Goal: Task Accomplishment & Management: Manage account settings

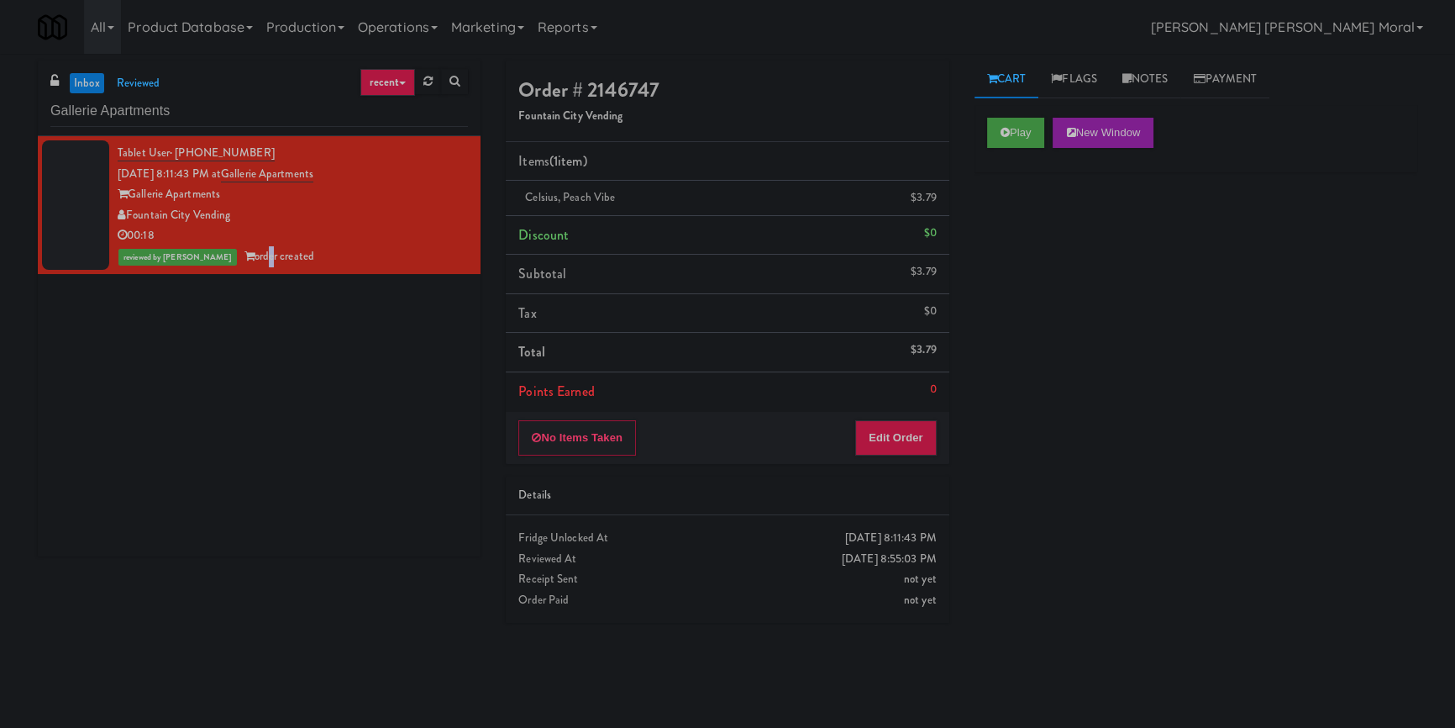
click at [236, 454] on div "Tablet User · (816) 447-1590 [DATE] 8:11:43 PM at Gallerie Apartments Gallerie …" at bounding box center [259, 346] width 443 height 420
drag, startPoint x: 1035, startPoint y: 309, endPoint x: 964, endPoint y: 263, distance: 85.1
click at [1035, 308] on div "Play New Window Primary Flag Clear Flag if unable to determine what was taken o…" at bounding box center [1195, 420] width 443 height 630
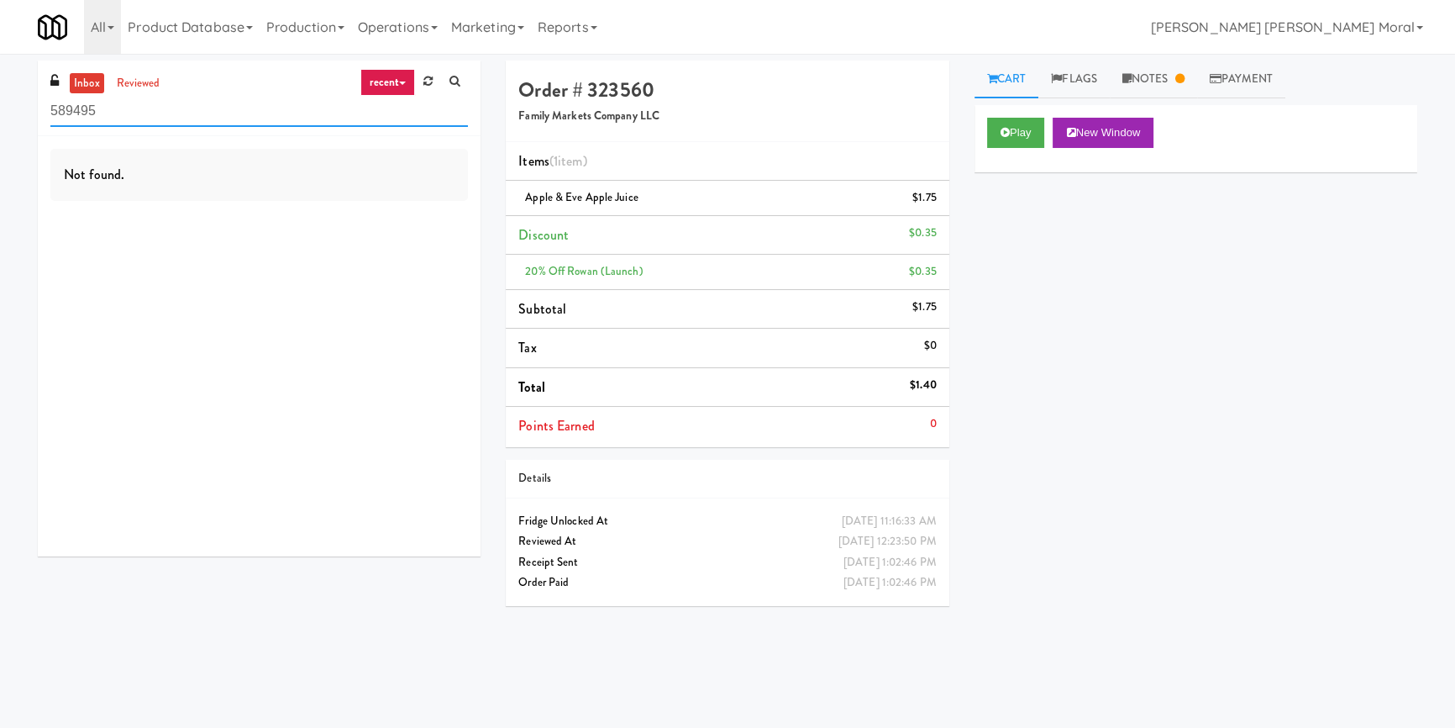
drag, startPoint x: 152, startPoint y: 117, endPoint x: 0, endPoint y: 95, distance: 153.6
click at [0, 95] on div "inbox reviewed recent all unclear take inventory issue suspicious failed recent…" at bounding box center [727, 390] width 1455 height 660
click at [148, 81] on link "reviewed" at bounding box center [139, 83] width 52 height 21
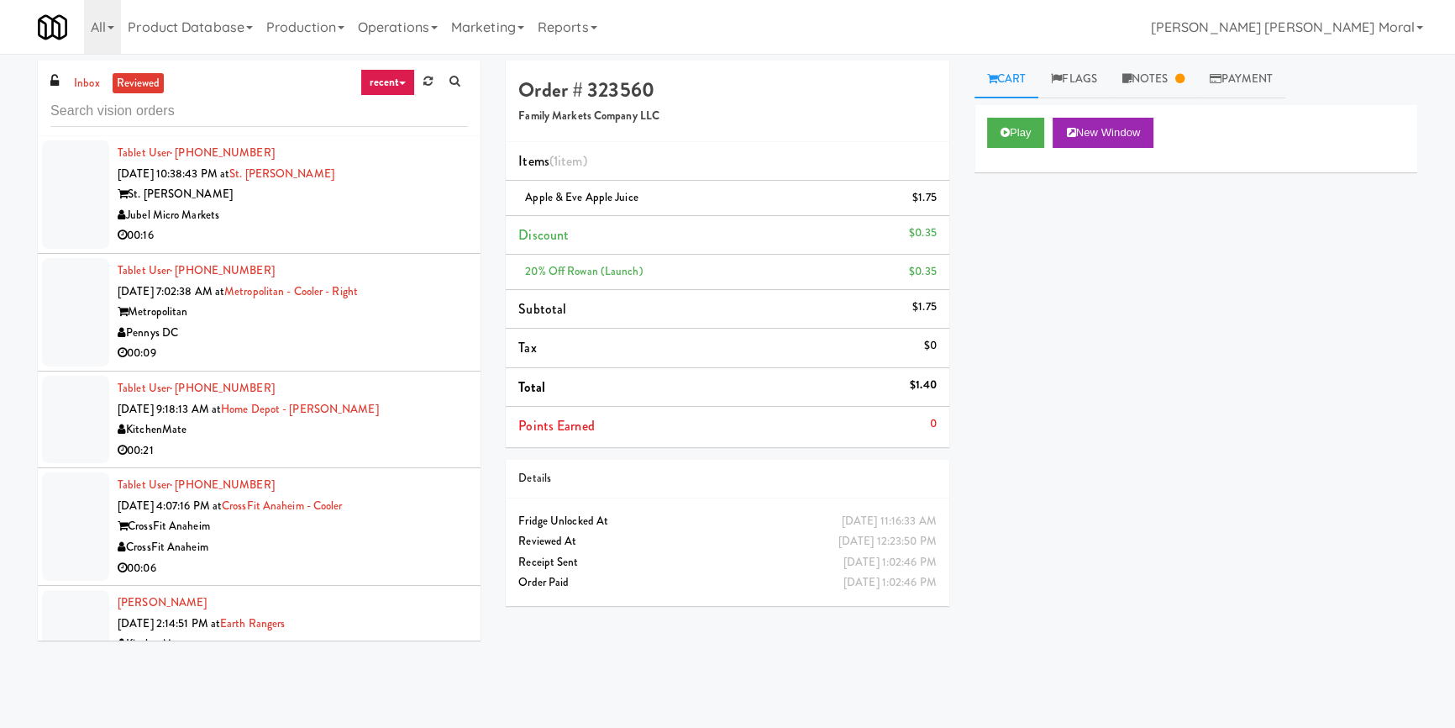
click at [151, 87] on link "reviewed" at bounding box center [139, 83] width 52 height 21
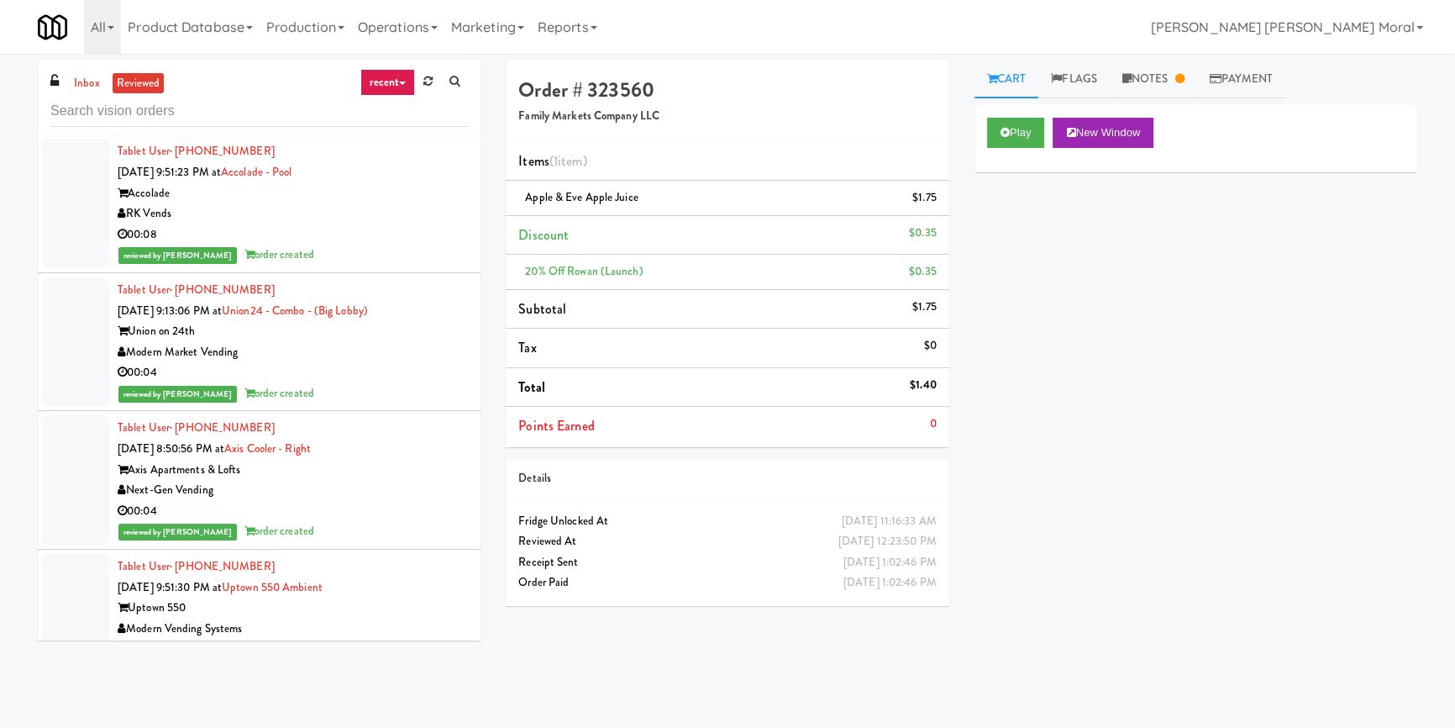
scroll to position [840, 0]
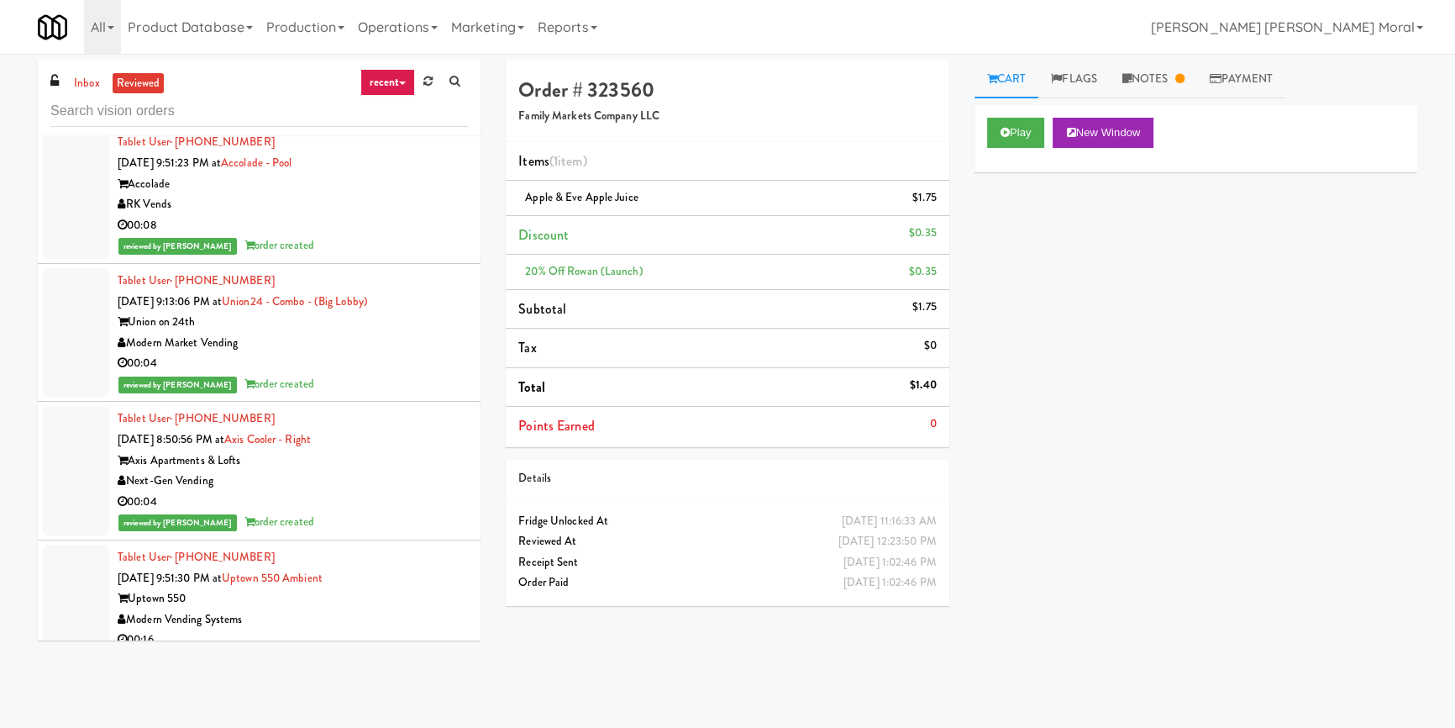
click at [418, 360] on div "00:04" at bounding box center [293, 363] width 350 height 21
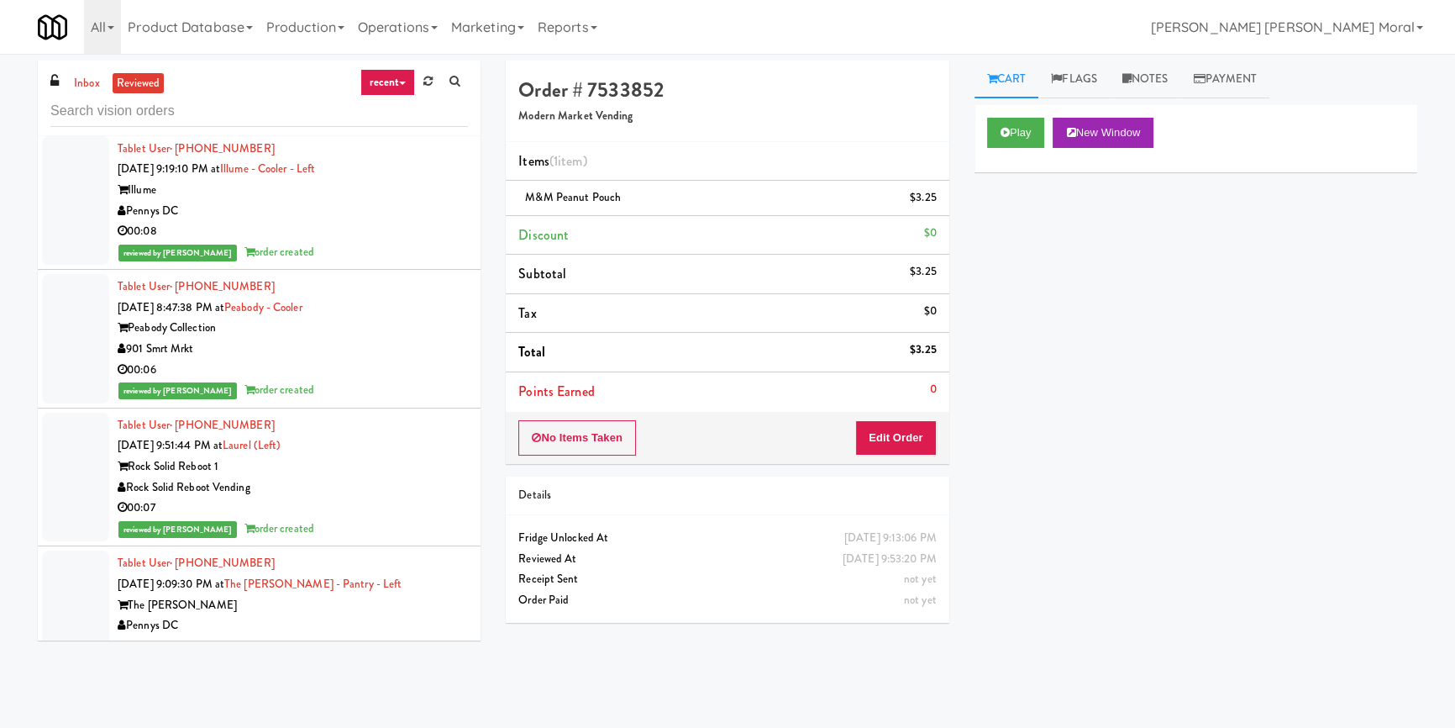
scroll to position [1680, 0]
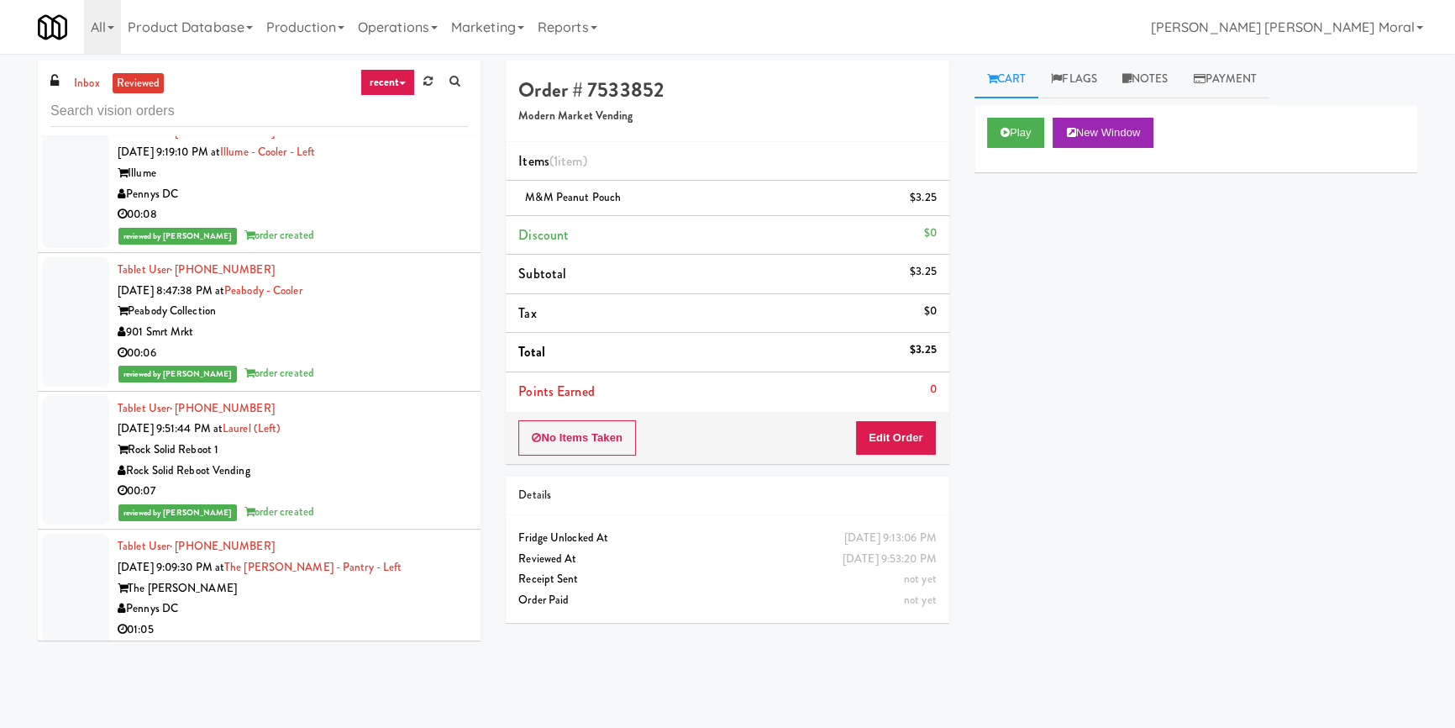
click at [418, 360] on div "00:06" at bounding box center [293, 353] width 350 height 21
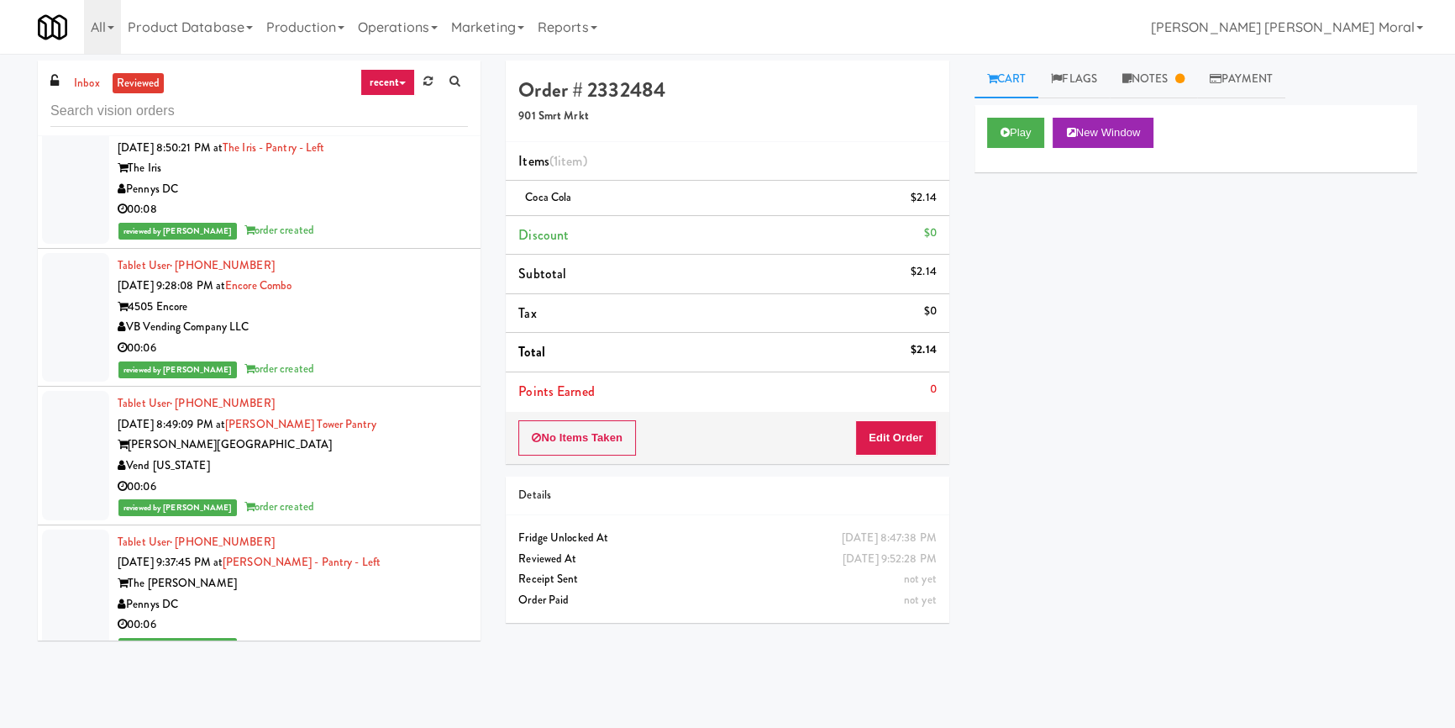
scroll to position [4735, 0]
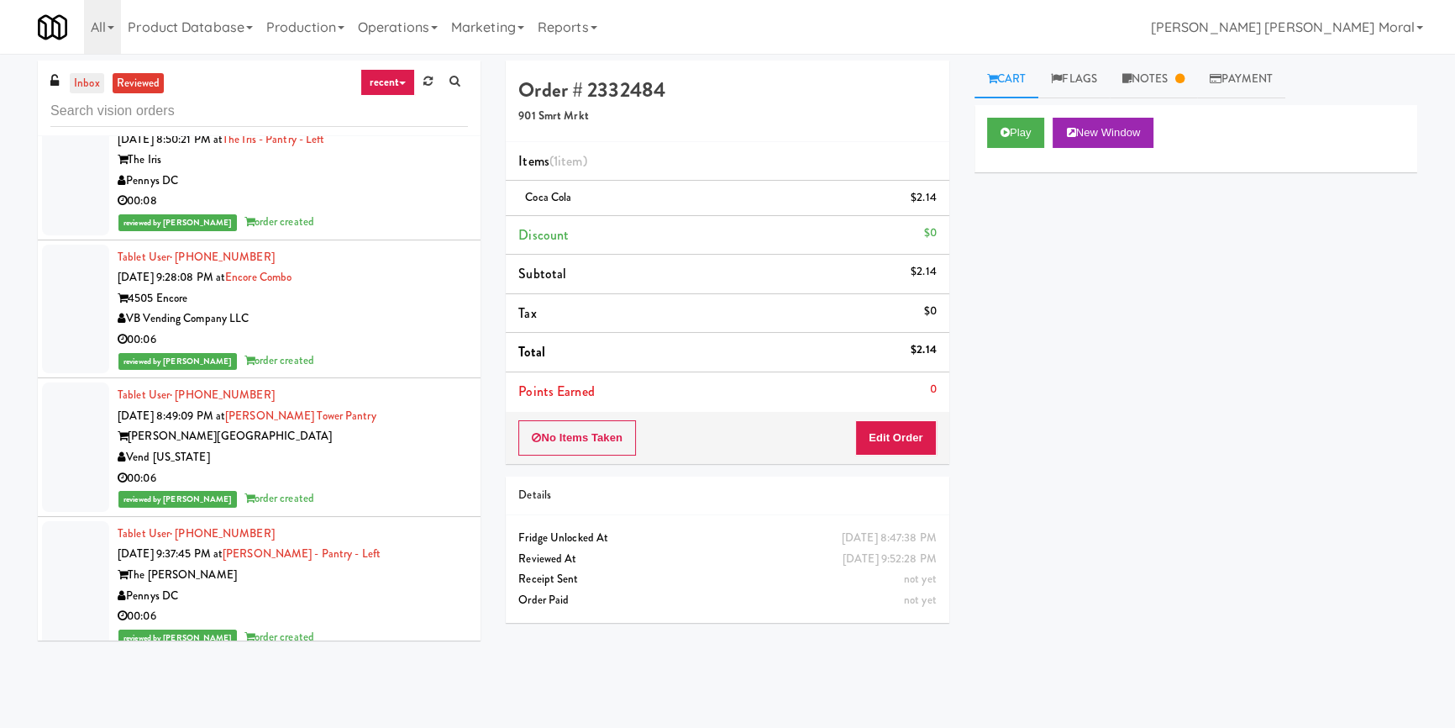
click at [97, 91] on link "inbox" at bounding box center [87, 83] width 34 height 21
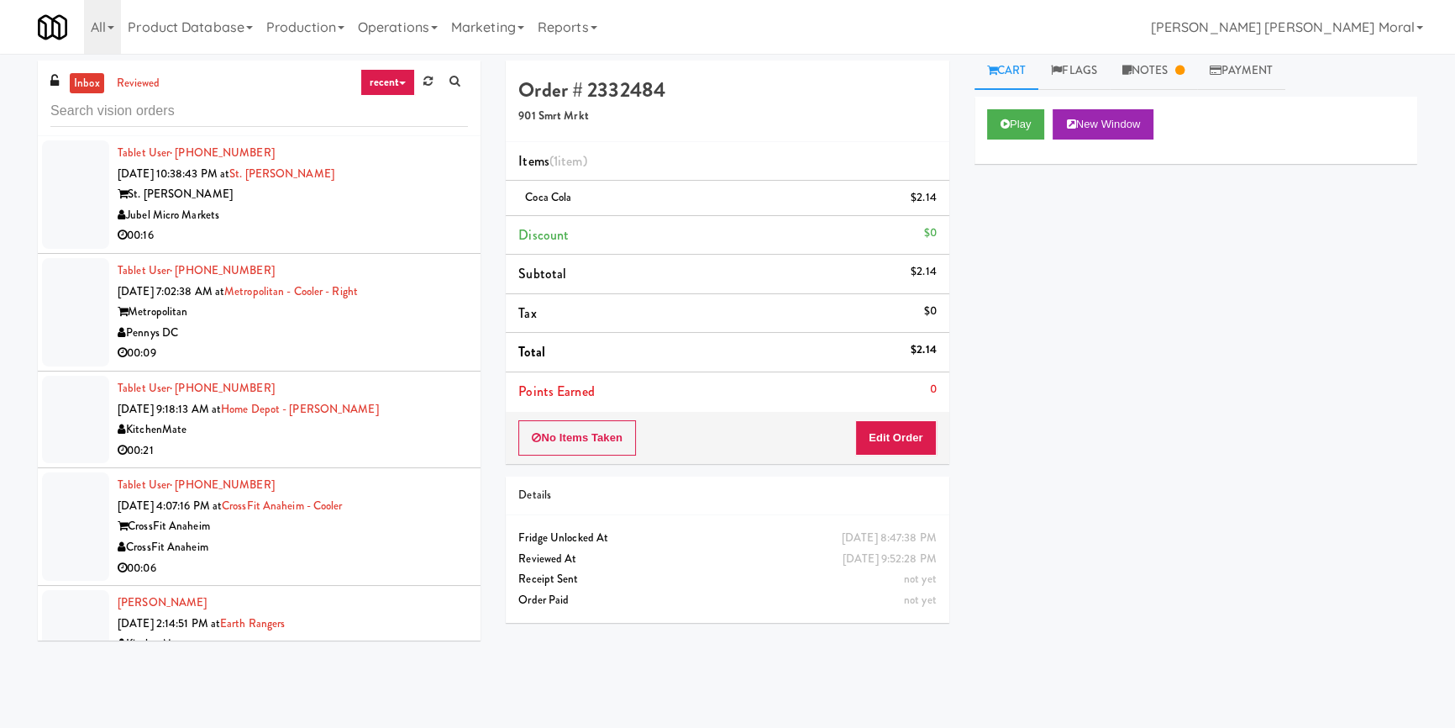
scroll to position [13, 0]
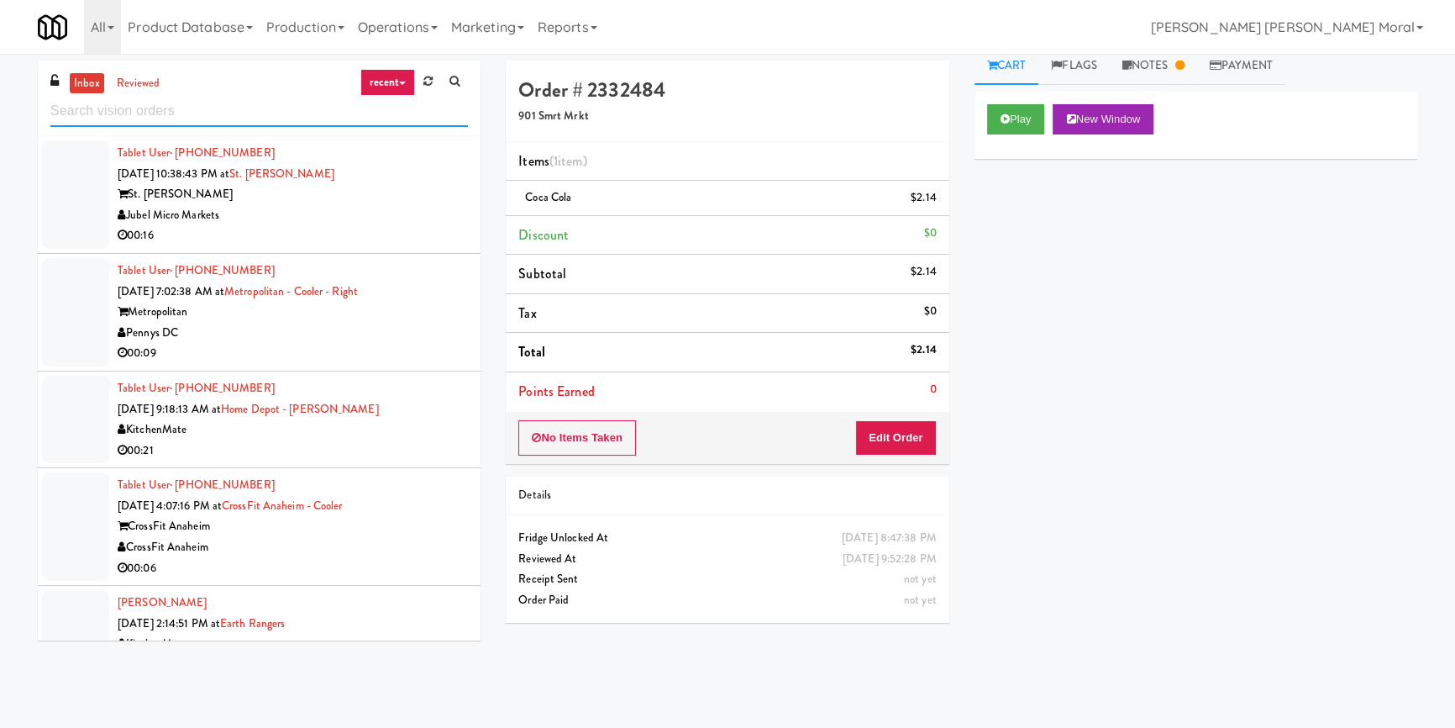
click at [180, 103] on input "text" at bounding box center [259, 111] width 418 height 31
paste input "Centro NoDa Cooler"
click at [180, 103] on input "Centro NoDa Cooler" at bounding box center [259, 111] width 418 height 31
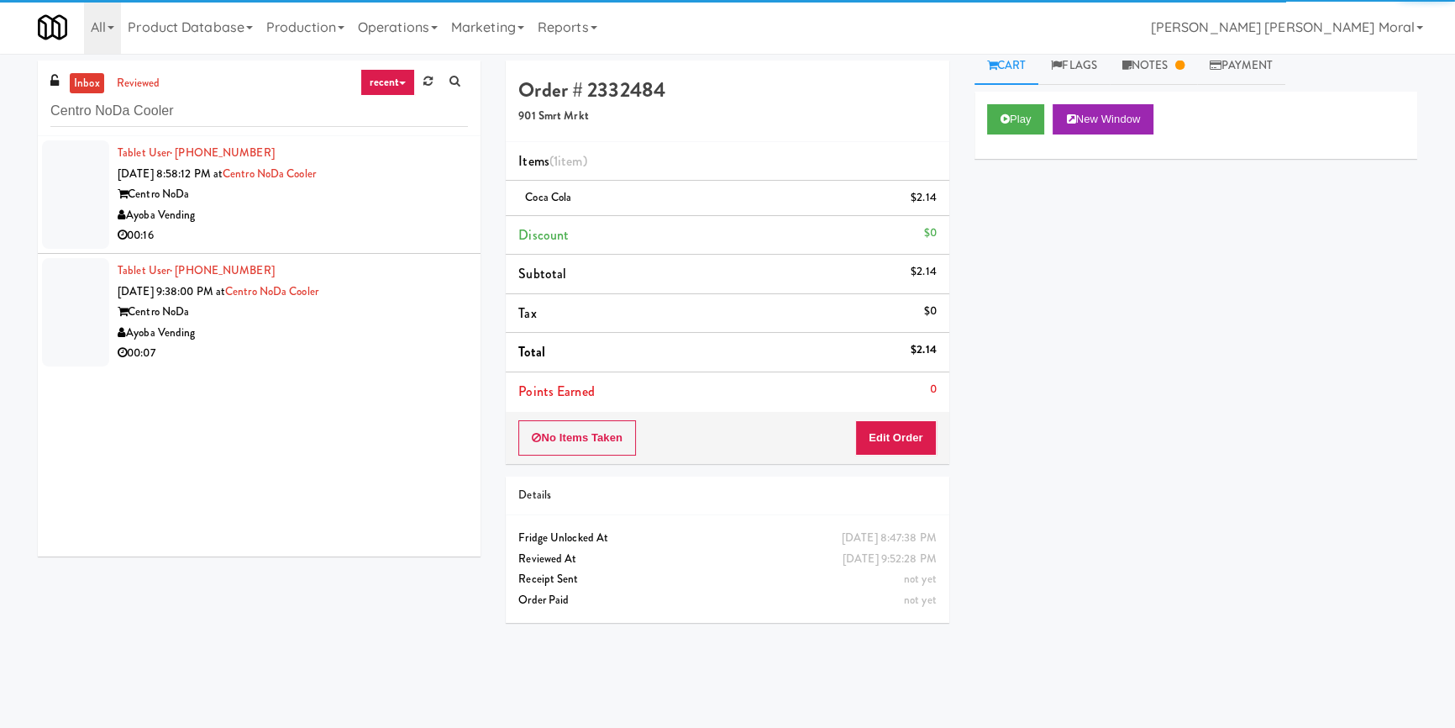
click at [399, 225] on div "00:16" at bounding box center [293, 235] width 350 height 21
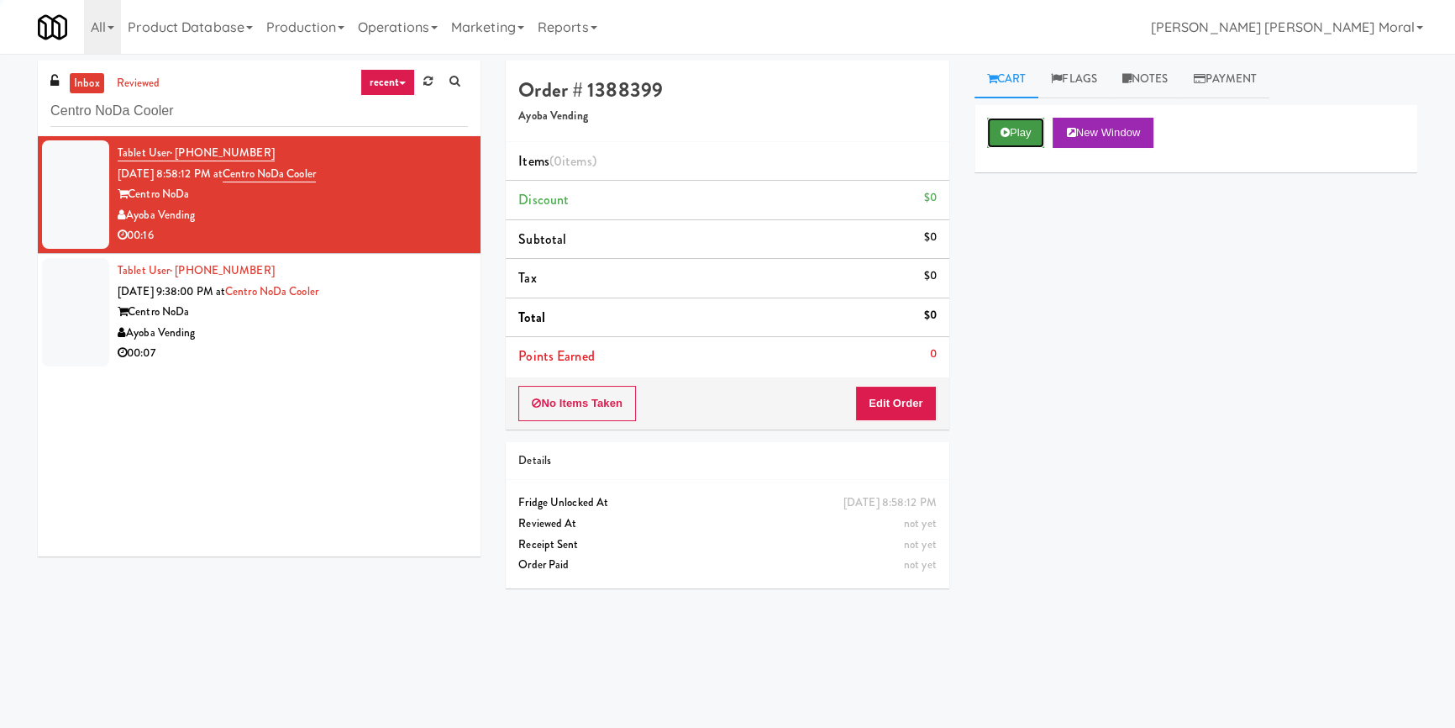
drag, startPoint x: 1011, startPoint y: 122, endPoint x: 1015, endPoint y: 133, distance: 11.4
click at [1013, 126] on button "Play" at bounding box center [1016, 133] width 58 height 30
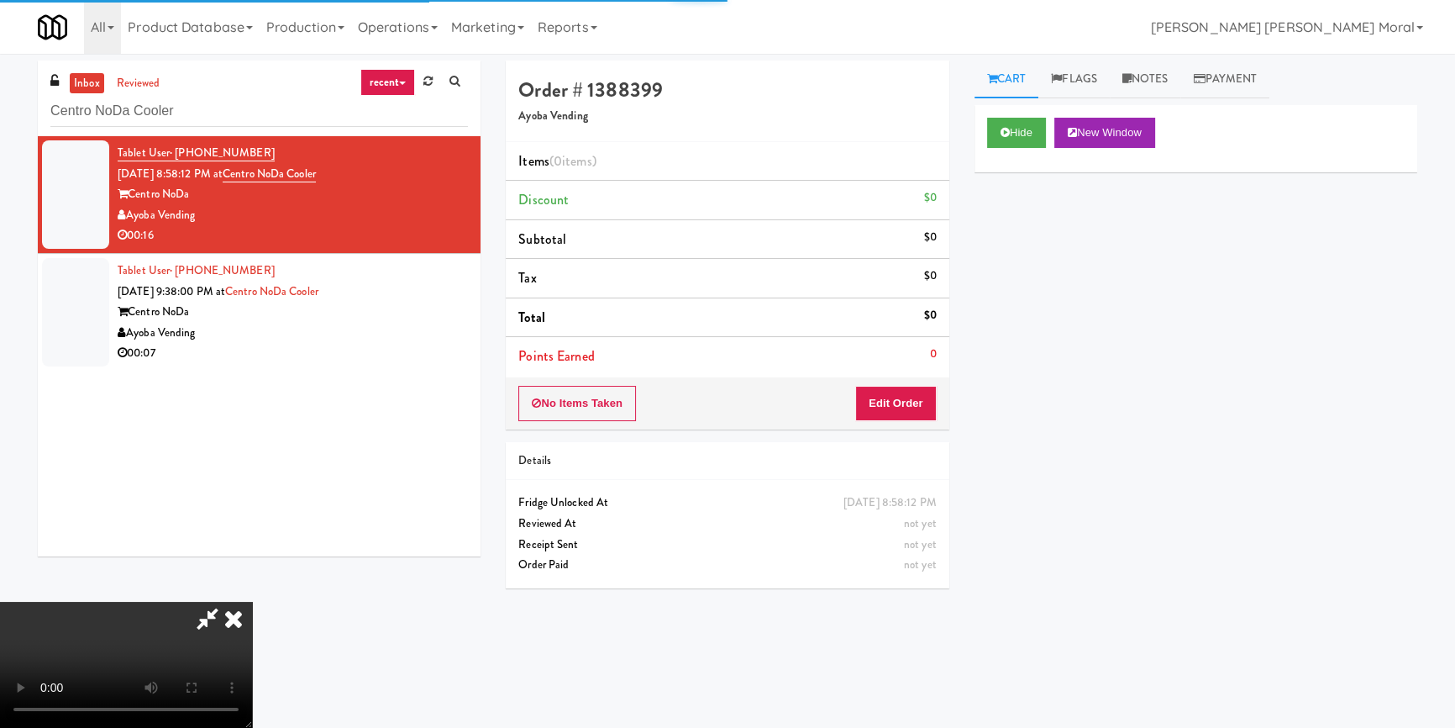
click at [1036, 231] on div "Hide New Window Primary Flag Clear Flag if unable to determine what was taken o…" at bounding box center [1195, 420] width 443 height 630
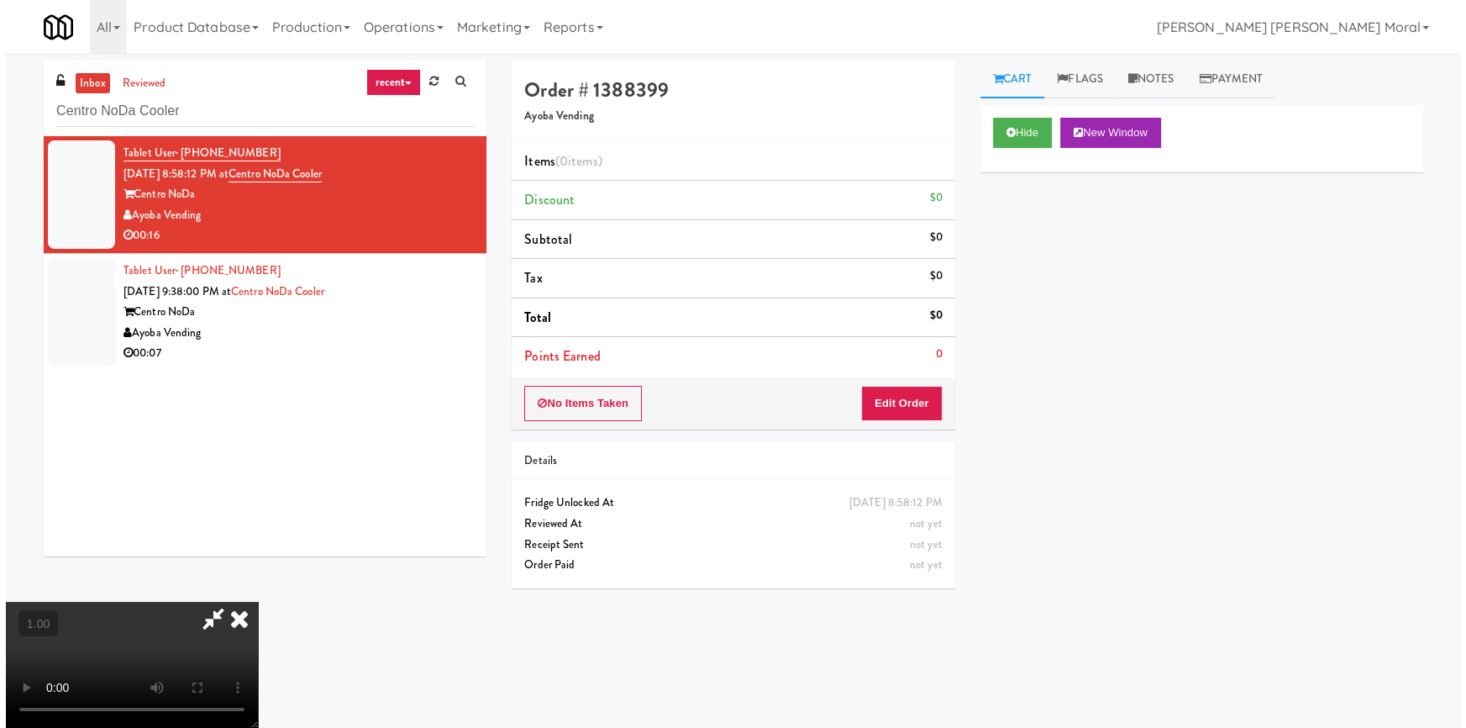
scroll to position [235, 0]
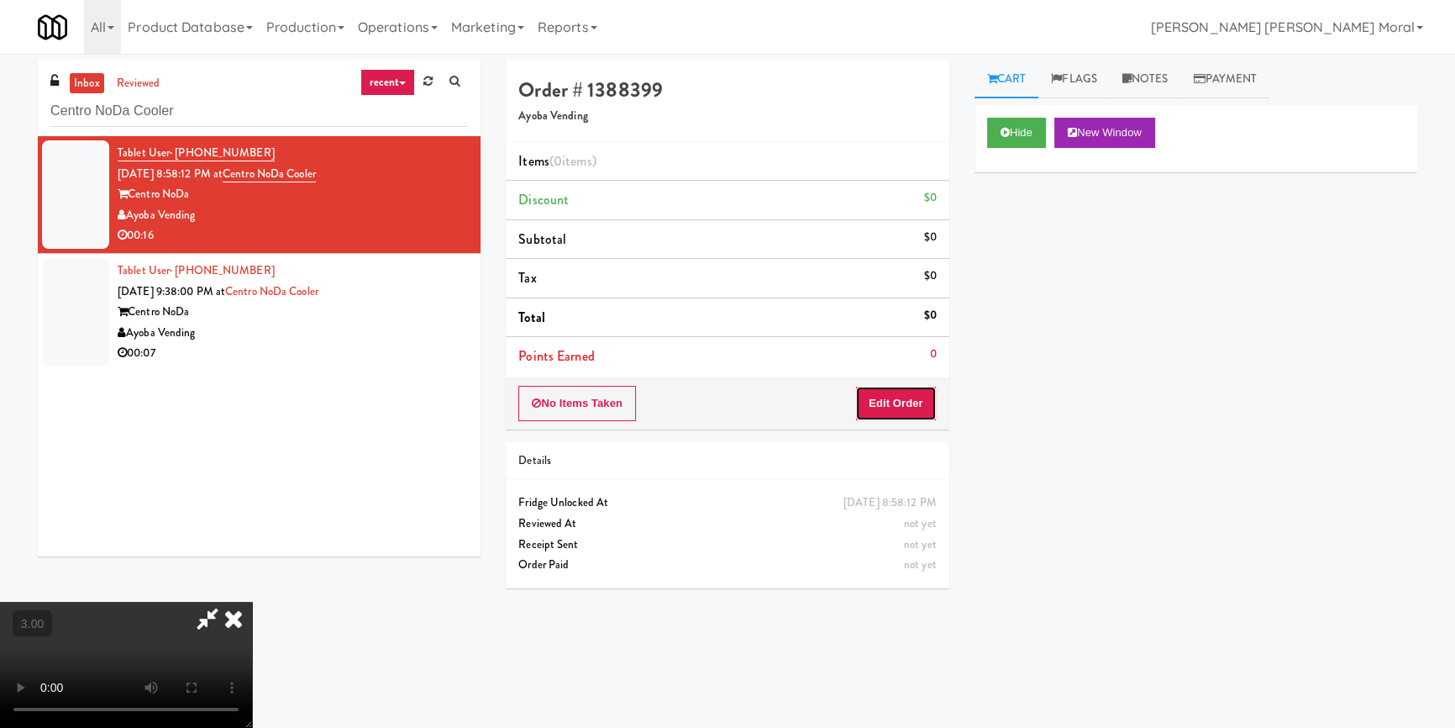
click at [914, 412] on button "Edit Order" at bounding box center [895, 403] width 81 height 35
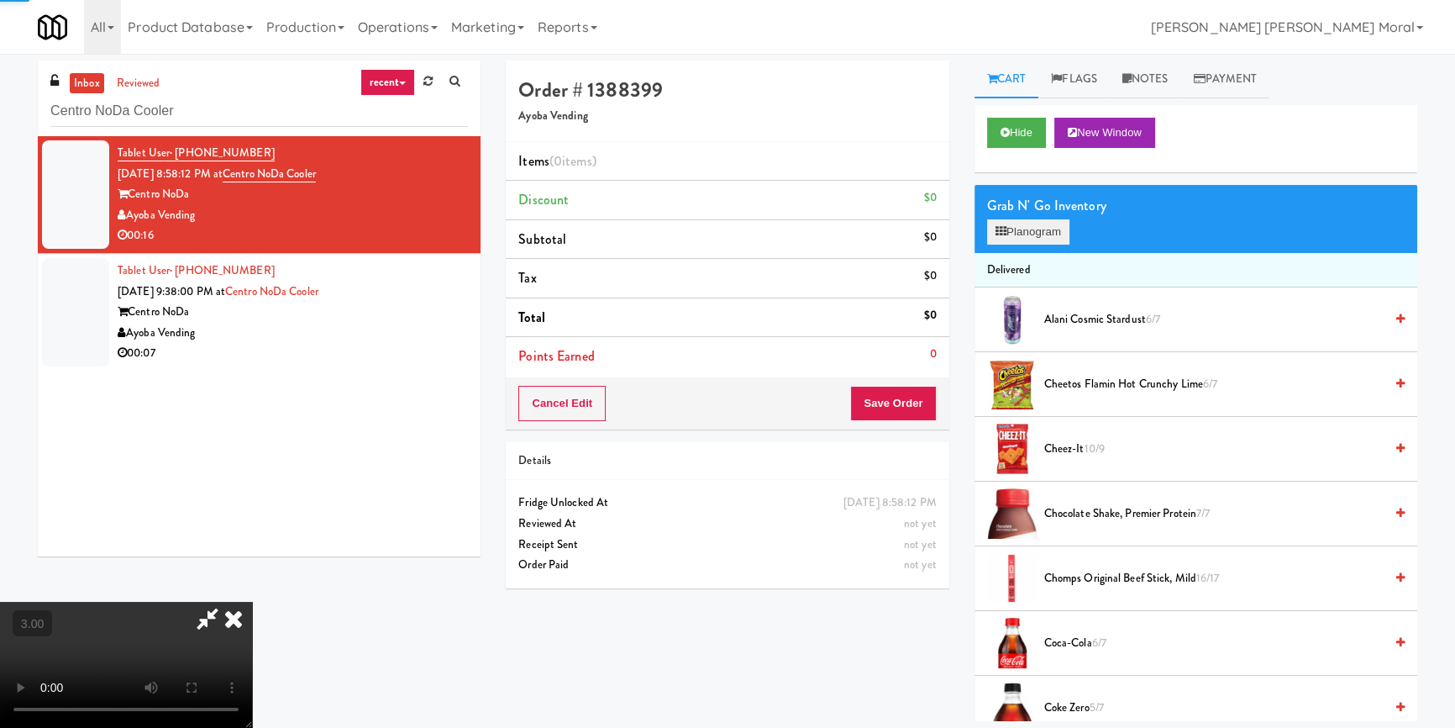
click at [1031, 244] on div "Grab N' Go Inventory Planogram" at bounding box center [1195, 219] width 443 height 68
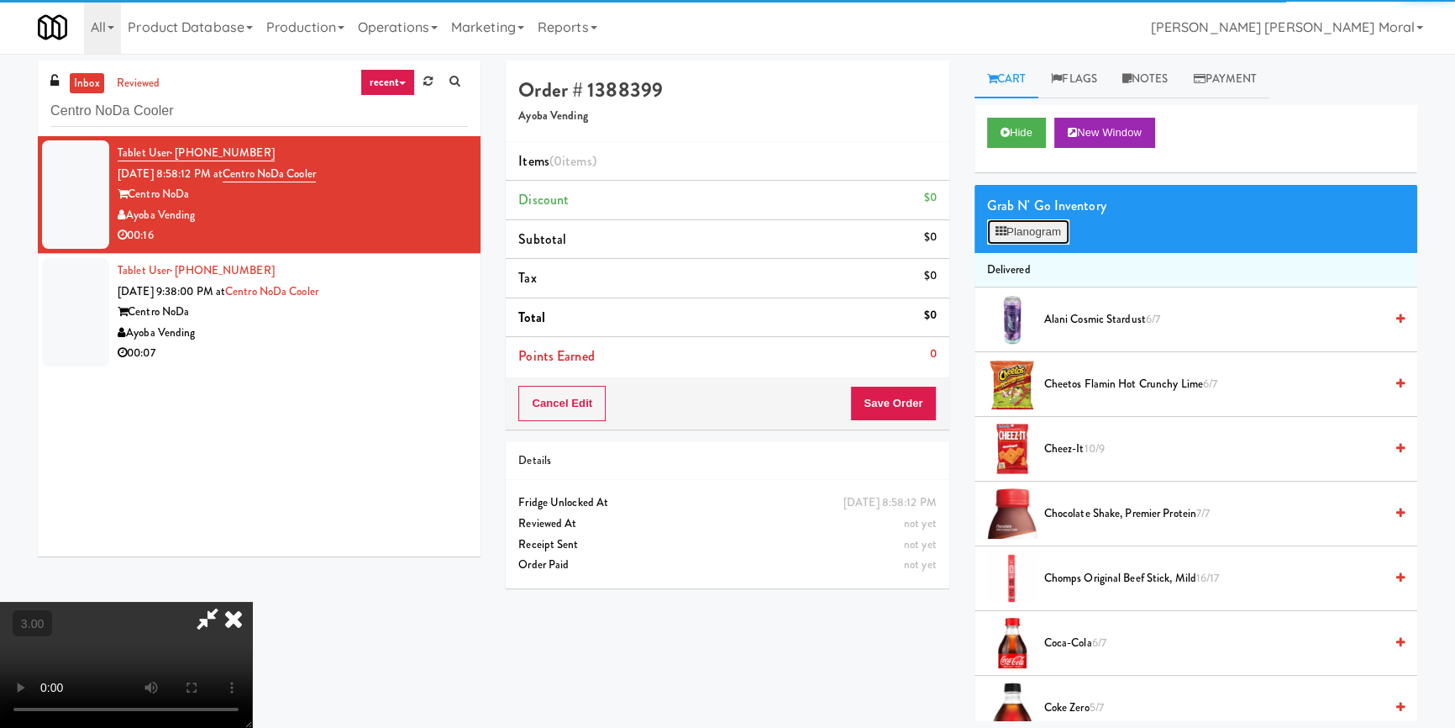
click at [1035, 223] on button "Planogram" at bounding box center [1028, 231] width 82 height 25
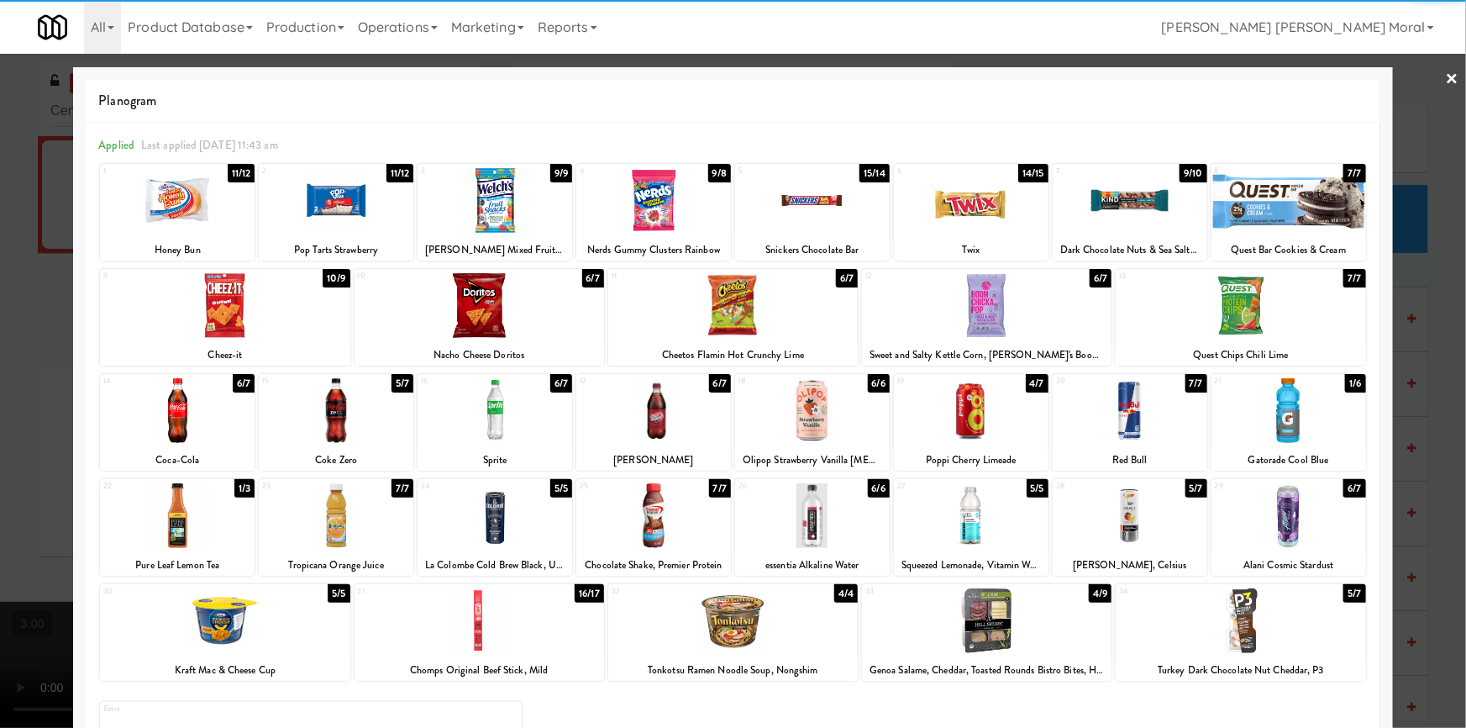
click at [962, 213] on div at bounding box center [971, 200] width 155 height 65
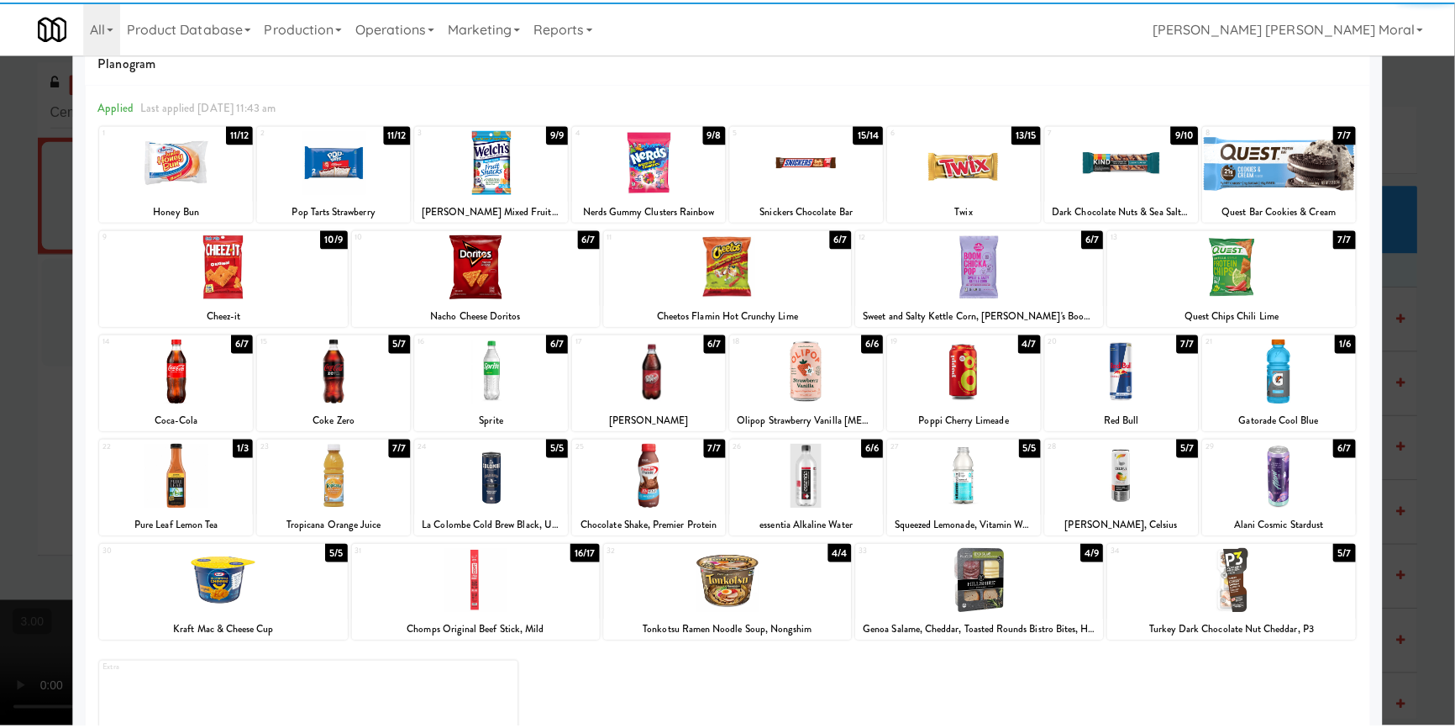
scroll to position [76, 0]
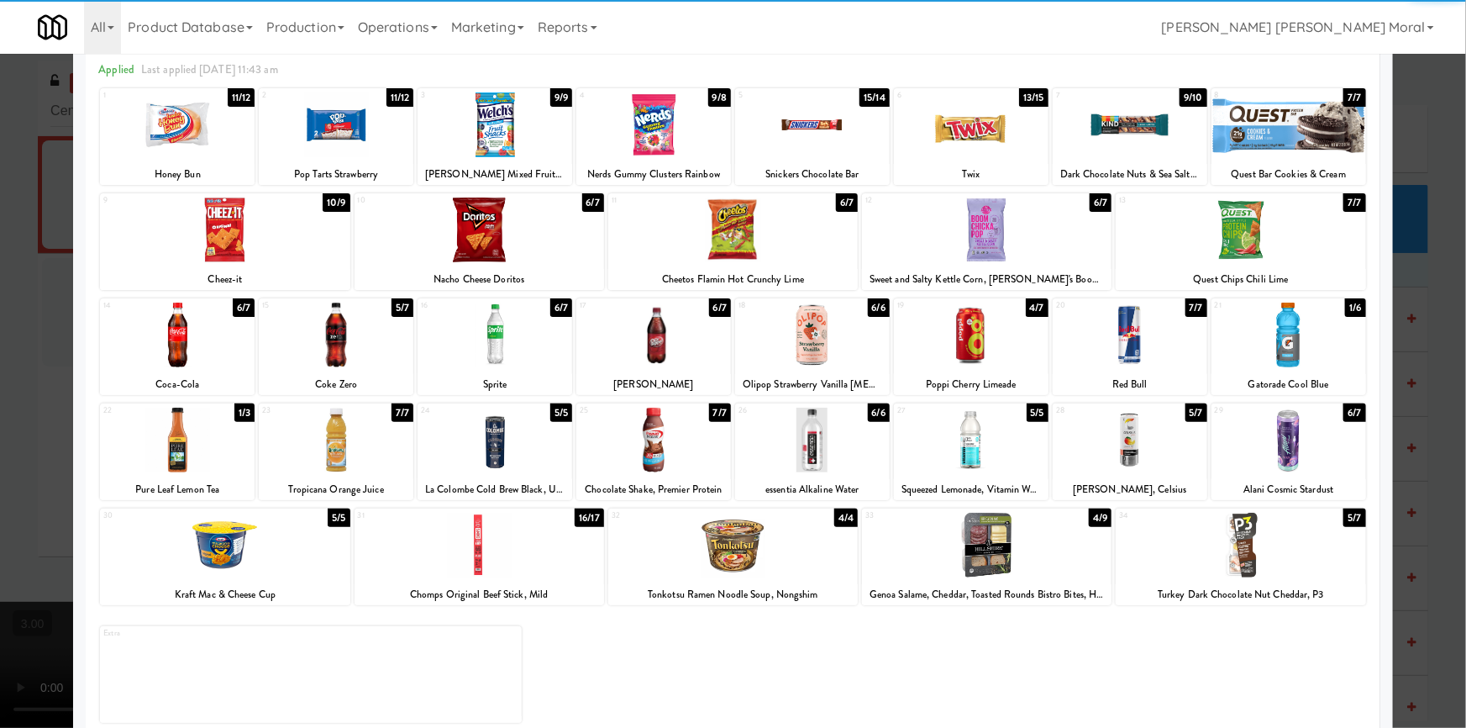
click at [744, 579] on div "32 4/4 Tonkotsu Ramen Noodle Soup, Nongshim" at bounding box center [733, 556] width 250 height 97
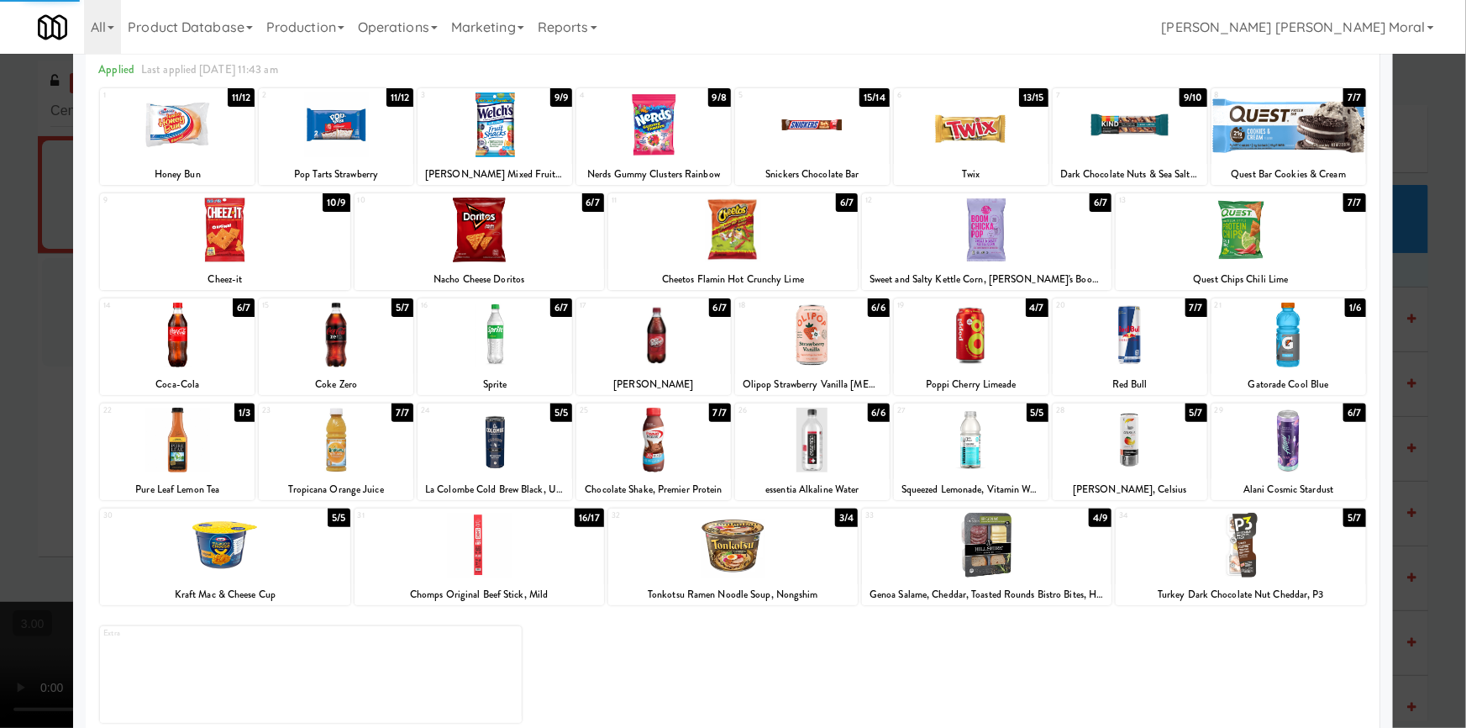
drag, startPoint x: 0, startPoint y: 417, endPoint x: 549, endPoint y: 436, distance: 548.9
click at [8, 416] on div at bounding box center [733, 364] width 1466 height 728
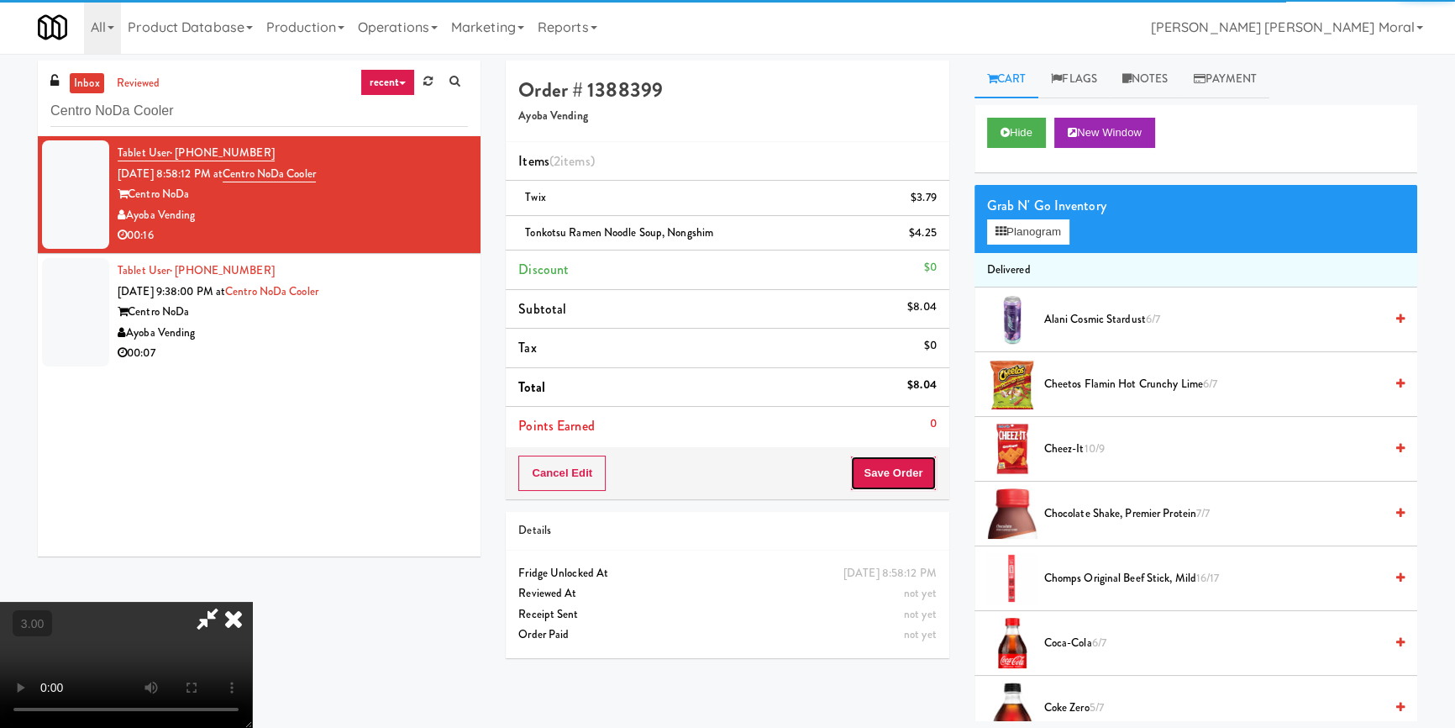
click at [927, 465] on button "Save Order" at bounding box center [893, 472] width 86 height 35
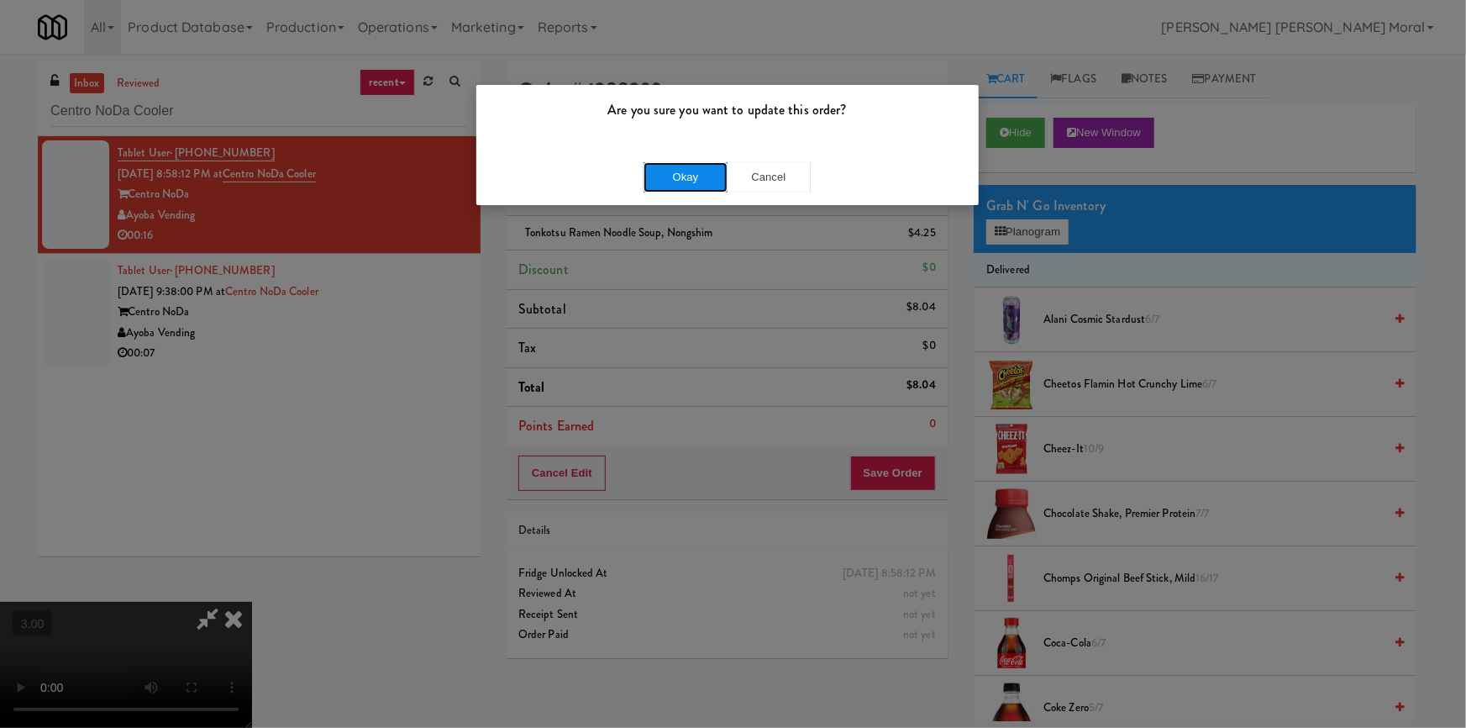
click at [693, 189] on button "Okay" at bounding box center [685, 177] width 84 height 30
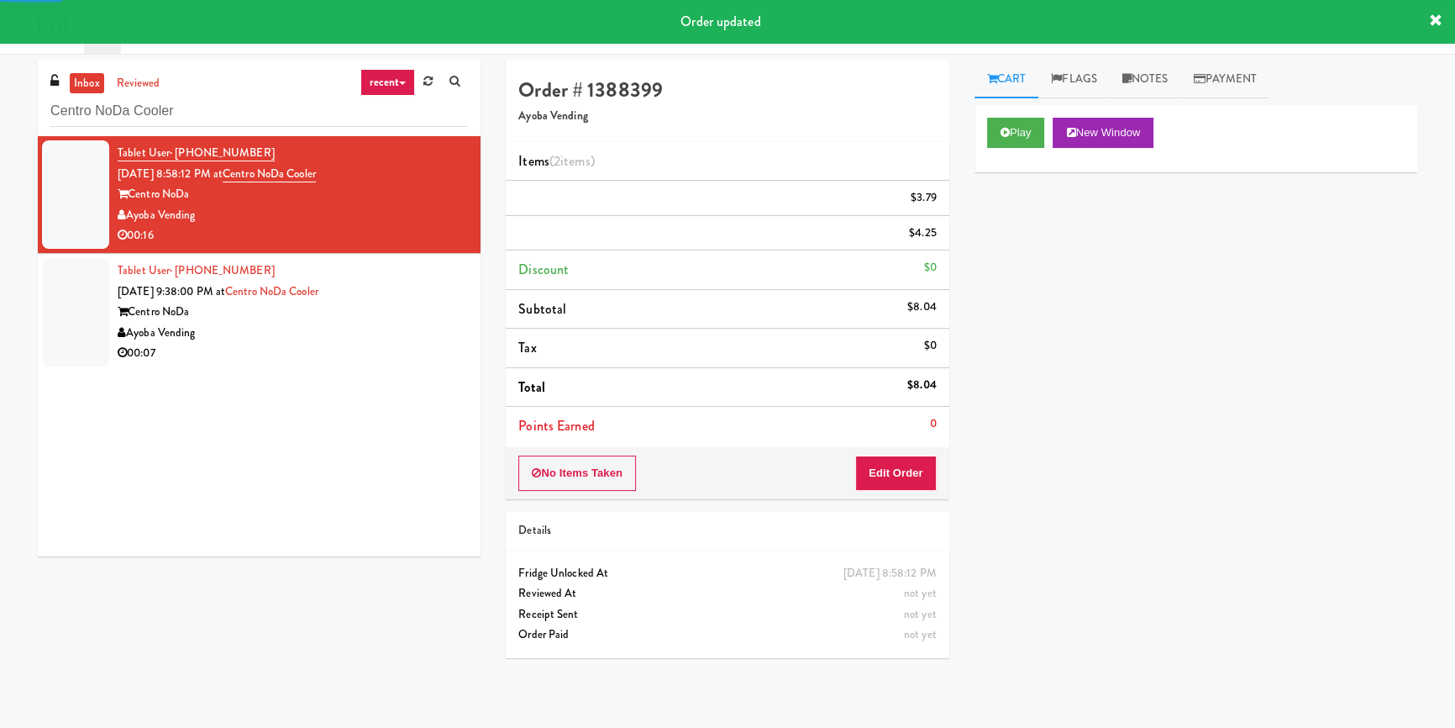
click at [428, 307] on div "Centro NoDa" at bounding box center [293, 312] width 350 height 21
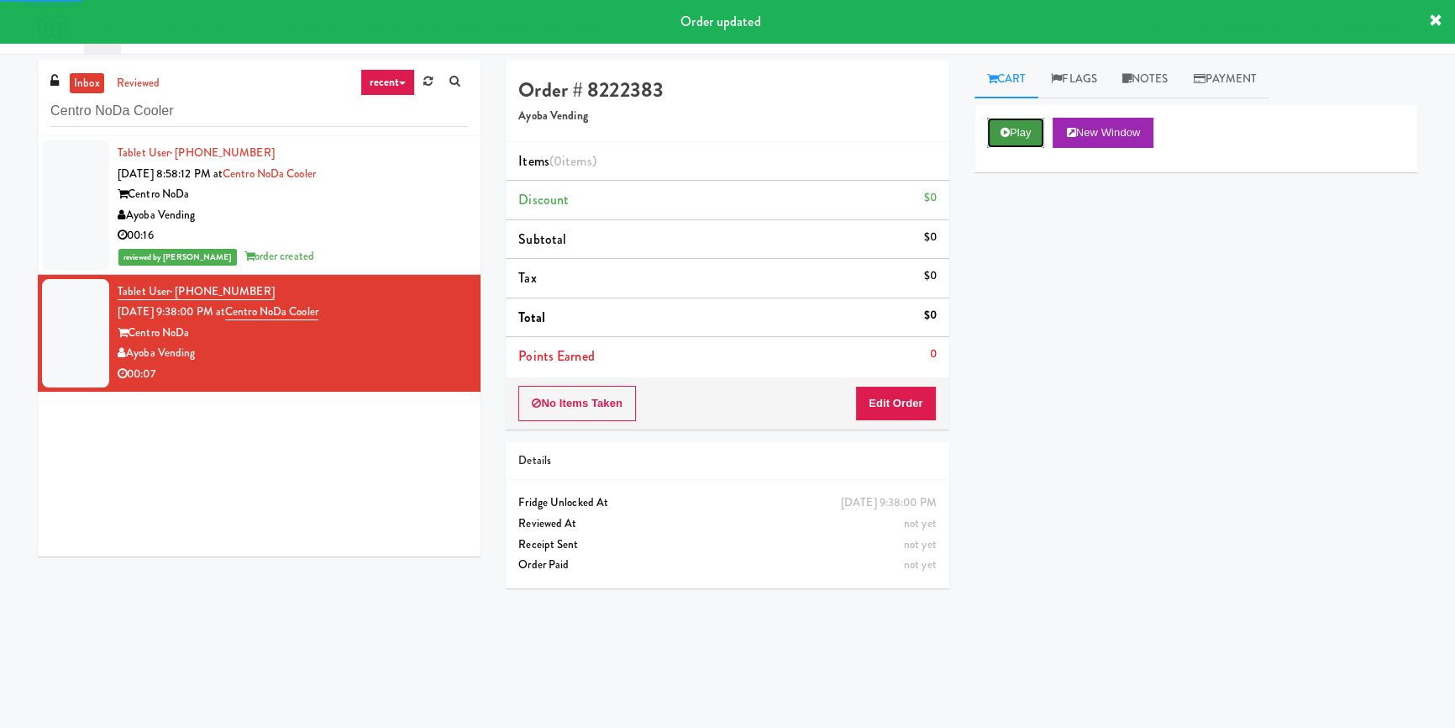
click at [1023, 132] on button "Play" at bounding box center [1016, 133] width 58 height 30
click at [1018, 228] on div "Play New Window Primary Flag Clear Flag if unable to determine what was taken o…" at bounding box center [1195, 420] width 443 height 630
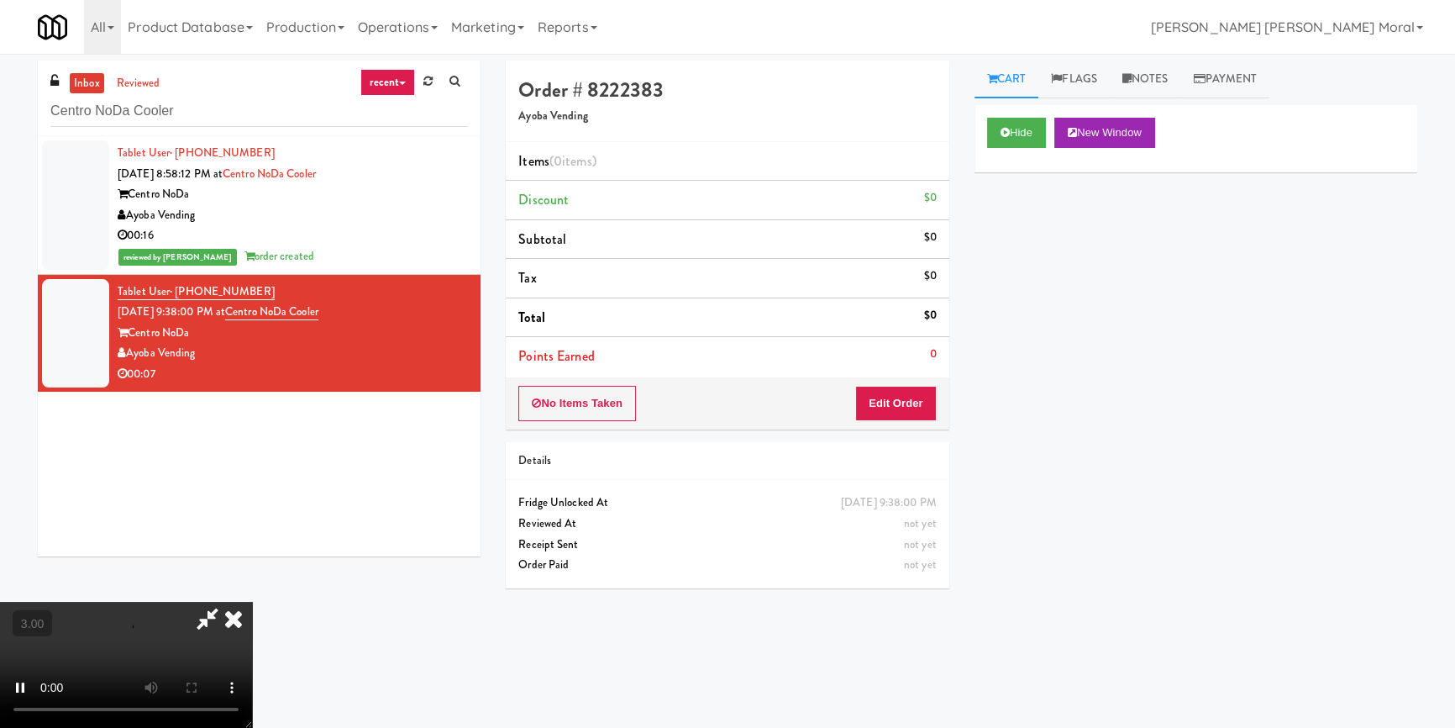
scroll to position [82, 0]
click at [252, 601] on video at bounding box center [126, 664] width 252 height 126
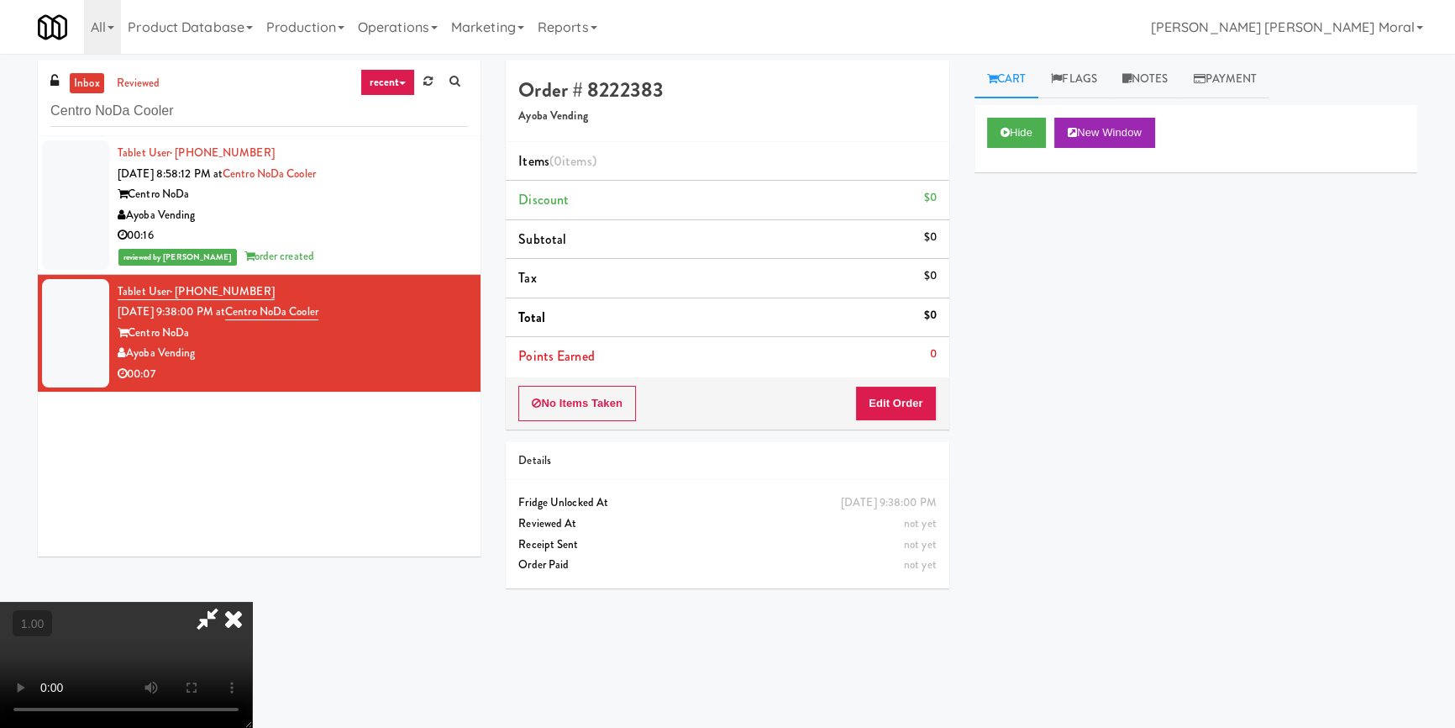
click at [252, 601] on video at bounding box center [126, 664] width 252 height 126
click at [910, 402] on button "Edit Order" at bounding box center [895, 403] width 81 height 35
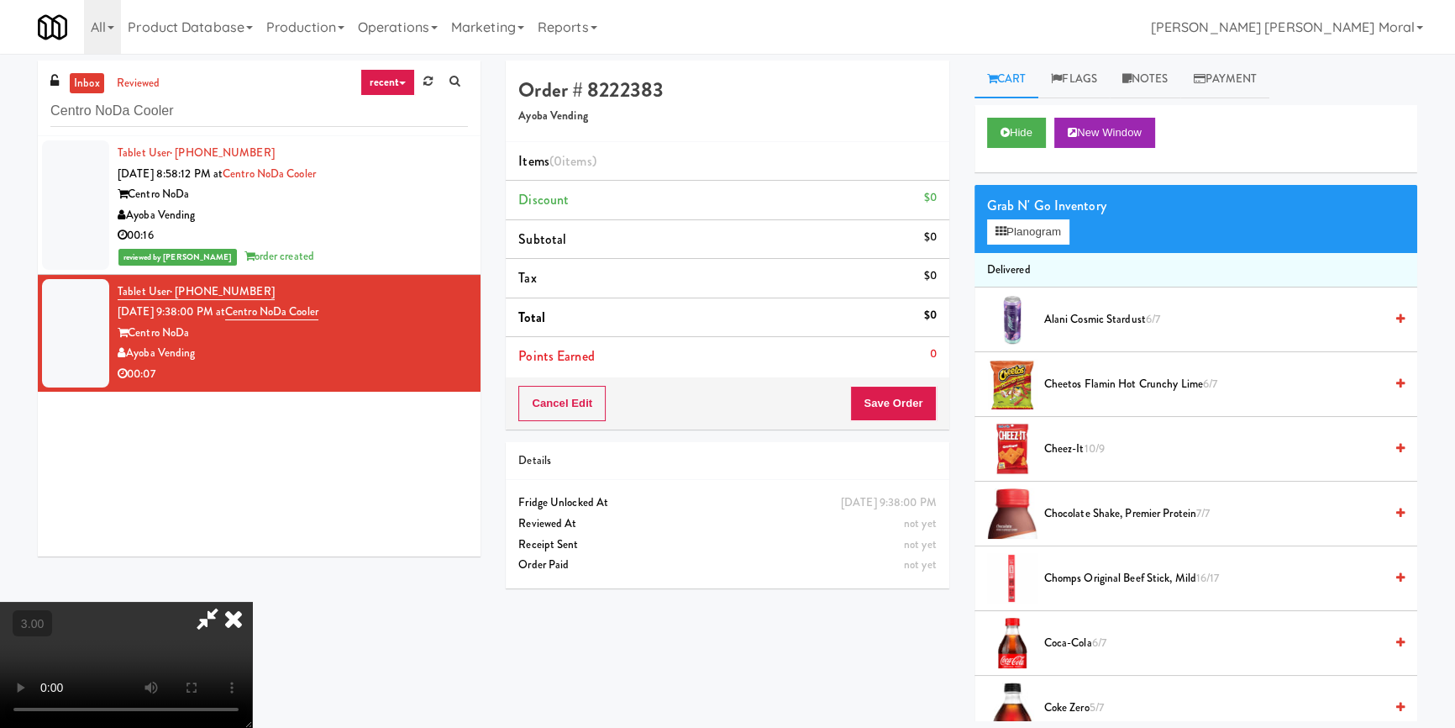
click at [1017, 212] on div "Grab N' Go Inventory" at bounding box center [1196, 205] width 418 height 25
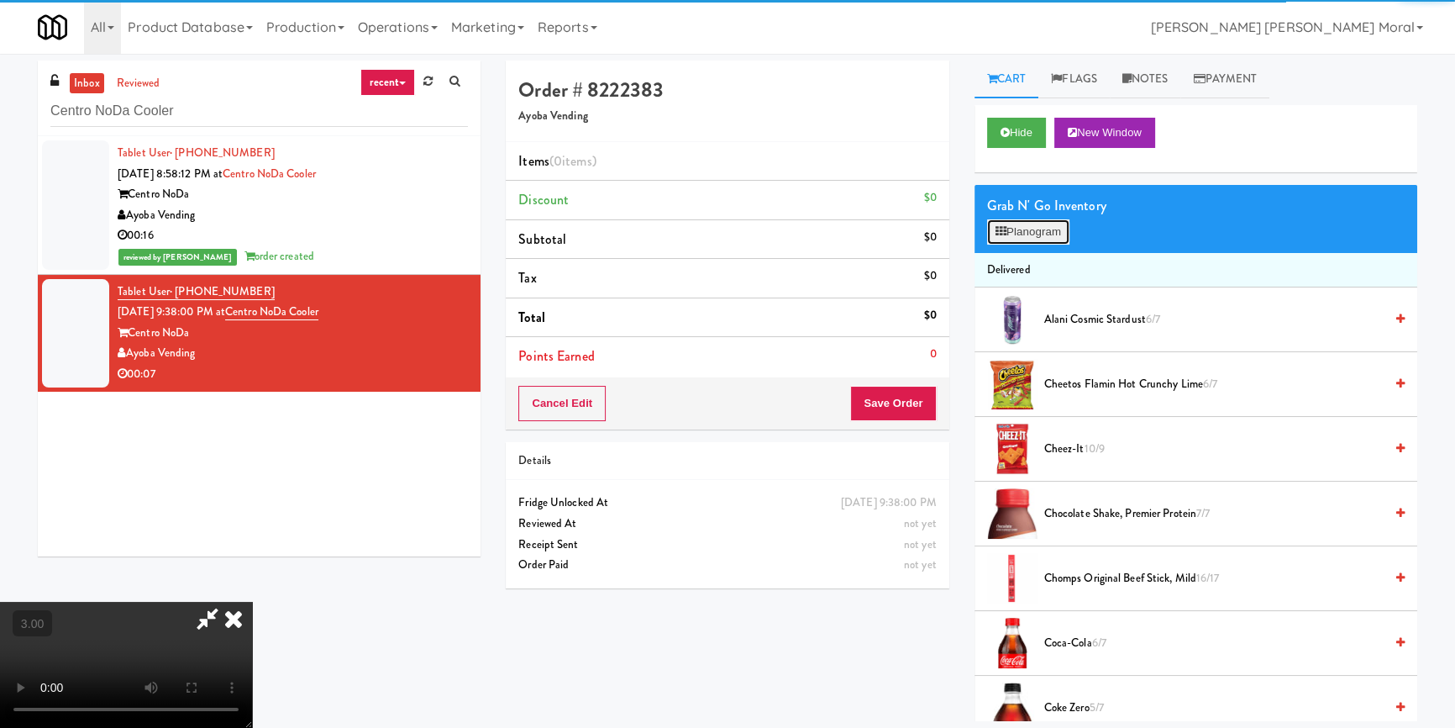
click at [1013, 228] on button "Planogram" at bounding box center [1028, 231] width 82 height 25
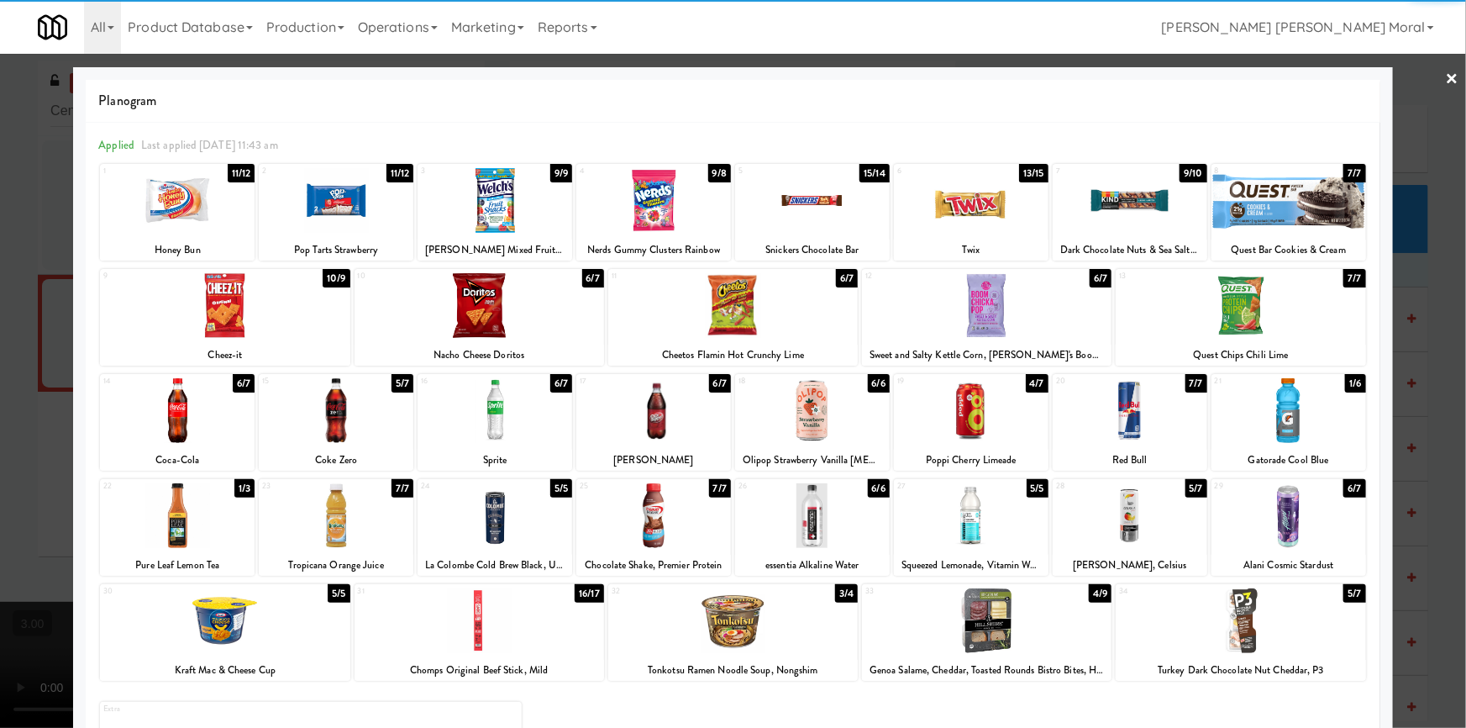
click at [245, 623] on div at bounding box center [225, 620] width 250 height 65
click at [632, 201] on div at bounding box center [653, 200] width 155 height 65
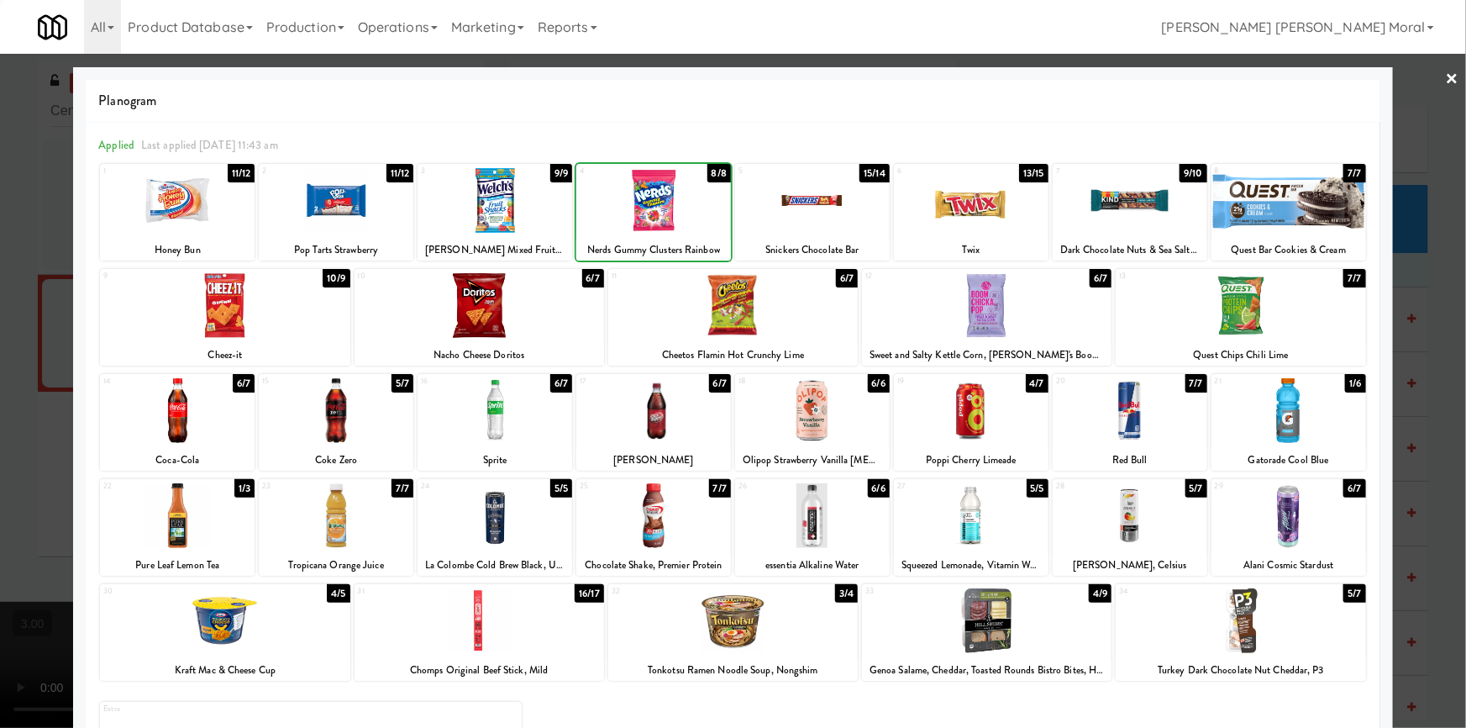
click at [0, 402] on div at bounding box center [733, 364] width 1466 height 728
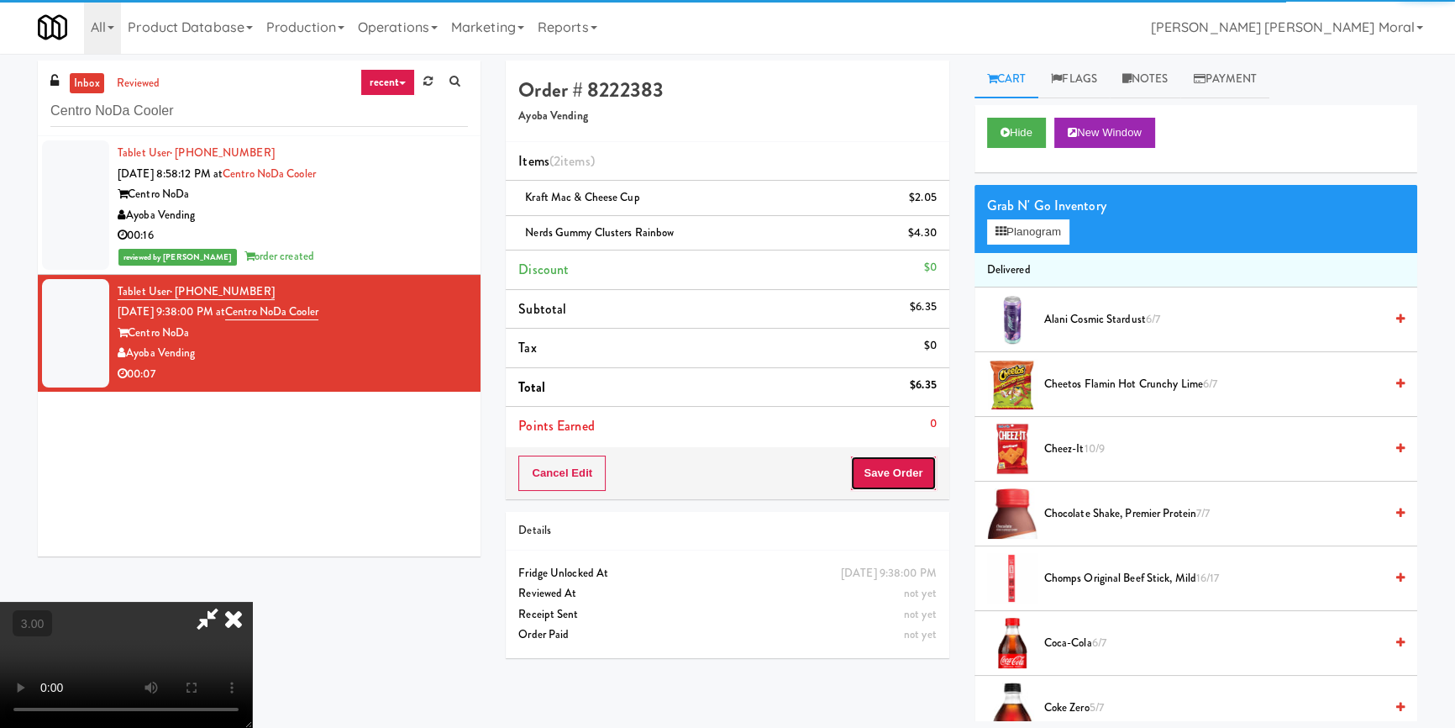
click at [900, 473] on button "Save Order" at bounding box center [893, 472] width 86 height 35
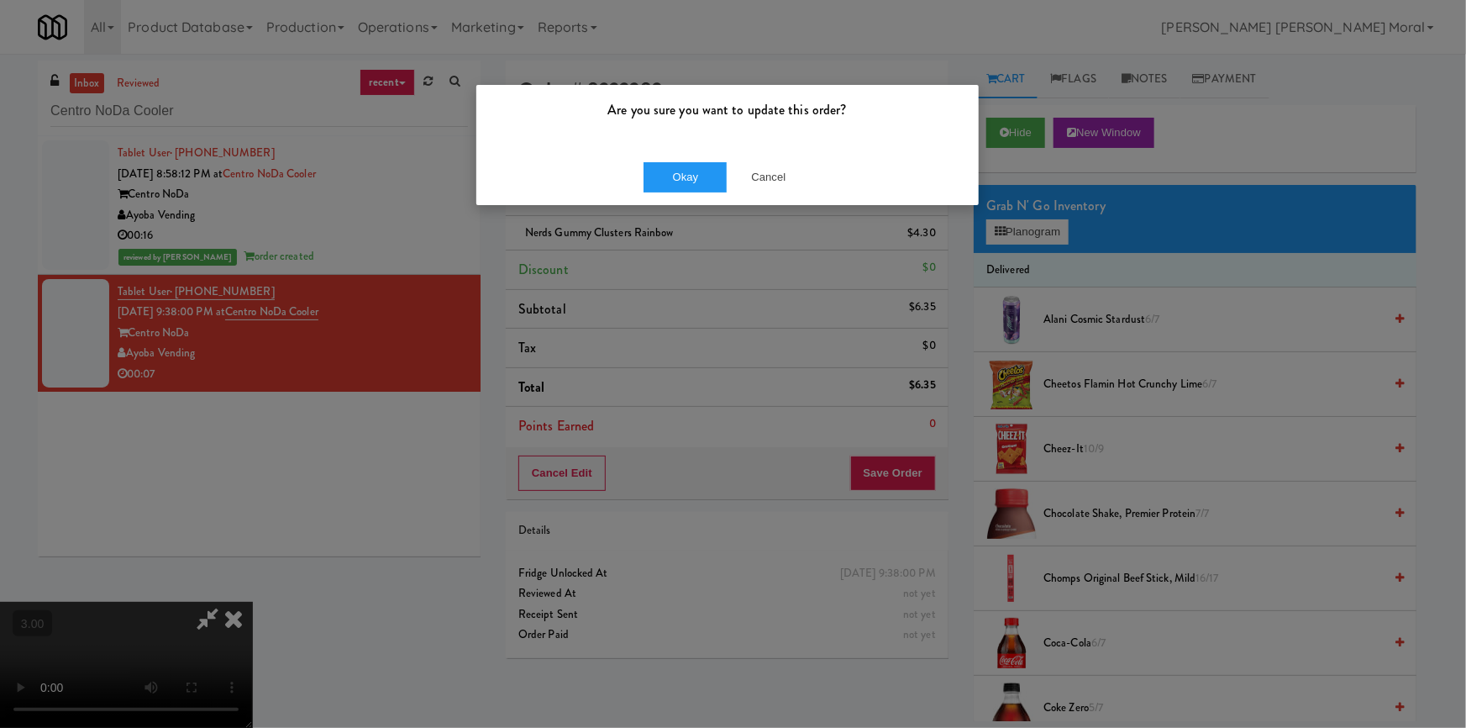
click at [661, 192] on div "Okay Cancel" at bounding box center [727, 177] width 502 height 56
click at [670, 174] on button "Okay" at bounding box center [685, 177] width 84 height 30
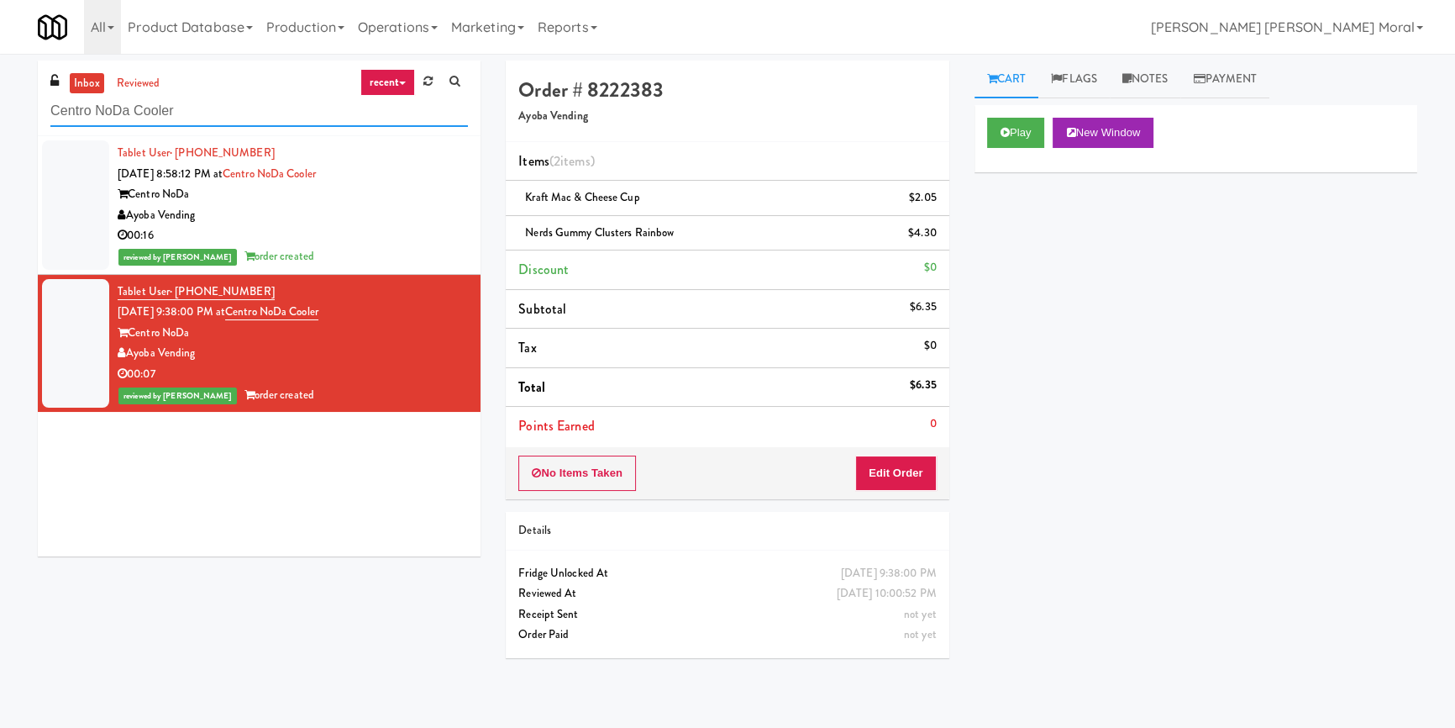
click at [184, 113] on input "Centro NoDa Cooler" at bounding box center [259, 111] width 418 height 31
paste input "Oasis -"
click at [184, 113] on input "Oasis - Cooler" at bounding box center [259, 111] width 418 height 31
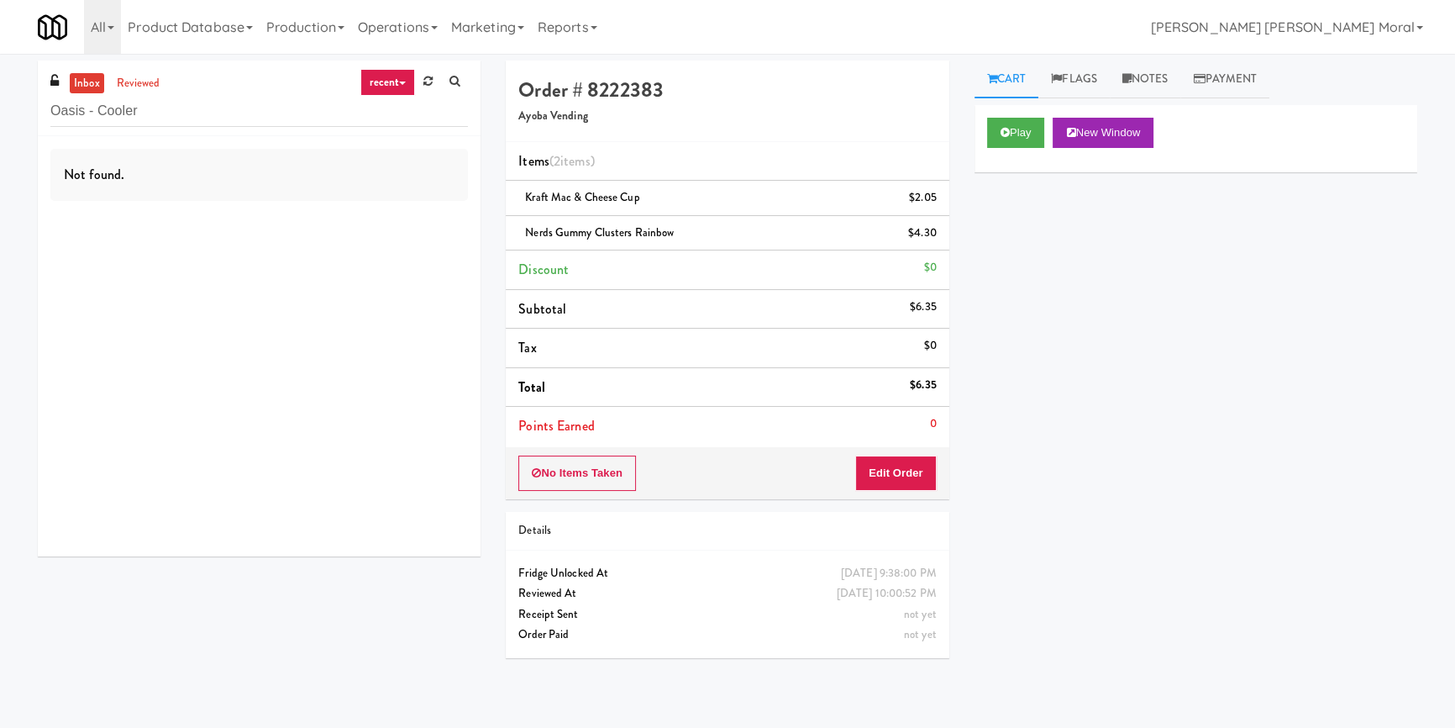
click at [188, 92] on div "inbox reviewed recent all unclear take inventory issue suspicious failed recent…" at bounding box center [259, 98] width 443 height 76
click at [187, 100] on input "Oasis - Cooler" at bounding box center [259, 111] width 418 height 31
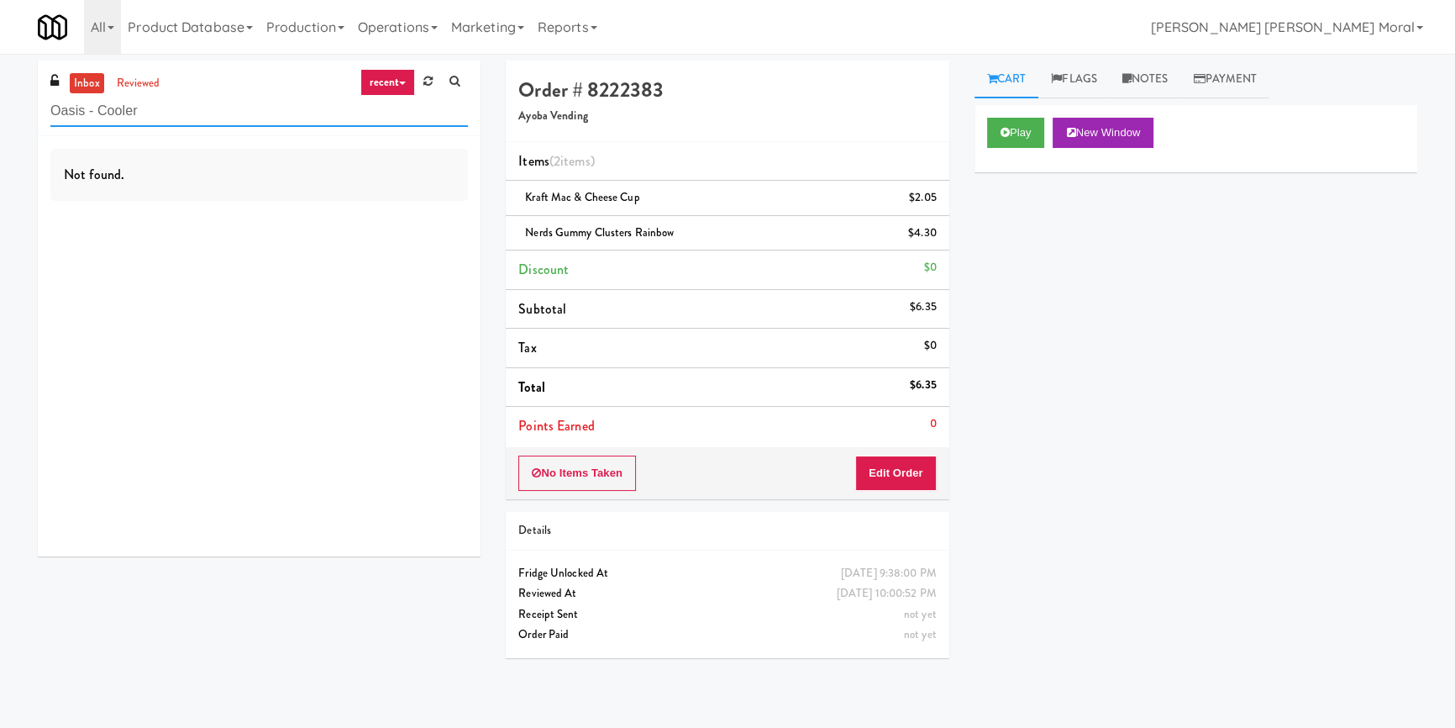
paste input "The Sur"
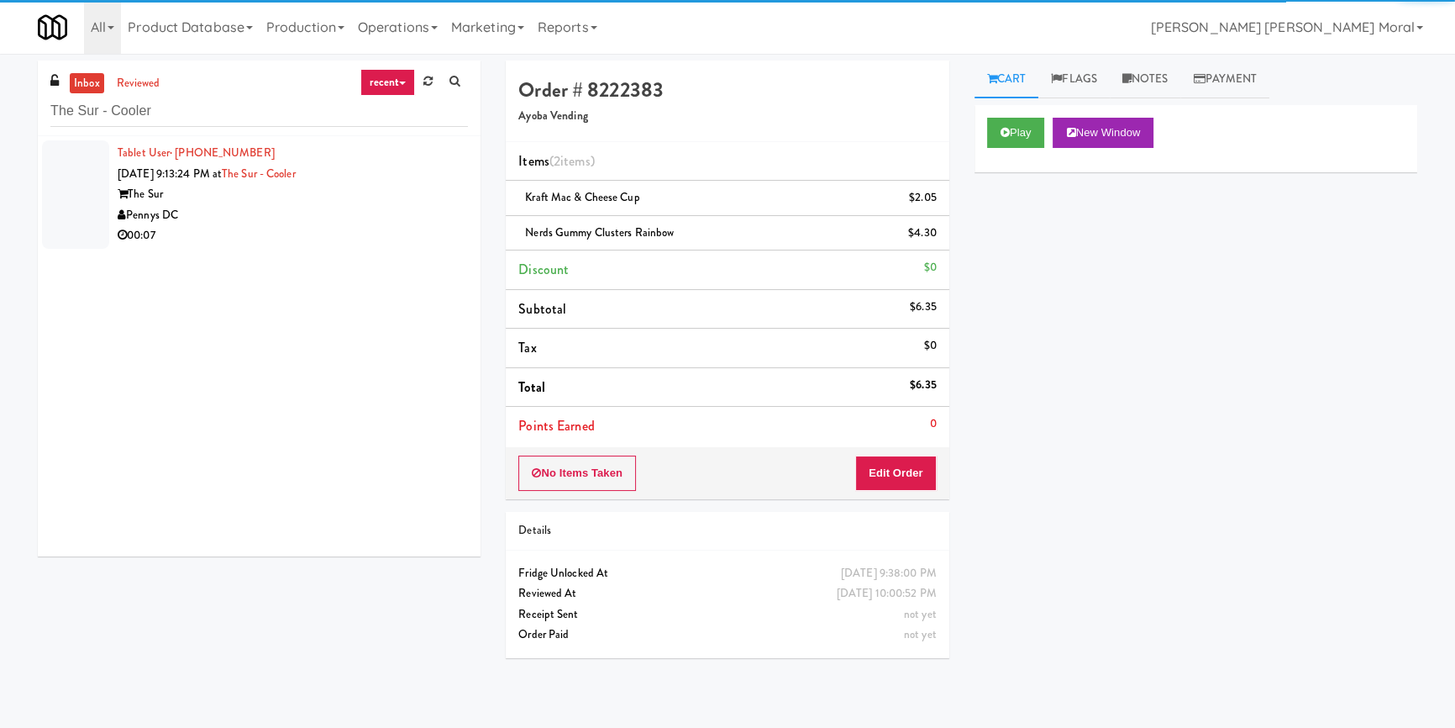
click at [379, 218] on div "Pennys DC" at bounding box center [293, 215] width 350 height 21
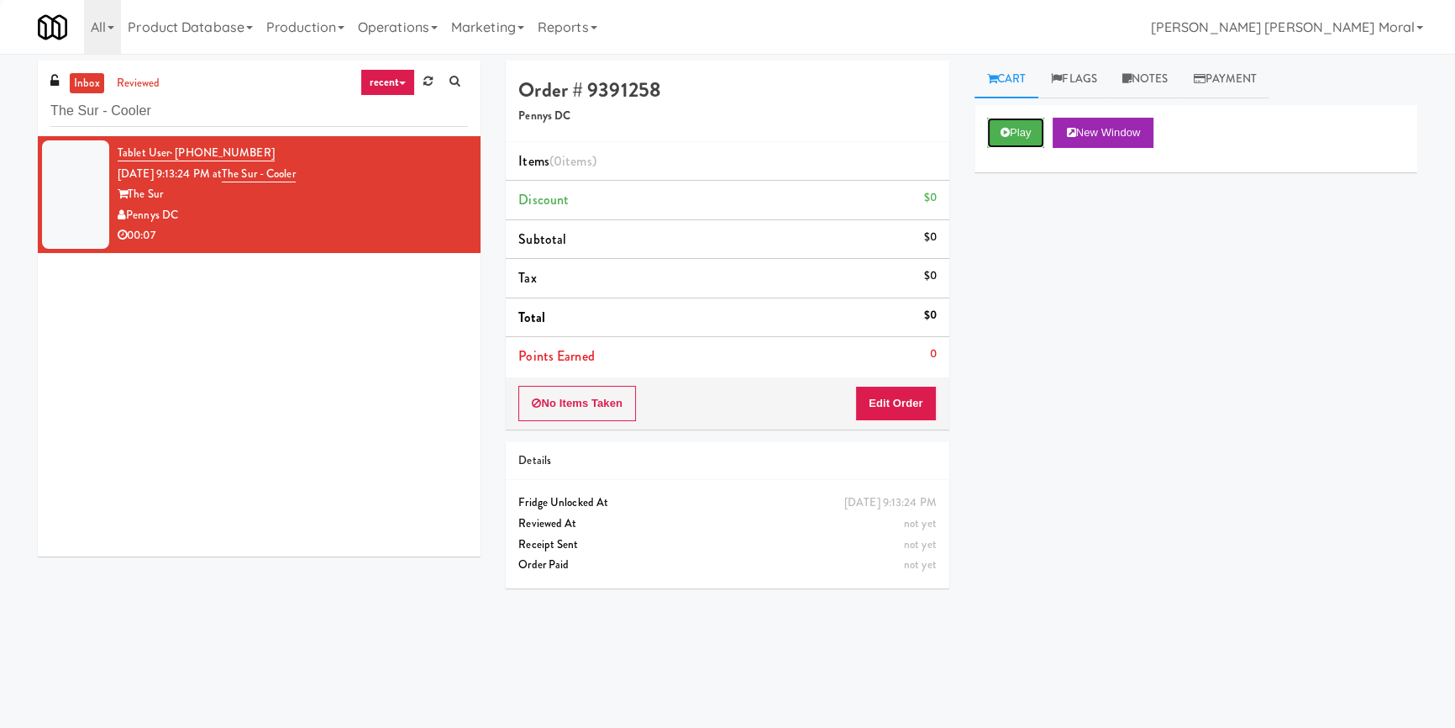
click at [1022, 131] on button "Play" at bounding box center [1016, 133] width 58 height 30
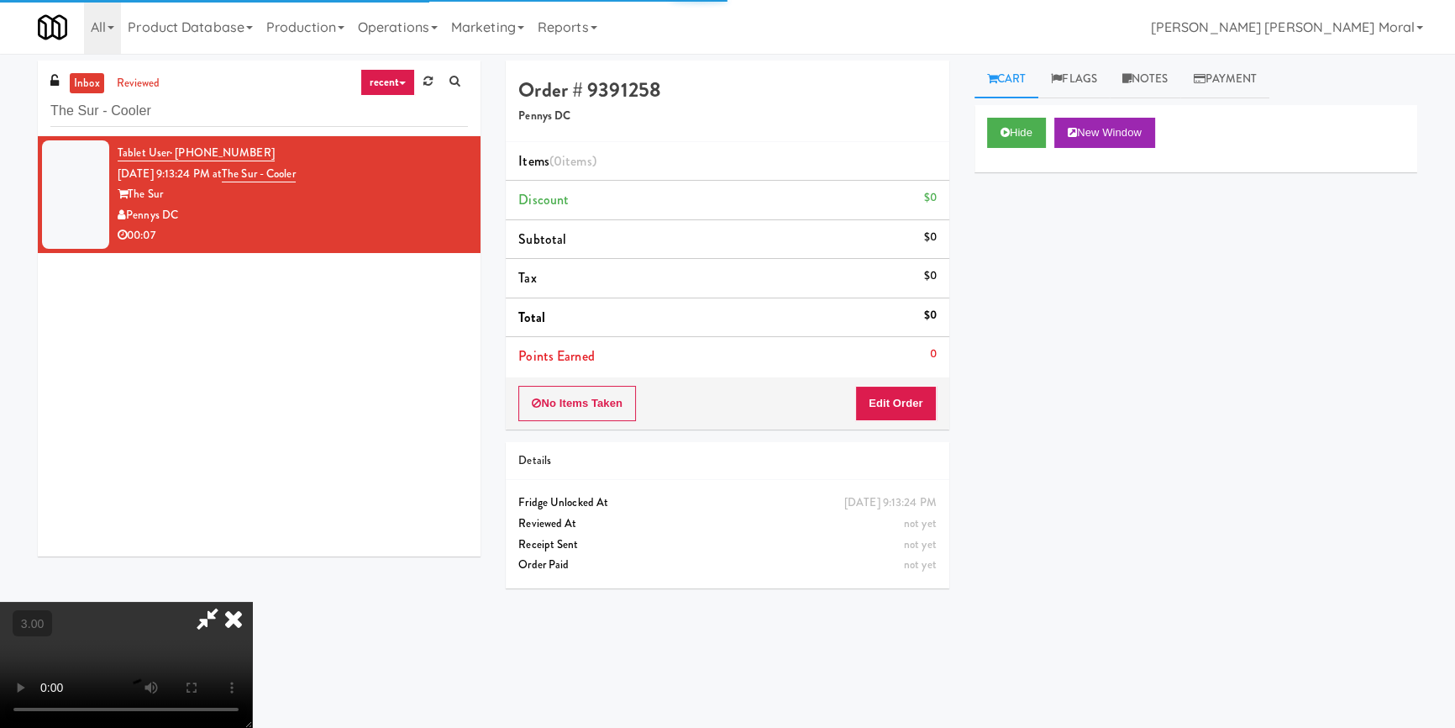
click at [1006, 216] on div "Hide New Window Primary Flag Clear Flag if unable to determine what was taken o…" at bounding box center [1195, 420] width 443 height 630
click at [914, 411] on button "Edit Order" at bounding box center [895, 403] width 81 height 35
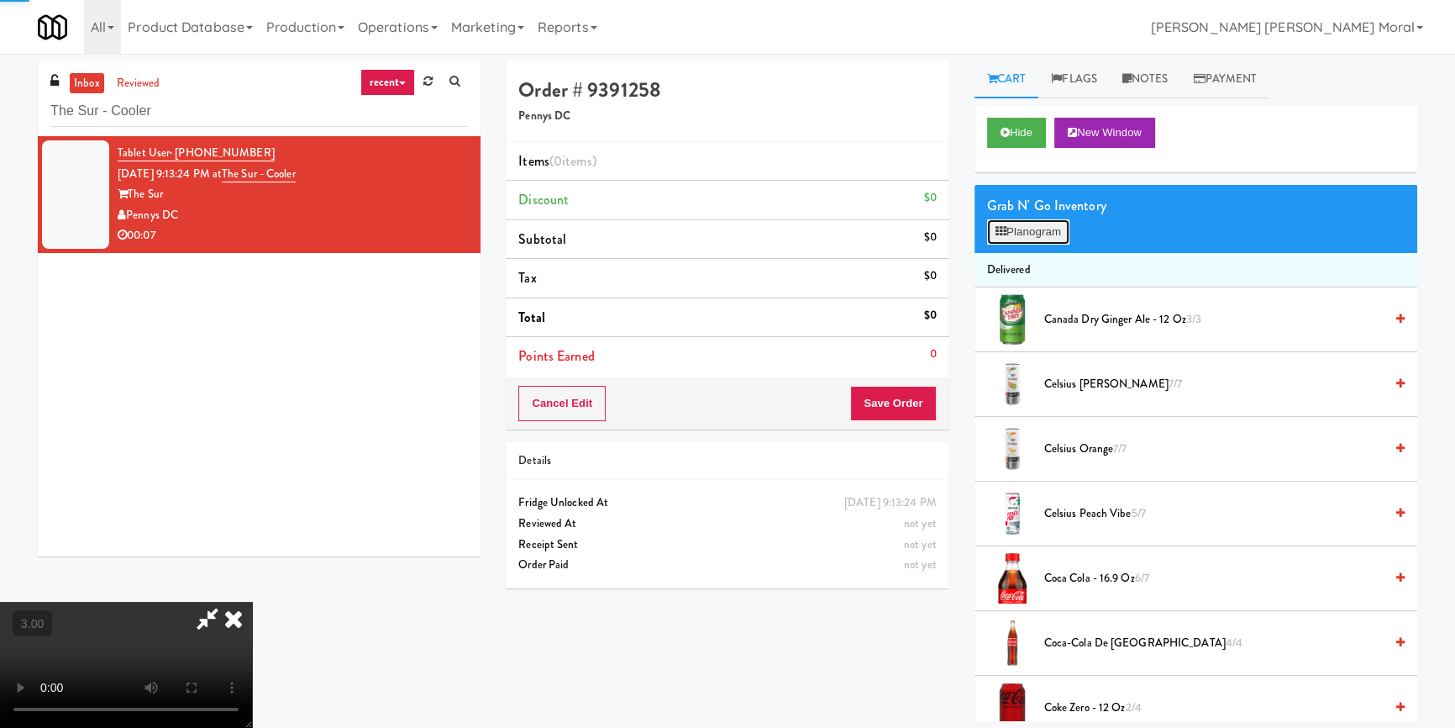
click at [1044, 222] on button "Planogram" at bounding box center [1028, 231] width 82 height 25
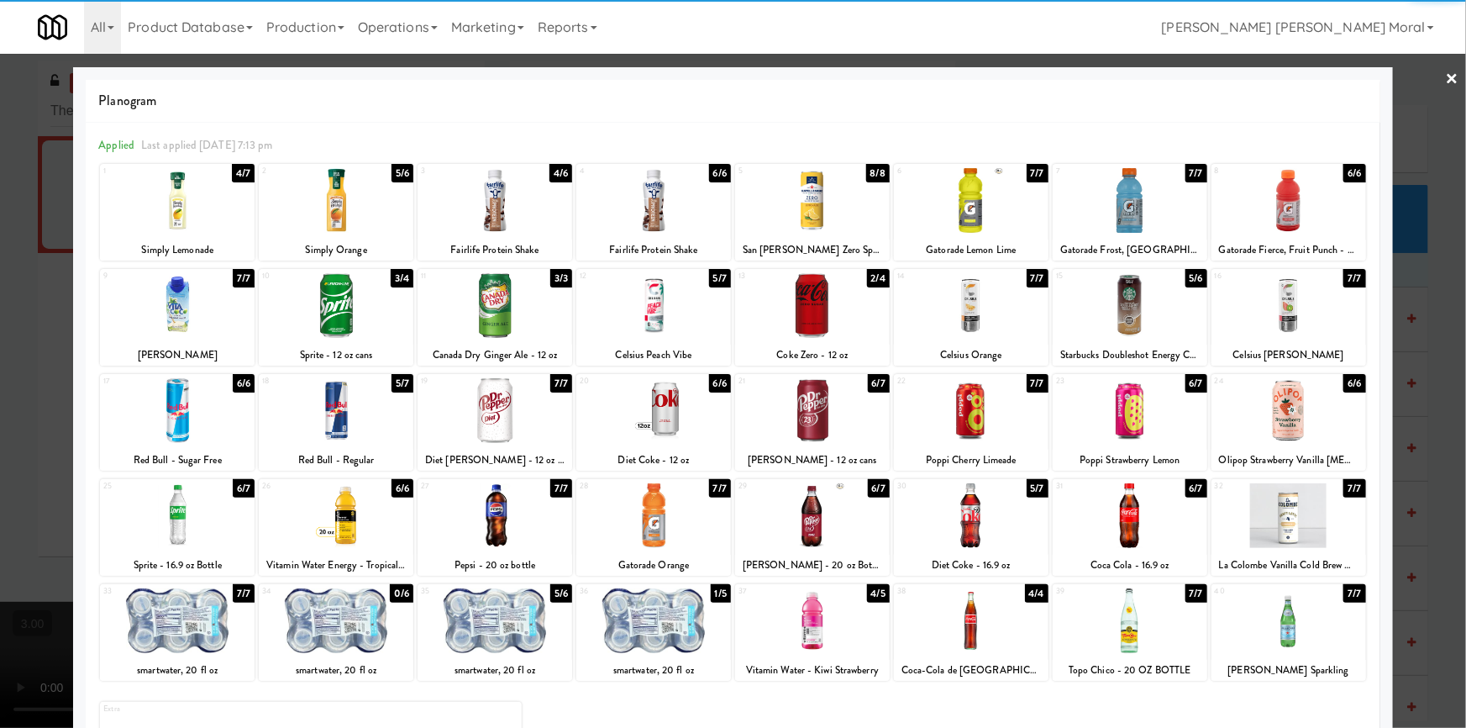
click at [201, 628] on div at bounding box center [177, 620] width 155 height 65
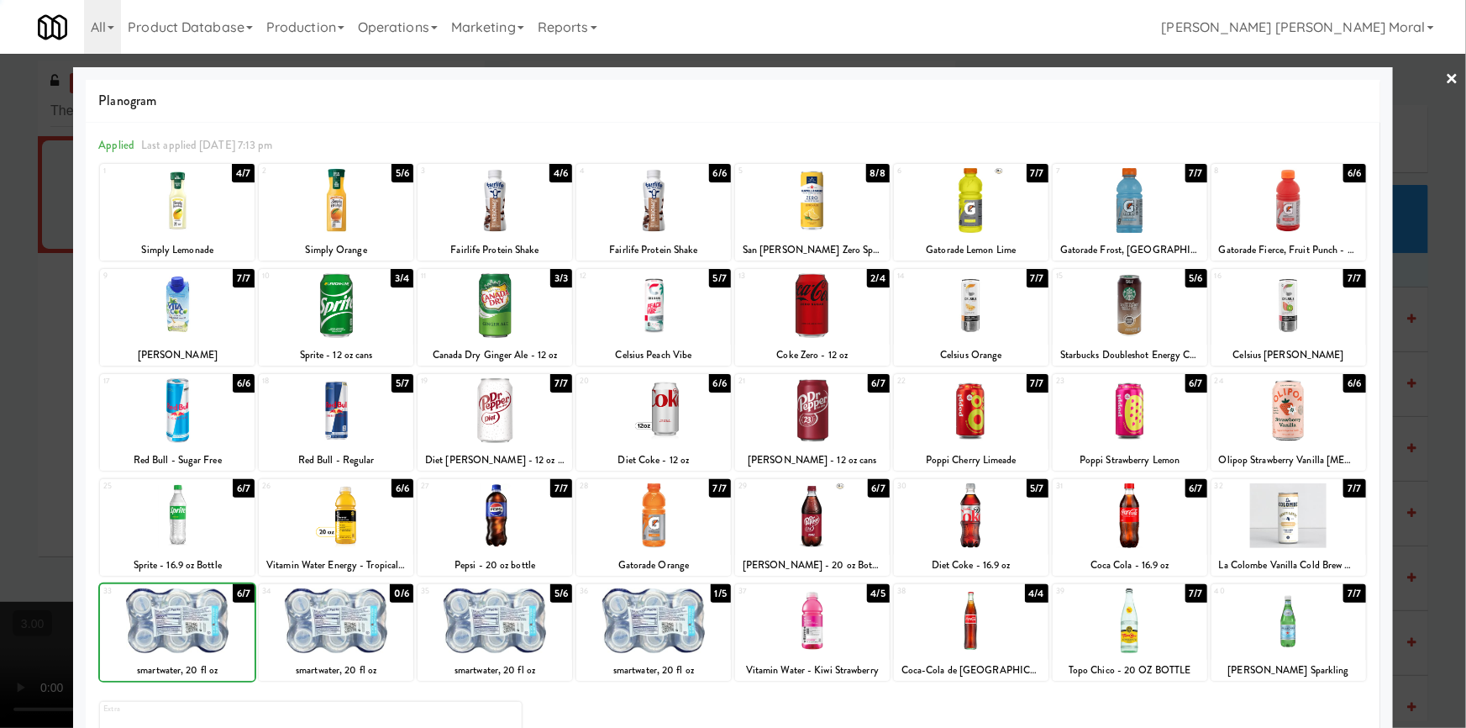
drag, startPoint x: 12, startPoint y: 553, endPoint x: 150, endPoint y: 553, distance: 137.8
click at [14, 553] on div at bounding box center [733, 364] width 1466 height 728
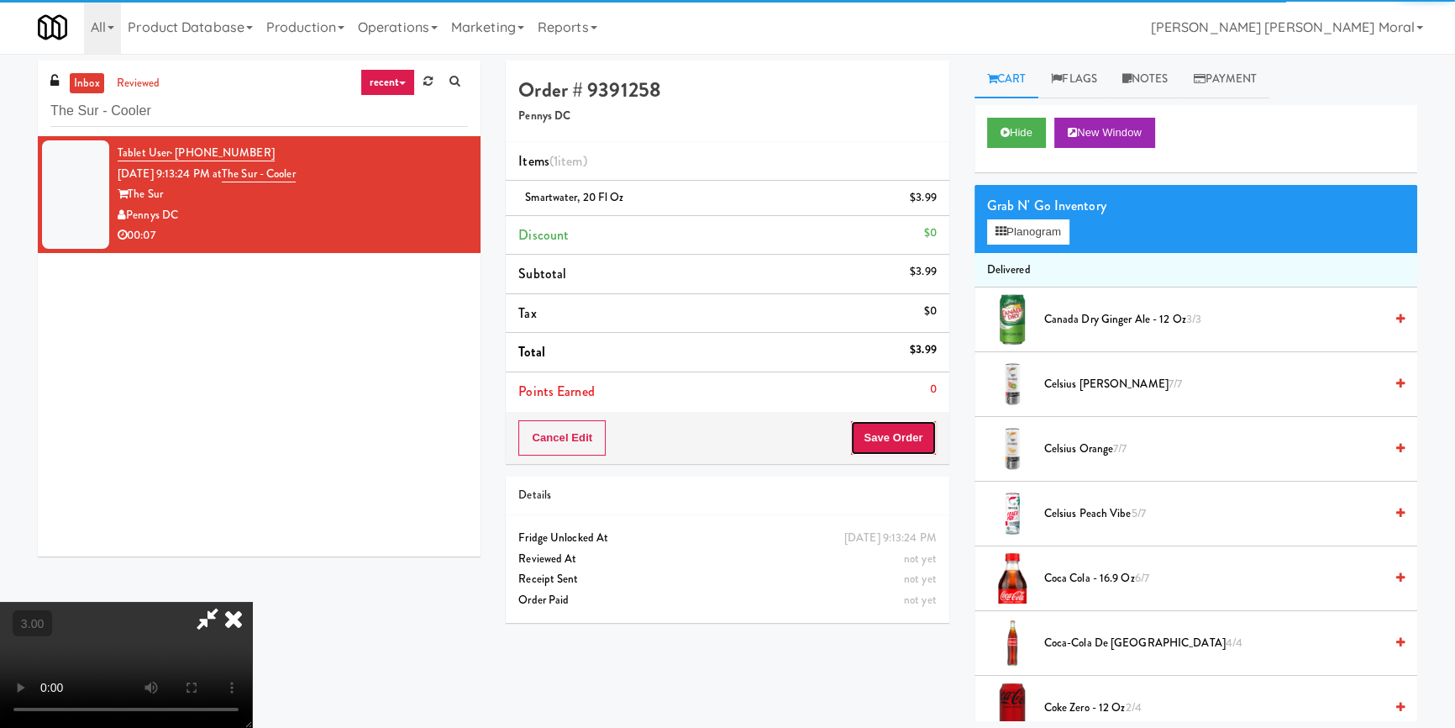
click at [897, 444] on button "Save Order" at bounding box center [893, 437] width 86 height 35
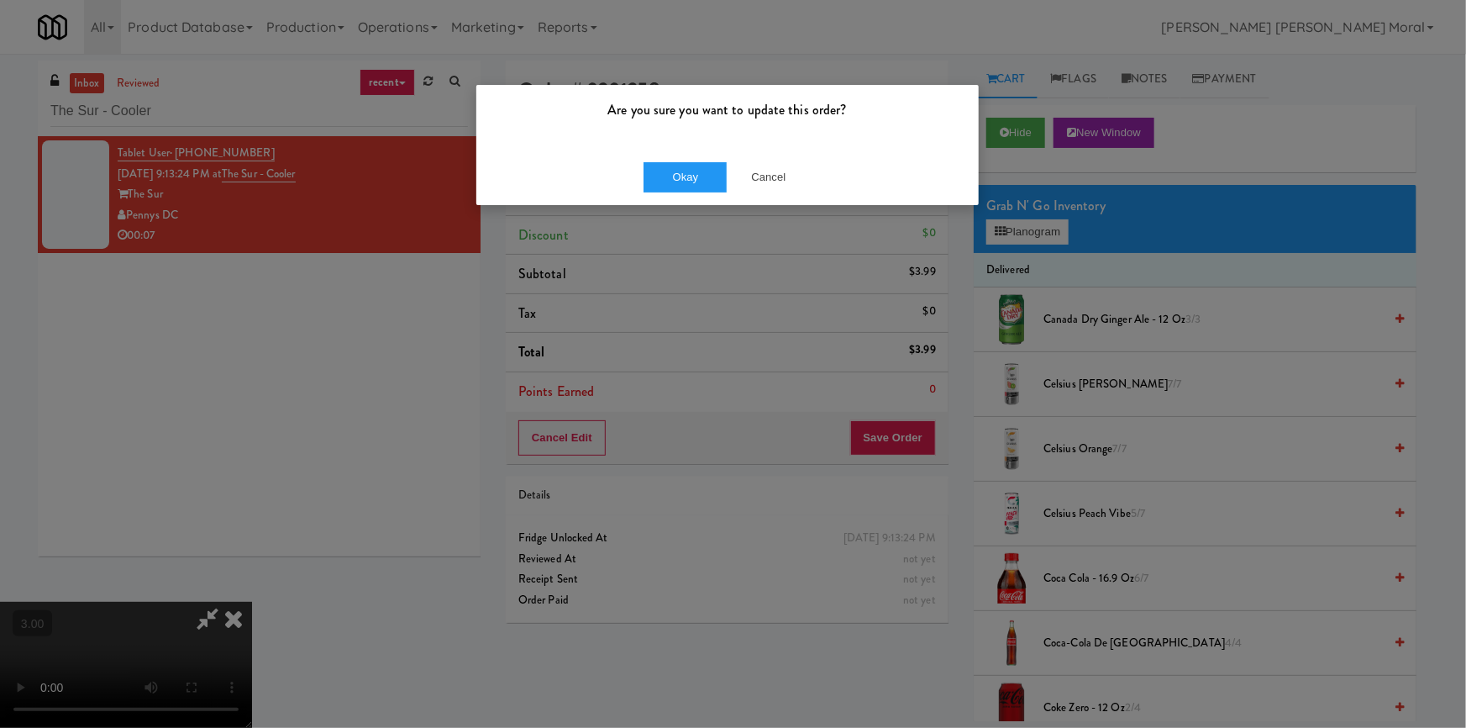
drag, startPoint x: 694, startPoint y: 207, endPoint x: 691, endPoint y: 183, distance: 23.7
click at [694, 206] on div "Are you sure you want to update this order? Okay Cancel" at bounding box center [733, 364] width 1466 height 728
click at [691, 176] on button "Okay" at bounding box center [685, 177] width 84 height 30
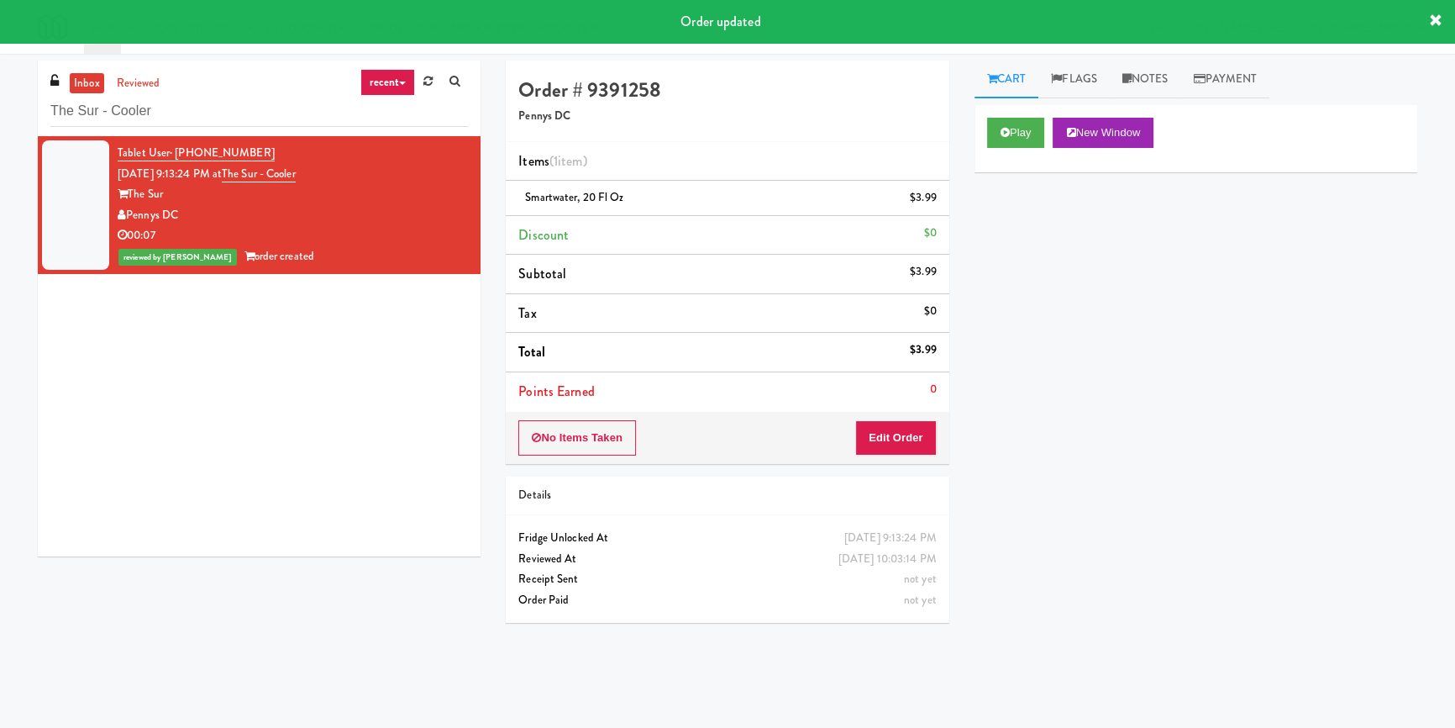
click at [213, 130] on div "inbox reviewed recent all unclear take inventory issue suspicious failed recent…" at bounding box center [259, 98] width 443 height 76
click at [214, 109] on input "The Sur - Cooler" at bounding box center [259, 111] width 418 height 31
paste input "Sachs-Cooler-Right"
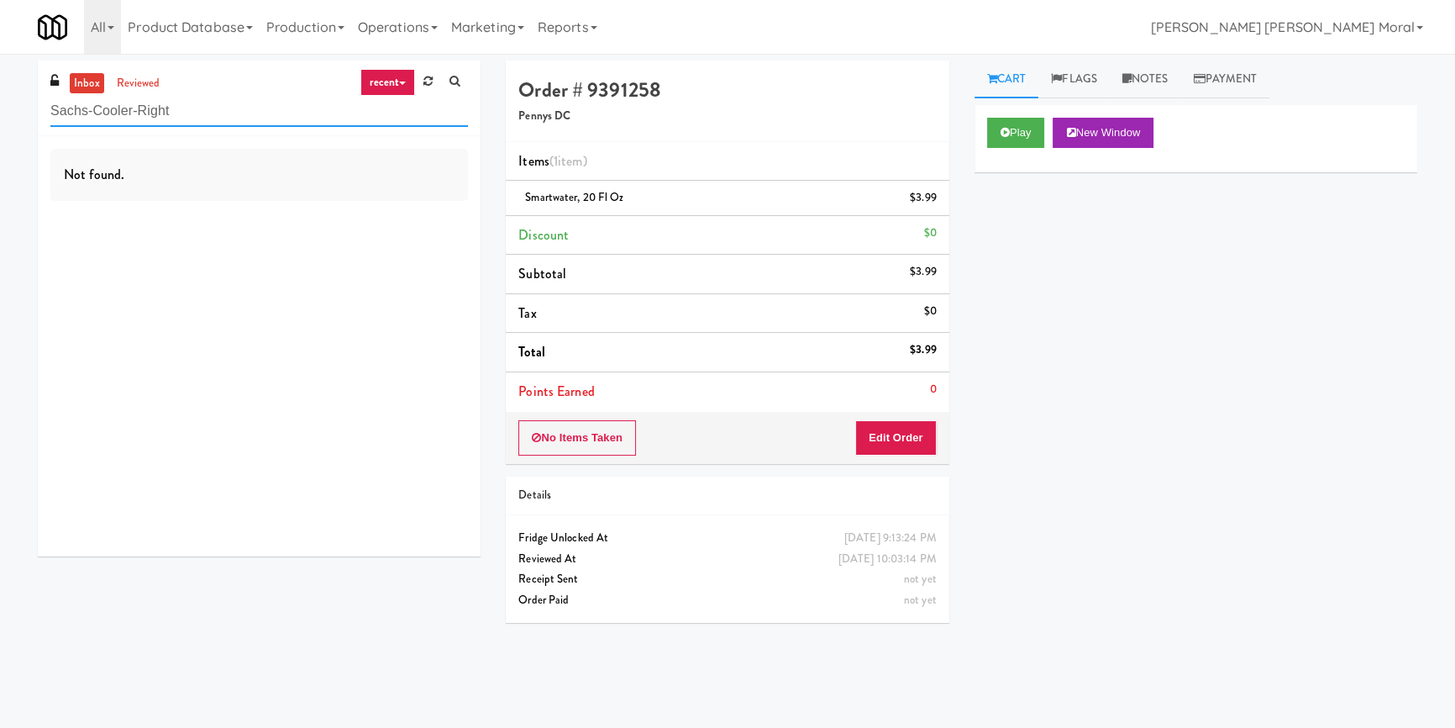
click at [209, 107] on input "Sachs-Cooler-Right" at bounding box center [259, 111] width 418 height 31
paste input "Crossing East - Cooler - Lef"
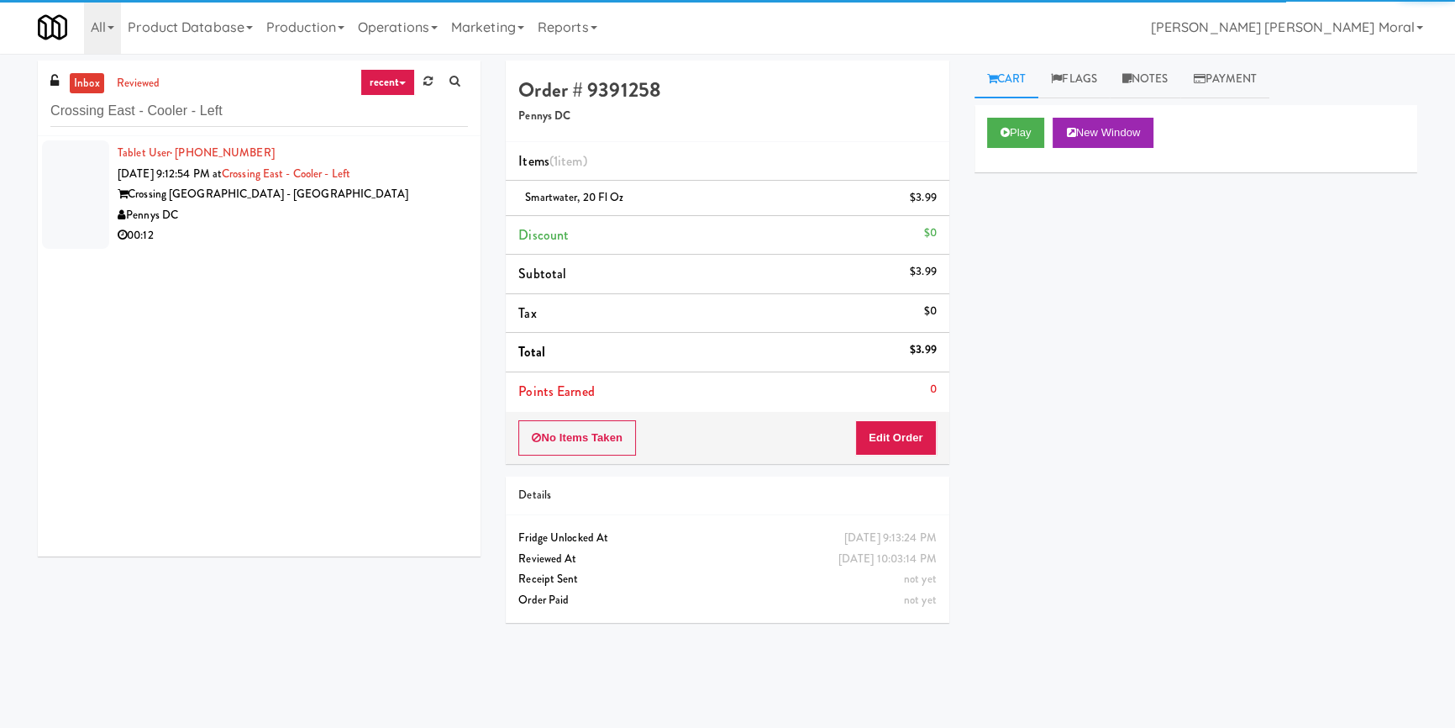
click at [360, 228] on div "00:12" at bounding box center [293, 235] width 350 height 21
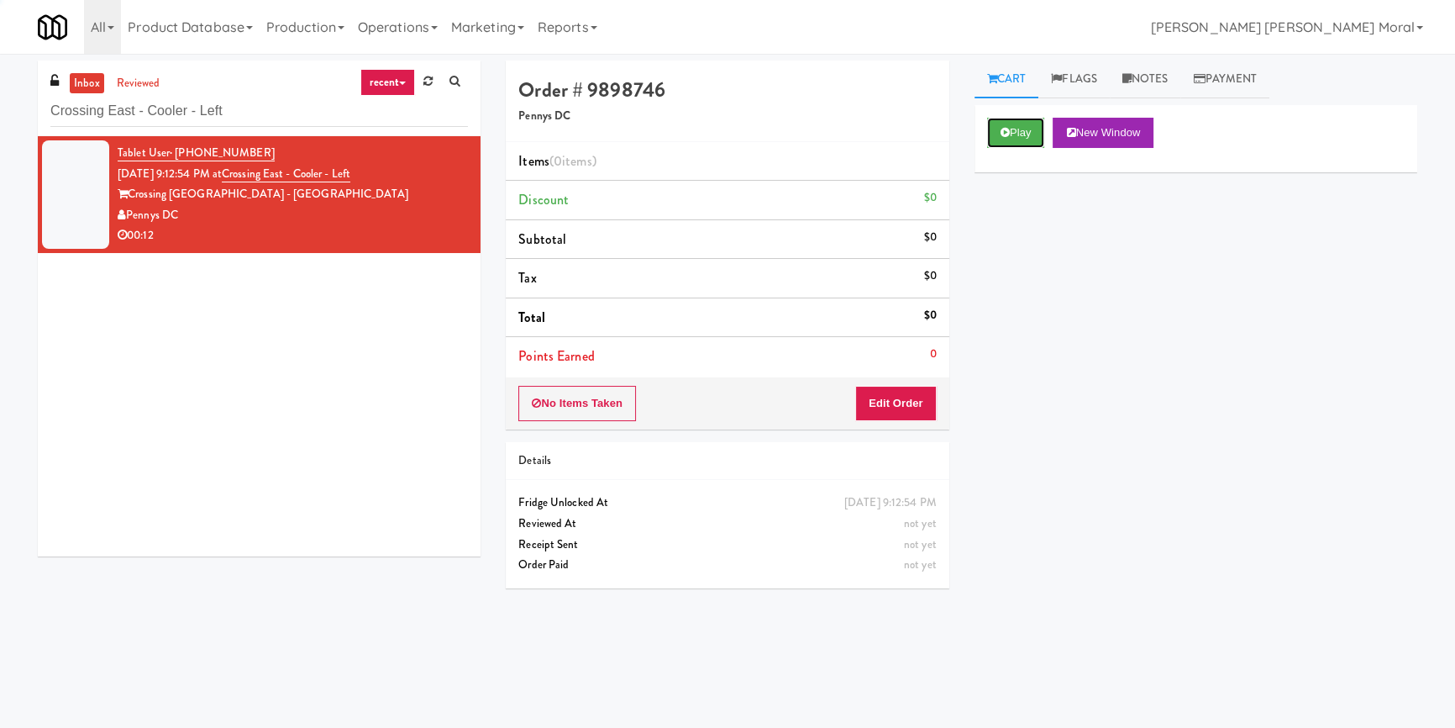
click at [1032, 137] on button "Play" at bounding box center [1016, 133] width 58 height 30
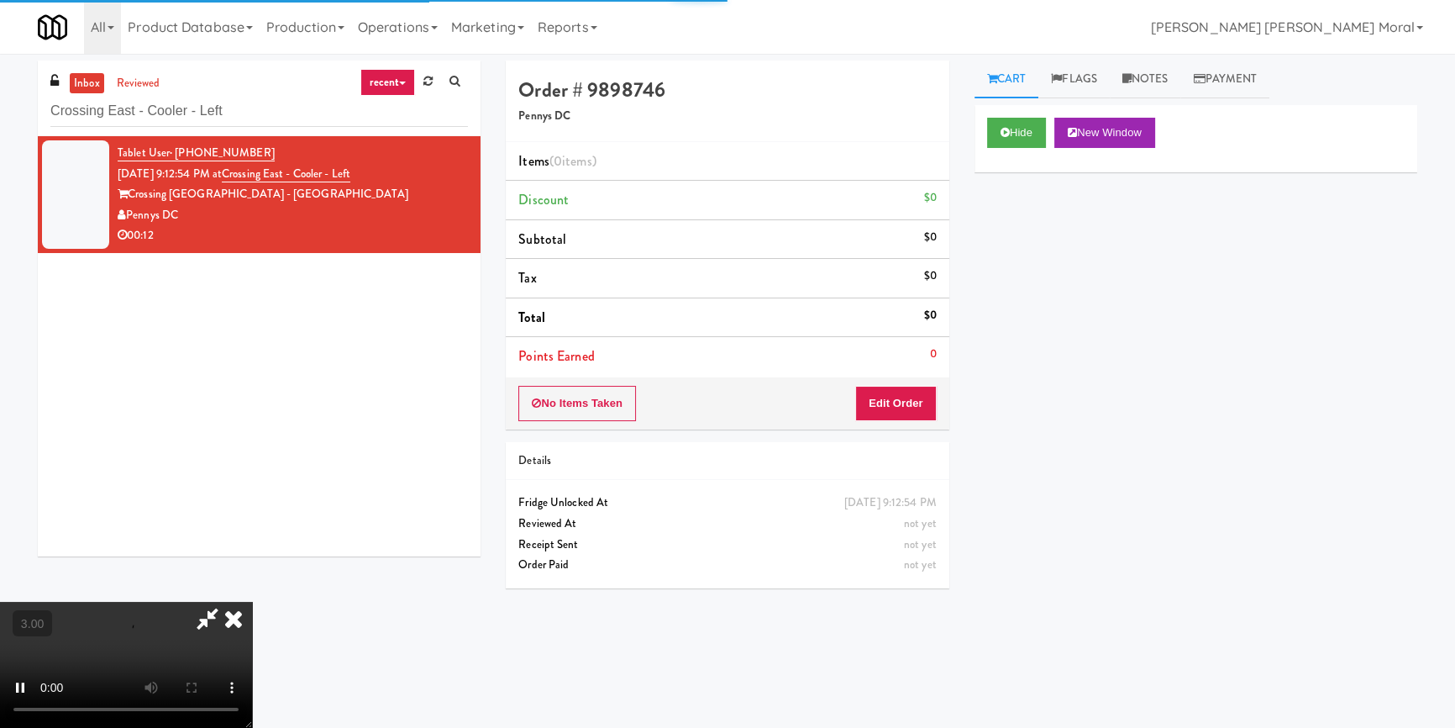
click at [1032, 247] on div "Hide New Window Primary Flag Clear Flag if unable to determine what was taken o…" at bounding box center [1195, 420] width 443 height 630
click at [252, 601] on video at bounding box center [126, 664] width 252 height 126
drag, startPoint x: 909, startPoint y: 417, endPoint x: 947, endPoint y: 359, distance: 69.2
click at [909, 415] on button "Edit Order" at bounding box center [895, 403] width 81 height 35
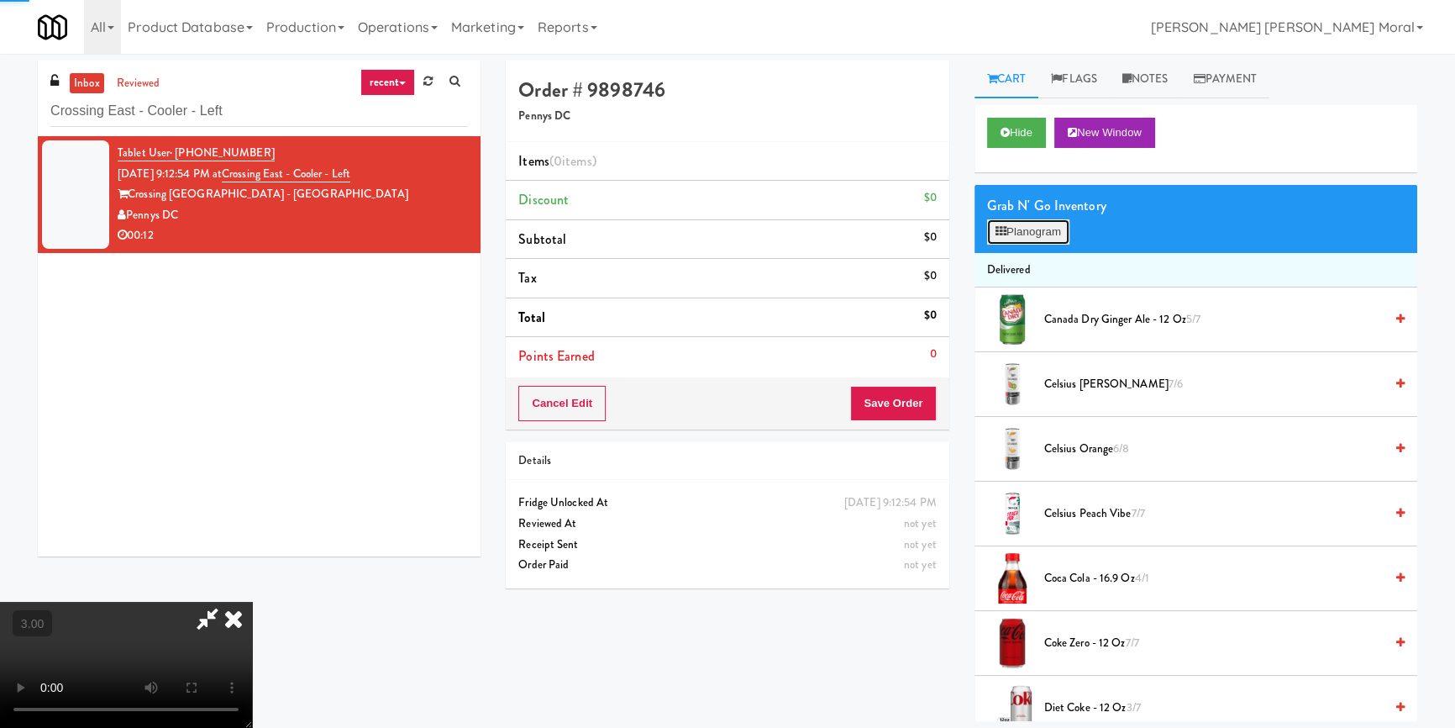
click at [1021, 229] on button "Planogram" at bounding box center [1028, 231] width 82 height 25
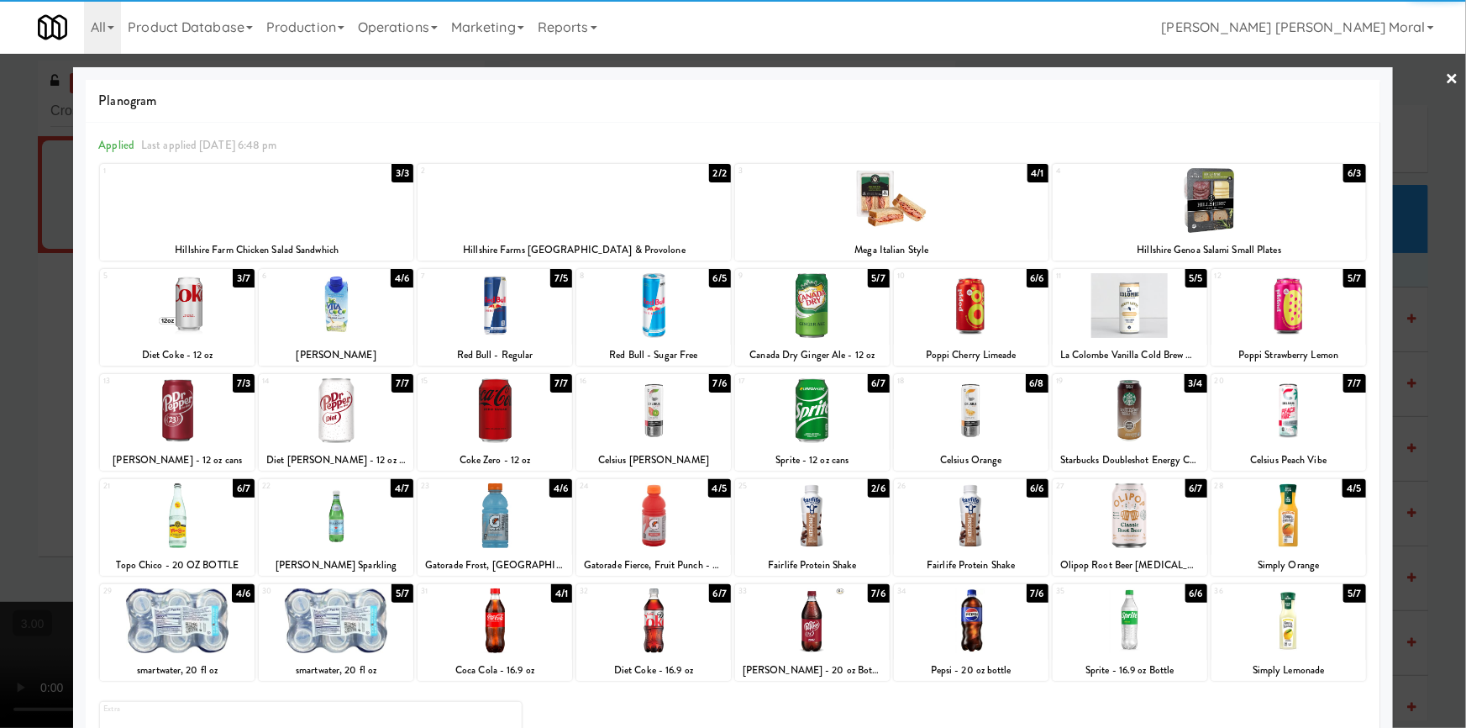
click at [181, 622] on div at bounding box center [177, 620] width 155 height 65
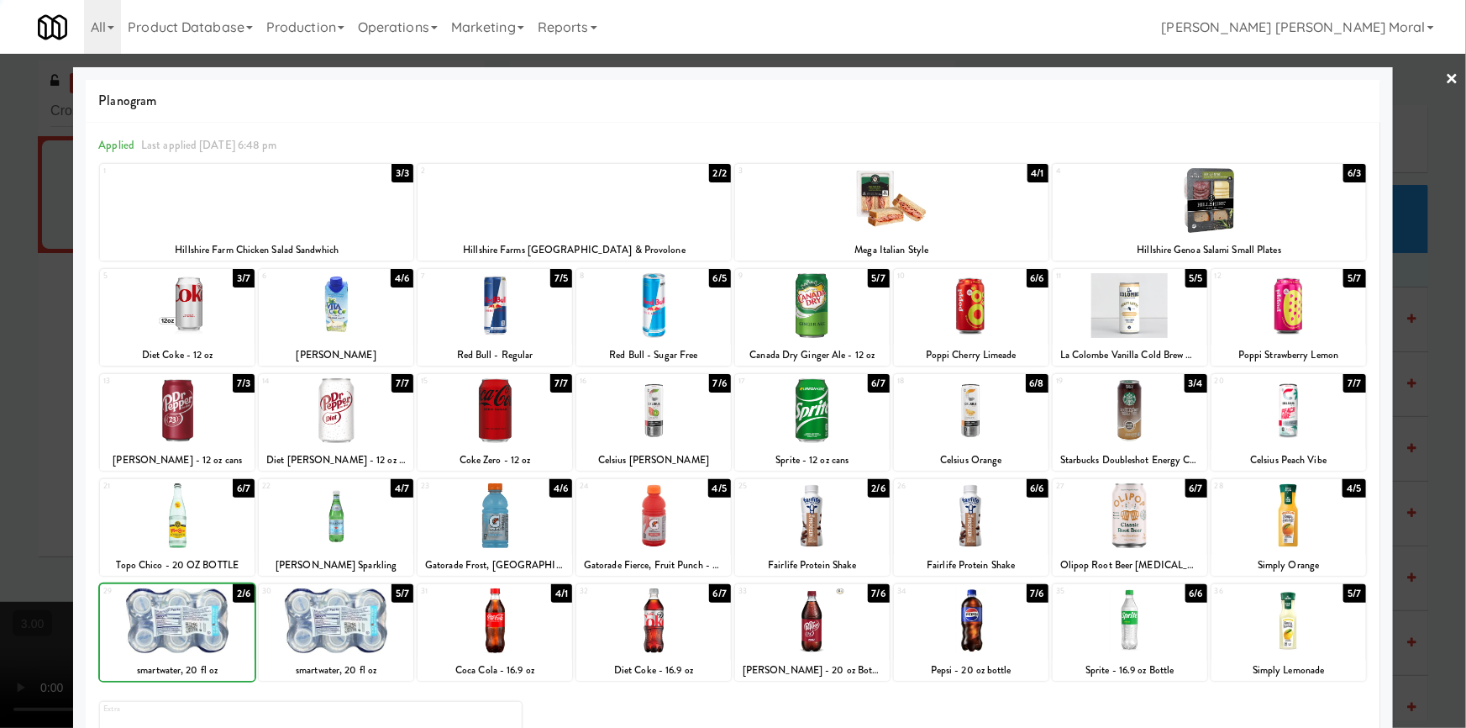
click at [181, 622] on div at bounding box center [177, 620] width 155 height 65
click at [45, 539] on div at bounding box center [733, 364] width 1466 height 728
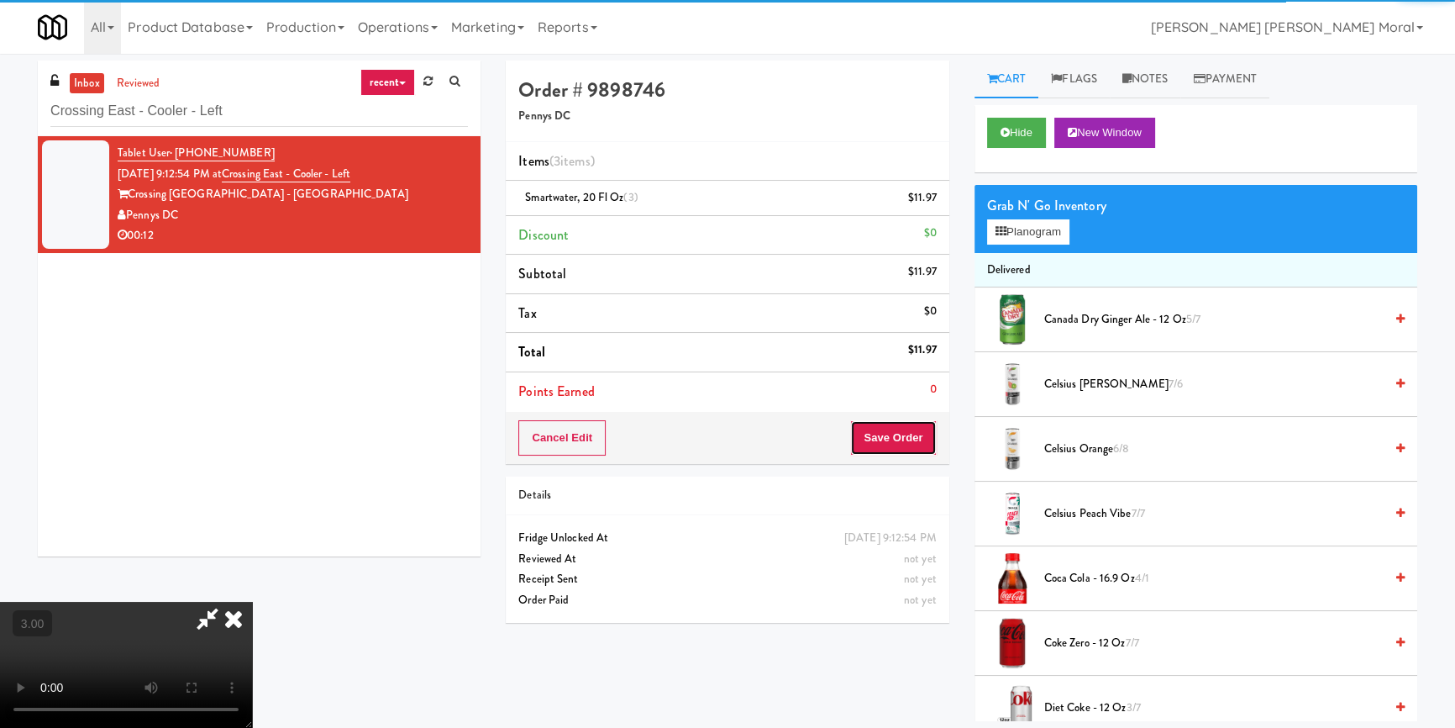
click at [905, 450] on button "Save Order" at bounding box center [893, 437] width 86 height 35
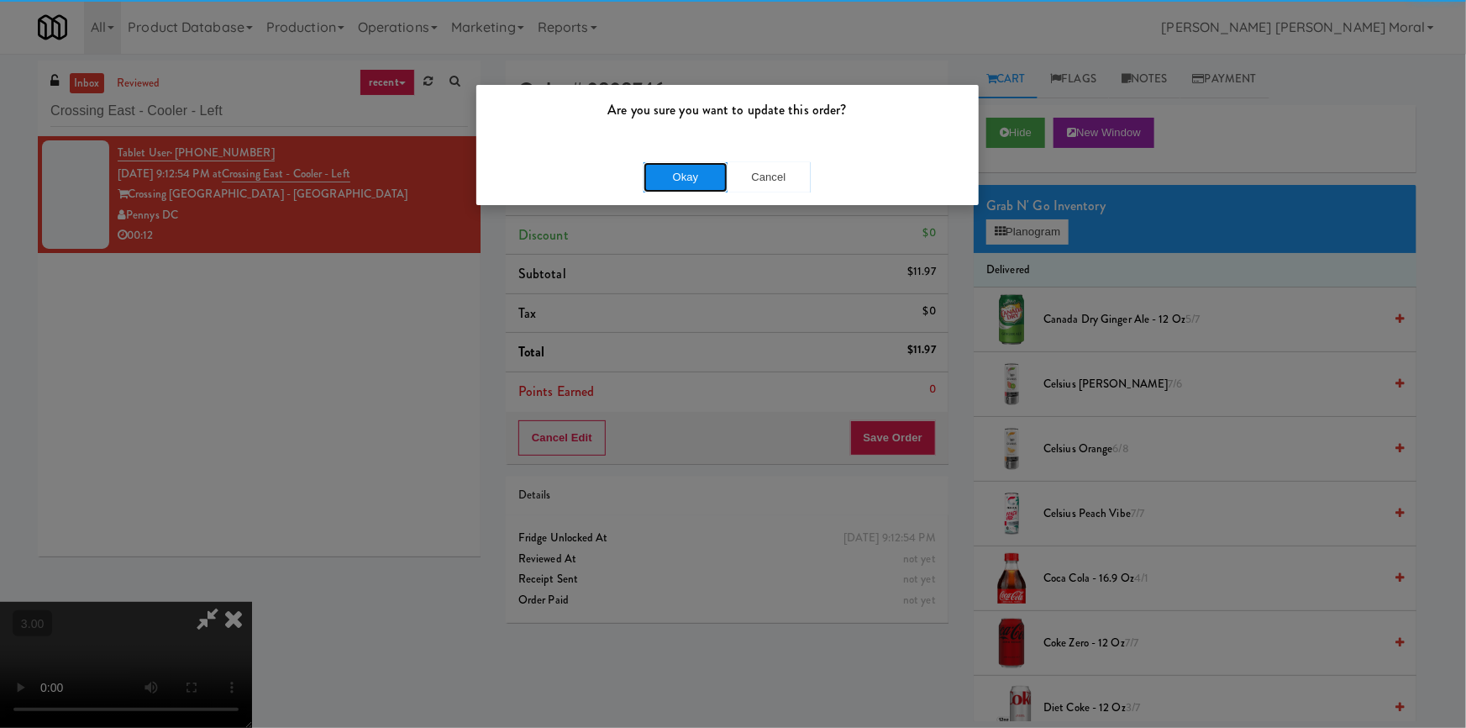
click at [683, 177] on button "Okay" at bounding box center [685, 177] width 84 height 30
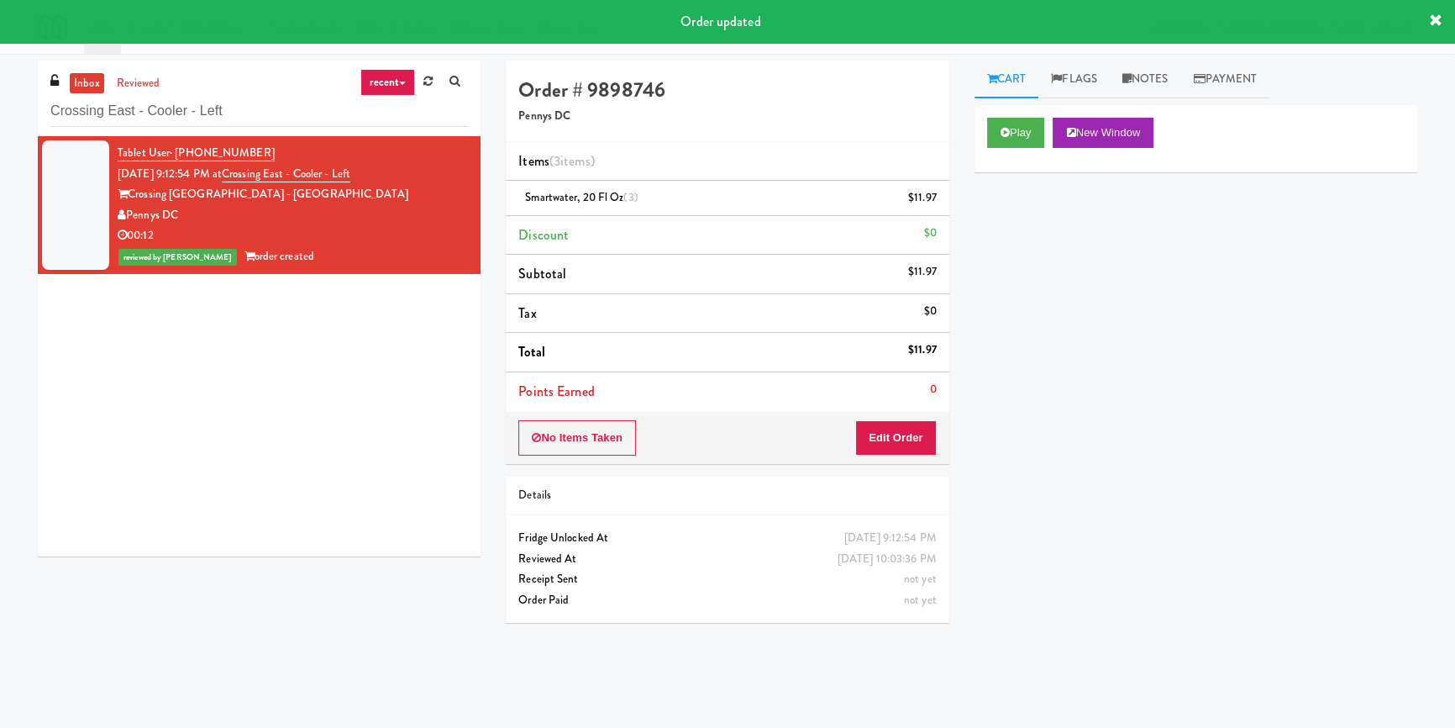
drag, startPoint x: 1358, startPoint y: 338, endPoint x: 1238, endPoint y: 211, distance: 174.1
click at [1357, 334] on div "Play New Window Primary Flag Clear Flag if unable to determine what was taken o…" at bounding box center [1195, 420] width 443 height 630
click at [1142, 85] on link "Notes" at bounding box center [1145, 79] width 71 height 38
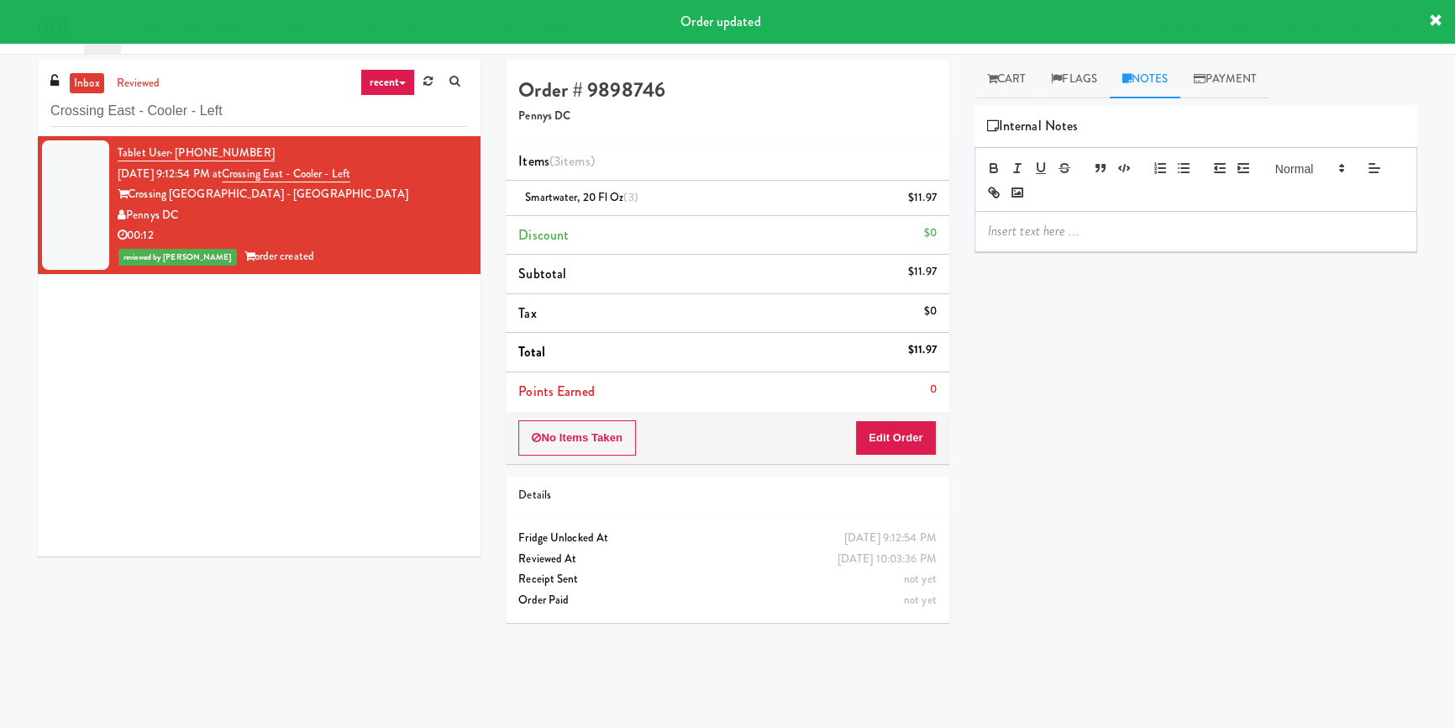
click at [1092, 229] on p at bounding box center [1196, 231] width 416 height 18
click at [1090, 314] on div "Play New Window Primary Flag Clear Flag if unable to determine what was taken o…" at bounding box center [1195, 420] width 443 height 630
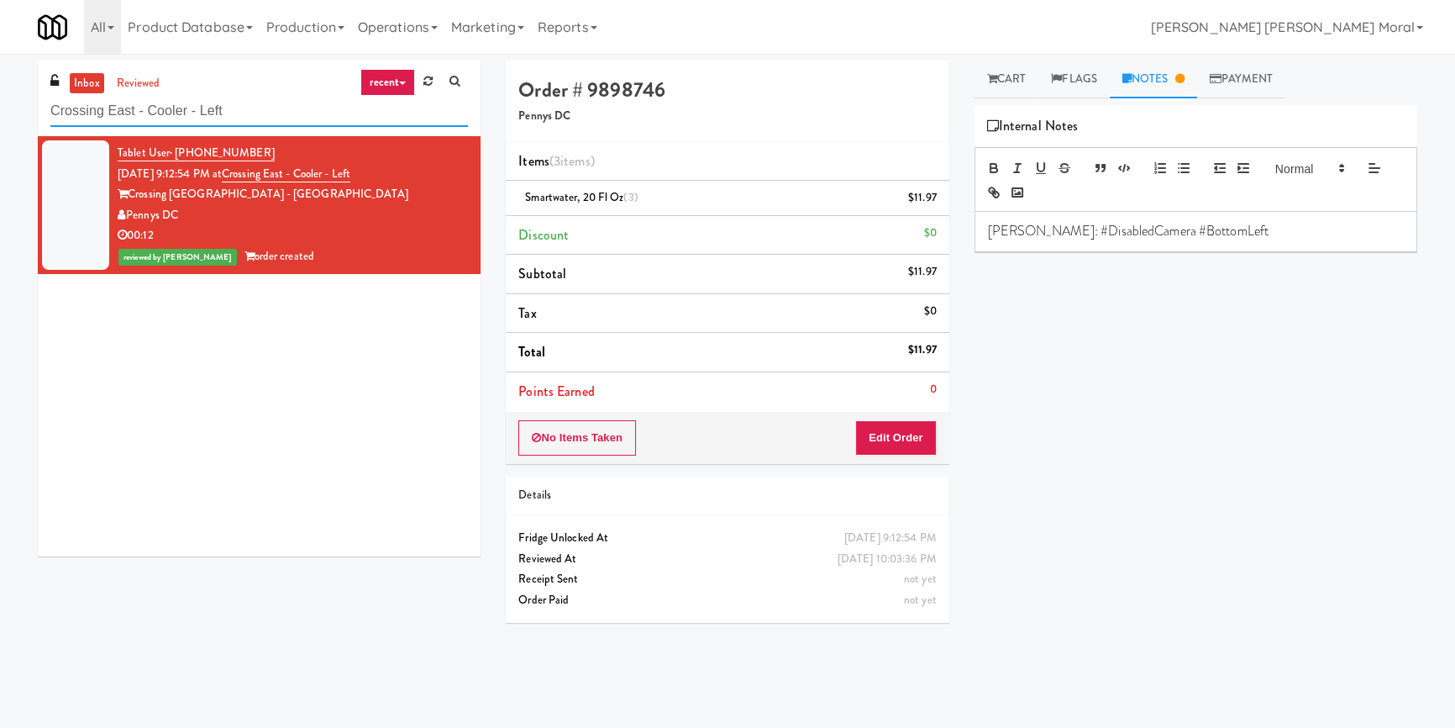
click at [219, 97] on input "Crossing East - Cooler - Left" at bounding box center [259, 111] width 418 height 31
paste input "Museum Tower Cooler"
click at [219, 97] on input "Museum Tower Cooler" at bounding box center [259, 111] width 418 height 31
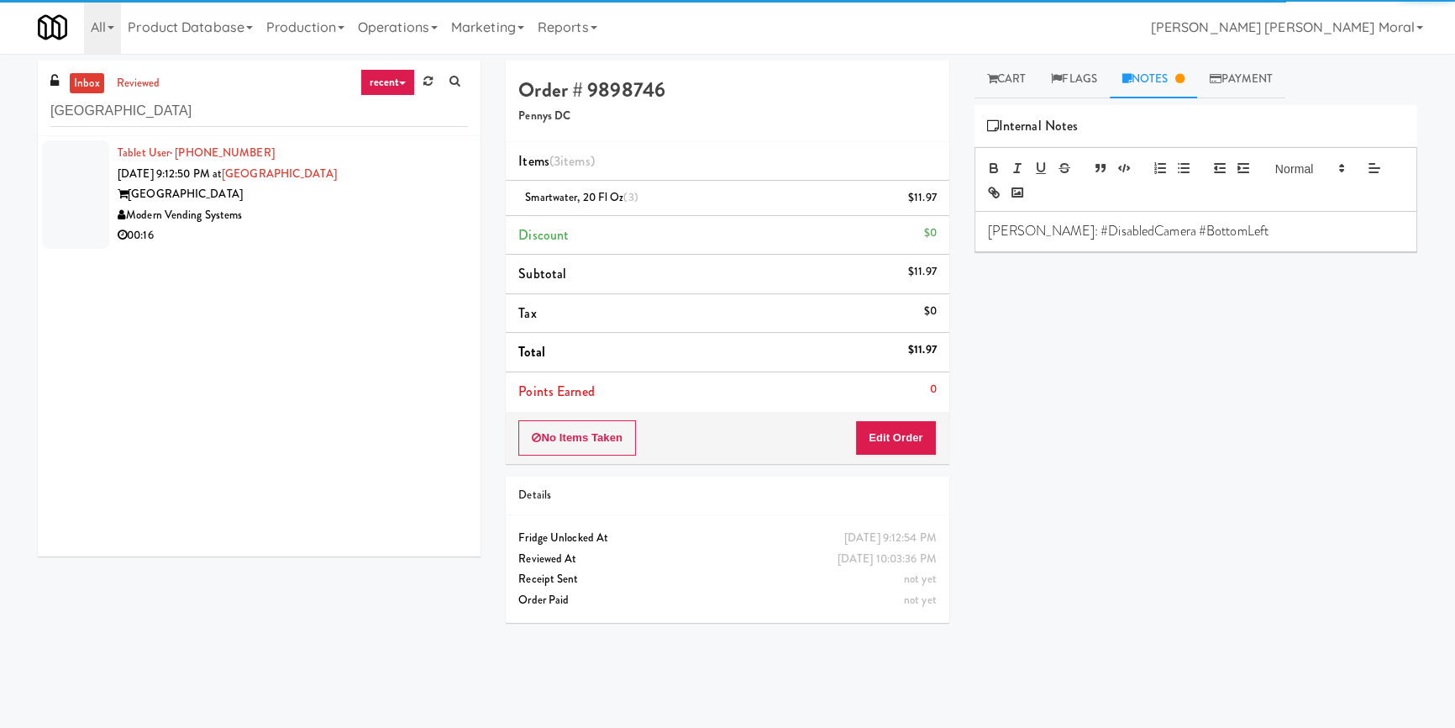
click at [340, 213] on div "Modern Vending Systems" at bounding box center [293, 215] width 350 height 21
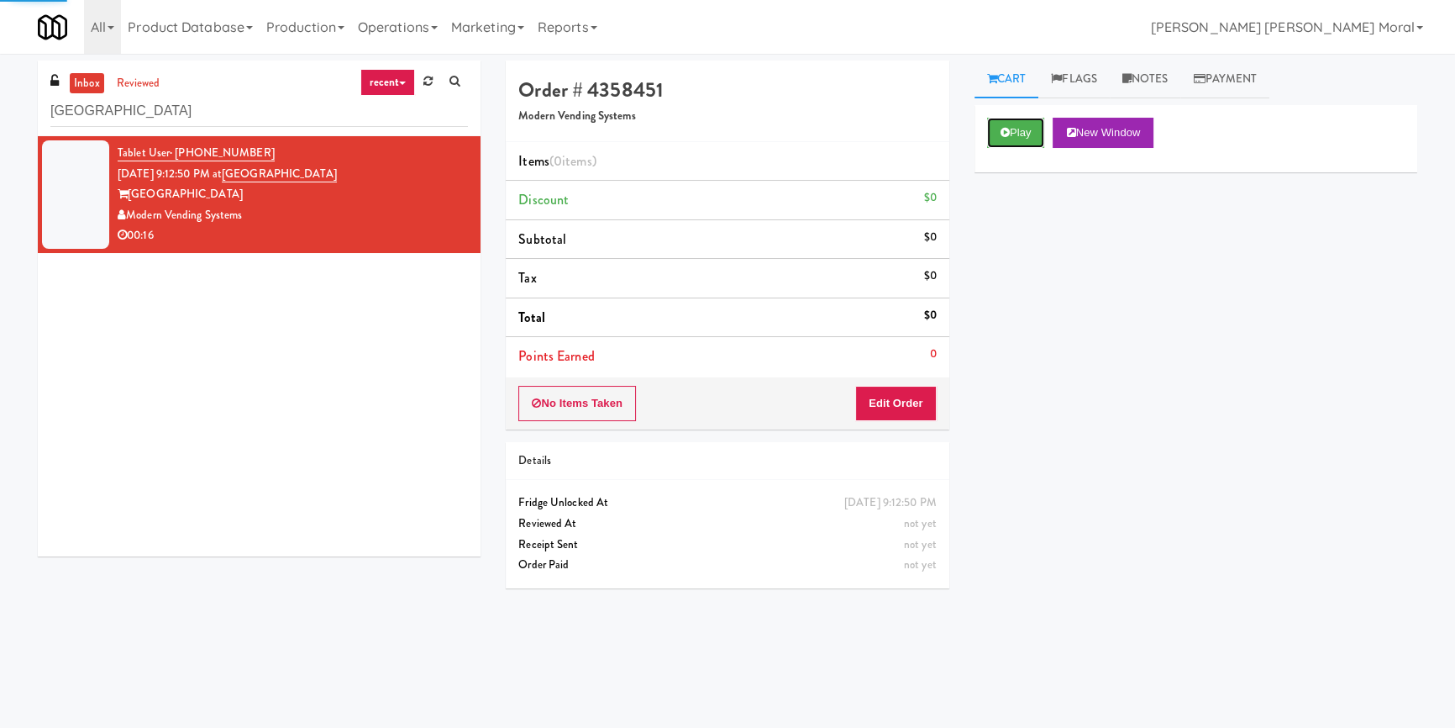
drag, startPoint x: 1027, startPoint y: 118, endPoint x: 1008, endPoint y: 204, distance: 88.7
click at [1027, 118] on button "Play" at bounding box center [1016, 133] width 58 height 30
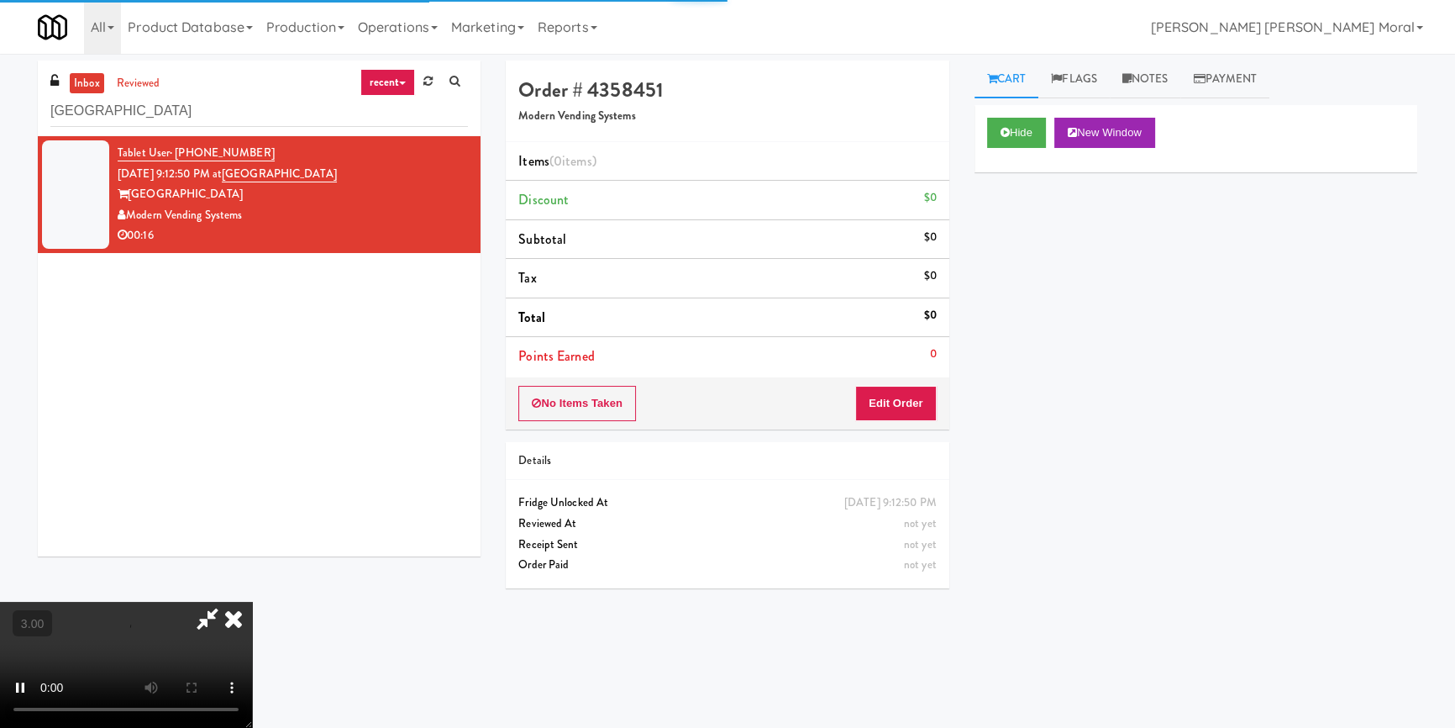
click at [1008, 204] on div "Hide New Window Primary Flag Clear Flag if unable to determine what was taken o…" at bounding box center [1195, 420] width 443 height 630
click at [901, 405] on button "Edit Order" at bounding box center [895, 403] width 81 height 35
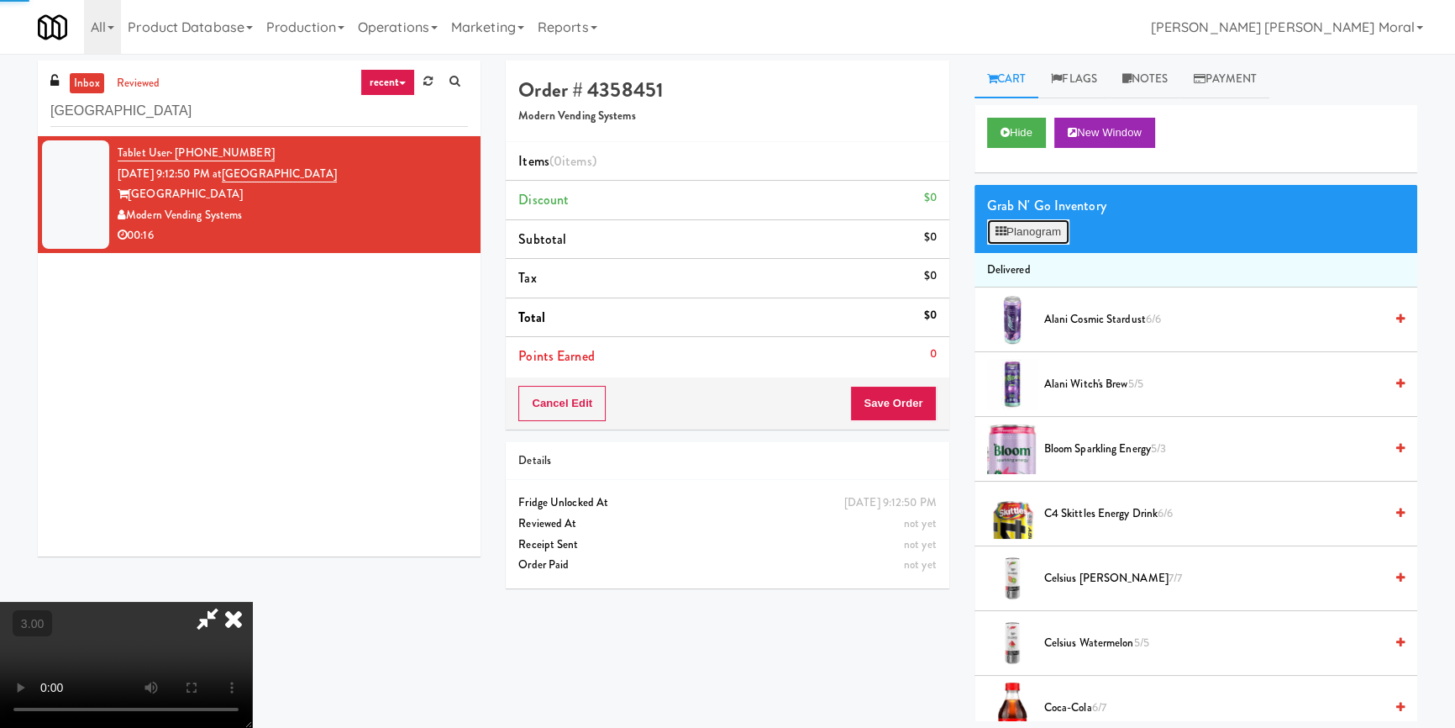
click at [1036, 227] on button "Planogram" at bounding box center [1028, 231] width 82 height 25
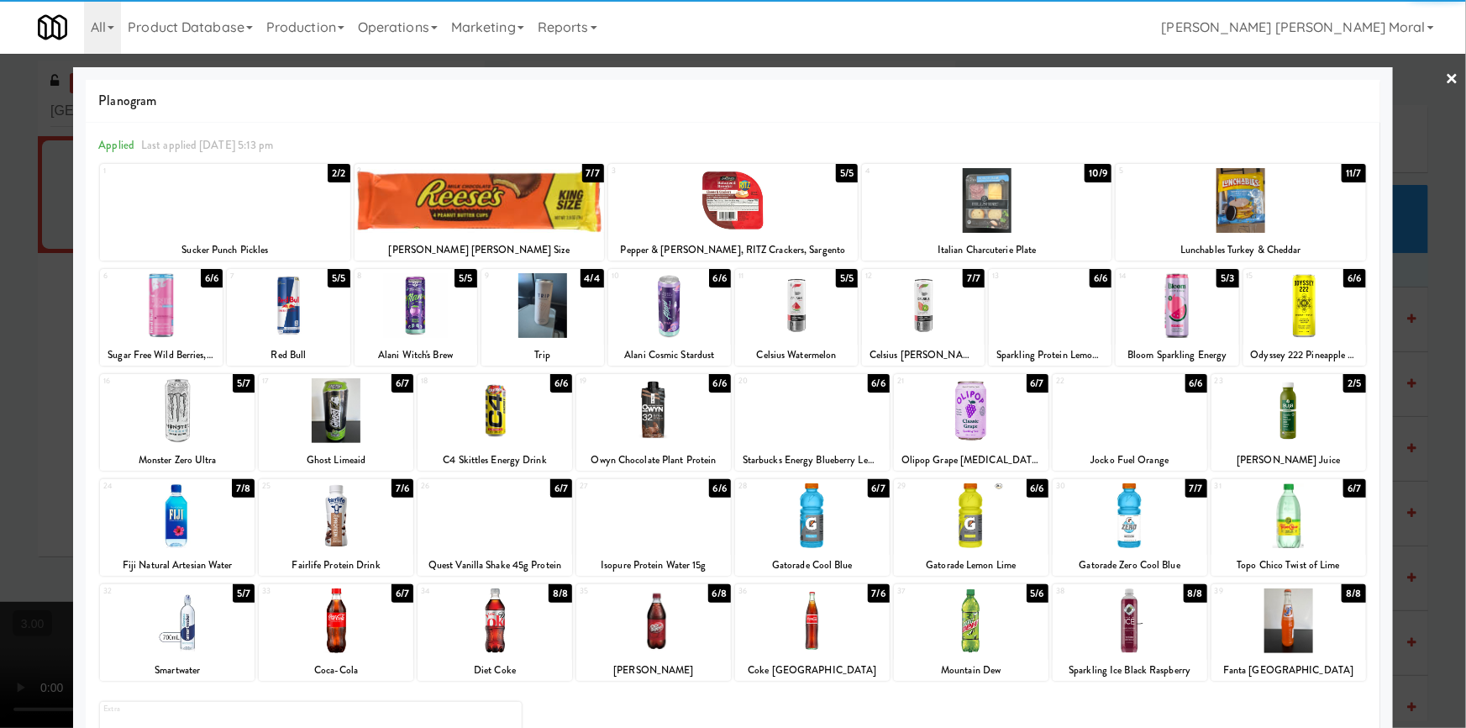
click at [981, 622] on div at bounding box center [971, 620] width 155 height 65
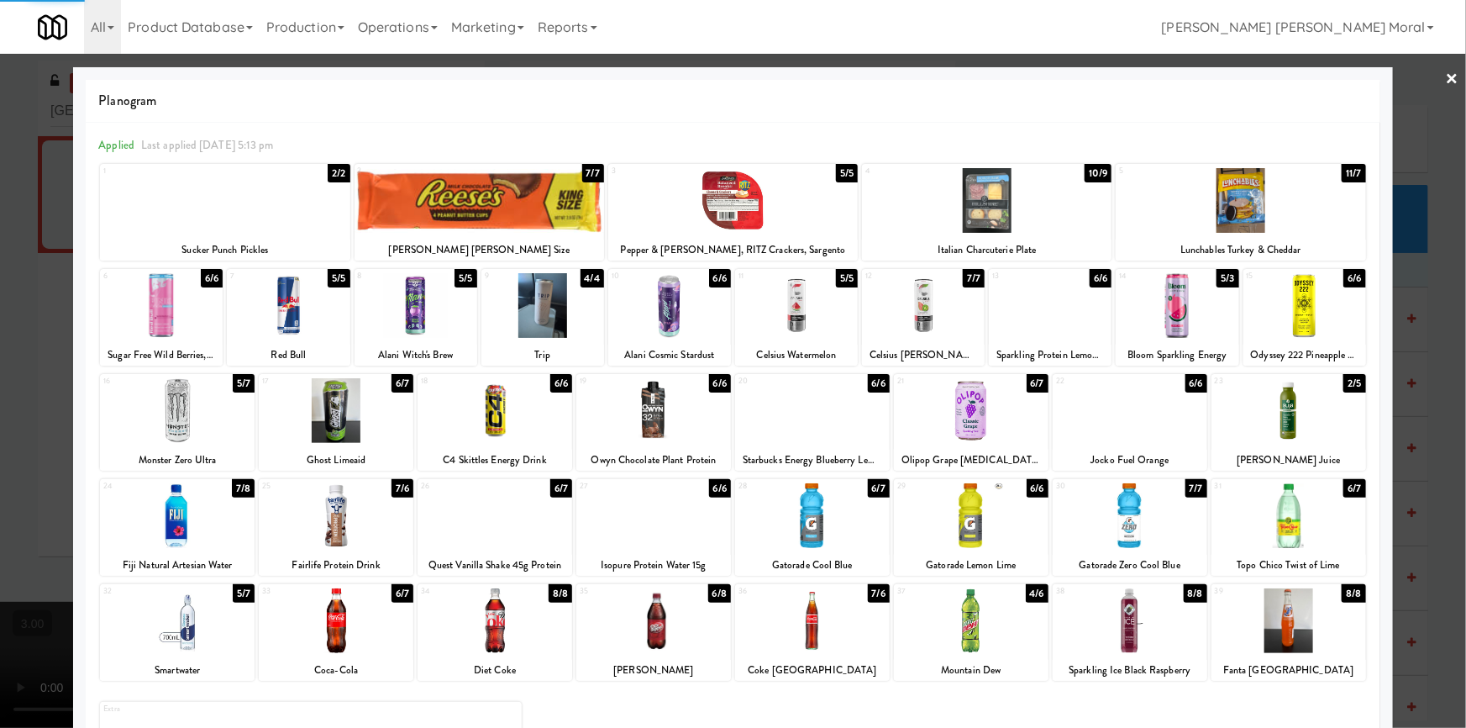
drag, startPoint x: 0, startPoint y: 406, endPoint x: 647, endPoint y: 464, distance: 649.4
click at [3, 407] on div at bounding box center [733, 364] width 1466 height 728
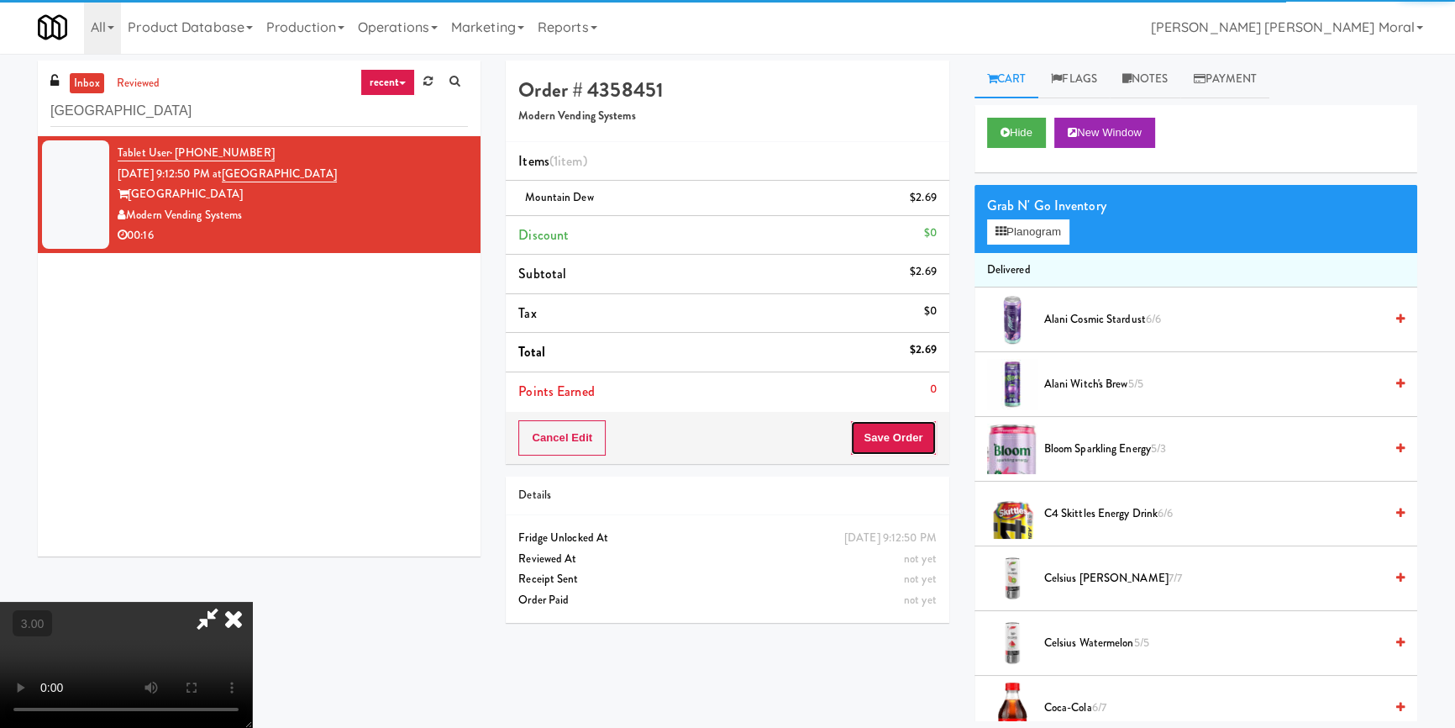
click at [912, 435] on button "Save Order" at bounding box center [893, 437] width 86 height 35
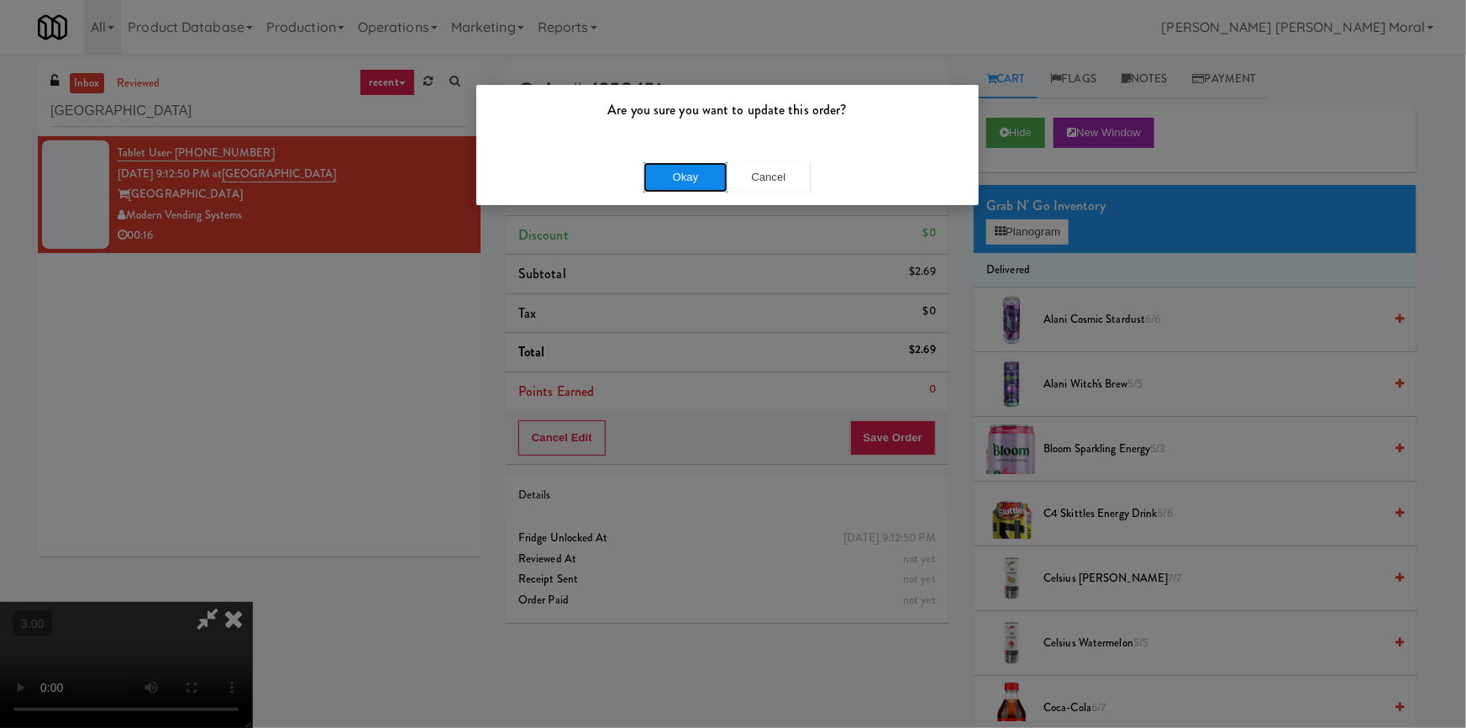
click at [707, 189] on button "Okay" at bounding box center [685, 177] width 84 height 30
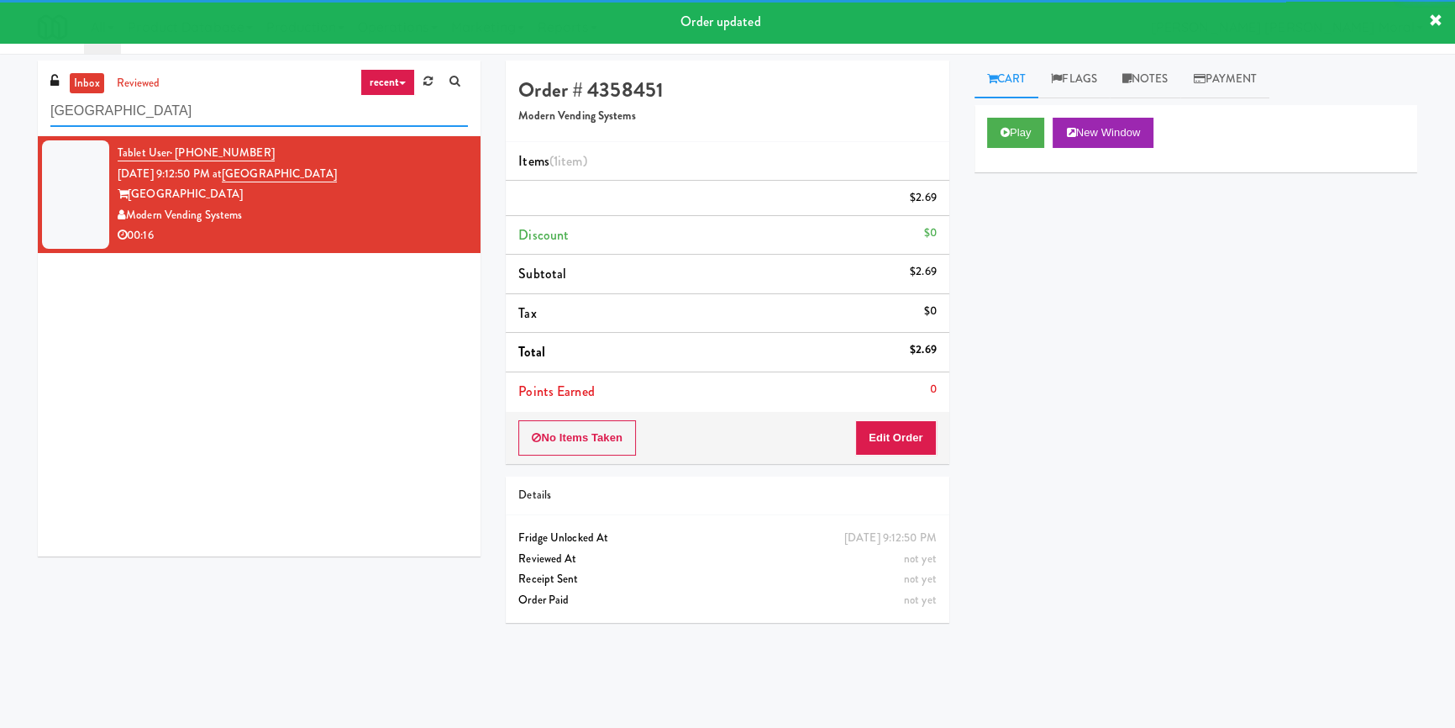
click at [261, 114] on input "Museum Tower Cooler" at bounding box center [259, 111] width 418 height 31
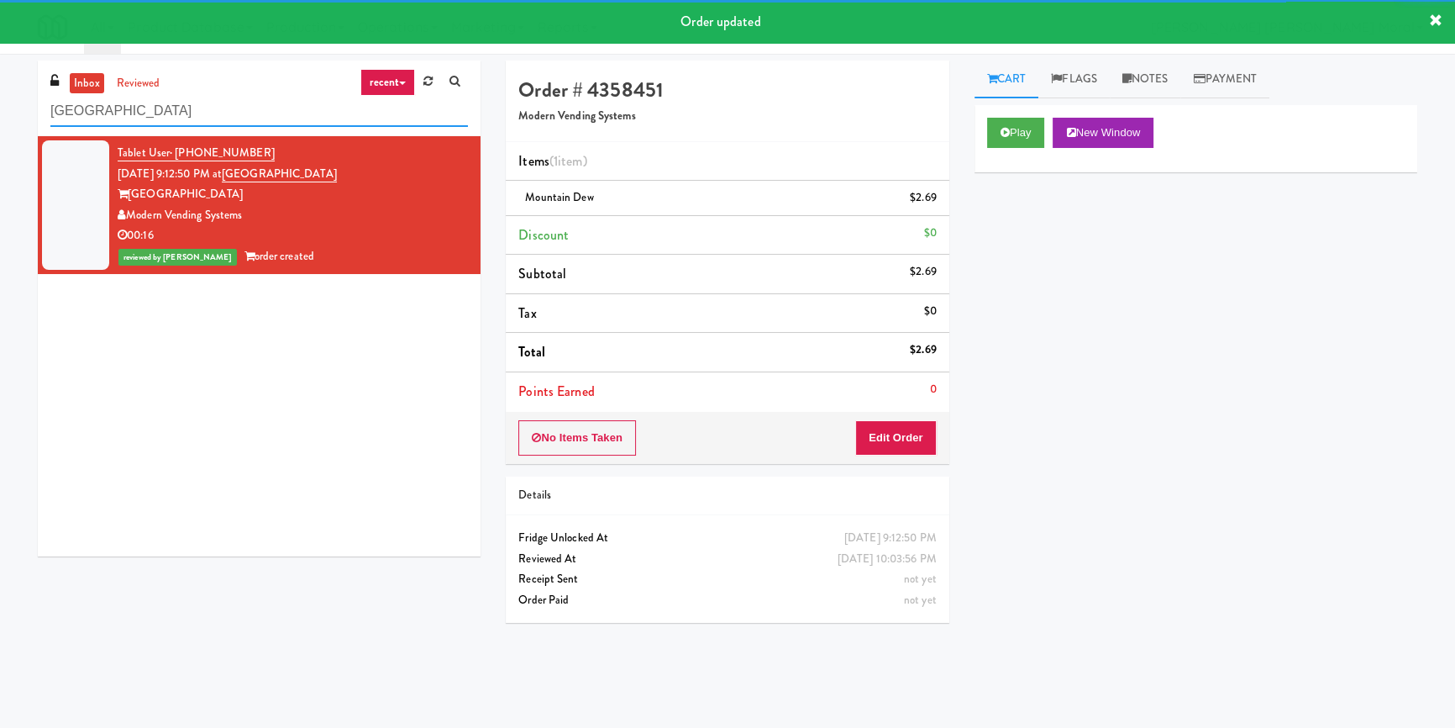
click at [261, 114] on input "Museum Tower Cooler" at bounding box center [259, 111] width 418 height 31
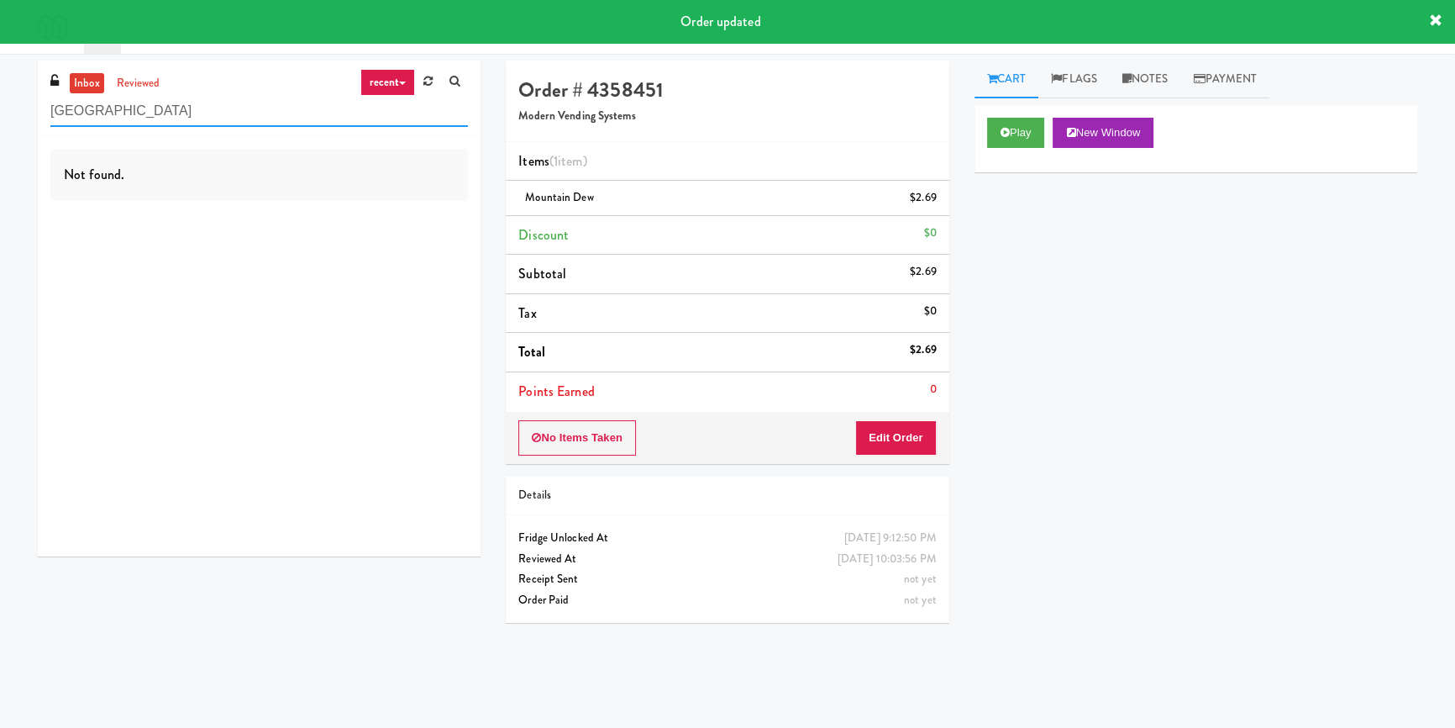
click at [209, 102] on input "Museum Tower Cooler" at bounding box center [259, 111] width 418 height 31
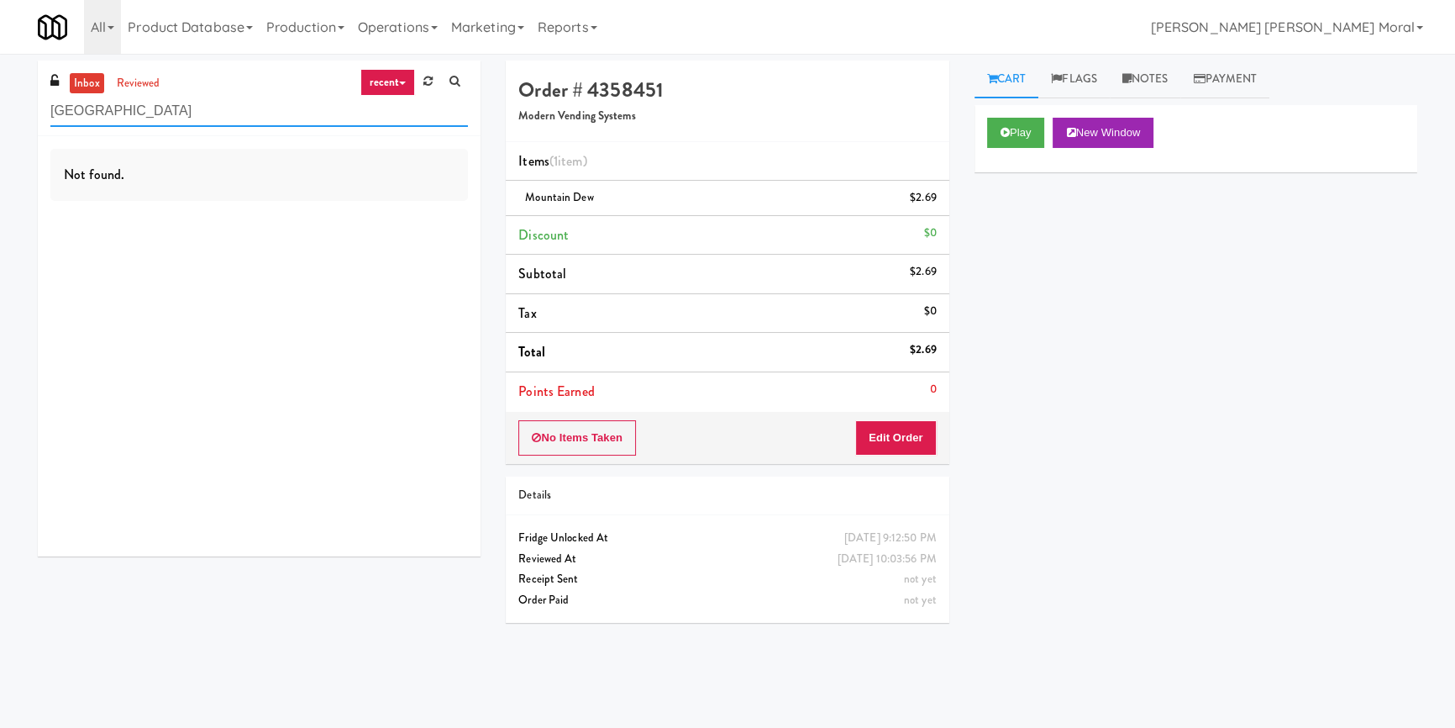
click at [209, 102] on input "Museum Tower Cooler" at bounding box center [259, 111] width 418 height 31
paste input "Upper Marlboro"
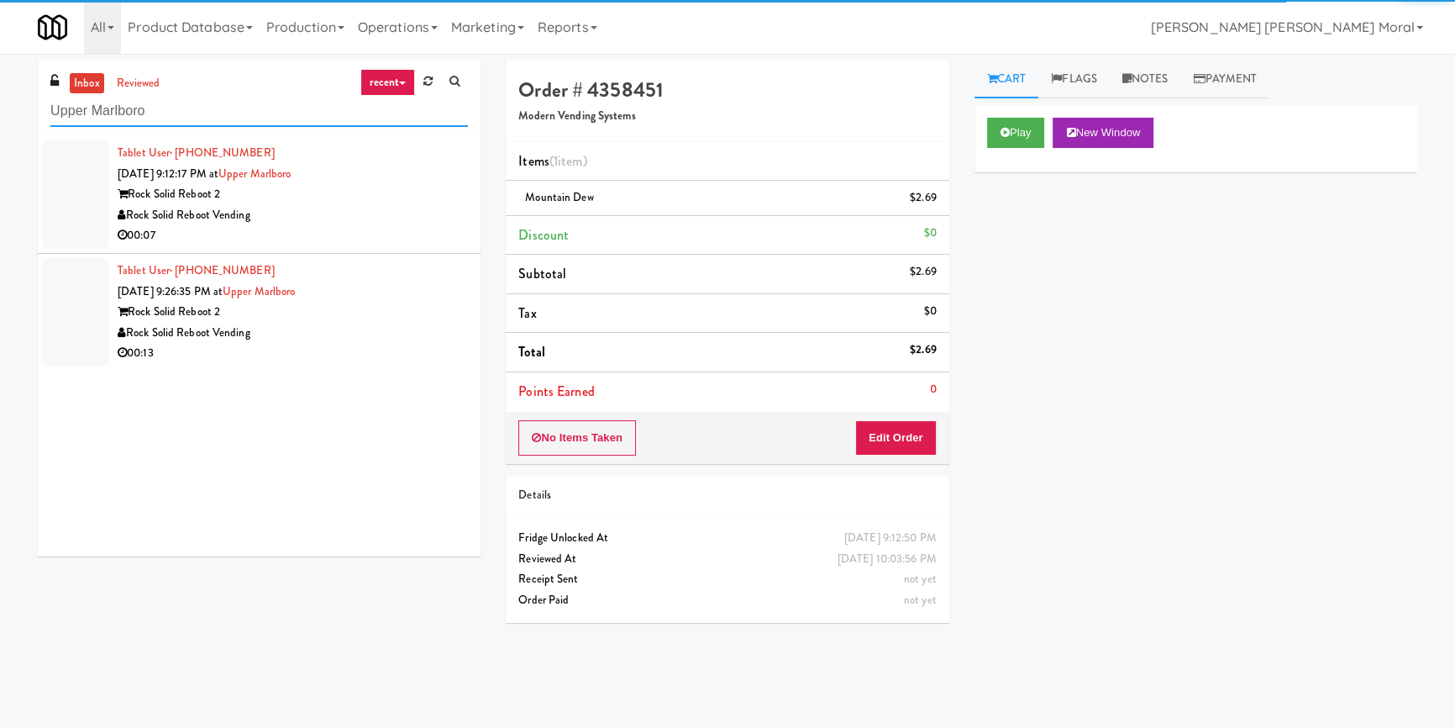
type input "Upper Marlboro"
click at [391, 228] on div "00:07" at bounding box center [293, 235] width 350 height 21
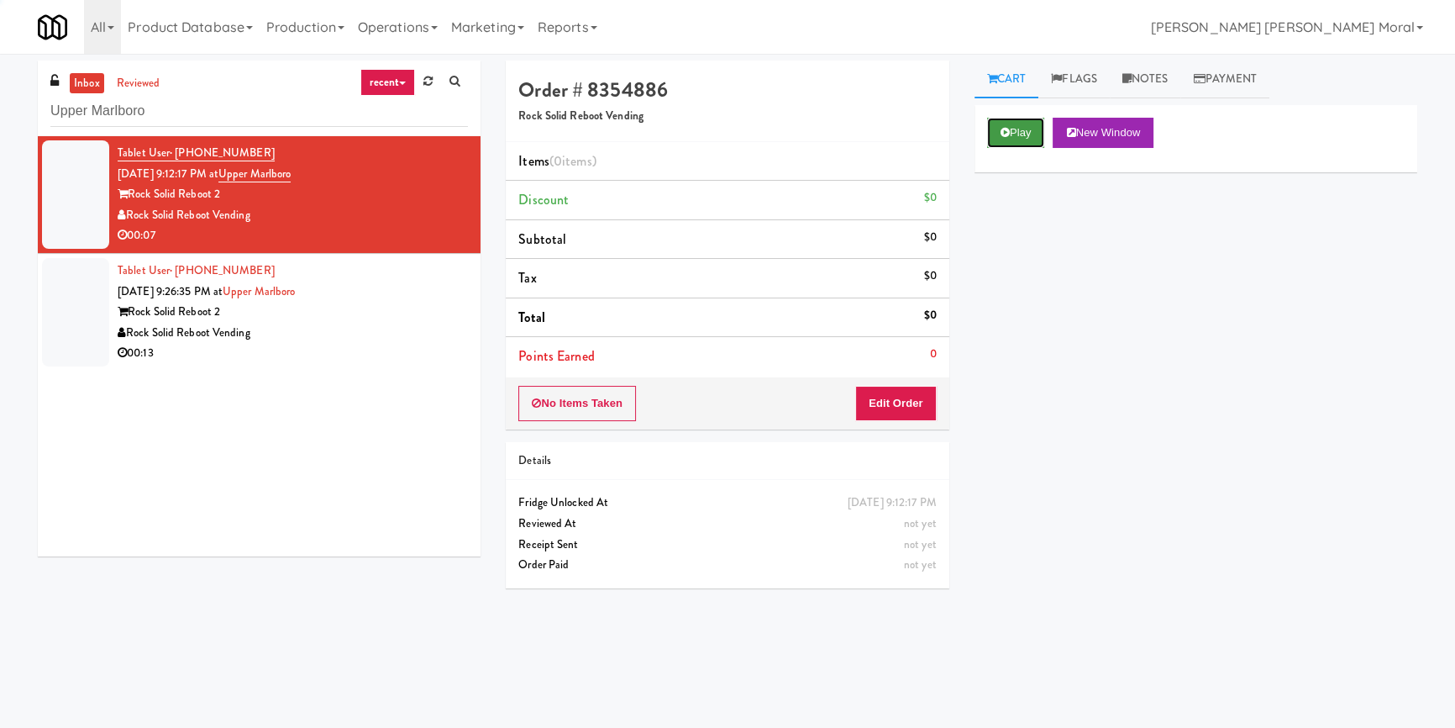
click at [1045, 134] on button "Play" at bounding box center [1016, 133] width 58 height 30
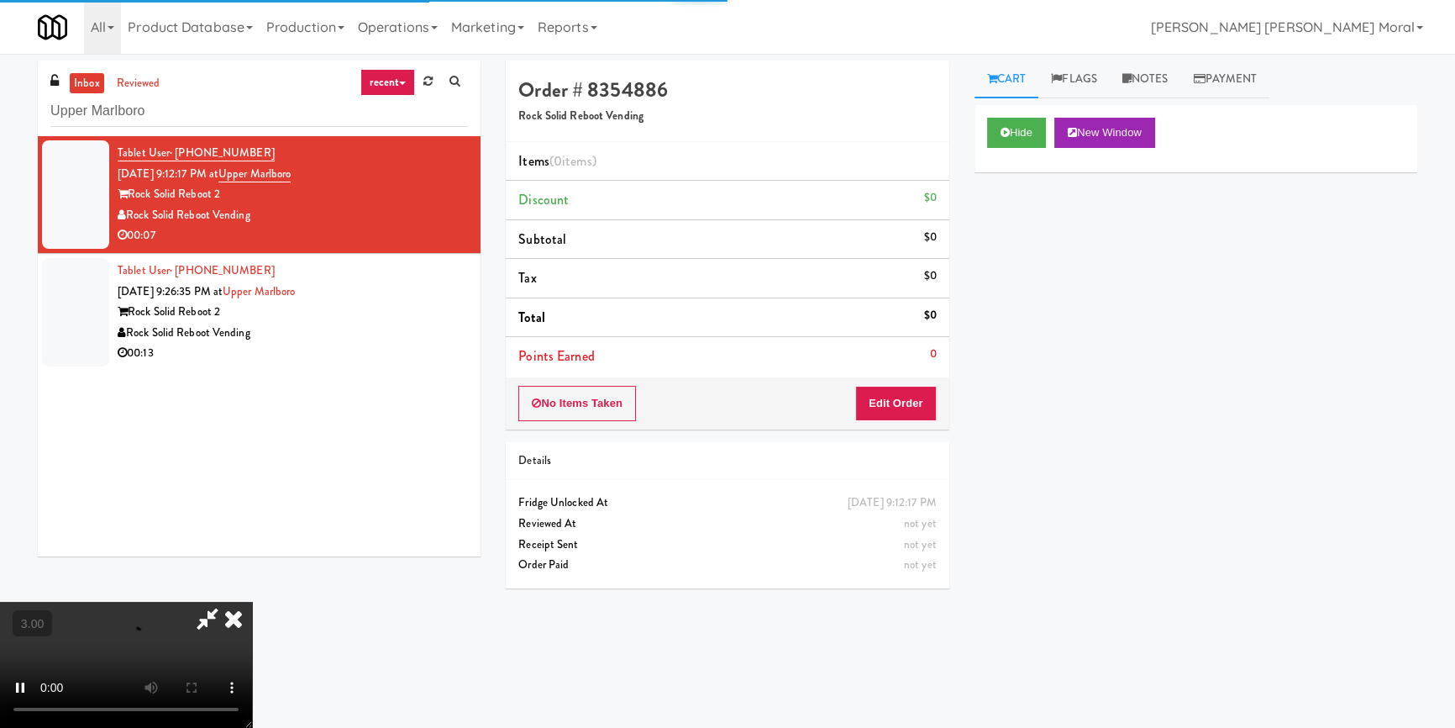
click at [1004, 207] on div "Hide New Window Primary Flag Clear Flag if unable to determine what was taken o…" at bounding box center [1195, 420] width 443 height 630
click at [252, 601] on video at bounding box center [126, 664] width 252 height 126
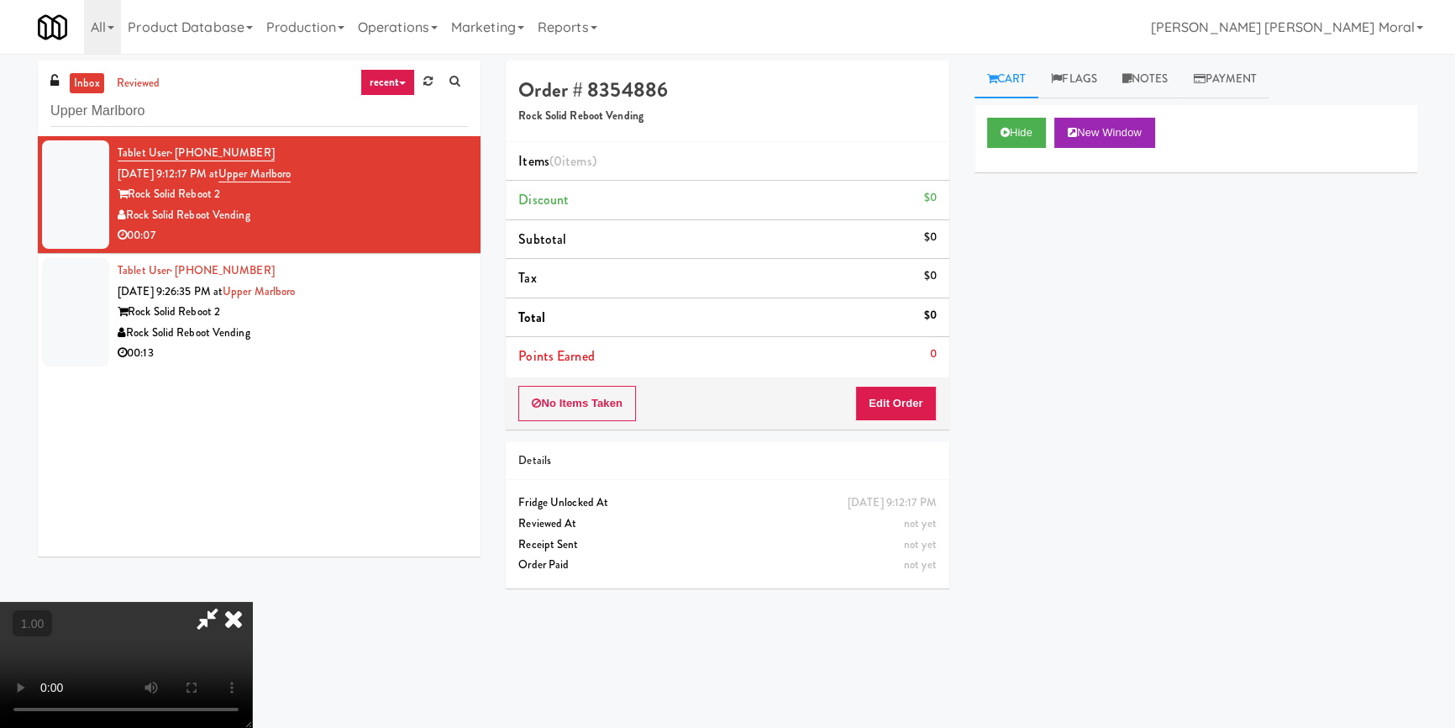
click at [252, 601] on video at bounding box center [126, 664] width 252 height 126
click at [908, 397] on button "Edit Order" at bounding box center [895, 403] width 81 height 35
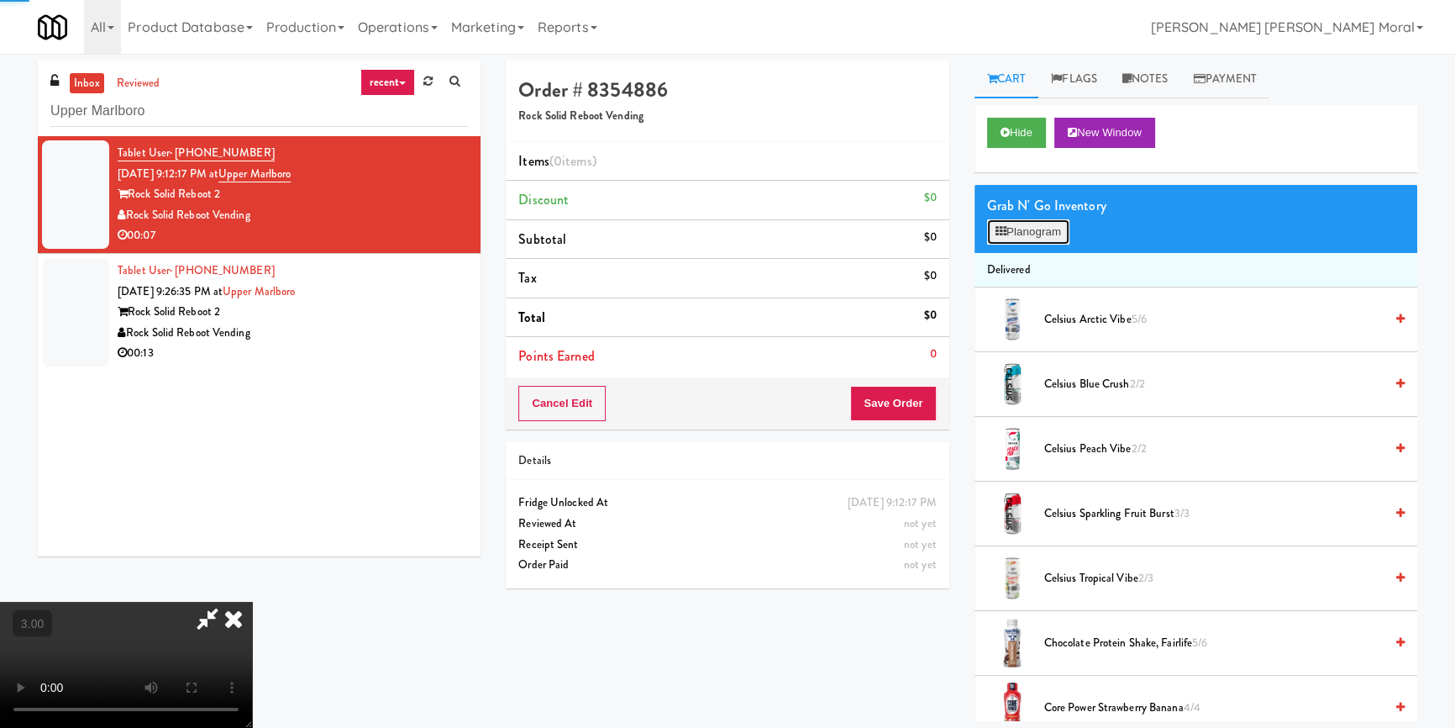
click at [1016, 223] on button "Planogram" at bounding box center [1028, 231] width 82 height 25
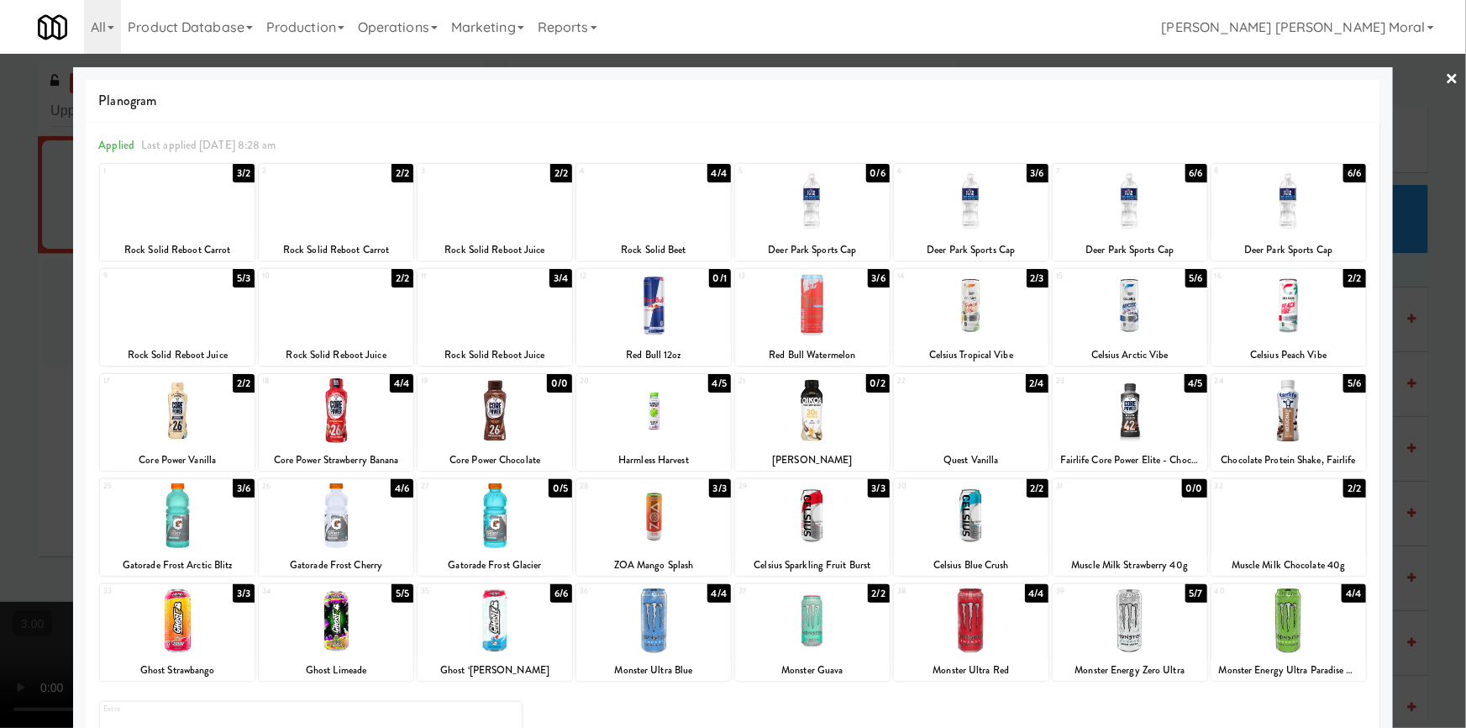
click at [1116, 521] on div at bounding box center [1130, 515] width 155 height 65
click at [0, 395] on div at bounding box center [733, 364] width 1466 height 728
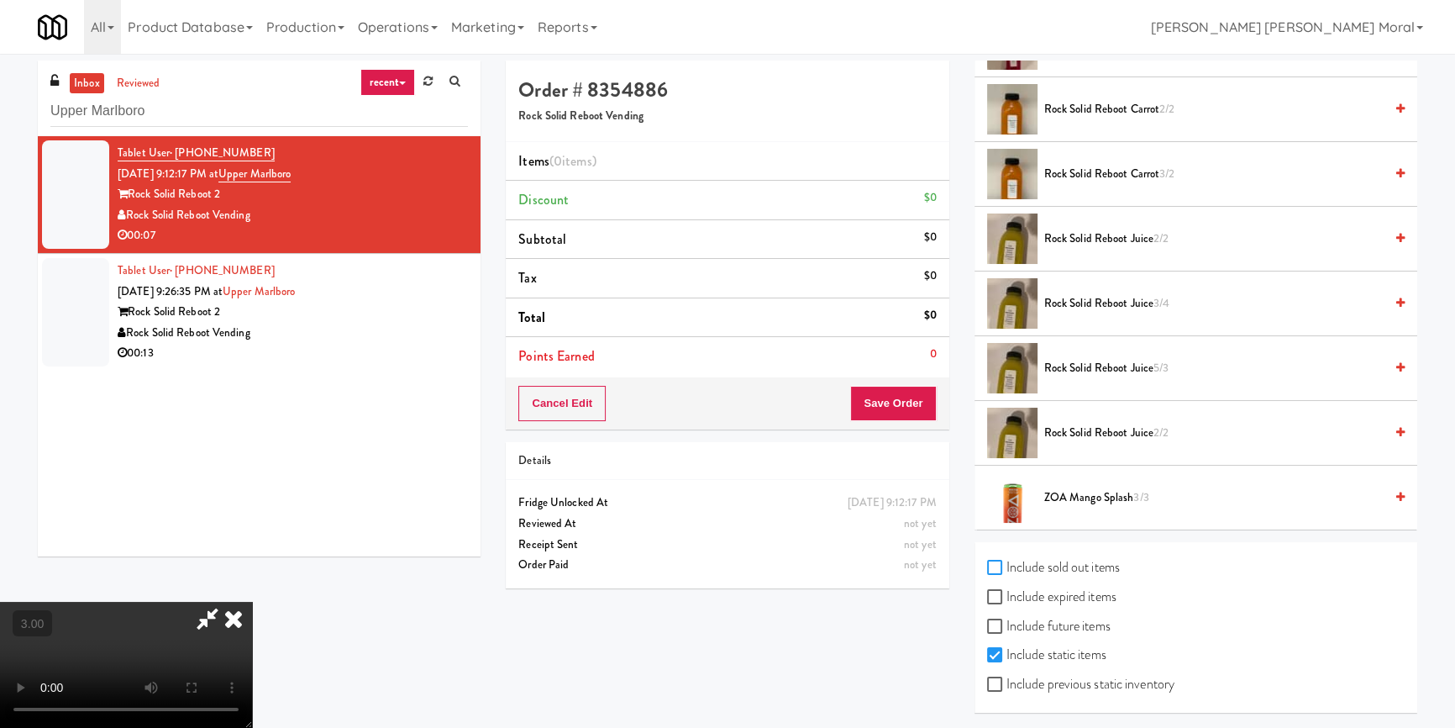
click at [1005, 561] on input "Include sold out items" at bounding box center [996, 567] width 19 height 13
checkbox input "true"
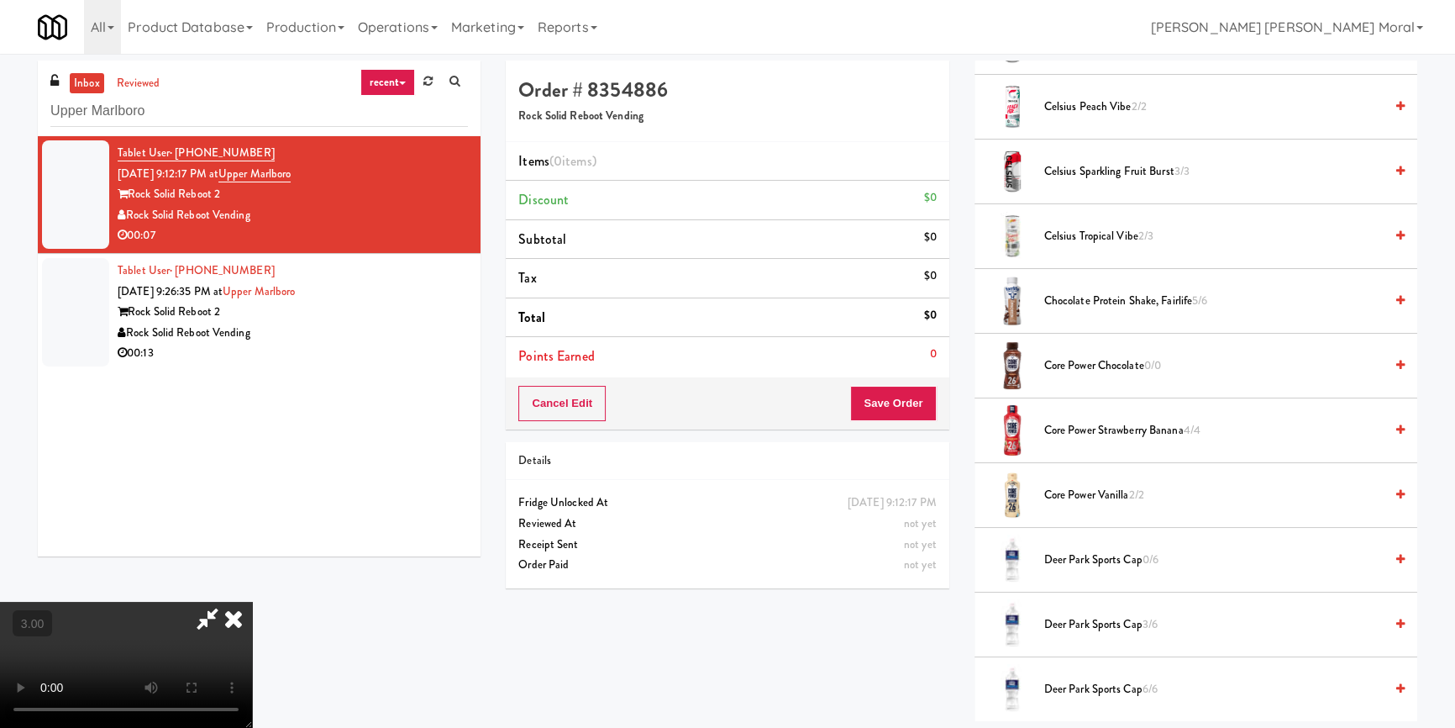
scroll to position [47, 0]
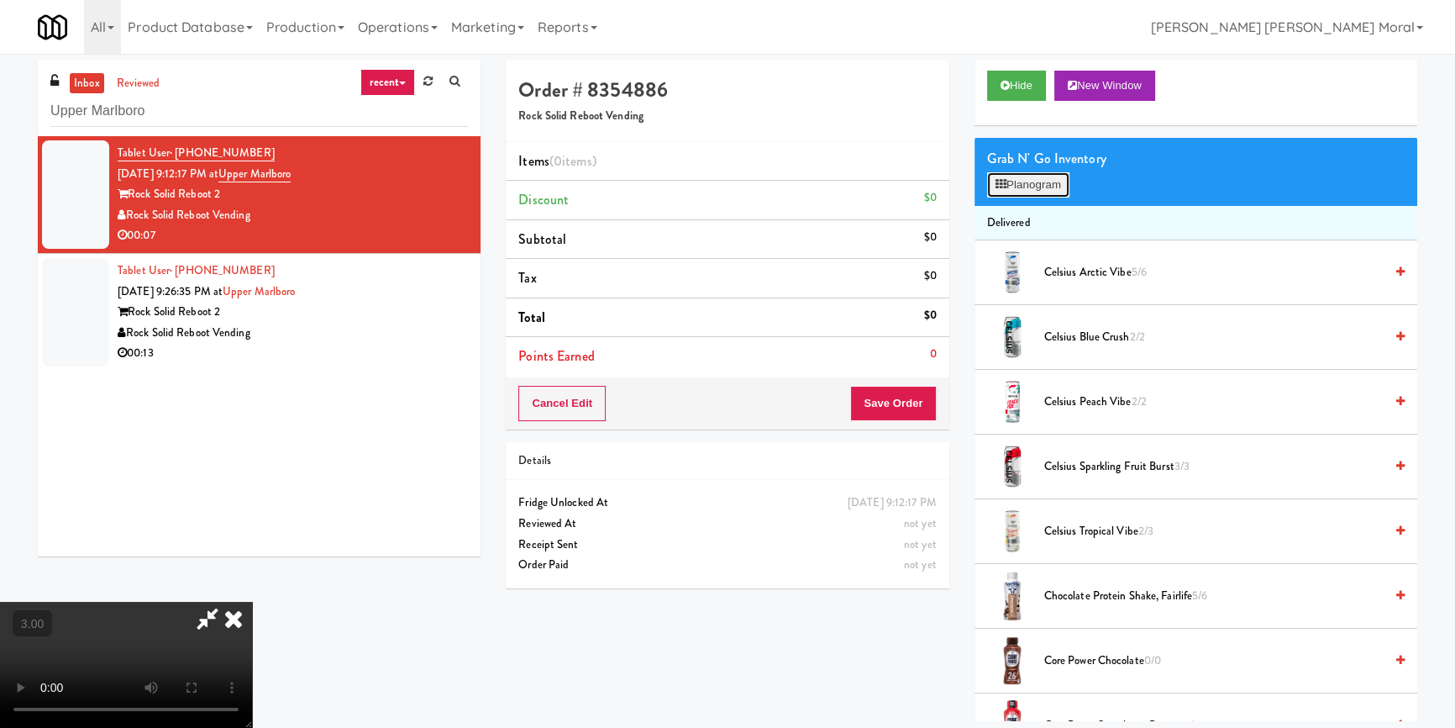
click at [1023, 186] on button "Planogram" at bounding box center [1028, 184] width 82 height 25
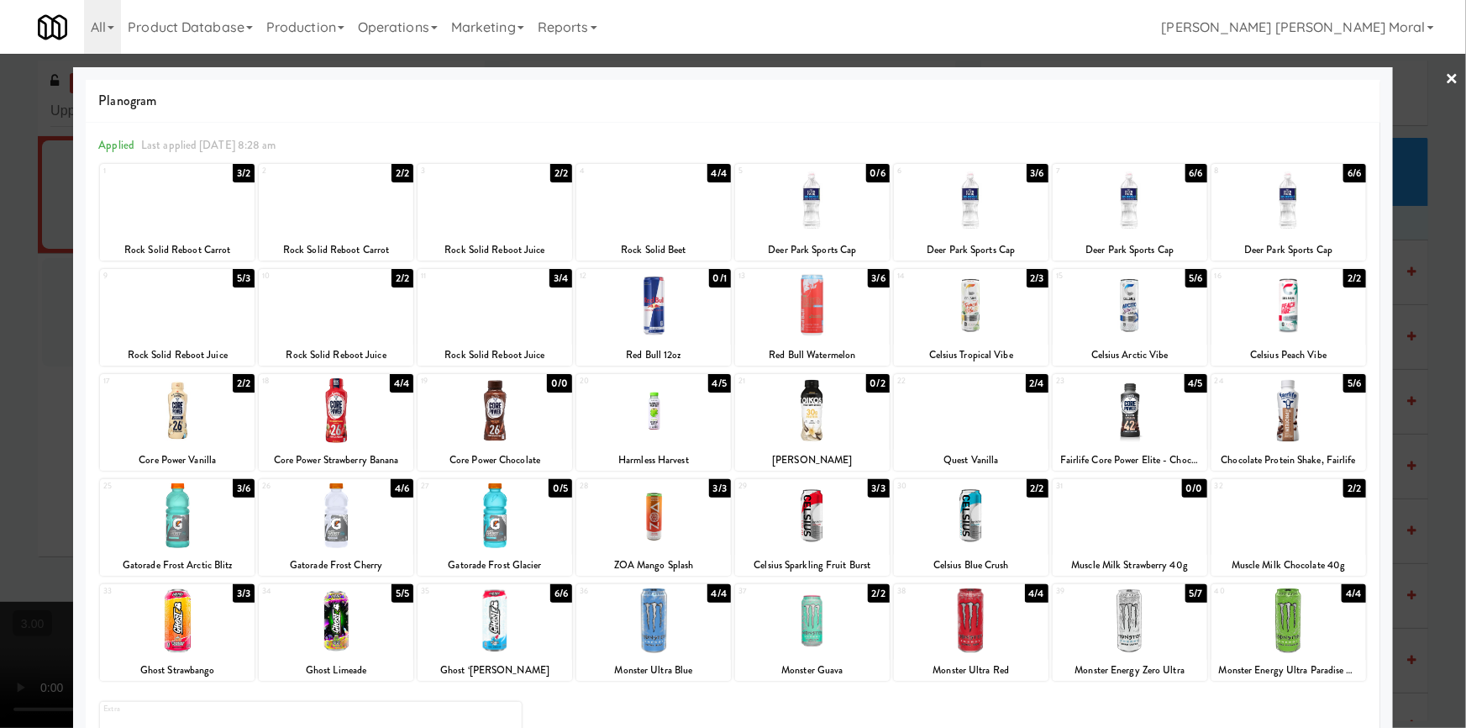
click at [1272, 515] on div at bounding box center [1288, 515] width 155 height 65
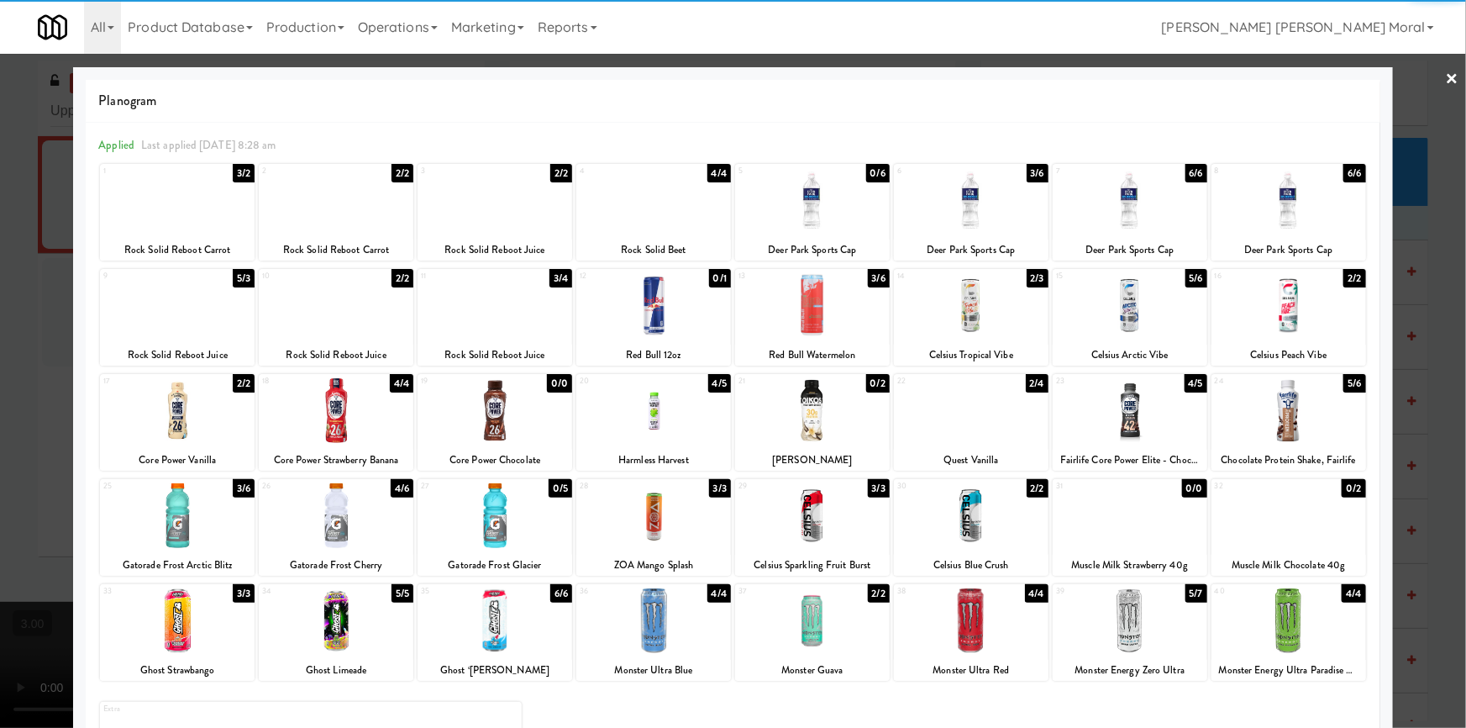
click at [0, 386] on div at bounding box center [733, 364] width 1466 height 728
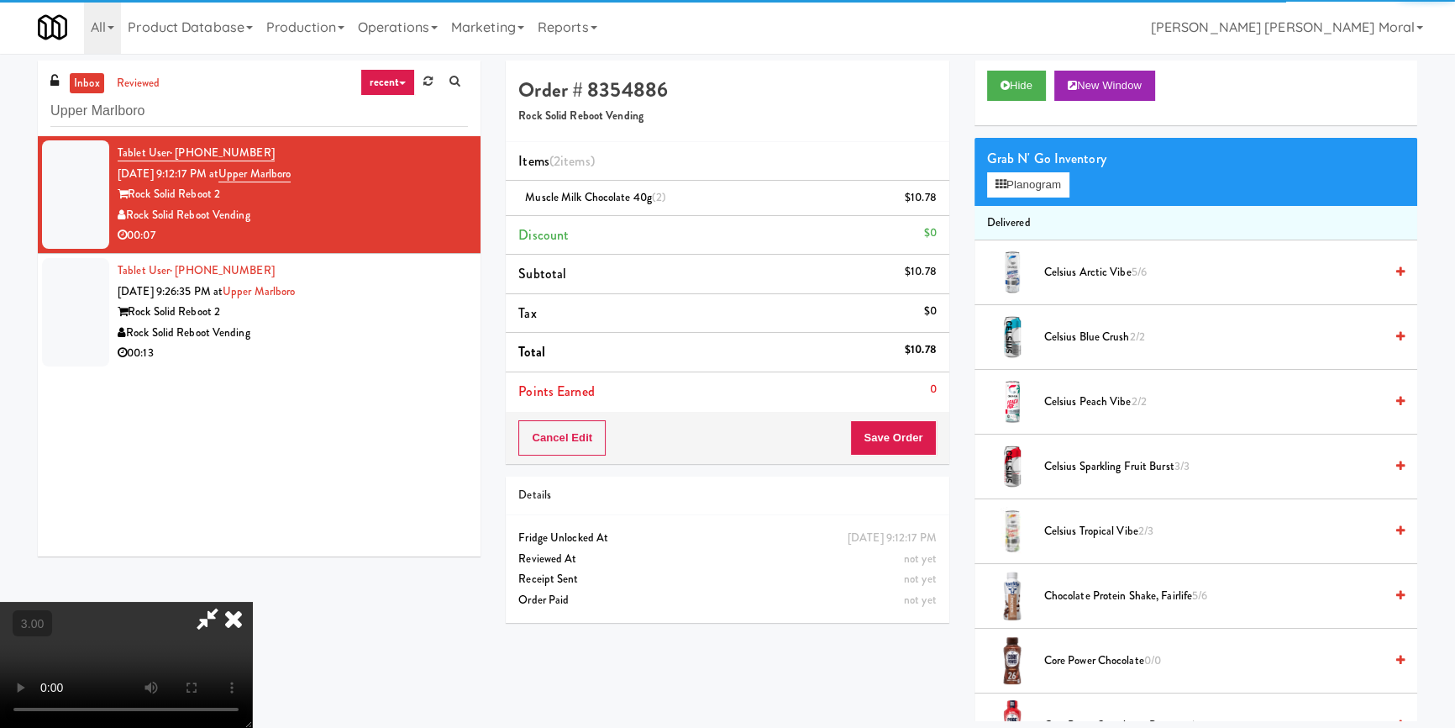
click at [252, 601] on video at bounding box center [126, 664] width 252 height 126
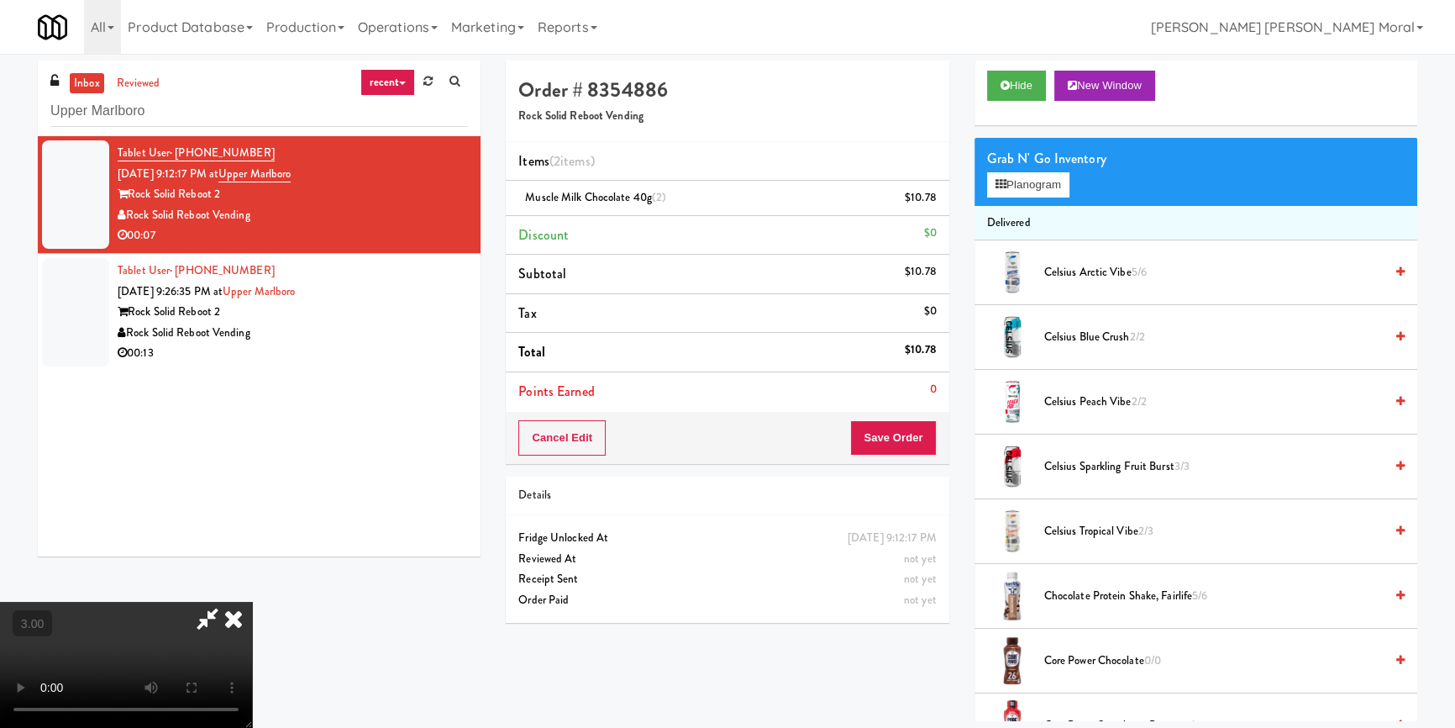
scroll to position [159, 0]
click at [252, 601] on video at bounding box center [126, 664] width 252 height 126
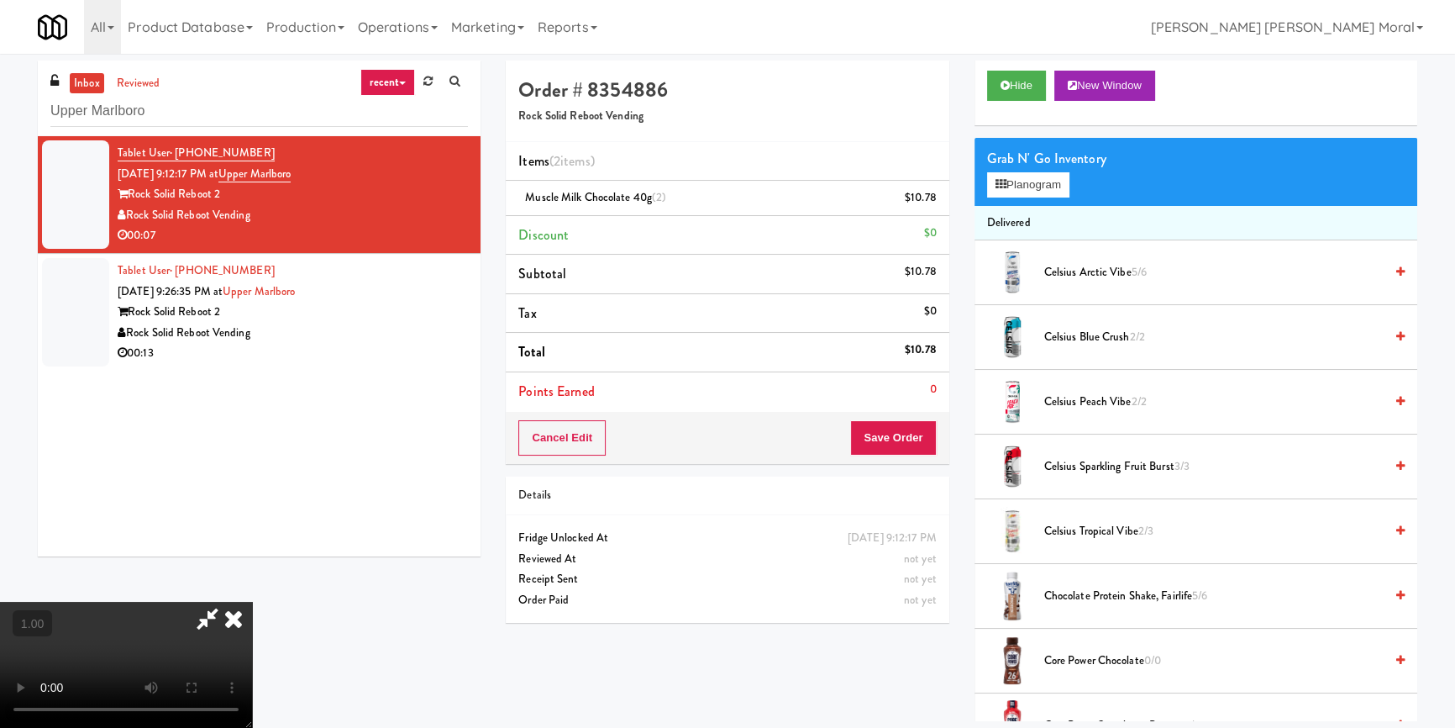
click at [252, 601] on video at bounding box center [126, 664] width 252 height 126
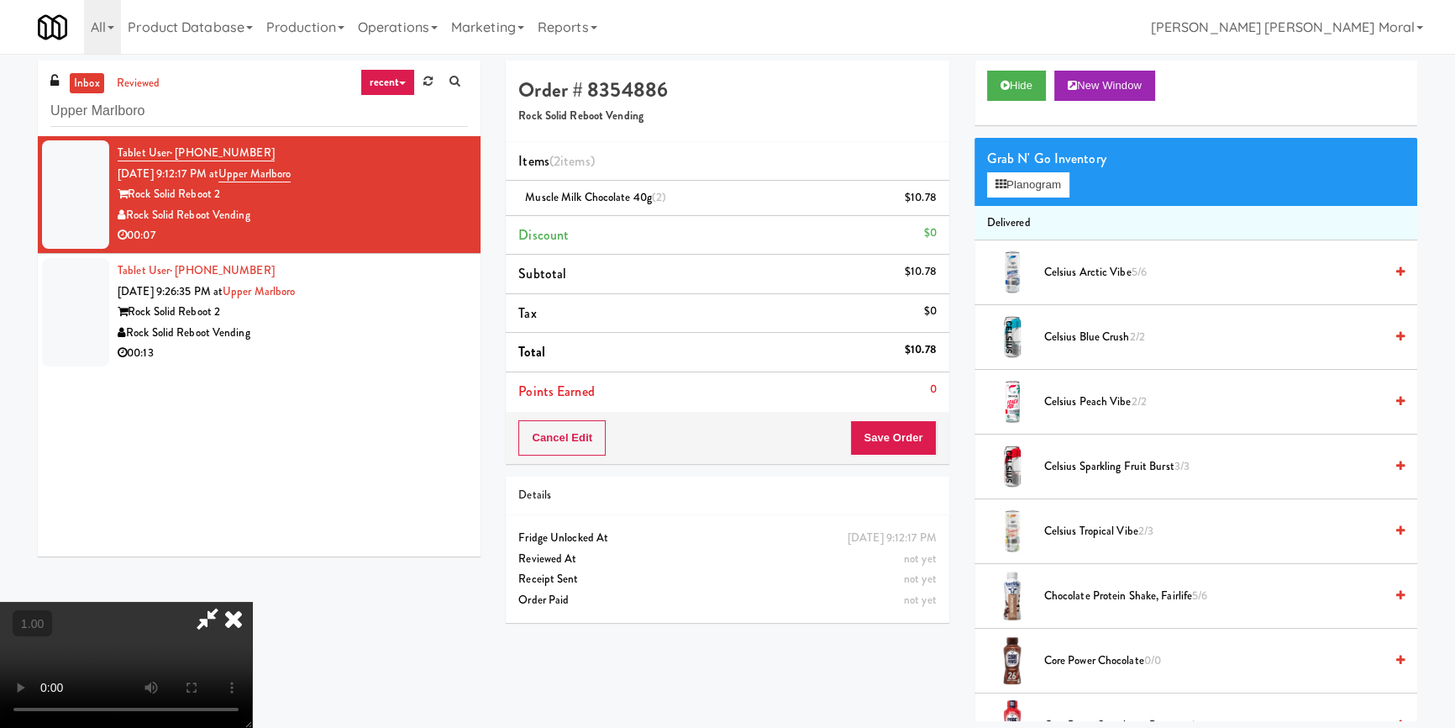
click at [252, 601] on video at bounding box center [126, 664] width 252 height 126
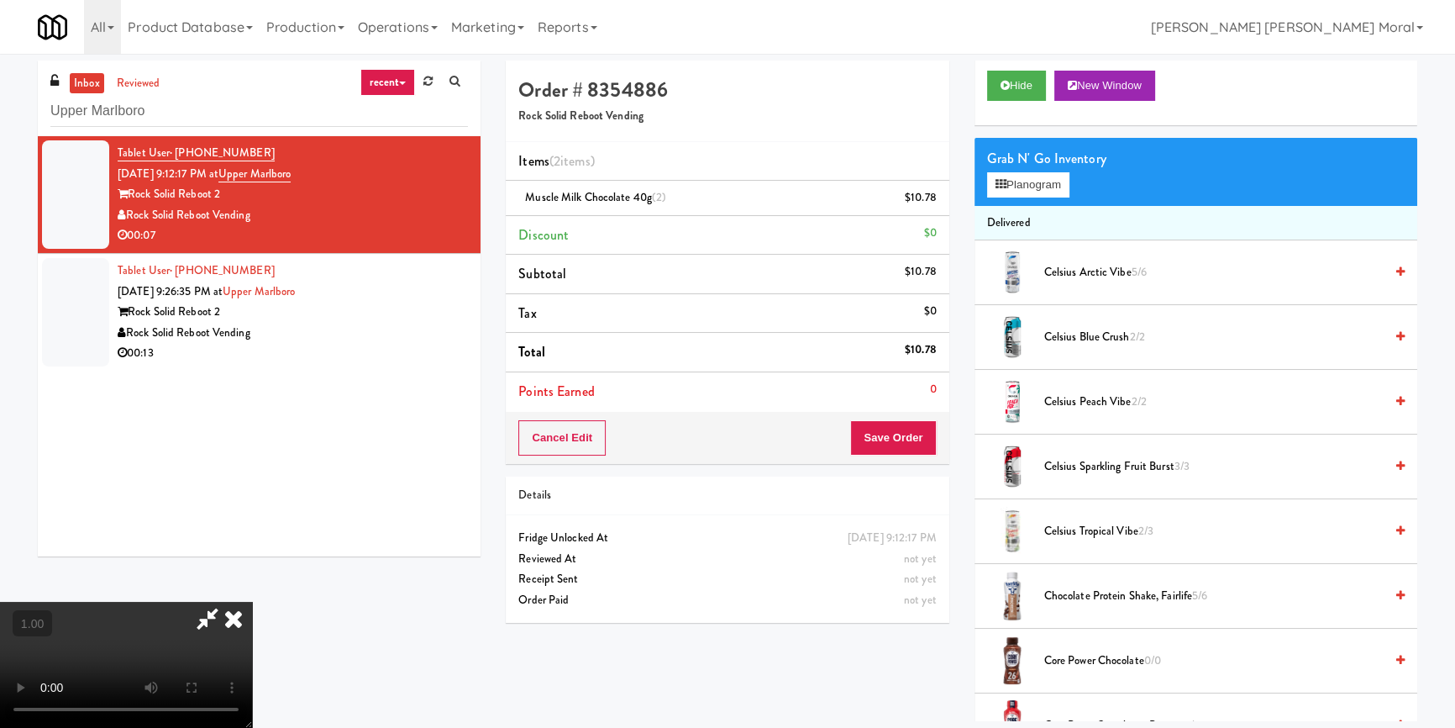
click at [252, 601] on video at bounding box center [126, 664] width 252 height 126
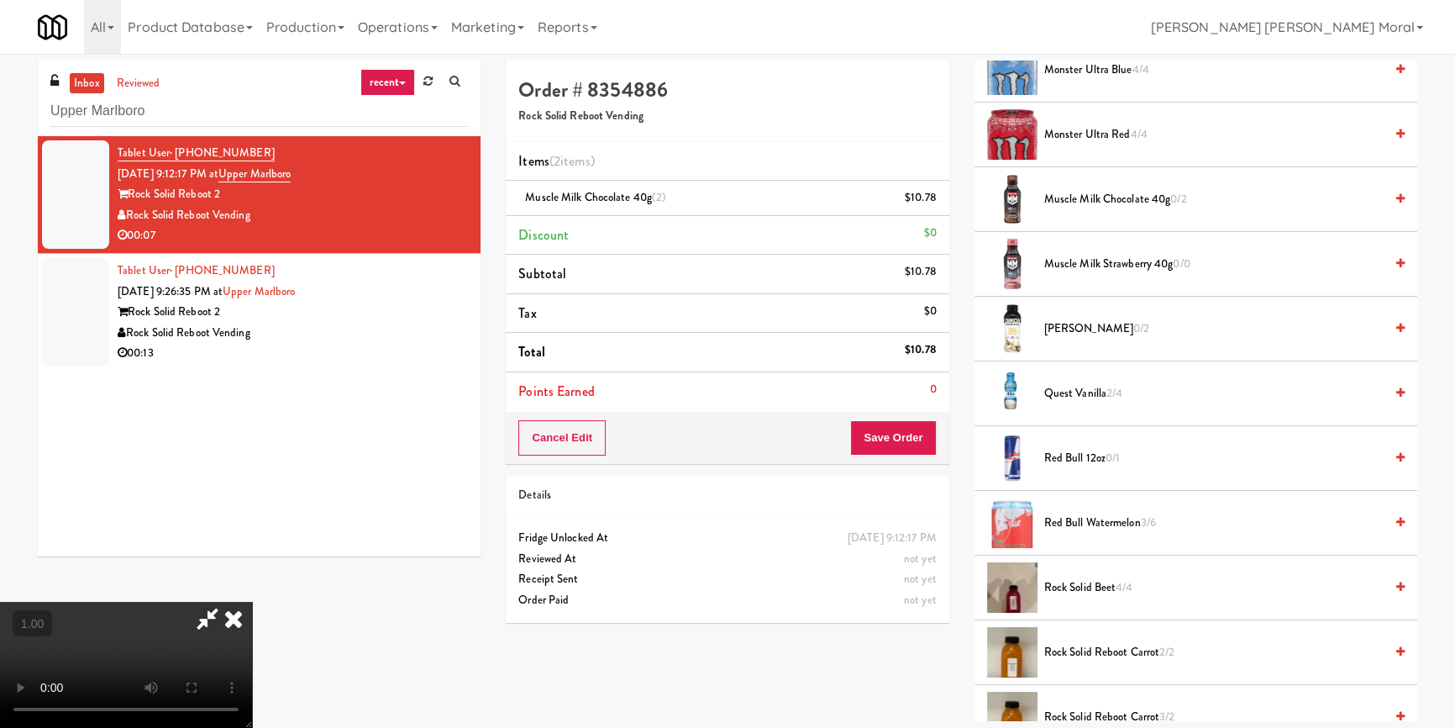
scroll to position [1804, 0]
click at [252, 601] on video at bounding box center [126, 664] width 252 height 126
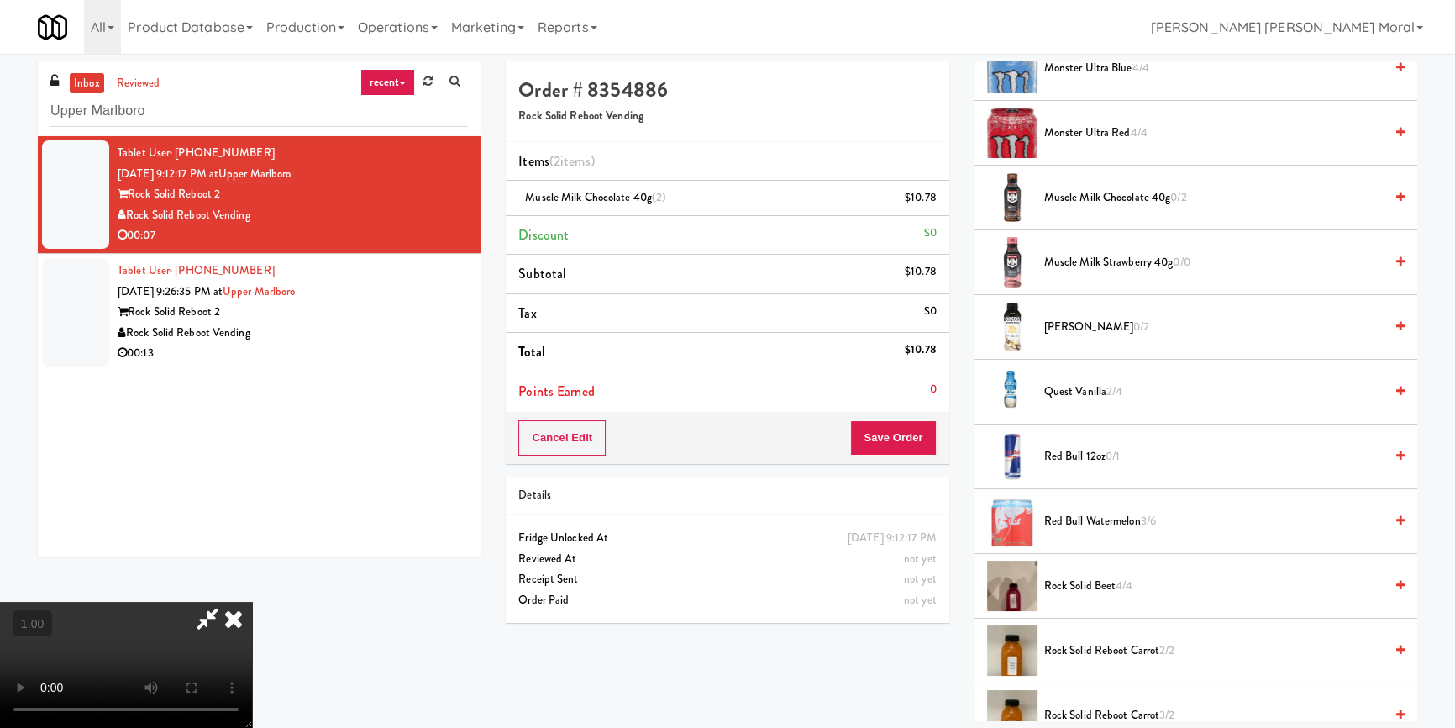
click at [252, 601] on icon at bounding box center [233, 618] width 37 height 34
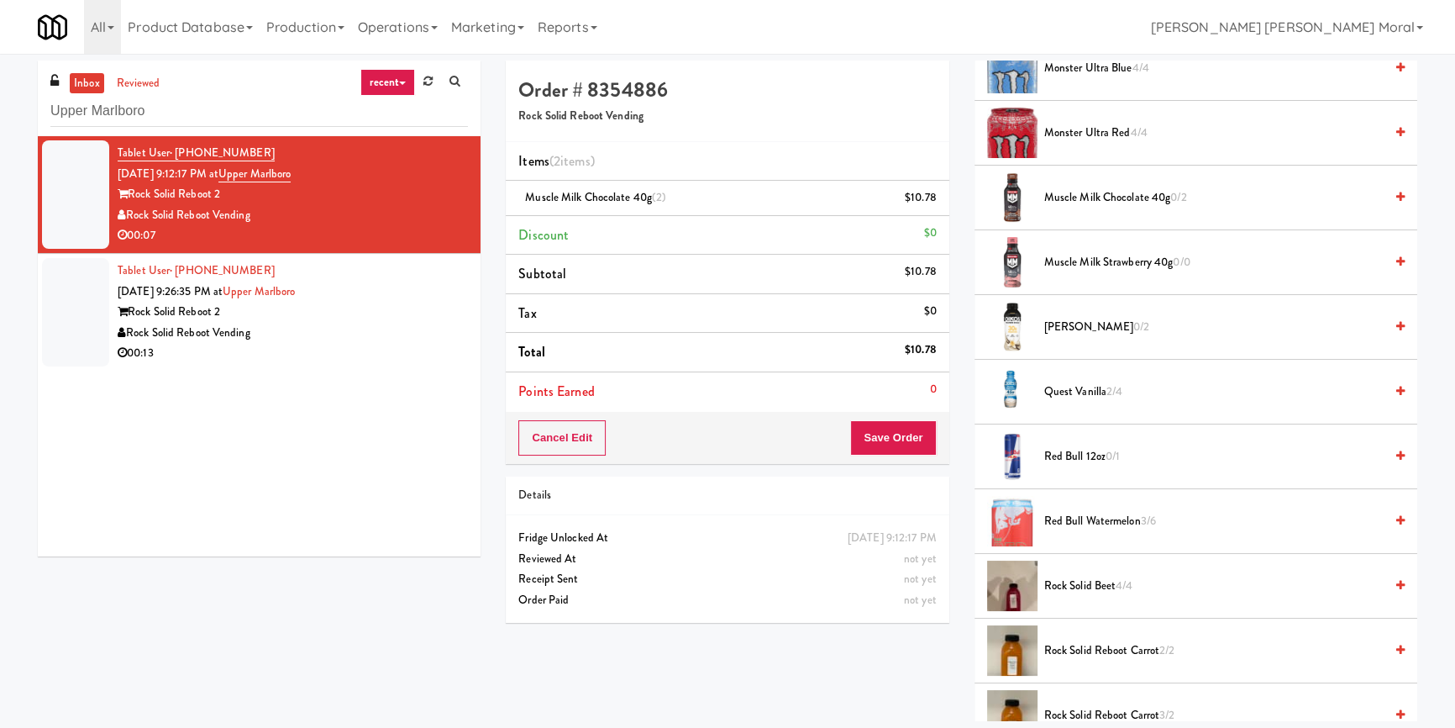
click at [1109, 266] on span "Muscle Milk Strawberry 40g 0/0" at bounding box center [1213, 262] width 339 height 21
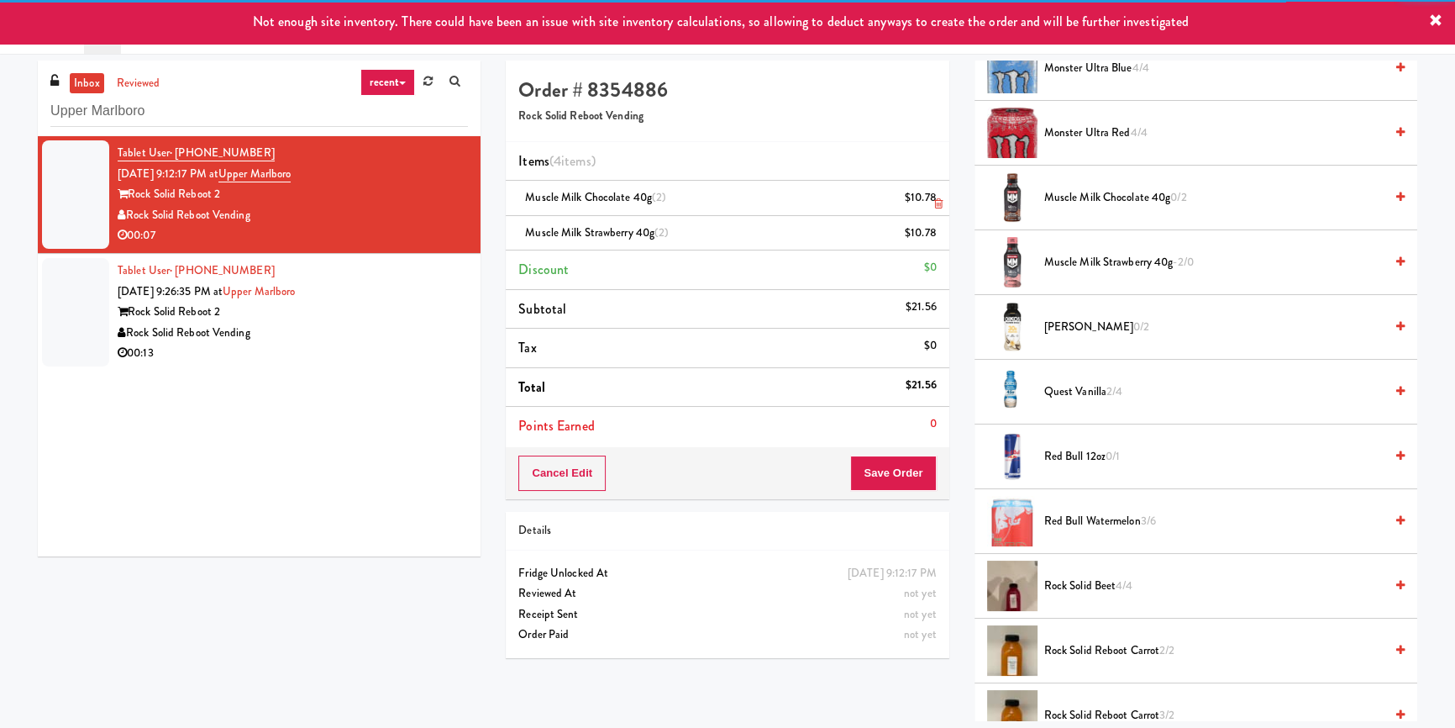
click at [935, 198] on icon at bounding box center [938, 203] width 8 height 11
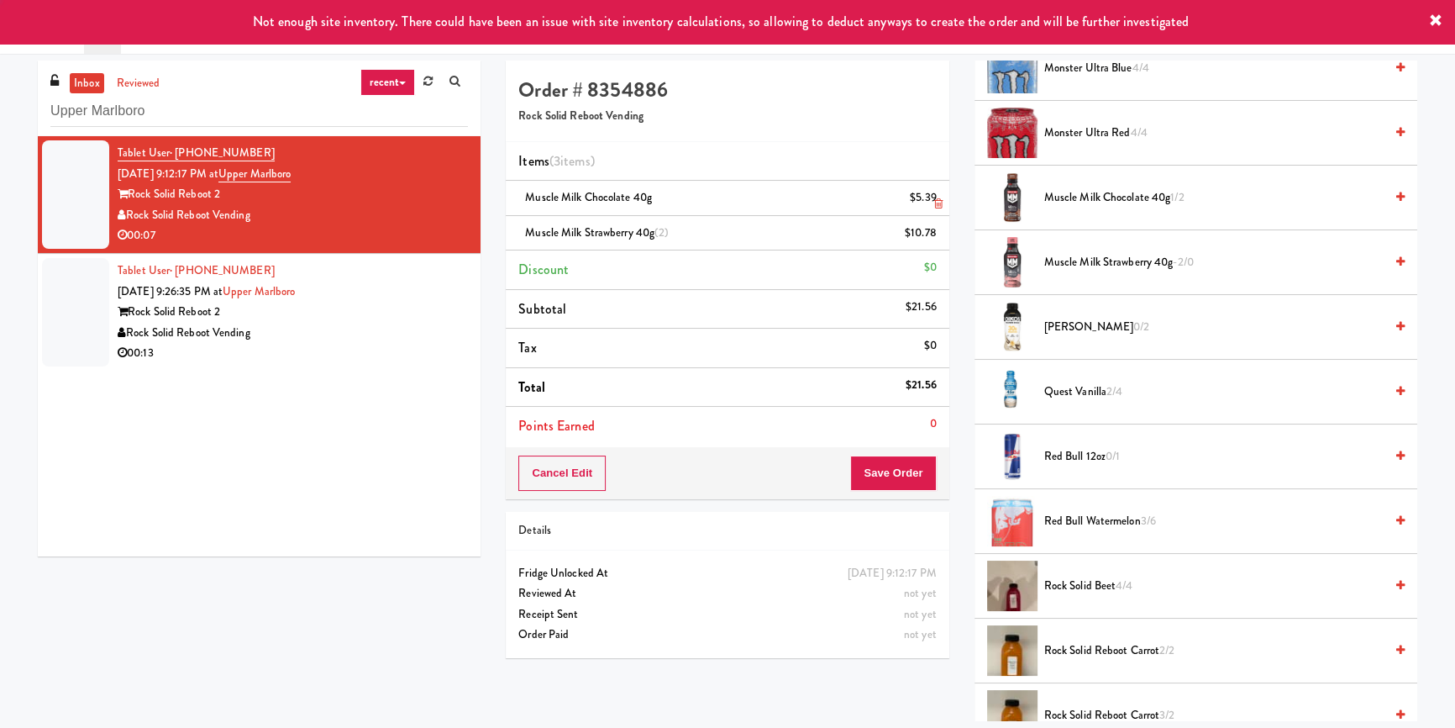
click at [935, 198] on icon at bounding box center [938, 203] width 8 height 11
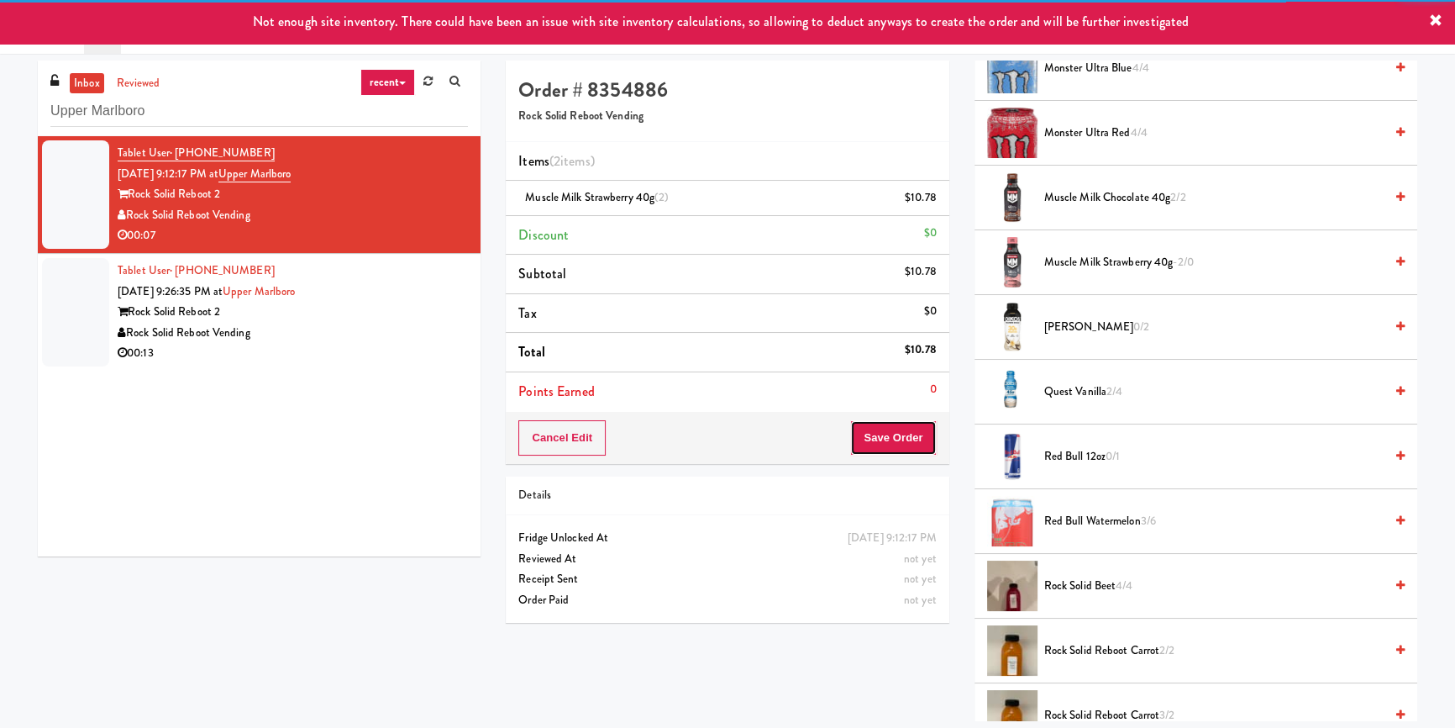
click at [885, 445] on button "Save Order" at bounding box center [893, 437] width 86 height 35
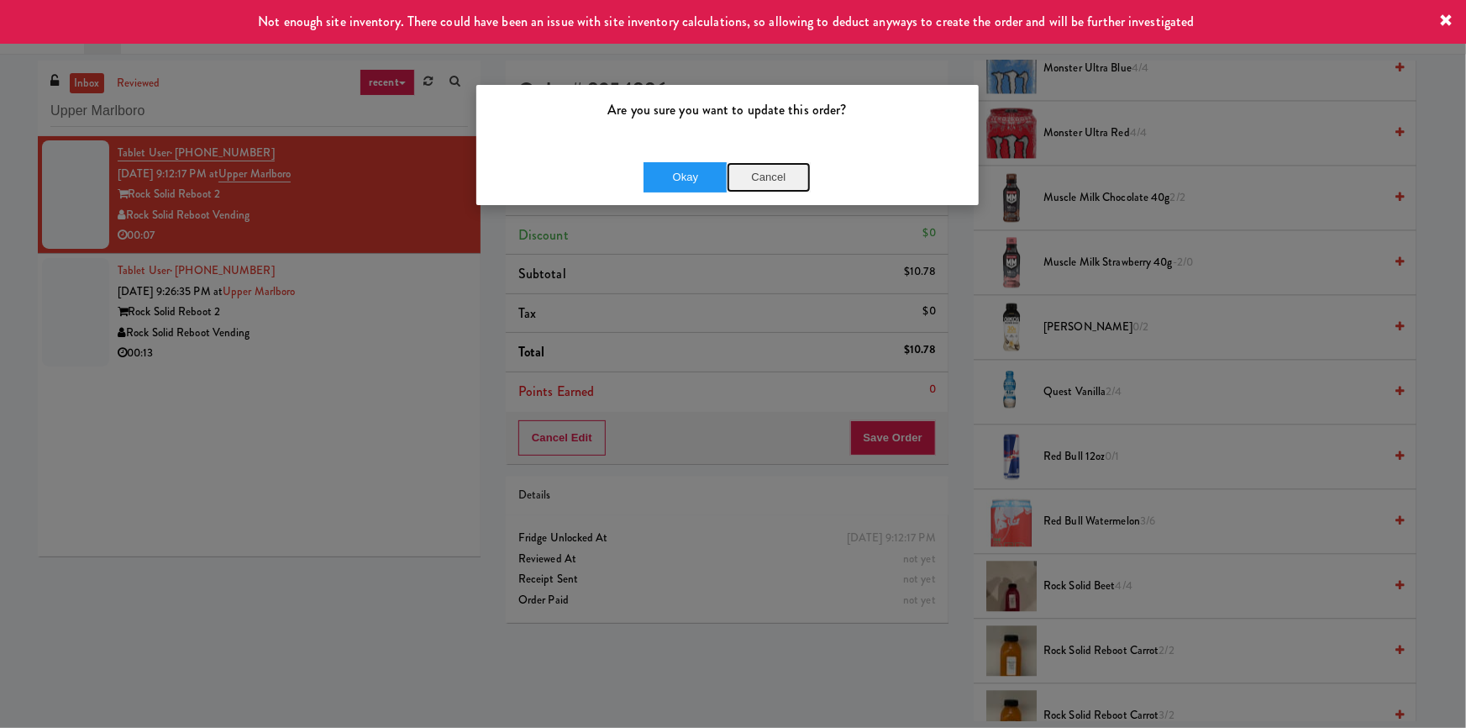
click at [756, 182] on button "Cancel" at bounding box center [769, 177] width 84 height 30
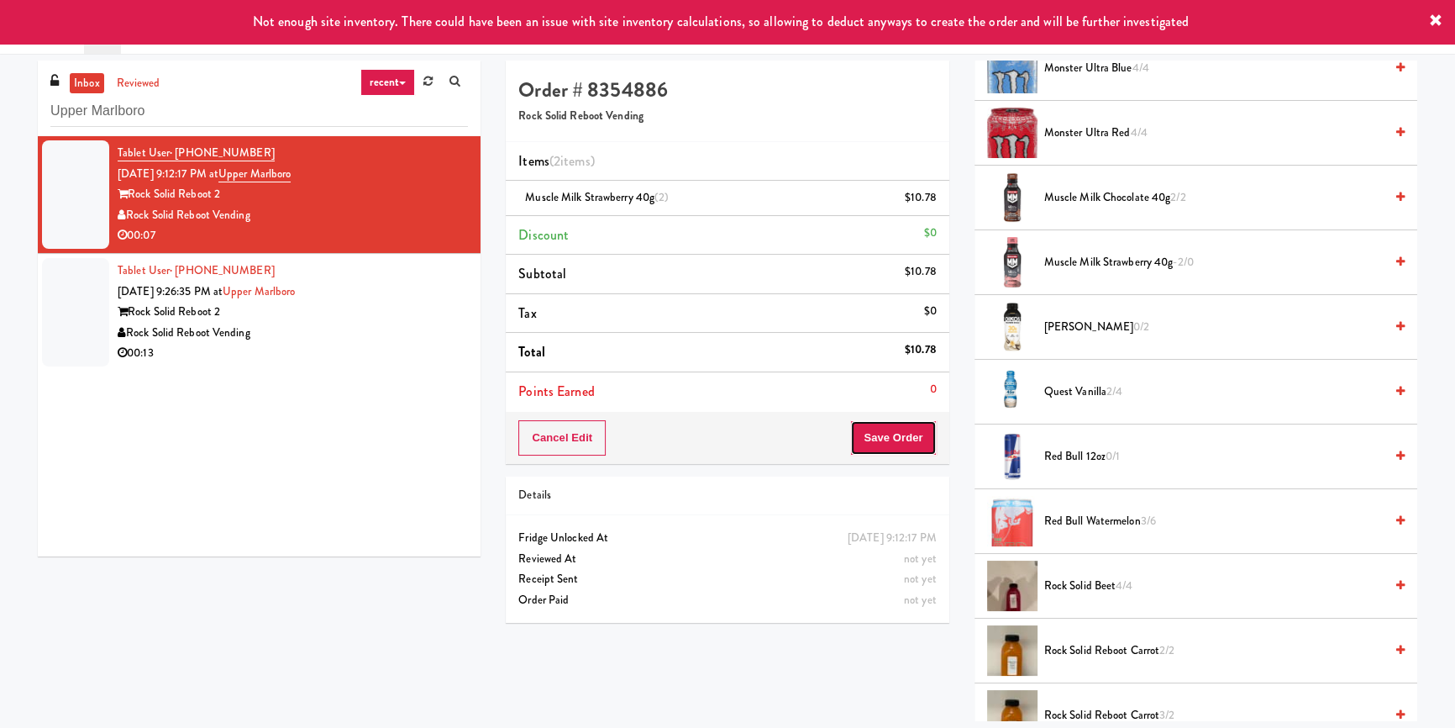
click at [873, 443] on button "Save Order" at bounding box center [893, 437] width 86 height 35
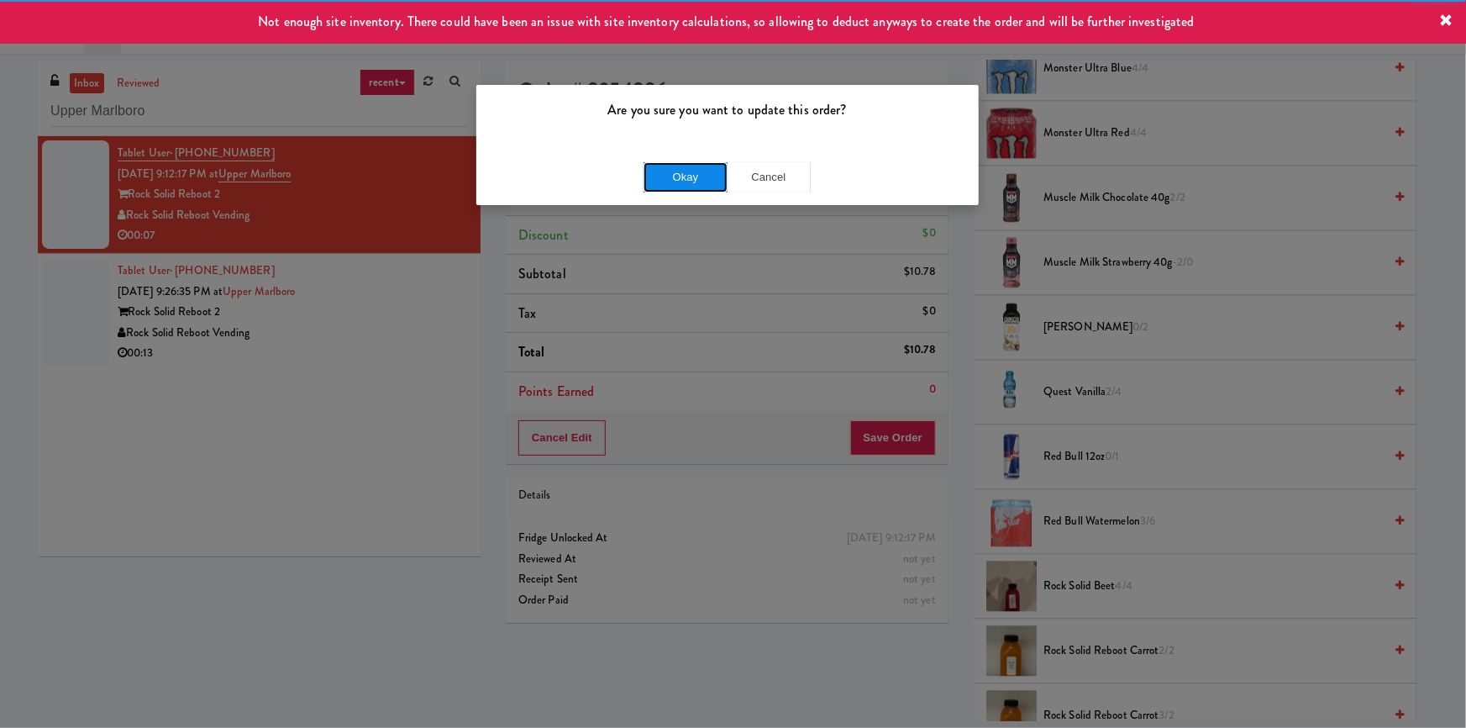
click at [668, 175] on button "Okay" at bounding box center [685, 177] width 84 height 30
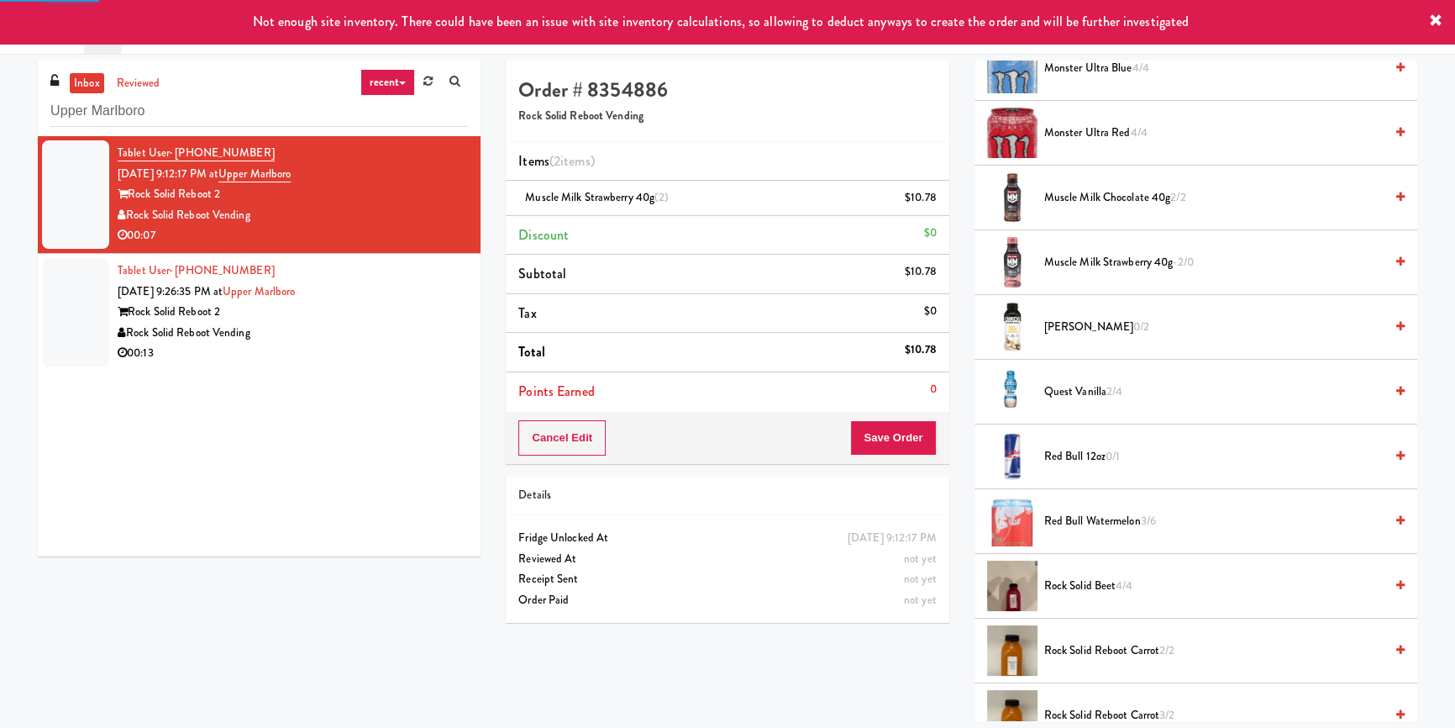
scroll to position [13, 0]
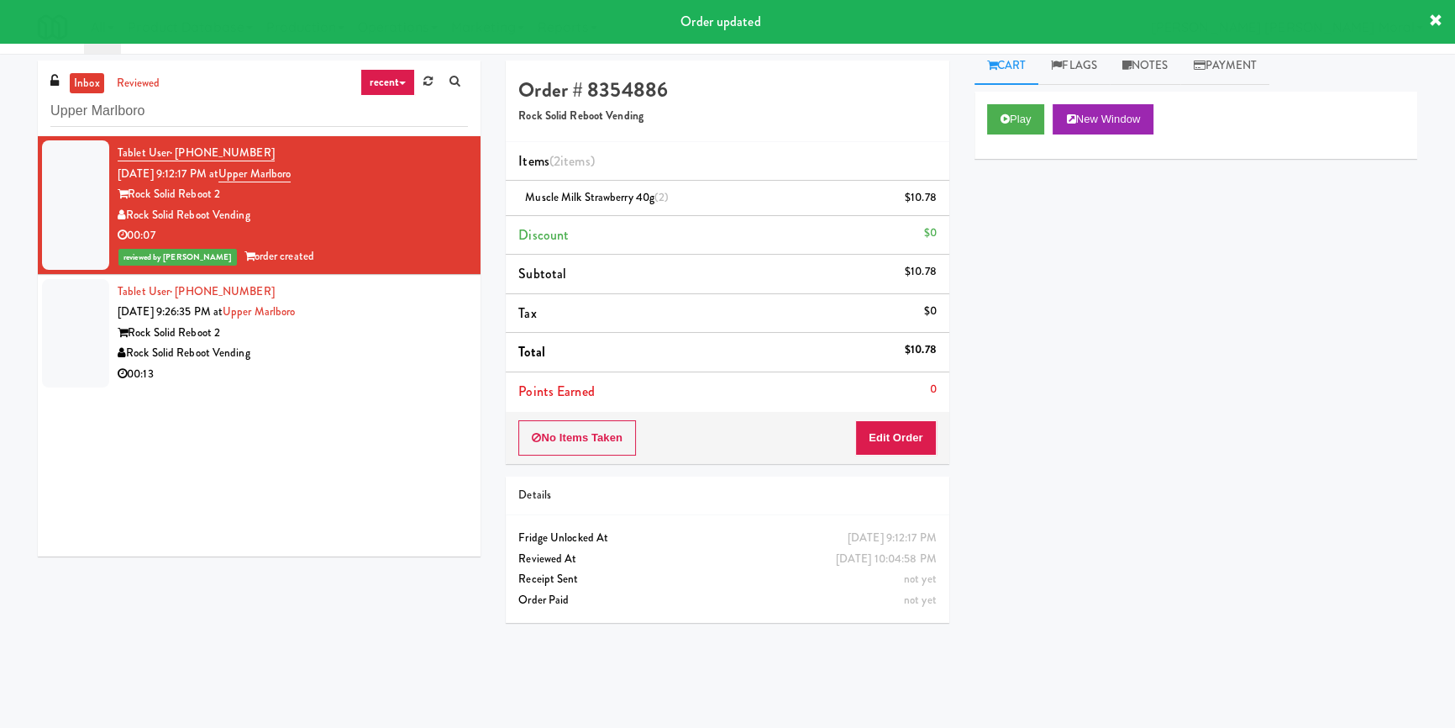
click at [410, 355] on div "Rock Solid Reboot Vending" at bounding box center [293, 353] width 350 height 21
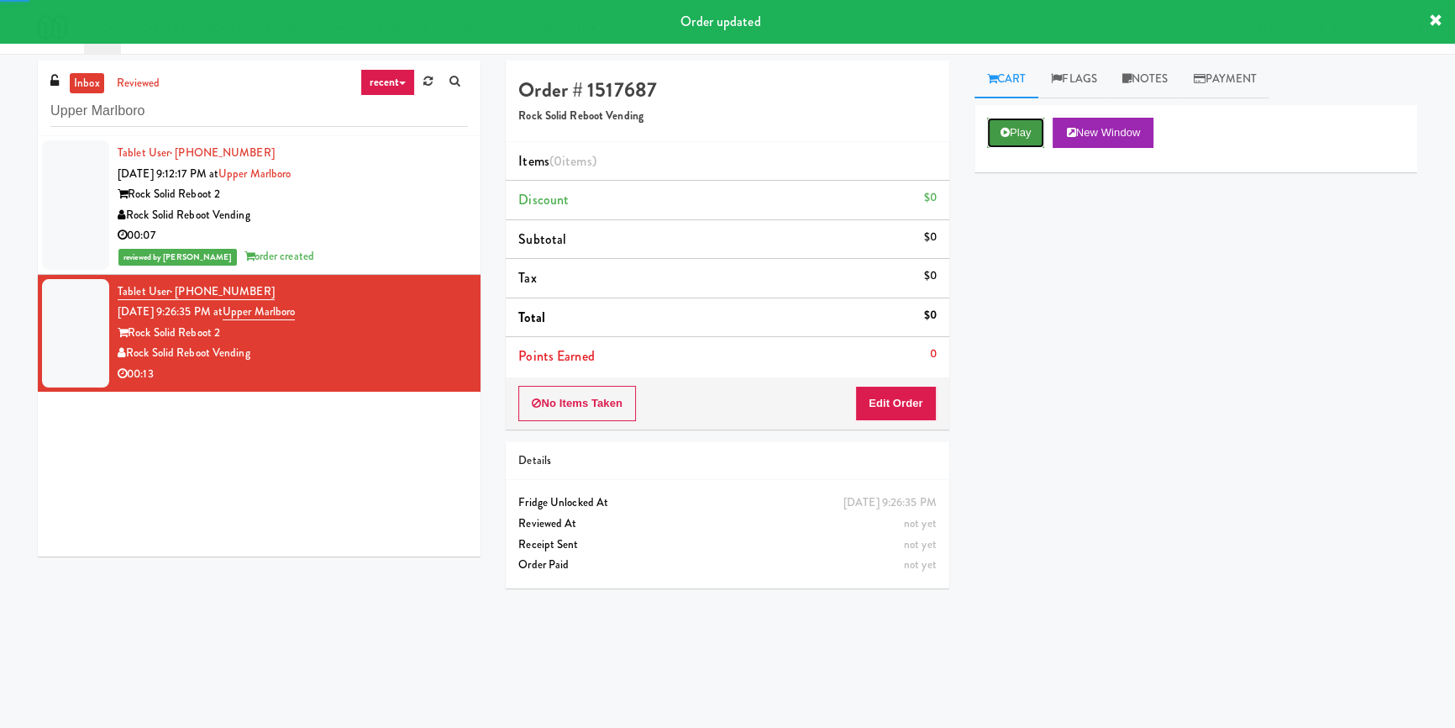
click at [1008, 128] on icon at bounding box center [1005, 132] width 9 height 11
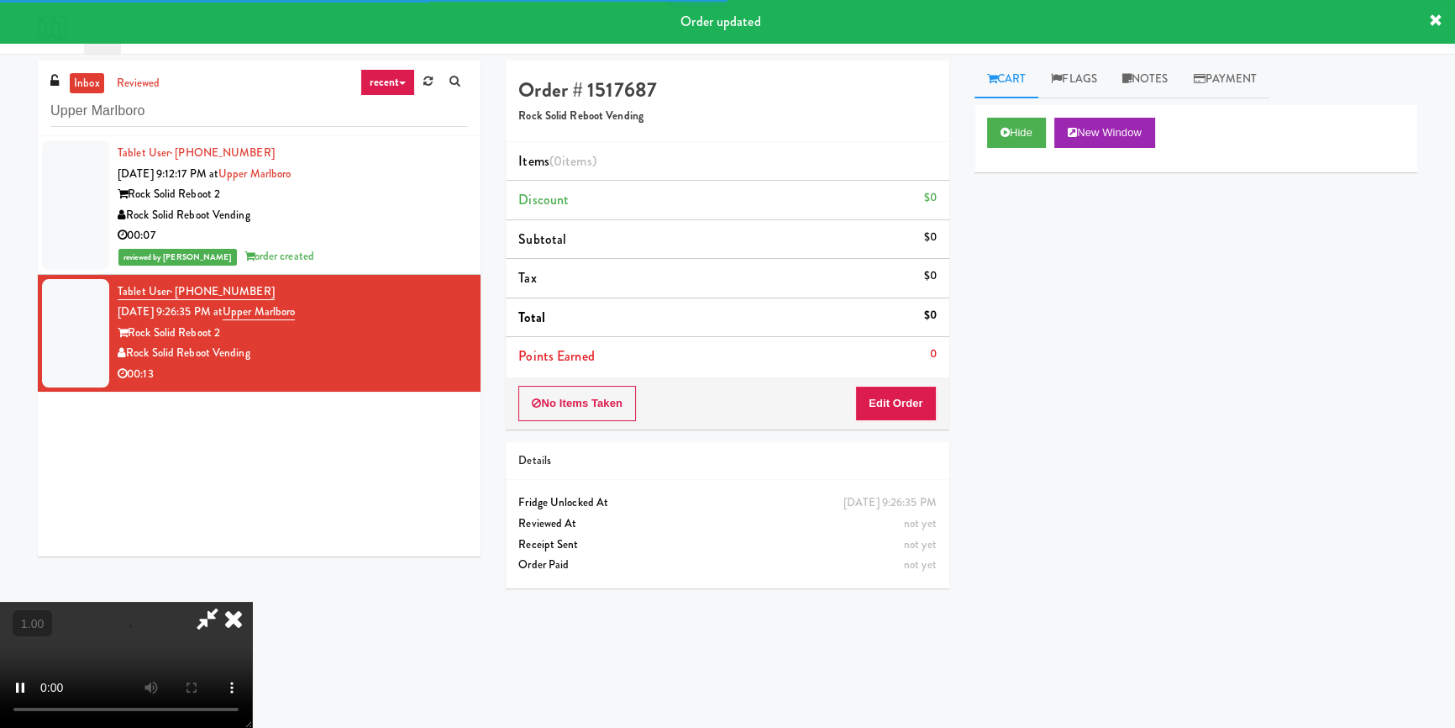
click at [1025, 228] on div "Hide New Window Primary Flag Clear Flag if unable to determine what was taken o…" at bounding box center [1195, 420] width 443 height 630
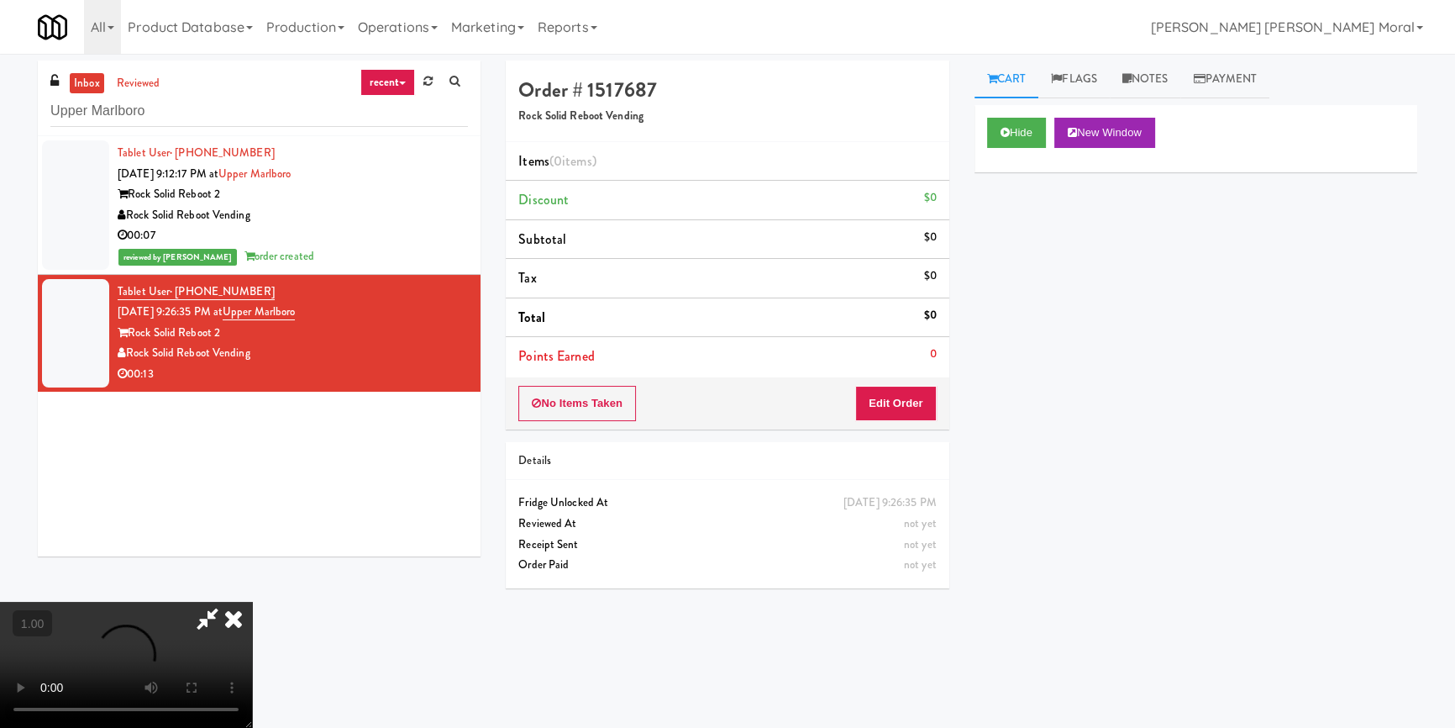
scroll to position [82, 0]
click at [252, 601] on video at bounding box center [126, 664] width 252 height 126
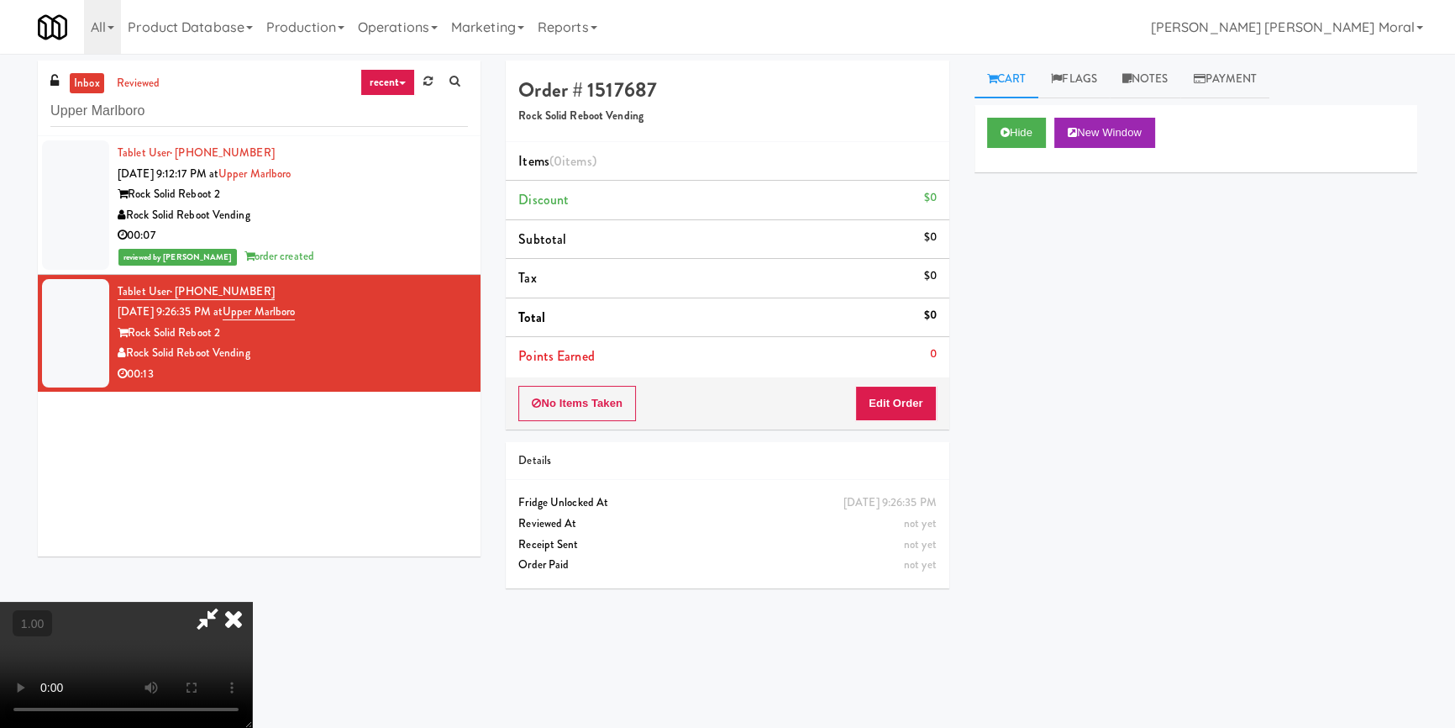
click at [252, 601] on video at bounding box center [126, 664] width 252 height 126
click at [953, 350] on div "Order # 1517687 Rock Solid Reboot Vending Items (0 items ) Discount $0 Subtotal…" at bounding box center [727, 330] width 468 height 540
click at [916, 409] on button "Edit Order" at bounding box center [895, 403] width 81 height 35
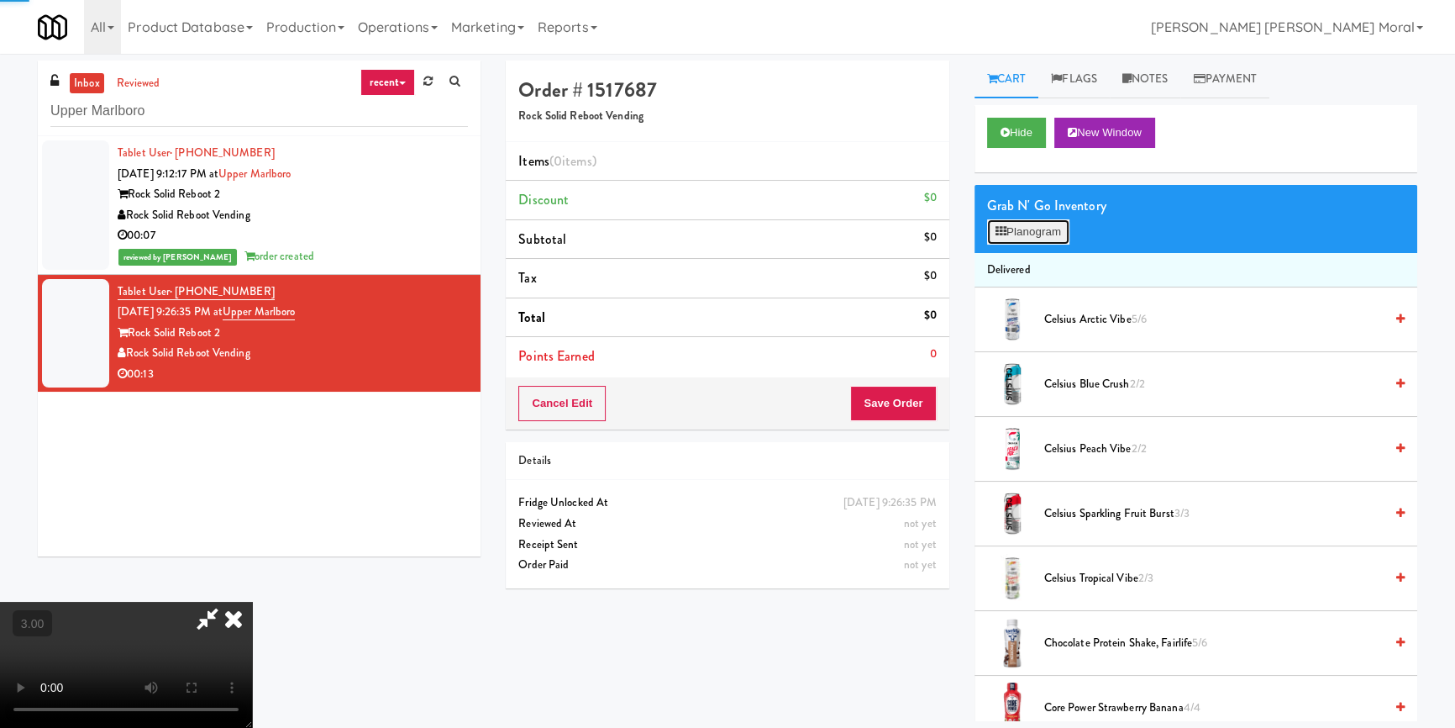
click at [1026, 228] on button "Planogram" at bounding box center [1028, 231] width 82 height 25
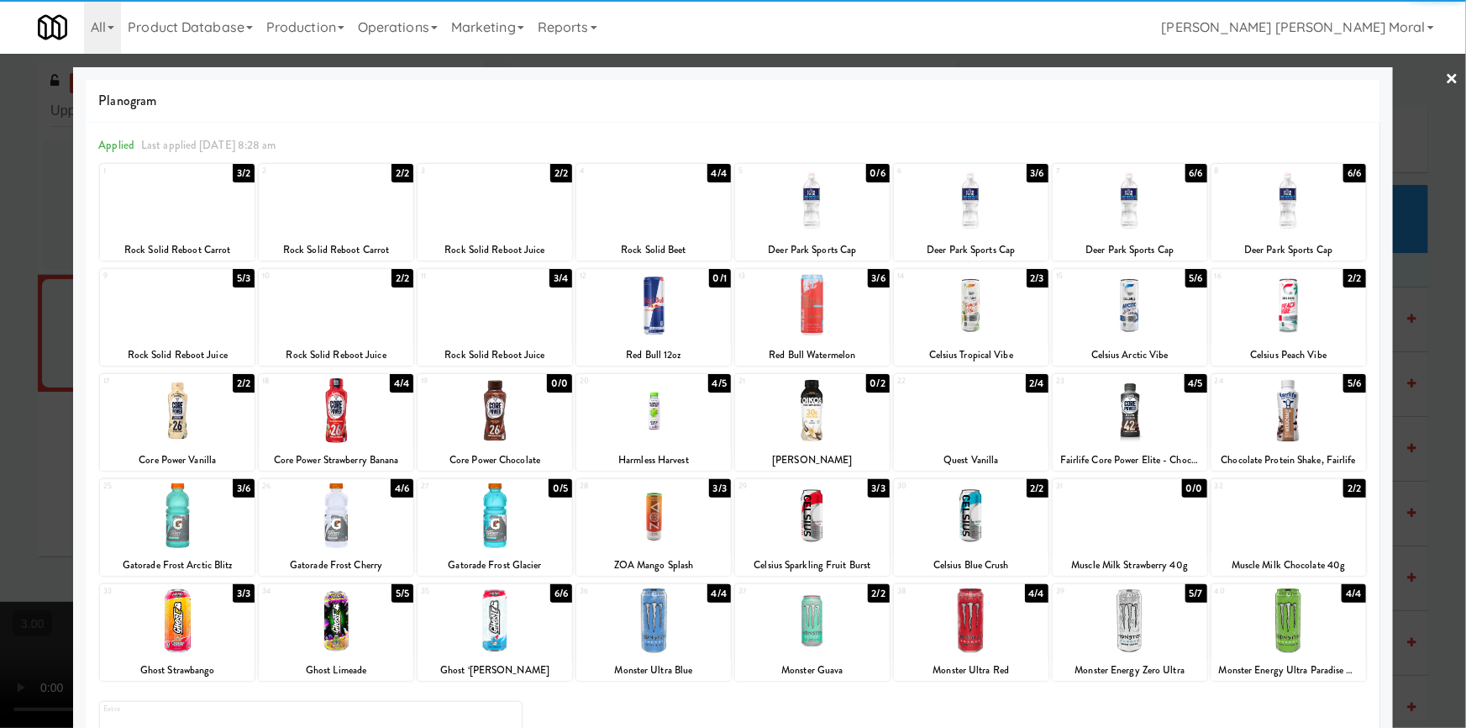
click at [638, 222] on div at bounding box center [653, 200] width 155 height 65
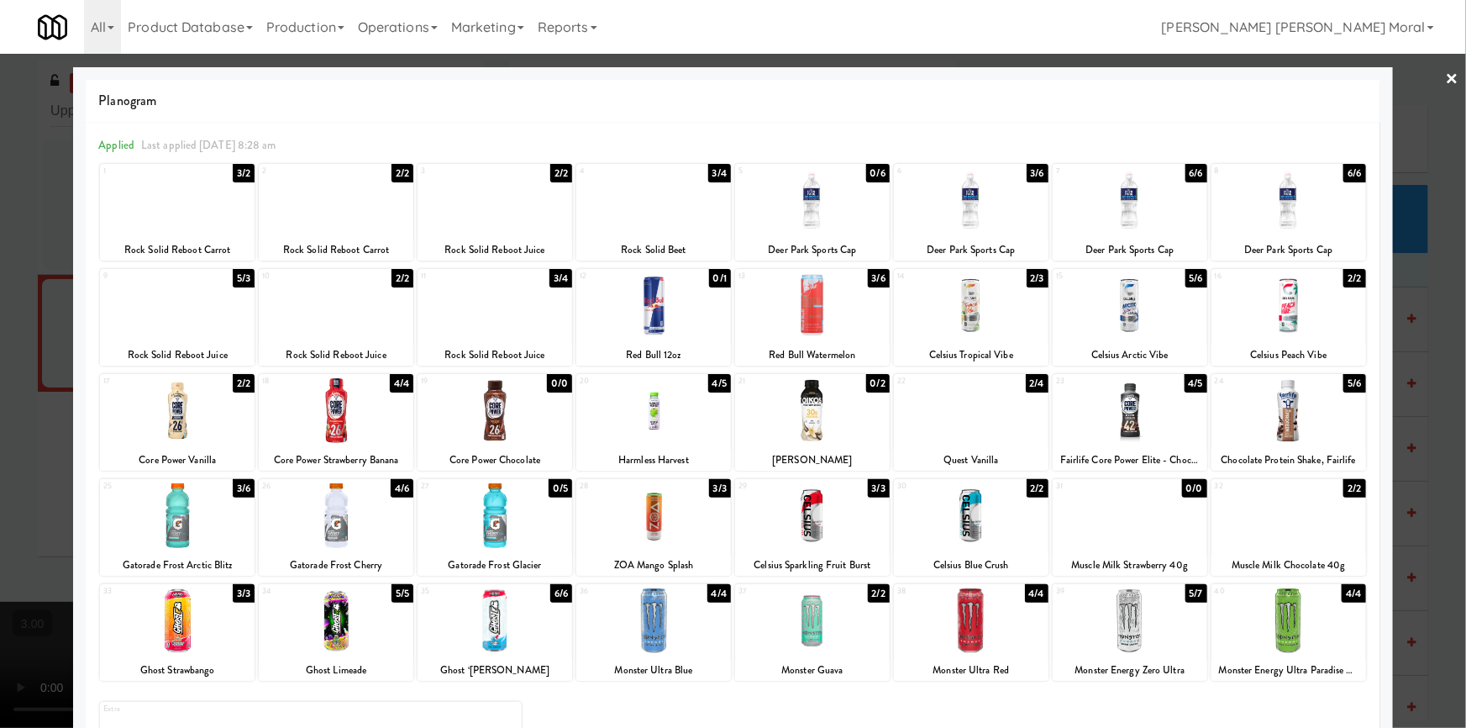
click at [26, 368] on div at bounding box center [733, 364] width 1466 height 728
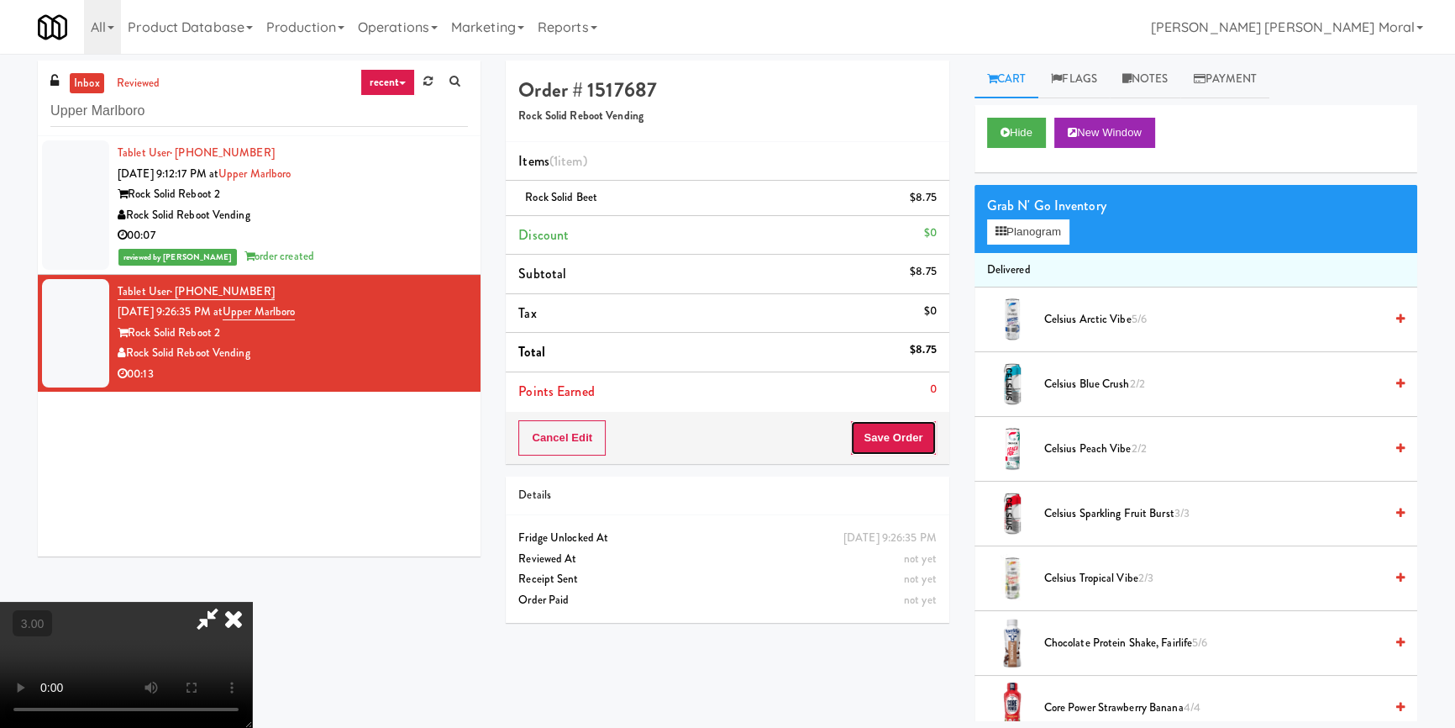
click at [892, 444] on button "Save Order" at bounding box center [893, 437] width 86 height 35
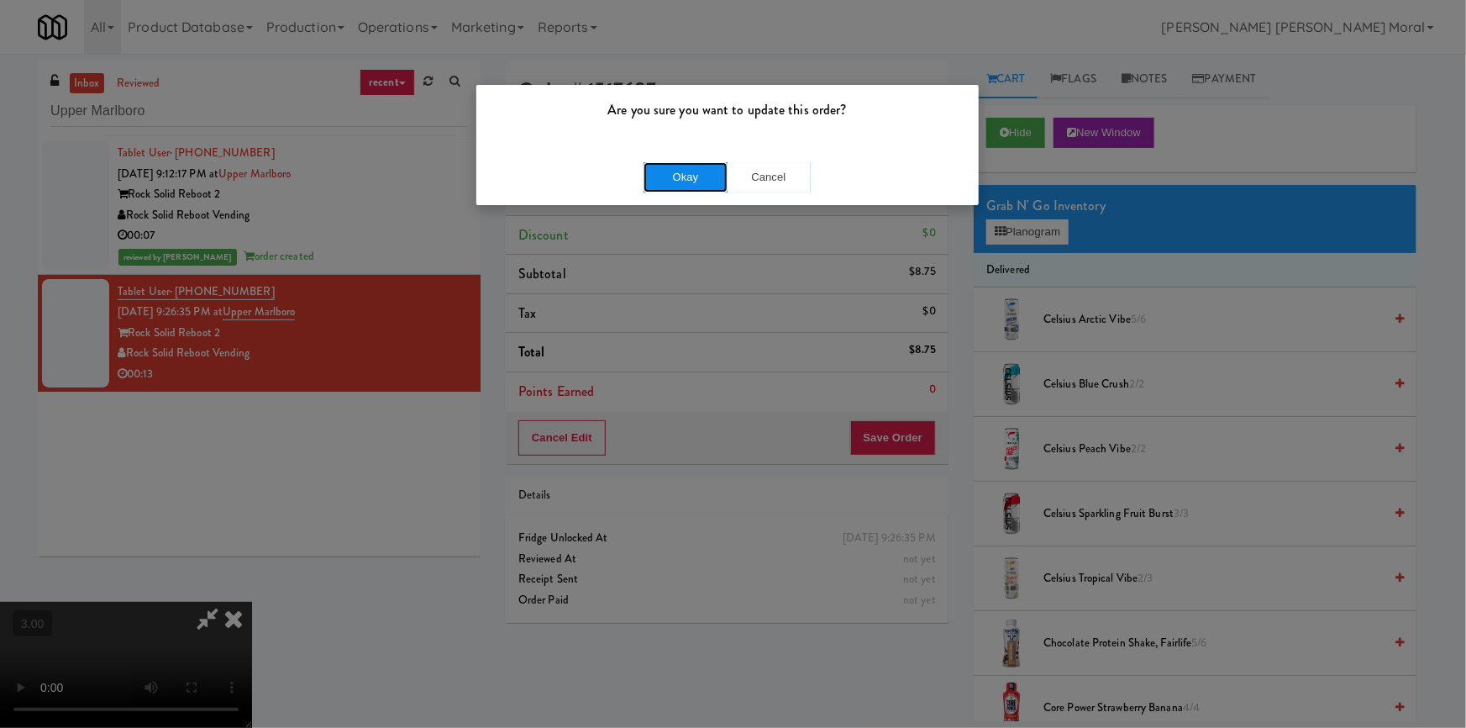
click at [696, 176] on button "Okay" at bounding box center [685, 177] width 84 height 30
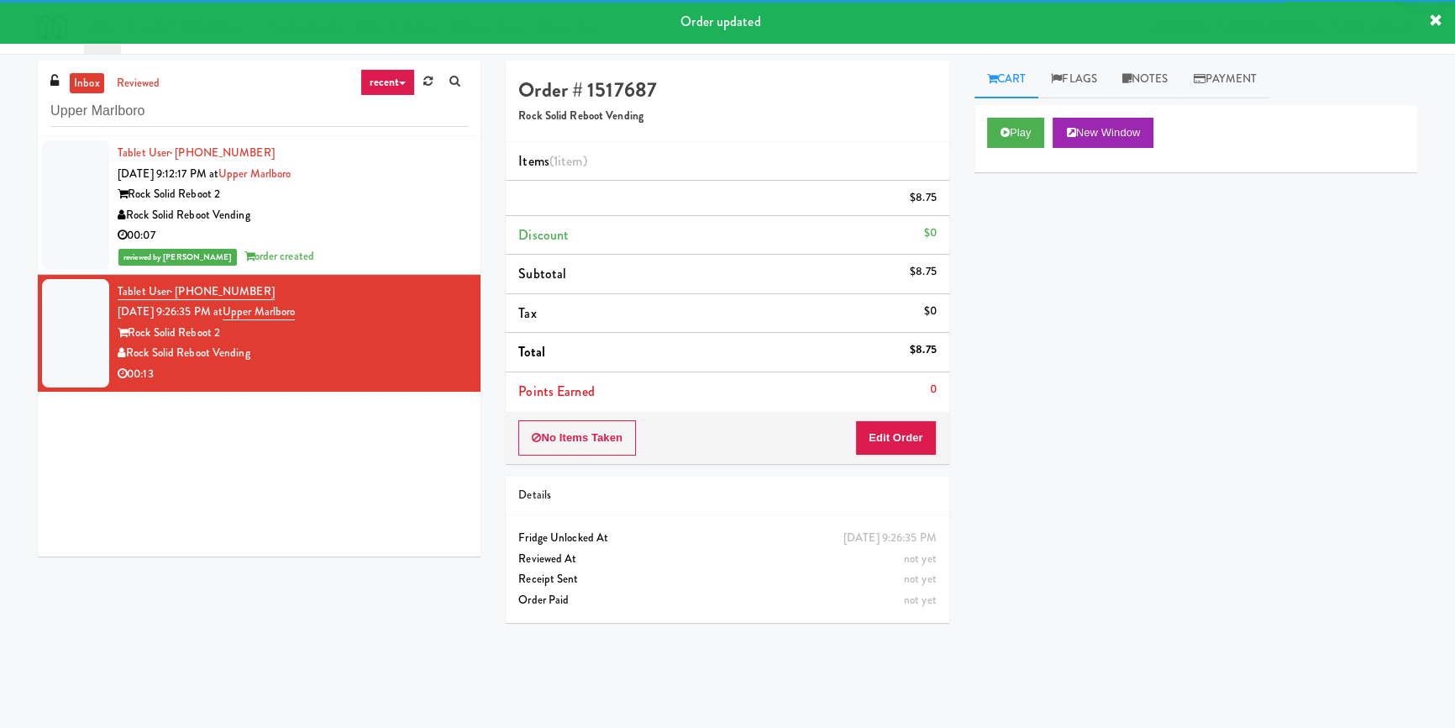
click at [411, 250] on div "reviewed by Britney M order created" at bounding box center [293, 256] width 350 height 21
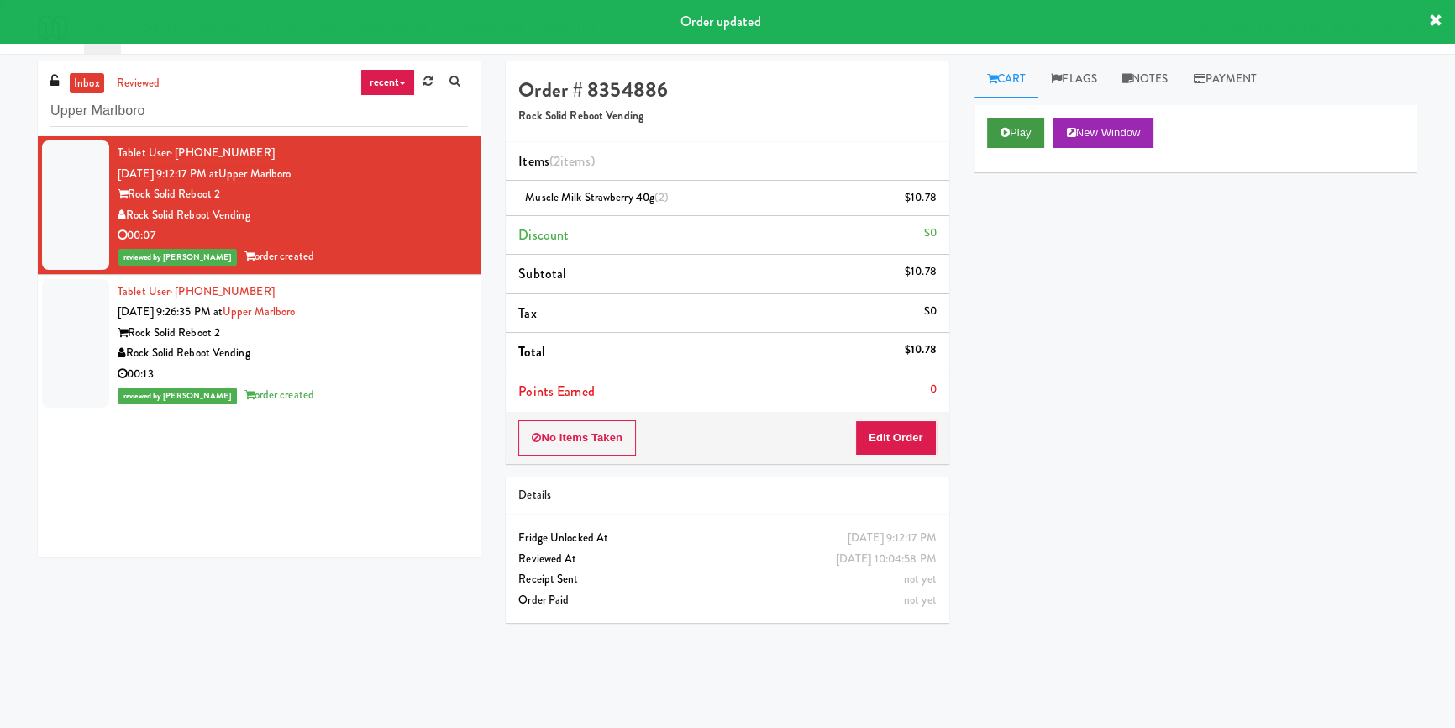
click at [1021, 113] on div "Play New Window" at bounding box center [1195, 138] width 443 height 67
click at [1020, 125] on button "Play" at bounding box center [1016, 133] width 58 height 30
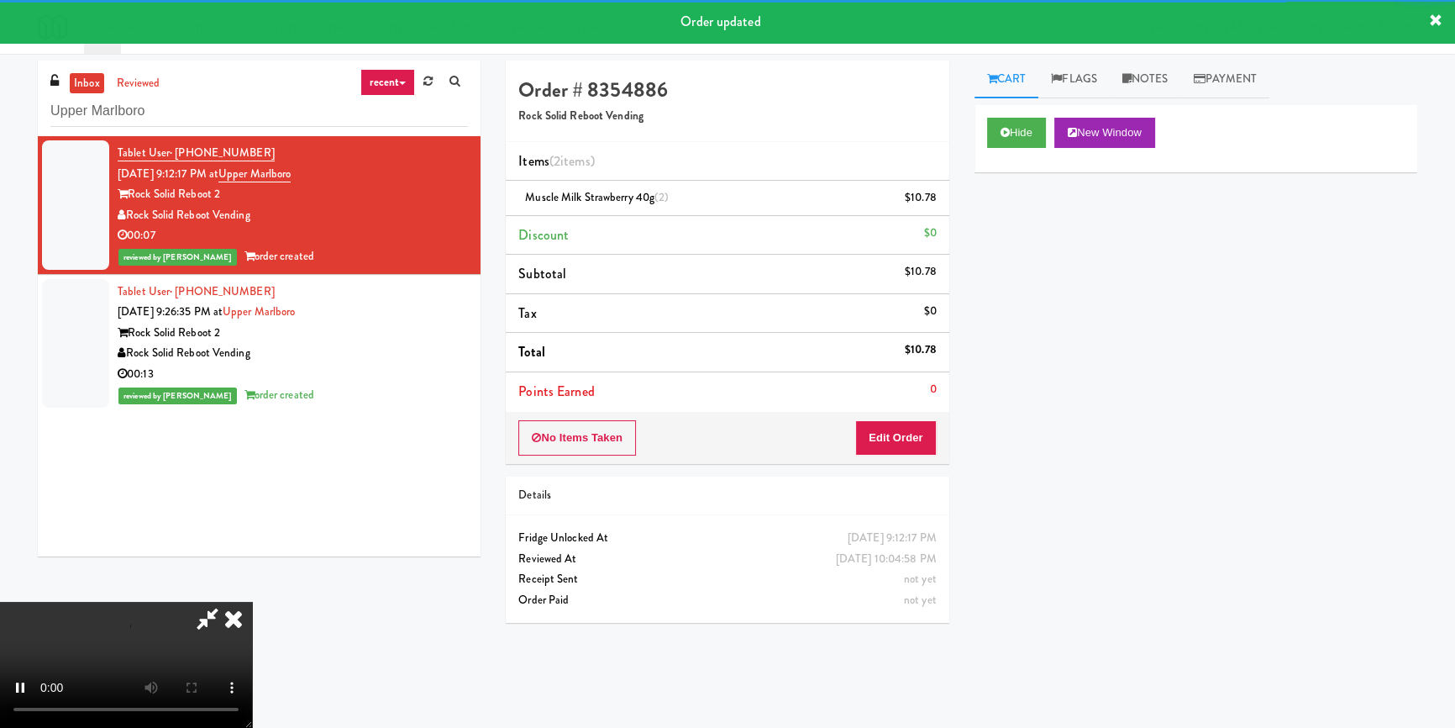
click at [1044, 259] on div "Hide New Window Primary Flag Clear Flag if unable to determine what was taken o…" at bounding box center [1195, 420] width 443 height 630
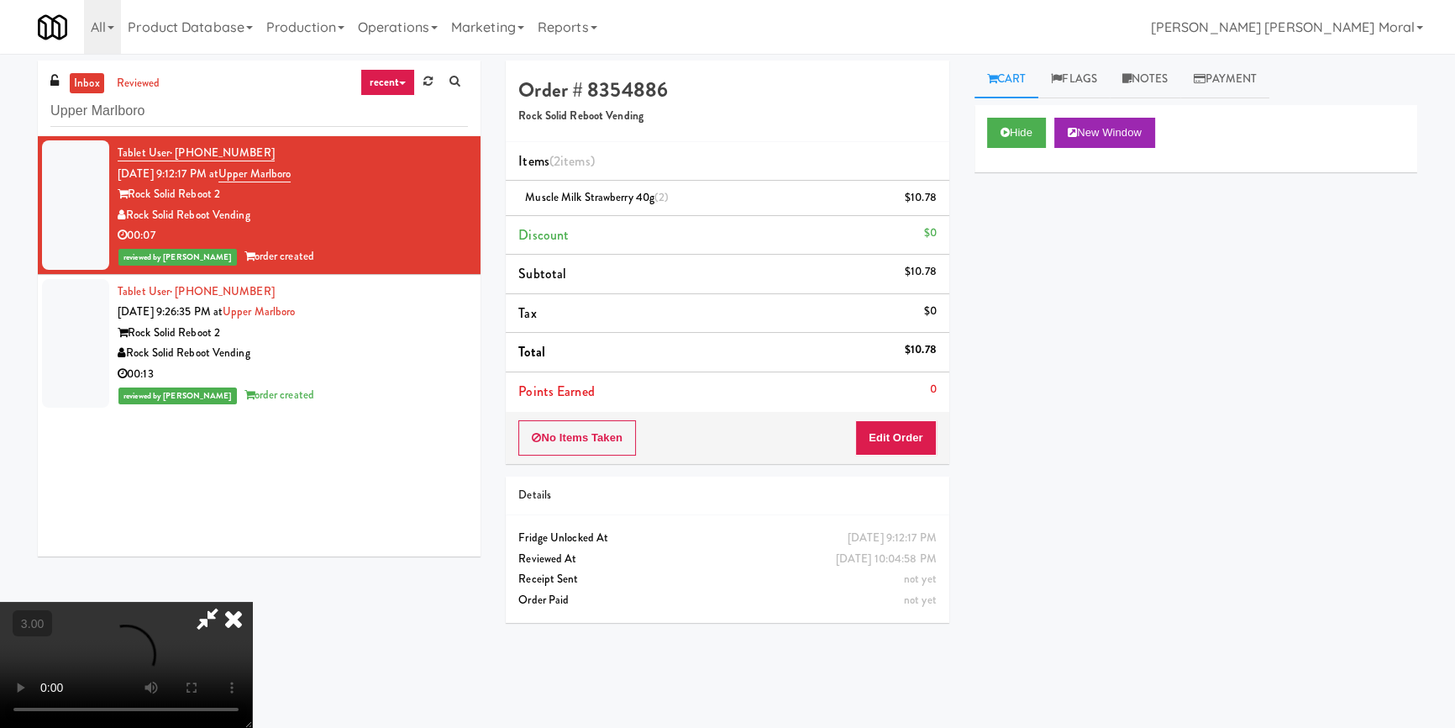
scroll to position [76, 0]
click at [252, 601] on video at bounding box center [126, 664] width 252 height 126
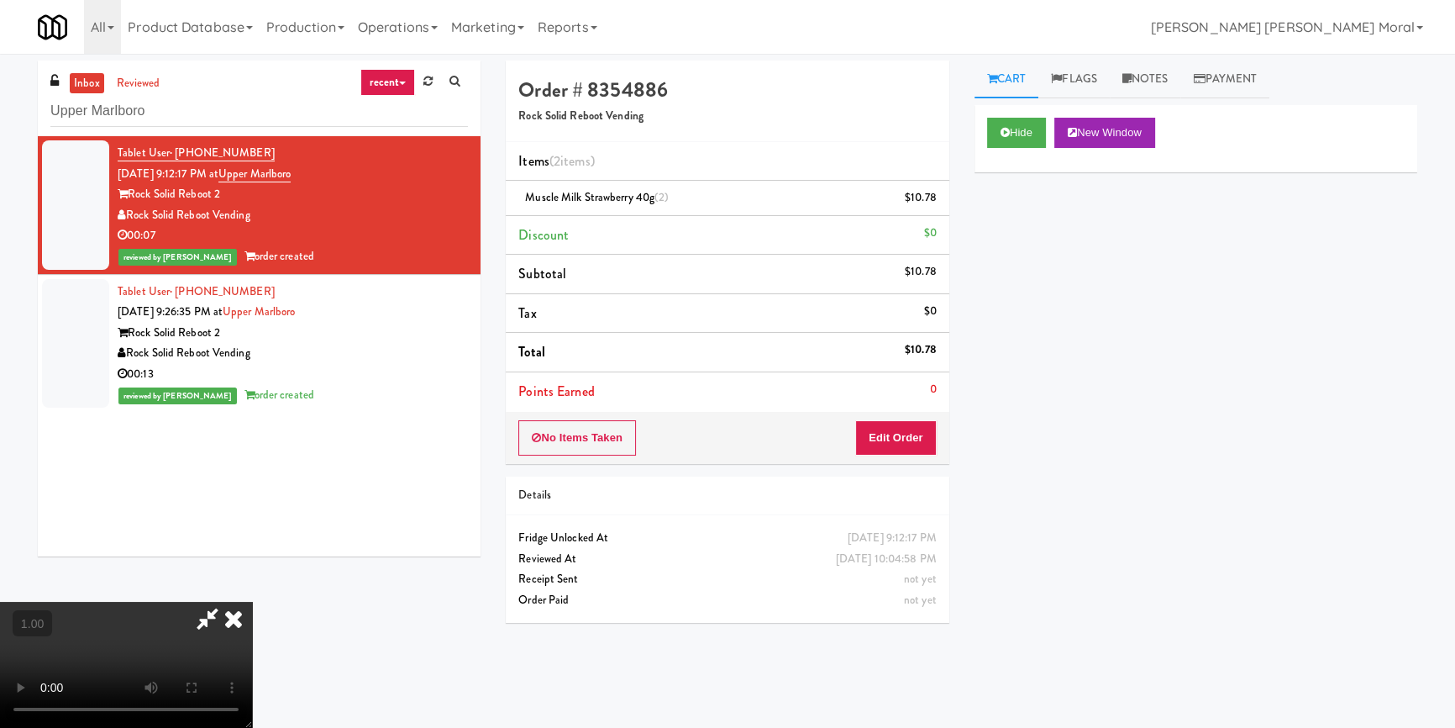
click at [252, 601] on video at bounding box center [126, 664] width 252 height 126
click at [252, 601] on icon at bounding box center [233, 618] width 37 height 34
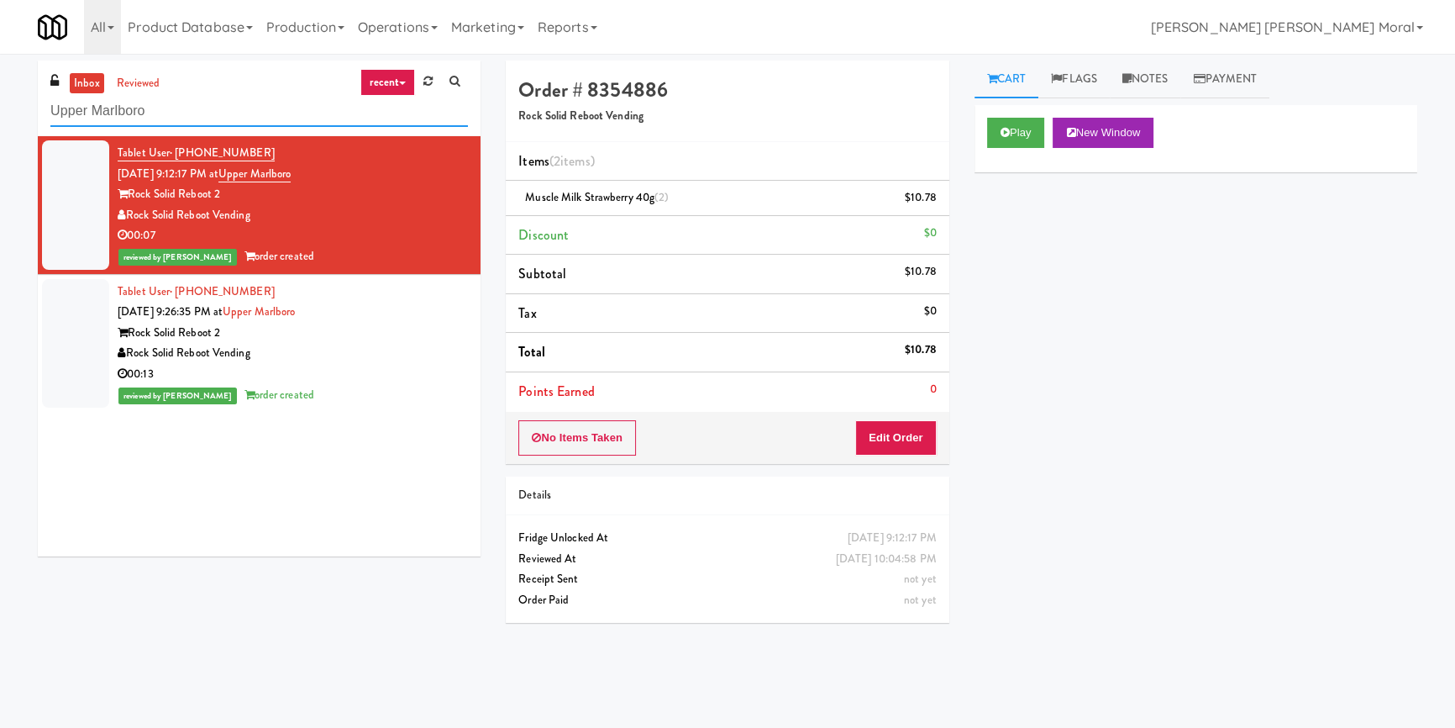
click at [249, 101] on input "Upper Marlboro" at bounding box center [259, 111] width 418 height 31
paste input "Parke West Cabinet"
click at [249, 101] on input "Parke West Cabinet" at bounding box center [259, 111] width 418 height 31
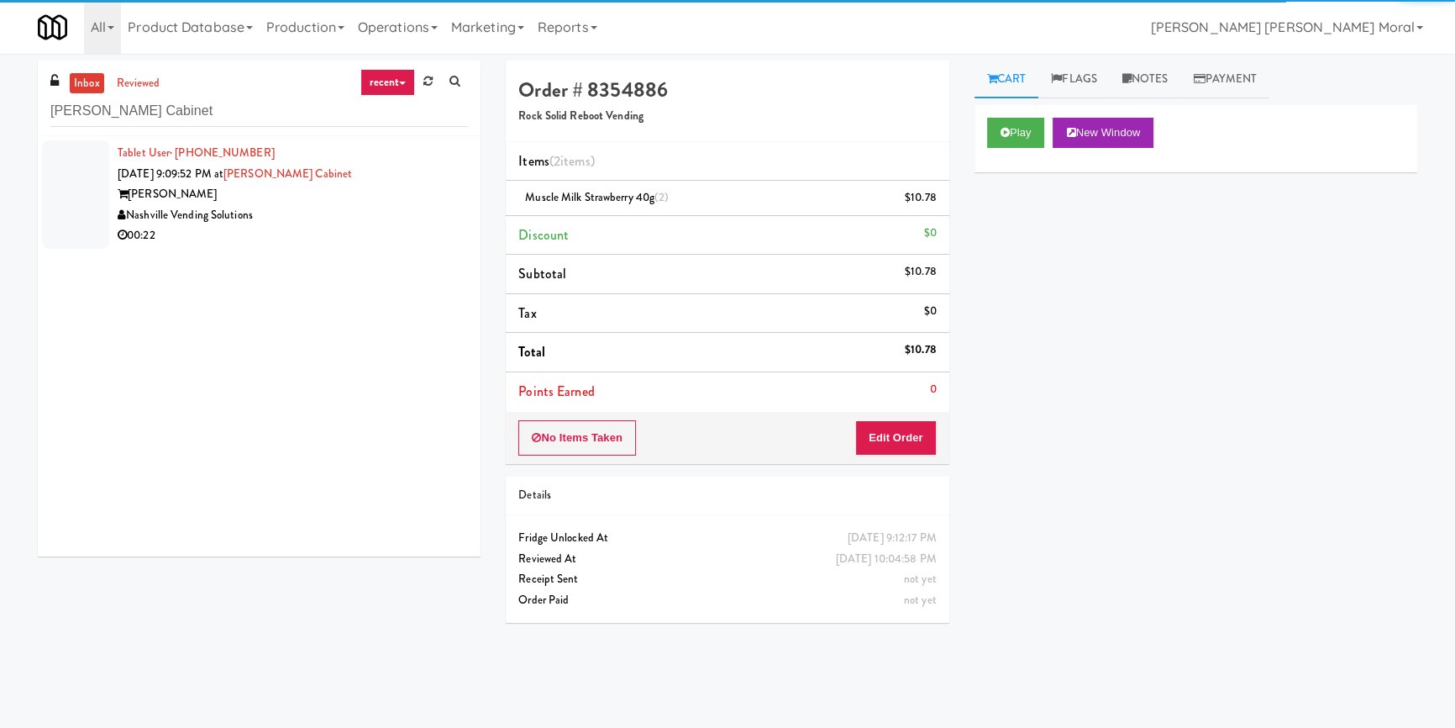
drag, startPoint x: 267, startPoint y: 247, endPoint x: 427, endPoint y: 242, distance: 159.7
click at [333, 234] on div "00:22" at bounding box center [293, 235] width 350 height 21
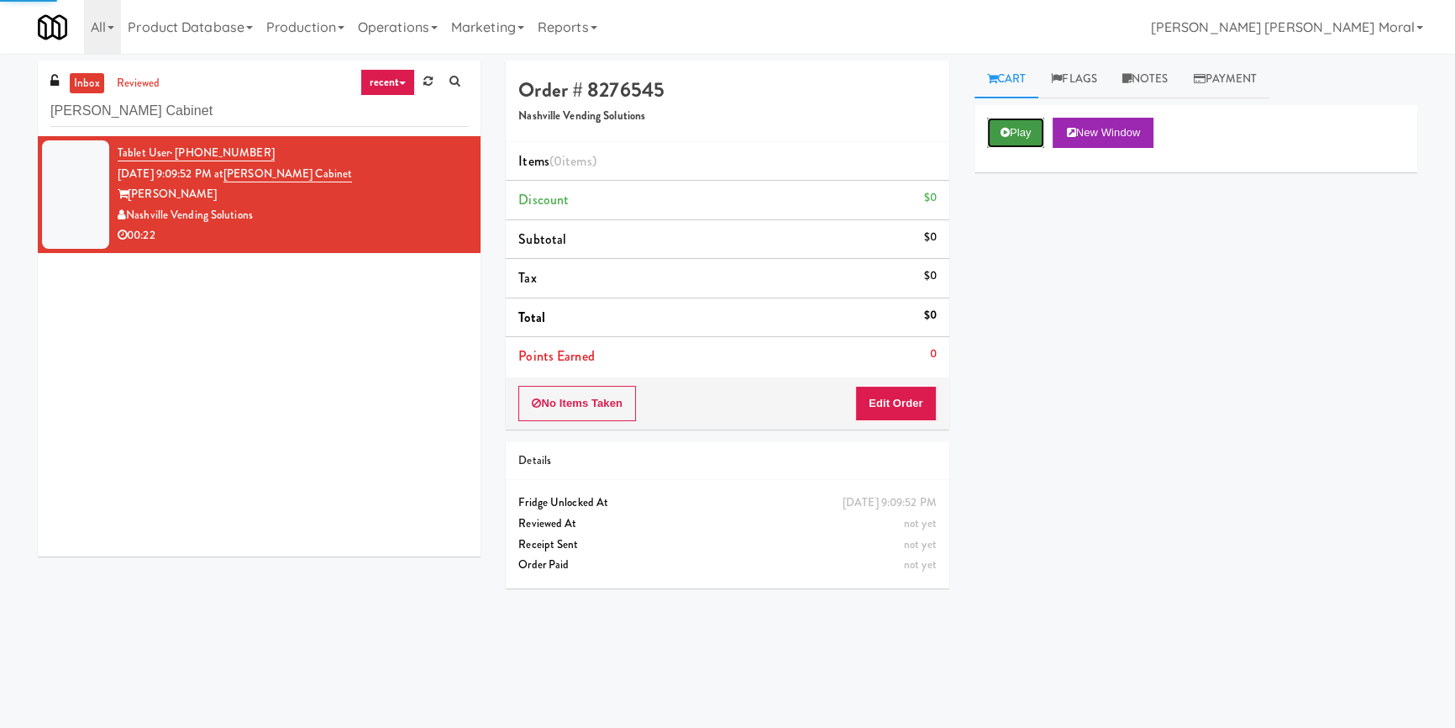
click at [1017, 138] on button "Play" at bounding box center [1016, 133] width 58 height 30
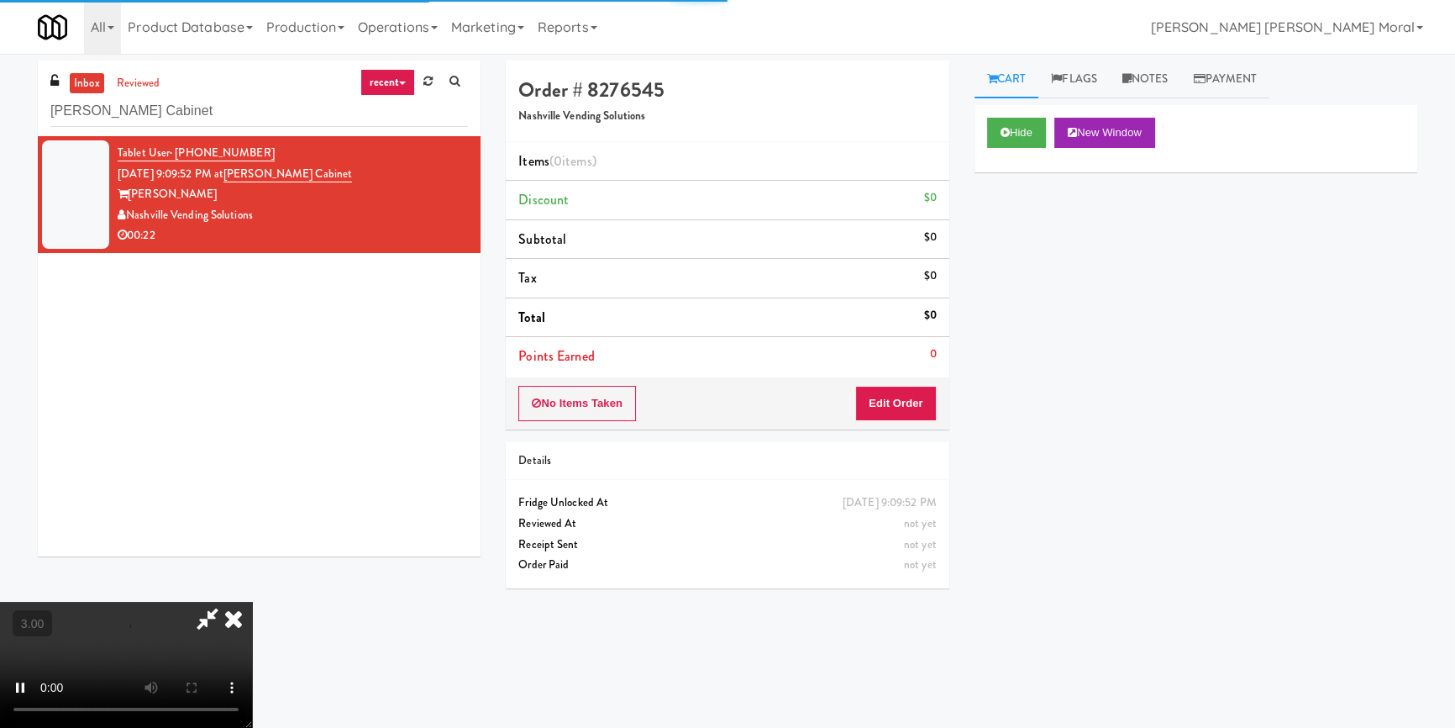
click at [1022, 245] on div "Hide New Window Primary Flag Clear Flag if unable to determine what was taken o…" at bounding box center [1195, 420] width 443 height 630
click at [252, 601] on video at bounding box center [126, 664] width 252 height 126
click at [908, 403] on button "Edit Order" at bounding box center [895, 403] width 81 height 35
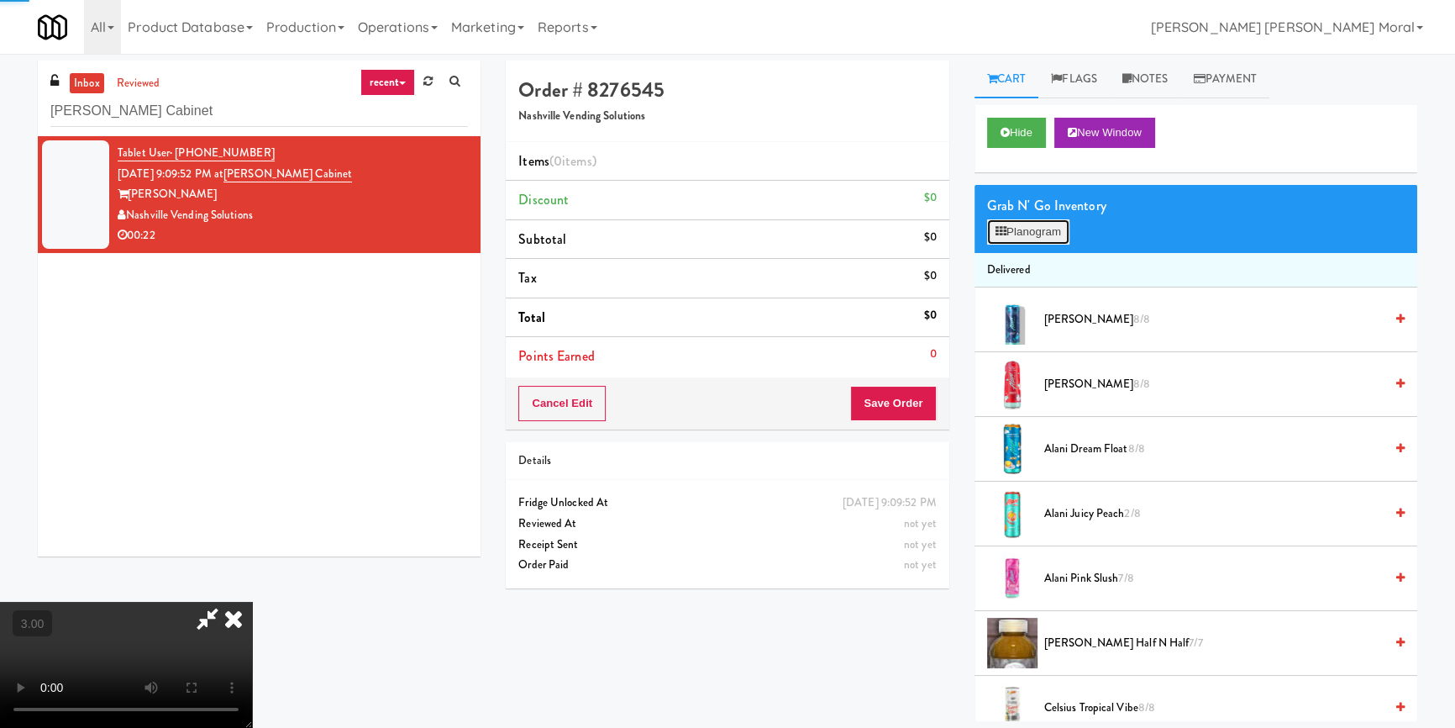
click at [1011, 236] on button "Planogram" at bounding box center [1028, 231] width 82 height 25
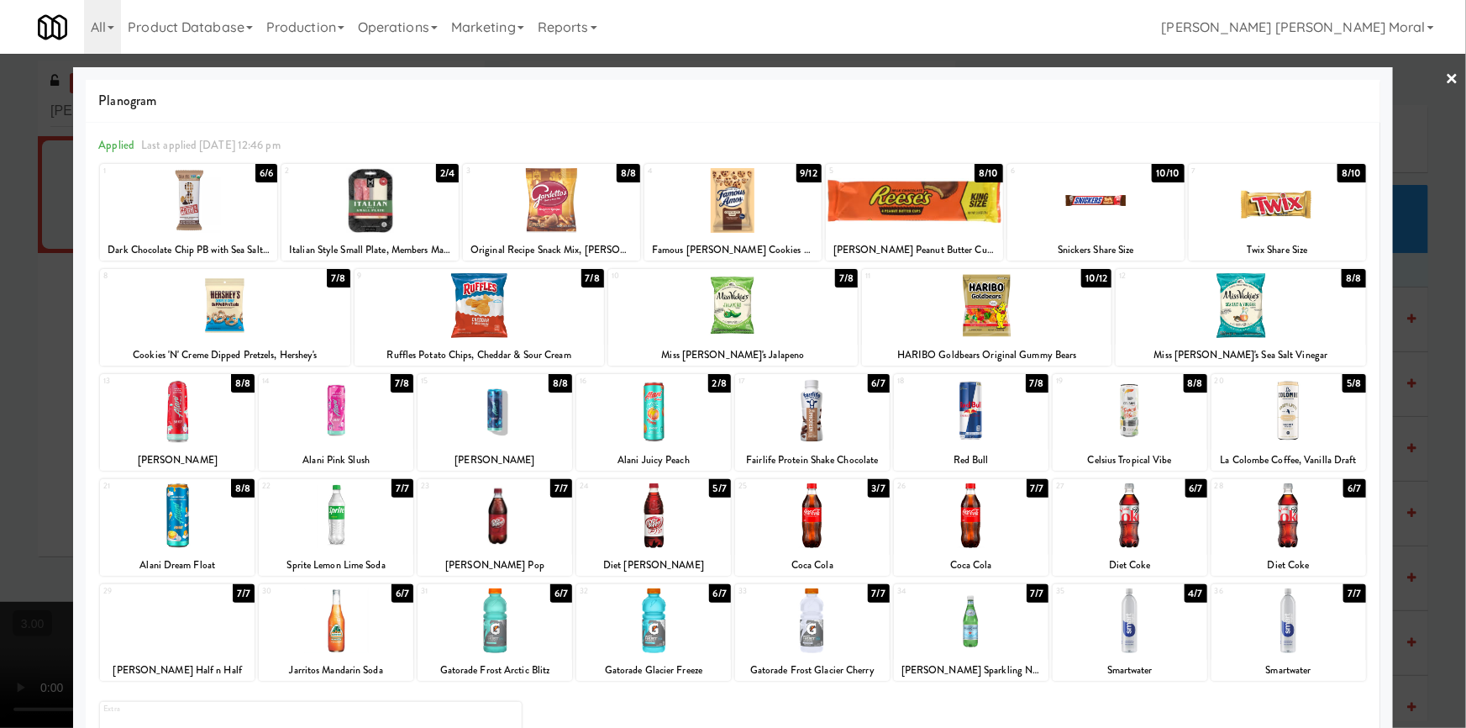
click at [667, 631] on div at bounding box center [653, 620] width 155 height 65
click at [488, 434] on div at bounding box center [495, 410] width 155 height 65
click at [0, 416] on div at bounding box center [733, 364] width 1466 height 728
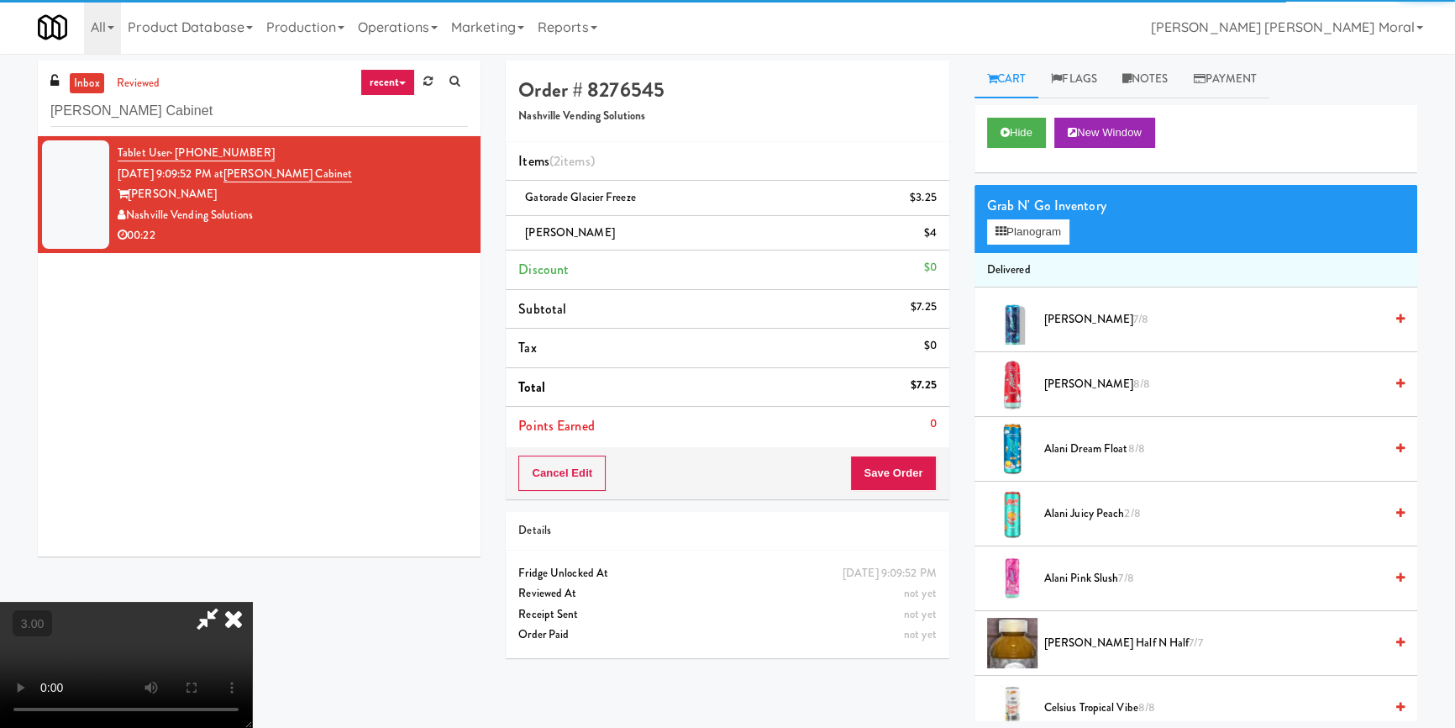
click at [252, 601] on video at bounding box center [126, 664] width 252 height 126
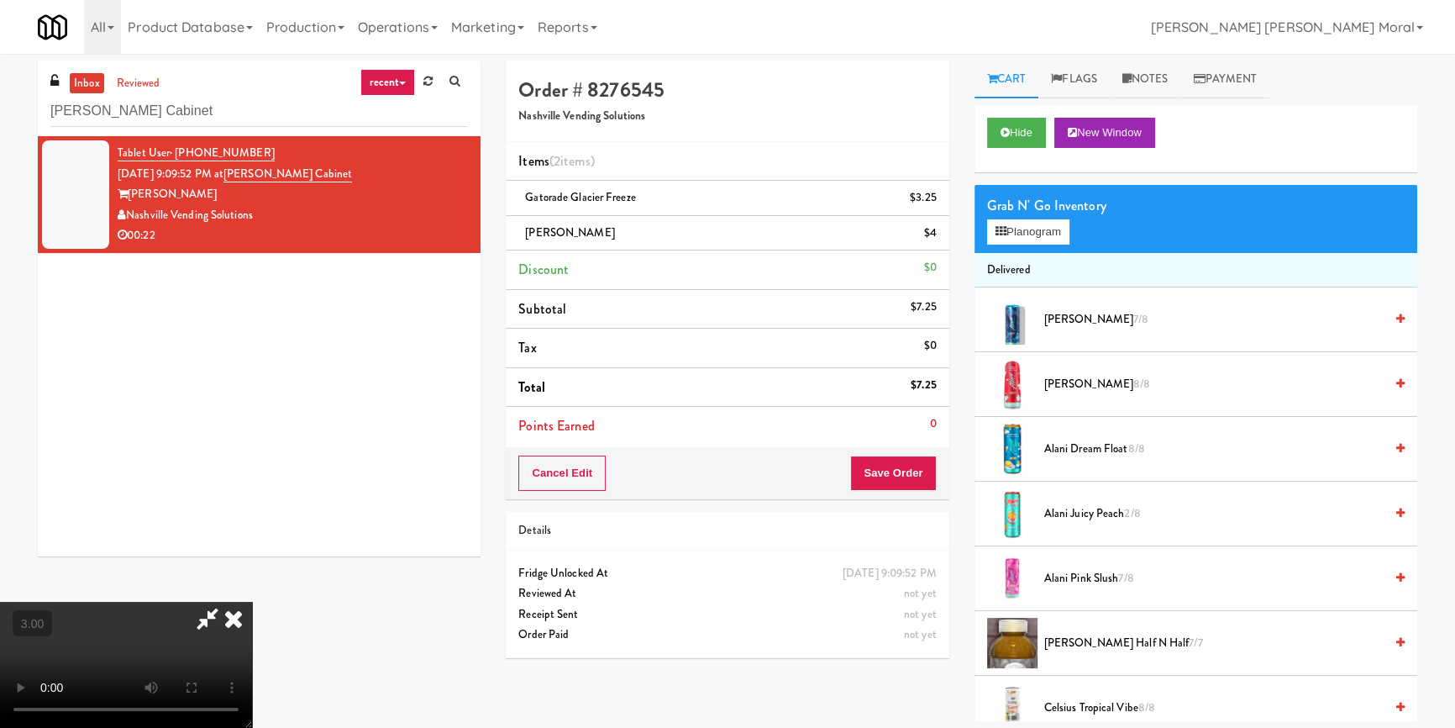
scroll to position [235, 0]
click at [914, 477] on button "Save Order" at bounding box center [893, 472] width 86 height 35
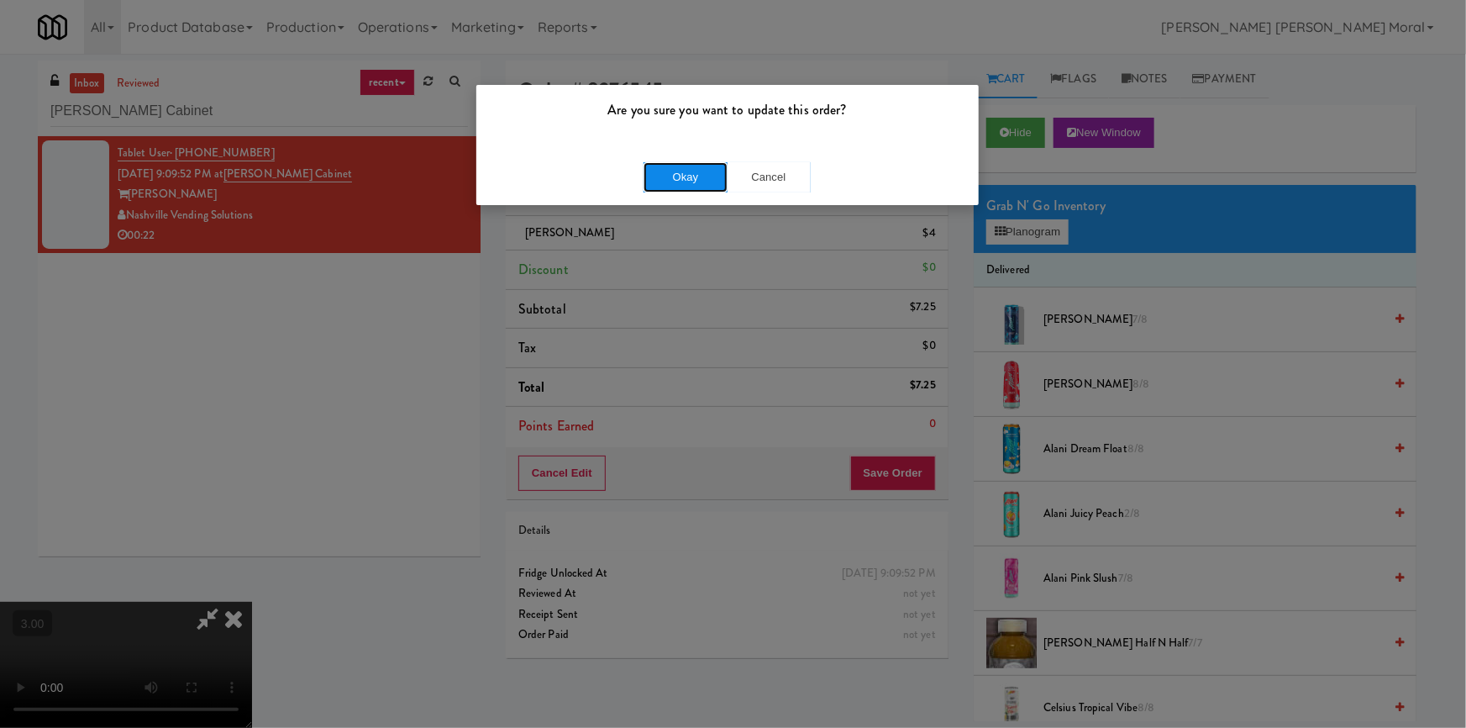
click at [671, 184] on button "Okay" at bounding box center [685, 177] width 84 height 30
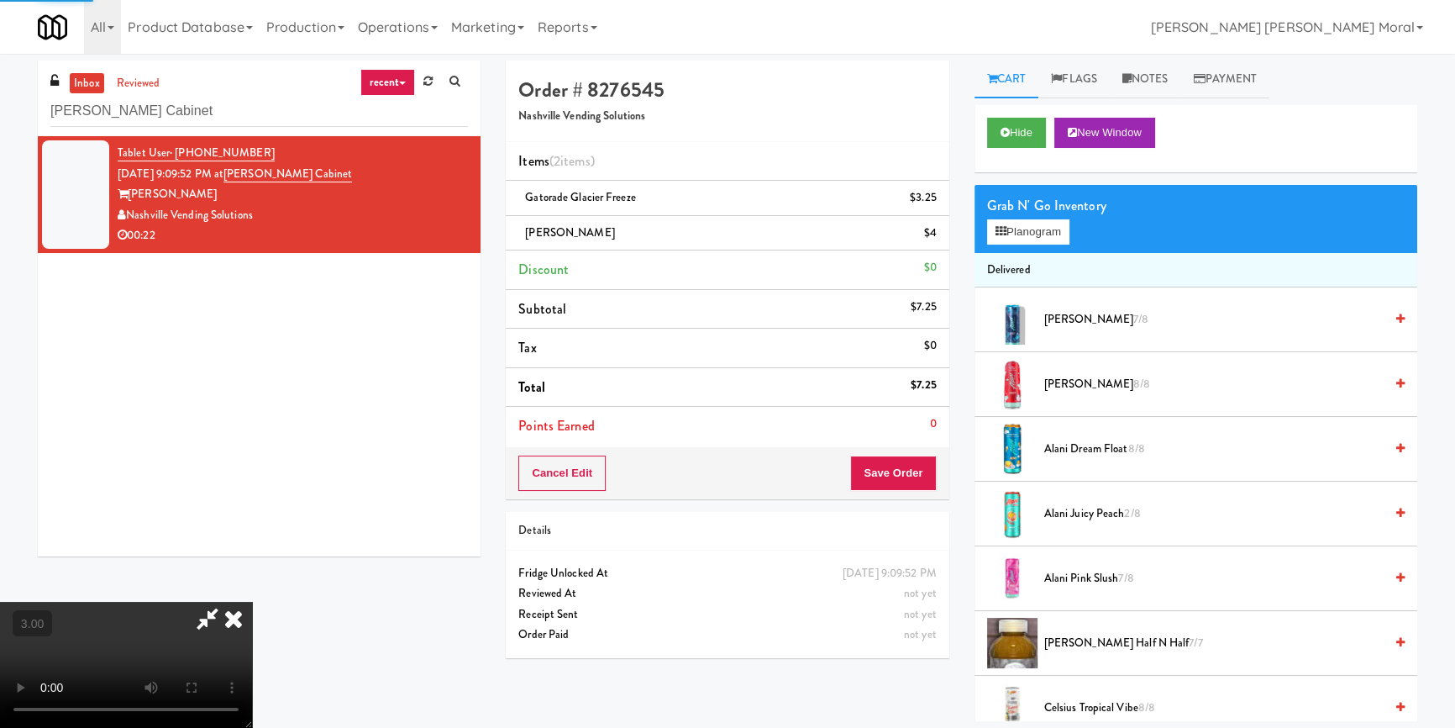
scroll to position [0, 0]
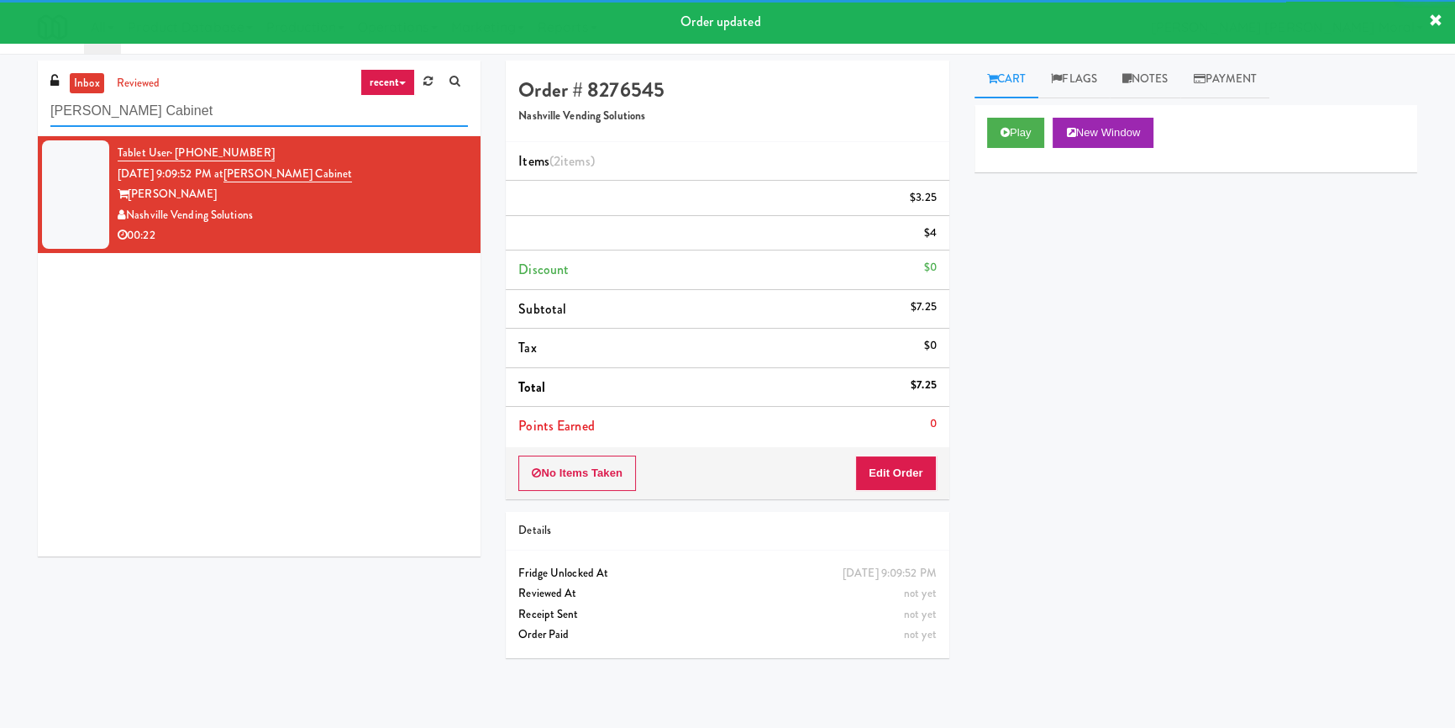
click at [283, 108] on input "Parke West Cabinet" at bounding box center [259, 111] width 418 height 31
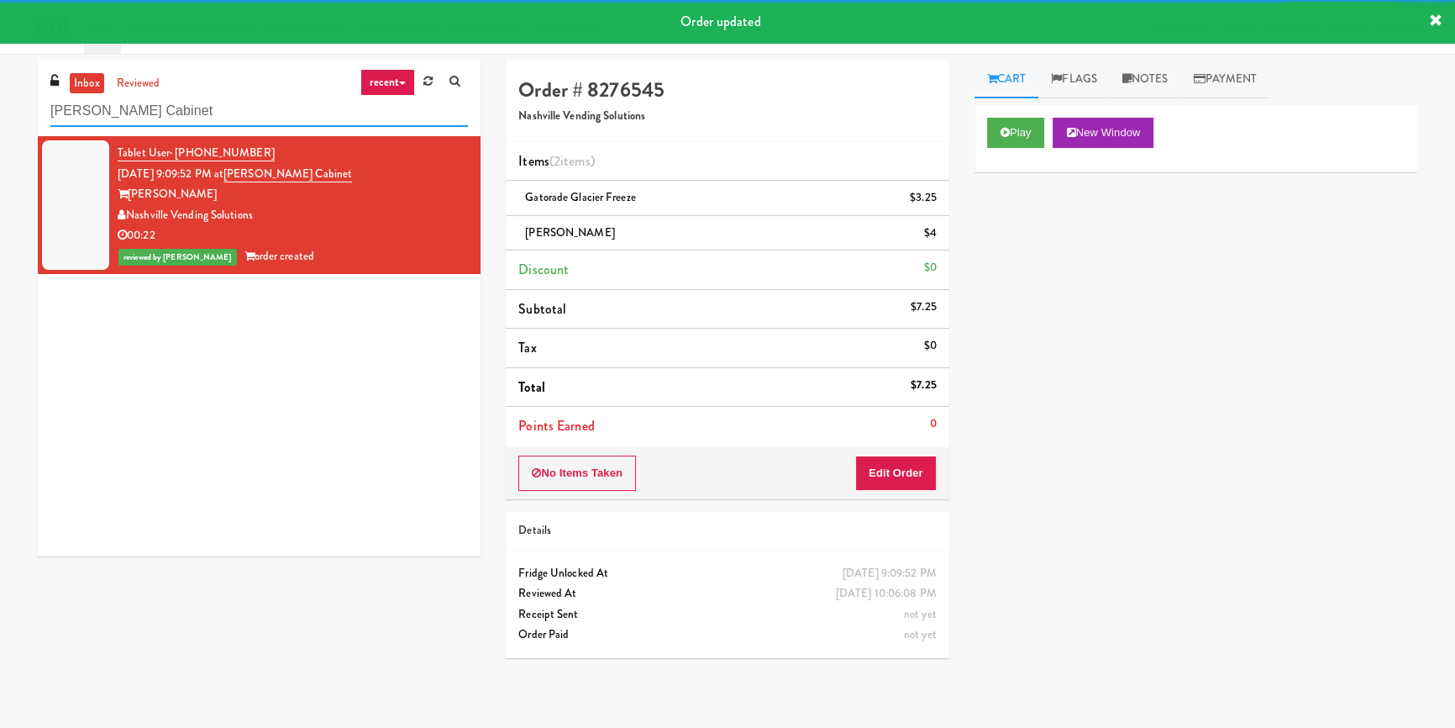
click at [283, 108] on input "Parke West Cabinet" at bounding box center [259, 111] width 418 height 31
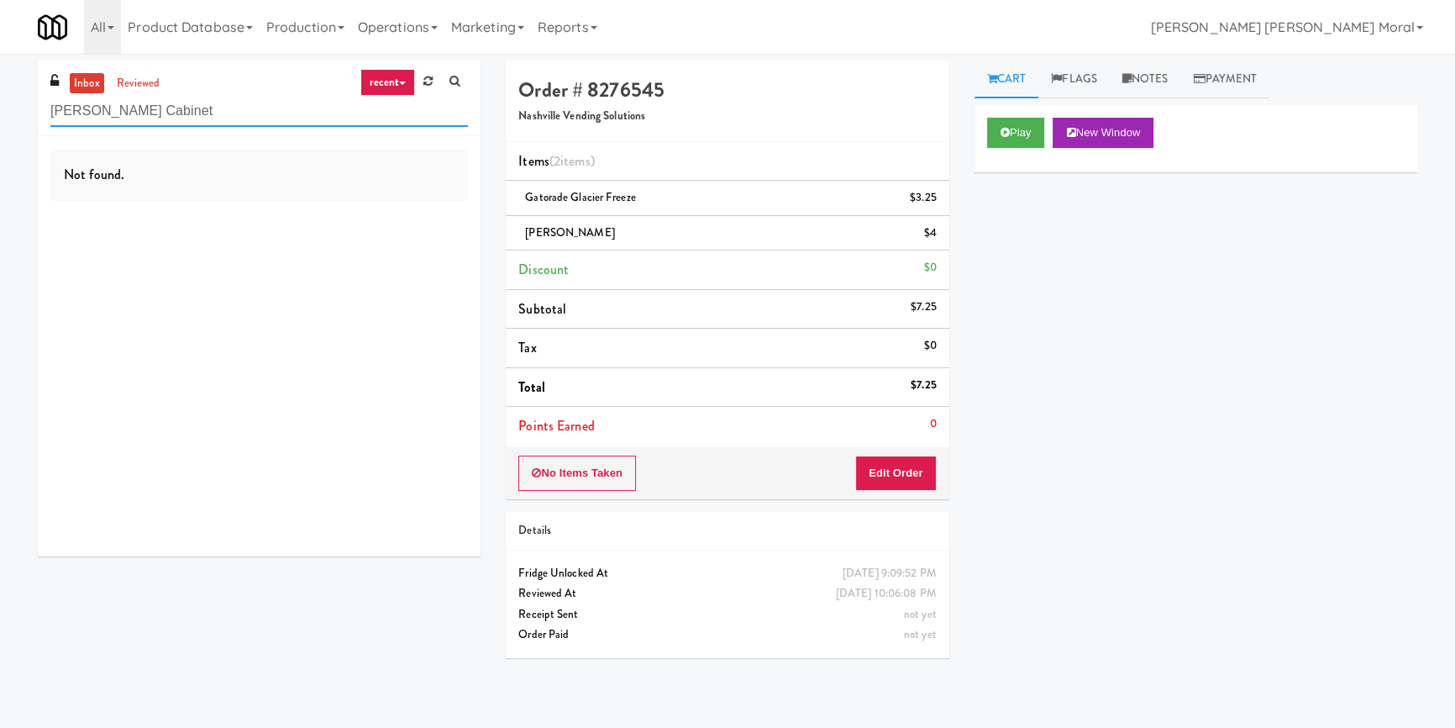
click at [224, 103] on input "Parke West Cabinet" at bounding box center [259, 111] width 418 height 31
paste input "Ridge Blue Hills Combo"
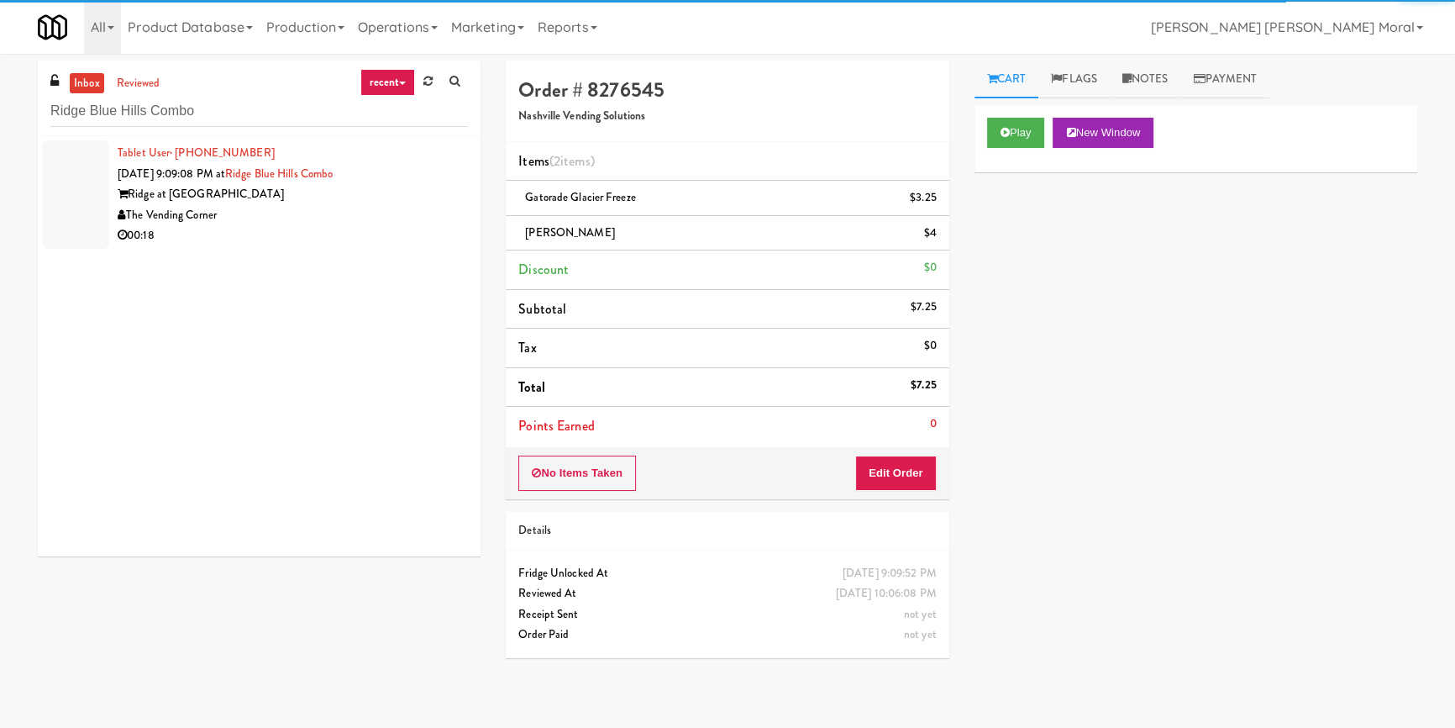
drag, startPoint x: 389, startPoint y: 225, endPoint x: 435, endPoint y: 238, distance: 47.9
click at [390, 225] on div "00:18" at bounding box center [293, 235] width 350 height 21
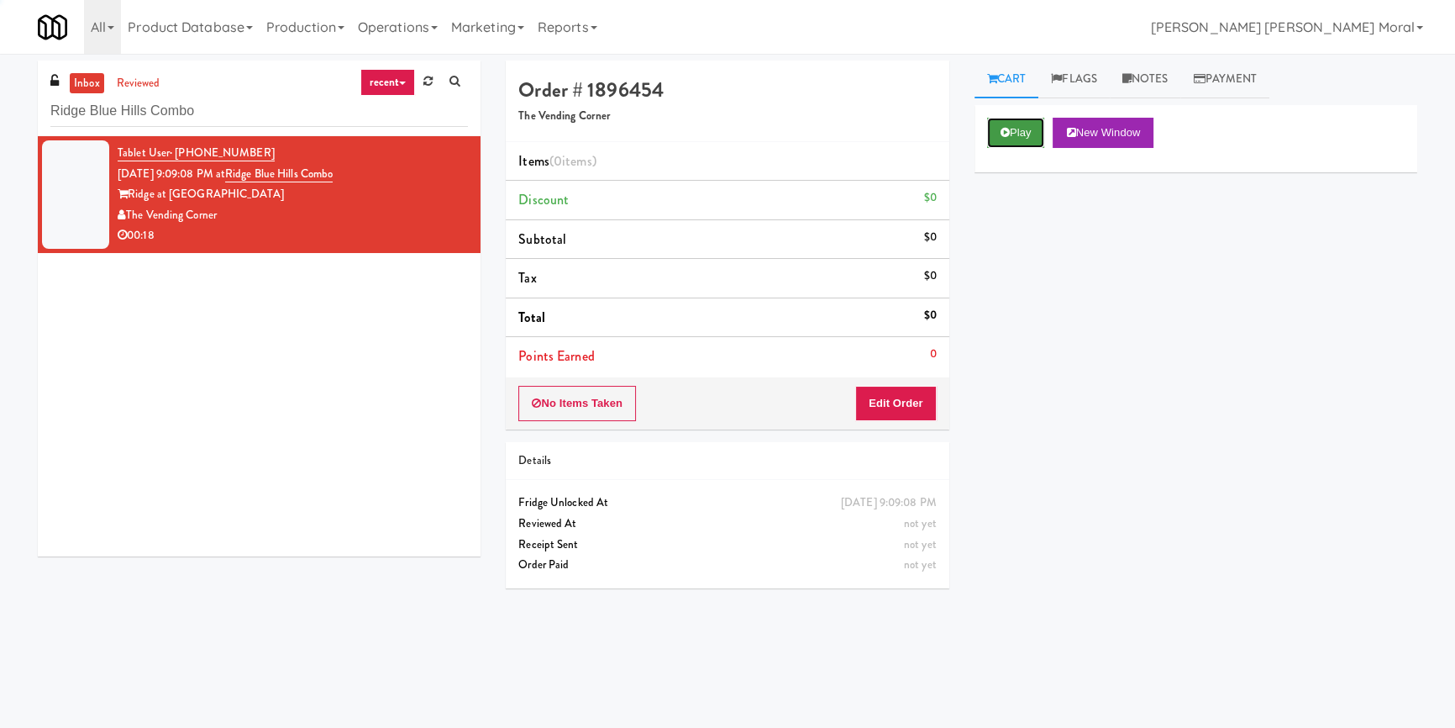
click at [1004, 129] on icon at bounding box center [1005, 132] width 9 height 11
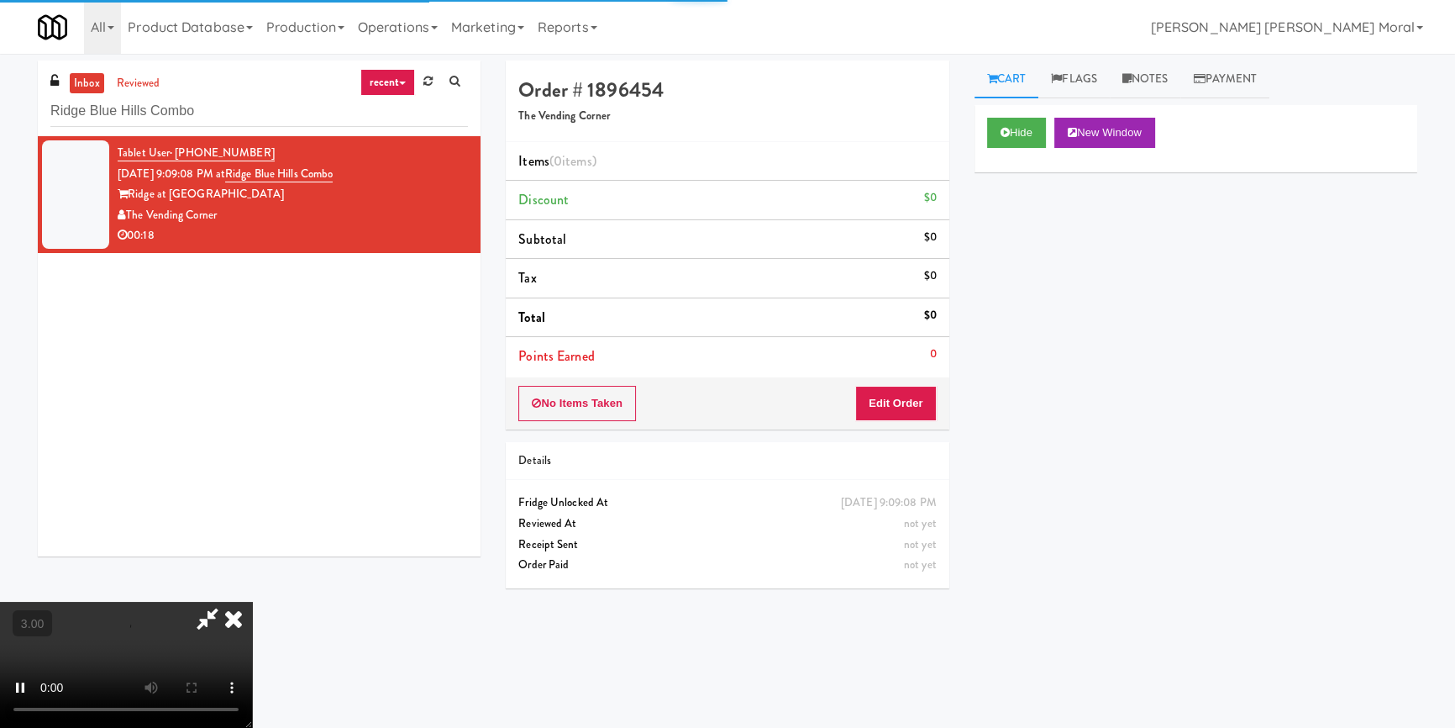
click at [1016, 266] on div "Hide New Window Primary Flag Clear Flag if unable to determine what was taken o…" at bounding box center [1195, 420] width 443 height 630
click at [252, 601] on video at bounding box center [126, 664] width 252 height 126
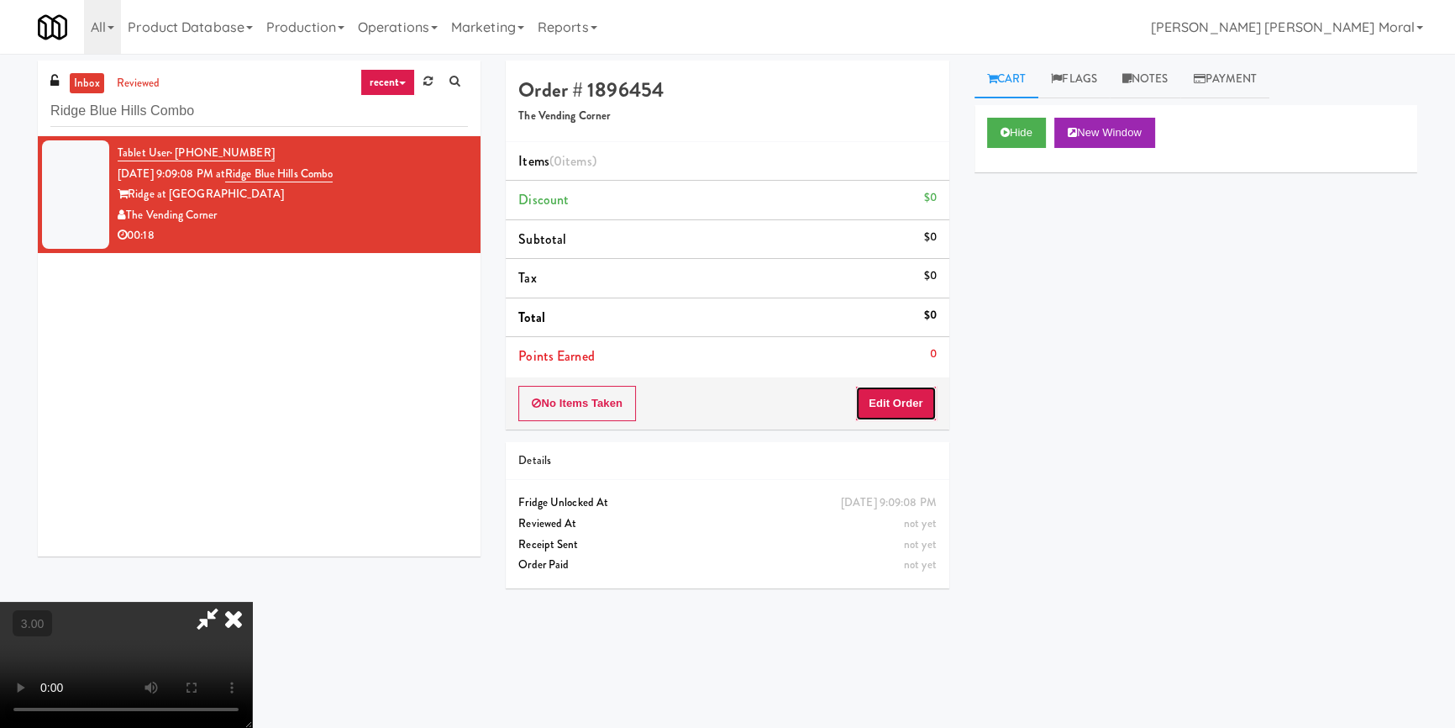
click at [917, 411] on button "Edit Order" at bounding box center [895, 403] width 81 height 35
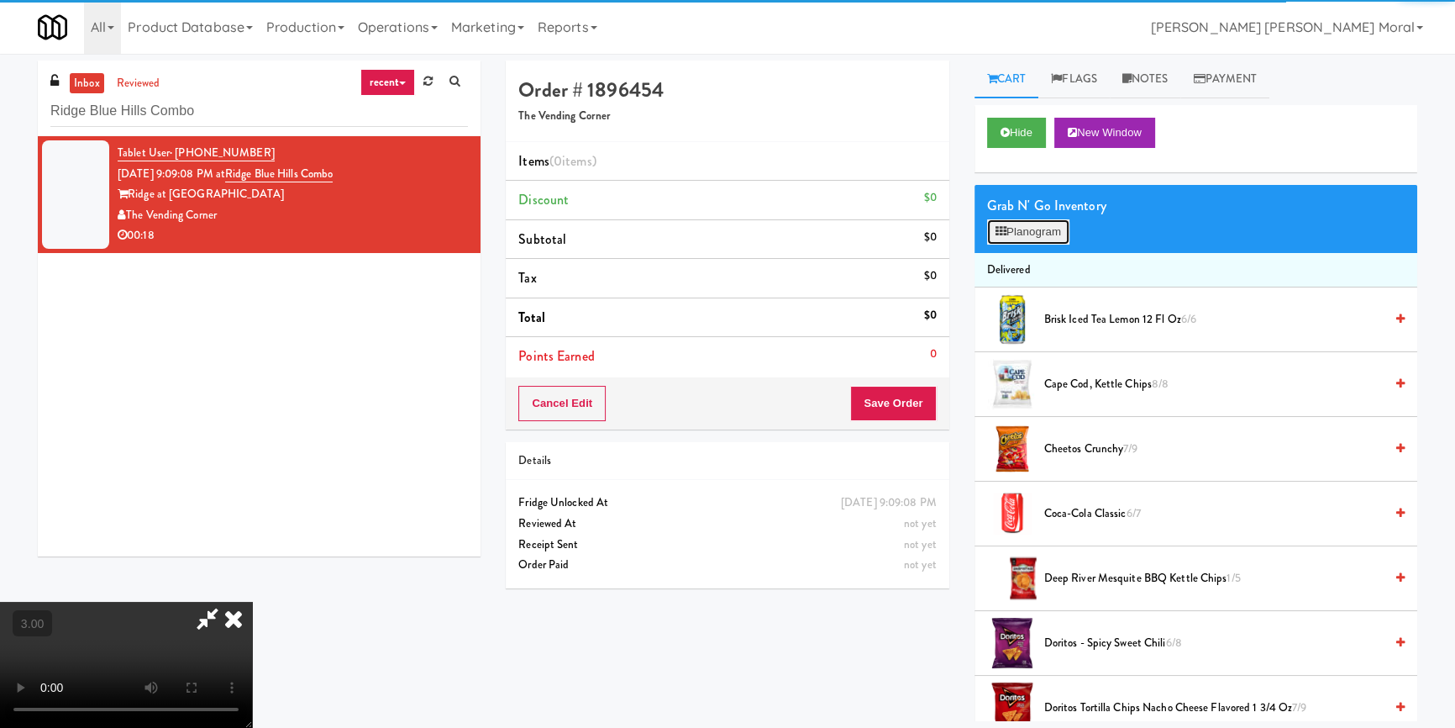
click at [1014, 222] on button "Planogram" at bounding box center [1028, 231] width 82 height 25
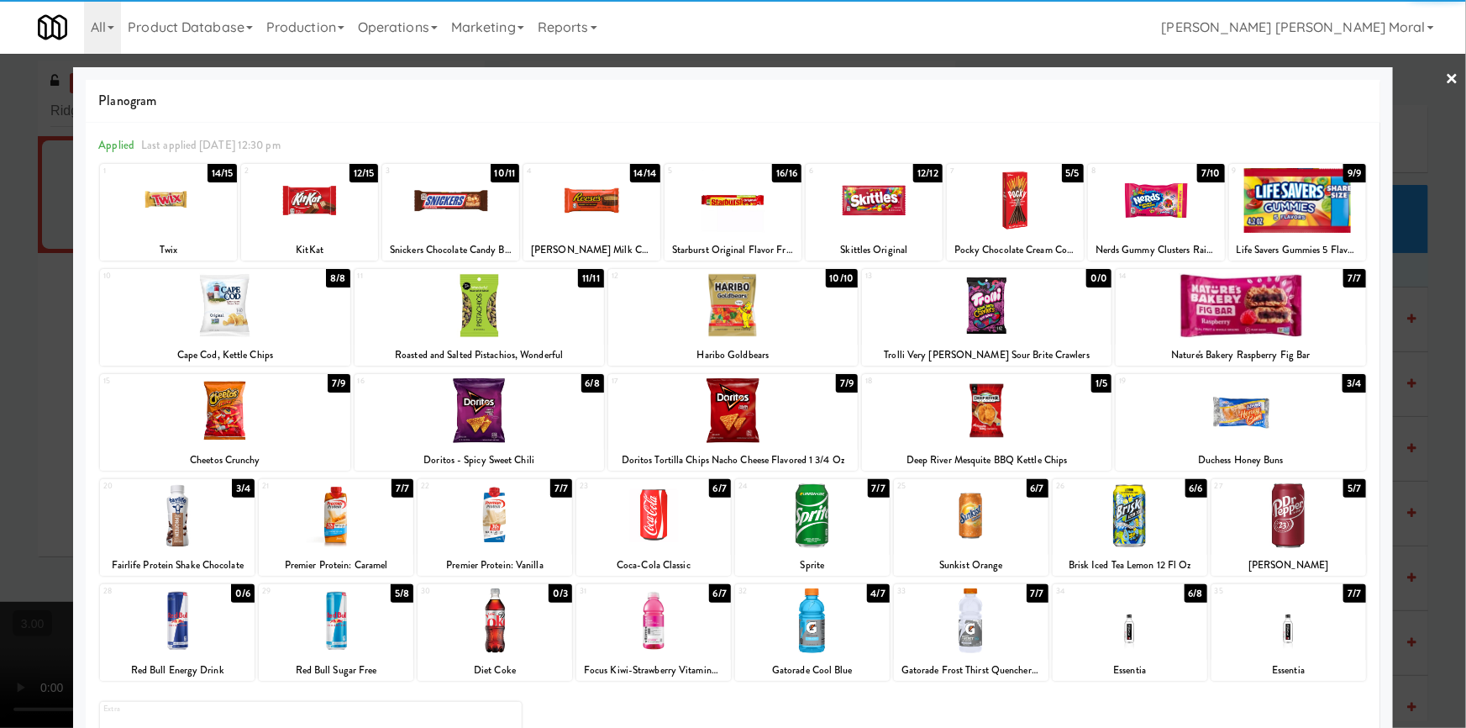
click at [830, 631] on div at bounding box center [812, 620] width 155 height 65
click at [1271, 394] on div at bounding box center [1241, 410] width 250 height 65
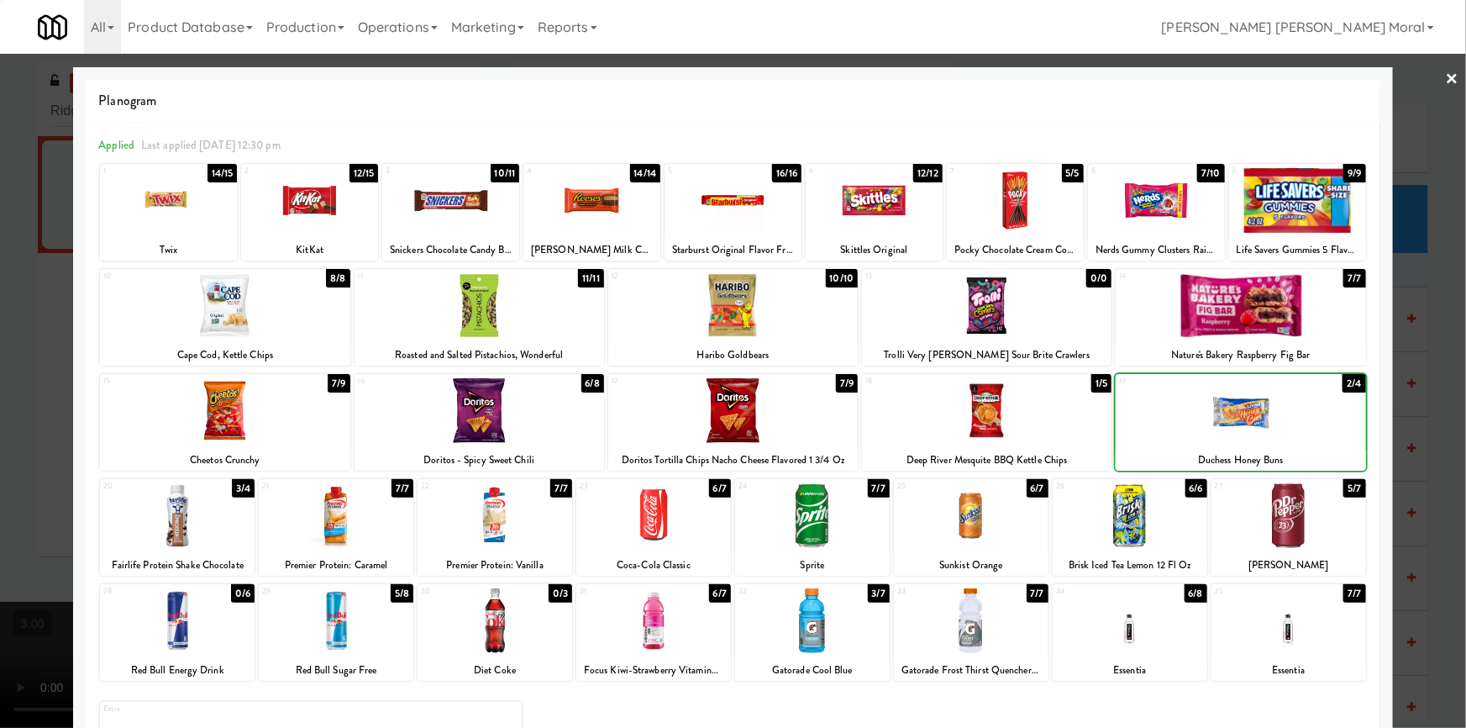
click at [0, 403] on div at bounding box center [733, 364] width 1466 height 728
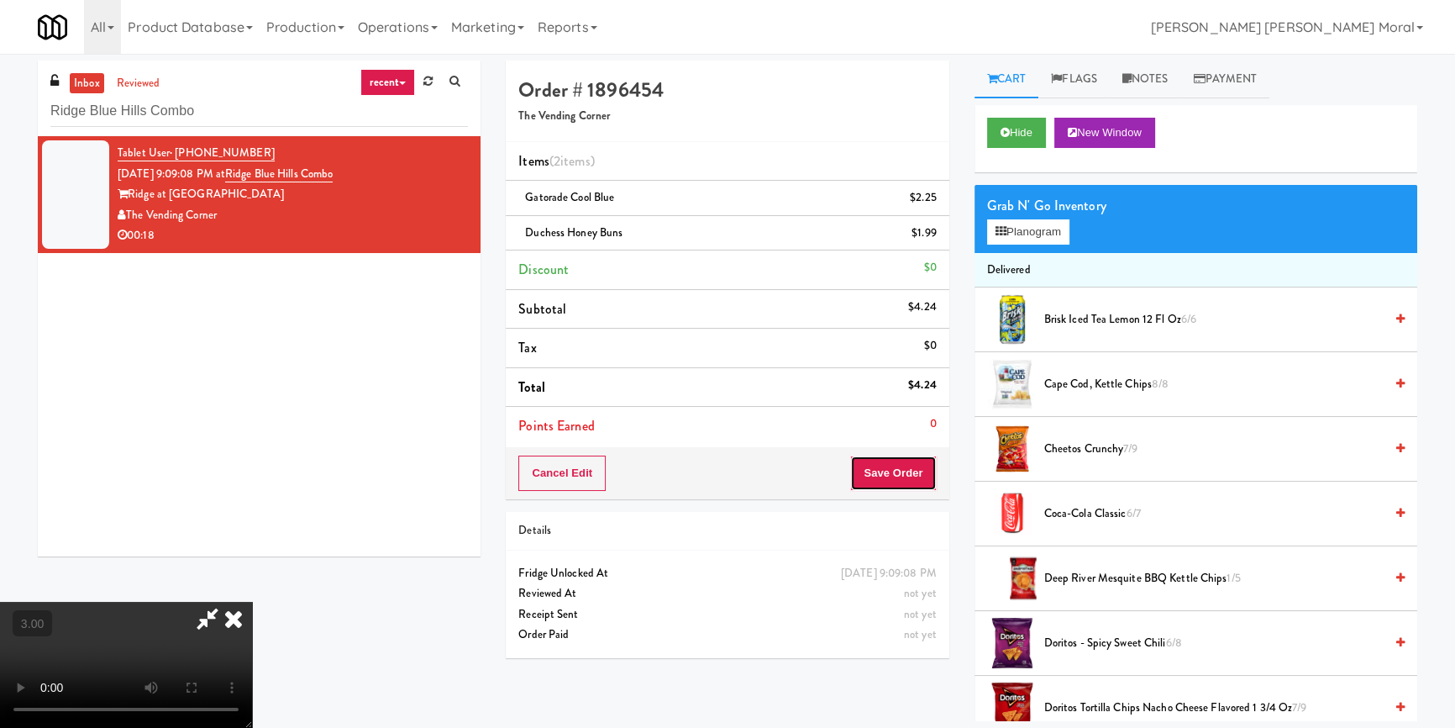
click at [906, 474] on button "Save Order" at bounding box center [893, 472] width 86 height 35
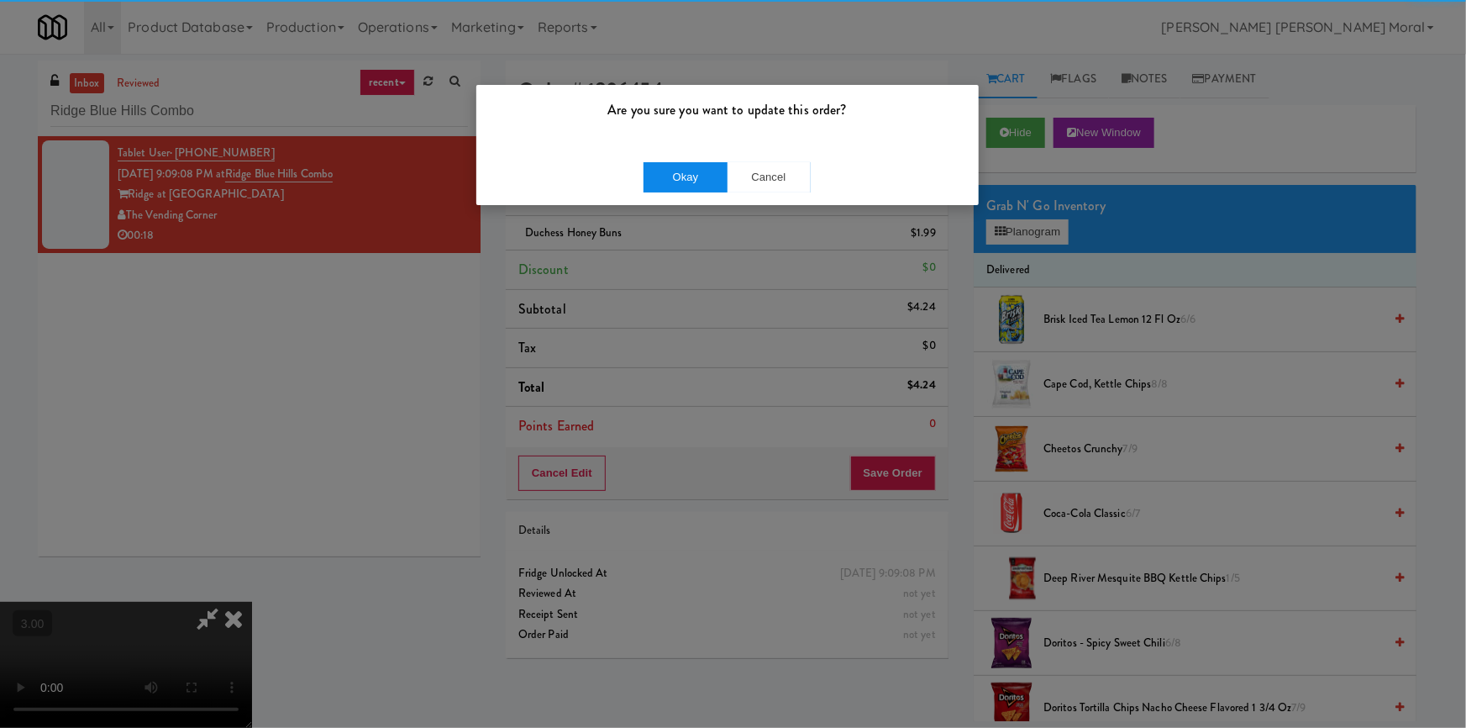
click at [688, 186] on div "Okay Cancel" at bounding box center [727, 177] width 502 height 56
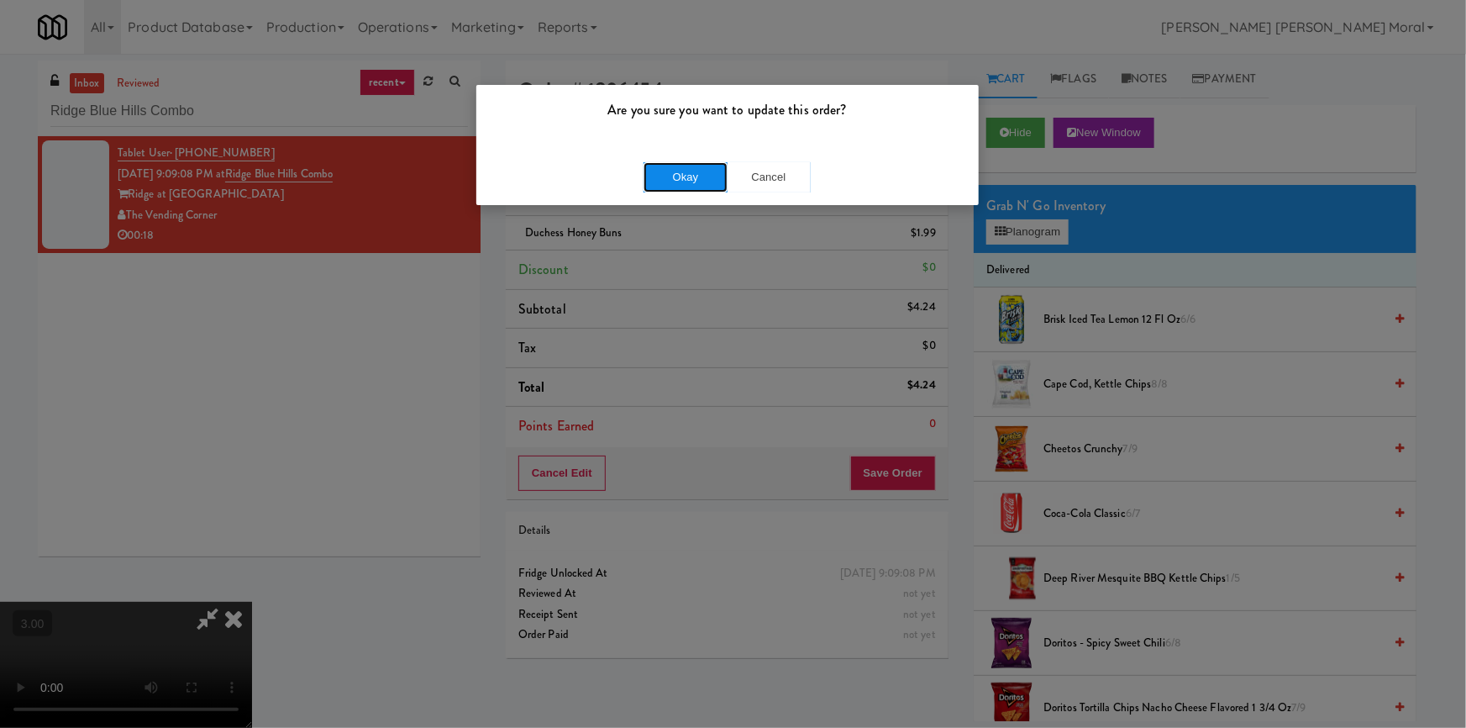
click at [688, 181] on button "Okay" at bounding box center [685, 177] width 84 height 30
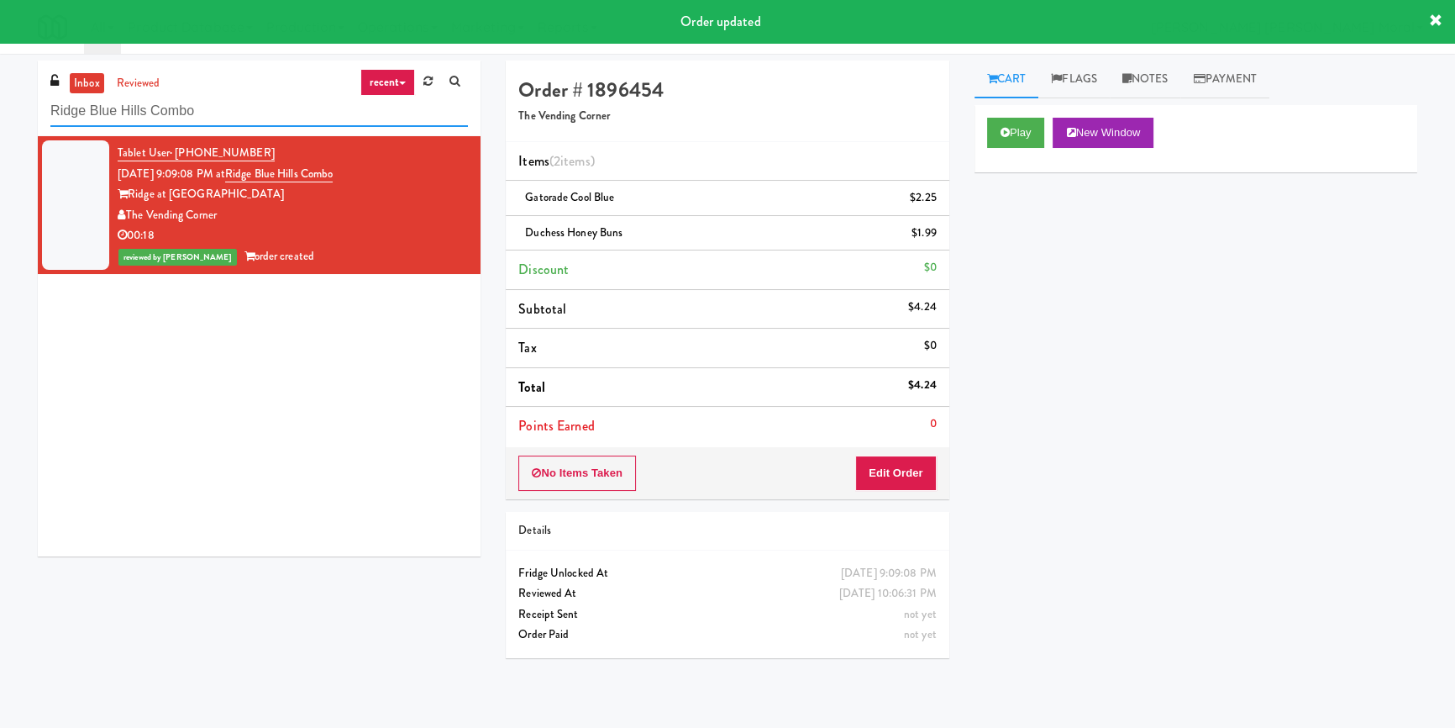
click at [250, 122] on input "Ridge Blue Hills Combo" at bounding box center [259, 111] width 418 height 31
paste input "Adeline Luxury - Cooler 1"
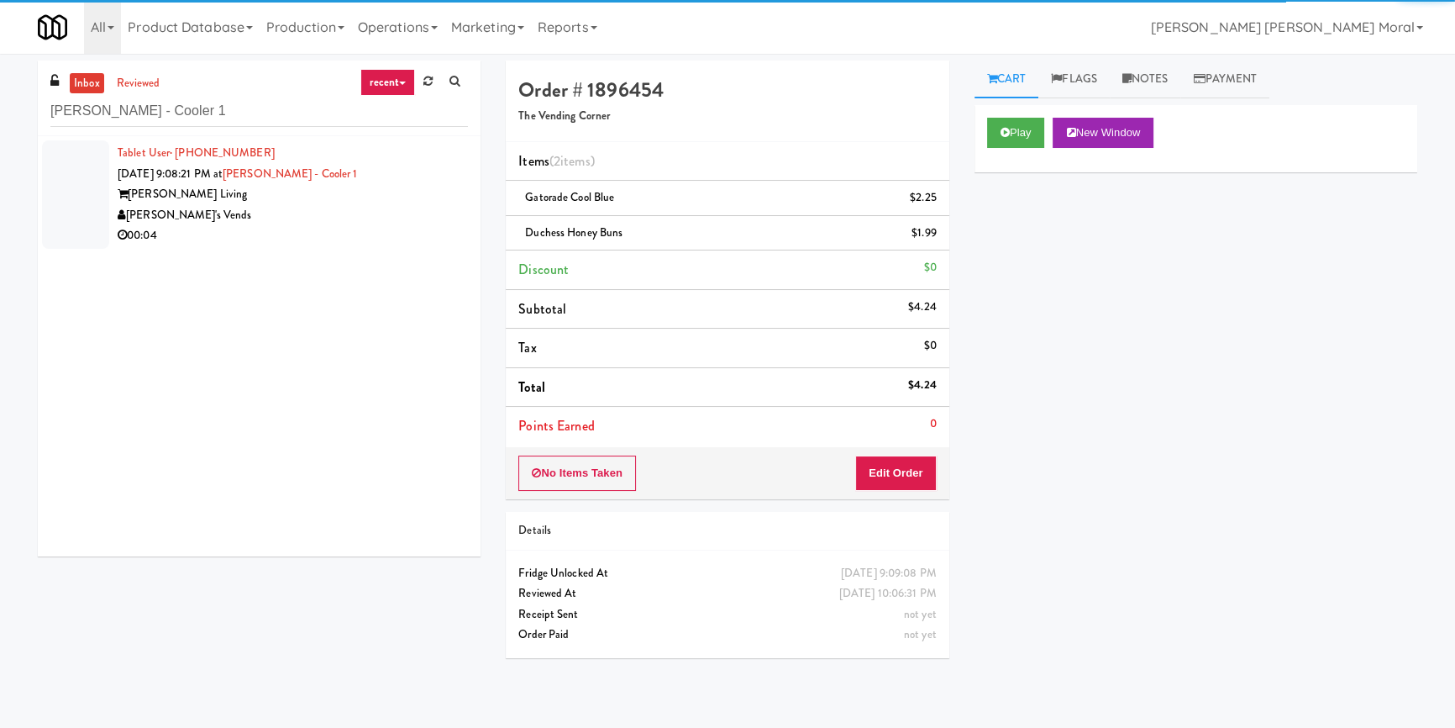
drag, startPoint x: 349, startPoint y: 223, endPoint x: 506, endPoint y: 244, distance: 157.7
click at [371, 225] on div "00:04" at bounding box center [293, 235] width 350 height 21
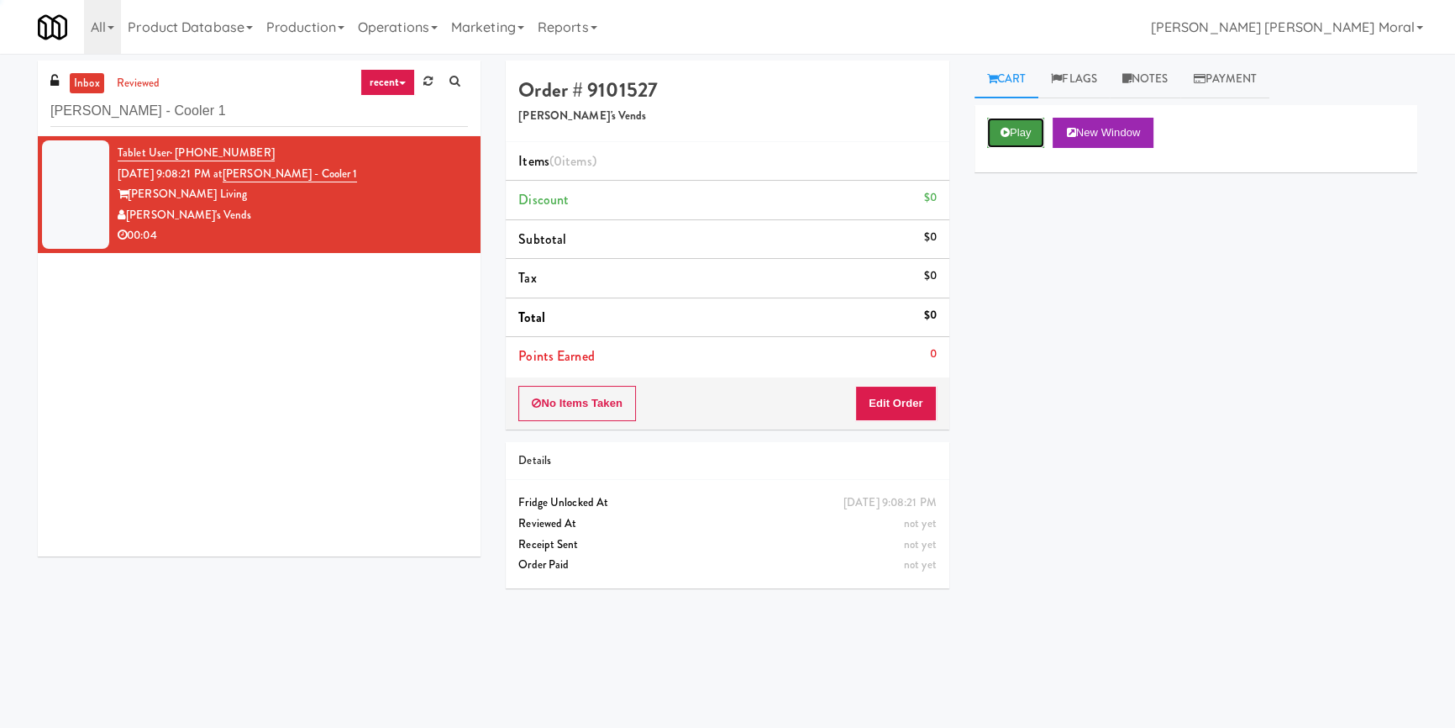
click at [999, 139] on button "Play" at bounding box center [1016, 133] width 58 height 30
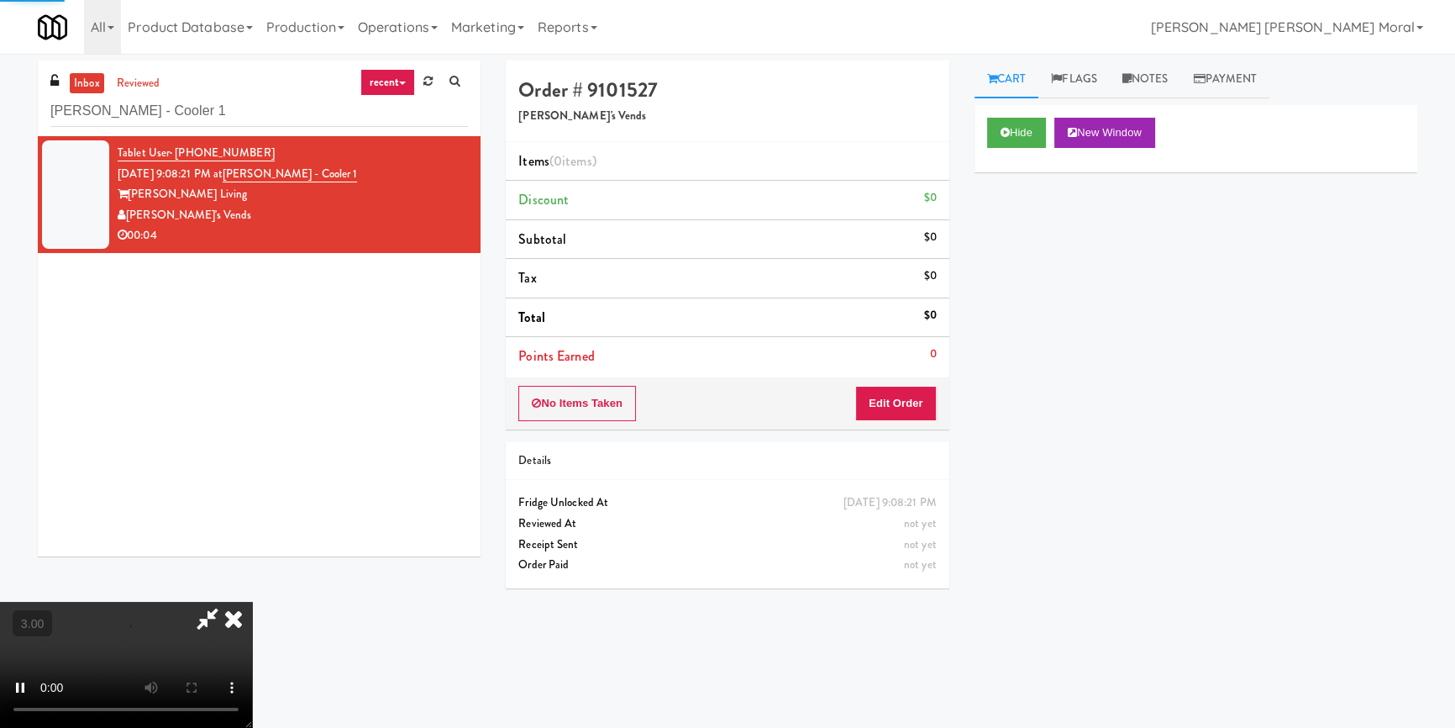
click at [1016, 243] on div "Hide New Window Primary Flag Clear Flag if unable to determine what was taken o…" at bounding box center [1195, 420] width 443 height 630
click at [252, 601] on video at bounding box center [126, 664] width 252 height 126
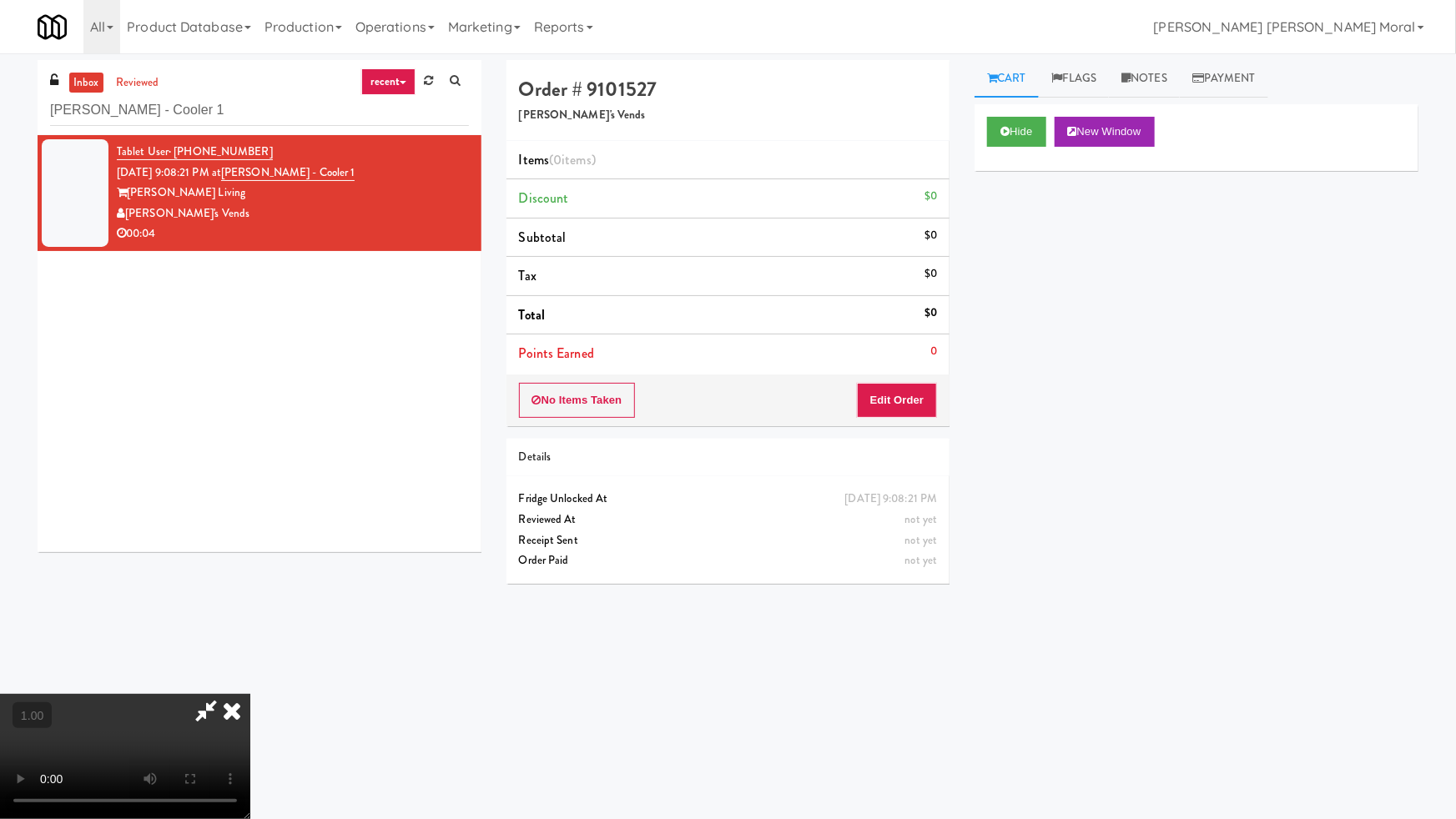
click at [250, 694] on video at bounding box center [125, 756] width 250 height 125
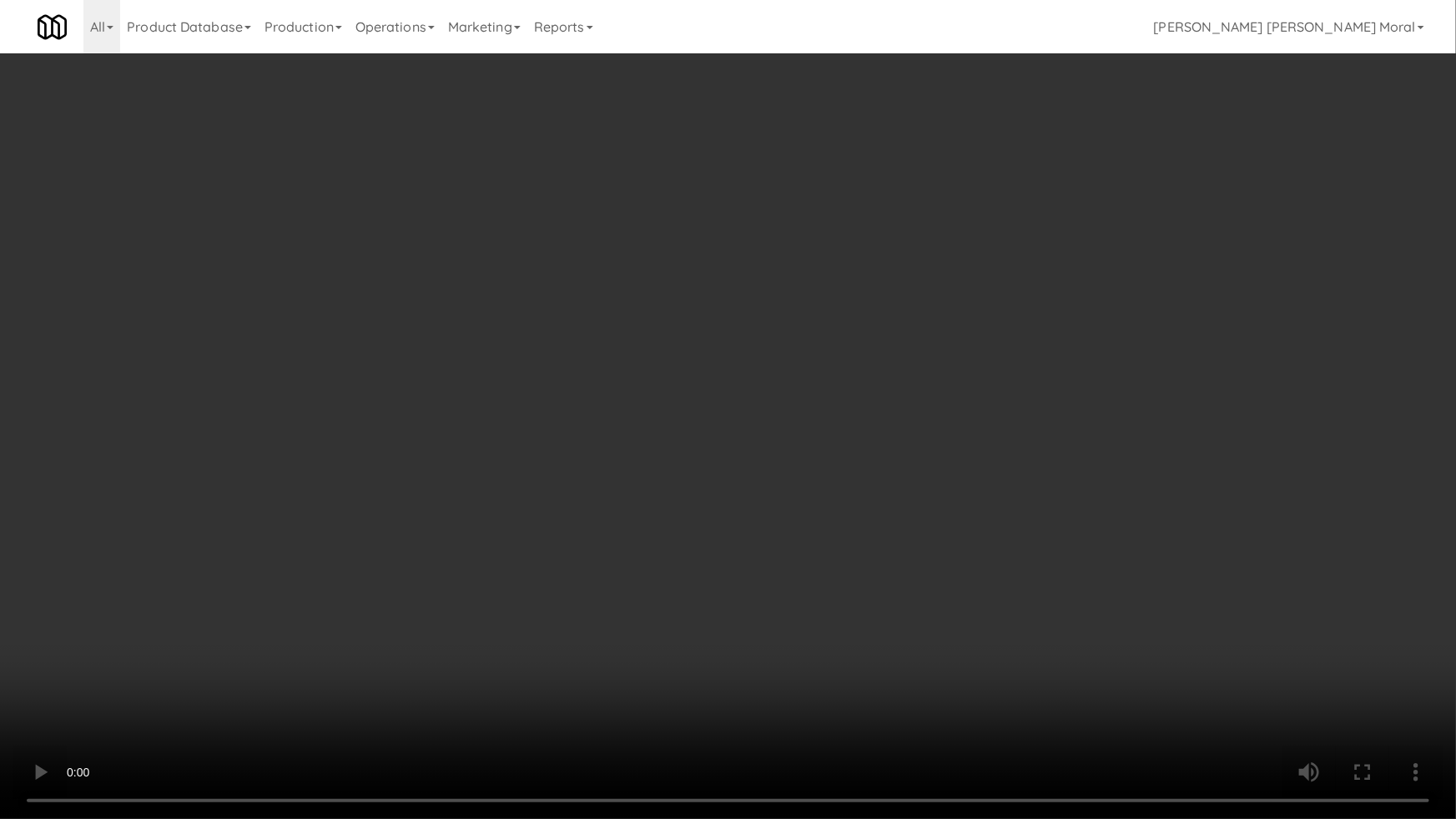
click at [760, 525] on video at bounding box center [728, 409] width 1456 height 819
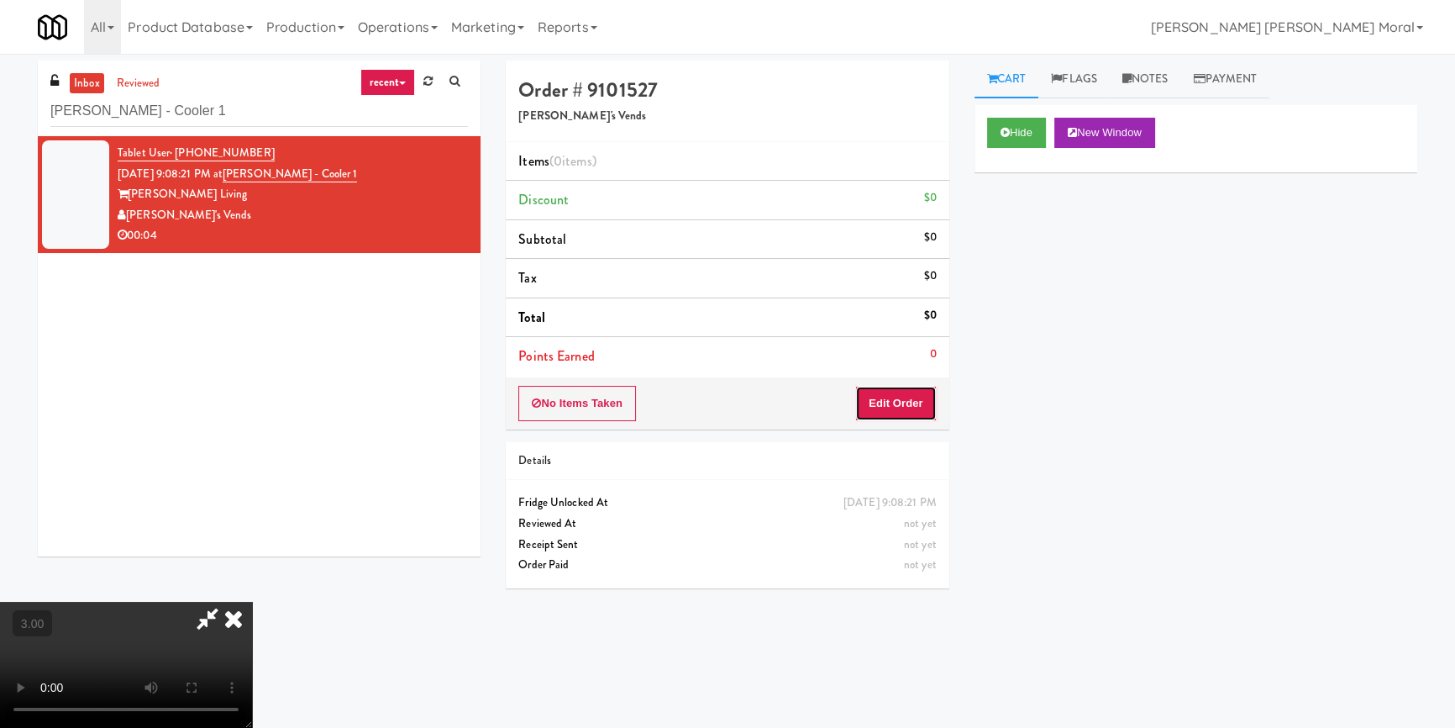
click at [910, 407] on button "Edit Order" at bounding box center [895, 403] width 81 height 35
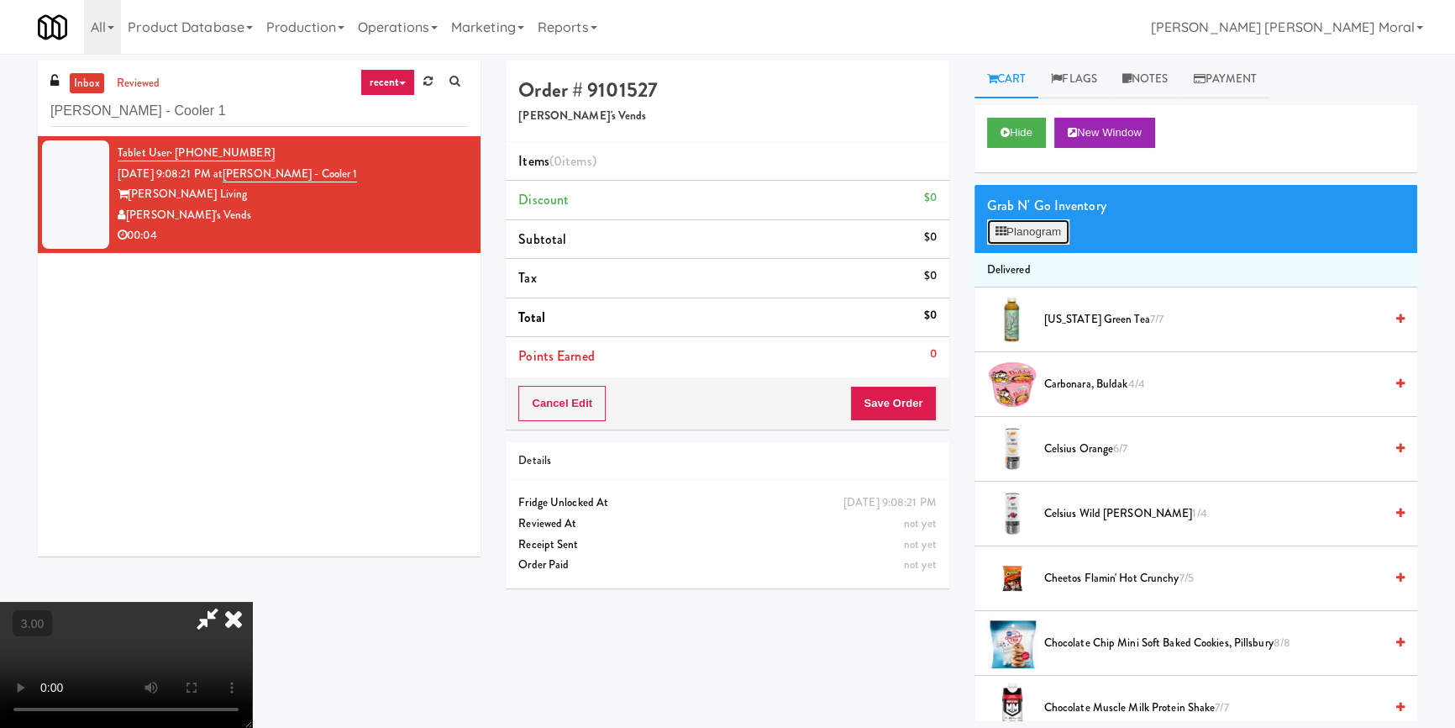
click at [1038, 234] on button "Planogram" at bounding box center [1028, 231] width 82 height 25
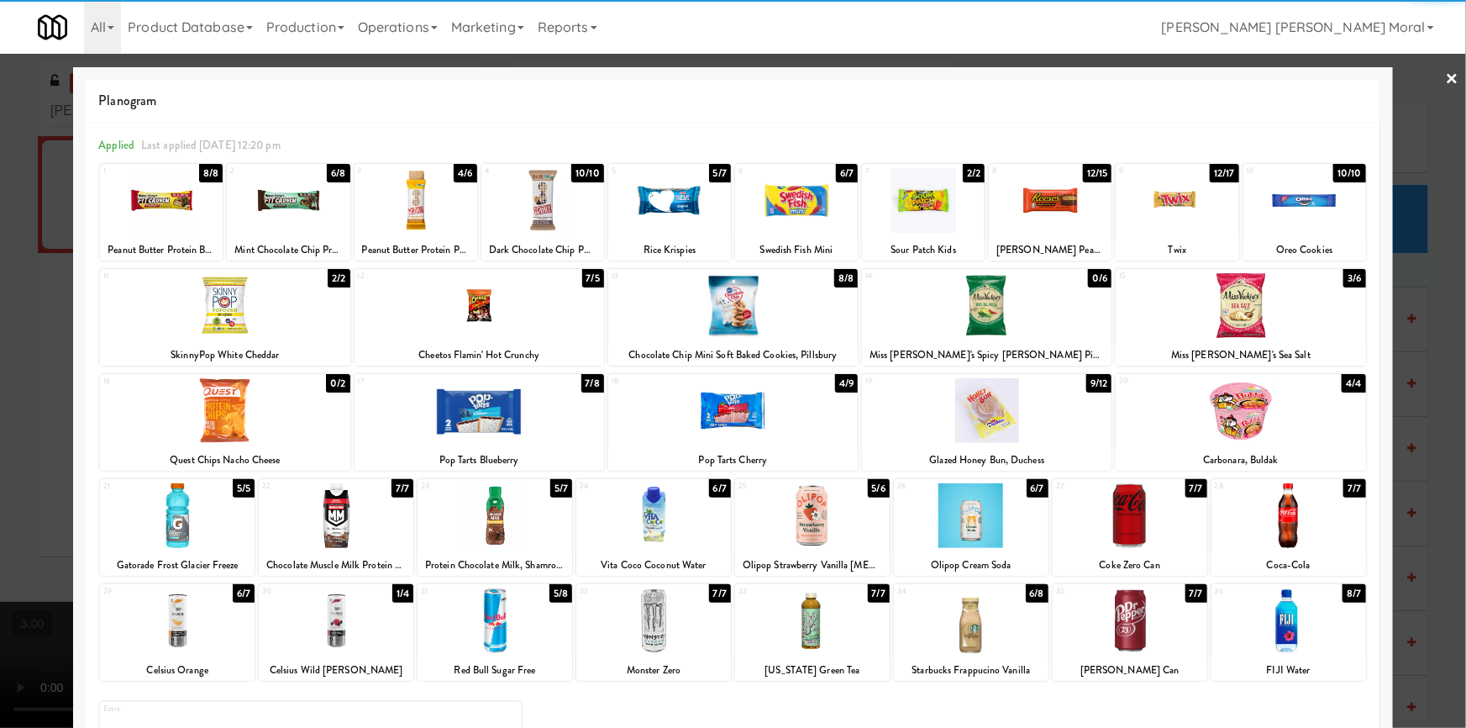
drag, startPoint x: 1303, startPoint y: 630, endPoint x: 1427, endPoint y: 628, distance: 124.3
click at [1304, 630] on div at bounding box center [1288, 620] width 155 height 65
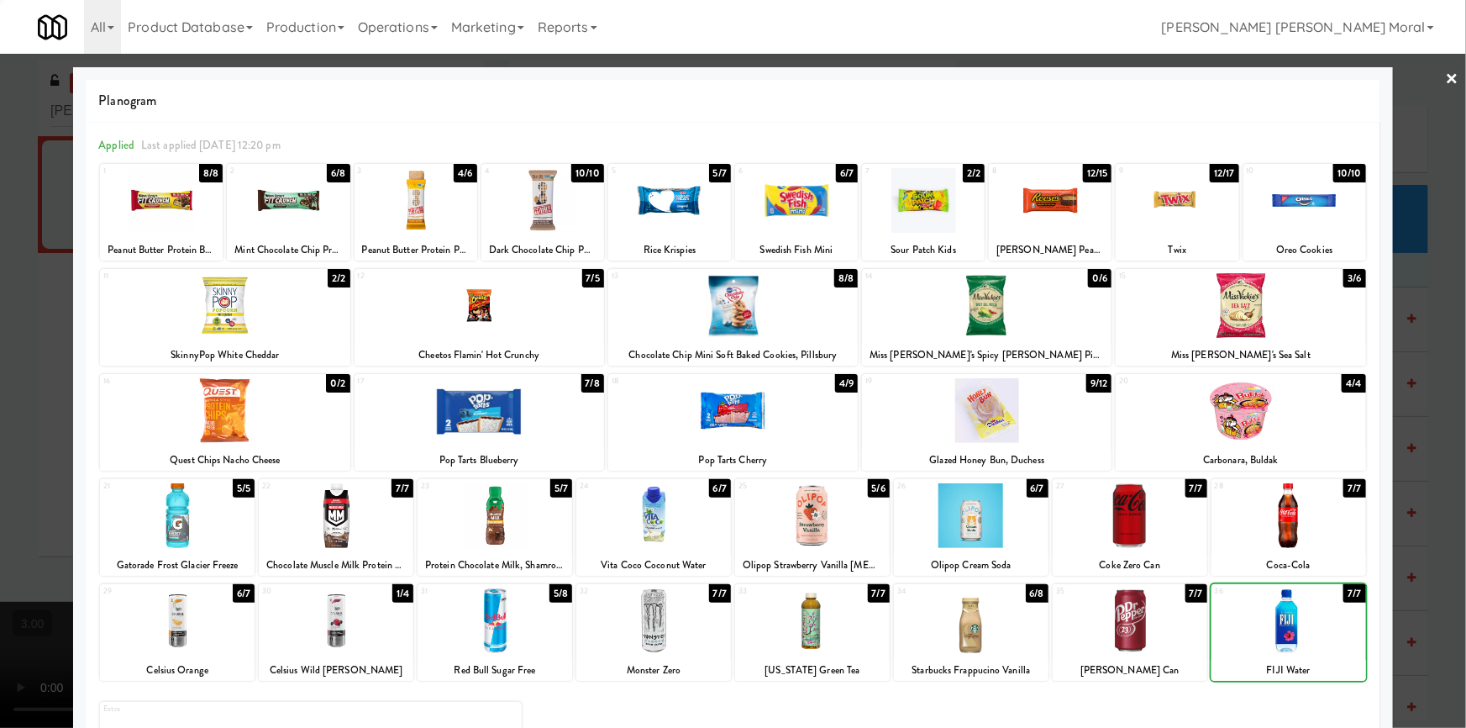
click at [1427, 628] on div at bounding box center [733, 364] width 1466 height 728
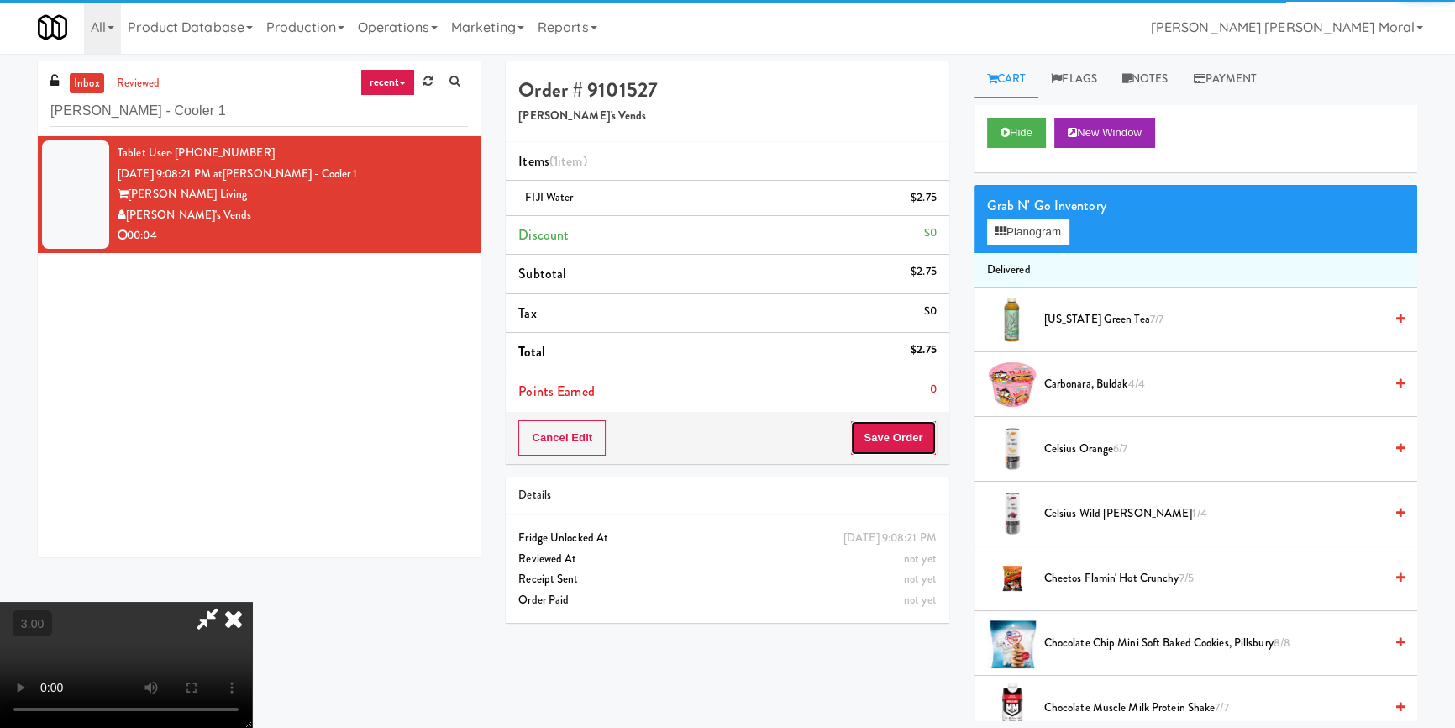
click at [900, 436] on button "Save Order" at bounding box center [893, 437] width 86 height 35
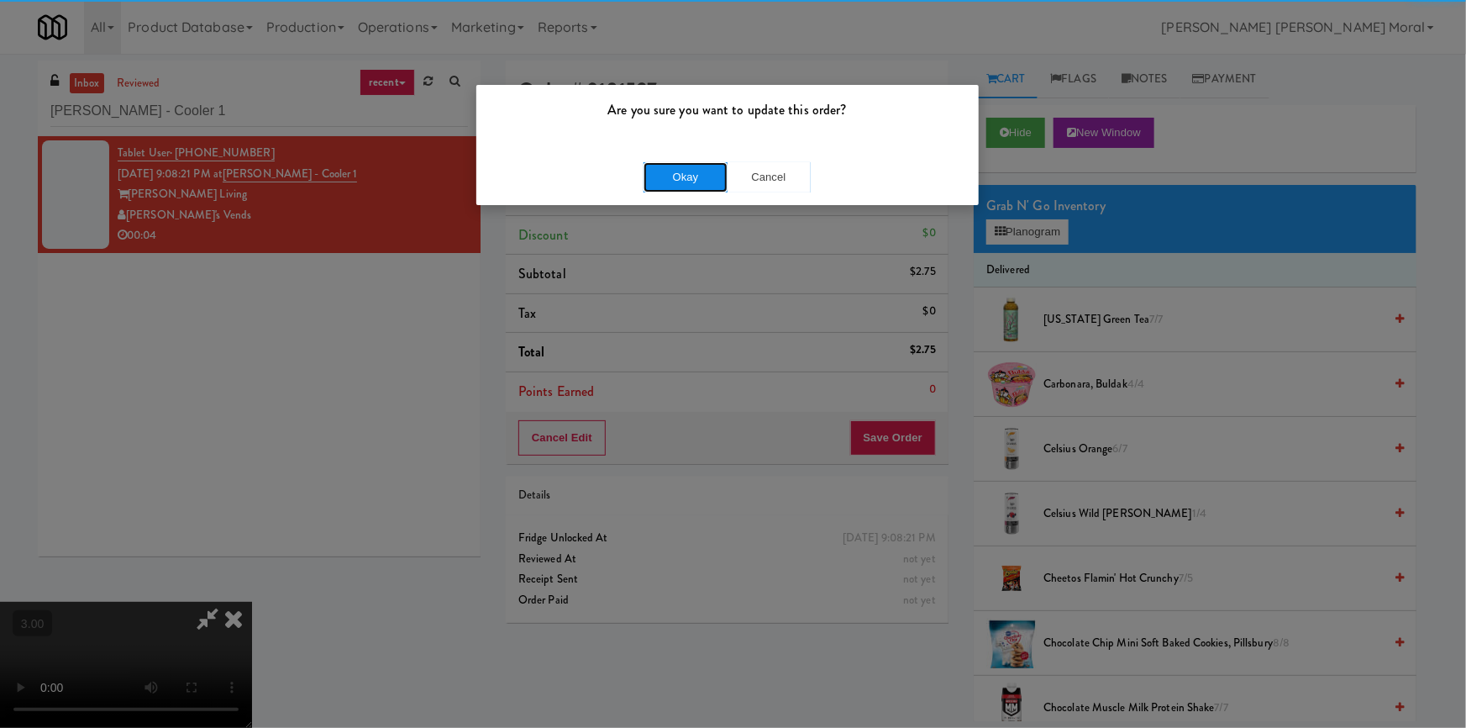
click at [688, 185] on button "Okay" at bounding box center [685, 177] width 84 height 30
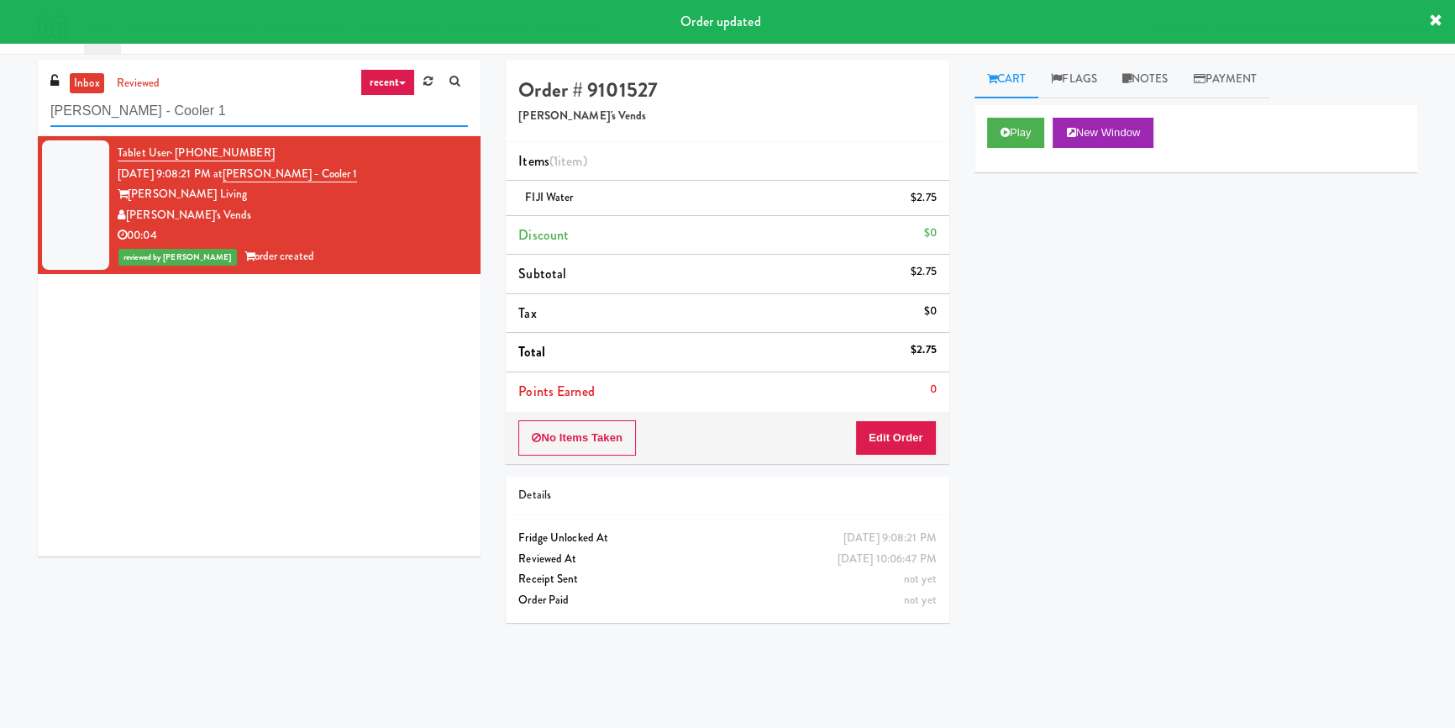
click at [256, 124] on input "Adeline Luxury - Cooler 1" at bounding box center [259, 111] width 418 height 31
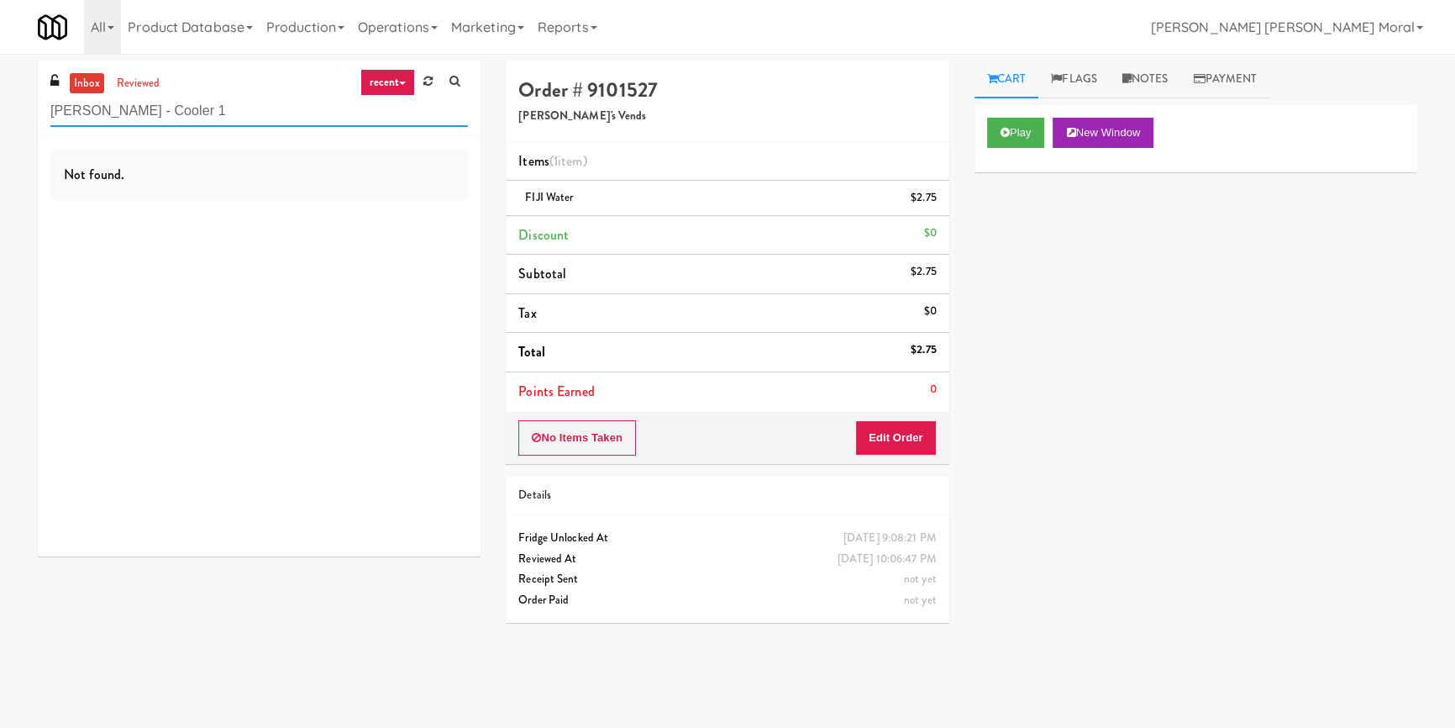
click at [227, 105] on input "Adeline Luxury - Cooler 1" at bounding box center [259, 111] width 418 height 31
paste input "The Horizons - Cooler #"
click at [227, 105] on input "The Horizons - Cooler #1" at bounding box center [259, 111] width 418 height 31
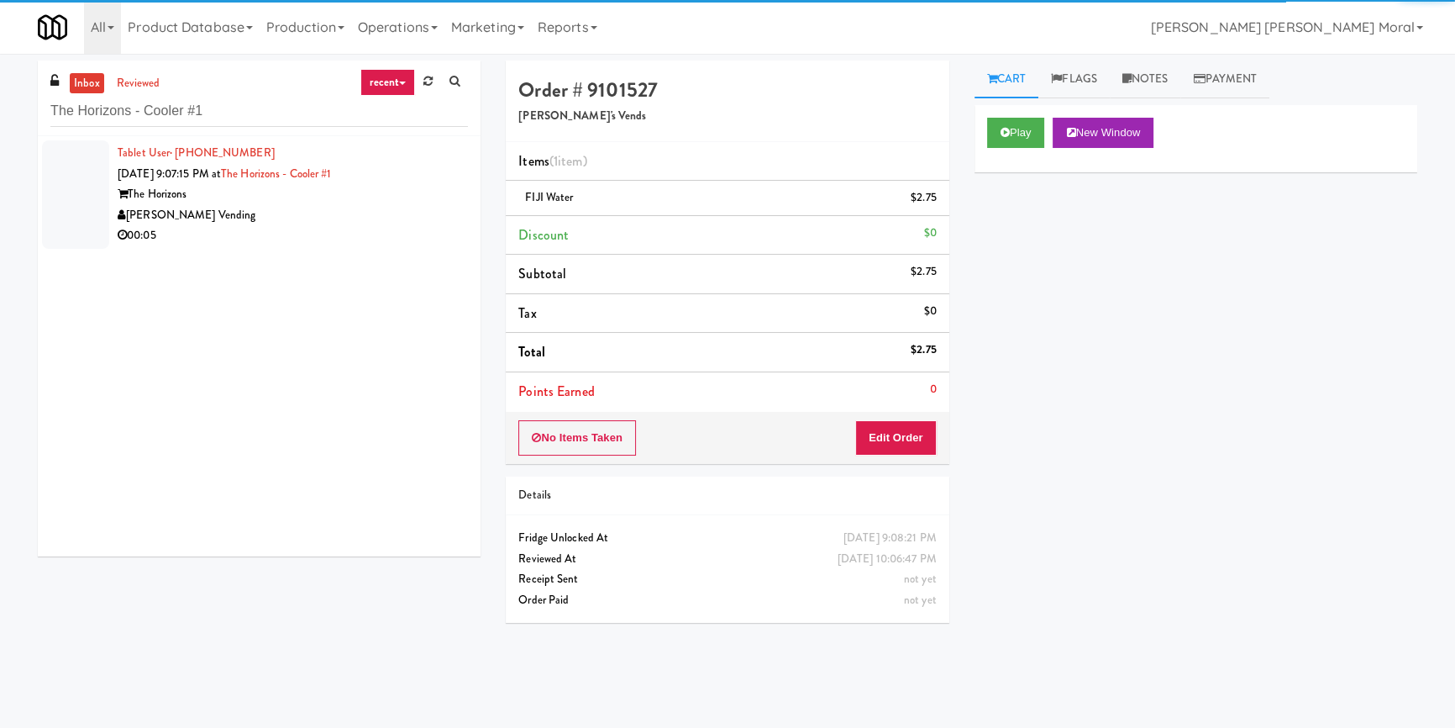
click at [386, 214] on div "[PERSON_NAME] Vending" at bounding box center [293, 215] width 350 height 21
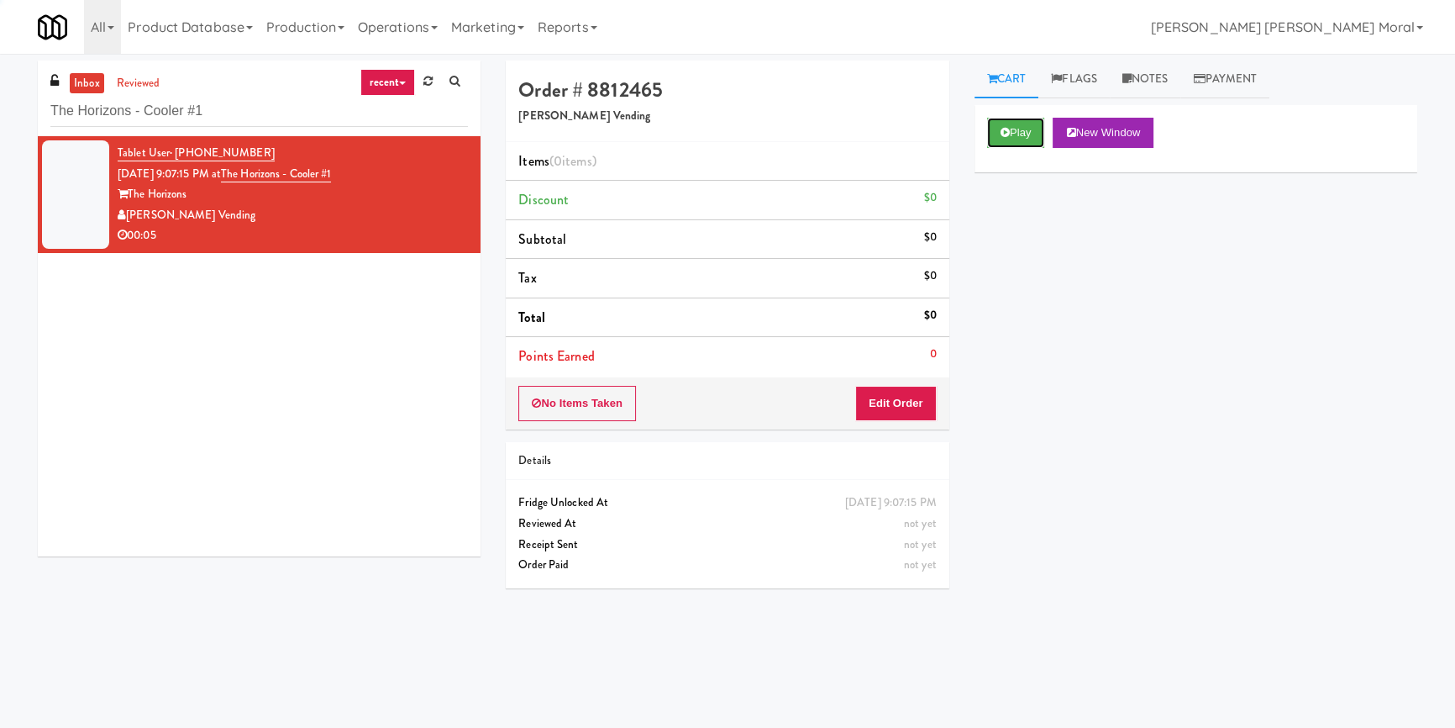
drag, startPoint x: 996, startPoint y: 125, endPoint x: 1008, endPoint y: 155, distance: 32.4
click at [996, 126] on button "Play" at bounding box center [1016, 133] width 58 height 30
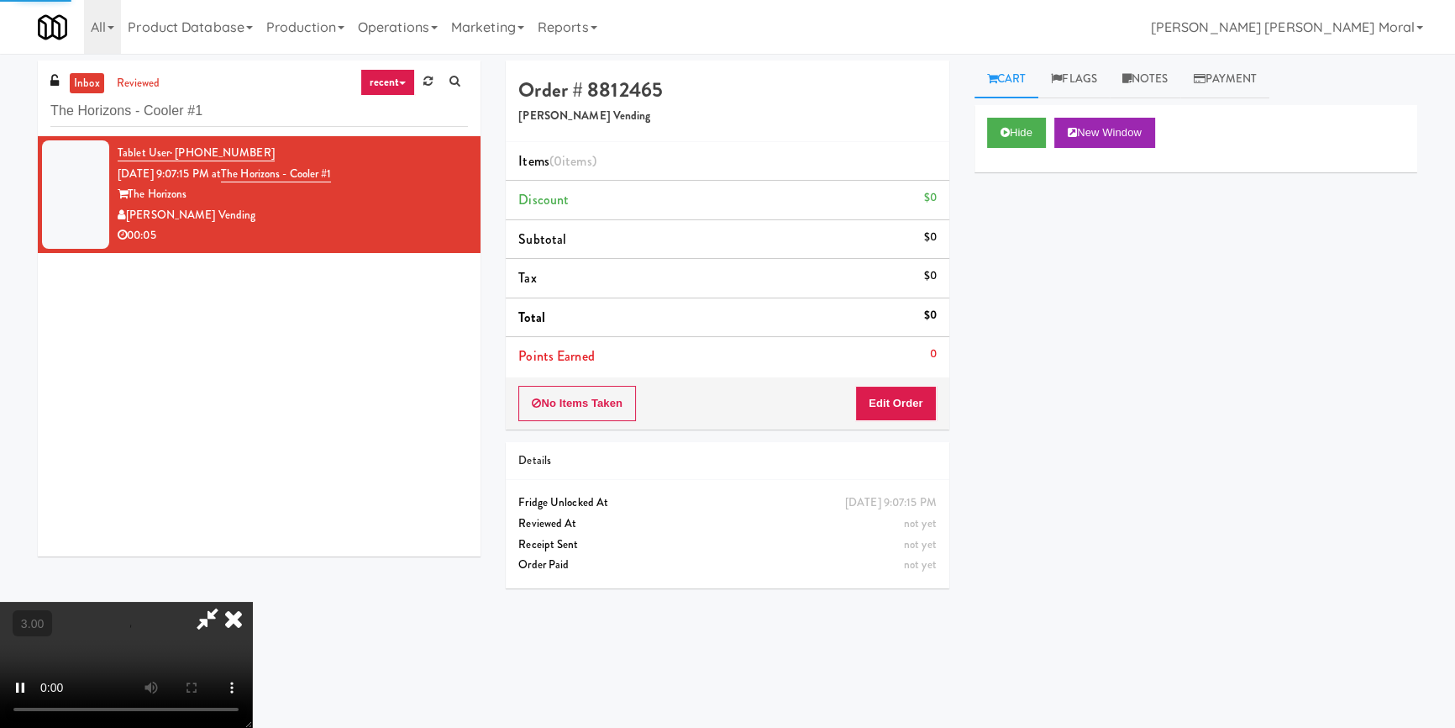
click at [1008, 210] on div "Hide New Window Primary Flag Clear Flag if unable to determine what was taken o…" at bounding box center [1195, 420] width 443 height 630
click at [252, 601] on video at bounding box center [126, 664] width 252 height 126
click at [907, 404] on button "Edit Order" at bounding box center [895, 403] width 81 height 35
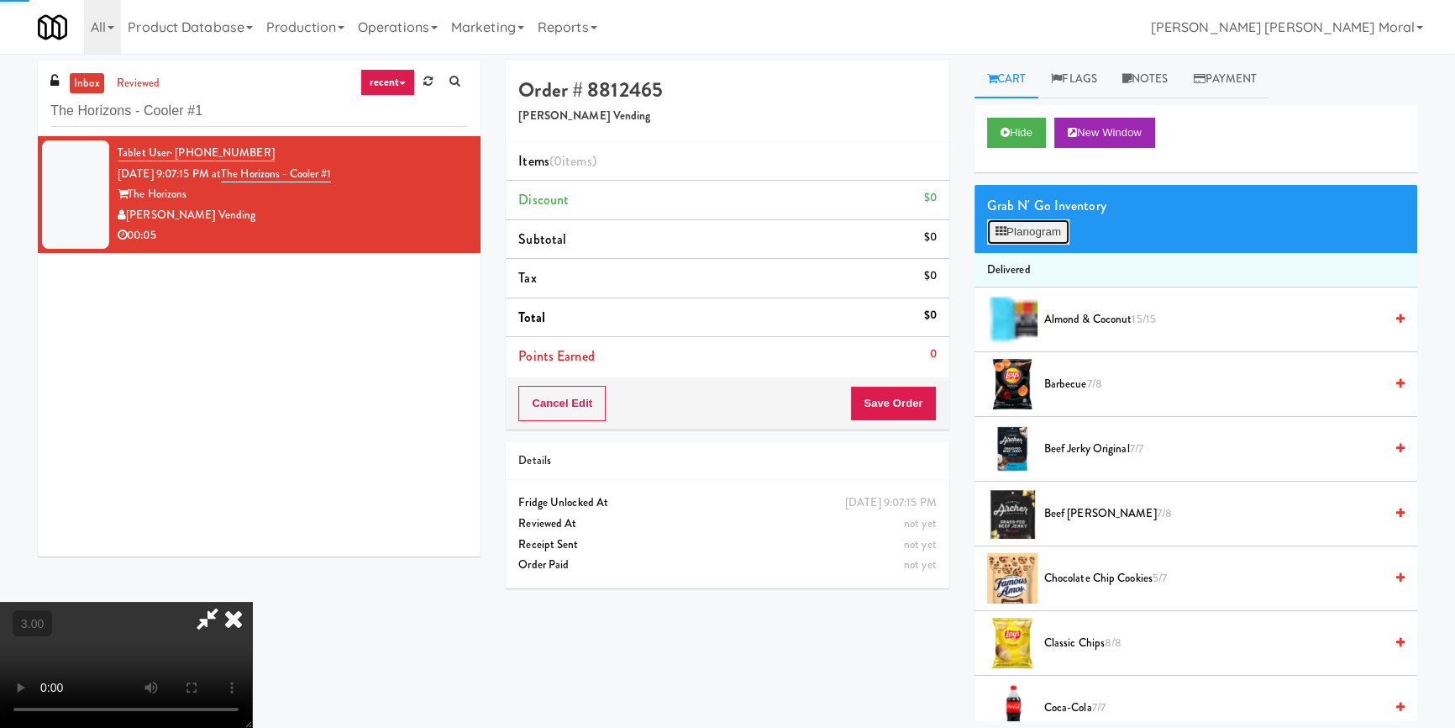
click at [1029, 222] on button "Planogram" at bounding box center [1028, 231] width 82 height 25
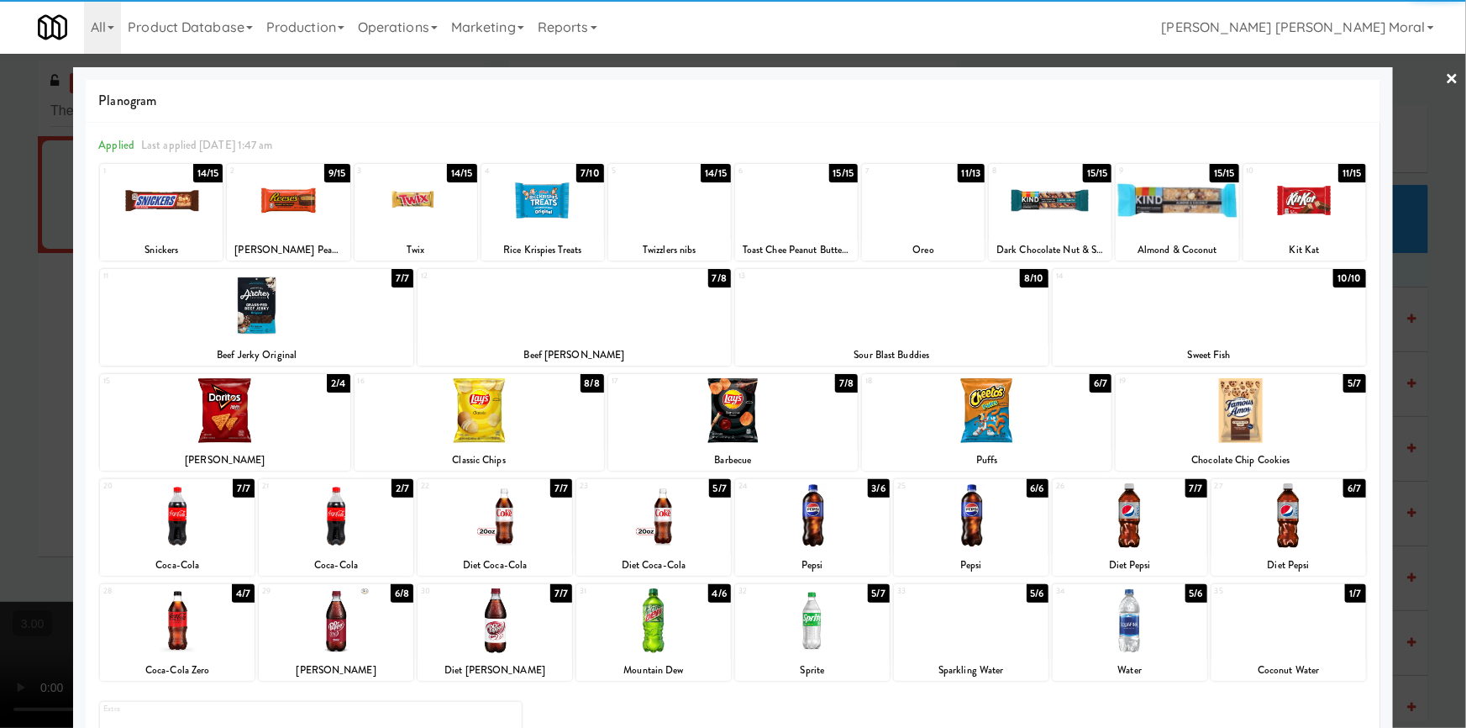
click at [974, 631] on div at bounding box center [971, 620] width 155 height 65
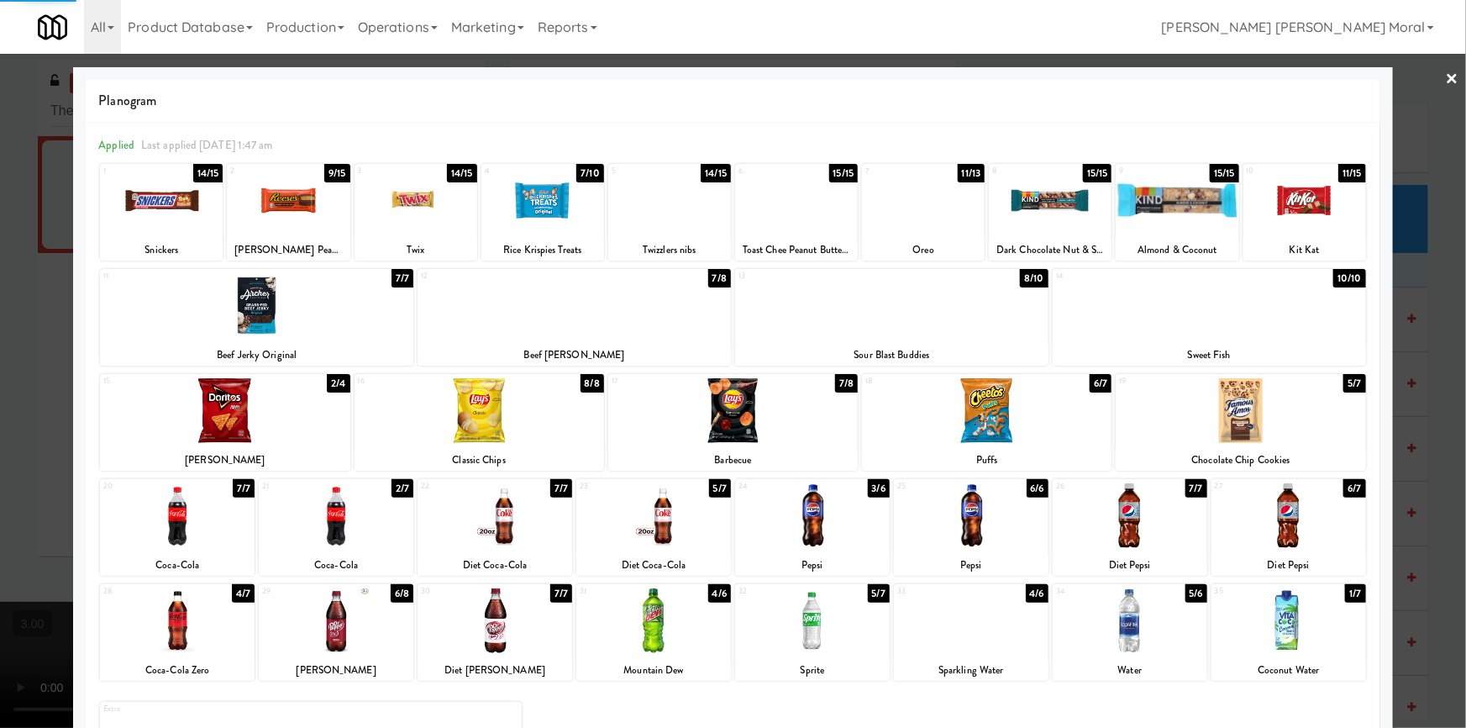
click at [0, 371] on div at bounding box center [733, 364] width 1466 height 728
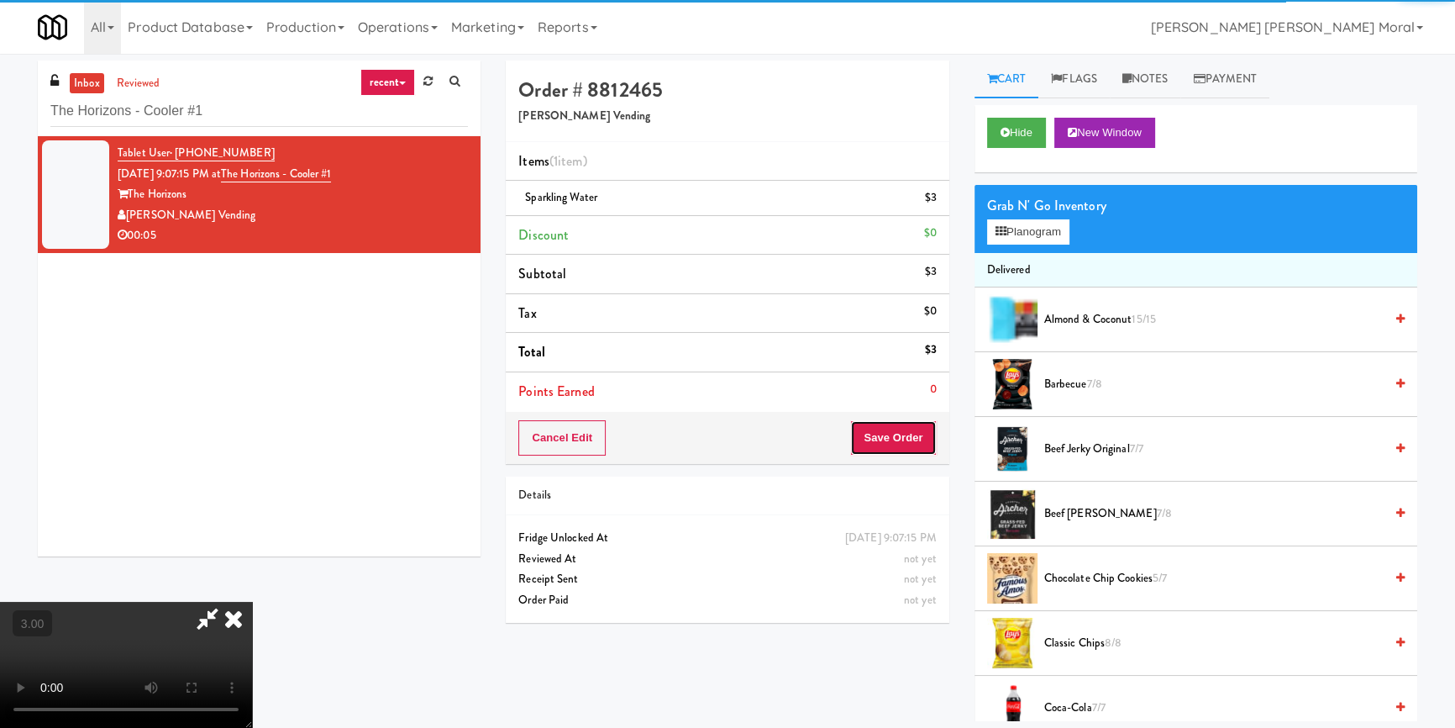
click at [922, 441] on button "Save Order" at bounding box center [893, 437] width 86 height 35
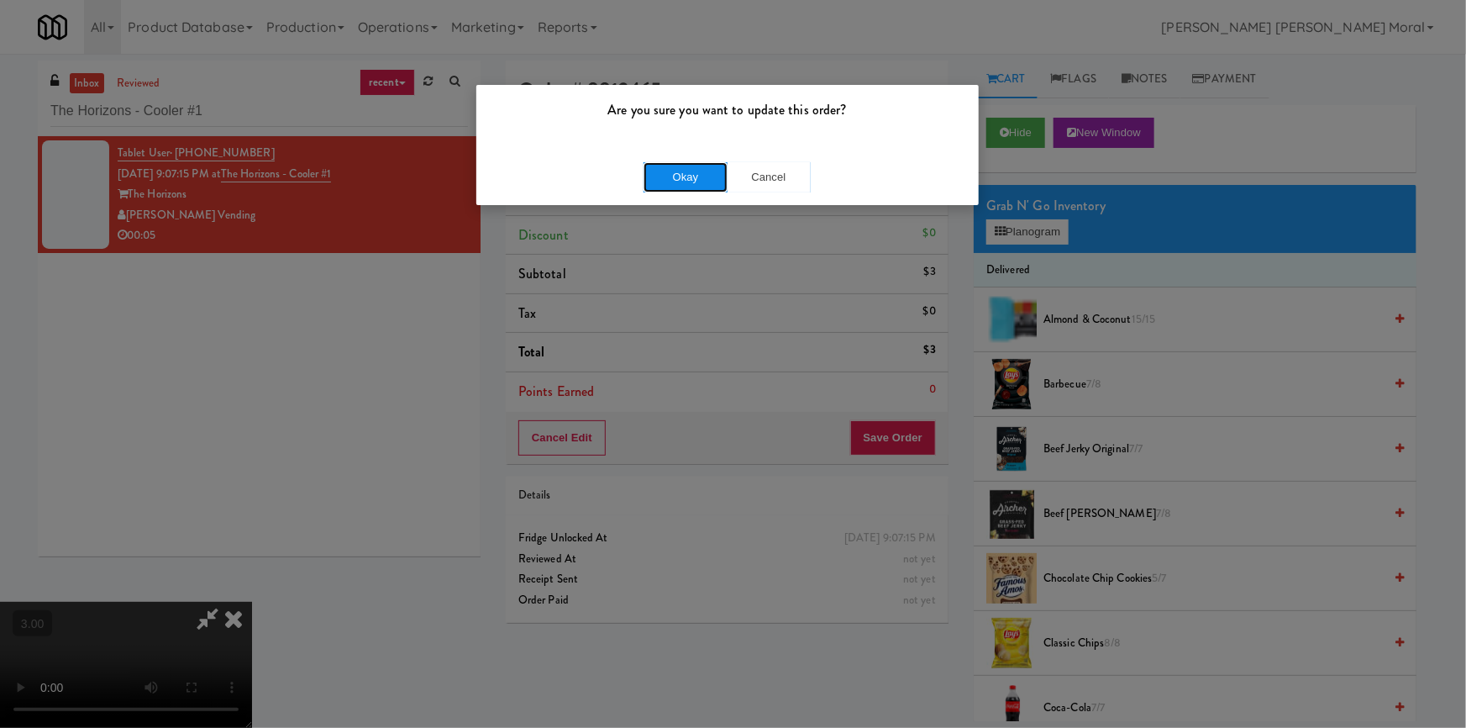
click at [706, 172] on button "Okay" at bounding box center [685, 177] width 84 height 30
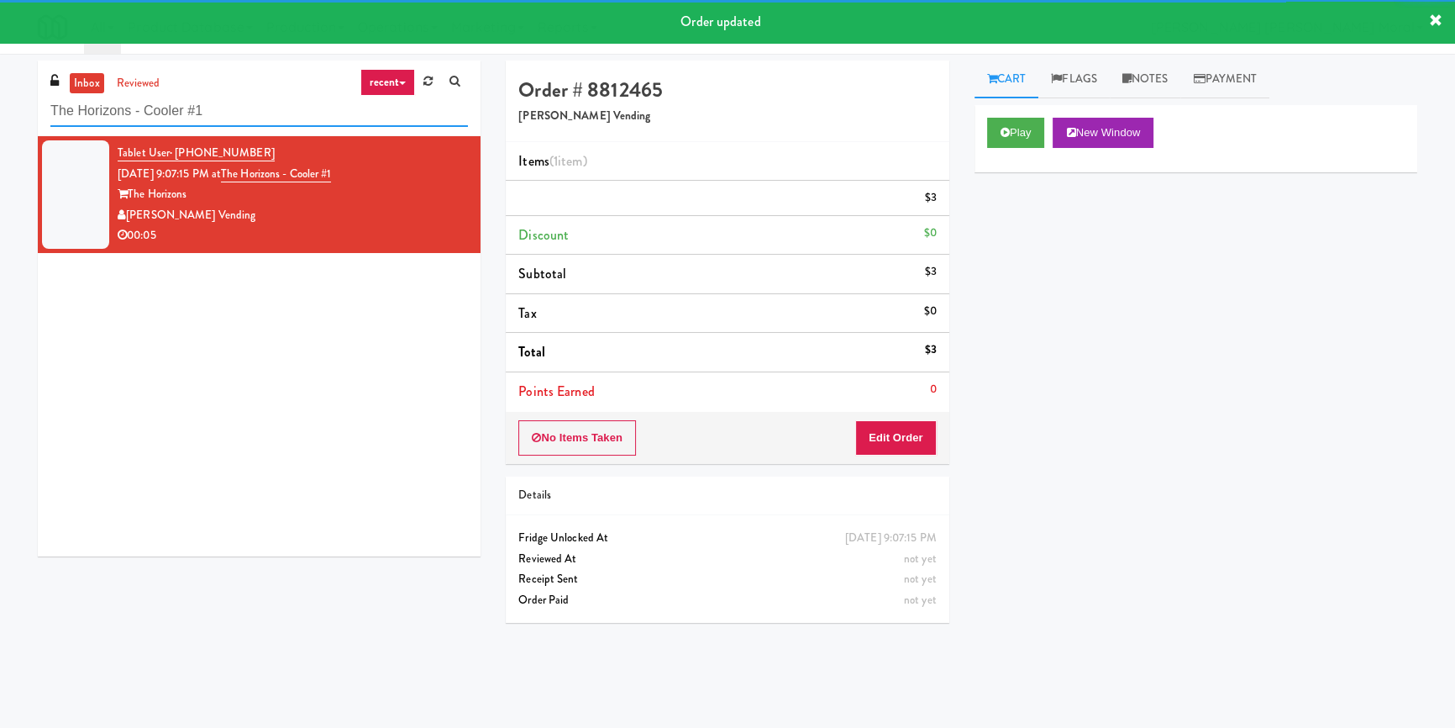
click at [285, 123] on input "The Horizons - Cooler #1" at bounding box center [259, 111] width 418 height 31
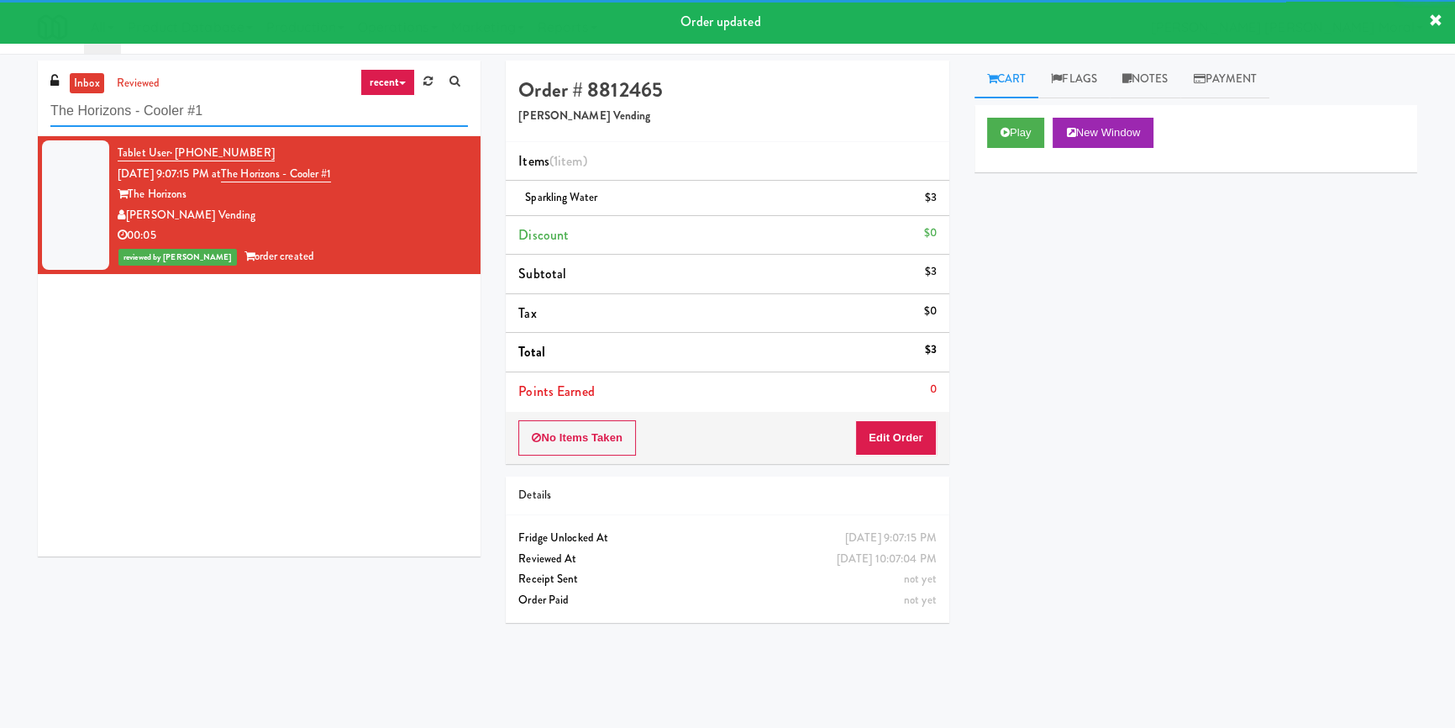
click at [285, 123] on input "The Horizons - Cooler #1" at bounding box center [259, 111] width 418 height 31
paste input "(Snack & Drink) EWR 3-TB-PUBLIC"
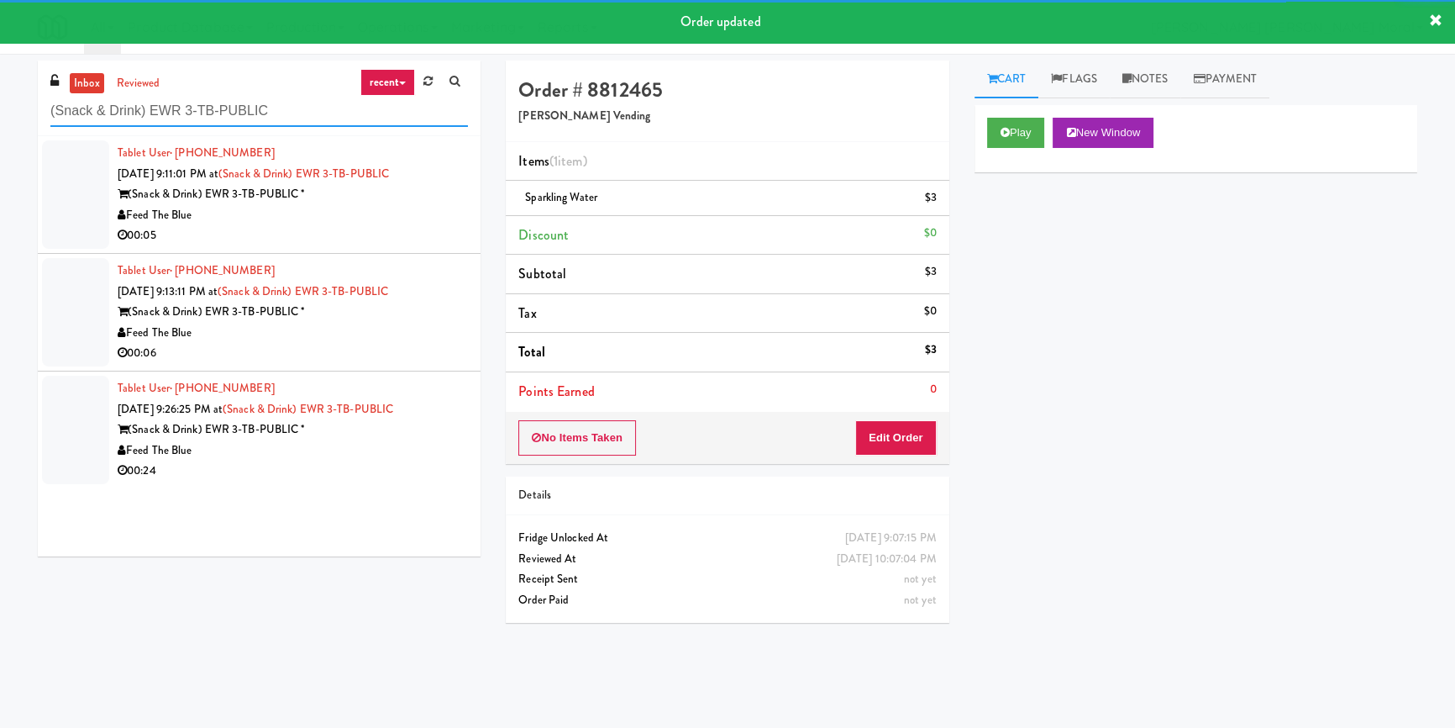
type input "(Snack & Drink) EWR 3-TB-PUBLIC"
click at [395, 227] on div "00:05" at bounding box center [293, 235] width 350 height 21
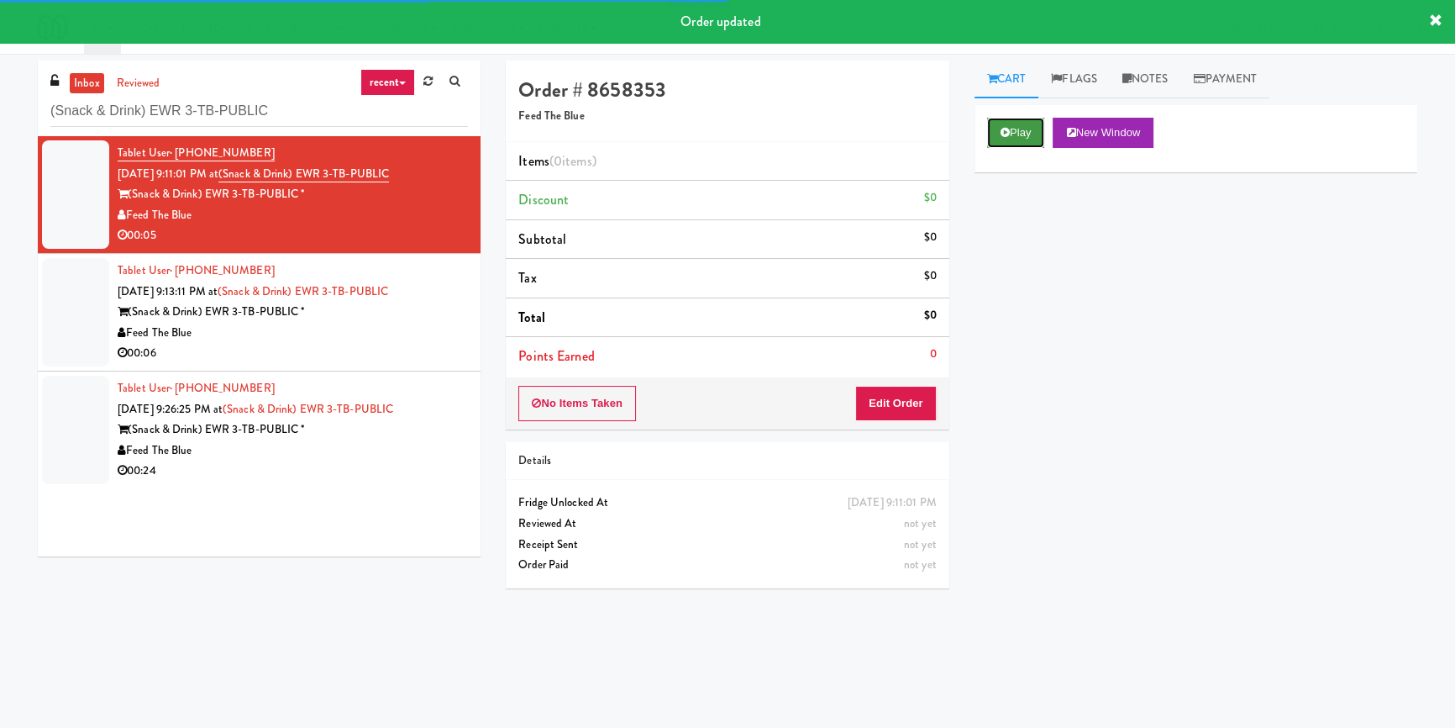
click at [1011, 125] on button "Play" at bounding box center [1016, 133] width 58 height 30
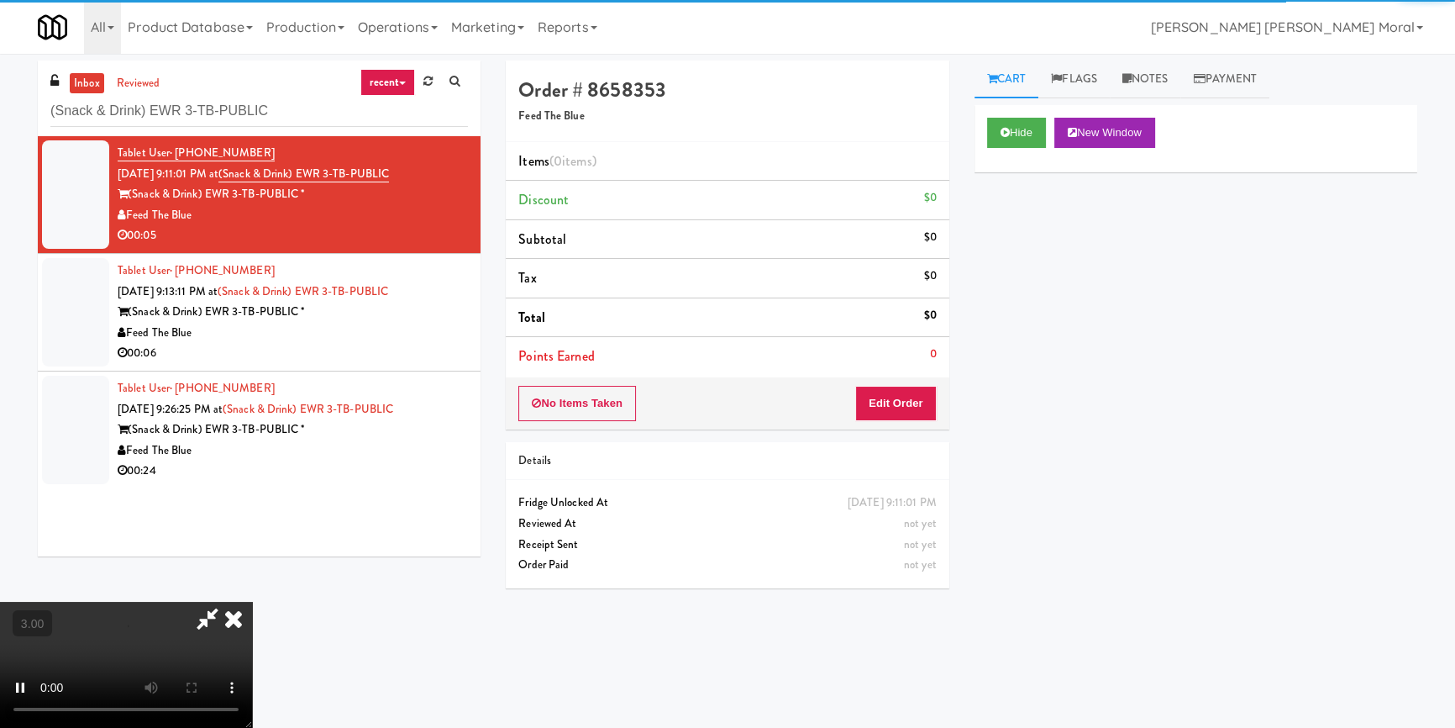
click at [1005, 244] on div "Hide New Window Primary Flag Clear Flag if unable to determine what was taken o…" at bounding box center [1195, 420] width 443 height 630
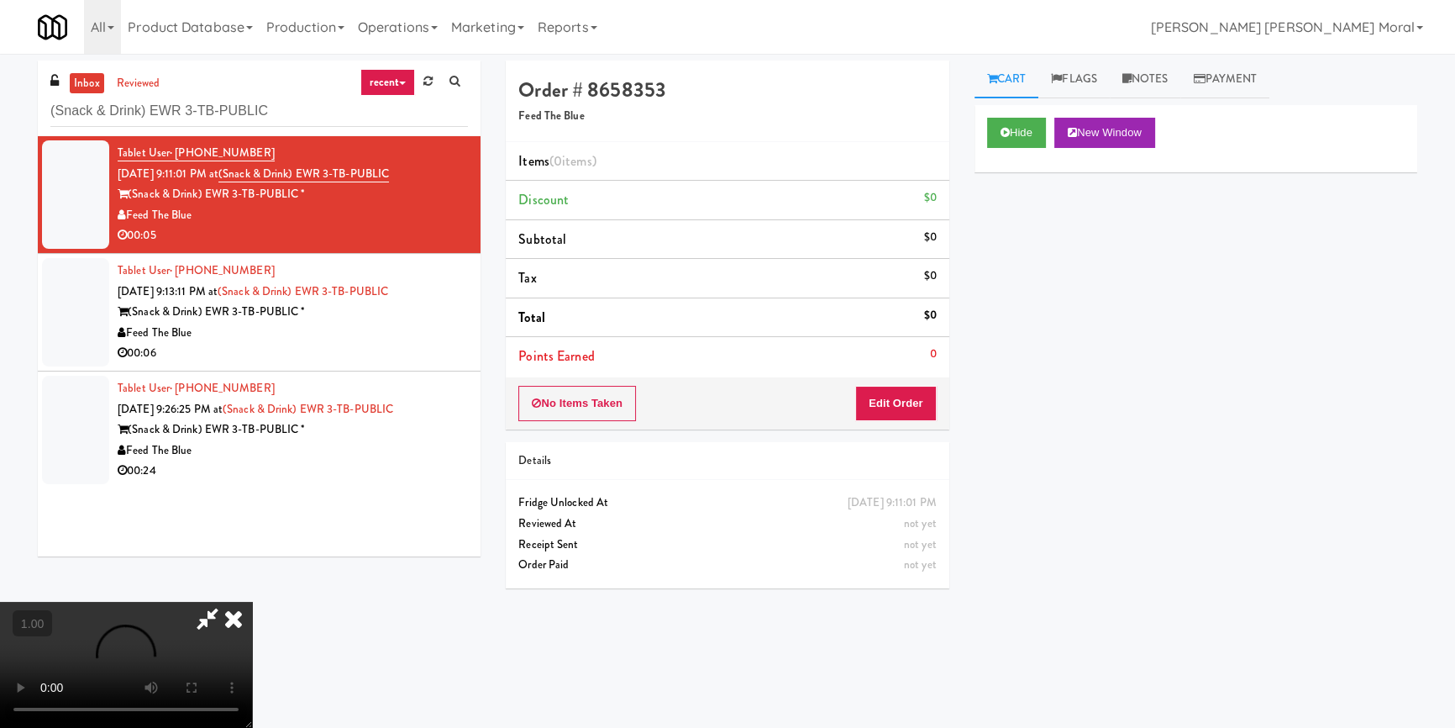
scroll to position [82, 0]
click at [902, 404] on button "Edit Order" at bounding box center [895, 403] width 81 height 35
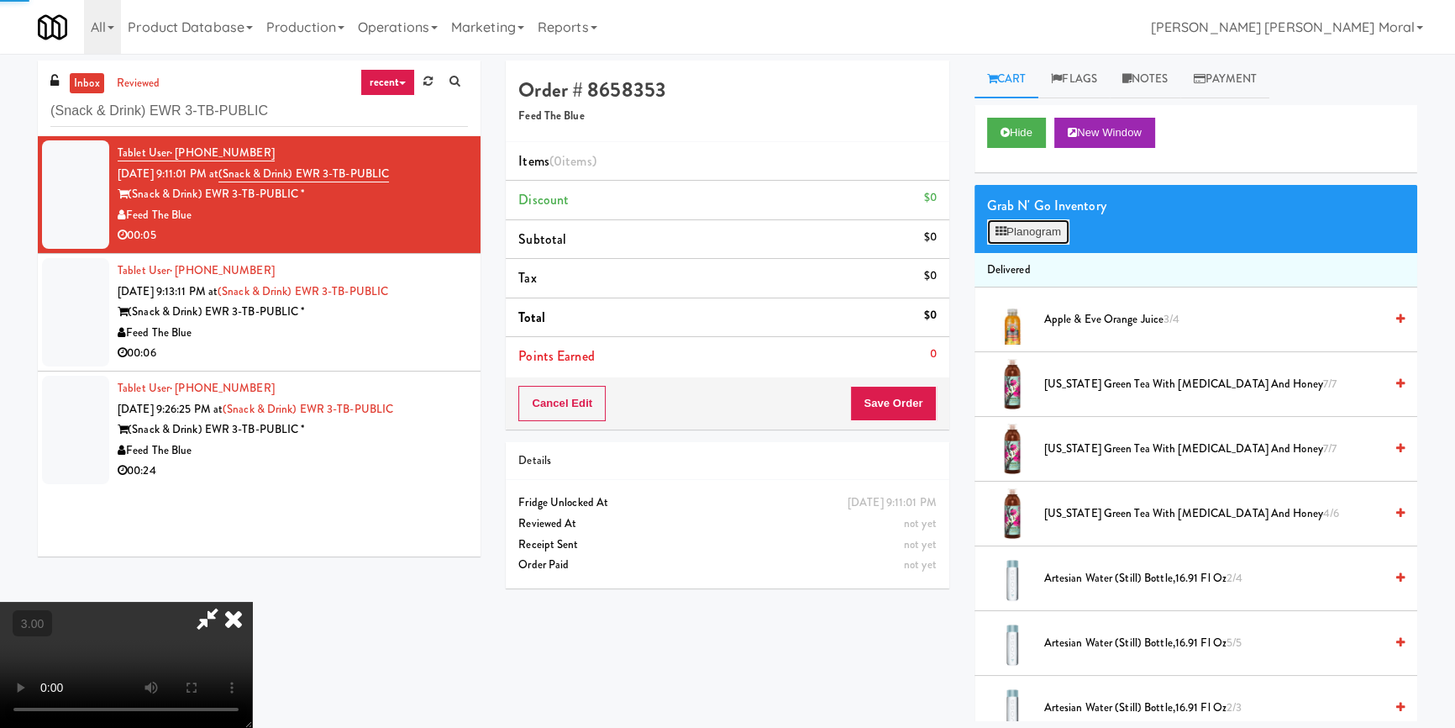
click at [1013, 219] on button "Planogram" at bounding box center [1028, 231] width 82 height 25
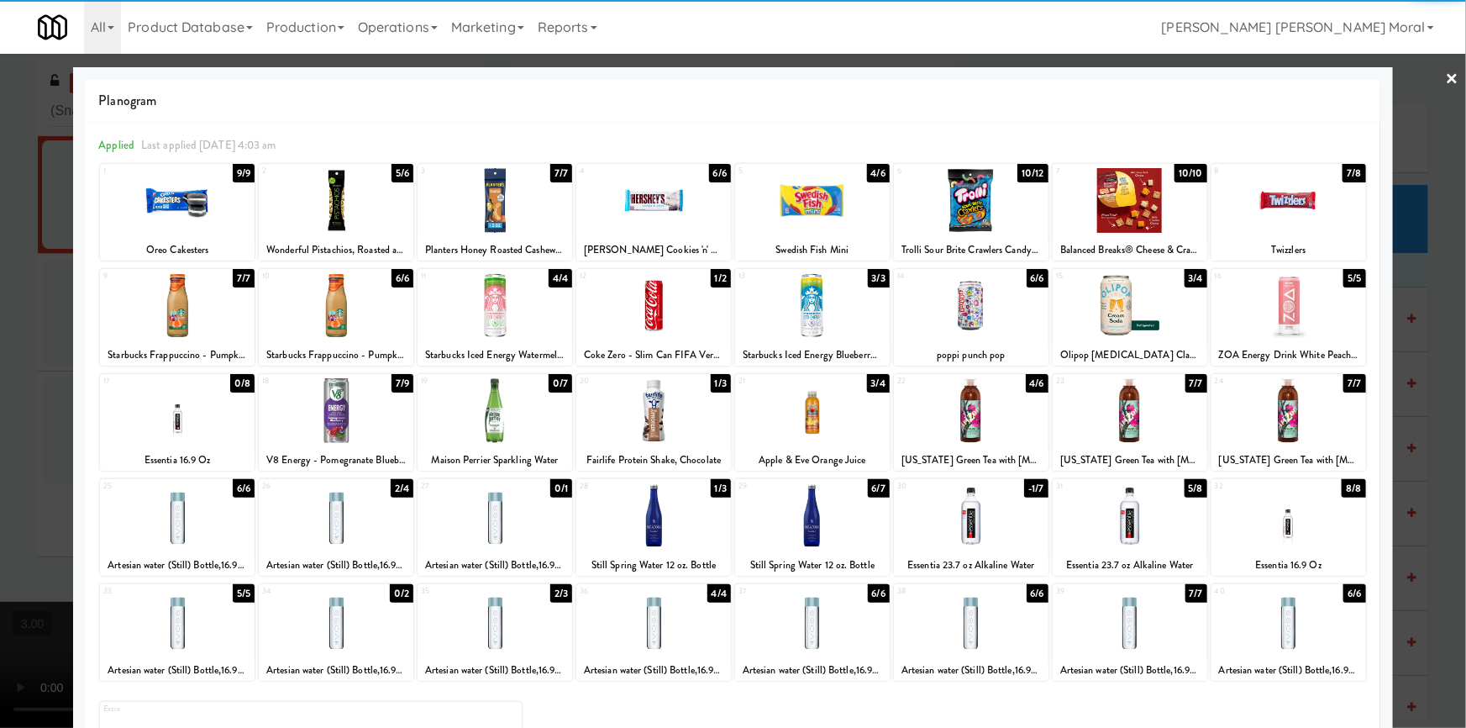
click at [979, 309] on div at bounding box center [971, 305] width 155 height 65
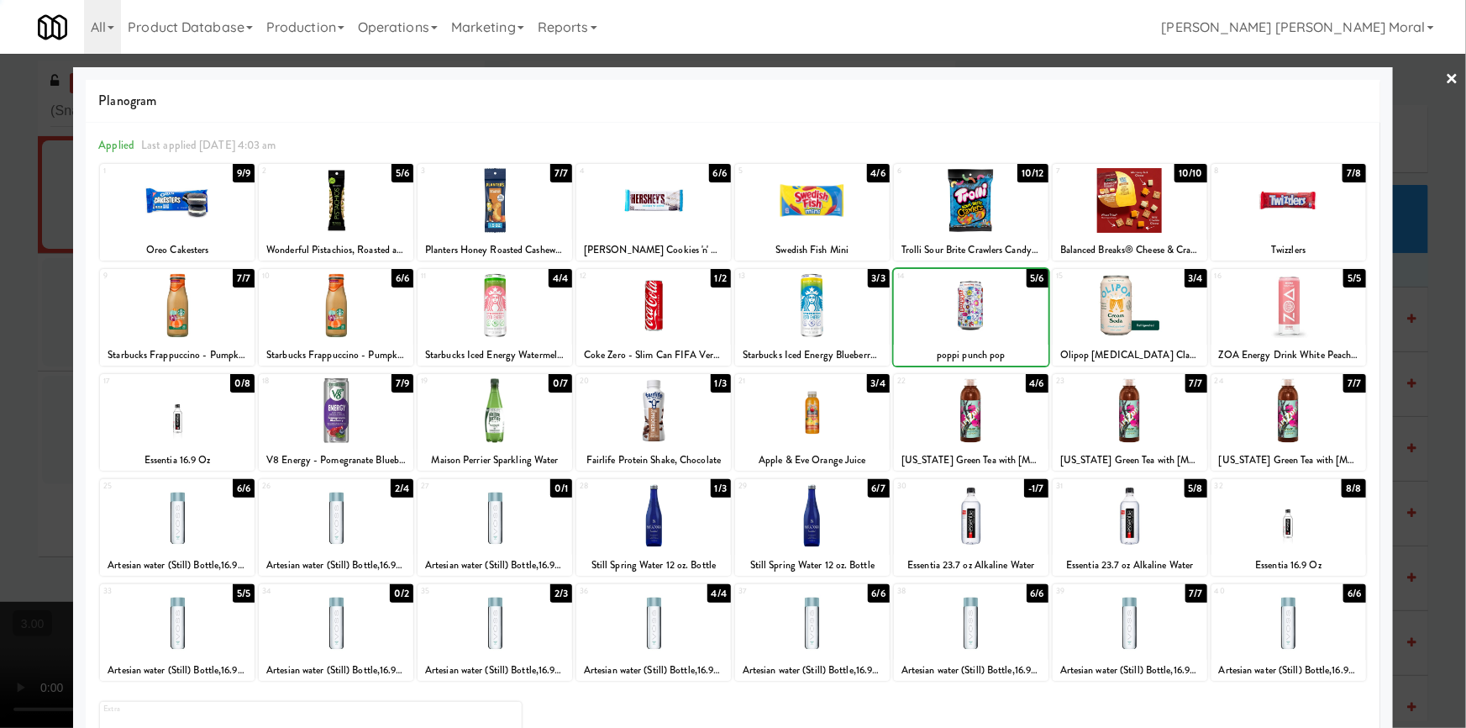
click at [0, 377] on div at bounding box center [733, 364] width 1466 height 728
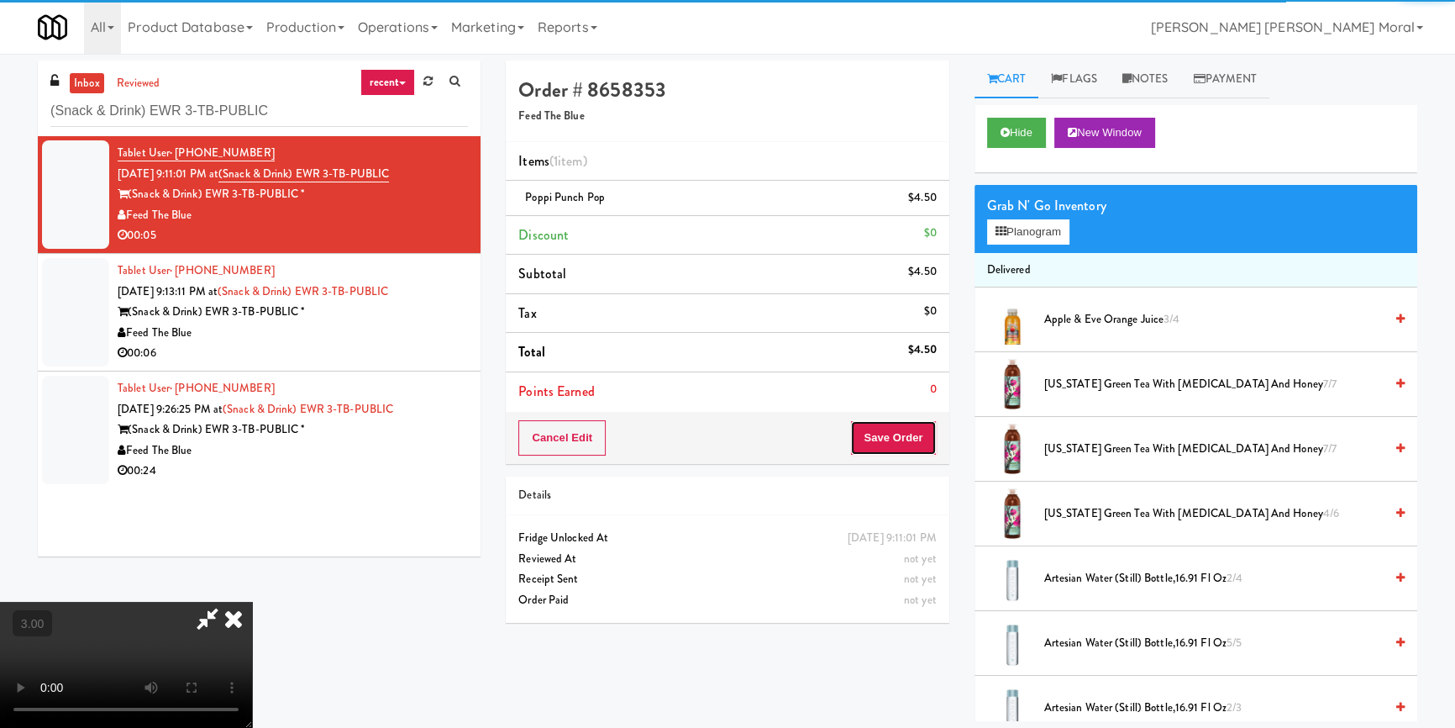
click at [899, 438] on button "Save Order" at bounding box center [893, 437] width 86 height 35
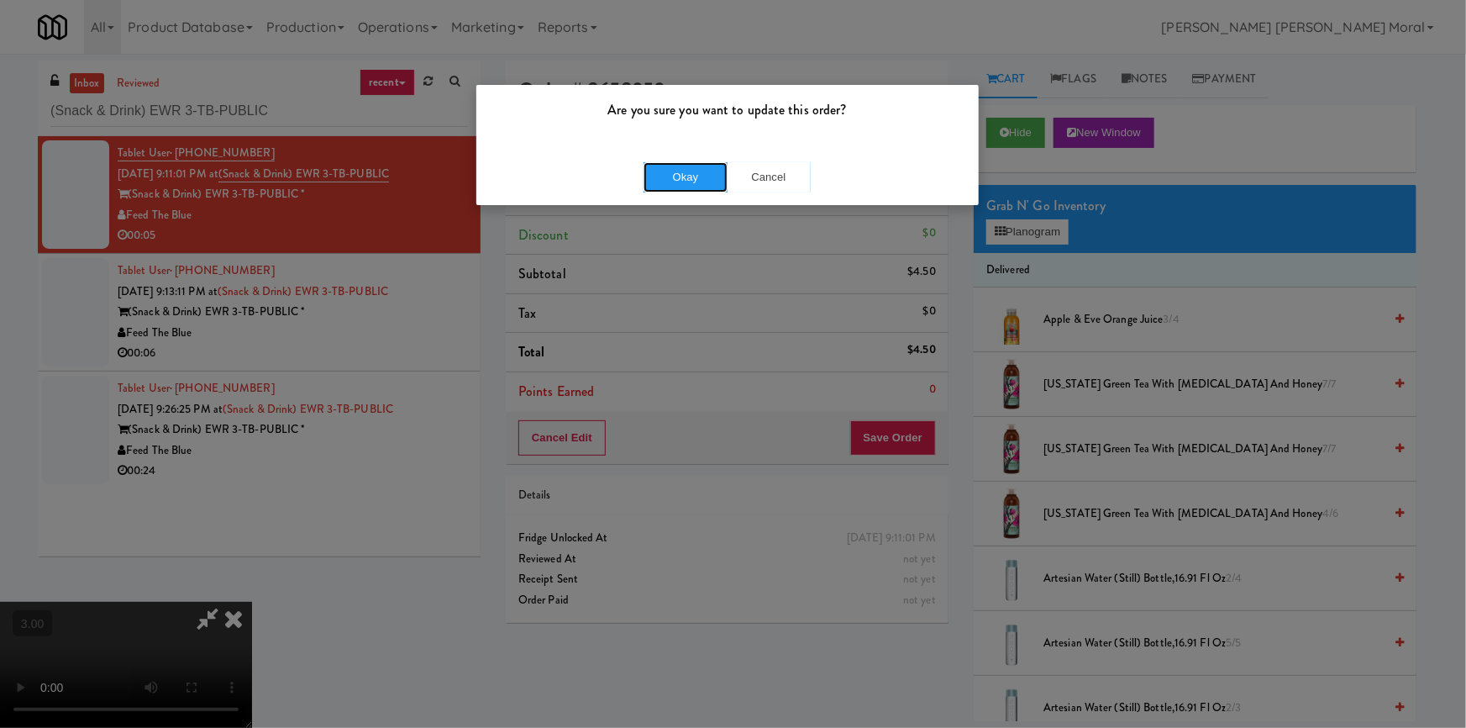
click at [701, 189] on button "Okay" at bounding box center [685, 177] width 84 height 30
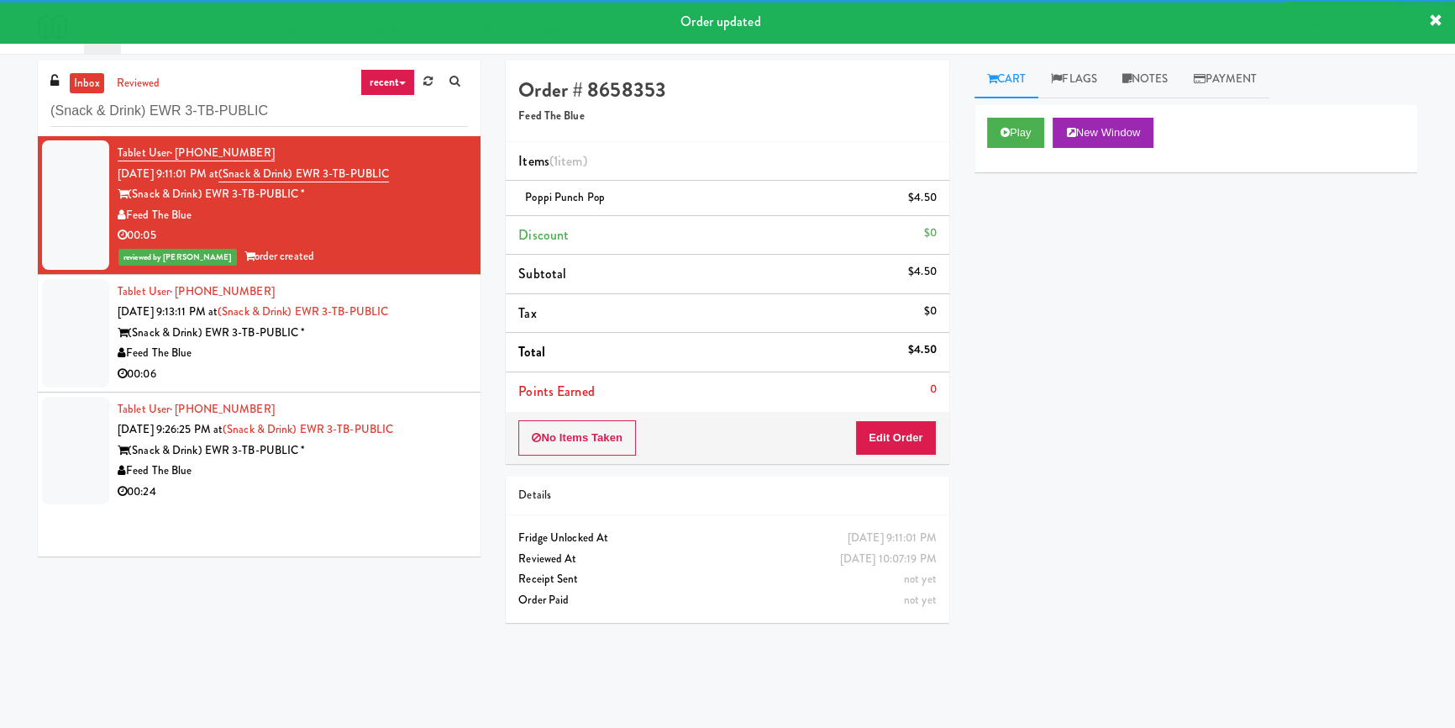
click at [415, 344] on div "Tablet User · (517) 227-6072 Sep 24, 2025 9:13:11 PM at (Snack & Drink) EWR 3-T…" at bounding box center [293, 332] width 350 height 103
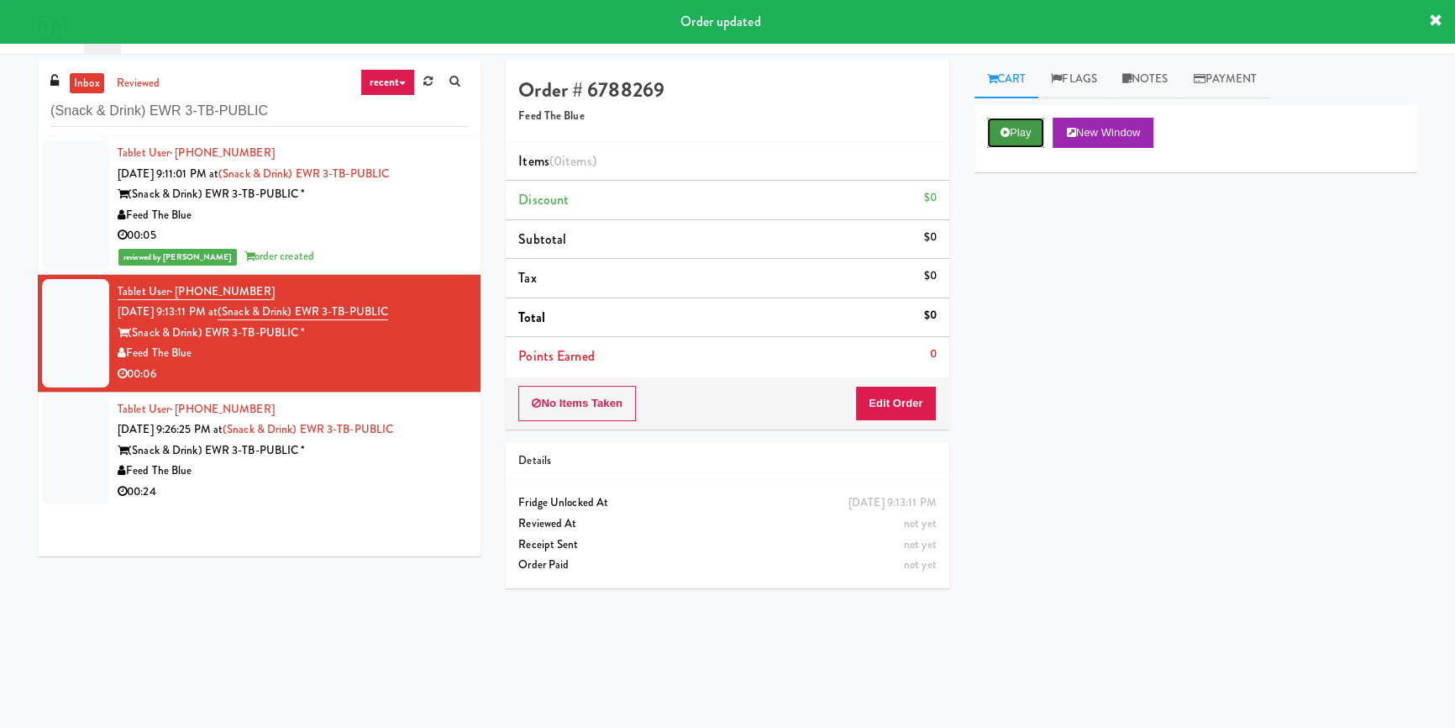
click at [1022, 130] on button "Play" at bounding box center [1016, 133] width 58 height 30
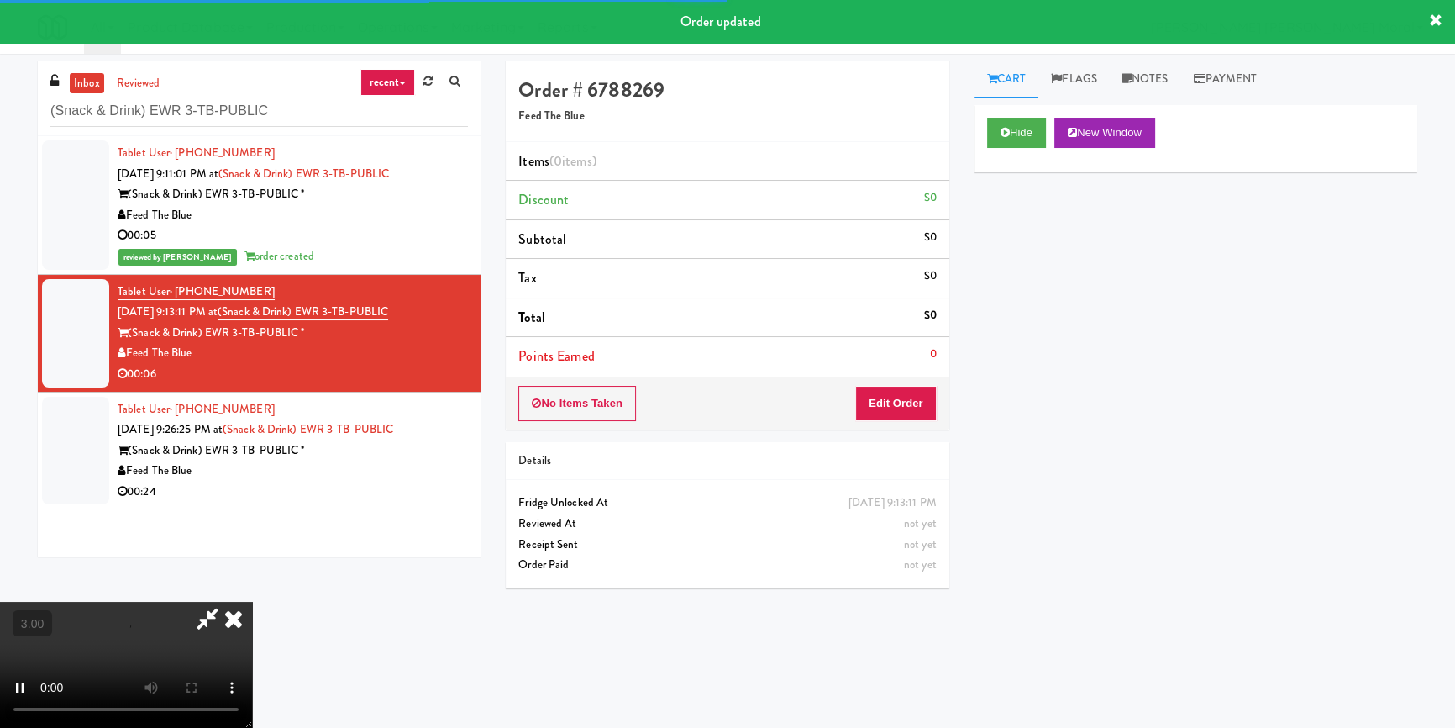
click at [1038, 253] on div "Hide New Window Primary Flag Clear Flag if unable to determine what was taken o…" at bounding box center [1195, 420] width 443 height 630
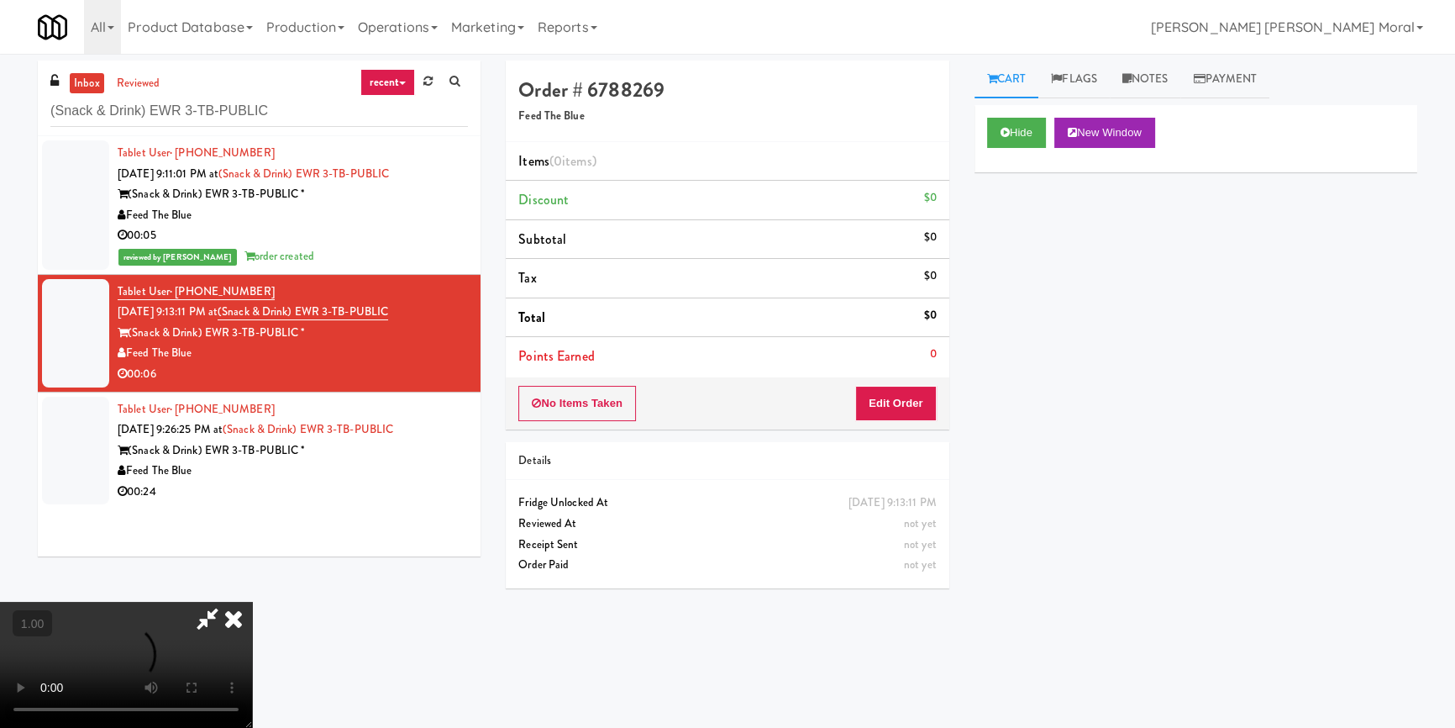
scroll to position [235, 0]
click at [252, 601] on video at bounding box center [126, 664] width 252 height 126
click at [916, 411] on button "Edit Order" at bounding box center [895, 403] width 81 height 35
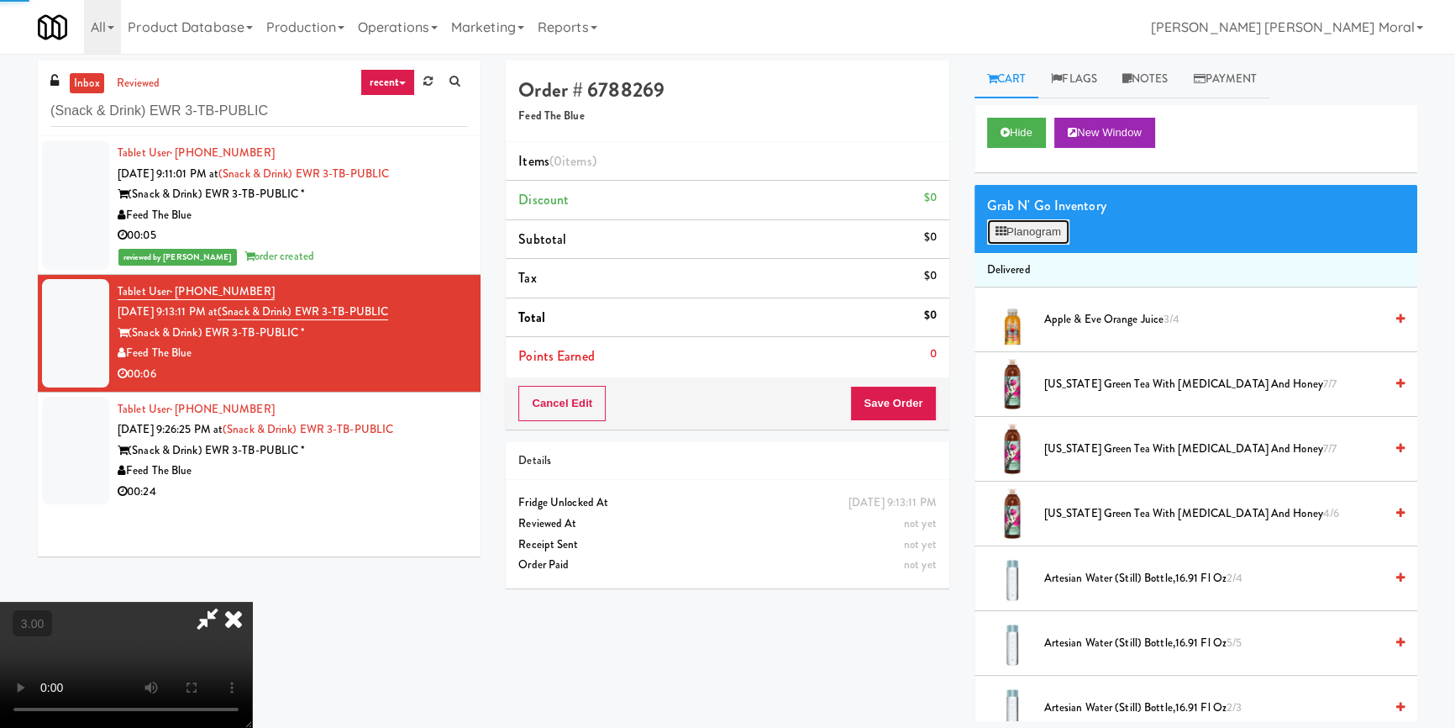
click at [1048, 221] on button "Planogram" at bounding box center [1028, 231] width 82 height 25
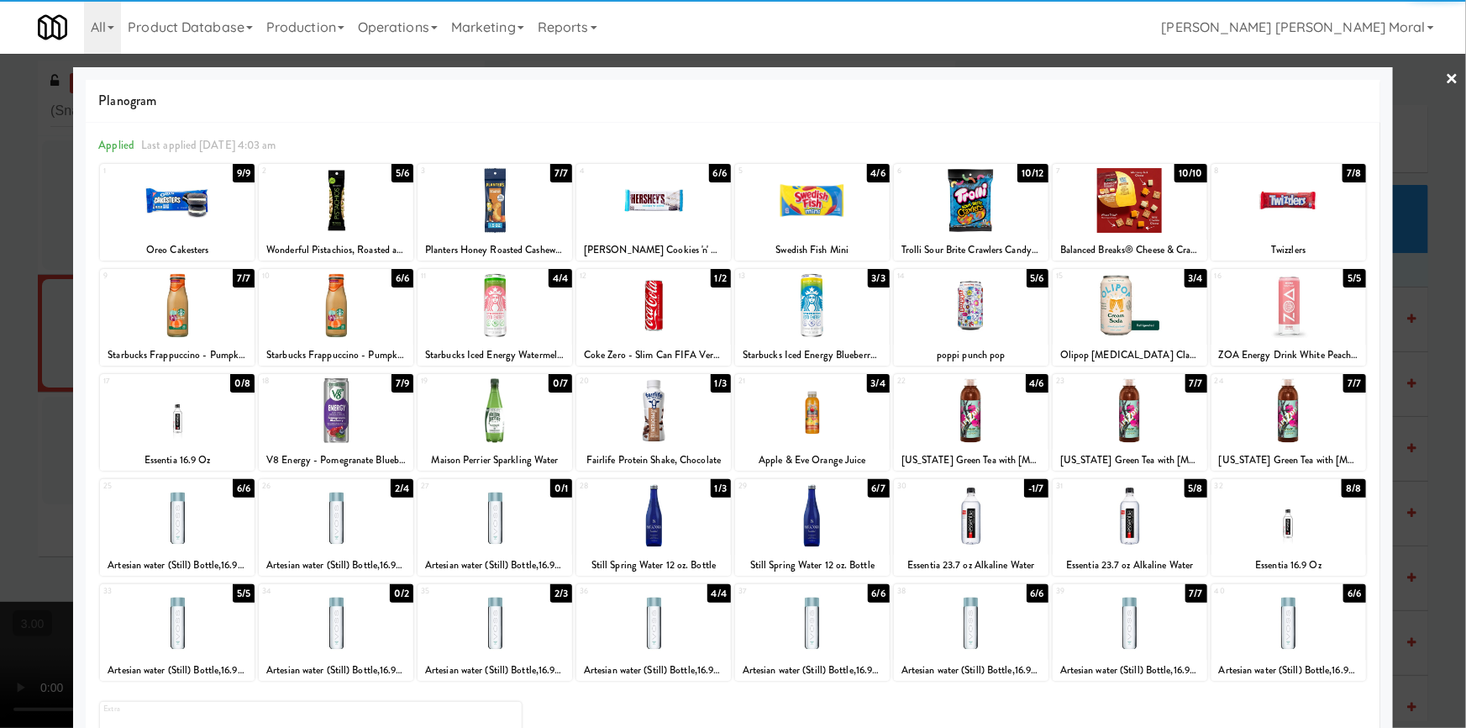
click at [1100, 533] on div at bounding box center [1130, 515] width 155 height 65
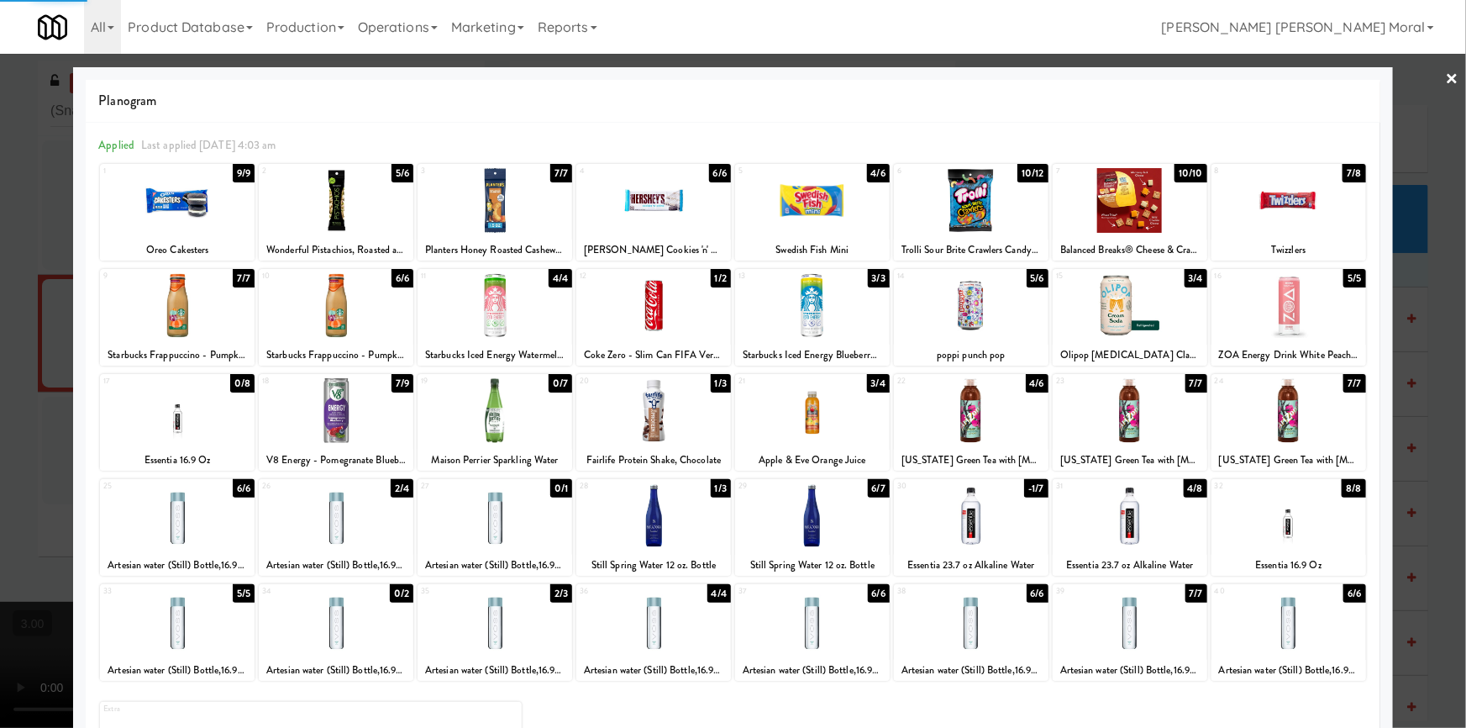
click at [0, 371] on div at bounding box center [733, 364] width 1466 height 728
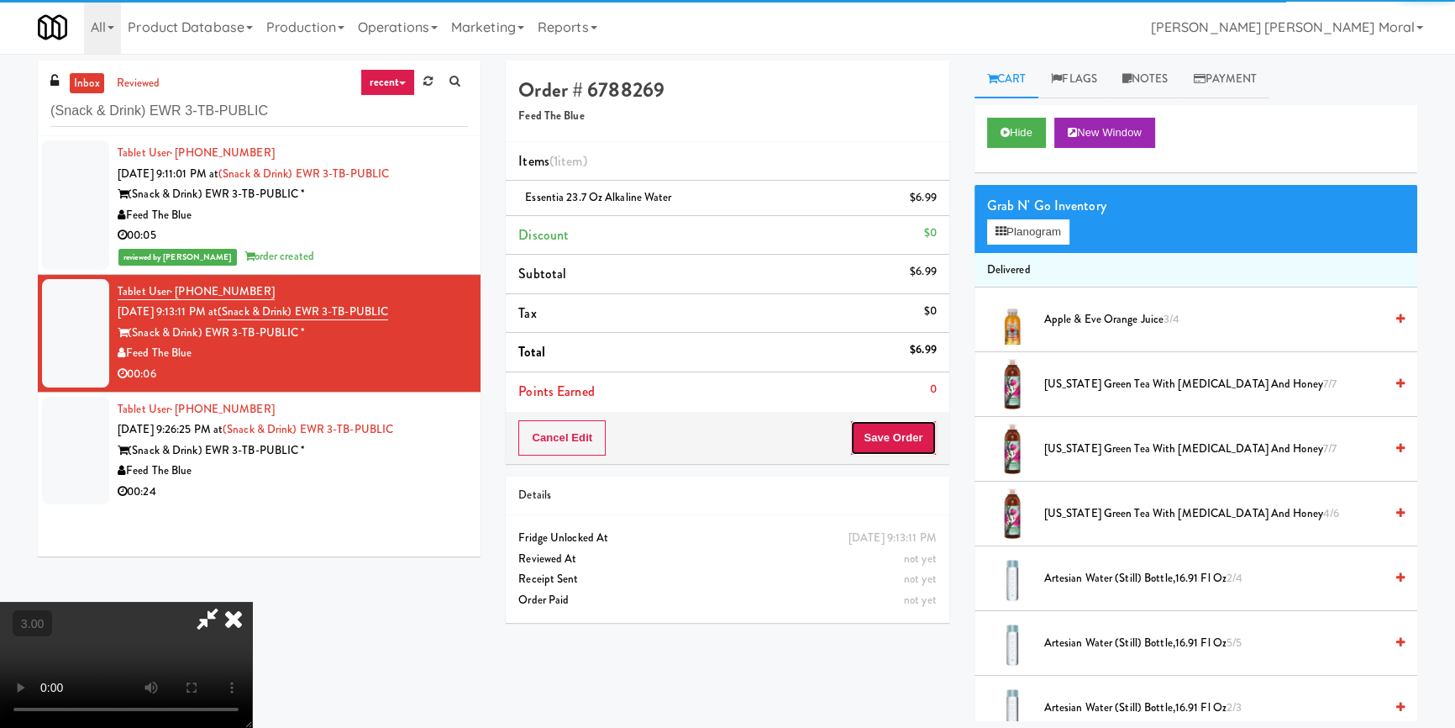
click at [900, 441] on button "Save Order" at bounding box center [893, 437] width 86 height 35
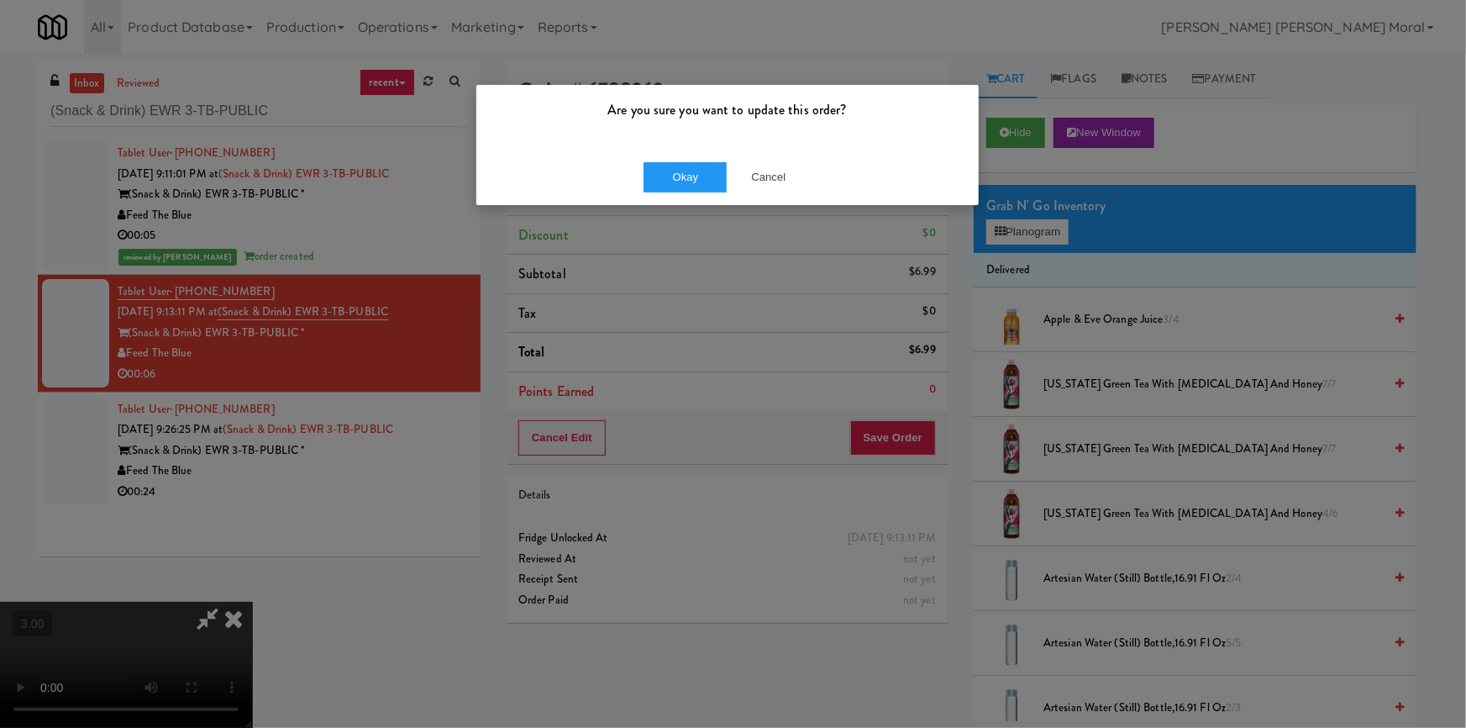
click at [652, 159] on div "Okay Cancel" at bounding box center [727, 177] width 502 height 56
click at [663, 174] on button "Okay" at bounding box center [685, 177] width 84 height 30
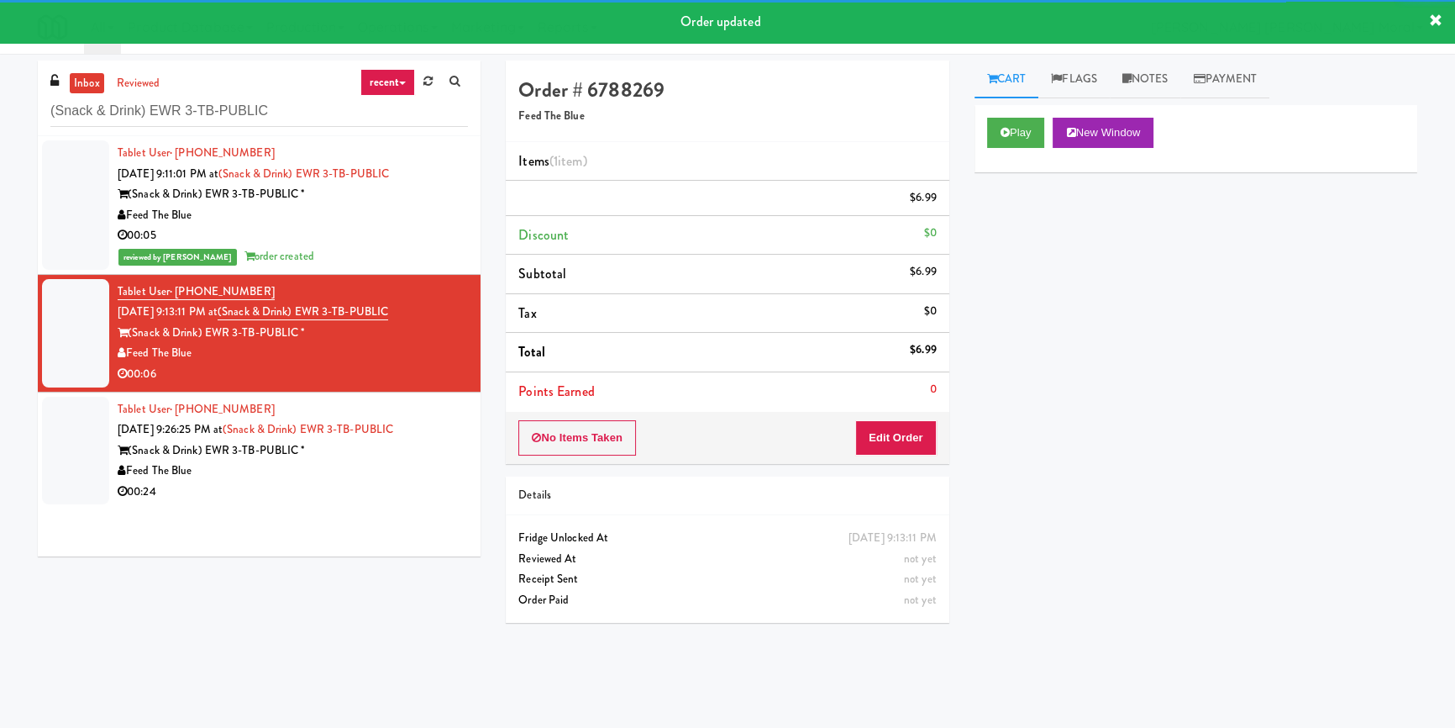
click at [418, 469] on div "Tablet User · (516) 978-9782 Sep 24, 2025 9:26:25 PM at (Snack & Drink) EWR 3-T…" at bounding box center [293, 450] width 350 height 103
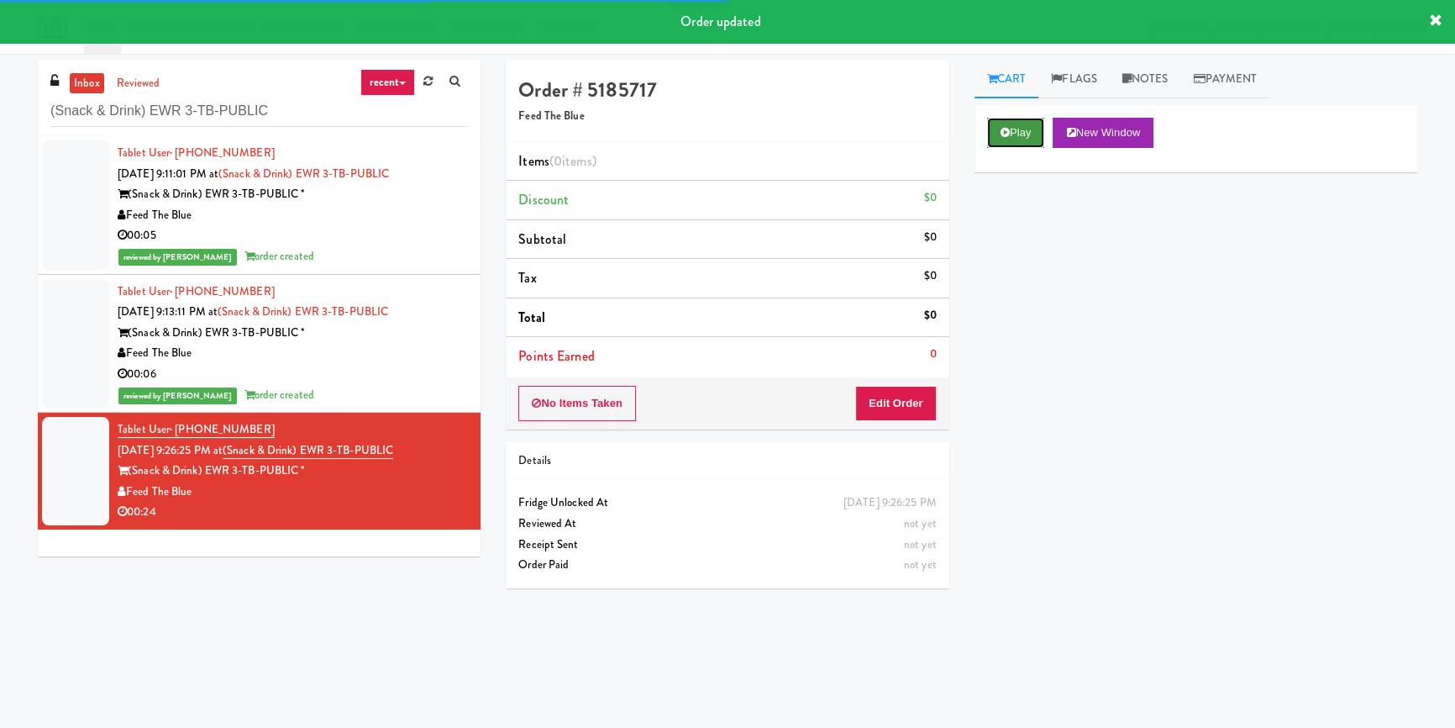
click at [1033, 119] on button "Play" at bounding box center [1016, 133] width 58 height 30
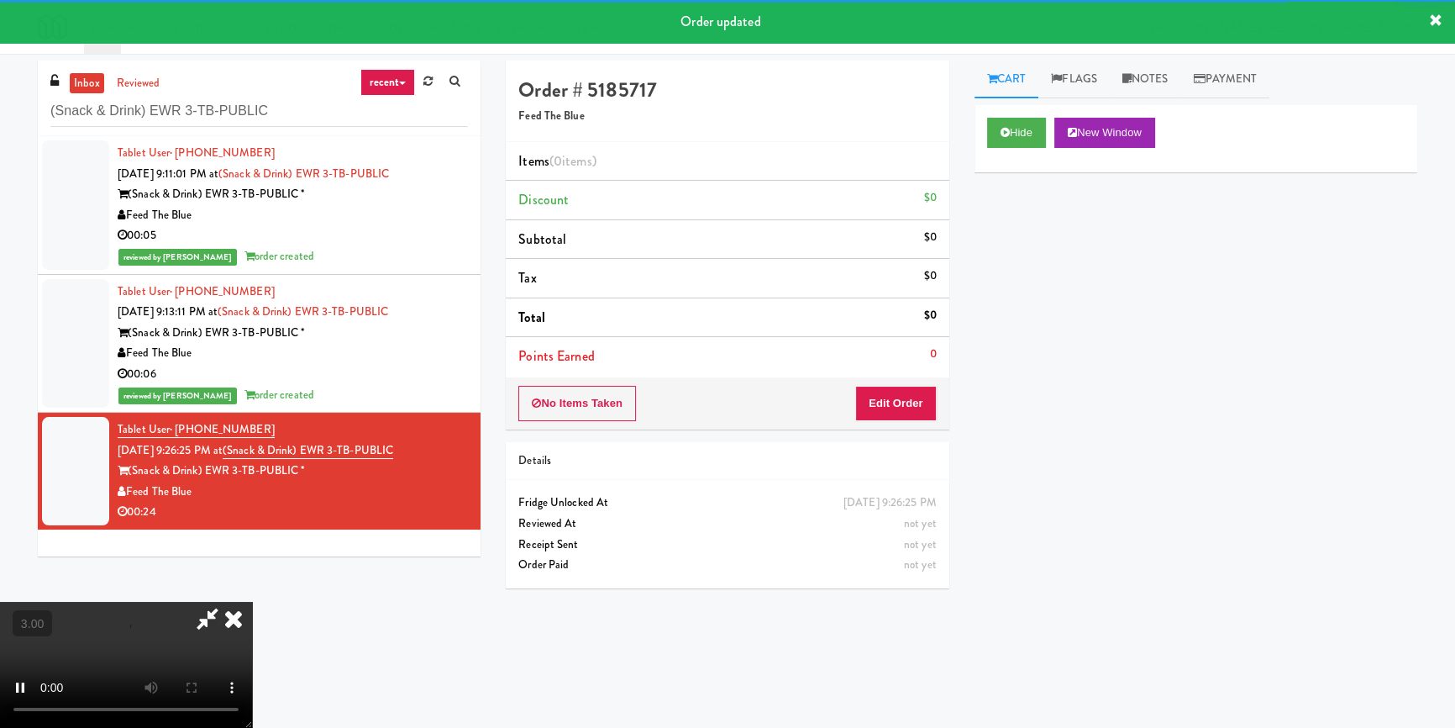
click at [1012, 276] on div "Hide New Window Primary Flag Clear Flag if unable to determine what was taken o…" at bounding box center [1195, 420] width 443 height 630
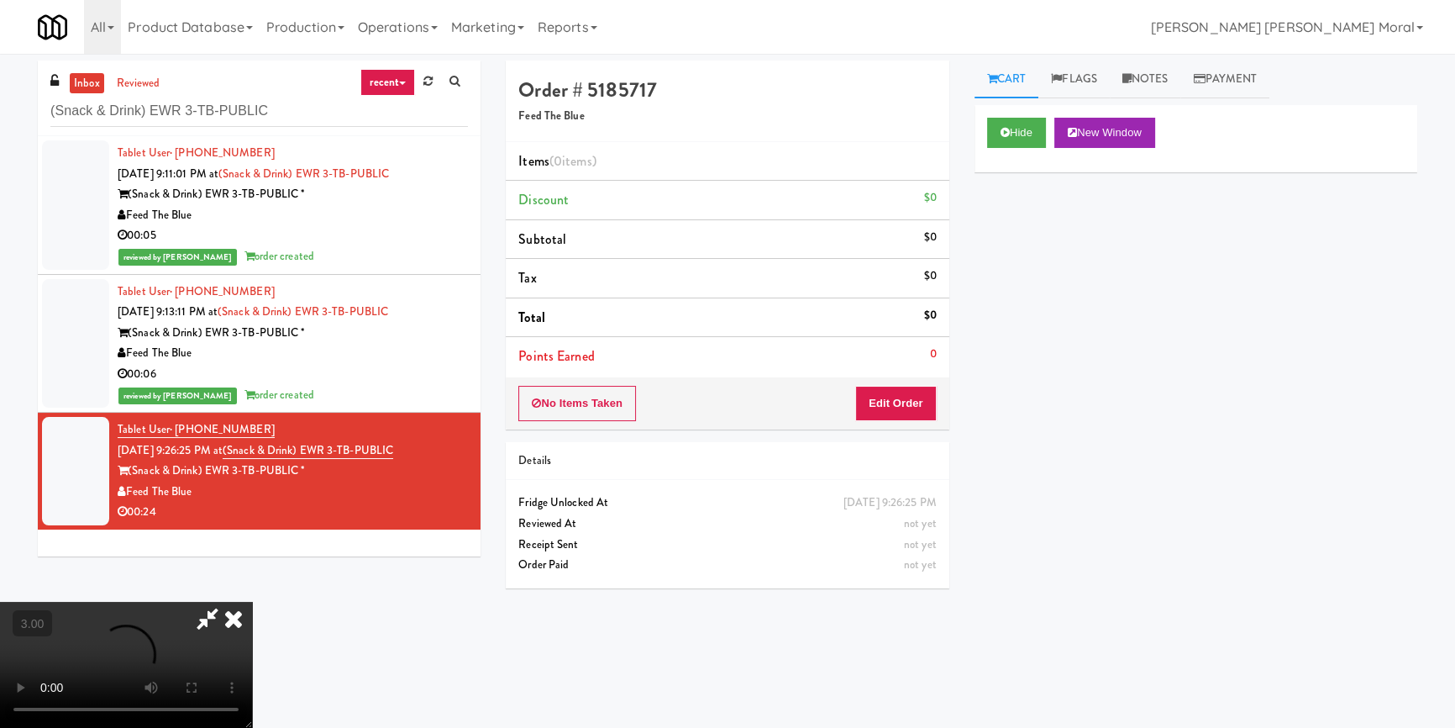
scroll to position [152, 0]
click at [252, 601] on video at bounding box center [126, 664] width 252 height 126
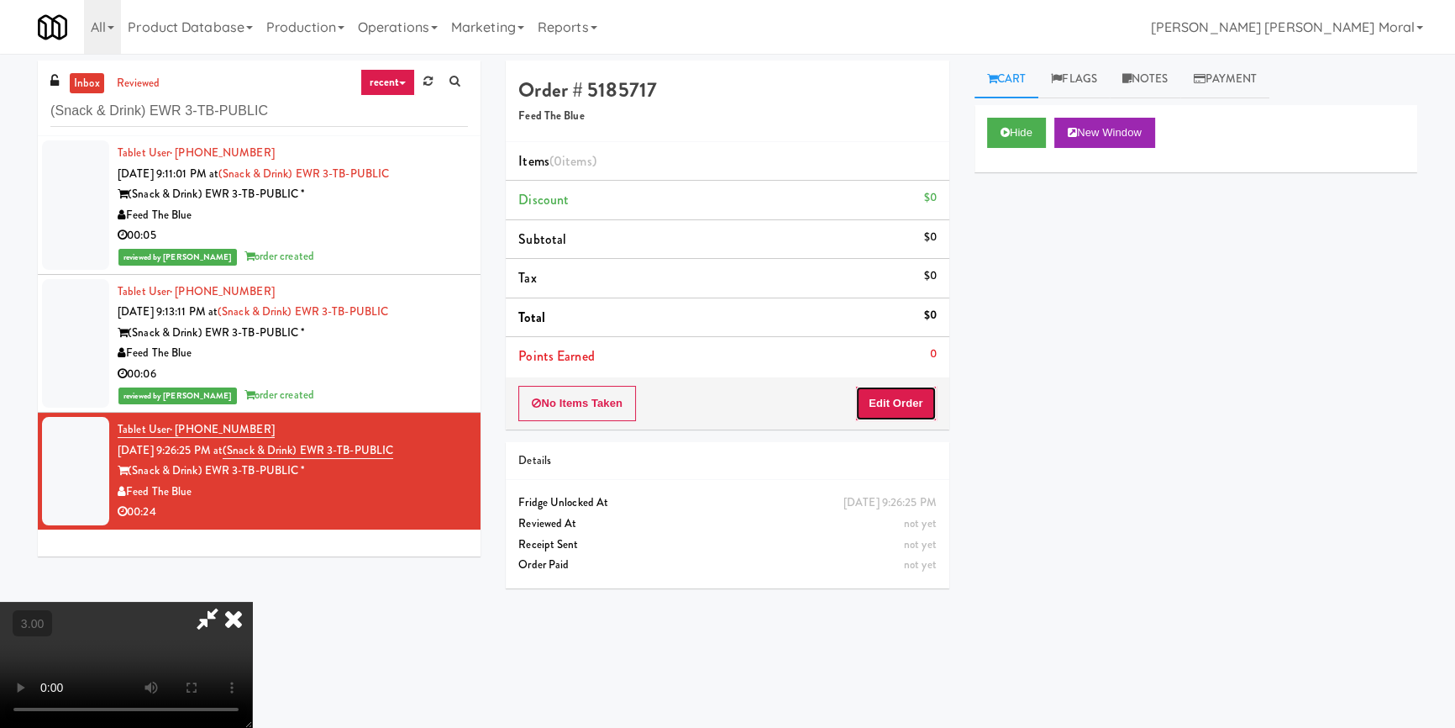
click at [910, 402] on button "Edit Order" at bounding box center [895, 403] width 81 height 35
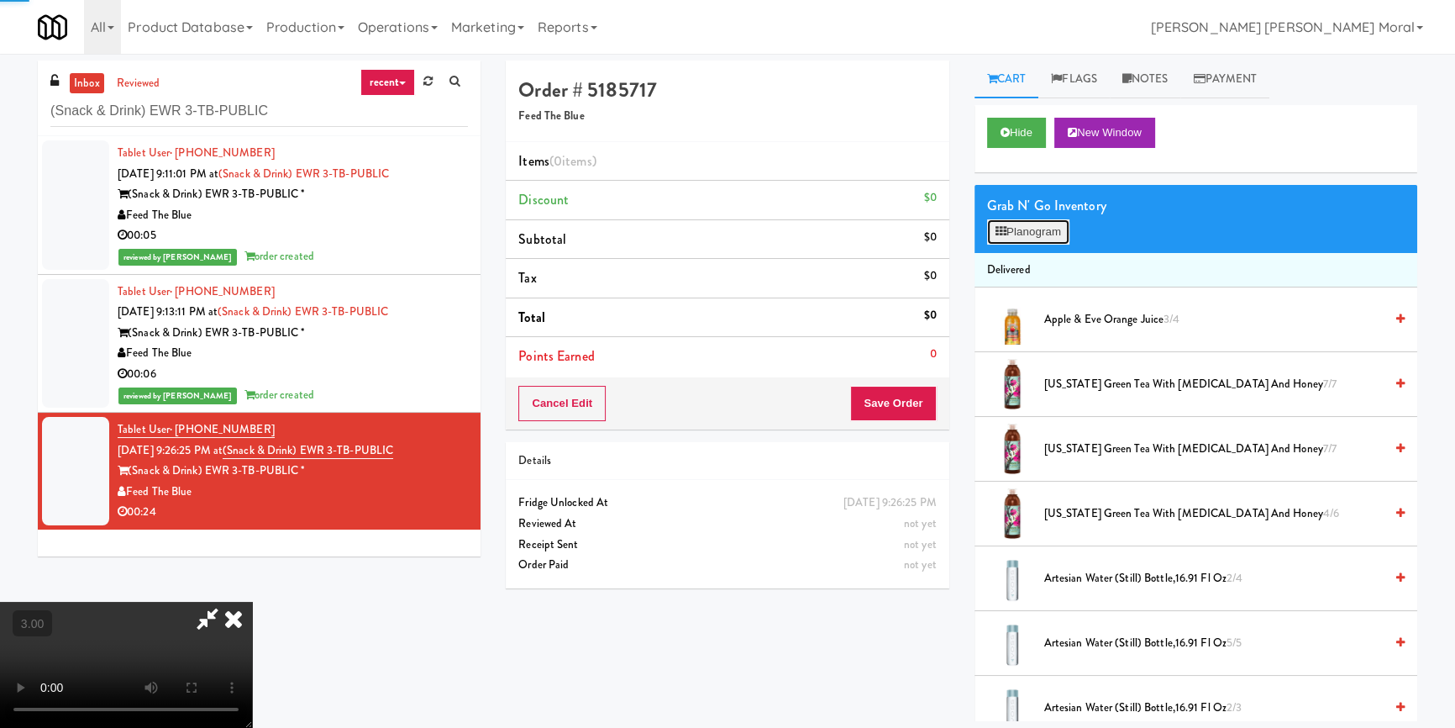
click at [1007, 227] on button "Planogram" at bounding box center [1028, 231] width 82 height 25
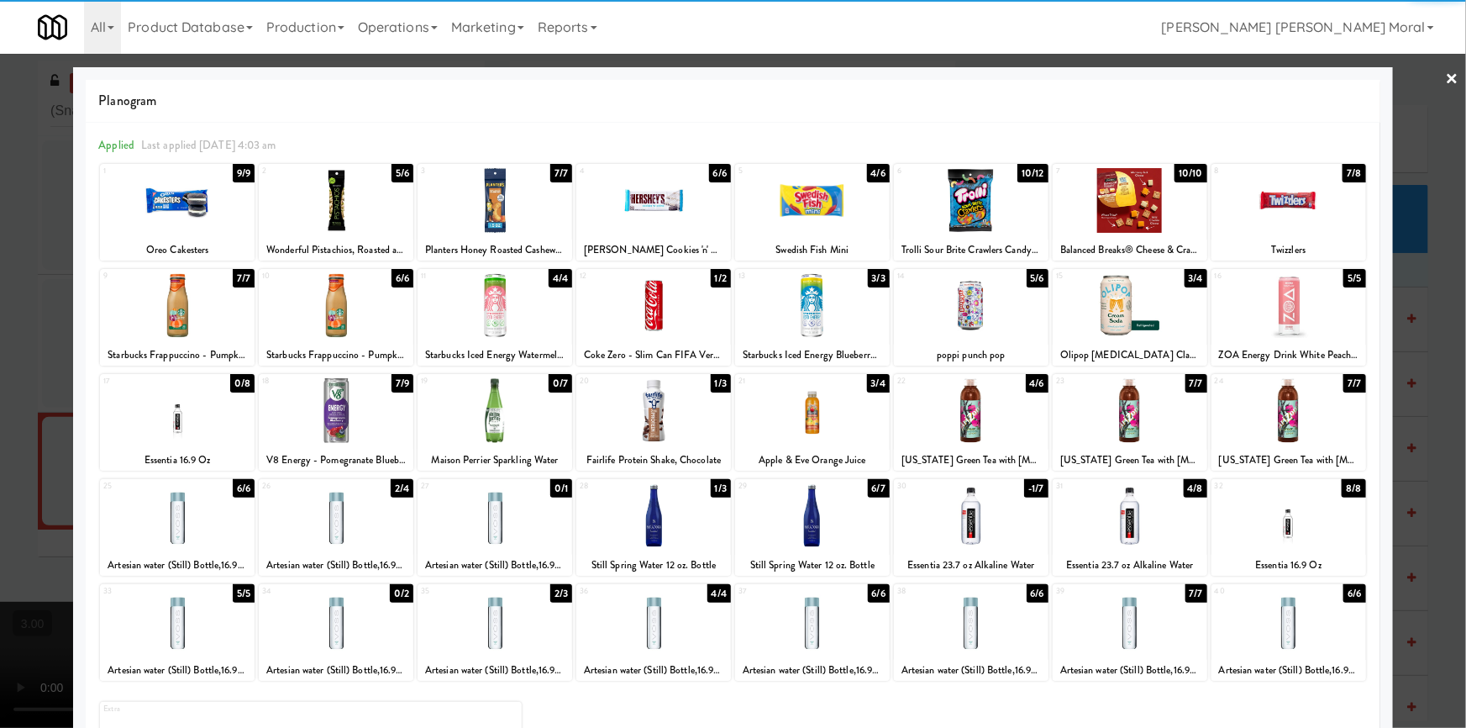
click at [644, 319] on div at bounding box center [653, 305] width 155 height 65
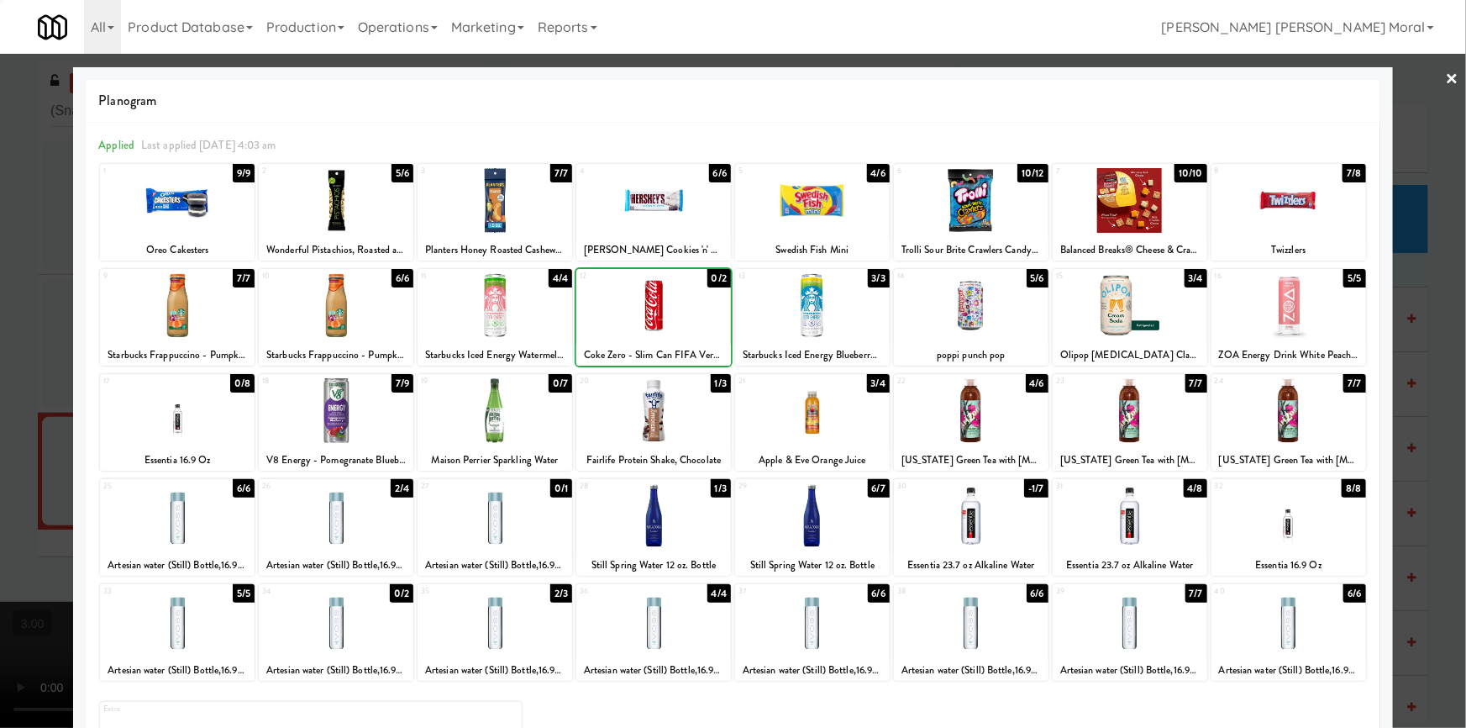
click at [134, 422] on div at bounding box center [177, 410] width 155 height 65
click at [1117, 538] on div at bounding box center [1130, 515] width 155 height 65
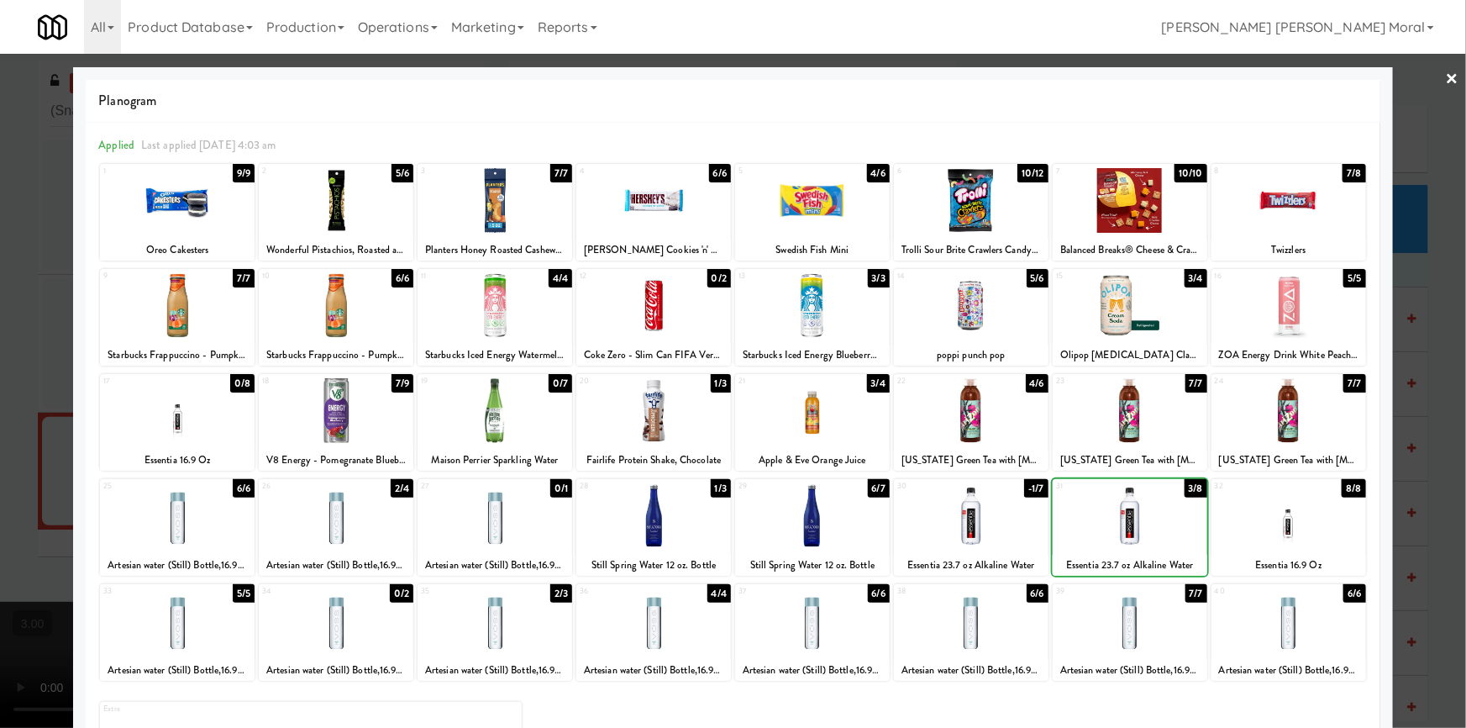
click at [1117, 538] on div at bounding box center [1130, 515] width 155 height 65
drag, startPoint x: 1, startPoint y: 441, endPoint x: 38, endPoint y: 441, distance: 37.0
click at [4, 441] on div at bounding box center [733, 364] width 1466 height 728
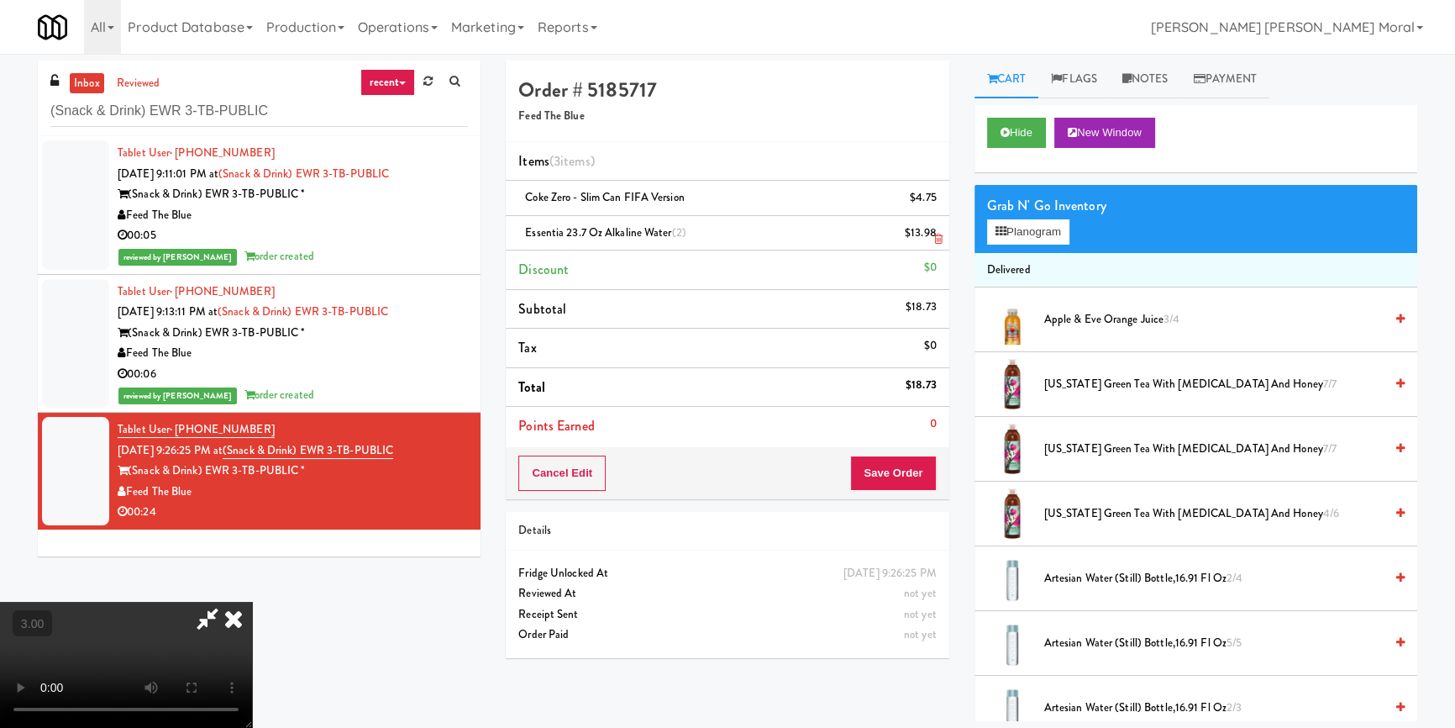
click at [938, 243] on icon at bounding box center [938, 239] width 8 height 11
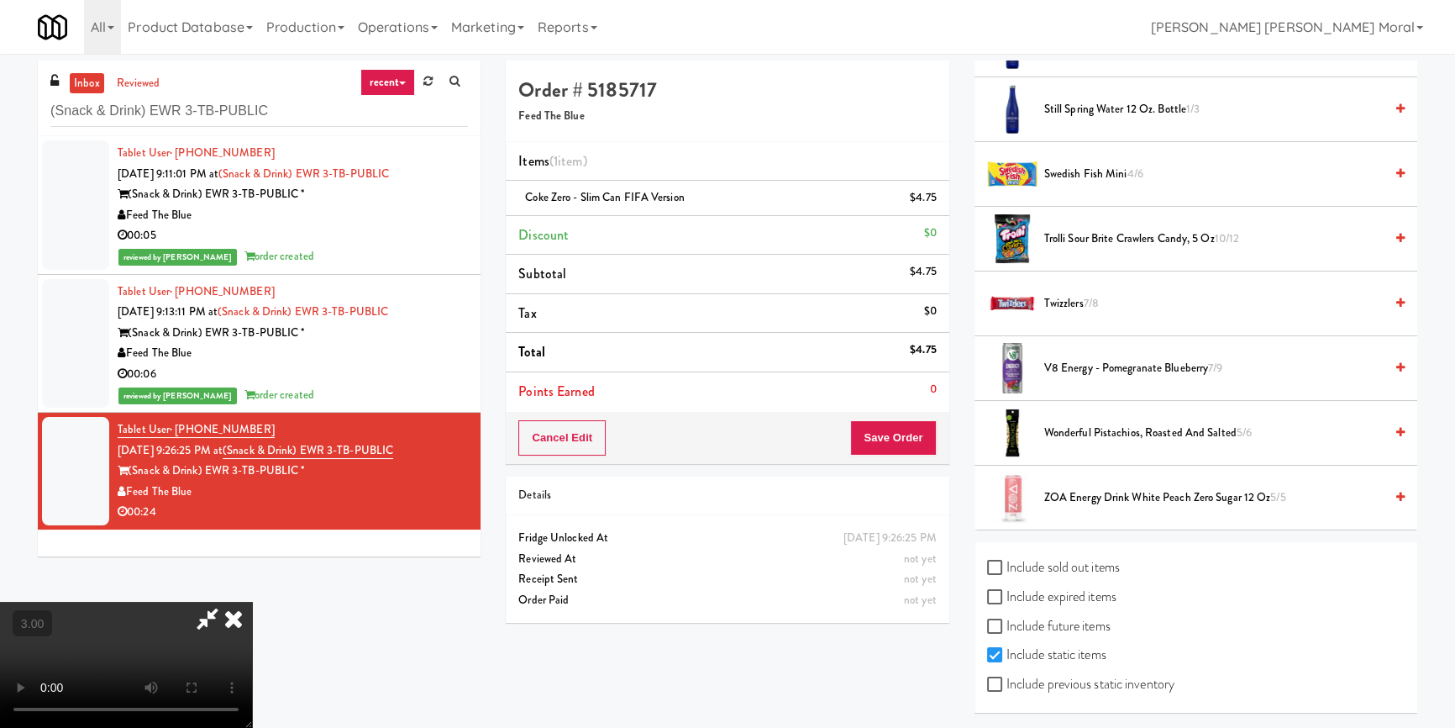
click at [1016, 557] on label "Include sold out items" at bounding box center [1053, 566] width 133 height 25
click at [1006, 561] on input "Include sold out items" at bounding box center [996, 567] width 19 height 13
checkbox input "true"
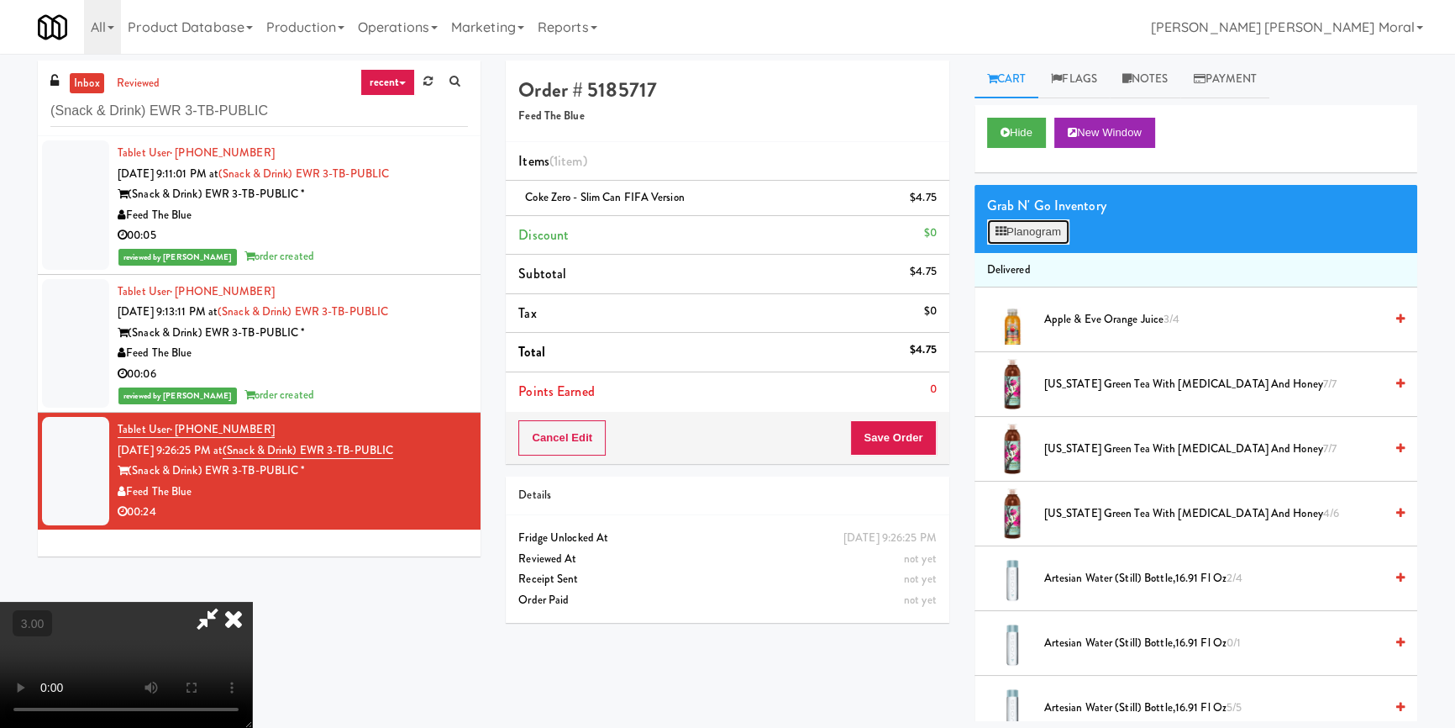
click at [1024, 222] on button "Planogram" at bounding box center [1028, 231] width 82 height 25
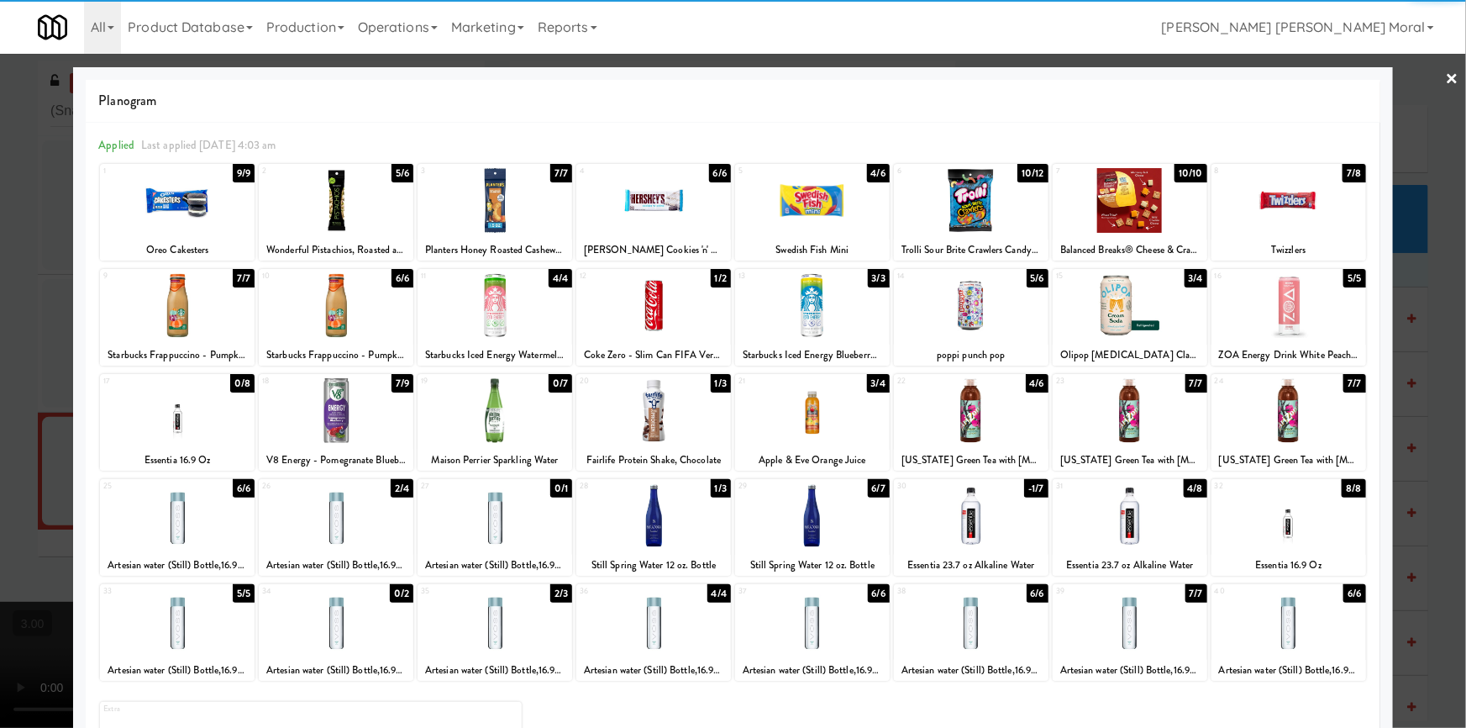
click at [198, 421] on div at bounding box center [177, 410] width 155 height 65
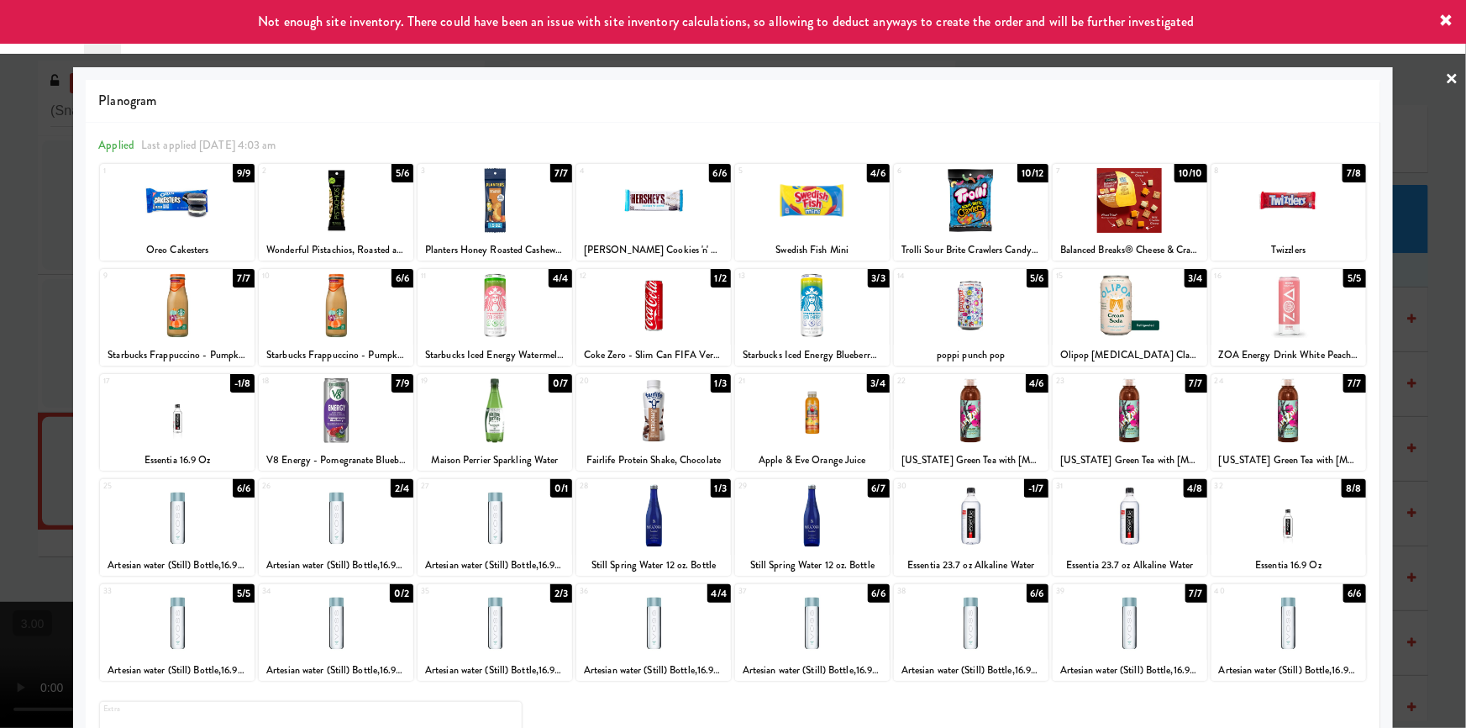
click at [1097, 538] on div at bounding box center [1130, 515] width 155 height 65
click at [0, 412] on div at bounding box center [733, 364] width 1466 height 728
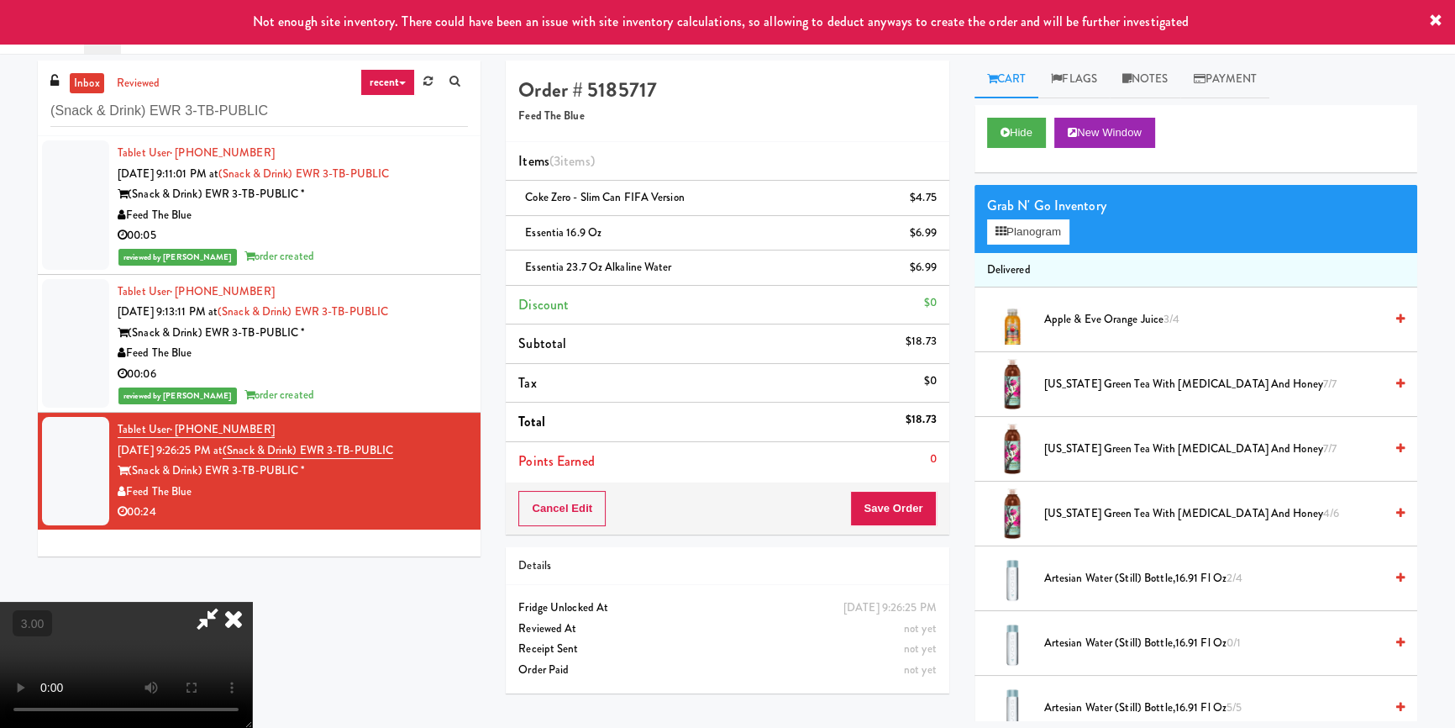
click at [252, 601] on video at bounding box center [126, 664] width 252 height 126
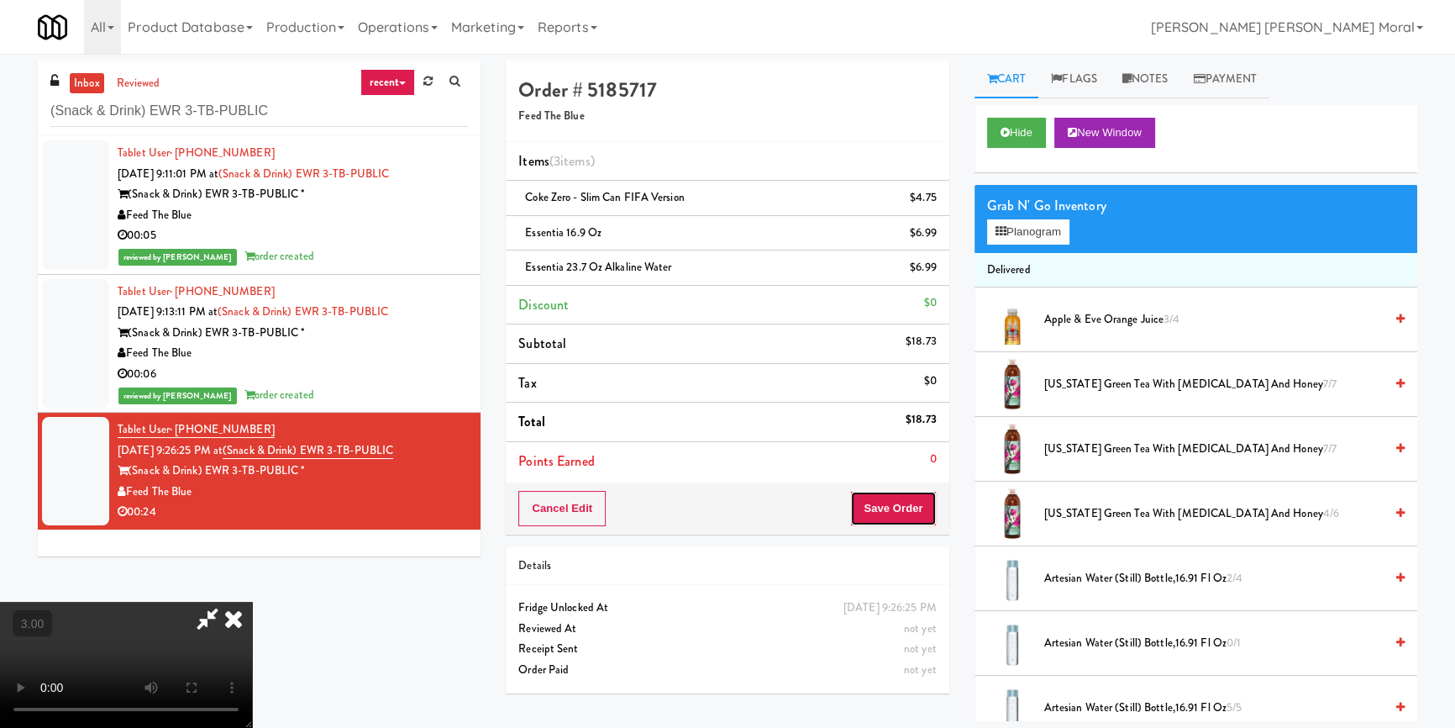
click at [896, 491] on button "Save Order" at bounding box center [893, 508] width 86 height 35
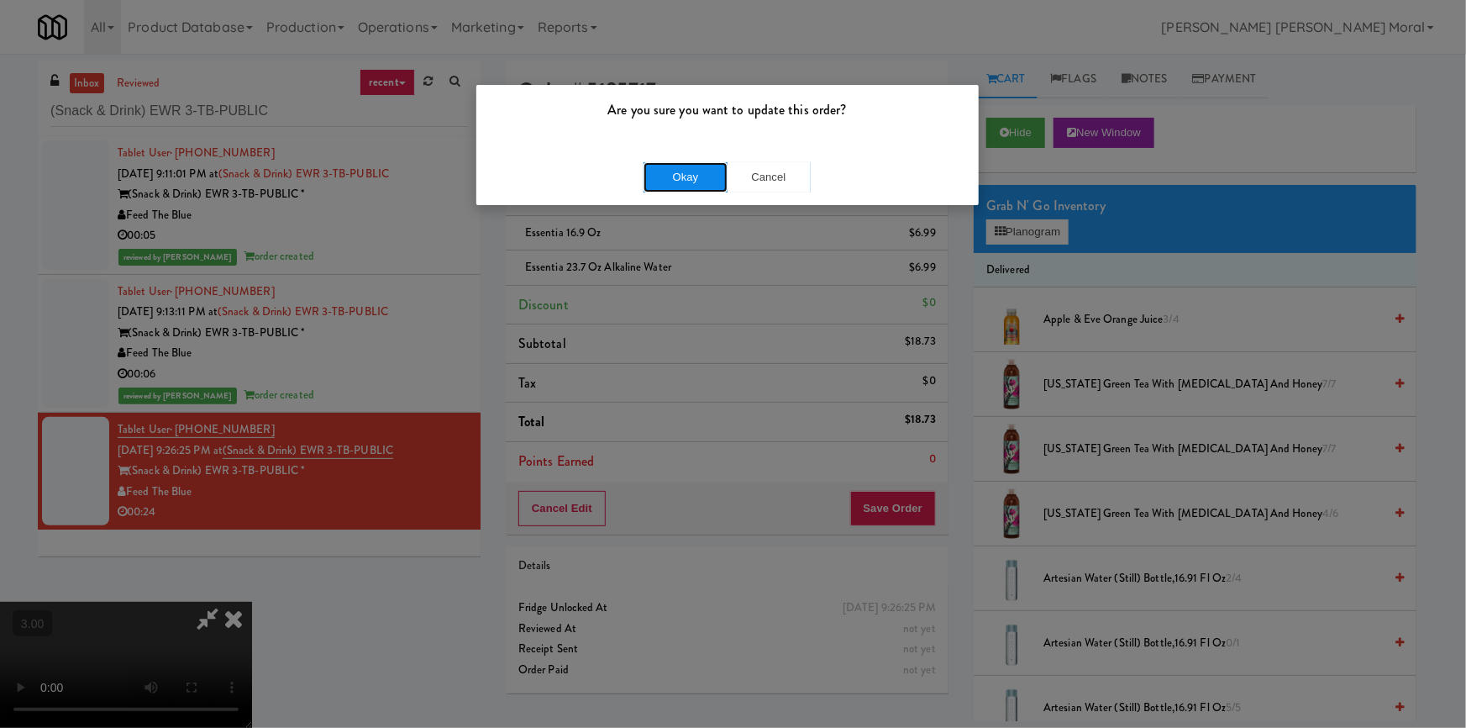
click at [660, 176] on button "Okay" at bounding box center [685, 177] width 84 height 30
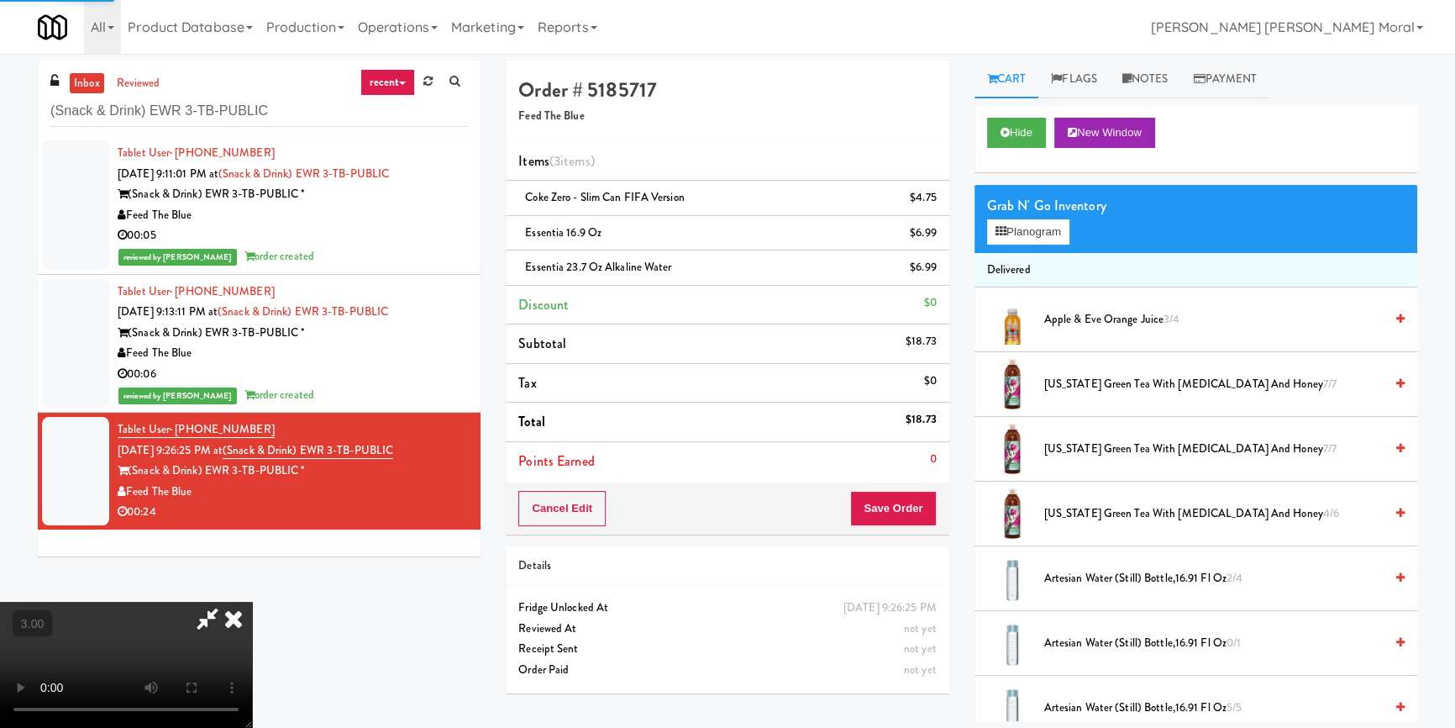
scroll to position [0, 0]
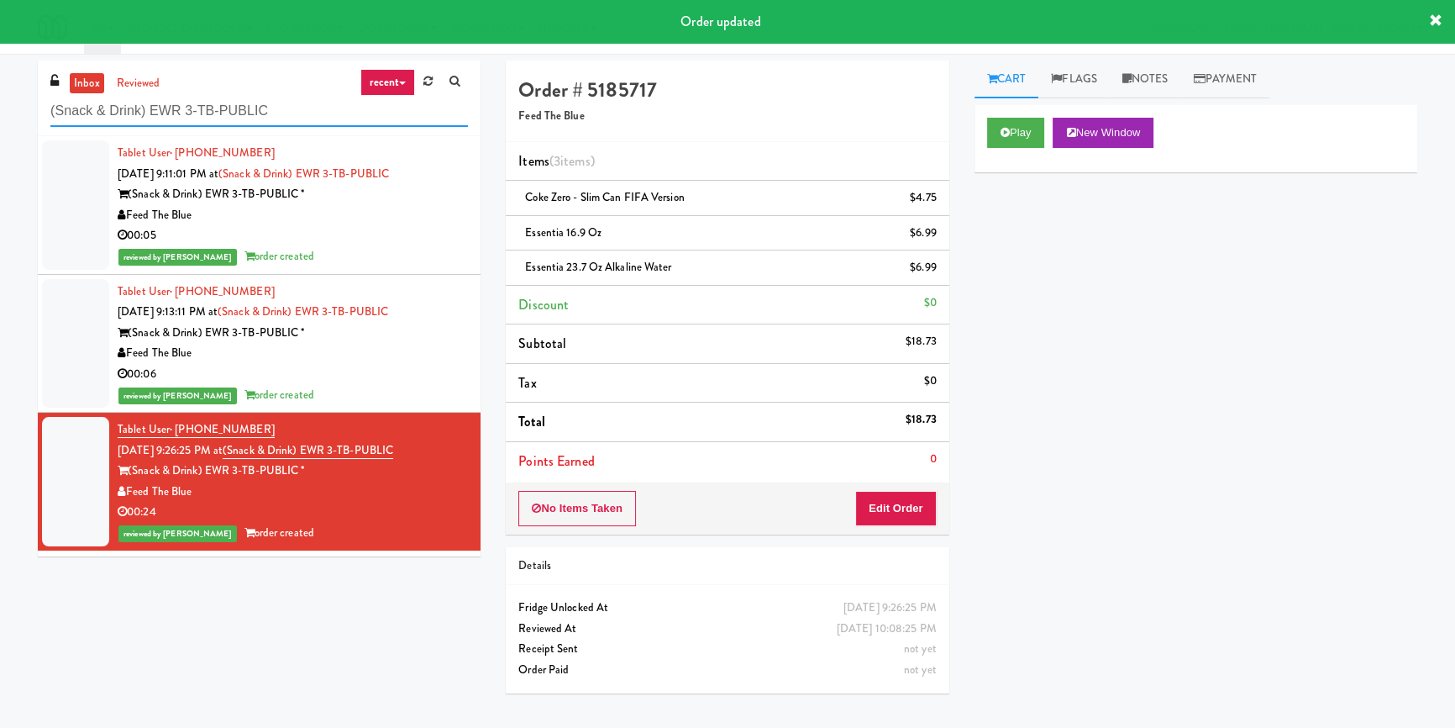
click at [188, 111] on input "(Snack & Drink) EWR 3-TB-PUBLIC" at bounding box center [259, 111] width 418 height 31
paste input "Gateway west loop"
click at [188, 111] on input "Gateway west loop" at bounding box center [259, 111] width 418 height 31
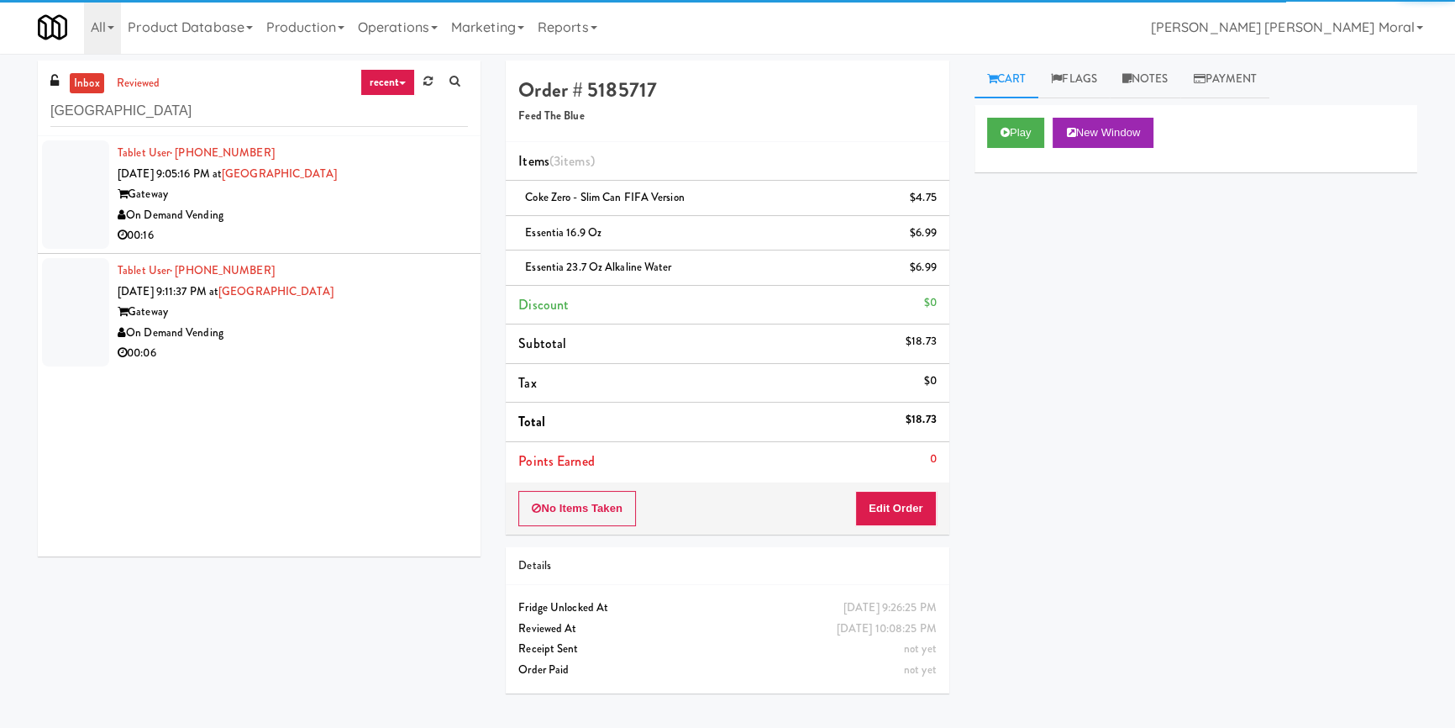
click at [385, 217] on div "On Demand Vending" at bounding box center [293, 215] width 350 height 21
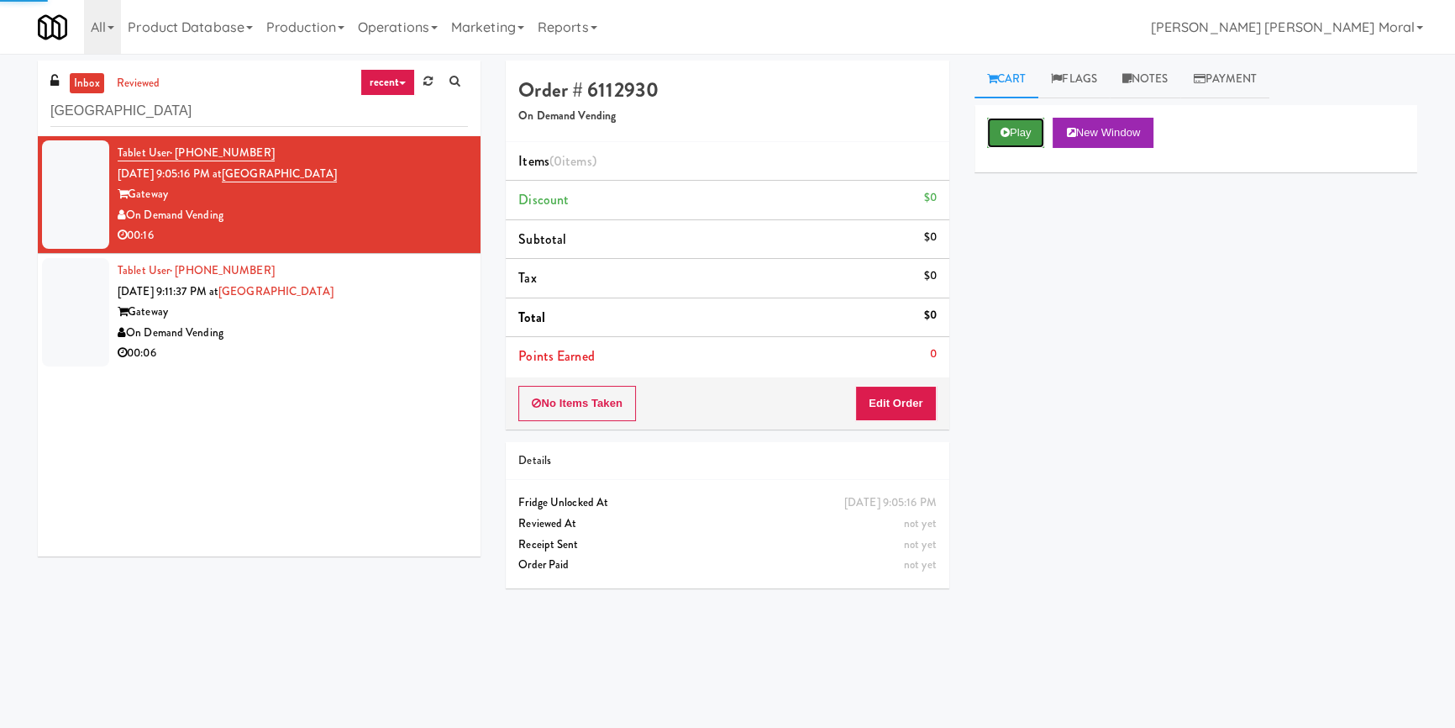
click at [1020, 139] on button "Play" at bounding box center [1016, 133] width 58 height 30
click at [1014, 235] on div "Play New Window Primary Flag Clear Flag if unable to determine what was taken o…" at bounding box center [1195, 420] width 443 height 630
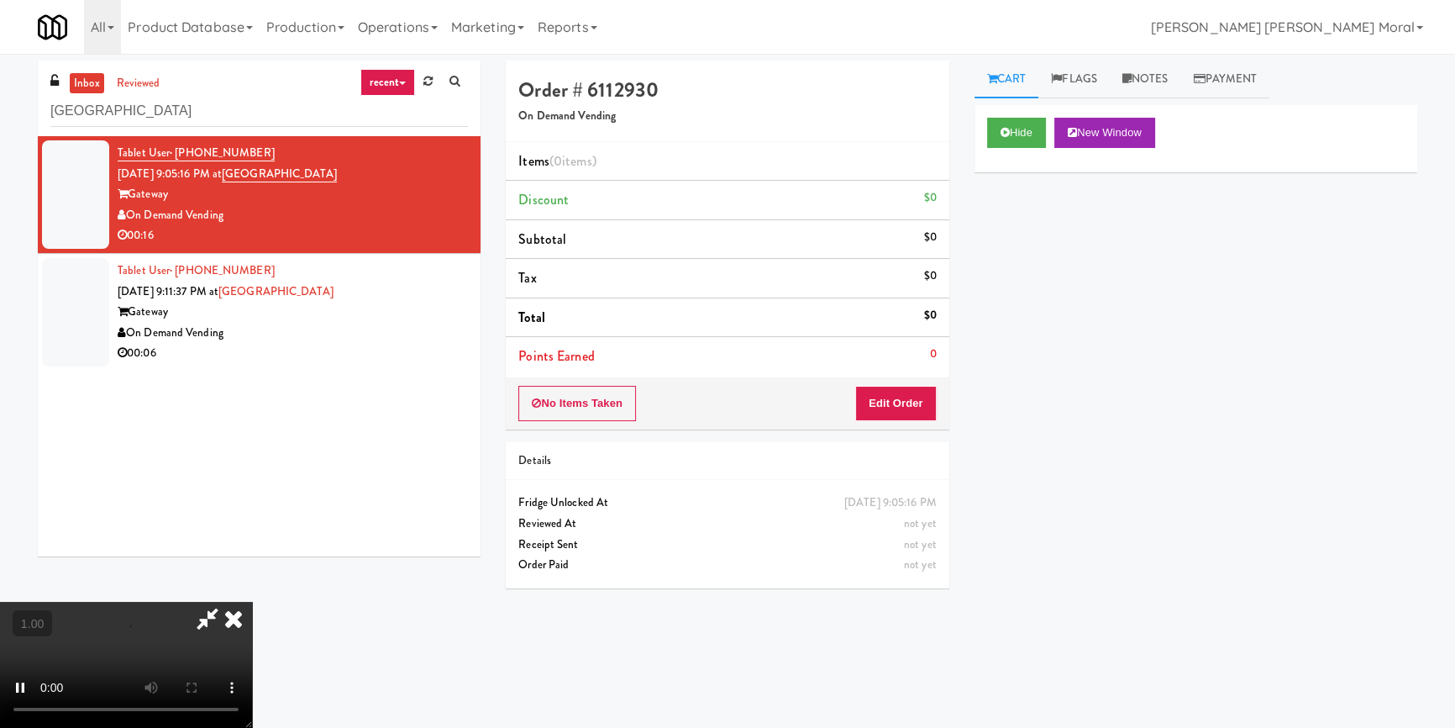
scroll to position [159, 0]
click at [252, 601] on video at bounding box center [126, 664] width 252 height 126
click at [915, 402] on button "Edit Order" at bounding box center [895, 403] width 81 height 35
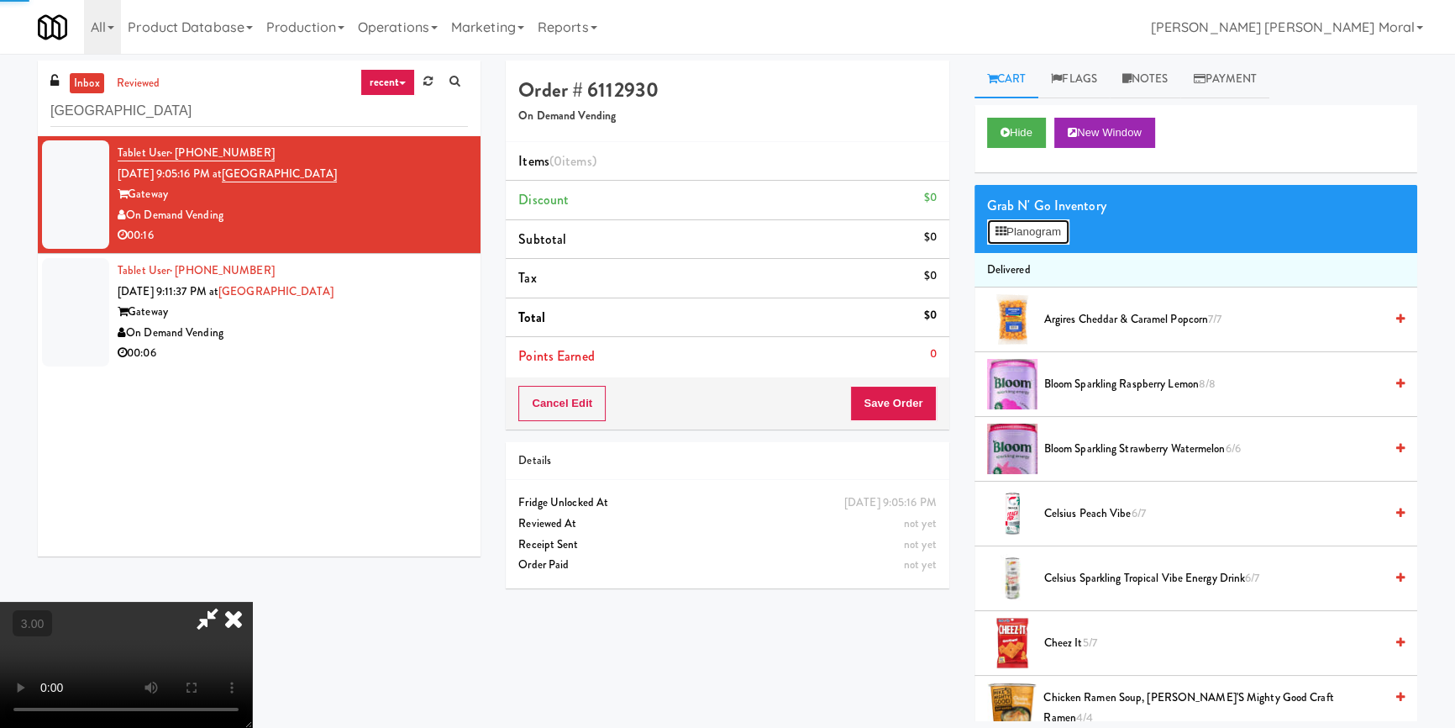
click at [1013, 233] on button "Planogram" at bounding box center [1028, 231] width 82 height 25
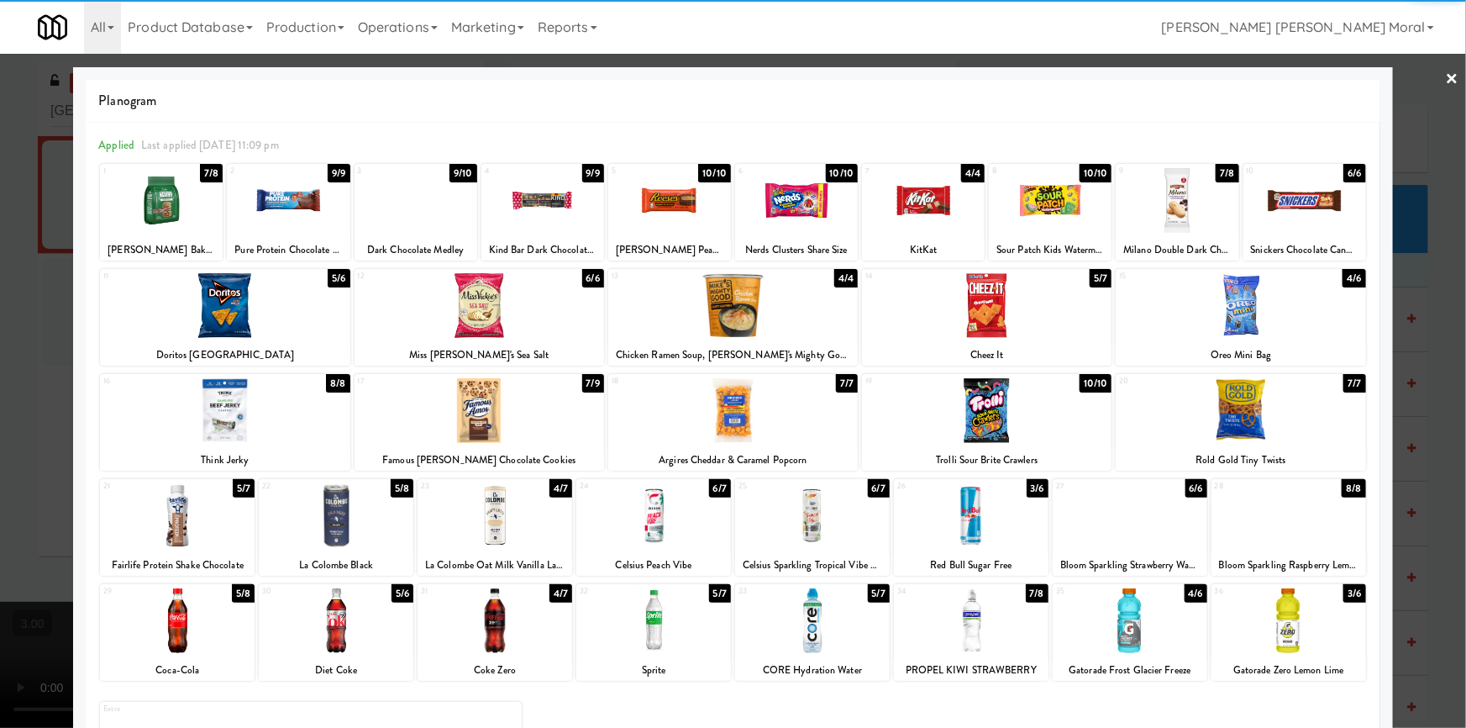
click at [967, 529] on div at bounding box center [971, 515] width 155 height 65
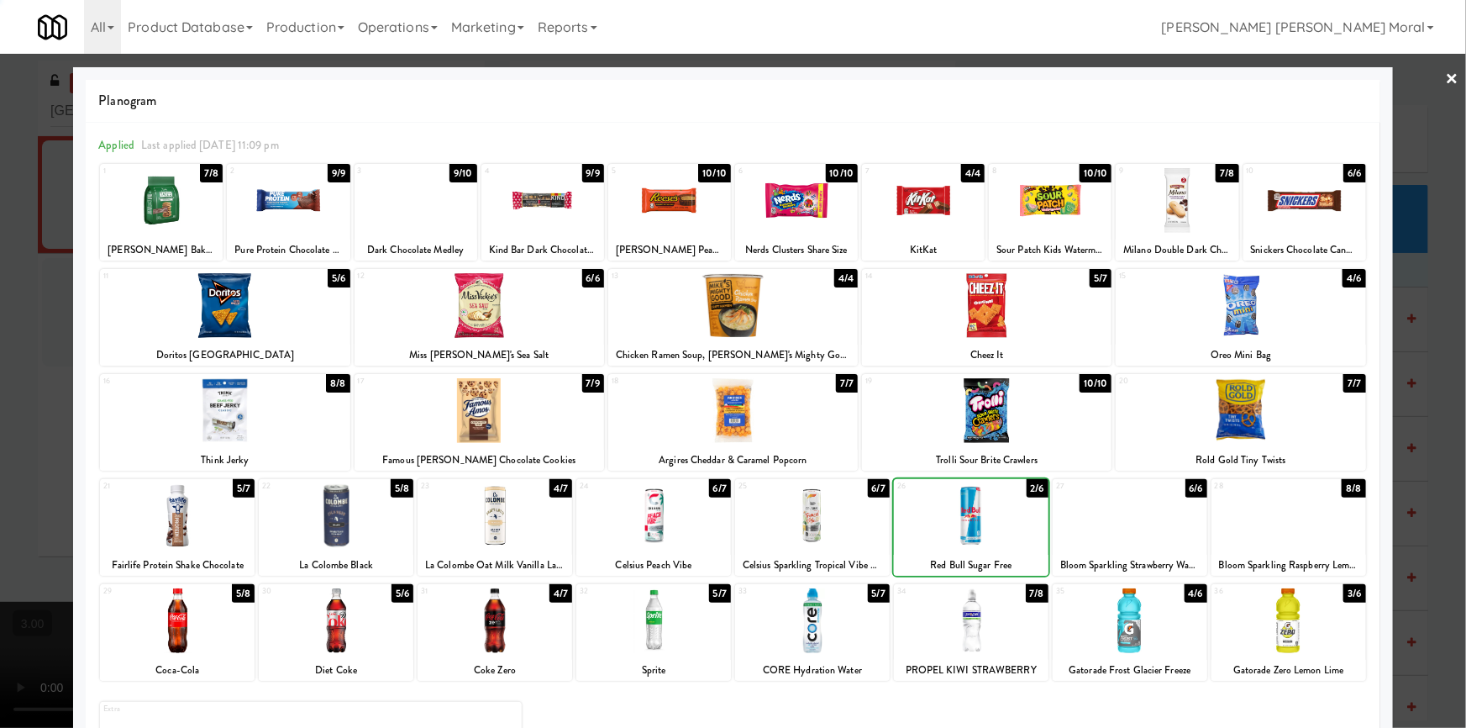
click at [244, 298] on div at bounding box center [225, 305] width 250 height 65
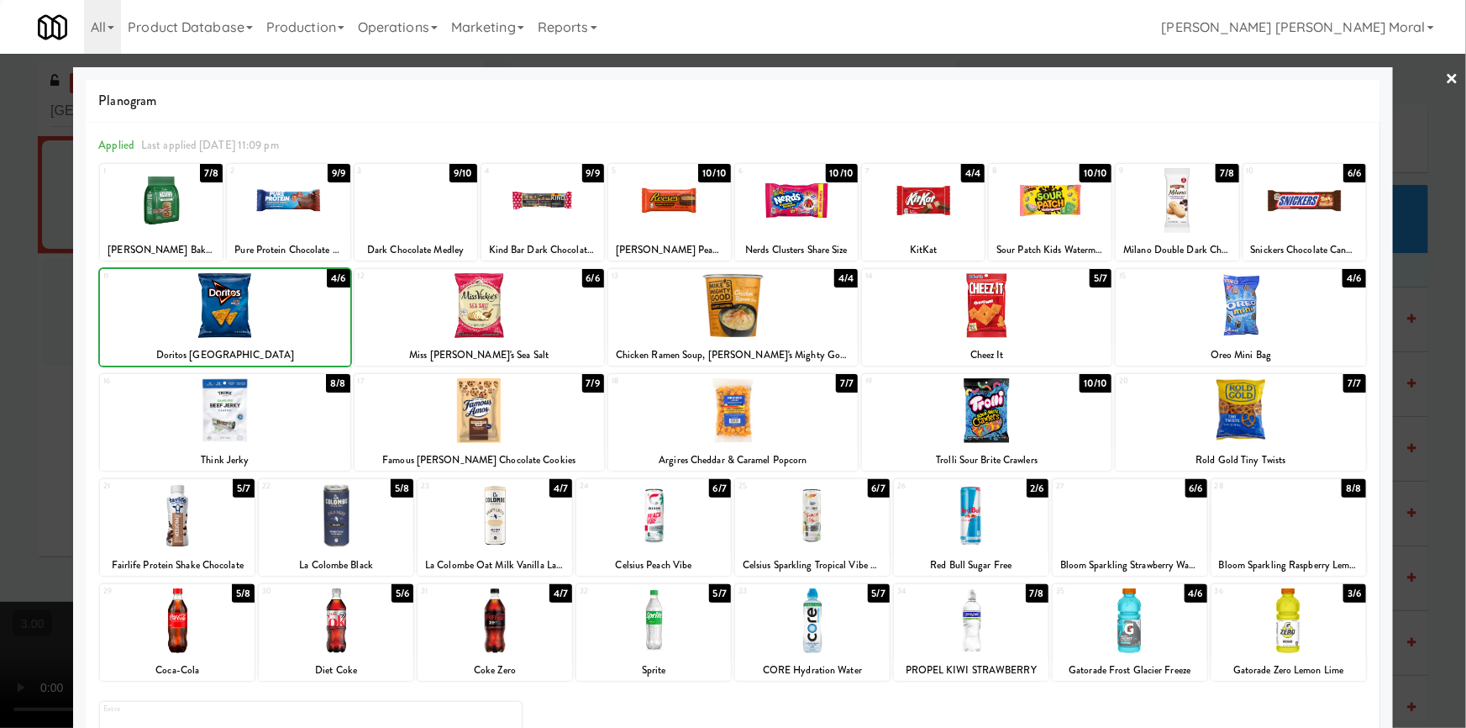
drag, startPoint x: 0, startPoint y: 386, endPoint x: 14, endPoint y: 386, distance: 14.3
click at [0, 386] on div at bounding box center [733, 364] width 1466 height 728
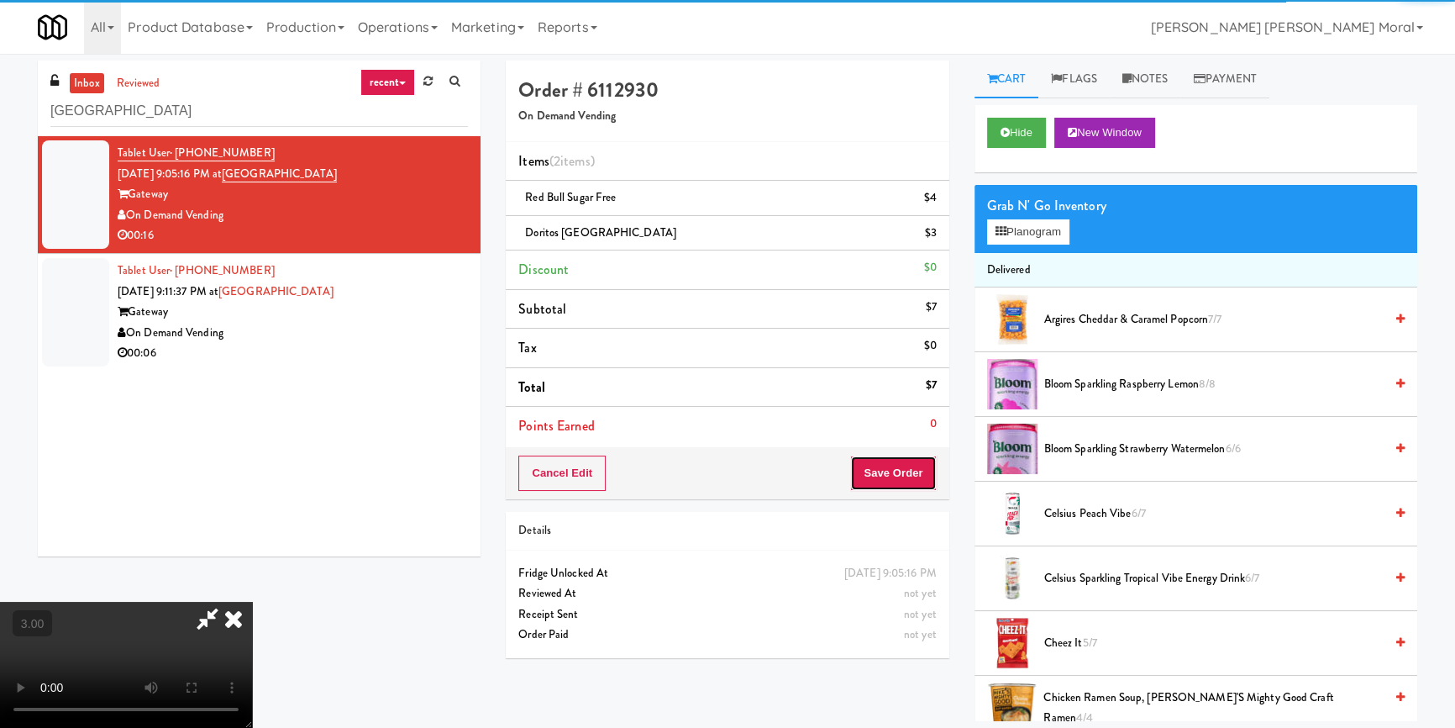
click at [905, 477] on button "Save Order" at bounding box center [893, 472] width 86 height 35
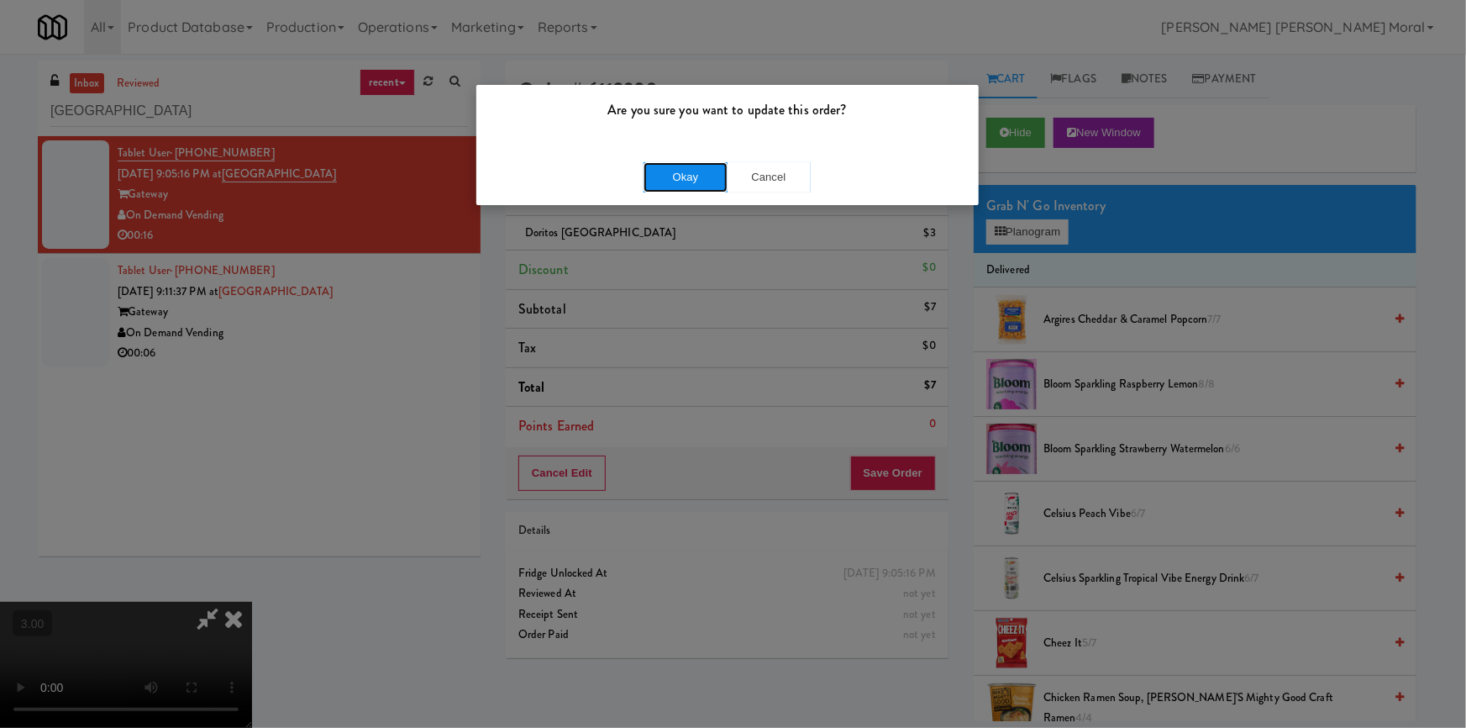
click at [695, 176] on button "Okay" at bounding box center [685, 177] width 84 height 30
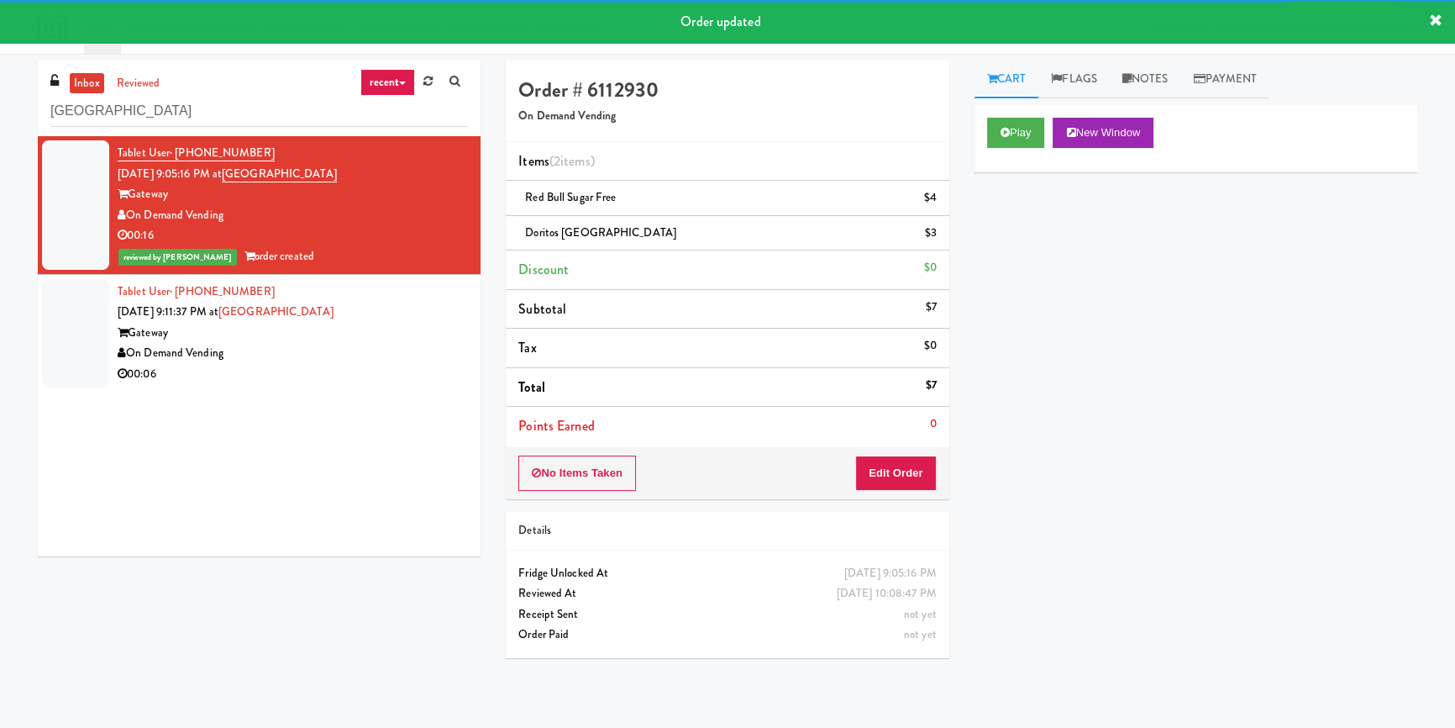
click at [381, 372] on div "Tablet User · (773) 677-7310 Sep 24, 2025 9:05:16 PM at Gateway west loop Gatew…" at bounding box center [259, 346] width 443 height 420
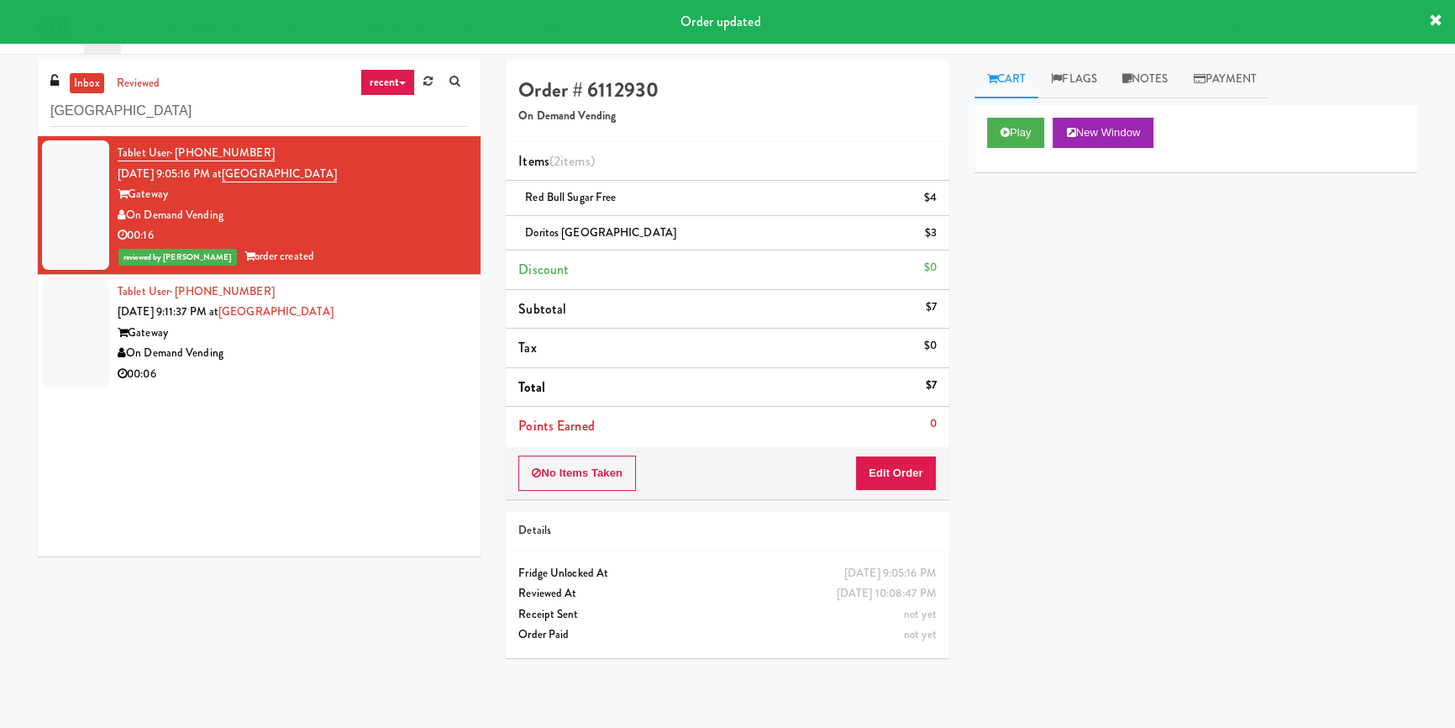
click at [333, 344] on div "On Demand Vending" at bounding box center [293, 353] width 350 height 21
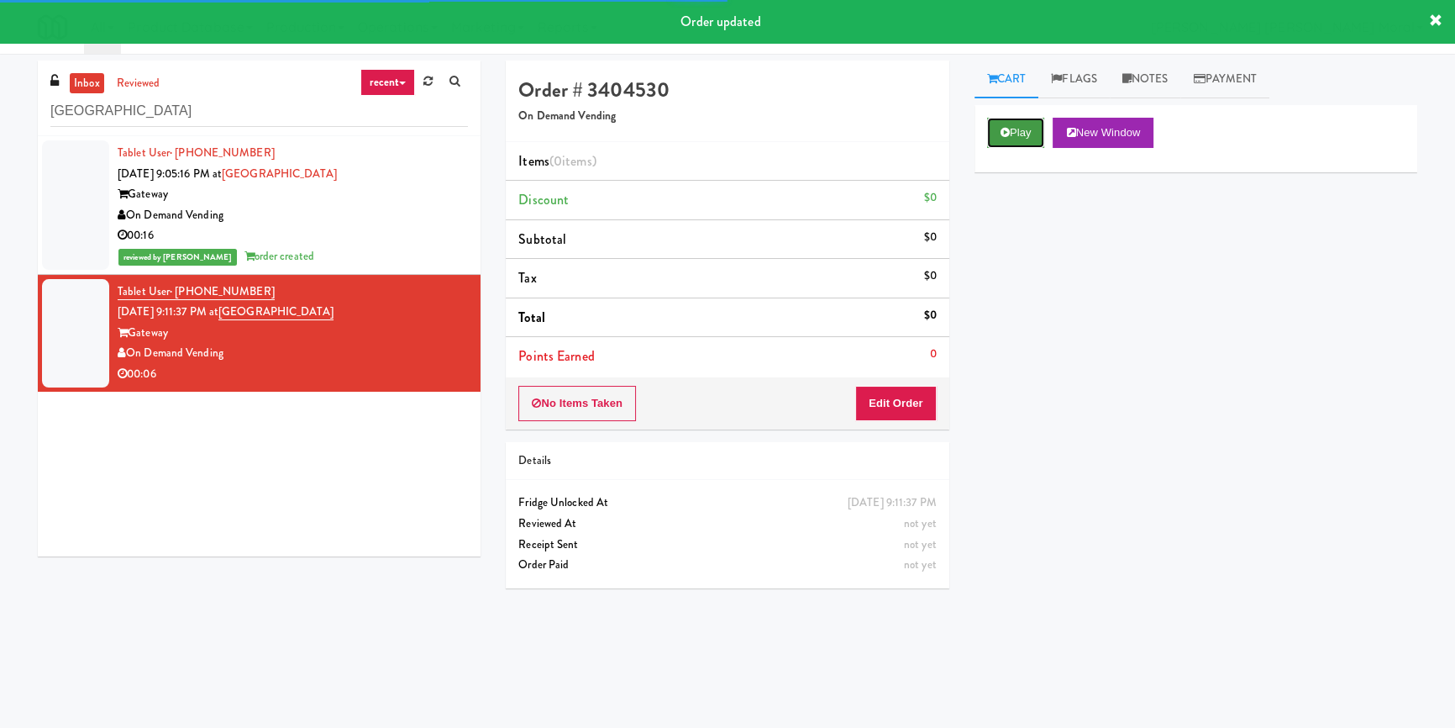
click at [1025, 143] on button "Play" at bounding box center [1016, 133] width 58 height 30
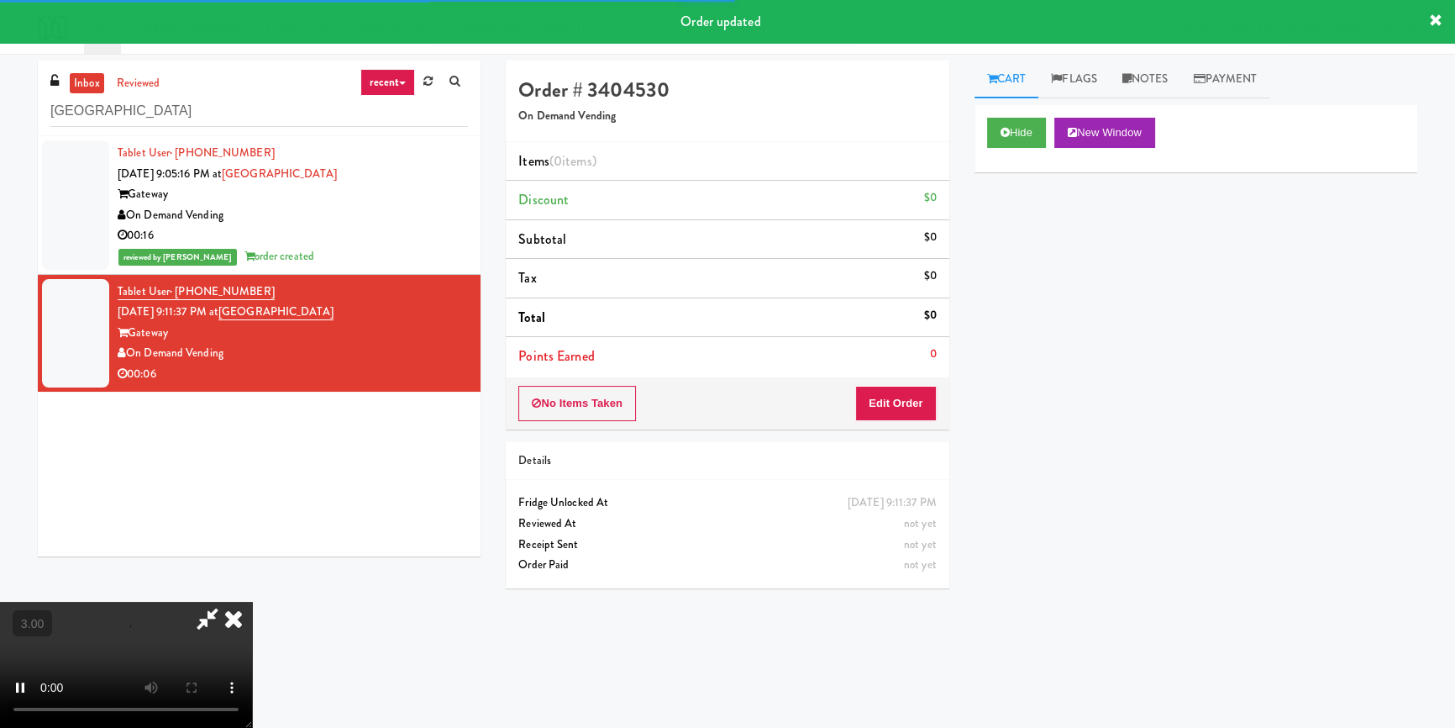
click at [1016, 234] on div "Hide New Window Primary Flag Clear Flag if unable to determine what was taken o…" at bounding box center [1195, 420] width 443 height 630
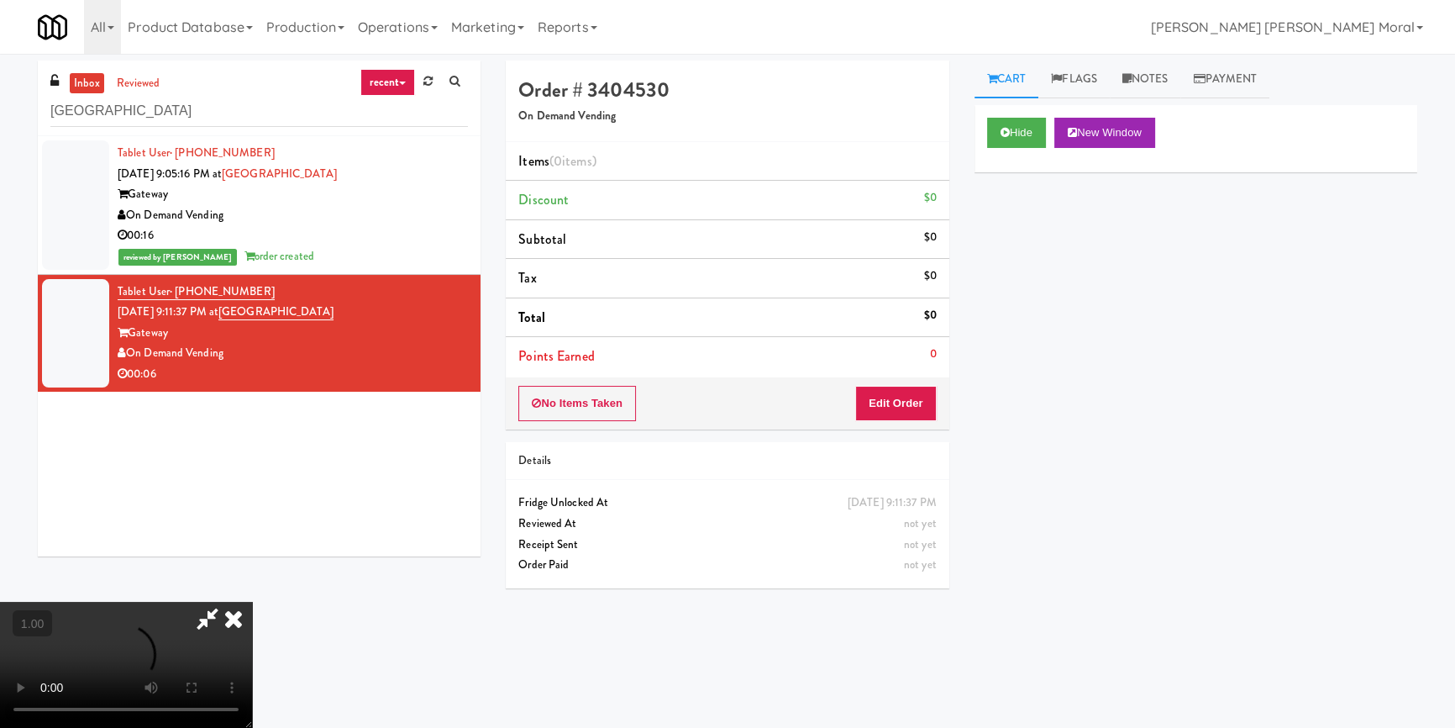
scroll to position [152, 0]
click at [878, 409] on button "Edit Order" at bounding box center [895, 403] width 81 height 35
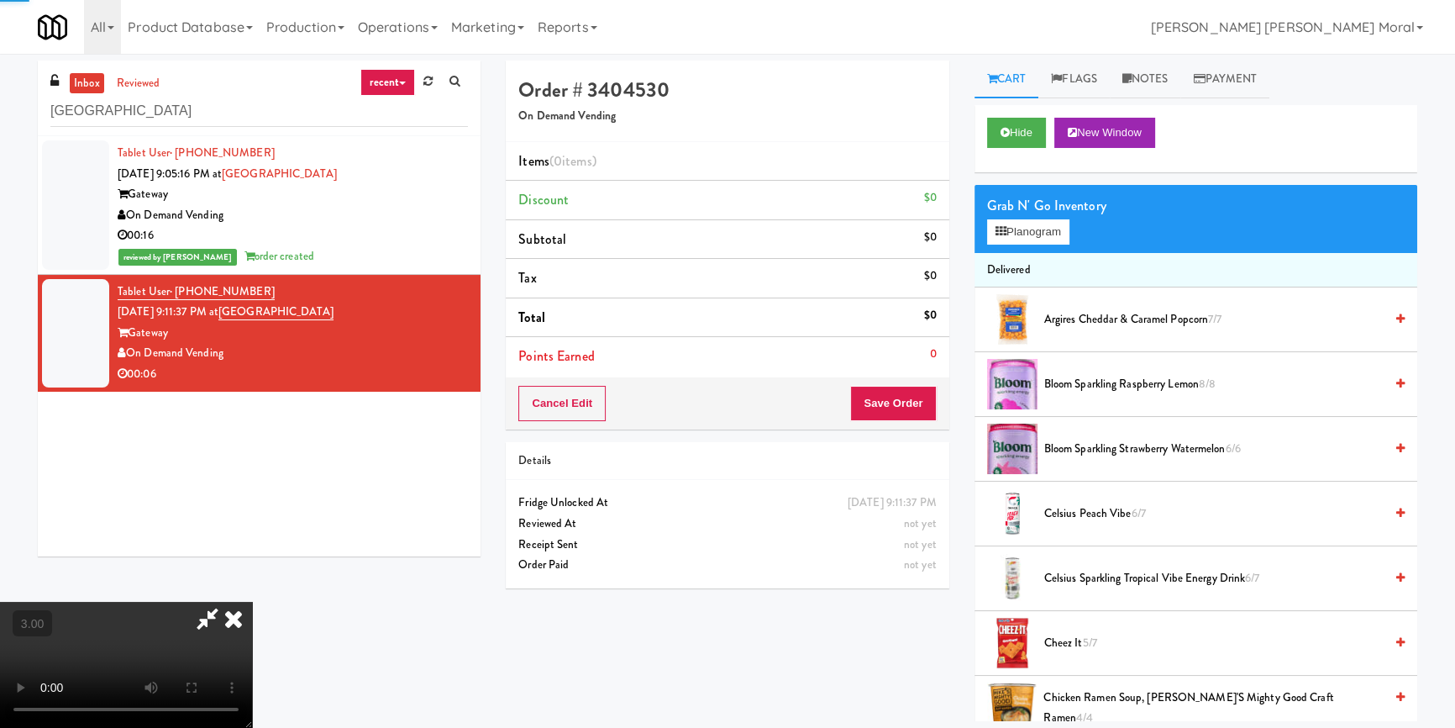
click at [997, 244] on div "Grab N' Go Inventory Planogram" at bounding box center [1195, 219] width 443 height 68
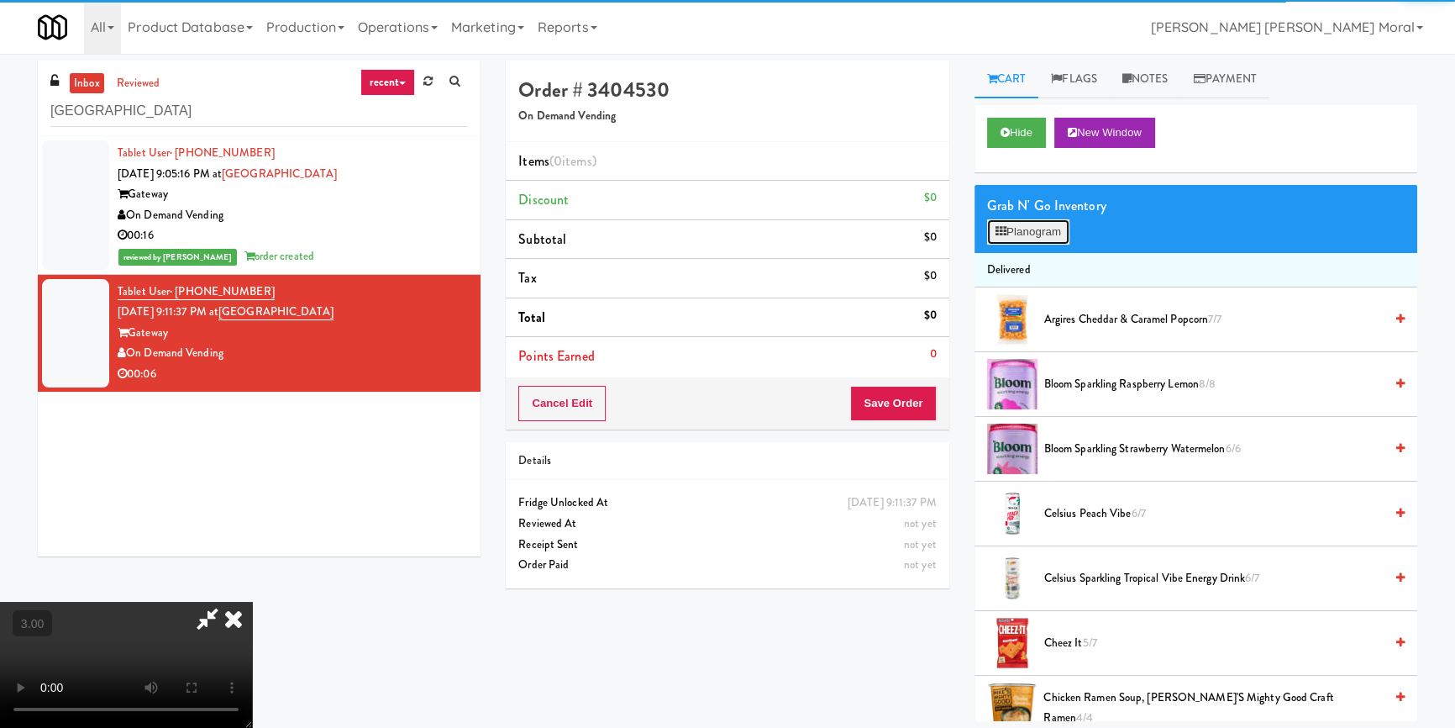
click at [1011, 226] on button "Planogram" at bounding box center [1028, 231] width 82 height 25
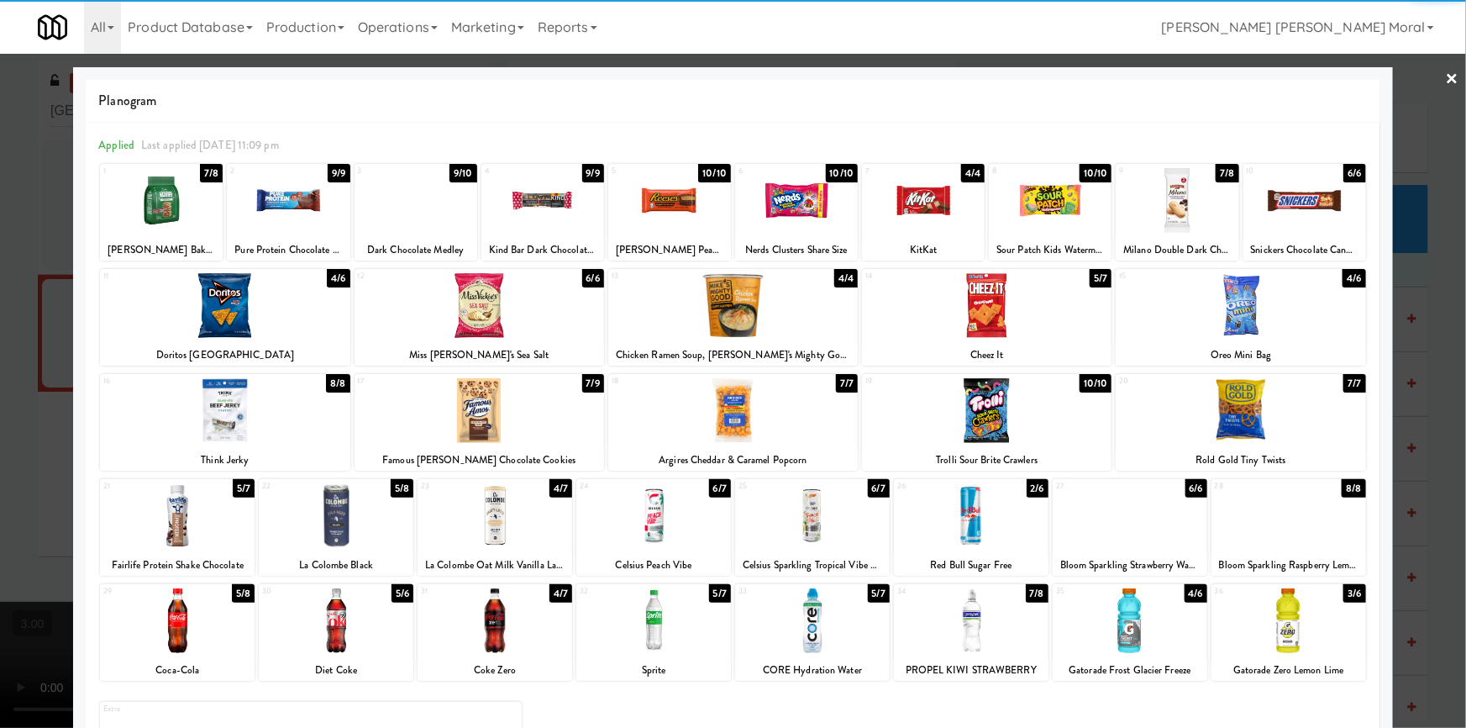
click at [518, 624] on div at bounding box center [495, 620] width 155 height 65
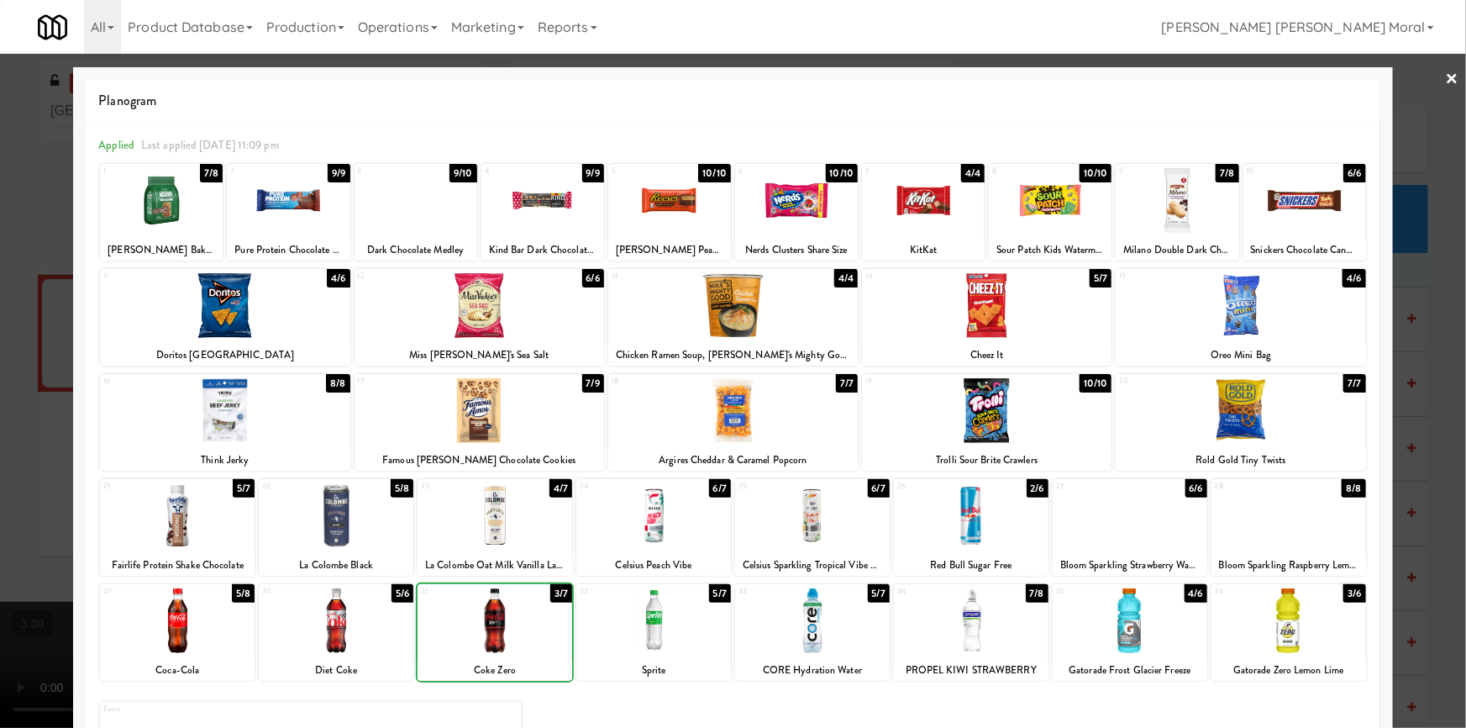
click at [0, 434] on div at bounding box center [733, 364] width 1466 height 728
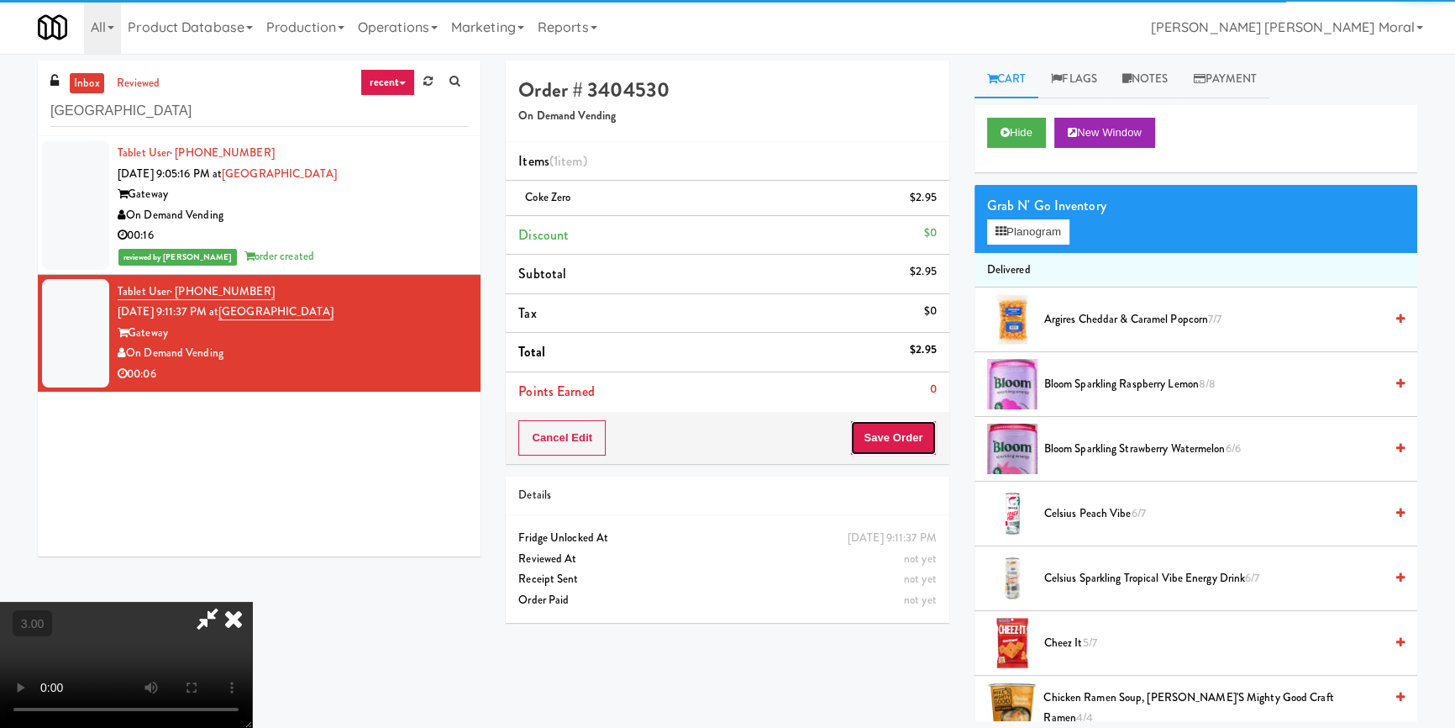
click at [913, 434] on button "Save Order" at bounding box center [893, 437] width 86 height 35
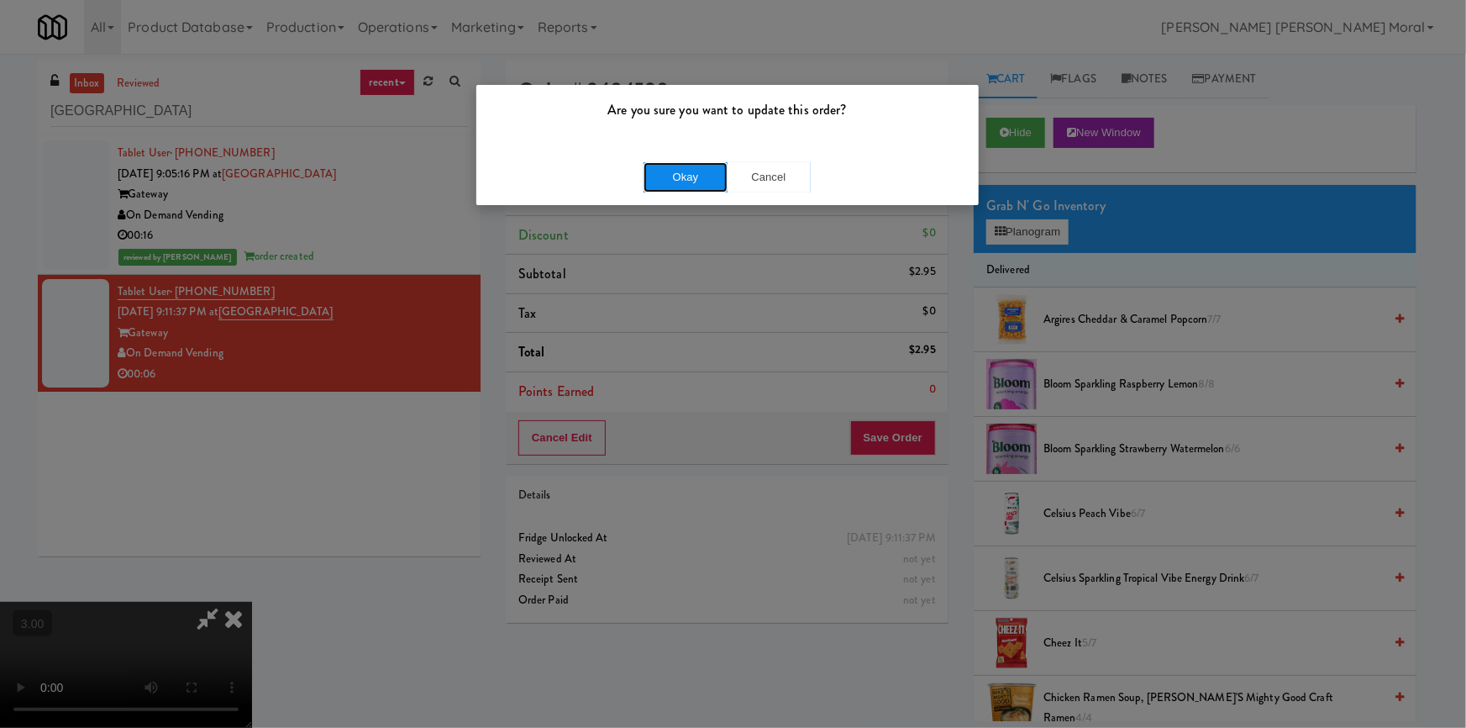
click at [680, 171] on button "Okay" at bounding box center [685, 177] width 84 height 30
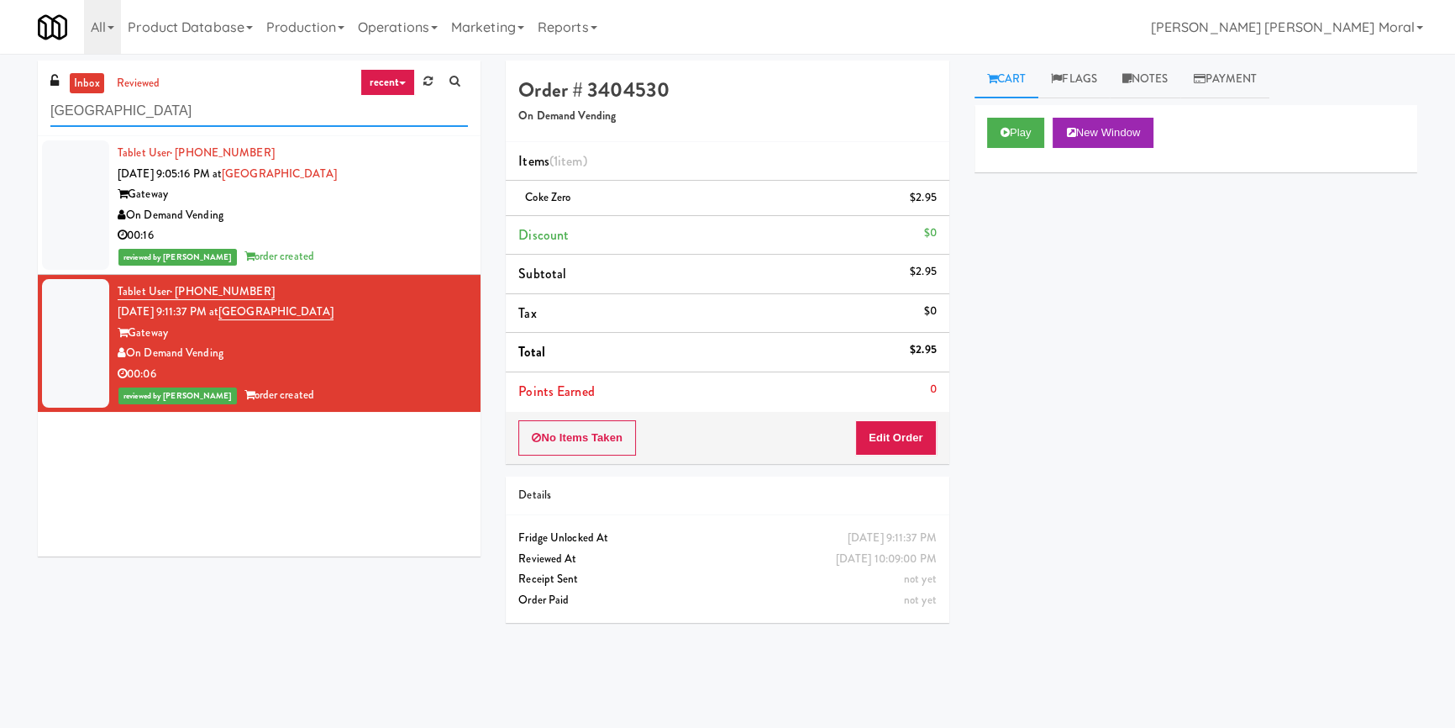
click at [232, 118] on input "Gateway west loop" at bounding box center [259, 111] width 418 height 31
paste input "Prosser PFFZ"
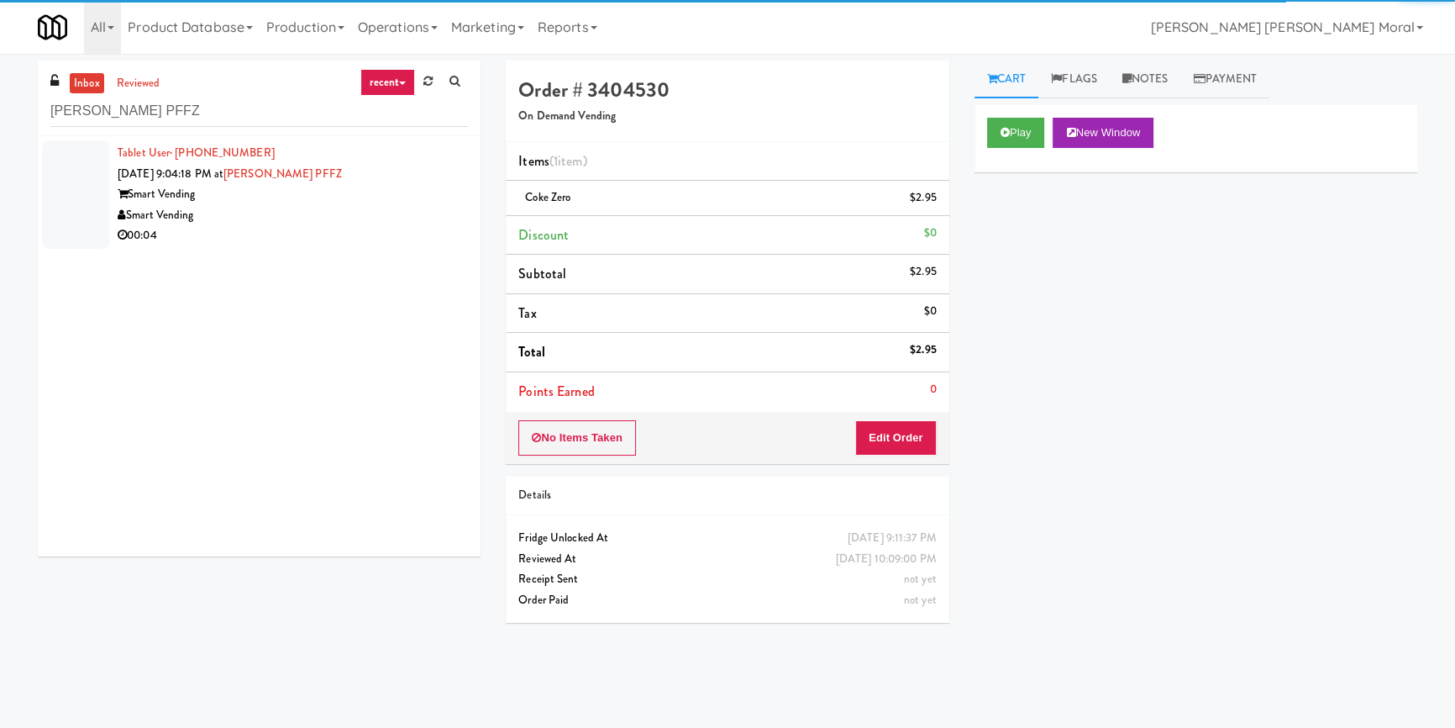
click at [363, 206] on div "Smart Vending" at bounding box center [293, 215] width 350 height 21
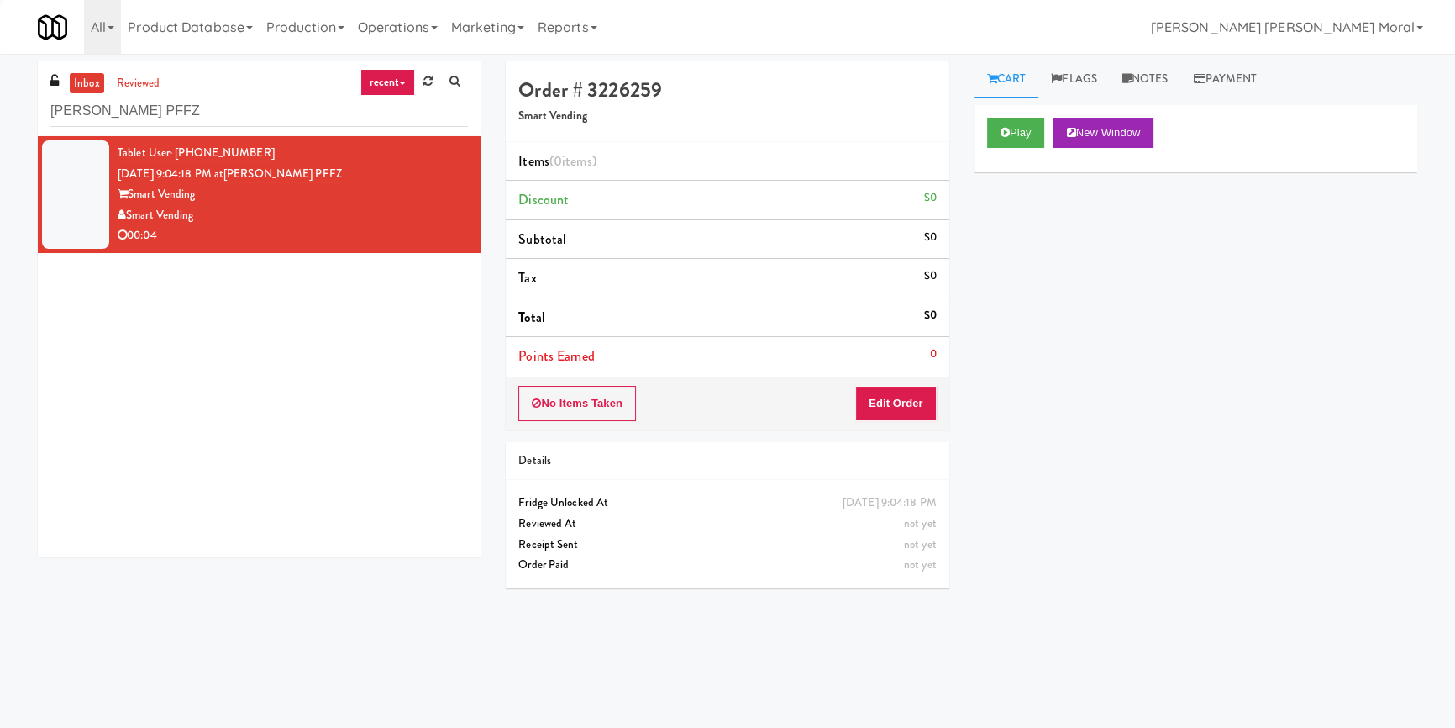
click at [1019, 114] on div "Play New Window" at bounding box center [1195, 138] width 443 height 67
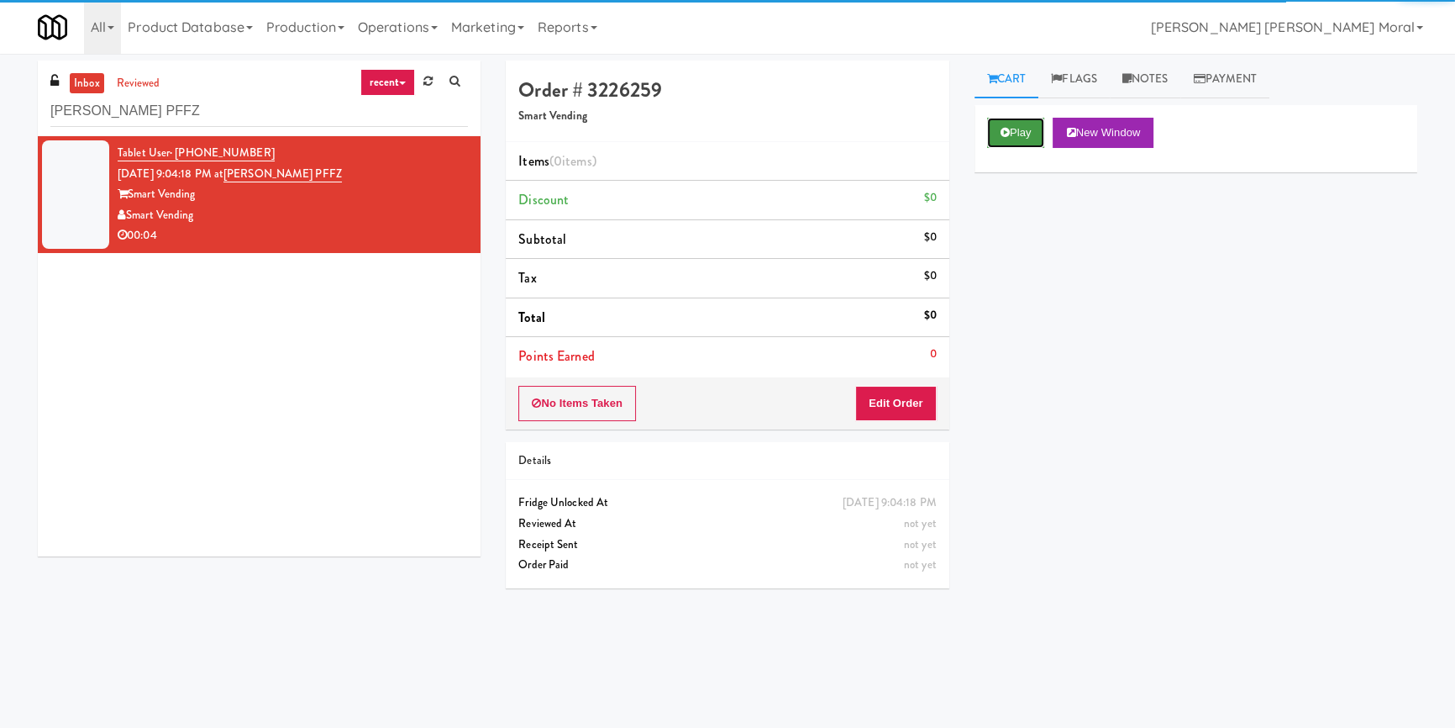
click at [1010, 134] on button "Play" at bounding box center [1016, 133] width 58 height 30
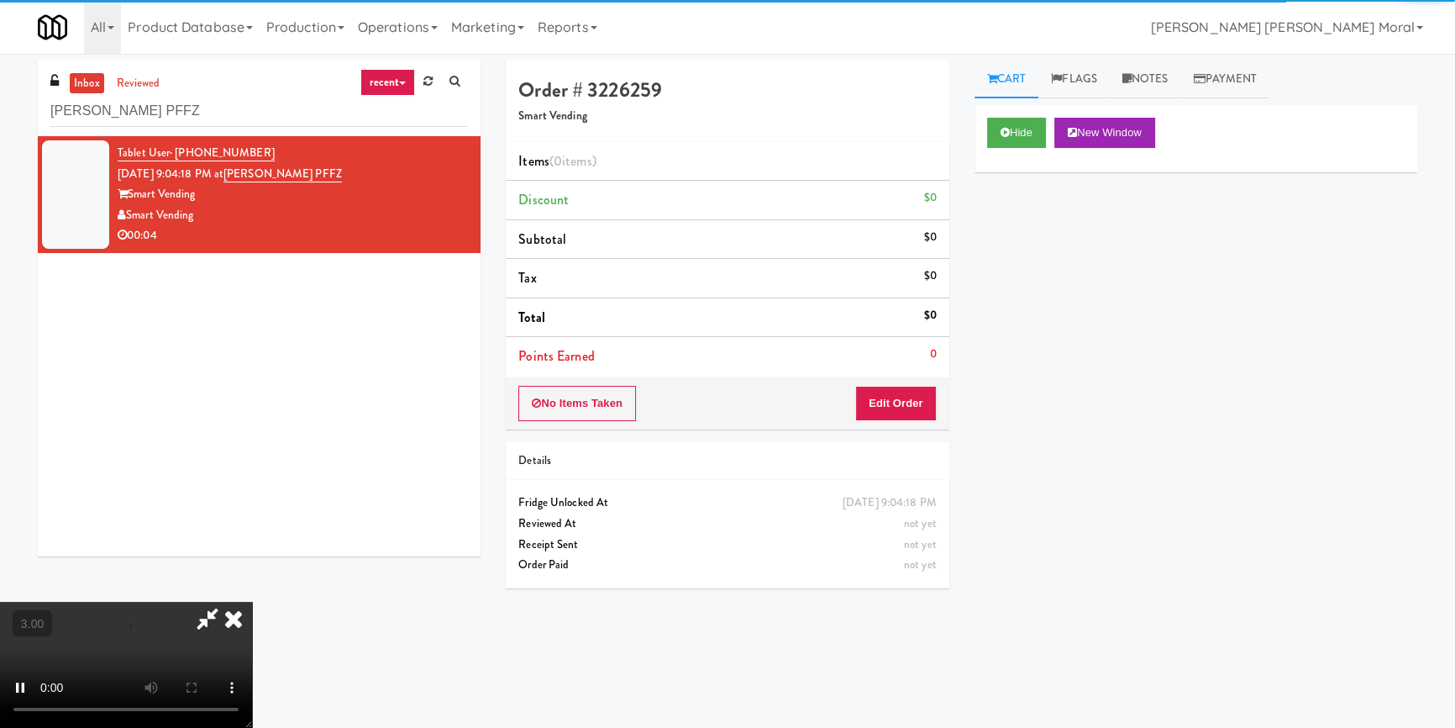
click at [1025, 243] on div "Hide New Window Primary Flag Clear Flag if unable to determine what was taken o…" at bounding box center [1195, 420] width 443 height 630
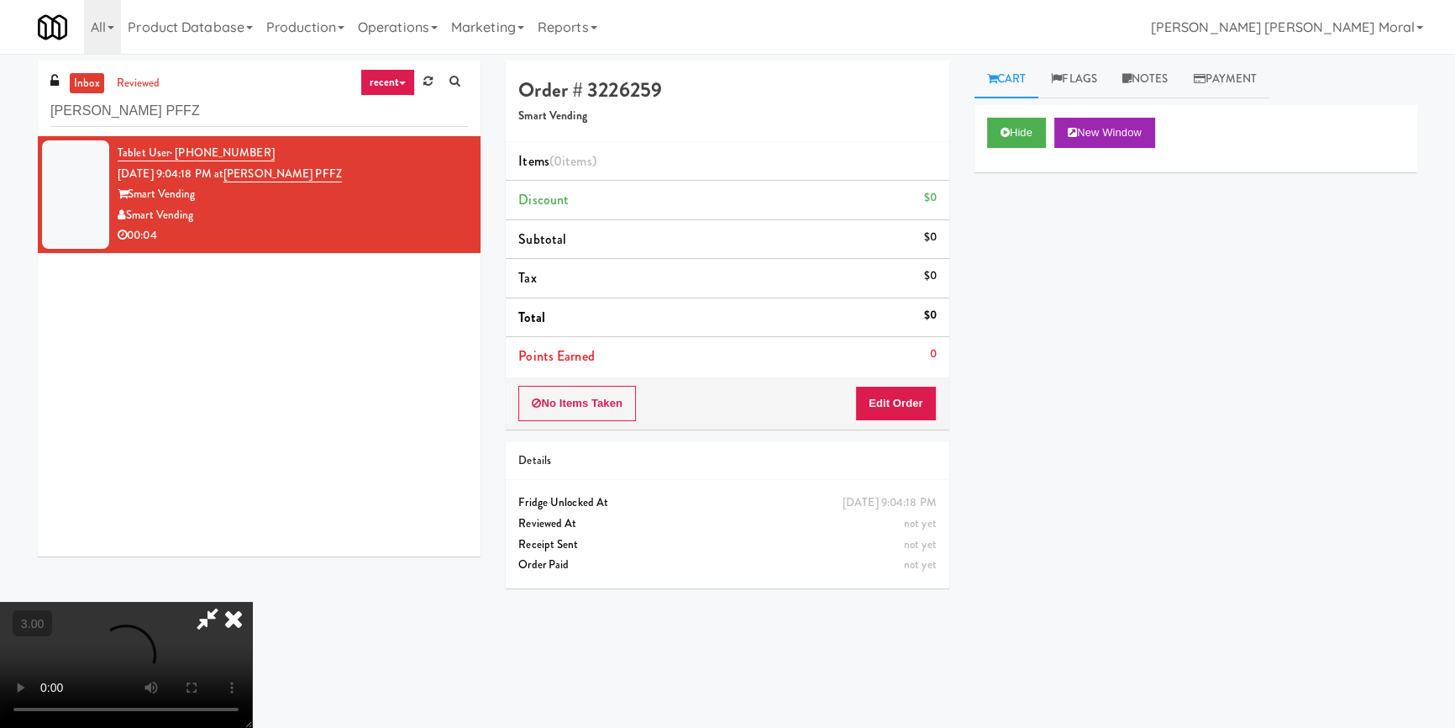
scroll to position [82, 0]
click at [252, 601] on video at bounding box center [126, 664] width 252 height 126
click at [914, 409] on button "Edit Order" at bounding box center [895, 403] width 81 height 35
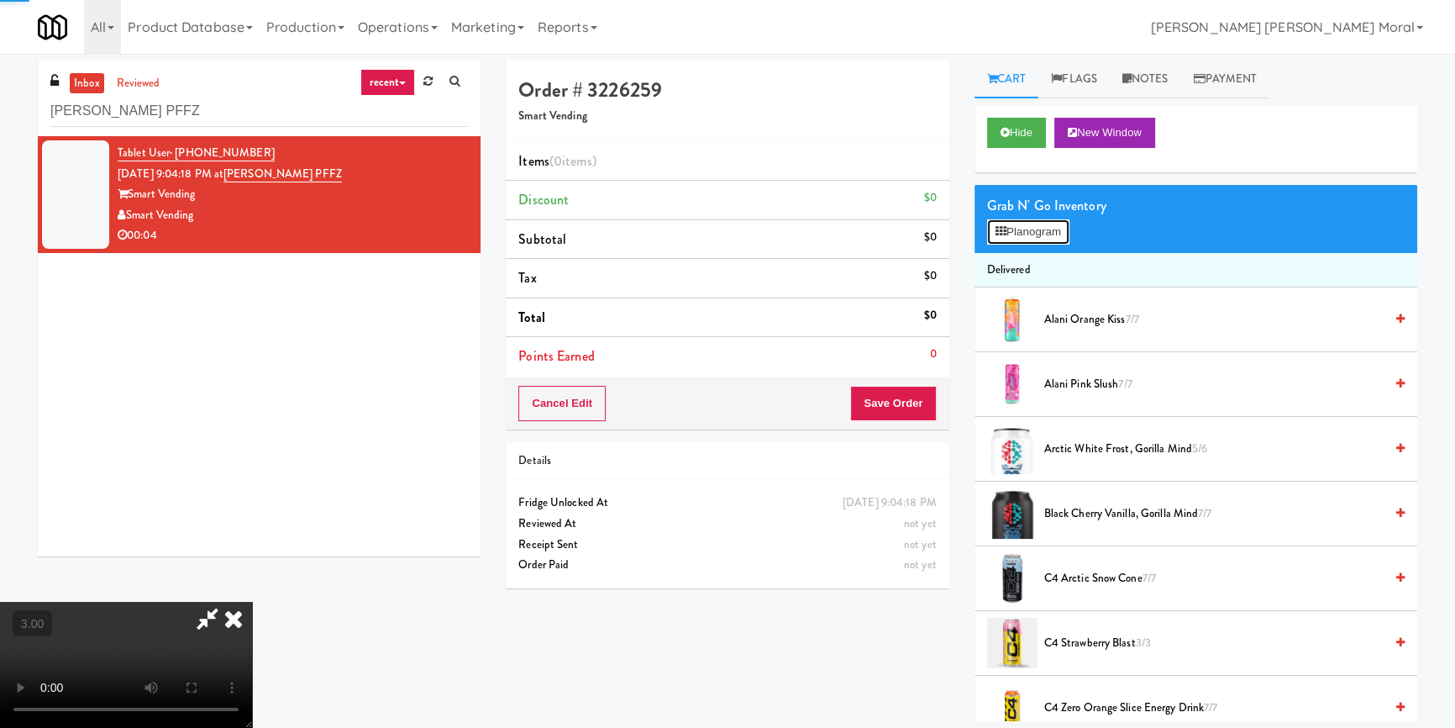
click at [1044, 234] on button "Planogram" at bounding box center [1028, 231] width 82 height 25
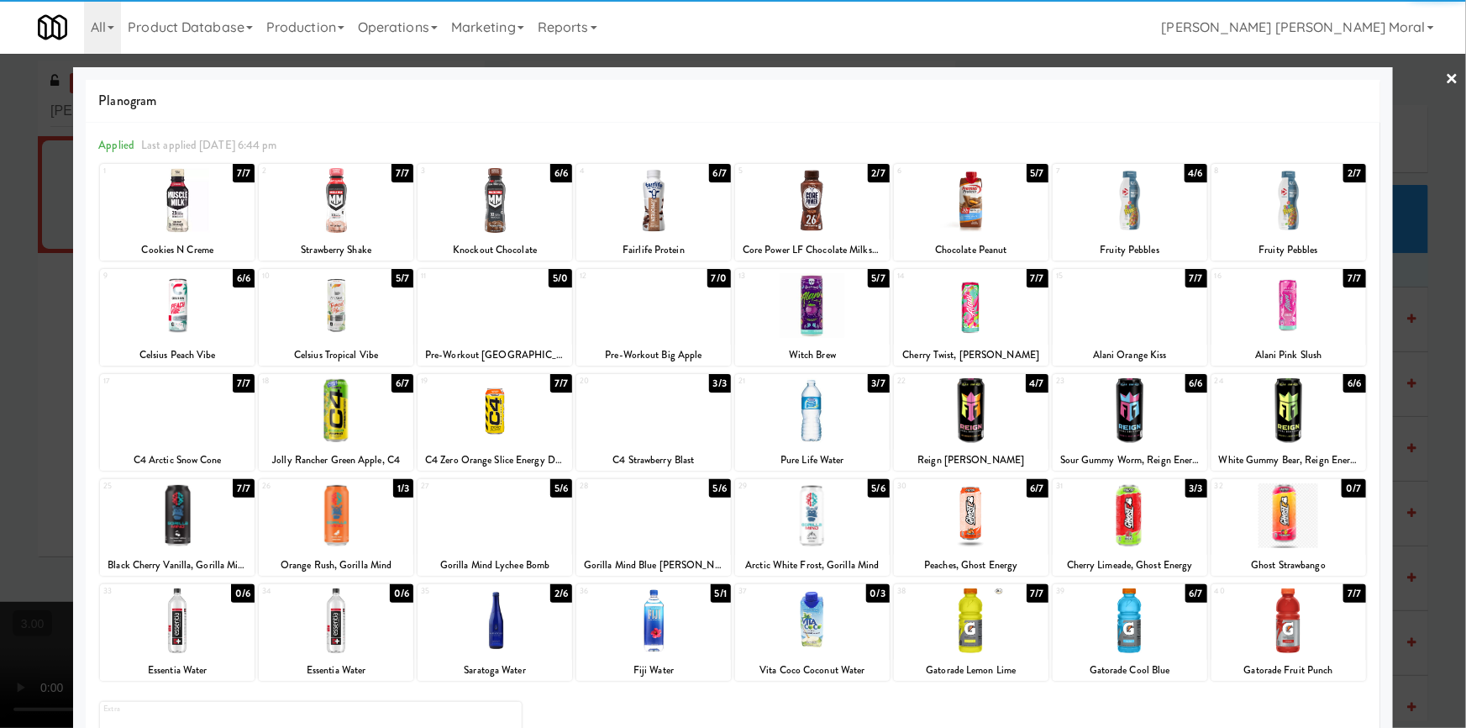
click at [507, 315] on div at bounding box center [495, 305] width 155 height 65
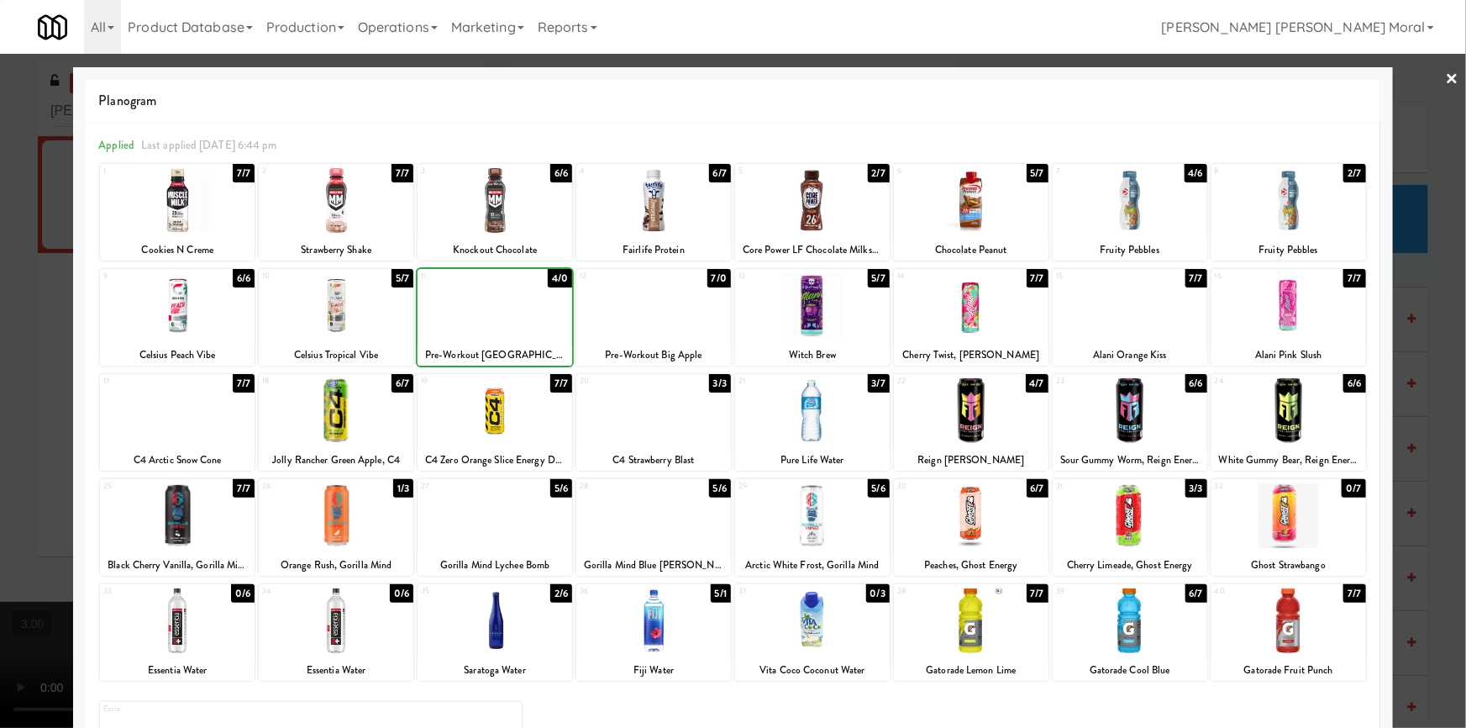
click at [41, 407] on div at bounding box center [733, 364] width 1466 height 728
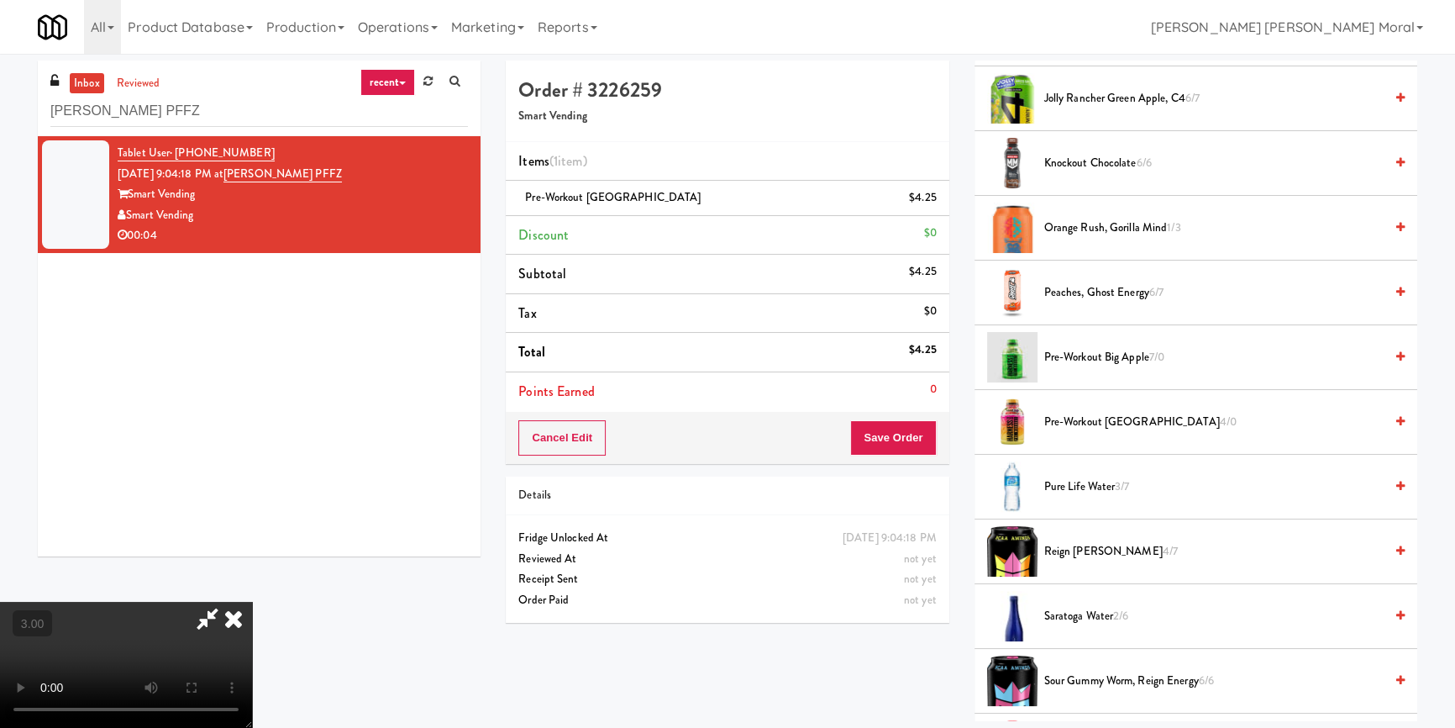
scroll to position [1756, 0]
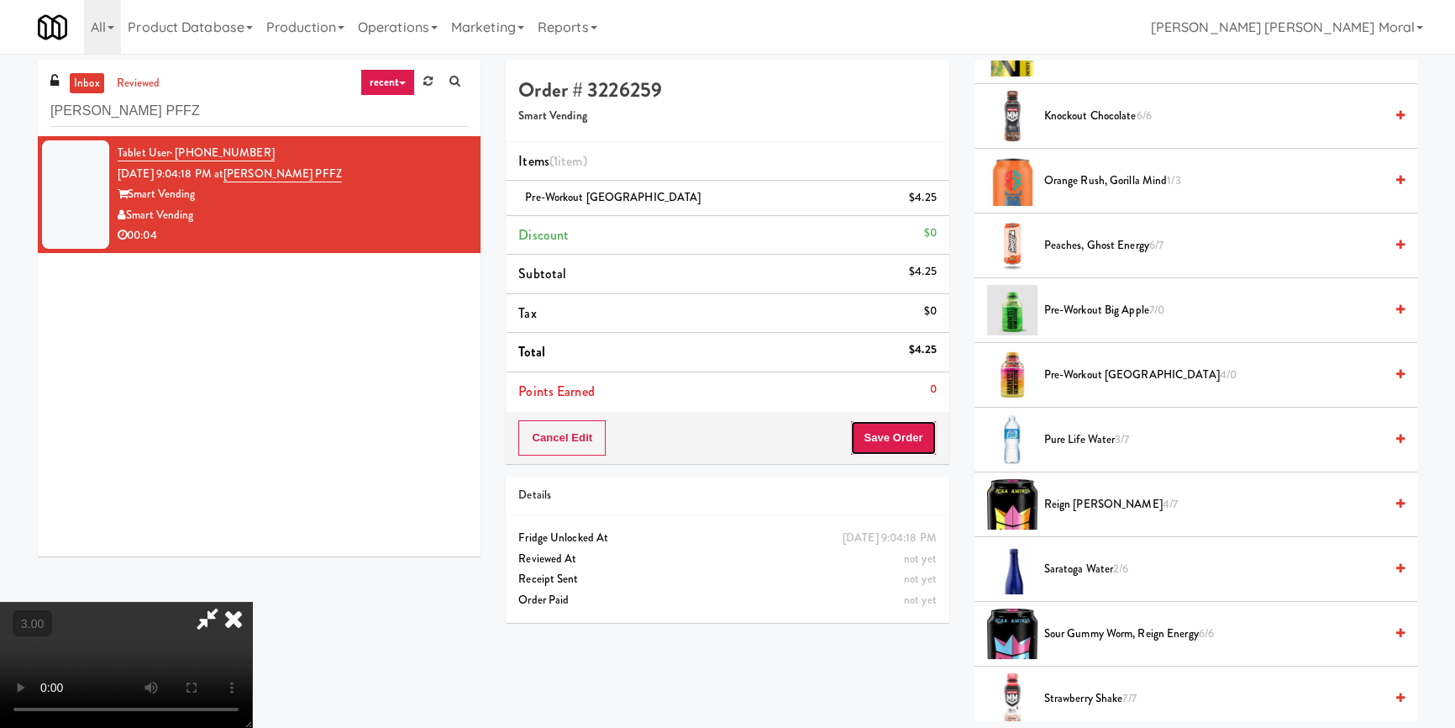
click at [916, 439] on button "Save Order" at bounding box center [893, 437] width 86 height 35
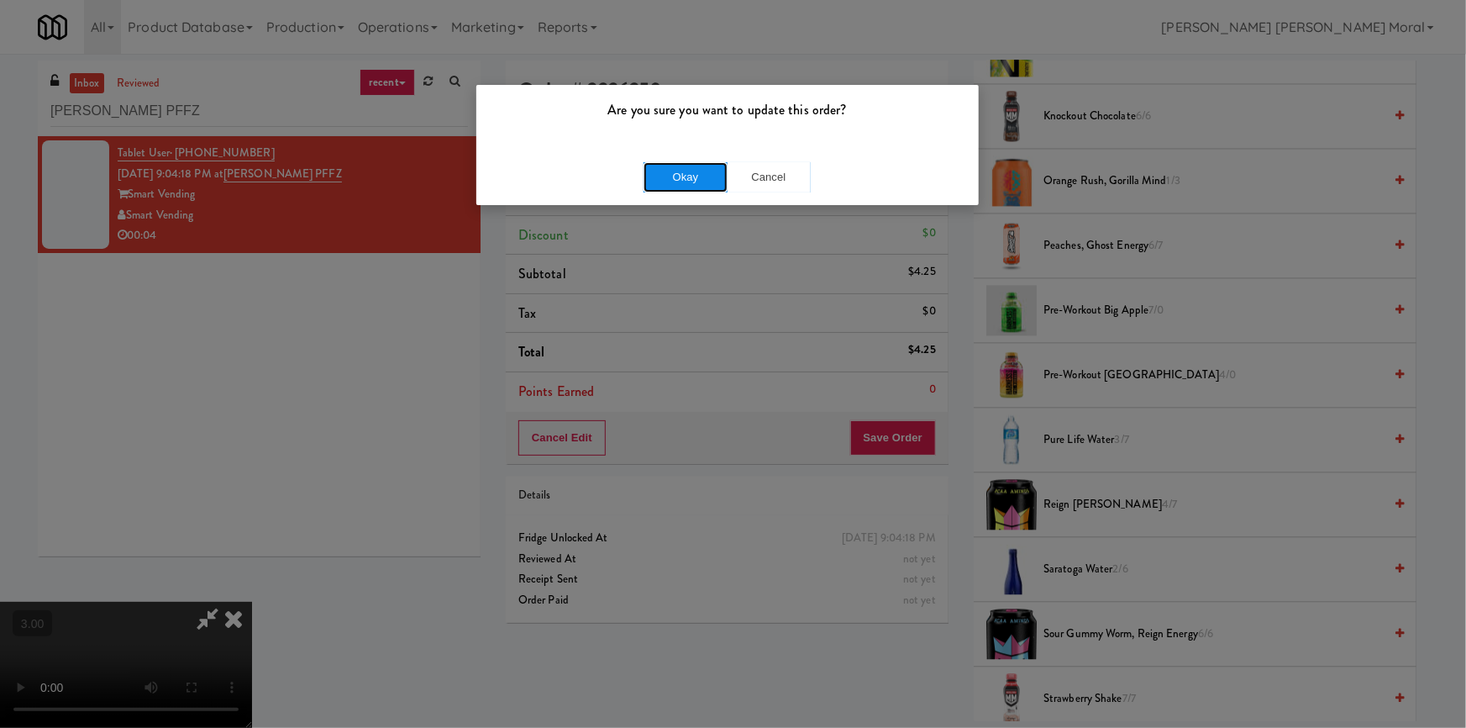
click at [702, 176] on button "Okay" at bounding box center [685, 177] width 84 height 30
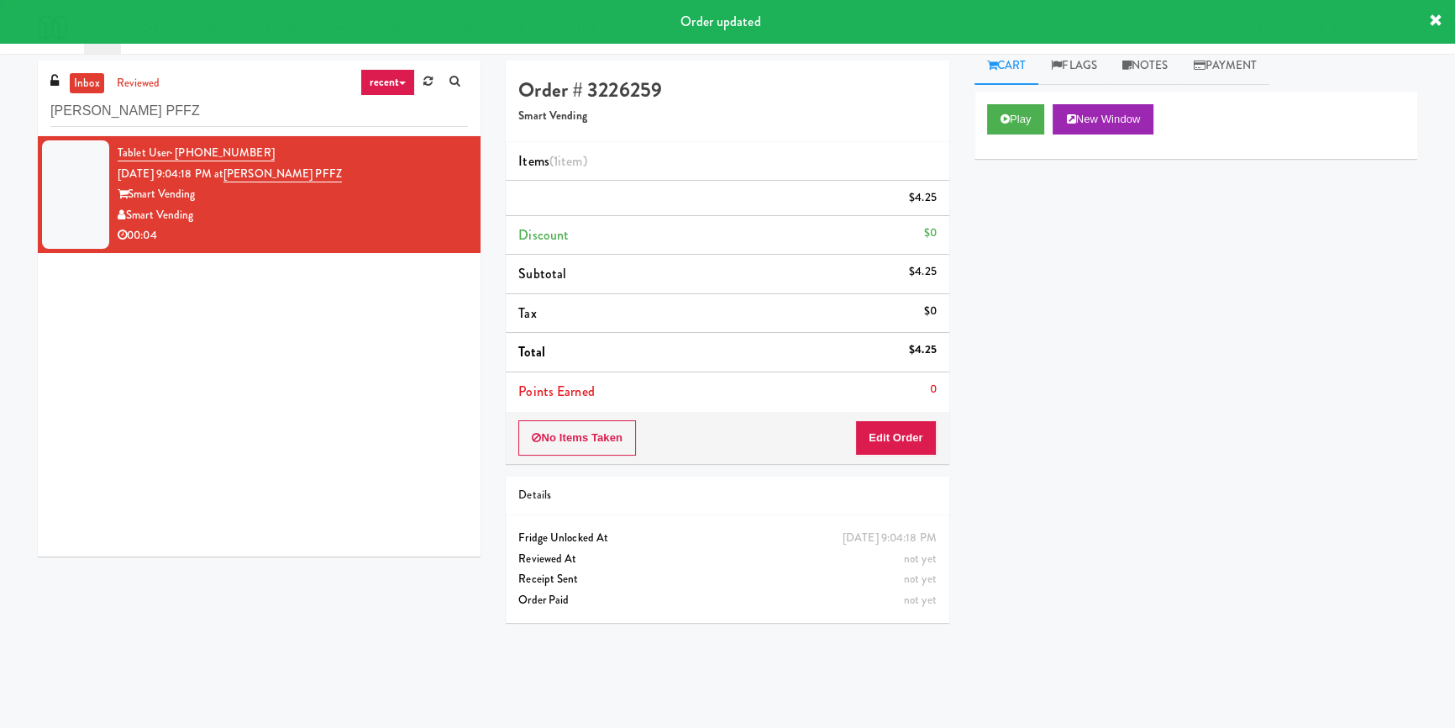
scroll to position [0, 0]
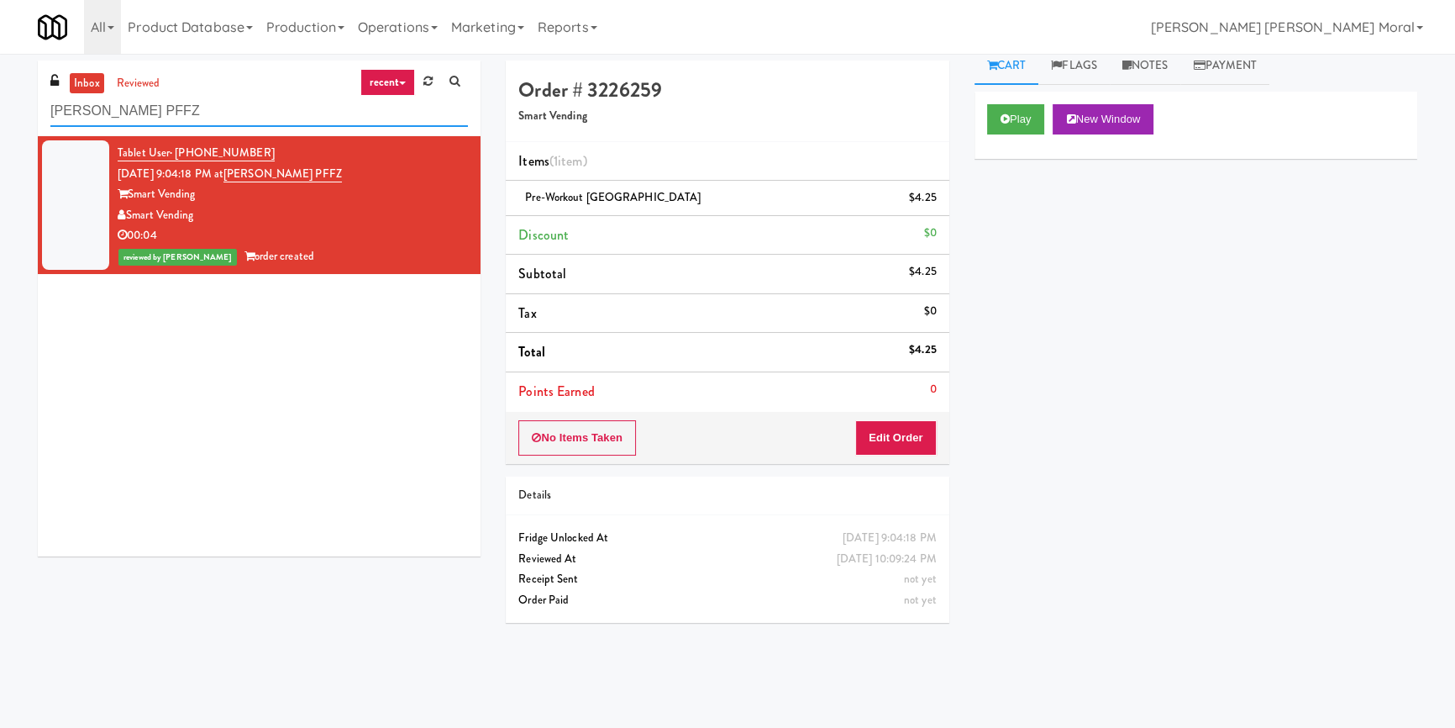
click at [175, 100] on input "Prosser PFFZ" at bounding box center [259, 111] width 418 height 31
paste input "The Horizons - Cooler #2"
click at [175, 100] on input "Prosser PFFZ" at bounding box center [259, 111] width 418 height 31
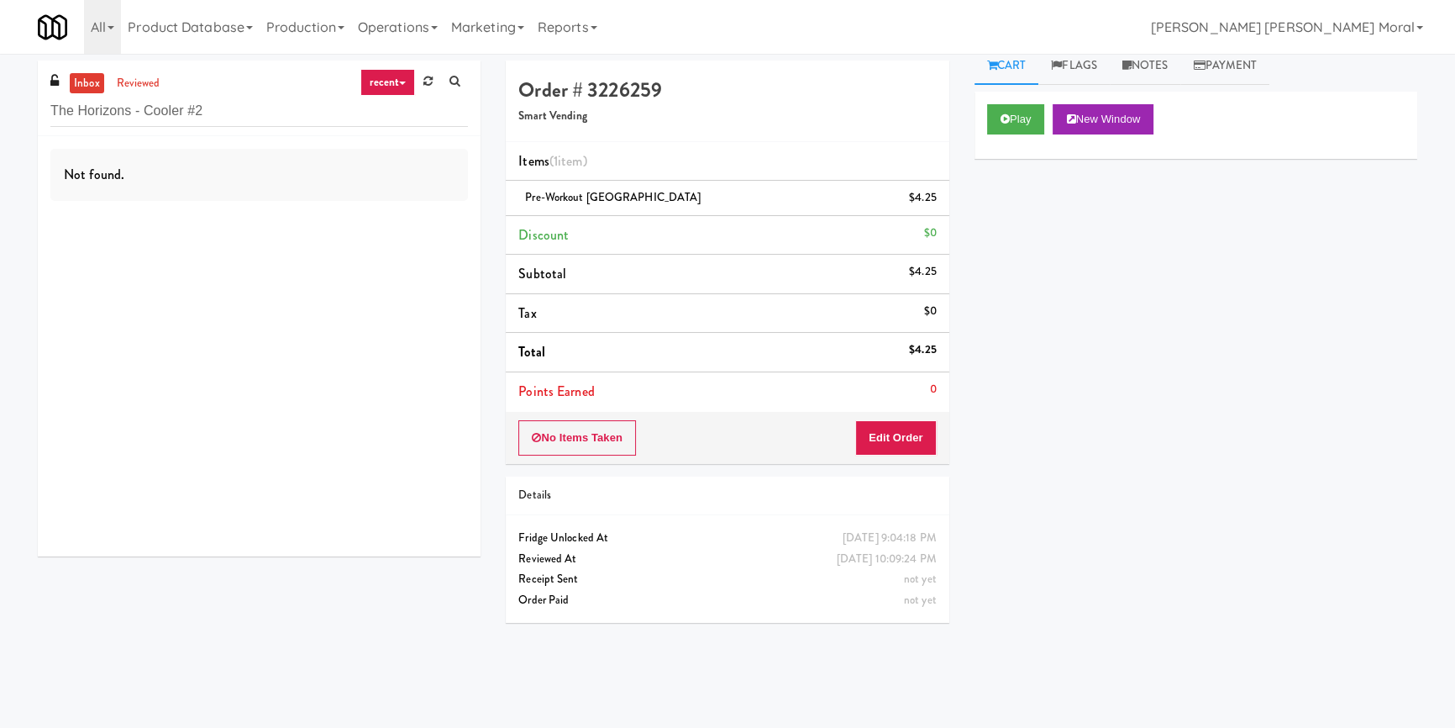
click at [169, 90] on div "inbox reviewed recent all unclear take inventory issue suspicious failed recent…" at bounding box center [259, 98] width 443 height 76
click at [164, 109] on input "The Horizons - Cooler #2" at bounding box center [259, 111] width 418 height 31
paste input "930 W Parker - Combo"
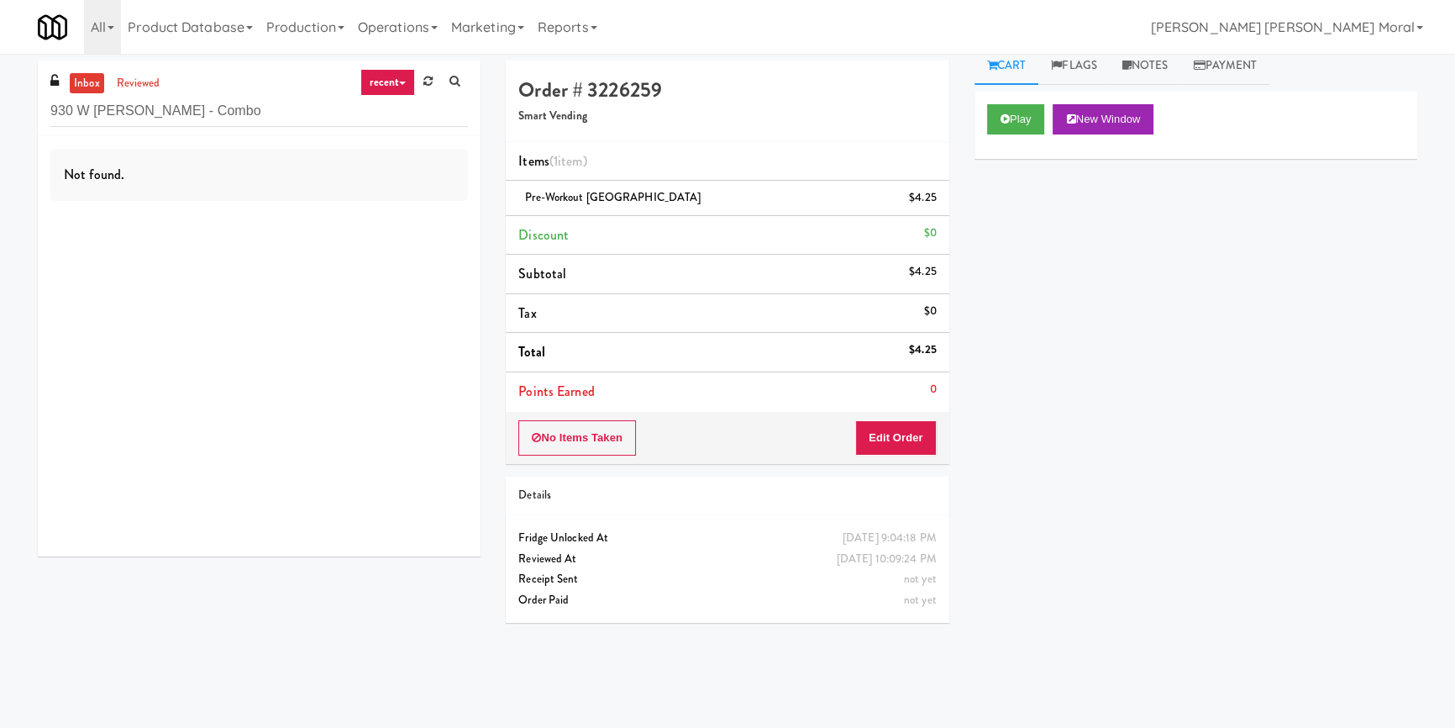
click at [201, 91] on div "inbox reviewed recent all unclear take inventory issue suspicious failed recent…" at bounding box center [259, 98] width 443 height 76
click at [197, 102] on input "930 W Parker - Combo" at bounding box center [259, 111] width 418 height 31
paste input "Phase I - Drink Cooler"
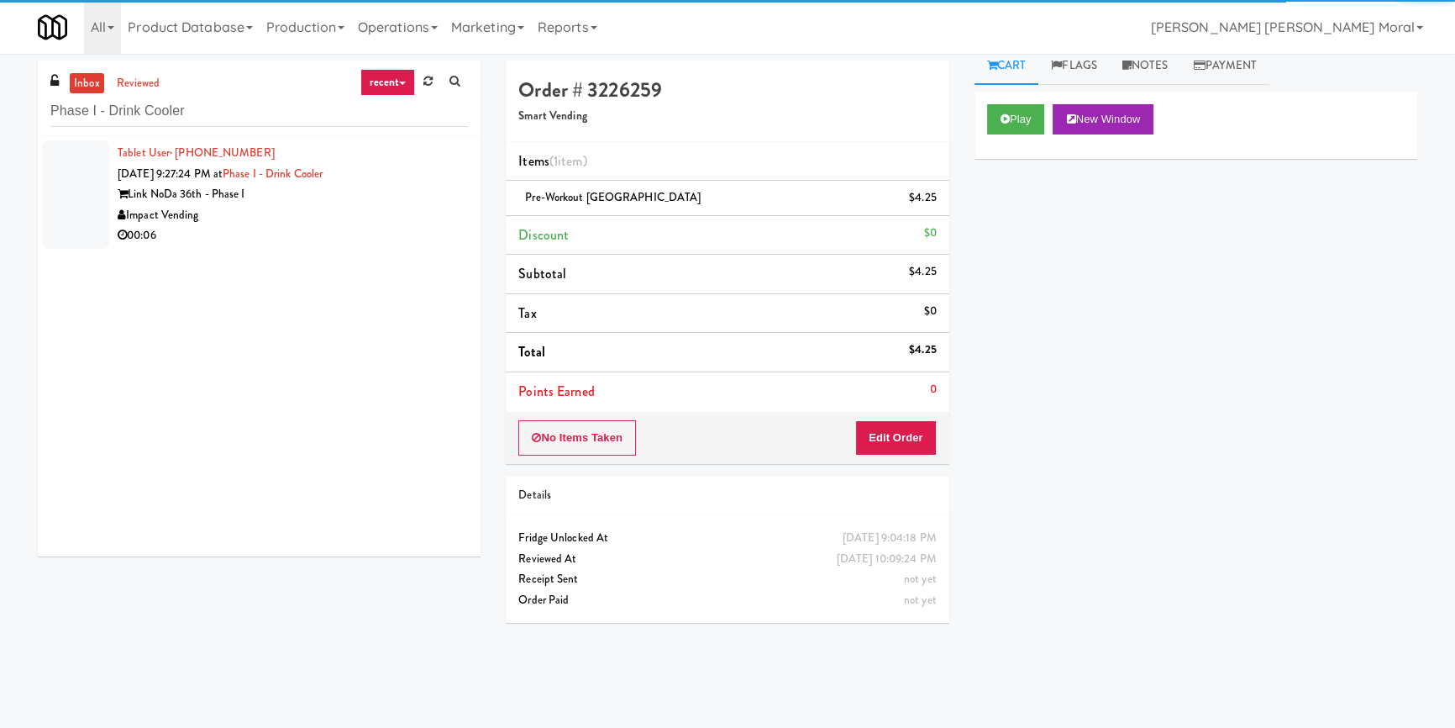
click at [403, 218] on div "Impact Vending" at bounding box center [293, 215] width 350 height 21
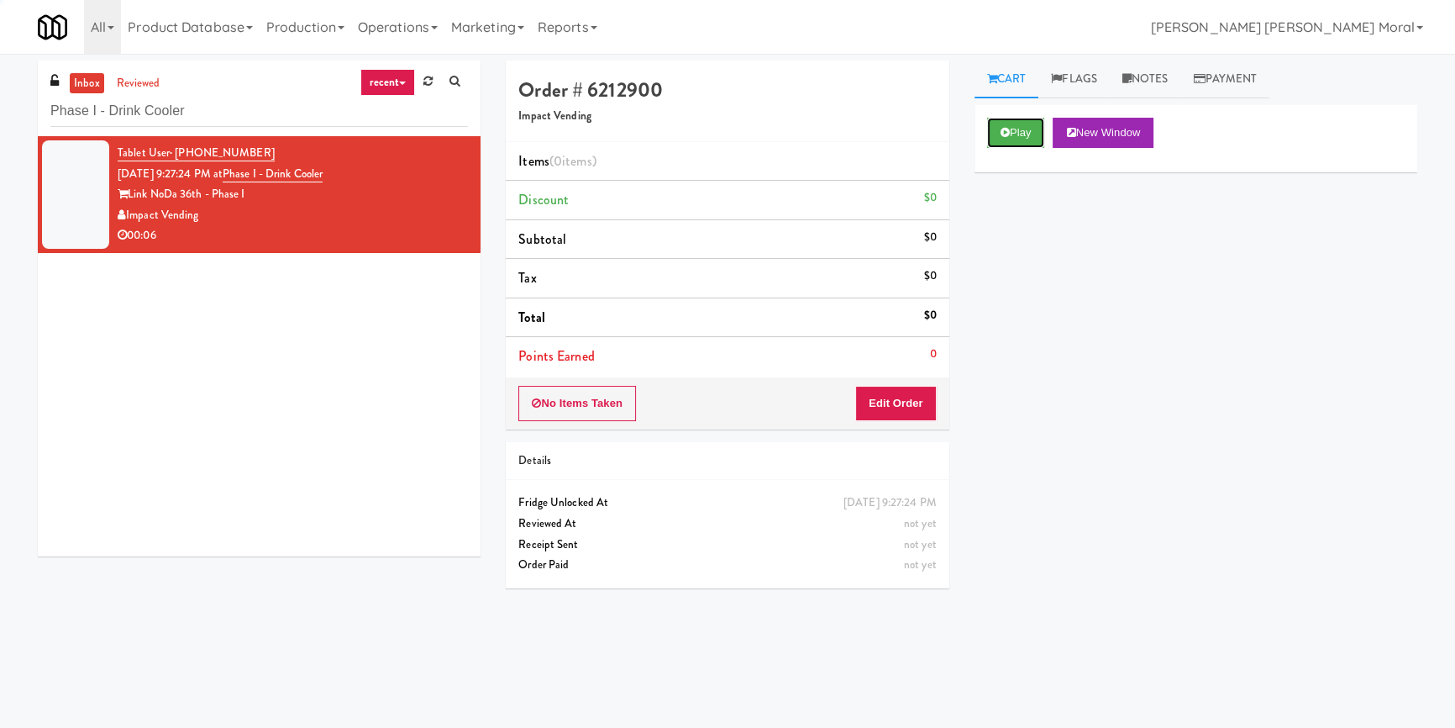
click at [1025, 119] on button "Play" at bounding box center [1016, 133] width 58 height 30
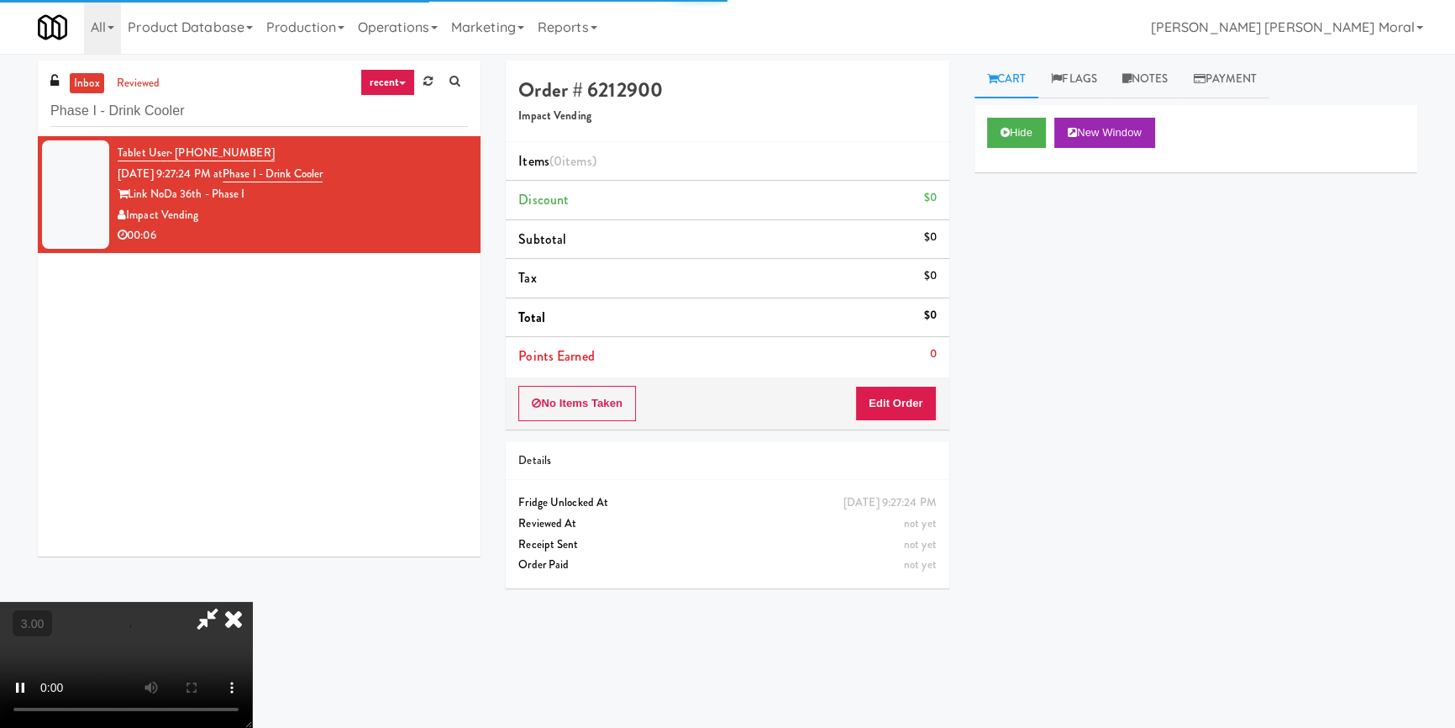
click at [1028, 222] on div "Hide New Window Primary Flag Clear Flag if unable to determine what was taken o…" at bounding box center [1195, 420] width 443 height 630
click at [252, 601] on video at bounding box center [126, 664] width 252 height 126
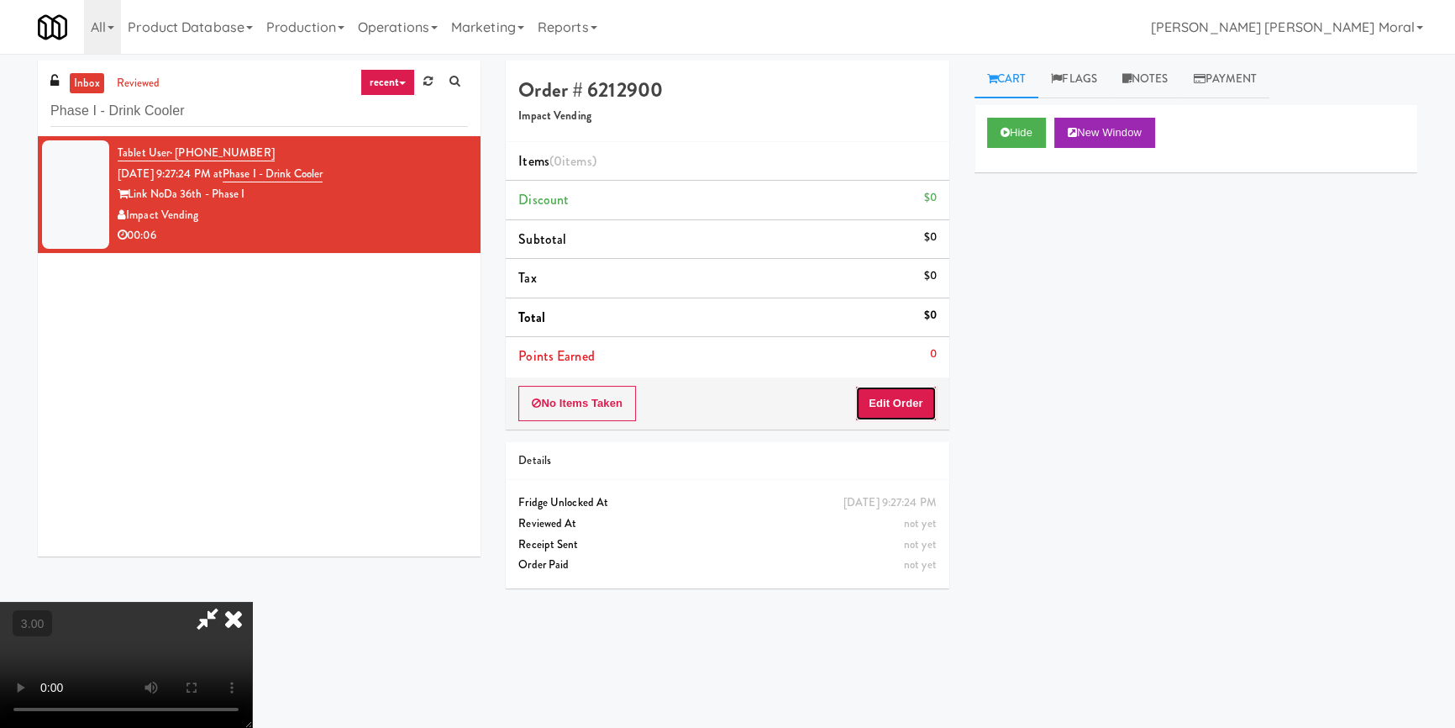
click at [908, 399] on button "Edit Order" at bounding box center [895, 403] width 81 height 35
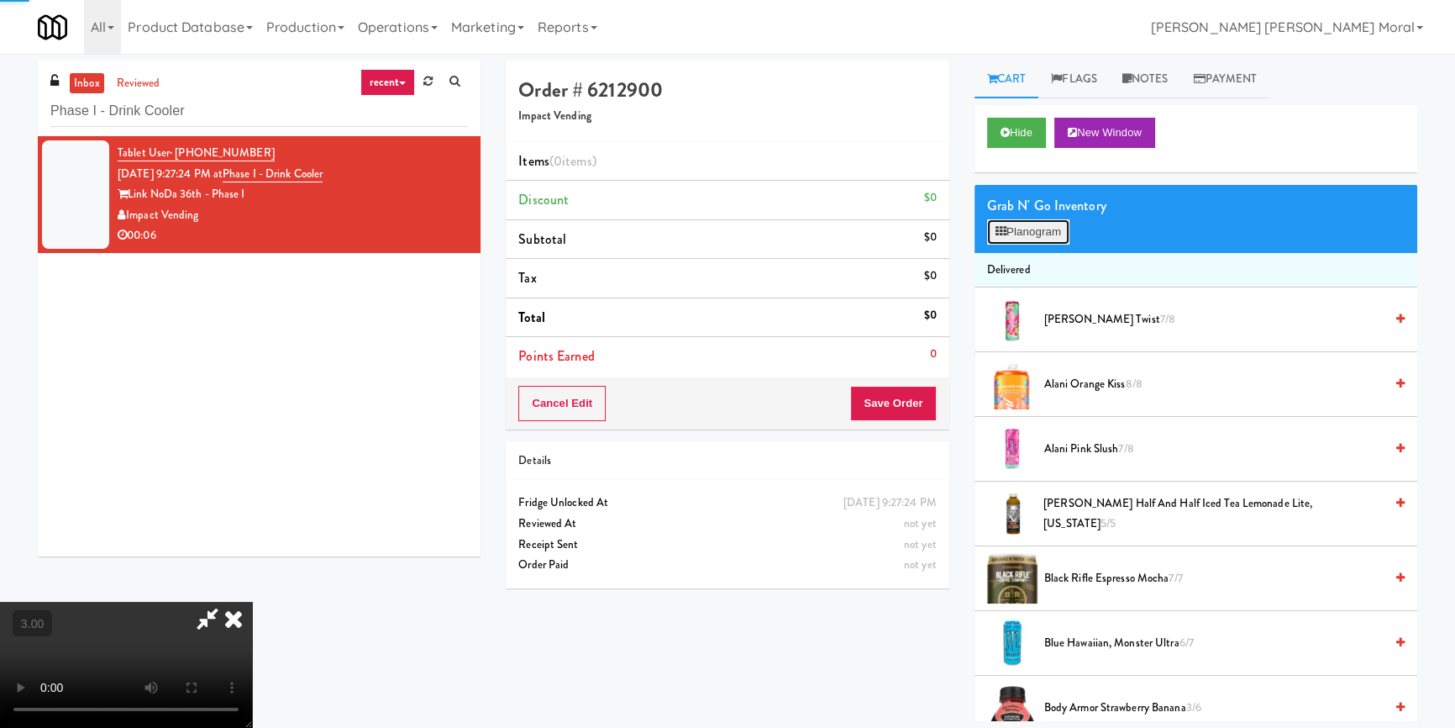
click at [1041, 235] on button "Planogram" at bounding box center [1028, 231] width 82 height 25
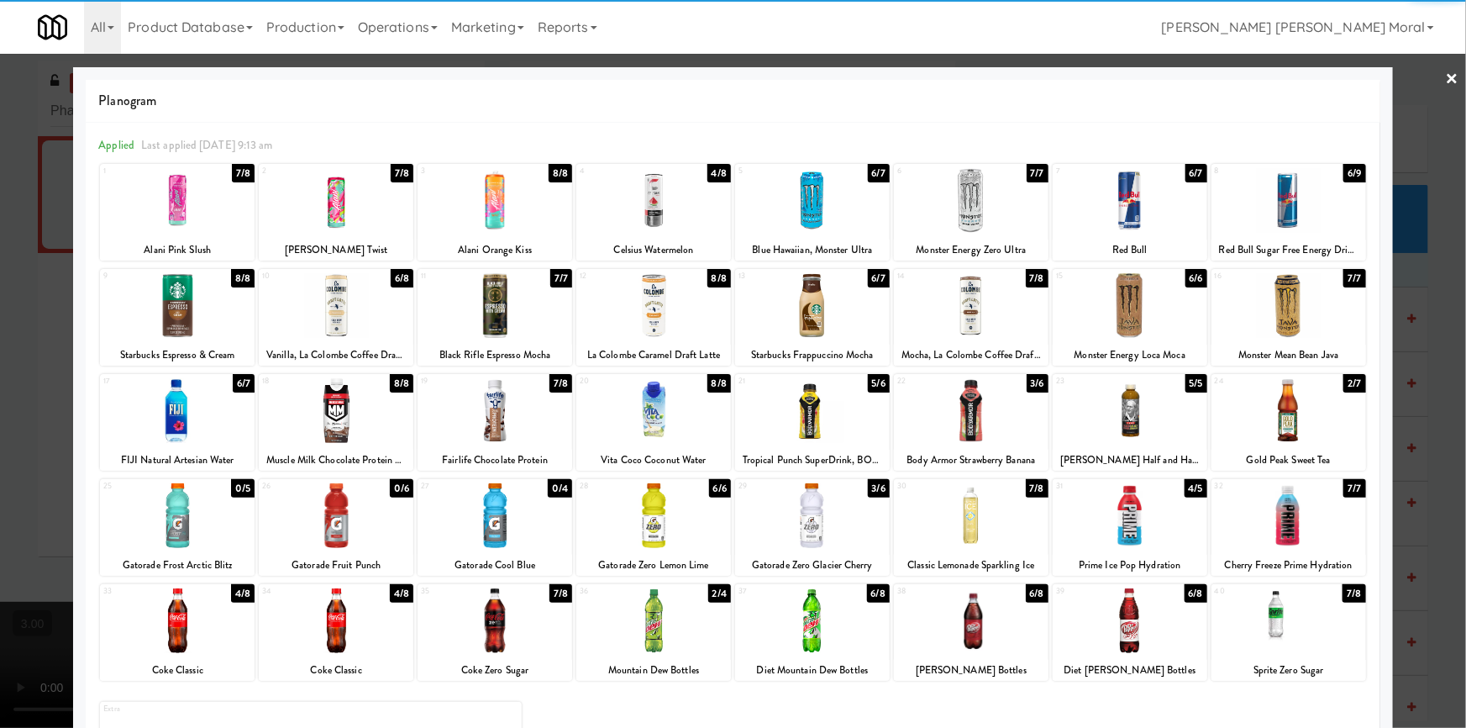
click at [951, 522] on div at bounding box center [971, 515] width 155 height 65
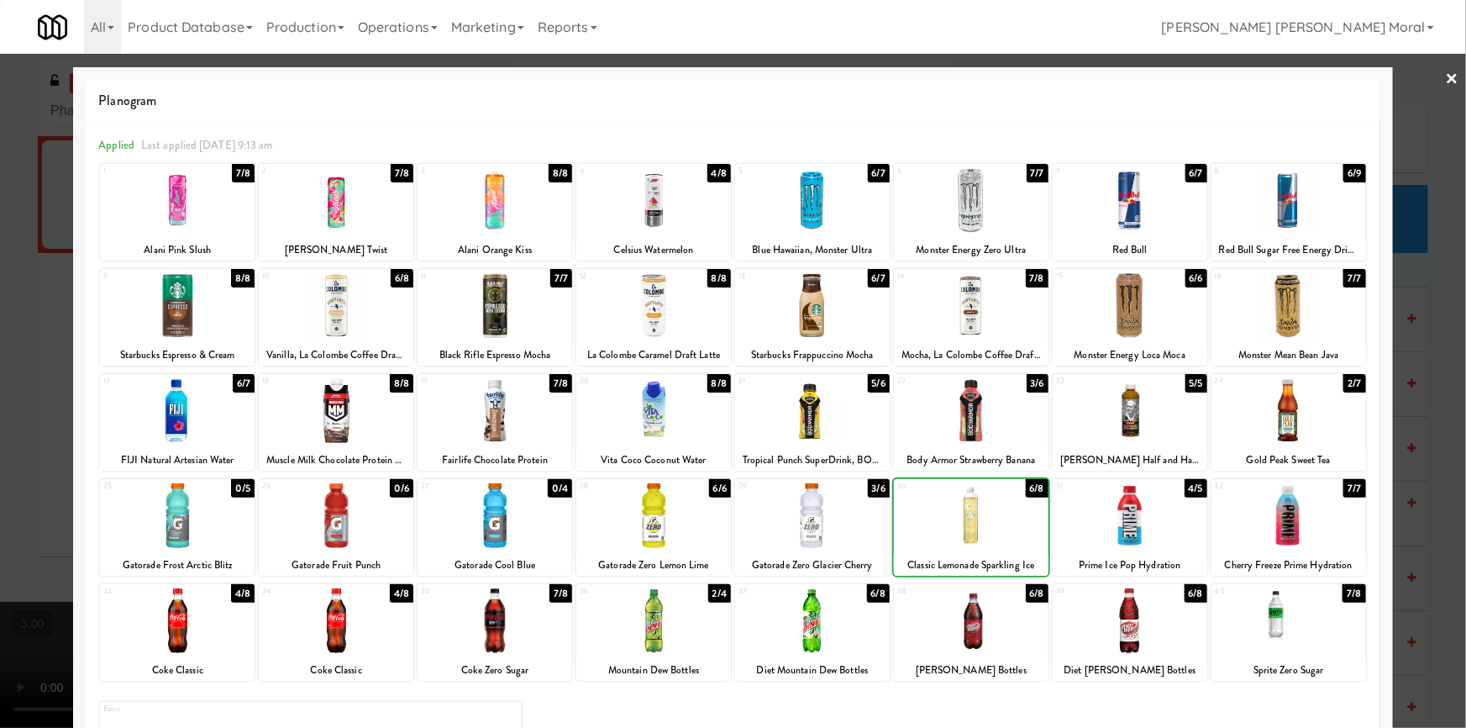
click at [0, 318] on div at bounding box center [733, 364] width 1466 height 728
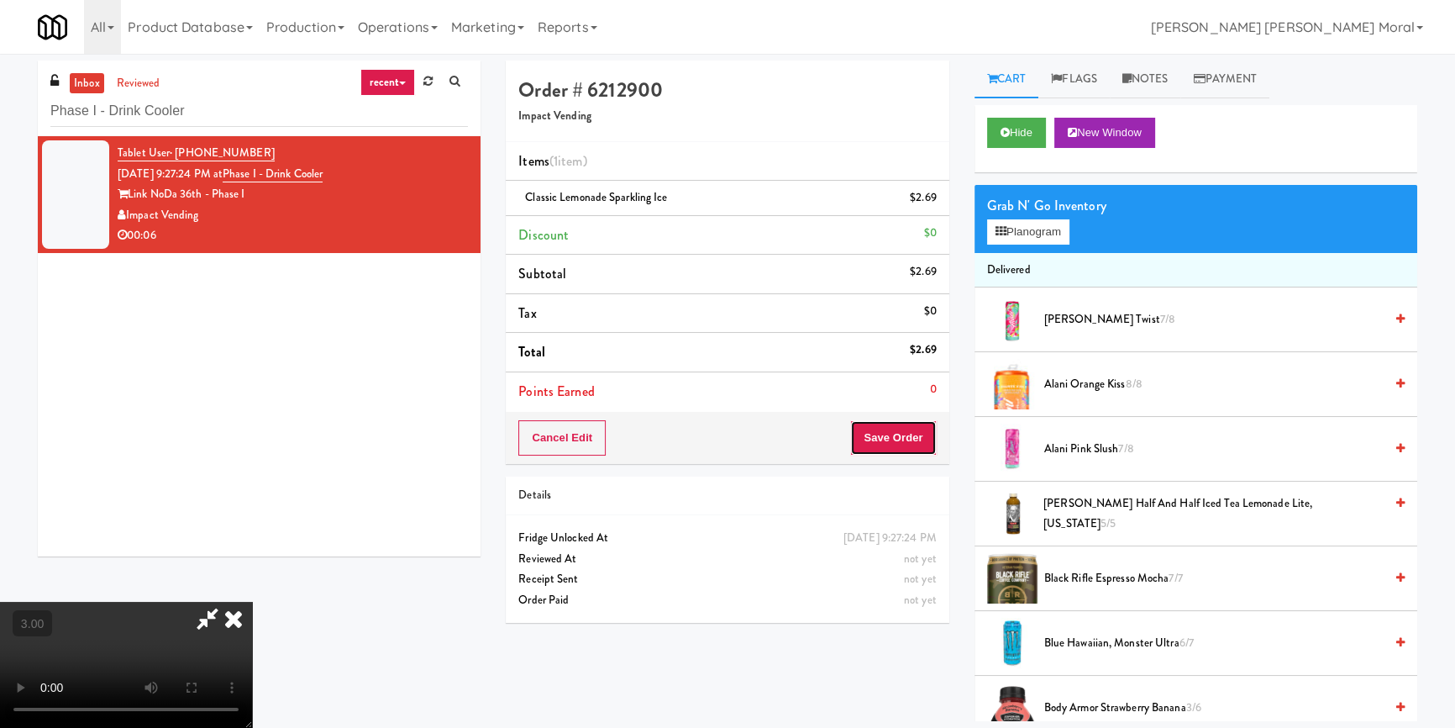
click at [907, 437] on button "Save Order" at bounding box center [893, 437] width 86 height 35
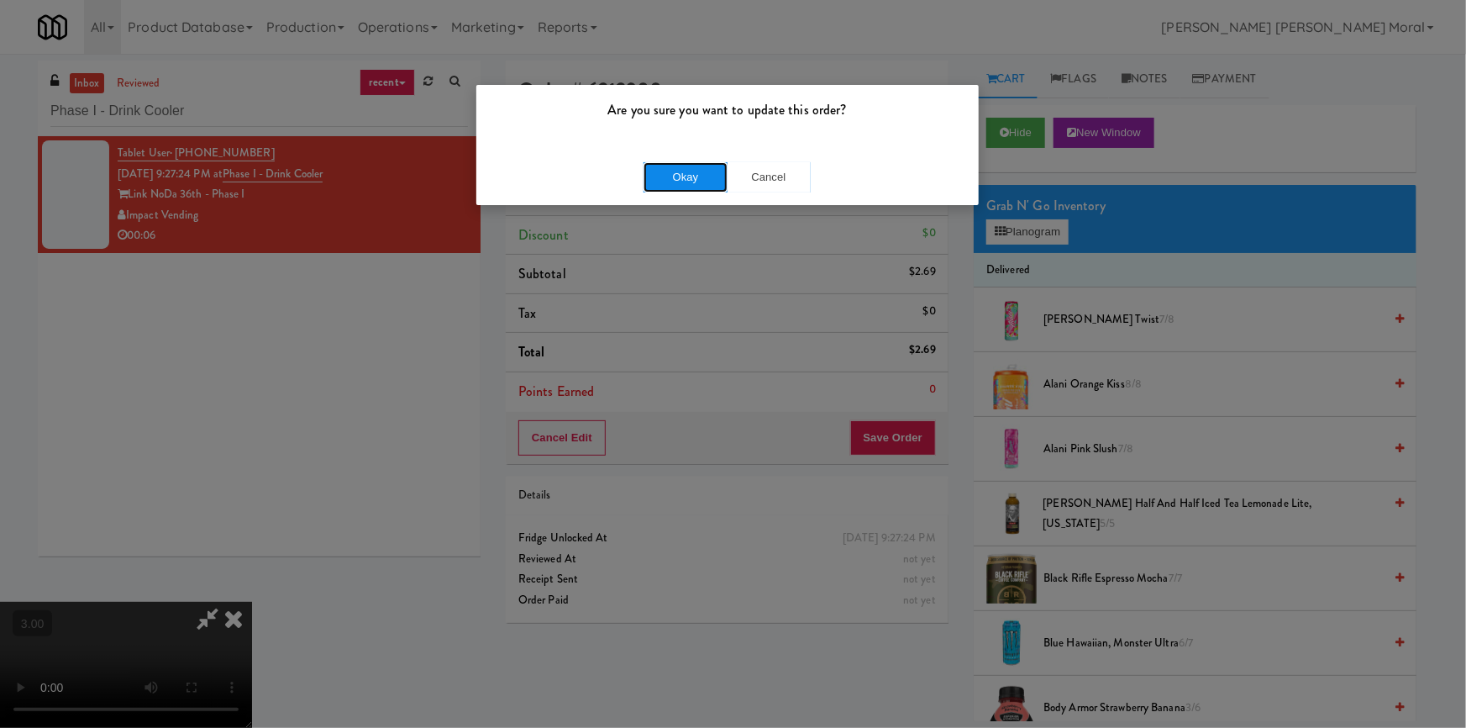
click at [675, 176] on button "Okay" at bounding box center [685, 177] width 84 height 30
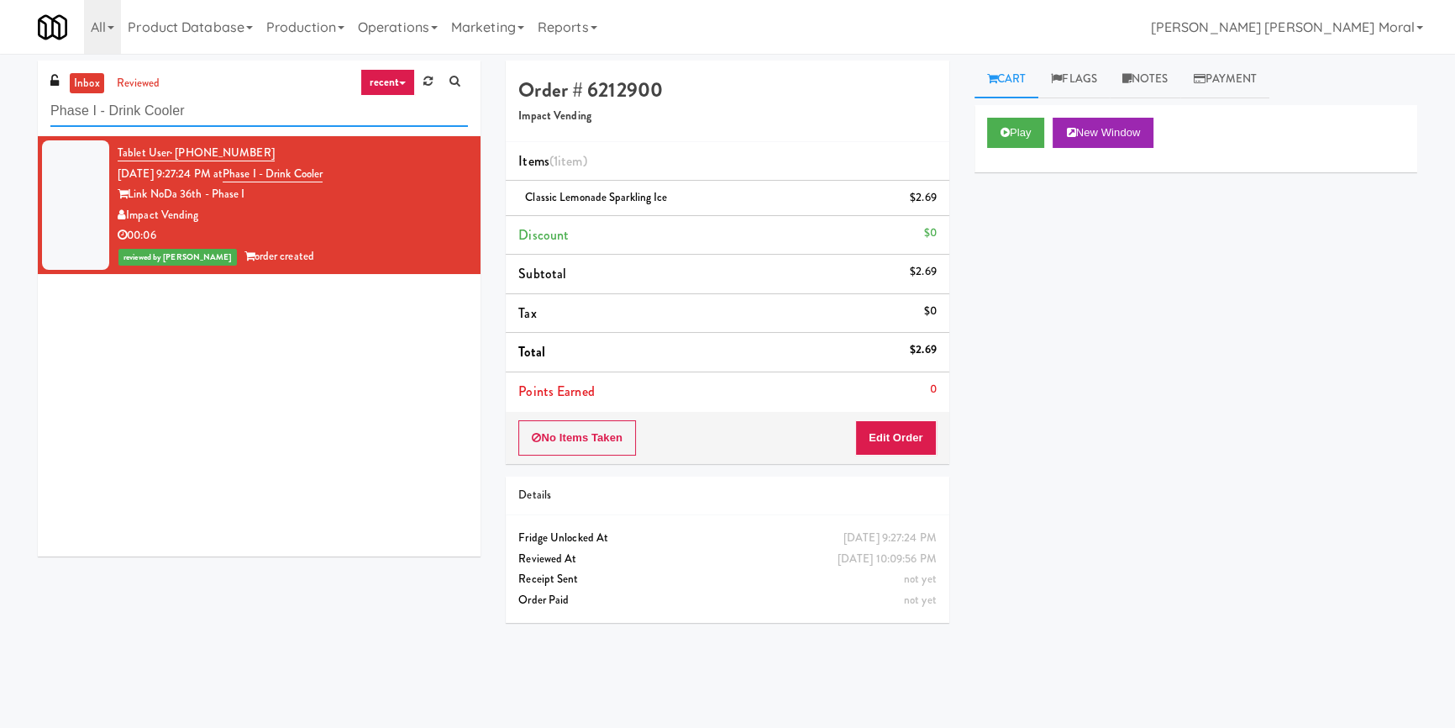
click at [223, 108] on input "Phase I - Drink Cooler" at bounding box center [259, 111] width 418 height 31
paste input "First Street - Cooler - Left"
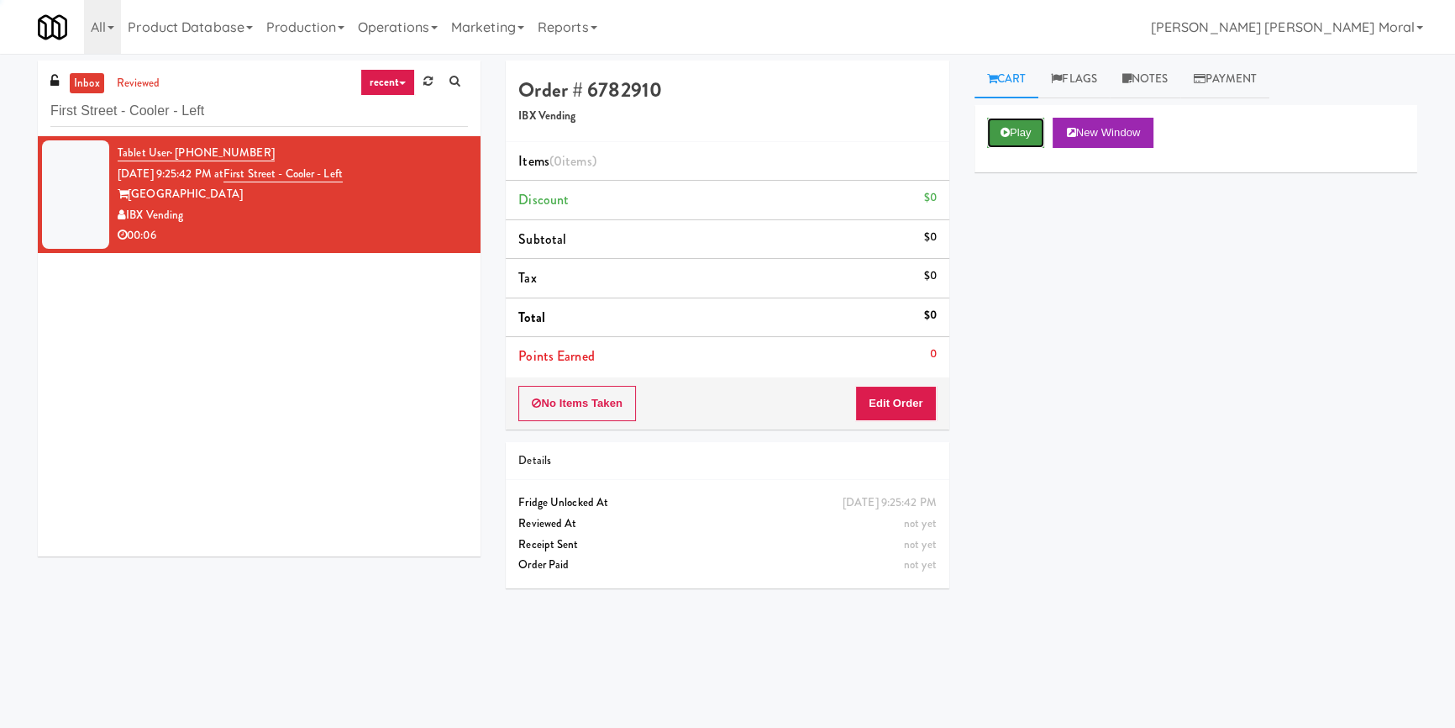
click at [1006, 132] on icon at bounding box center [1005, 132] width 9 height 11
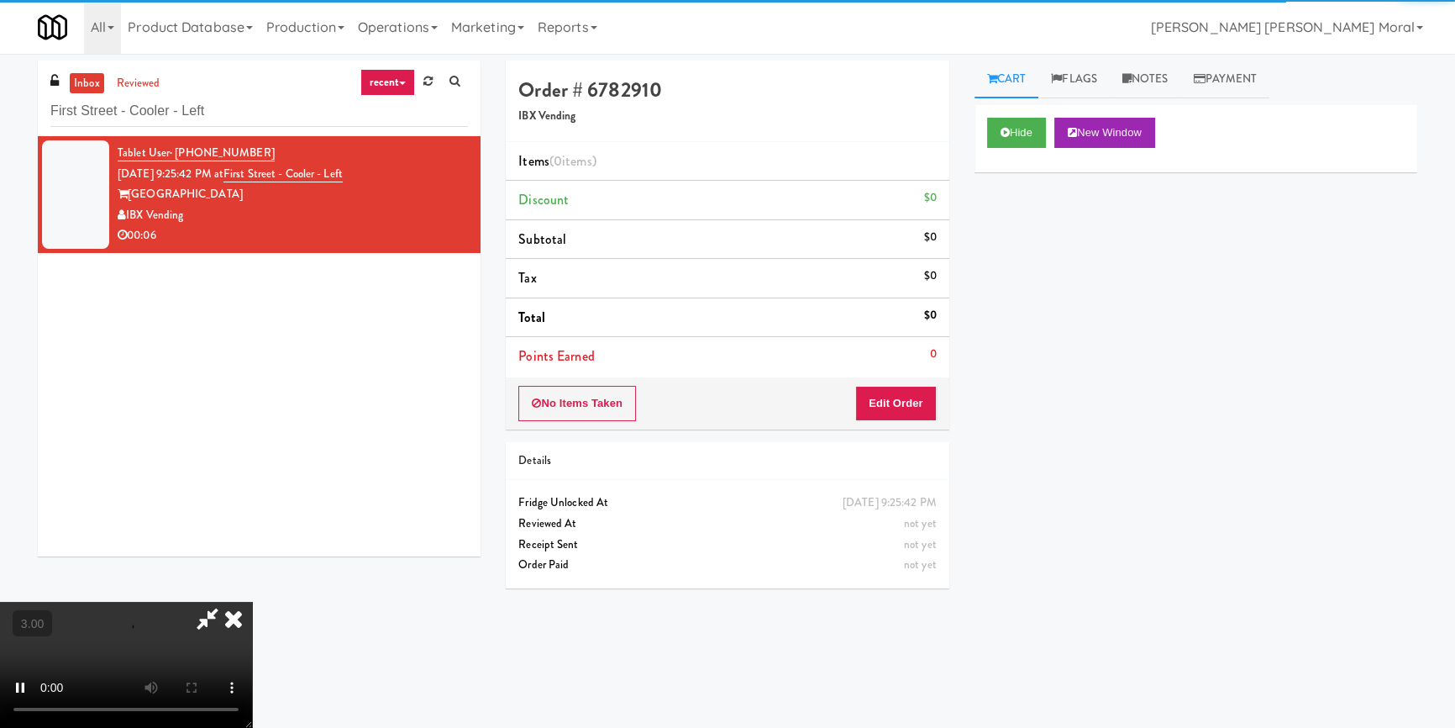
click at [1001, 236] on div "Hide New Window Primary Flag Clear Flag if unable to determine what was taken o…" at bounding box center [1195, 420] width 443 height 630
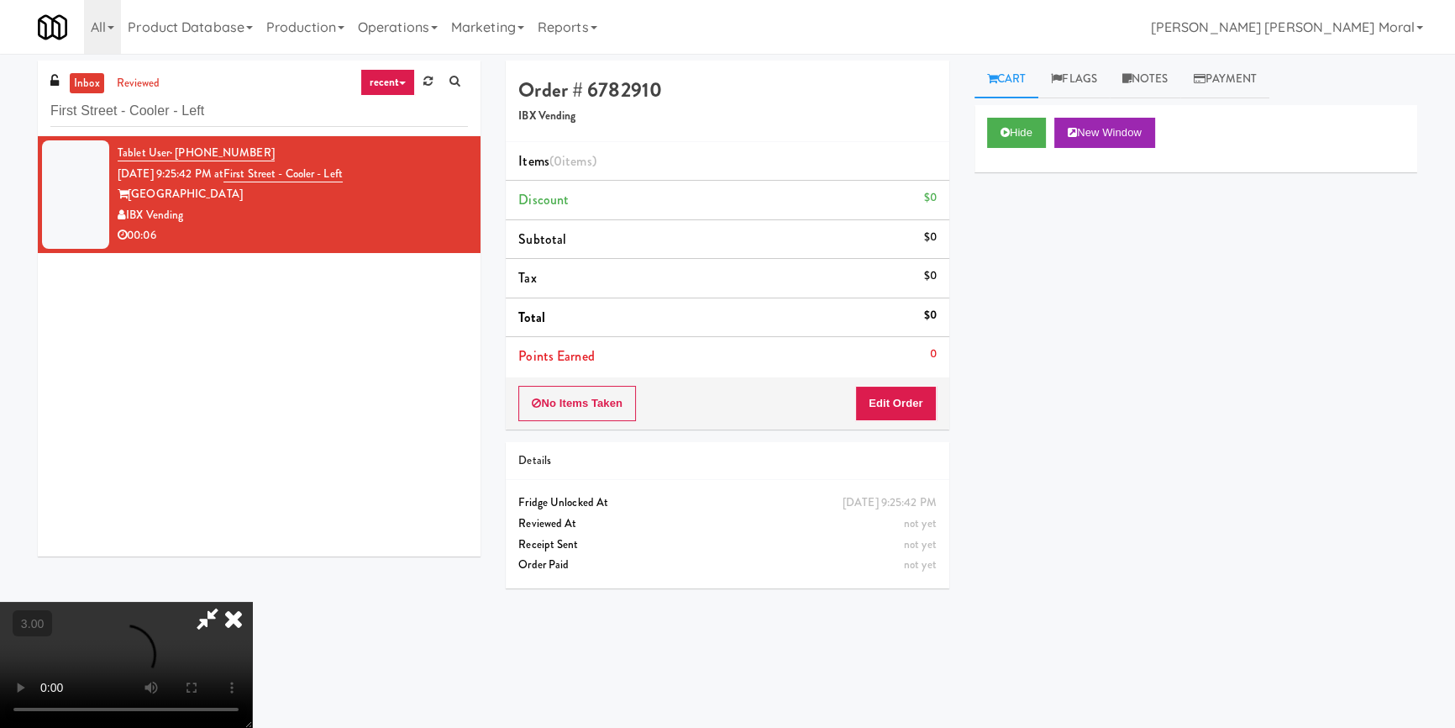
click at [1001, 236] on div "Hide New Window Primary Flag Clear Flag if unable to determine what was taken o…" at bounding box center [1195, 420] width 443 height 630
click at [252, 601] on video at bounding box center [126, 664] width 252 height 126
click at [903, 397] on button "Edit Order" at bounding box center [895, 403] width 81 height 35
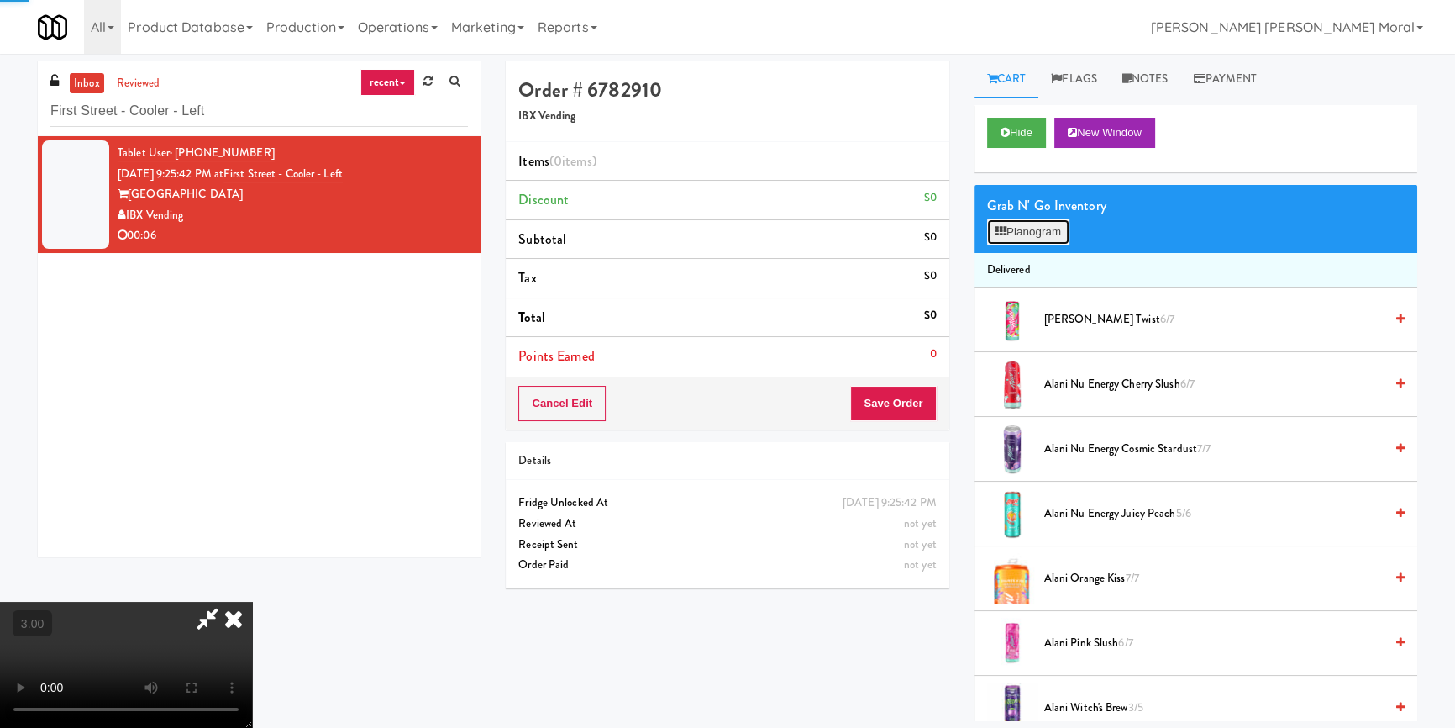
click at [1011, 231] on button "Planogram" at bounding box center [1028, 231] width 82 height 25
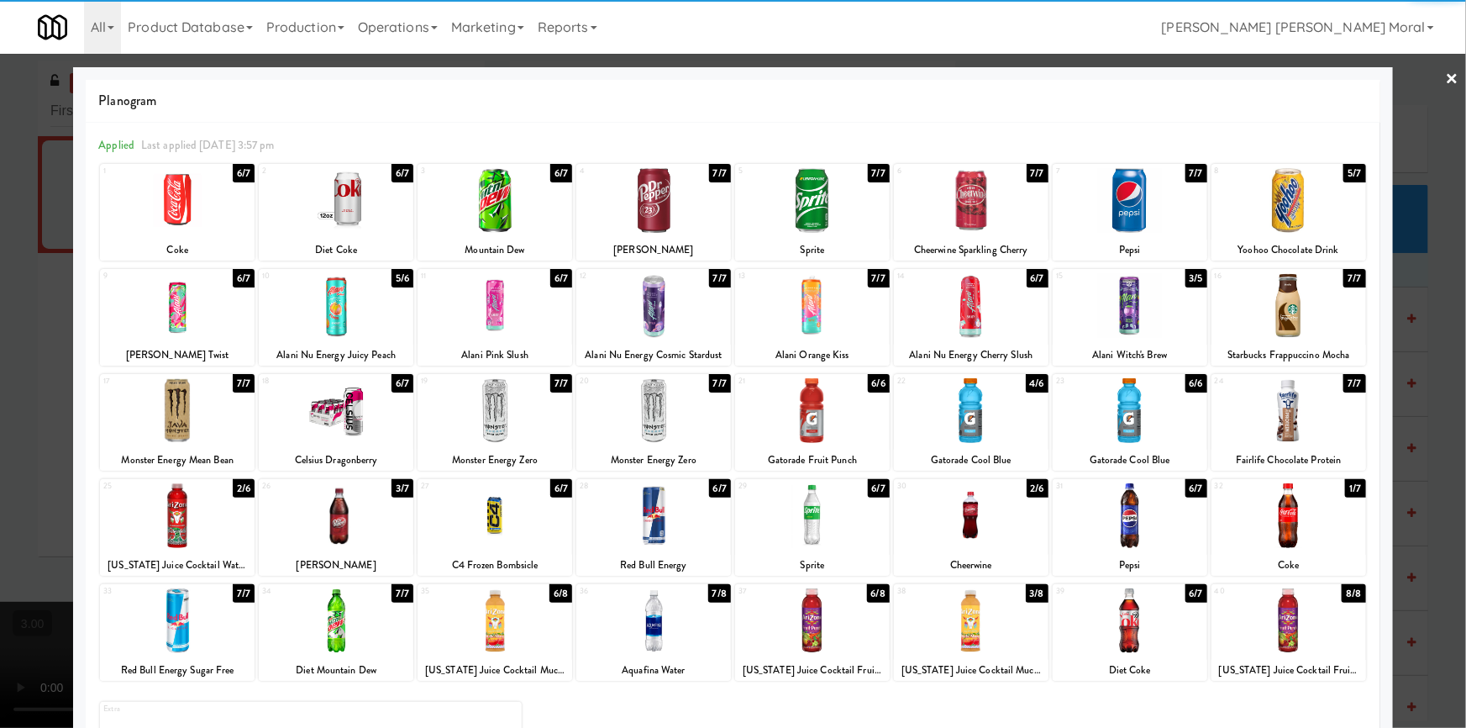
click at [661, 622] on div at bounding box center [653, 620] width 155 height 65
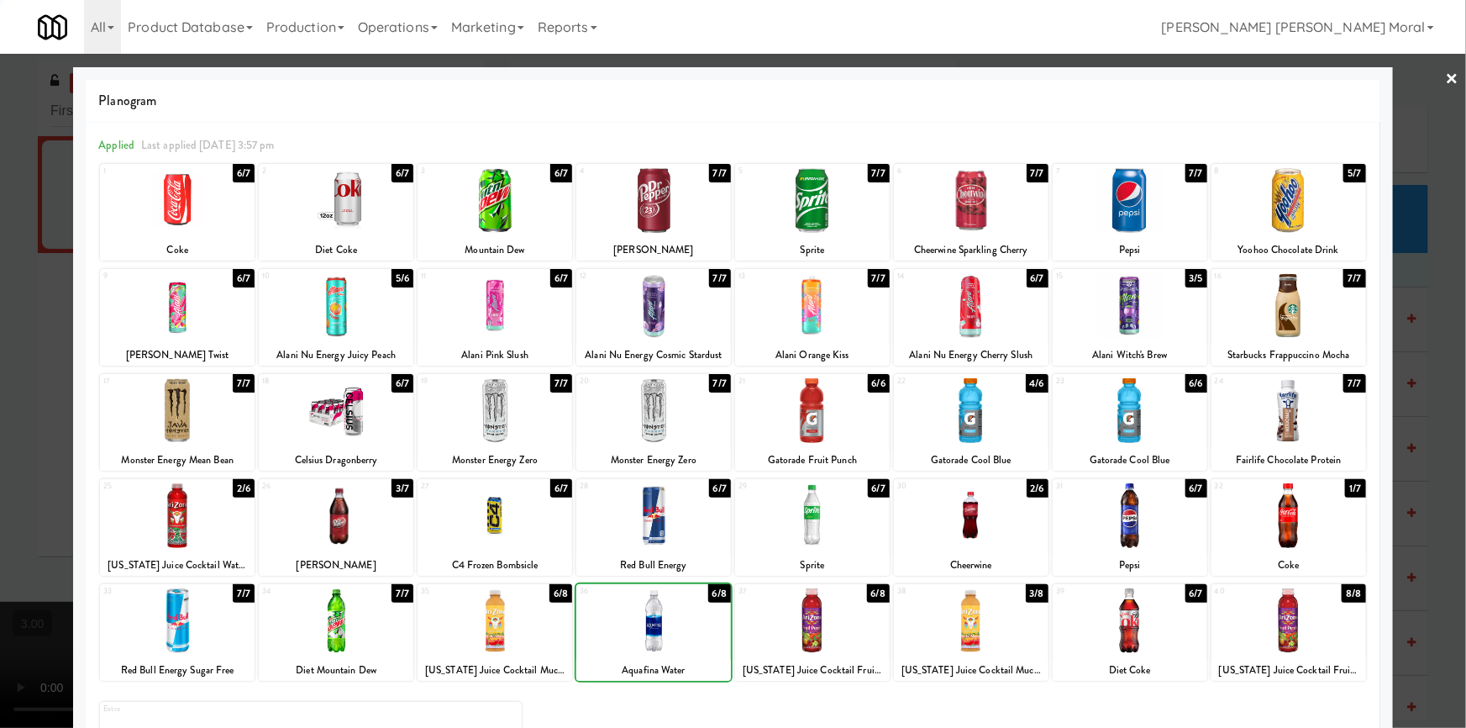
click at [0, 390] on div at bounding box center [733, 364] width 1466 height 728
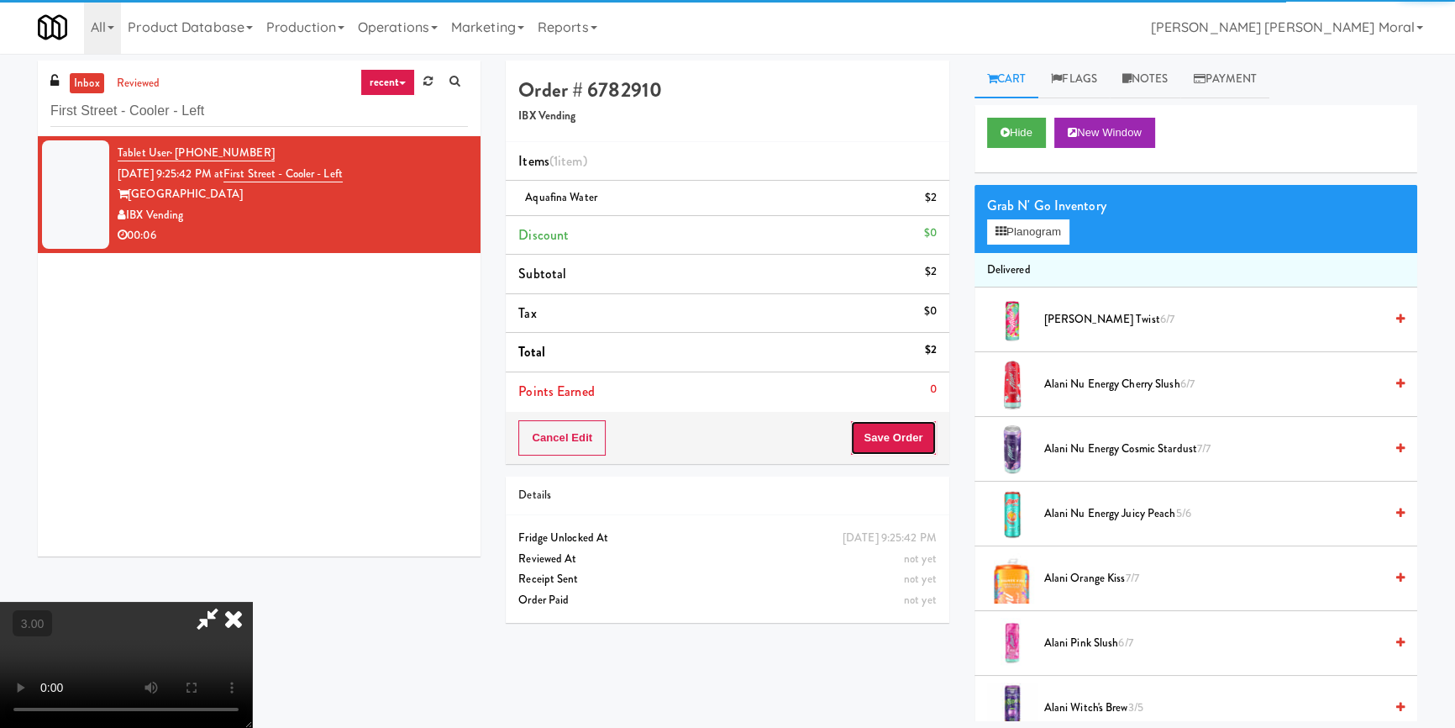
click at [903, 435] on button "Save Order" at bounding box center [893, 437] width 86 height 35
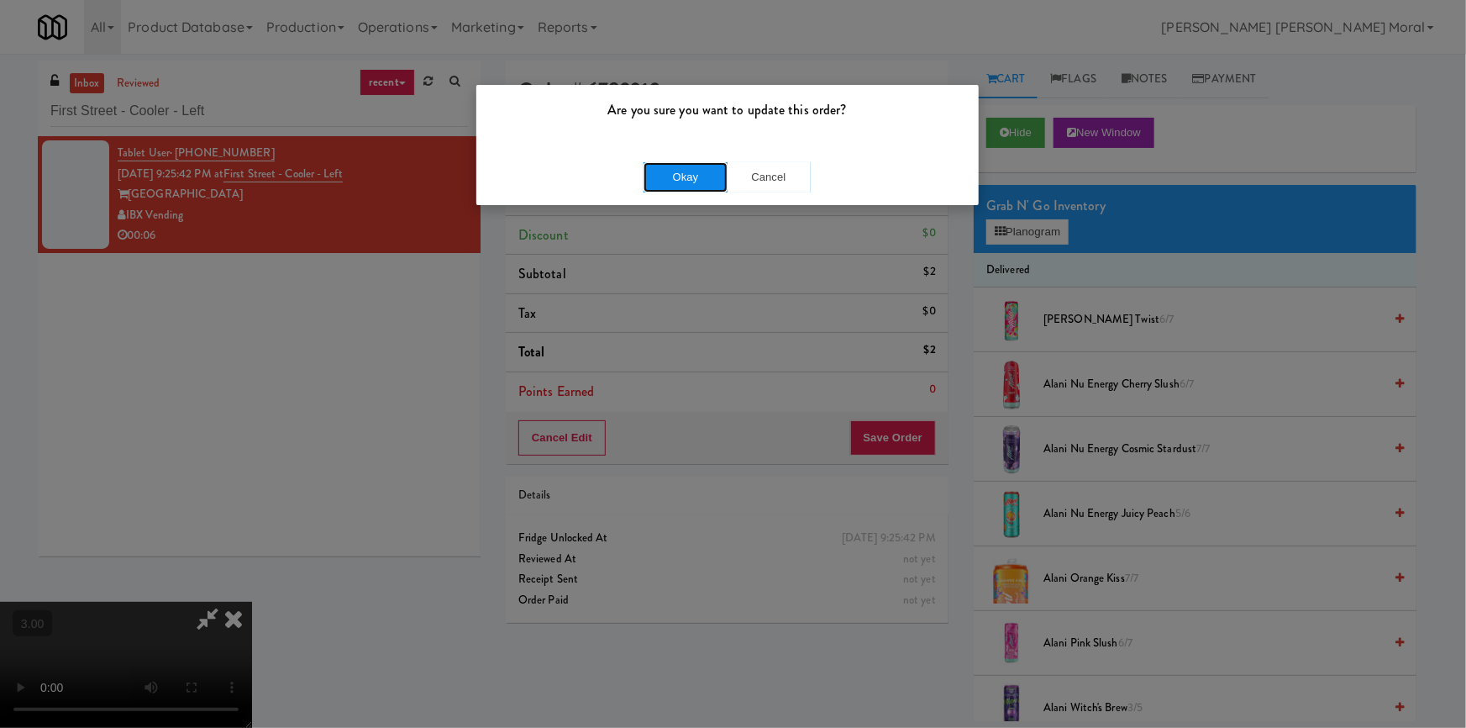
click at [677, 167] on button "Okay" at bounding box center [685, 177] width 84 height 30
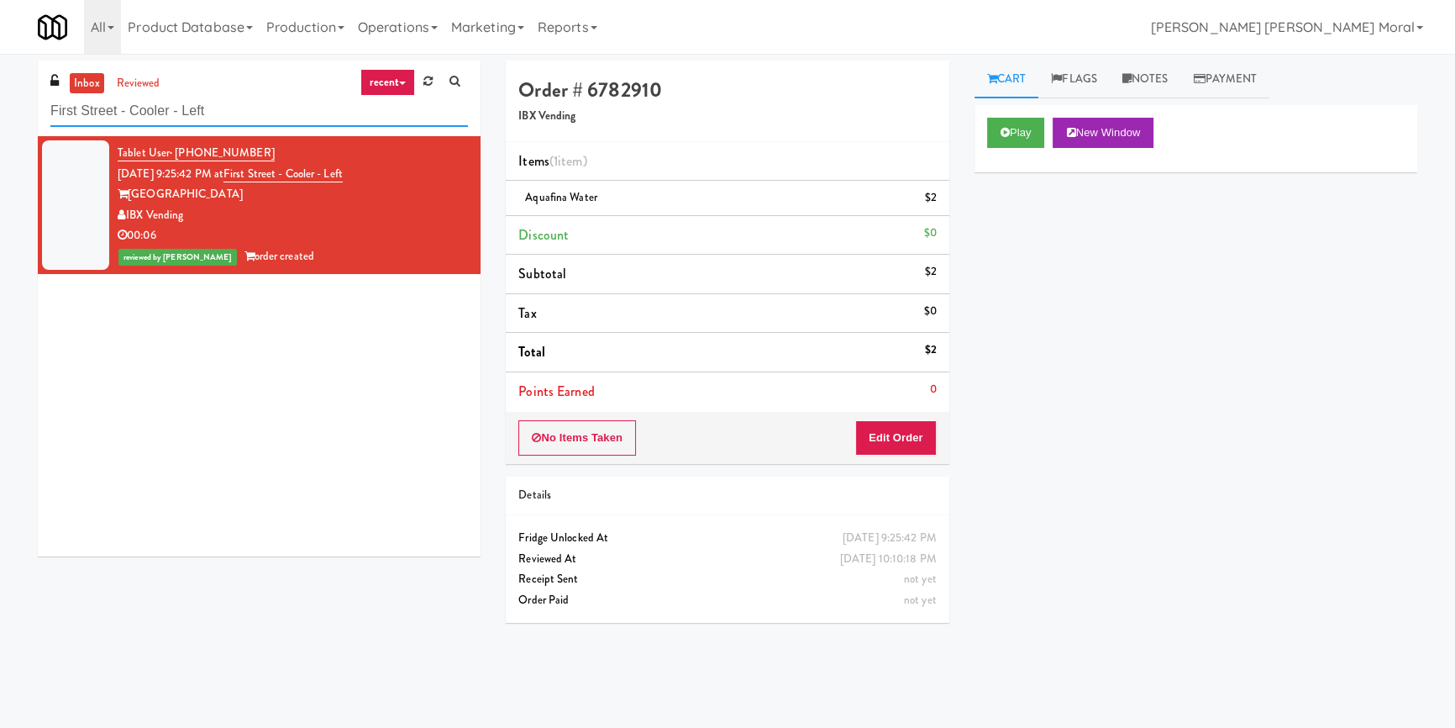
click at [220, 109] on input "First Street - Cooler - Left" at bounding box center [259, 111] width 418 height 31
paste input "Park on First - Mailroom 1 - Cooler"
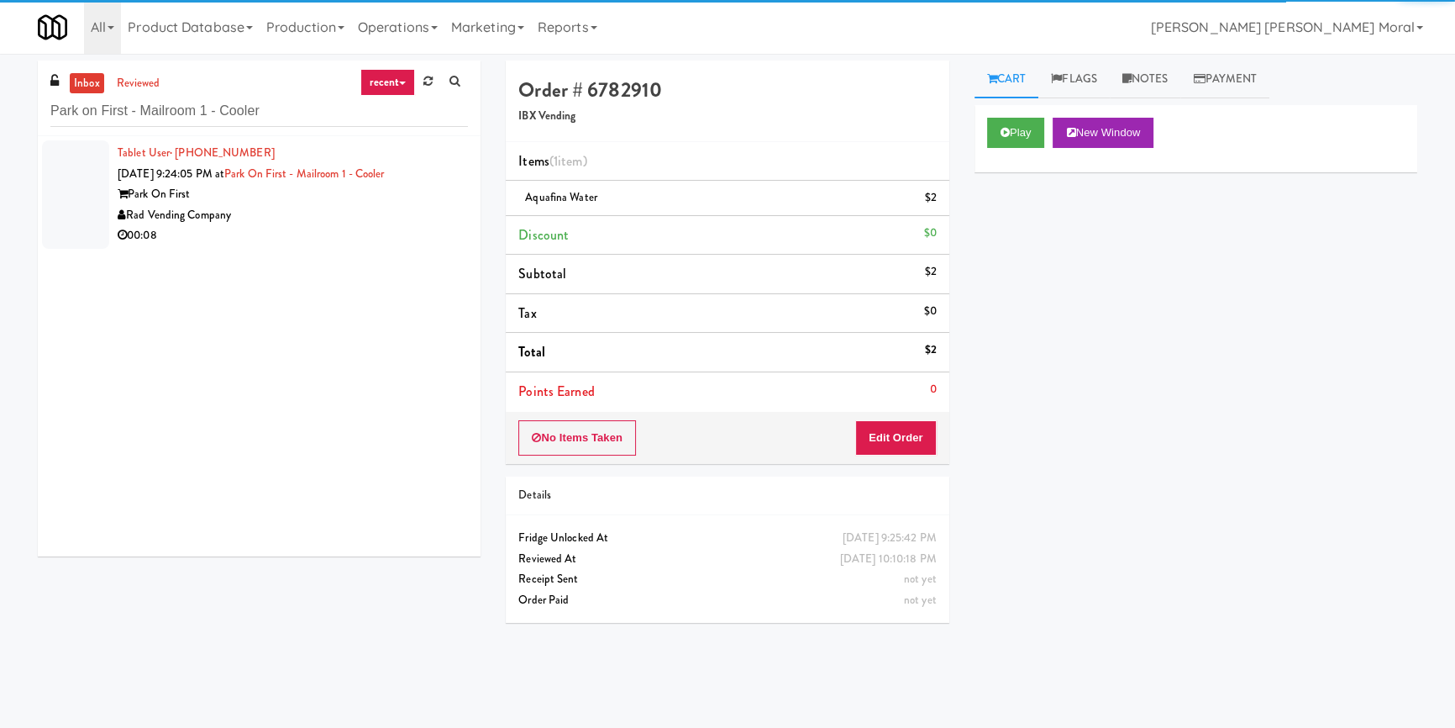
drag, startPoint x: 353, startPoint y: 250, endPoint x: 534, endPoint y: 286, distance: 185.0
click at [381, 239] on div "00:08" at bounding box center [293, 235] width 350 height 21
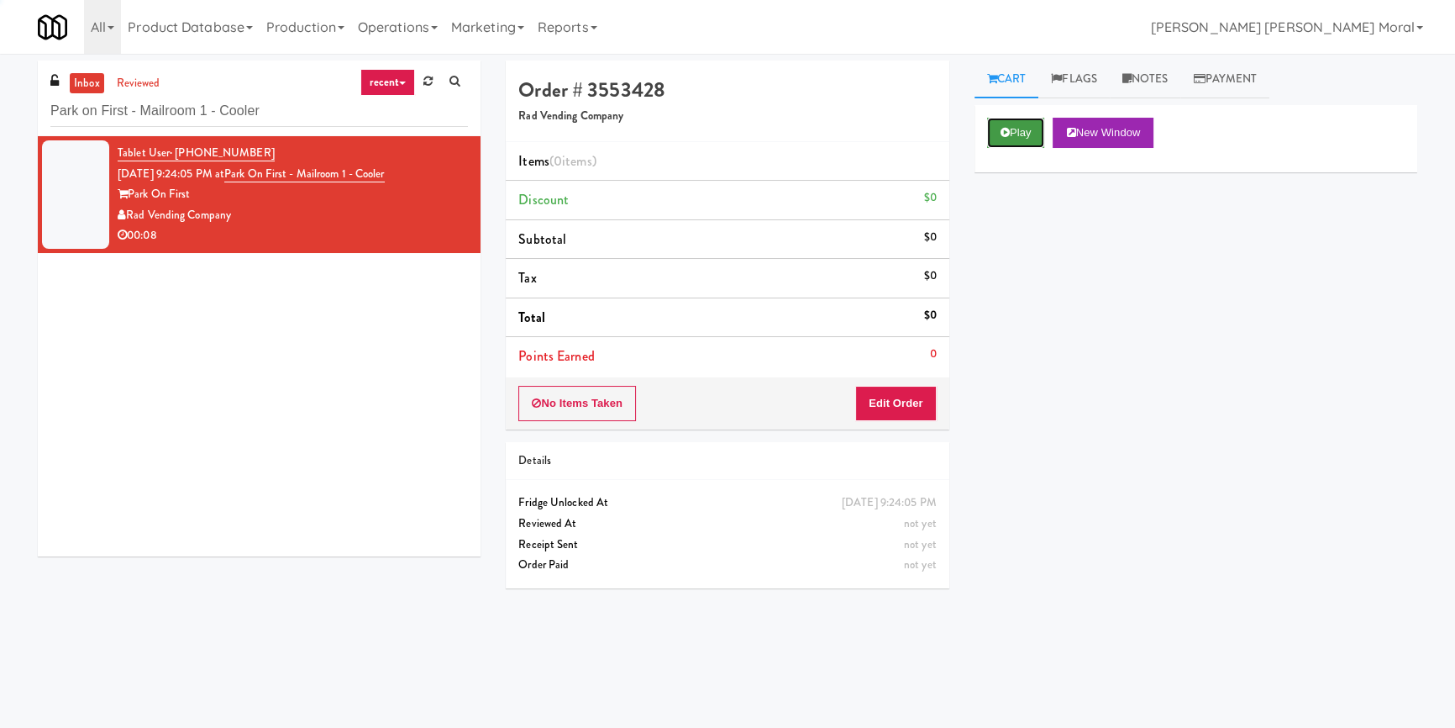
click at [1035, 137] on button "Play" at bounding box center [1016, 133] width 58 height 30
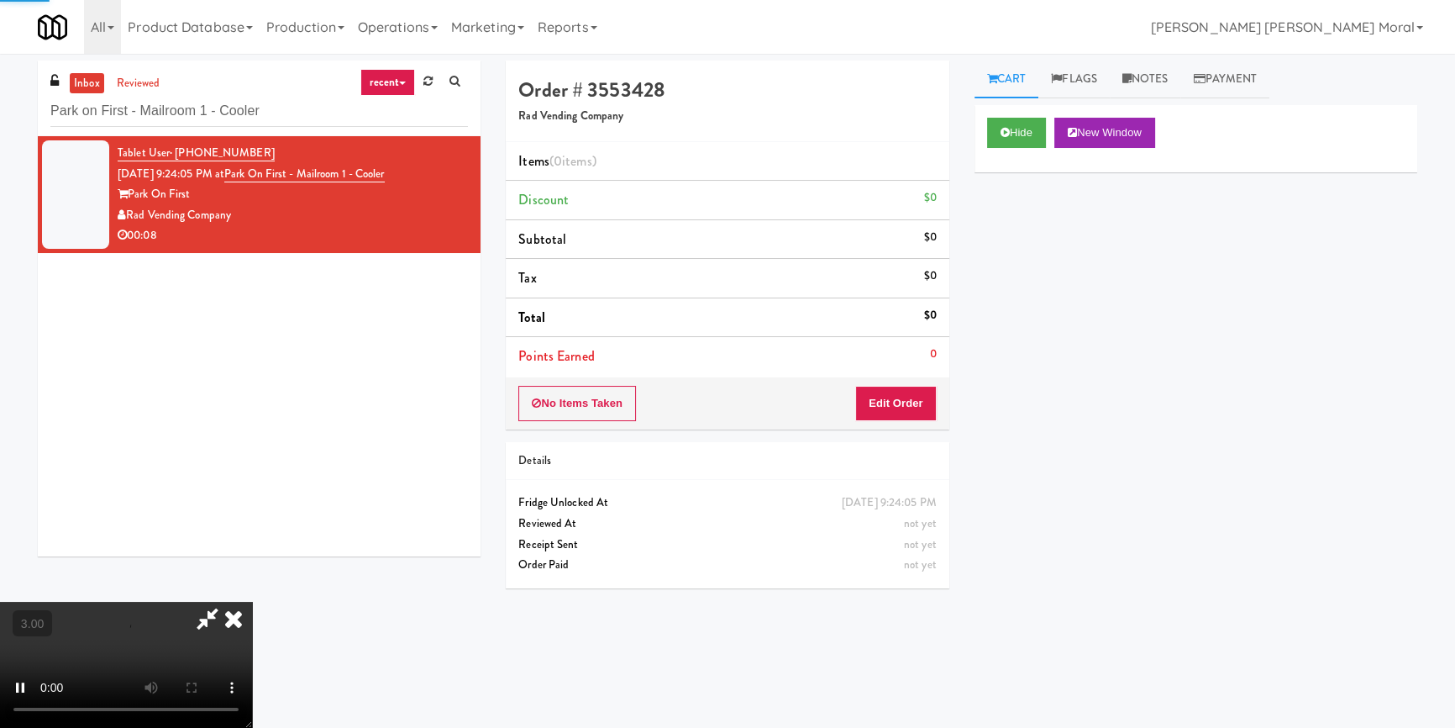
click at [1021, 222] on div "Hide New Window Primary Flag Clear Flag if unable to determine what was taken o…" at bounding box center [1195, 420] width 443 height 630
click at [252, 601] on video at bounding box center [126, 664] width 252 height 126
click at [902, 409] on button "Edit Order" at bounding box center [895, 403] width 81 height 35
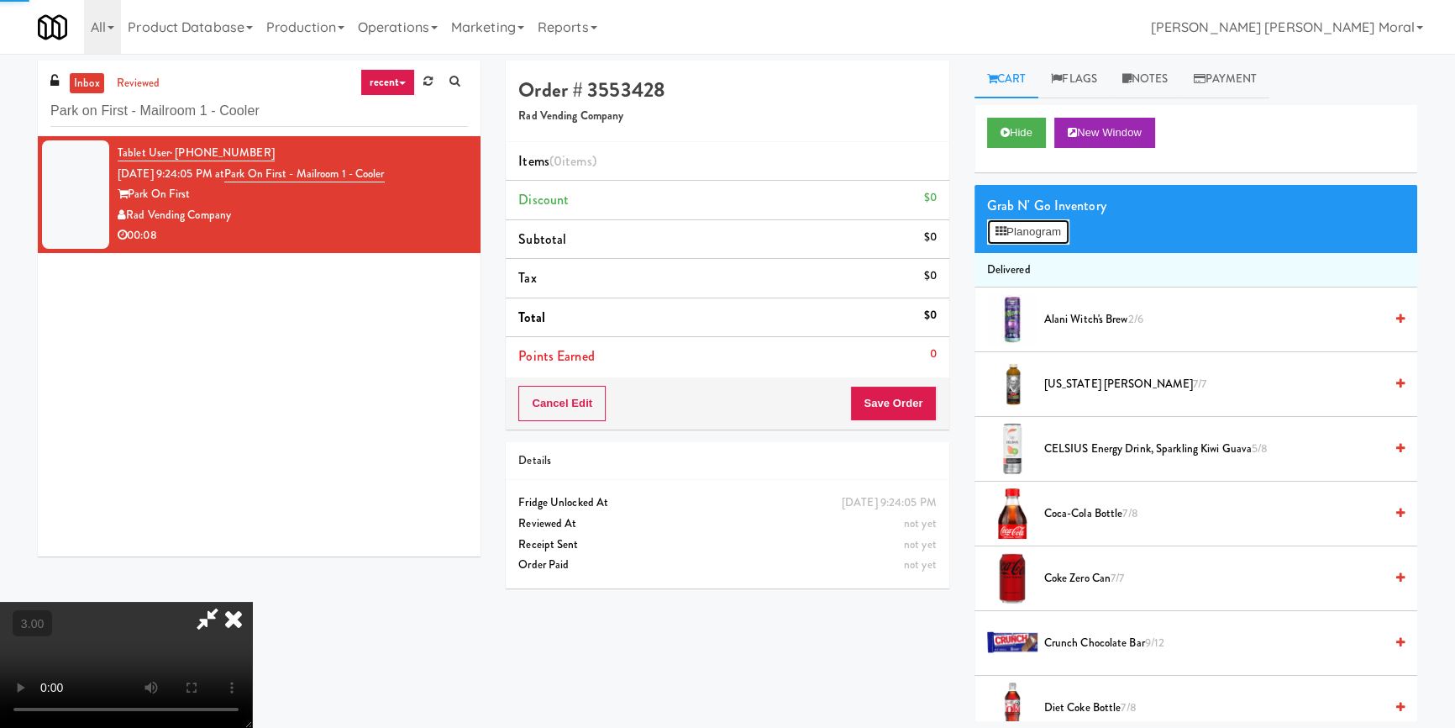
click at [1011, 219] on button "Planogram" at bounding box center [1028, 231] width 82 height 25
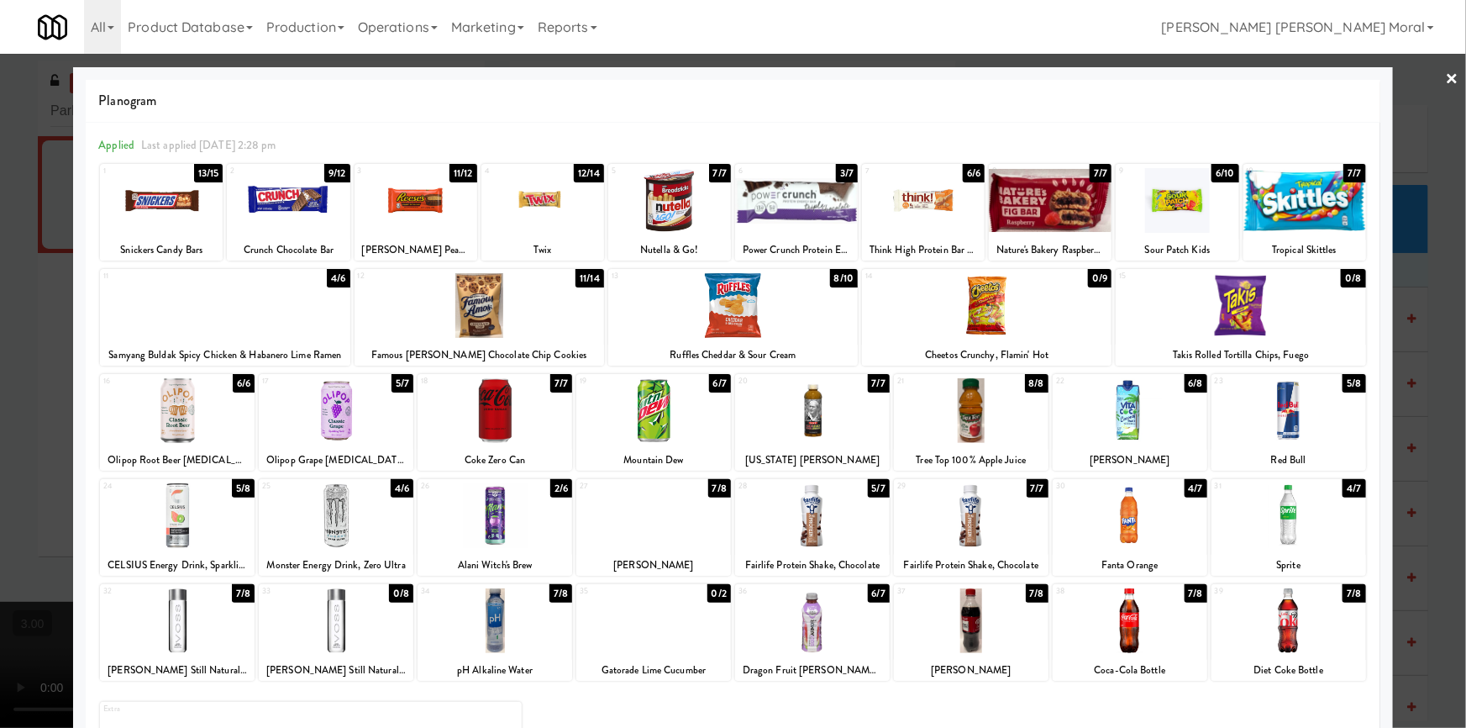
click at [669, 214] on div at bounding box center [669, 200] width 123 height 65
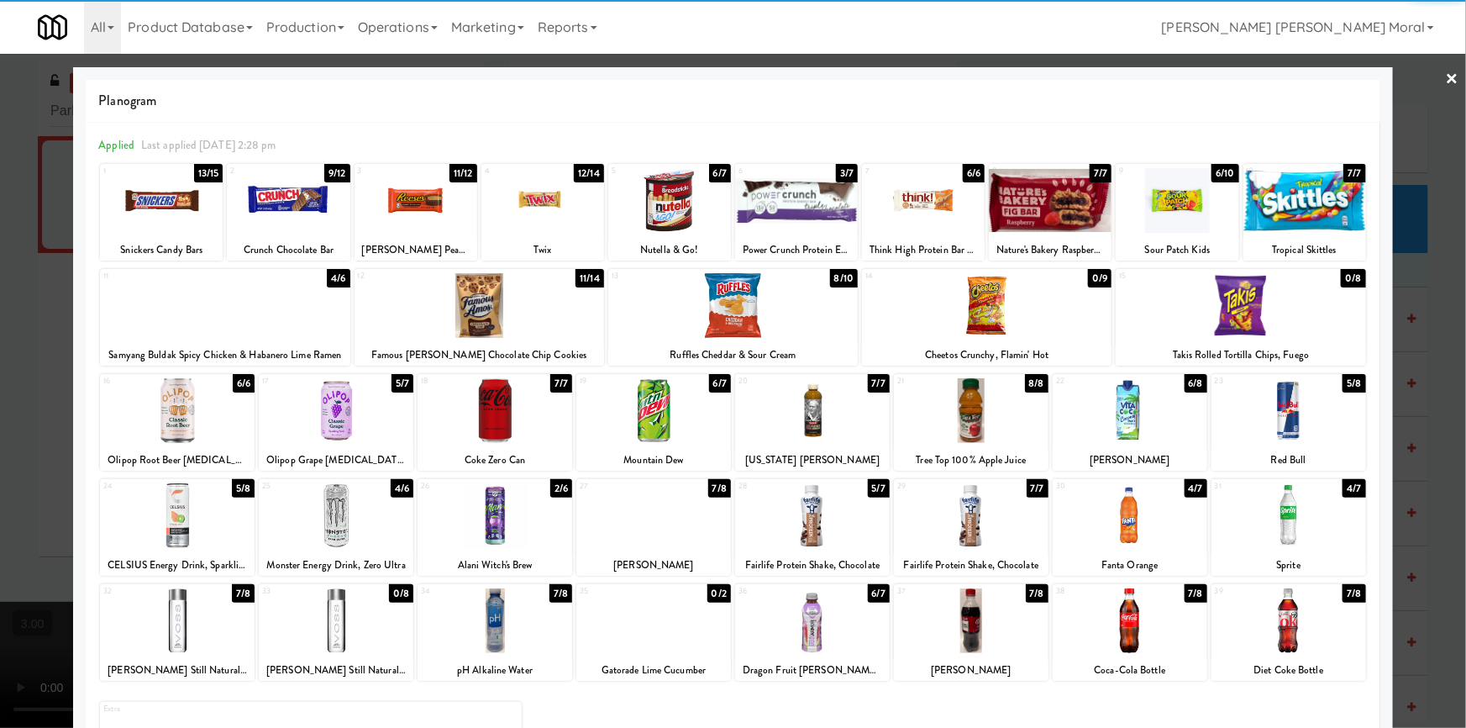
drag, startPoint x: 0, startPoint y: 462, endPoint x: 25, endPoint y: 465, distance: 25.4
click at [3, 462] on div at bounding box center [733, 364] width 1466 height 728
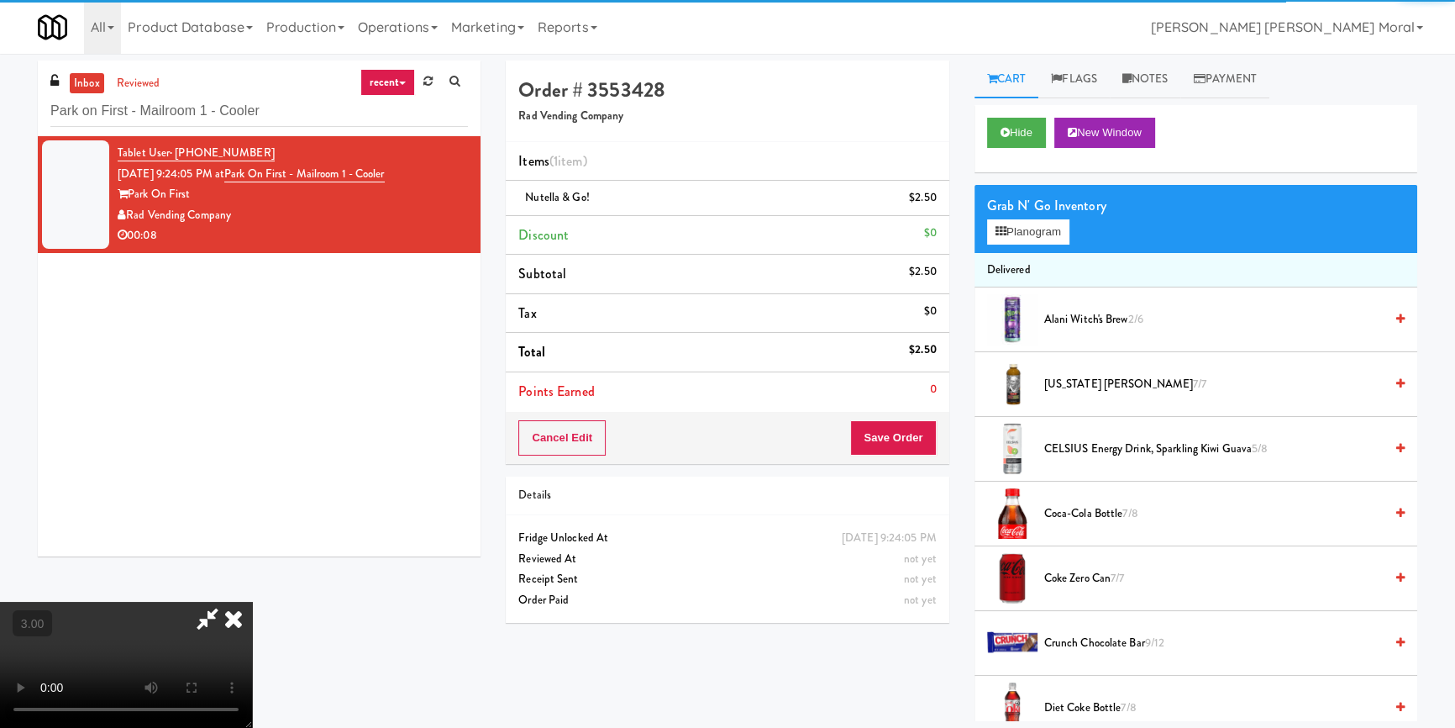
click at [252, 601] on video at bounding box center [126, 664] width 252 height 126
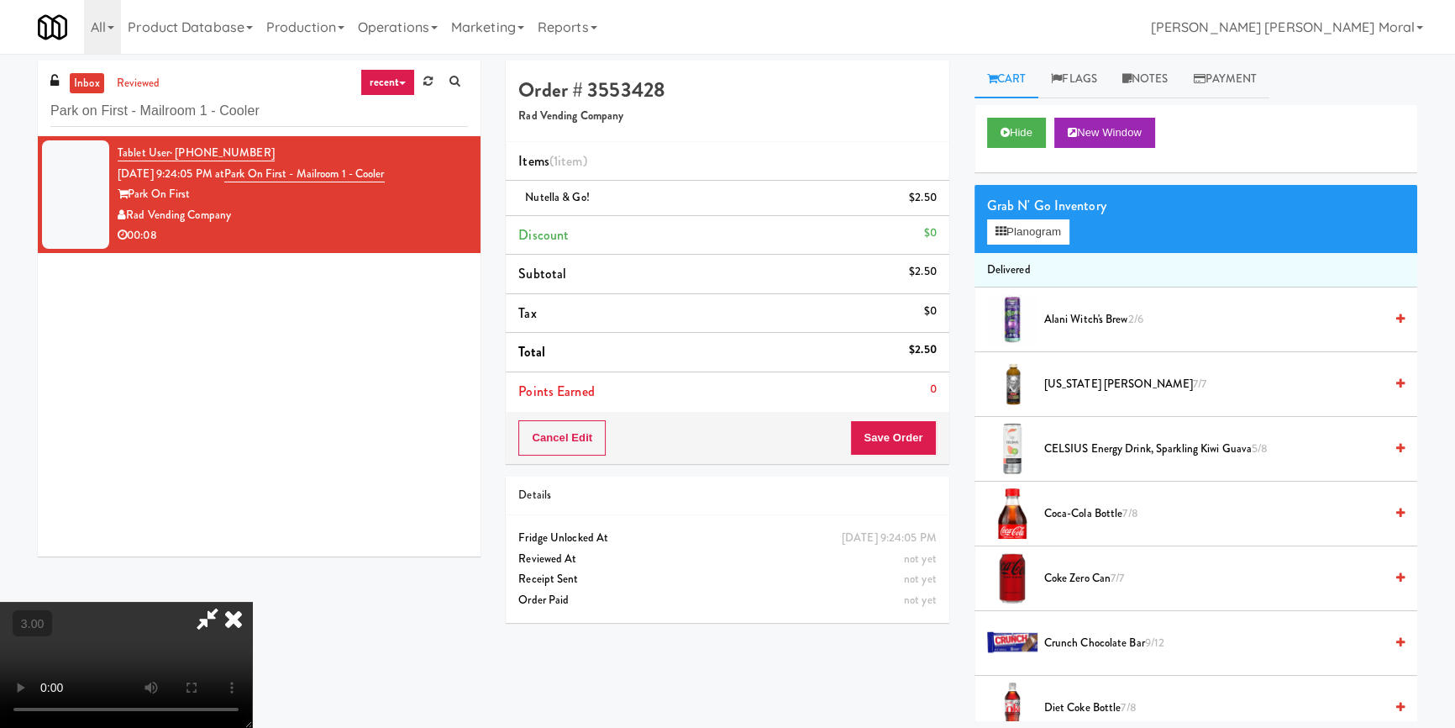
drag, startPoint x: 424, startPoint y: 433, endPoint x: 474, endPoint y: 455, distance: 54.2
click at [252, 601] on video at bounding box center [126, 664] width 252 height 126
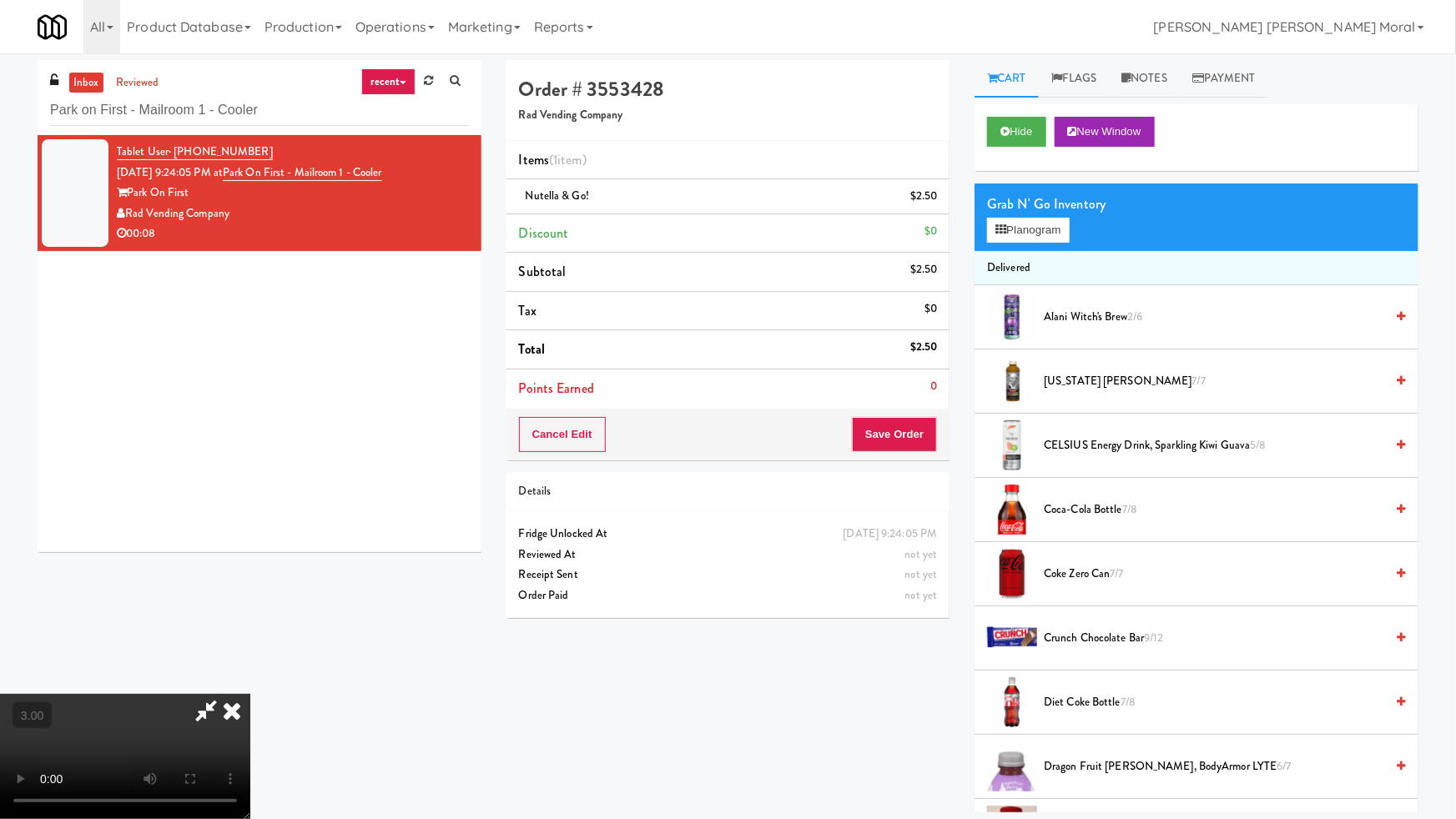
click at [250, 694] on video at bounding box center [125, 756] width 250 height 125
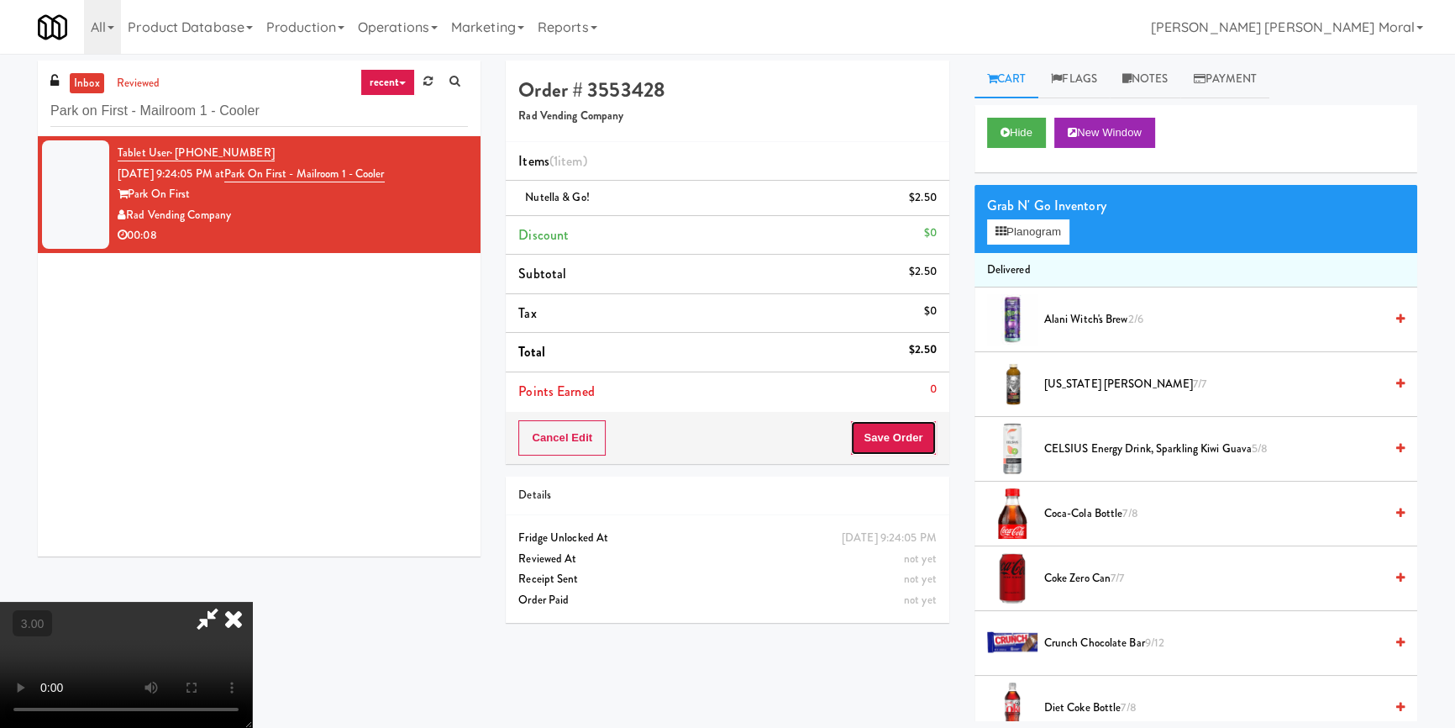
click at [913, 434] on button "Save Order" at bounding box center [893, 437] width 86 height 35
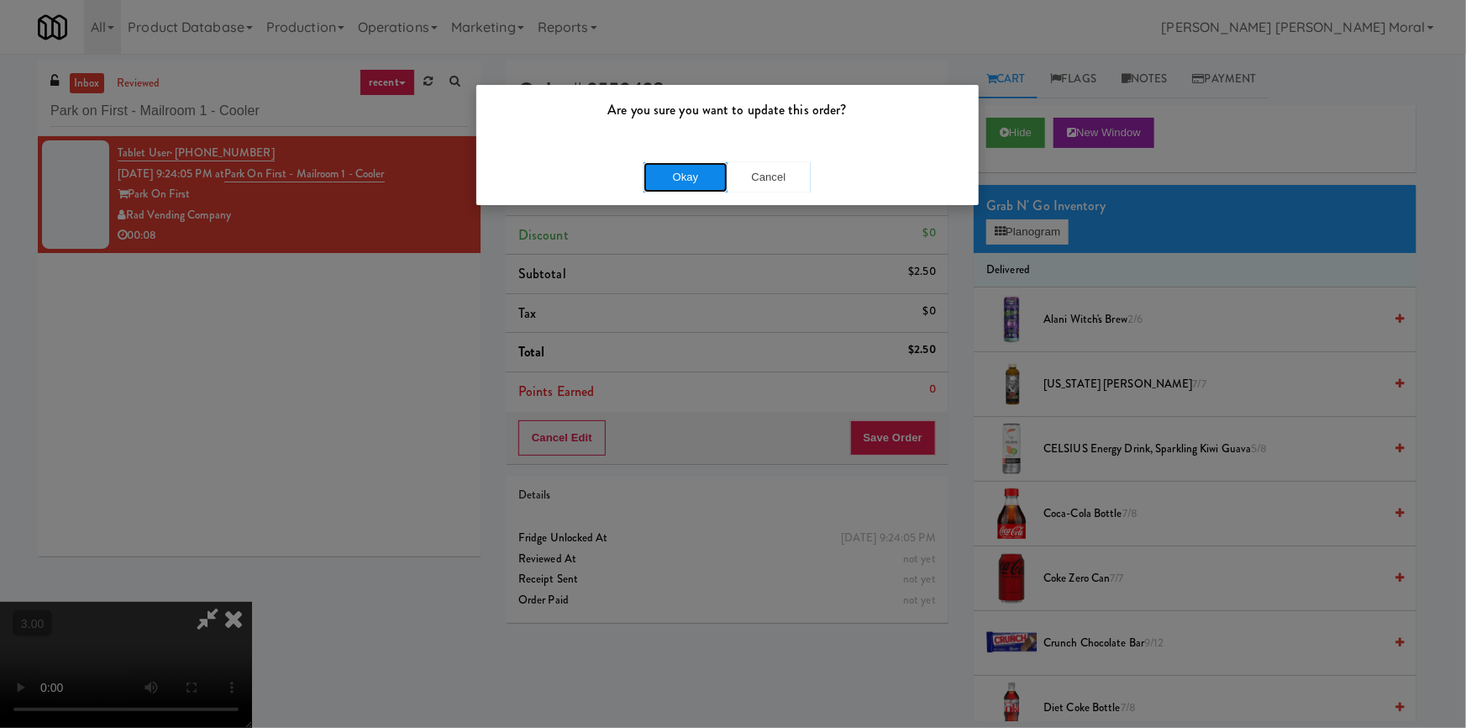
click at [682, 173] on button "Okay" at bounding box center [685, 177] width 84 height 30
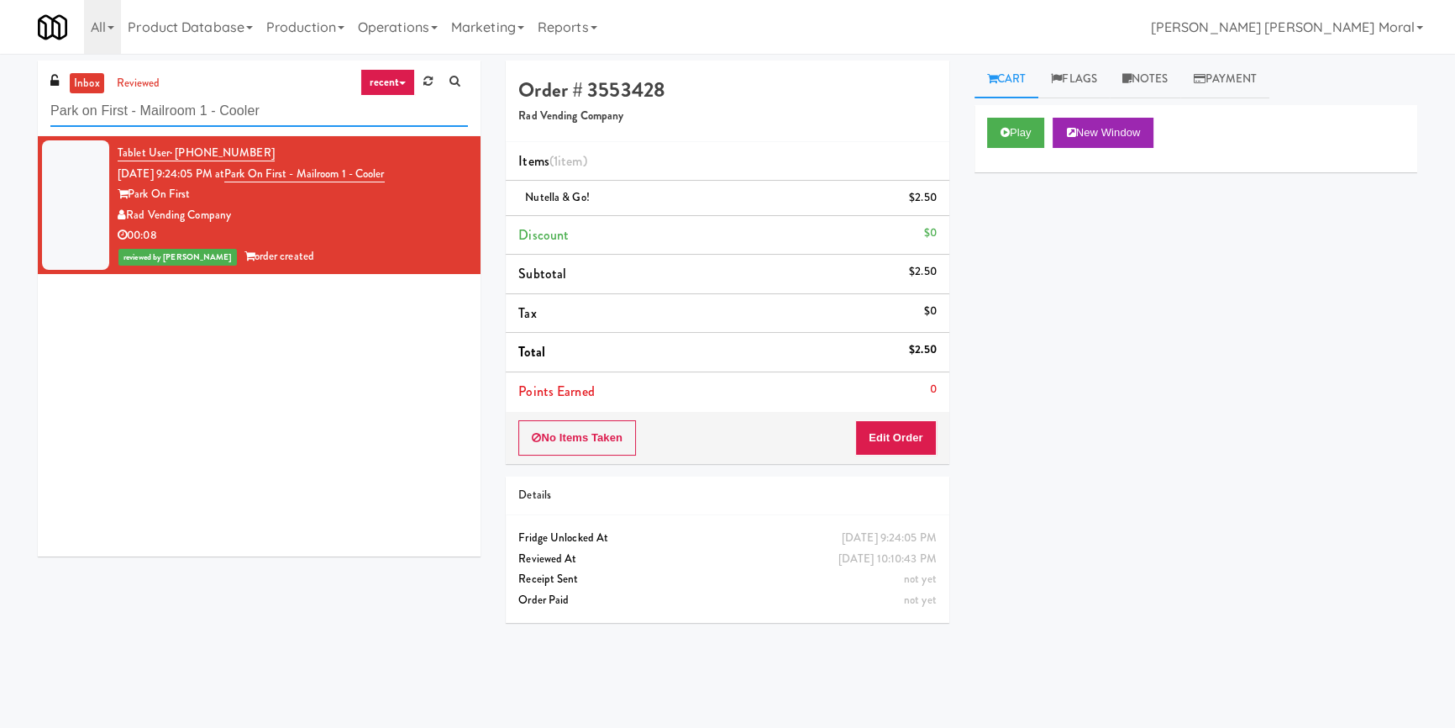
click at [205, 117] on input "Park on First - Mailroom 1 - Cooler" at bounding box center [259, 111] width 418 height 31
paste input "Axis Cooler - Right"
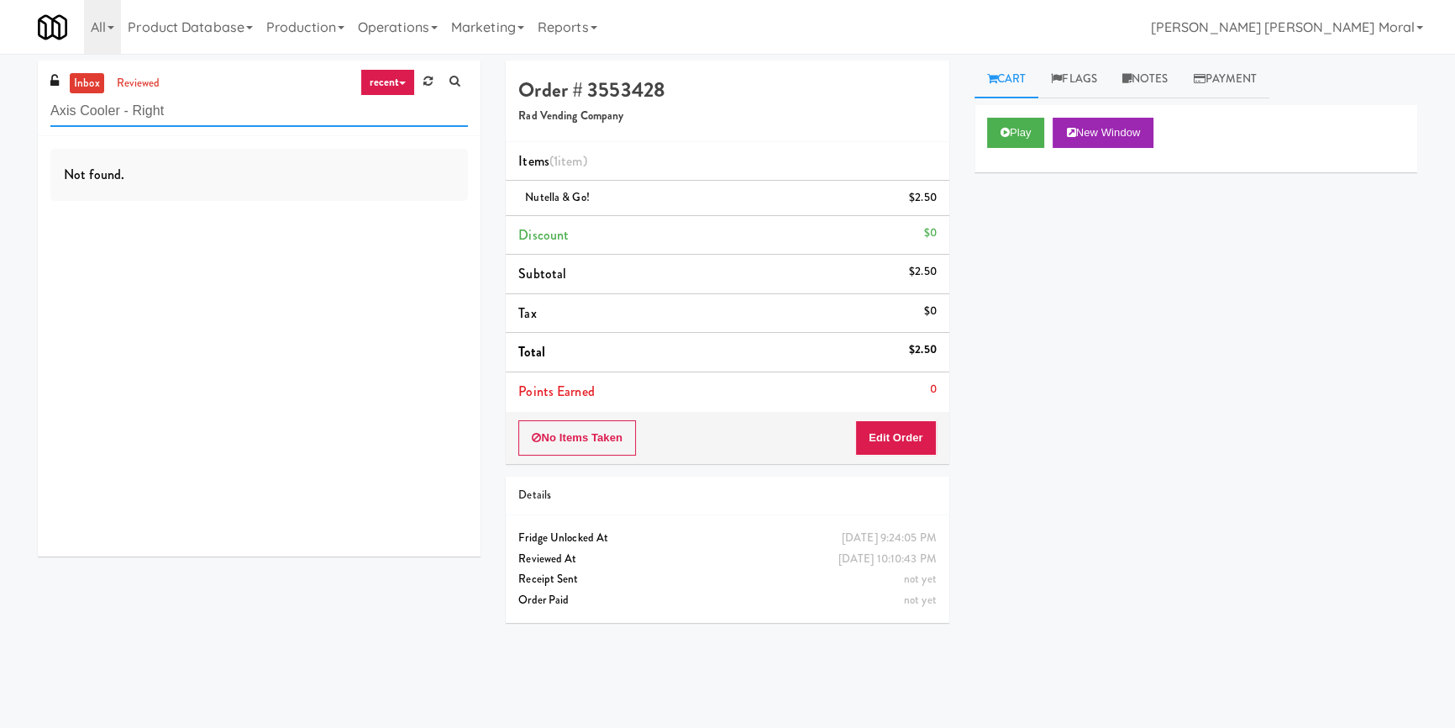
click at [255, 121] on input "Axis Cooler - Right" at bounding box center [259, 111] width 418 height 31
paste input "481 on Mathilda - Cooler"
click at [200, 96] on input "481 on Mathilda - Cooler" at bounding box center [259, 111] width 418 height 31
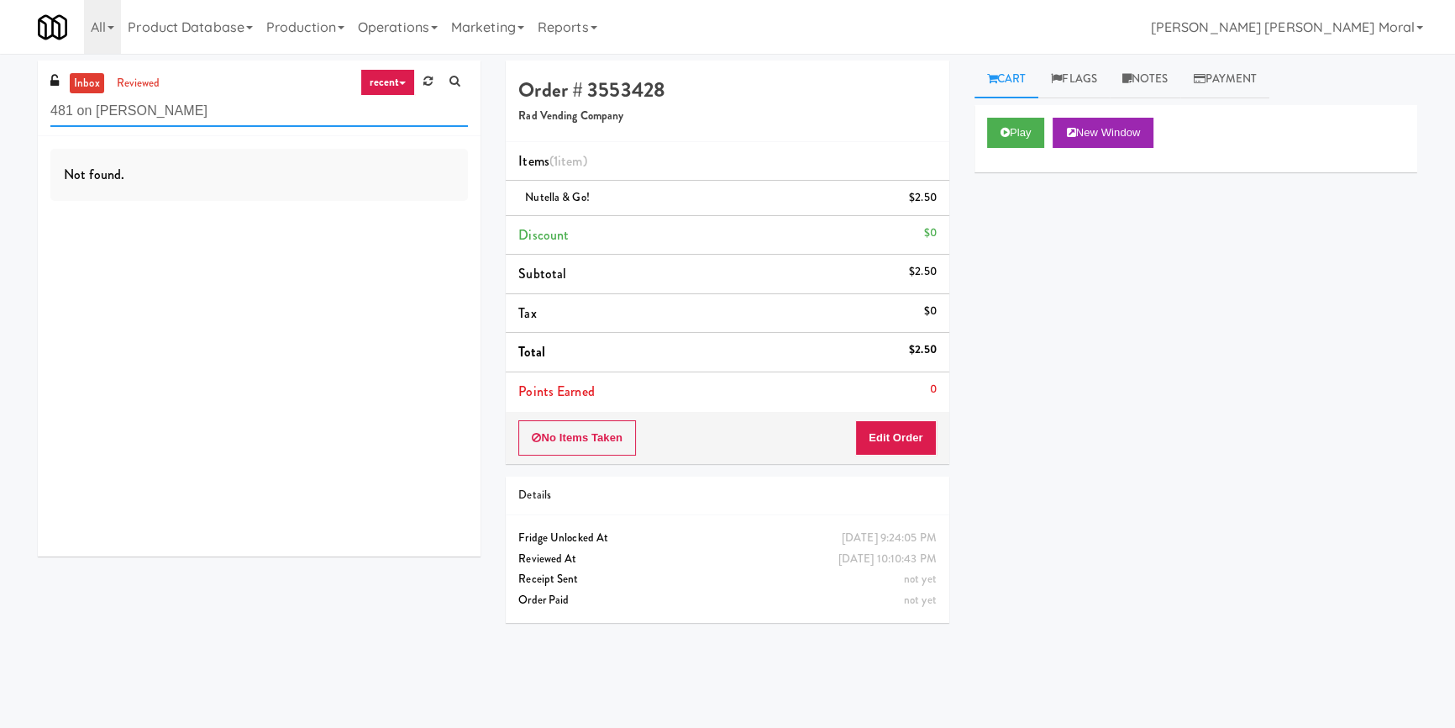
click at [201, 97] on input "481 on Mathilda - Cooler" at bounding box center [259, 111] width 418 height 31
paste input "Hale - Cooler - Right"
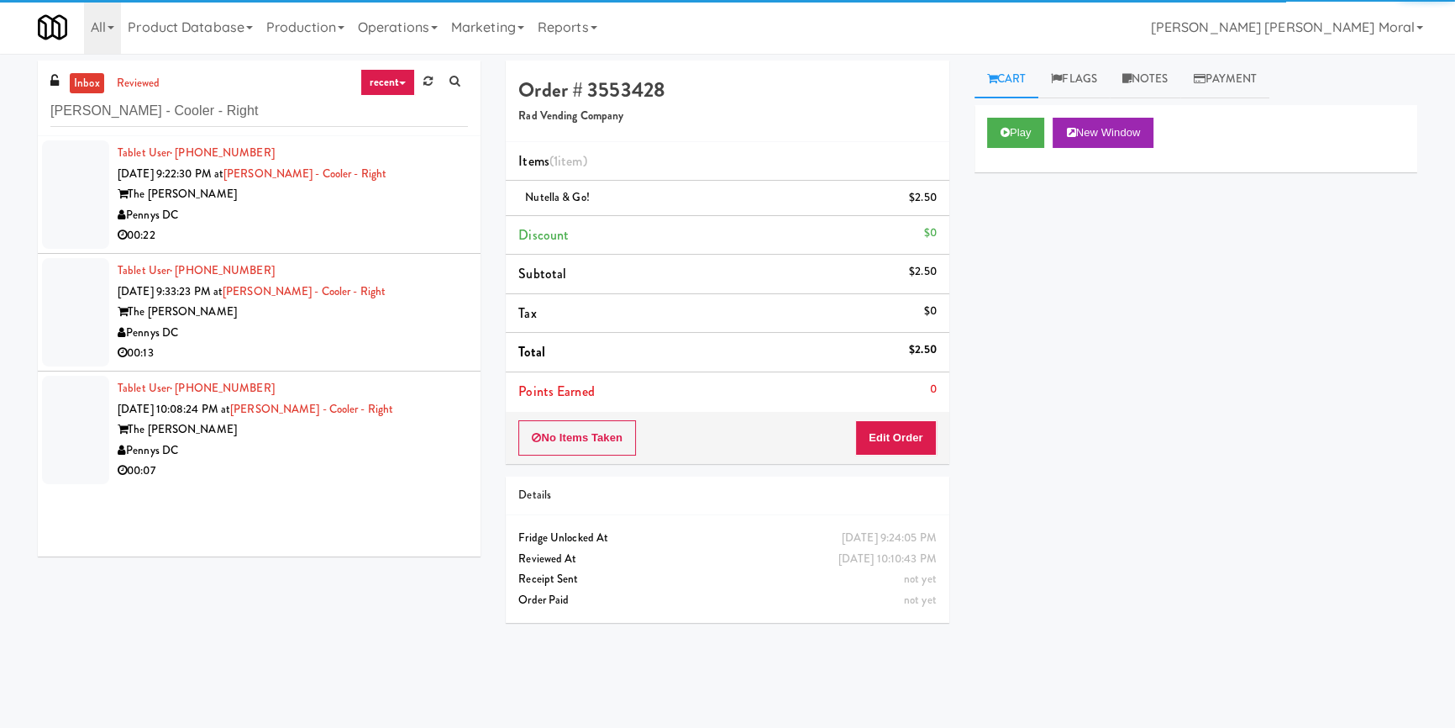
click at [360, 227] on div "00:22" at bounding box center [293, 235] width 350 height 21
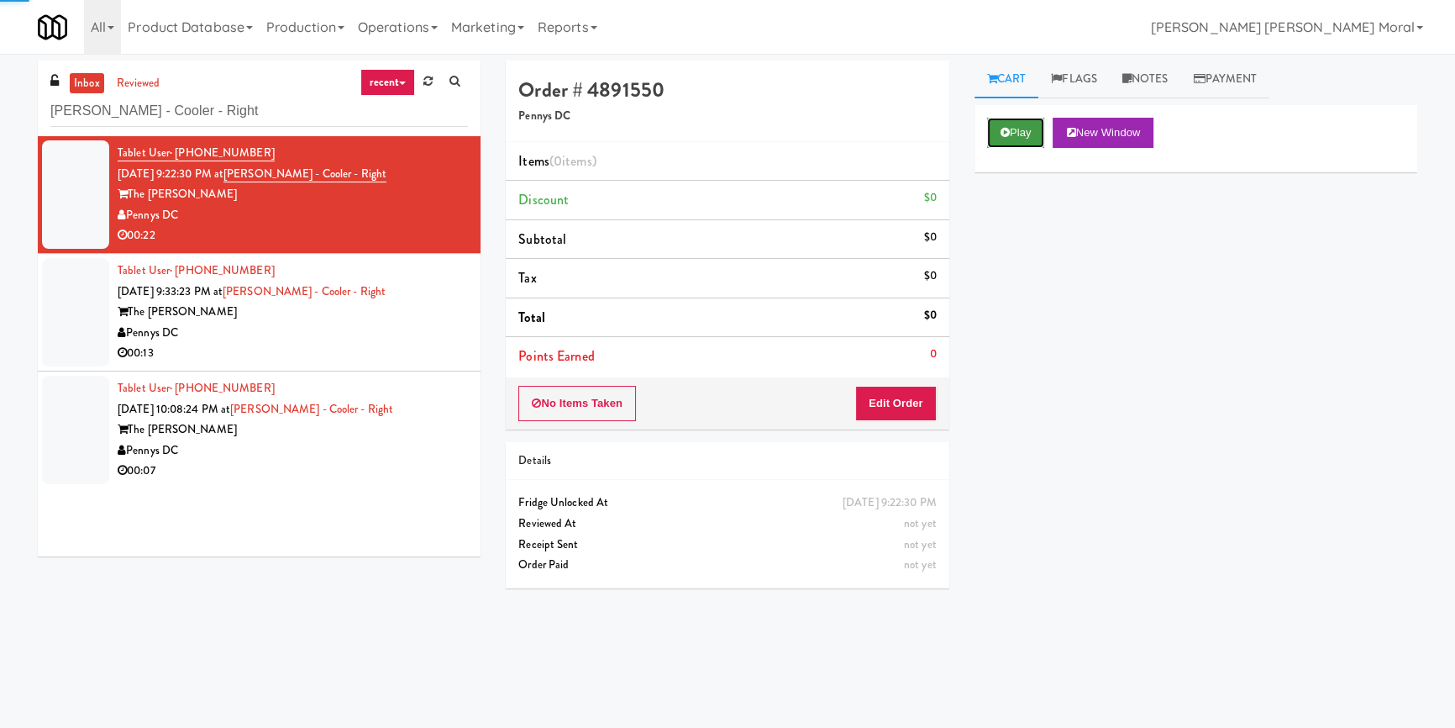
click at [1016, 138] on button "Play" at bounding box center [1016, 133] width 58 height 30
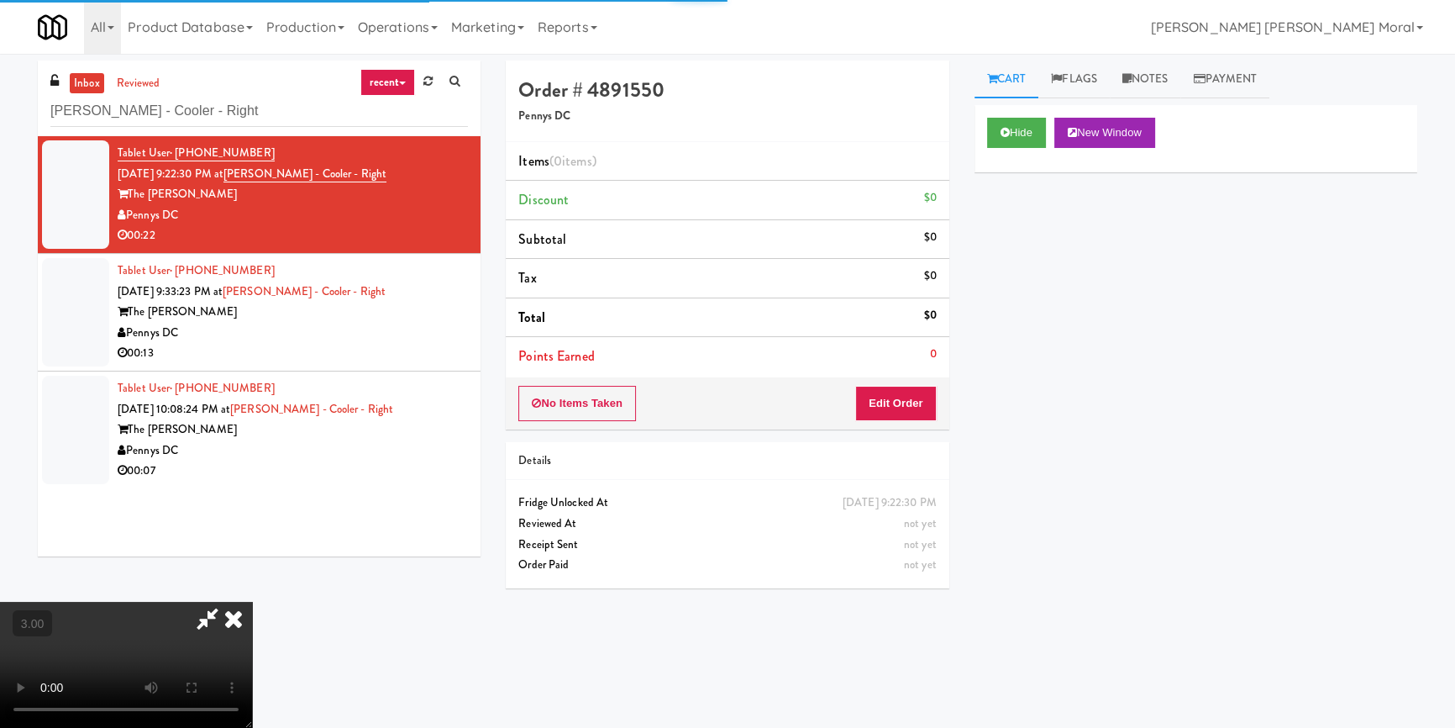
click at [1040, 250] on div "Hide New Window Primary Flag Clear Flag if unable to determine what was taken o…" at bounding box center [1195, 420] width 443 height 630
click at [252, 601] on video at bounding box center [126, 664] width 252 height 126
drag, startPoint x: 915, startPoint y: 404, endPoint x: 932, endPoint y: 373, distance: 35.3
click at [915, 402] on button "Edit Order" at bounding box center [895, 403] width 81 height 35
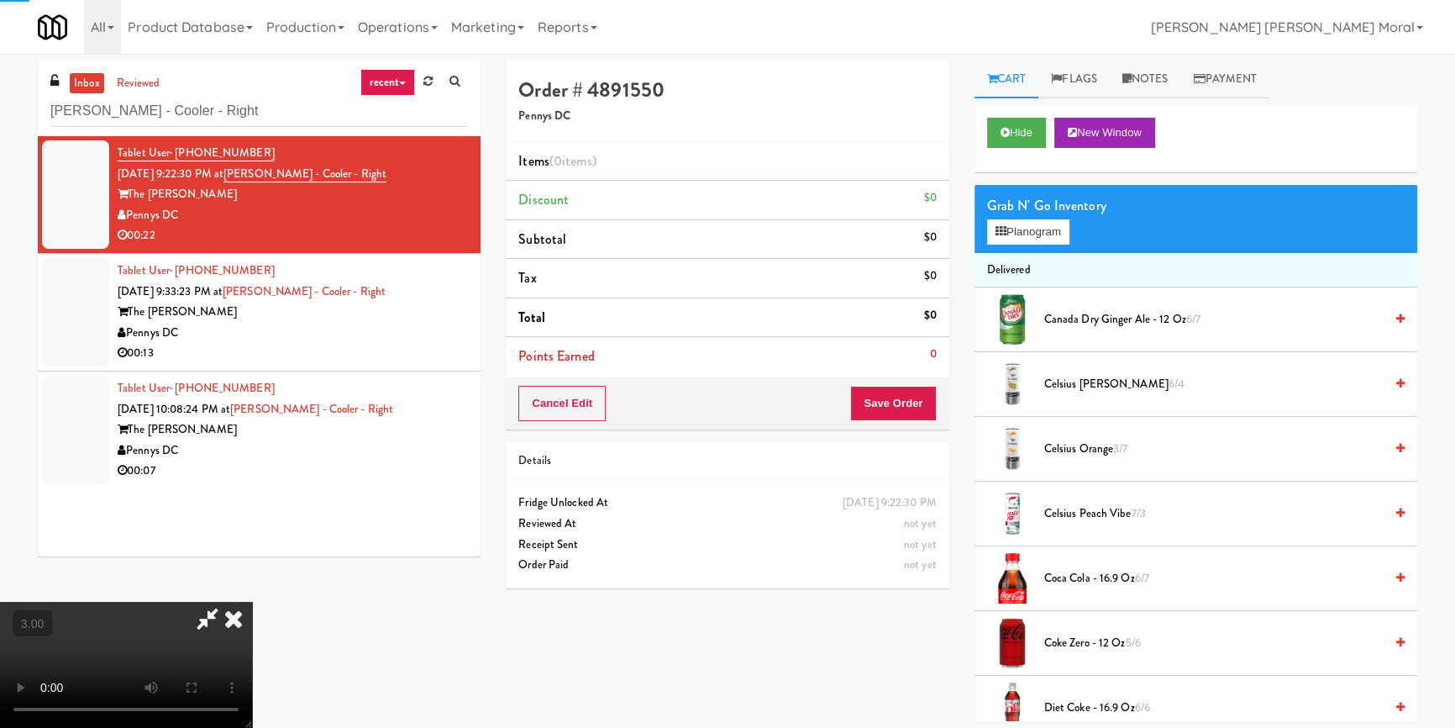
click at [1022, 249] on div "Grab N' Go Inventory Planogram" at bounding box center [1195, 219] width 443 height 68
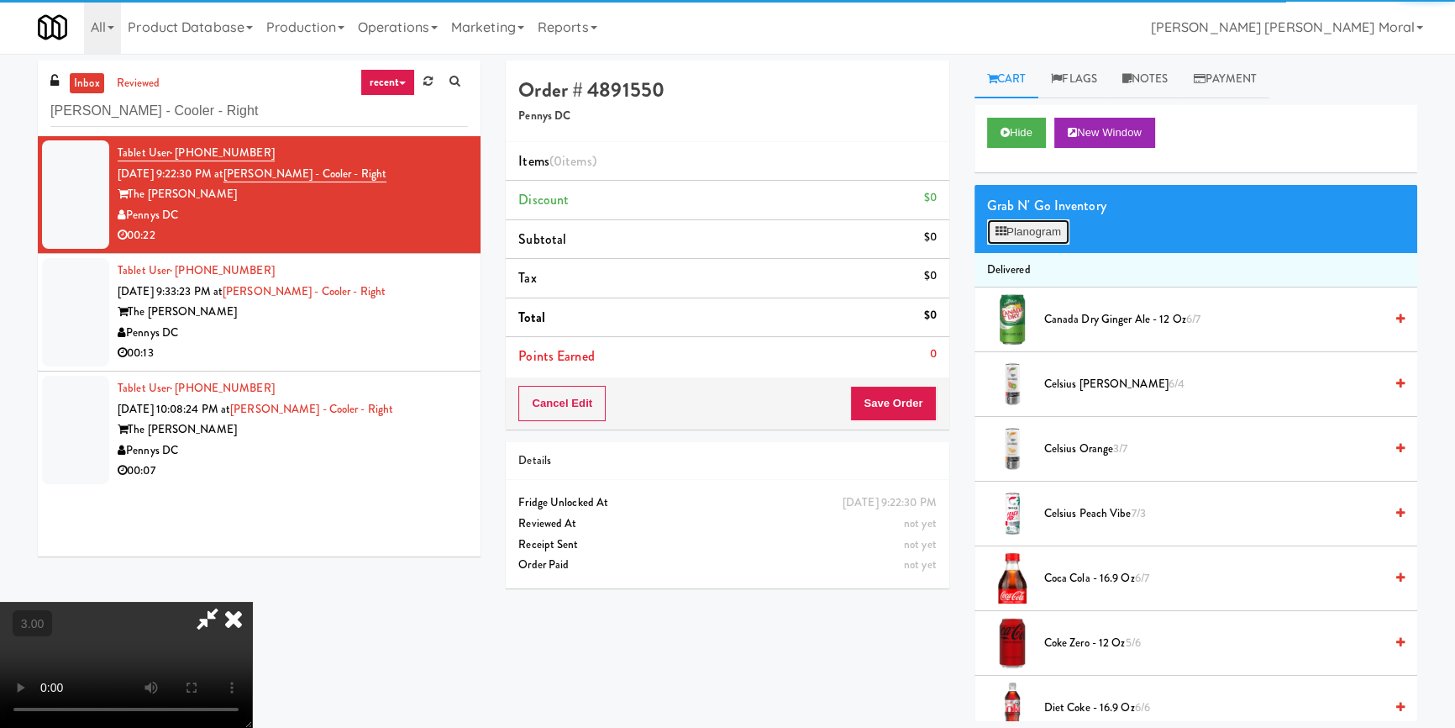
click at [1035, 232] on button "Planogram" at bounding box center [1028, 231] width 82 height 25
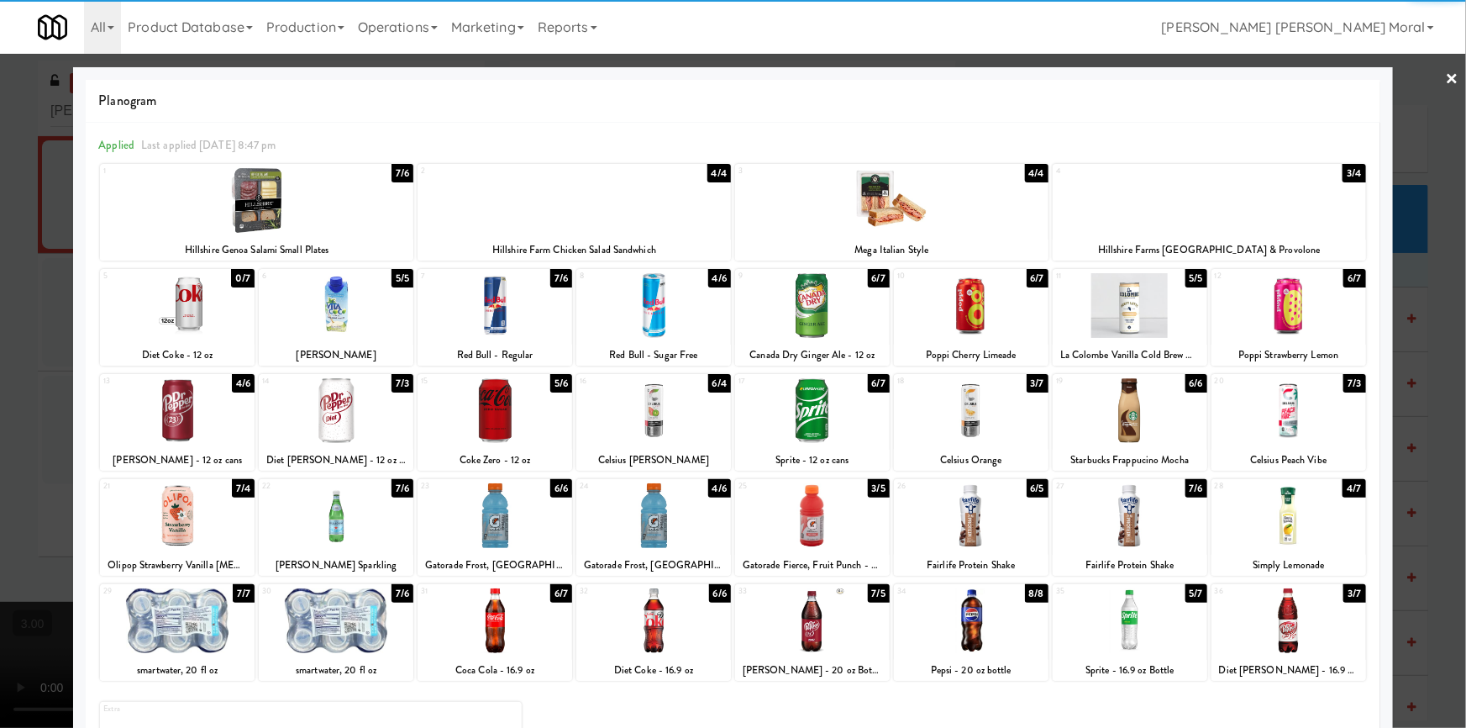
click at [662, 638] on div at bounding box center [653, 620] width 155 height 65
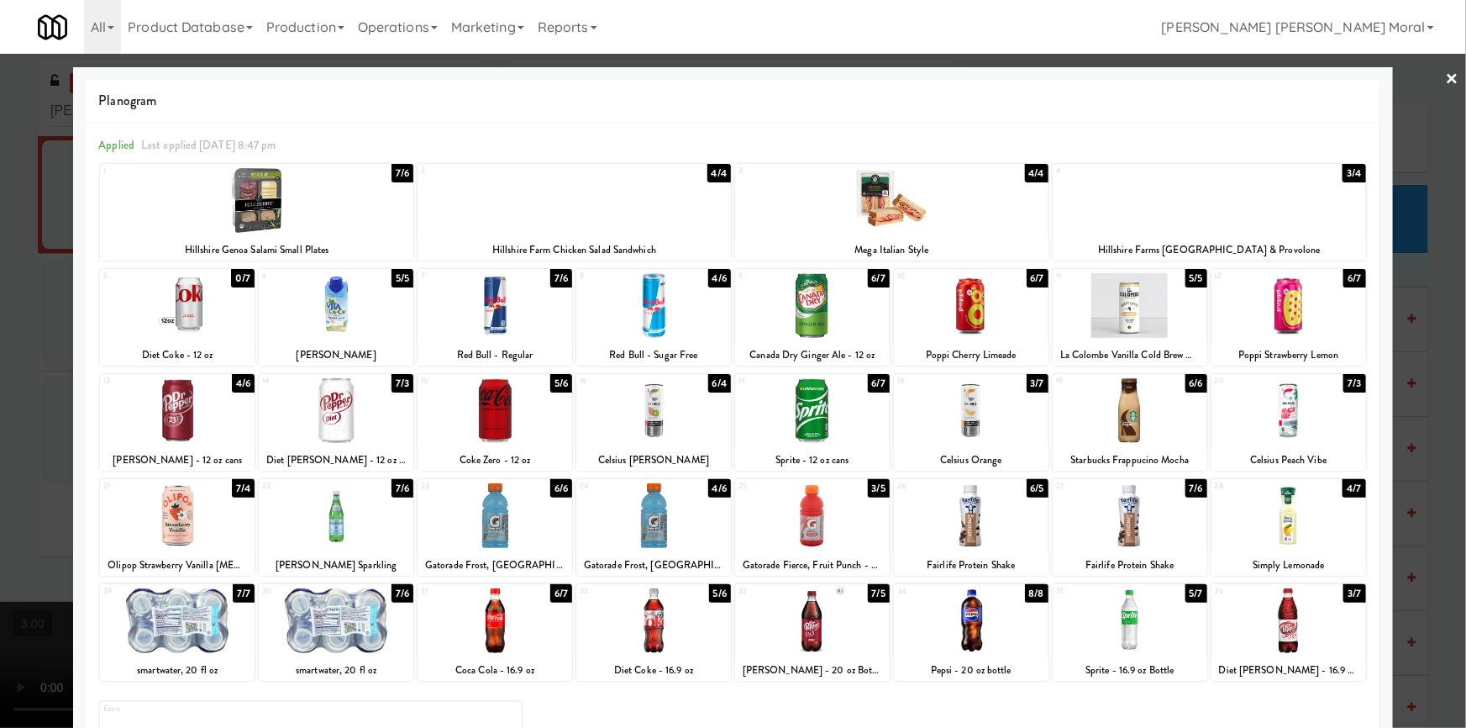
click at [370, 622] on div at bounding box center [336, 620] width 155 height 65
click at [0, 501] on div at bounding box center [733, 364] width 1466 height 728
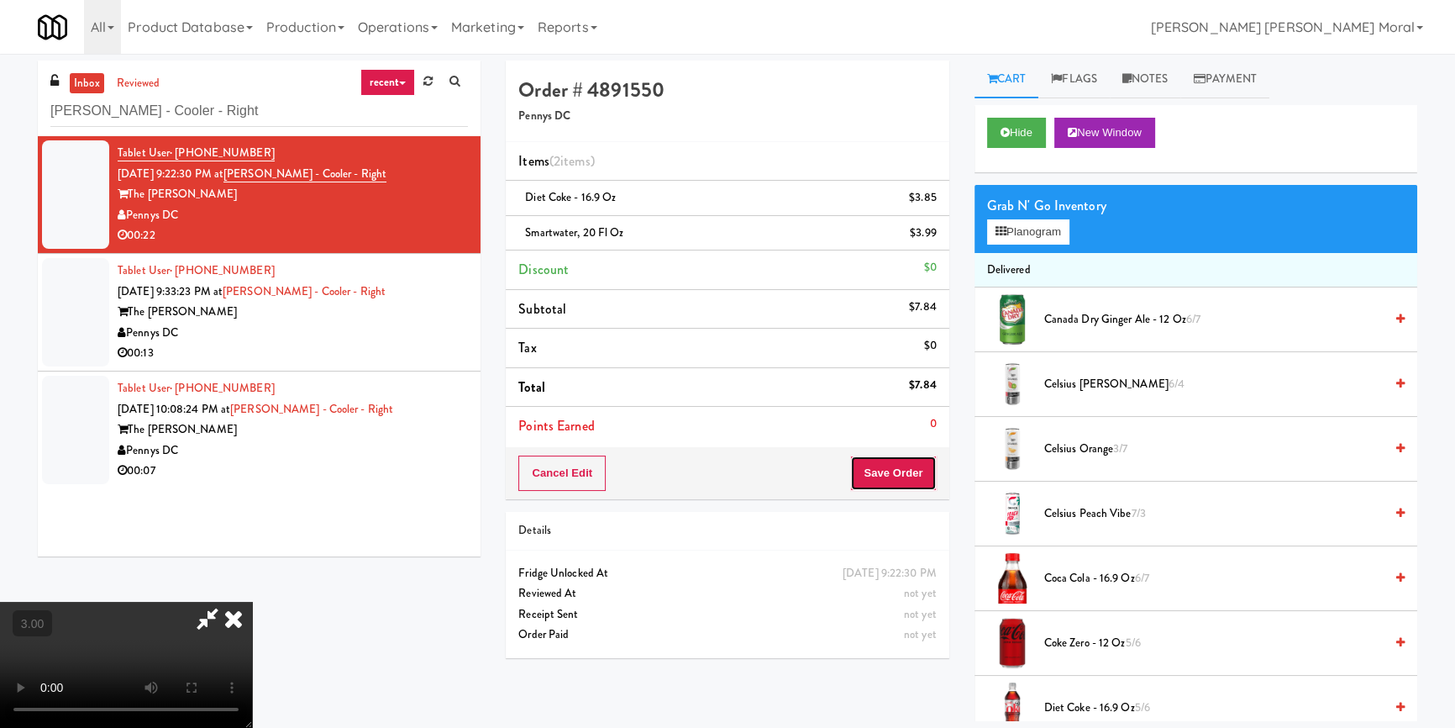
click at [921, 469] on button "Save Order" at bounding box center [893, 472] width 86 height 35
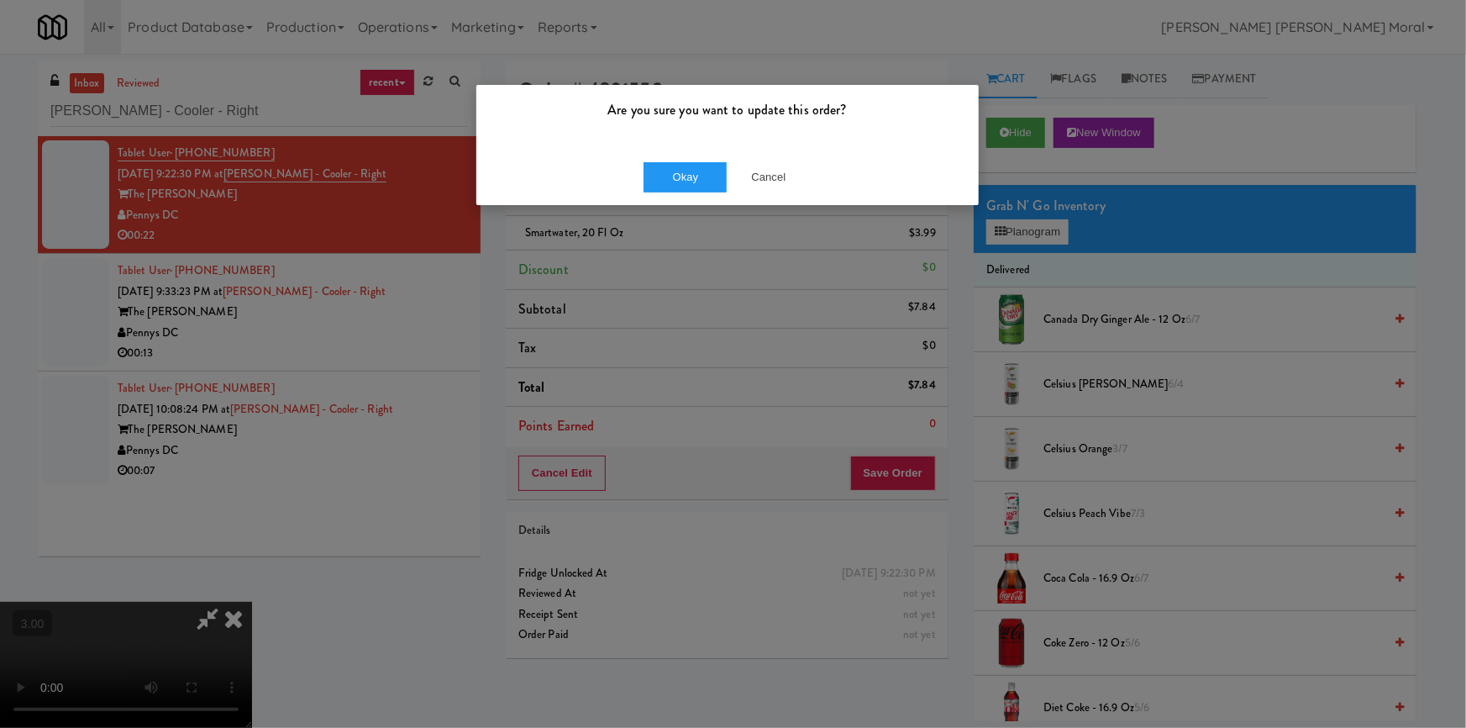
click at [707, 196] on div "Okay Cancel" at bounding box center [727, 177] width 502 height 56
click at [705, 173] on button "Okay" at bounding box center [685, 177] width 84 height 30
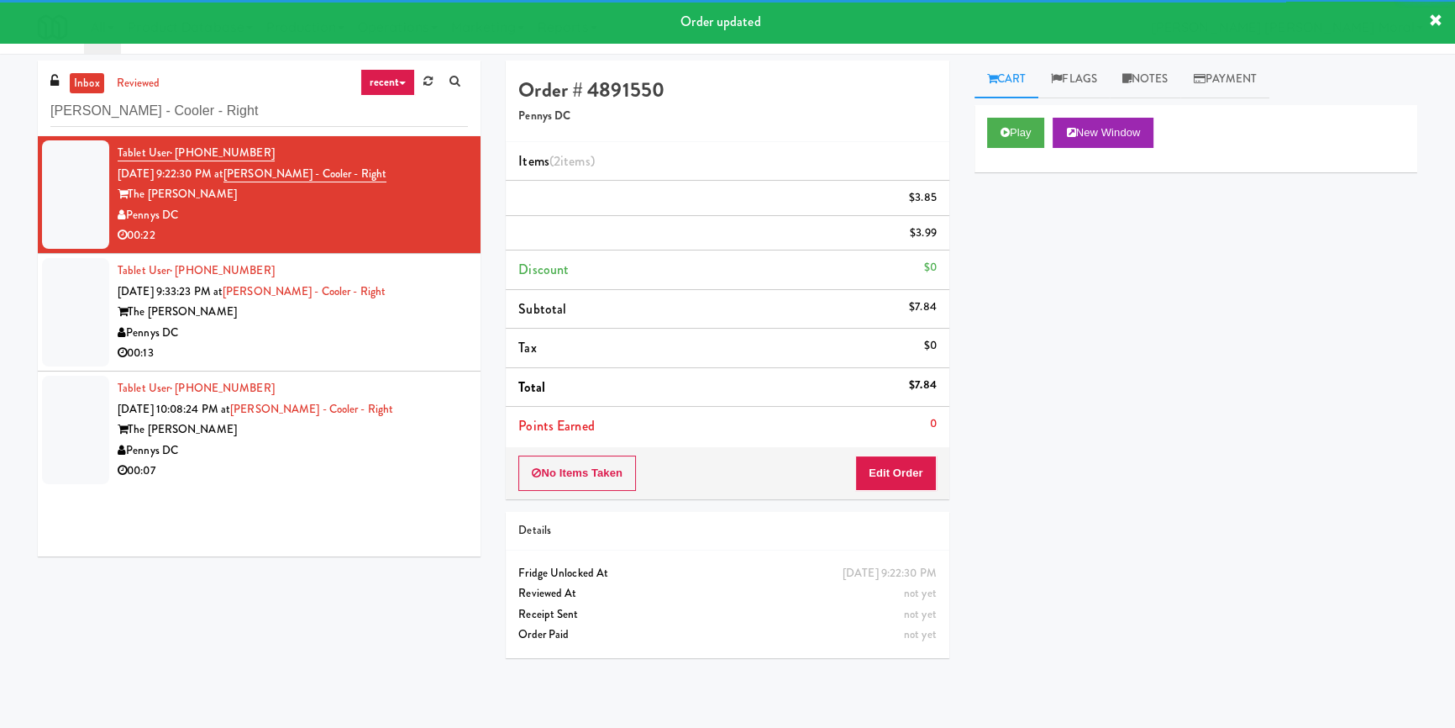
click at [396, 360] on div "00:13" at bounding box center [293, 353] width 350 height 21
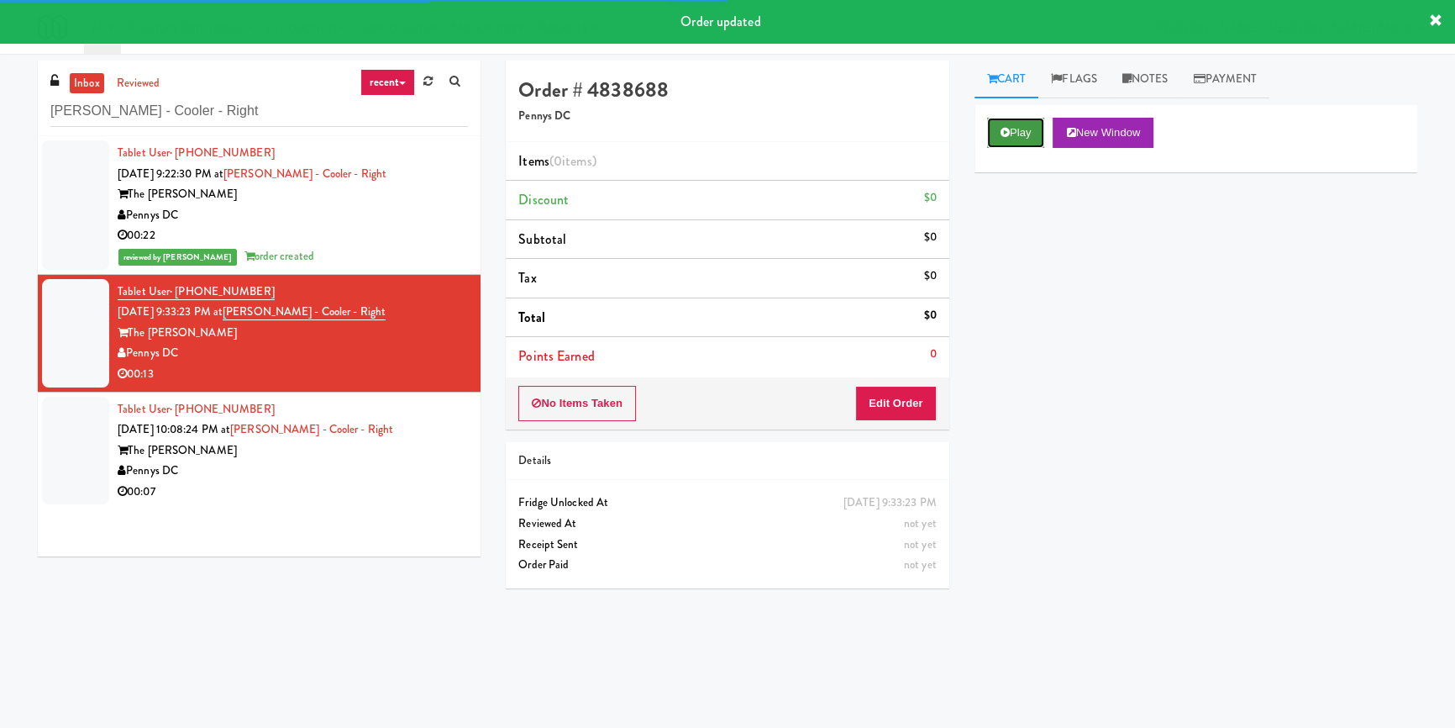
click at [1018, 134] on button "Play" at bounding box center [1016, 133] width 58 height 30
click at [1041, 209] on div "Play New Window Primary Flag Clear Flag if unable to determine what was taken o…" at bounding box center [1195, 420] width 443 height 630
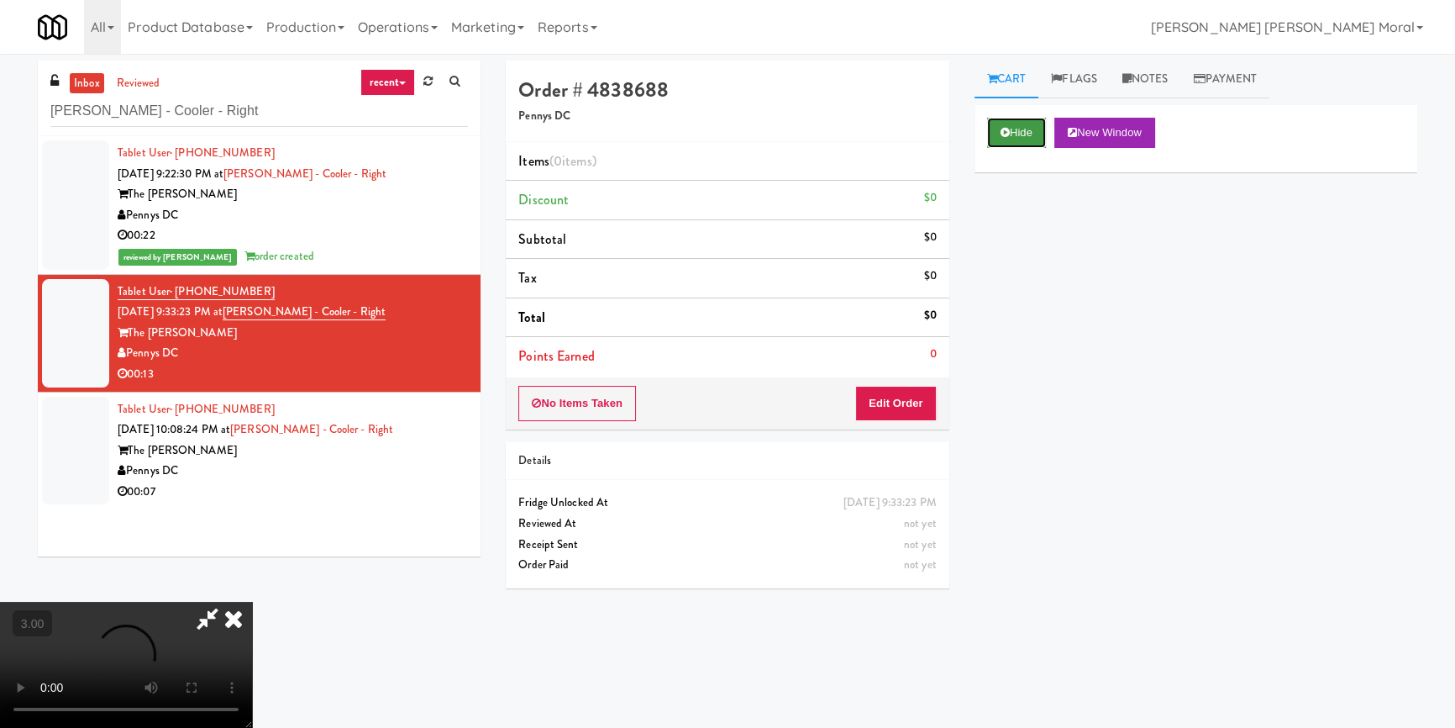
click at [1012, 134] on button "Hide" at bounding box center [1016, 133] width 59 height 30
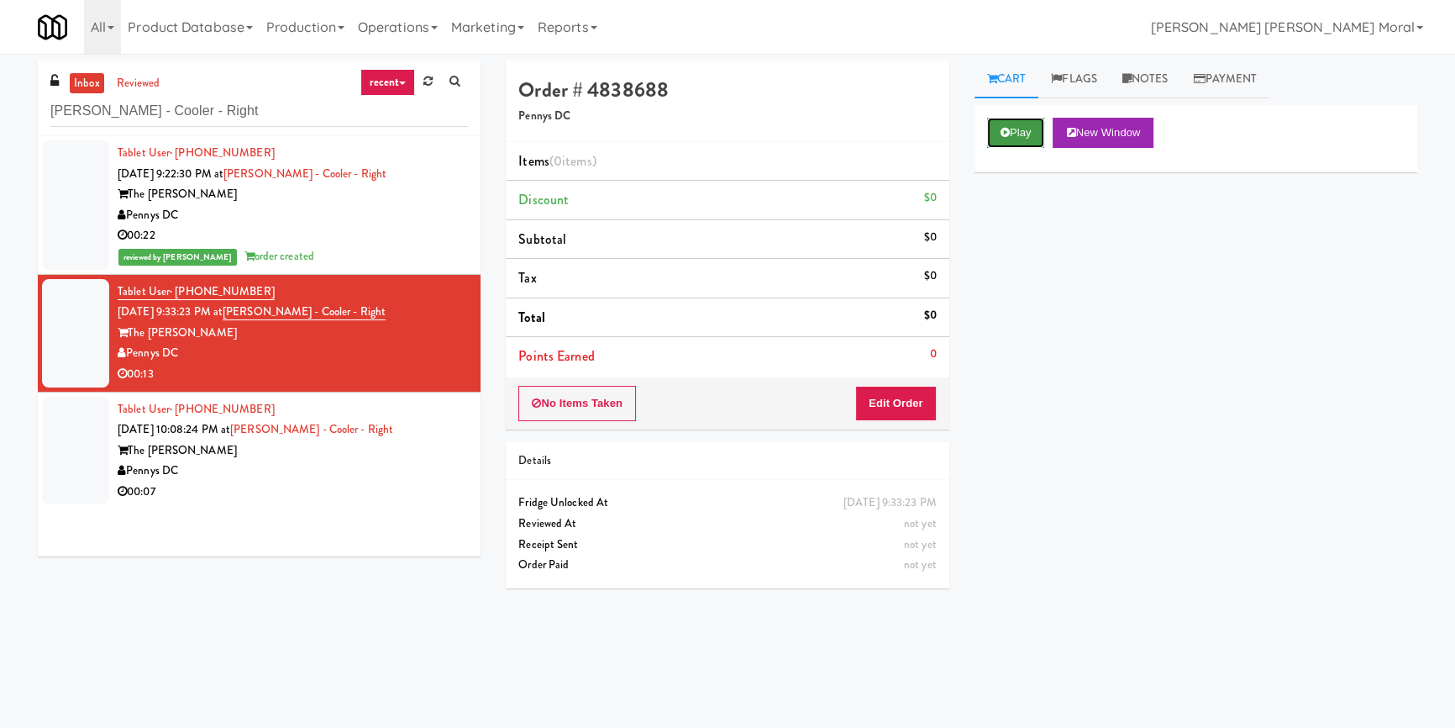
click at [1012, 134] on button "Play" at bounding box center [1016, 133] width 58 height 30
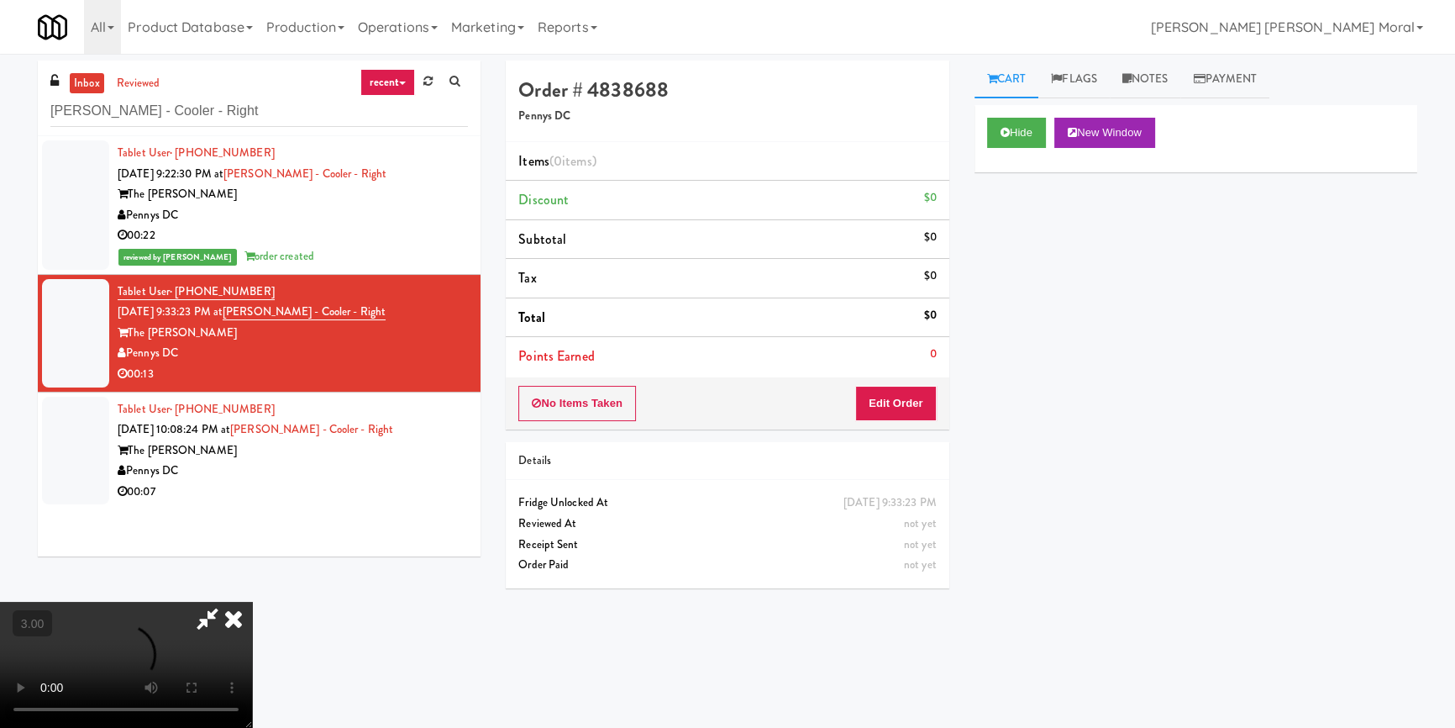
click at [252, 601] on video at bounding box center [126, 664] width 252 height 126
drag, startPoint x: 904, startPoint y: 399, endPoint x: 932, endPoint y: 355, distance: 52.4
click at [906, 394] on button "Edit Order" at bounding box center [895, 403] width 81 height 35
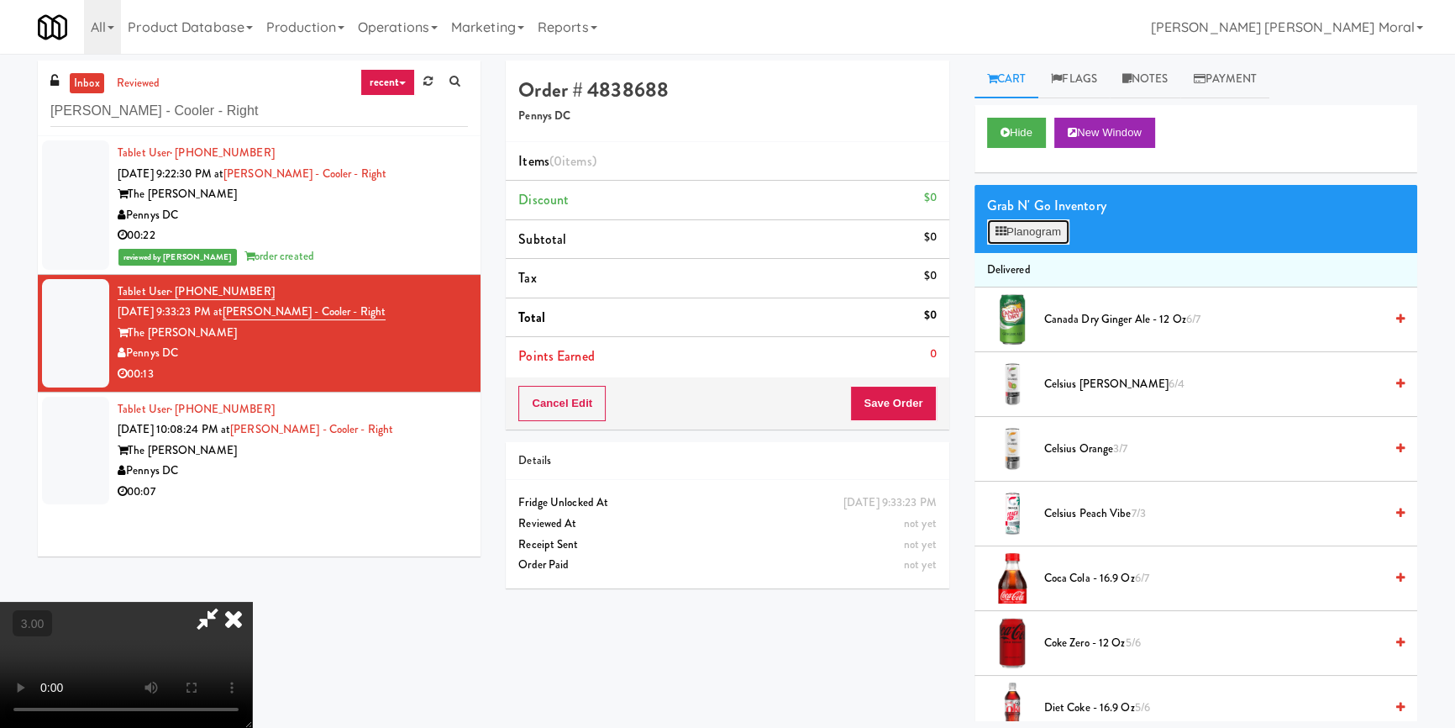
click at [1015, 220] on button "Planogram" at bounding box center [1028, 231] width 82 height 25
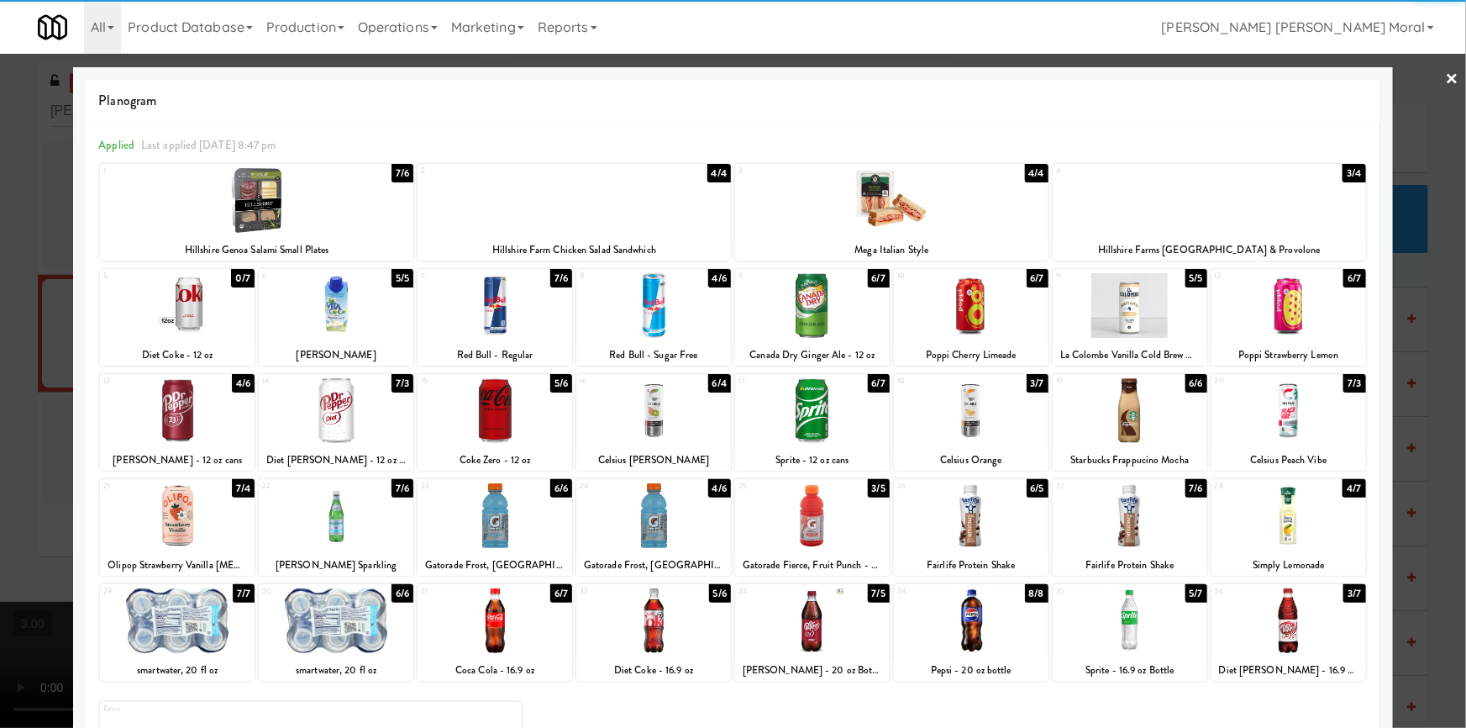
click at [643, 531] on div at bounding box center [653, 515] width 155 height 65
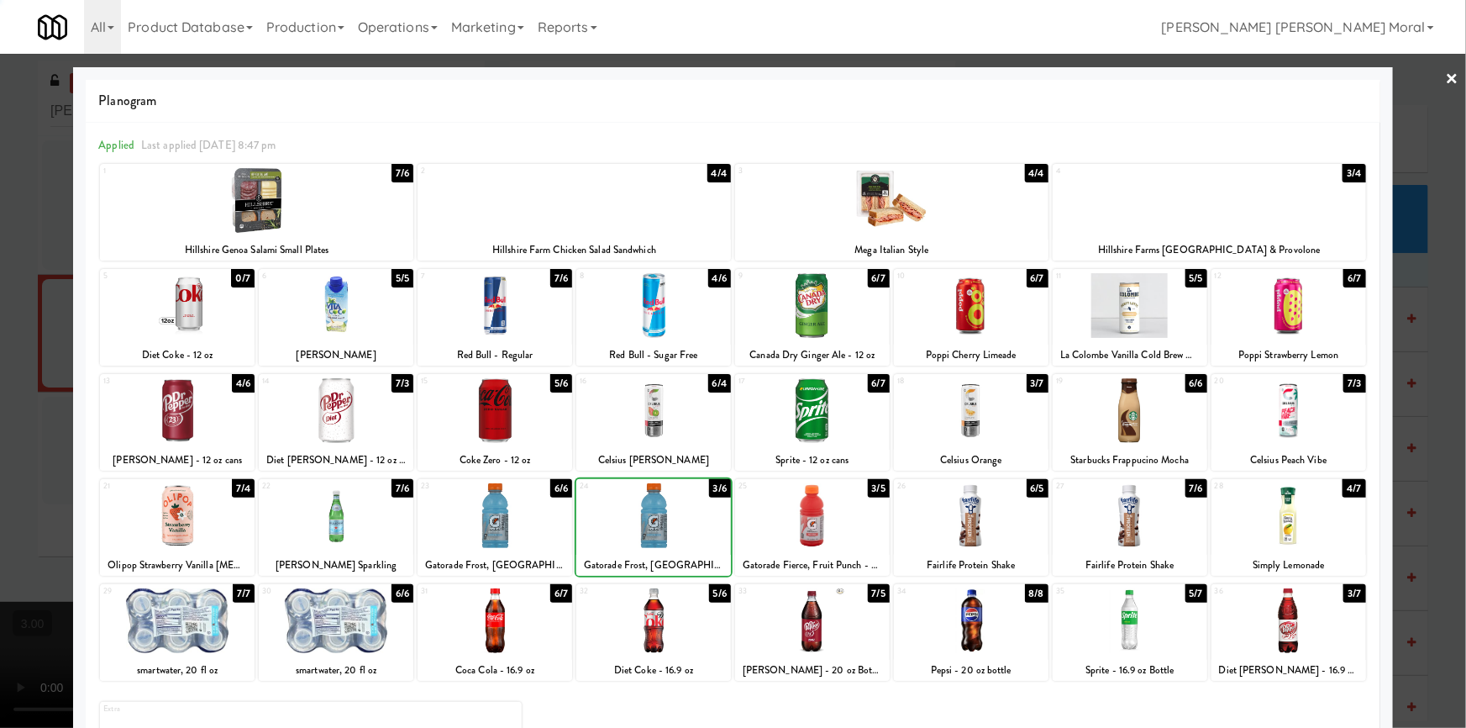
click at [0, 473] on div at bounding box center [733, 364] width 1466 height 728
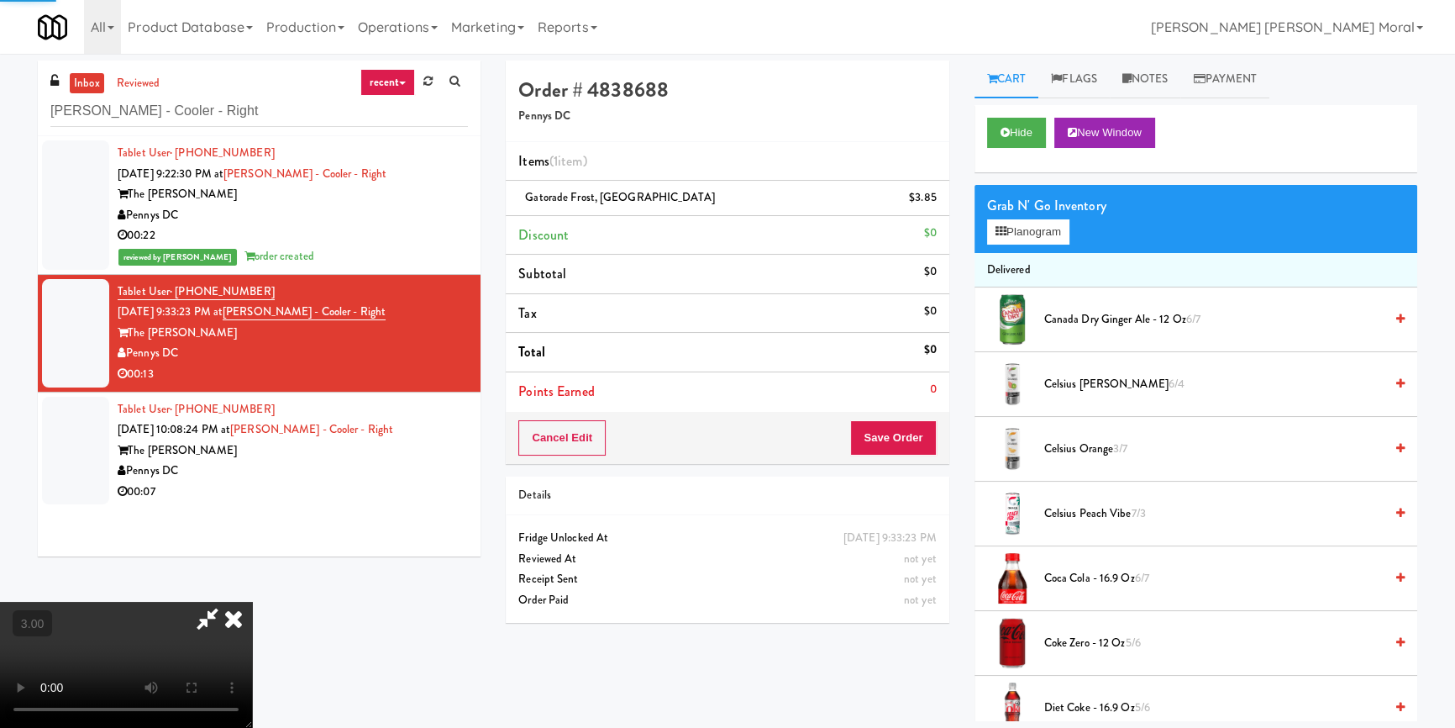
click at [252, 601] on video at bounding box center [126, 664] width 252 height 126
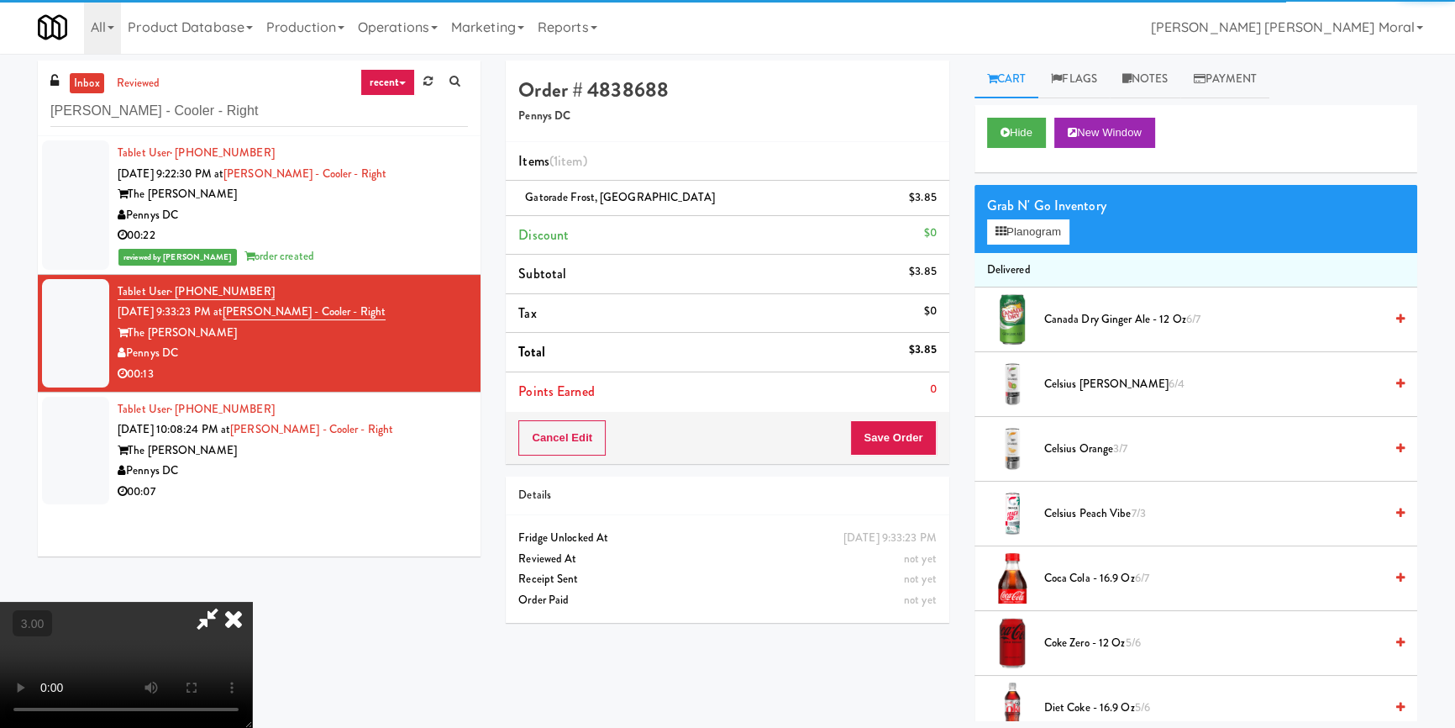
click at [252, 601] on video at bounding box center [126, 664] width 252 height 126
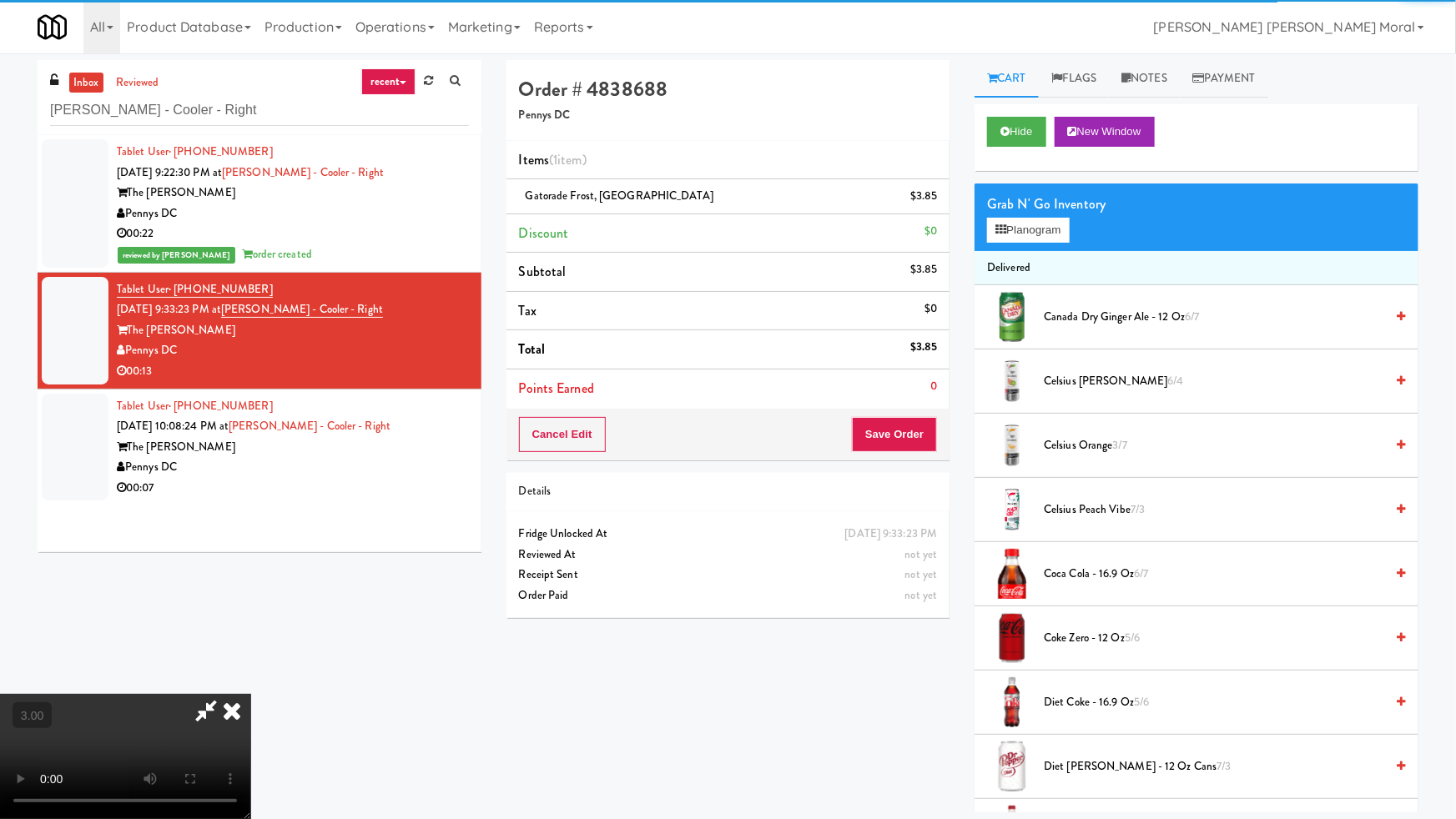
click at [250, 694] on video at bounding box center [125, 756] width 250 height 125
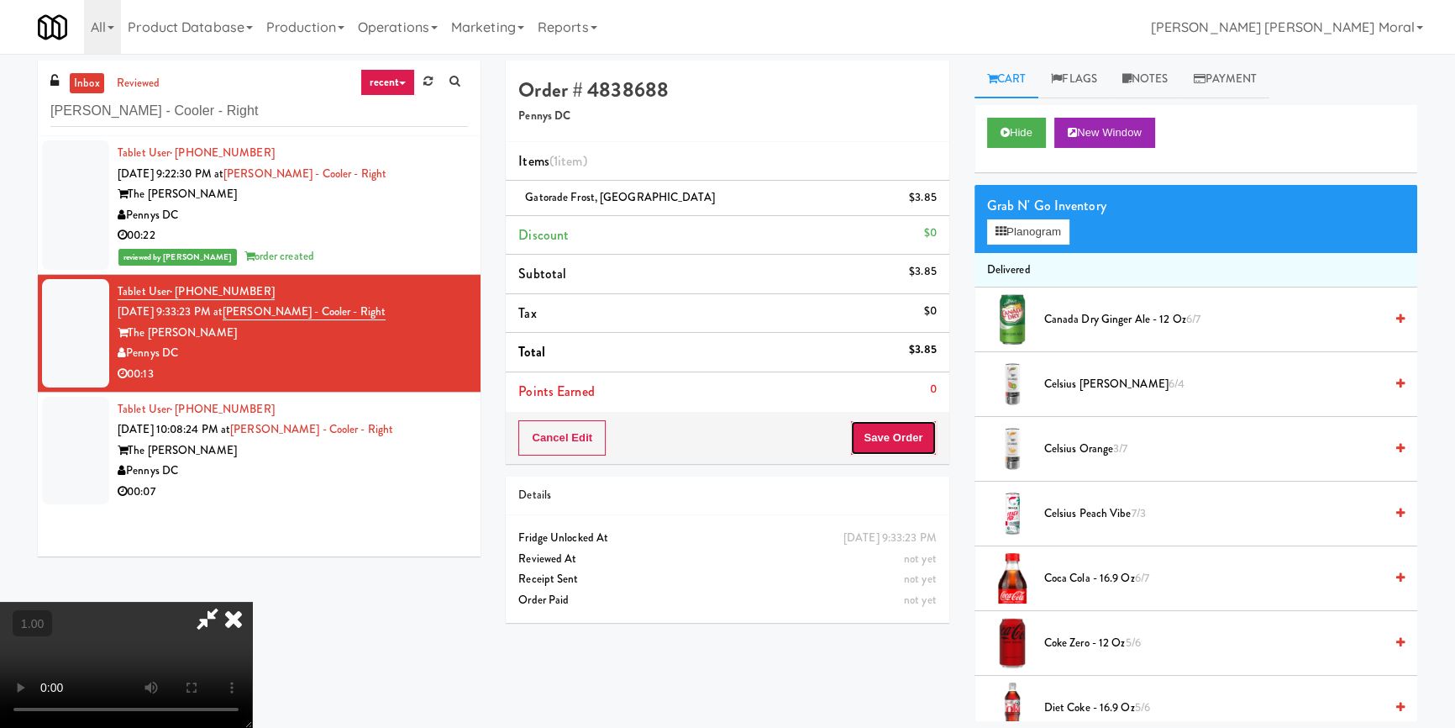
click at [911, 435] on button "Save Order" at bounding box center [893, 437] width 86 height 35
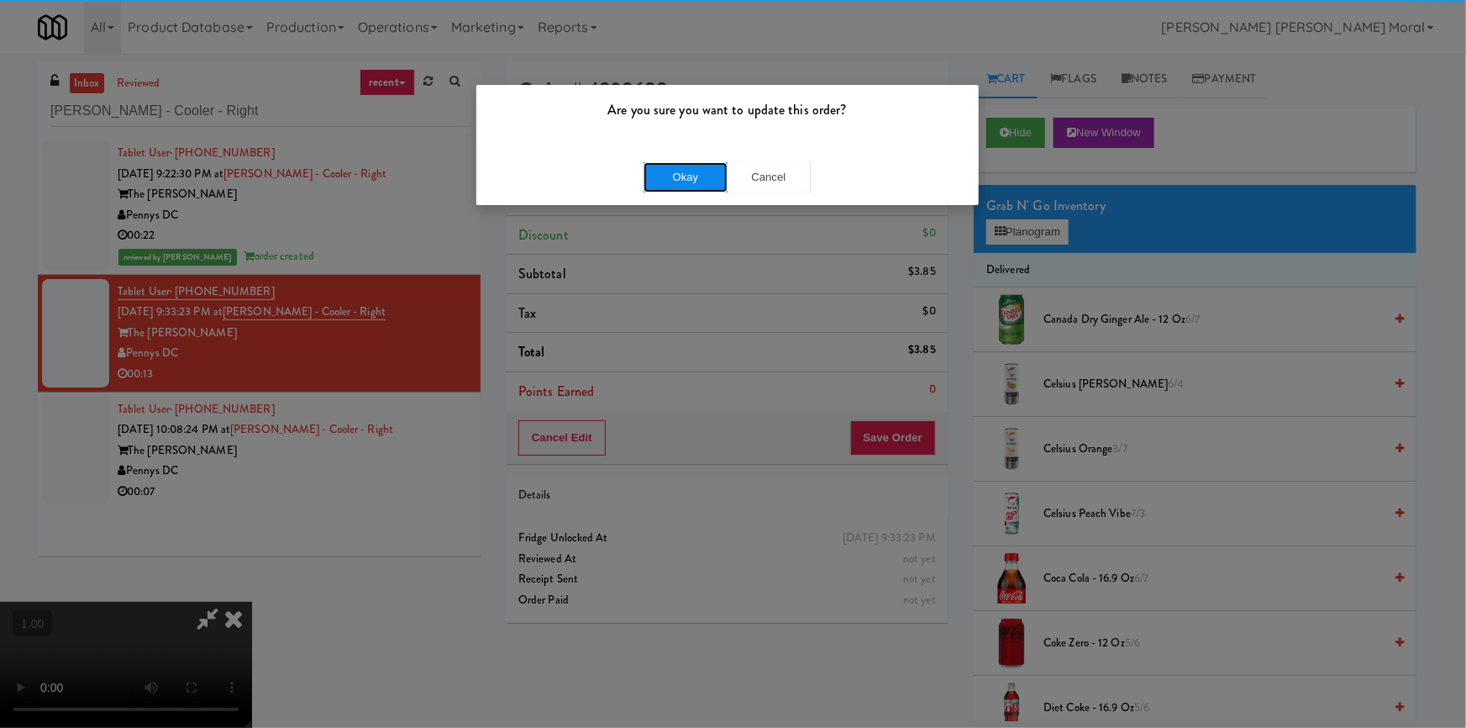
click at [683, 182] on button "Okay" at bounding box center [685, 177] width 84 height 30
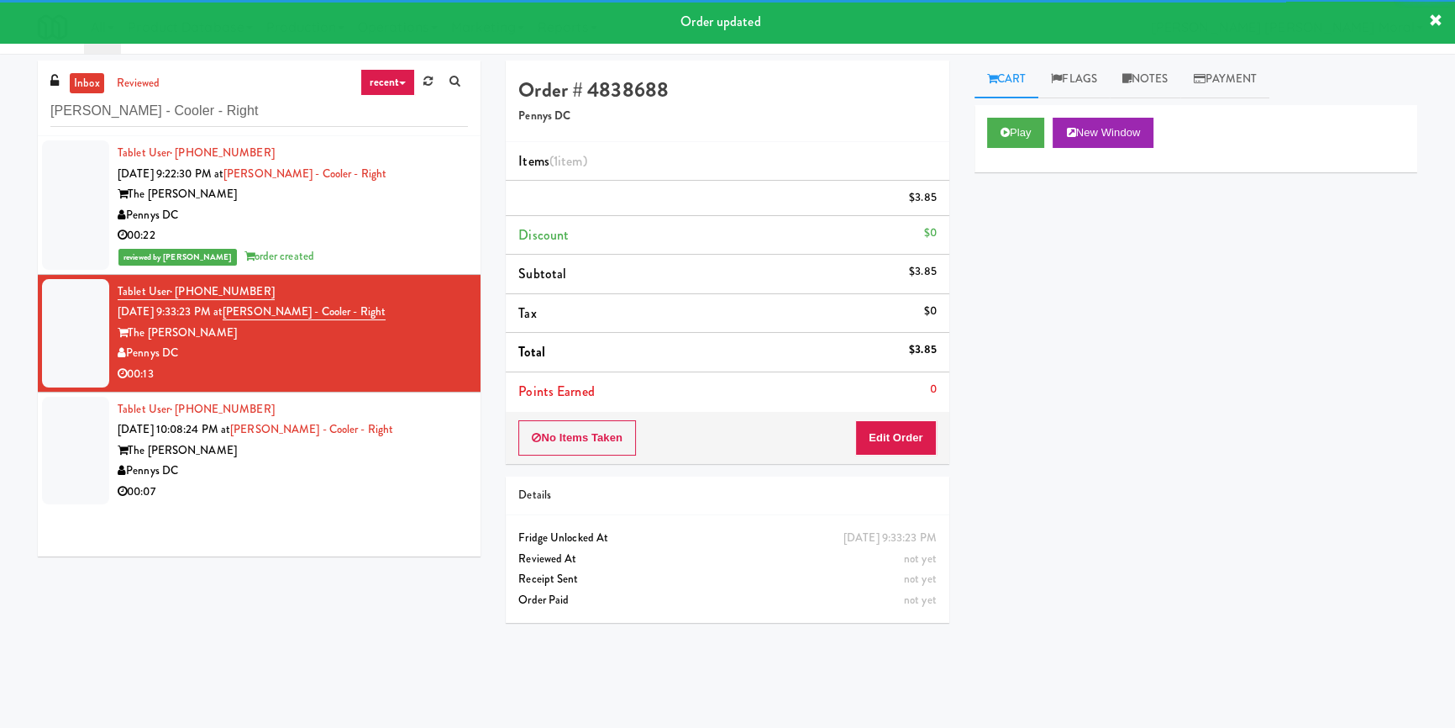
drag, startPoint x: 409, startPoint y: 463, endPoint x: 443, endPoint y: 454, distance: 34.9
click at [411, 461] on div "The Hale" at bounding box center [293, 450] width 350 height 21
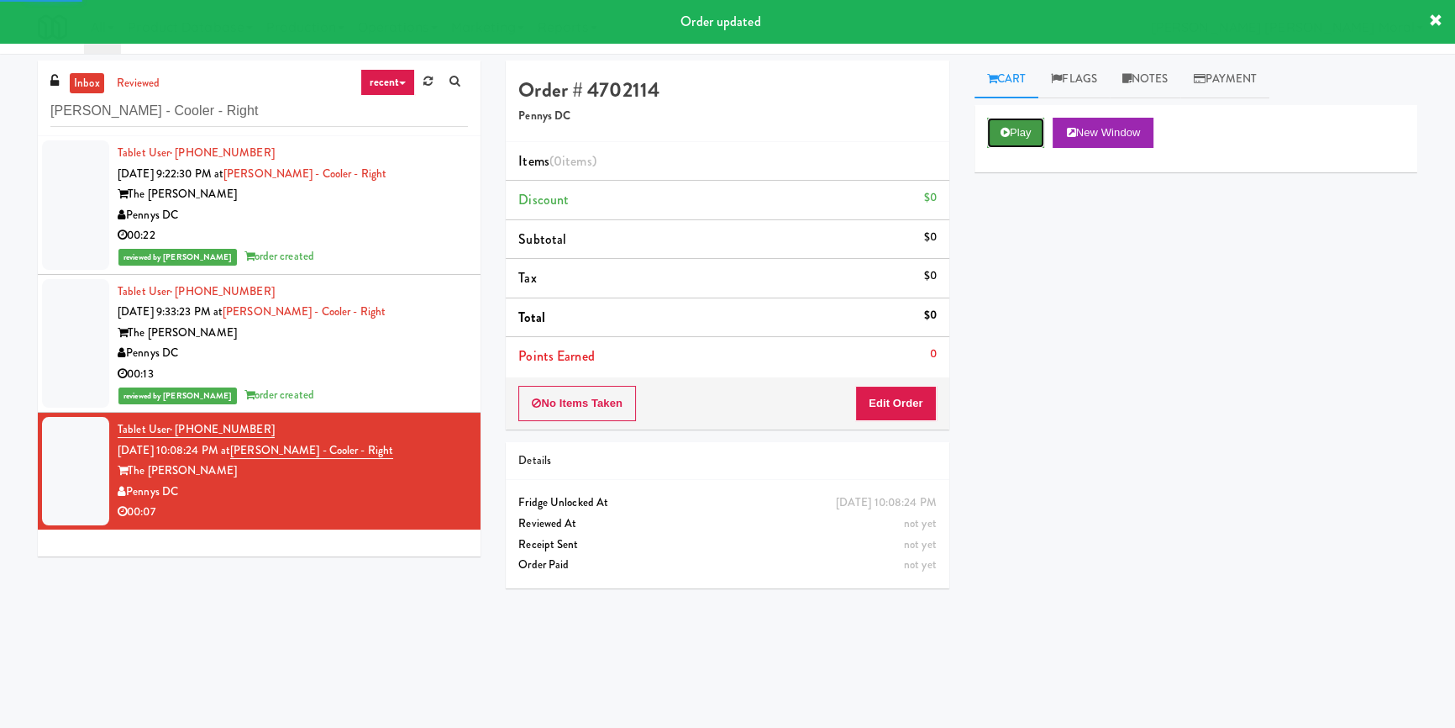
click at [1033, 131] on button "Play" at bounding box center [1016, 133] width 58 height 30
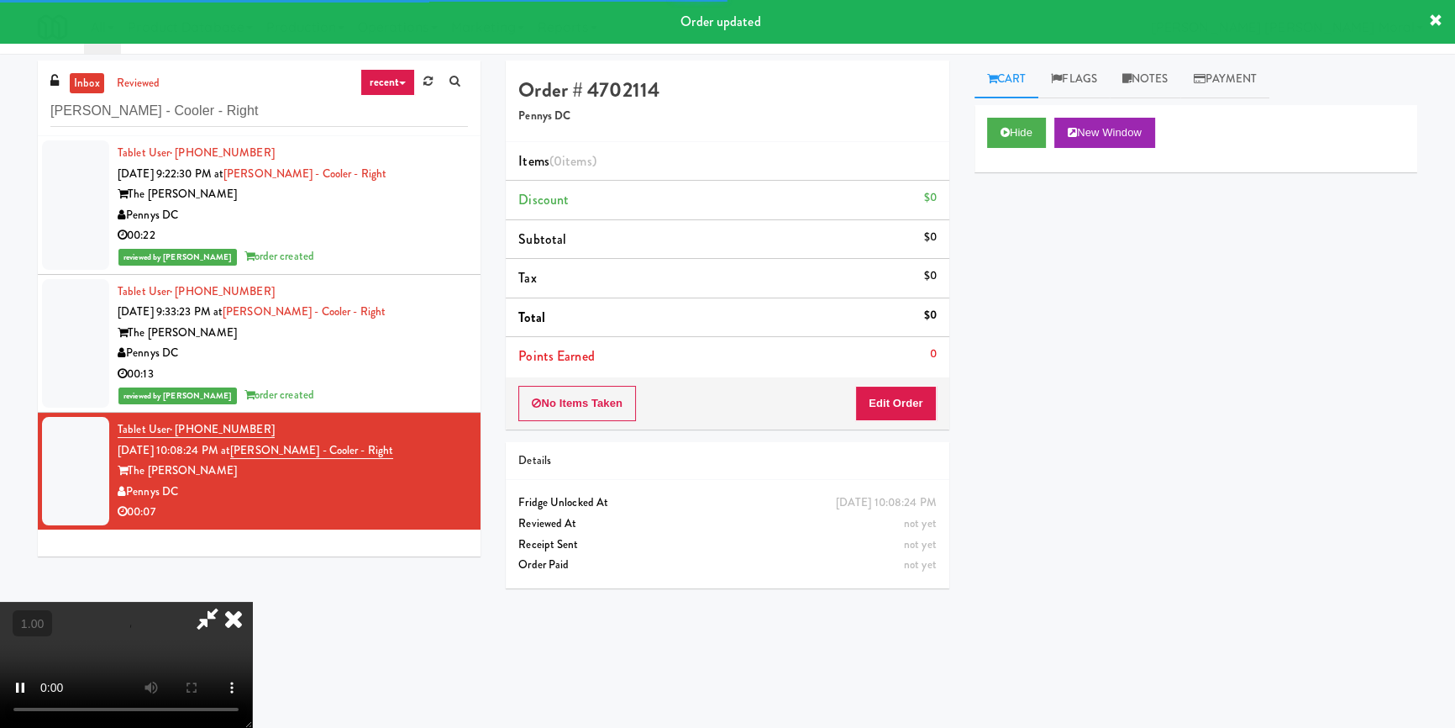
click at [1036, 250] on div "Hide New Window Primary Flag Clear Flag if unable to determine what was taken o…" at bounding box center [1195, 420] width 443 height 630
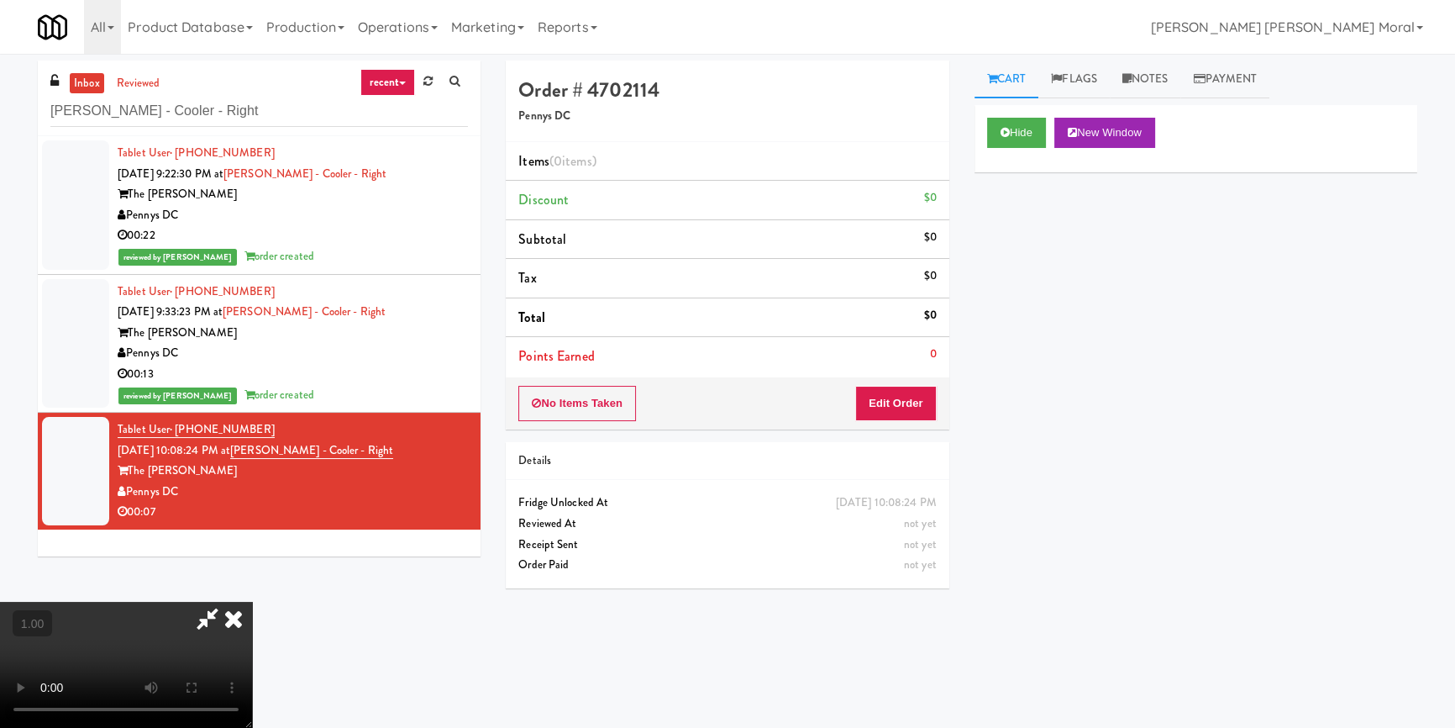
click at [252, 601] on video at bounding box center [126, 664] width 252 height 126
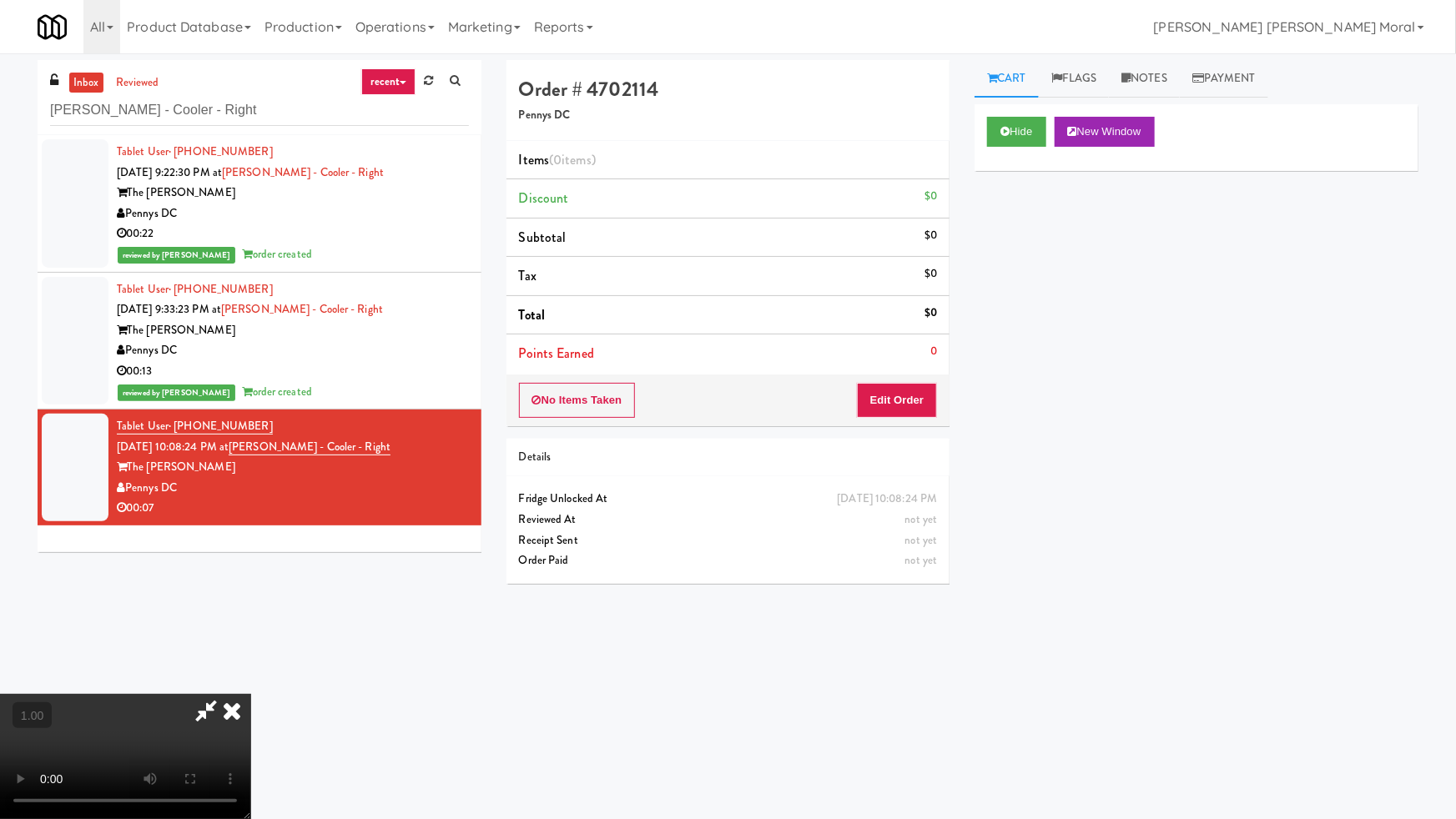
click at [250, 694] on video at bounding box center [125, 756] width 250 height 125
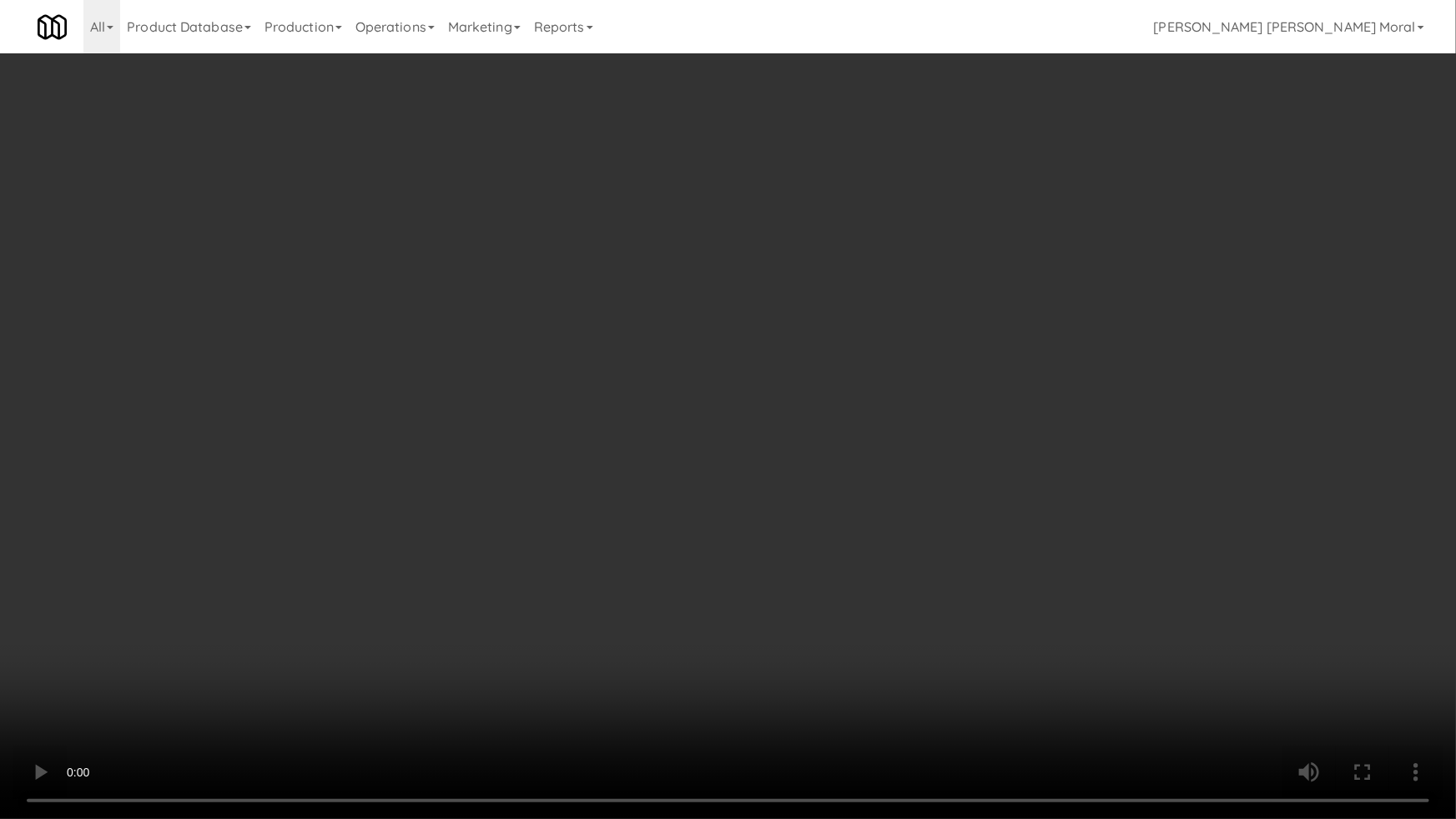
click at [800, 436] on video at bounding box center [728, 409] width 1456 height 819
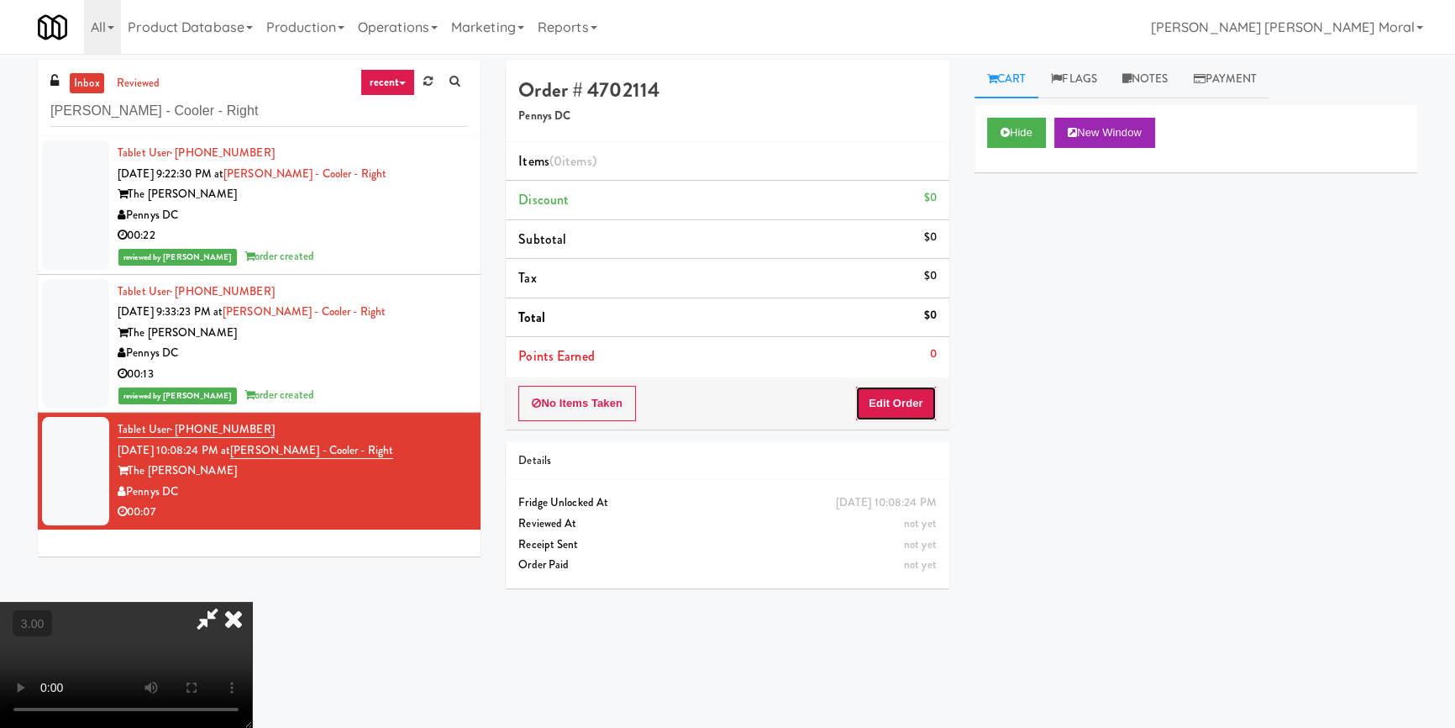
drag, startPoint x: 932, startPoint y: 411, endPoint x: 948, endPoint y: 369, distance: 44.9
click at [931, 410] on button "Edit Order" at bounding box center [895, 403] width 81 height 35
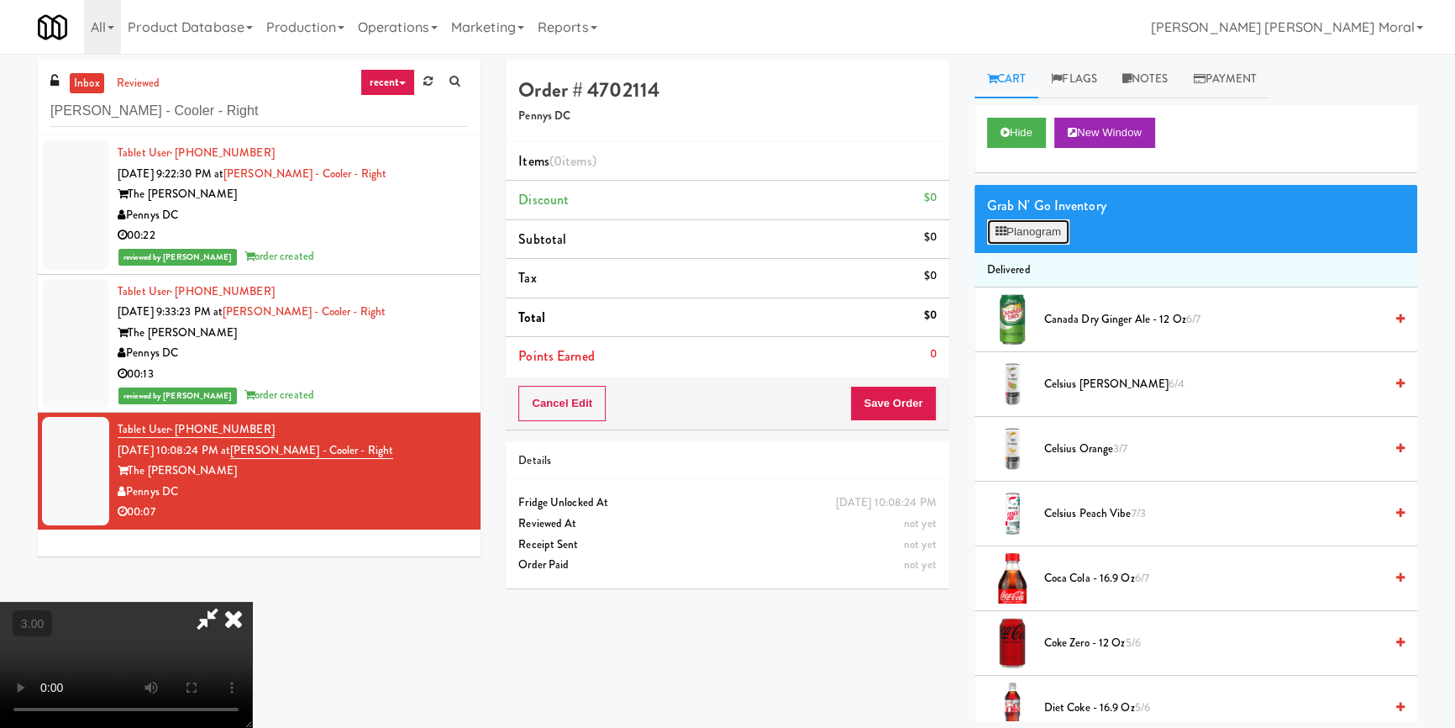
click at [1021, 238] on button "Planogram" at bounding box center [1028, 231] width 82 height 25
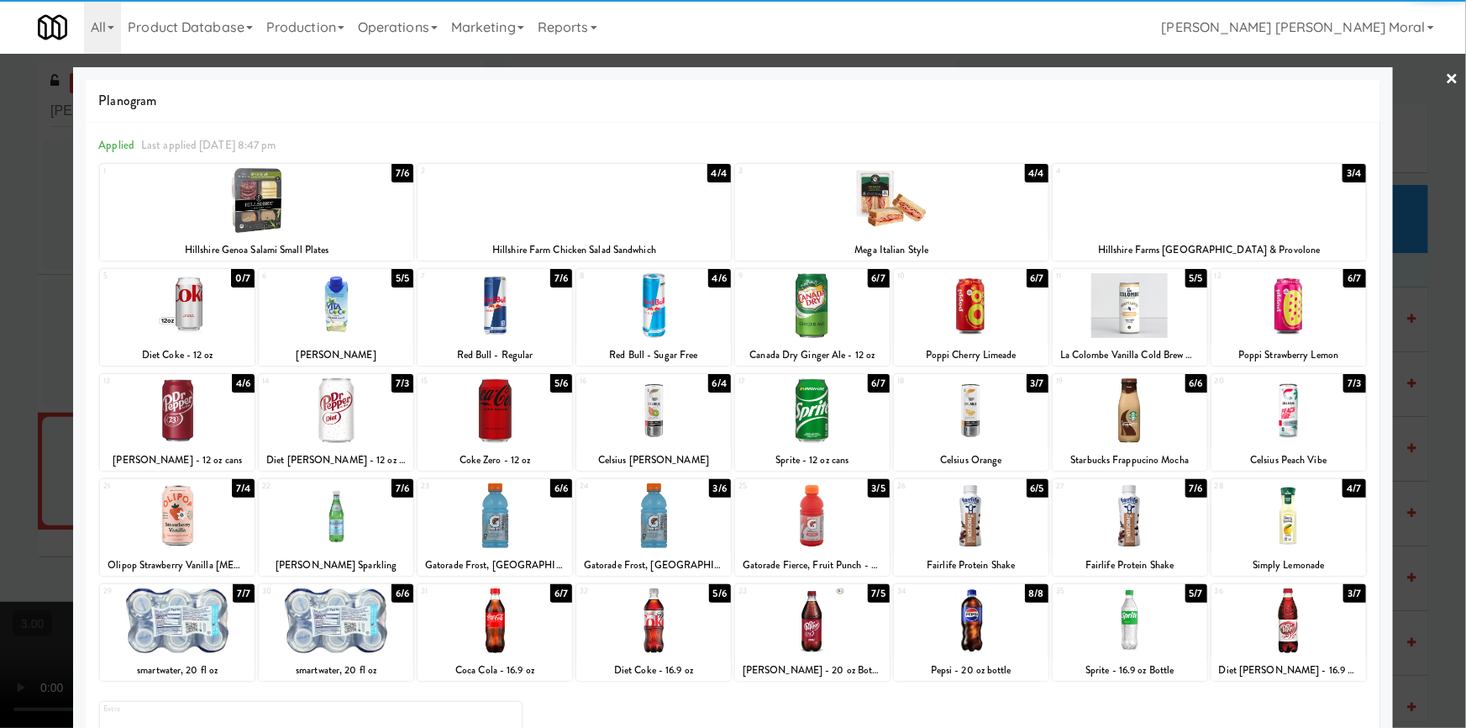
click at [323, 327] on div at bounding box center [336, 305] width 155 height 65
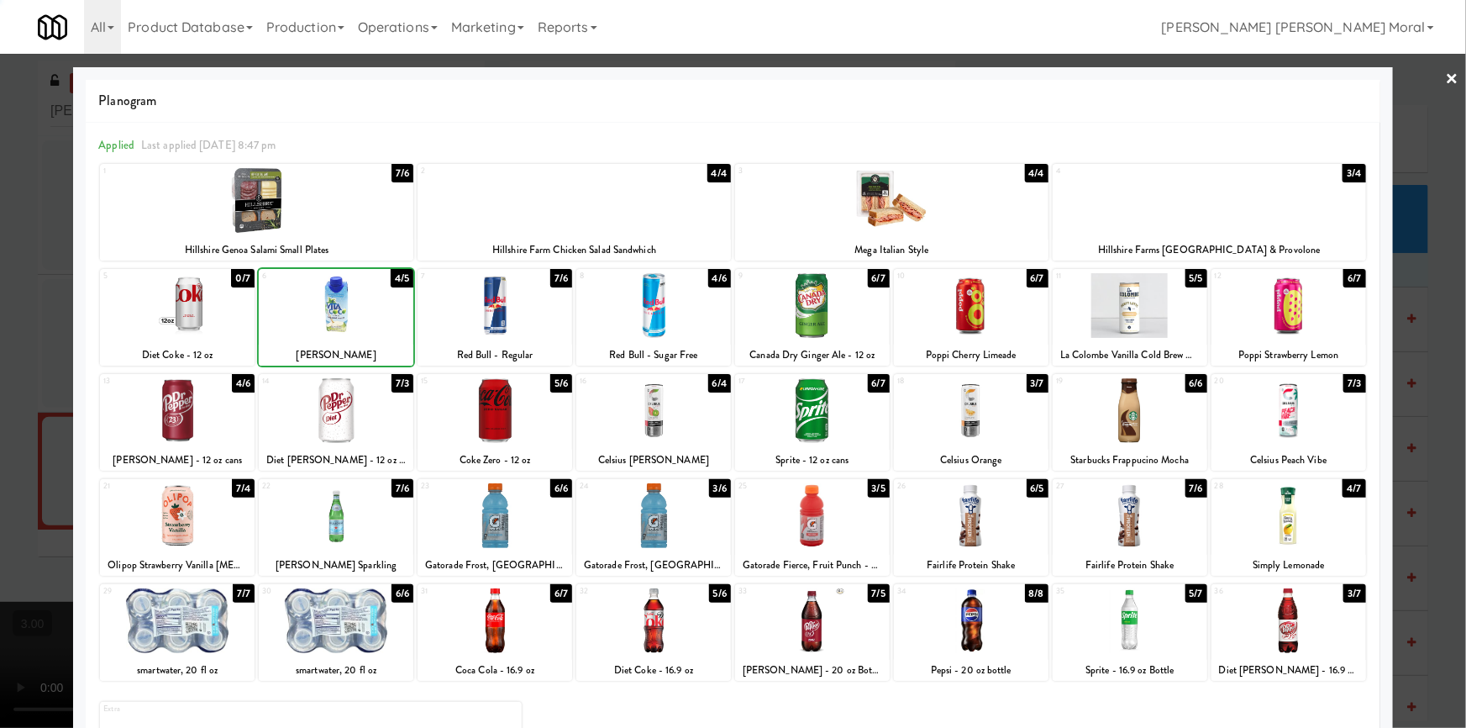
drag, startPoint x: 0, startPoint y: 382, endPoint x: 502, endPoint y: 411, distance: 503.2
click at [1, 382] on div at bounding box center [733, 364] width 1466 height 728
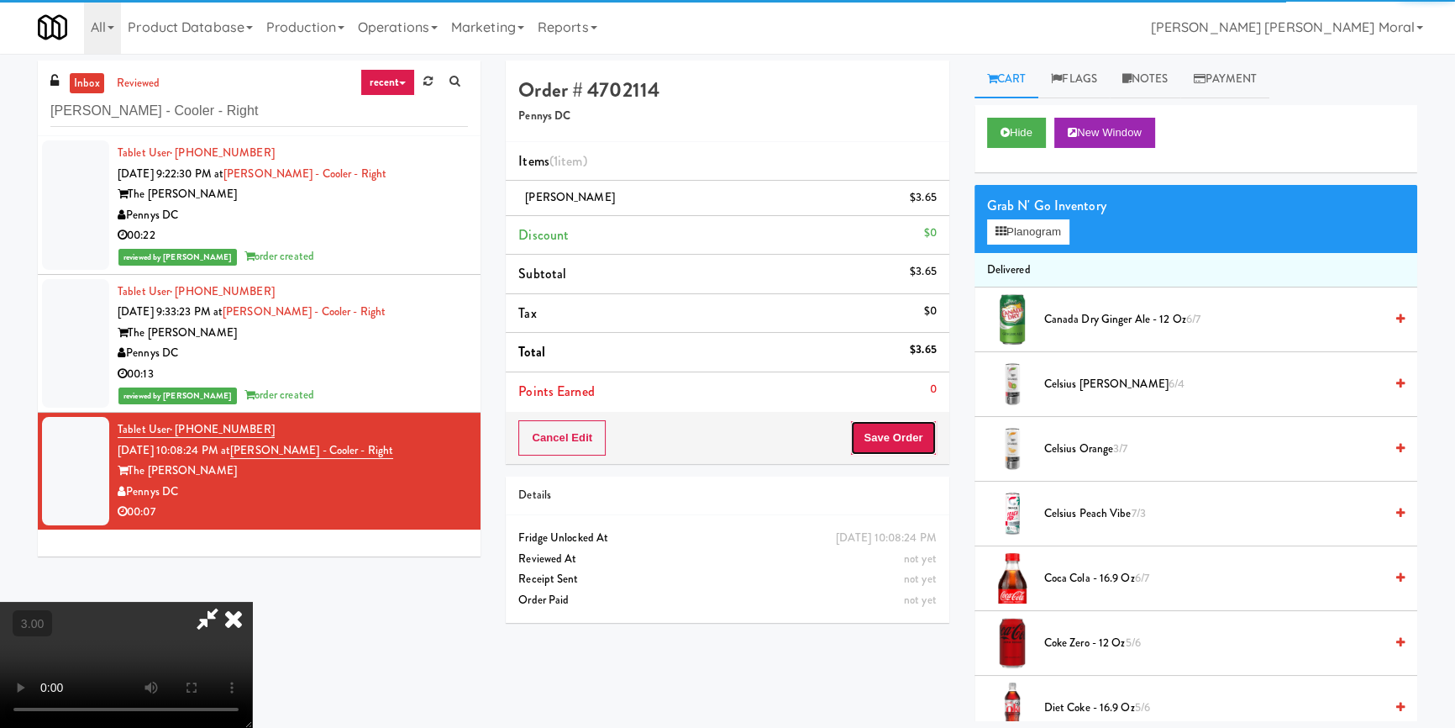
click at [906, 434] on button "Save Order" at bounding box center [893, 437] width 86 height 35
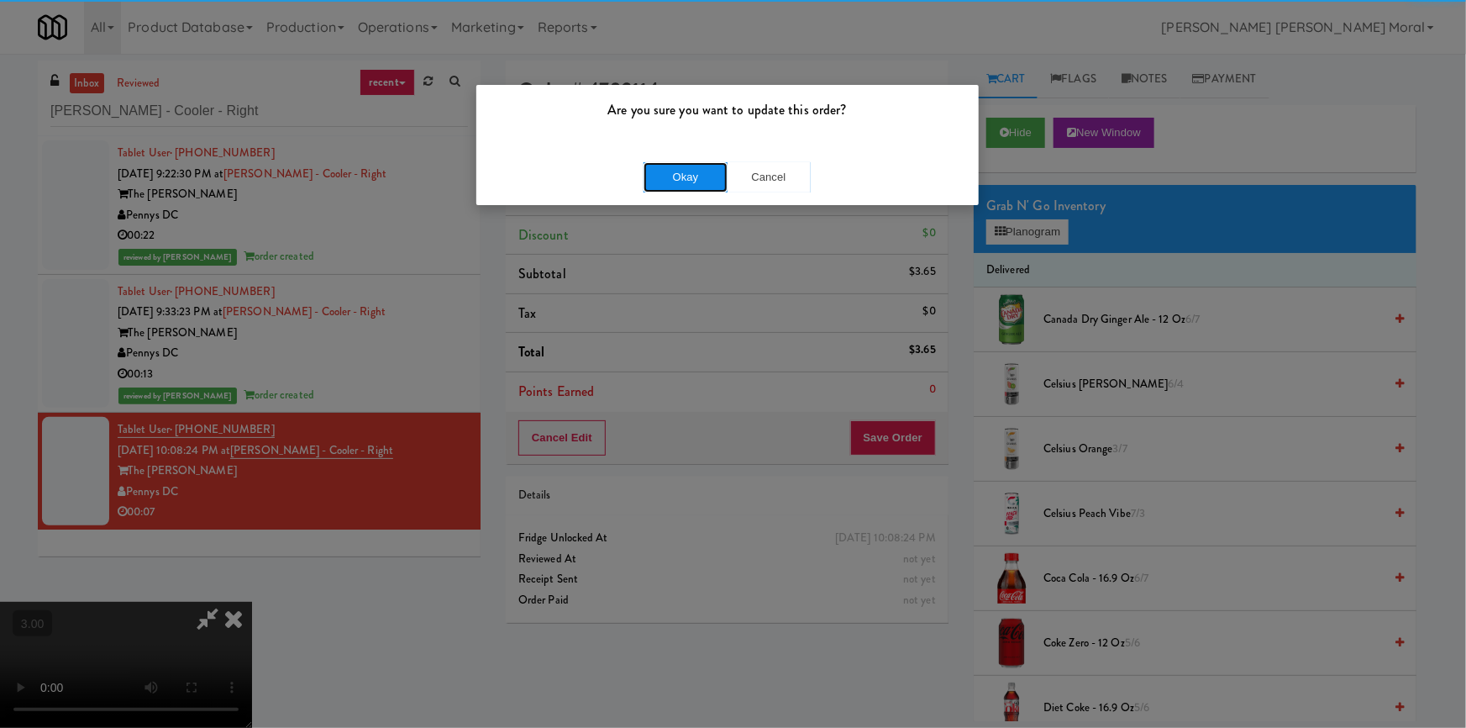
click at [677, 183] on button "Okay" at bounding box center [685, 177] width 84 height 30
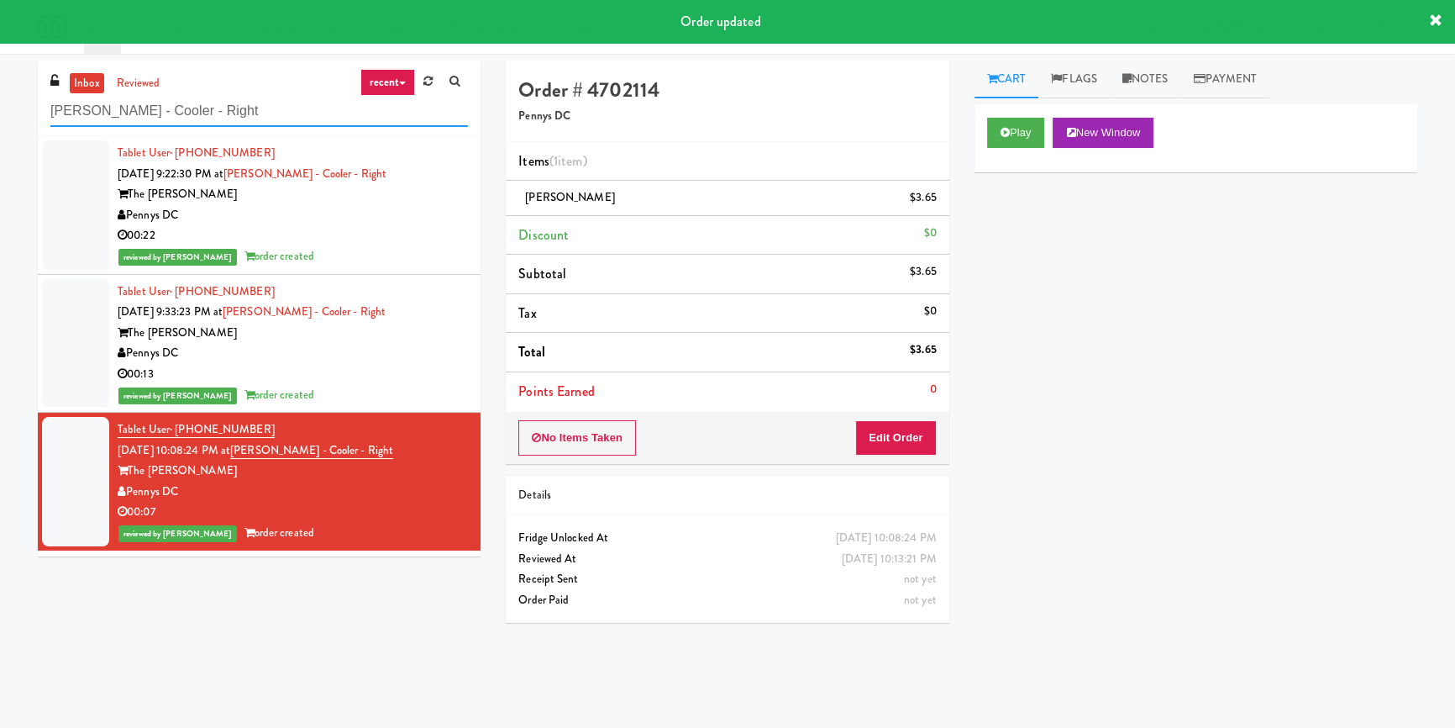
click at [183, 114] on input "Hale - Cooler - Right" at bounding box center [259, 111] width 418 height 31
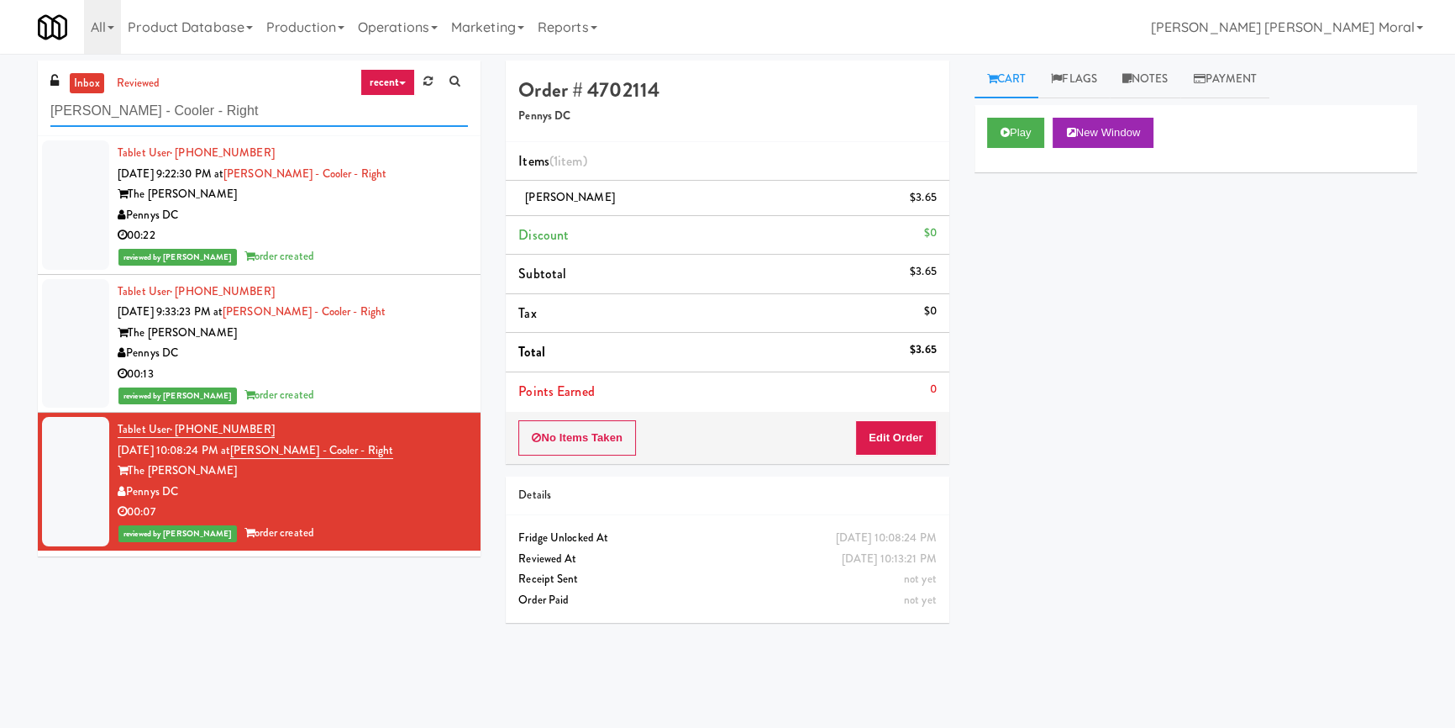
click at [183, 114] on input "Hale - Cooler - Right" at bounding box center [259, 111] width 418 height 31
paste input "ICON at DULLES Cooler #1"
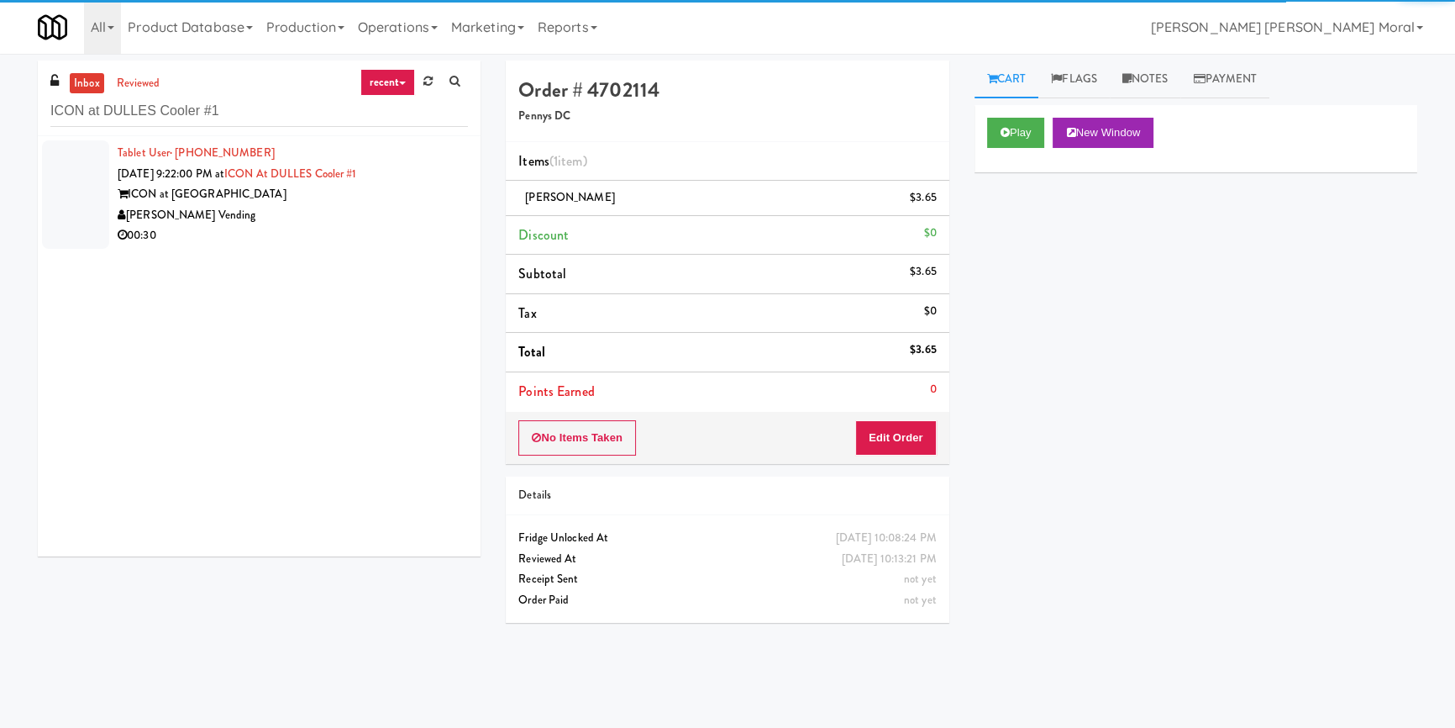
click at [386, 232] on div "00:30" at bounding box center [293, 235] width 350 height 21
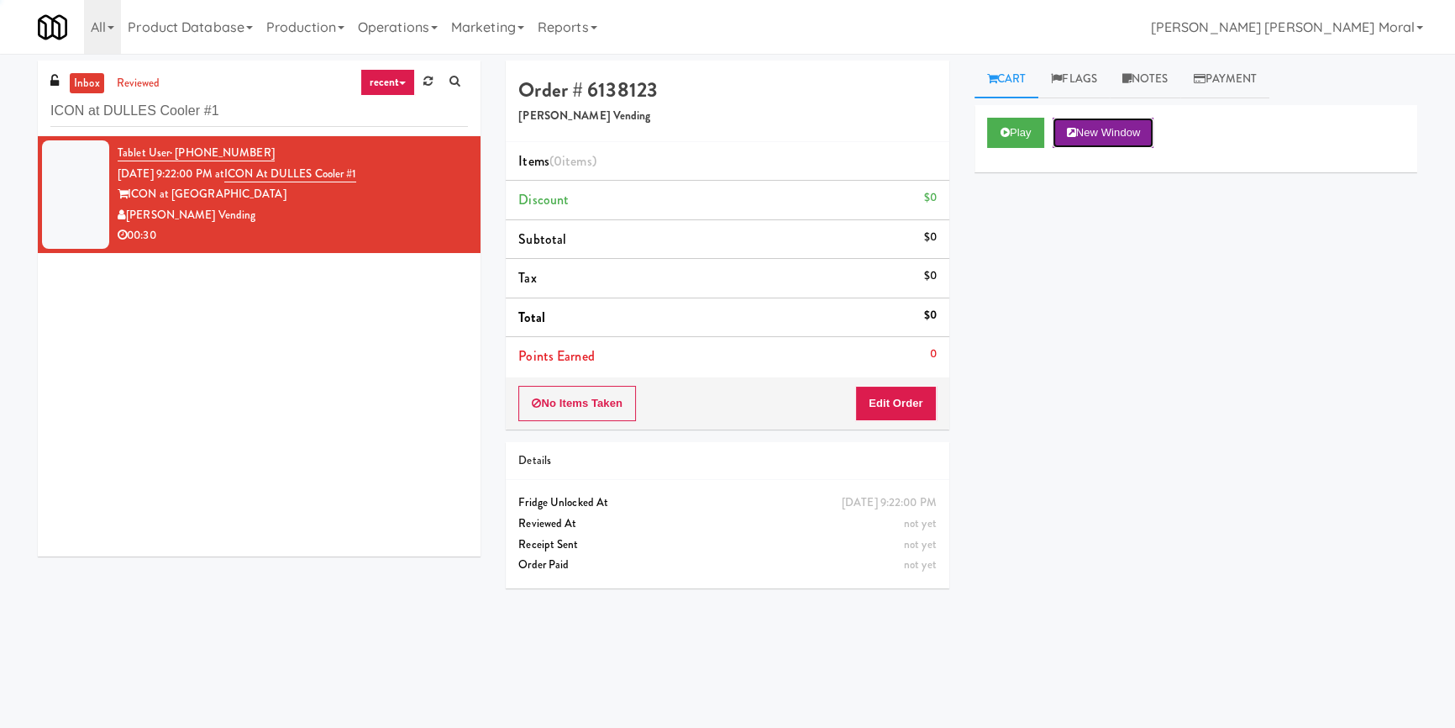
click at [1055, 134] on button "New Window" at bounding box center [1103, 133] width 101 height 30
click at [1016, 124] on button "Play" at bounding box center [1016, 133] width 58 height 30
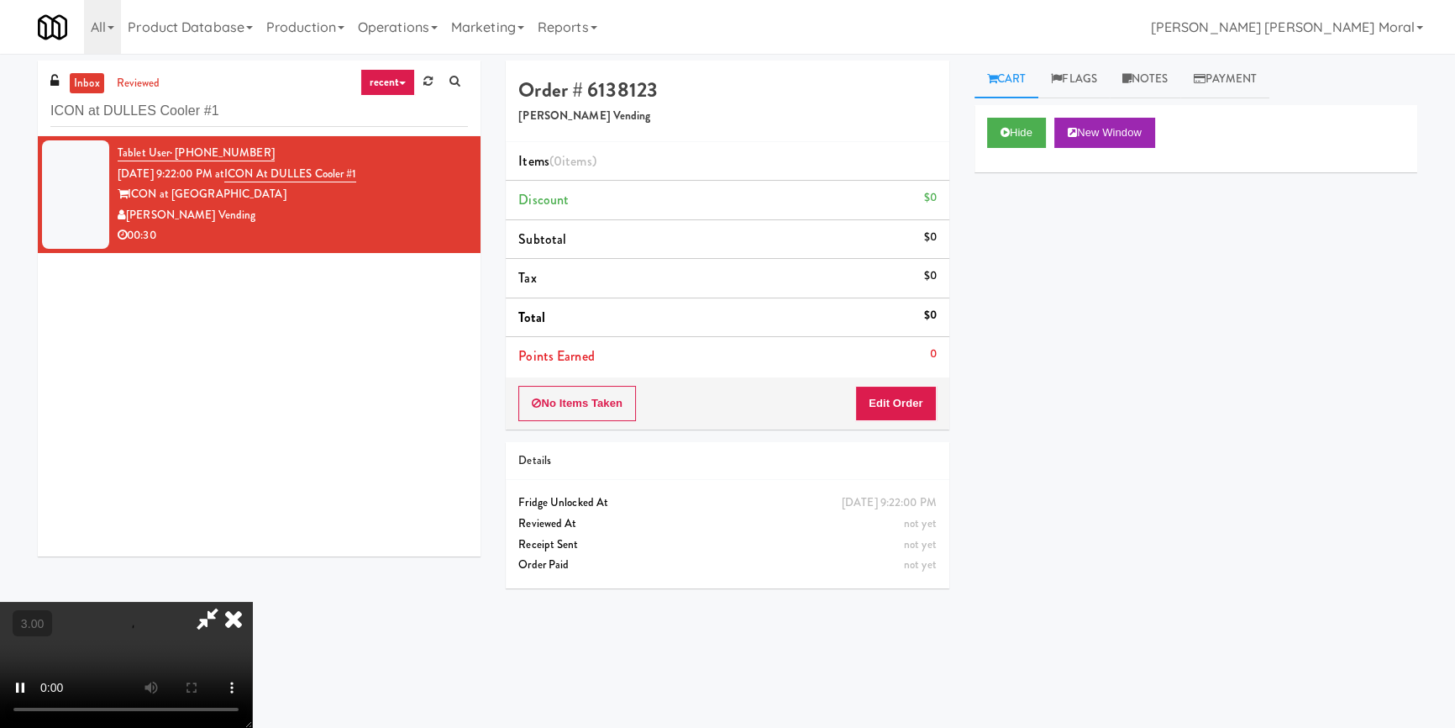
click at [1030, 220] on div "Hide New Window Primary Flag Clear Flag if unable to determine what was taken o…" at bounding box center [1195, 420] width 443 height 630
click at [901, 411] on button "Edit Order" at bounding box center [895, 403] width 81 height 35
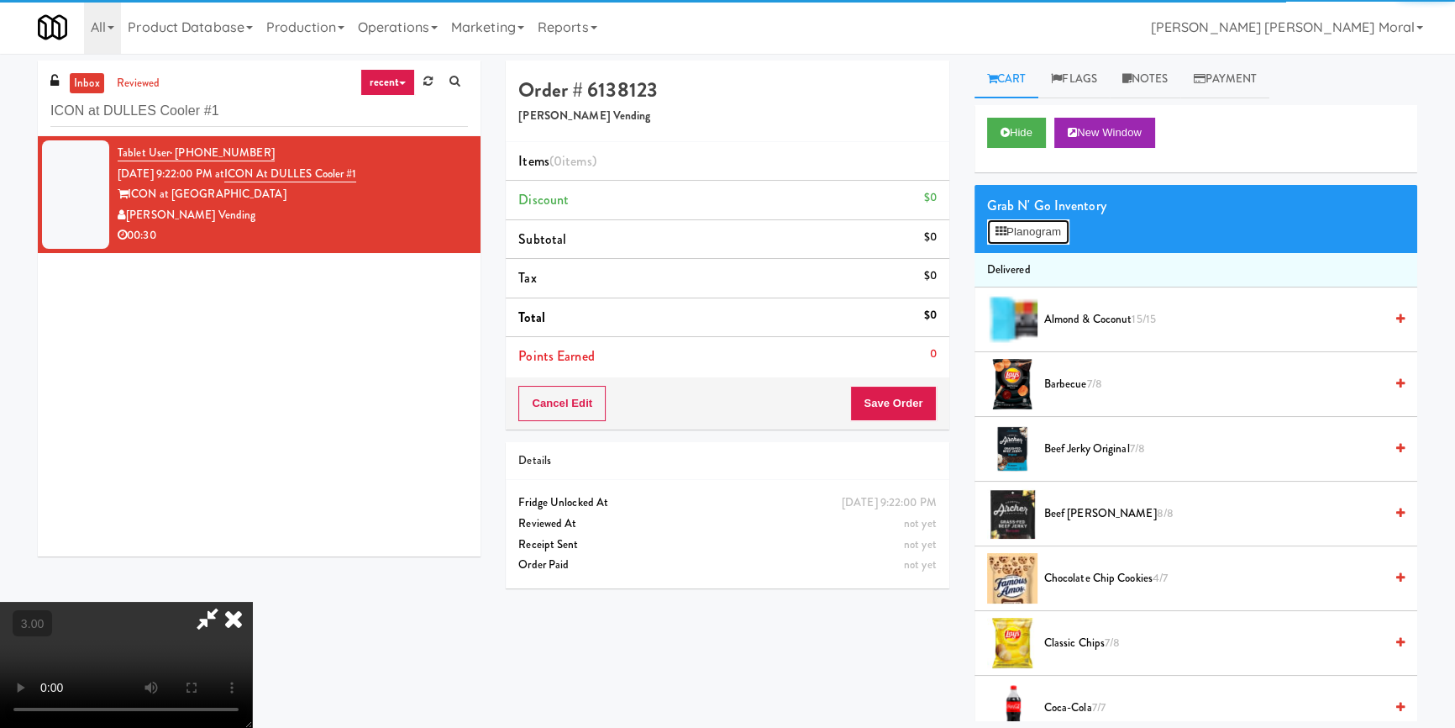
click at [1010, 229] on button "Planogram" at bounding box center [1028, 231] width 82 height 25
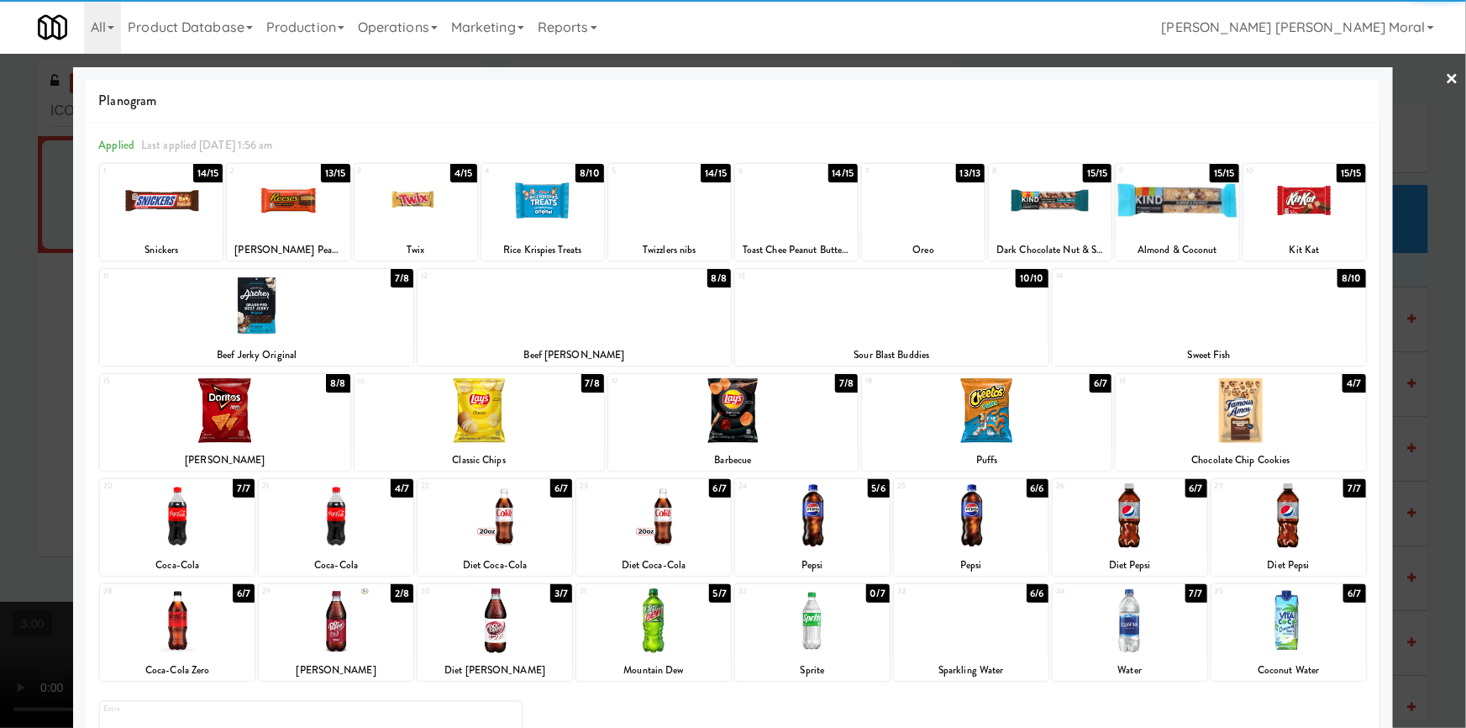
click at [356, 622] on div at bounding box center [336, 620] width 155 height 65
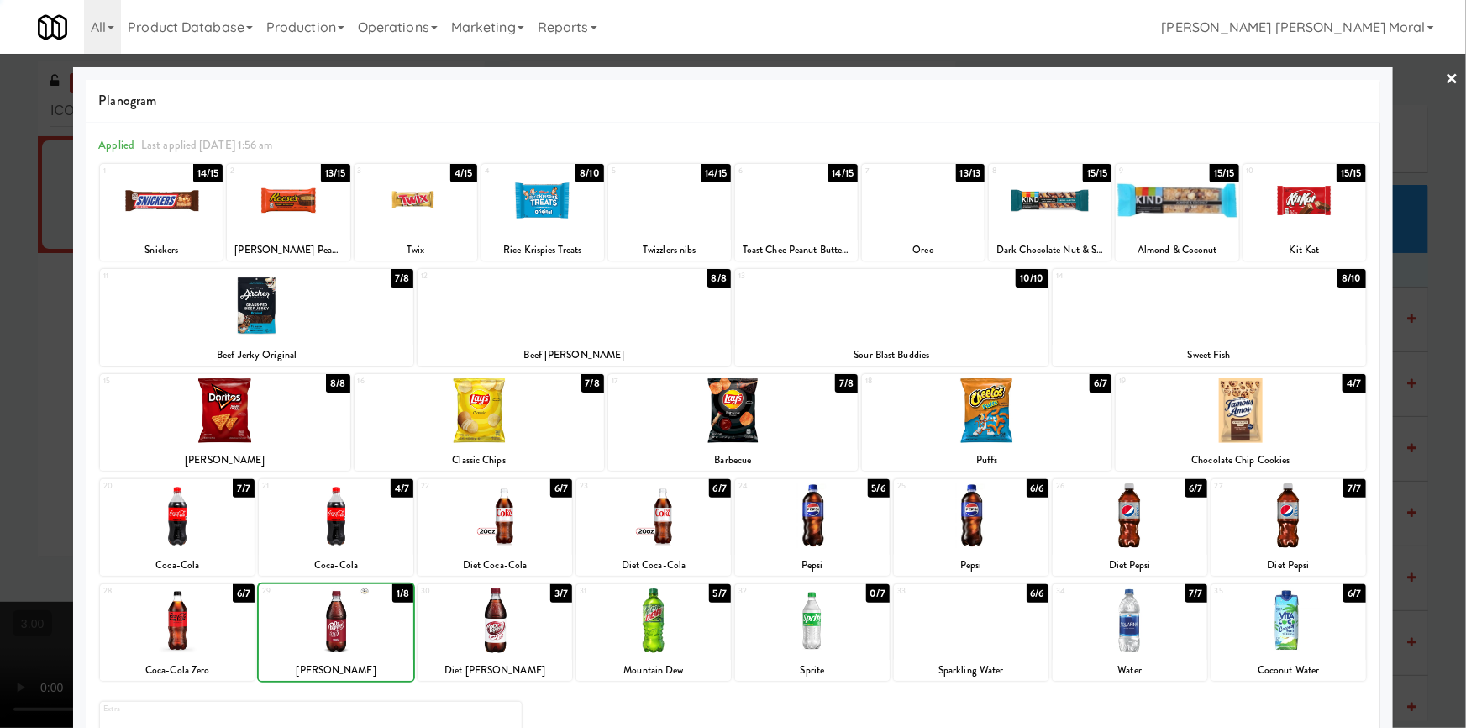
click at [356, 622] on div at bounding box center [336, 620] width 155 height 65
click at [356, 502] on div at bounding box center [336, 515] width 155 height 65
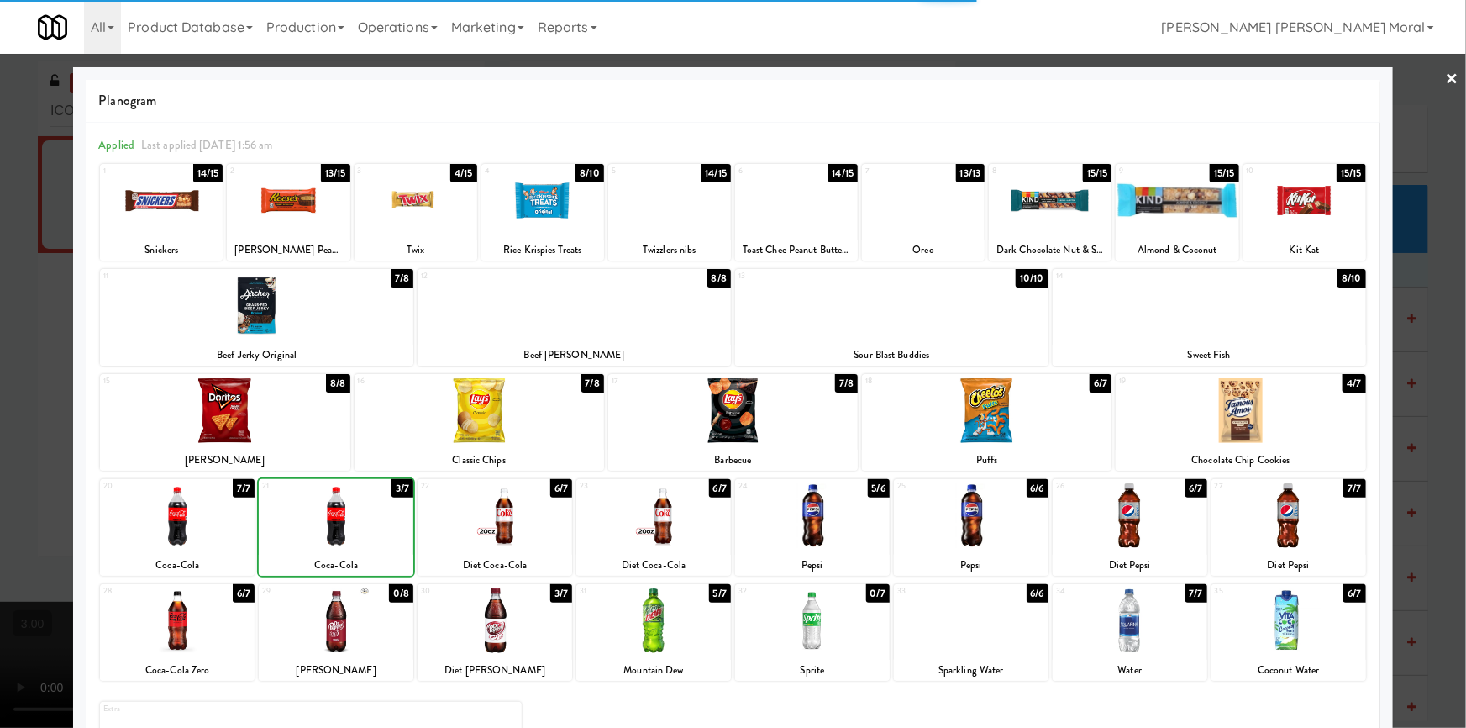
click at [205, 508] on div at bounding box center [177, 515] width 155 height 65
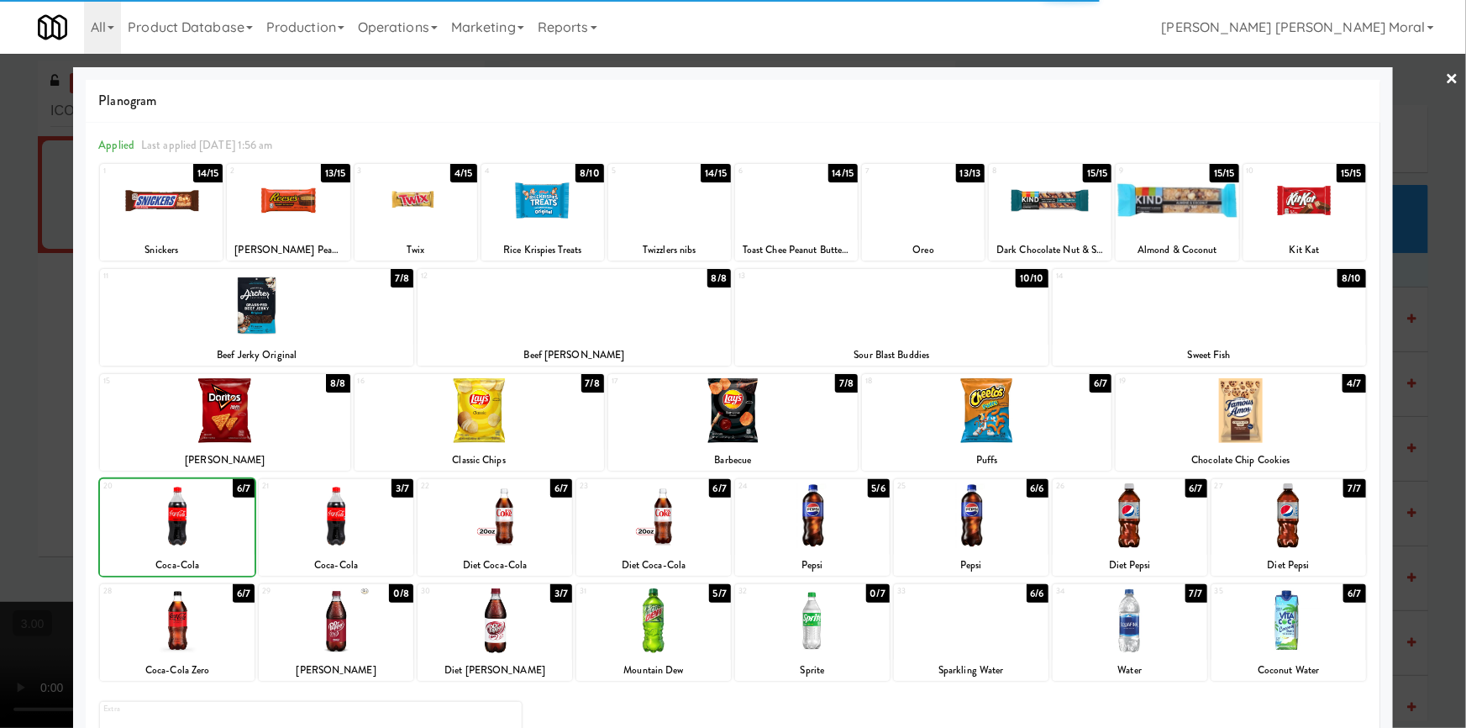
click at [37, 479] on div at bounding box center [733, 364] width 1466 height 728
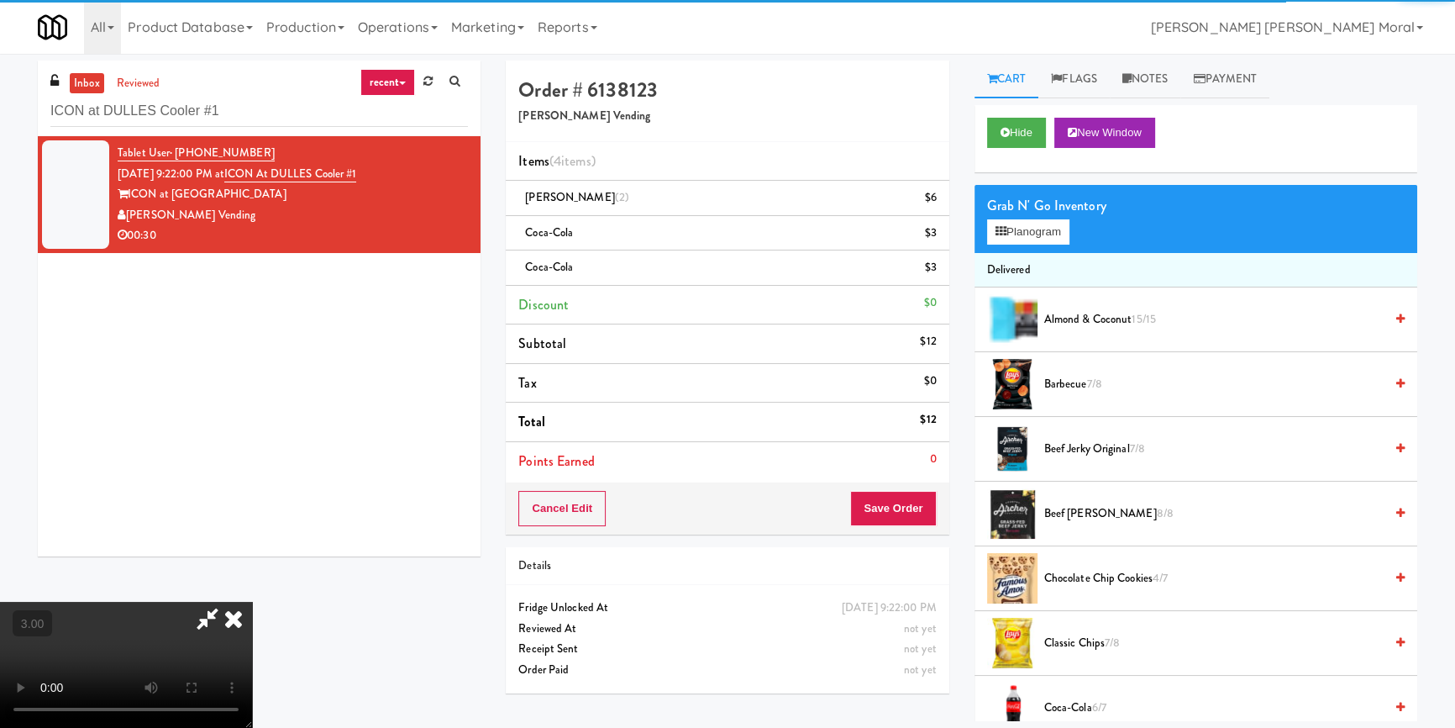
click at [252, 601] on video at bounding box center [126, 664] width 252 height 126
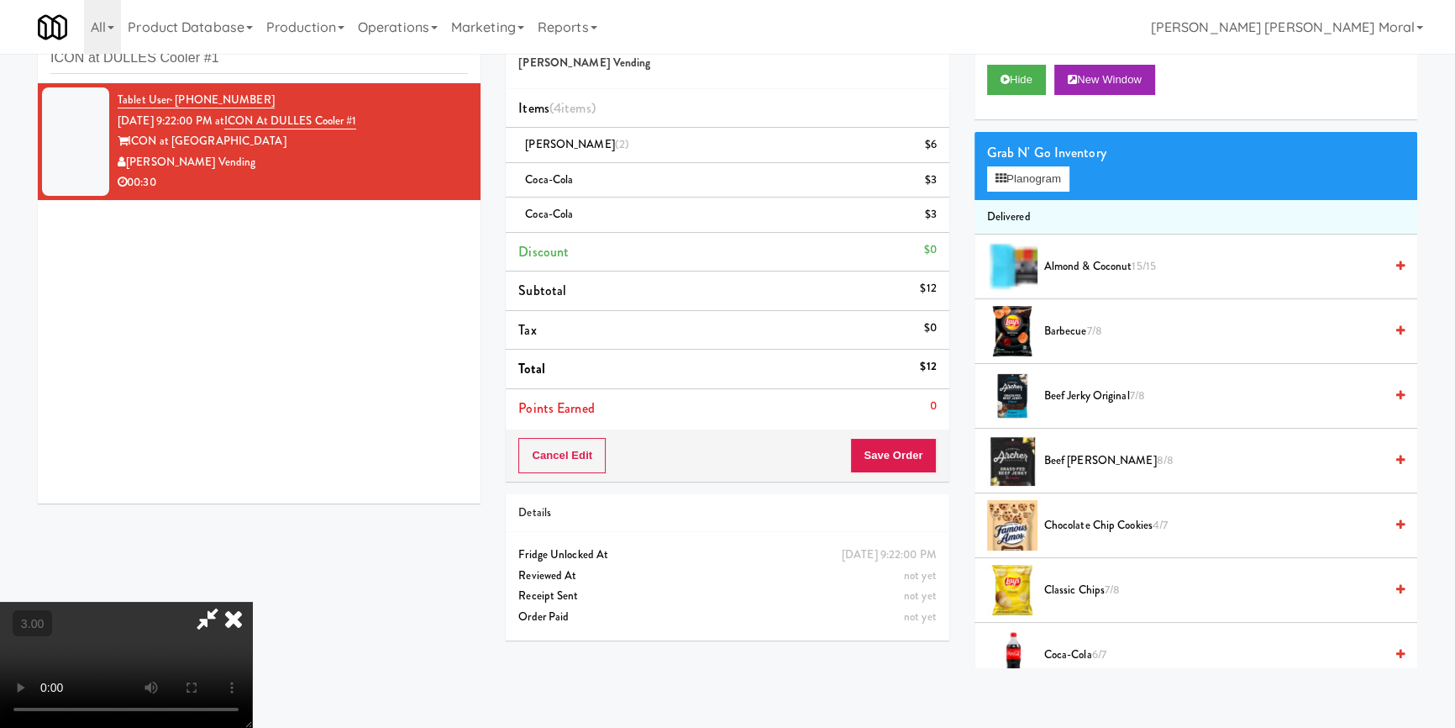
click at [252, 601] on icon at bounding box center [233, 618] width 37 height 34
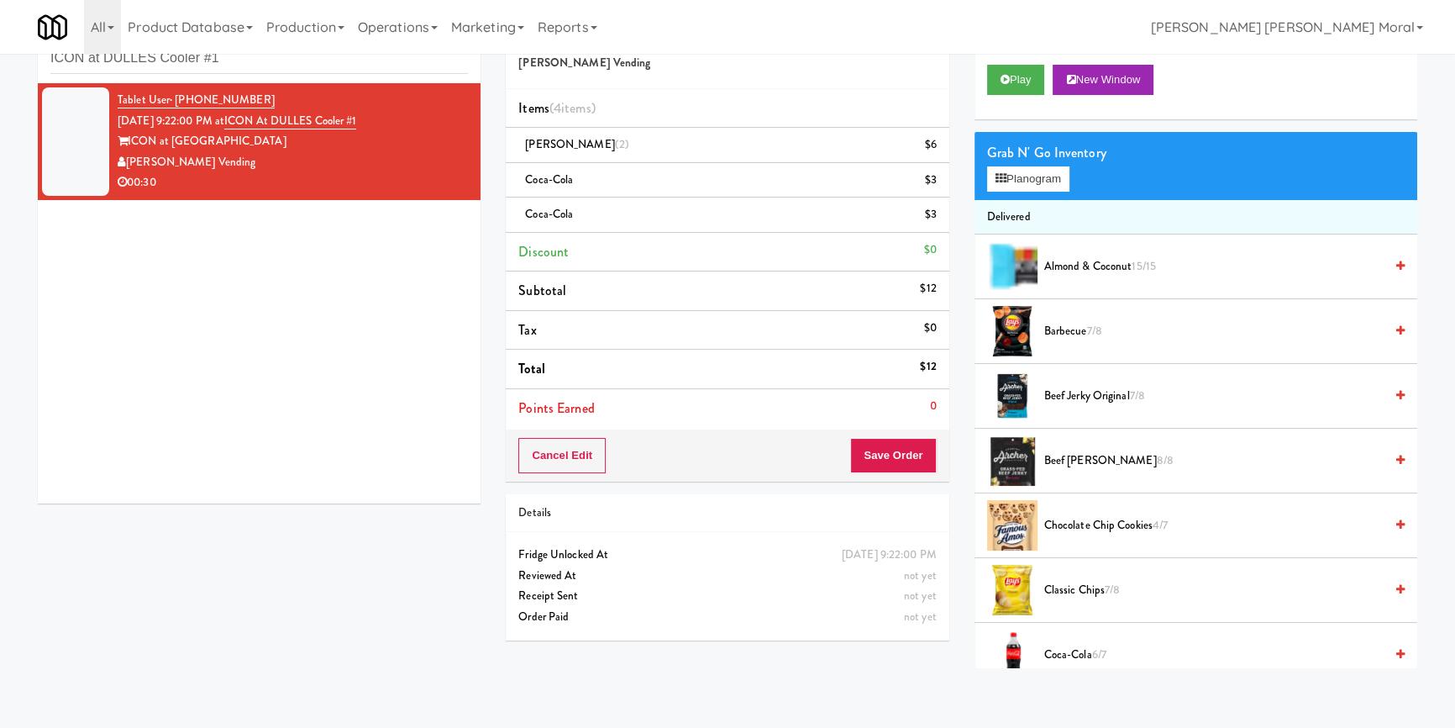
click at [910, 472] on div "Cancel Edit Save Order" at bounding box center [727, 455] width 443 height 52
click at [909, 460] on button "Save Order" at bounding box center [893, 455] width 86 height 35
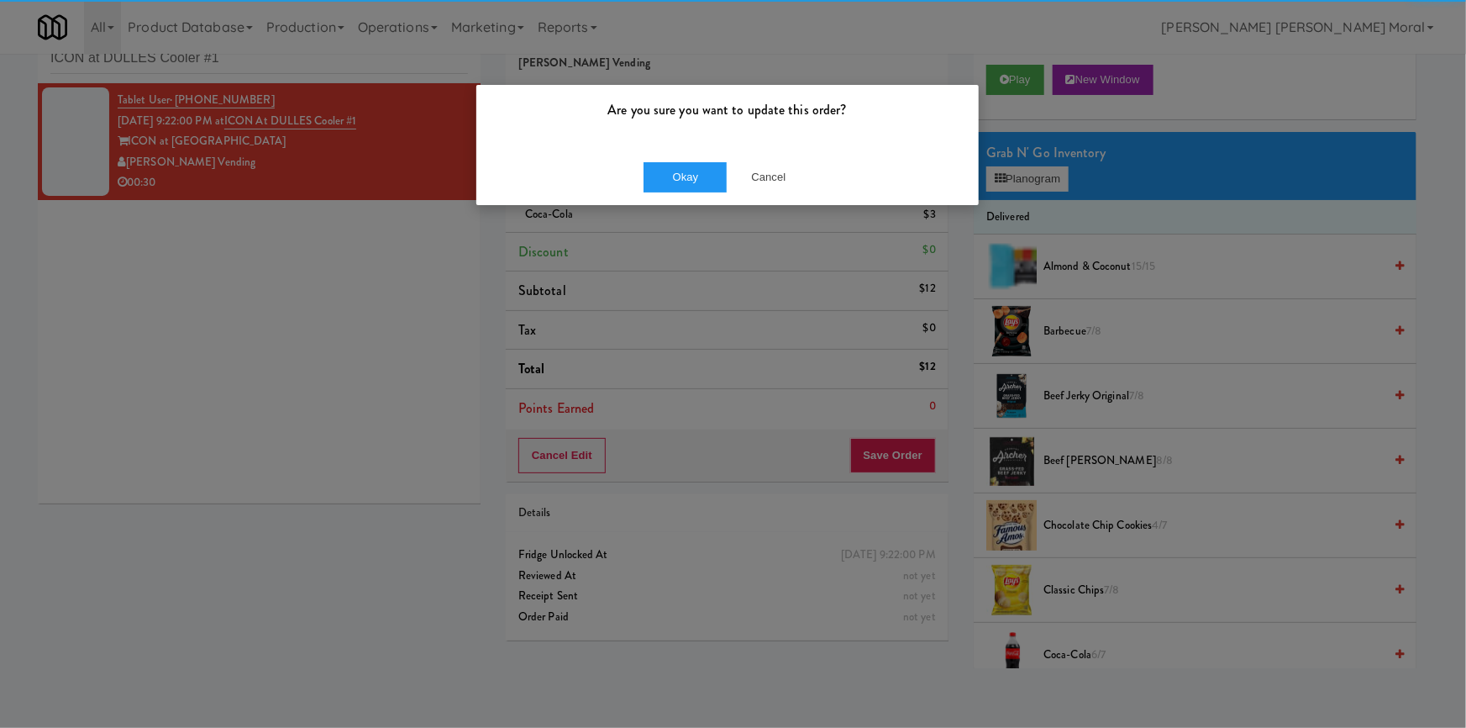
click at [701, 147] on div "Are you sure you want to update this order? Okay Cancel" at bounding box center [727, 145] width 504 height 122
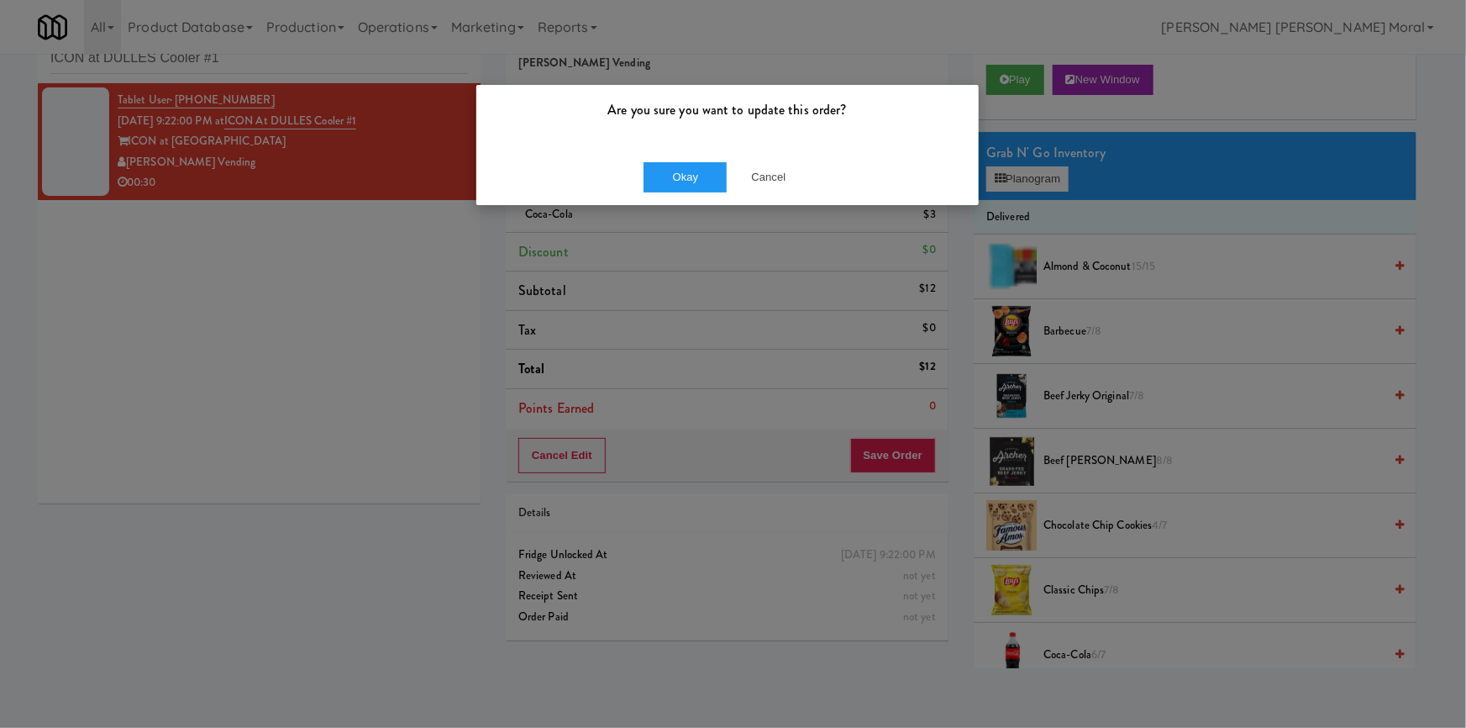
click at [694, 196] on div "Okay Cancel" at bounding box center [727, 177] width 502 height 56
click at [705, 172] on button "Okay" at bounding box center [685, 177] width 84 height 30
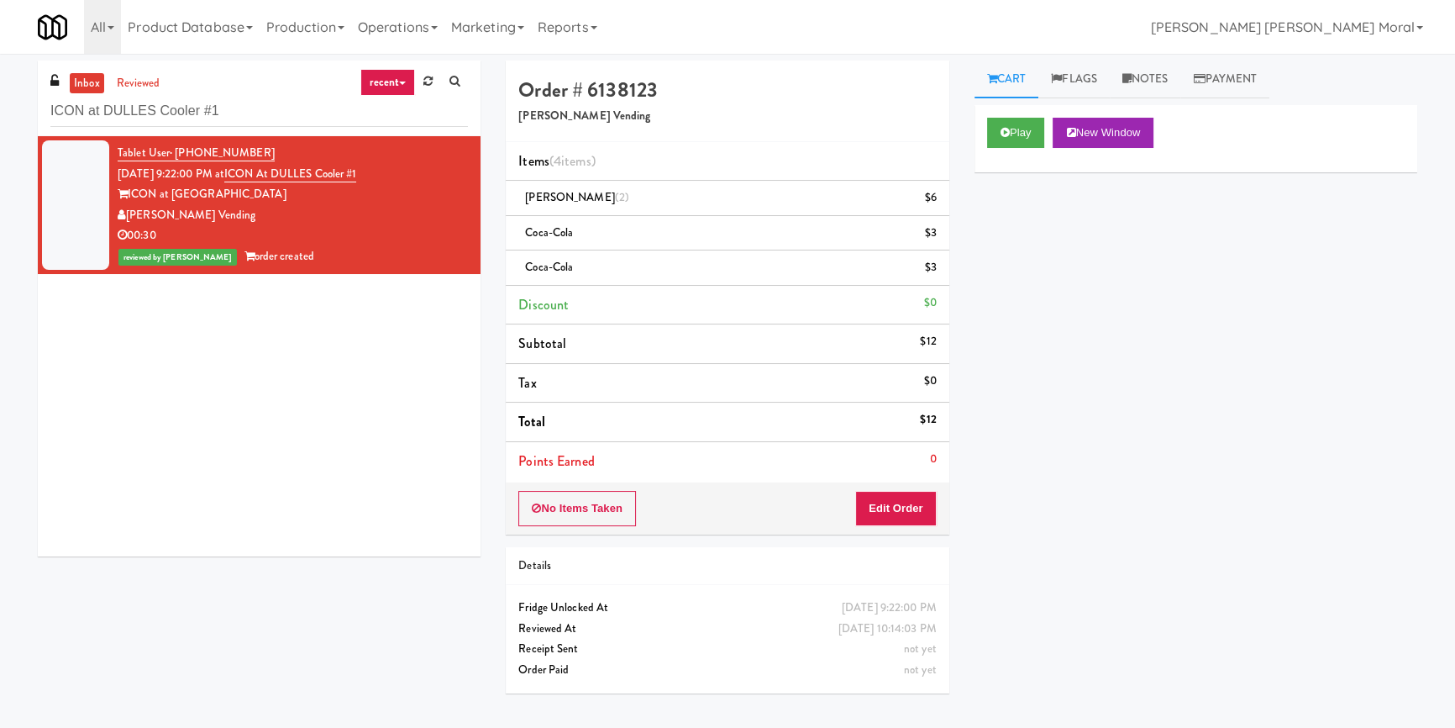
click at [1195, 429] on div "Play New Window Primary Flag Clear Flag if unable to determine what was taken o…" at bounding box center [1195, 420] width 443 height 630
click at [206, 94] on div "ICON at DULLES Cooler #1" at bounding box center [259, 110] width 418 height 33
click at [202, 110] on input "ICON at DULLES Cooler #1" at bounding box center [259, 111] width 418 height 31
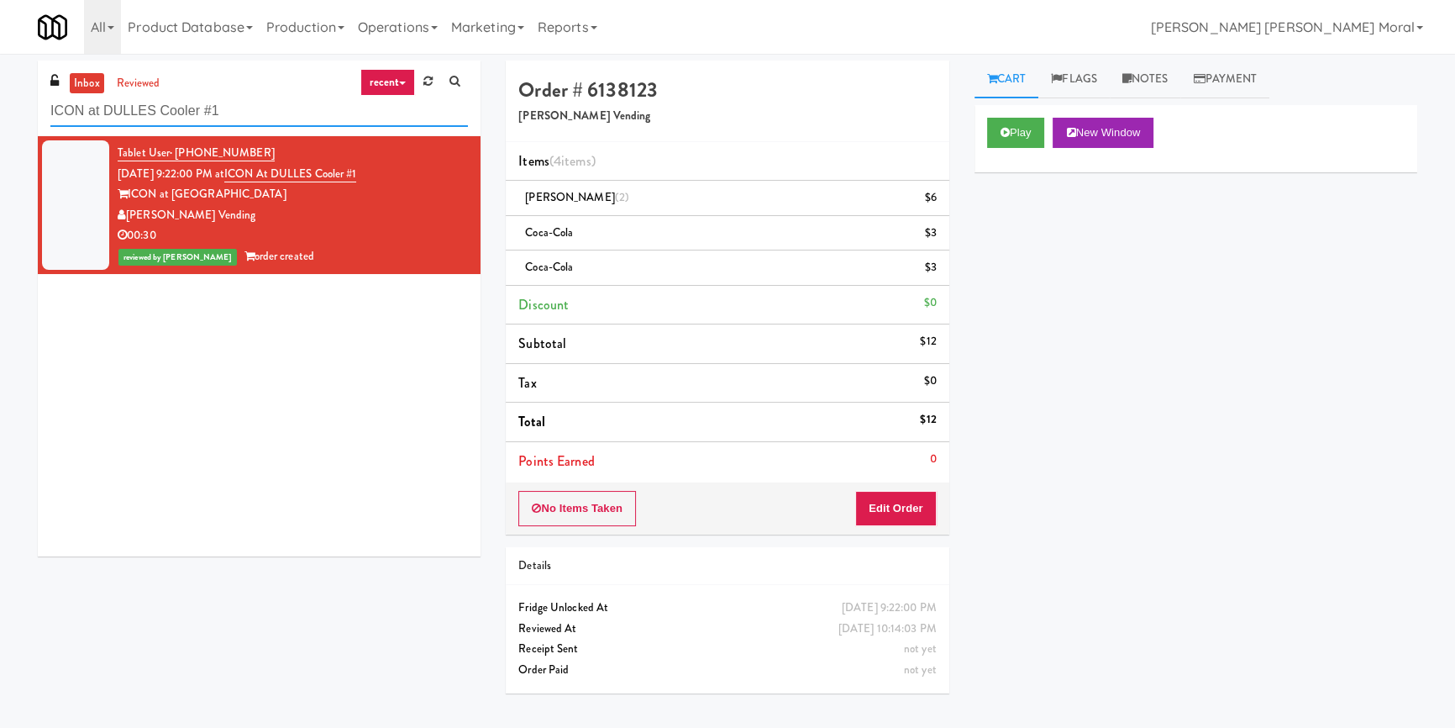
click at [202, 110] on input "ICON at DULLES Cooler #1" at bounding box center [259, 111] width 418 height 31
paste input "H.G. Thode Library - Main Floor - McMaster University"
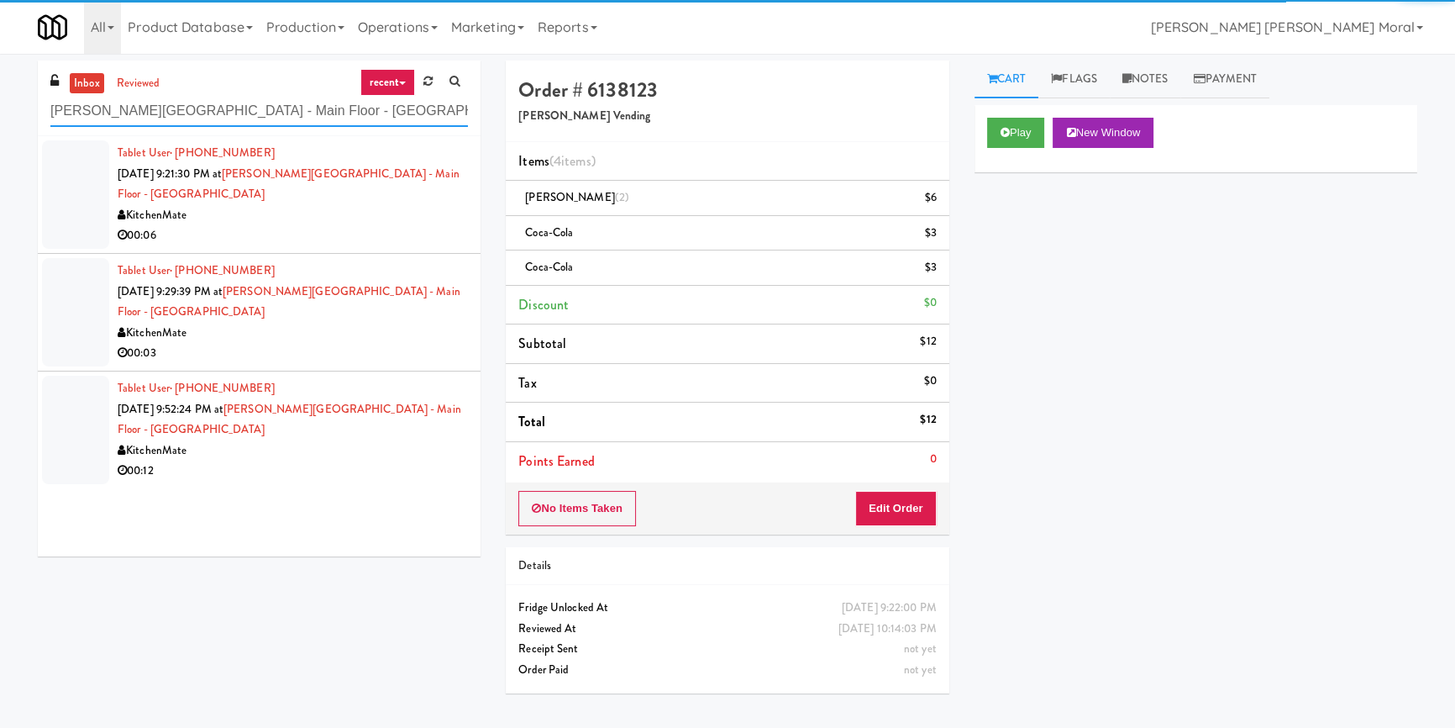
type input "H.G. Thode Library - Main Floor - McMaster University"
click at [390, 217] on div "KitchenMate" at bounding box center [293, 215] width 350 height 21
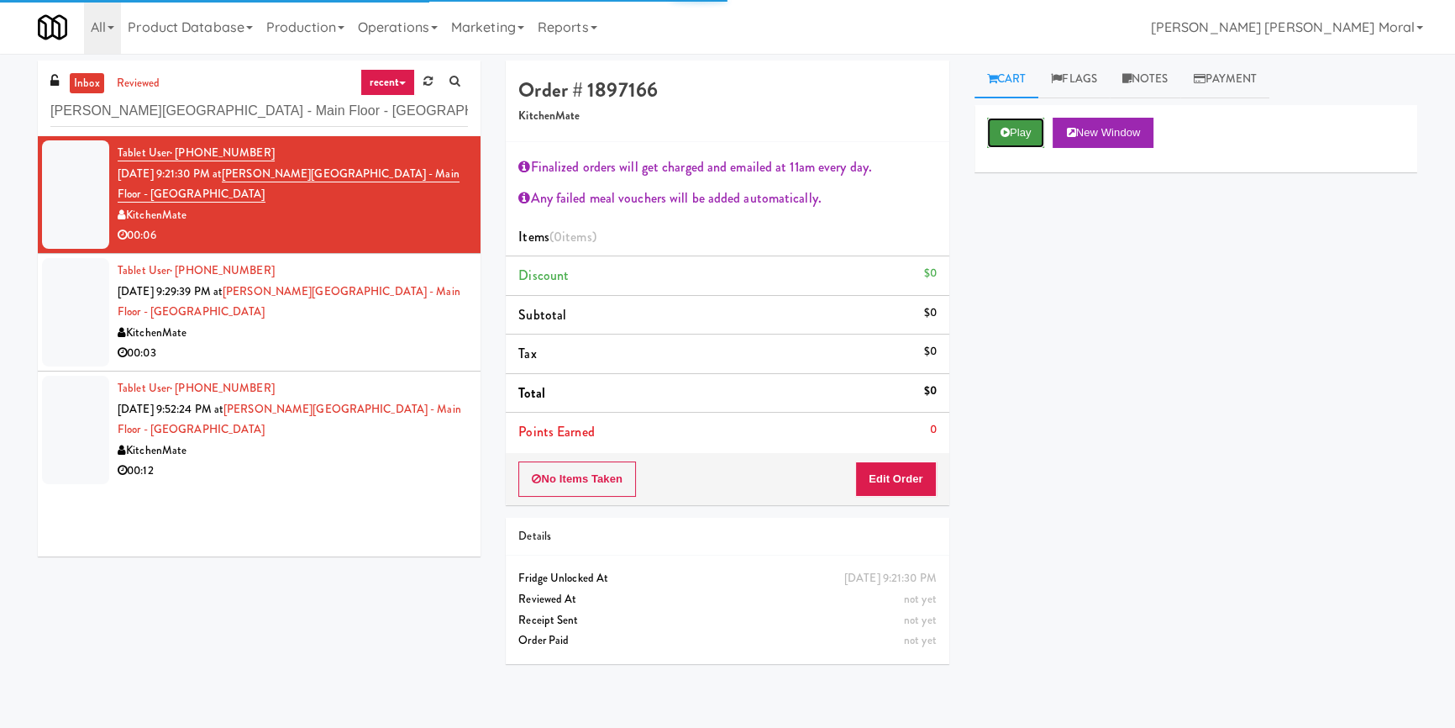
click at [997, 136] on button "Play" at bounding box center [1016, 133] width 58 height 30
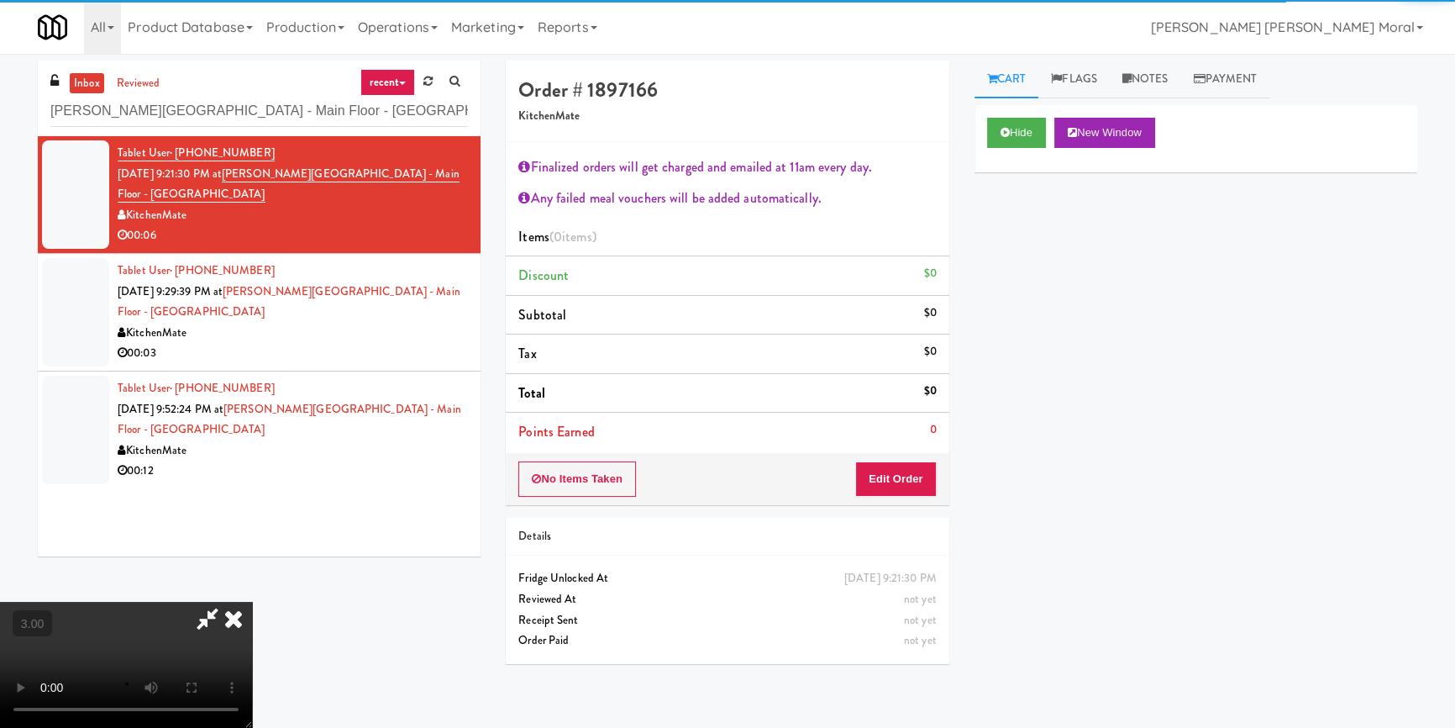
click at [1012, 211] on div "Hide New Window Primary Flag Clear Flag if unable to determine what was taken o…" at bounding box center [1195, 420] width 443 height 630
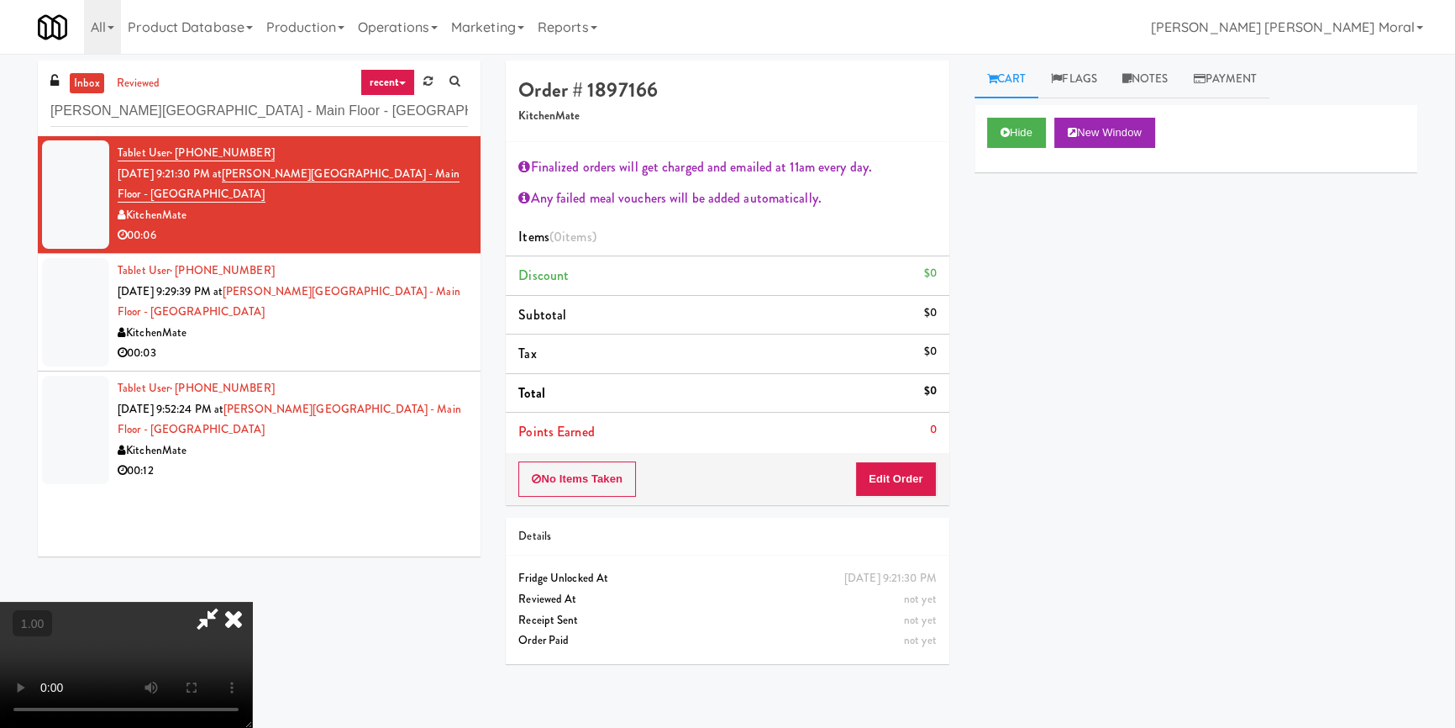
scroll to position [66, 0]
click at [252, 601] on video at bounding box center [126, 664] width 252 height 126
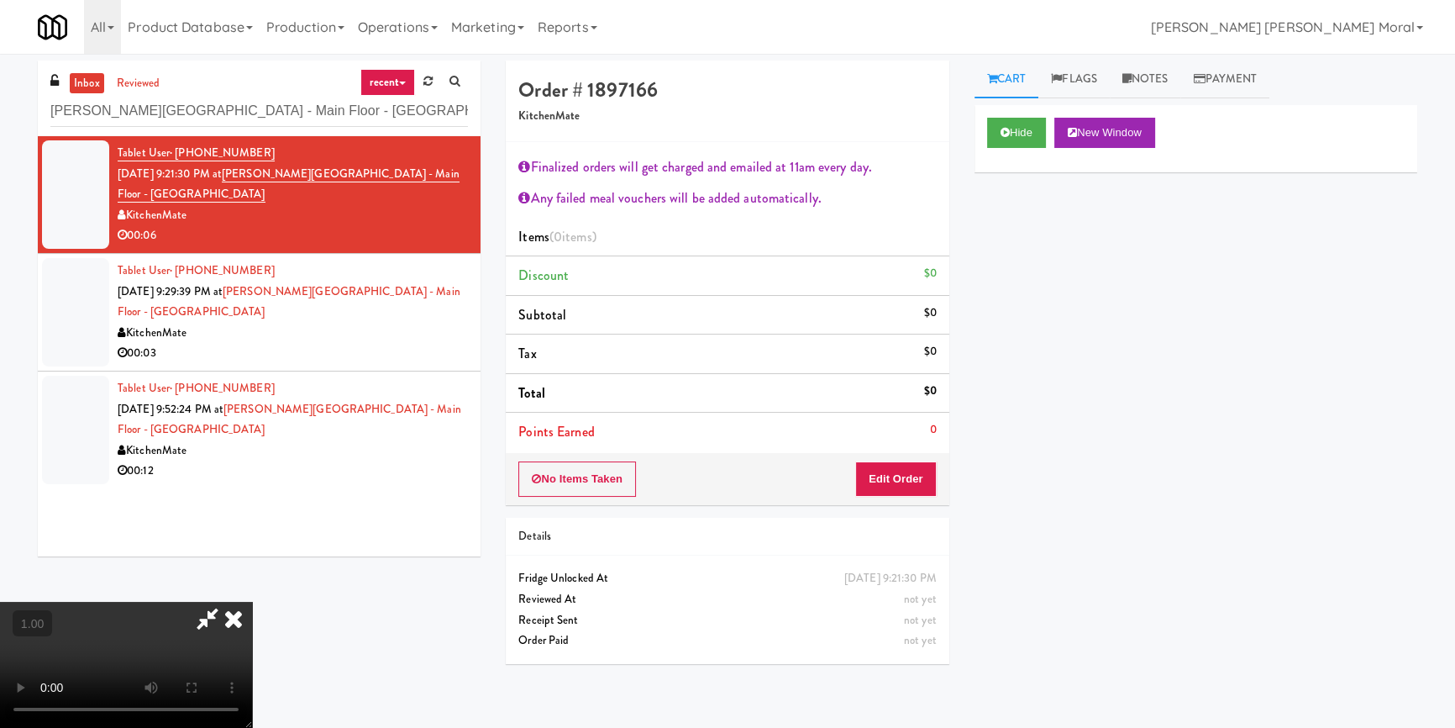
click at [252, 601] on video at bounding box center [126, 664] width 252 height 126
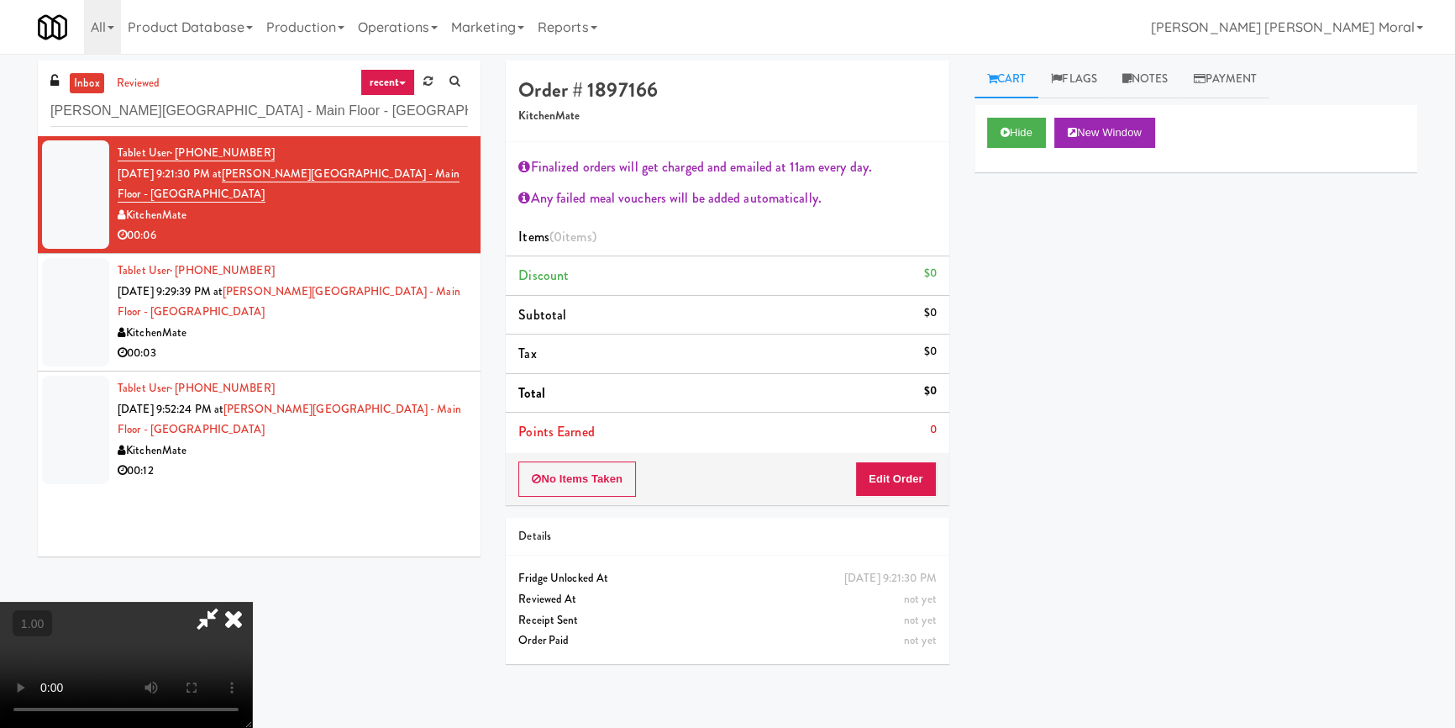
click at [252, 601] on video at bounding box center [126, 664] width 252 height 126
click at [911, 484] on button "Edit Order" at bounding box center [895, 478] width 81 height 35
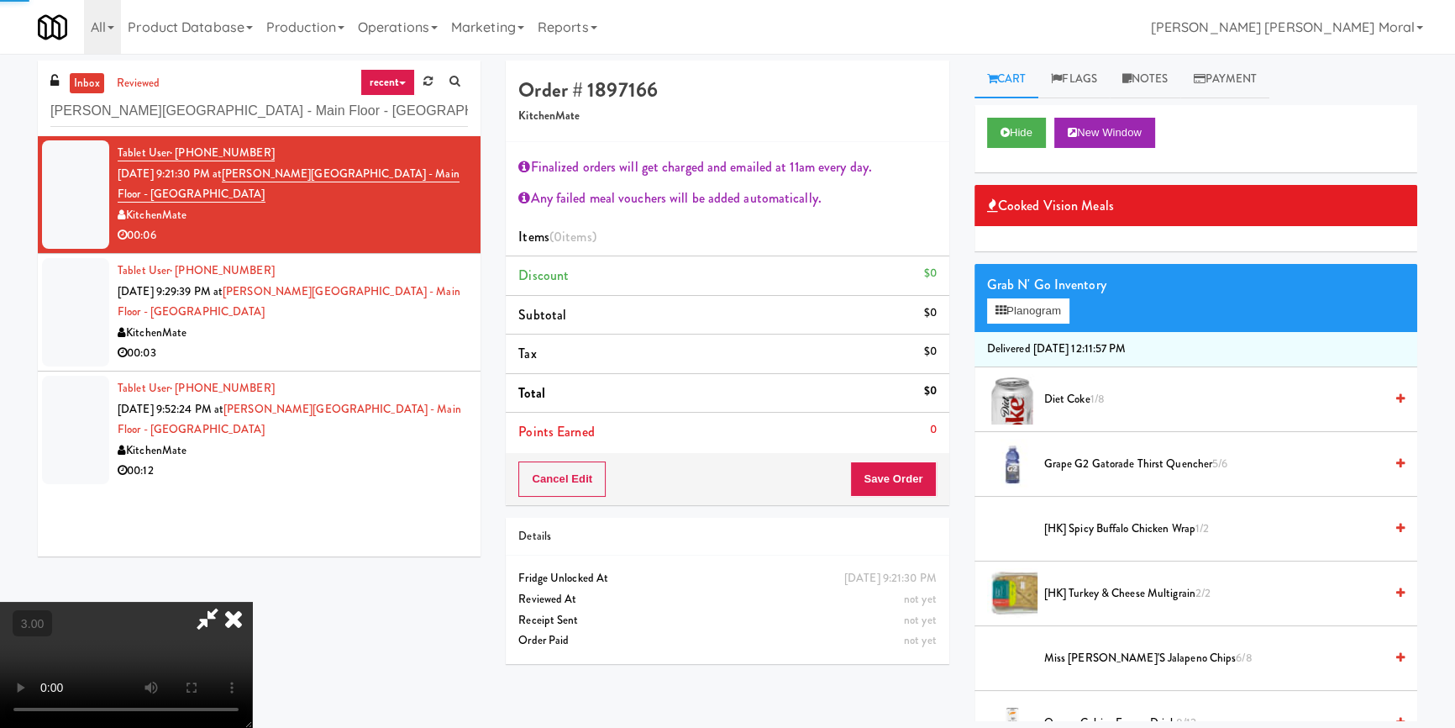
click at [1042, 294] on div "Grab N' Go Inventory" at bounding box center [1196, 284] width 418 height 25
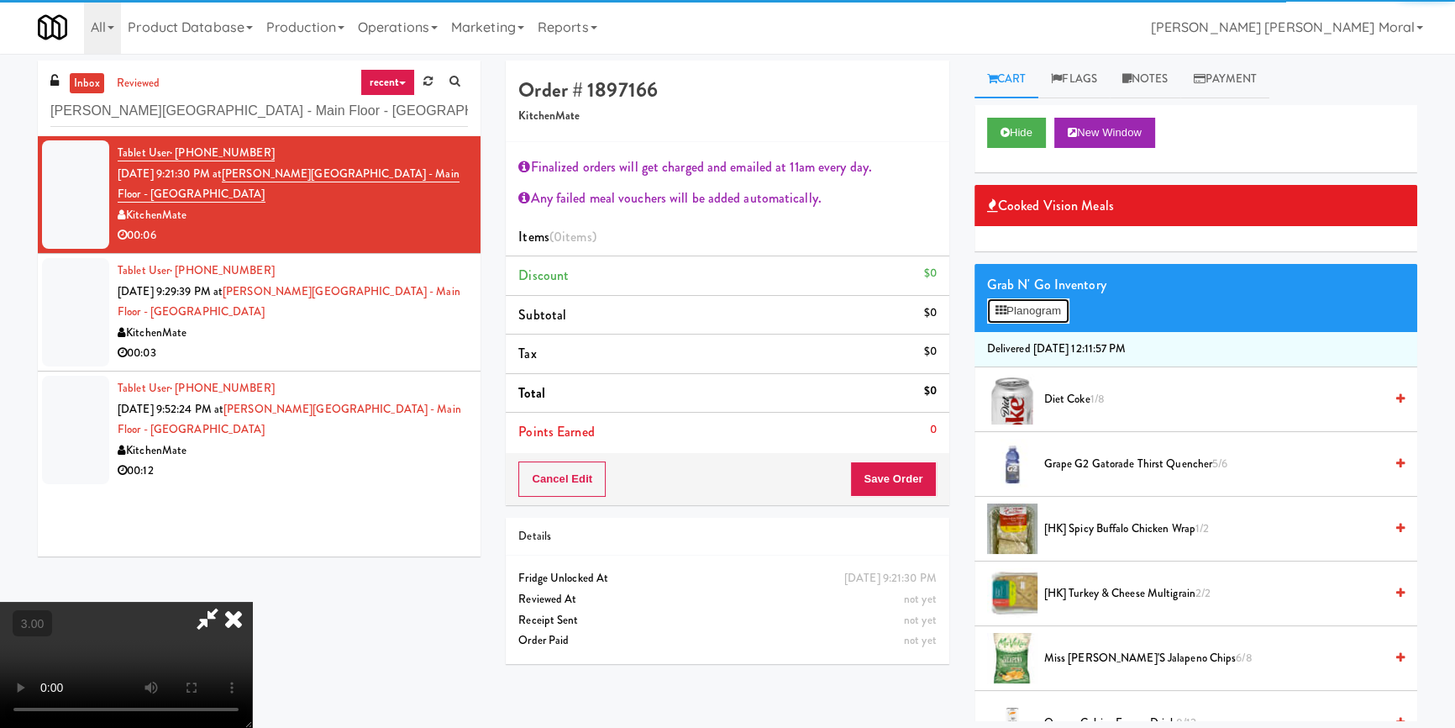
click at [1037, 304] on button "Planogram" at bounding box center [1028, 310] width 82 height 25
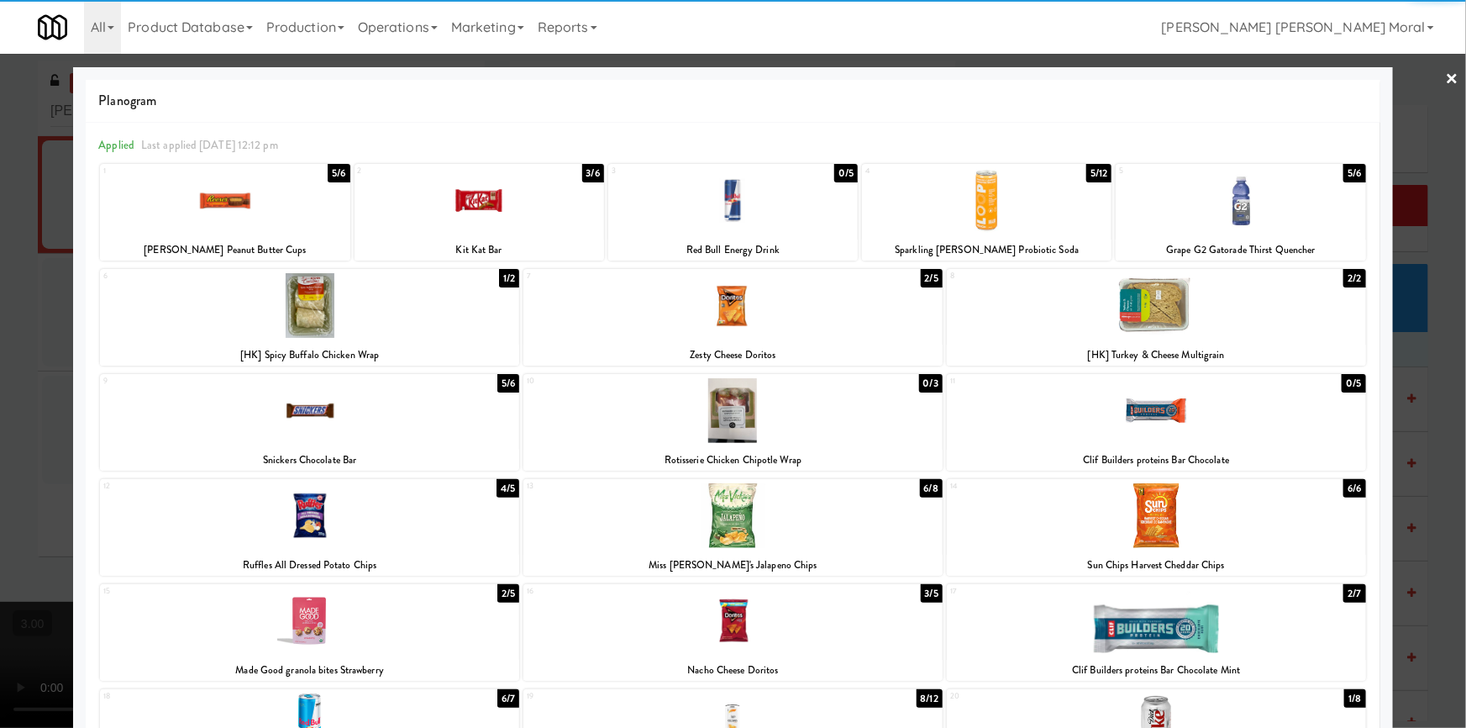
click at [743, 525] on div at bounding box center [732, 515] width 419 height 65
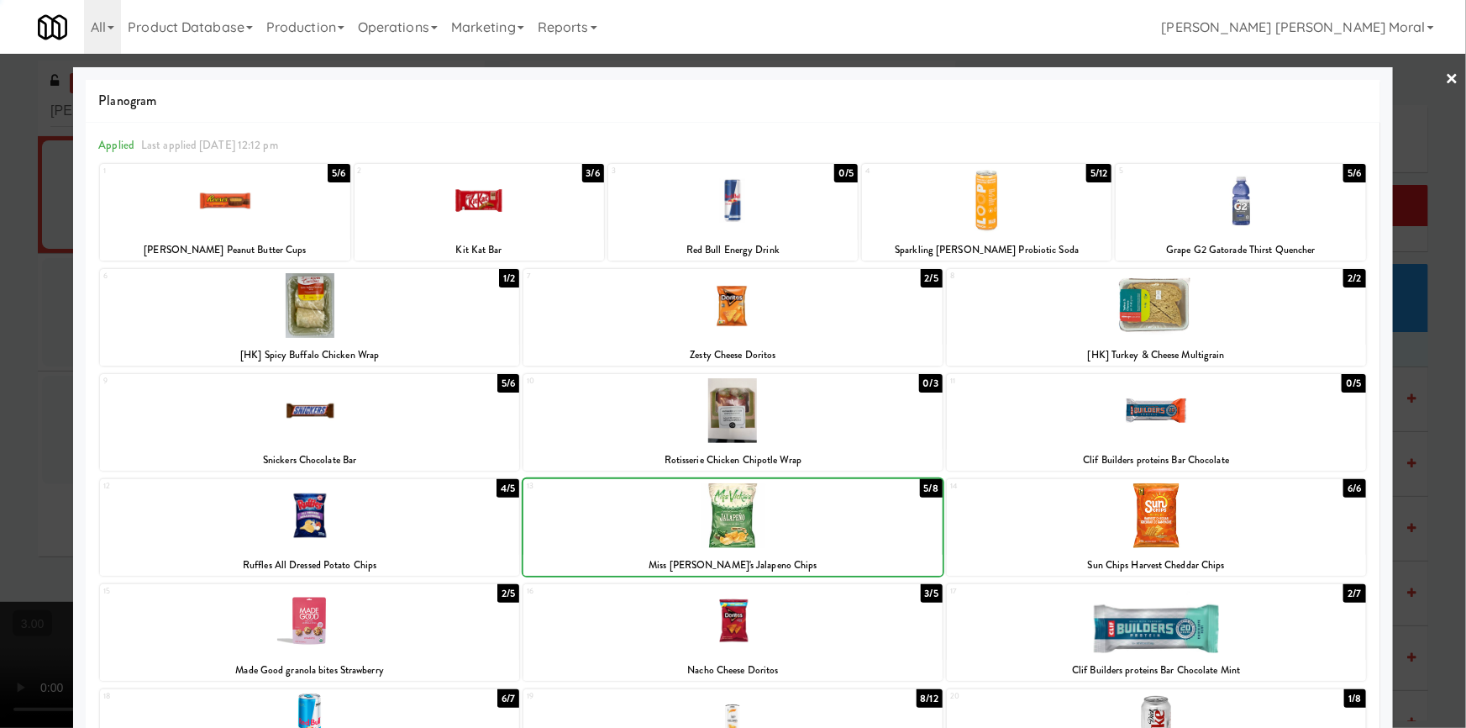
click at [0, 385] on div at bounding box center [733, 364] width 1466 height 728
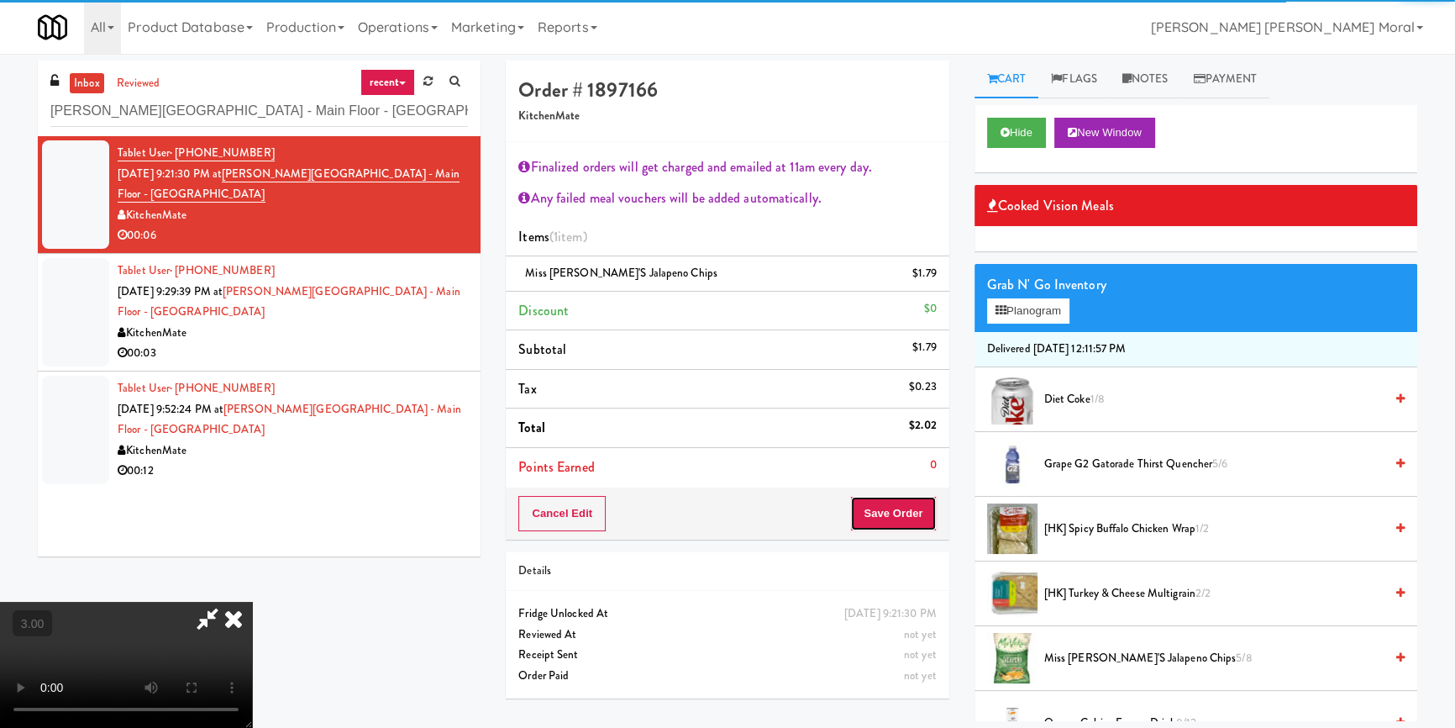
click at [892, 496] on button "Save Order" at bounding box center [893, 513] width 86 height 35
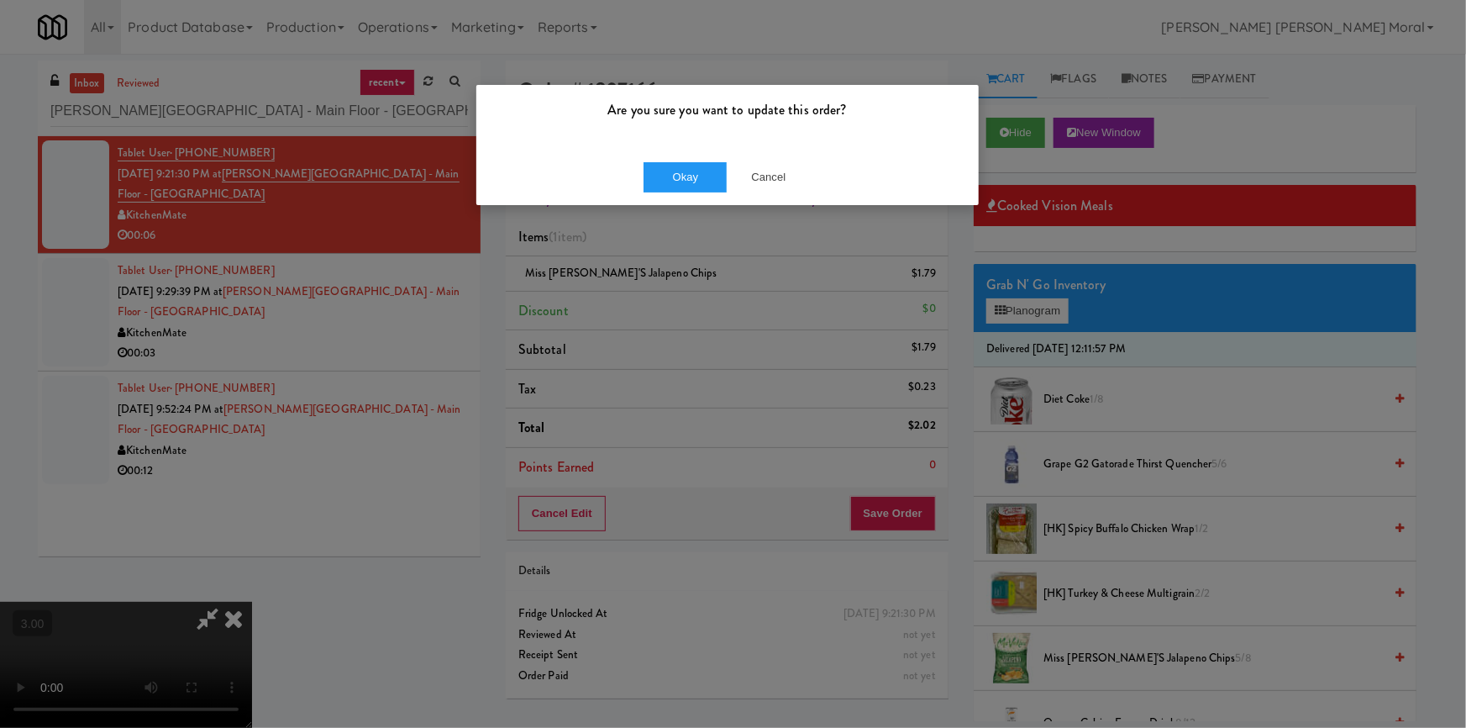
click at [708, 201] on div "Okay Cancel" at bounding box center [727, 177] width 502 height 56
click at [697, 177] on button "Okay" at bounding box center [685, 177] width 84 height 30
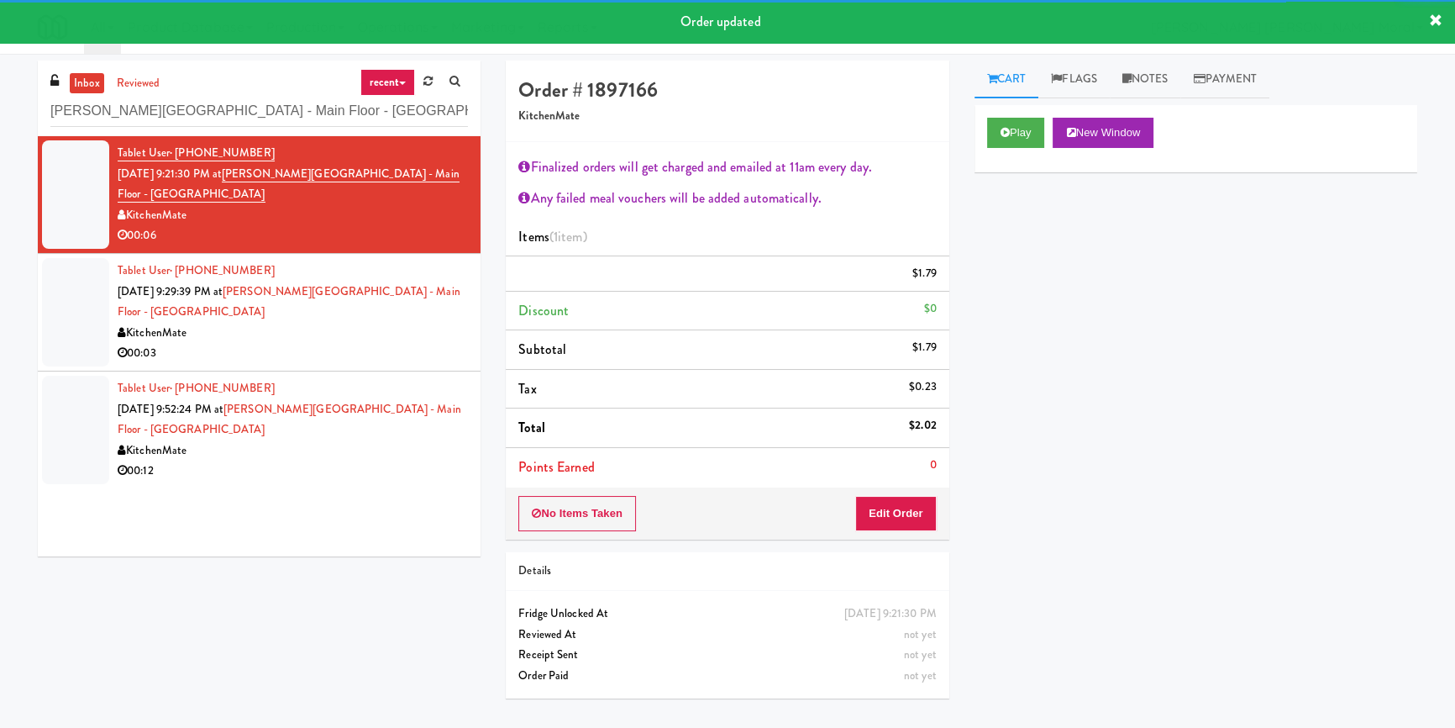
click at [406, 344] on div "KitchenMate" at bounding box center [293, 333] width 350 height 21
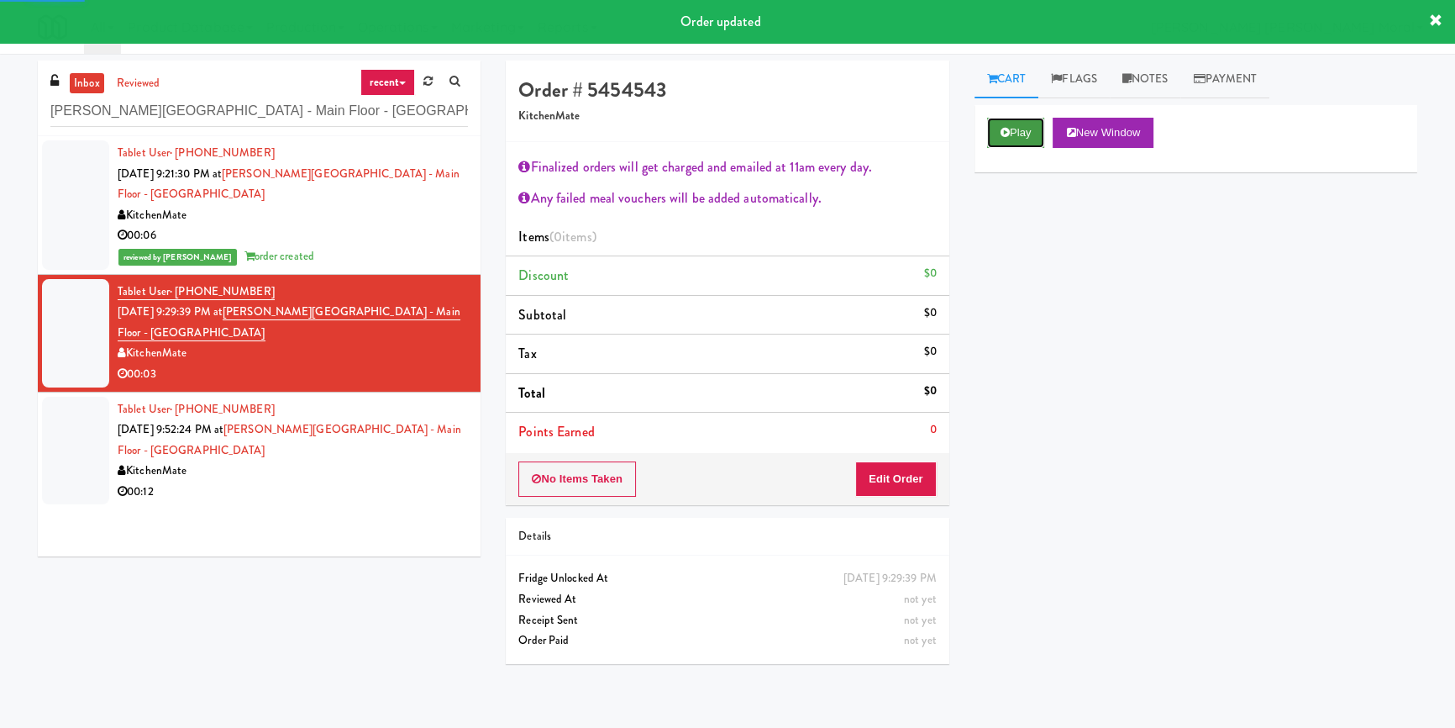
drag, startPoint x: 1036, startPoint y: 124, endPoint x: 1037, endPoint y: 138, distance: 13.5
click at [1036, 126] on button "Play" at bounding box center [1016, 133] width 58 height 30
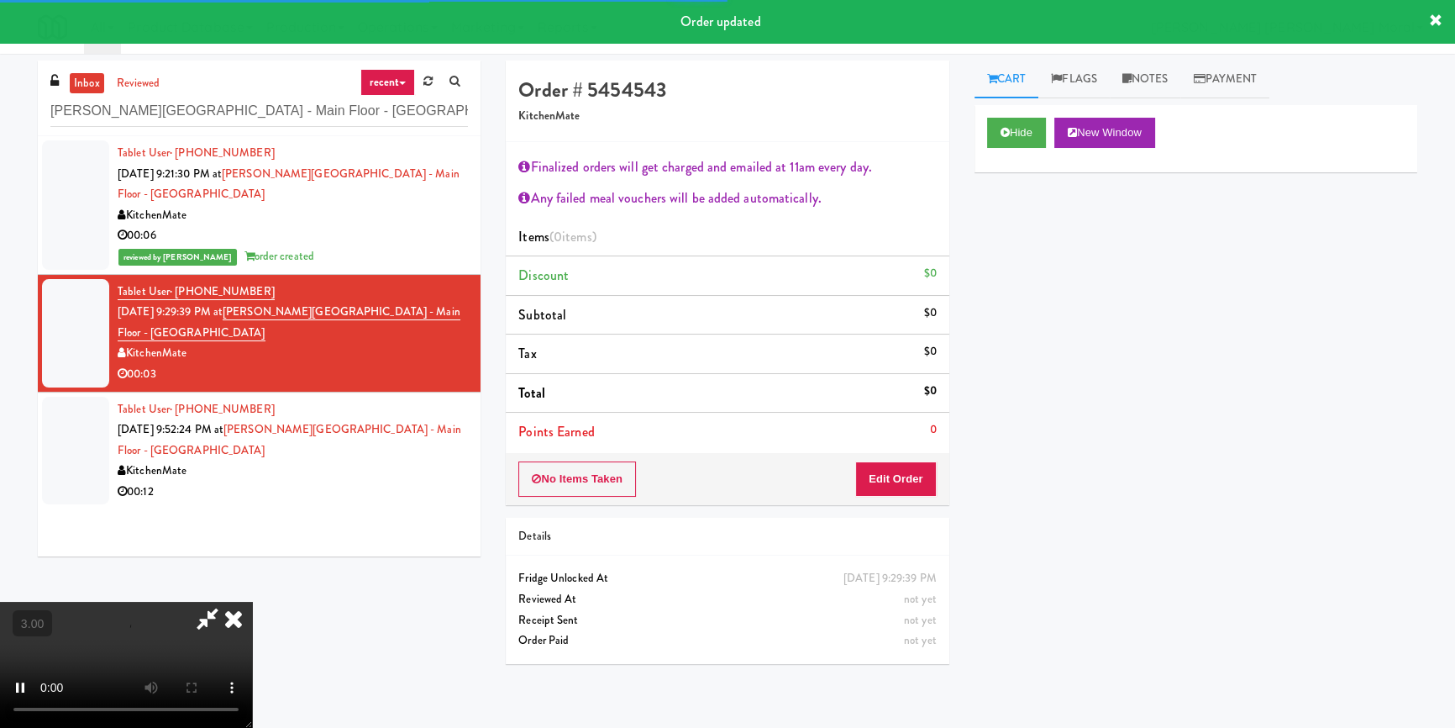
click at [1040, 228] on div "Hide New Window Primary Flag Clear Flag if unable to determine what was taken o…" at bounding box center [1195, 420] width 443 height 630
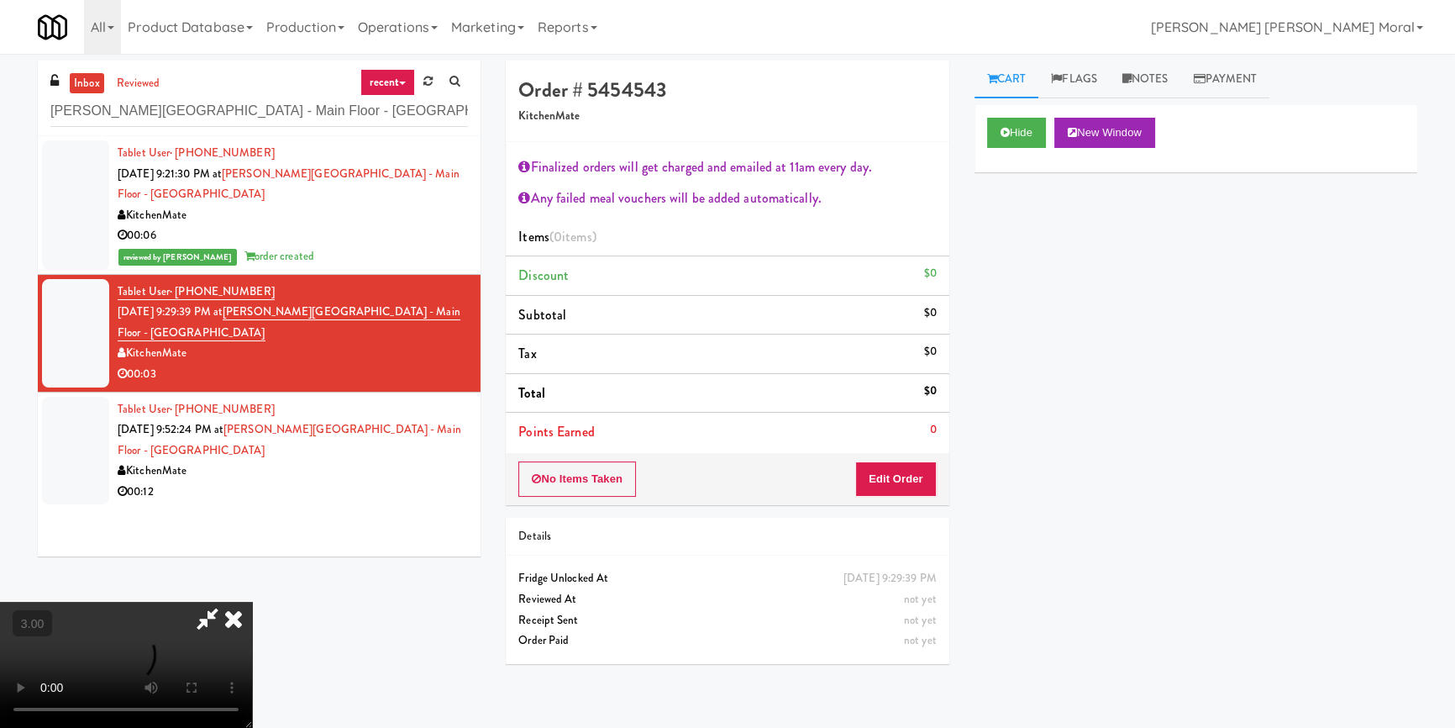
click at [1010, 377] on div "Hide New Window Primary Flag Clear Flag if unable to determine what was taken o…" at bounding box center [1195, 420] width 443 height 630
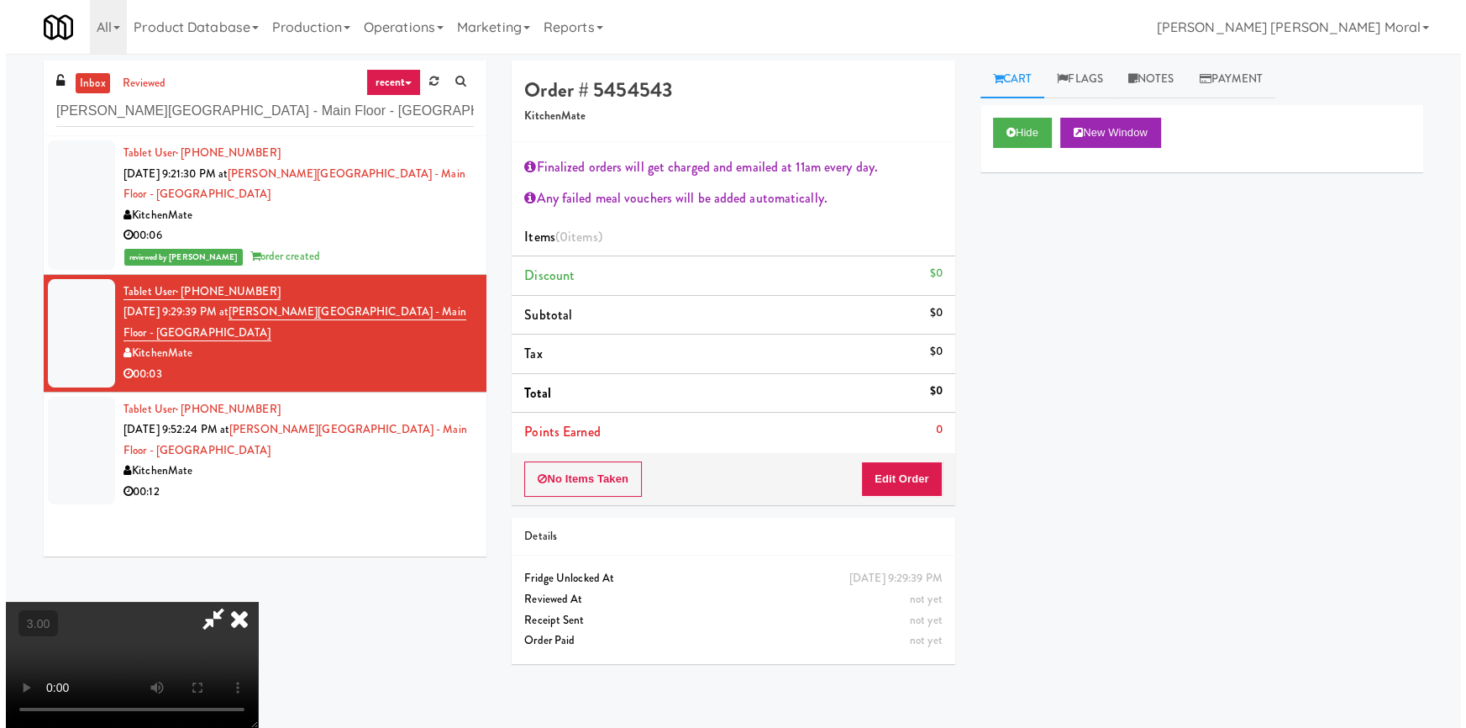
scroll to position [142, 0]
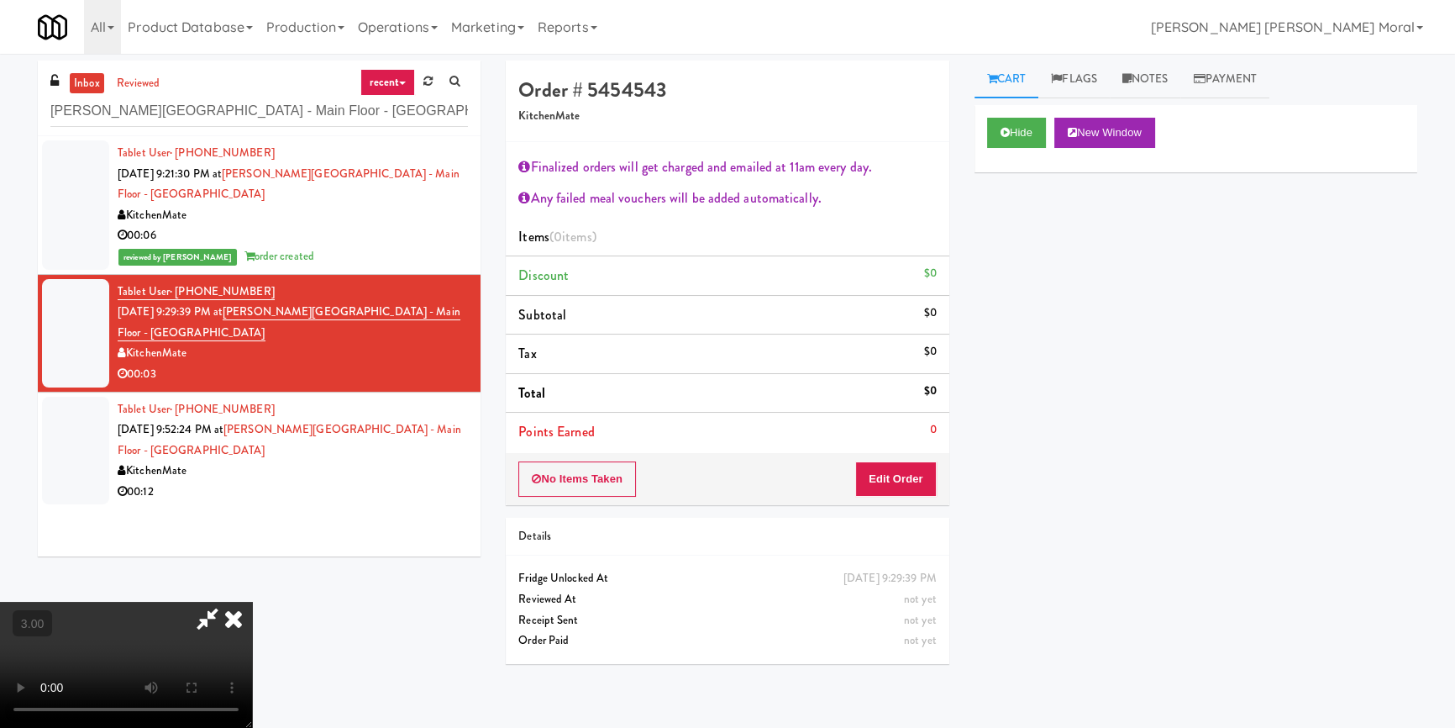
click at [913, 505] on div "Order # 5454543 KitchenMate Finalized orders will get charged and emailed at 11…" at bounding box center [727, 368] width 468 height 616
drag, startPoint x: 914, startPoint y: 482, endPoint x: 969, endPoint y: 376, distance: 119.1
click at [914, 481] on button "Edit Order" at bounding box center [895, 478] width 81 height 35
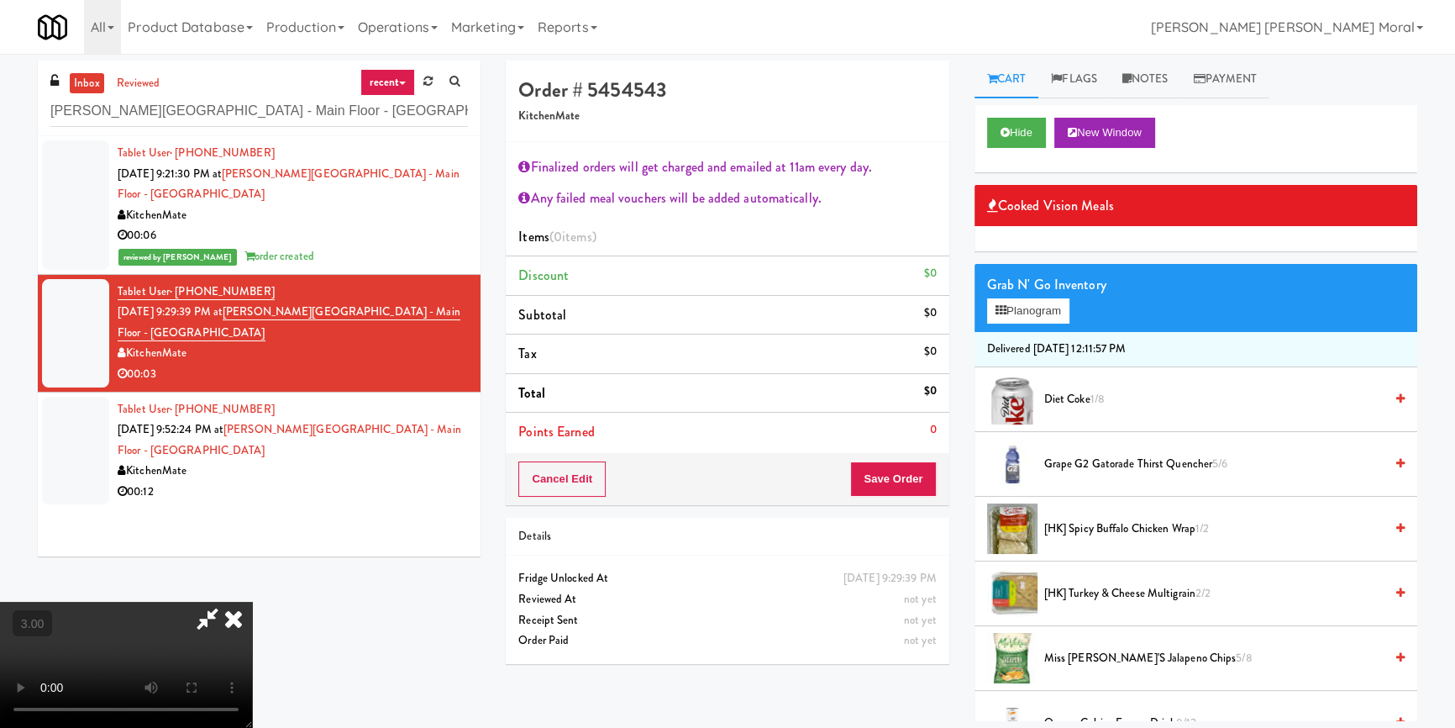
click at [1024, 277] on div "Grab N' Go Inventory" at bounding box center [1196, 284] width 418 height 25
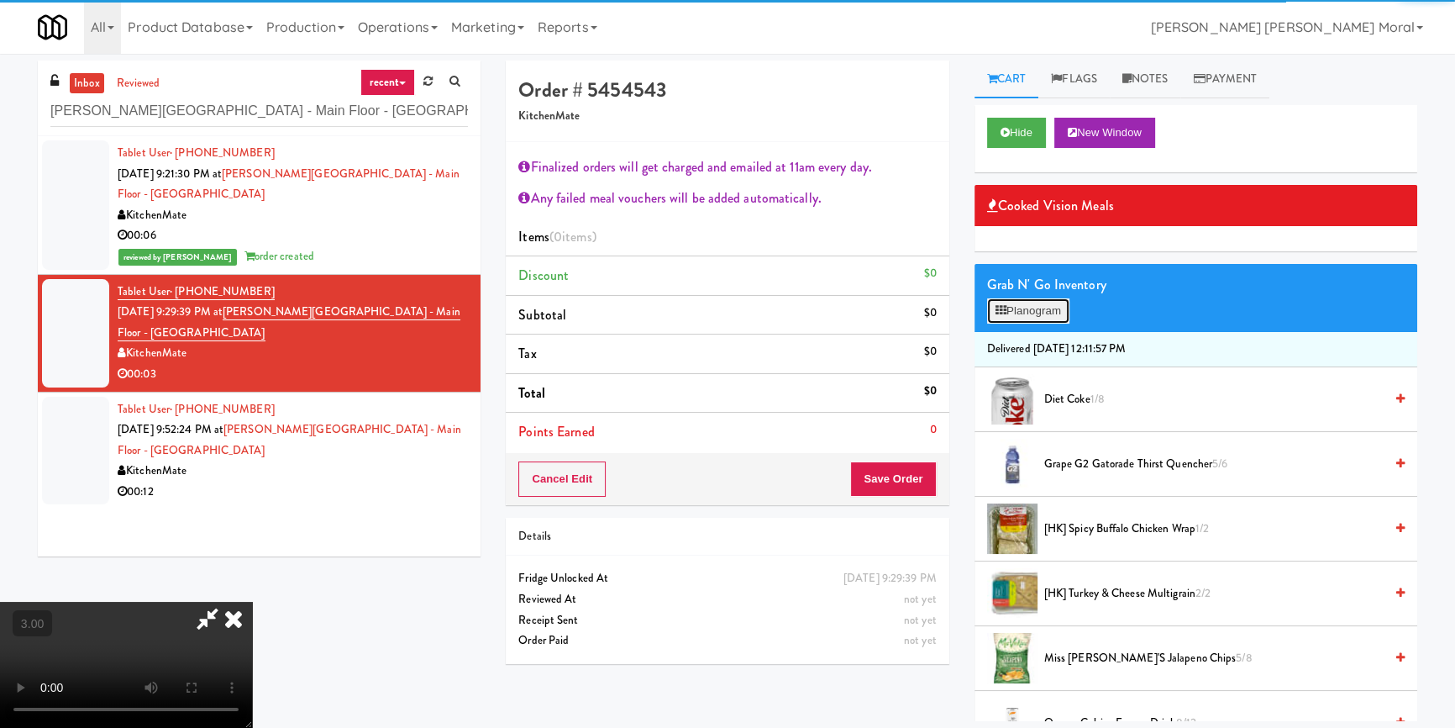
click at [1018, 312] on button "Planogram" at bounding box center [1028, 310] width 82 height 25
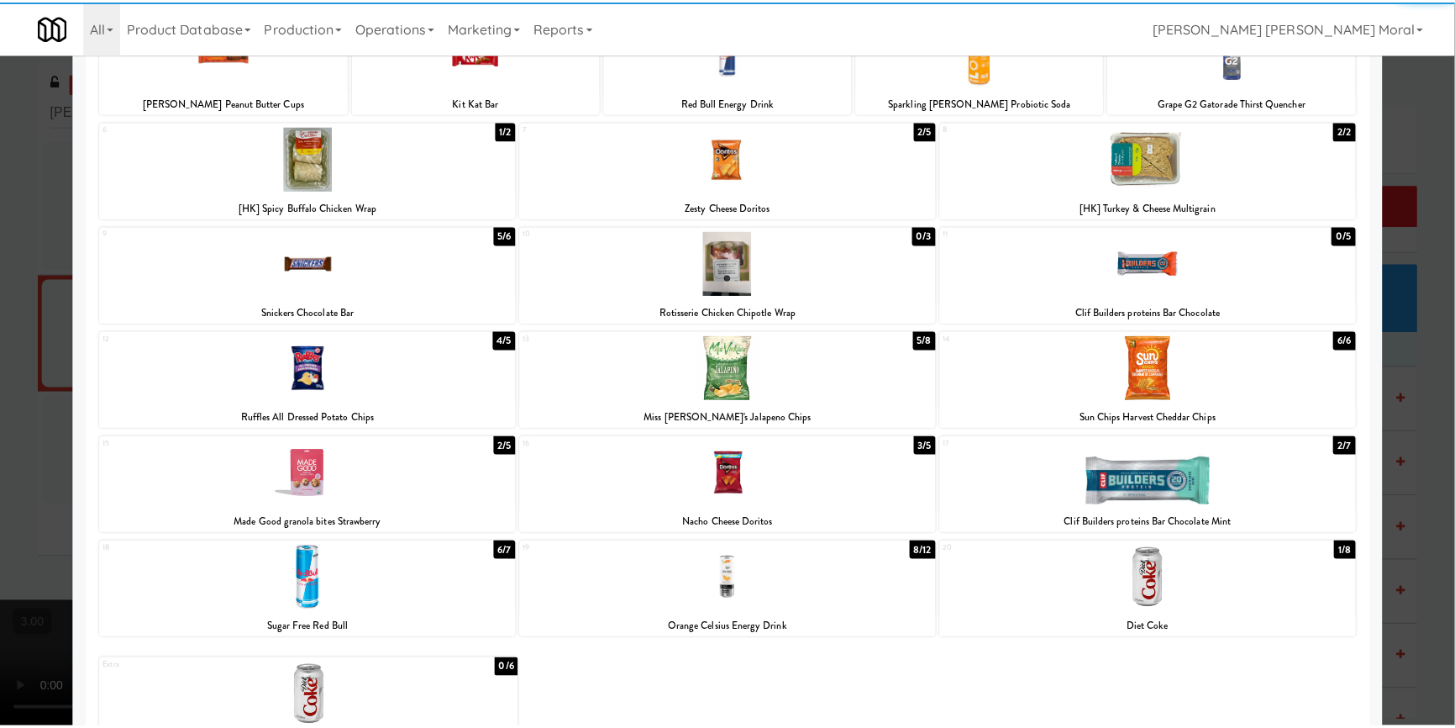
scroll to position [152, 0]
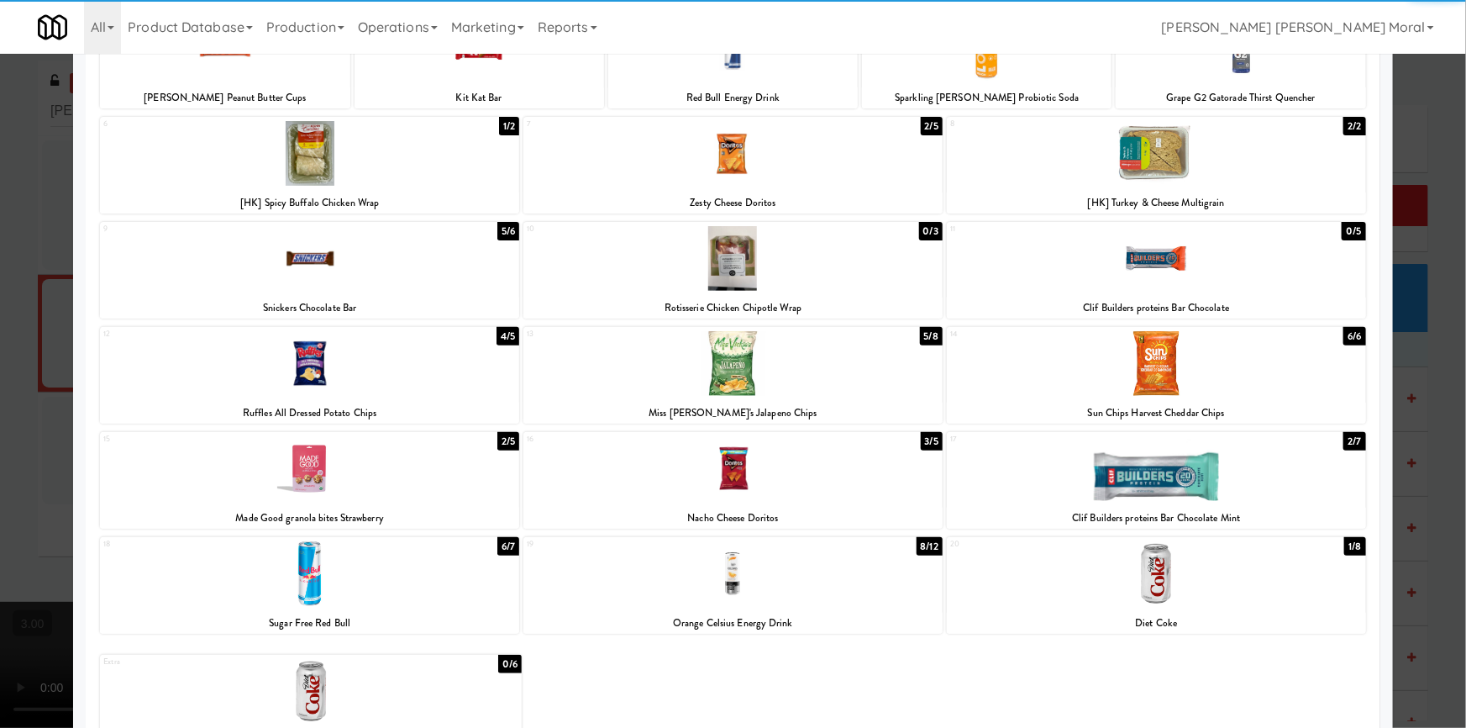
click at [331, 596] on div at bounding box center [309, 573] width 419 height 65
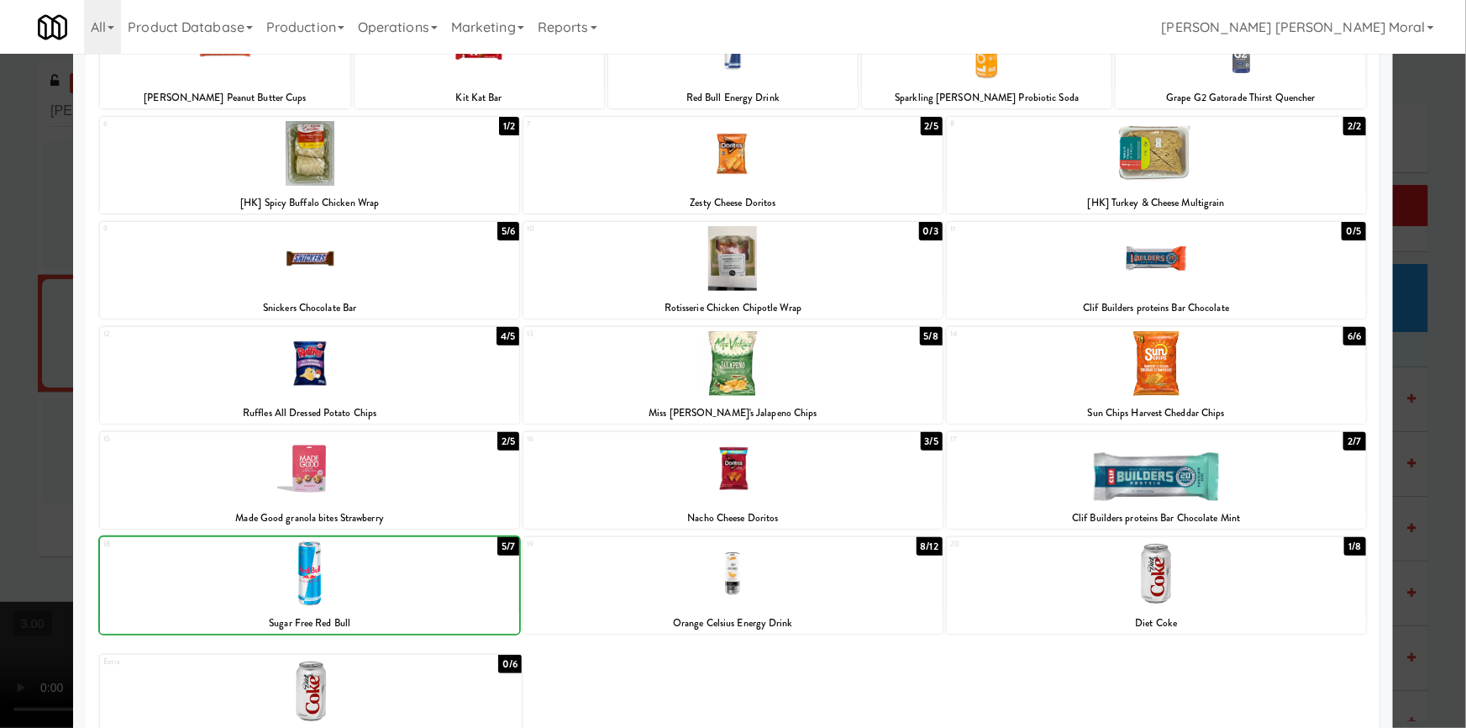
click at [13, 484] on div at bounding box center [733, 364] width 1466 height 728
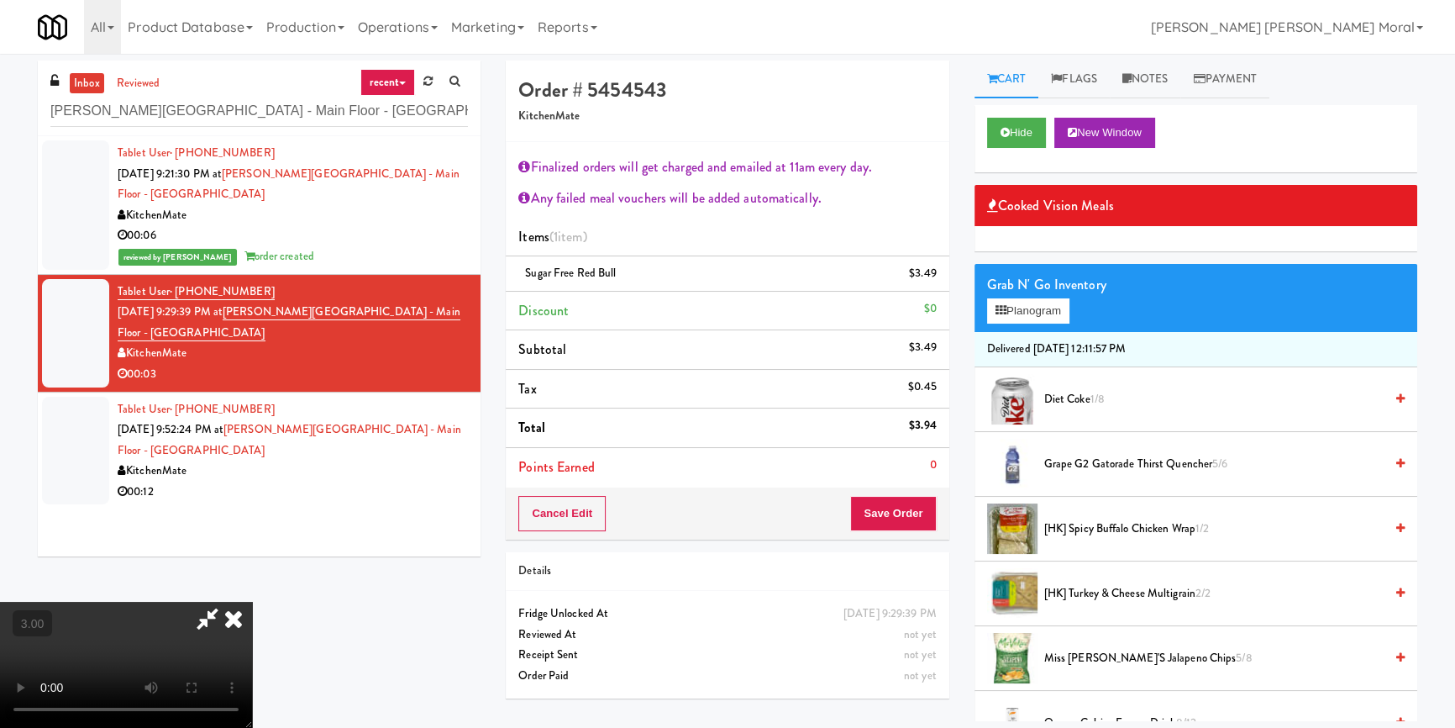
click at [252, 601] on video at bounding box center [126, 664] width 252 height 126
click at [913, 507] on button "Save Order" at bounding box center [893, 513] width 86 height 35
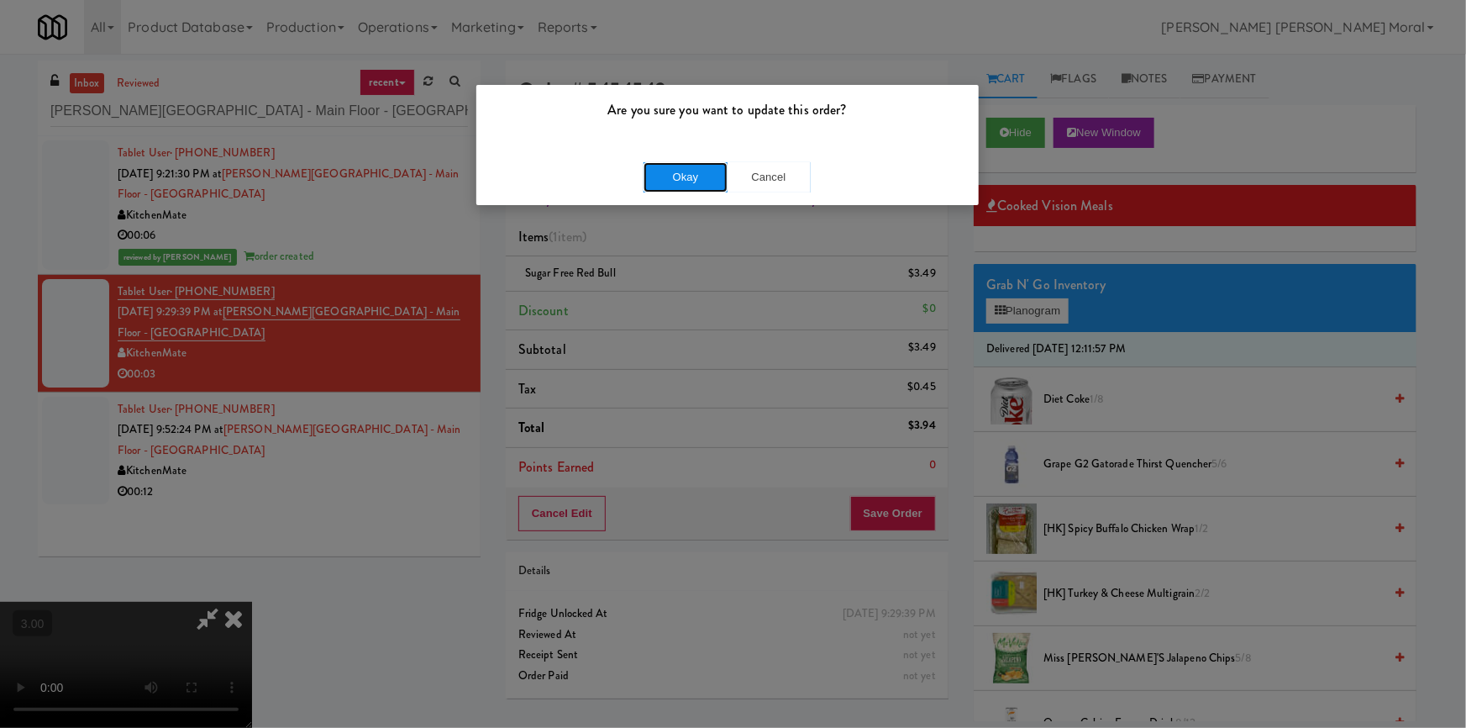
click at [699, 182] on button "Okay" at bounding box center [685, 177] width 84 height 30
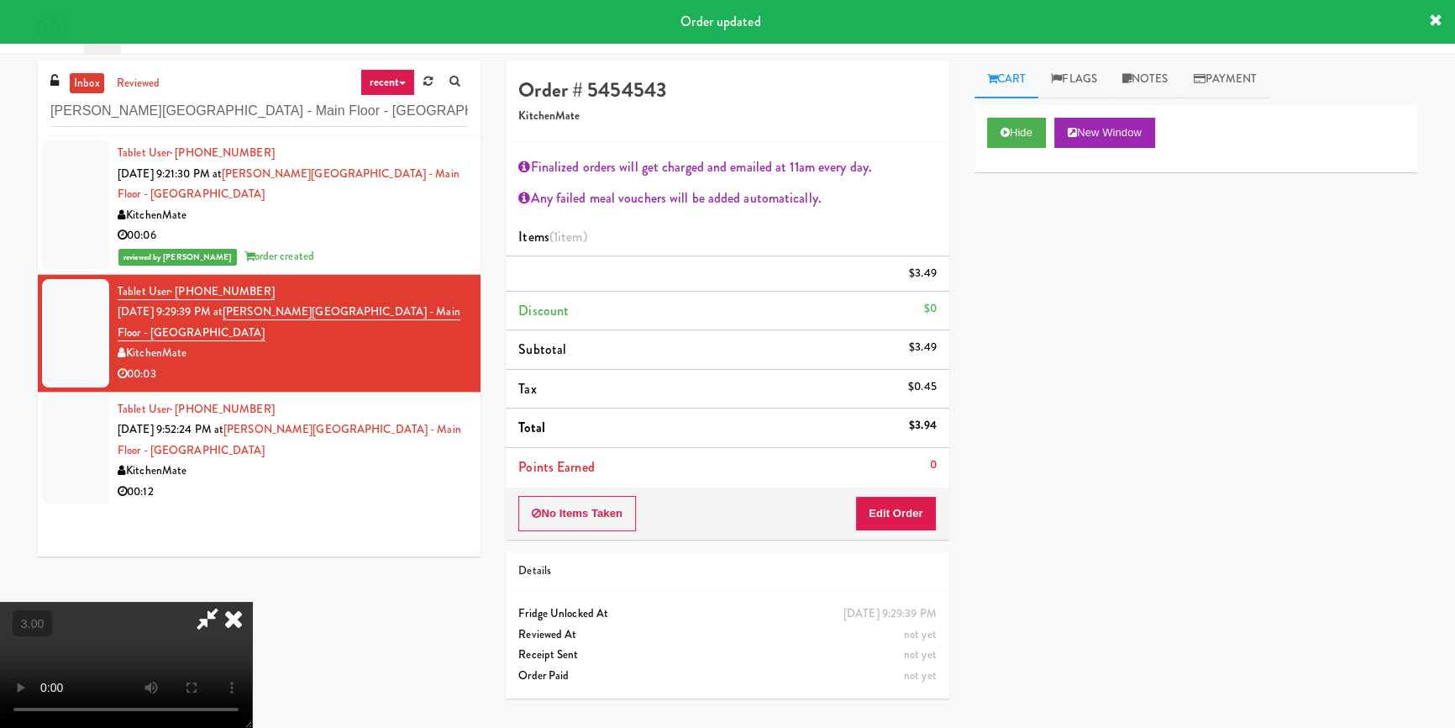
scroll to position [0, 0]
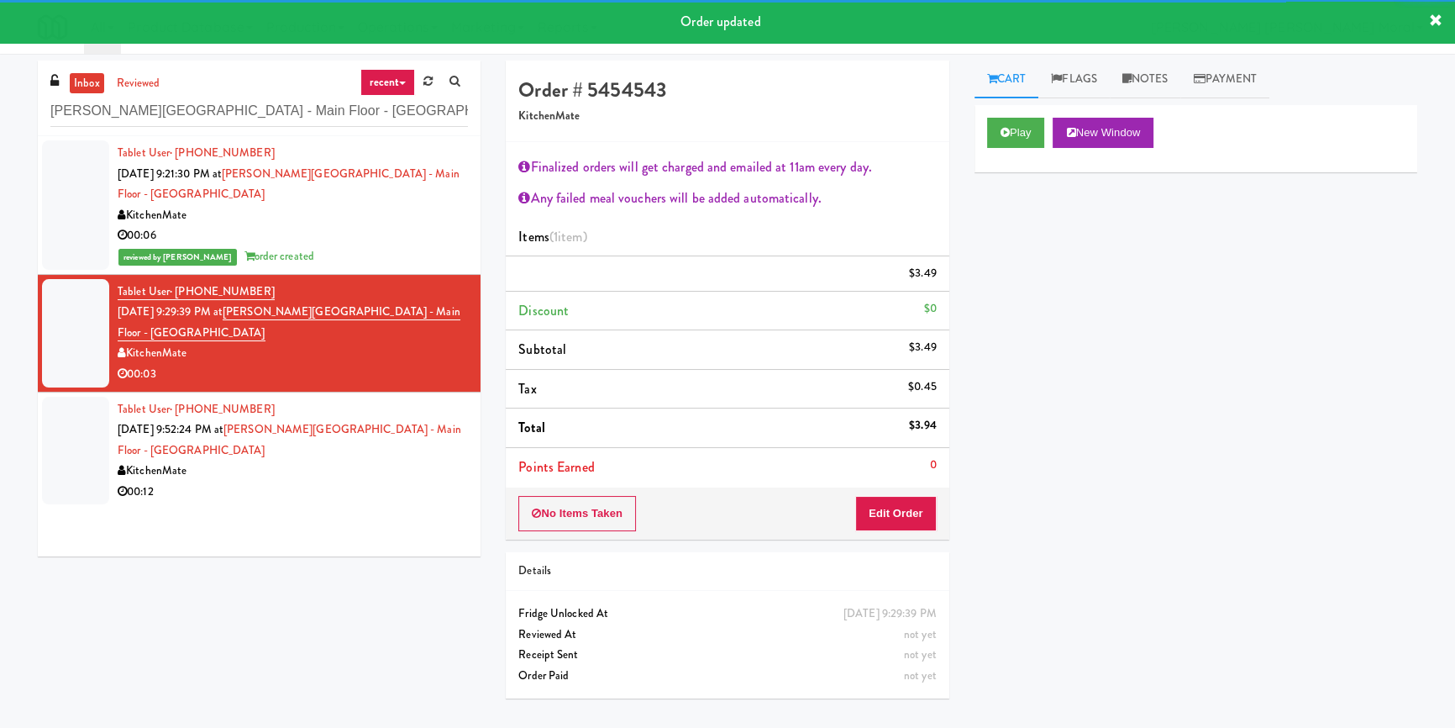
click at [428, 481] on div "KitchenMate" at bounding box center [293, 470] width 350 height 21
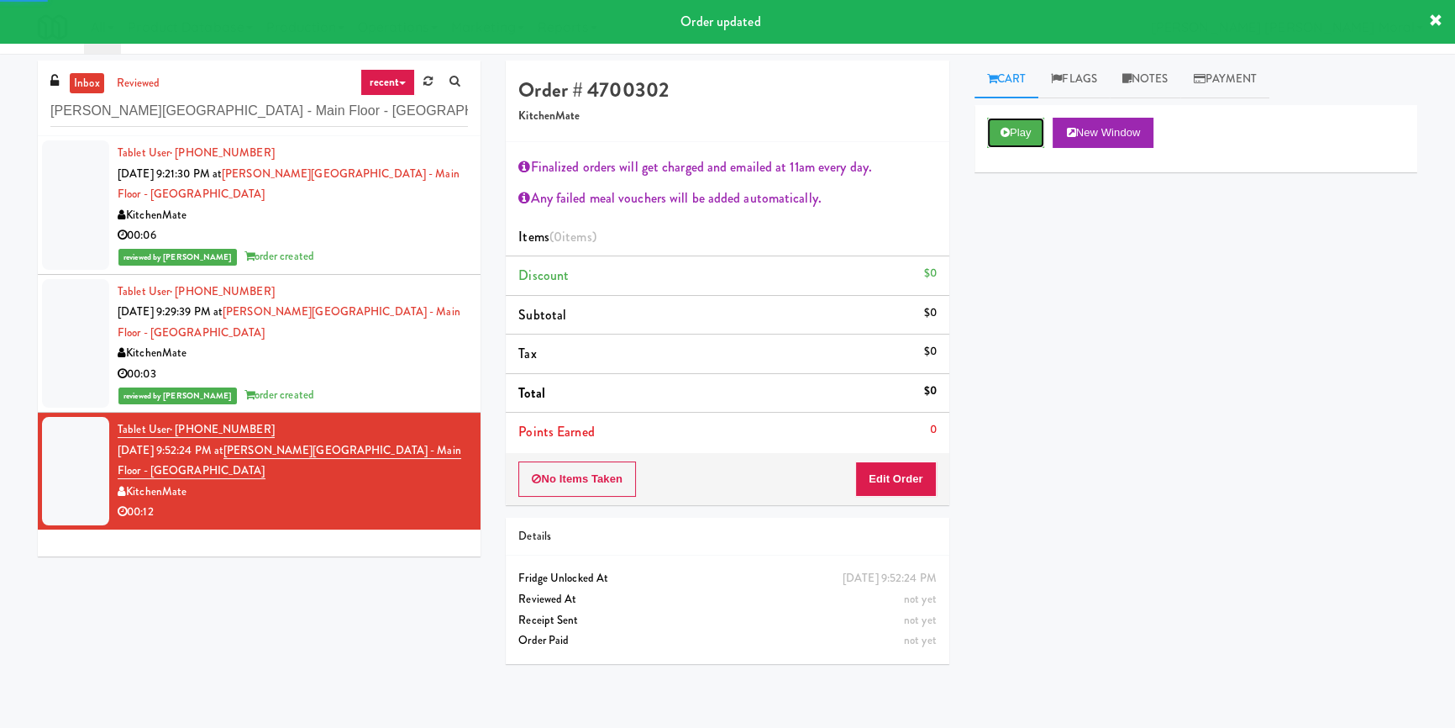
drag, startPoint x: 1006, startPoint y: 136, endPoint x: 1011, endPoint y: 148, distance: 12.5
click at [1006, 135] on icon at bounding box center [1005, 132] width 9 height 11
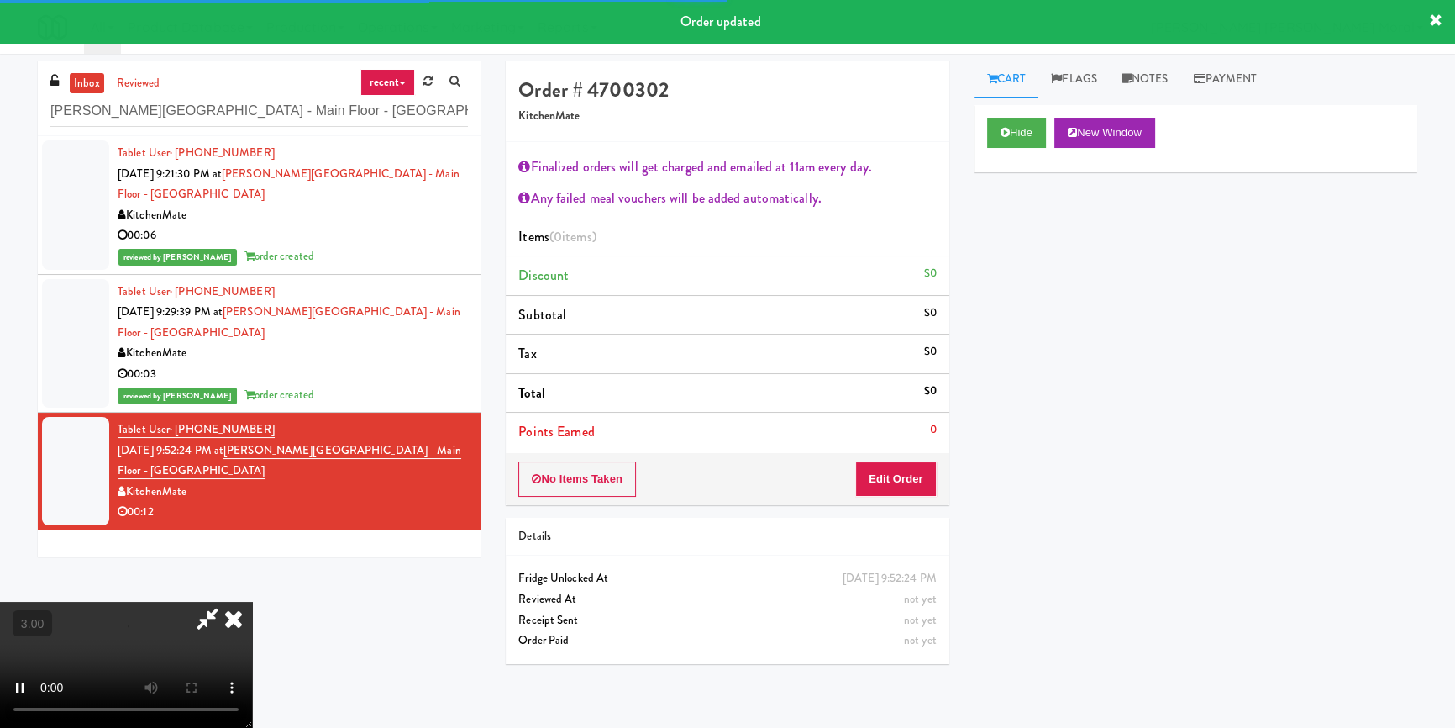
click at [1037, 267] on div "Hide New Window Primary Flag Clear Flag if unable to determine what was taken o…" at bounding box center [1195, 420] width 443 height 630
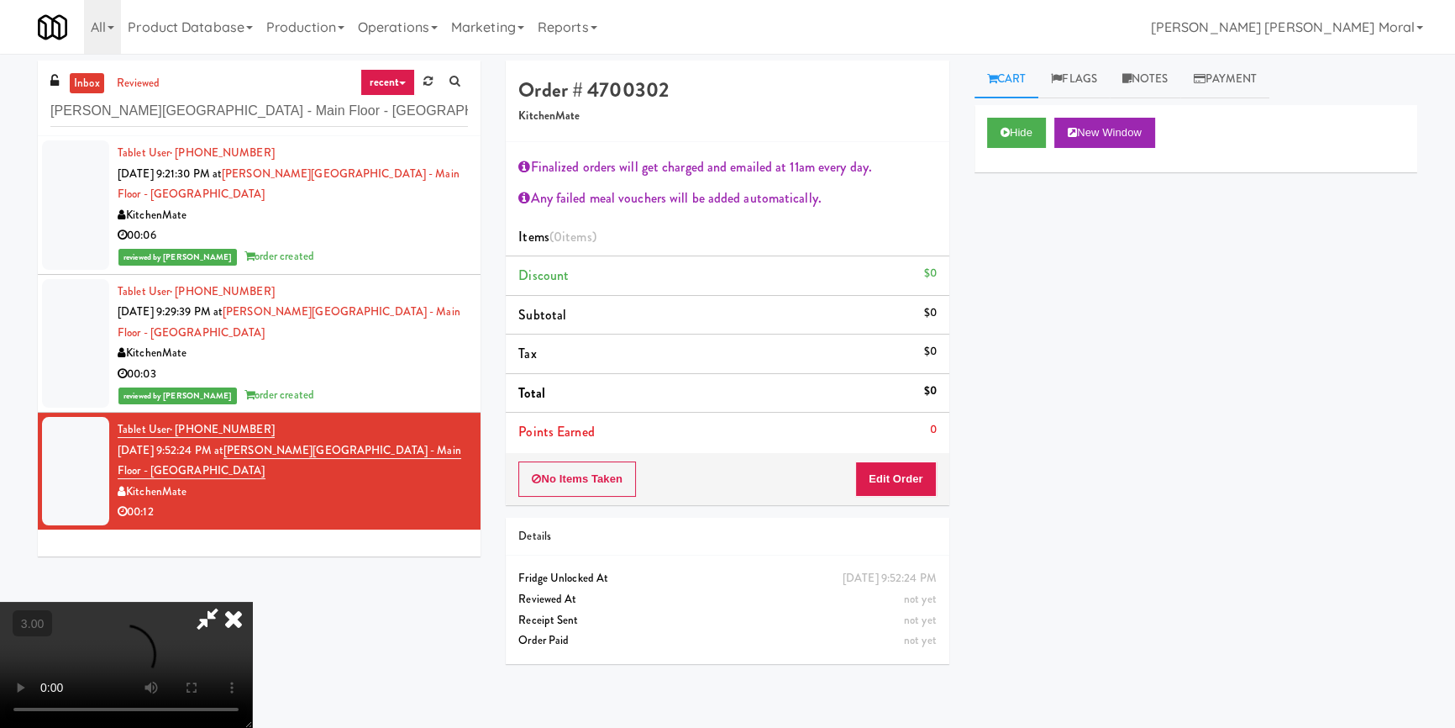
click at [1016, 371] on div "Hide New Window Primary Flag Clear Flag if unable to determine what was taken o…" at bounding box center [1195, 420] width 443 height 630
click at [252, 601] on video at bounding box center [126, 664] width 252 height 126
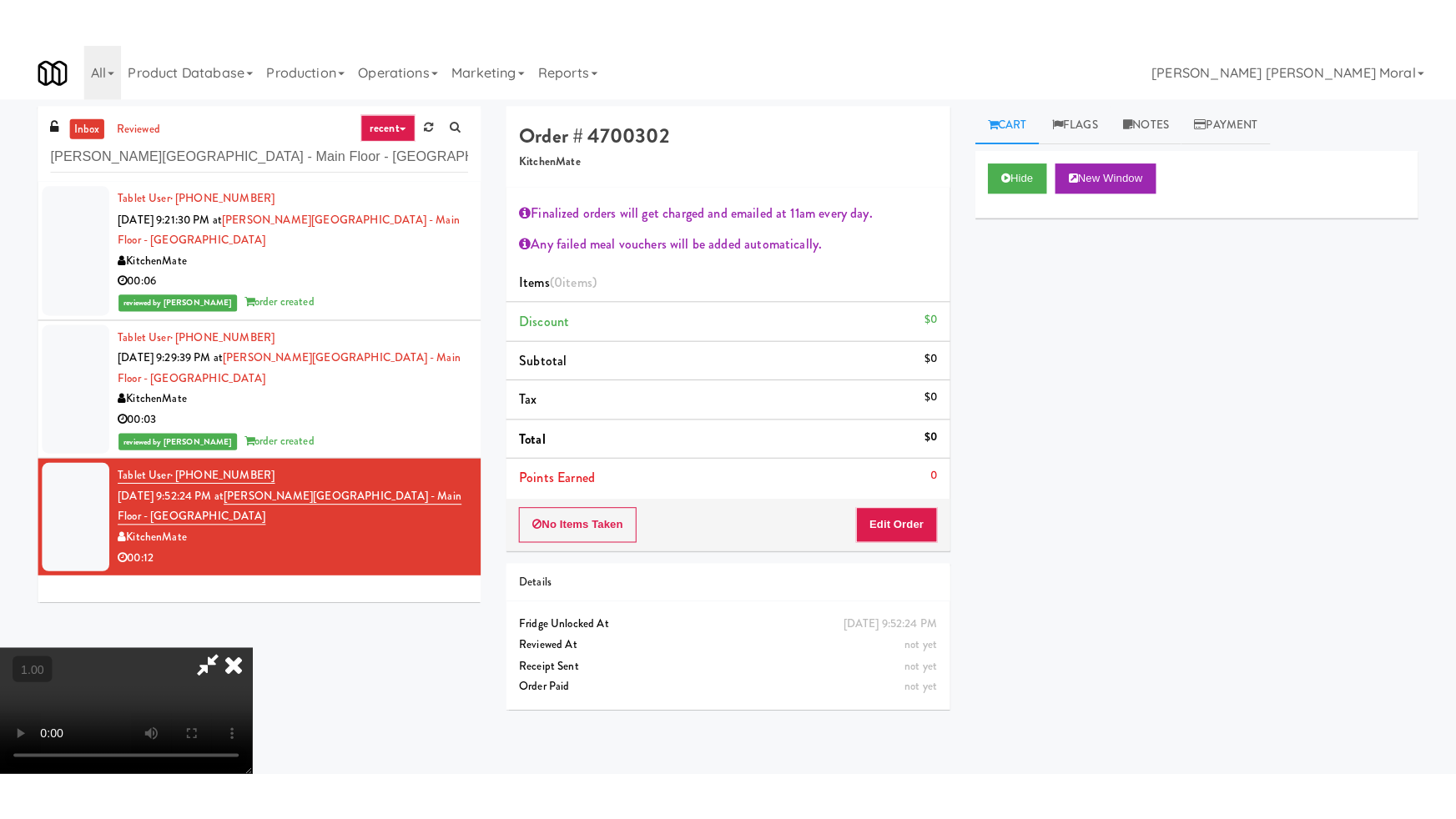
scroll to position [292, 0]
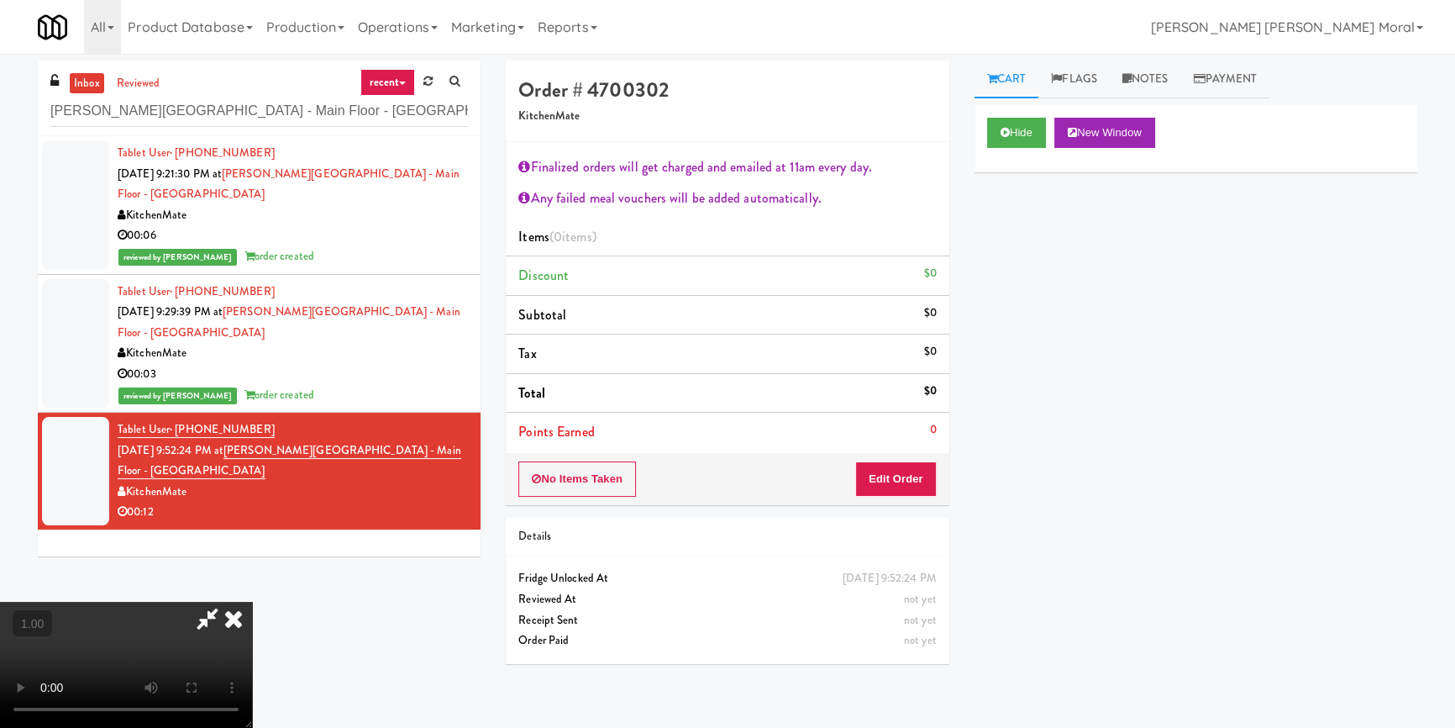
click at [252, 601] on video at bounding box center [126, 664] width 252 height 126
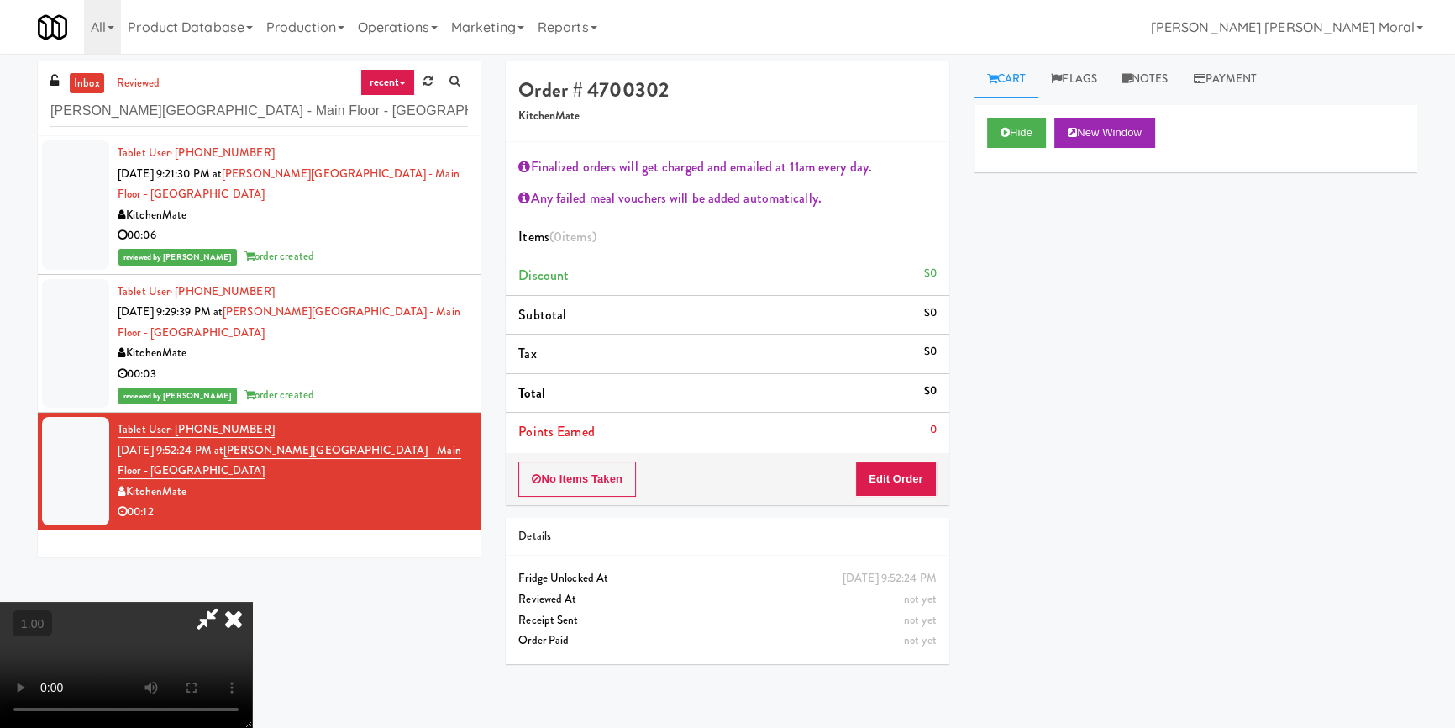
scroll to position [34, 0]
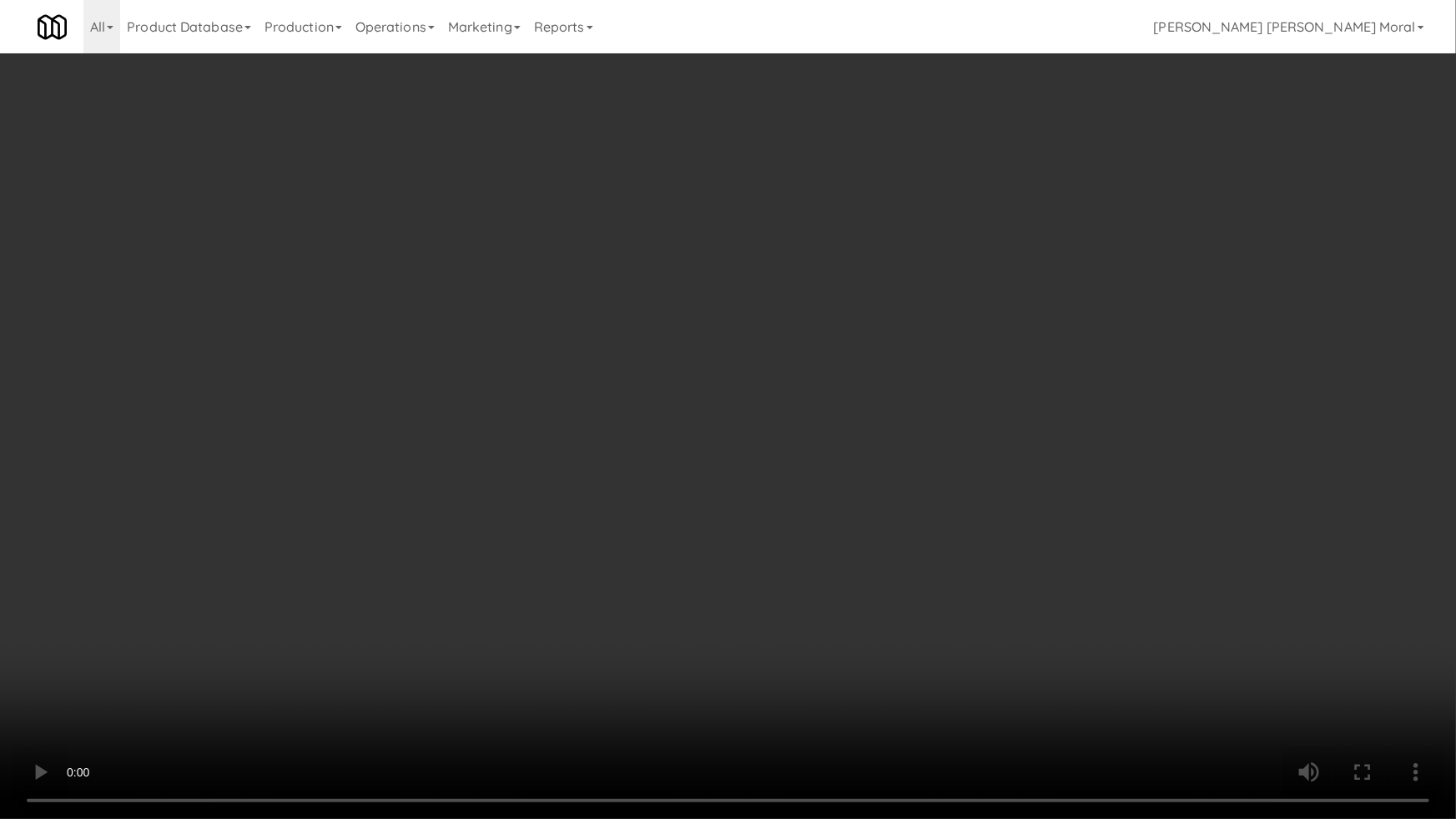
click at [730, 582] on video at bounding box center [728, 409] width 1456 height 819
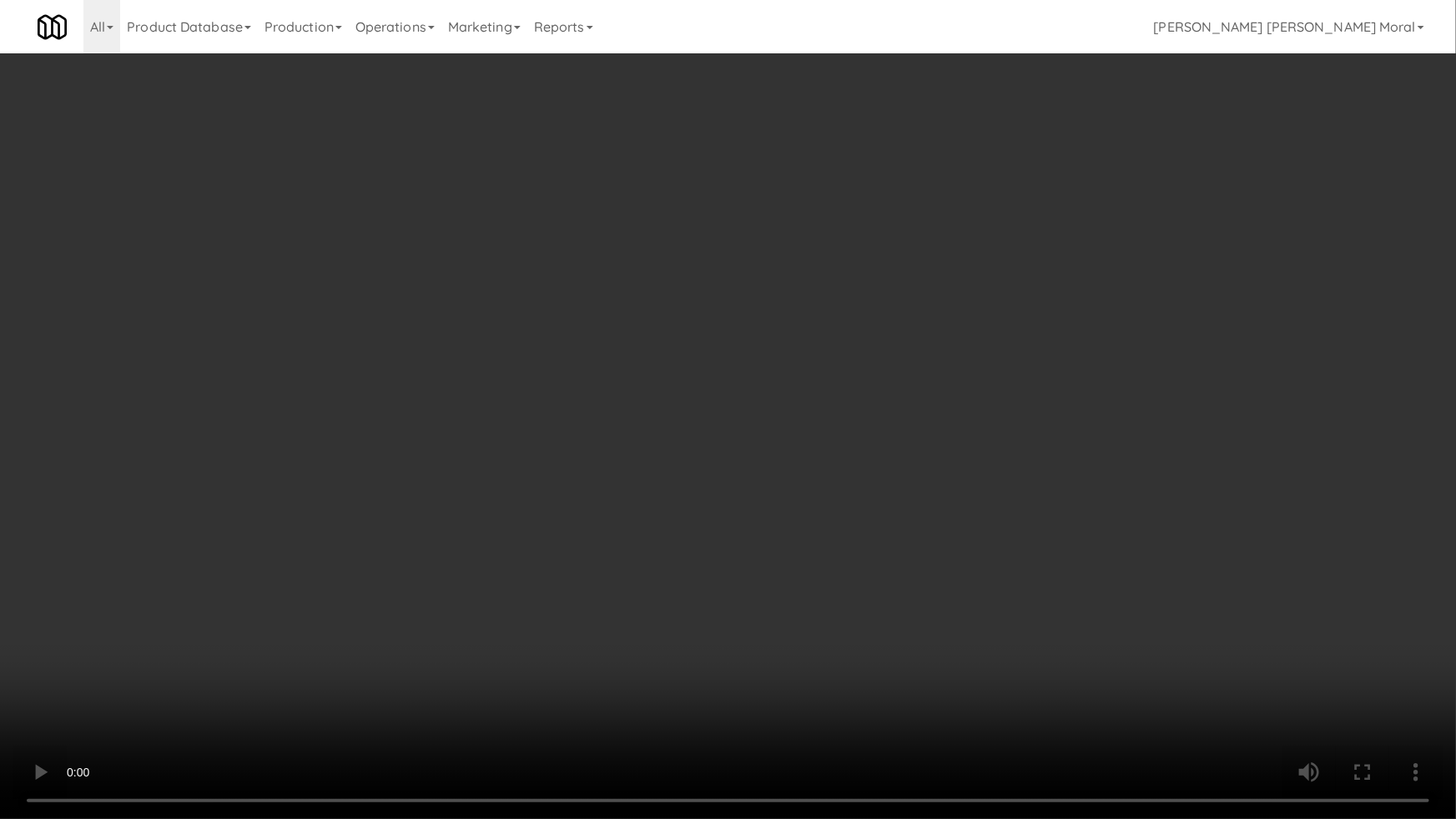
click at [730, 582] on video at bounding box center [728, 409] width 1456 height 819
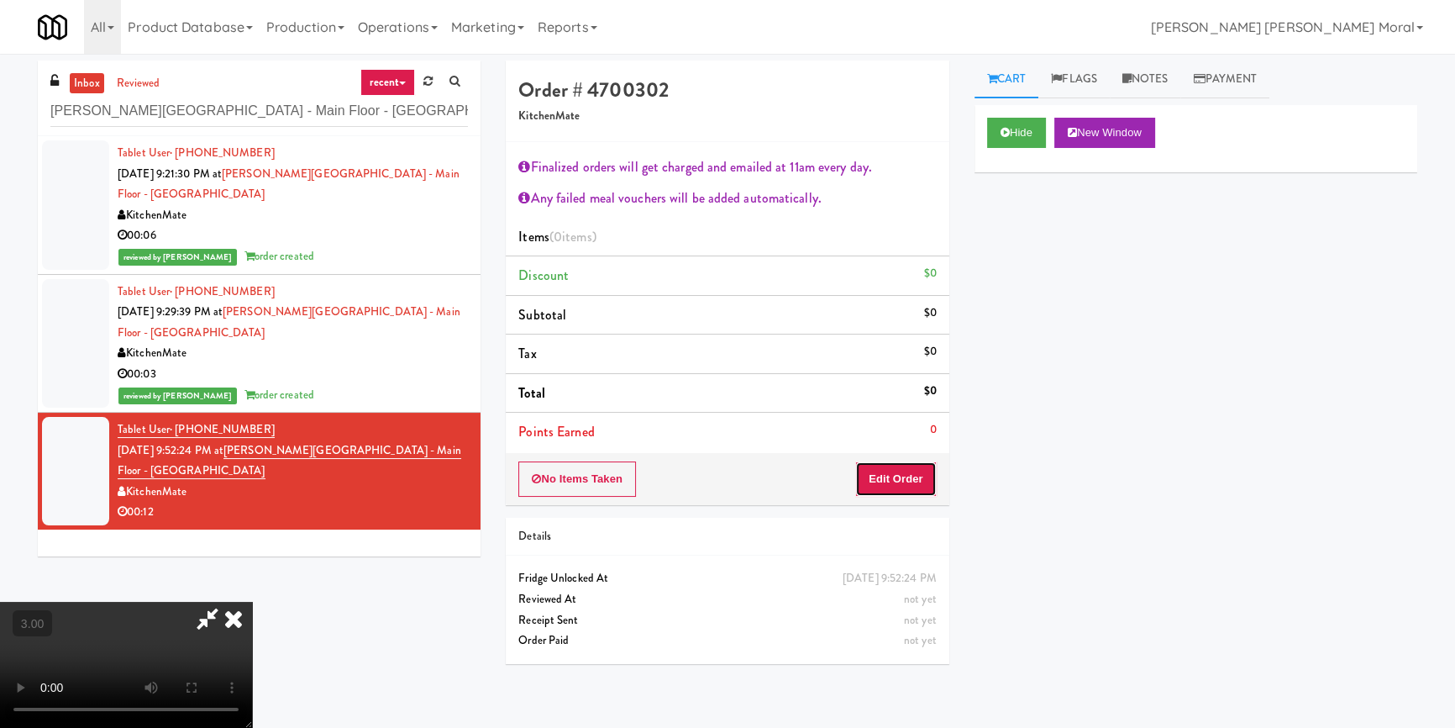
click at [881, 486] on button "Edit Order" at bounding box center [895, 478] width 81 height 35
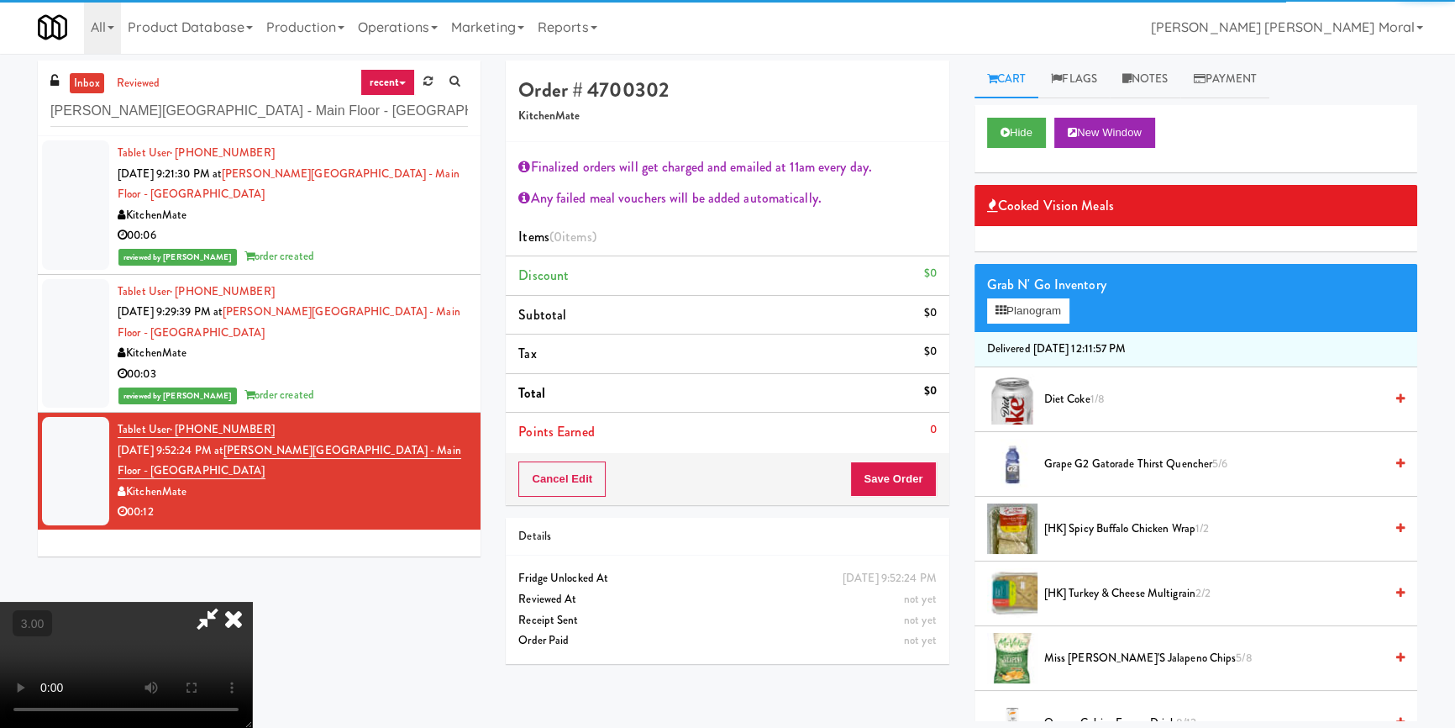
click at [1016, 292] on div "Grab N' Go Inventory" at bounding box center [1196, 284] width 418 height 25
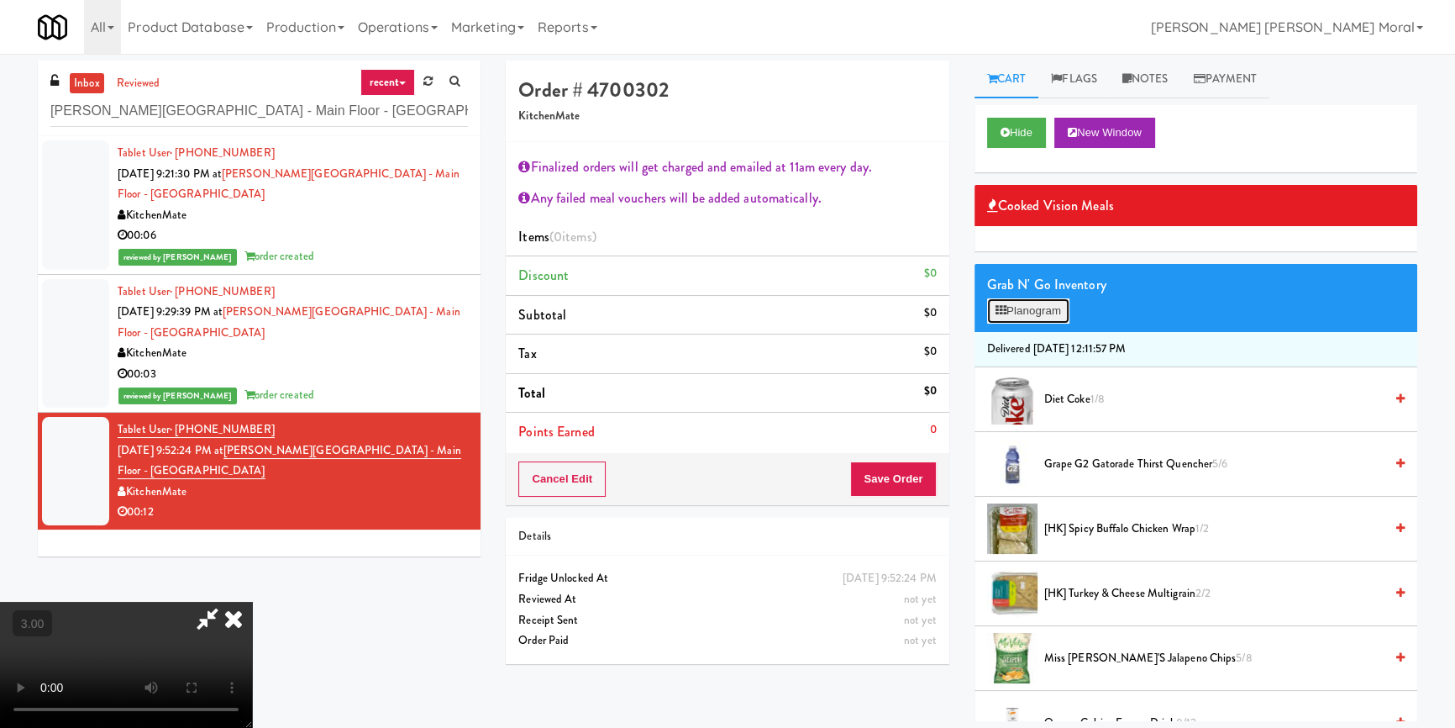
click at [1008, 311] on button "Planogram" at bounding box center [1028, 310] width 82 height 25
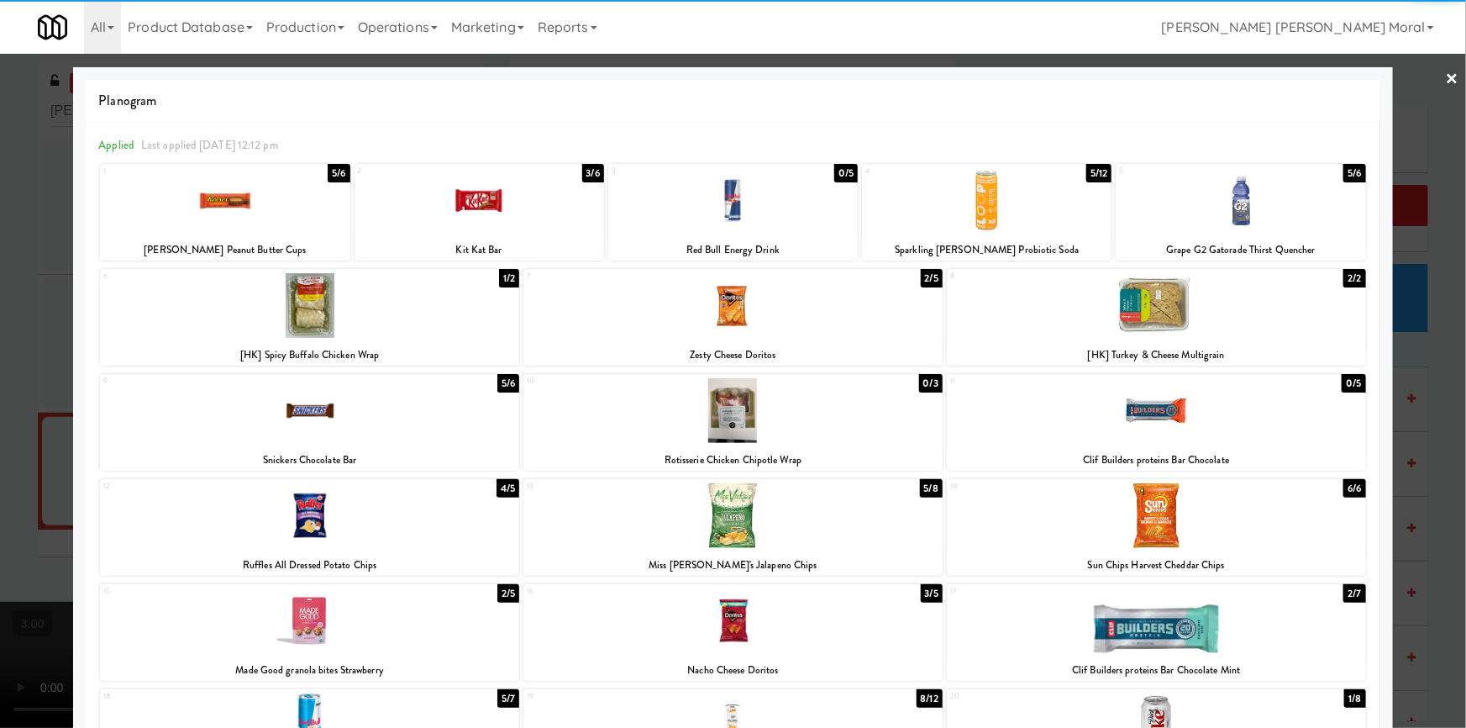
click at [323, 435] on div at bounding box center [309, 410] width 419 height 65
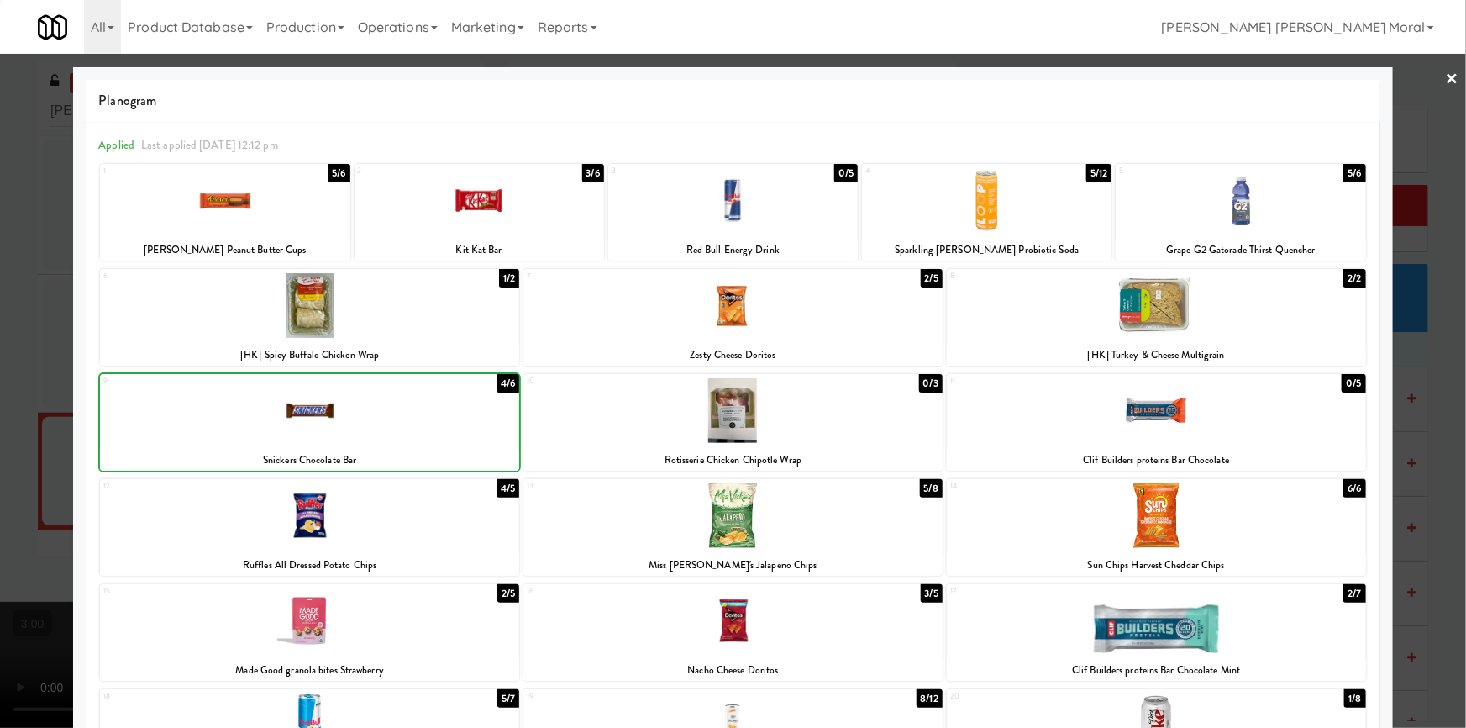
click at [44, 383] on div at bounding box center [733, 364] width 1466 height 728
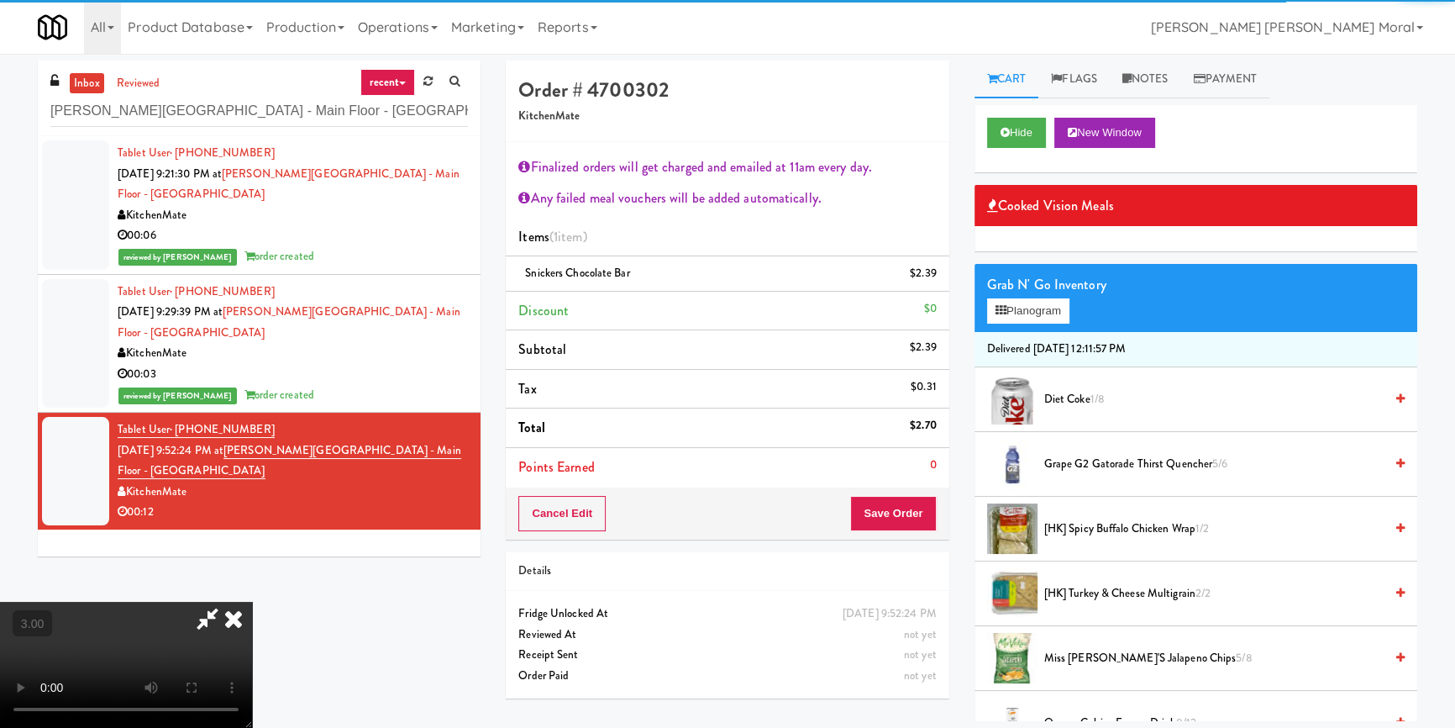
click at [252, 601] on video at bounding box center [126, 664] width 252 height 126
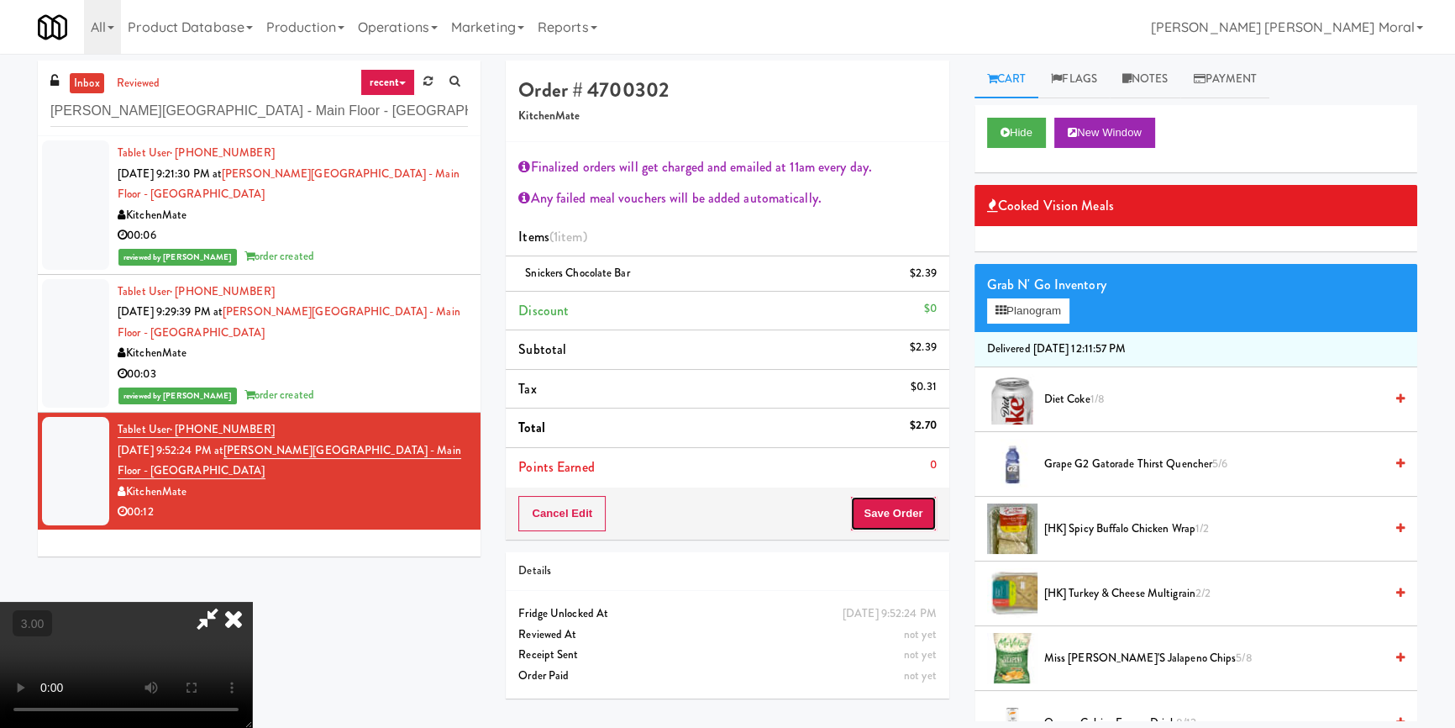
click at [919, 512] on button "Save Order" at bounding box center [893, 513] width 86 height 35
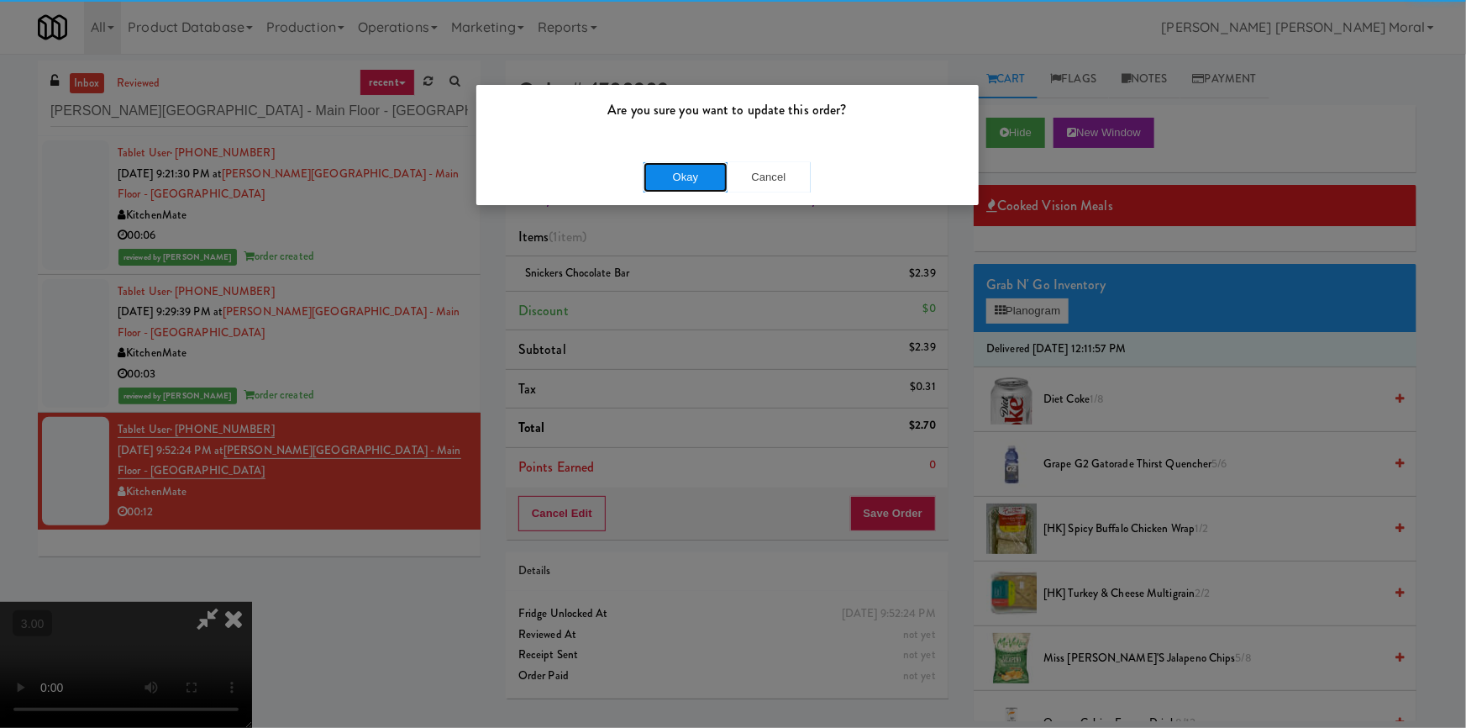
click at [673, 170] on button "Okay" at bounding box center [685, 177] width 84 height 30
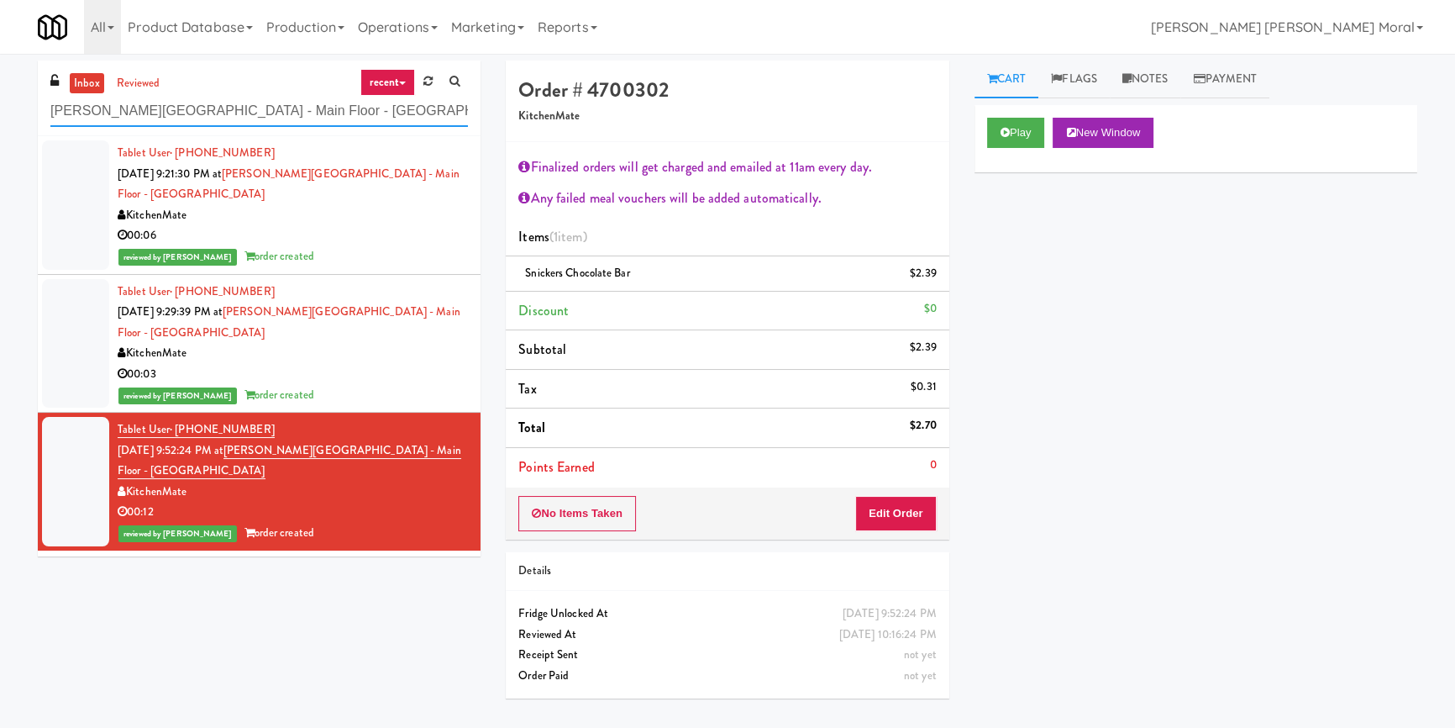
click at [205, 108] on input "H.G. Thode Library - Main Floor - McMaster University" at bounding box center [259, 111] width 418 height 31
paste input "Legacy - Cooler - Right"
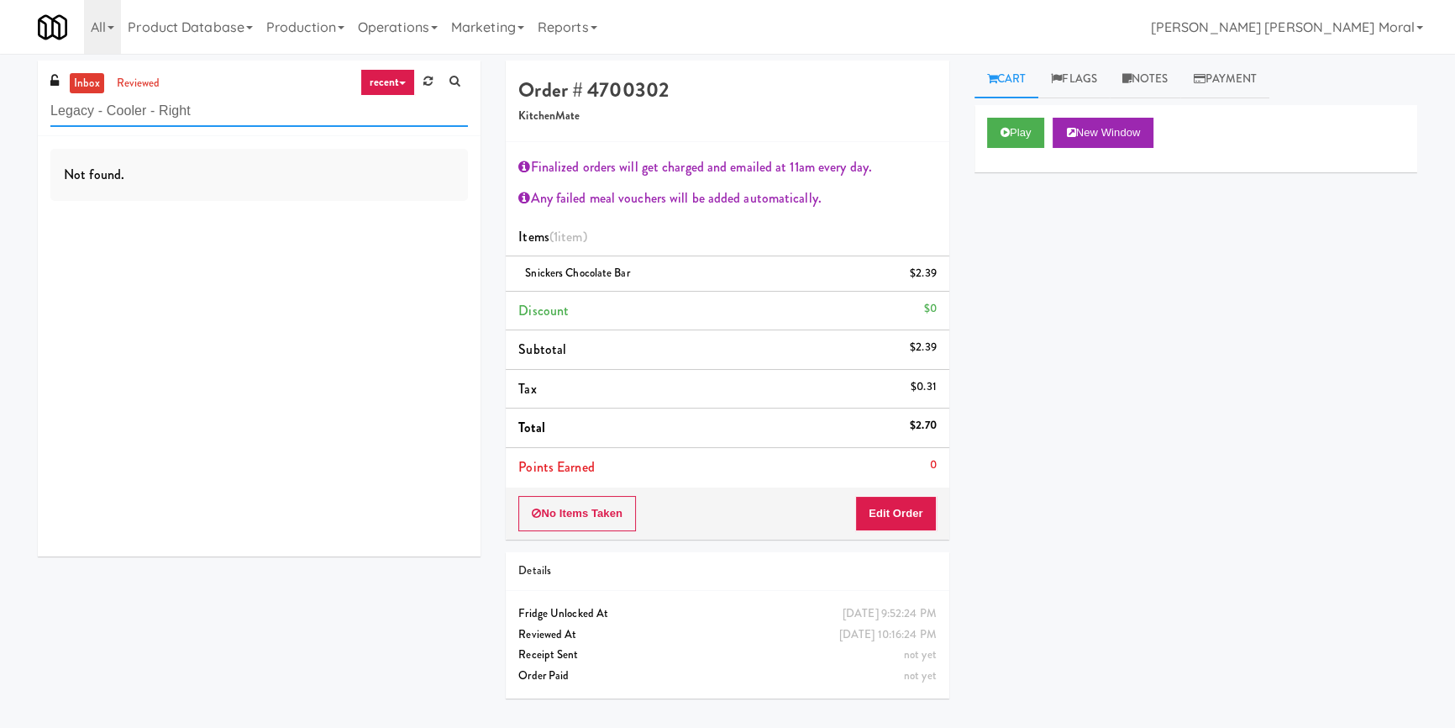
click at [181, 118] on input "Legacy - Cooler - Right" at bounding box center [259, 111] width 418 height 31
paste input "Wheeling Town Center-Cooler"
click at [215, 108] on input "Wheeling Town Center-Cooler" at bounding box center [259, 111] width 418 height 31
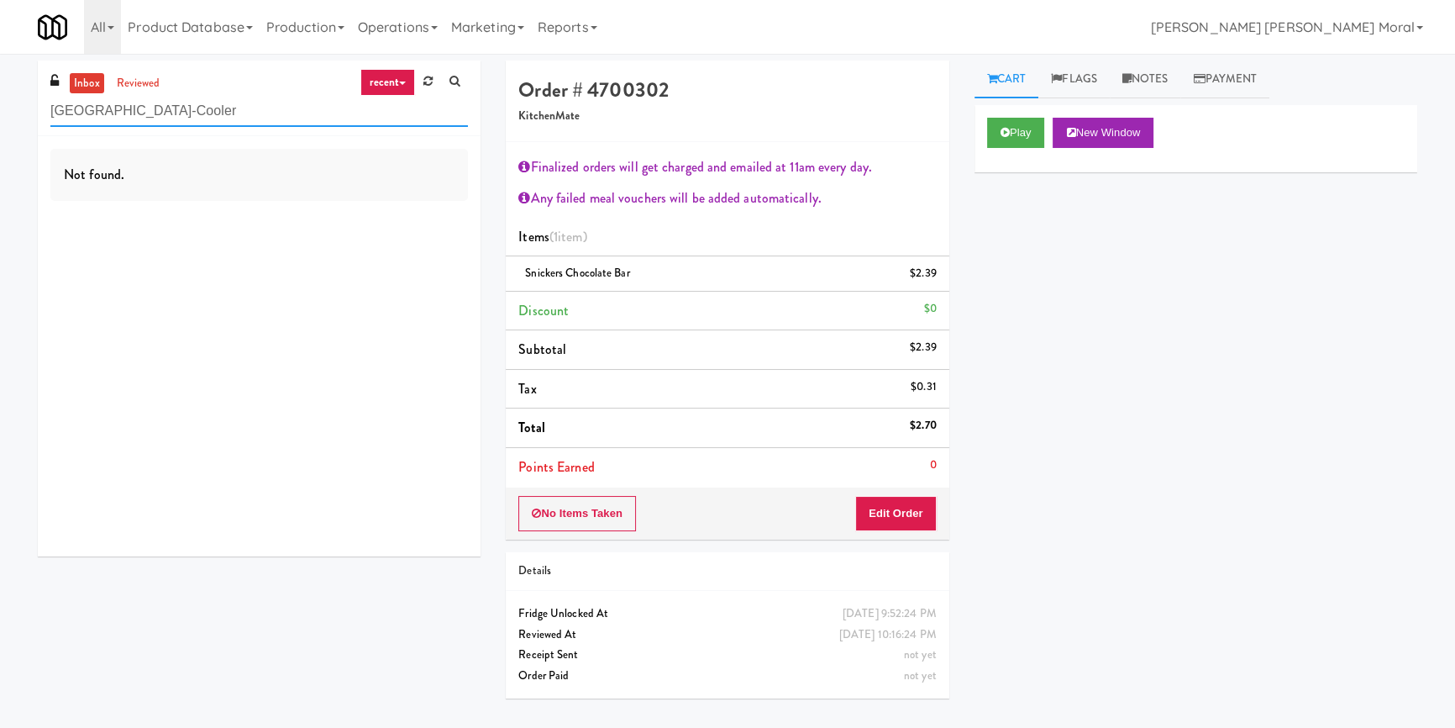
click at [215, 108] on input "Wheeling Town Center-Cooler" at bounding box center [259, 111] width 418 height 31
paste input "FV - Cooler - Middle"
click at [222, 120] on input "FV - Cooler - Middle" at bounding box center [259, 111] width 418 height 31
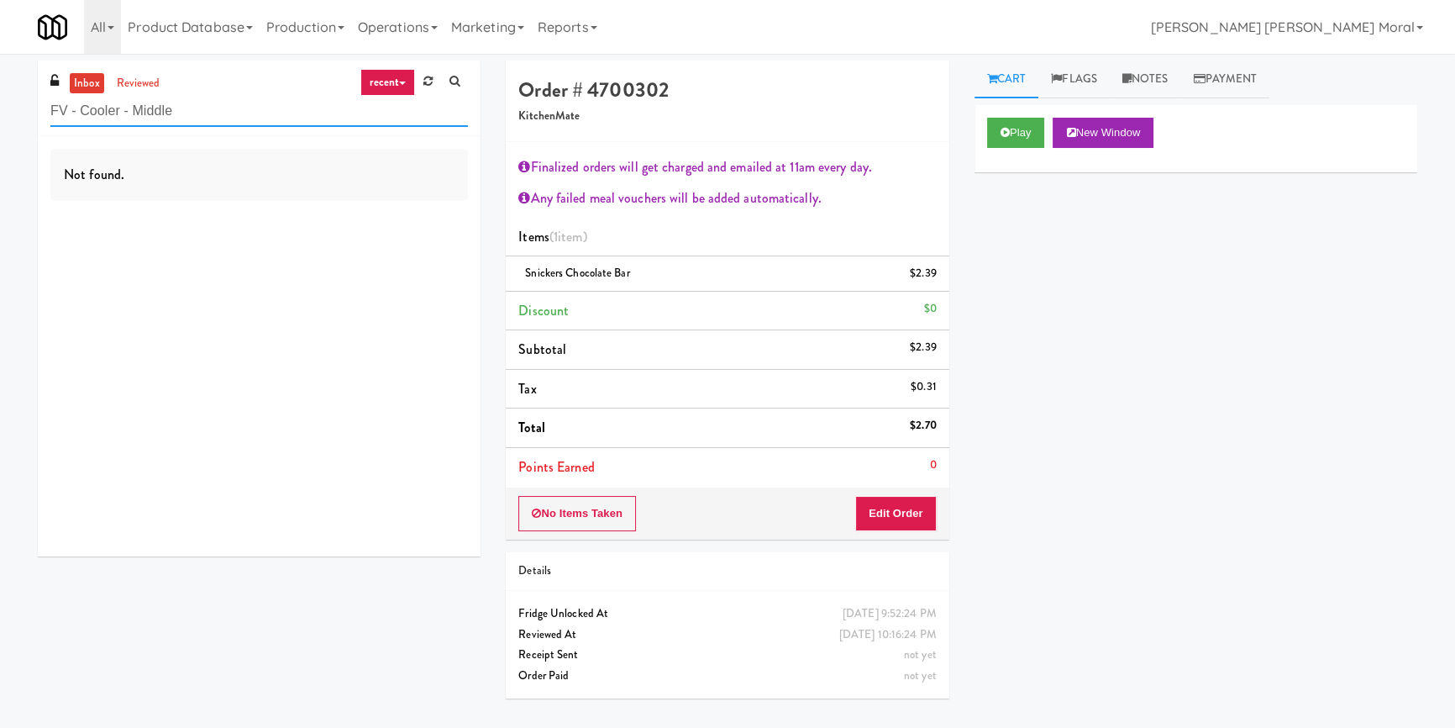
click at [222, 120] on input "FV - Cooler - Middle" at bounding box center [259, 111] width 418 height 31
paste input "Park on First - Mailroom 2 - Cooler"
click at [208, 108] on input "Park on First - Mailroom 2 - Cooler" at bounding box center [259, 111] width 418 height 31
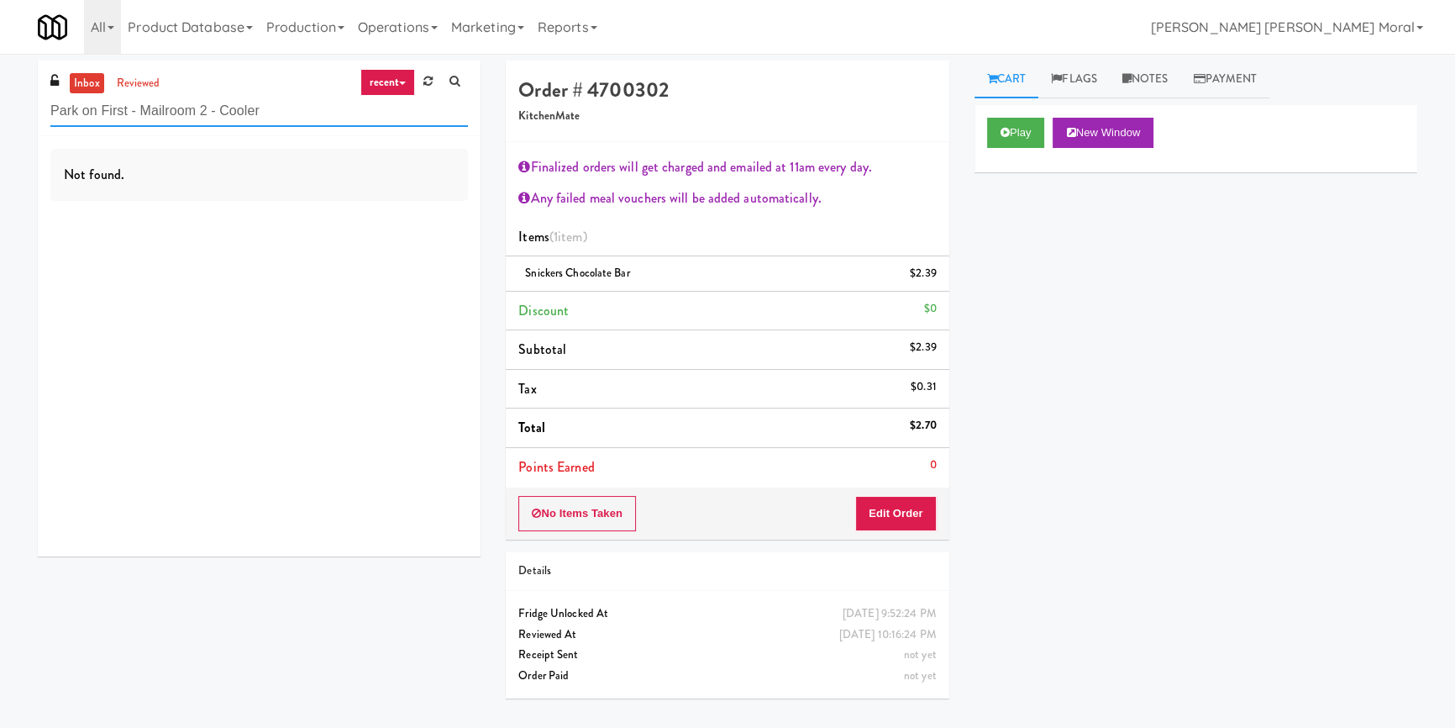
paste input "Hollywood Heights - Drink"
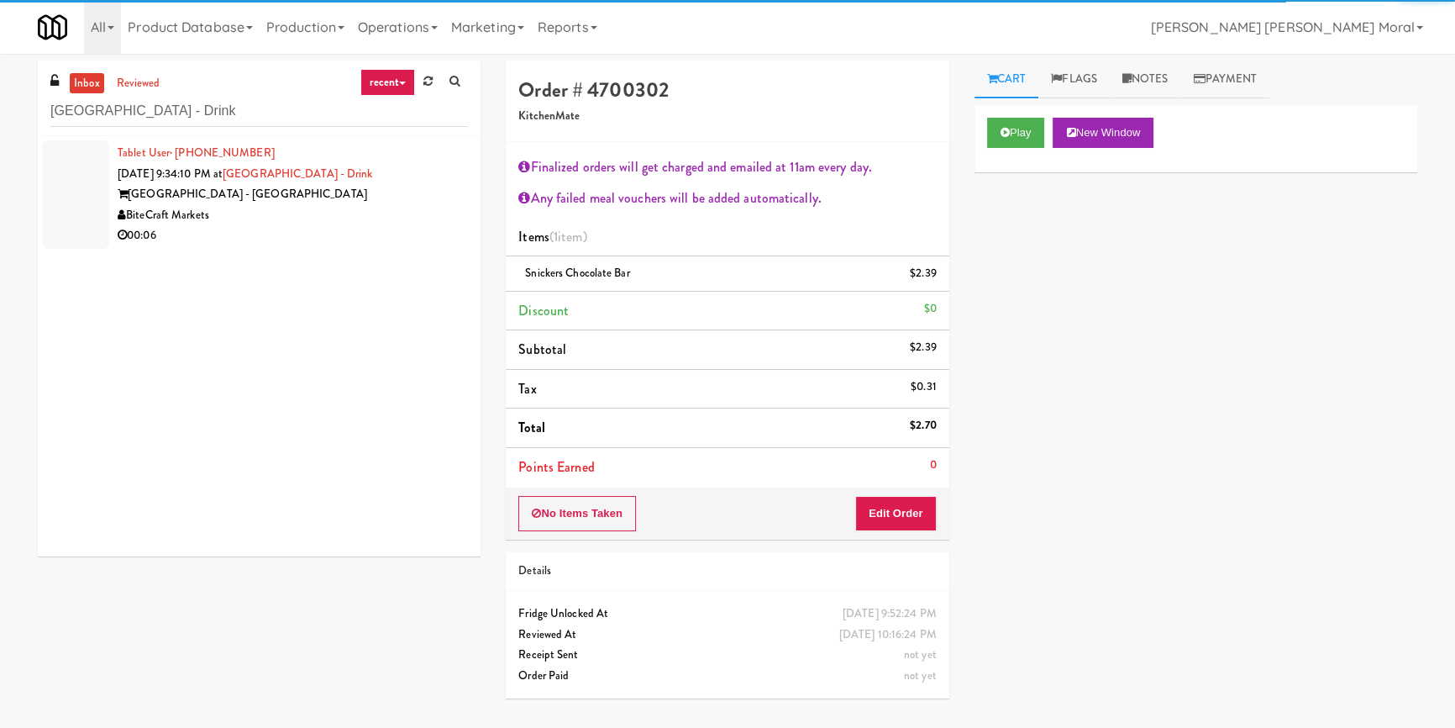
click at [388, 223] on div "BiteCraft Markets" at bounding box center [293, 215] width 350 height 21
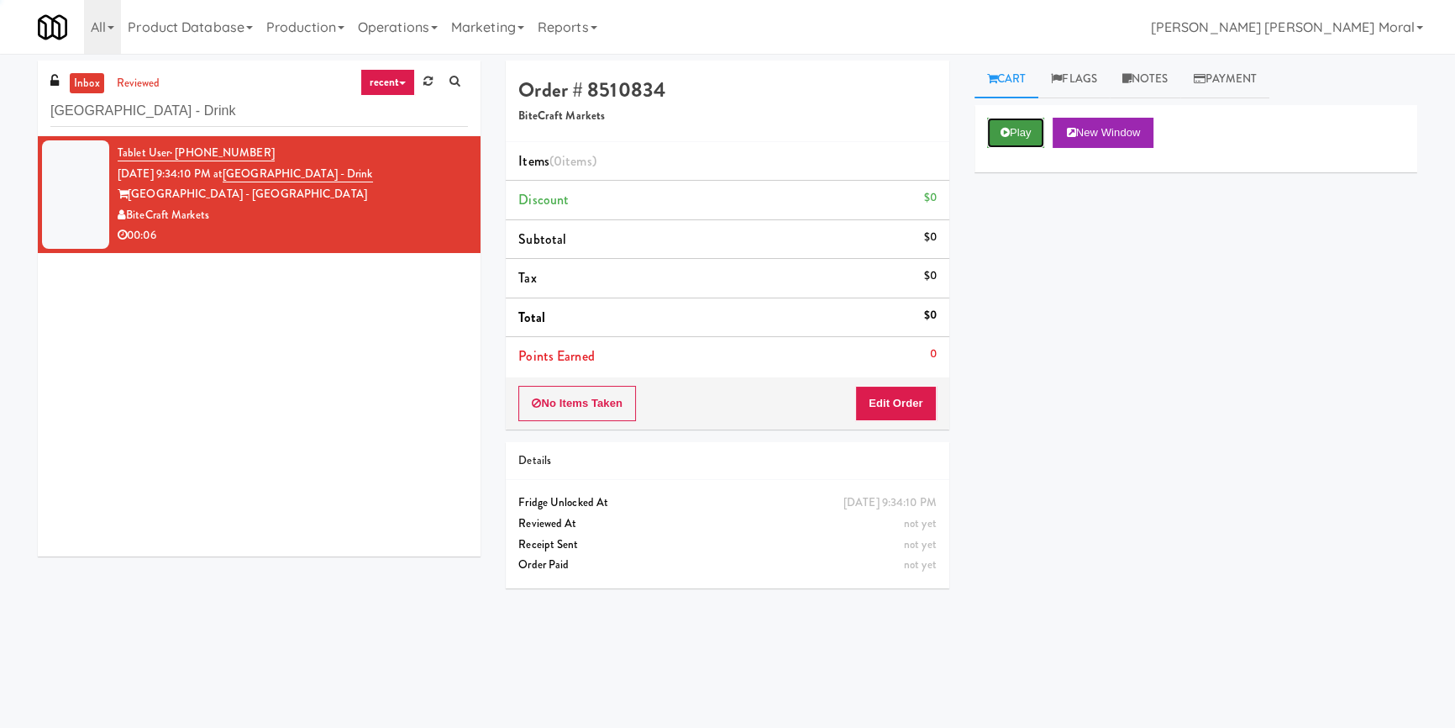
click at [1022, 124] on button "Play" at bounding box center [1016, 133] width 58 height 30
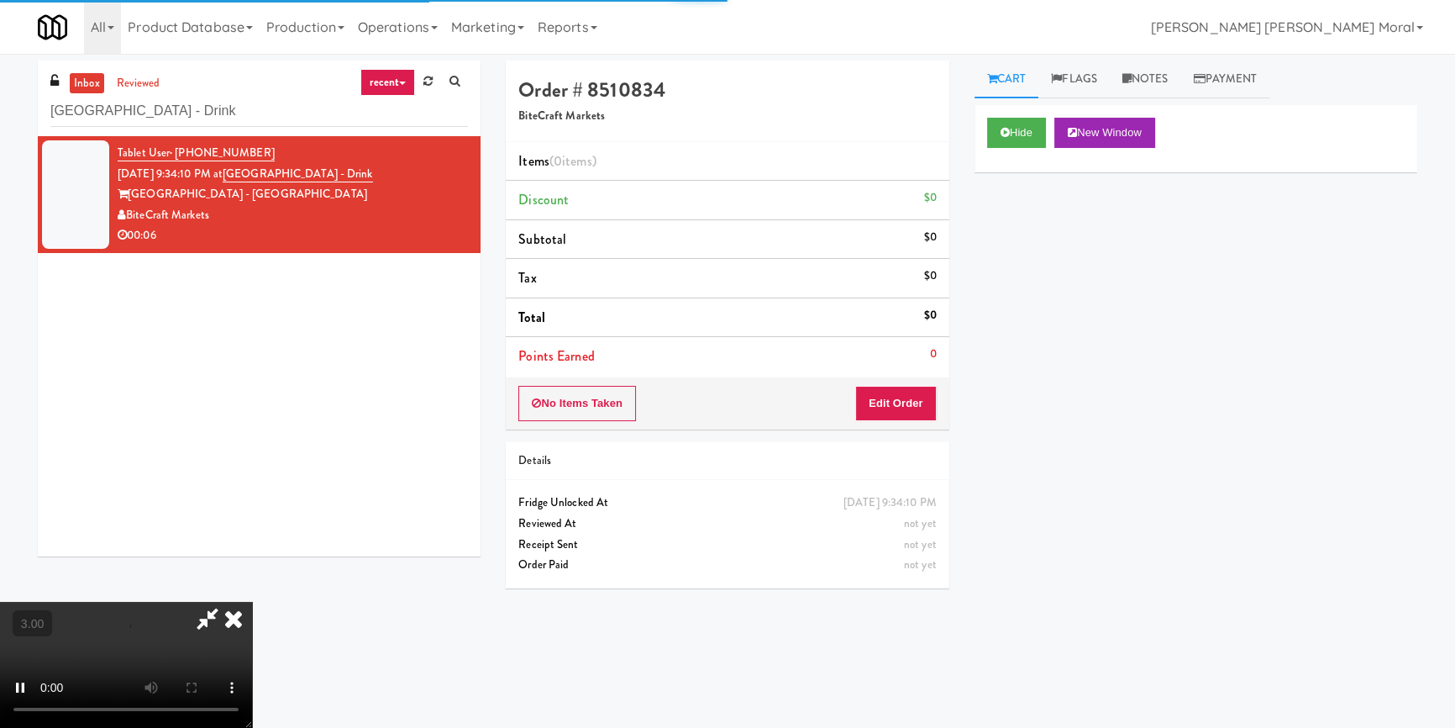
click at [1026, 239] on div "Hide New Window Primary Flag Clear Flag if unable to determine what was taken o…" at bounding box center [1195, 420] width 443 height 630
click at [1026, 240] on div "Hide New Window Primary Flag Clear Flag if unable to determine what was taken o…" at bounding box center [1195, 420] width 443 height 630
click at [906, 399] on button "Edit Order" at bounding box center [895, 403] width 81 height 35
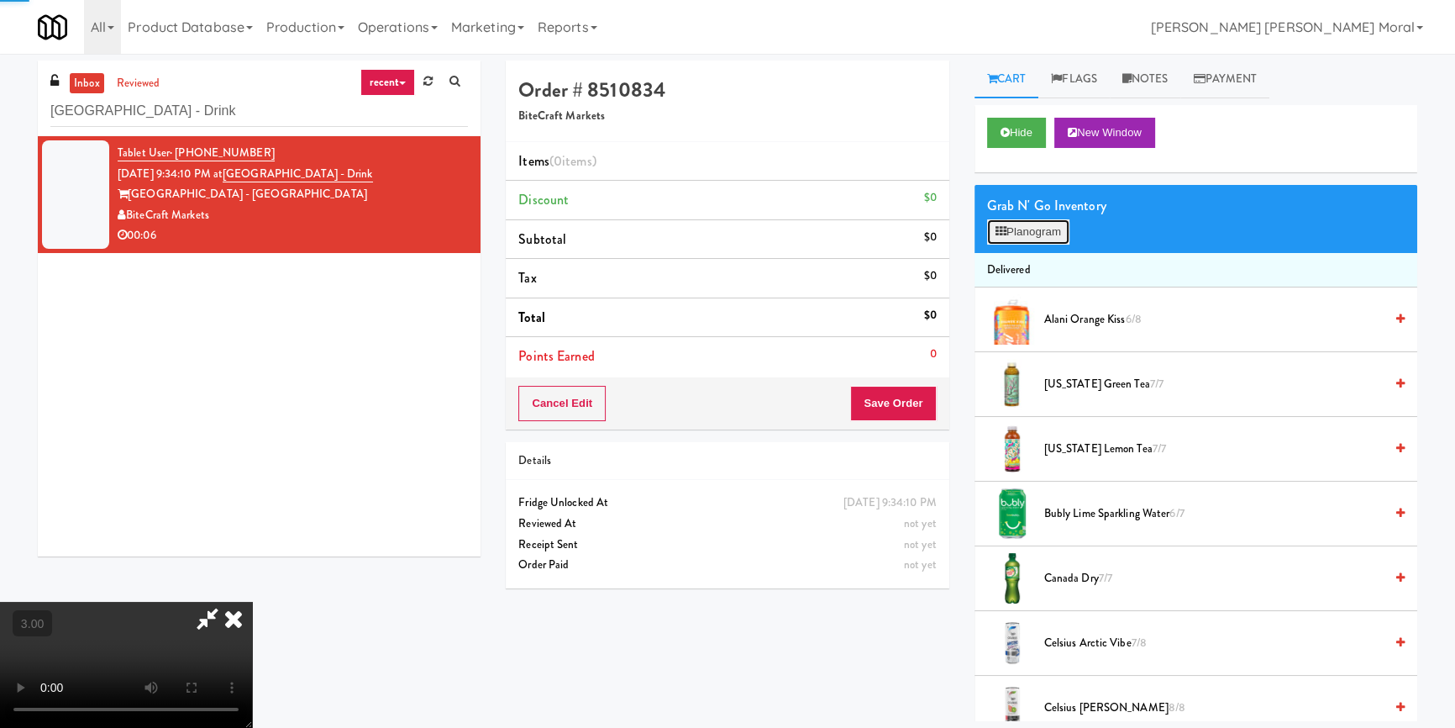
click at [1011, 239] on button "Planogram" at bounding box center [1028, 231] width 82 height 25
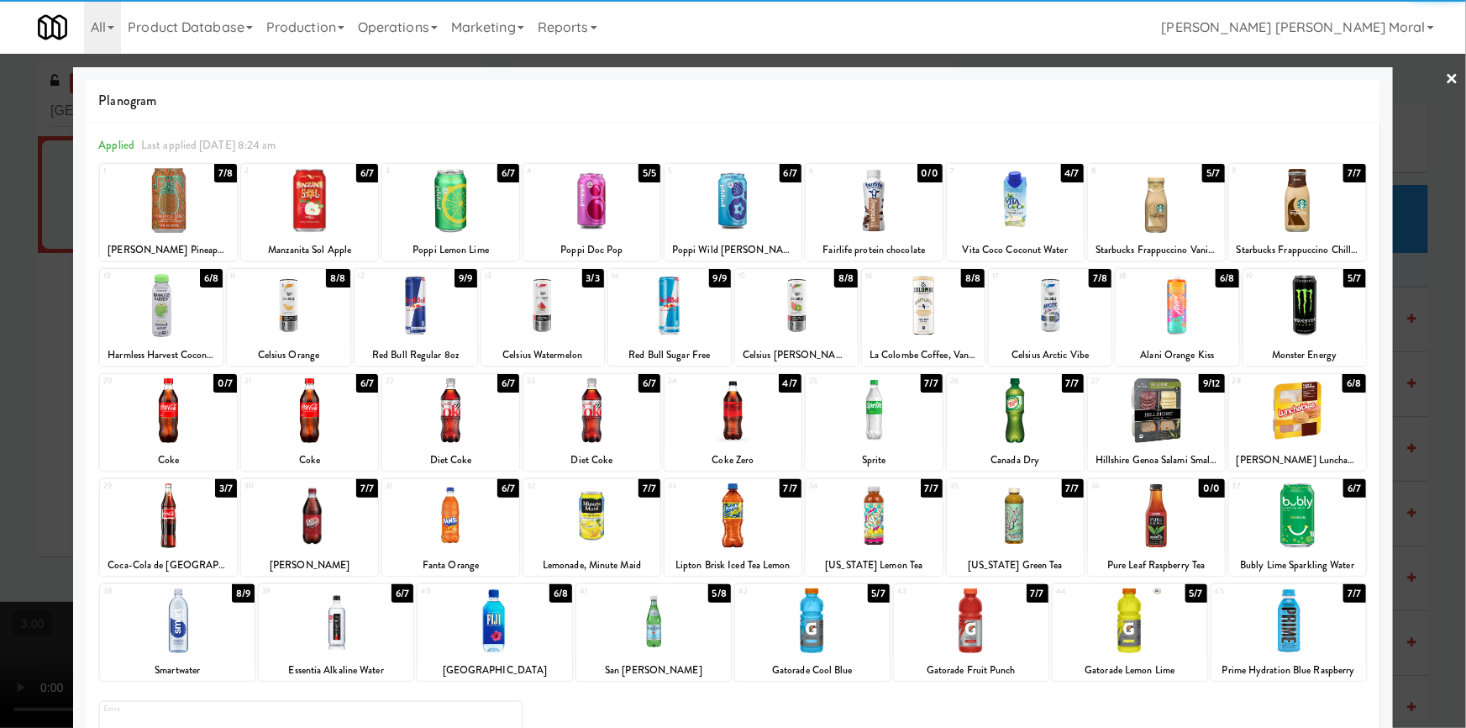
click at [1003, 619] on div at bounding box center [971, 620] width 155 height 65
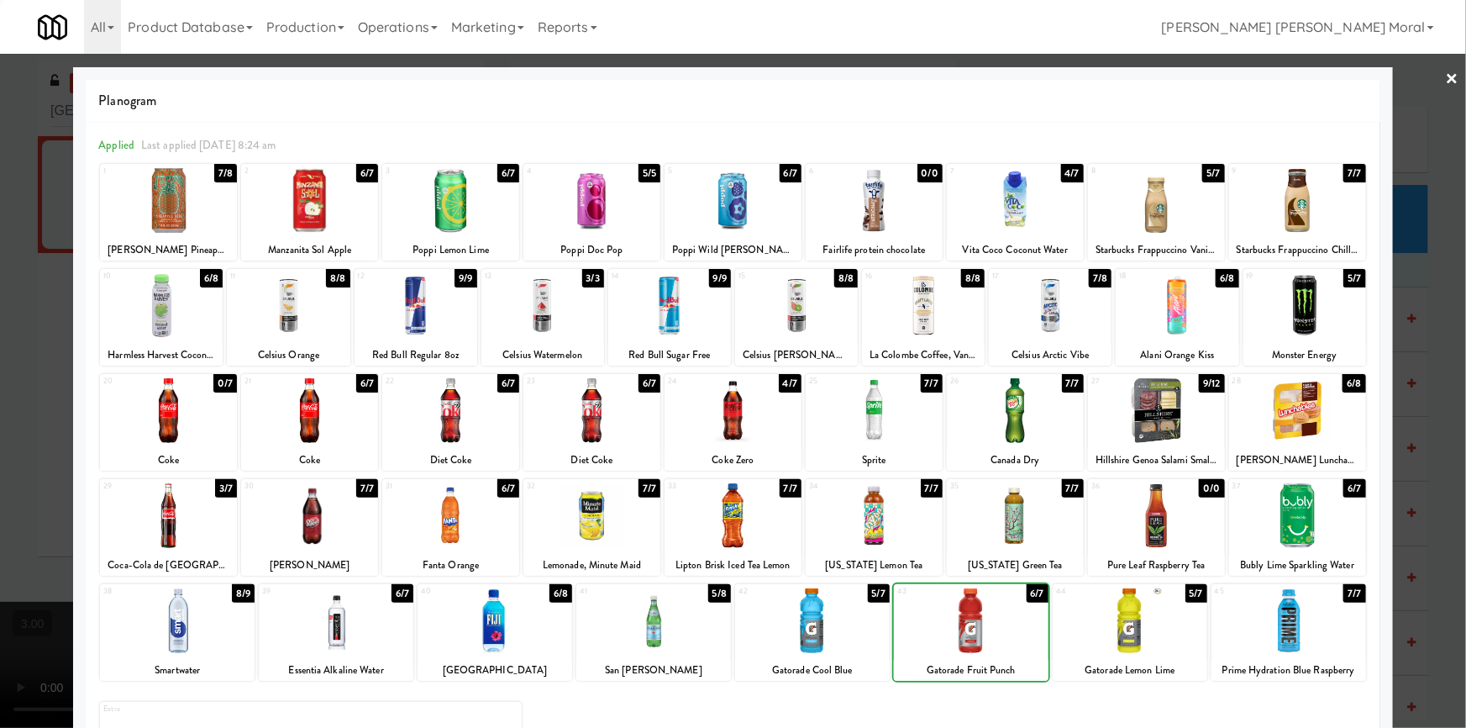
click at [0, 437] on div at bounding box center [733, 364] width 1466 height 728
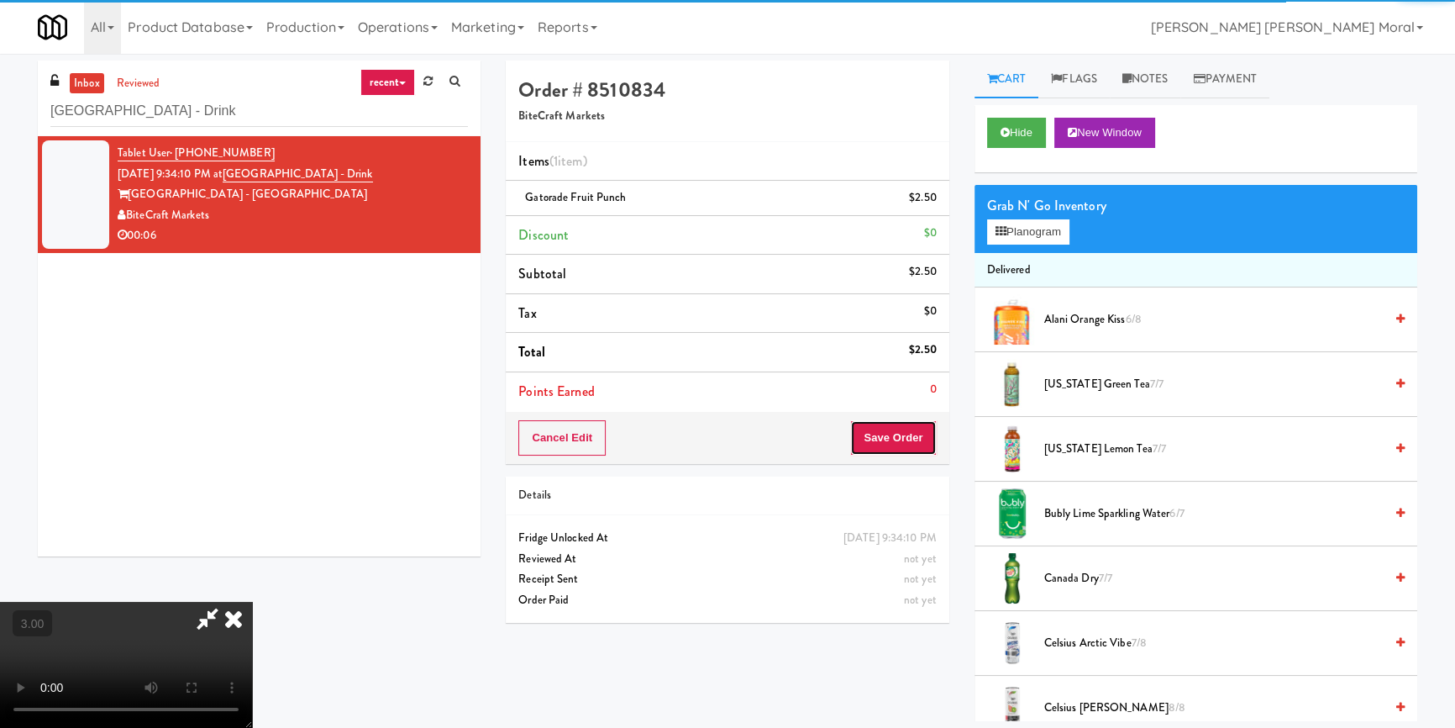
click at [903, 444] on button "Save Order" at bounding box center [893, 437] width 86 height 35
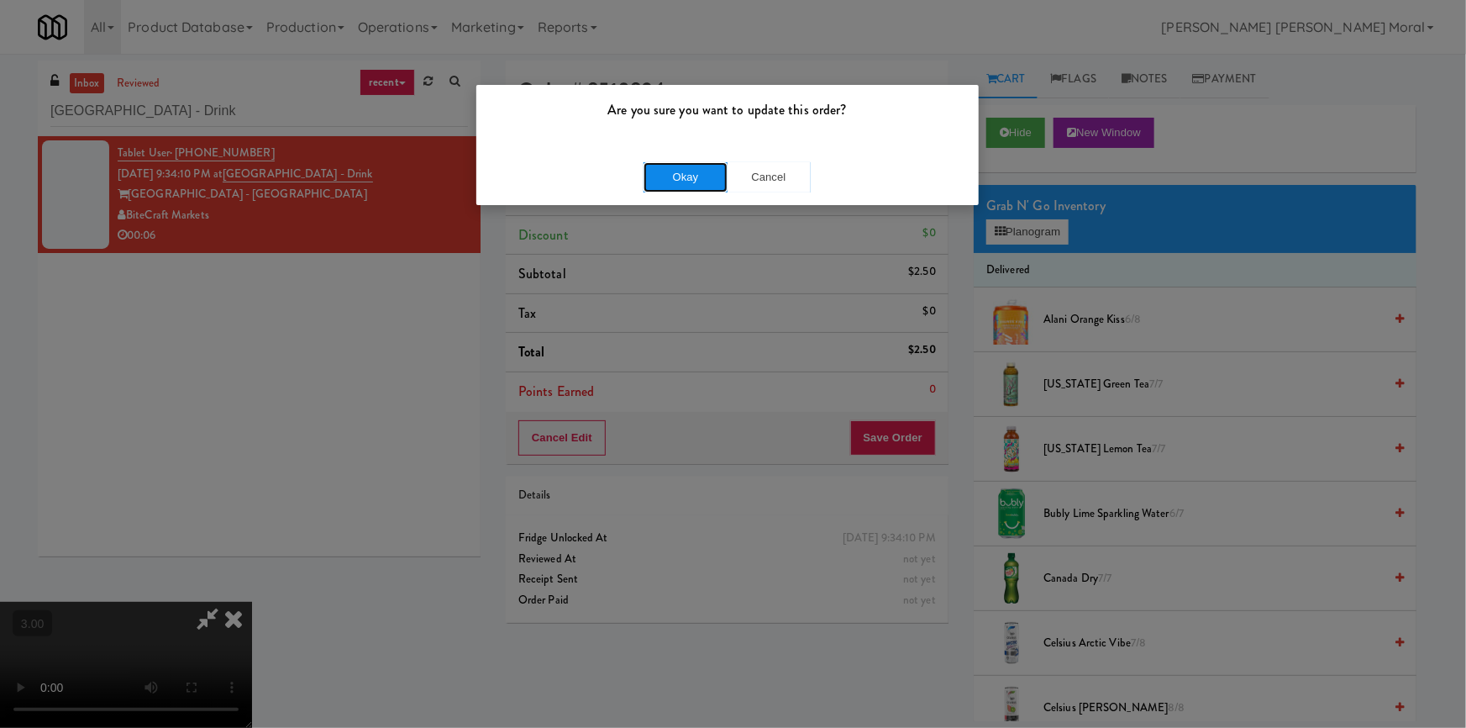
click at [715, 173] on button "Okay" at bounding box center [685, 177] width 84 height 30
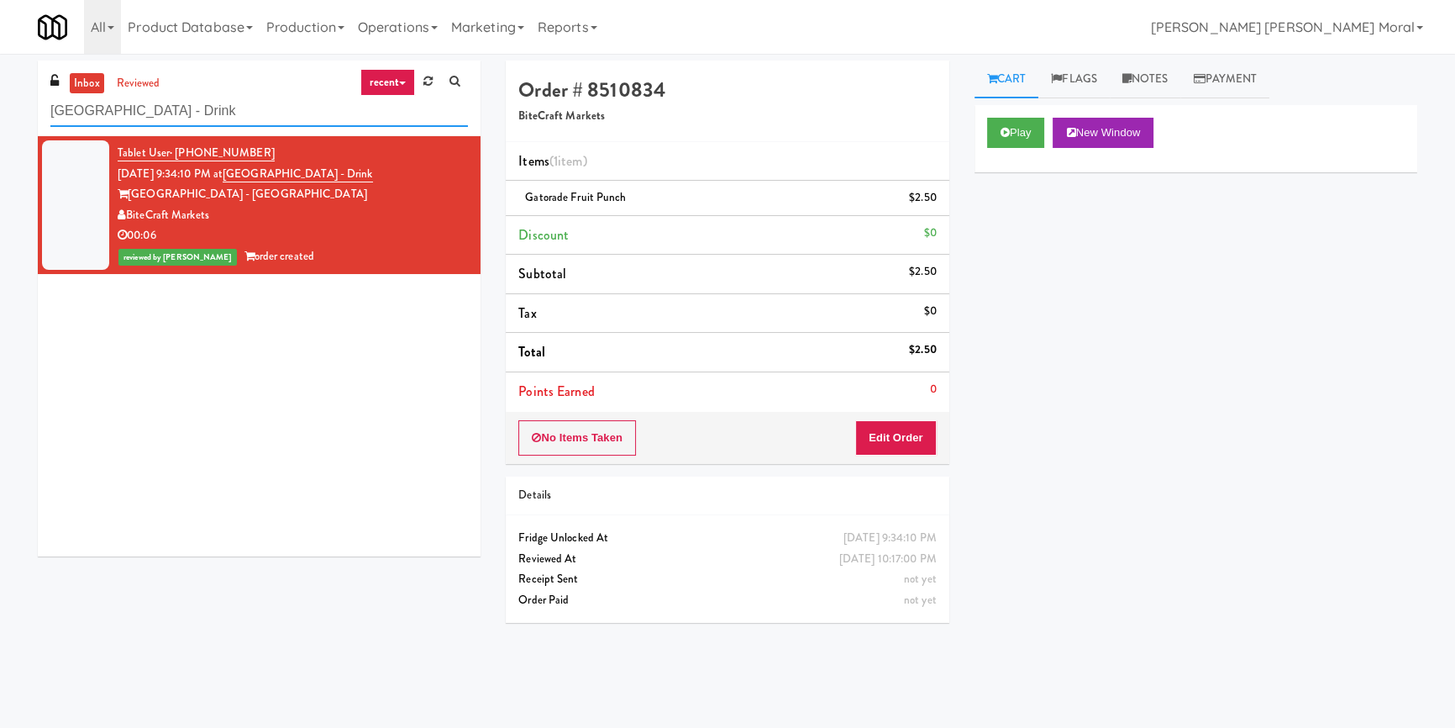
click at [186, 114] on input "Hollywood Heights - Drink" at bounding box center [259, 111] width 418 height 31
paste input "INTRO Cleveland"
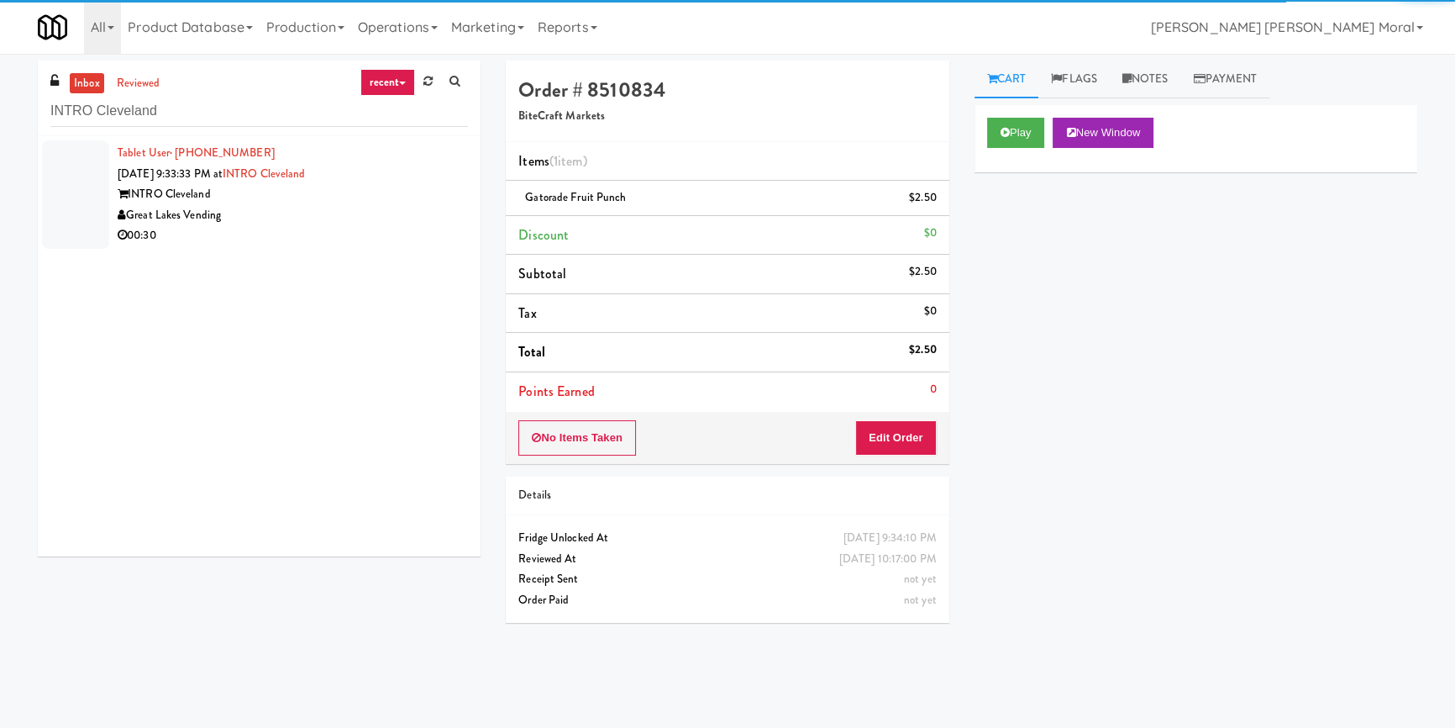
click at [392, 228] on div "00:30" at bounding box center [293, 235] width 350 height 21
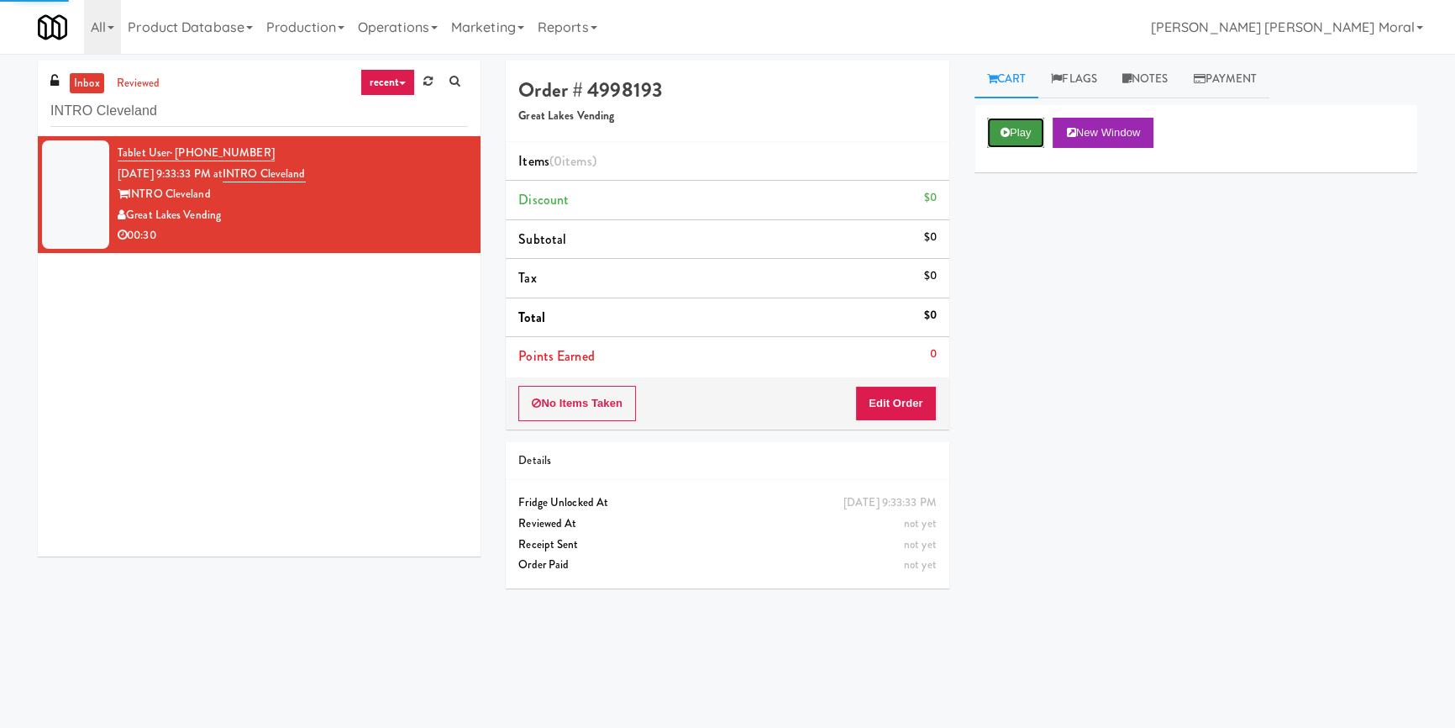
click at [1027, 145] on button "Play" at bounding box center [1016, 133] width 58 height 30
click at [1031, 244] on div "Play New Window Primary Flag Clear Flag if unable to determine what was taken o…" at bounding box center [1195, 420] width 443 height 630
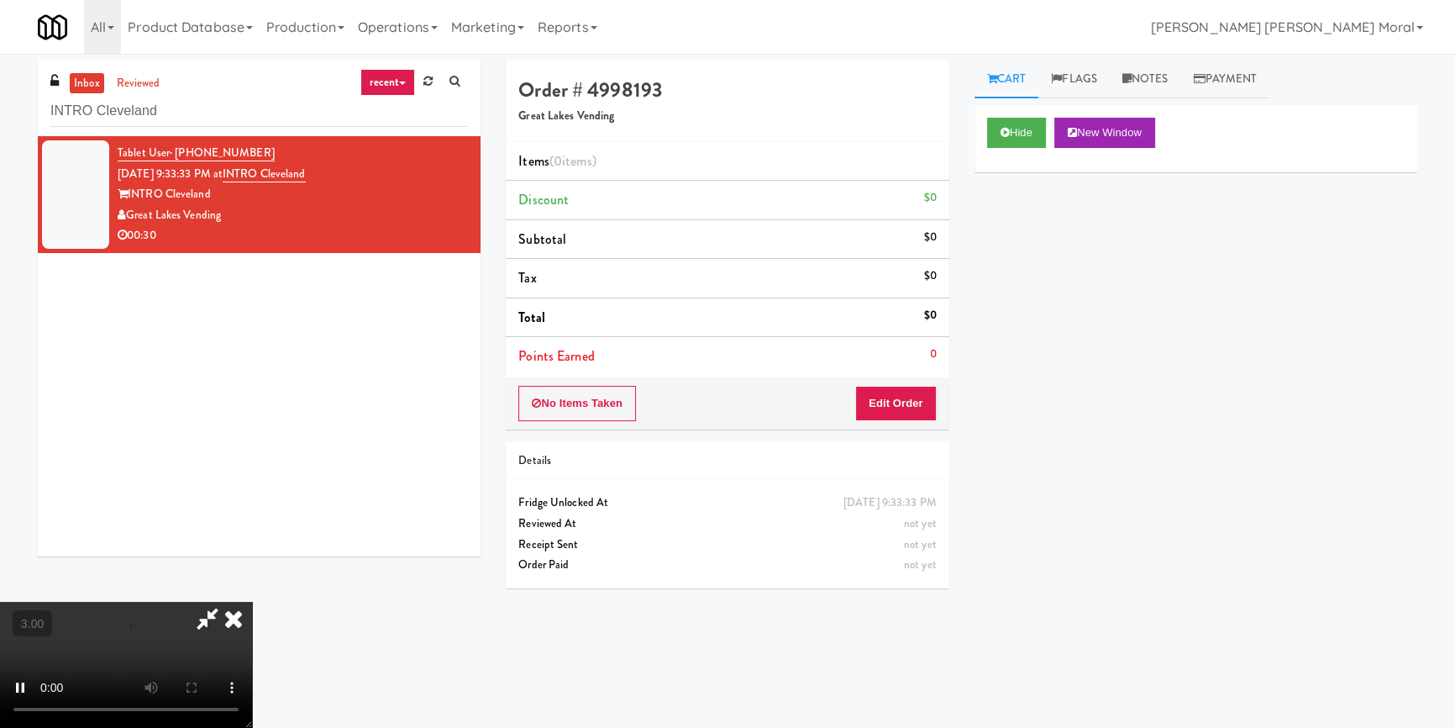
click at [1031, 244] on div "Hide New Window Primary Flag Clear Flag if unable to determine what was taken o…" at bounding box center [1195, 420] width 443 height 630
click at [896, 387] on button "Edit Order" at bounding box center [895, 403] width 81 height 35
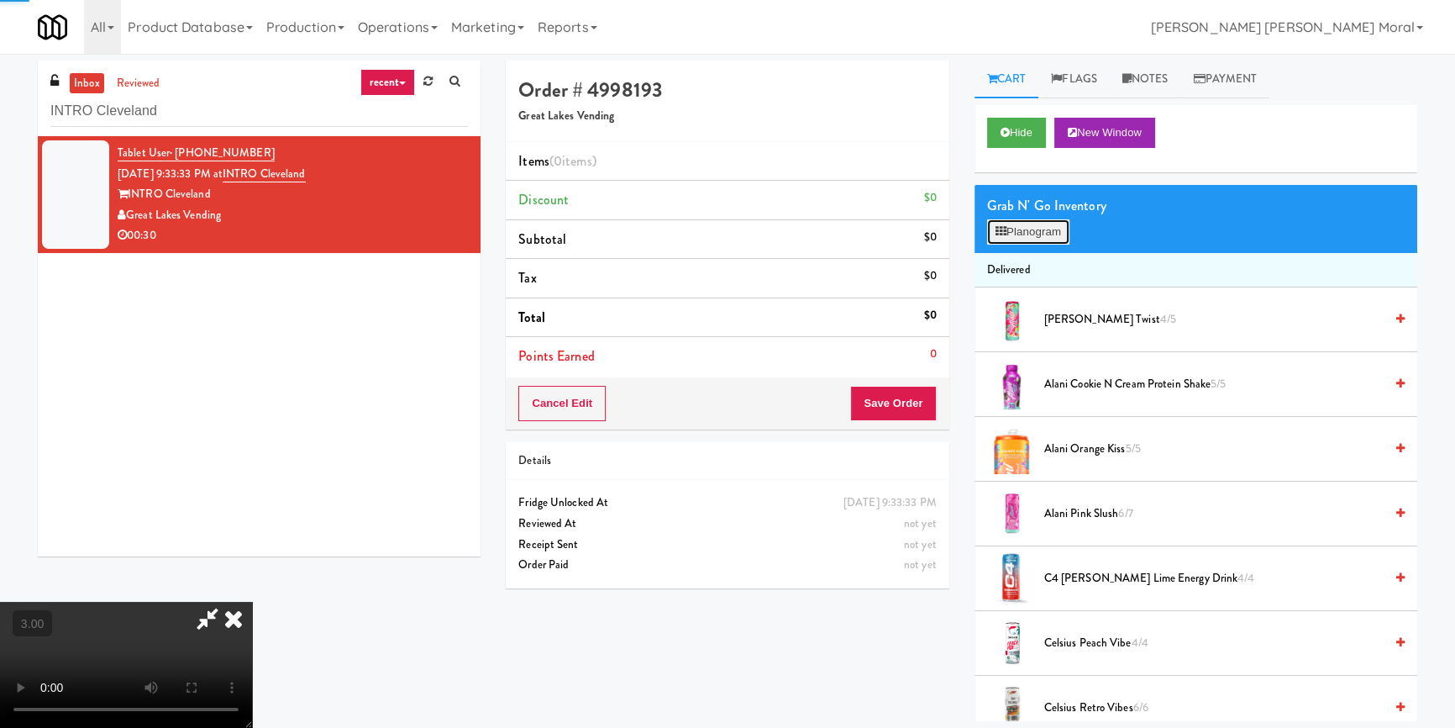
click at [1016, 223] on button "Planogram" at bounding box center [1028, 231] width 82 height 25
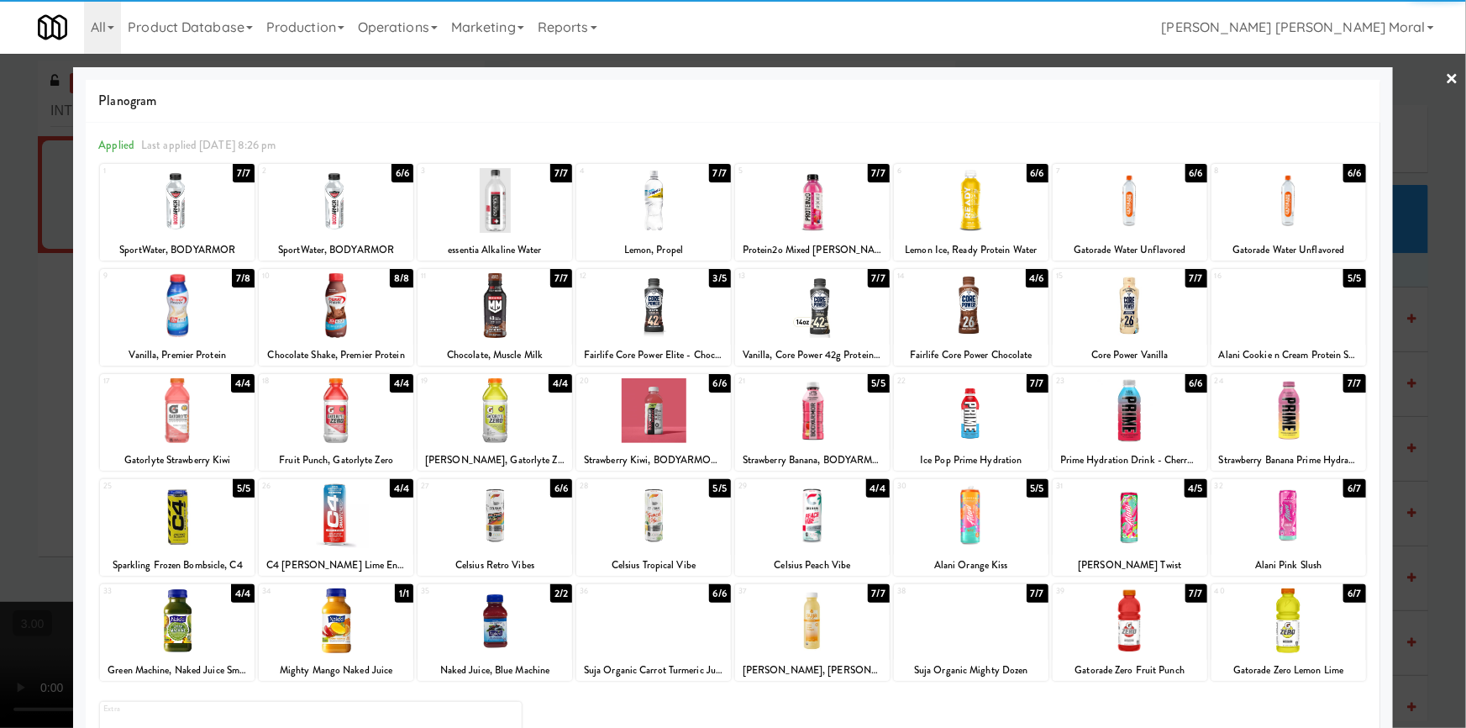
drag, startPoint x: 335, startPoint y: 426, endPoint x: 430, endPoint y: 430, distance: 95.0
click at [335, 425] on div at bounding box center [336, 410] width 155 height 65
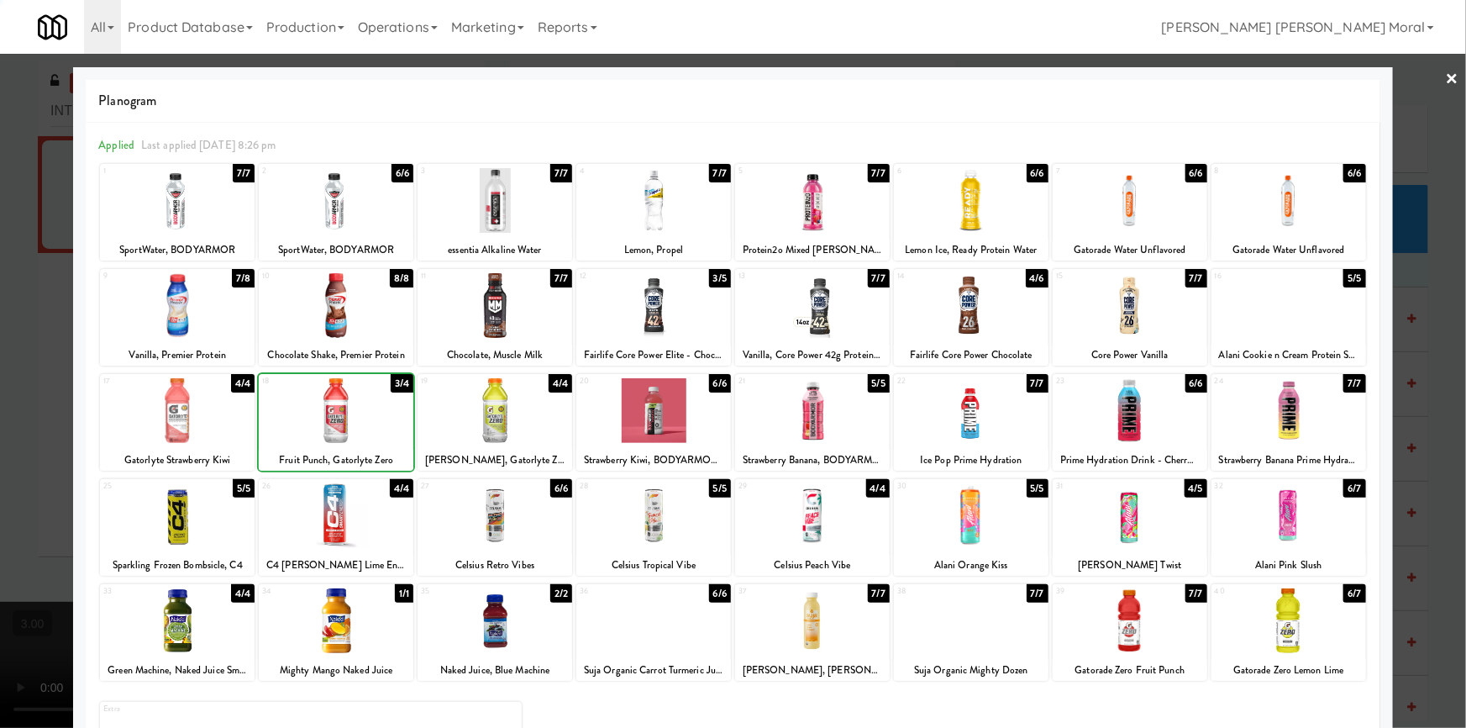
click at [492, 429] on div at bounding box center [495, 410] width 155 height 65
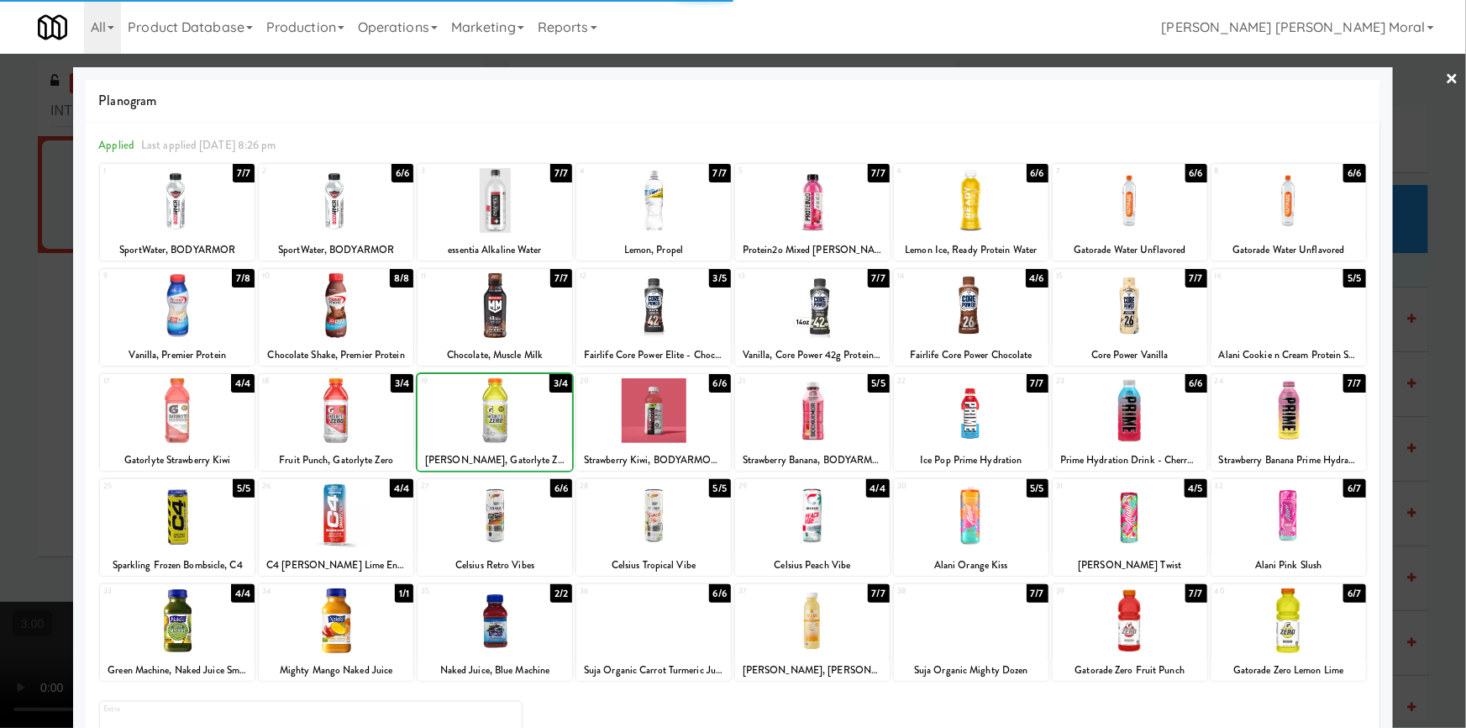
click at [0, 397] on div at bounding box center [733, 364] width 1466 height 728
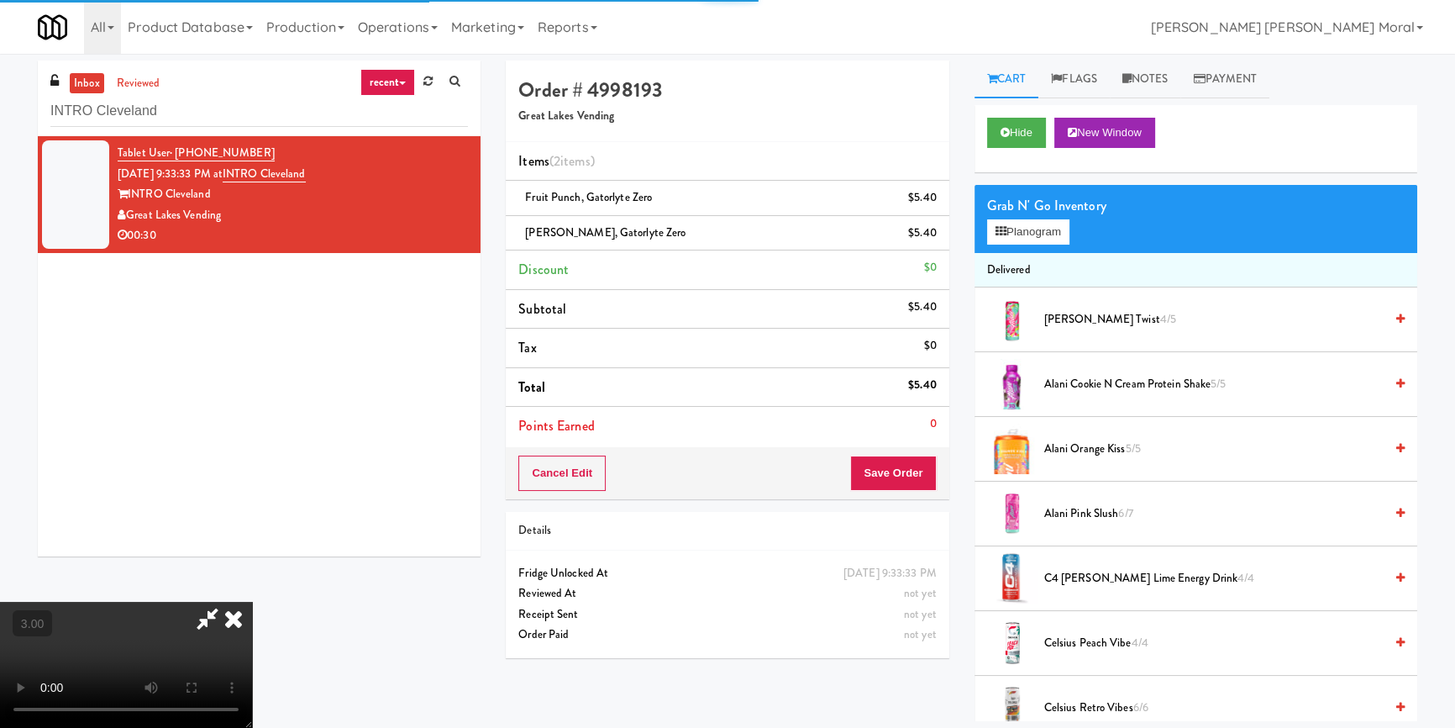
click at [252, 601] on video at bounding box center [126, 664] width 252 height 126
click at [924, 464] on button "Save Order" at bounding box center [893, 472] width 86 height 35
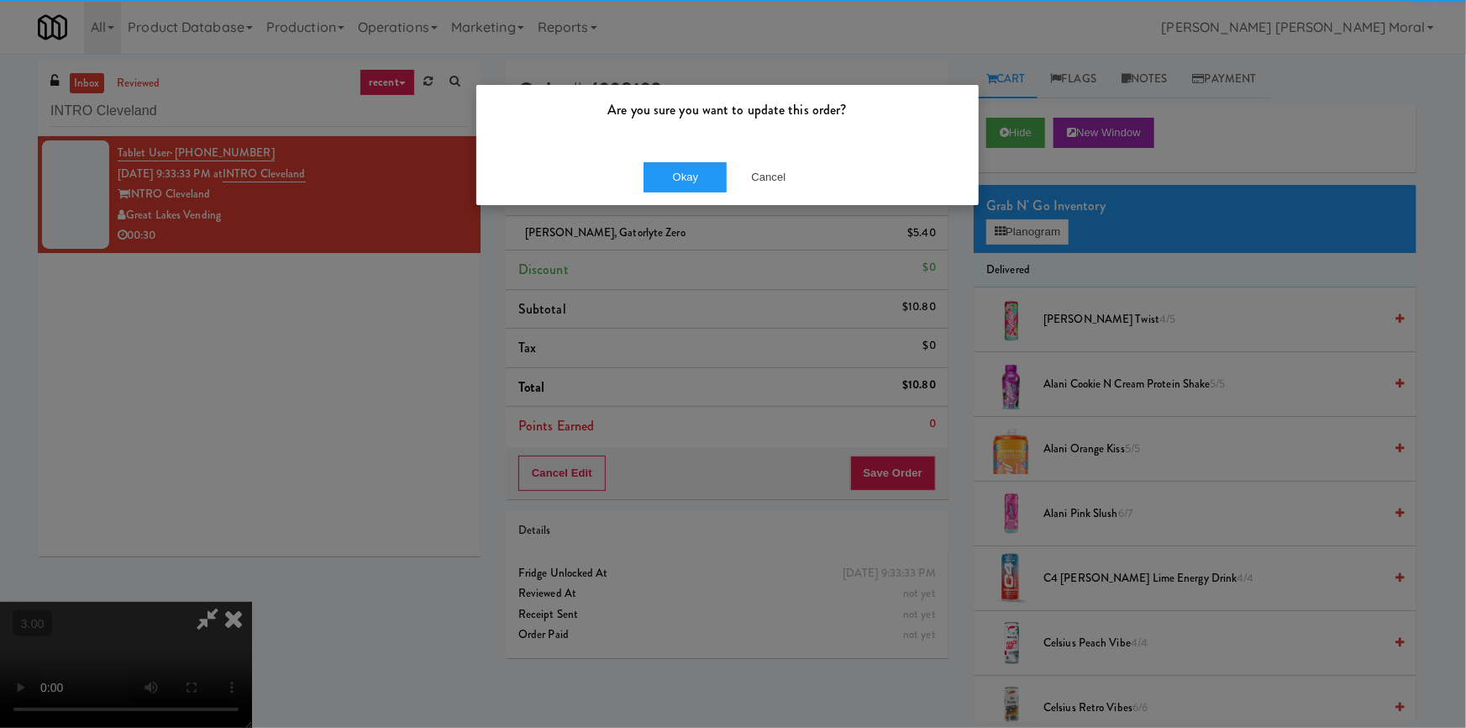
click at [702, 192] on div "Okay Cancel" at bounding box center [727, 177] width 502 height 56
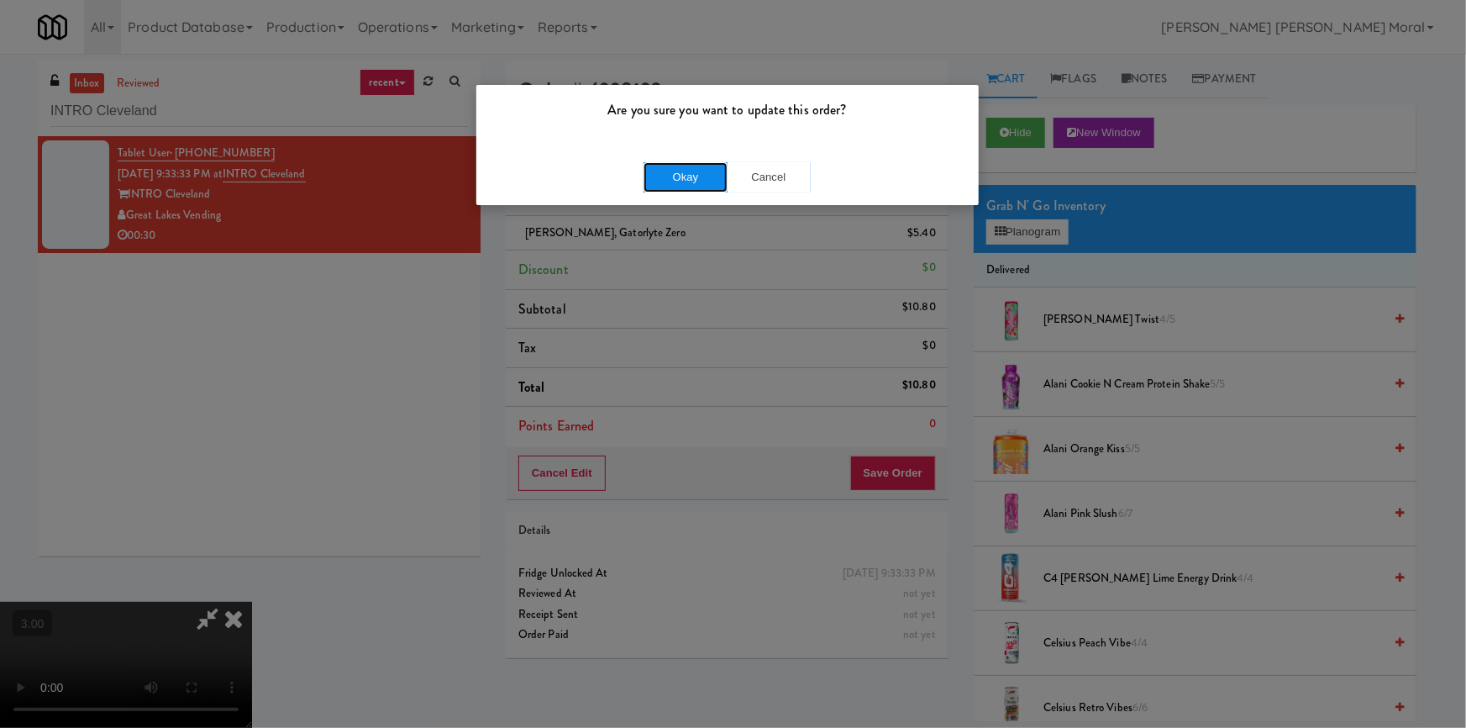
click at [699, 176] on button "Okay" at bounding box center [685, 177] width 84 height 30
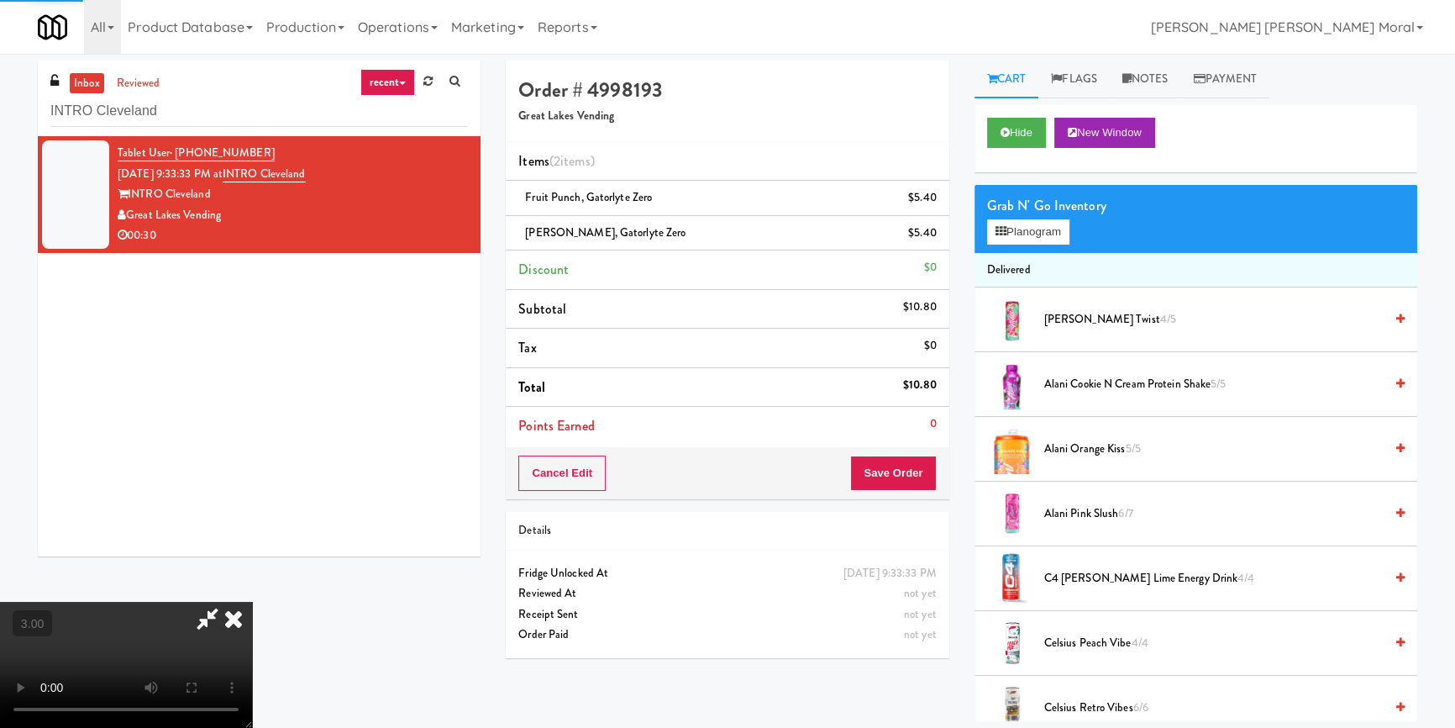
scroll to position [0, 0]
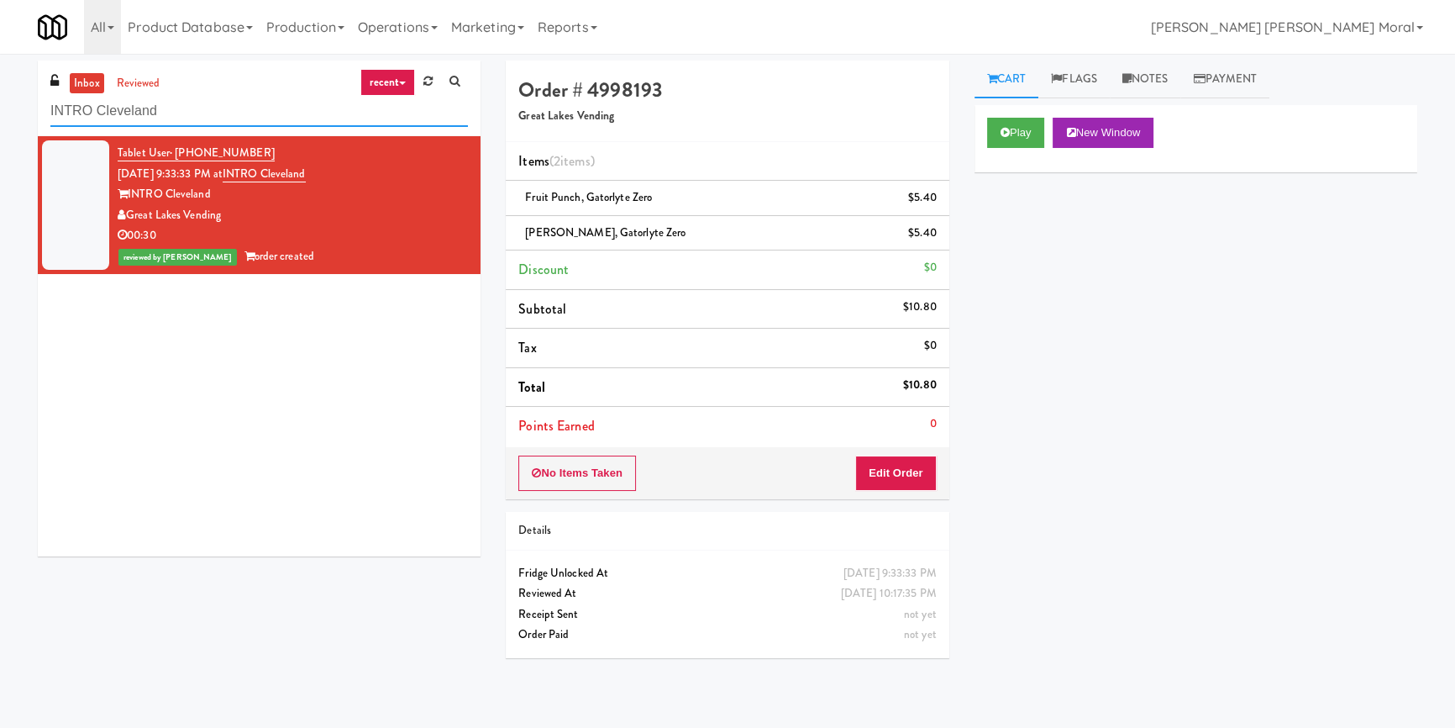
click at [215, 108] on input "INTRO Cleveland" at bounding box center [259, 111] width 418 height 31
paste input "TriVista- Cooler - Left"
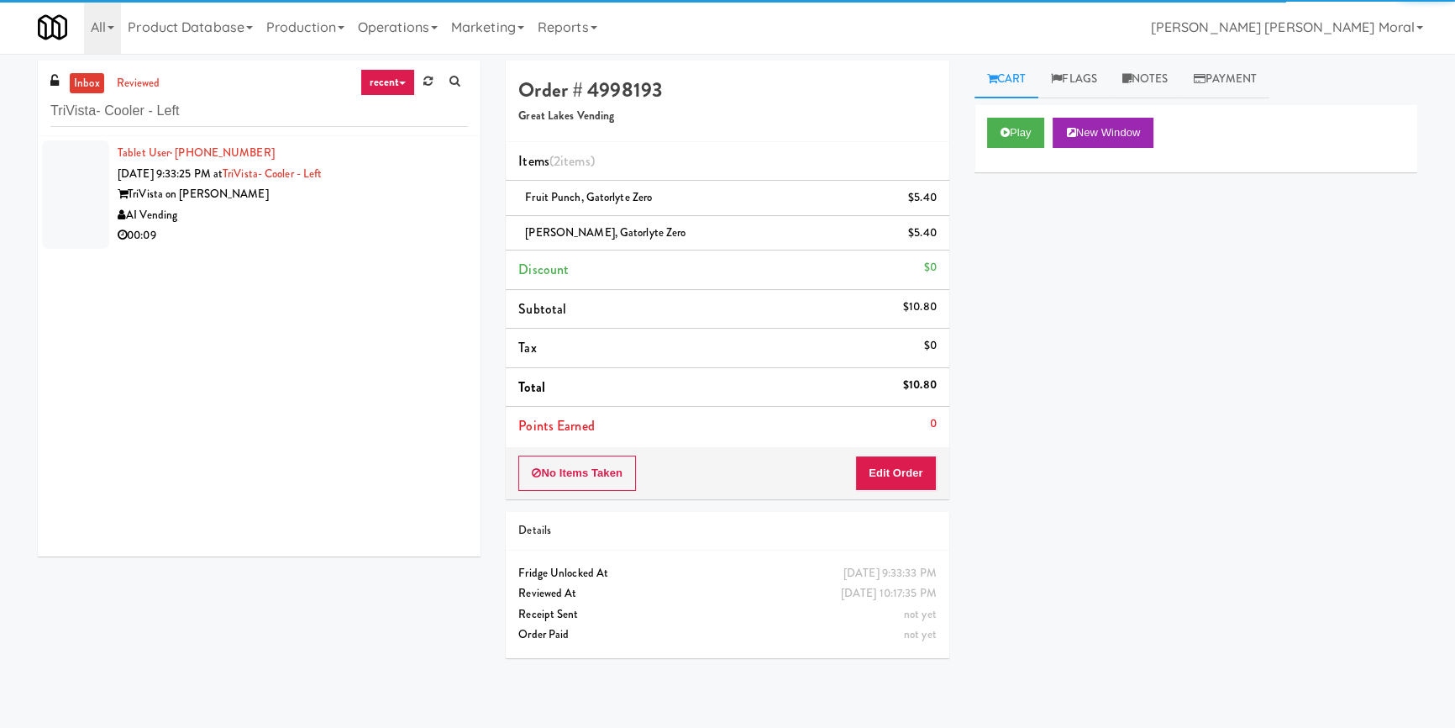
click at [409, 225] on div "00:09" at bounding box center [293, 235] width 350 height 21
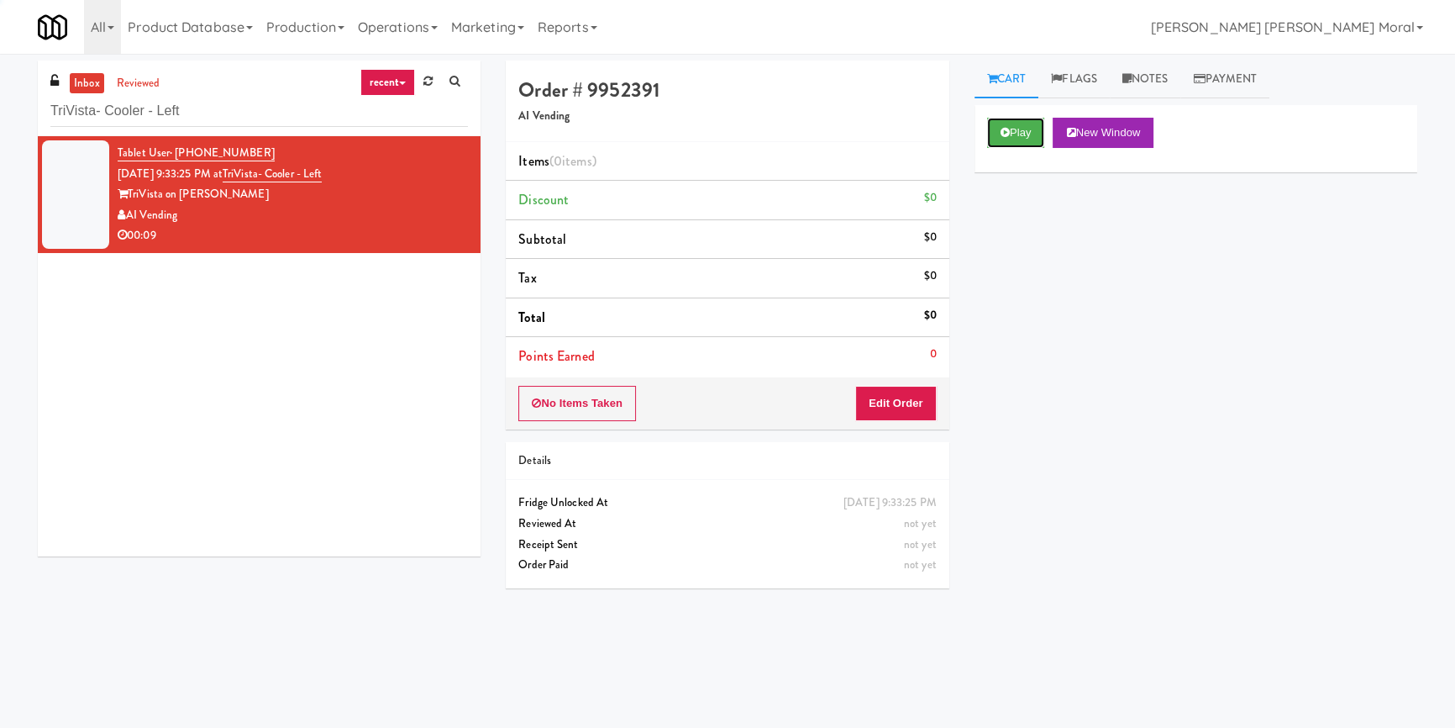
click at [987, 138] on button "Play" at bounding box center [1016, 133] width 58 height 30
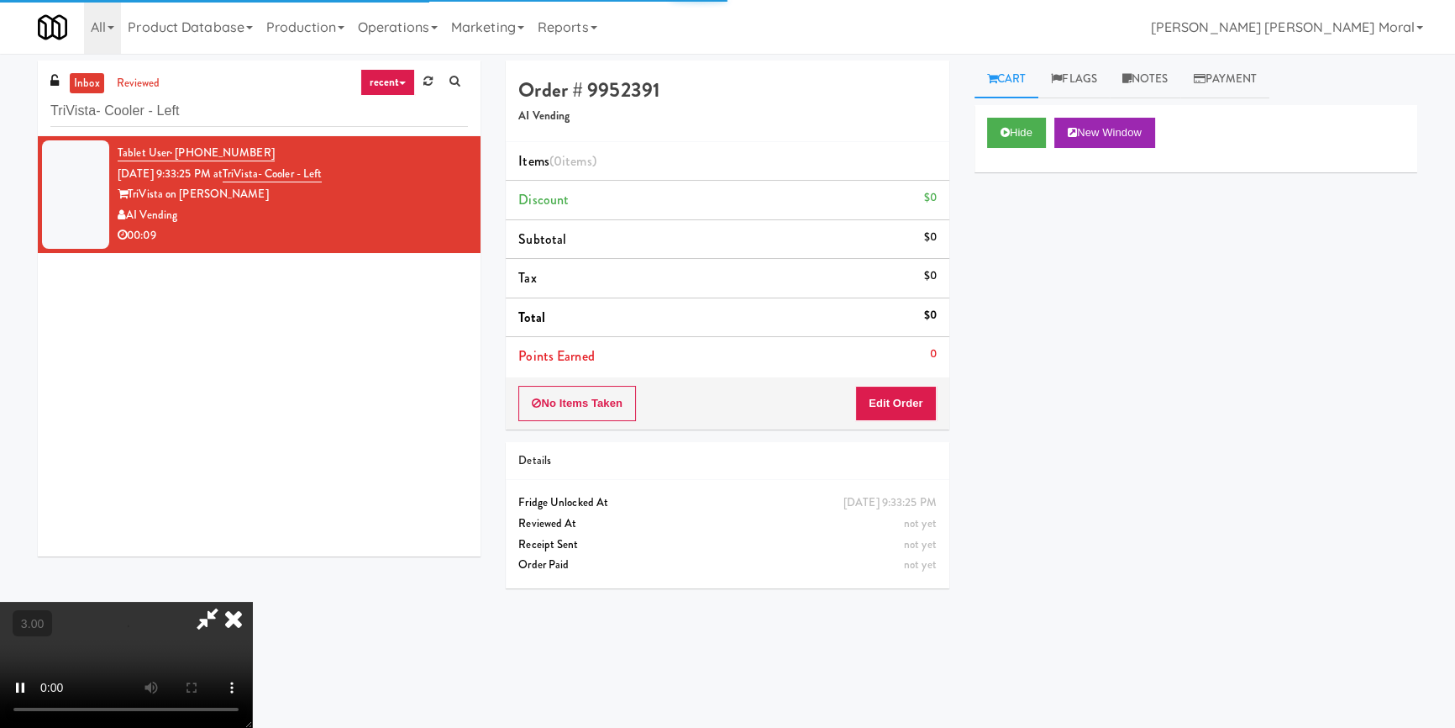
click at [1018, 244] on div "Hide New Window Primary Flag Clear Flag if unable to determine what was taken o…" at bounding box center [1195, 420] width 443 height 630
click at [1033, 265] on div "Hide New Window Primary Flag Clear Flag if unable to determine what was taken o…" at bounding box center [1195, 420] width 443 height 630
click at [909, 408] on button "Edit Order" at bounding box center [895, 403] width 81 height 35
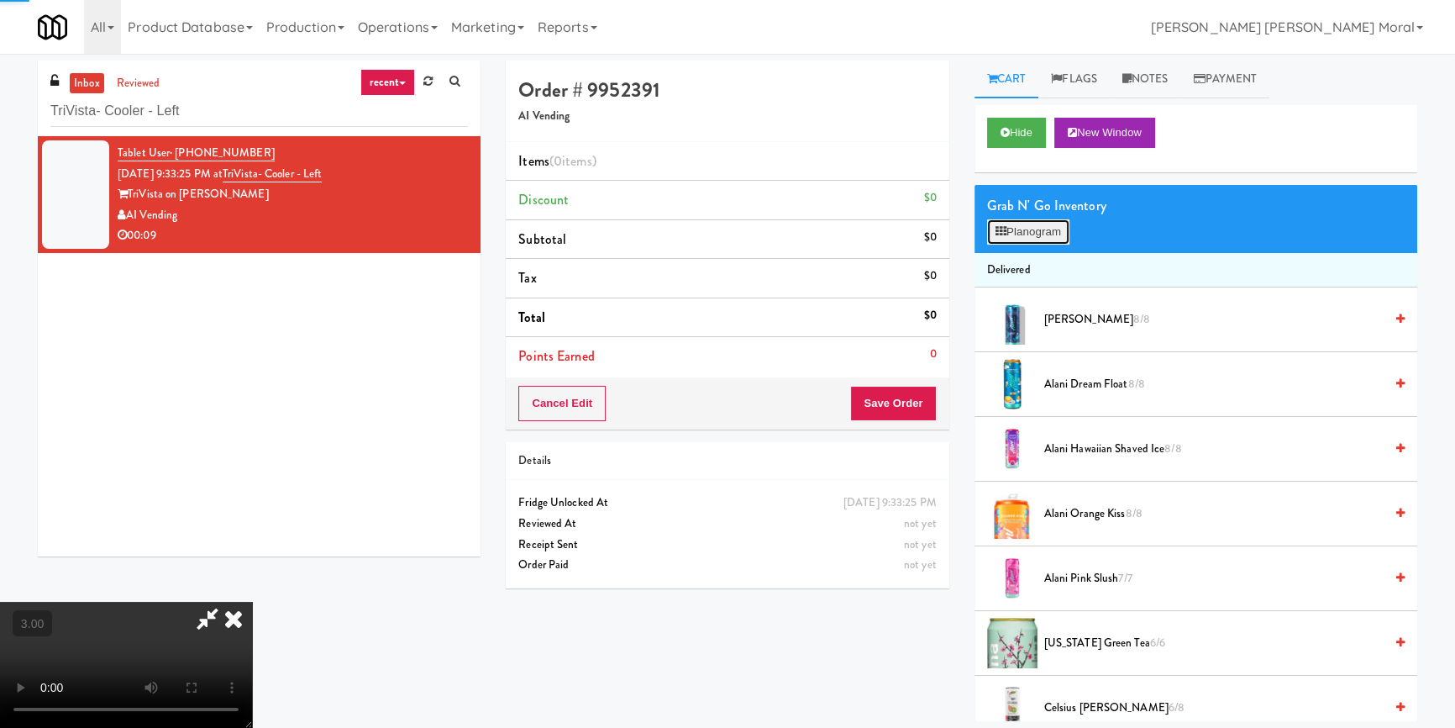
click at [997, 235] on icon at bounding box center [1000, 231] width 11 height 11
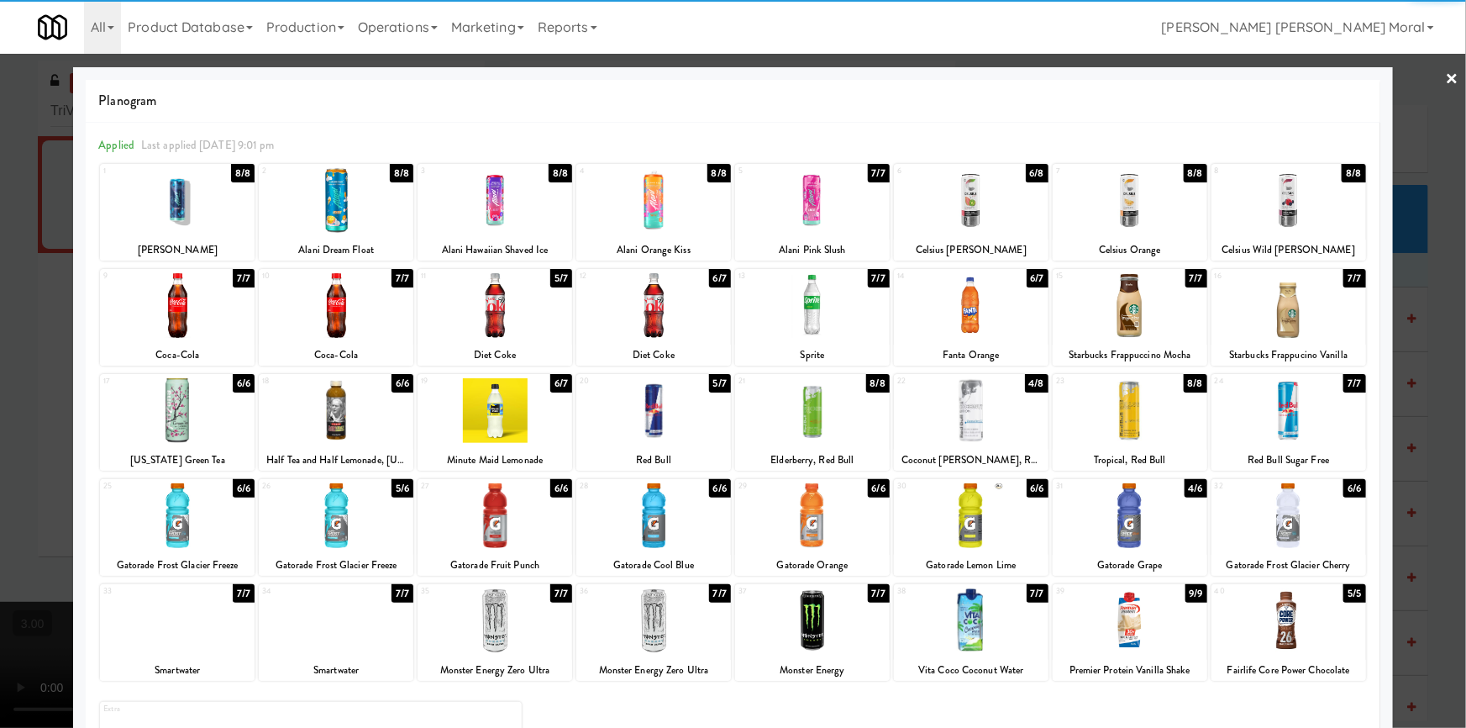
click at [208, 423] on div at bounding box center [177, 410] width 155 height 65
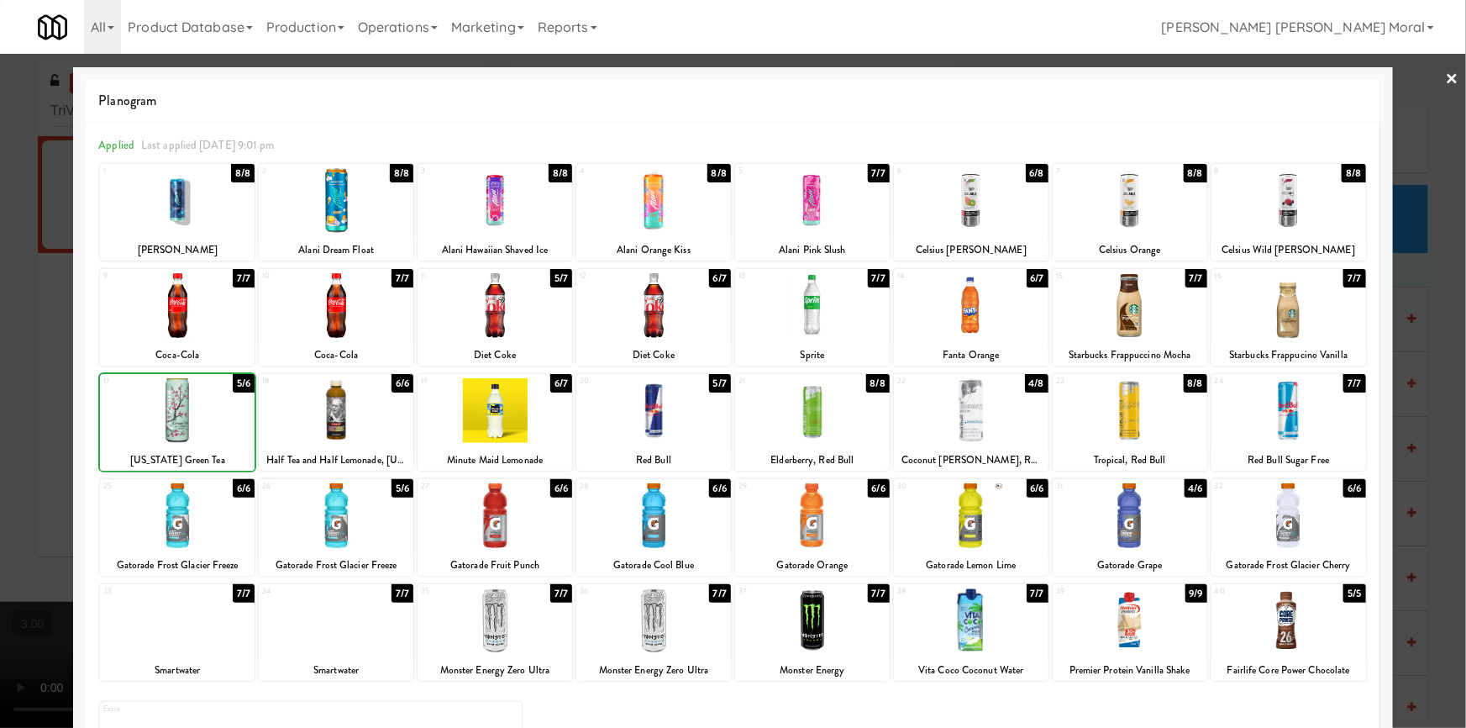
click at [4, 412] on div at bounding box center [733, 364] width 1466 height 728
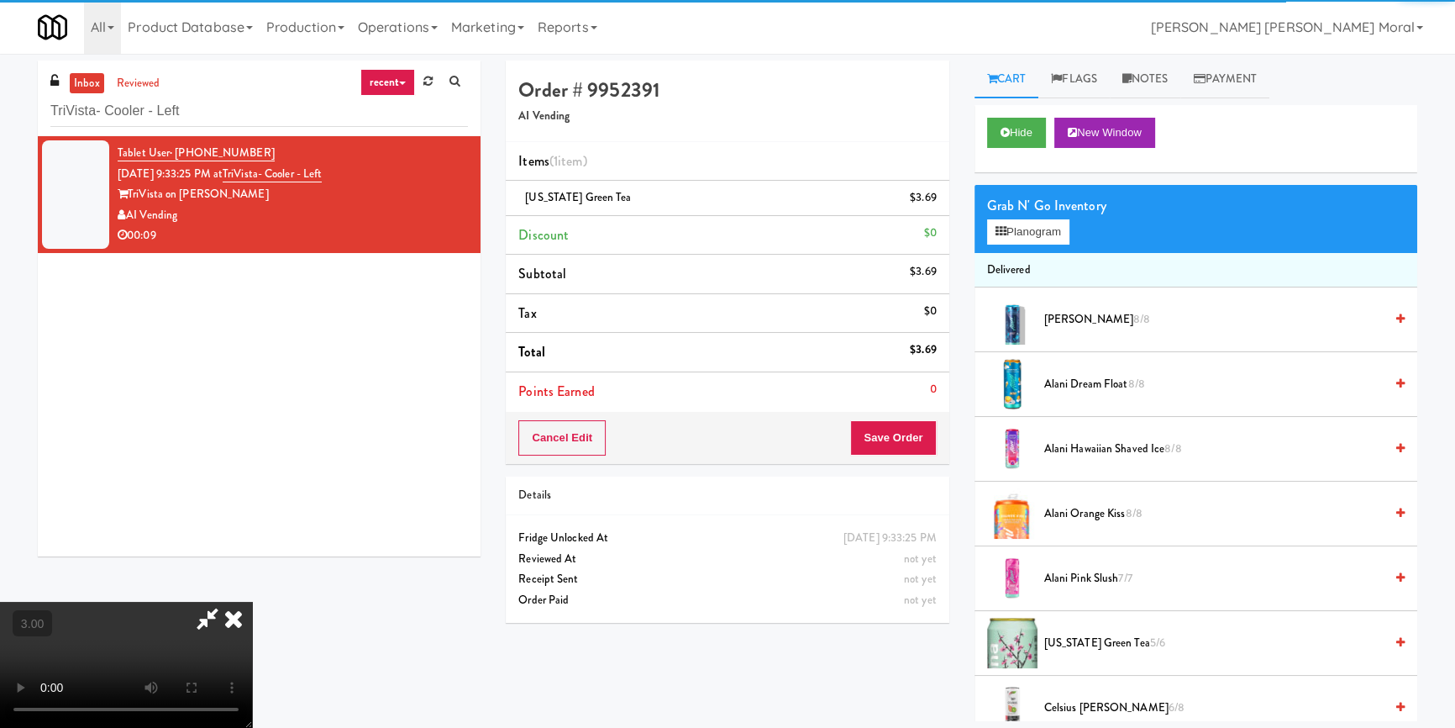
click at [252, 601] on video at bounding box center [126, 664] width 252 height 126
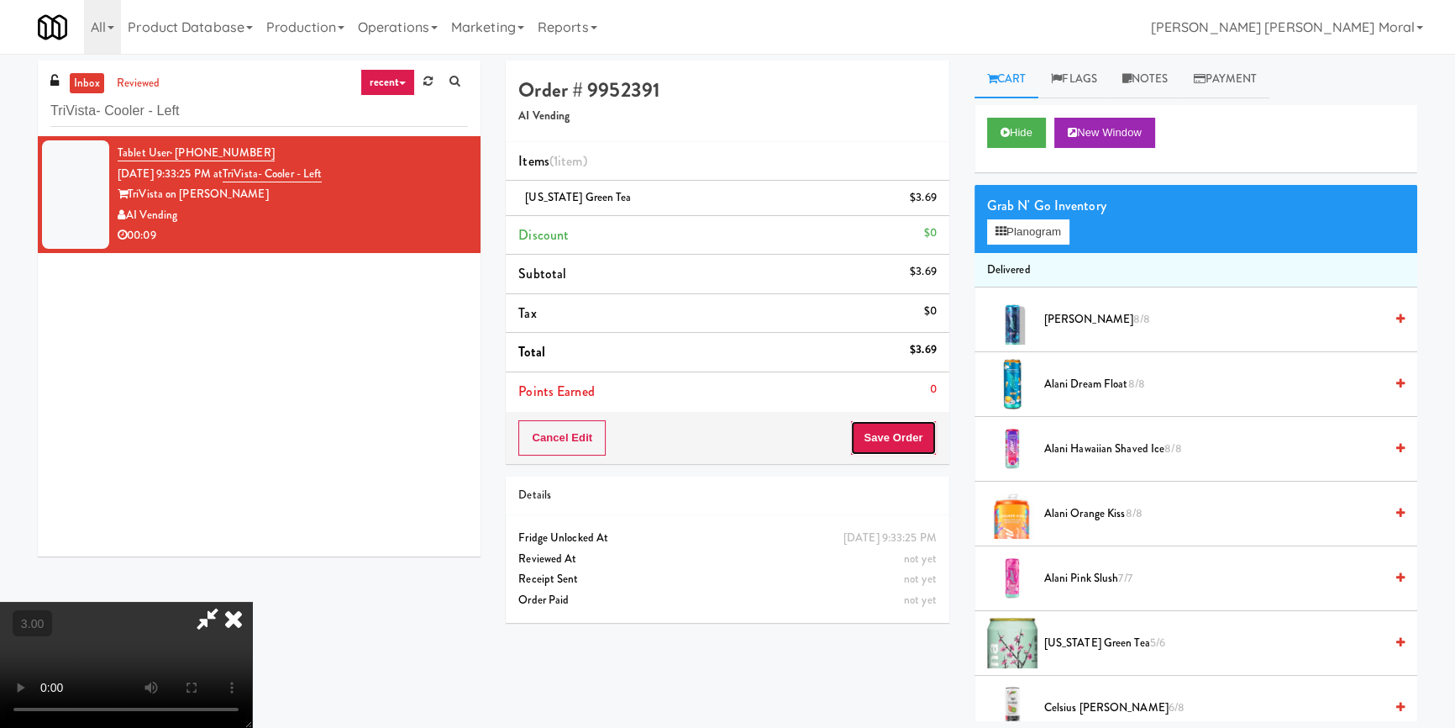
click at [899, 439] on button "Save Order" at bounding box center [893, 437] width 86 height 35
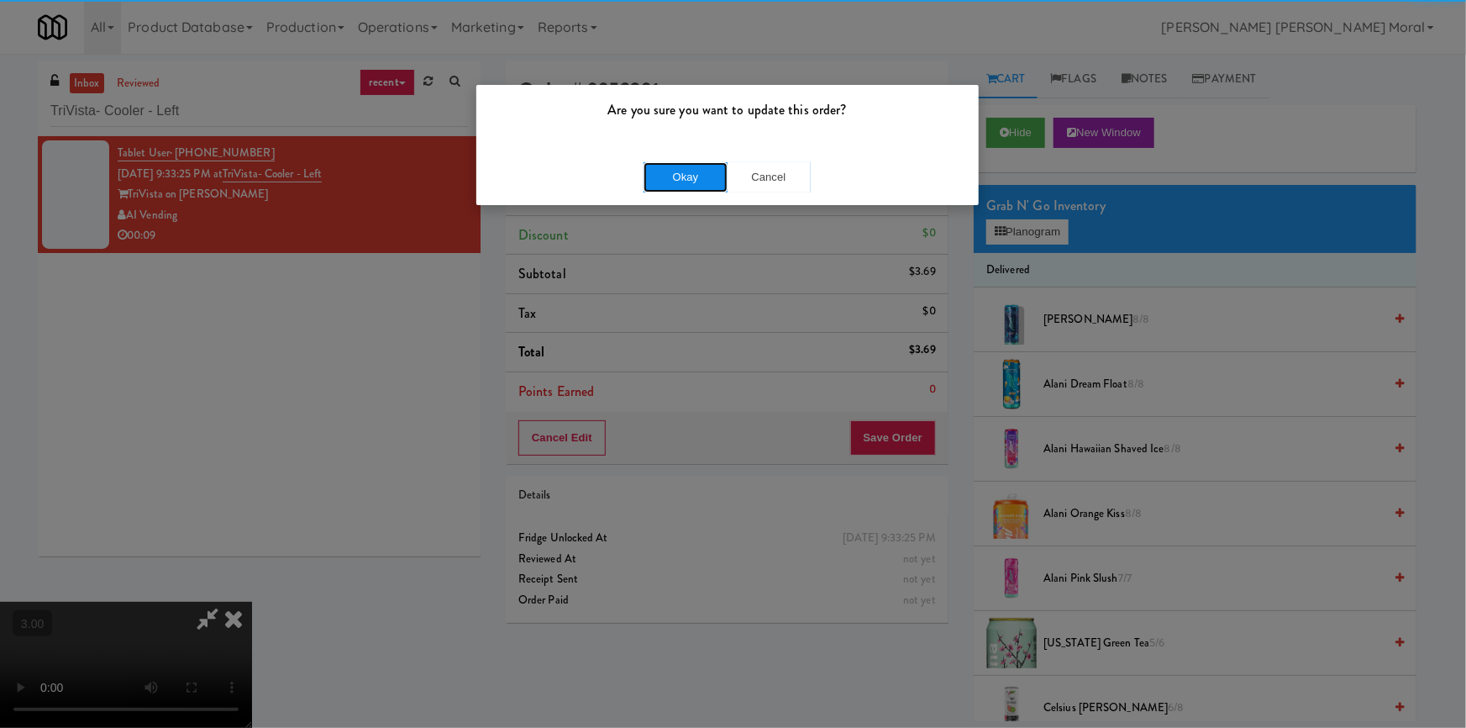
click at [697, 186] on button "Okay" at bounding box center [685, 177] width 84 height 30
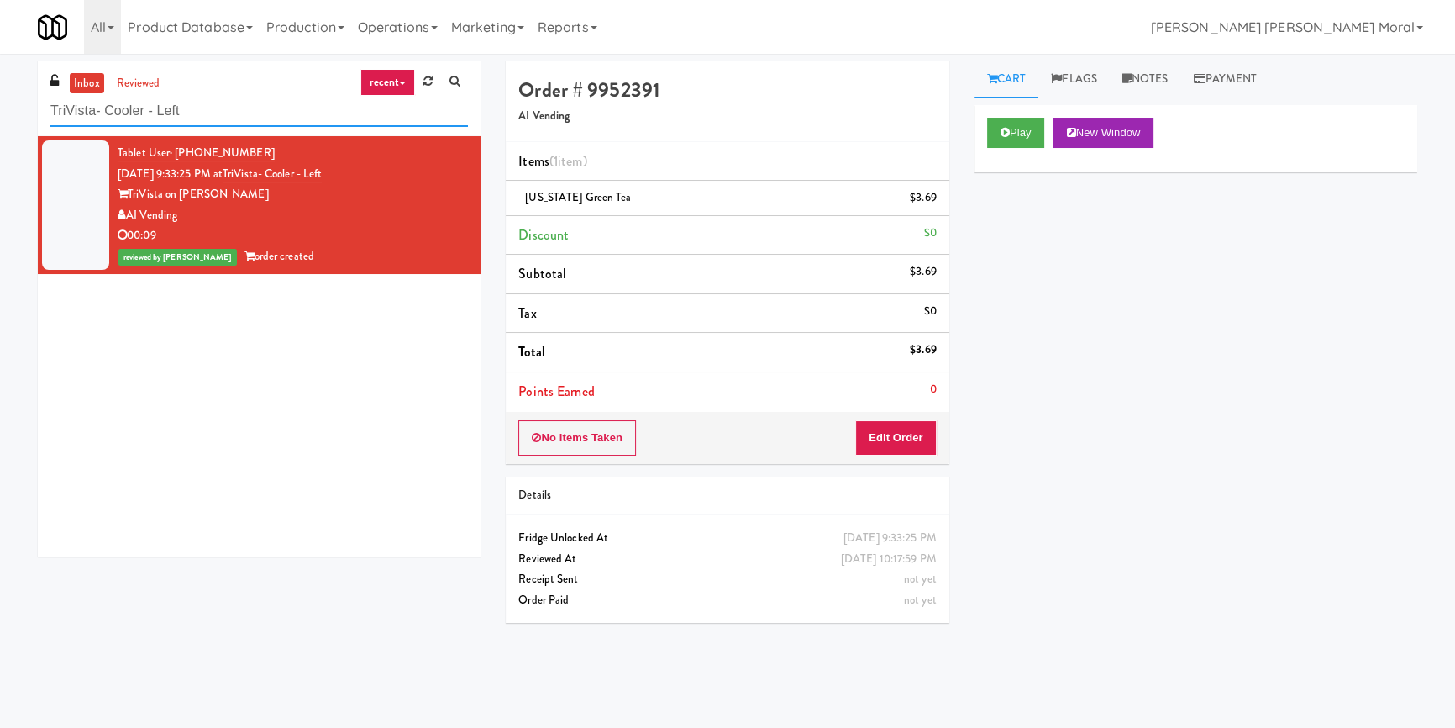
click at [218, 117] on input "TriVista- Cooler - Left" at bounding box center [259, 111] width 418 height 31
paste input "Kinetic- Drinks"
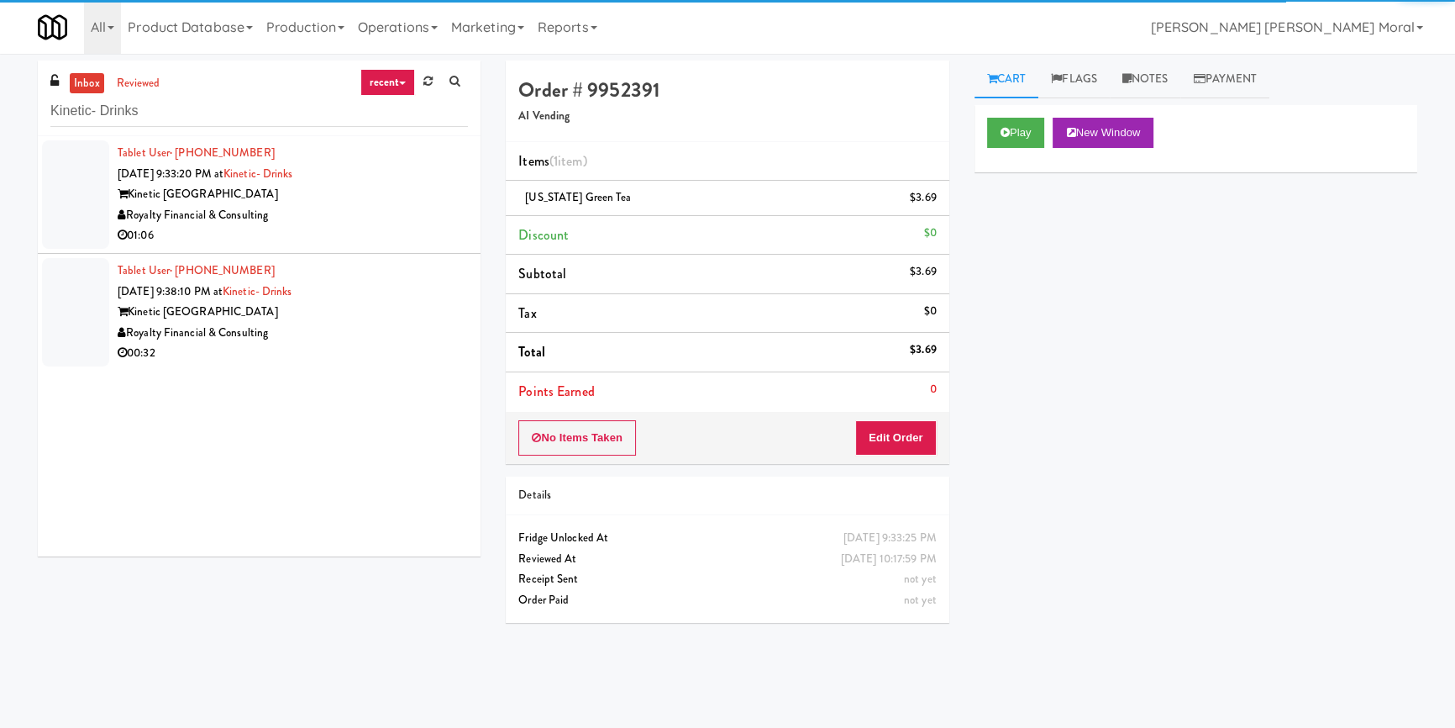
click at [353, 228] on div "01:06" at bounding box center [293, 235] width 350 height 21
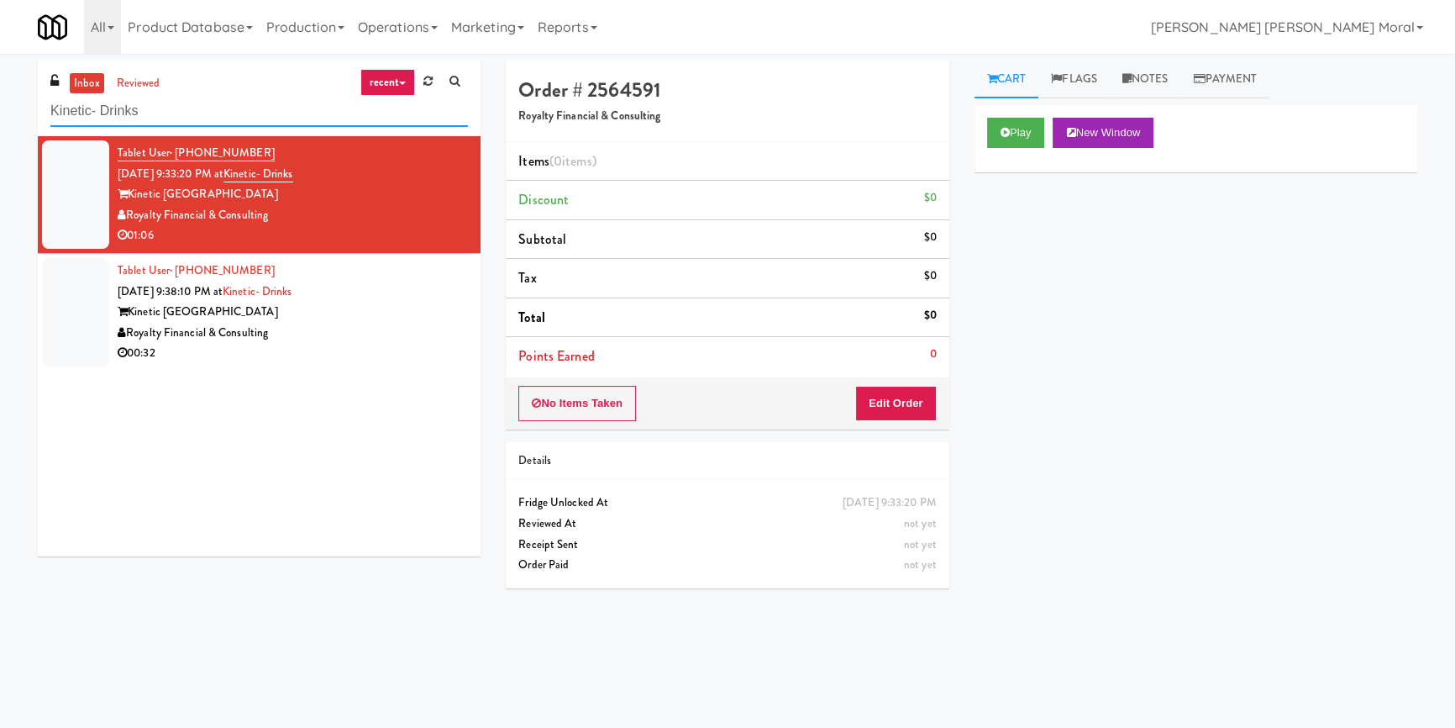
click at [218, 105] on input "Kinetic- Drinks" at bounding box center [259, 111] width 418 height 31
paste input "The Standard - Cooler - Right"
click at [218, 105] on input "The Standard - Cooler - Right" at bounding box center [259, 111] width 418 height 31
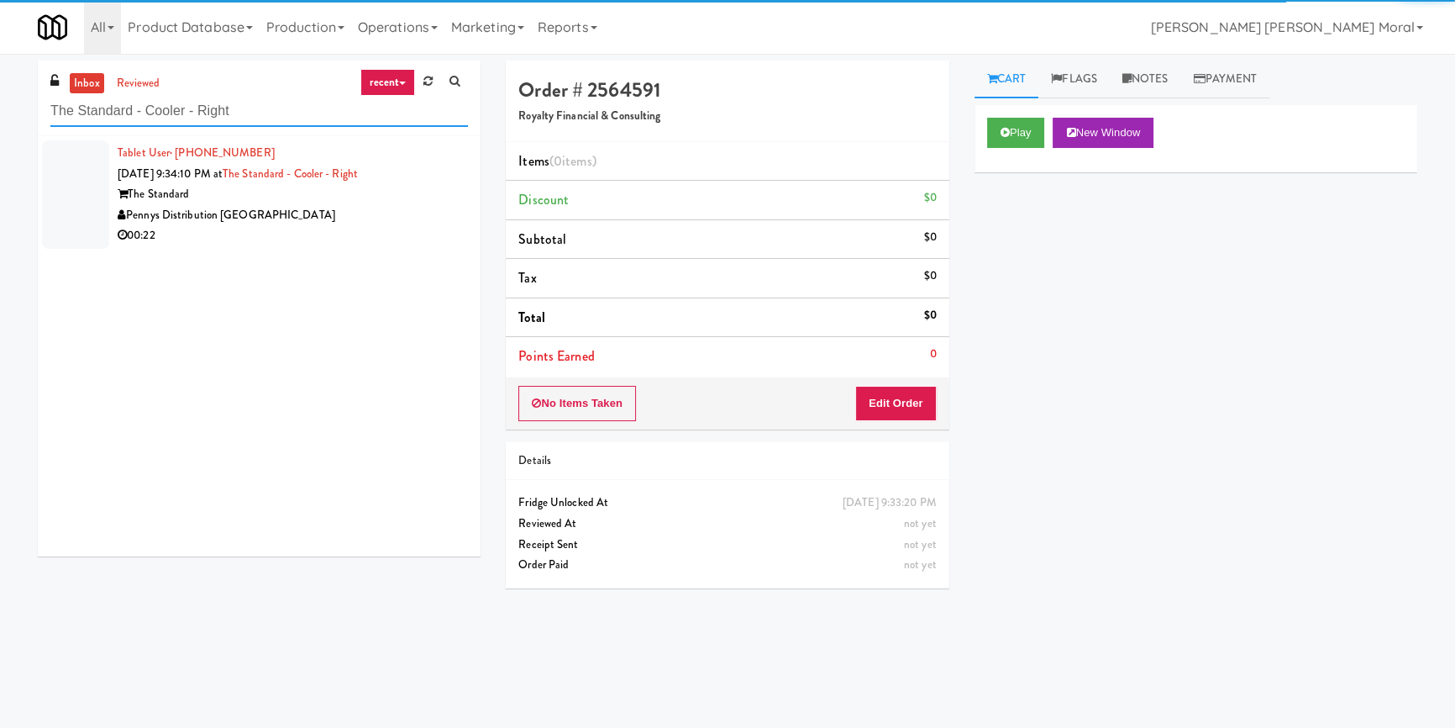
type input "The Standard - Cooler - Right"
click at [394, 221] on div "Pennys Distribution [GEOGRAPHIC_DATA]" at bounding box center [293, 215] width 350 height 21
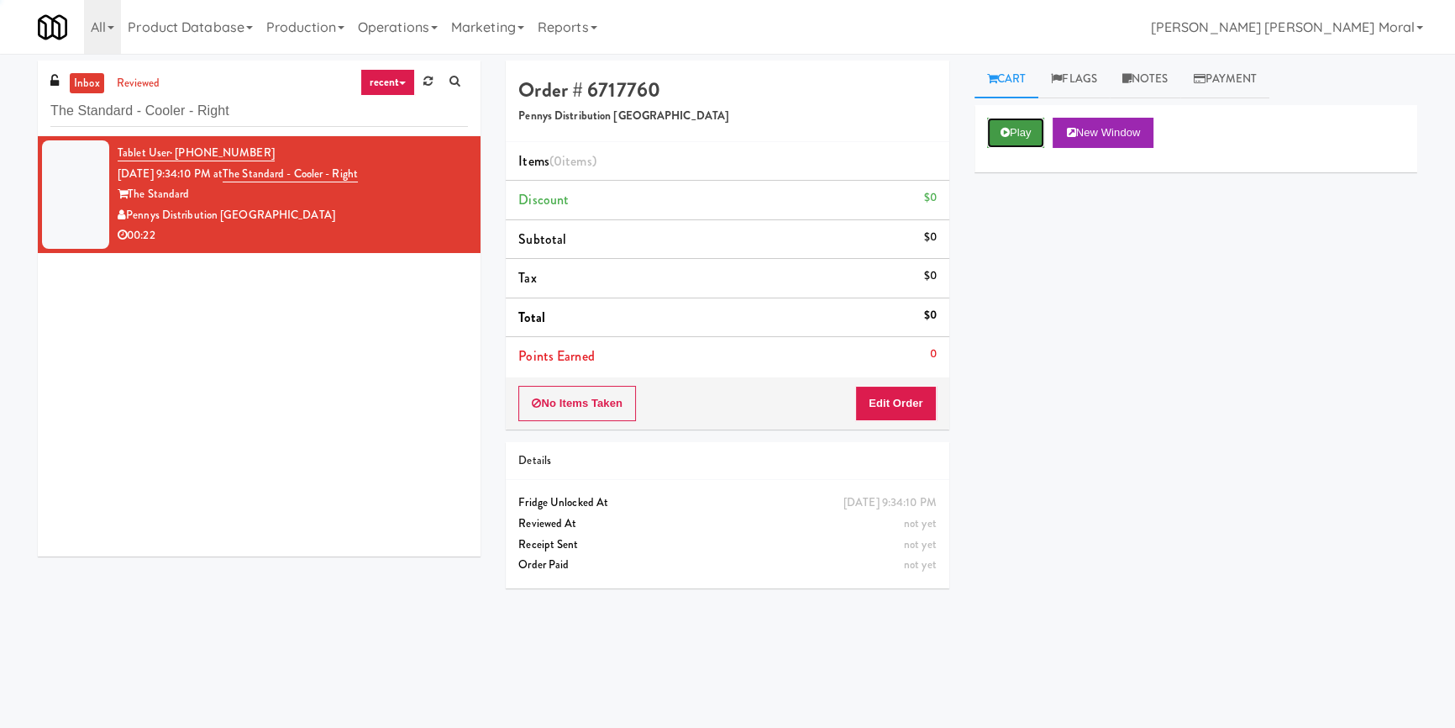
click at [1021, 134] on button "Play" at bounding box center [1016, 133] width 58 height 30
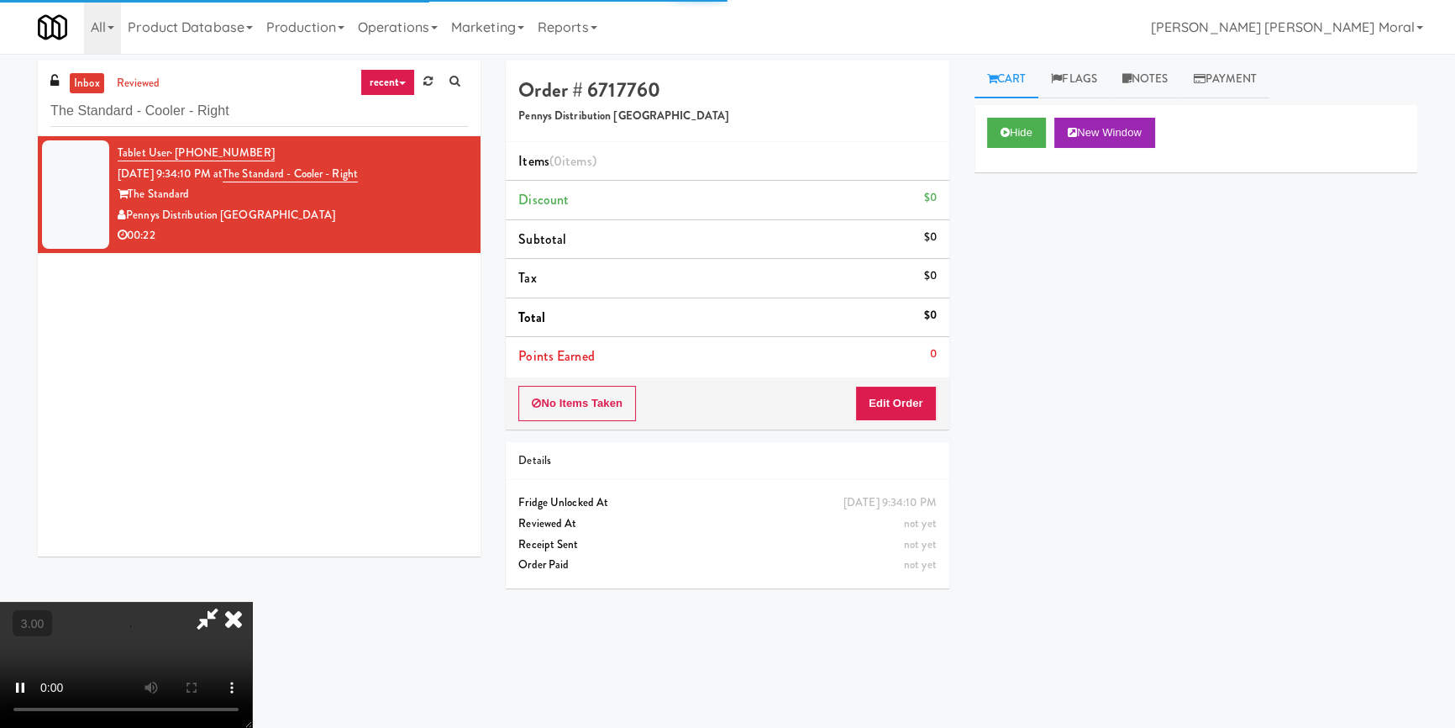
click at [1028, 241] on div "Hide New Window Primary Flag Clear Flag if unable to determine what was taken o…" at bounding box center [1195, 420] width 443 height 630
click at [252, 601] on video at bounding box center [126, 664] width 252 height 126
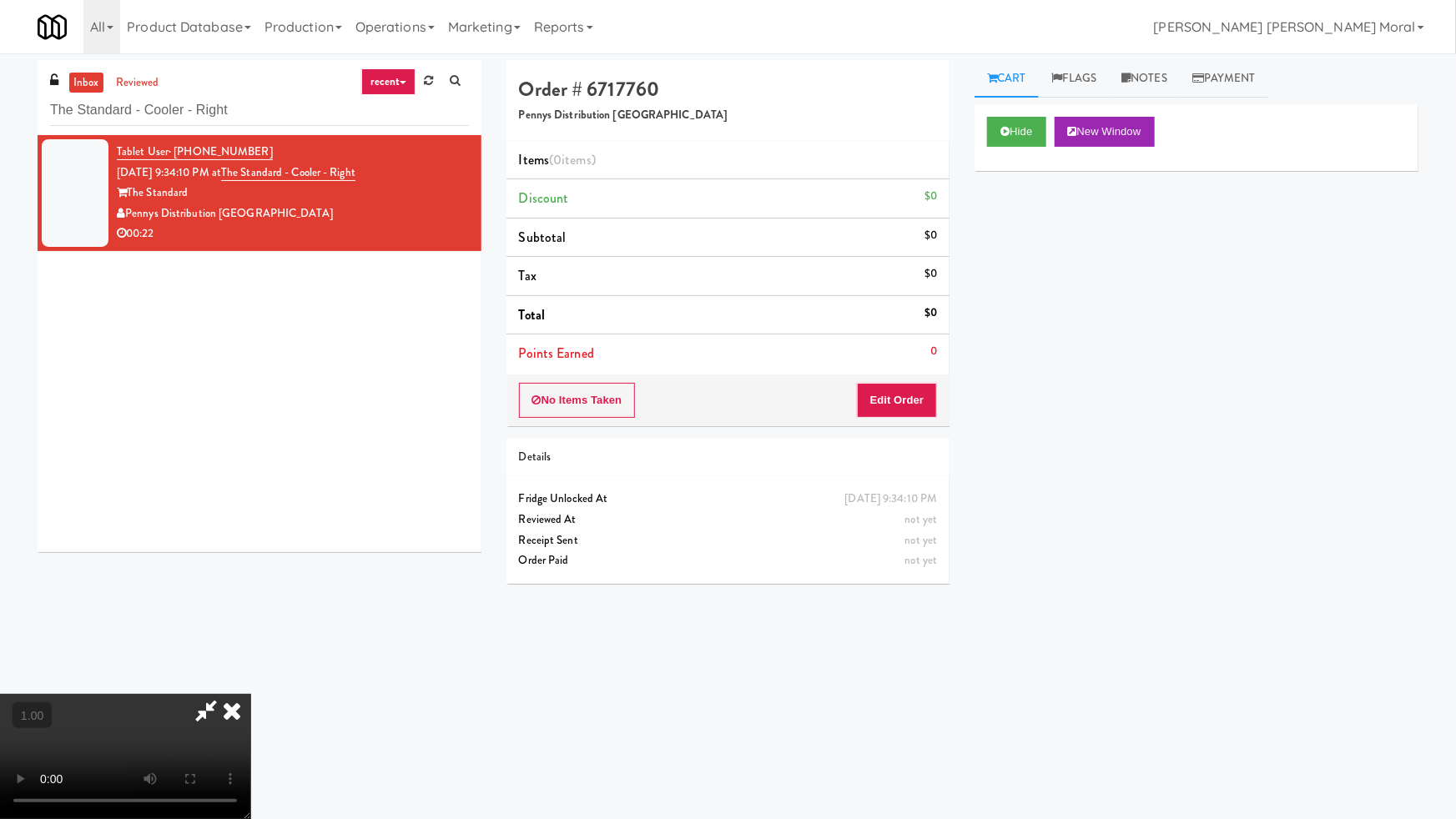
click at [250, 694] on video at bounding box center [125, 756] width 250 height 125
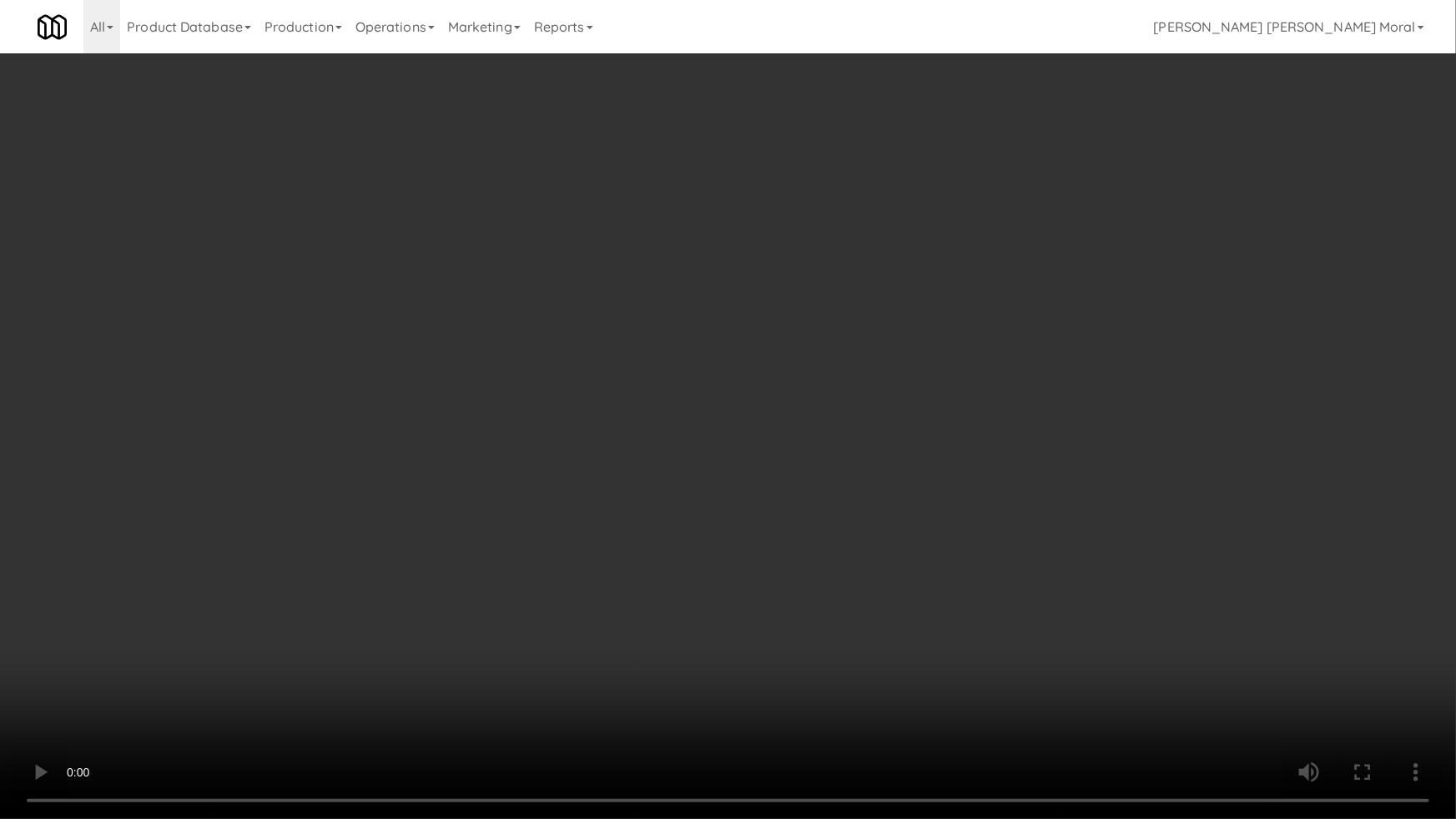
click at [910, 434] on video at bounding box center [728, 409] width 1456 height 819
click at [1002, 426] on video at bounding box center [728, 409] width 1456 height 819
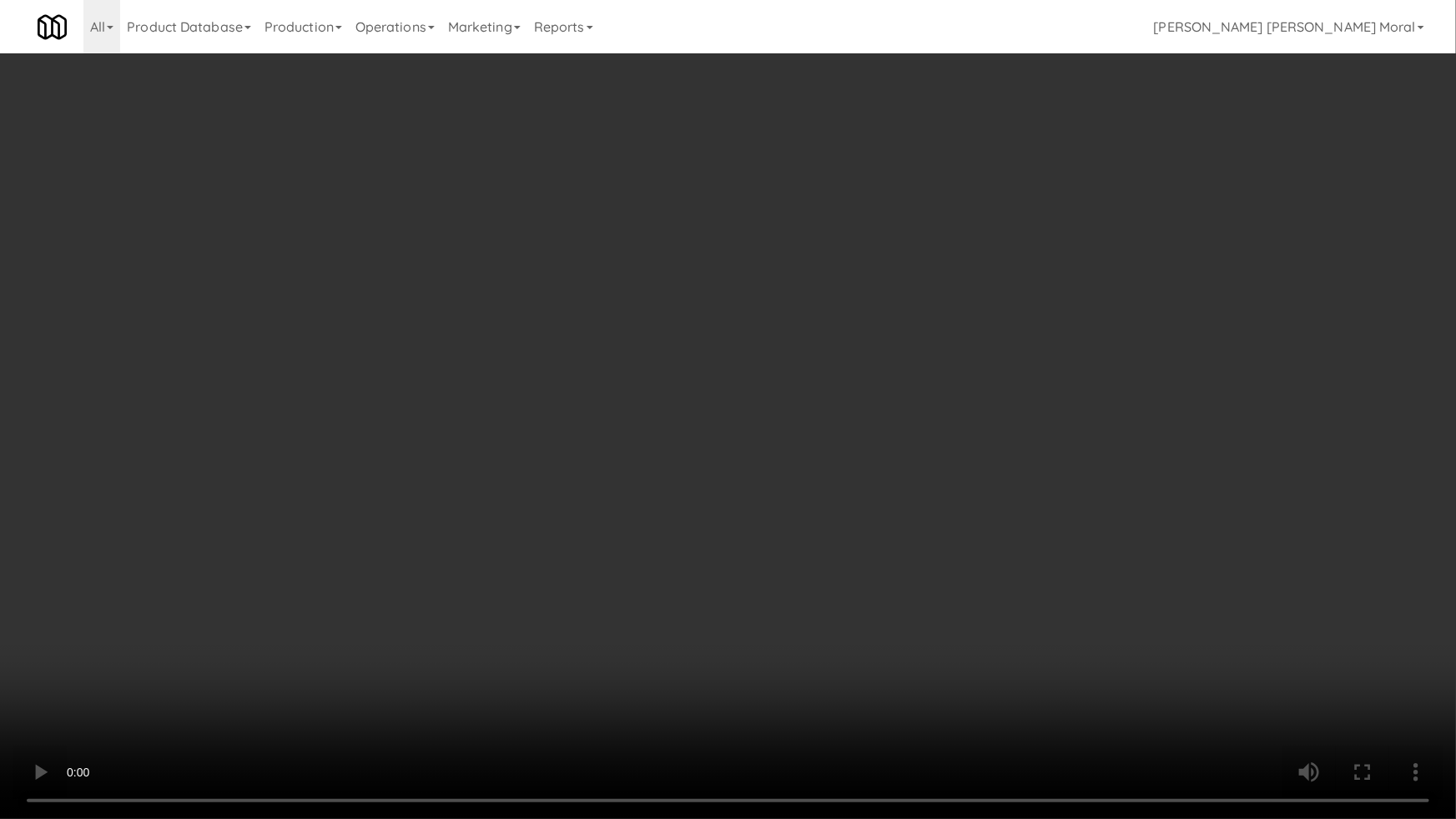
click at [1052, 416] on video at bounding box center [728, 409] width 1456 height 819
drag, startPoint x: 993, startPoint y: 548, endPoint x: 988, endPoint y: 538, distance: 11.2
click at [993, 548] on video at bounding box center [728, 409] width 1456 height 819
click at [987, 521] on video at bounding box center [728, 409] width 1456 height 819
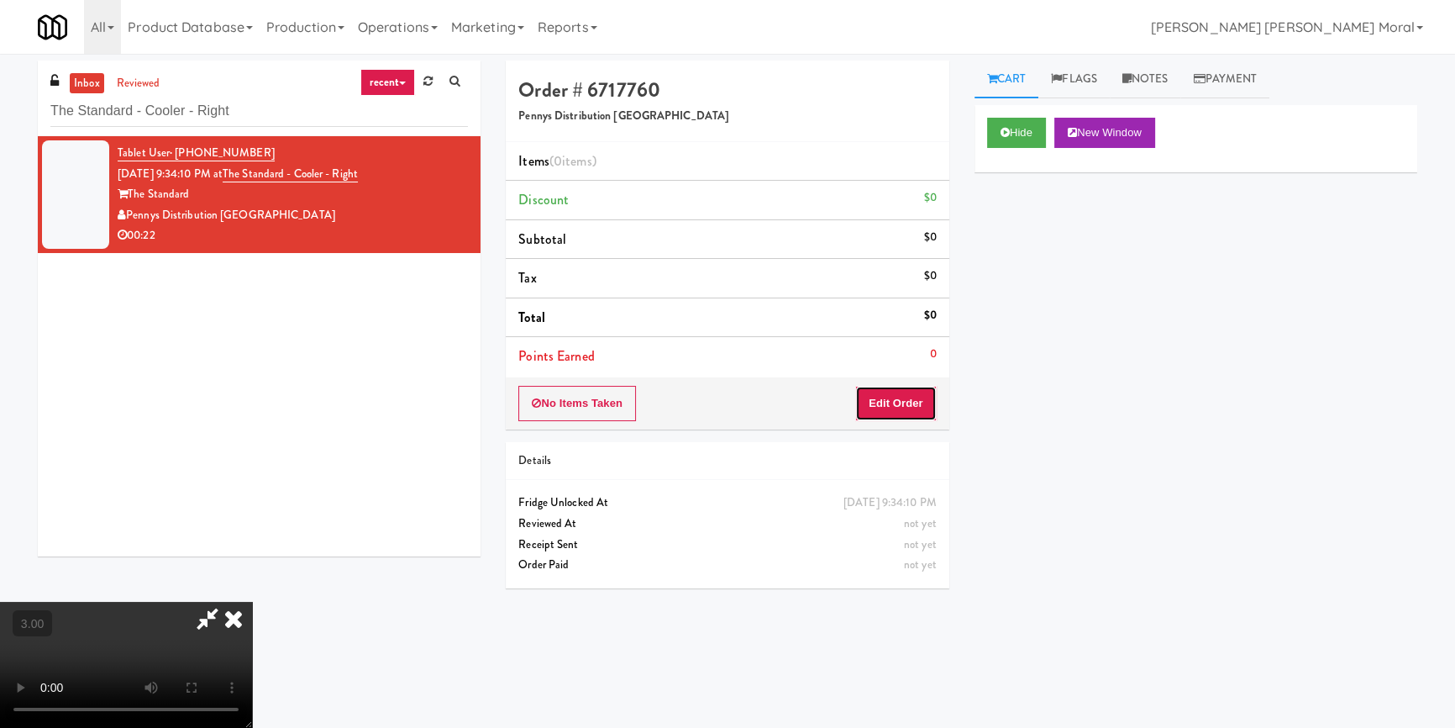
click at [898, 397] on button "Edit Order" at bounding box center [895, 403] width 81 height 35
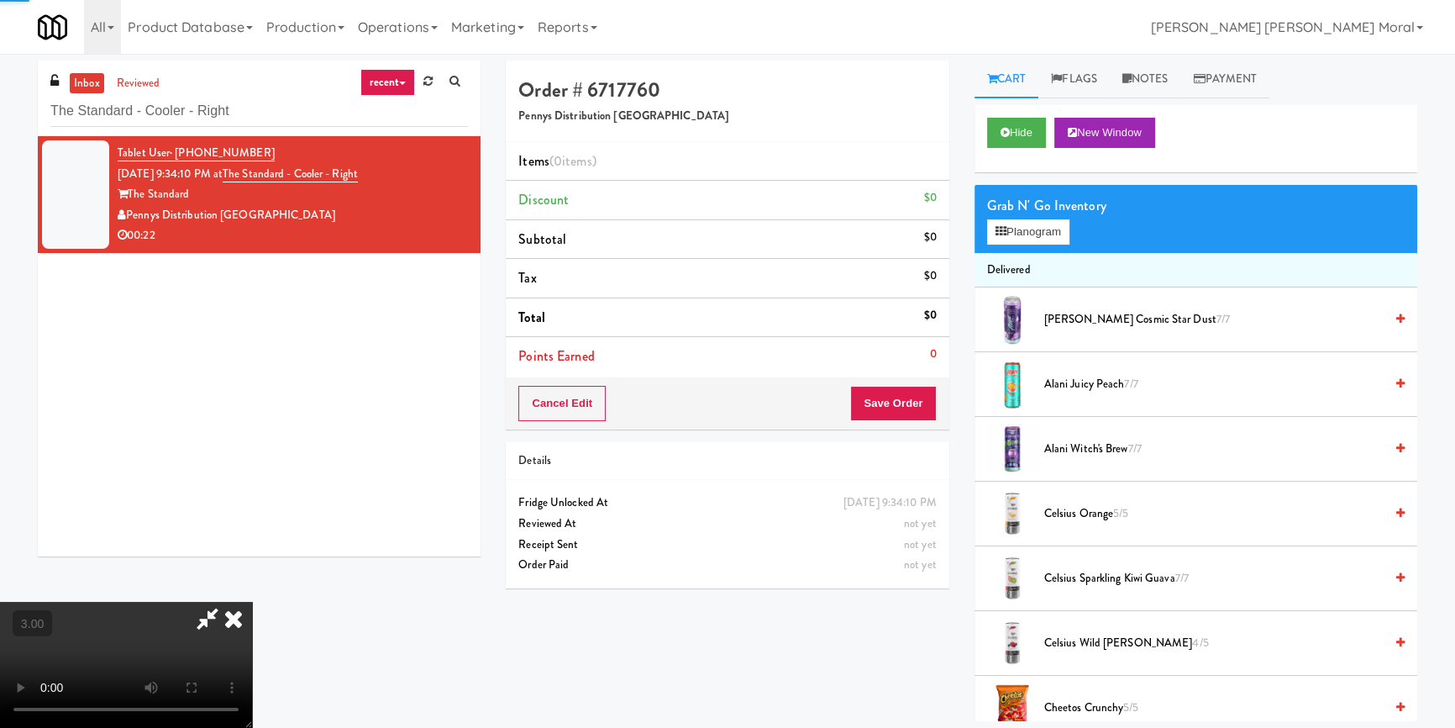
click at [1009, 247] on div "Grab N' Go Inventory Planogram" at bounding box center [1195, 219] width 443 height 68
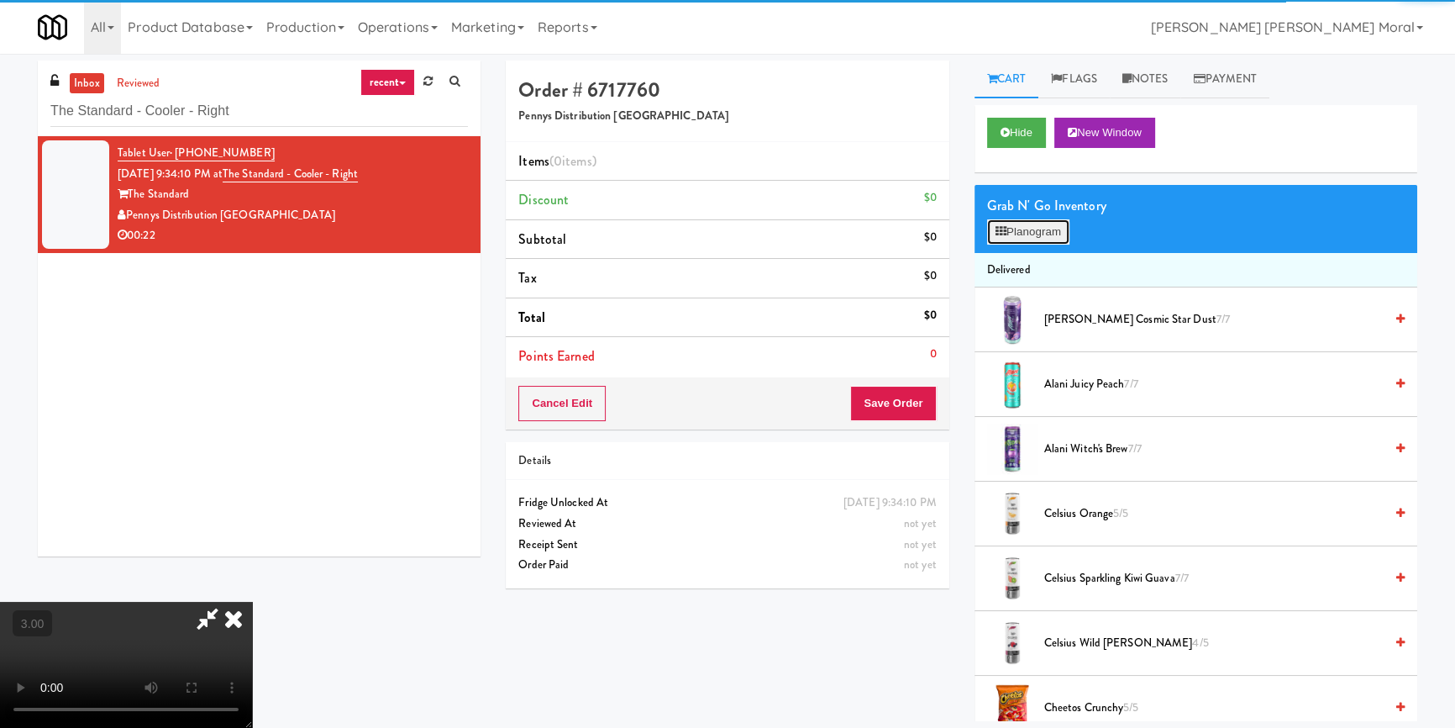
click at [1017, 229] on button "Planogram" at bounding box center [1028, 231] width 82 height 25
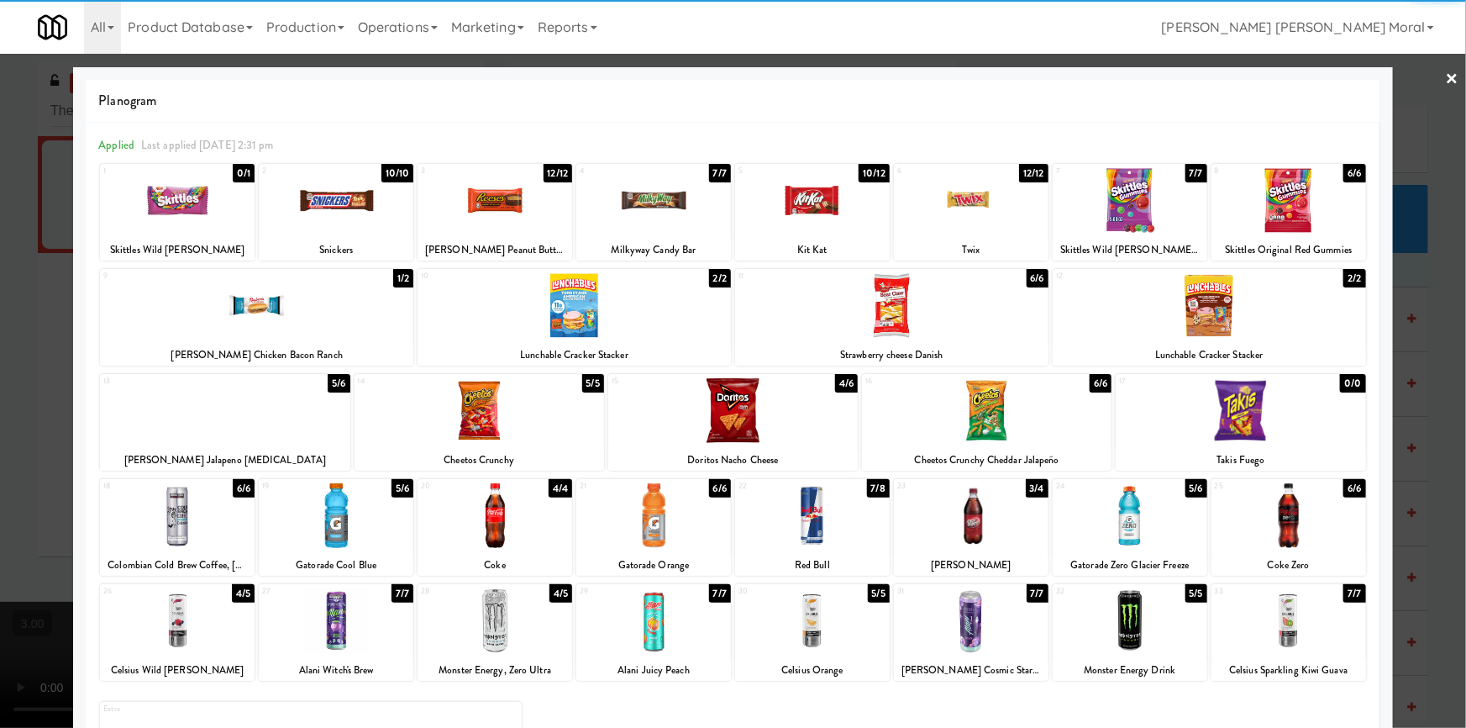
click at [1295, 629] on div at bounding box center [1288, 620] width 155 height 65
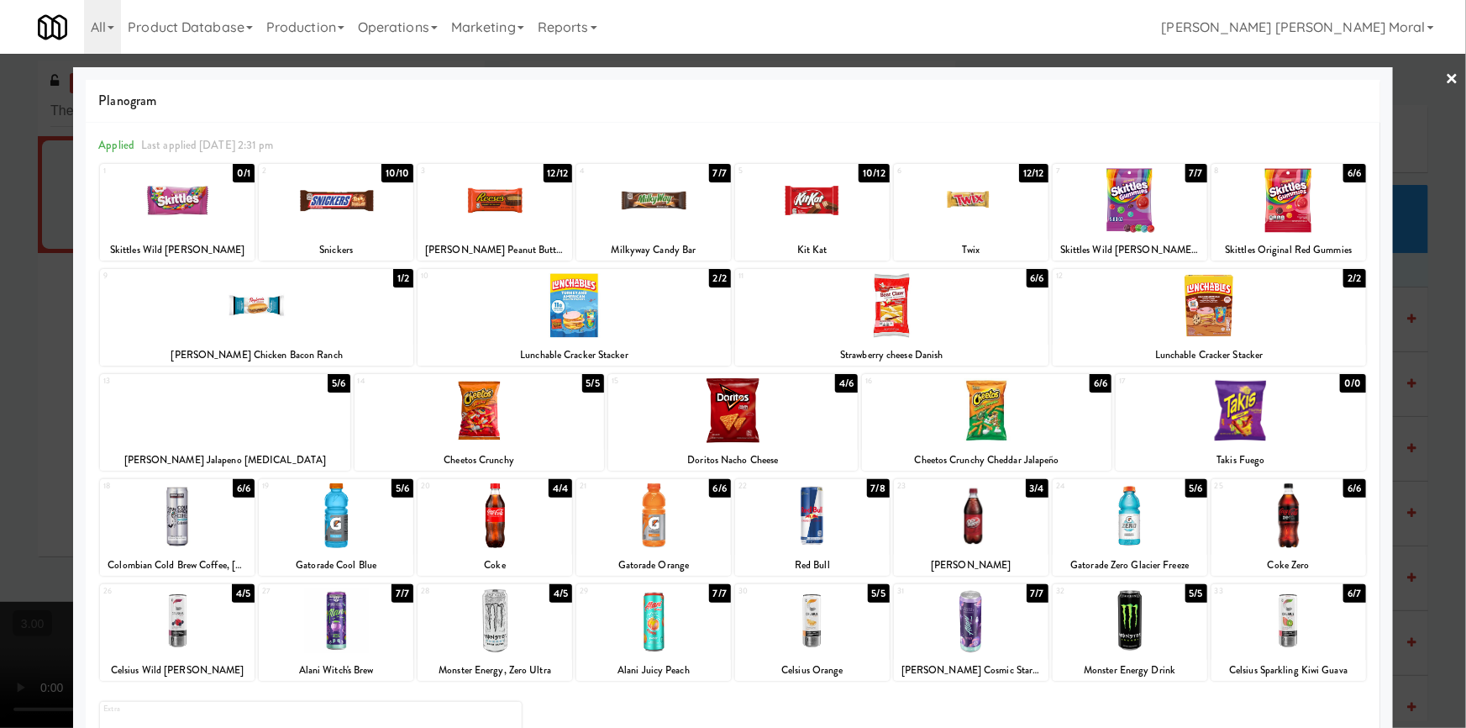
click at [831, 547] on div at bounding box center [812, 515] width 155 height 65
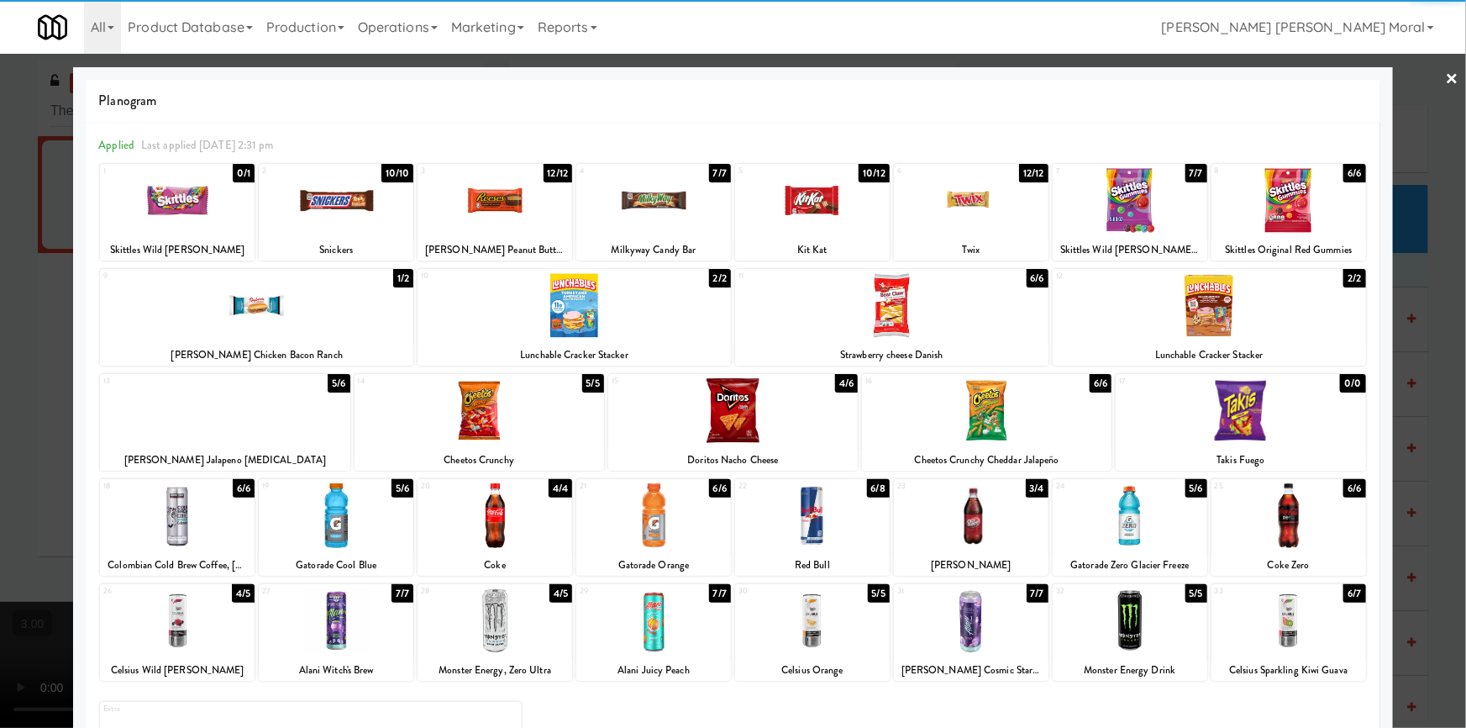
click at [9, 475] on div at bounding box center [733, 364] width 1466 height 728
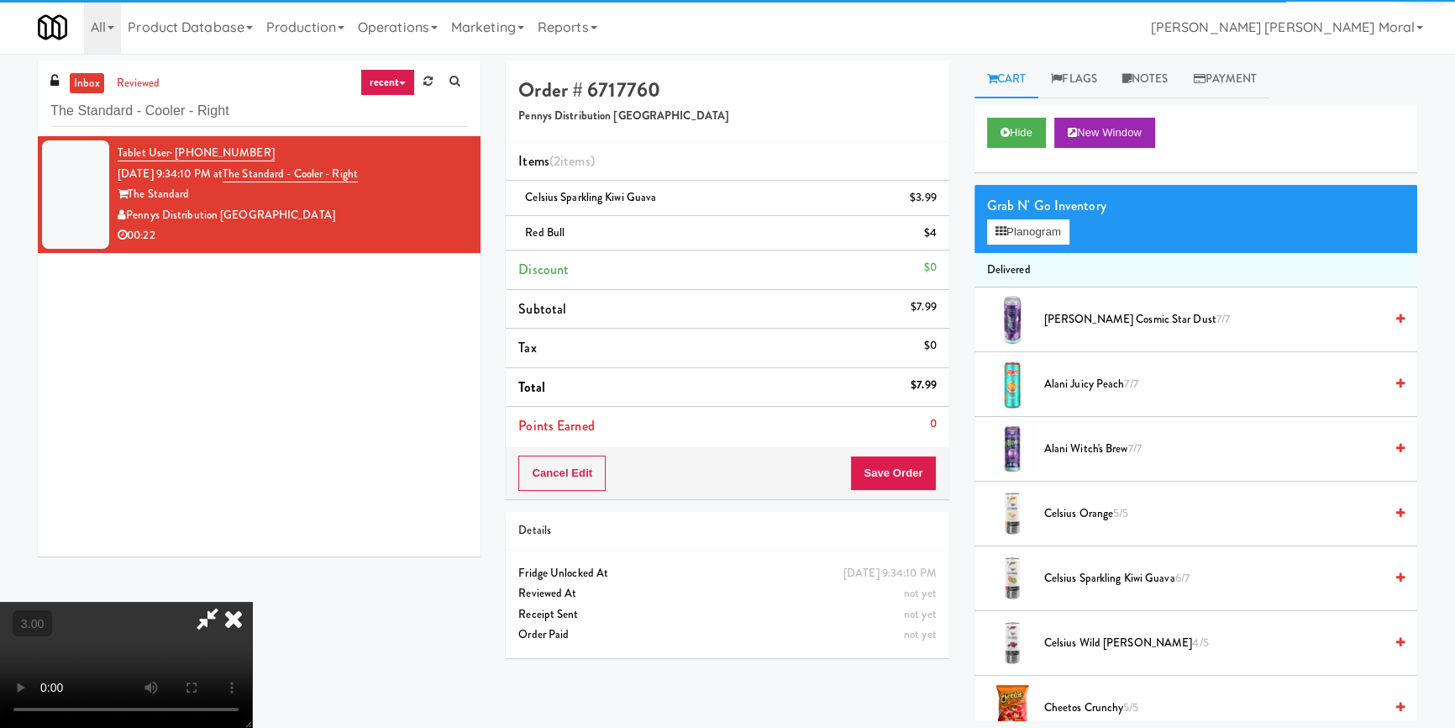
click at [252, 601] on video at bounding box center [126, 664] width 252 height 126
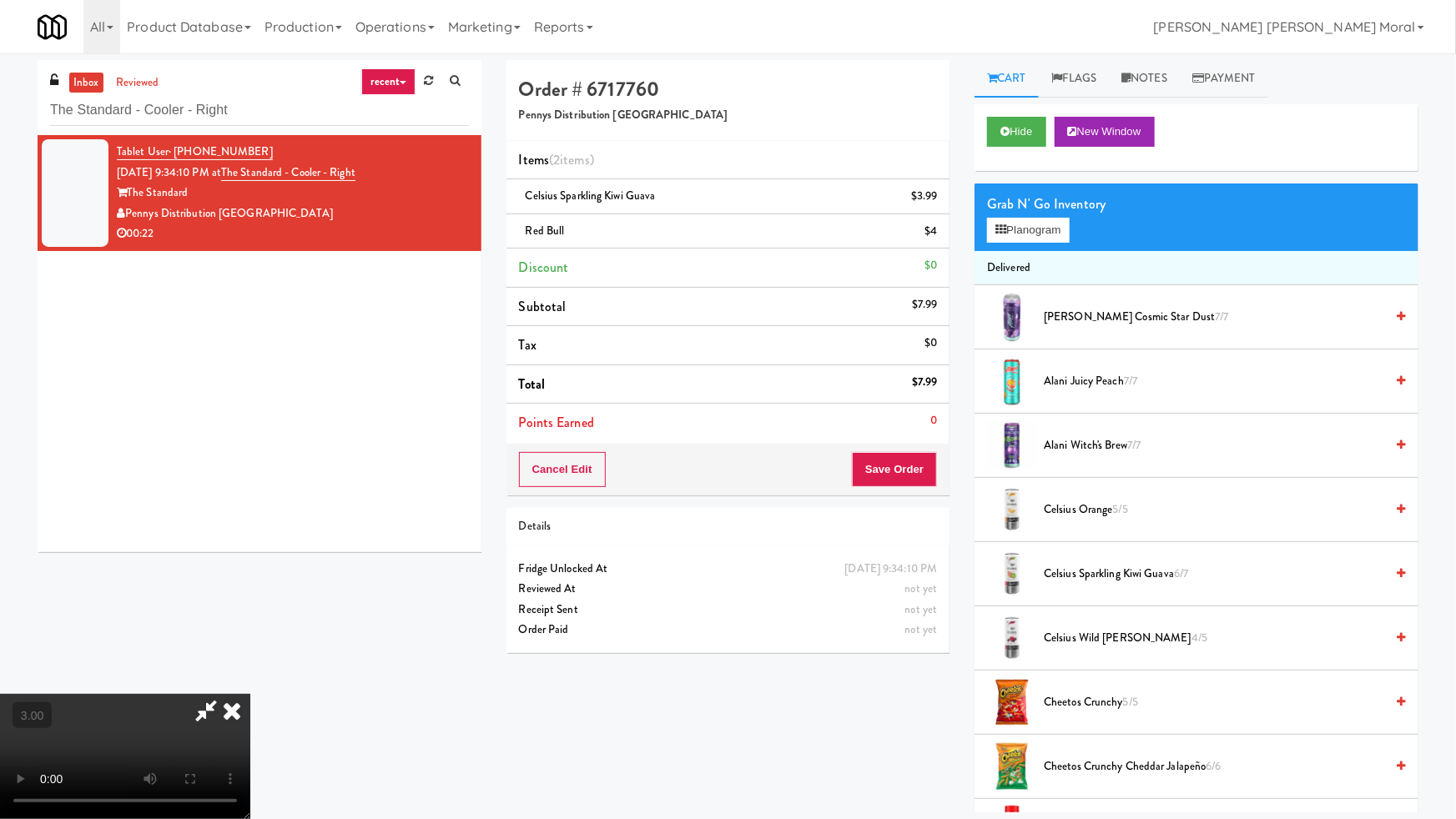
click at [250, 694] on video at bounding box center [125, 756] width 250 height 125
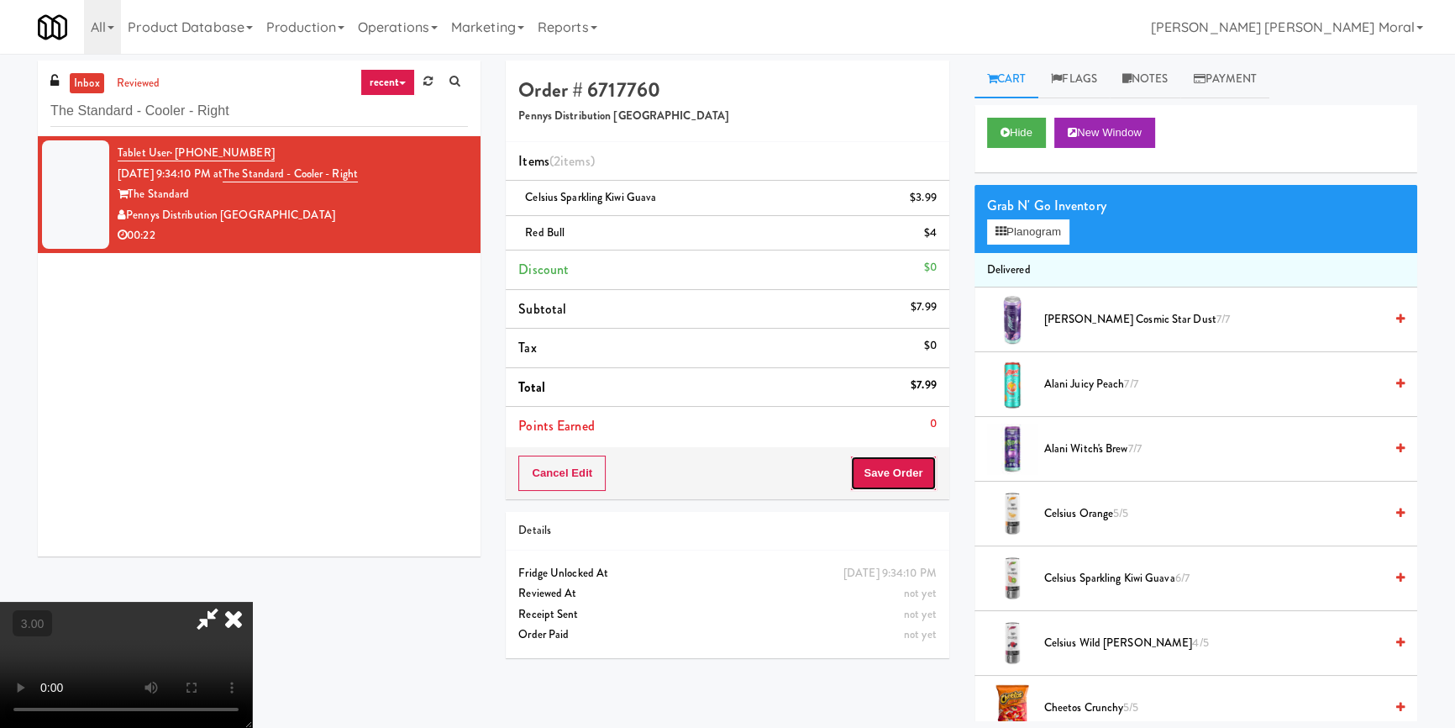
click at [894, 470] on button "Save Order" at bounding box center [893, 472] width 86 height 35
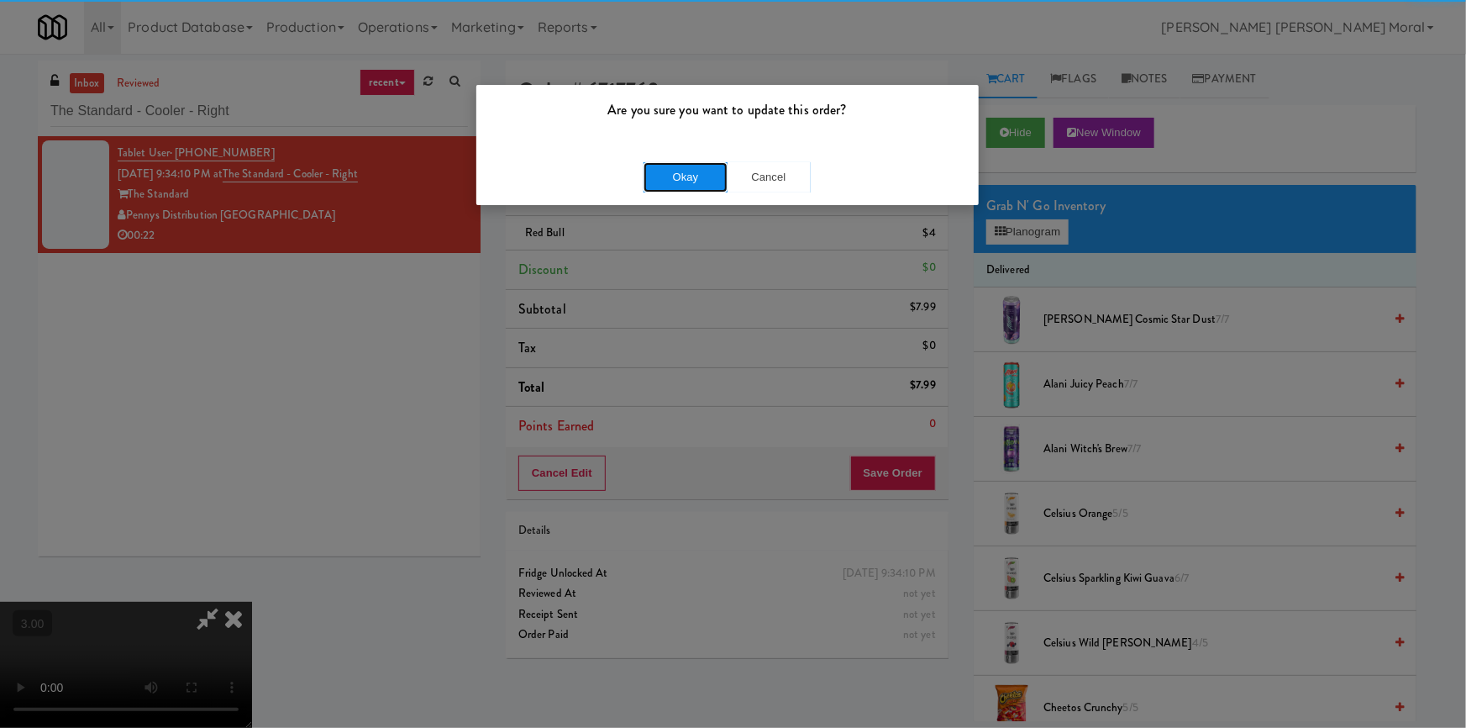
click at [722, 184] on button "Okay" at bounding box center [685, 177] width 84 height 30
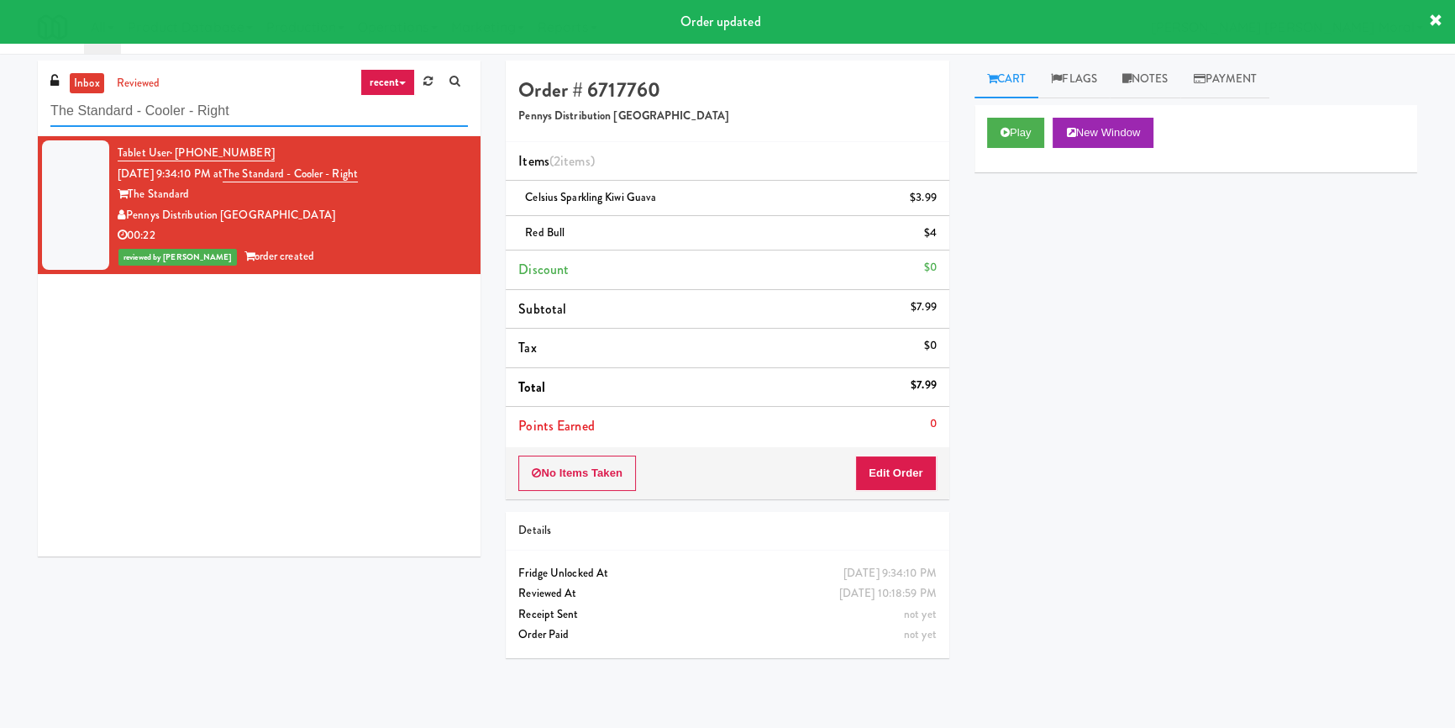
click at [199, 96] on input "The Standard - Cooler - Right" at bounding box center [259, 111] width 418 height 31
paste input "Standard - Drink - Lef"
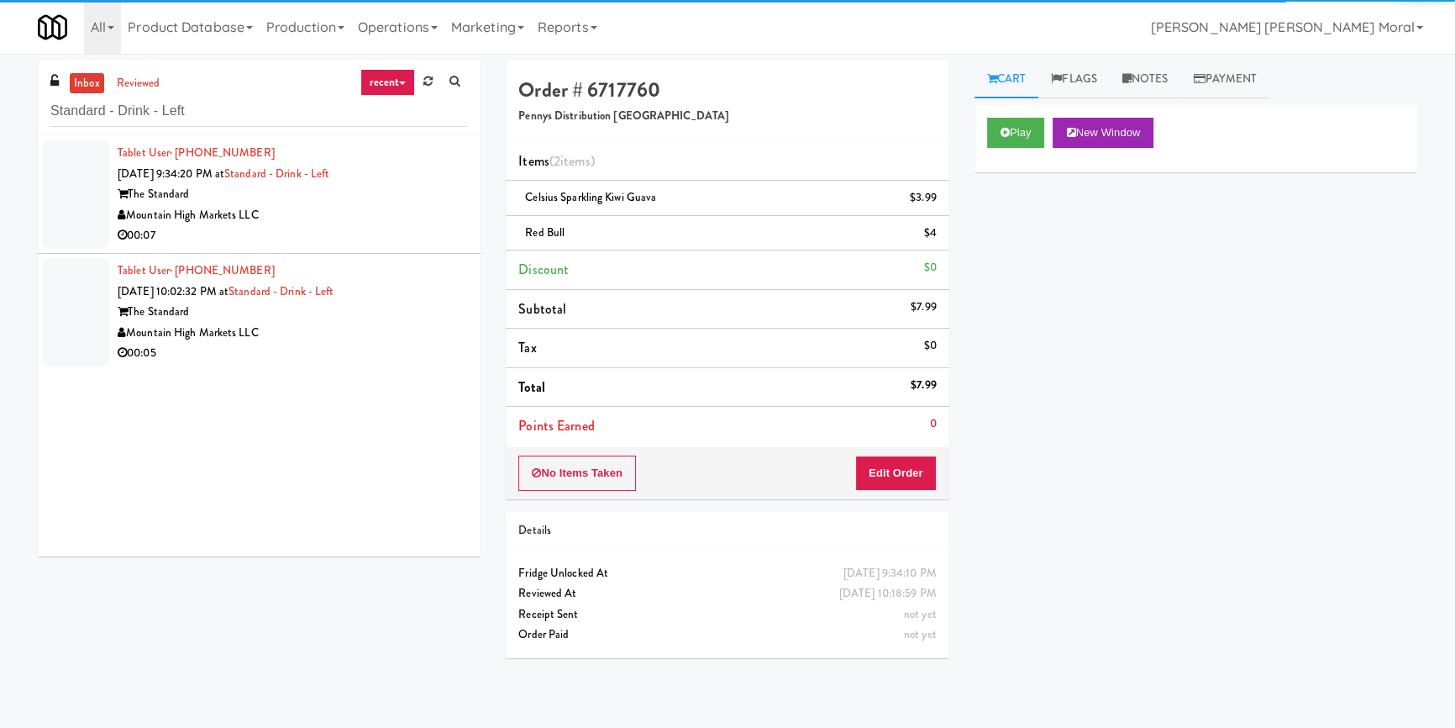
click at [412, 226] on div "00:07" at bounding box center [293, 235] width 350 height 21
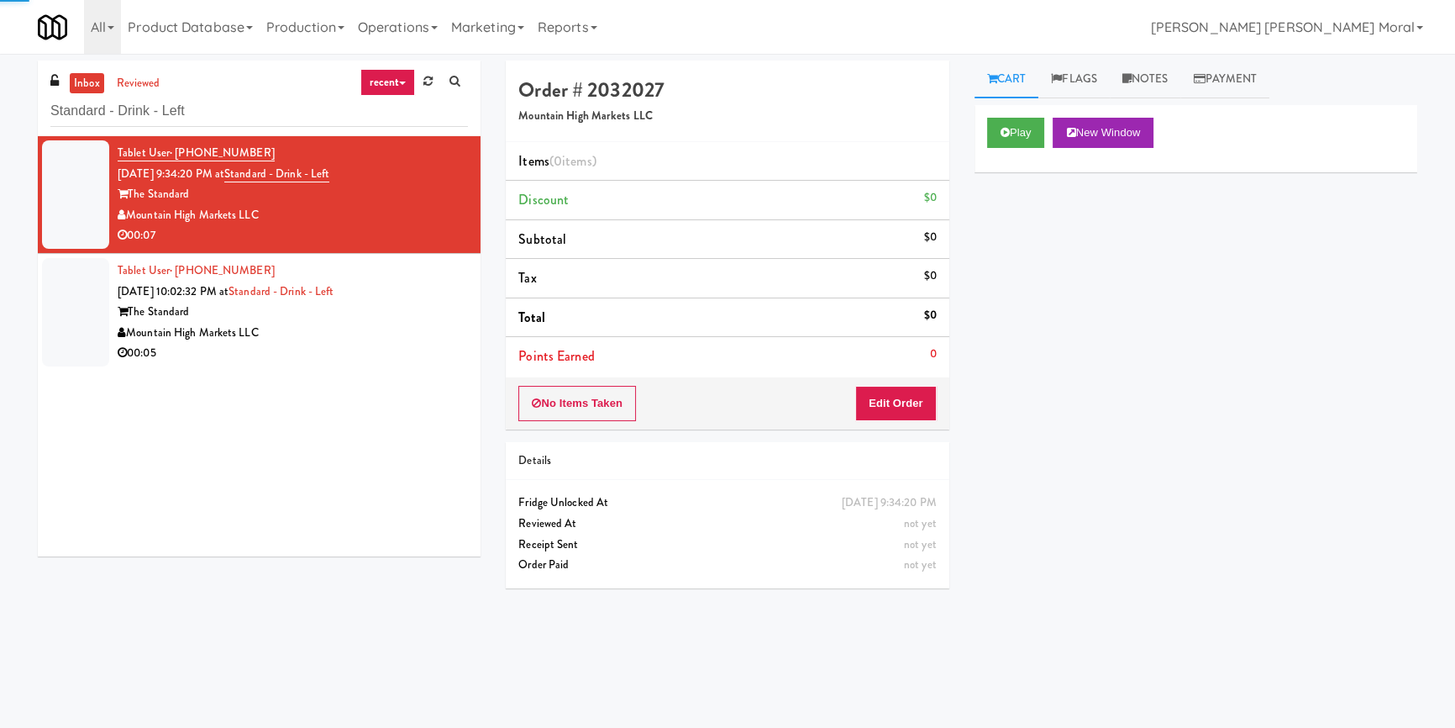
click at [996, 134] on button "Play" at bounding box center [1016, 133] width 58 height 30
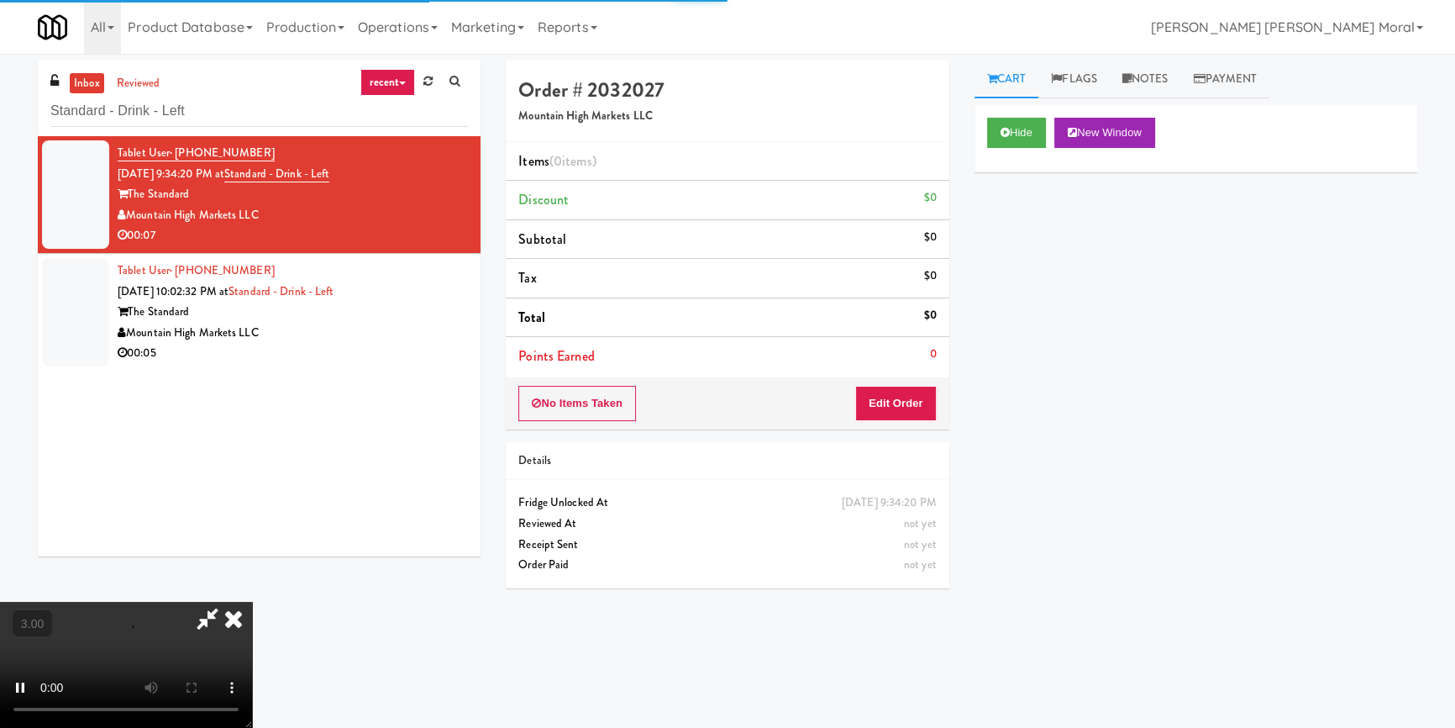
click at [1017, 242] on div "Hide New Window Primary Flag Clear Flag if unable to determine what was taken o…" at bounding box center [1195, 420] width 443 height 630
click at [252, 601] on video at bounding box center [126, 664] width 252 height 126
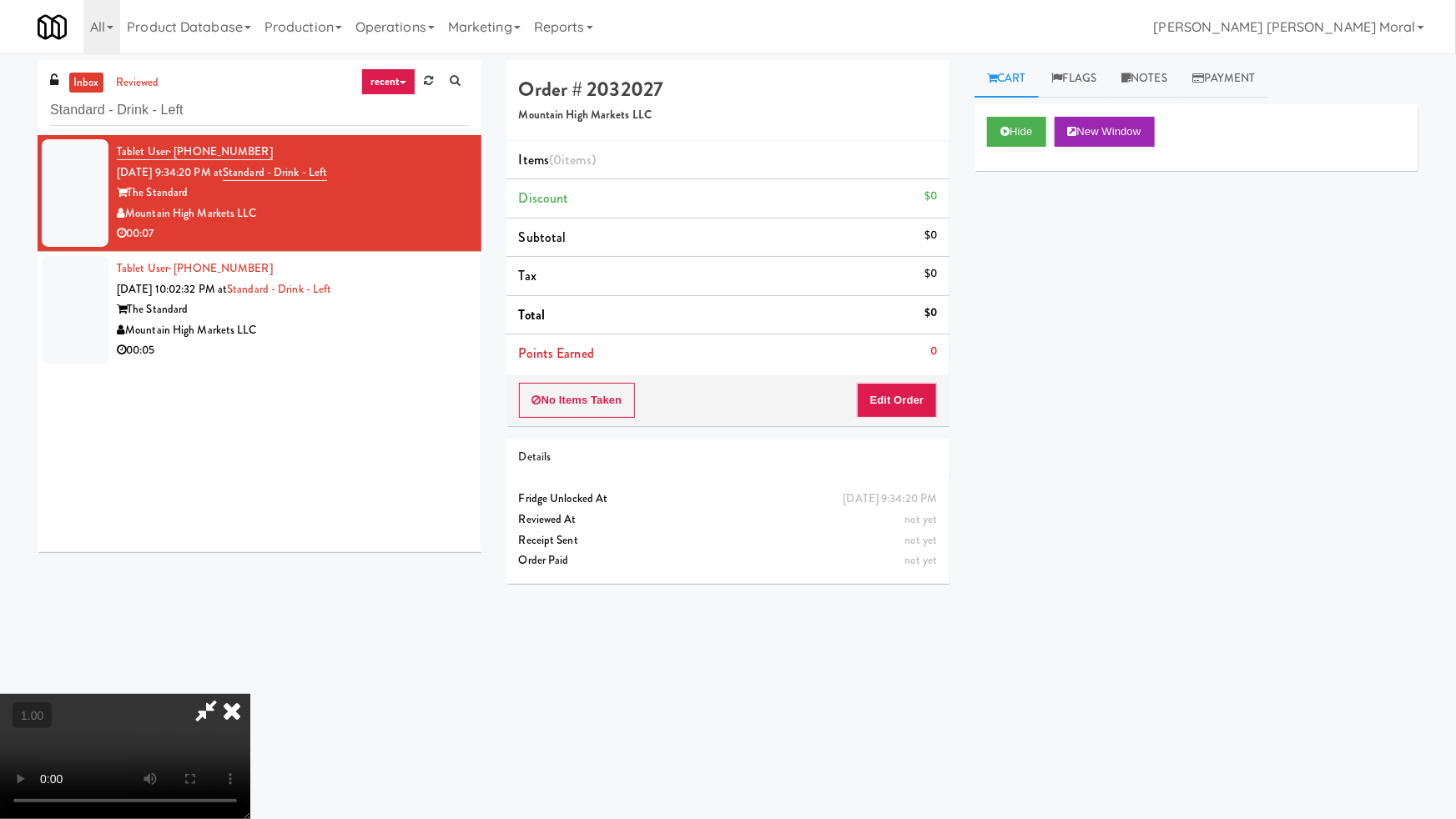
click at [250, 694] on video at bounding box center [125, 756] width 250 height 125
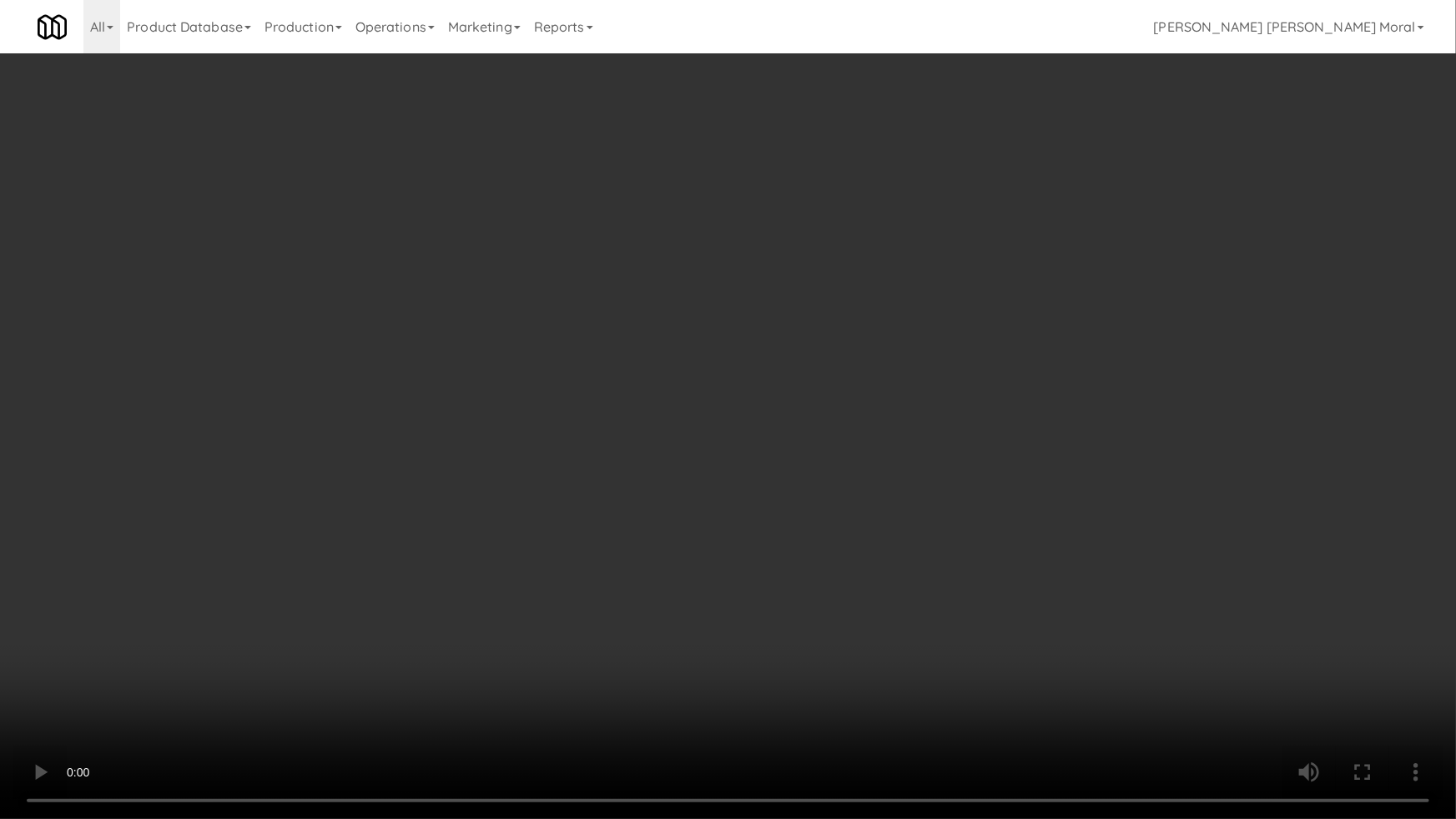
click at [884, 457] on video at bounding box center [728, 409] width 1456 height 819
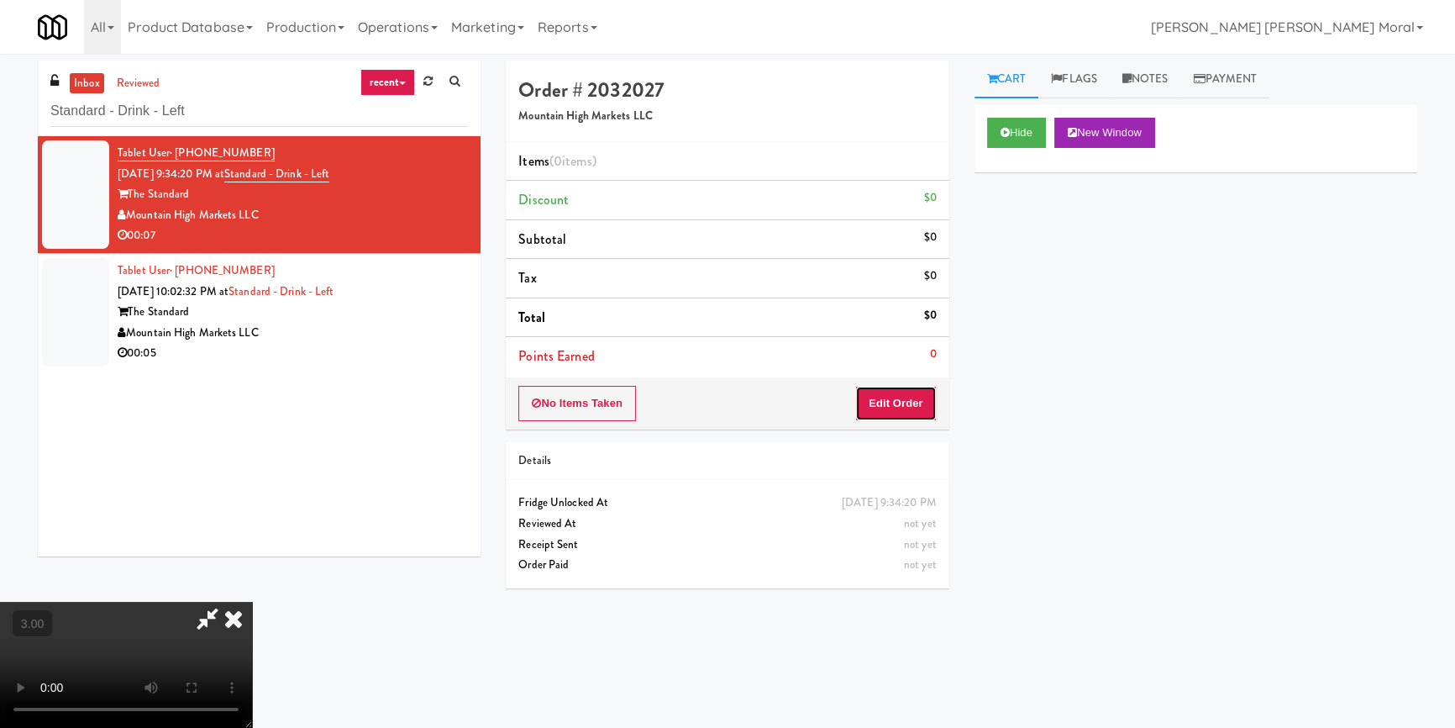
click at [917, 399] on button "Edit Order" at bounding box center [895, 403] width 81 height 35
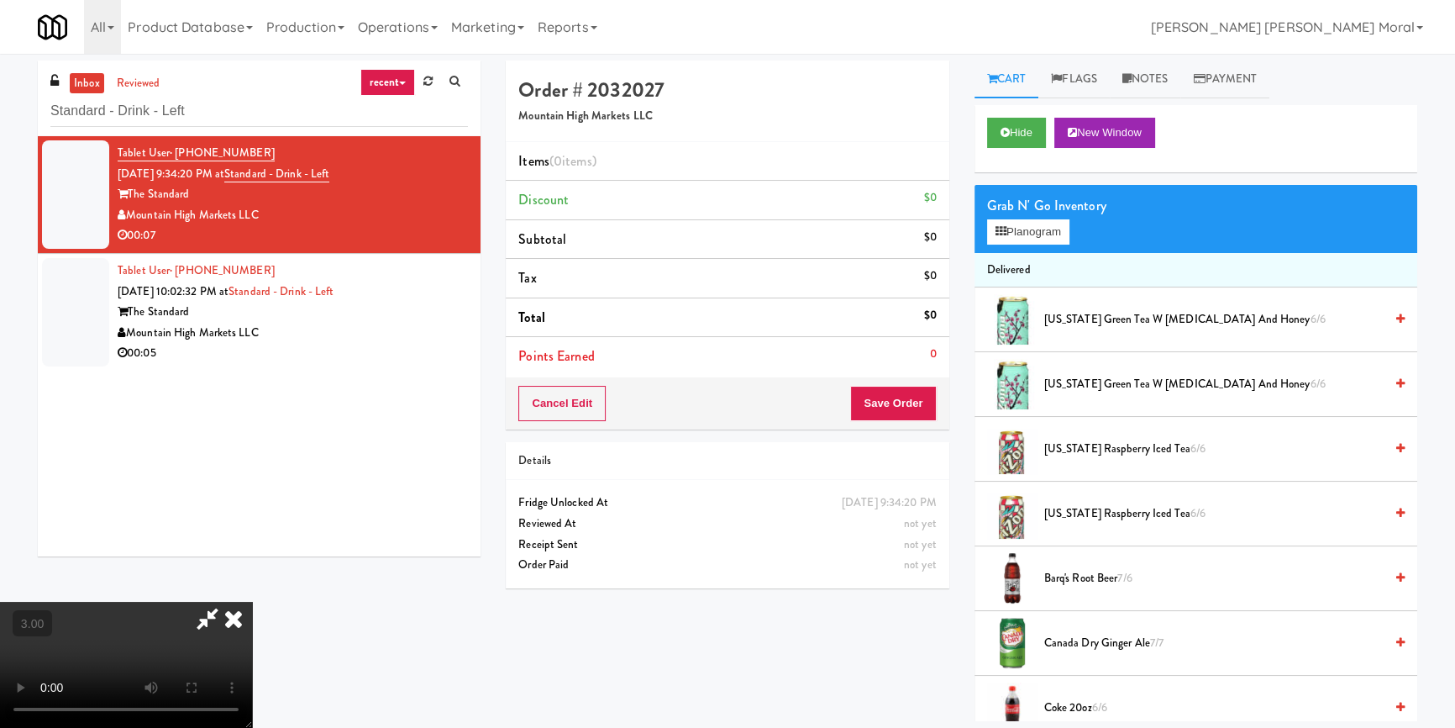
click at [995, 248] on div "Grab N' Go Inventory Planogram" at bounding box center [1195, 219] width 443 height 68
click at [1013, 226] on button "Planogram" at bounding box center [1028, 231] width 82 height 25
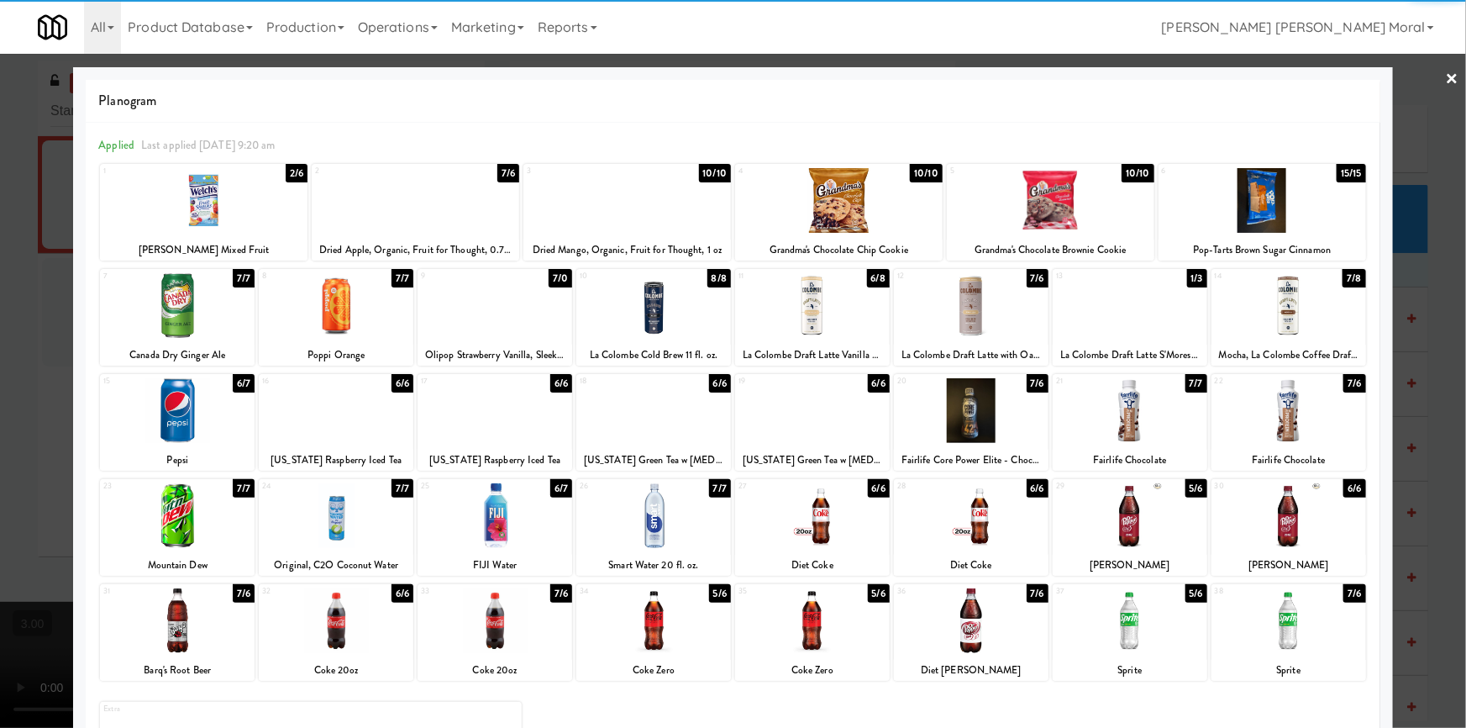
drag, startPoint x: 1144, startPoint y: 520, endPoint x: 985, endPoint y: 496, distance: 160.6
click at [1144, 519] on div at bounding box center [1130, 515] width 155 height 65
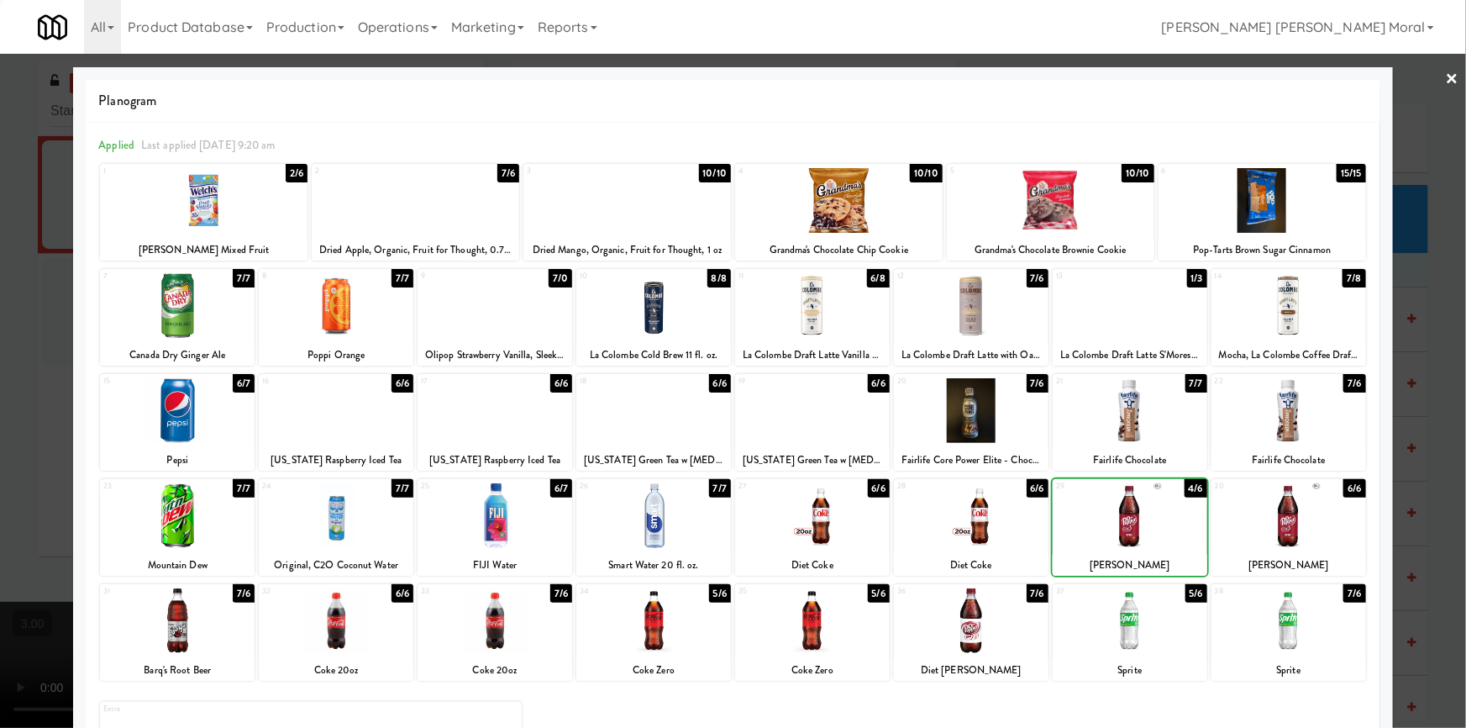
click at [0, 378] on div at bounding box center [733, 364] width 1466 height 728
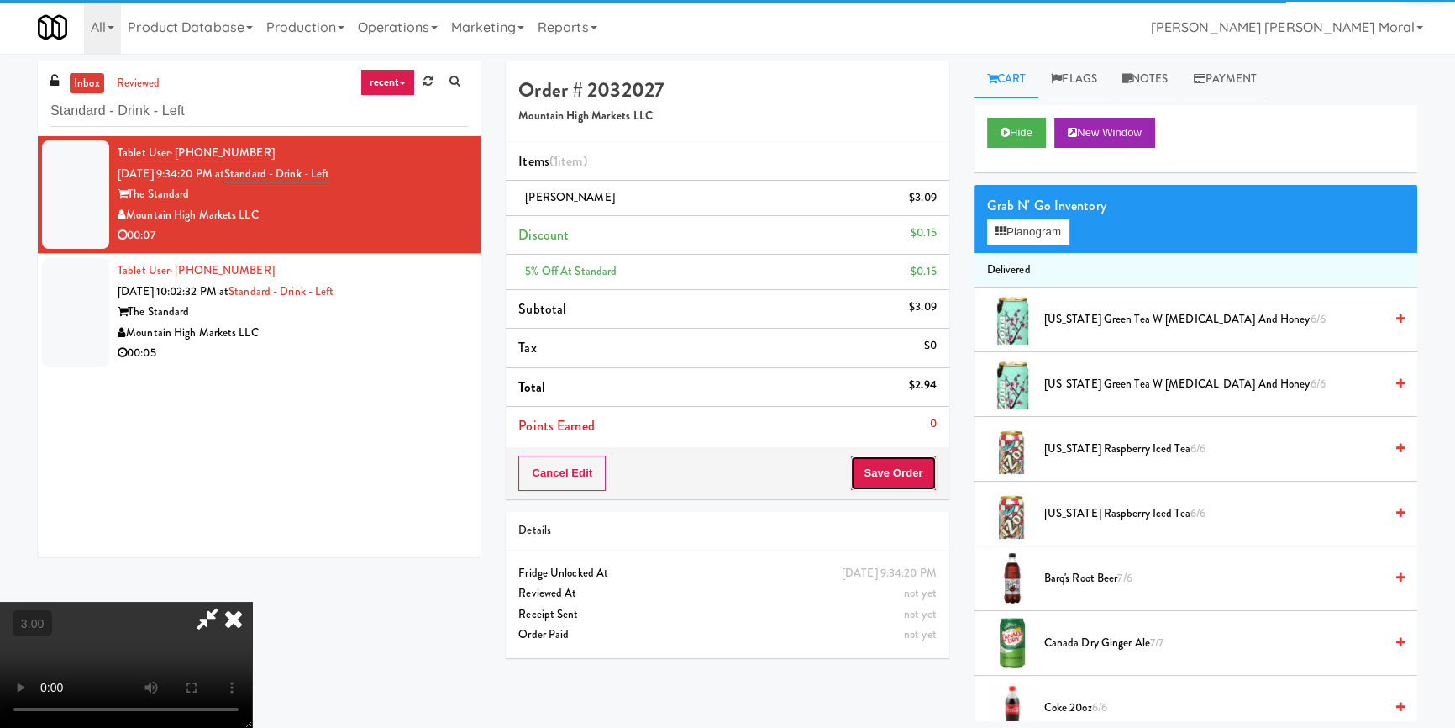
click at [901, 467] on button "Save Order" at bounding box center [893, 472] width 86 height 35
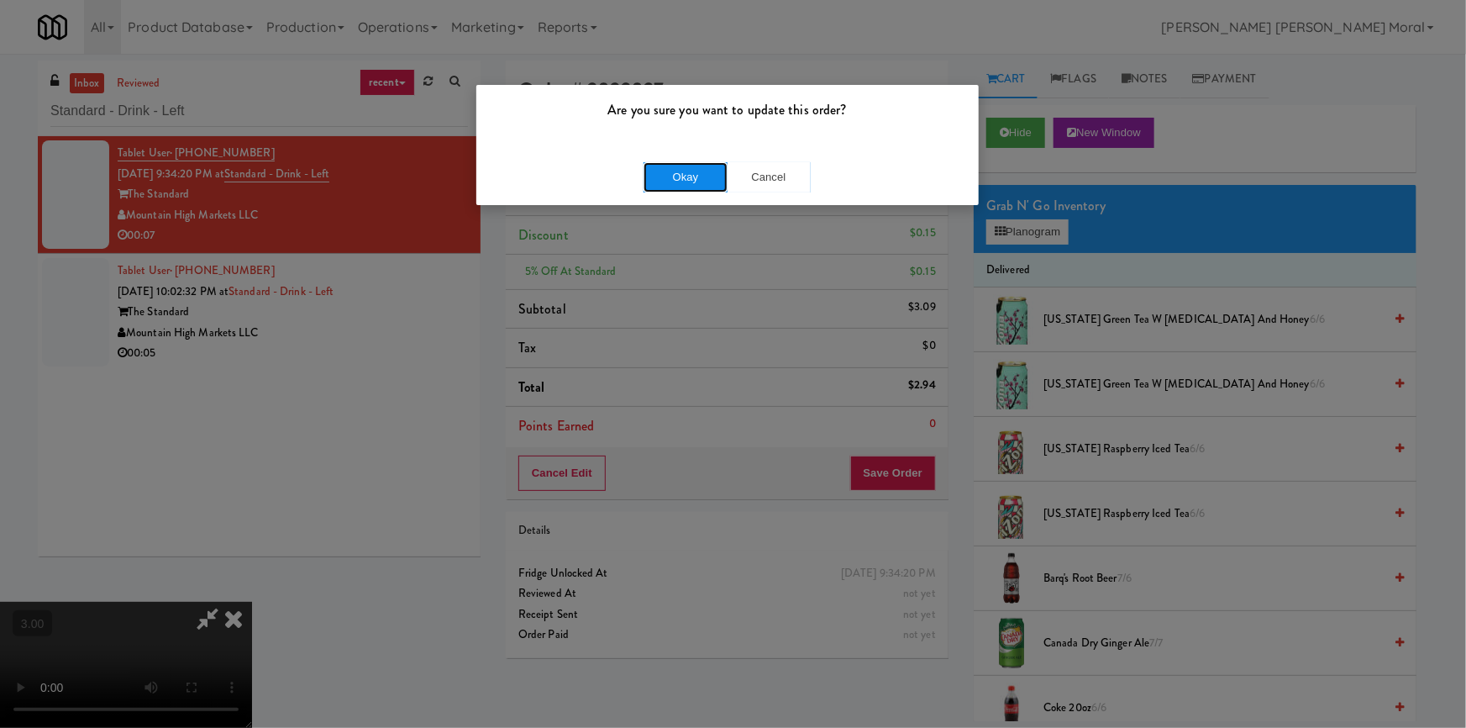
click at [657, 179] on button "Okay" at bounding box center [685, 177] width 84 height 30
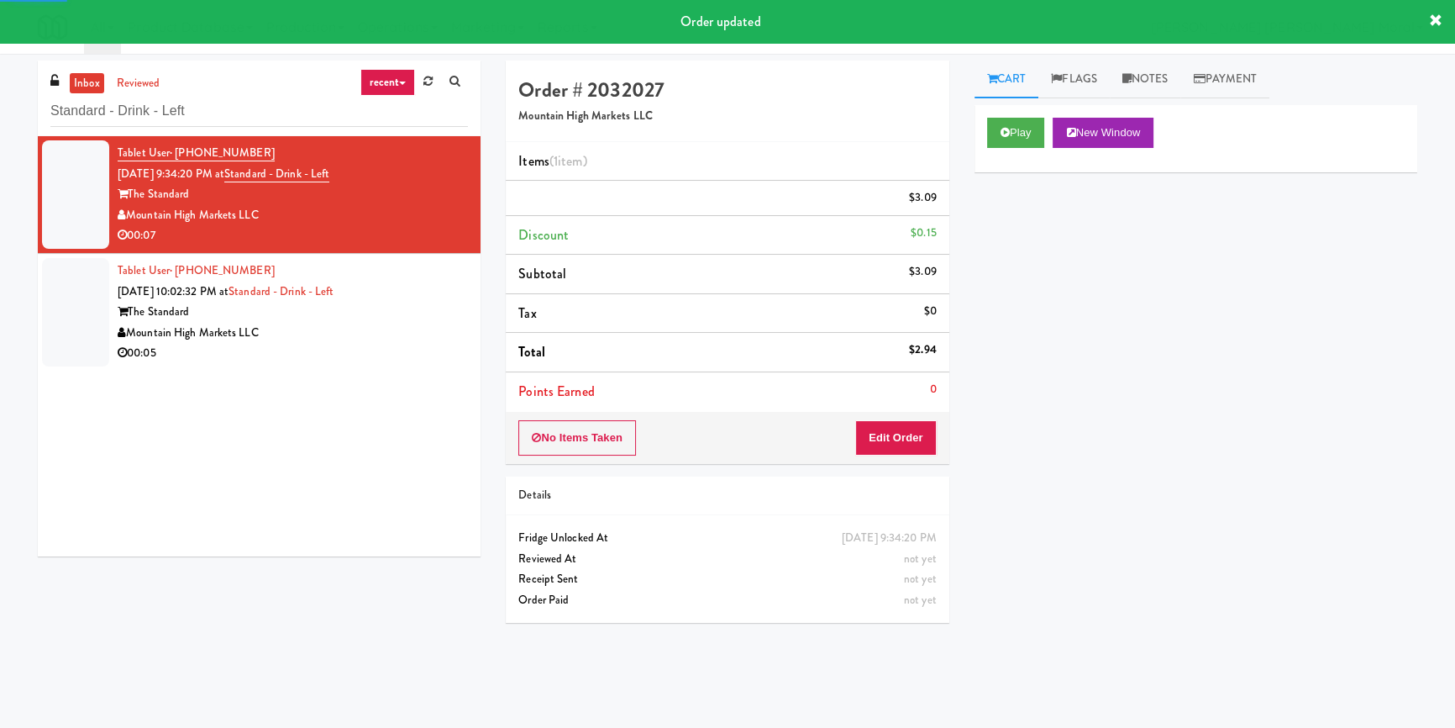
click at [397, 365] on li "Tablet User · (602) 338-0035 Sep 24, 2025 10:02:32 PM at Standard - Drink - Lef…" at bounding box center [259, 312] width 443 height 117
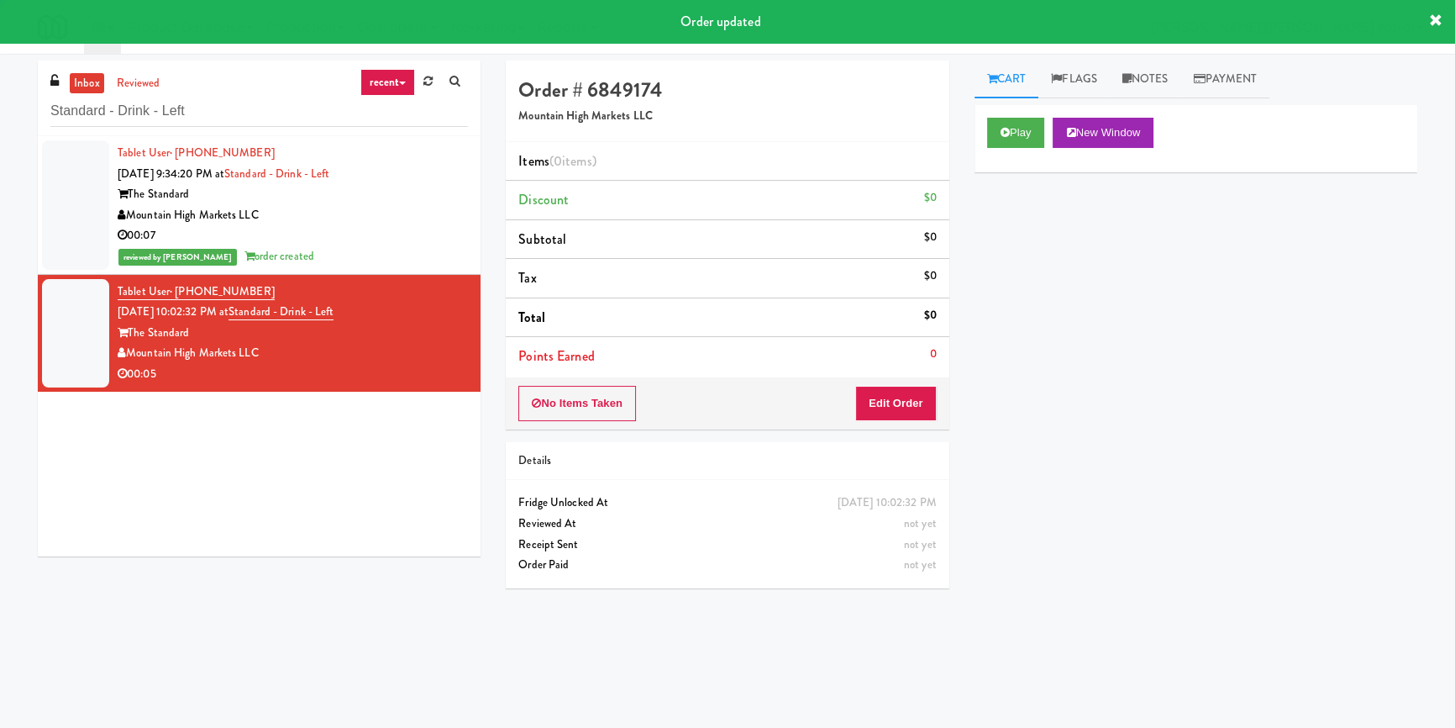
click at [1048, 124] on div "Play New Window" at bounding box center [1196, 133] width 418 height 30
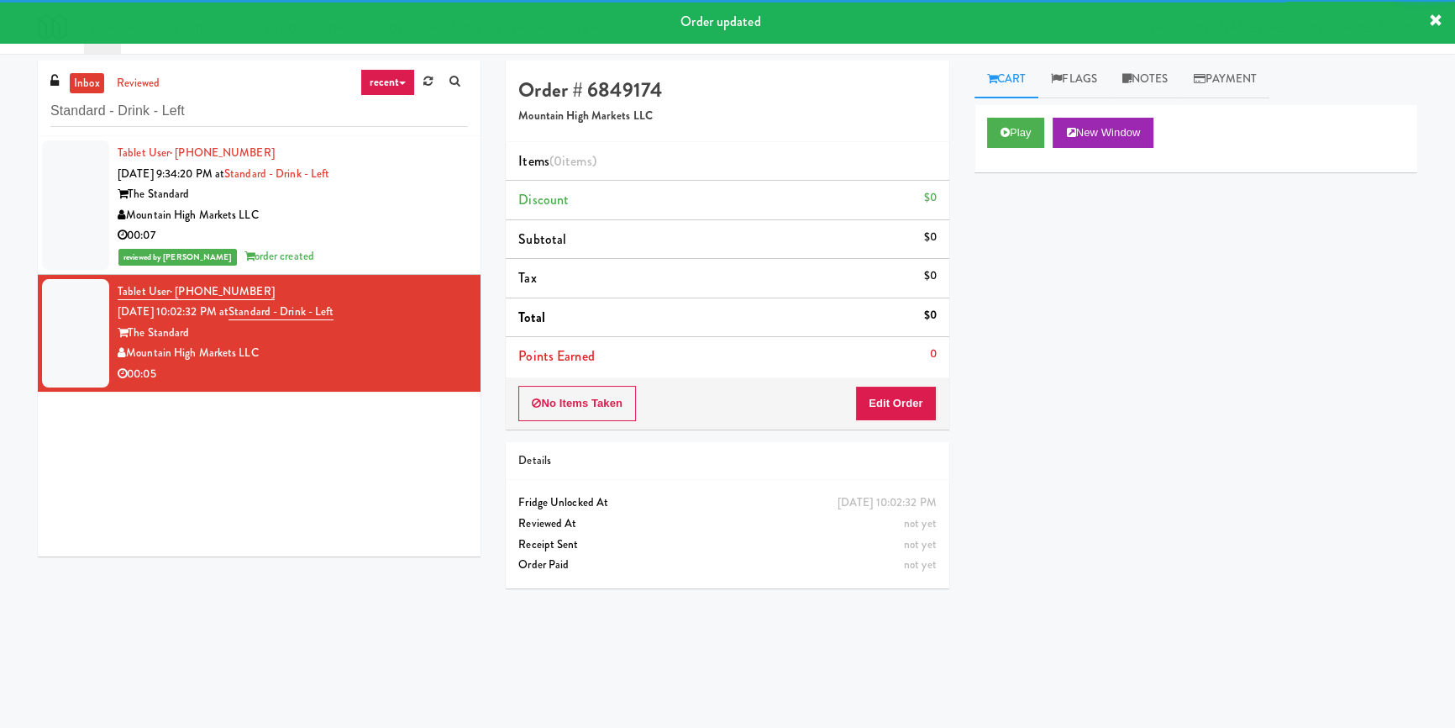
click at [1027, 149] on div "Play New Window" at bounding box center [1195, 138] width 443 height 67
click at [1030, 125] on button "Play" at bounding box center [1016, 133] width 58 height 30
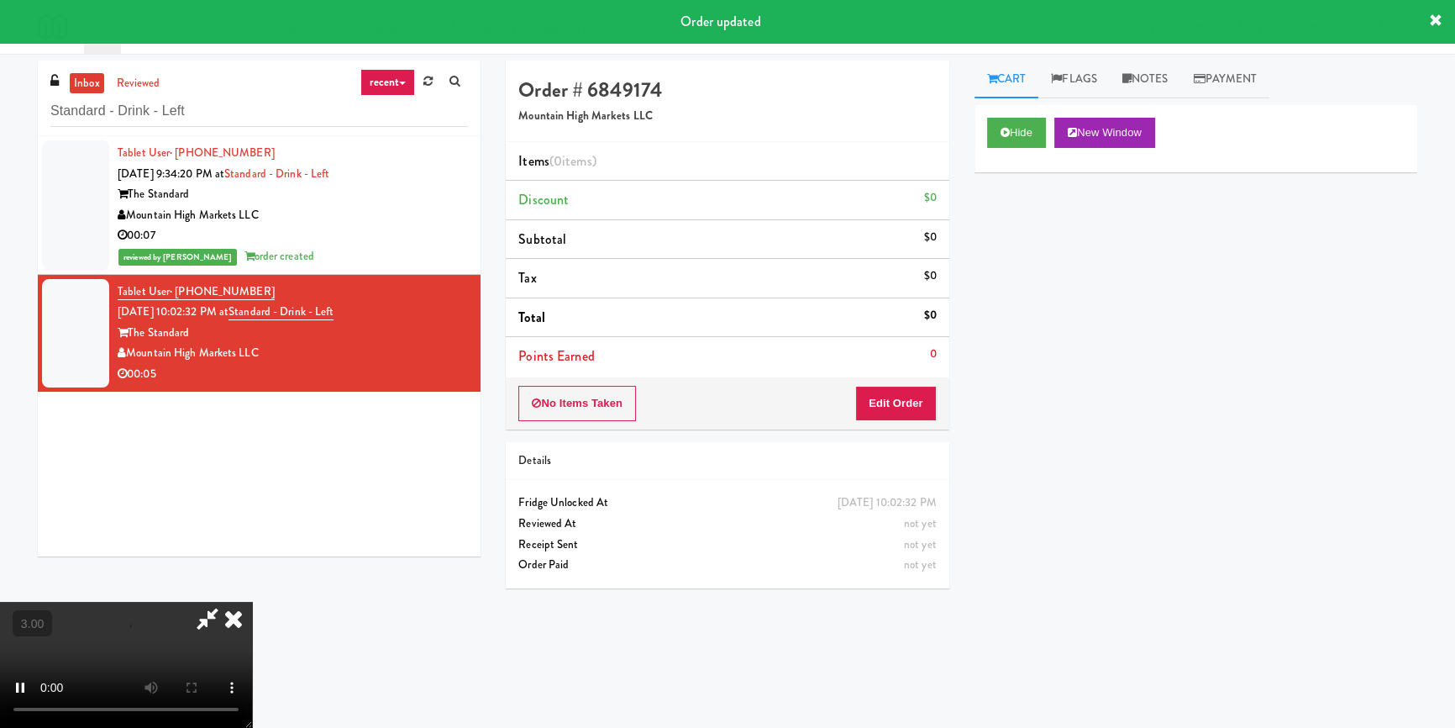
click at [1047, 286] on div "Hide New Window Primary Flag Clear Flag if unable to determine what was taken o…" at bounding box center [1195, 420] width 443 height 630
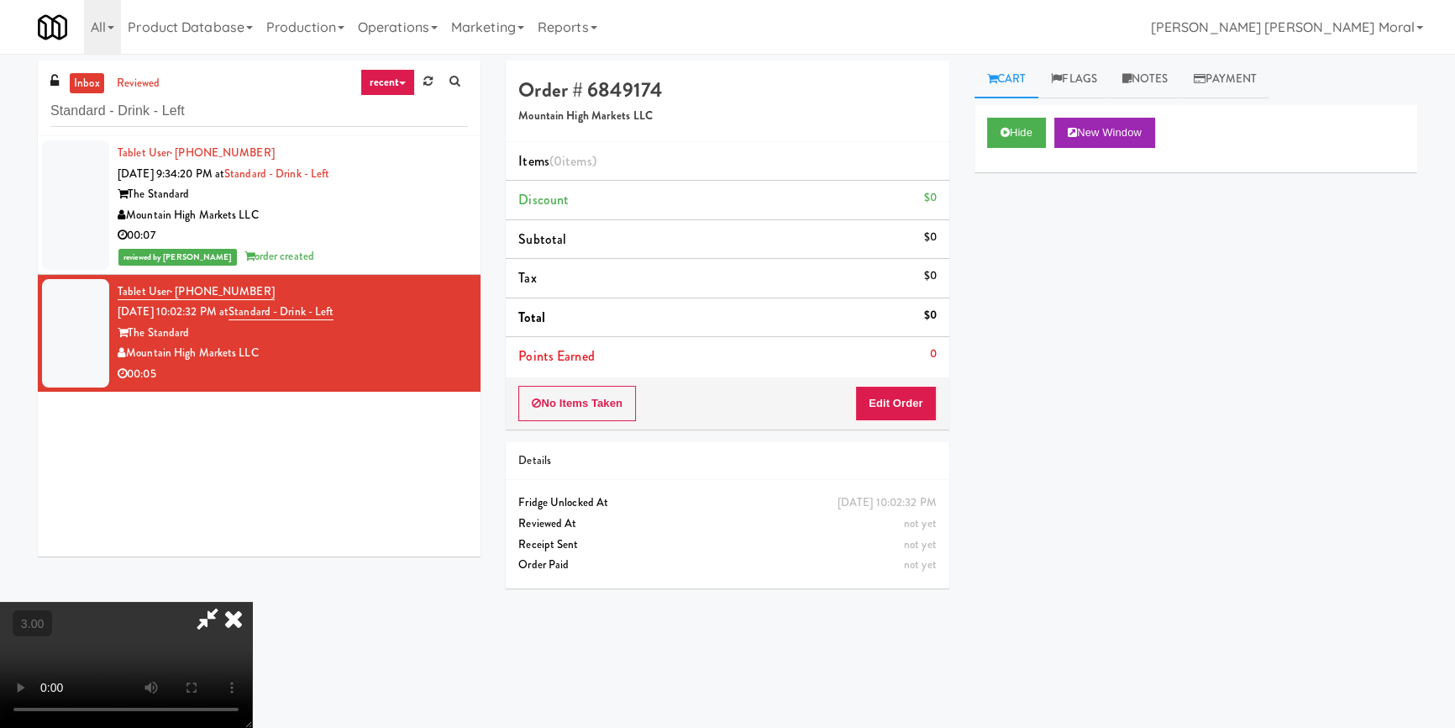
click at [252, 601] on video at bounding box center [126, 664] width 252 height 126
drag, startPoint x: 904, startPoint y: 398, endPoint x: 963, endPoint y: 344, distance: 79.7
click at [906, 398] on button "Edit Order" at bounding box center [895, 403] width 81 height 35
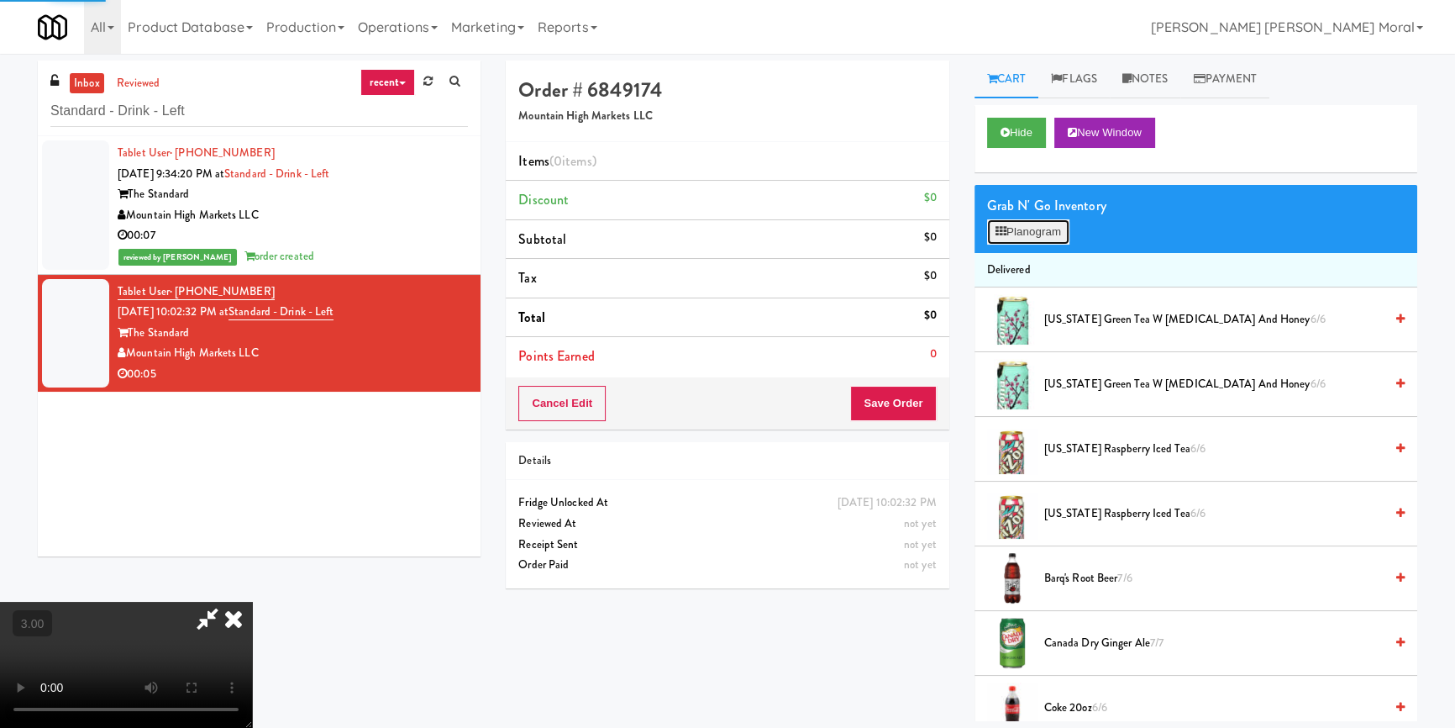
click at [1037, 224] on button "Planogram" at bounding box center [1028, 231] width 82 height 25
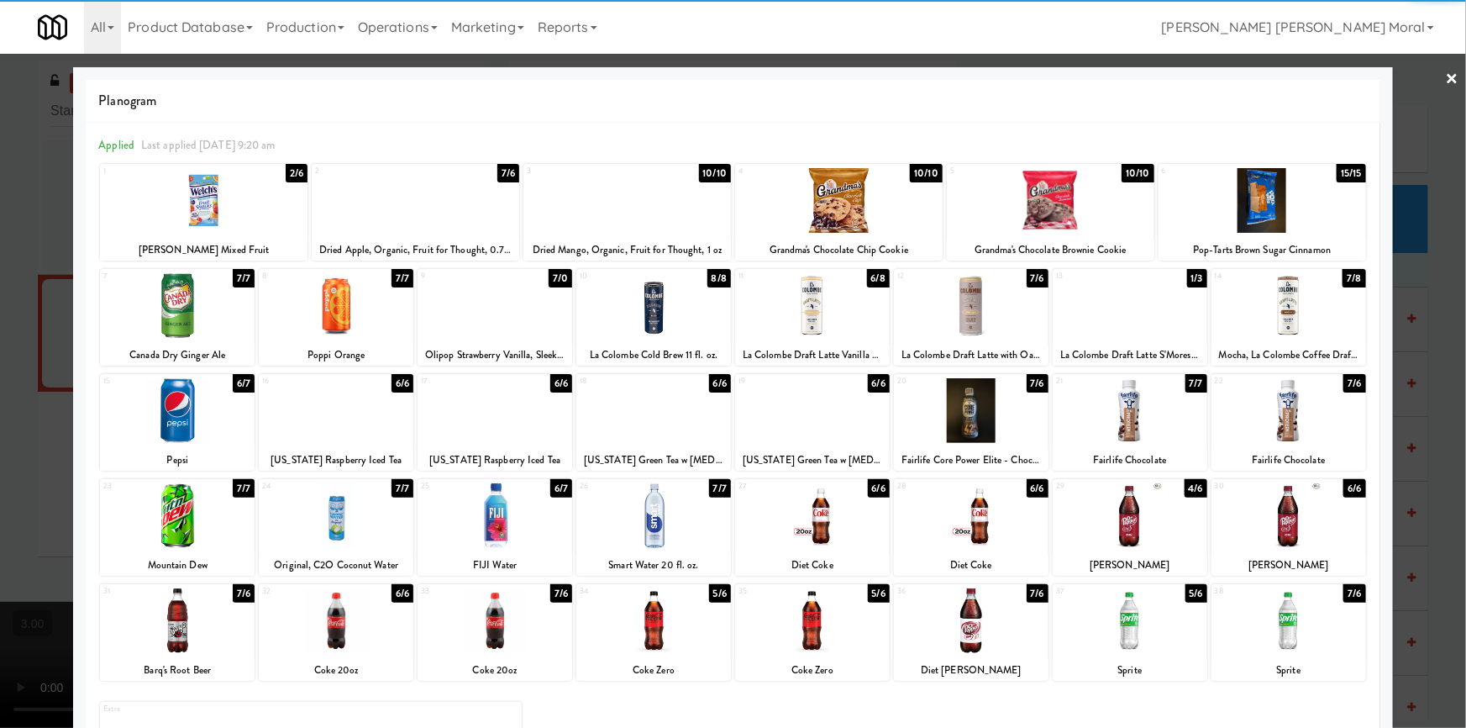
click at [1136, 628] on div at bounding box center [1130, 620] width 155 height 65
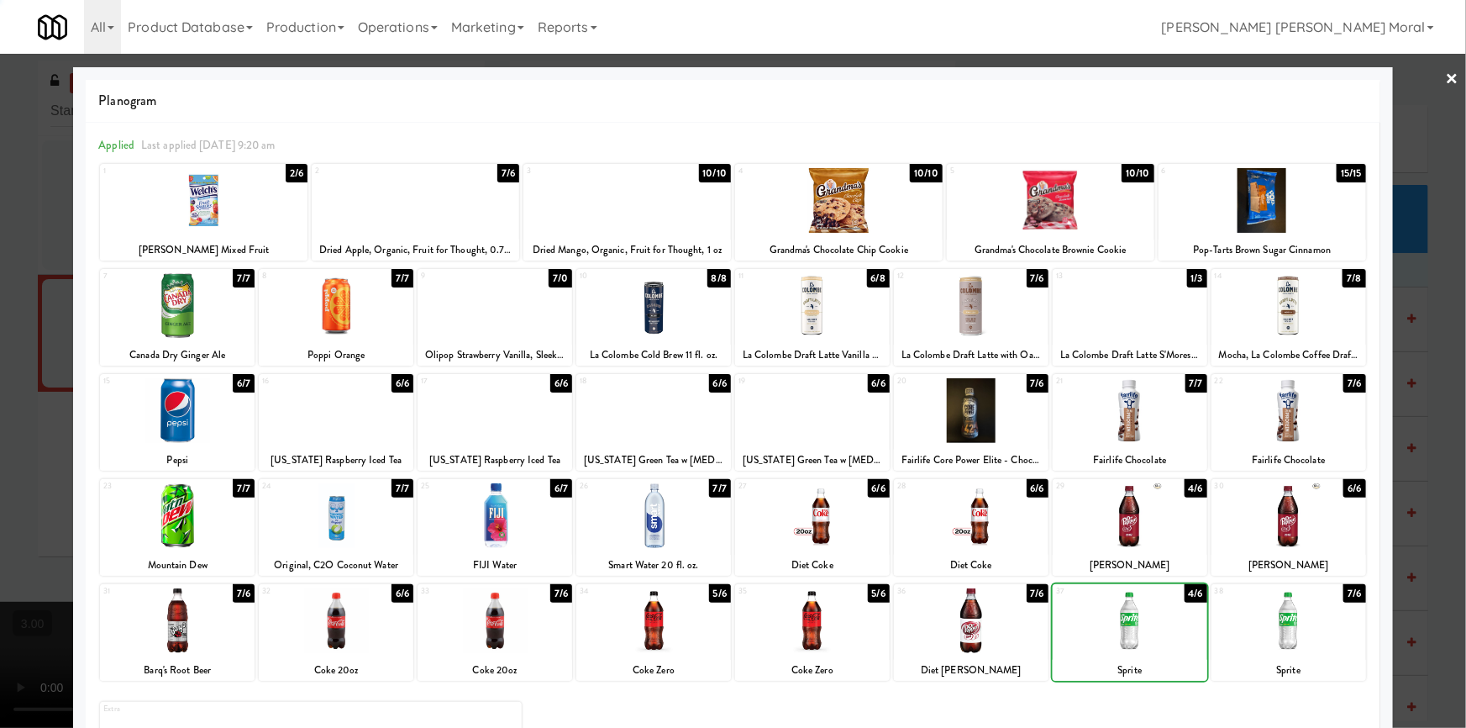
click at [0, 391] on div at bounding box center [733, 364] width 1466 height 728
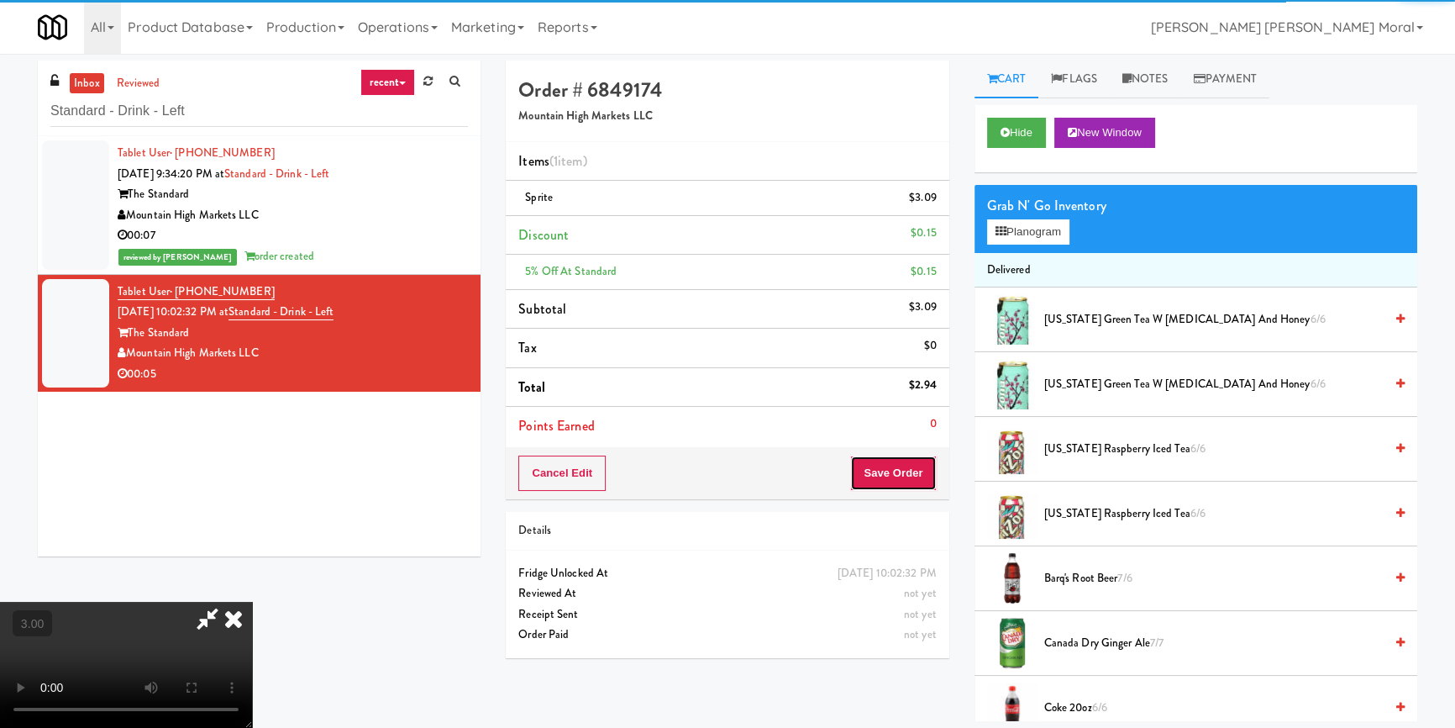
click at [902, 464] on button "Save Order" at bounding box center [893, 472] width 86 height 35
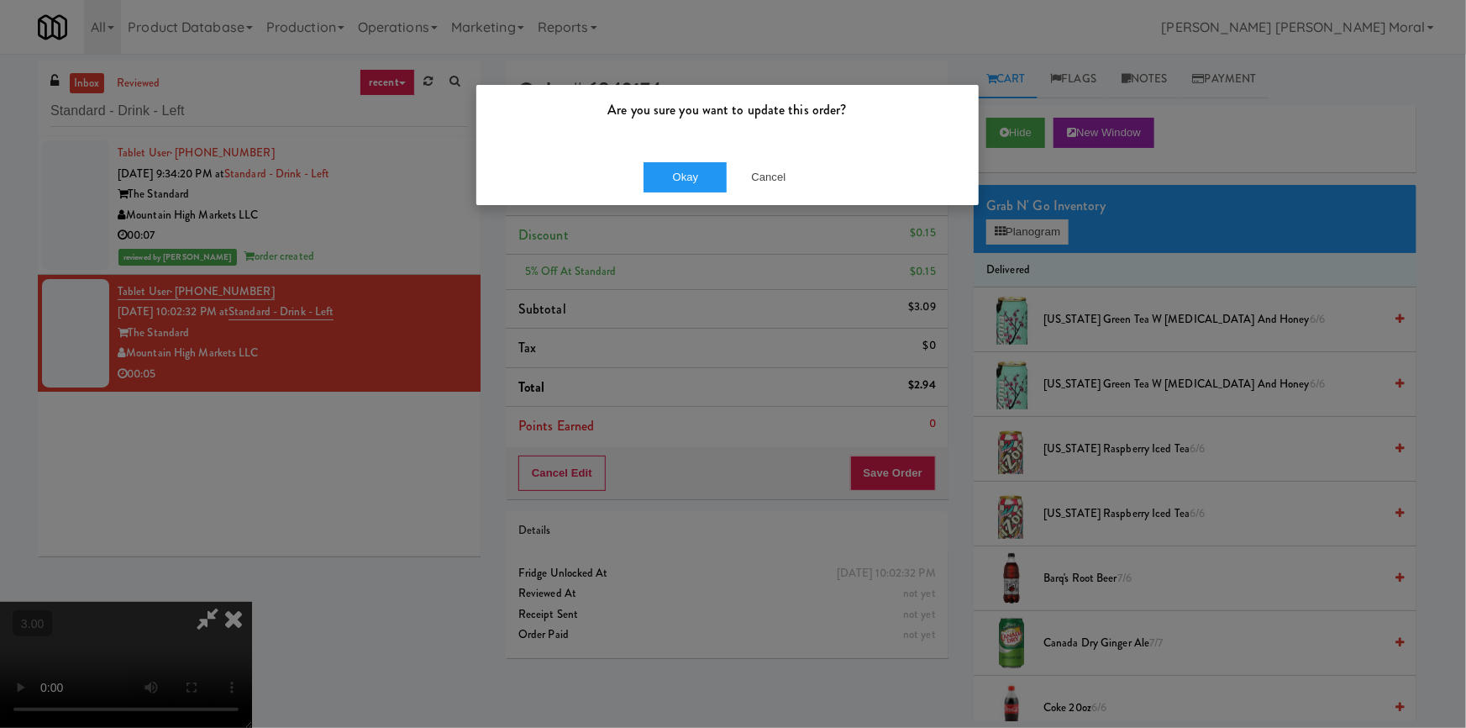
click at [661, 154] on div "Okay Cancel" at bounding box center [727, 177] width 502 height 56
click at [664, 173] on button "Okay" at bounding box center [685, 177] width 84 height 30
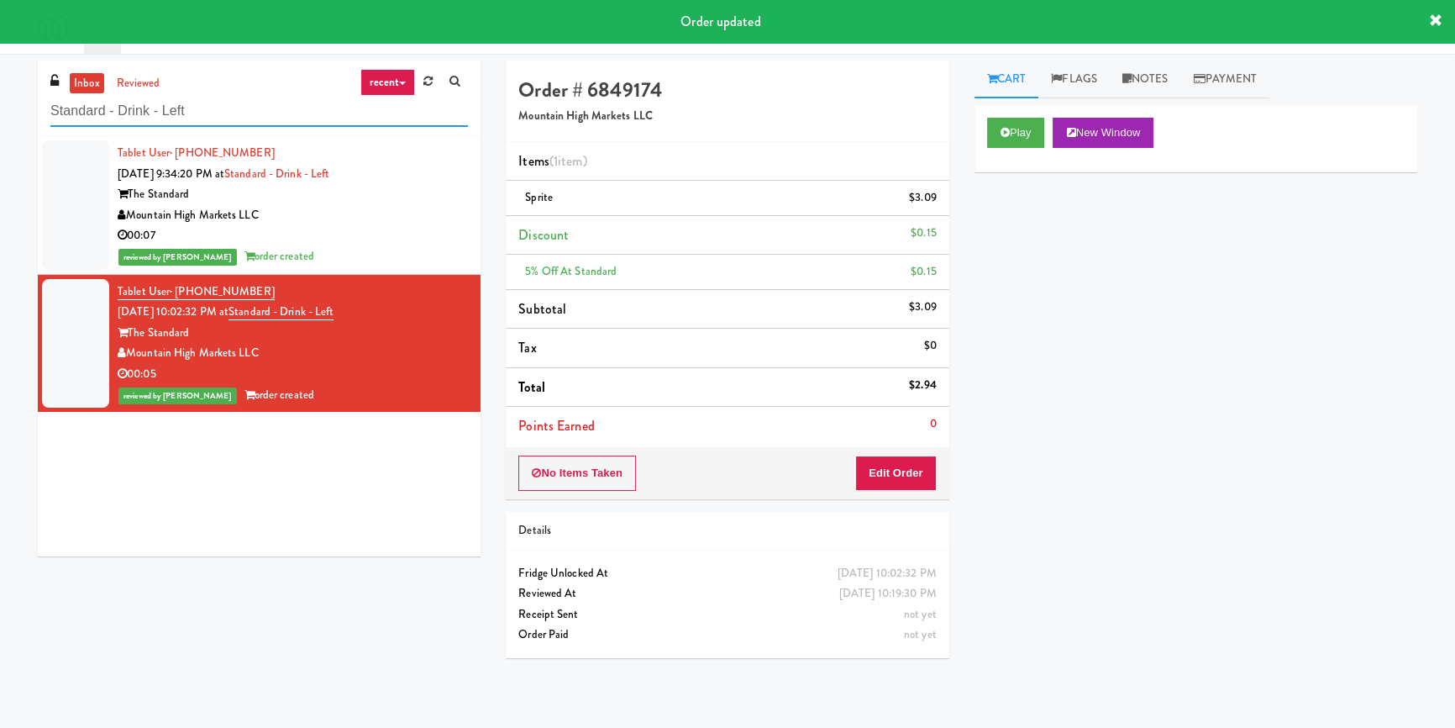
click at [229, 106] on input "Standard - Drink - Left" at bounding box center [259, 111] width 418 height 31
paste input "The Drake Entrance"
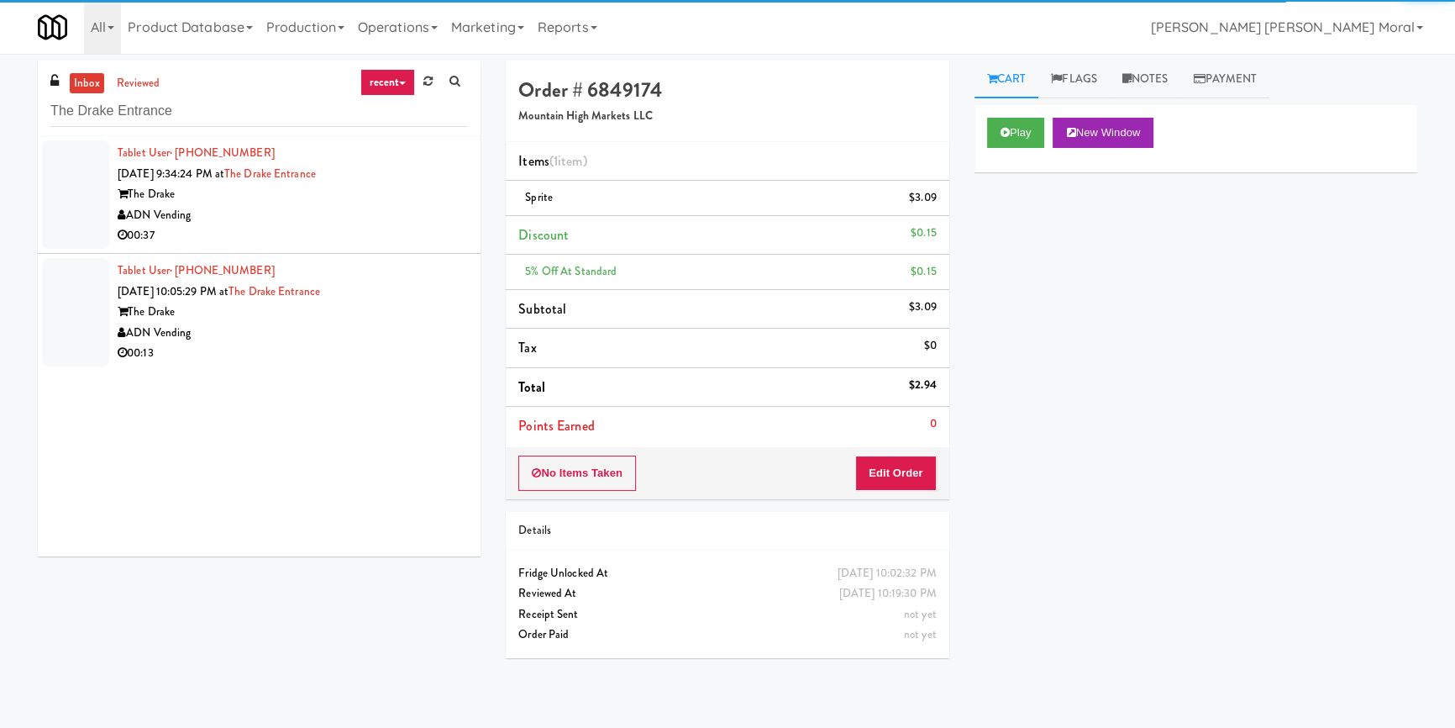
click at [388, 213] on div "ADN Vending" at bounding box center [293, 215] width 350 height 21
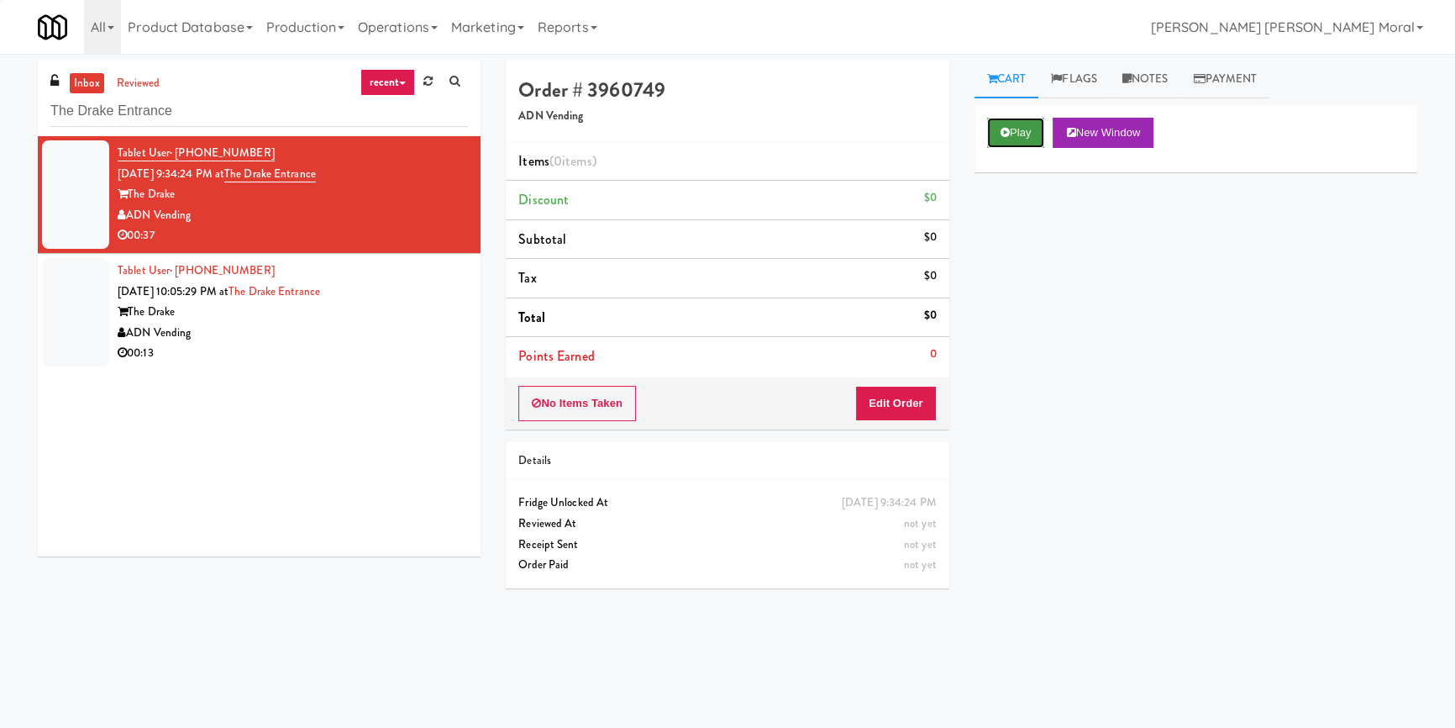
click at [1030, 143] on button "Play" at bounding box center [1016, 133] width 58 height 30
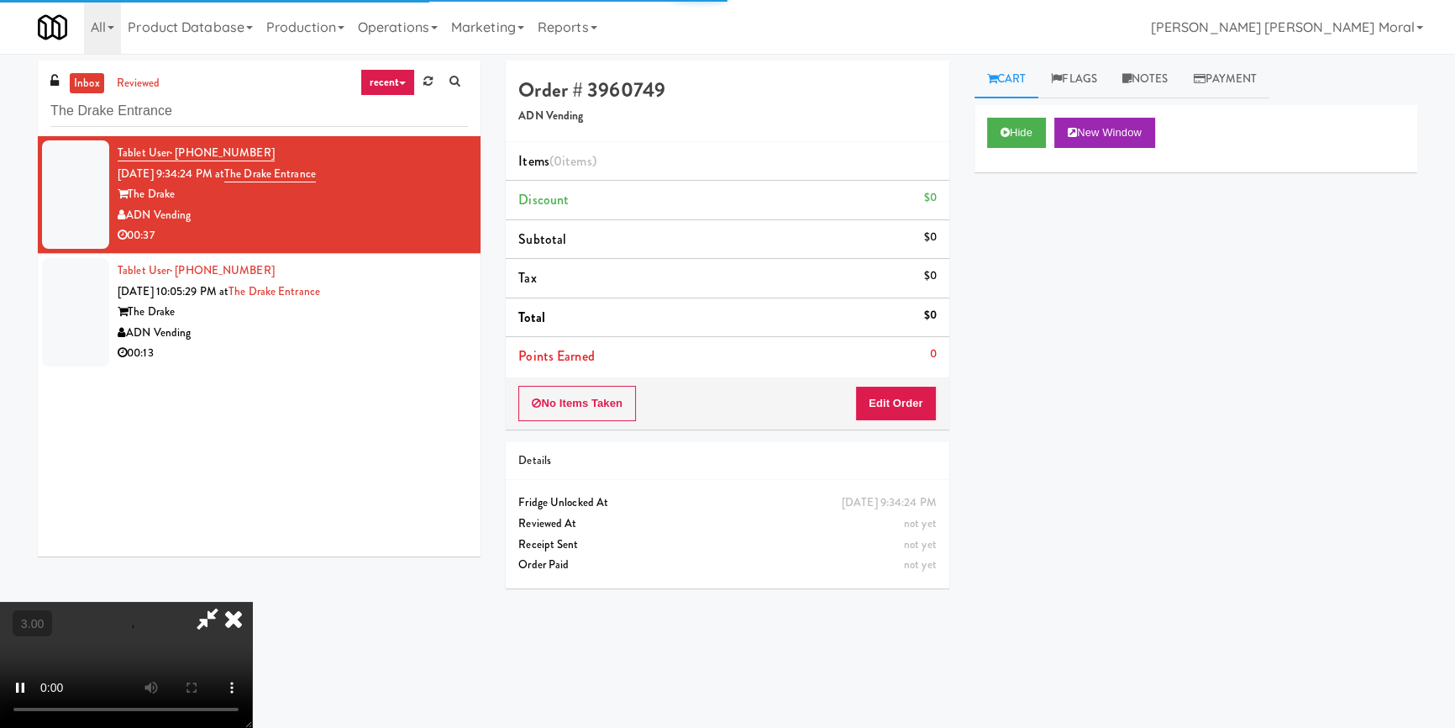
click at [1007, 214] on div "Hide New Window Primary Flag Clear Flag if unable to determine what was taken o…" at bounding box center [1195, 420] width 443 height 630
click at [1007, 217] on div "Hide New Window Primary Flag Clear Flag if unable to determine what was taken o…" at bounding box center [1195, 420] width 443 height 630
click at [252, 601] on video at bounding box center [126, 664] width 252 height 126
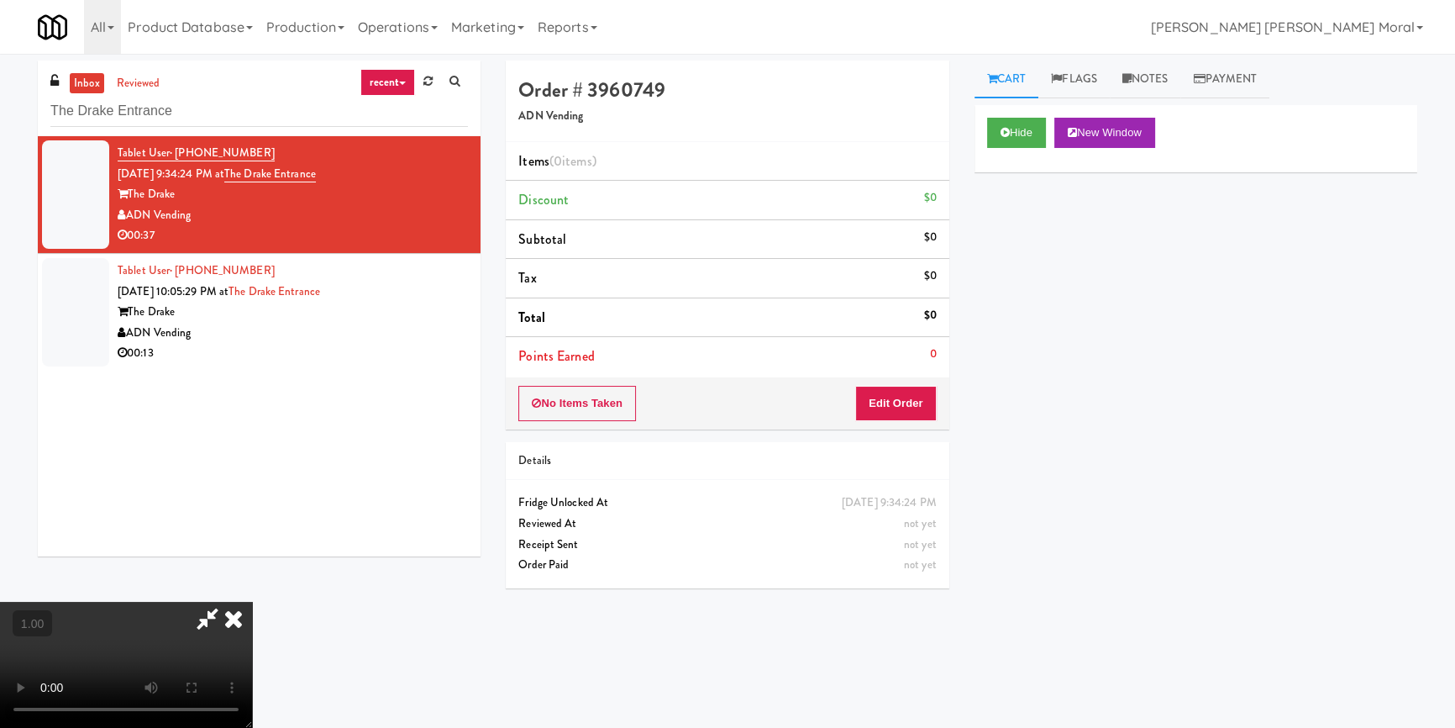
click at [252, 601] on video at bounding box center [126, 664] width 252 height 126
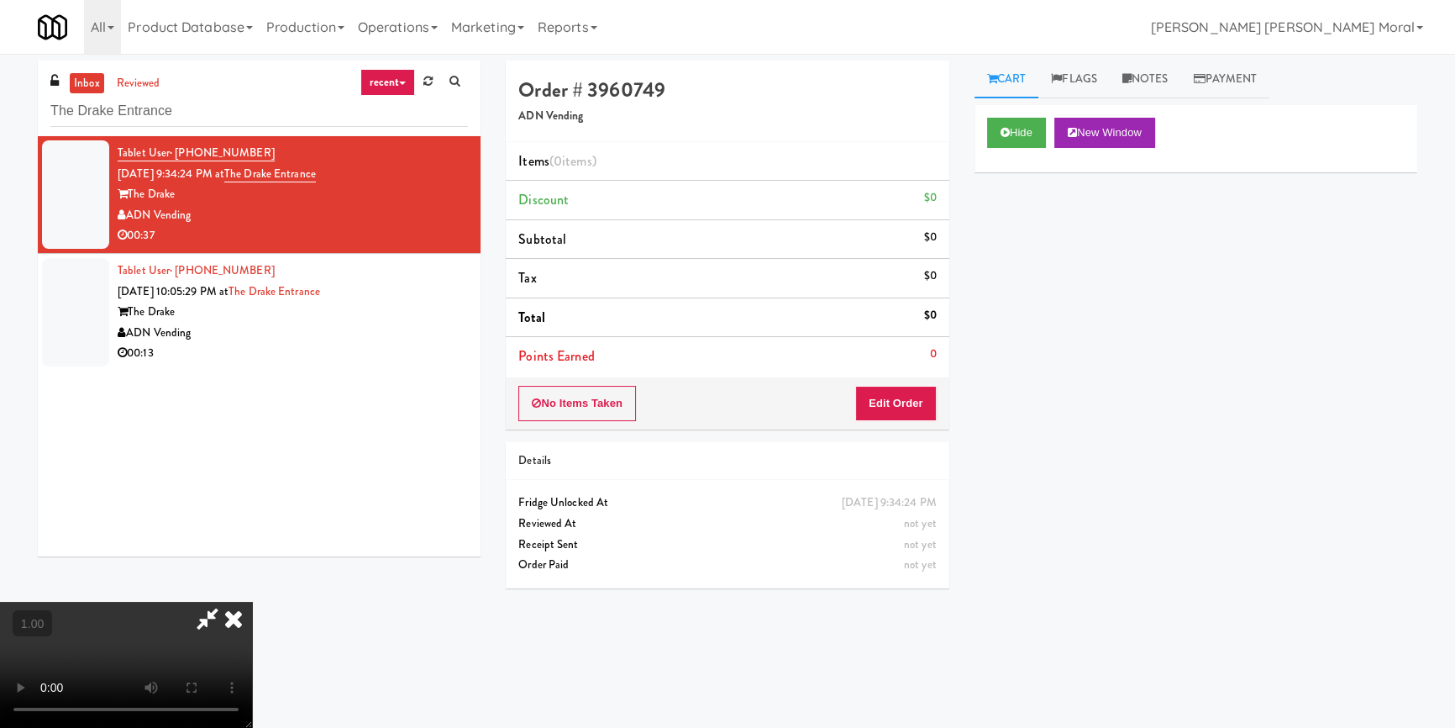
scroll to position [82, 0]
click at [252, 601] on video at bounding box center [126, 664] width 252 height 126
click at [887, 402] on button "Edit Order" at bounding box center [895, 403] width 81 height 35
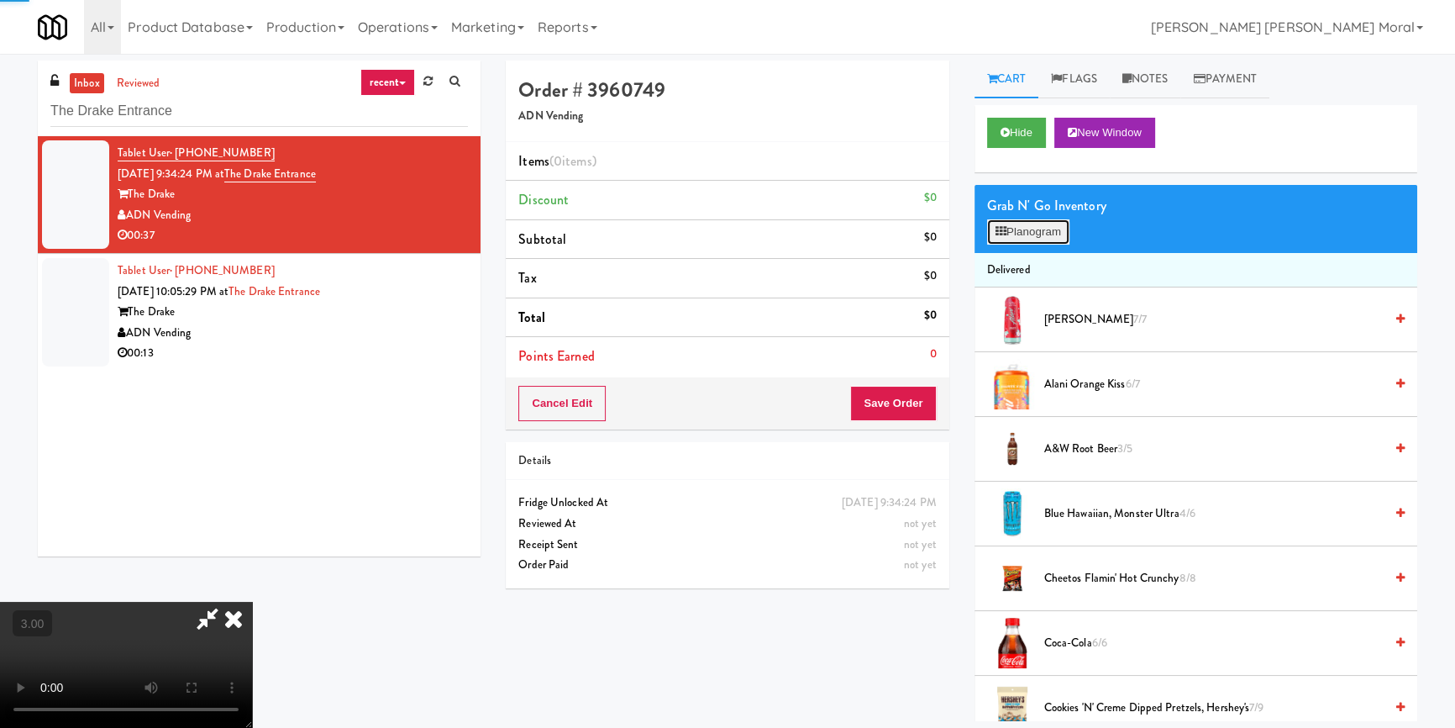
click at [1023, 232] on button "Planogram" at bounding box center [1028, 231] width 82 height 25
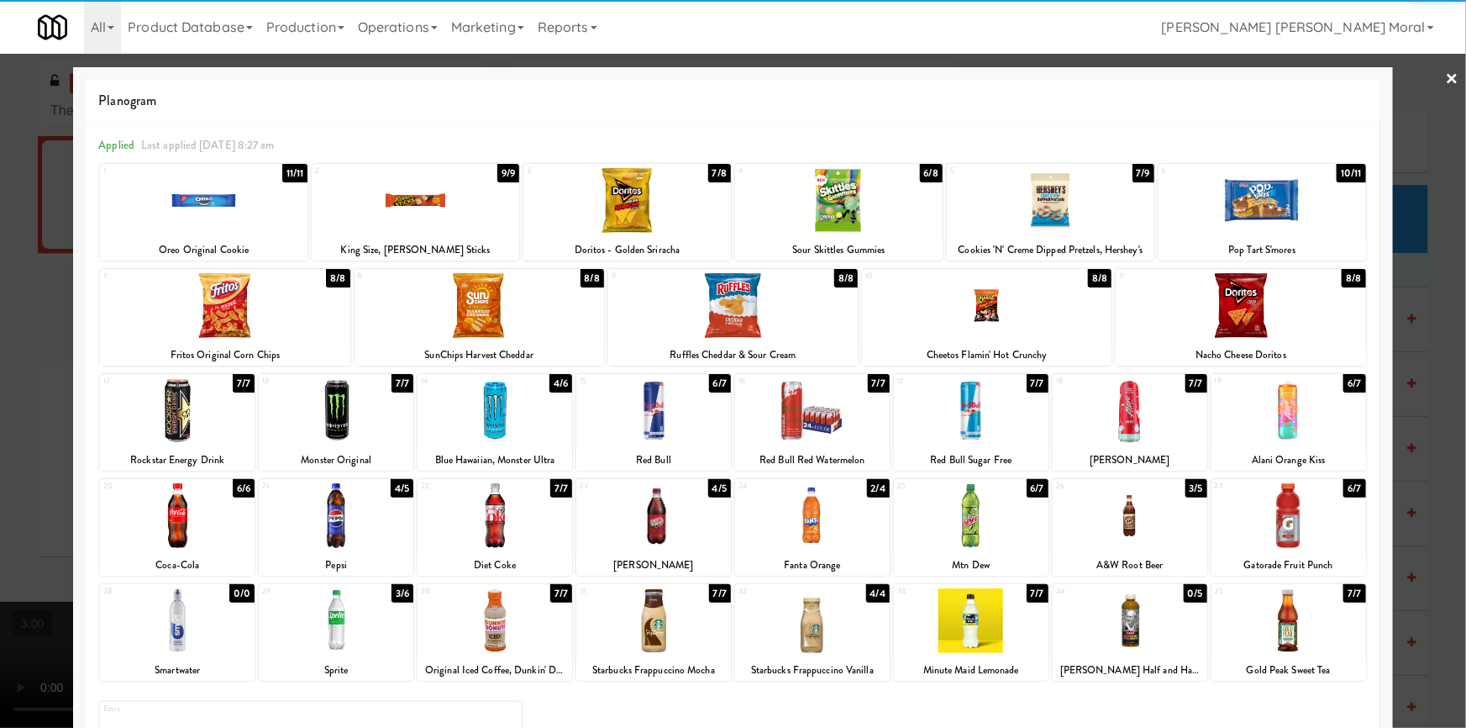
click at [659, 531] on div at bounding box center [653, 515] width 155 height 65
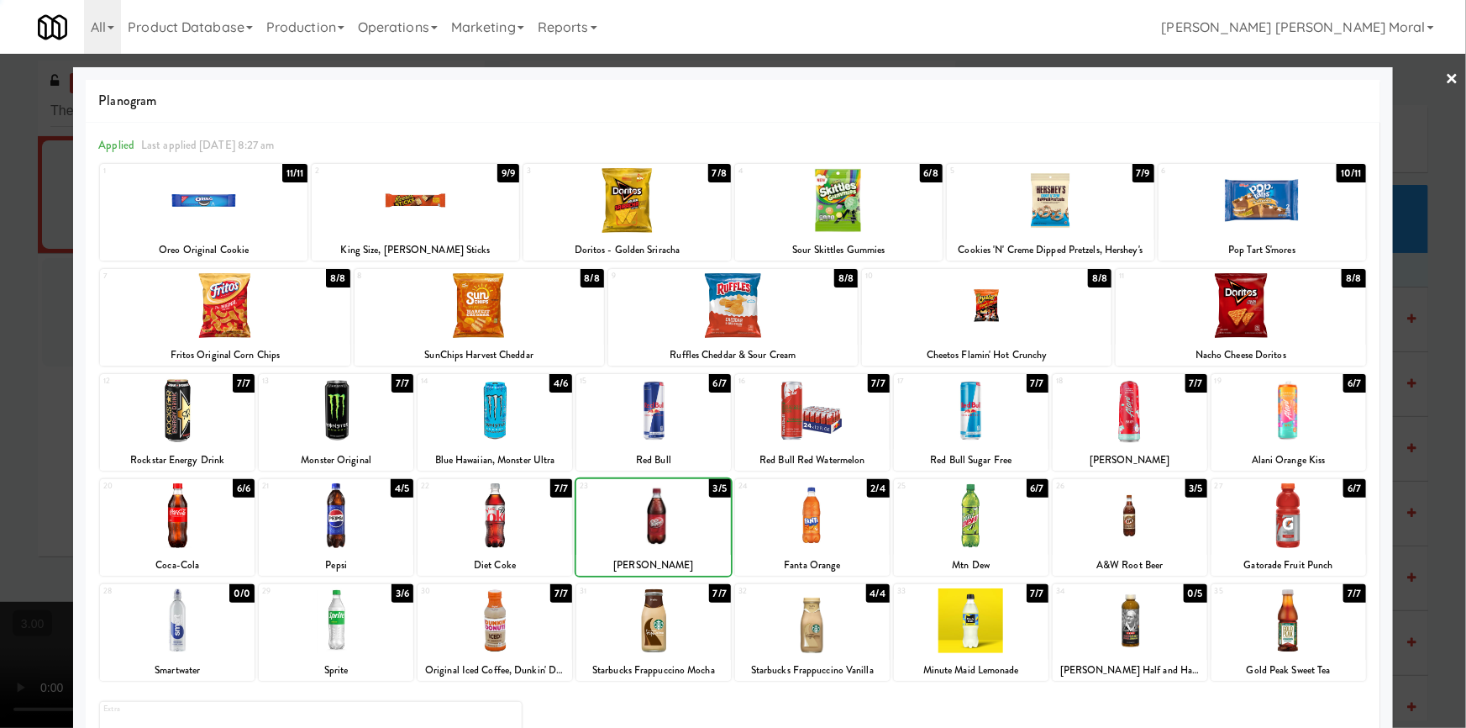
click at [659, 531] on div at bounding box center [653, 515] width 155 height 65
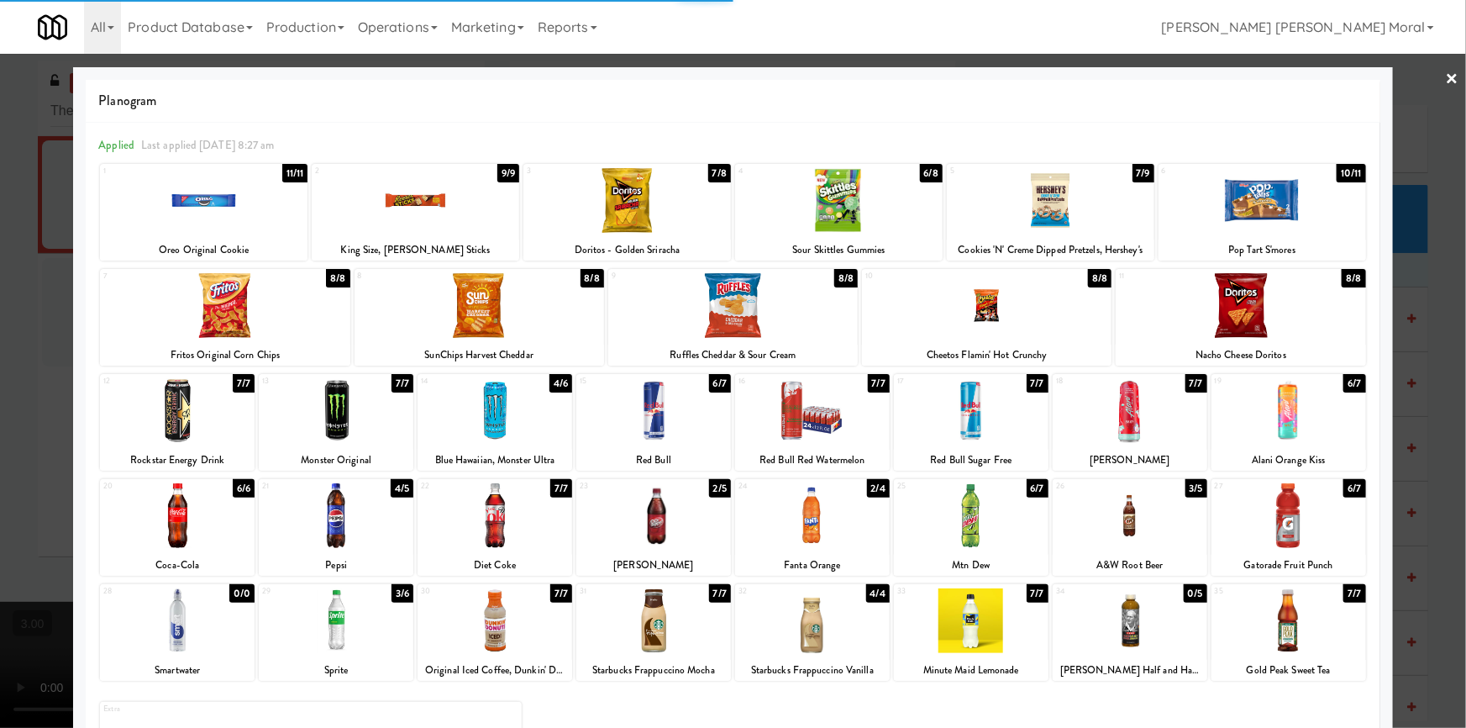
click at [1312, 428] on div at bounding box center [1288, 410] width 155 height 65
click at [240, 205] on div at bounding box center [203, 200] width 207 height 65
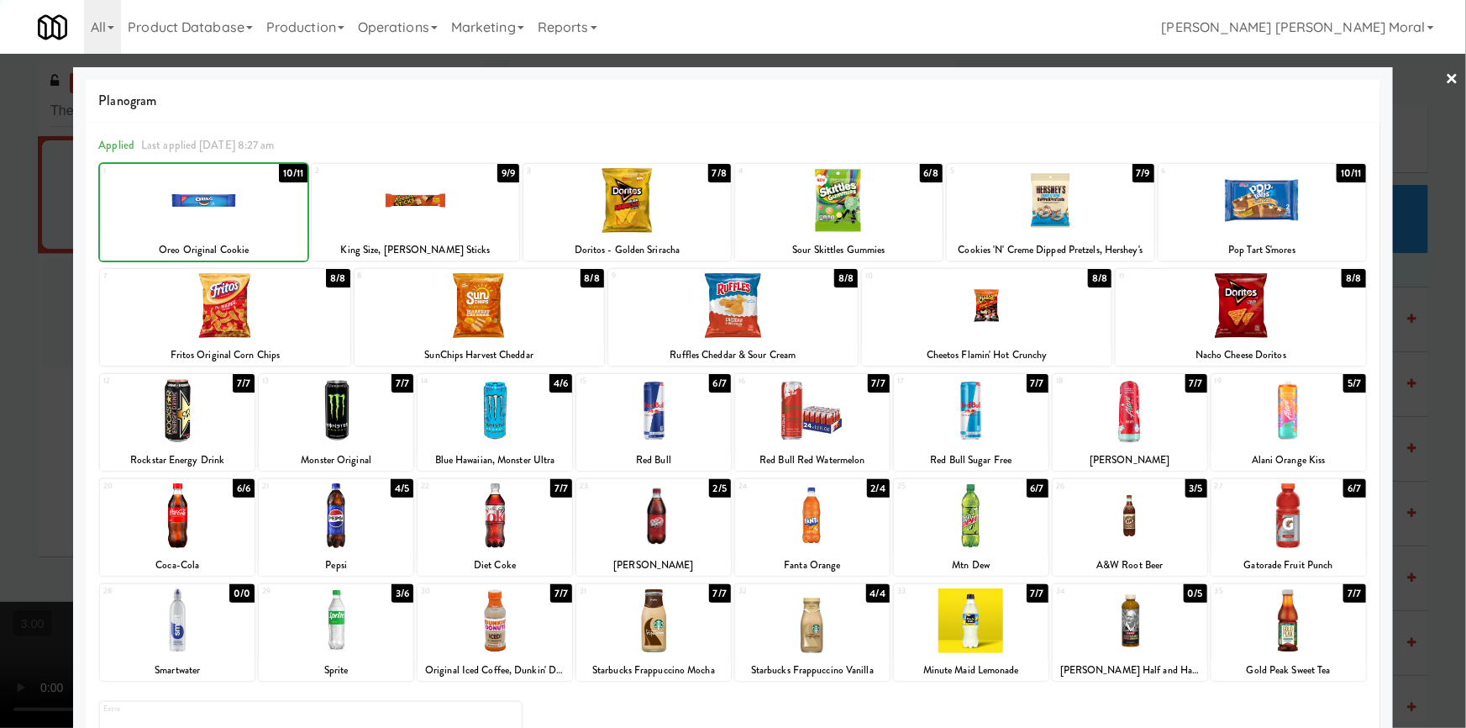
click at [0, 367] on div at bounding box center [733, 364] width 1466 height 728
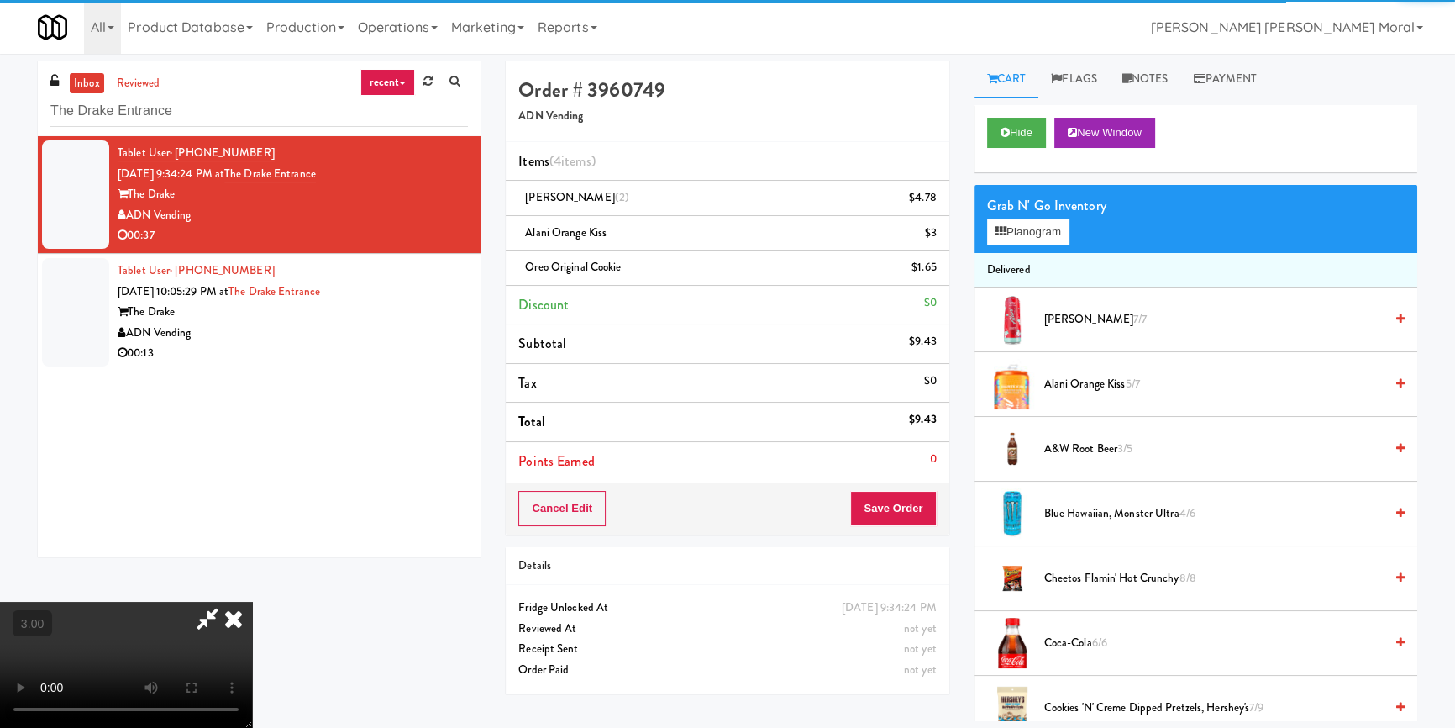
click at [252, 601] on video at bounding box center [126, 664] width 252 height 126
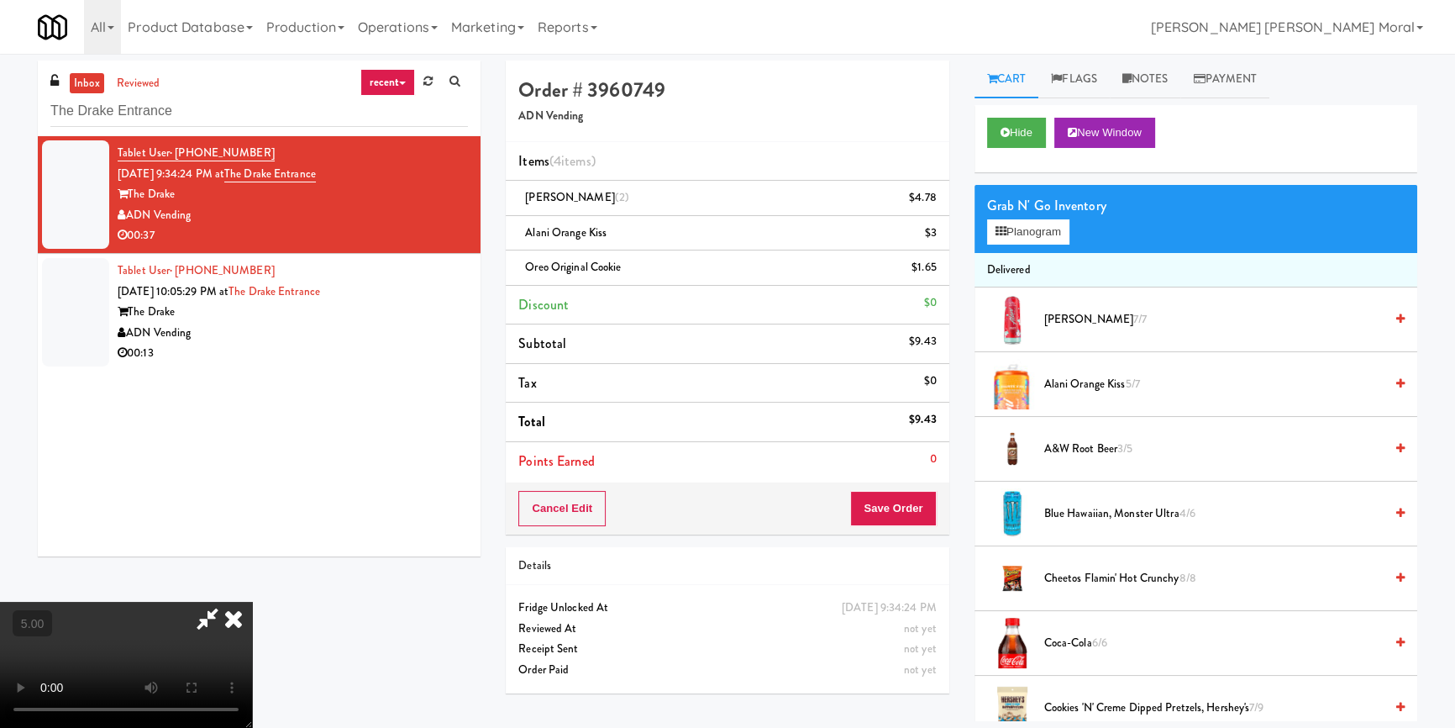
scroll to position [228, 0]
click at [901, 509] on button "Save Order" at bounding box center [893, 508] width 86 height 35
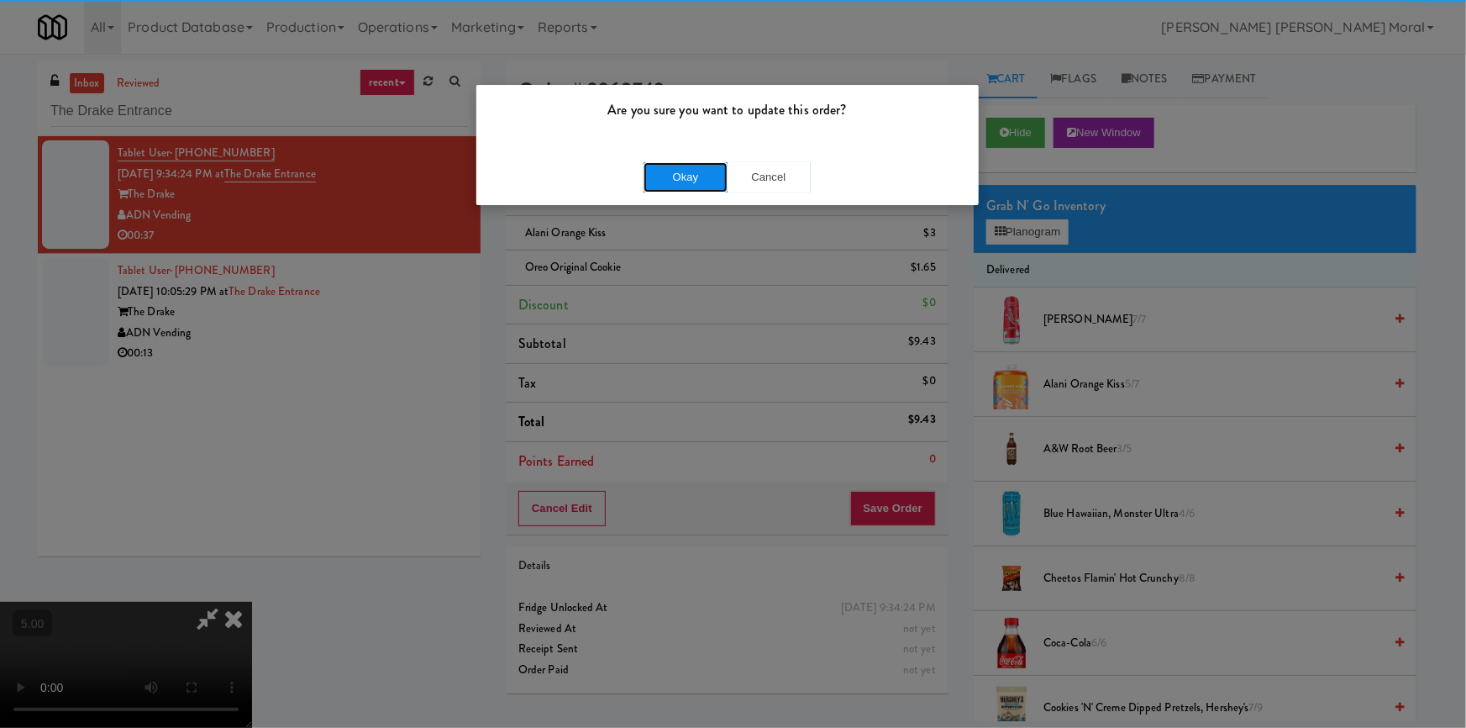
click at [711, 171] on button "Okay" at bounding box center [685, 177] width 84 height 30
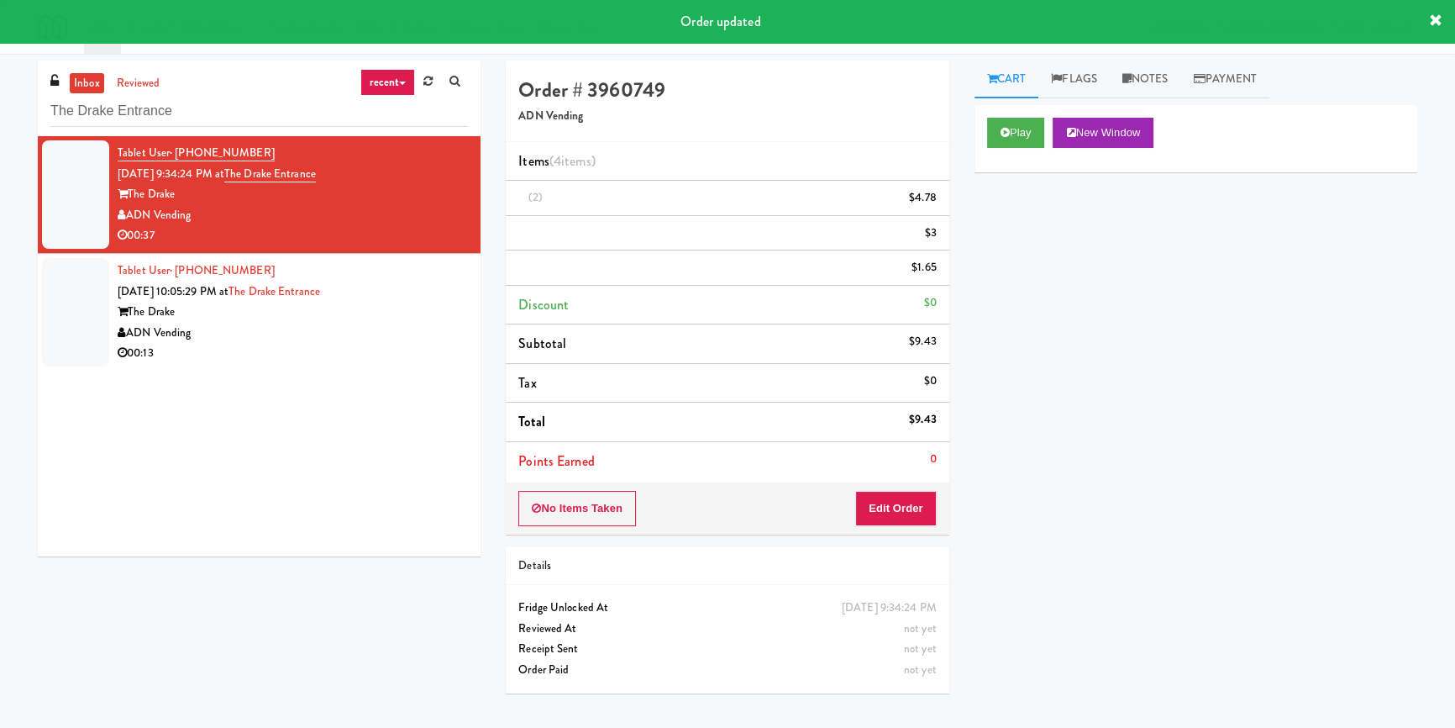
scroll to position [0, 0]
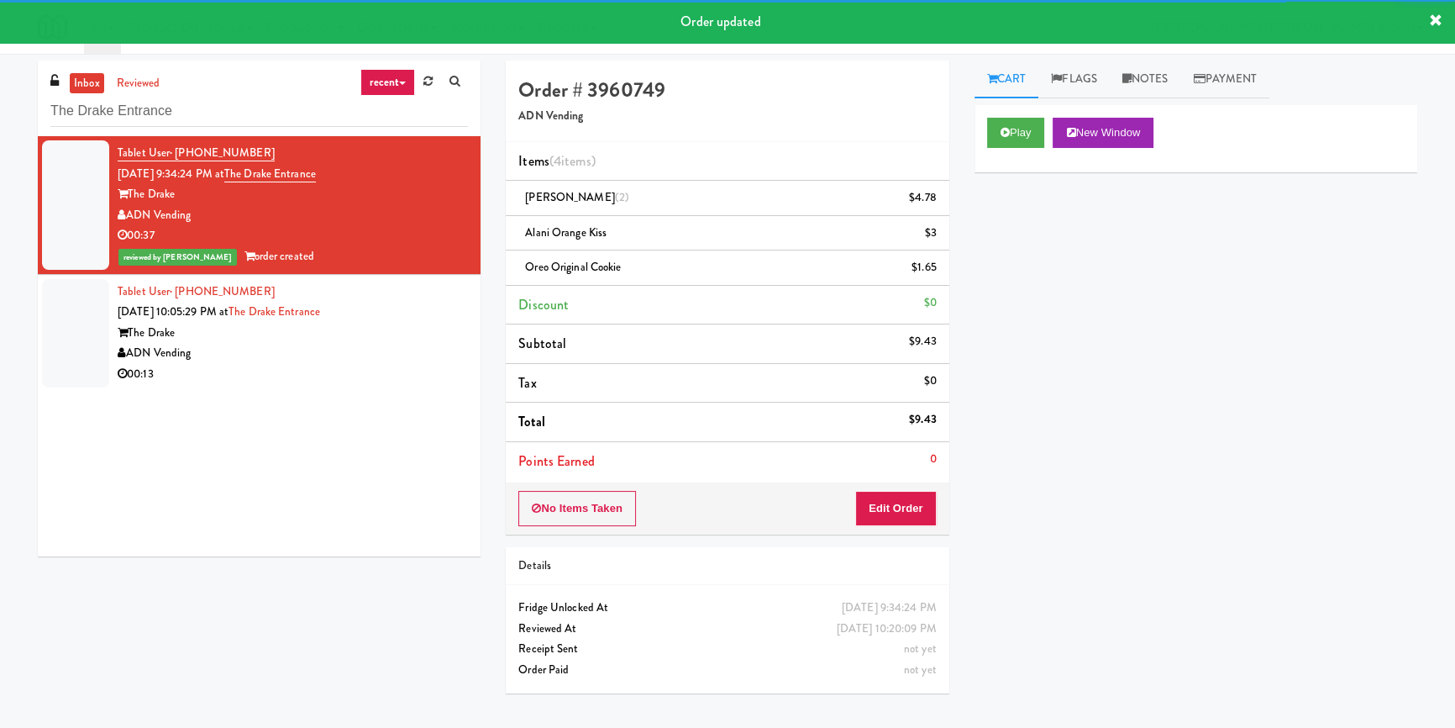
click at [370, 369] on div "00:13" at bounding box center [293, 374] width 350 height 21
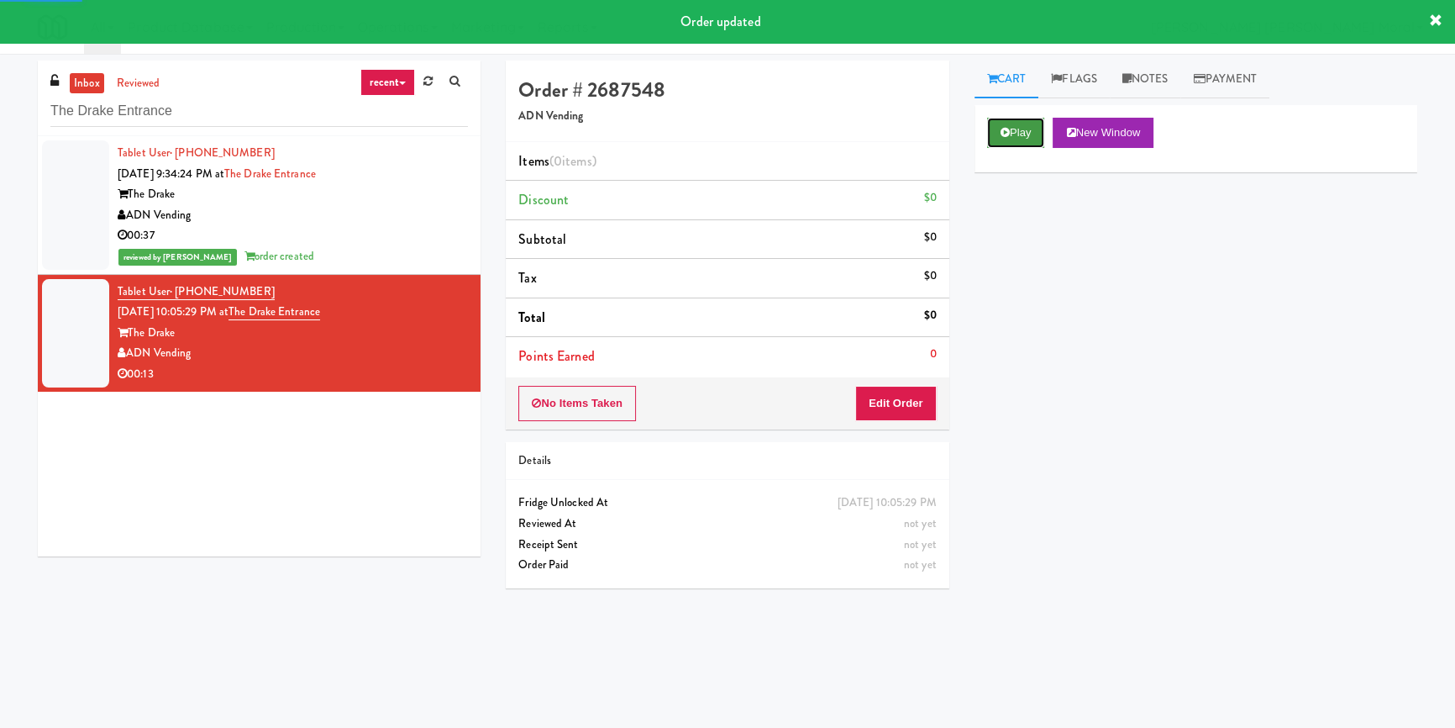
click at [1006, 131] on icon at bounding box center [1005, 132] width 9 height 11
click at [1008, 232] on div "Play New Window Primary Flag Clear Flag if unable to determine what was taken o…" at bounding box center [1195, 420] width 443 height 630
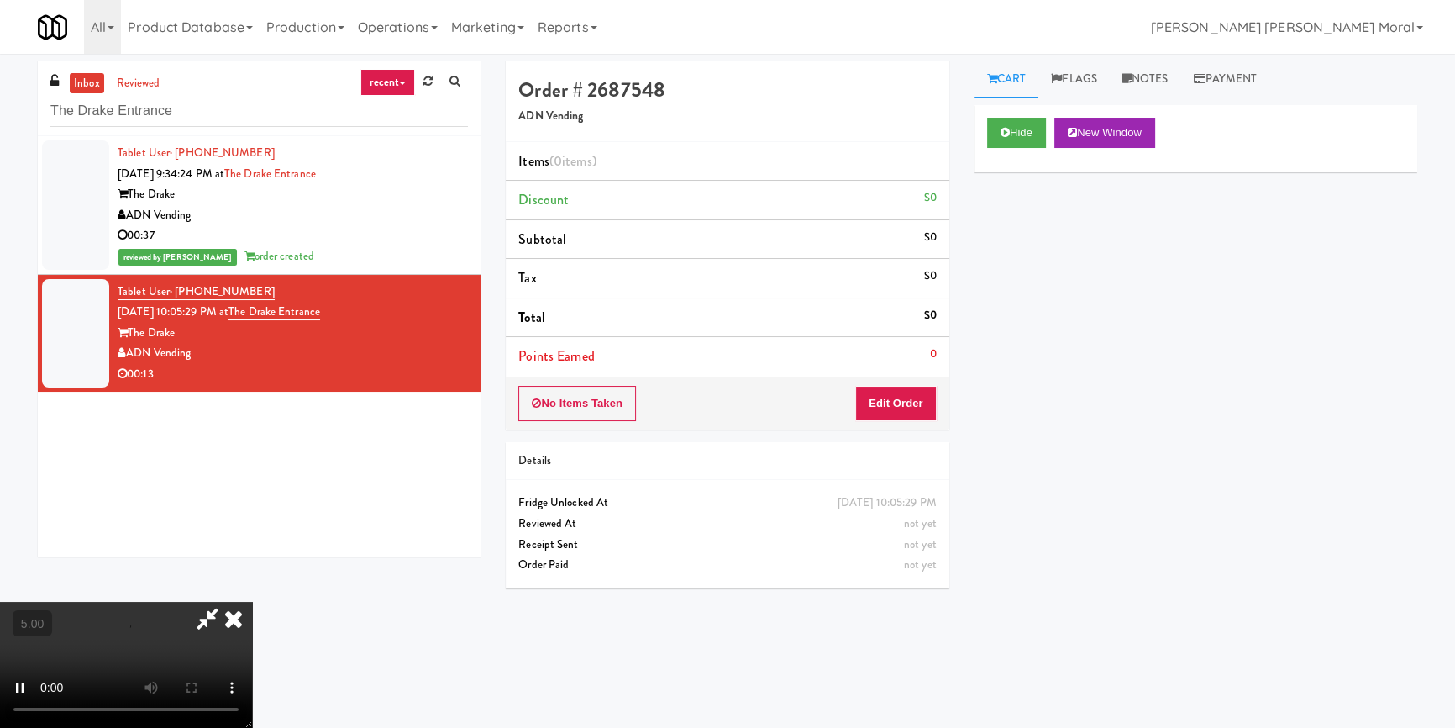
scroll to position [235, 0]
click at [252, 601] on video at bounding box center [126, 664] width 252 height 126
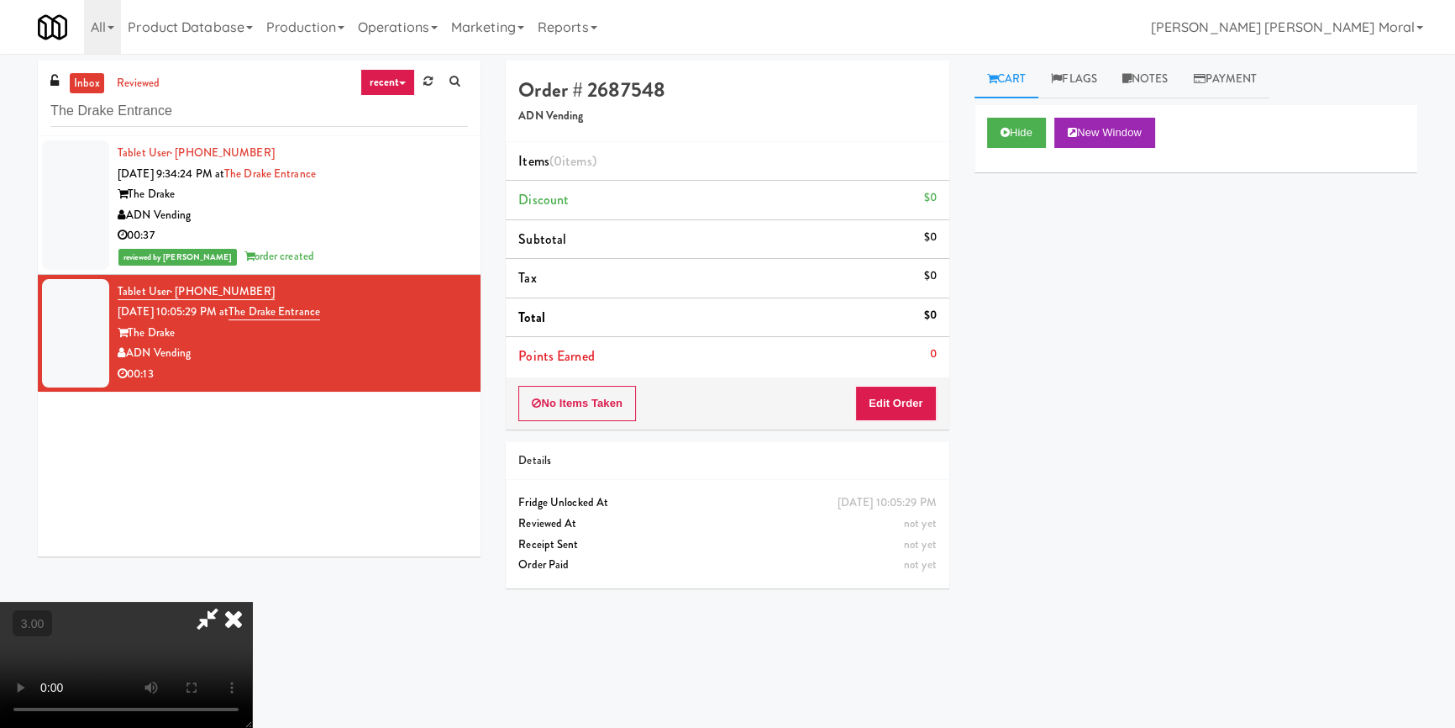
scroll to position [6, 0]
click at [252, 601] on video at bounding box center [126, 664] width 252 height 126
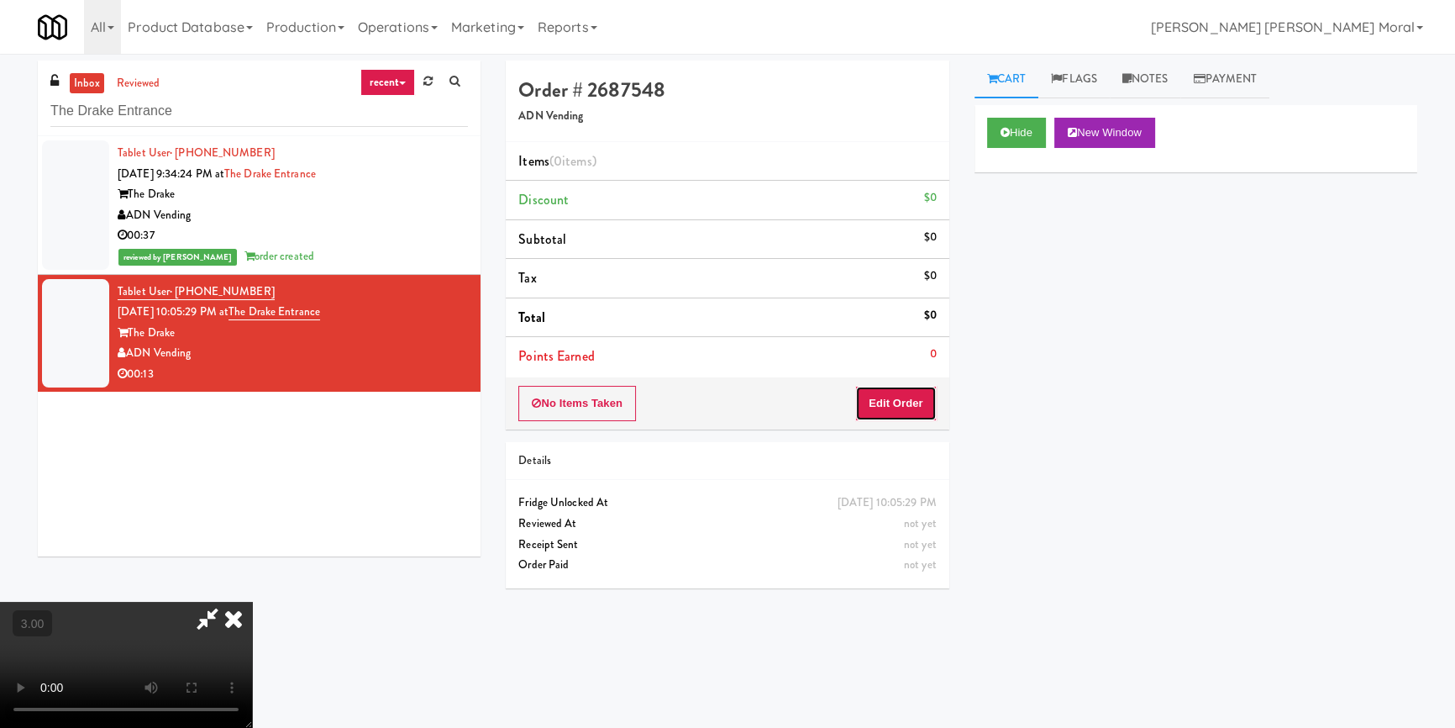
click at [886, 397] on button "Edit Order" at bounding box center [895, 403] width 81 height 35
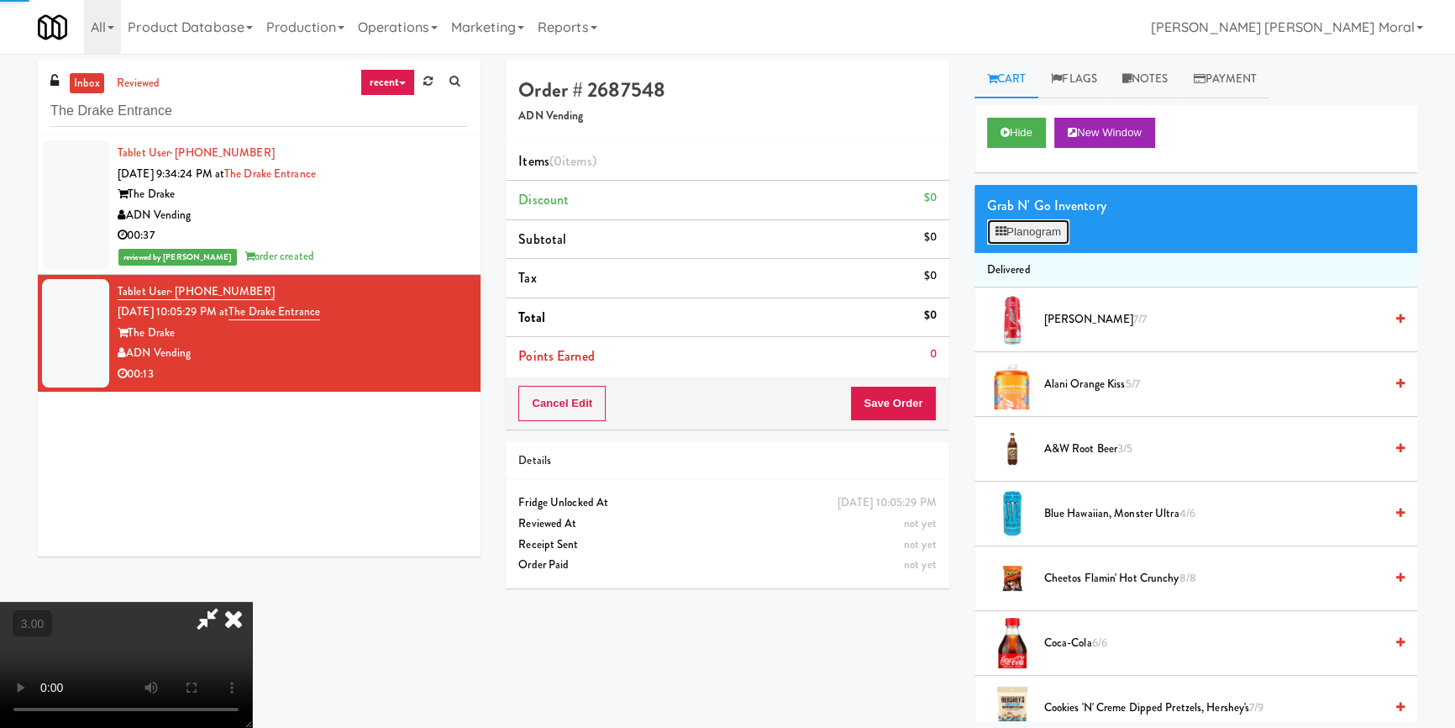
click at [1022, 235] on button "Planogram" at bounding box center [1028, 231] width 82 height 25
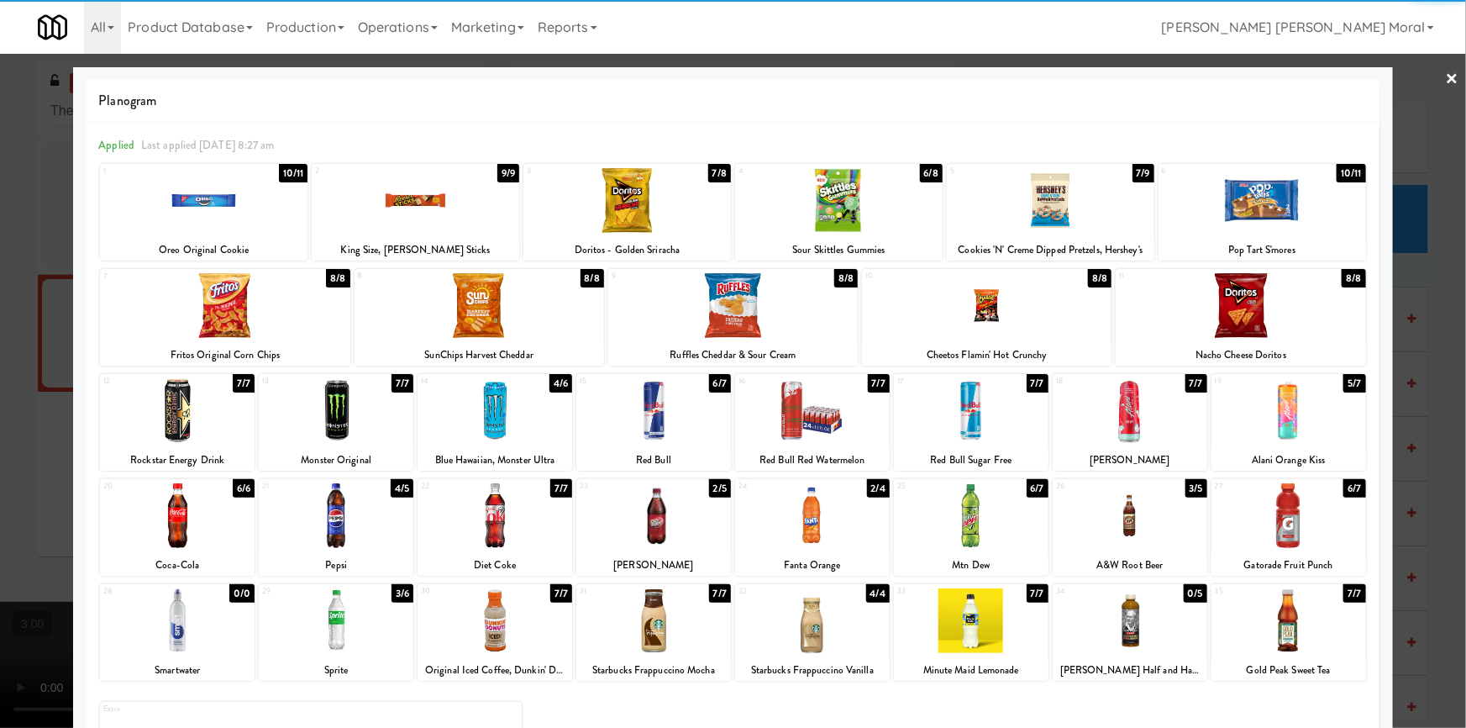
click at [650, 636] on div at bounding box center [653, 620] width 155 height 65
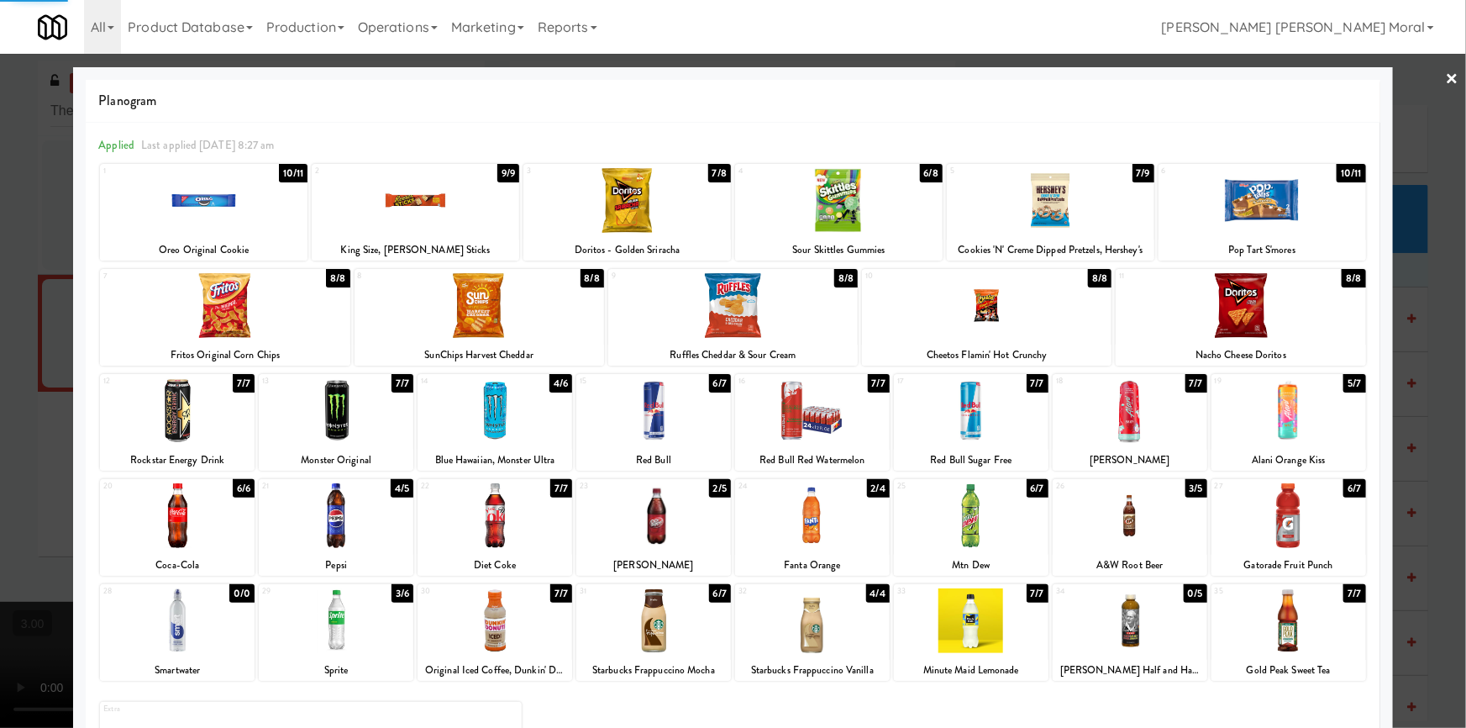
drag, startPoint x: 850, startPoint y: 218, endPoint x: 617, endPoint y: 313, distance: 251.0
click at [851, 218] on div at bounding box center [838, 200] width 207 height 65
click at [0, 392] on div at bounding box center [733, 364] width 1466 height 728
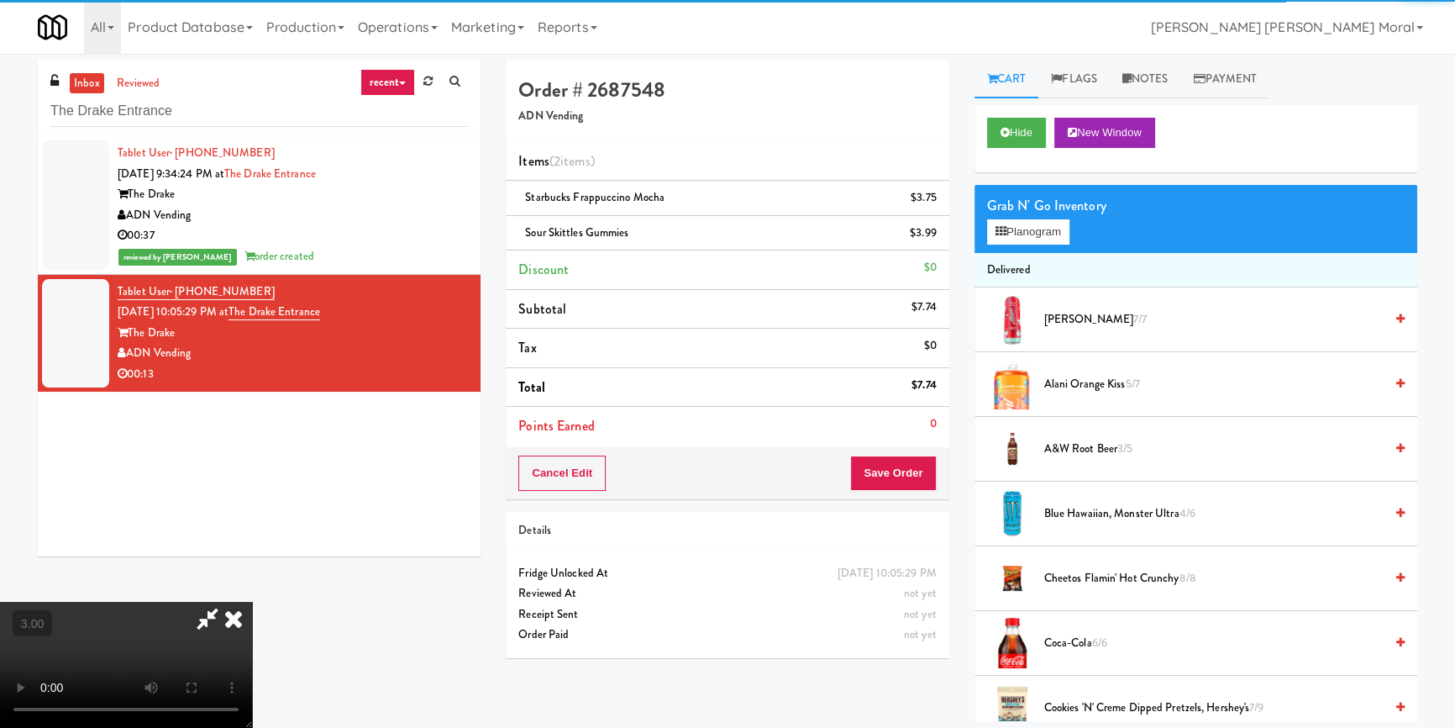
click at [252, 601] on video at bounding box center [126, 664] width 252 height 126
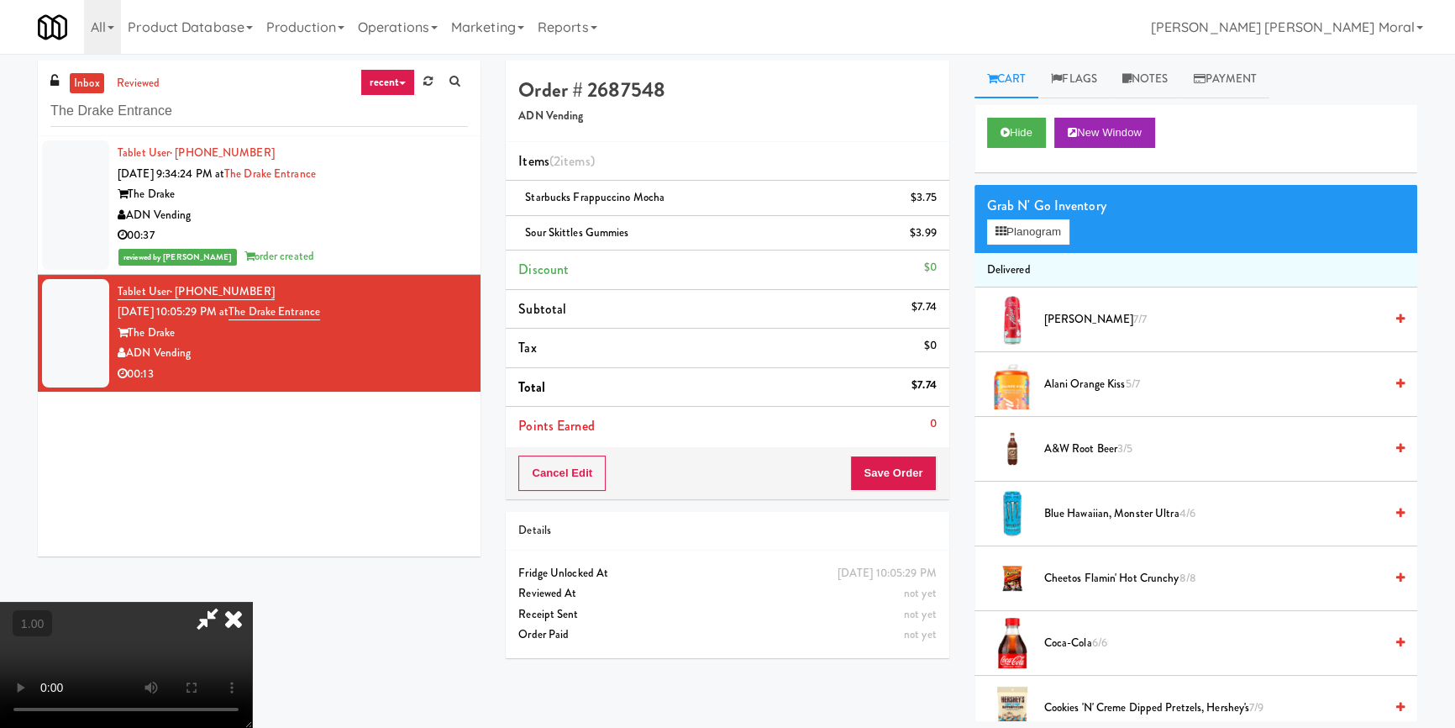
scroll to position [82, 0]
click at [252, 601] on video at bounding box center [126, 664] width 252 height 126
click at [898, 483] on button "Save Order" at bounding box center [893, 472] width 86 height 35
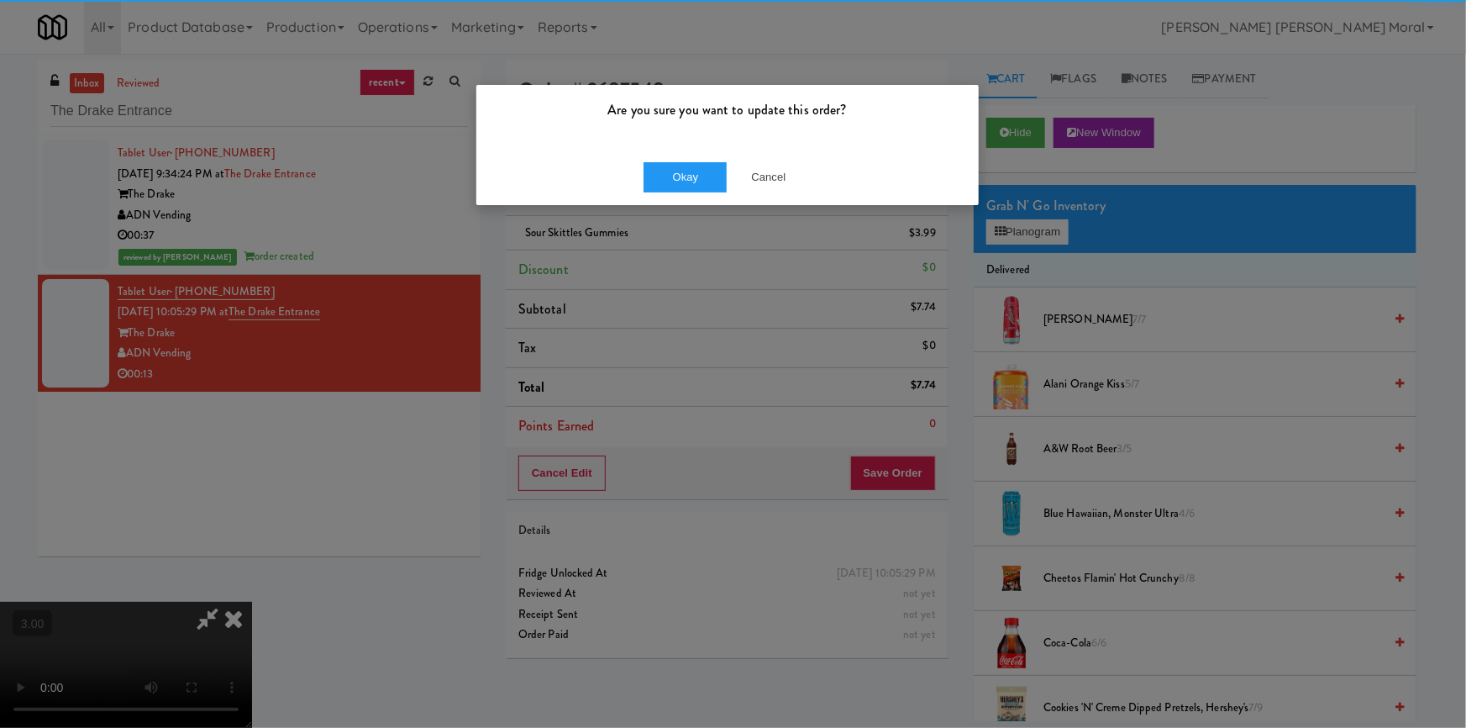
click at [672, 193] on div "Okay Cancel" at bounding box center [727, 177] width 502 height 56
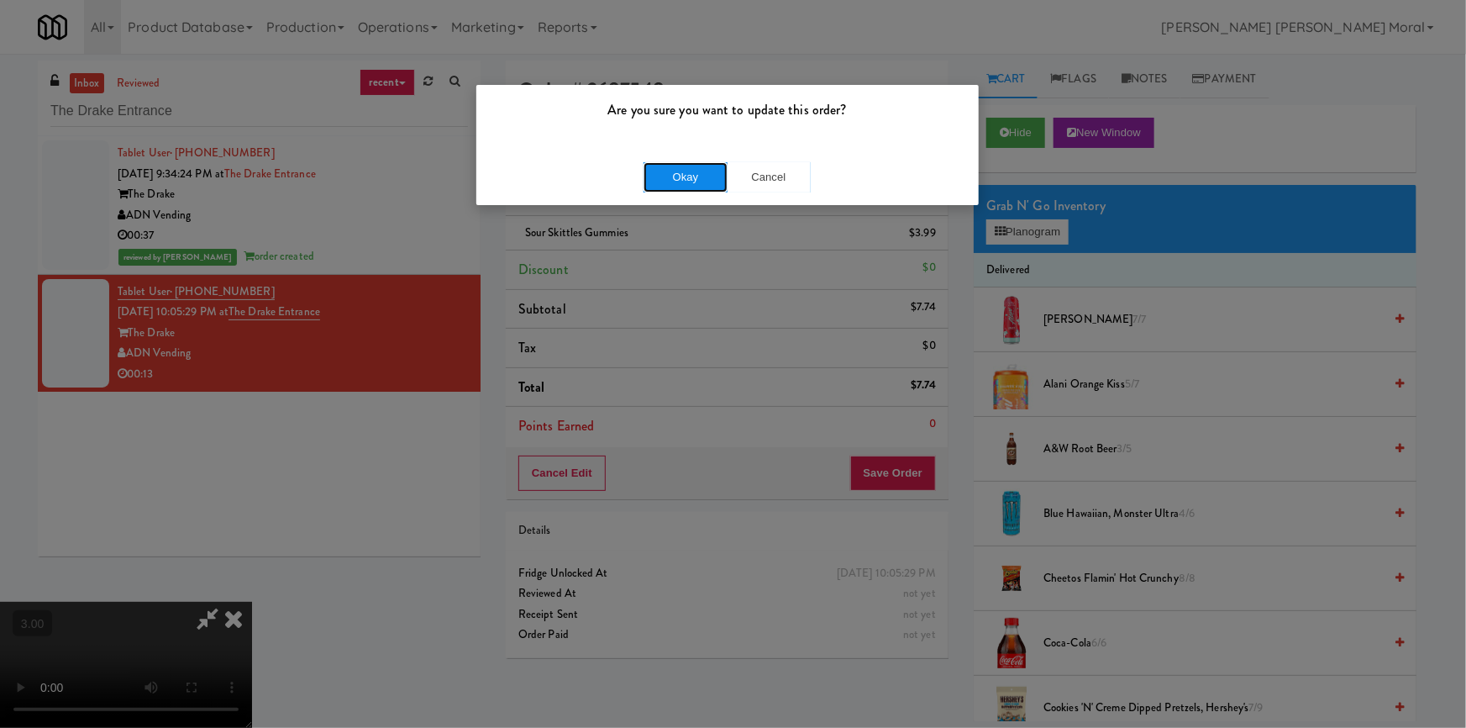
click at [674, 178] on button "Okay" at bounding box center [685, 177] width 84 height 30
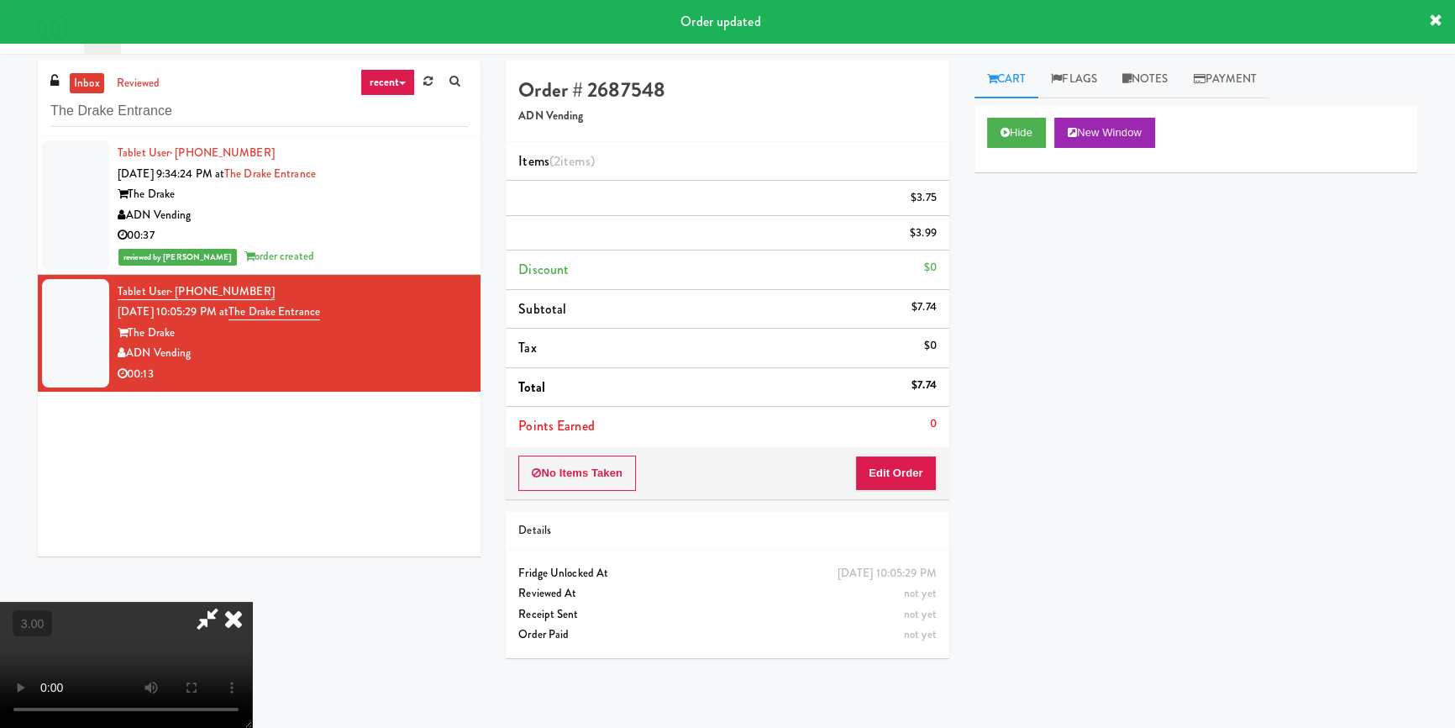
scroll to position [0, 0]
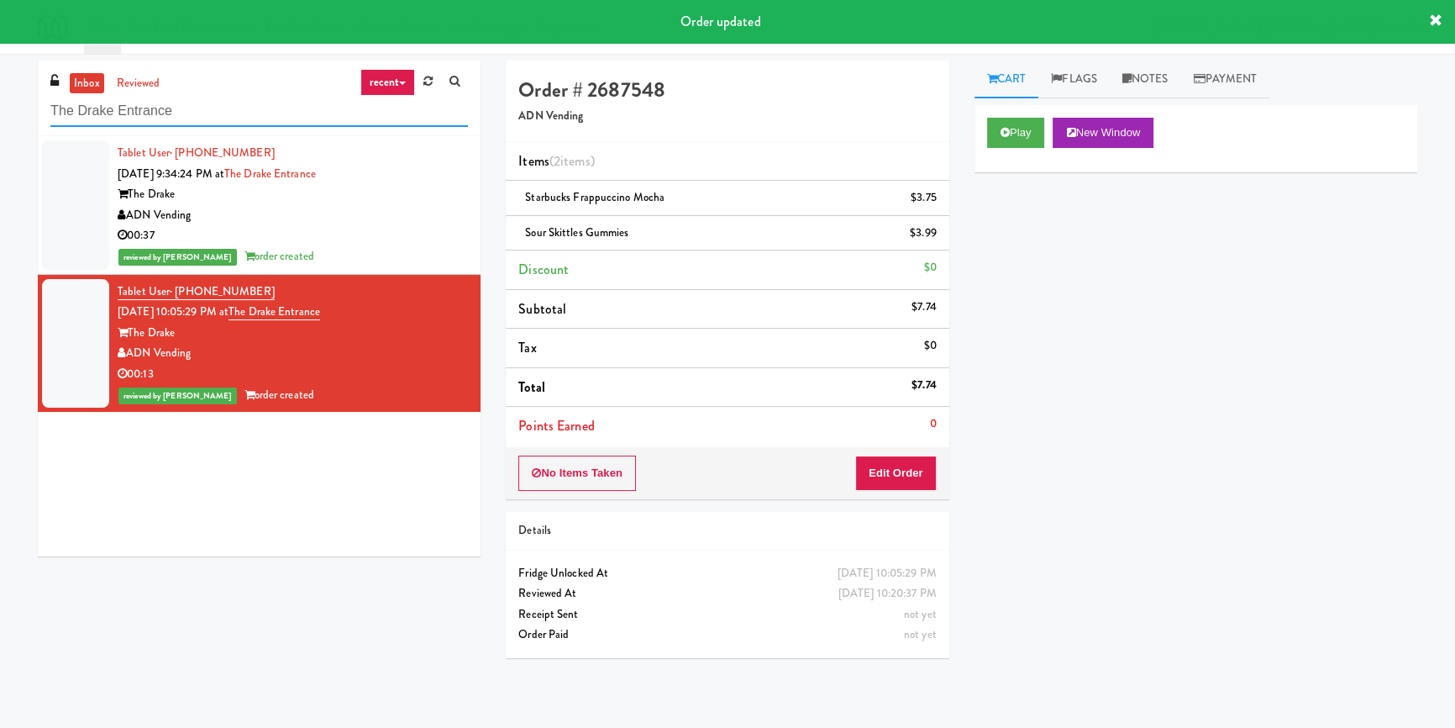
click at [186, 114] on input "The Drake Entrance" at bounding box center [259, 111] width 418 height 31
paste input "Legacy at Centennial Gym Refrigerated Left"
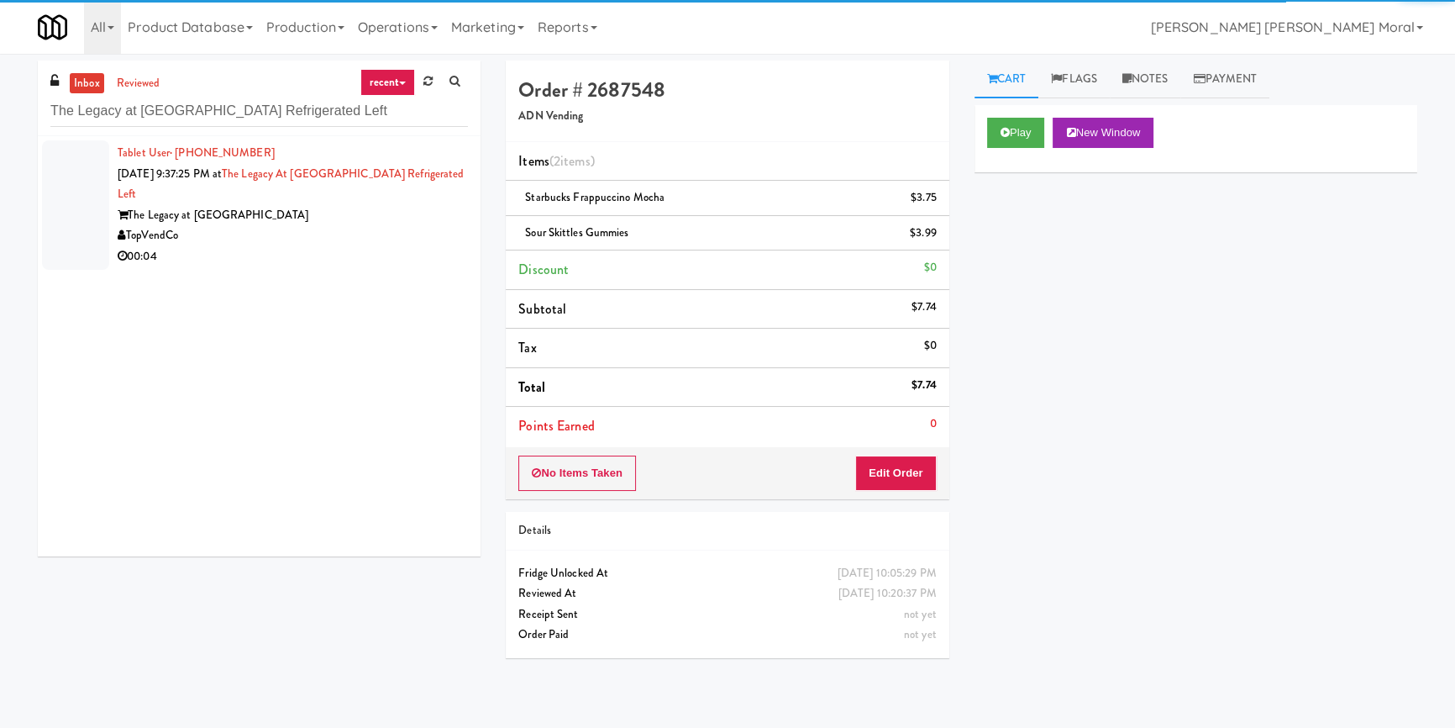
click at [347, 234] on div "TopVendCo" at bounding box center [293, 235] width 350 height 21
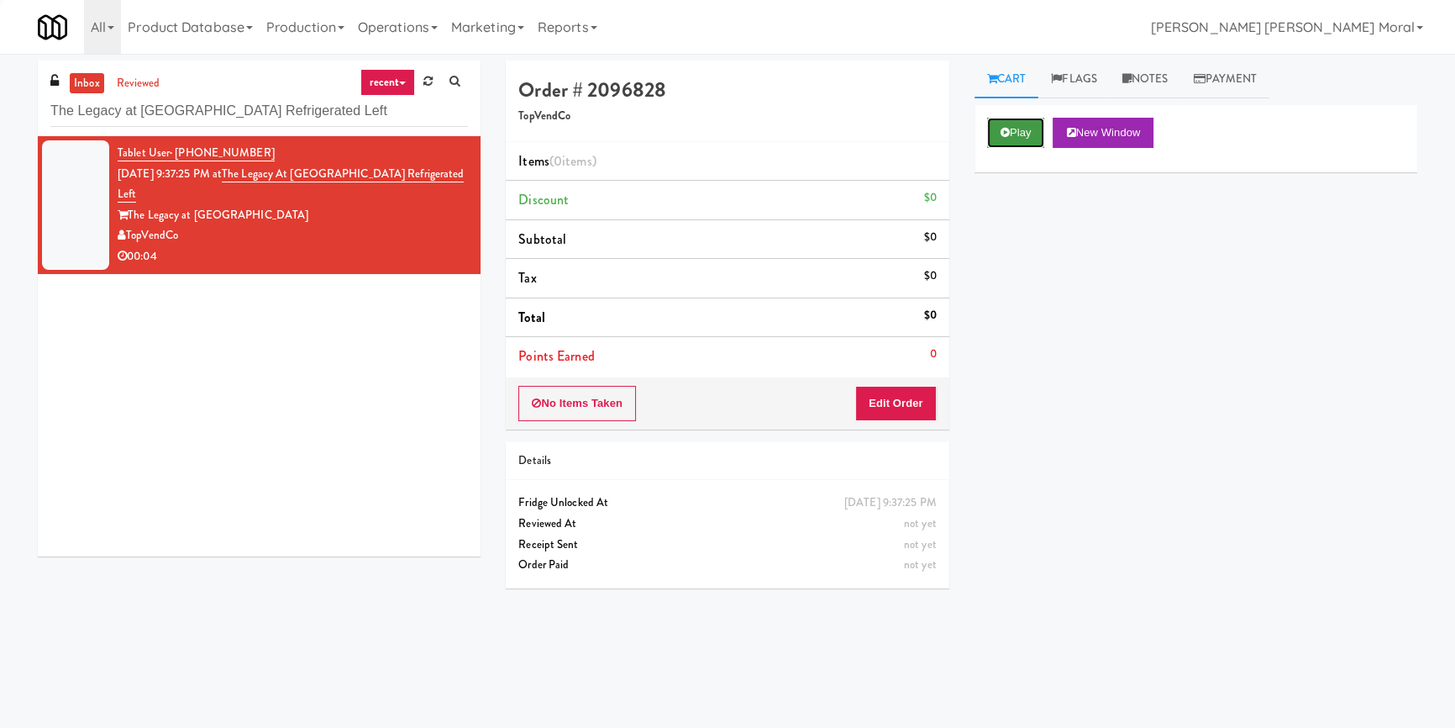
click at [1024, 136] on button "Play" at bounding box center [1016, 133] width 58 height 30
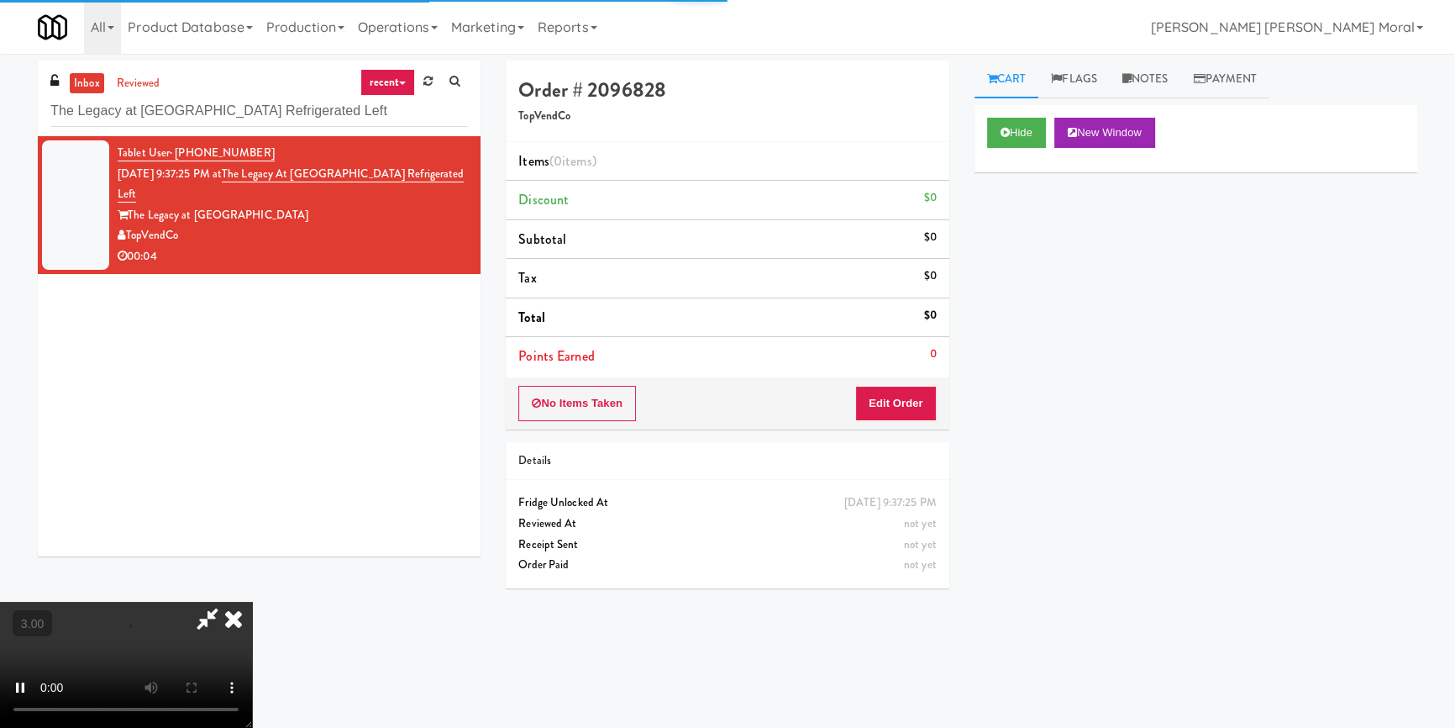
click at [1022, 248] on div "Hide New Window Primary Flag Clear Flag if unable to determine what was taken o…" at bounding box center [1195, 420] width 443 height 630
click at [252, 601] on video at bounding box center [126, 664] width 252 height 126
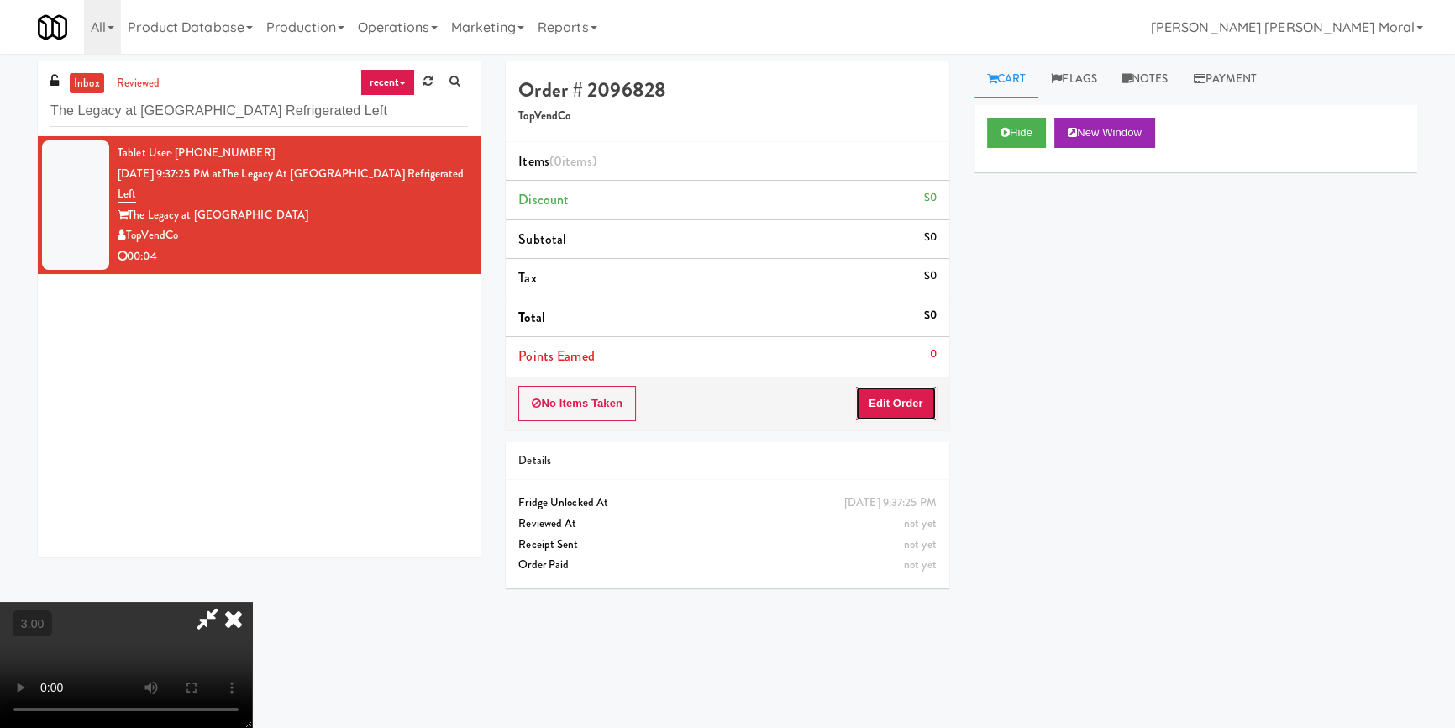
click at [922, 404] on button "Edit Order" at bounding box center [895, 403] width 81 height 35
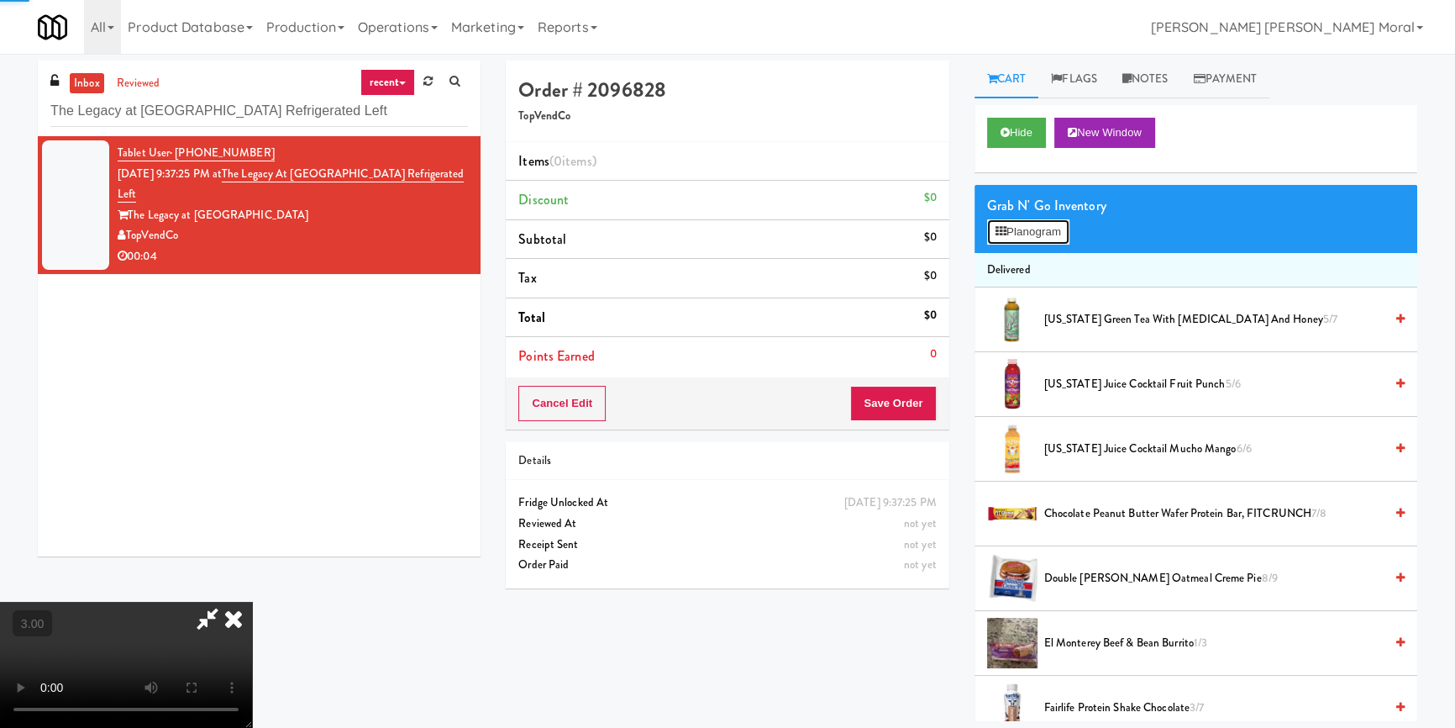
drag, startPoint x: 1025, startPoint y: 235, endPoint x: 1017, endPoint y: 242, distance: 10.1
click at [1025, 235] on button "Planogram" at bounding box center [1028, 231] width 82 height 25
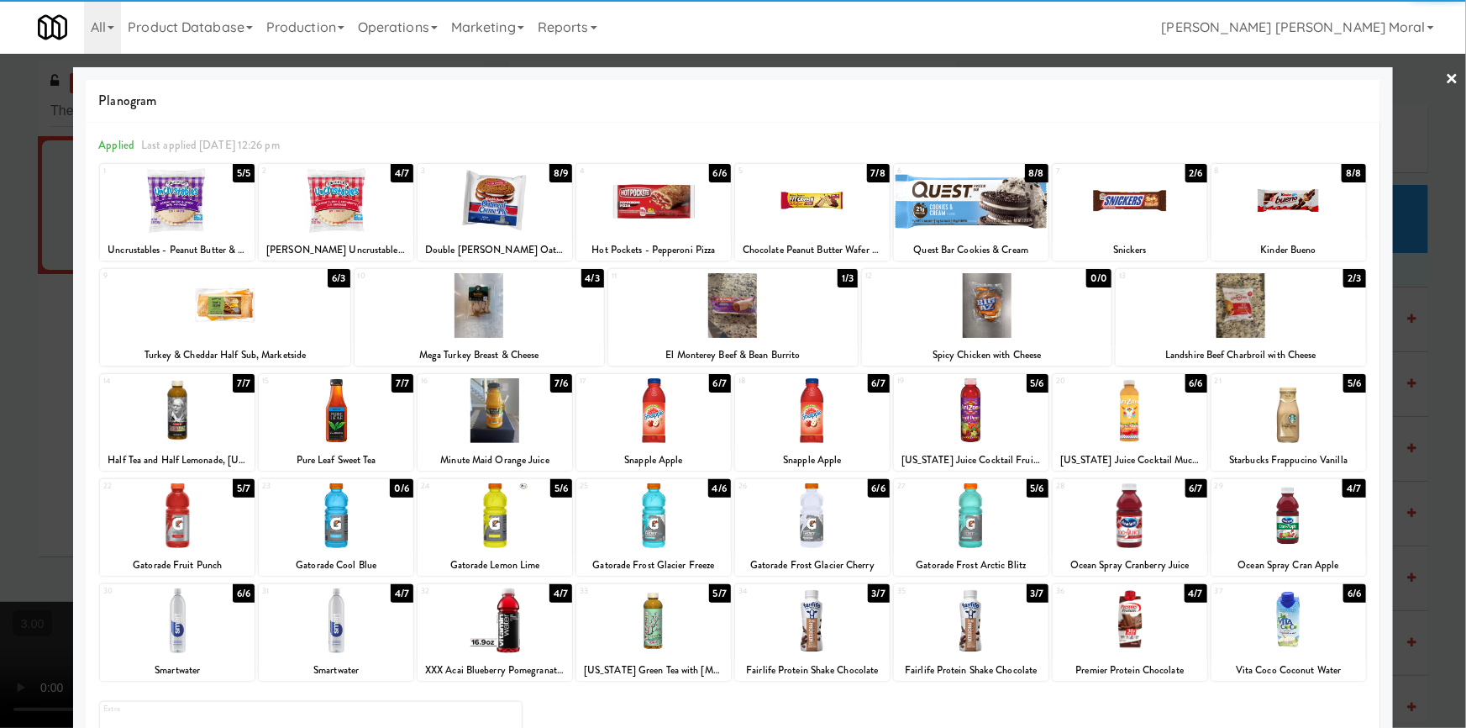
click at [349, 630] on div at bounding box center [336, 620] width 155 height 65
click at [0, 468] on div at bounding box center [733, 364] width 1466 height 728
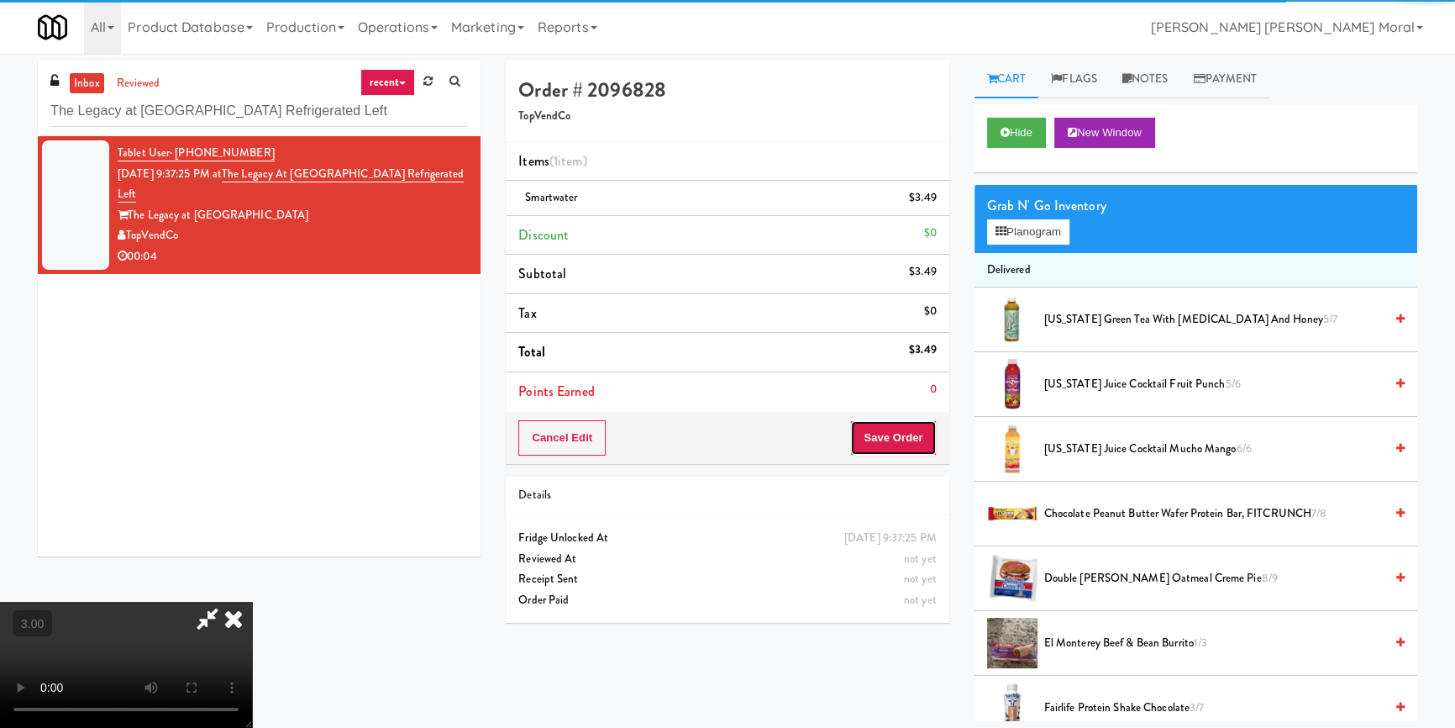
click at [893, 443] on button "Save Order" at bounding box center [893, 437] width 86 height 35
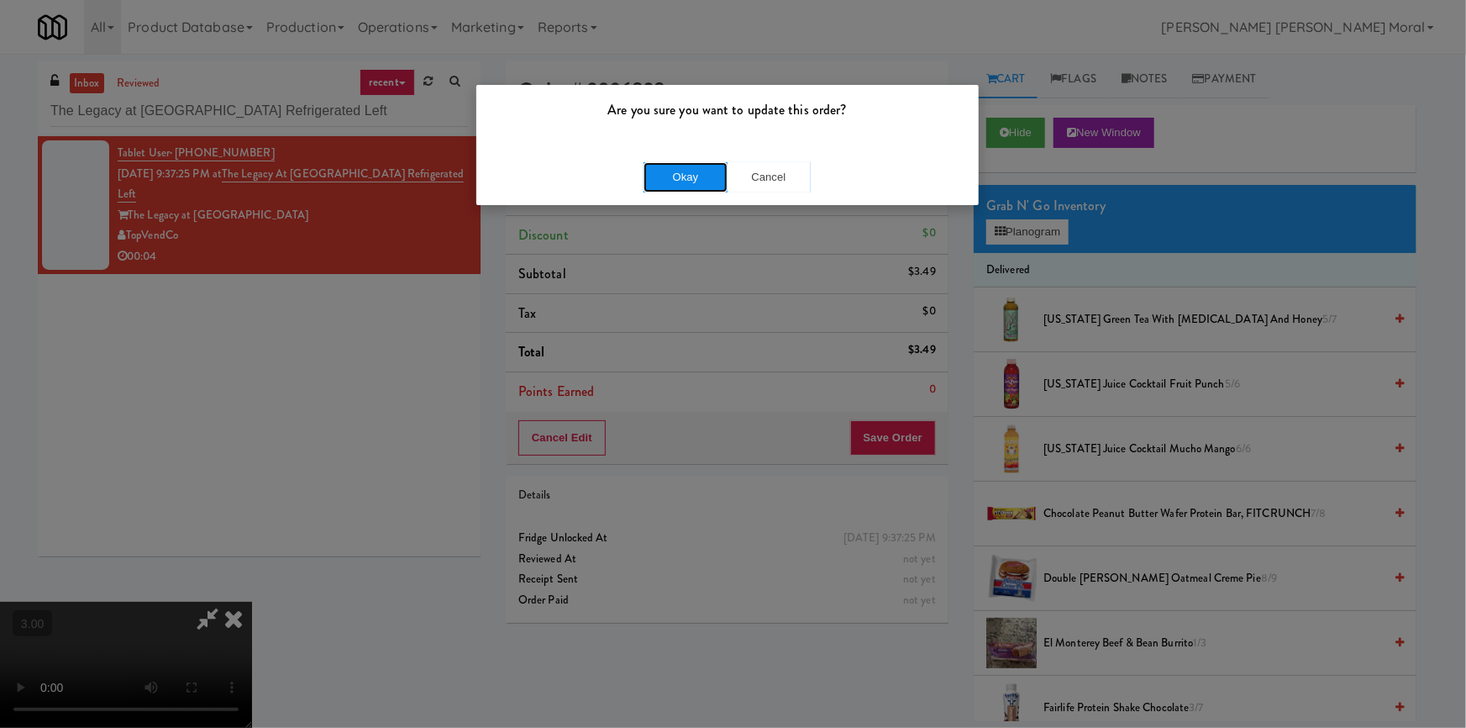
click at [676, 165] on button "Okay" at bounding box center [685, 177] width 84 height 30
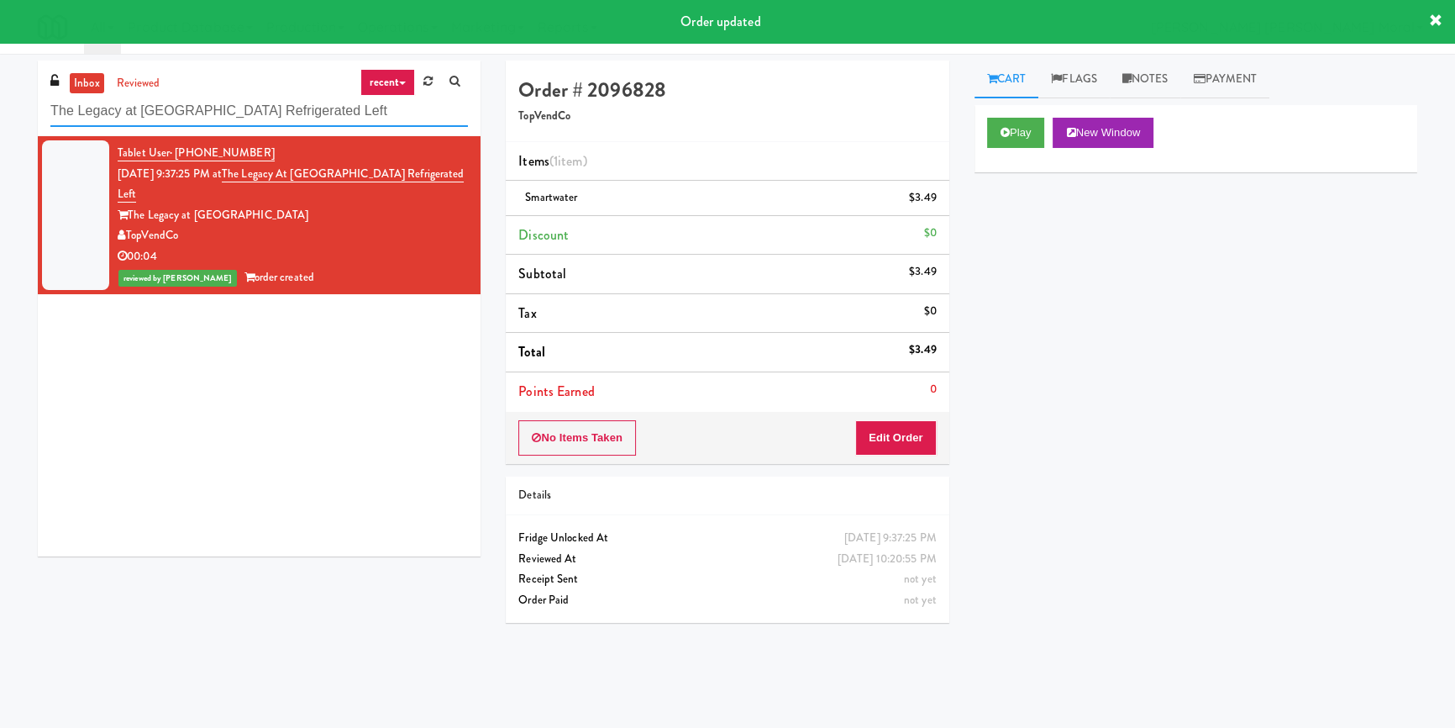
click at [205, 116] on input "The Legacy at Centennial Gym Refrigerated Left" at bounding box center [259, 111] width 418 height 31
paste input "Axis Pantry -"
click at [205, 116] on input "Axis Pantry - Left" at bounding box center [259, 111] width 418 height 31
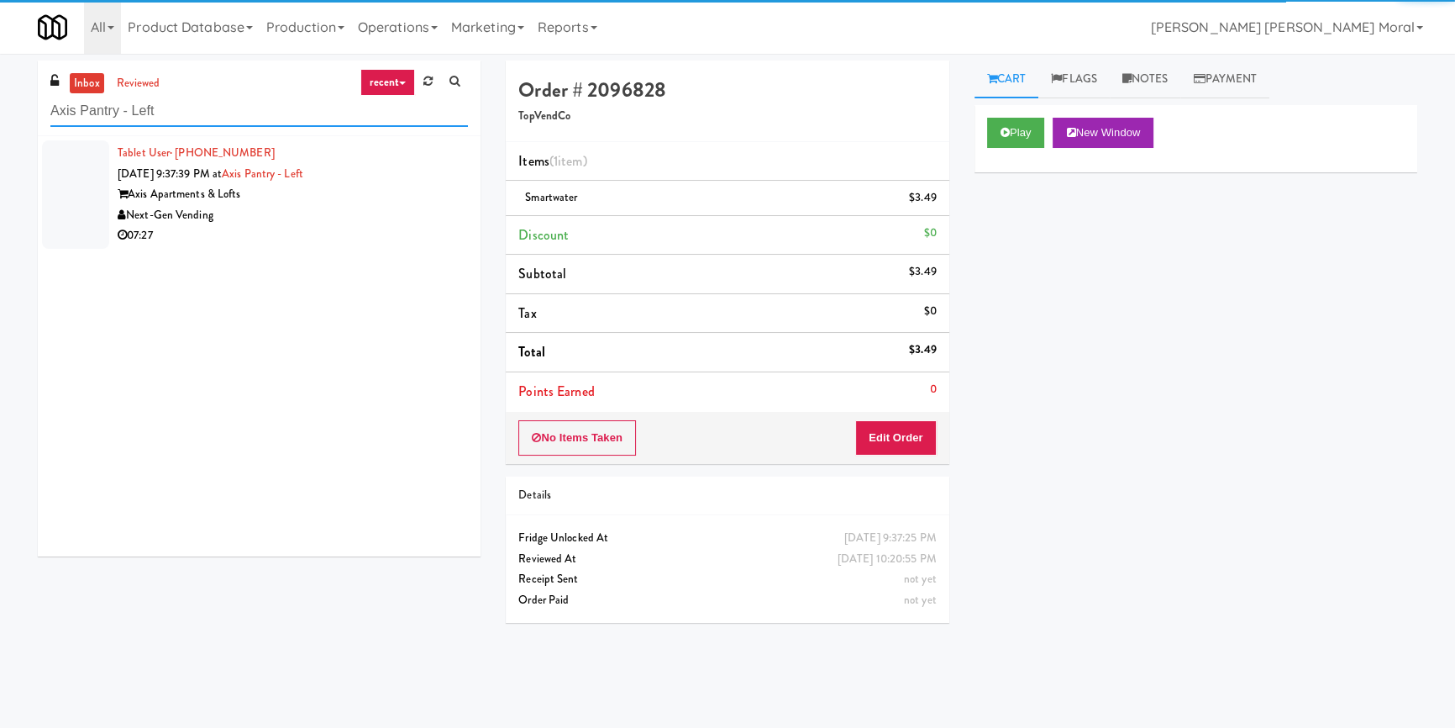
type input "Axis Pantry - Left"
click at [391, 219] on div "Next-Gen Vending" at bounding box center [293, 215] width 350 height 21
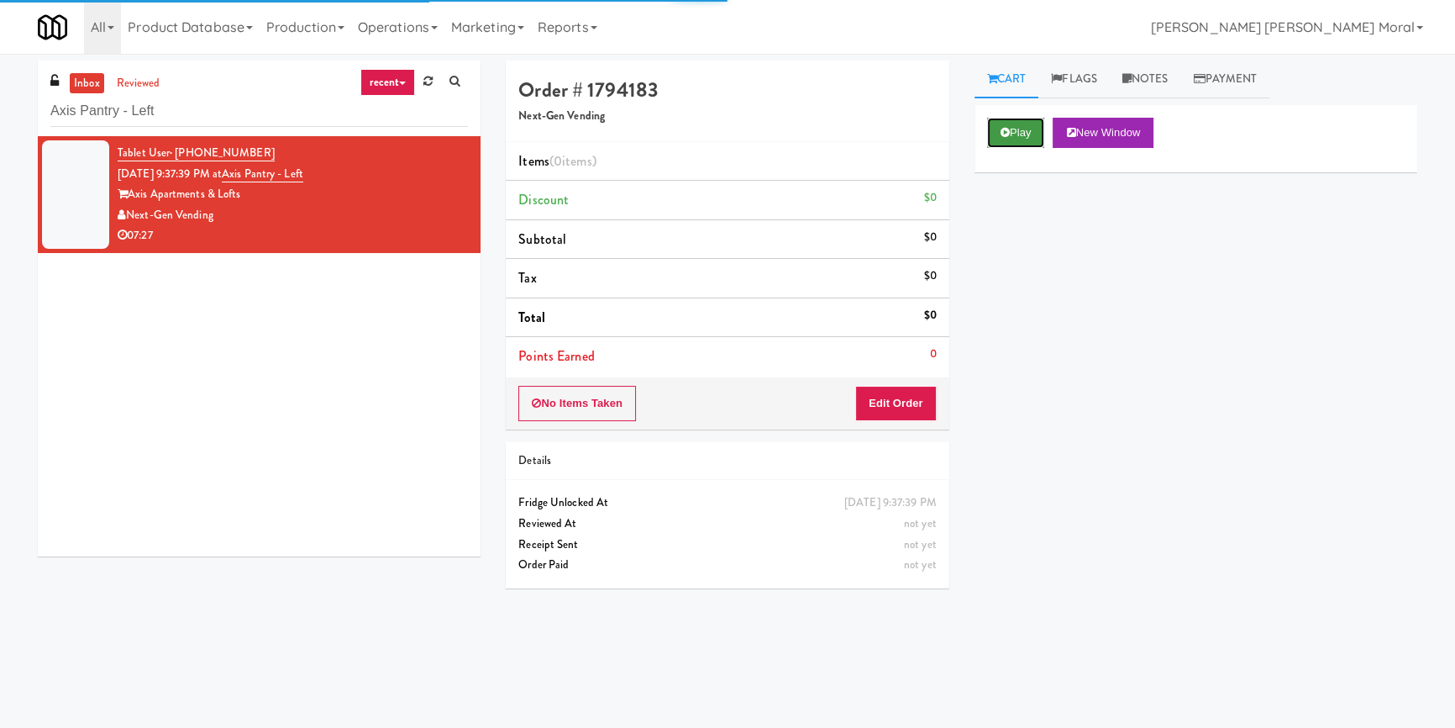
click at [1020, 135] on button "Play" at bounding box center [1016, 133] width 58 height 30
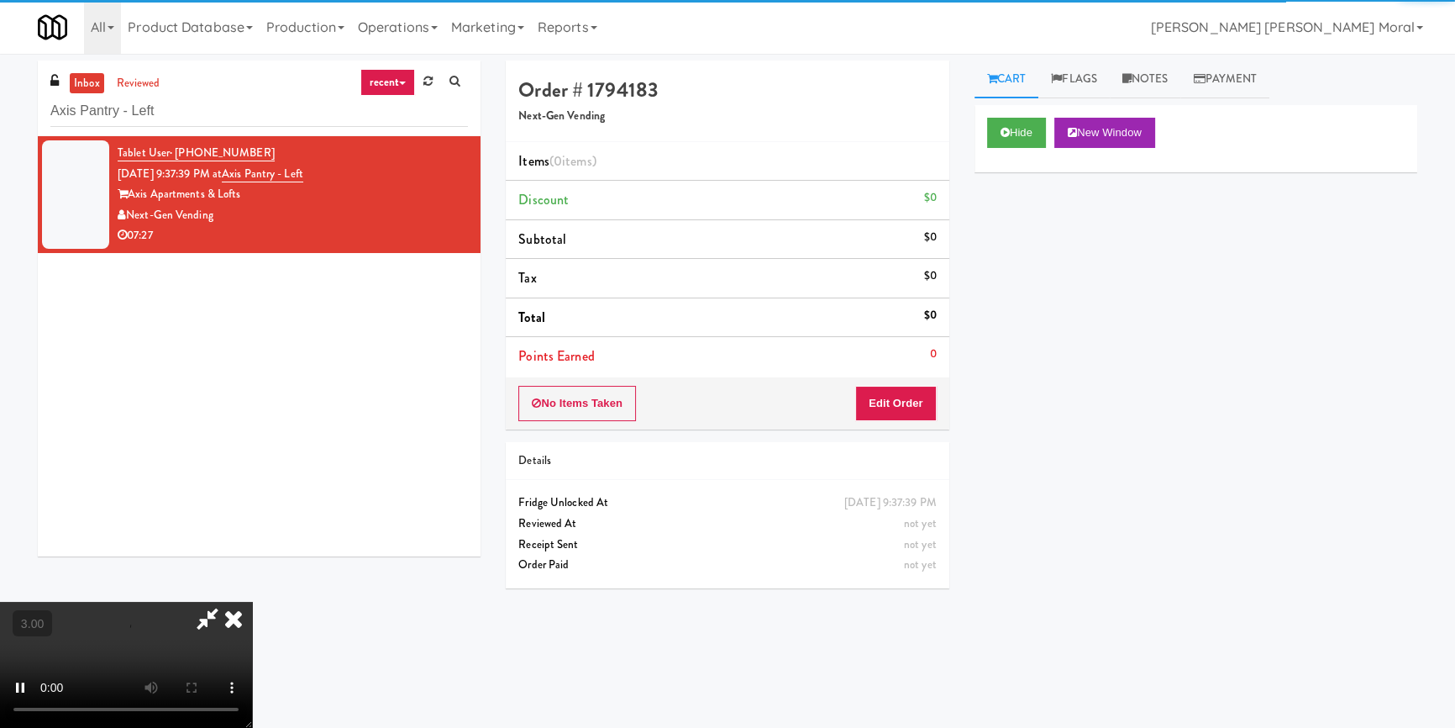
click at [1031, 240] on div "Hide New Window Primary Flag Clear Flag if unable to determine what was taken o…" at bounding box center [1195, 420] width 443 height 630
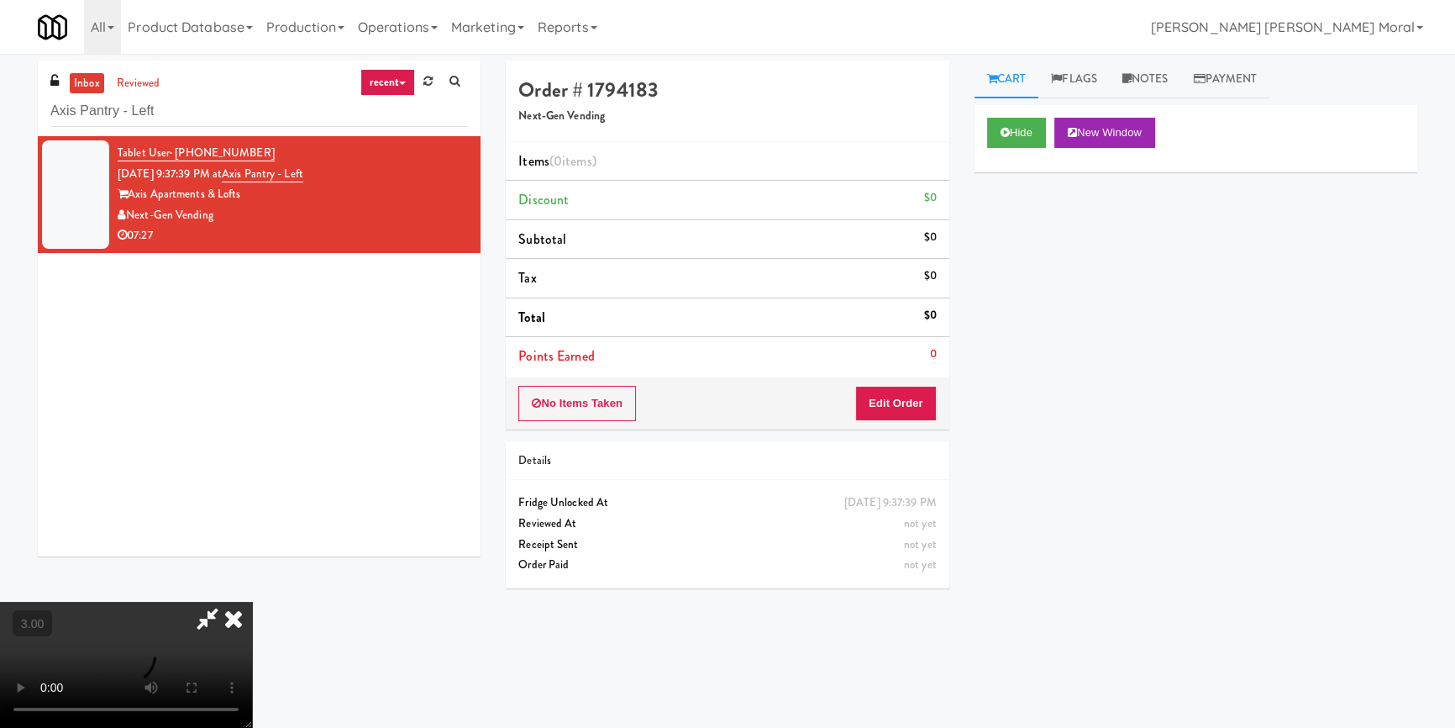
click at [1165, 79] on link "Notes" at bounding box center [1145, 79] width 71 height 38
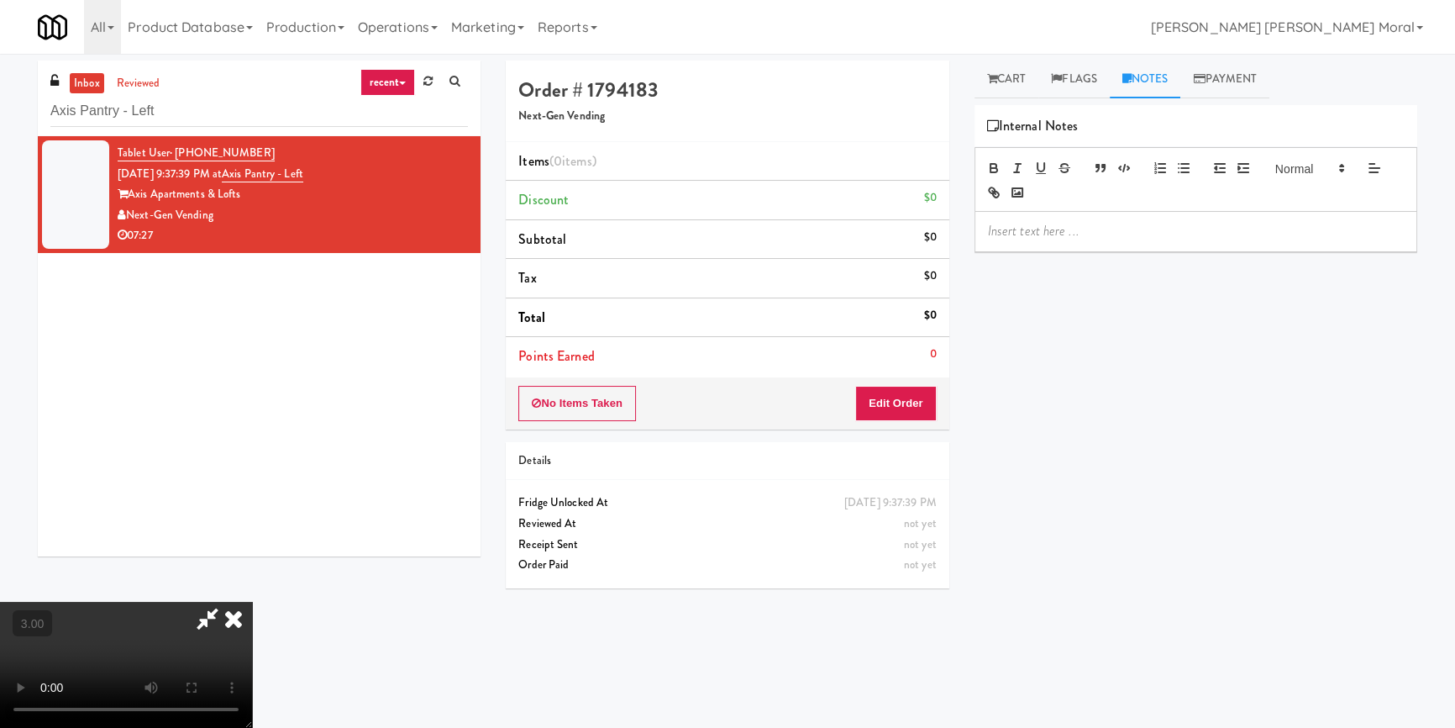
click at [1039, 228] on p at bounding box center [1196, 231] width 416 height 18
click at [1090, 399] on div "Hide New Window Primary Flag Clear Flag if unable to determine what was taken o…" at bounding box center [1195, 420] width 443 height 630
drag, startPoint x: 1018, startPoint y: 84, endPoint x: 1022, endPoint y: 102, distance: 19.0
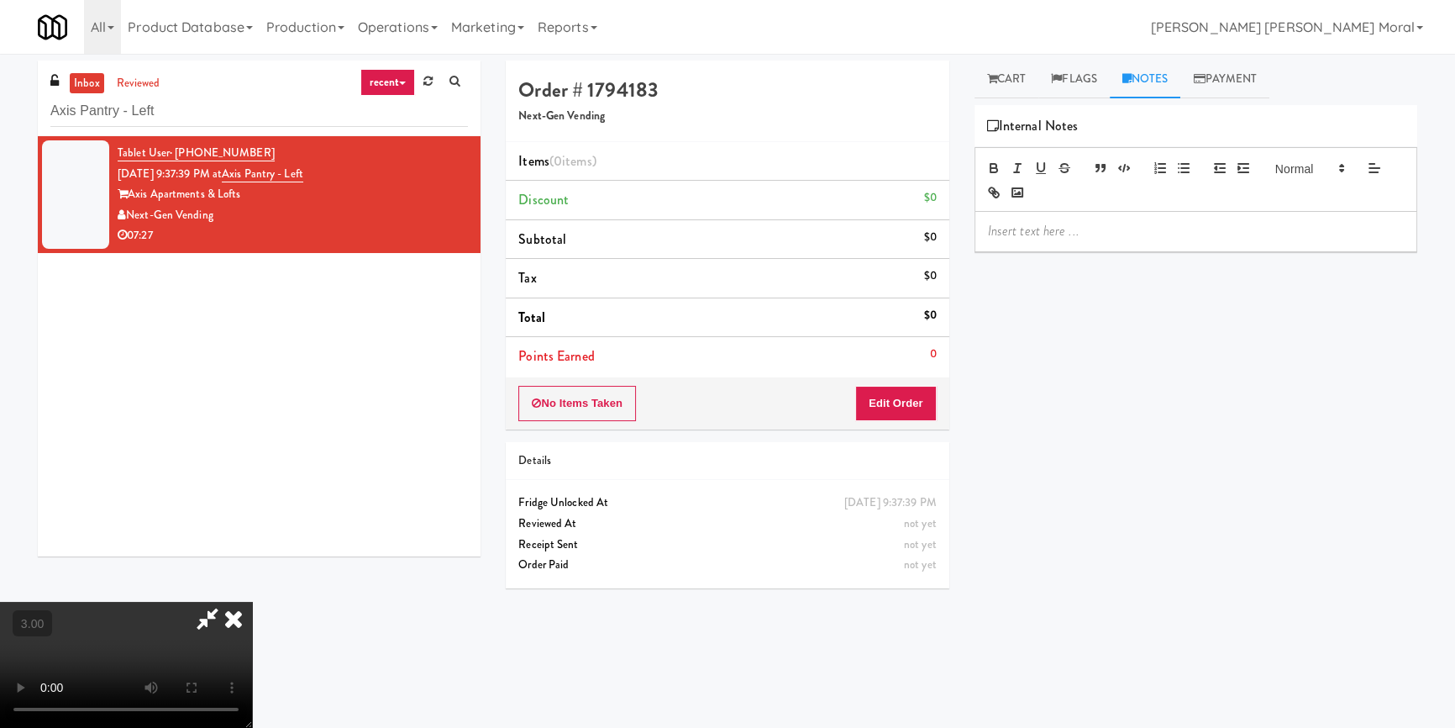
click at [1018, 84] on link "Cart" at bounding box center [1006, 79] width 65 height 38
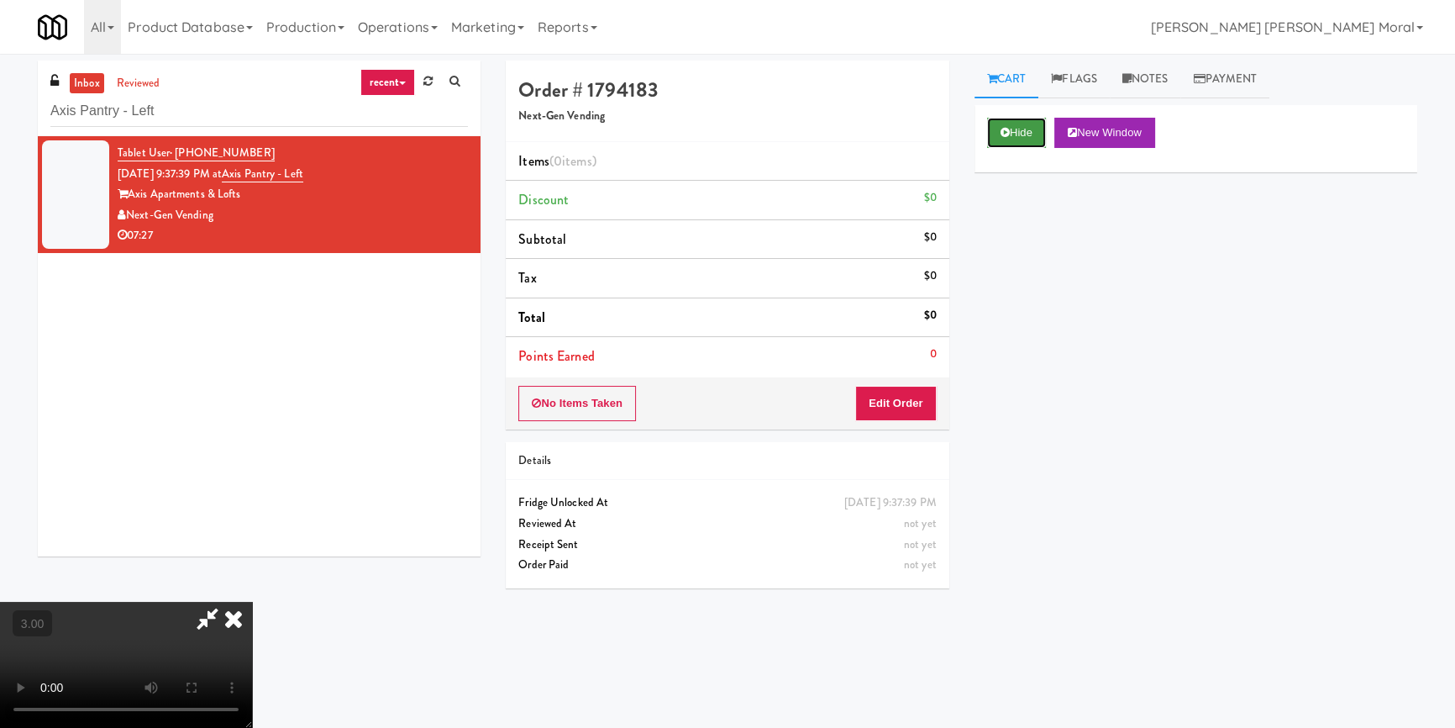
click at [1023, 143] on button "Hide" at bounding box center [1016, 133] width 59 height 30
click at [252, 601] on video at bounding box center [126, 664] width 252 height 126
click at [1127, 84] on icon at bounding box center [1126, 78] width 9 height 11
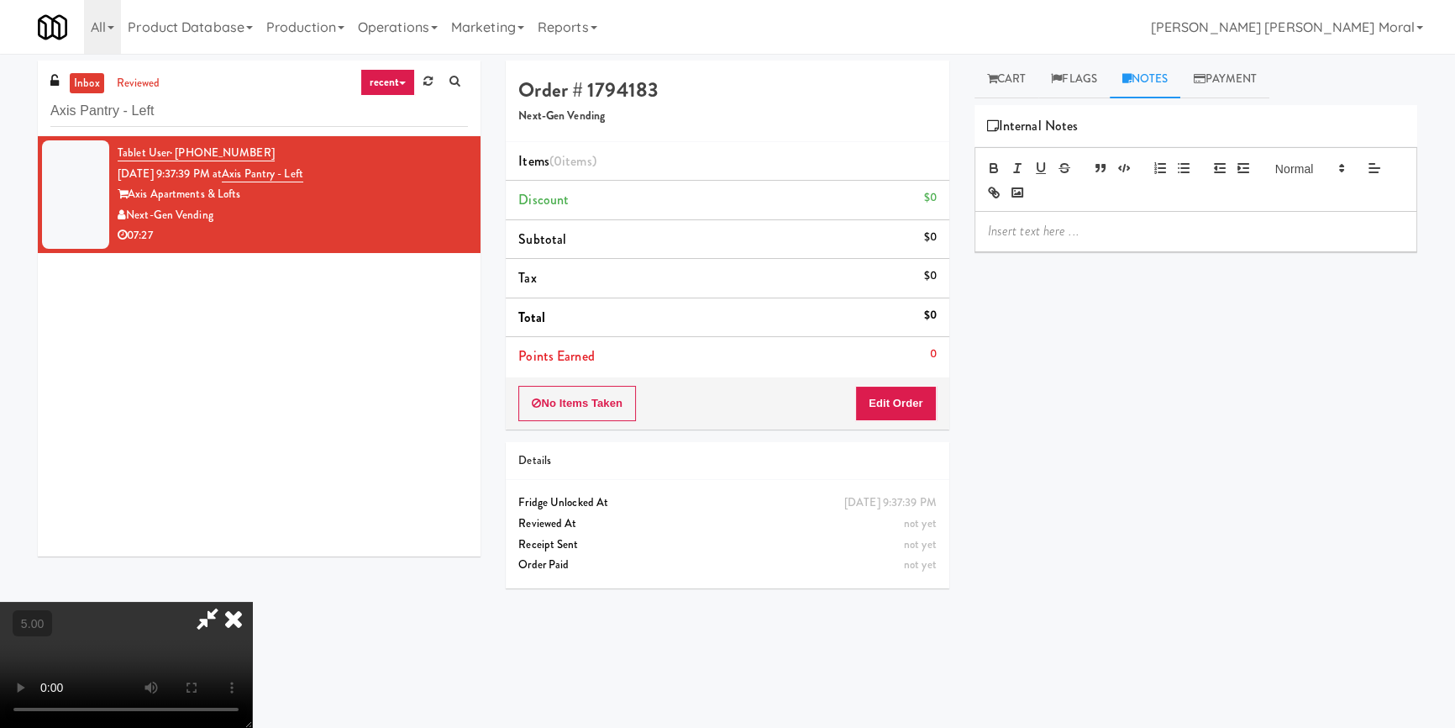
click at [1032, 234] on p at bounding box center [1196, 231] width 416 height 18
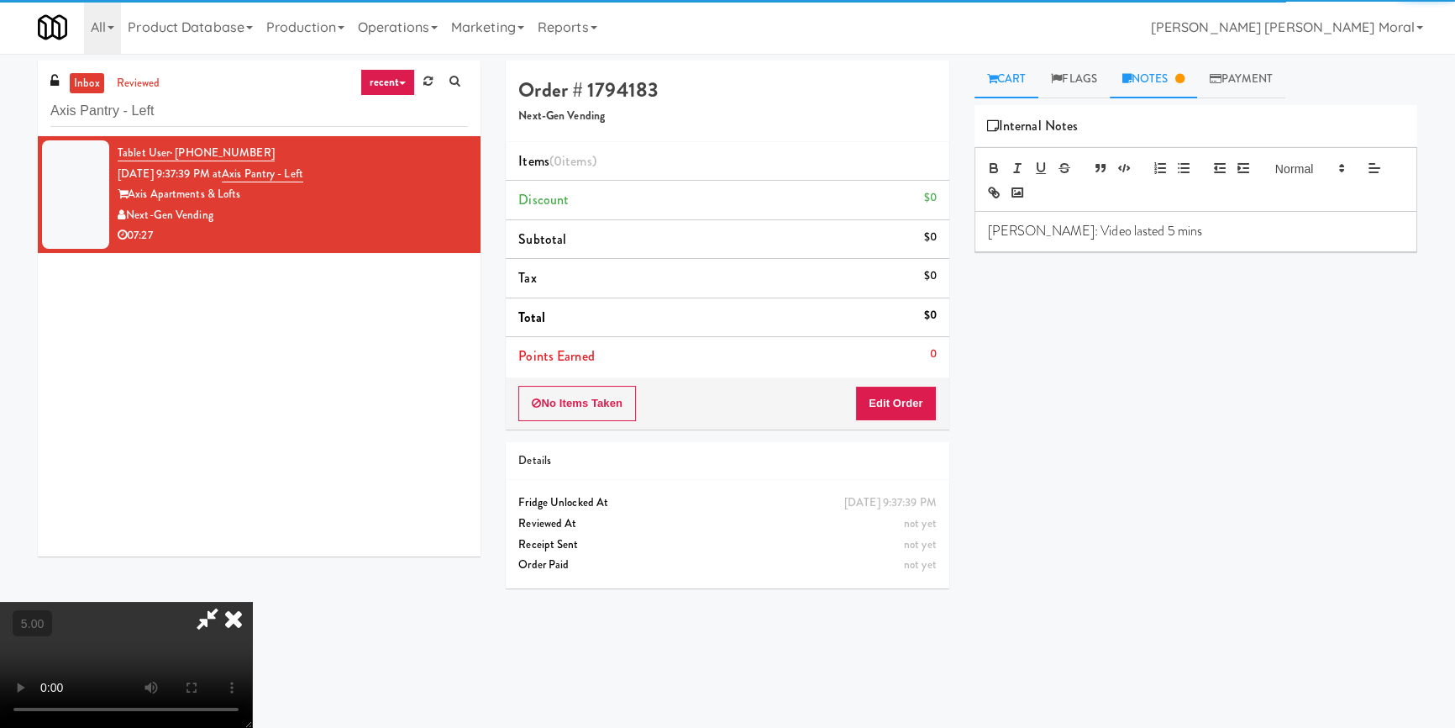
click at [995, 82] on icon at bounding box center [992, 78] width 10 height 11
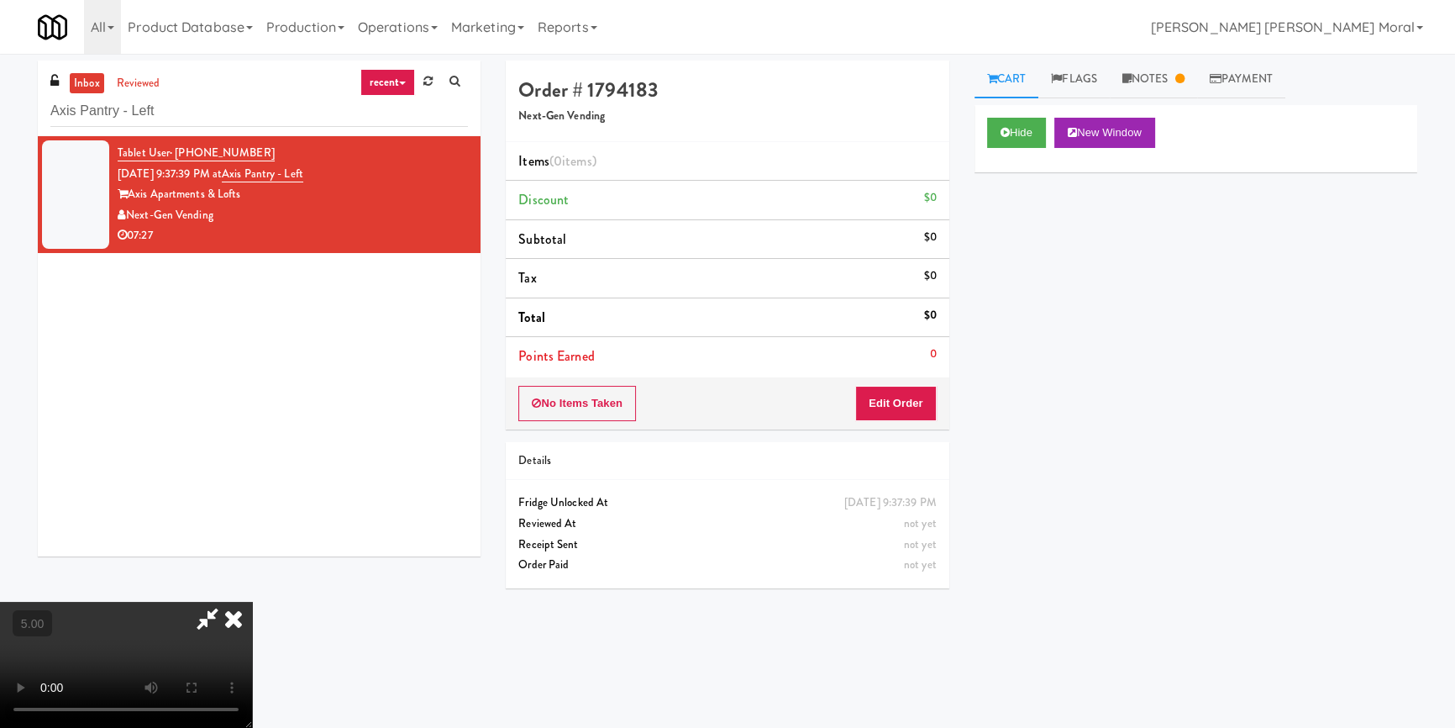
click at [1002, 266] on div "Hide New Window Primary Flag Clear Flag if unable to determine what was taken o…" at bounding box center [1195, 420] width 443 height 630
click at [911, 402] on button "Edit Order" at bounding box center [895, 403] width 81 height 35
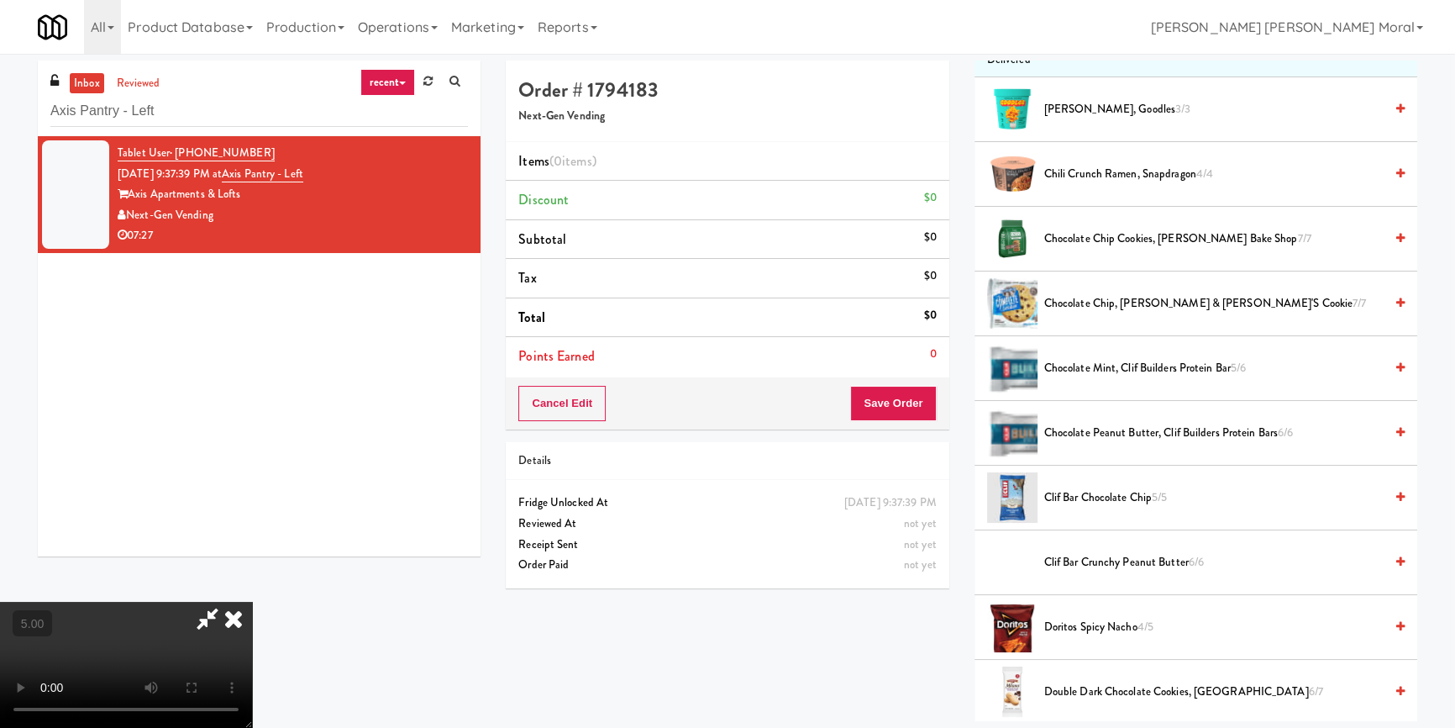
scroll to position [228, 0]
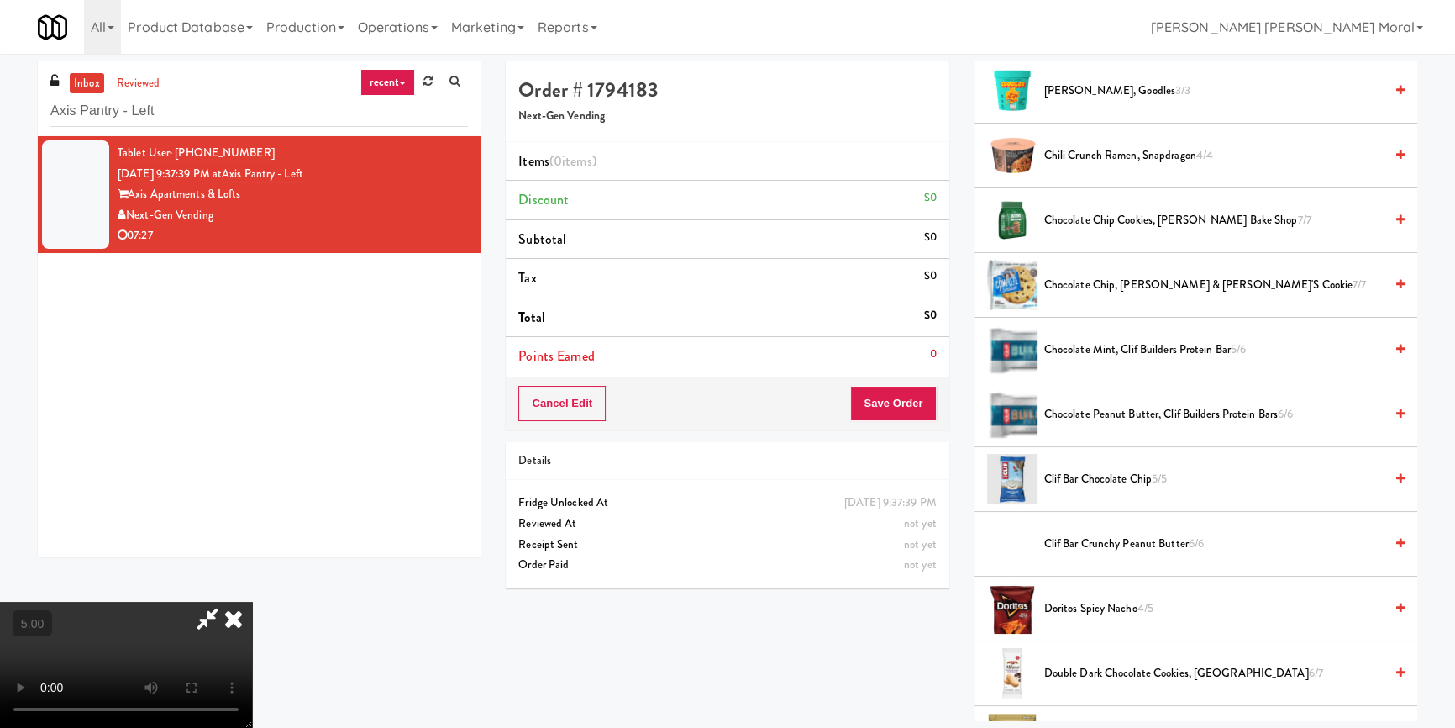
drag, startPoint x: 1135, startPoint y: 353, endPoint x: 1100, endPoint y: 369, distance: 38.7
click at [1135, 352] on span "Chocolate Mint, Clif Builders Protein Bar 5/6" at bounding box center [1213, 349] width 339 height 21
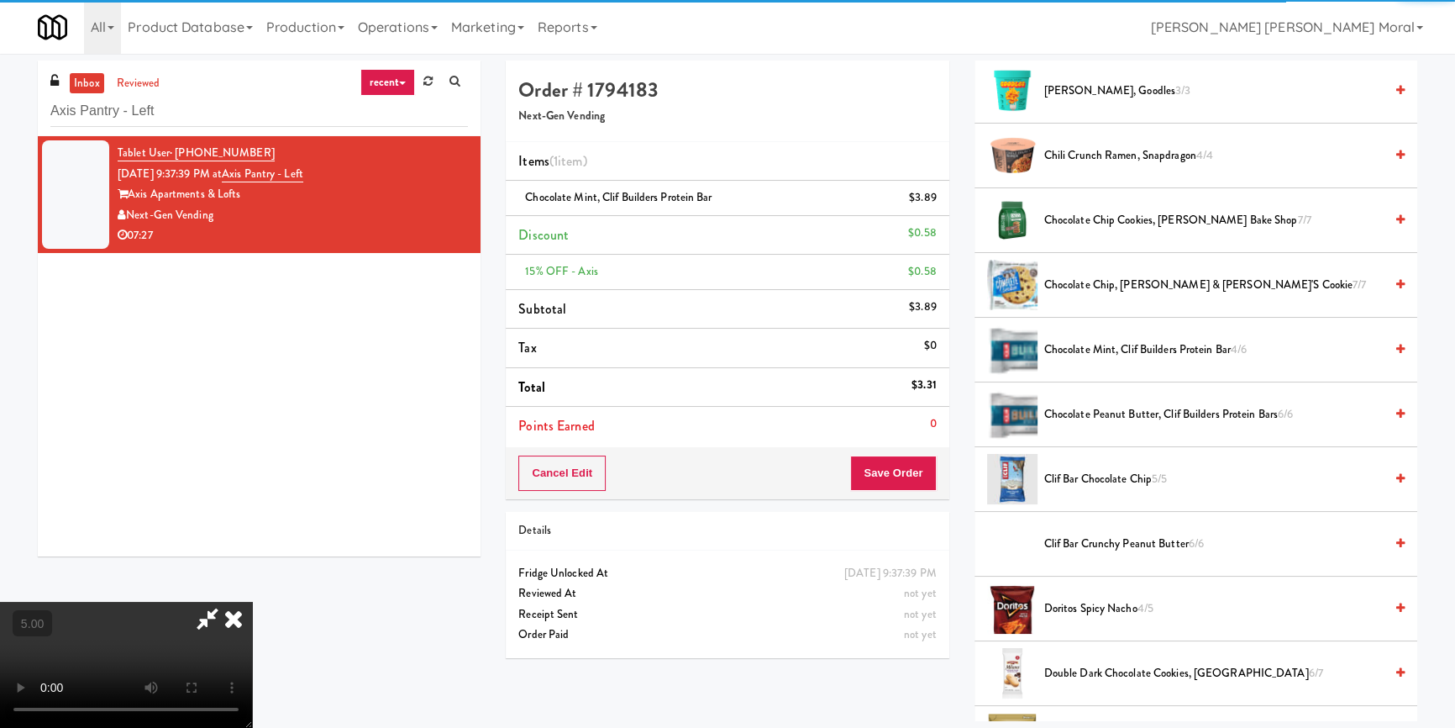
click at [914, 563] on div "Wednesday, September 24th 2025 9:37:39 PM" at bounding box center [890, 573] width 92 height 21
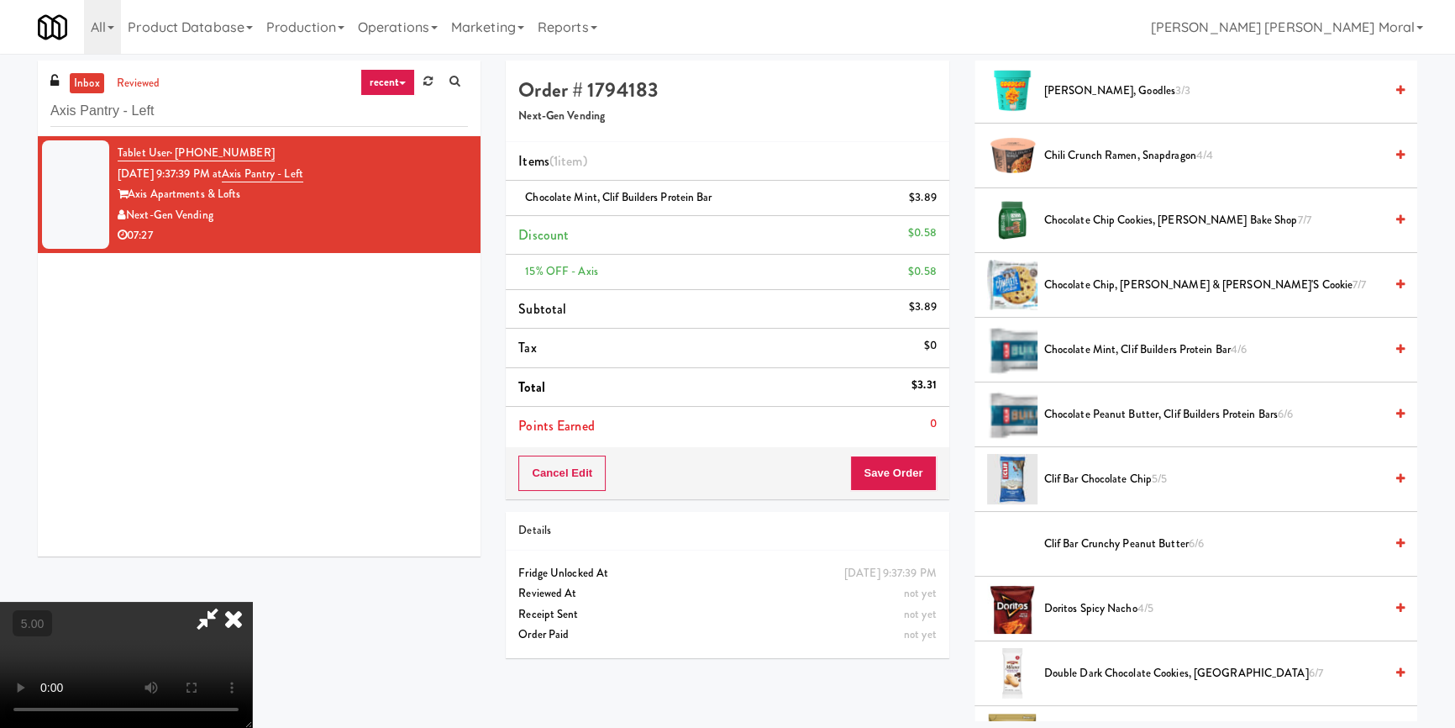
scroll to position [235, 0]
click at [901, 466] on button "Save Order" at bounding box center [893, 472] width 86 height 35
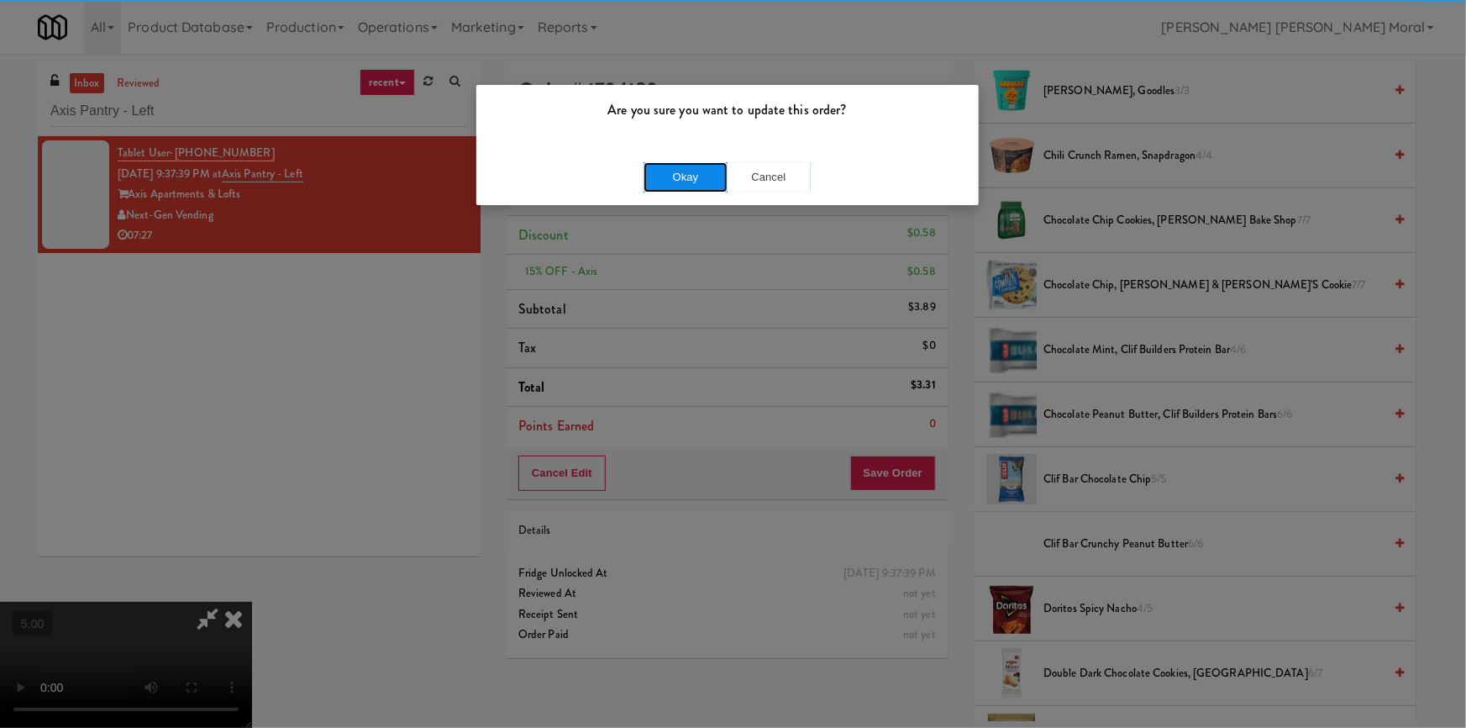
click at [681, 169] on button "Okay" at bounding box center [685, 177] width 84 height 30
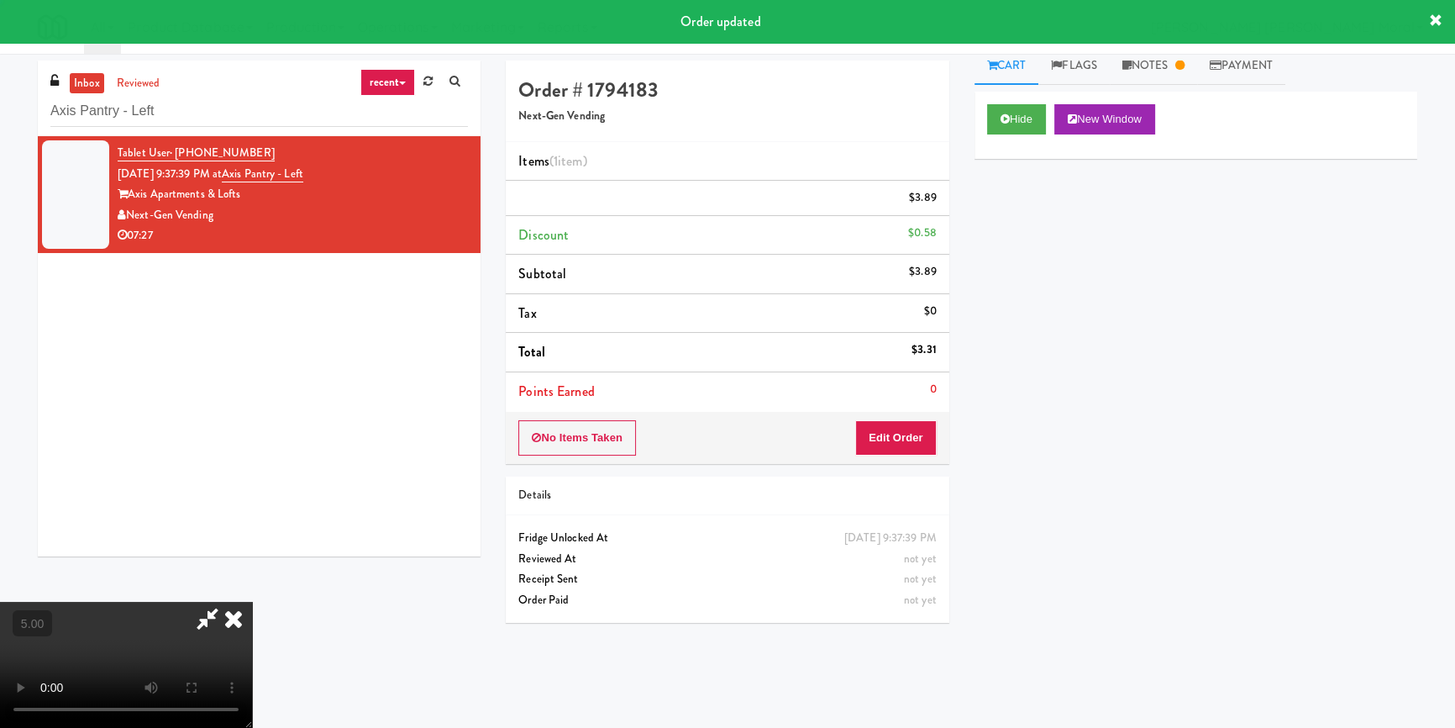
scroll to position [0, 0]
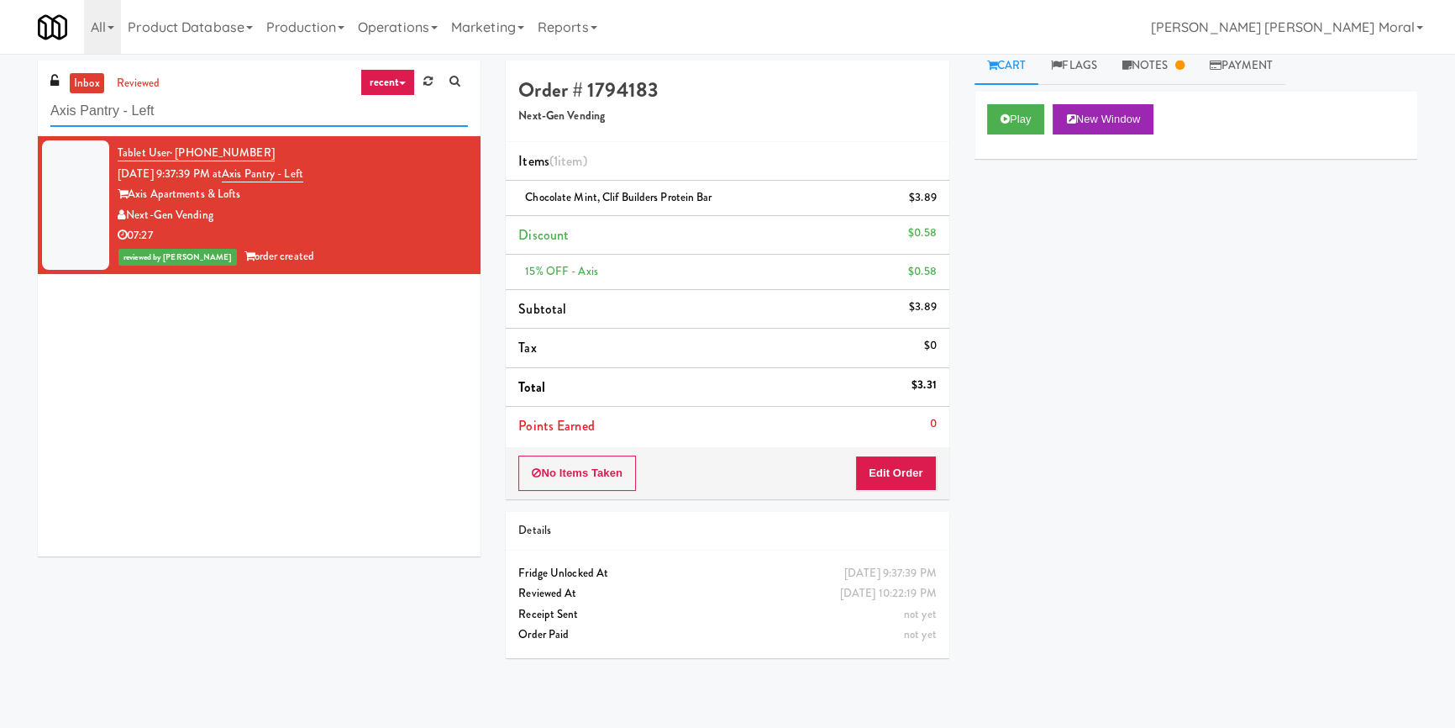
click at [193, 113] on input "Axis Pantry - Left" at bounding box center [259, 111] width 418 height 31
paste input "Fridge - Gym"
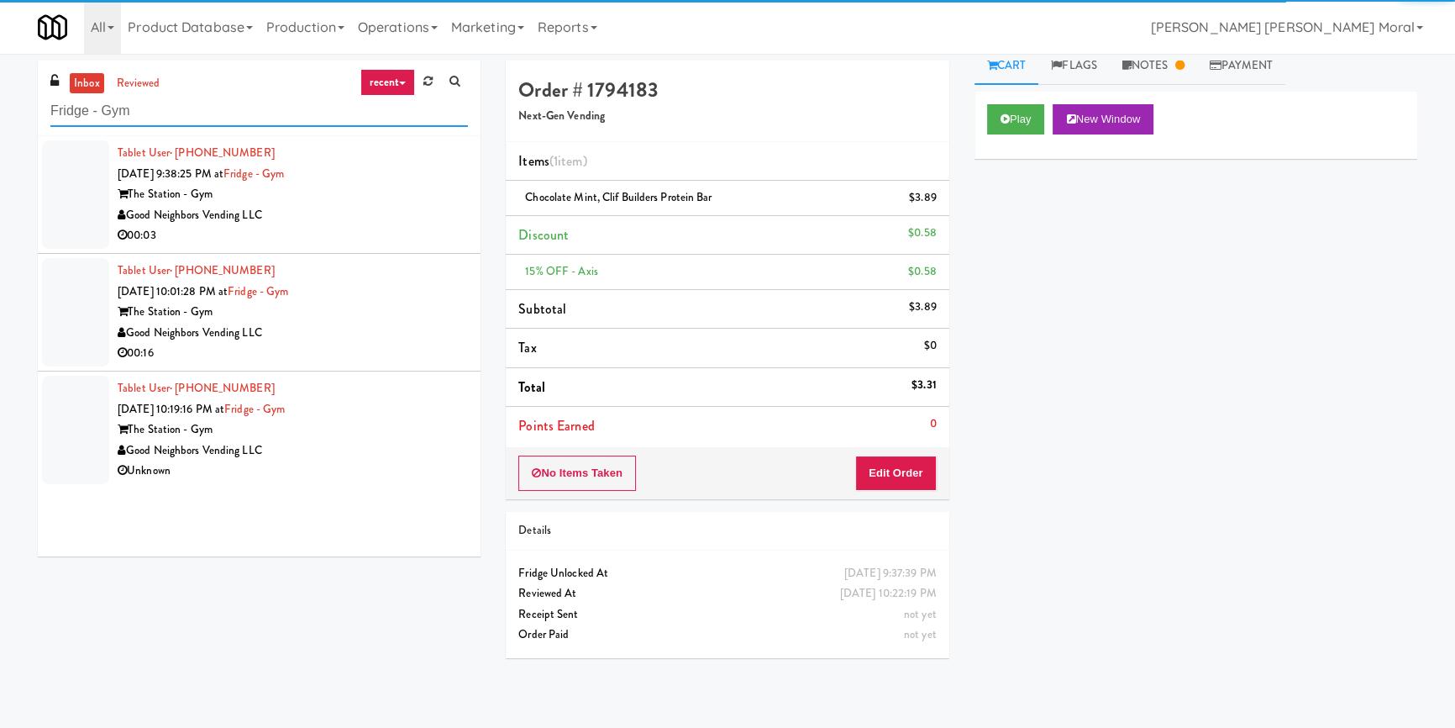
type input "Fridge - Gym"
click at [402, 218] on div "Good Neighbors Vending LLC" at bounding box center [293, 215] width 350 height 21
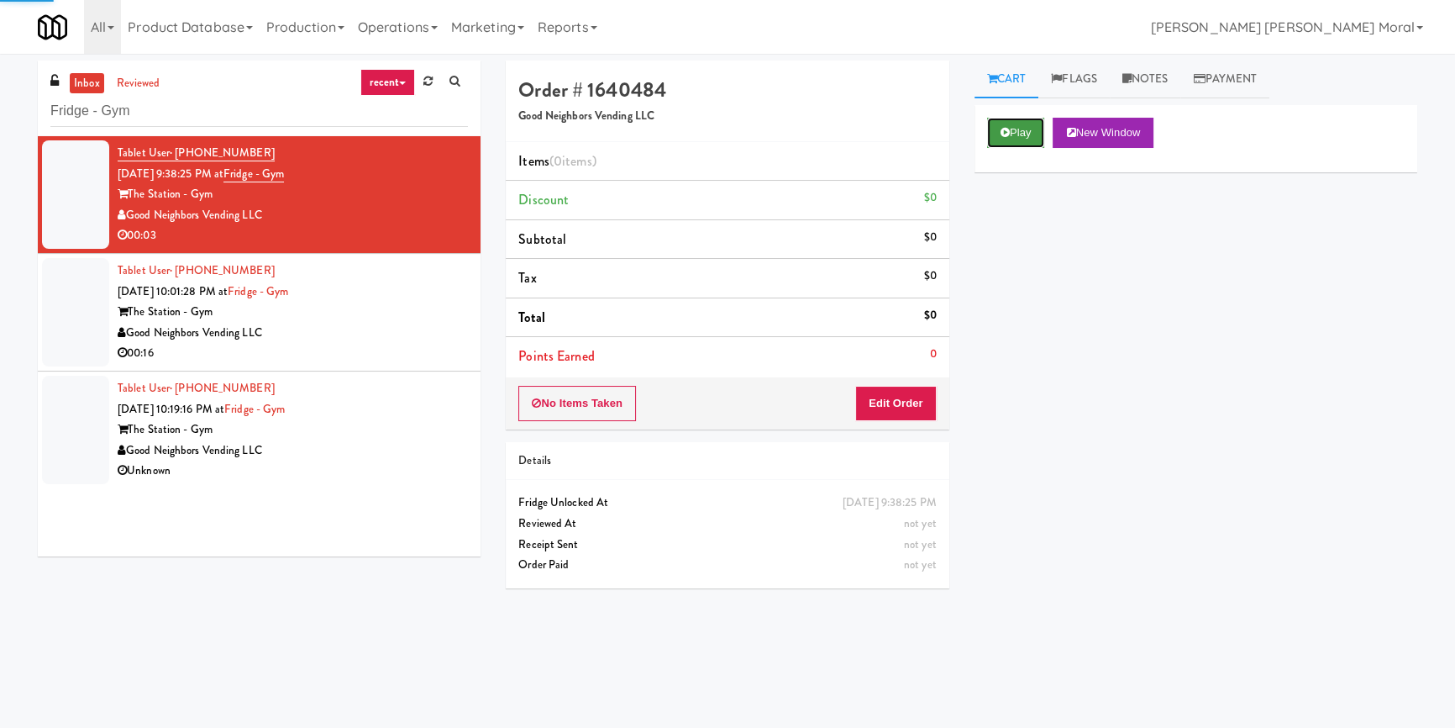
click at [998, 131] on button "Play" at bounding box center [1016, 133] width 58 height 30
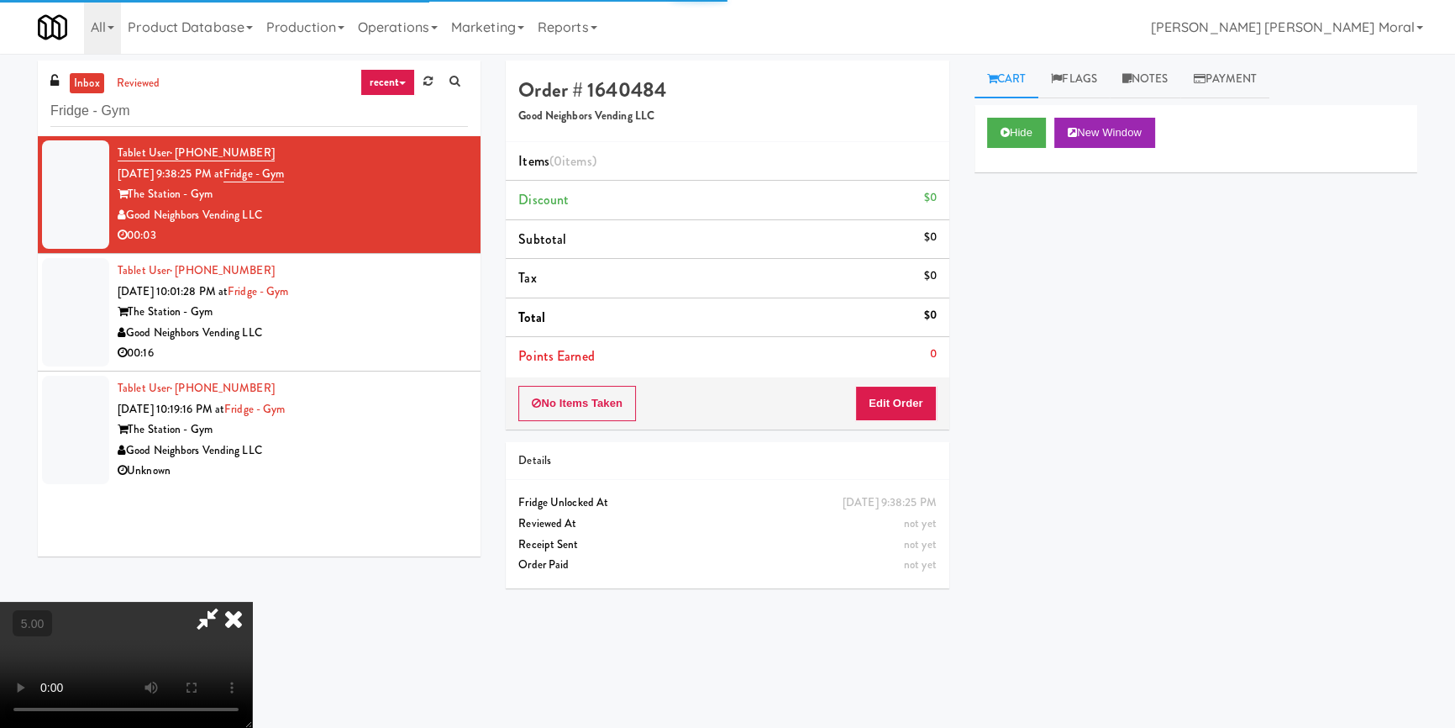
click at [1016, 213] on div "Hide New Window Primary Flag Clear Flag if unable to determine what was taken o…" at bounding box center [1195, 420] width 443 height 630
click at [252, 601] on video at bounding box center [126, 664] width 252 height 126
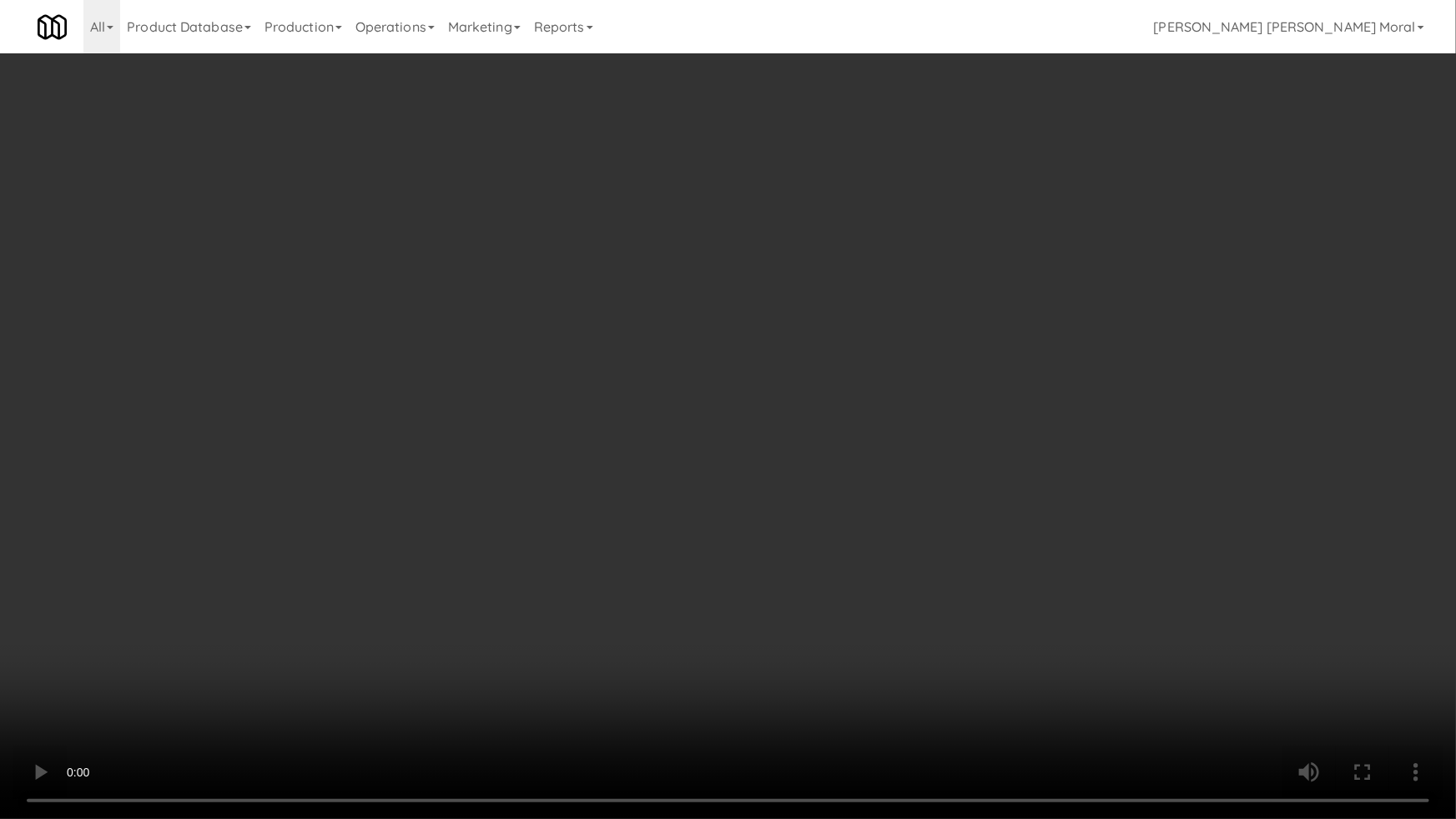
click at [842, 418] on video at bounding box center [728, 409] width 1456 height 819
click at [773, 581] on video at bounding box center [728, 409] width 1456 height 819
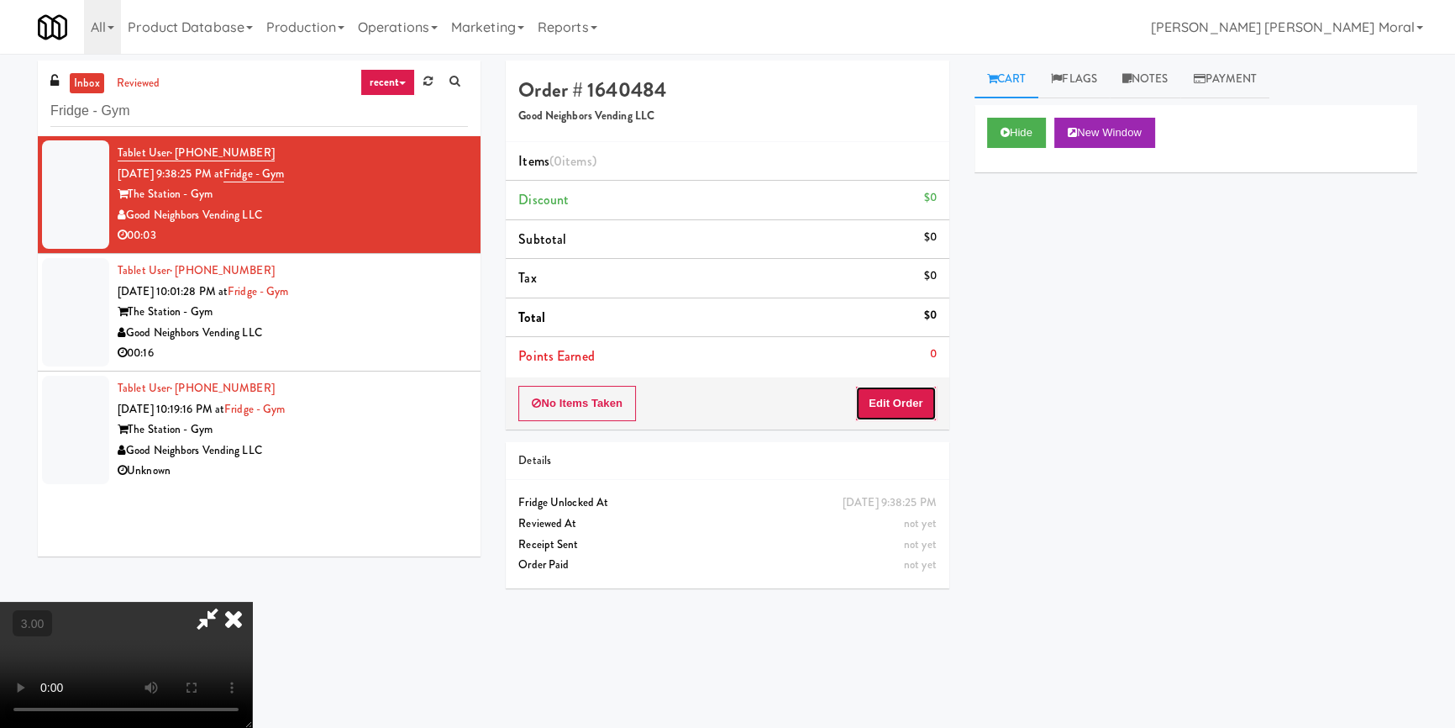
click at [920, 404] on button "Edit Order" at bounding box center [895, 403] width 81 height 35
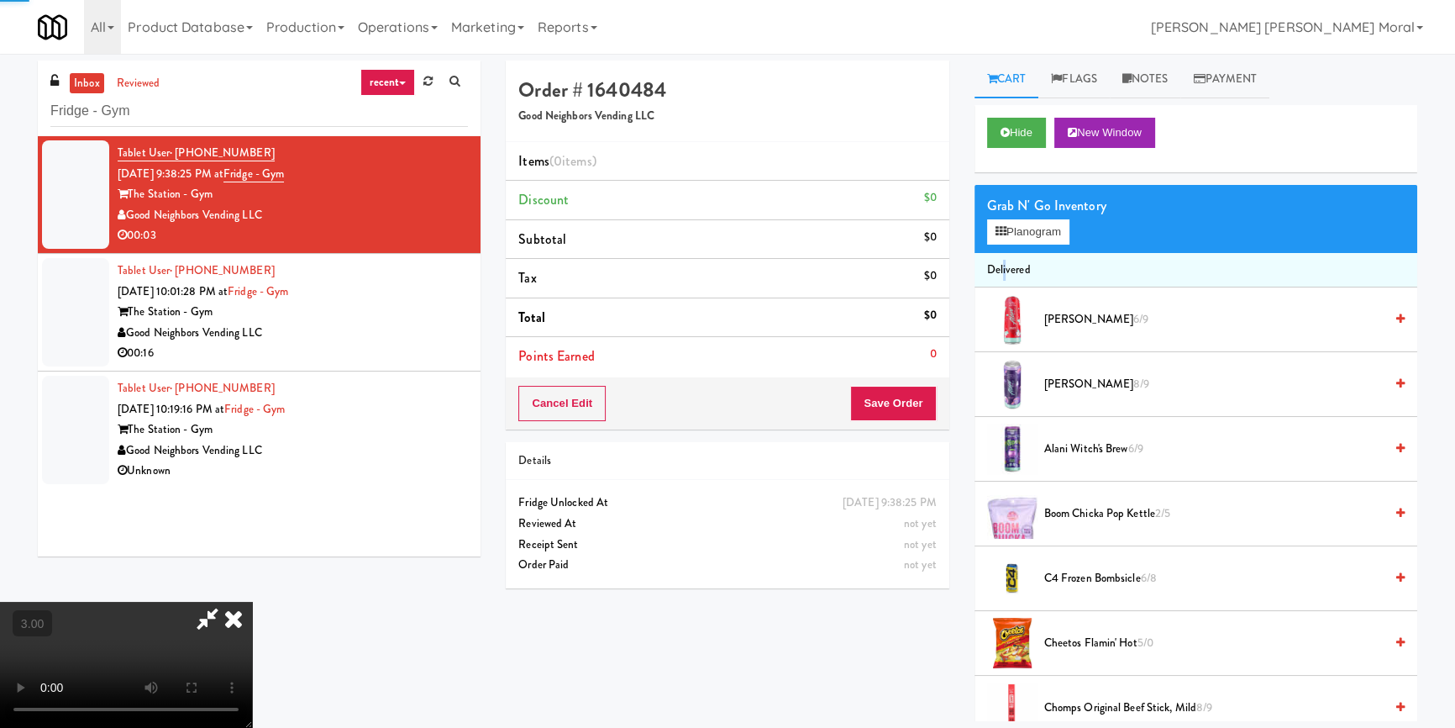
click at [1004, 253] on li "Delivered" at bounding box center [1195, 270] width 443 height 35
click at [1019, 238] on button "Planogram" at bounding box center [1028, 231] width 82 height 25
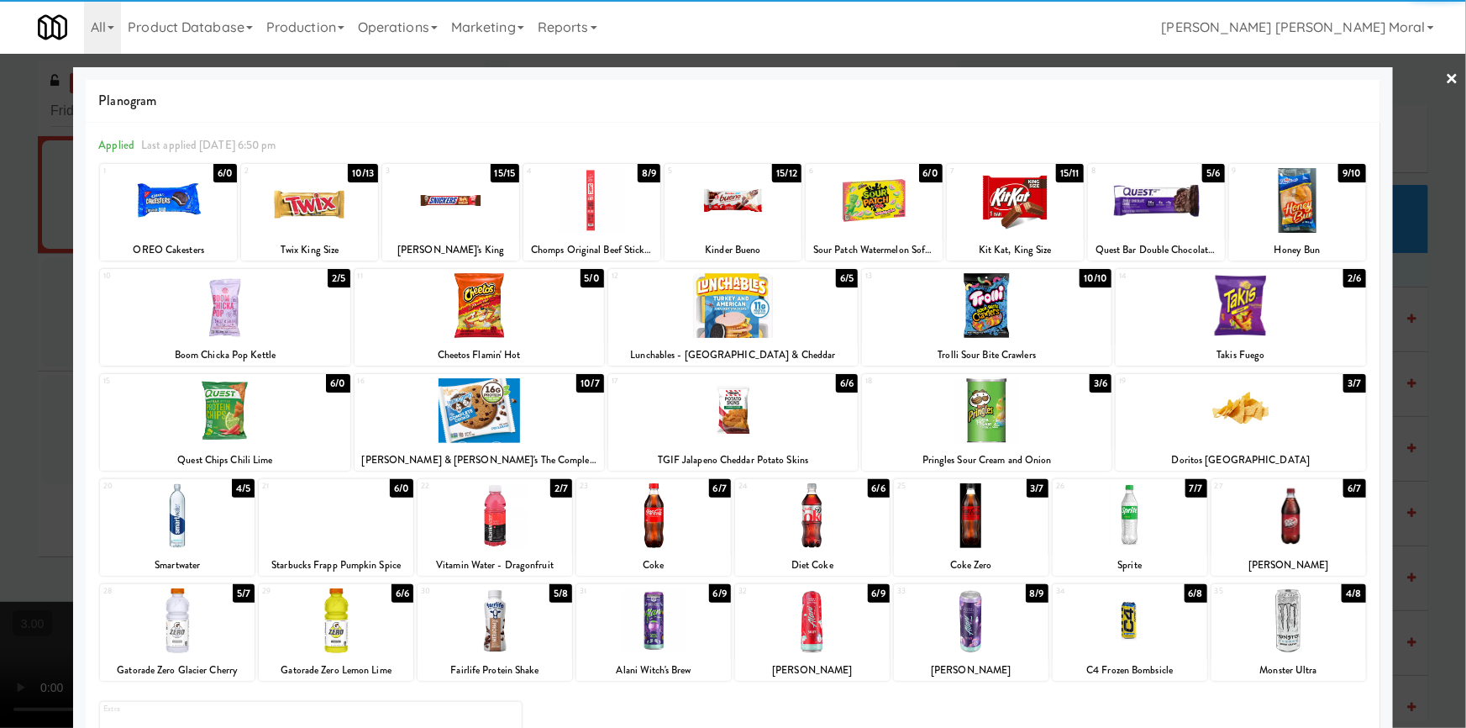
click at [525, 529] on div at bounding box center [495, 515] width 155 height 65
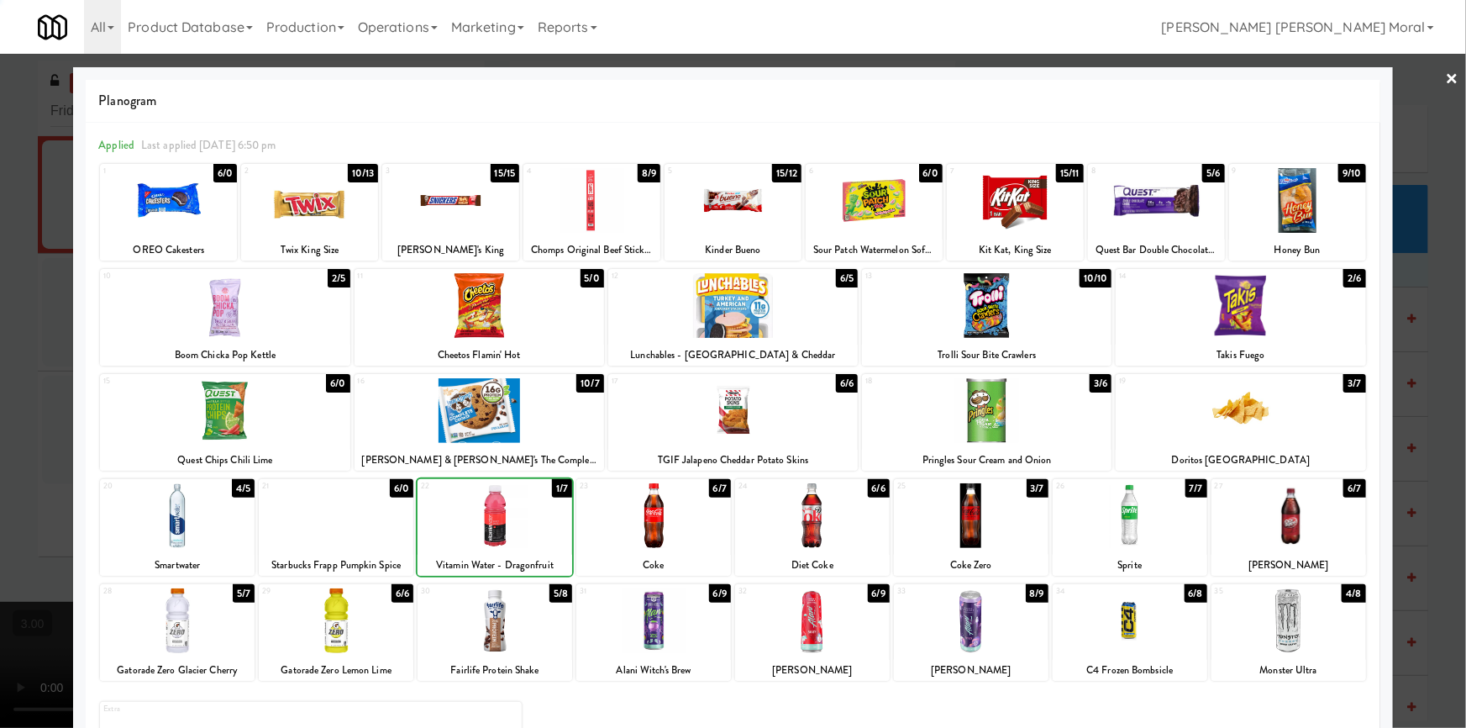
drag, startPoint x: 0, startPoint y: 411, endPoint x: 324, endPoint y: 423, distance: 324.5
click at [1, 410] on div at bounding box center [733, 364] width 1466 height 728
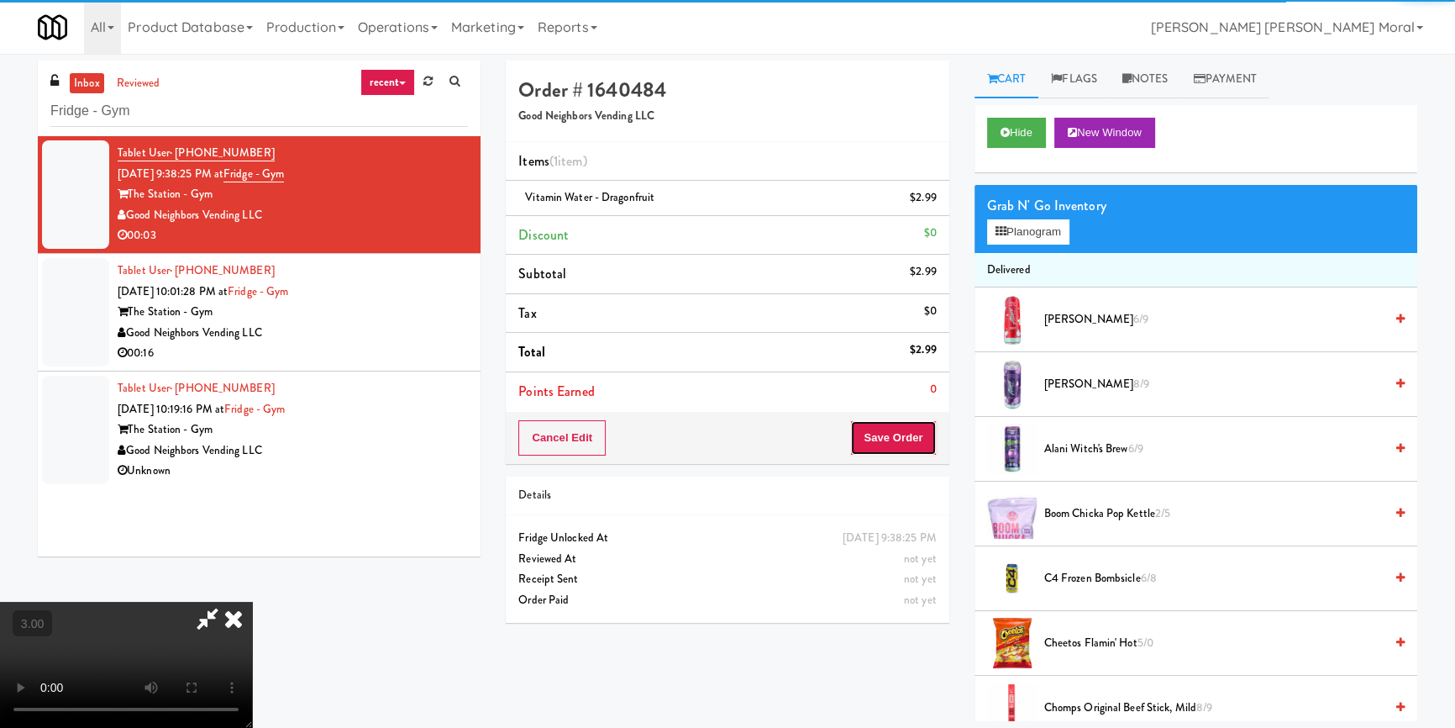
click at [912, 439] on button "Save Order" at bounding box center [893, 437] width 86 height 35
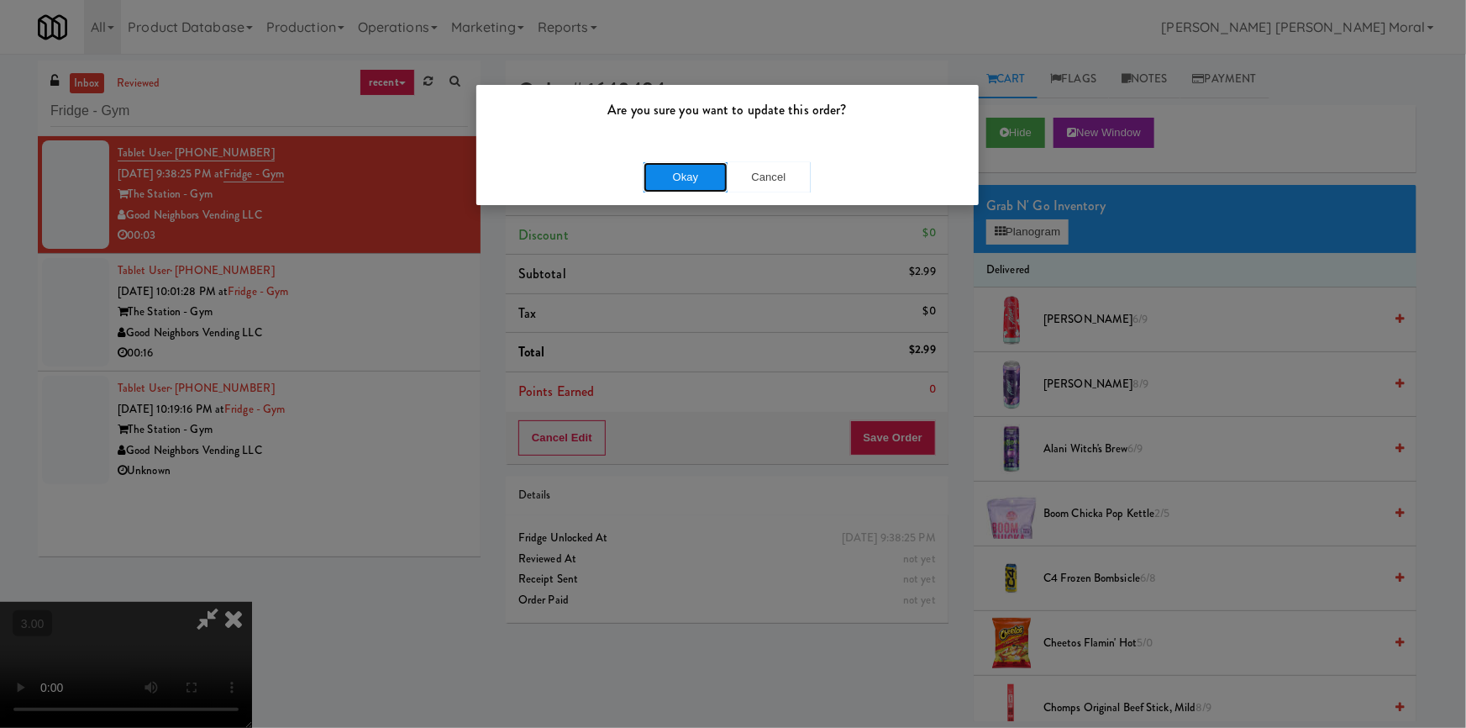
click at [692, 168] on button "Okay" at bounding box center [685, 177] width 84 height 30
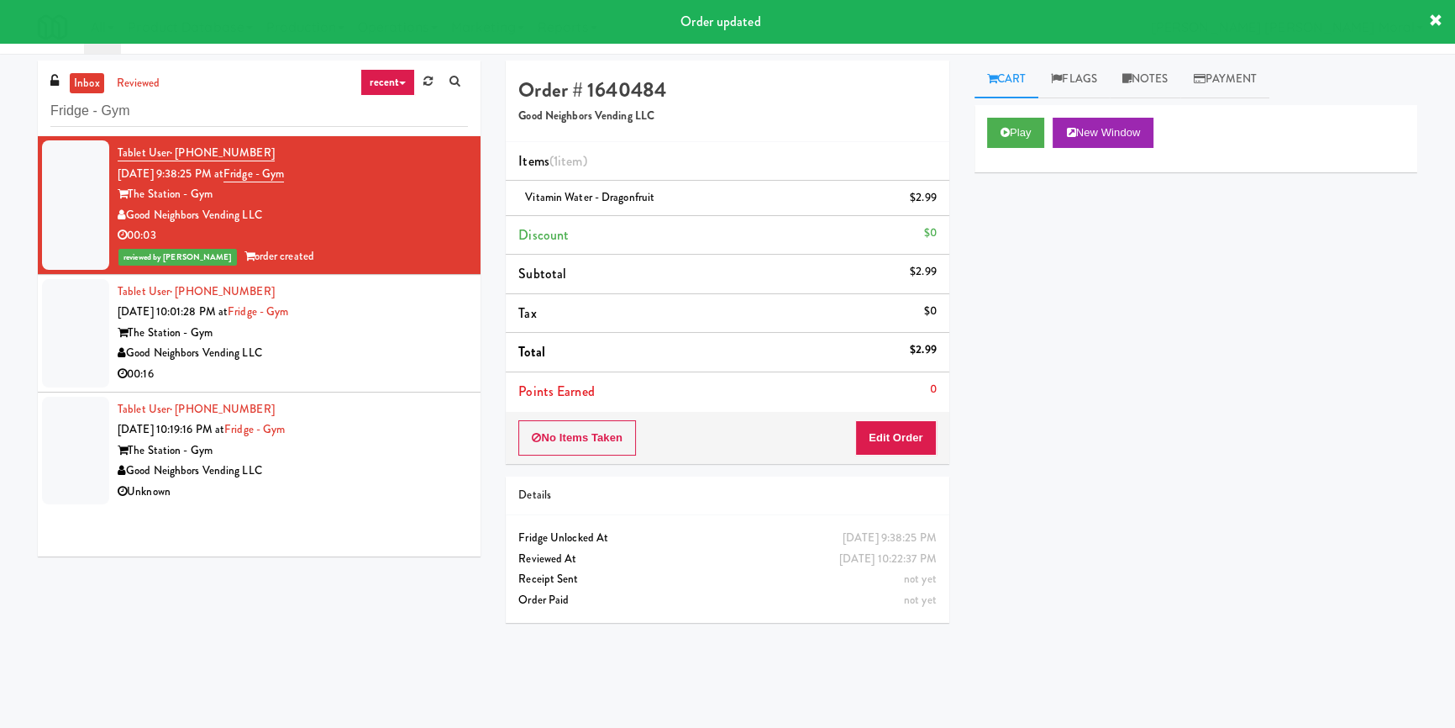
drag, startPoint x: 1230, startPoint y: 231, endPoint x: 1228, endPoint y: 213, distance: 17.7
click at [1230, 230] on div "Play New Window Primary Flag Clear Flag if unable to determine what was taken o…" at bounding box center [1195, 420] width 443 height 630
click at [1165, 71] on link "Notes" at bounding box center [1145, 79] width 71 height 38
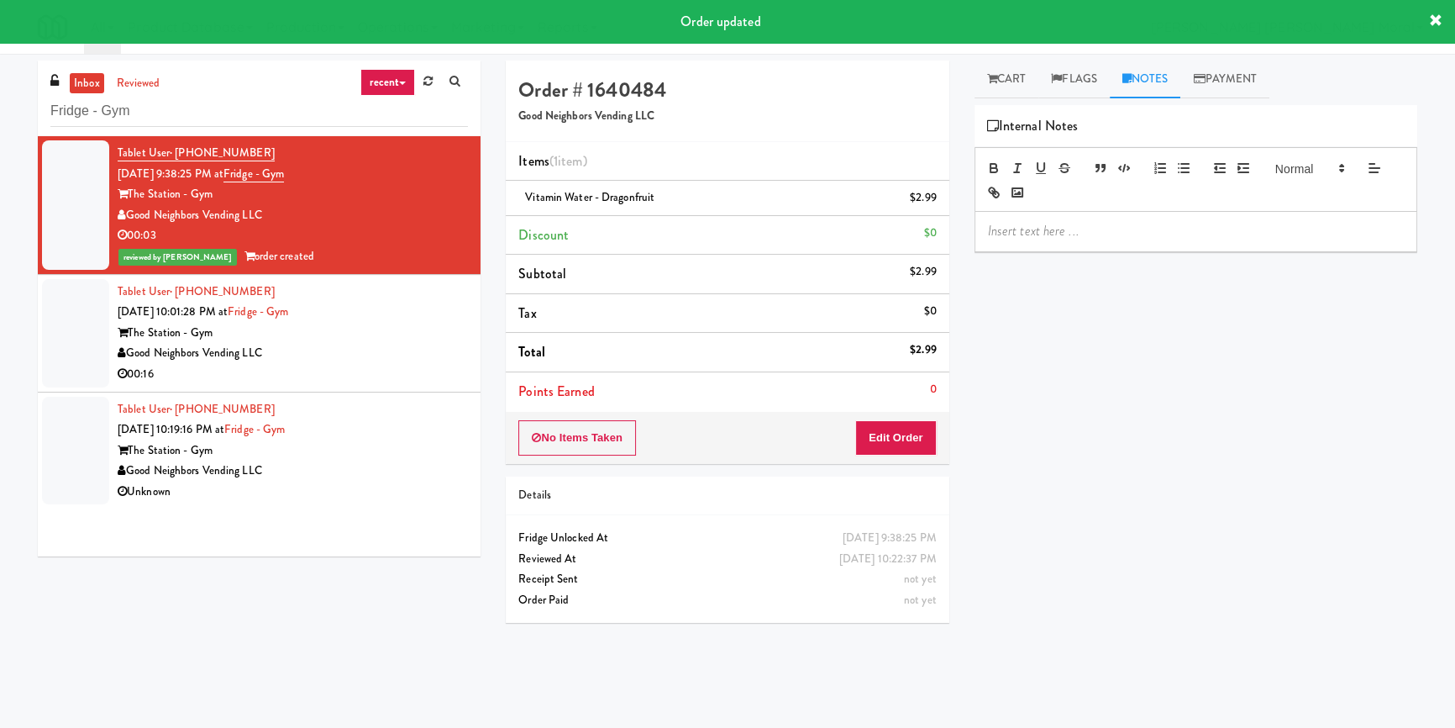
click at [1078, 231] on p at bounding box center [1196, 231] width 416 height 18
click at [1053, 288] on div "Play New Window Primary Flag Clear Flag if unable to determine what was taken o…" at bounding box center [1195, 420] width 443 height 630
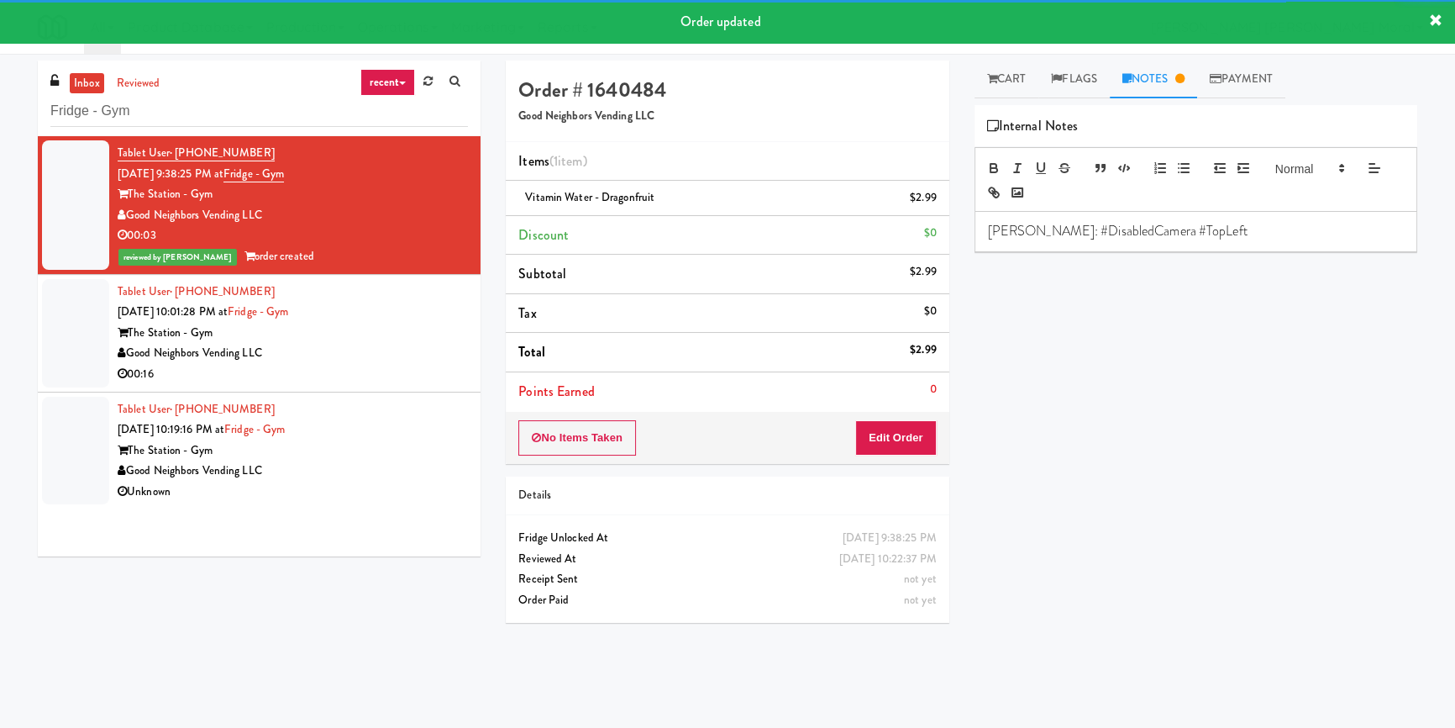
click at [397, 360] on div "Good Neighbors Vending LLC" at bounding box center [293, 353] width 350 height 21
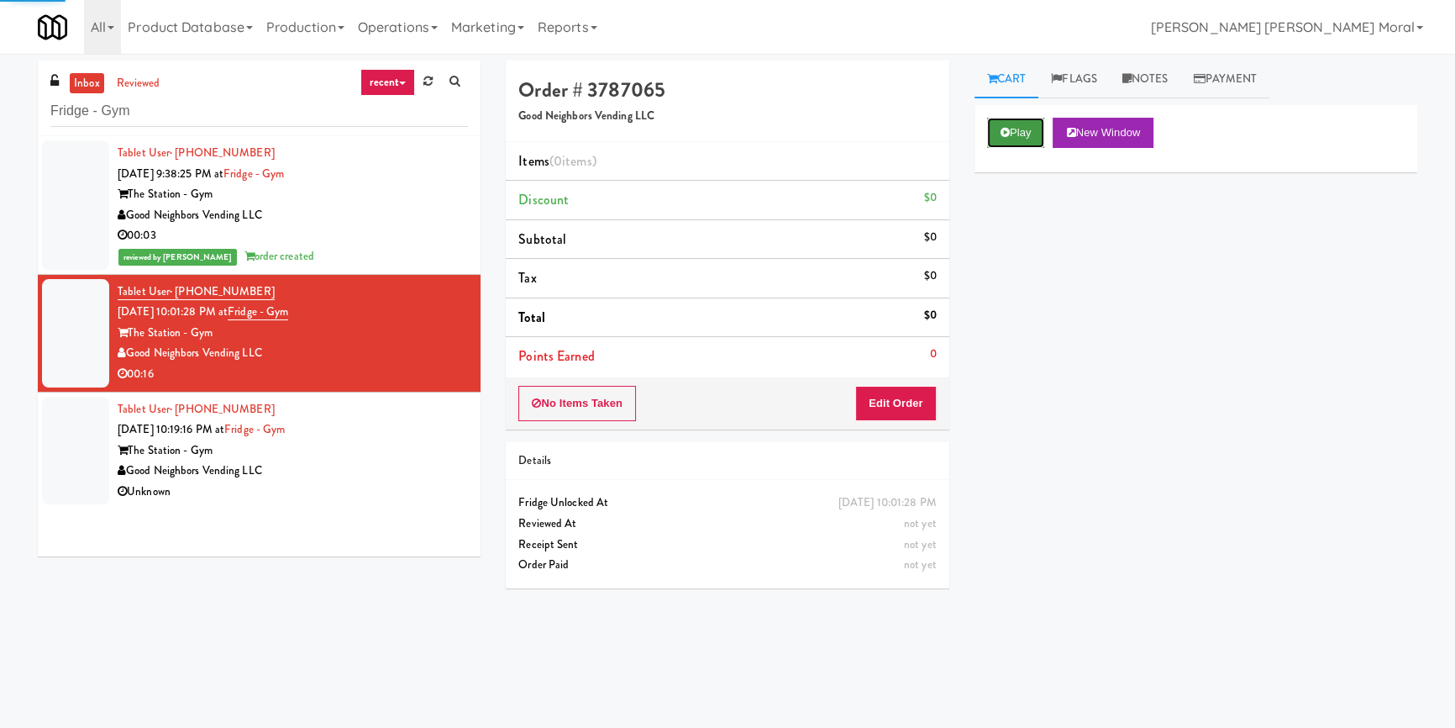
click at [1033, 144] on button "Play" at bounding box center [1016, 133] width 58 height 30
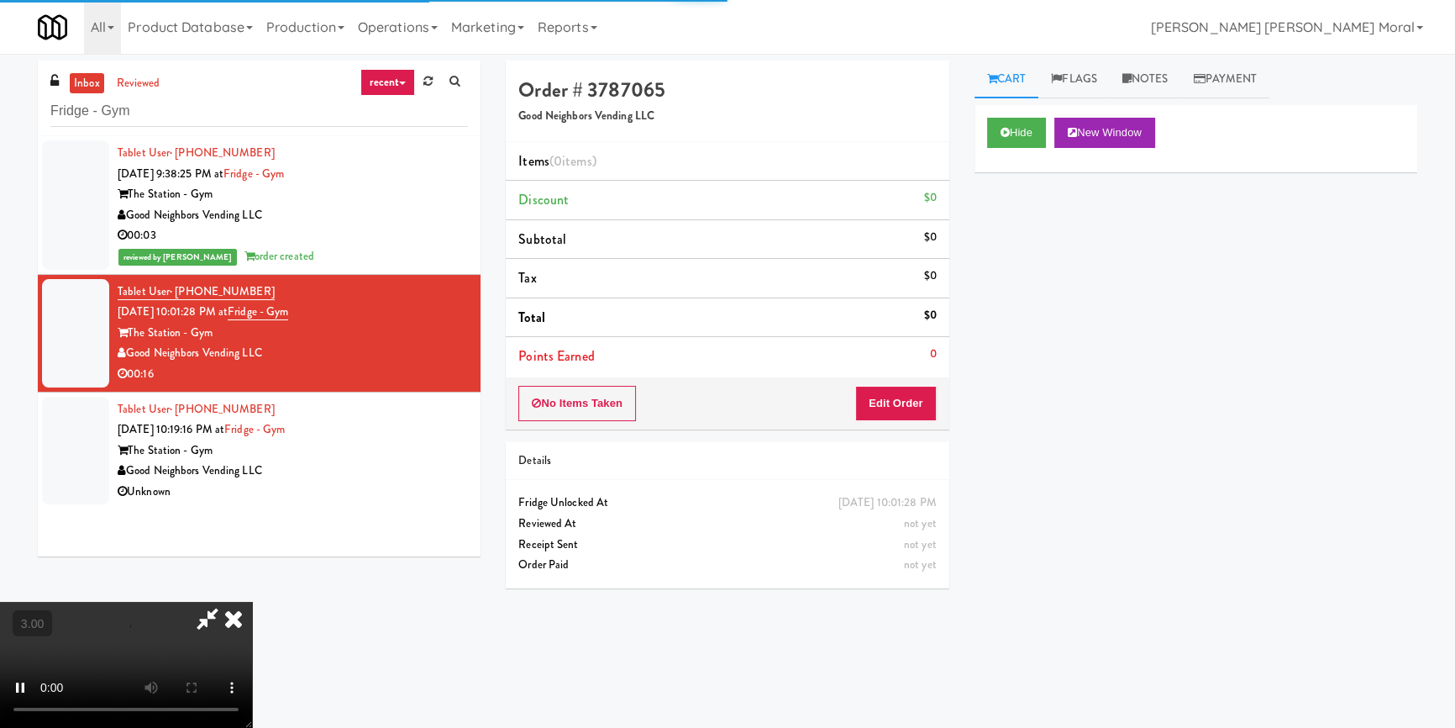
drag, startPoint x: 1141, startPoint y: 84, endPoint x: 1136, endPoint y: 100, distance: 16.7
click at [1141, 84] on link "Notes" at bounding box center [1145, 79] width 71 height 38
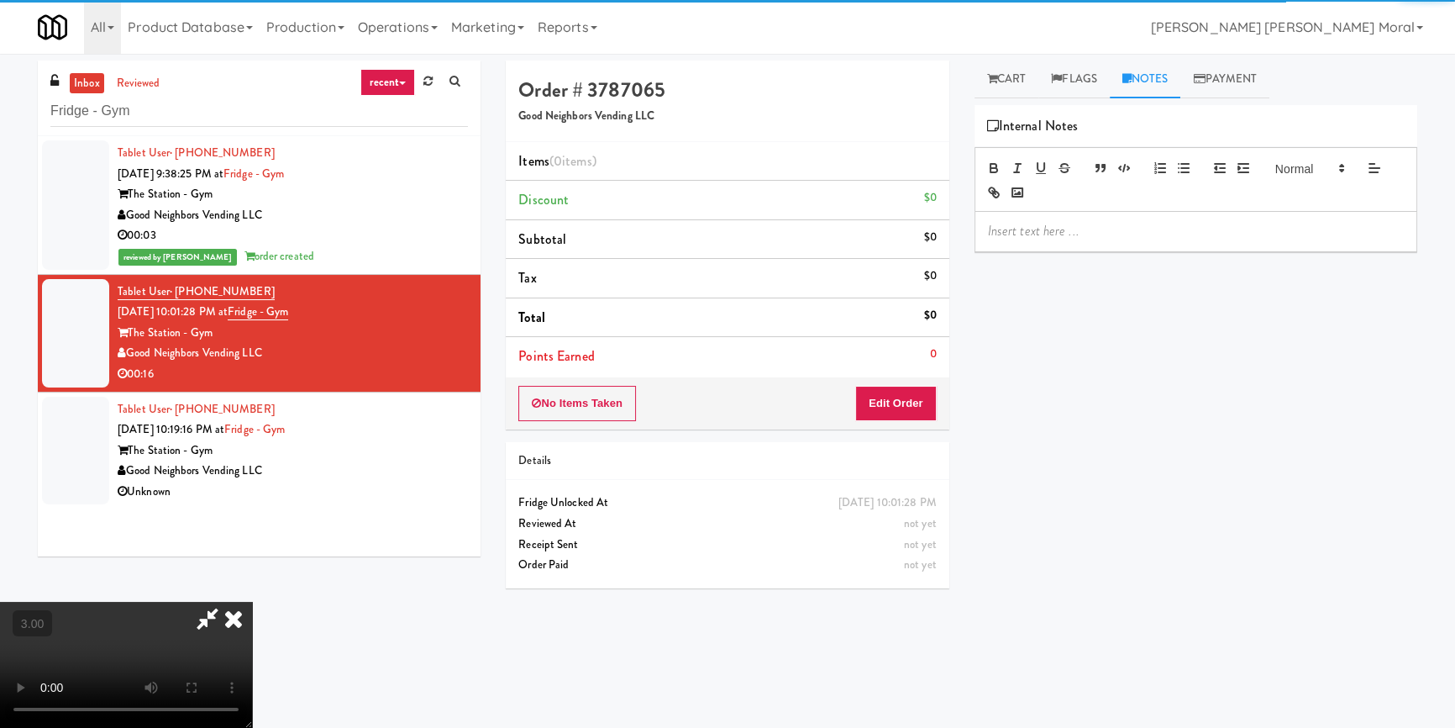
click at [1105, 186] on div at bounding box center [1195, 179] width 443 height 65
click at [1077, 246] on div at bounding box center [1195, 231] width 441 height 39
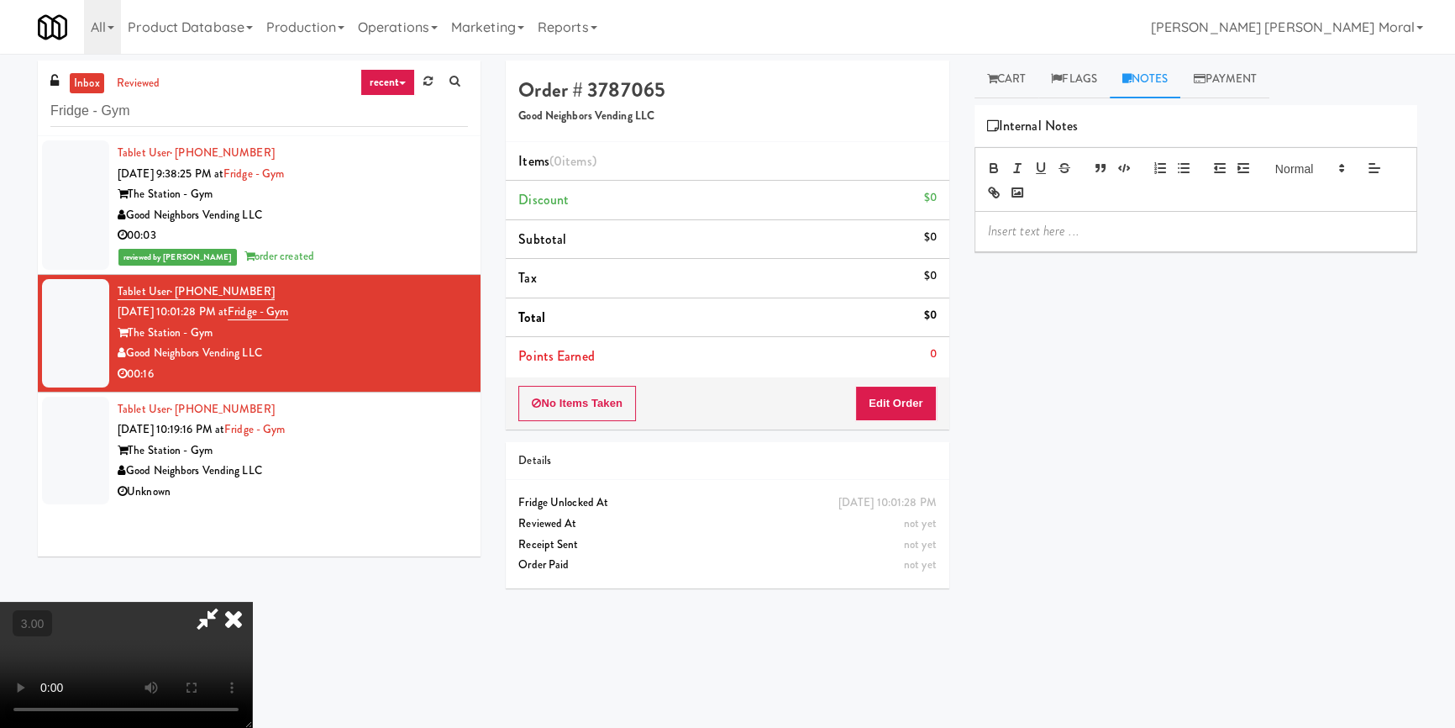
click at [1073, 277] on div "Hide New Window Primary Flag Clear Flag if unable to determine what was taken o…" at bounding box center [1195, 420] width 443 height 630
click at [995, 55] on div "inbox reviewed recent all unclear take inventory issue suspicious failed recent…" at bounding box center [727, 387] width 1455 height 667
click at [1018, 91] on link "Cart" at bounding box center [1006, 79] width 65 height 38
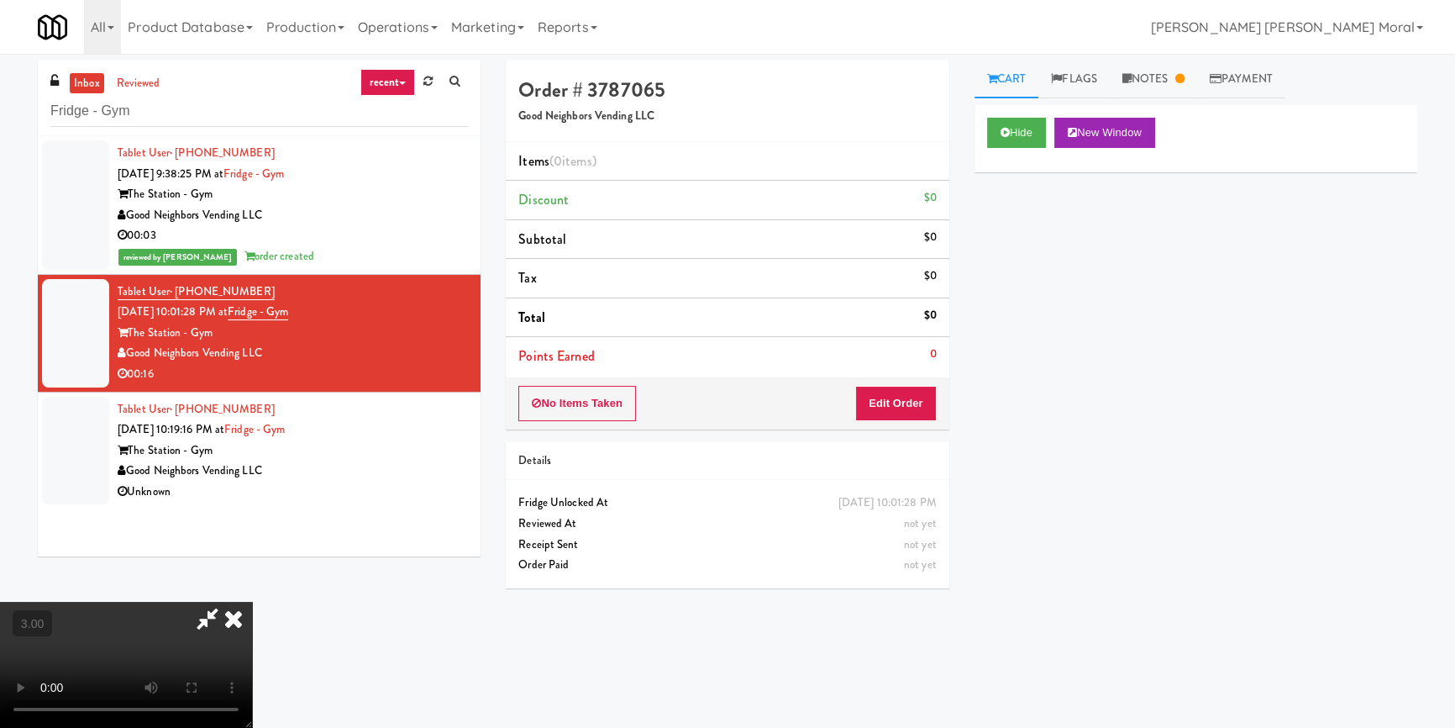
click at [1012, 244] on div "Hide New Window Primary Flag Clear Flag if unable to determine what was taken o…" at bounding box center [1195, 420] width 443 height 630
click at [1037, 141] on button "Hide" at bounding box center [1016, 133] width 59 height 30
click at [252, 601] on video at bounding box center [126, 664] width 252 height 126
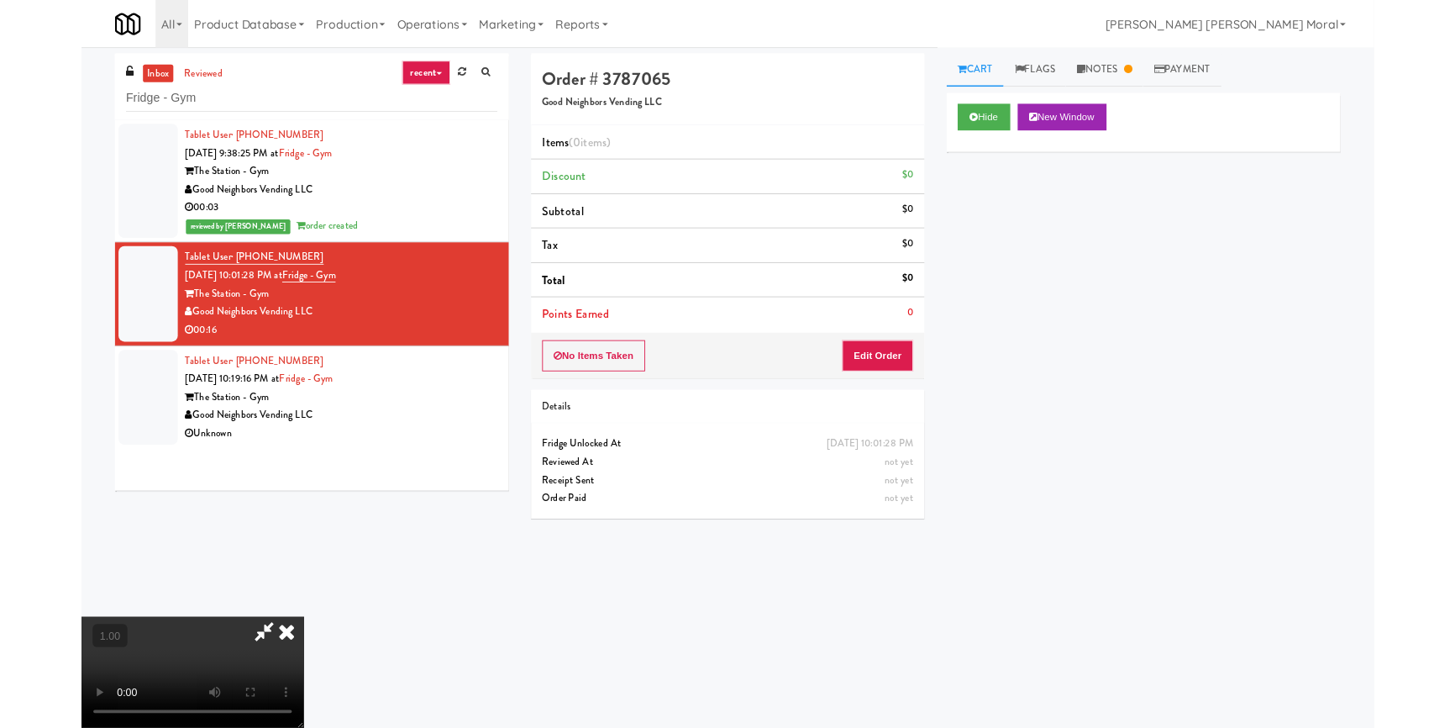
click
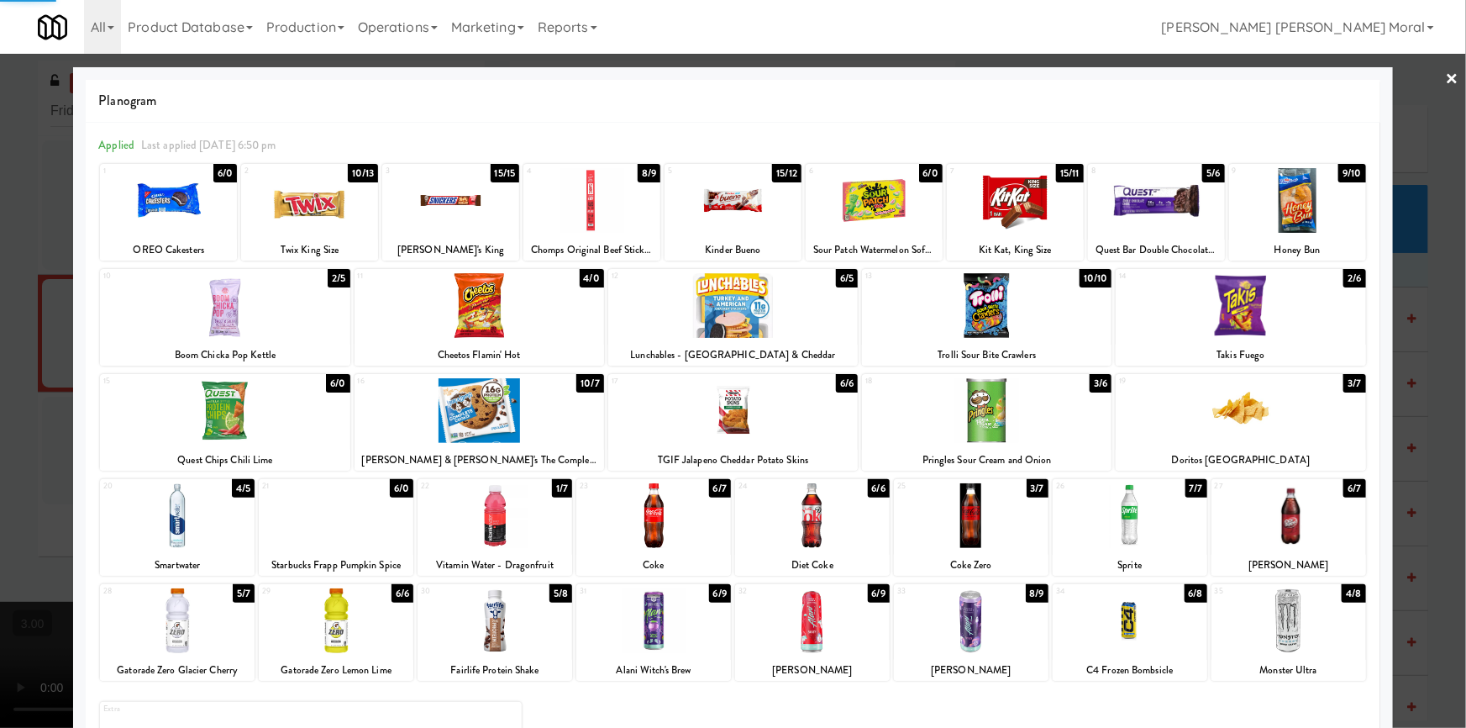
drag, startPoint x: 1294, startPoint y: 439, endPoint x: 1246, endPoint y: 439, distance: 47.9
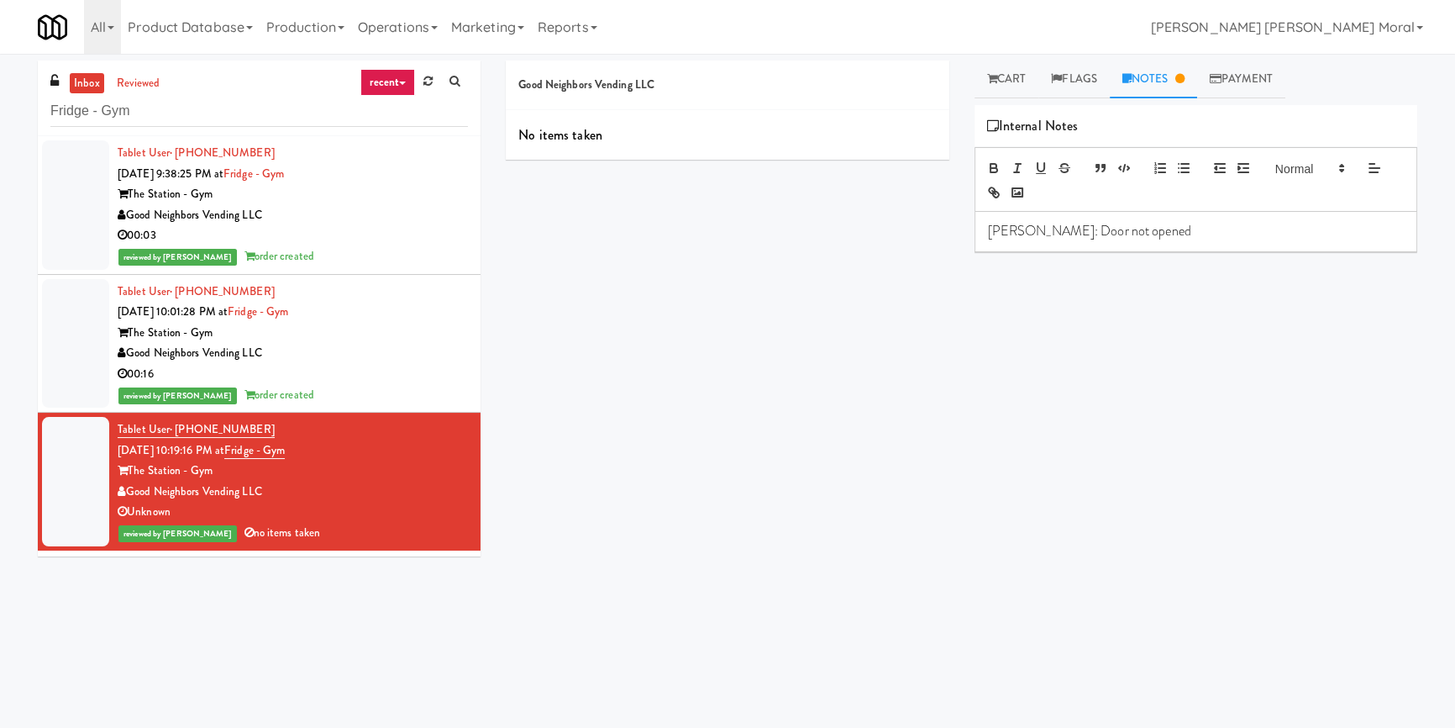
drag, startPoint x: 1221, startPoint y: 432, endPoint x: 1204, endPoint y: 370, distance: 64.4
drag, startPoint x: 1032, startPoint y: 74, endPoint x: 770, endPoint y: 288, distance: 338.5
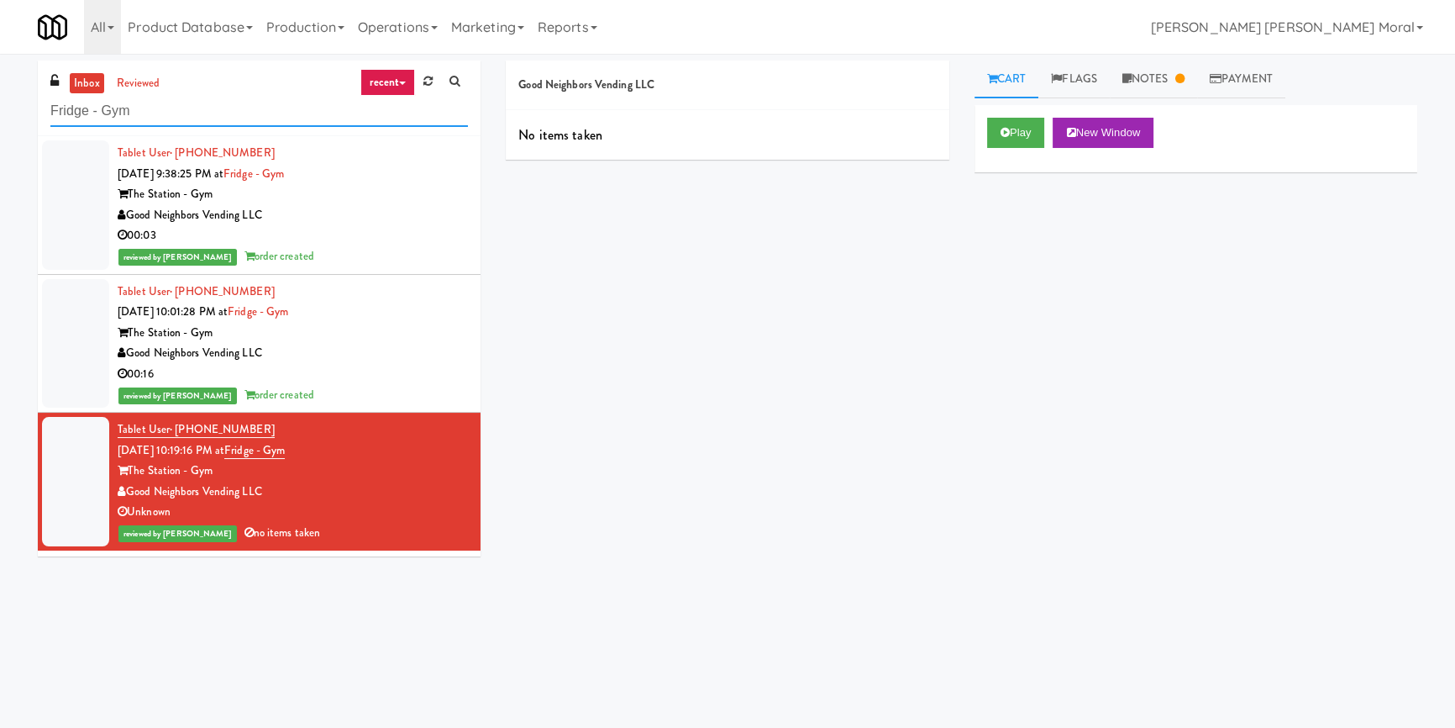
paste input "Cirrus - Cooler - Right"
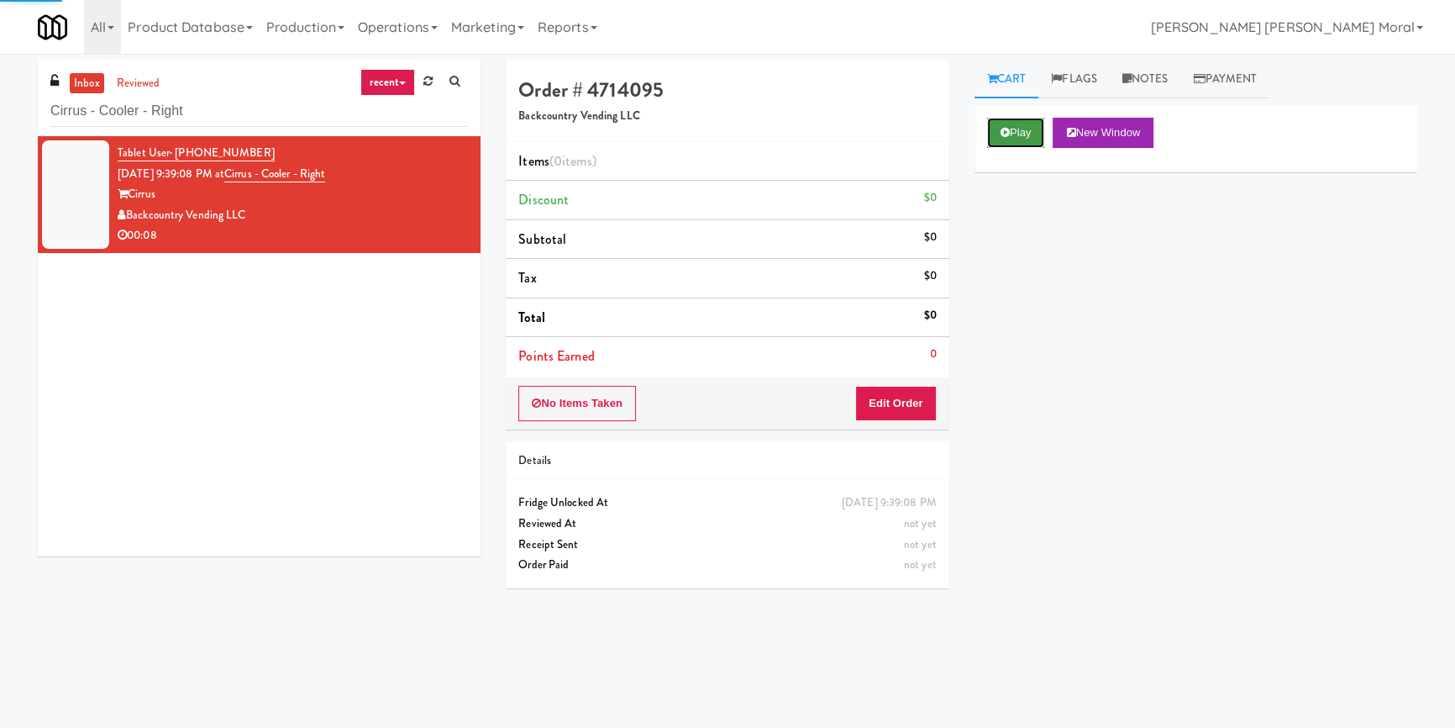
drag, startPoint x: 999, startPoint y: 131, endPoint x: 1002, endPoint y: 183, distance: 52.2
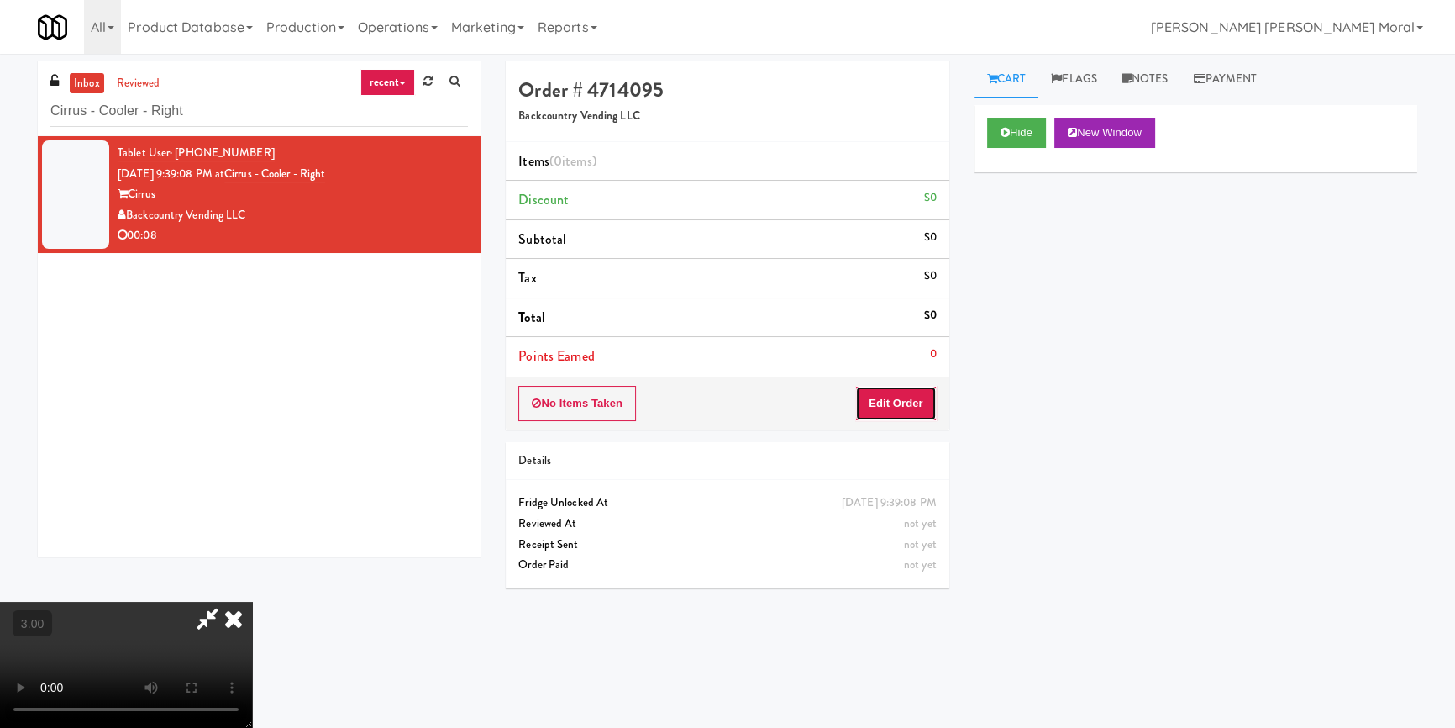
drag, startPoint x: 924, startPoint y: 411, endPoint x: 964, endPoint y: 360, distance: 64.0
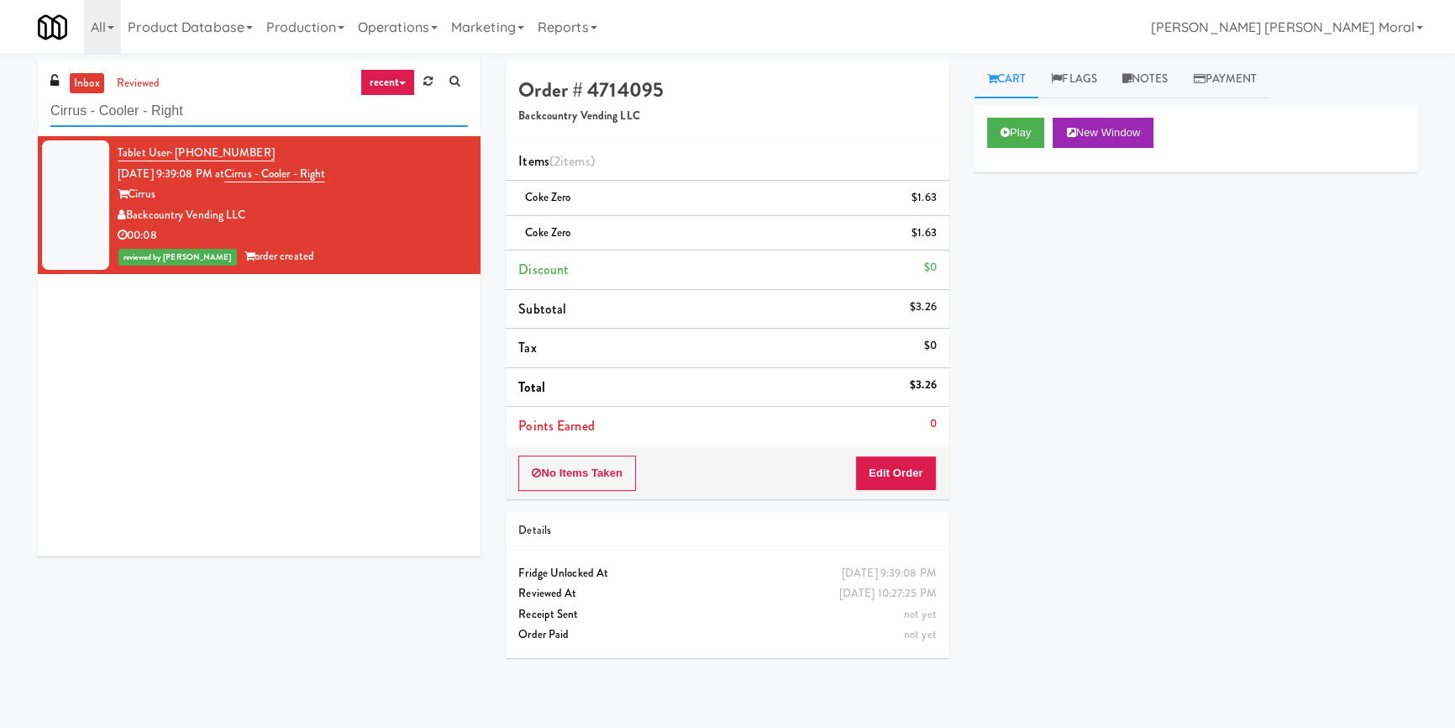
paste input "Brickline common area"
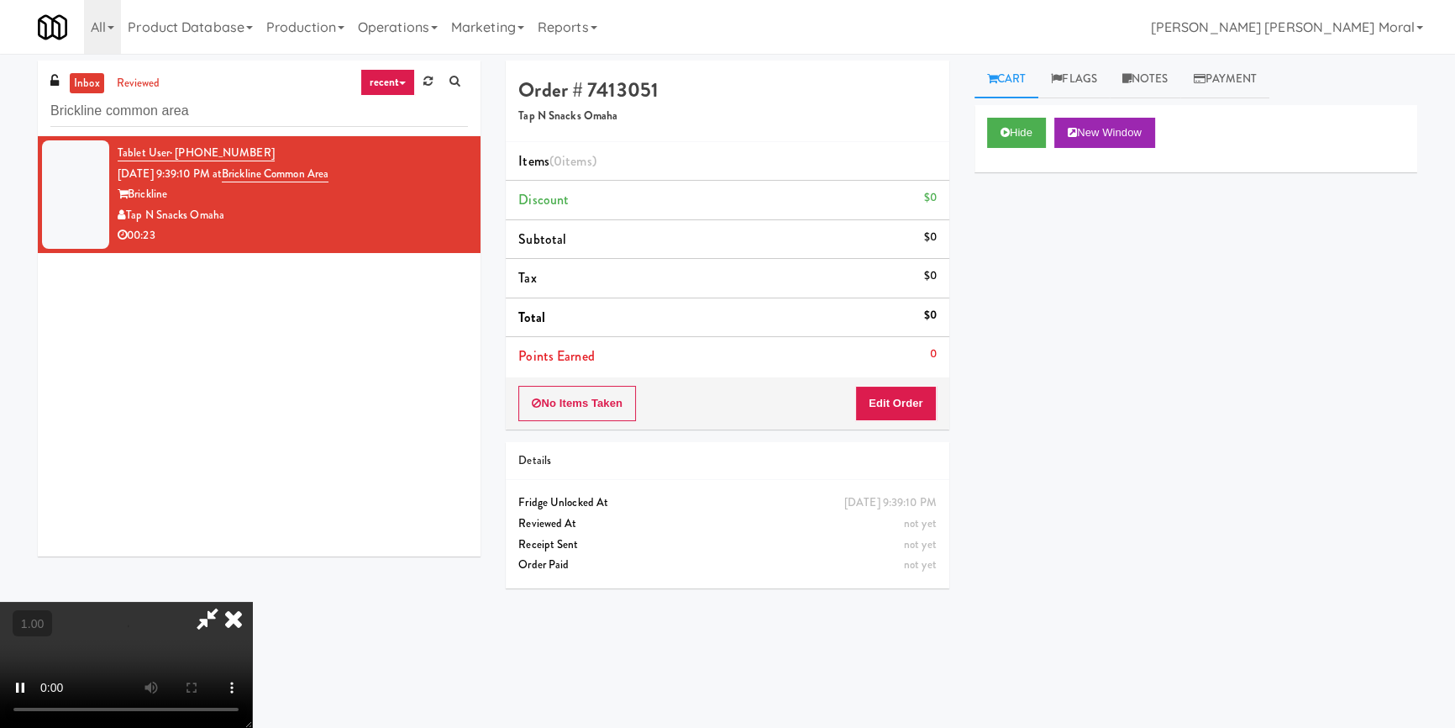
scroll to position [159, 0]
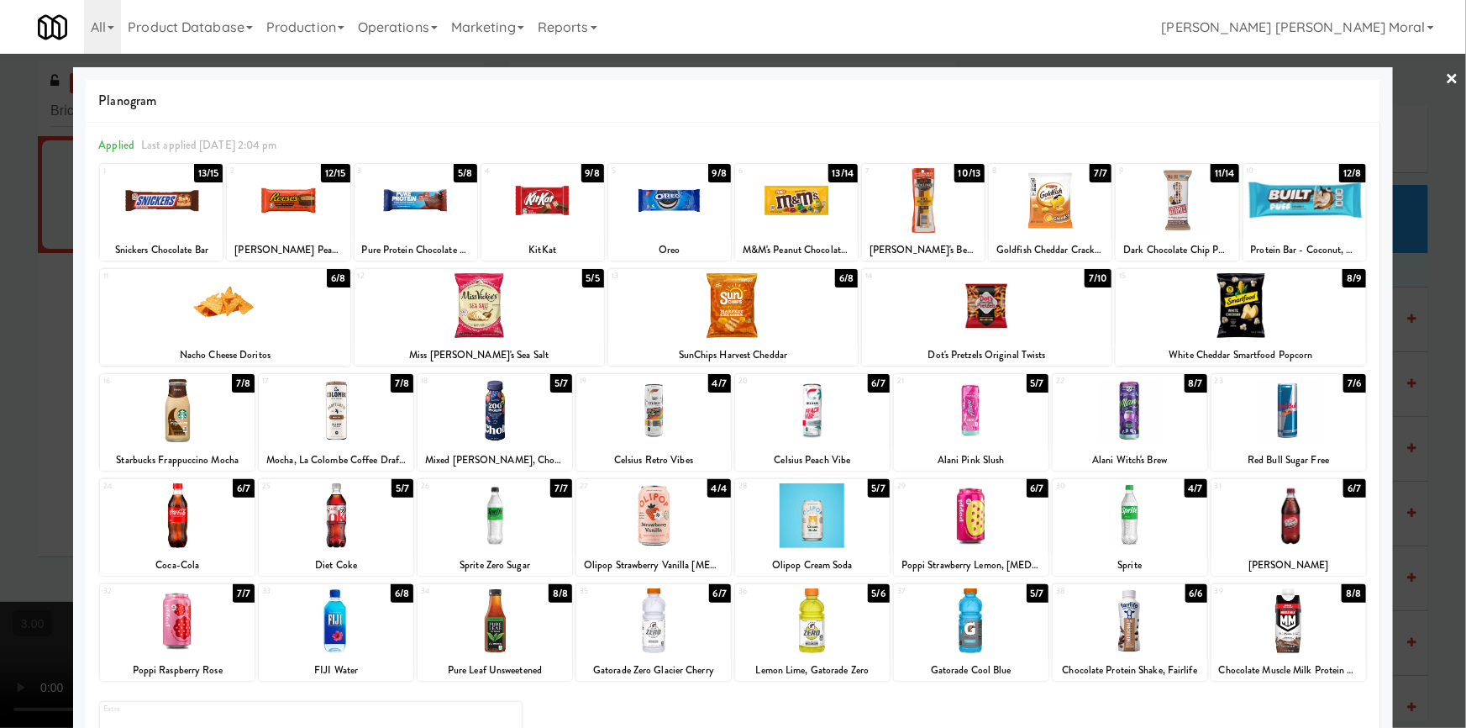
drag, startPoint x: 173, startPoint y: 628, endPoint x: 232, endPoint y: 603, distance: 63.7
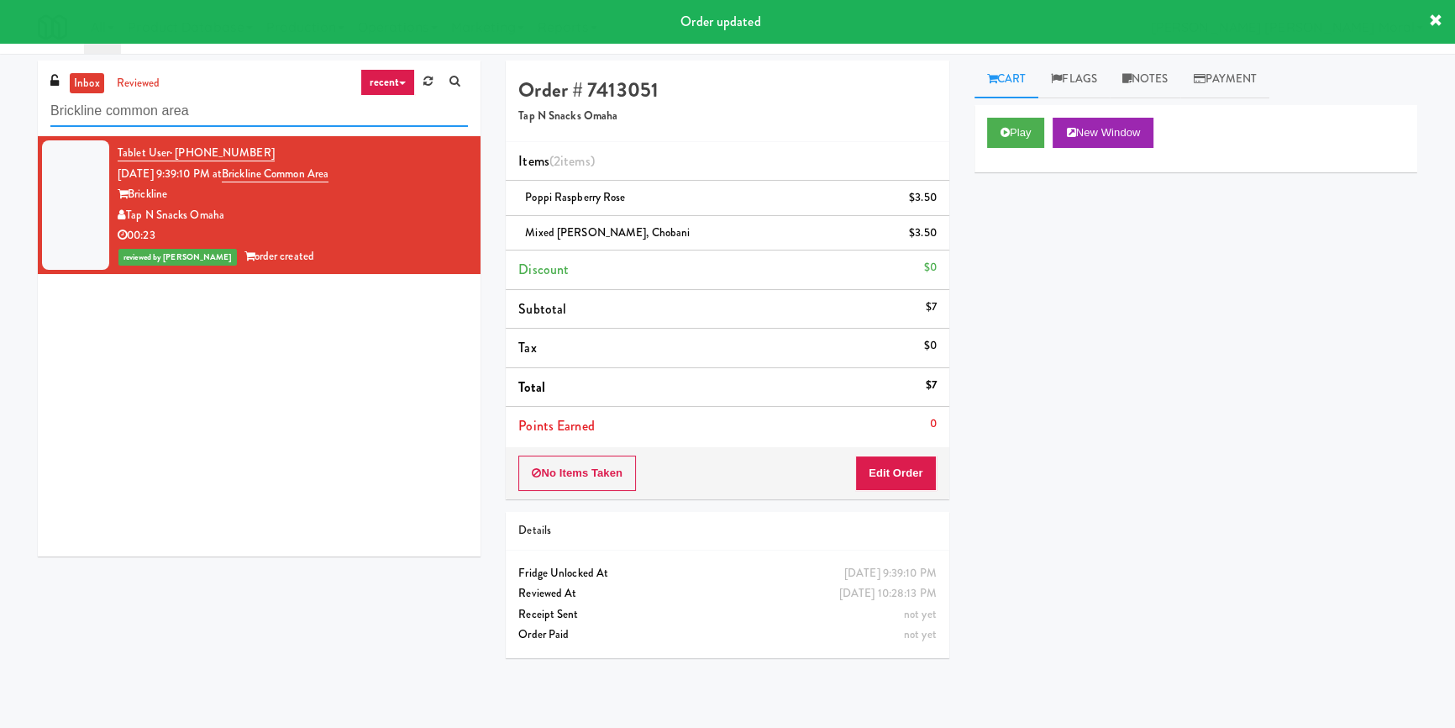
paste input "Holiday Inn Time Square Pantry E"
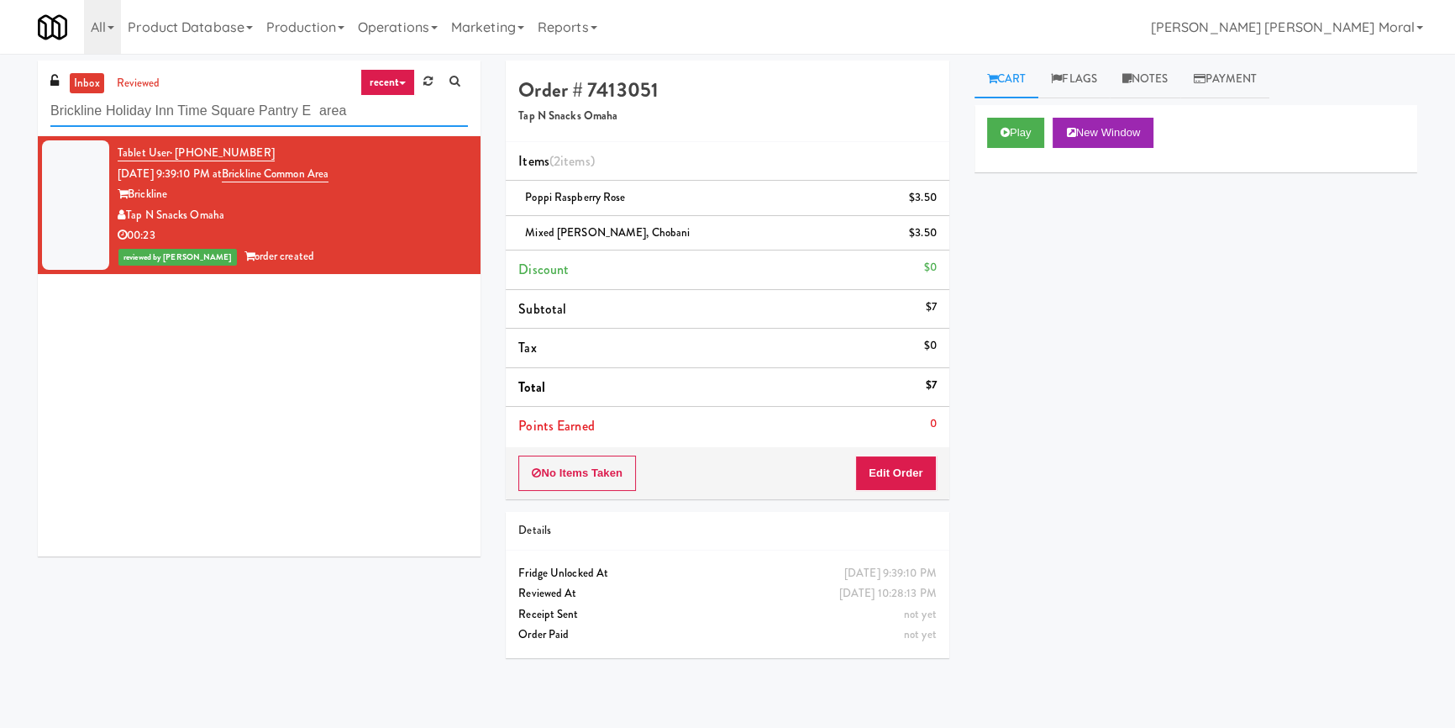
paste input "Holiday Inn Time Square Pantry E"
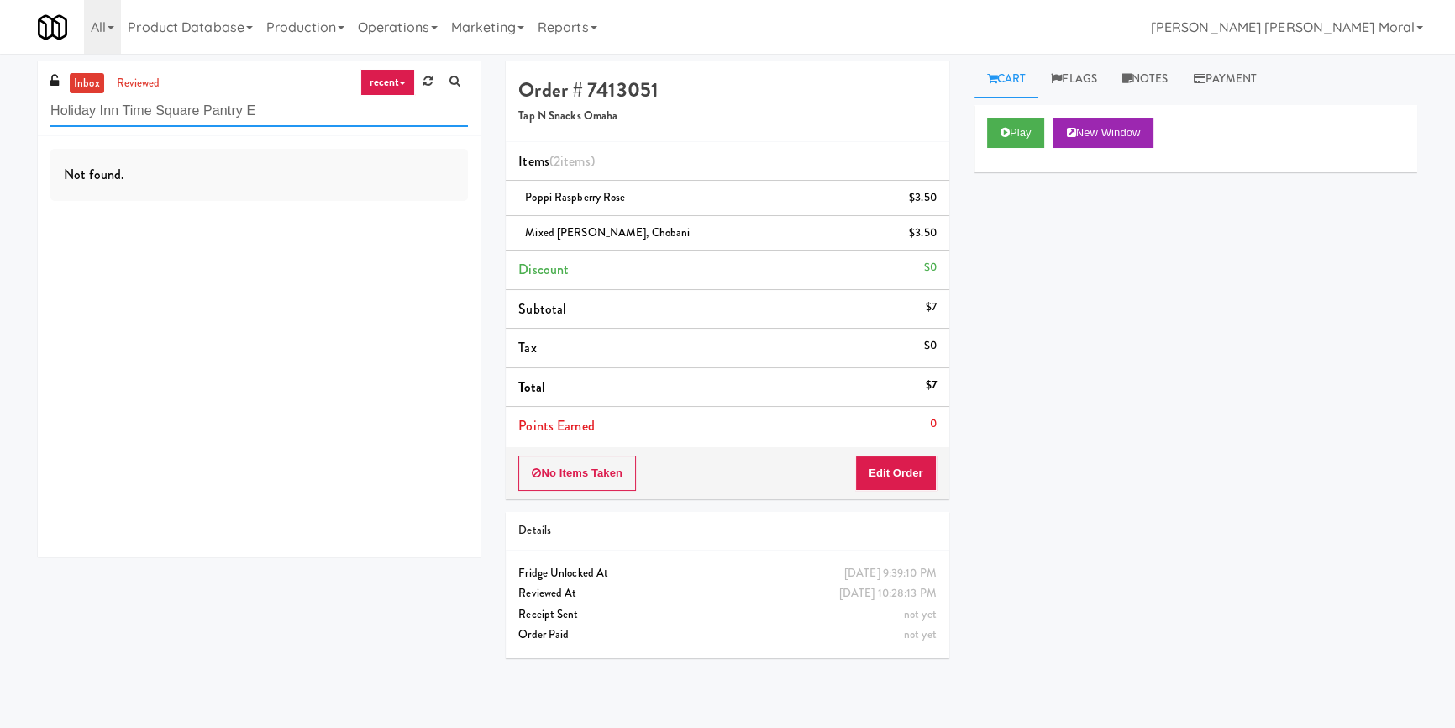
paste input "Ambient - Vantage - Pre Opening"
paste input "555 Boulevard 1"
paste input "Central Gardens - Cooler"
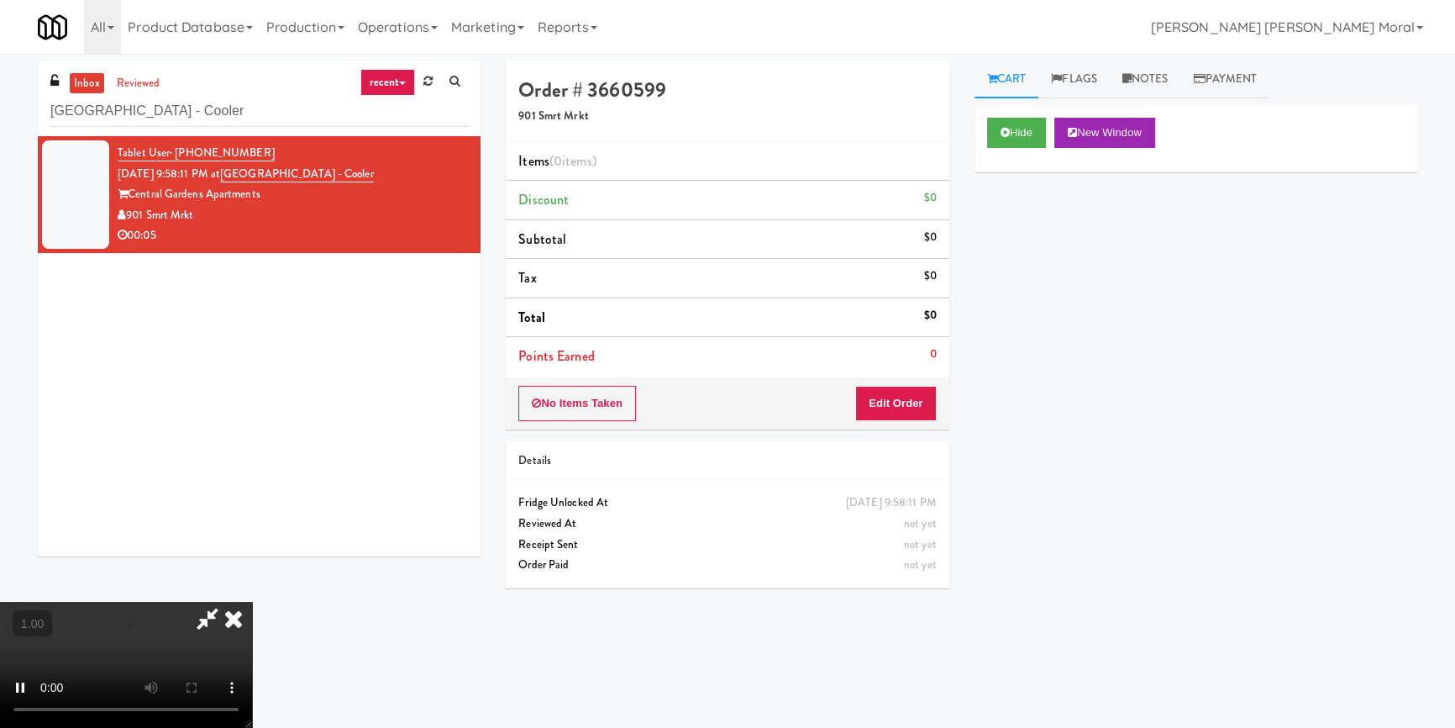
scroll to position [159, 0]
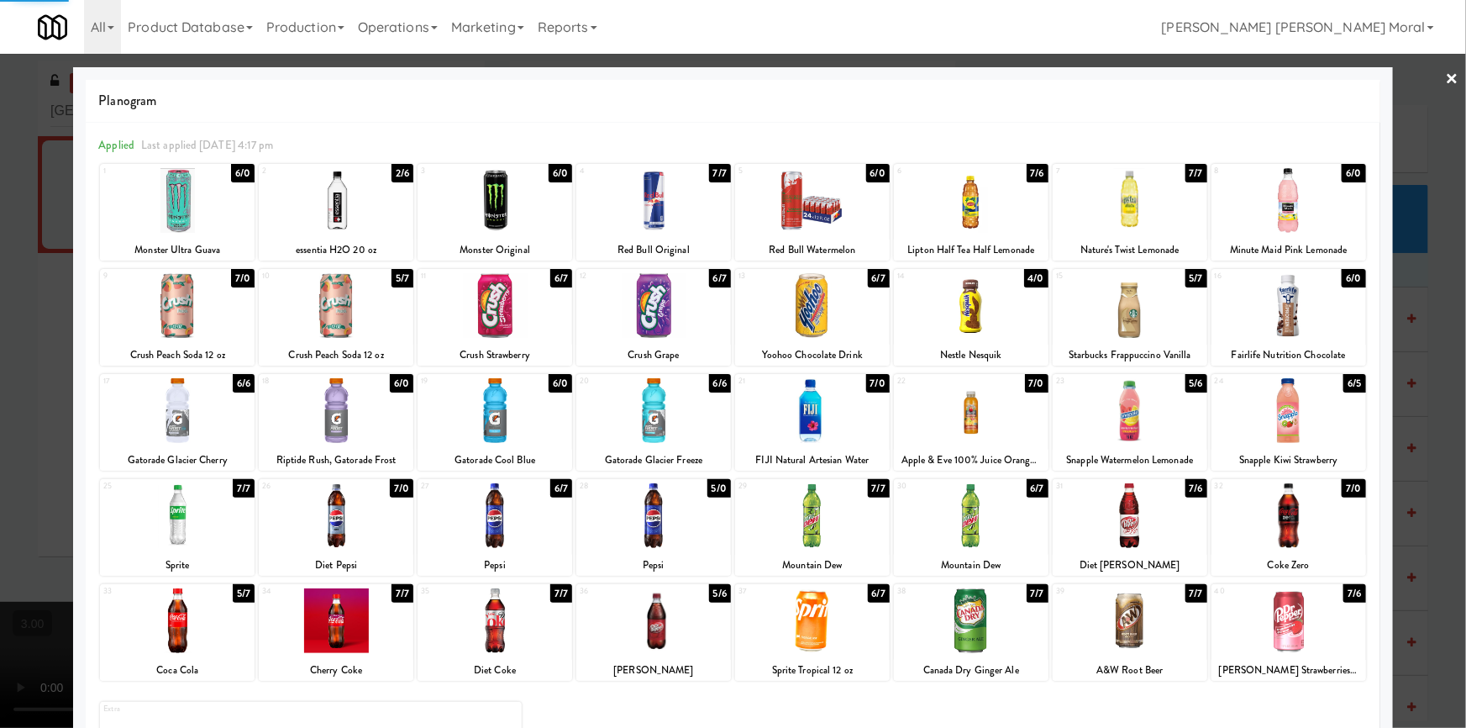
drag, startPoint x: 1, startPoint y: 422, endPoint x: 29, endPoint y: 421, distance: 27.7
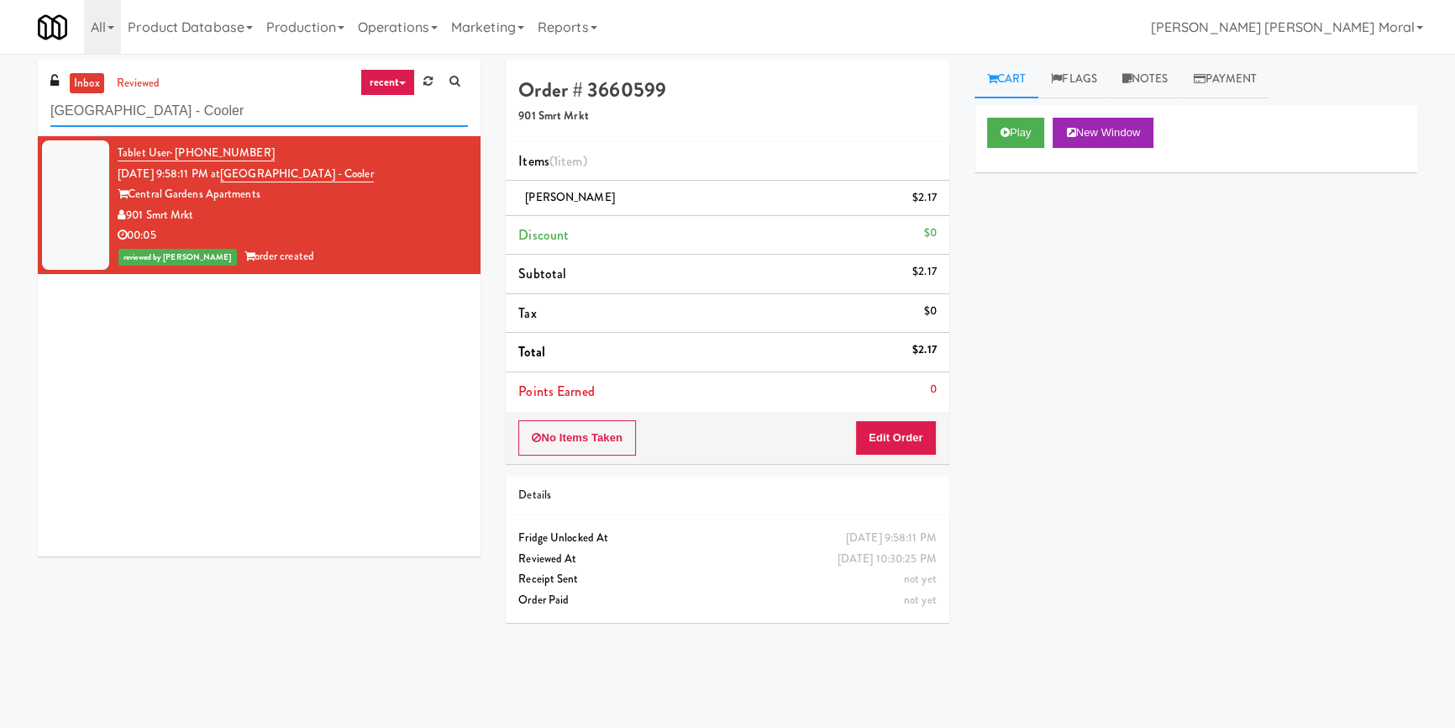
paste input "Potomac Towers - Pantry"
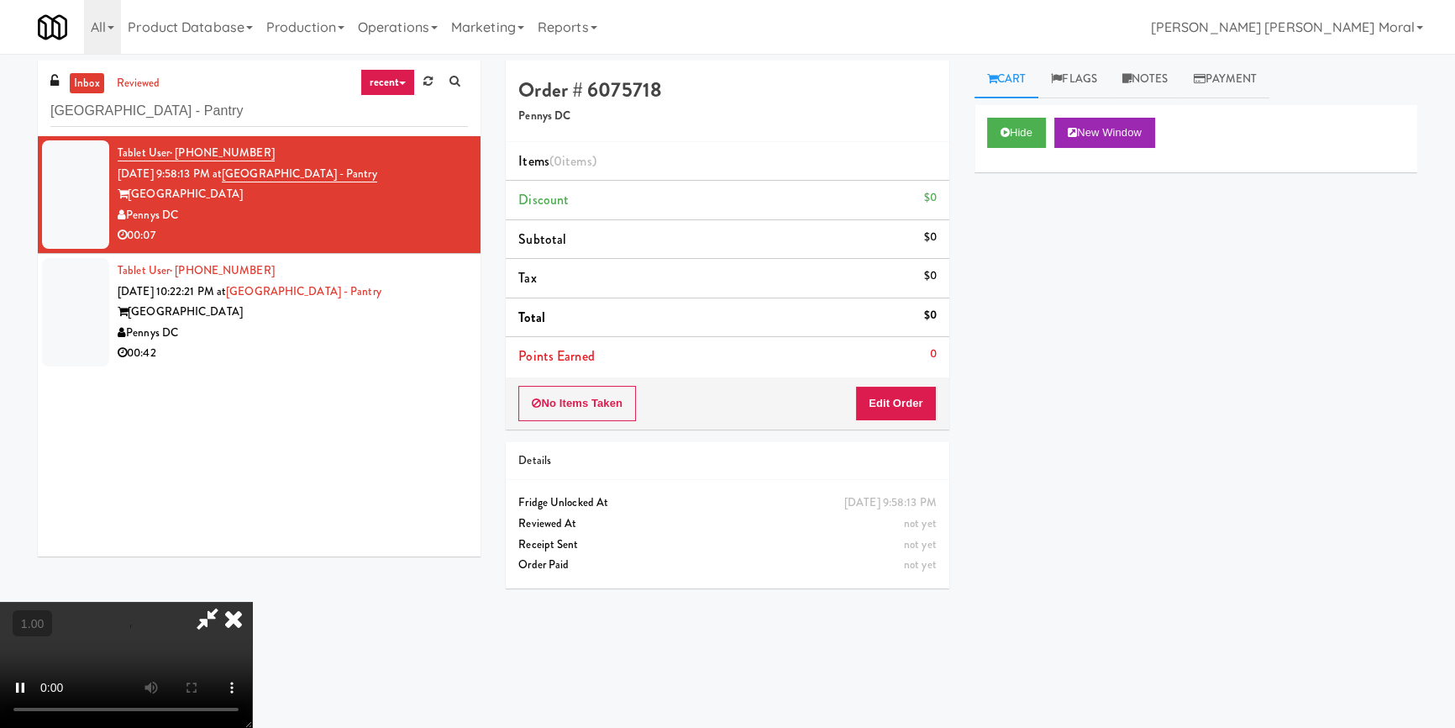
scroll to position [152, 0]
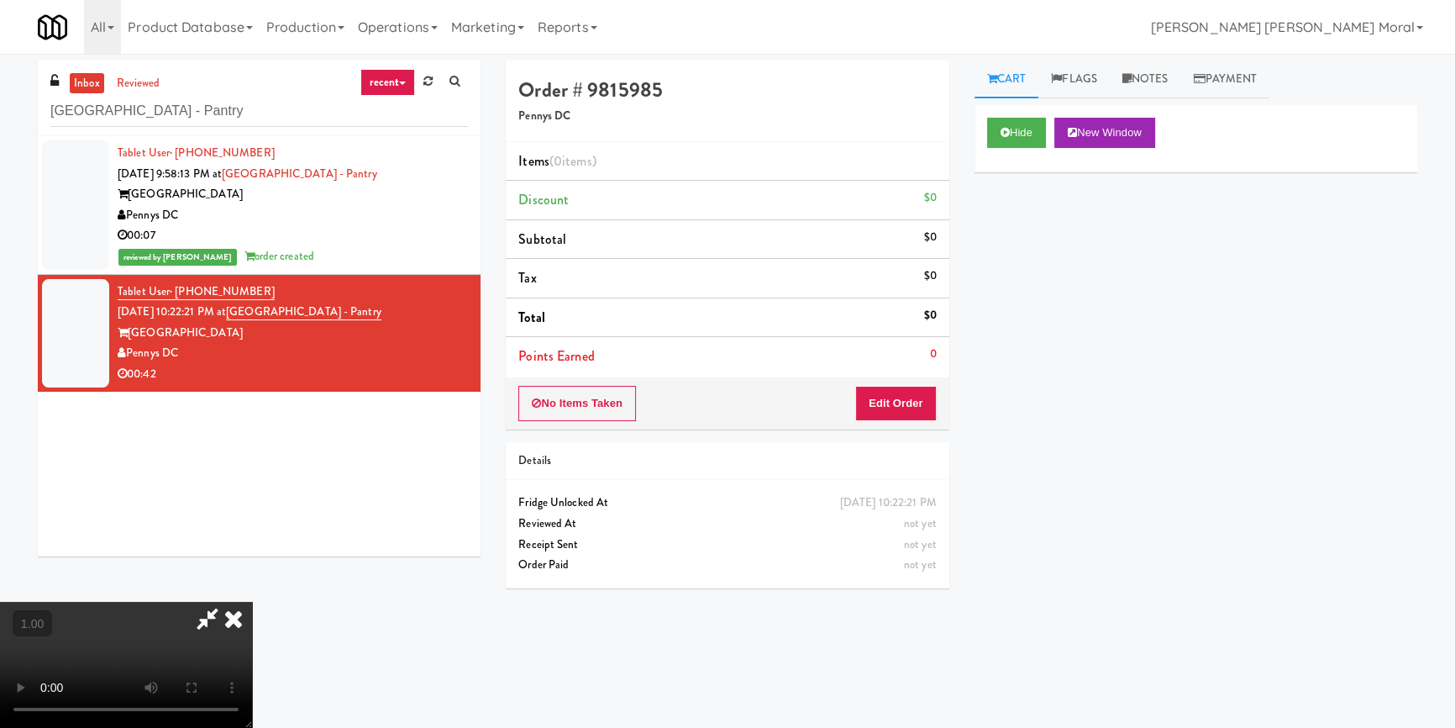
scroll to position [159, 0]
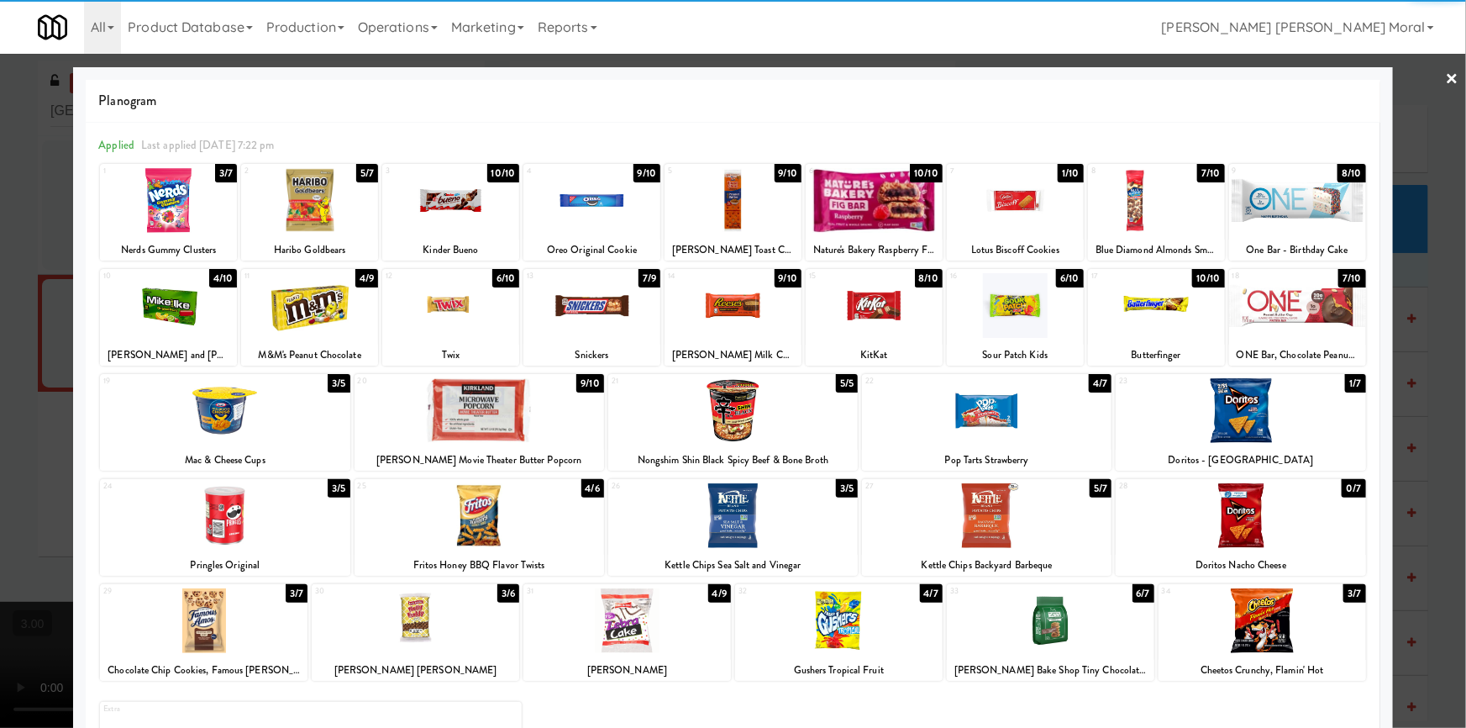
drag, startPoint x: 1148, startPoint y: 209, endPoint x: 1159, endPoint y: 258, distance: 50.1
drag, startPoint x: 0, startPoint y: 330, endPoint x: 82, endPoint y: 353, distance: 85.4
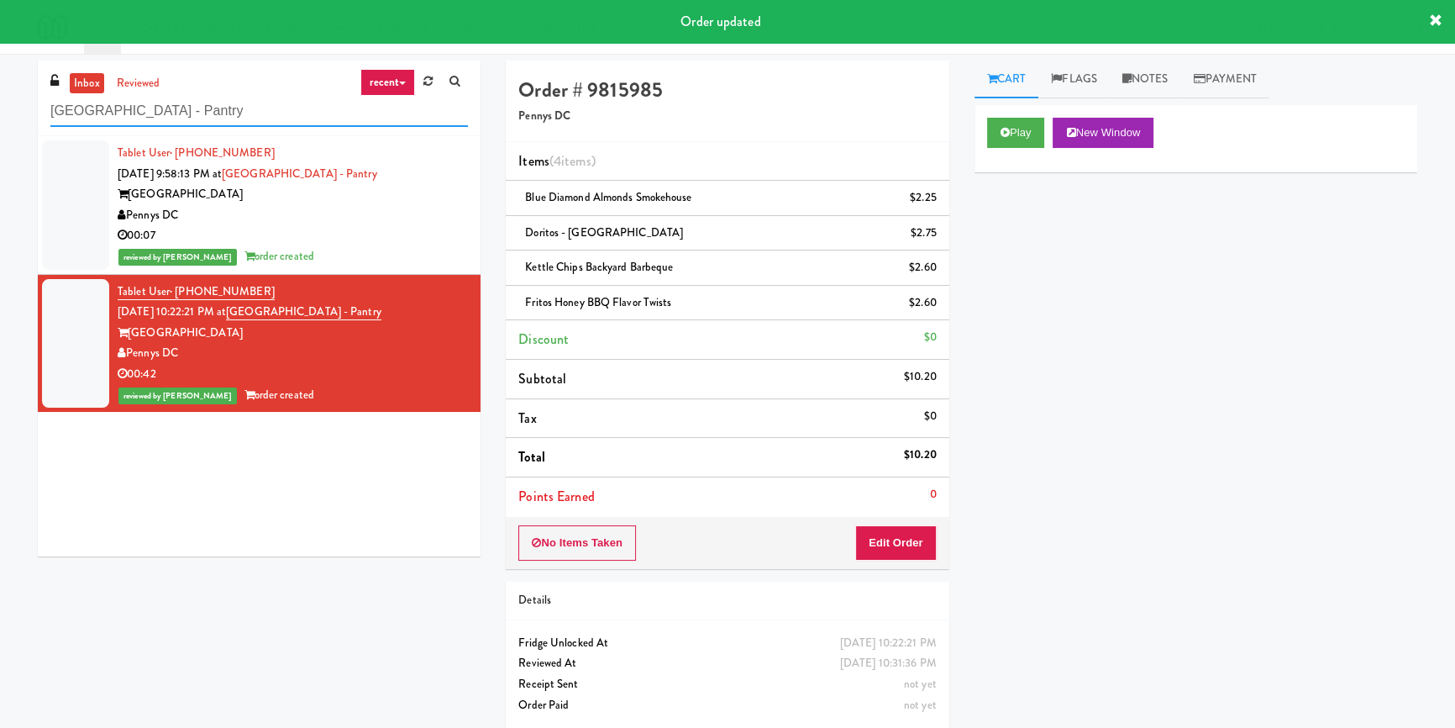
paste input "AVE Tampa Riverwalk - Food - Cooler"
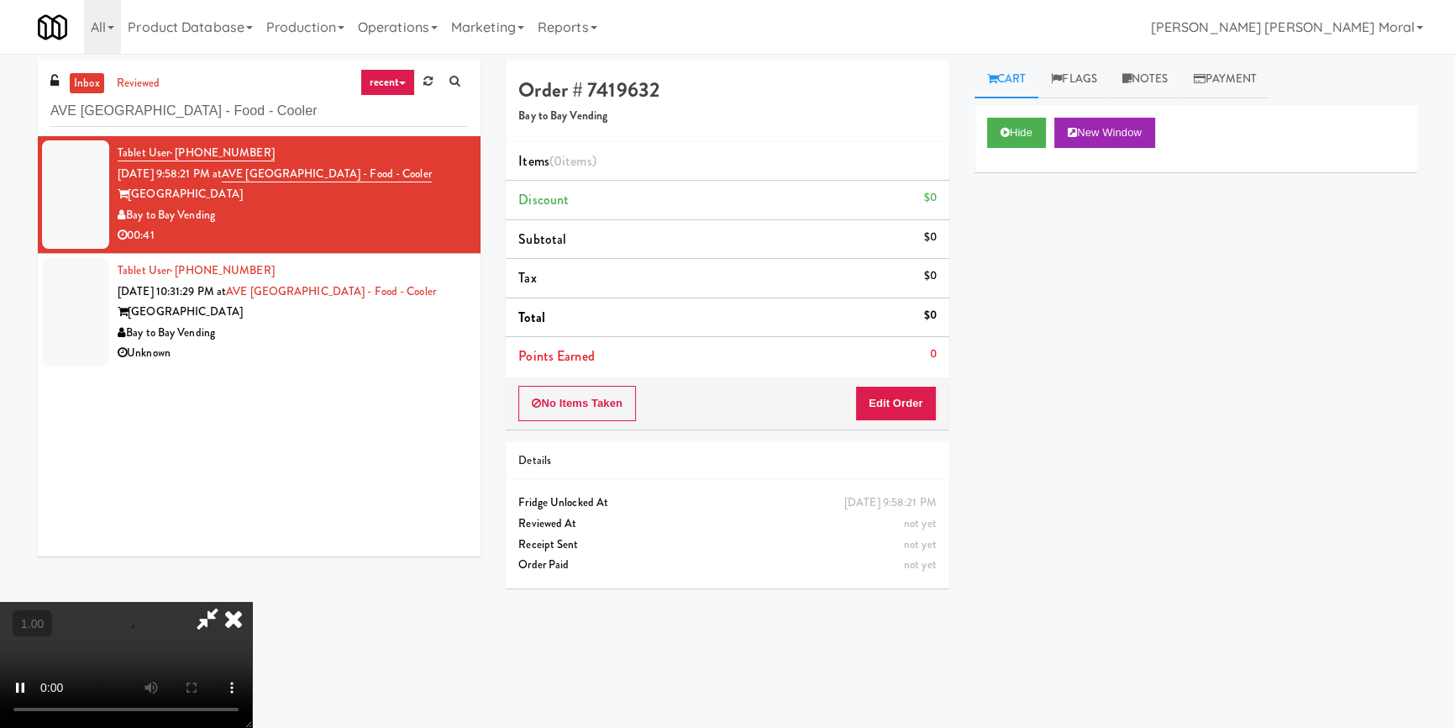
scroll to position [235, 0]
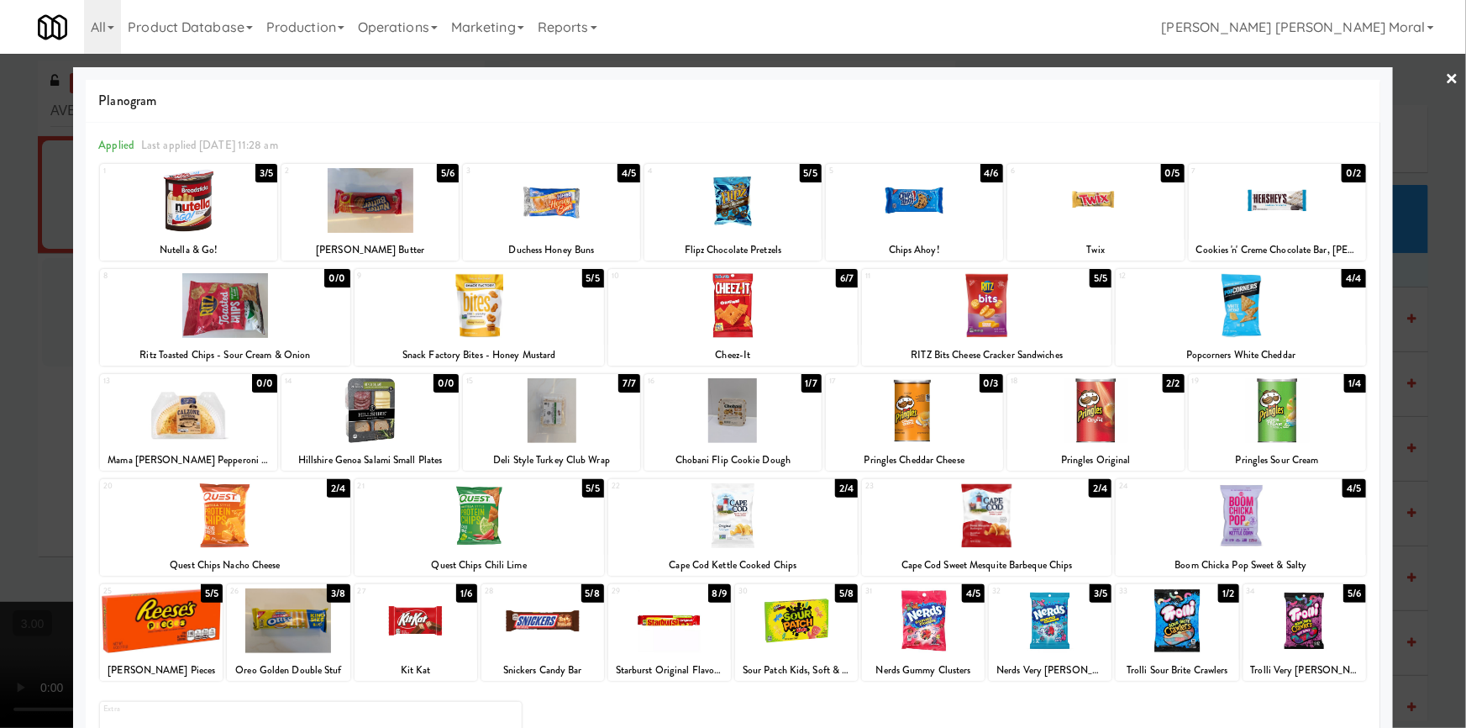
drag, startPoint x: 1075, startPoint y: 619, endPoint x: 974, endPoint y: 619, distance: 100.8
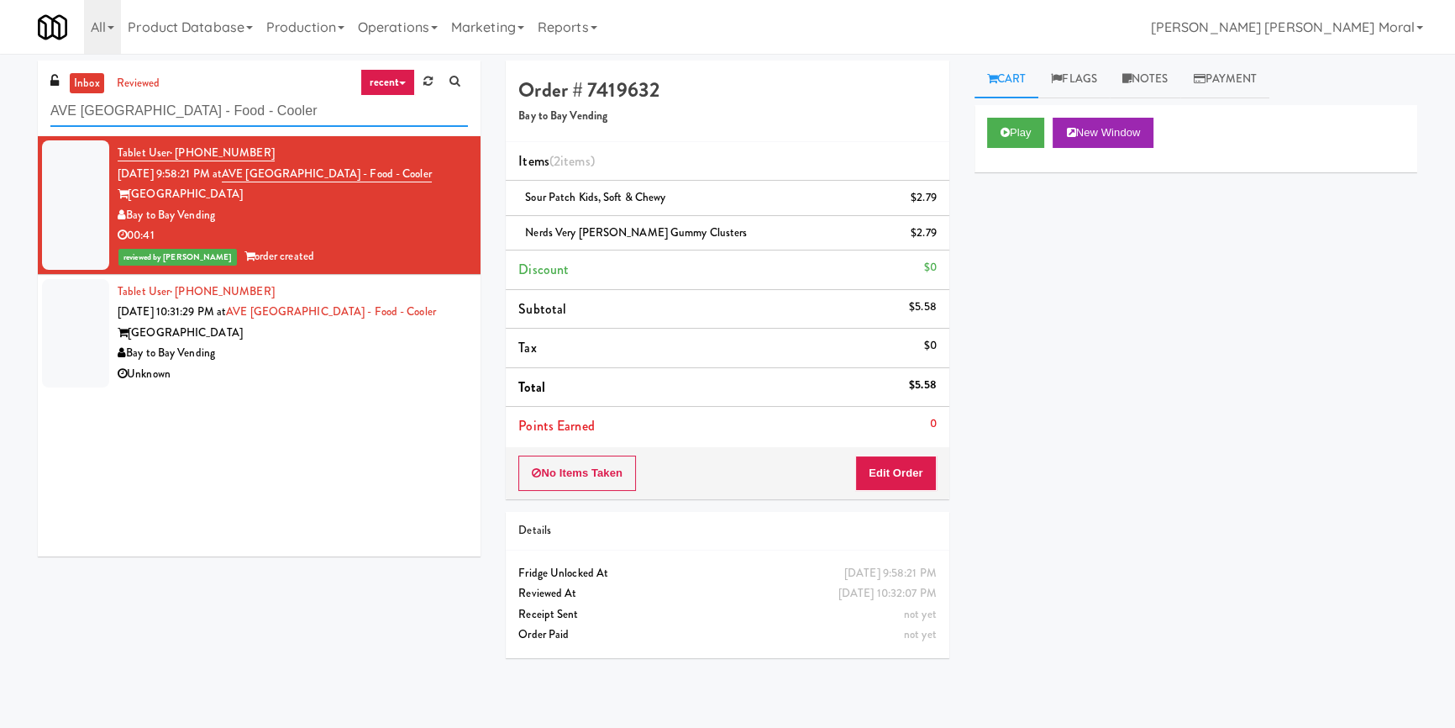
paste input "The Waverly - Drinks"
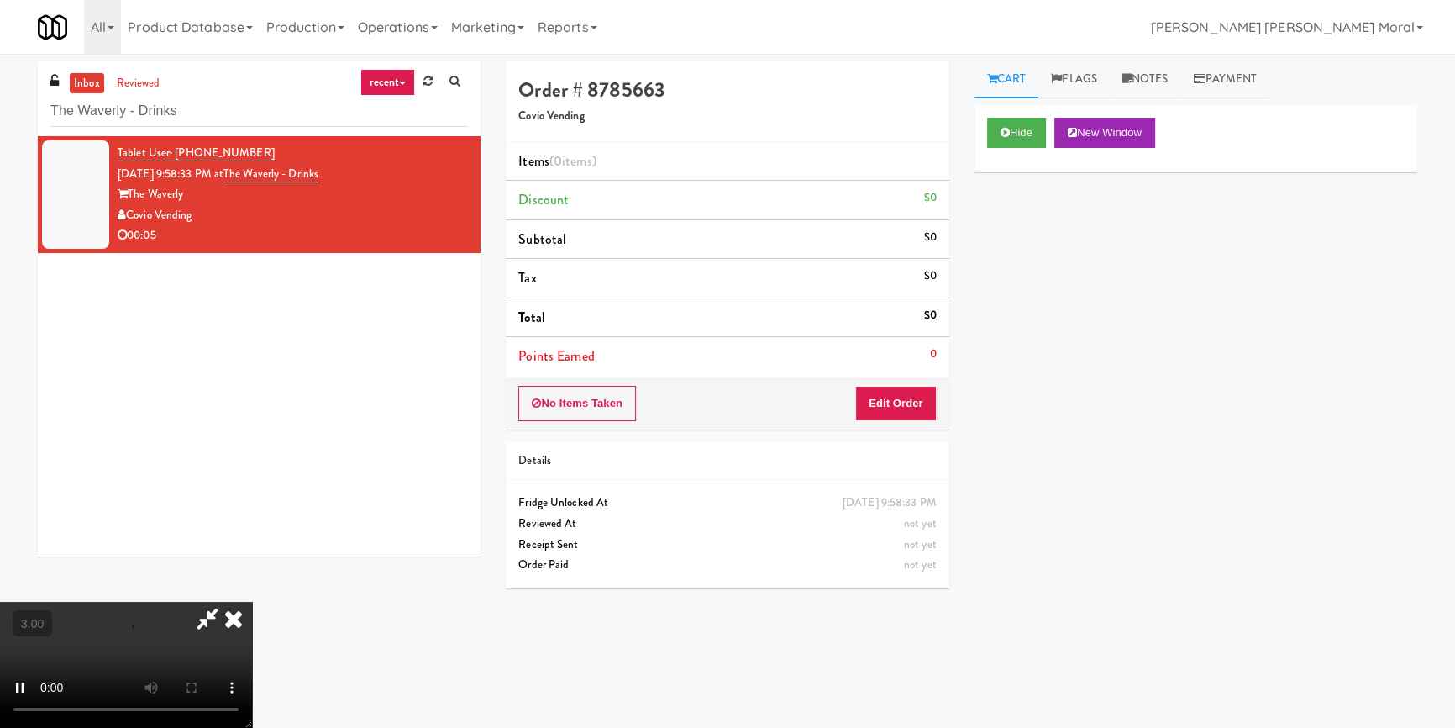
scroll to position [82, 0]
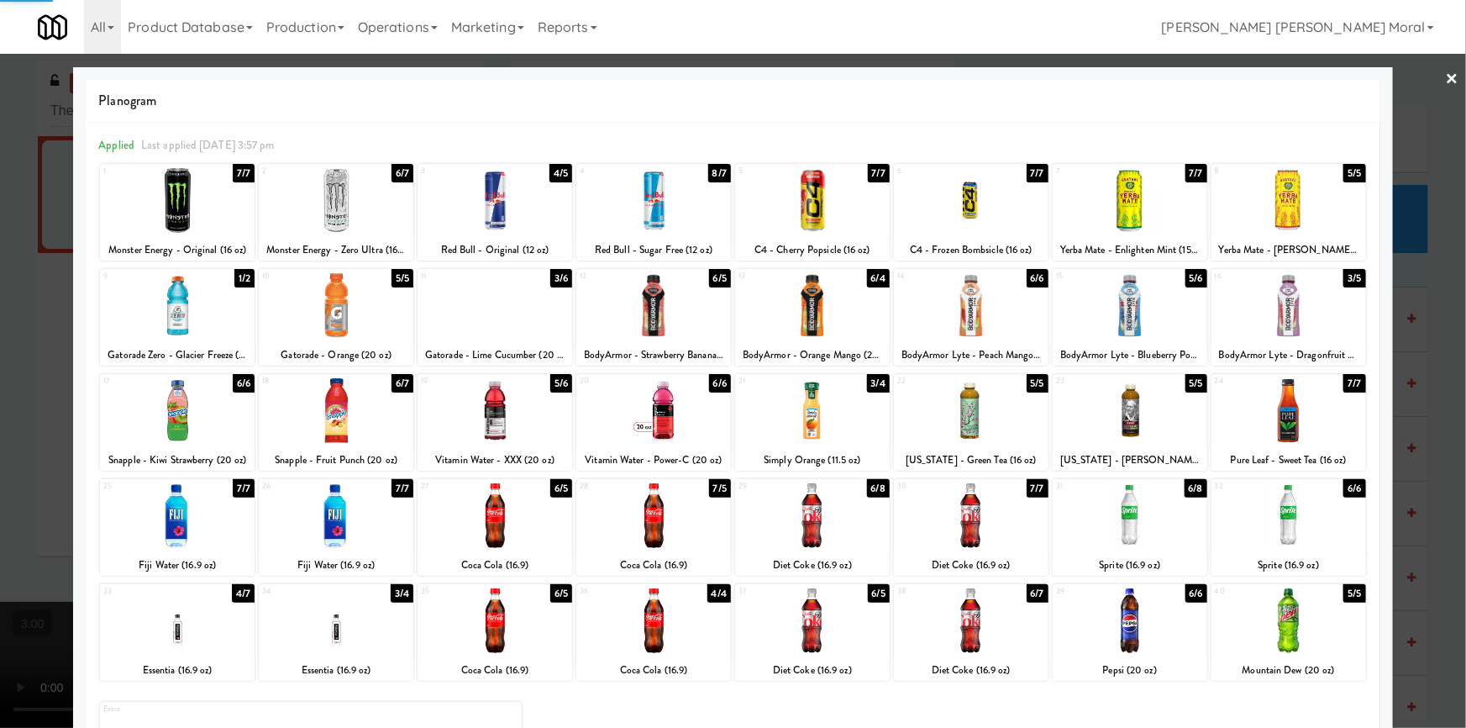
drag, startPoint x: 1, startPoint y: 487, endPoint x: 45, endPoint y: 487, distance: 44.5
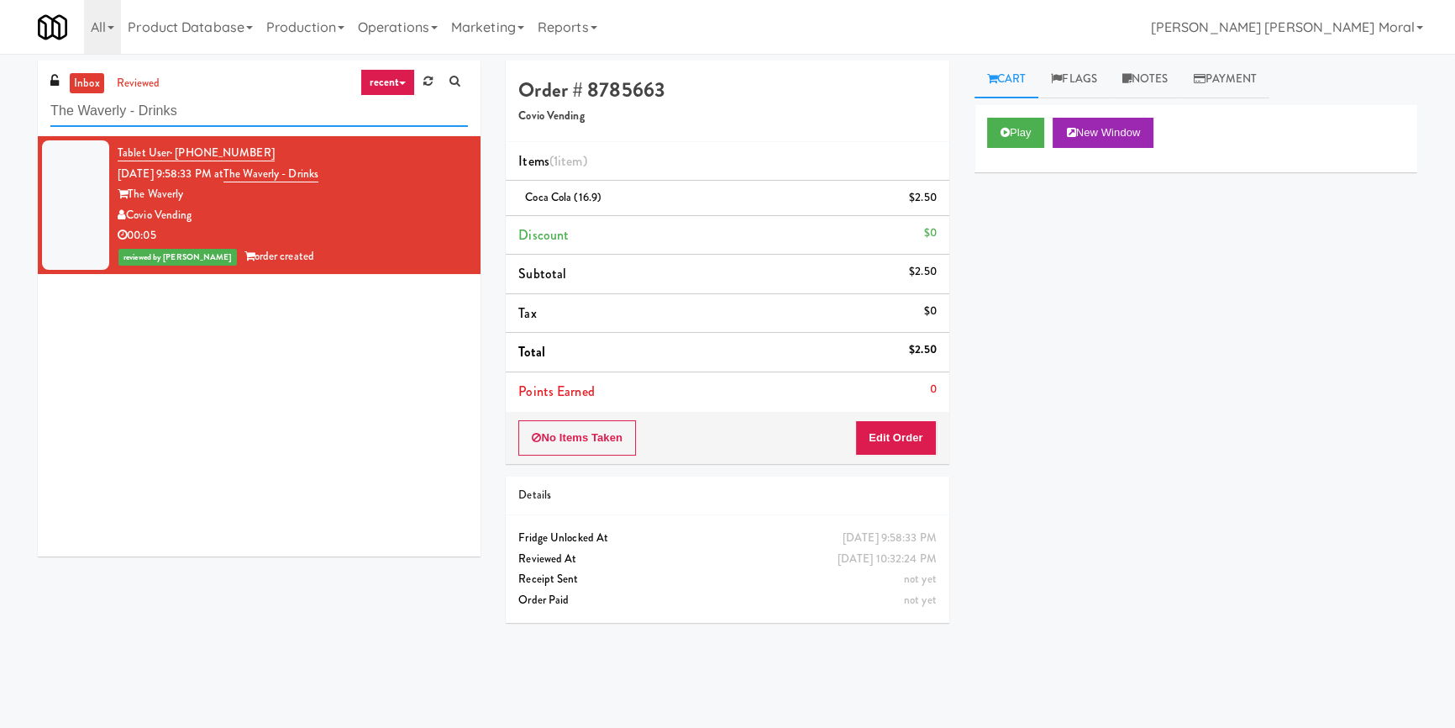
click at [179, 102] on input "The Waverly - Drinks" at bounding box center [259, 111] width 418 height 31
paste input "iller Terrace - Cooler"
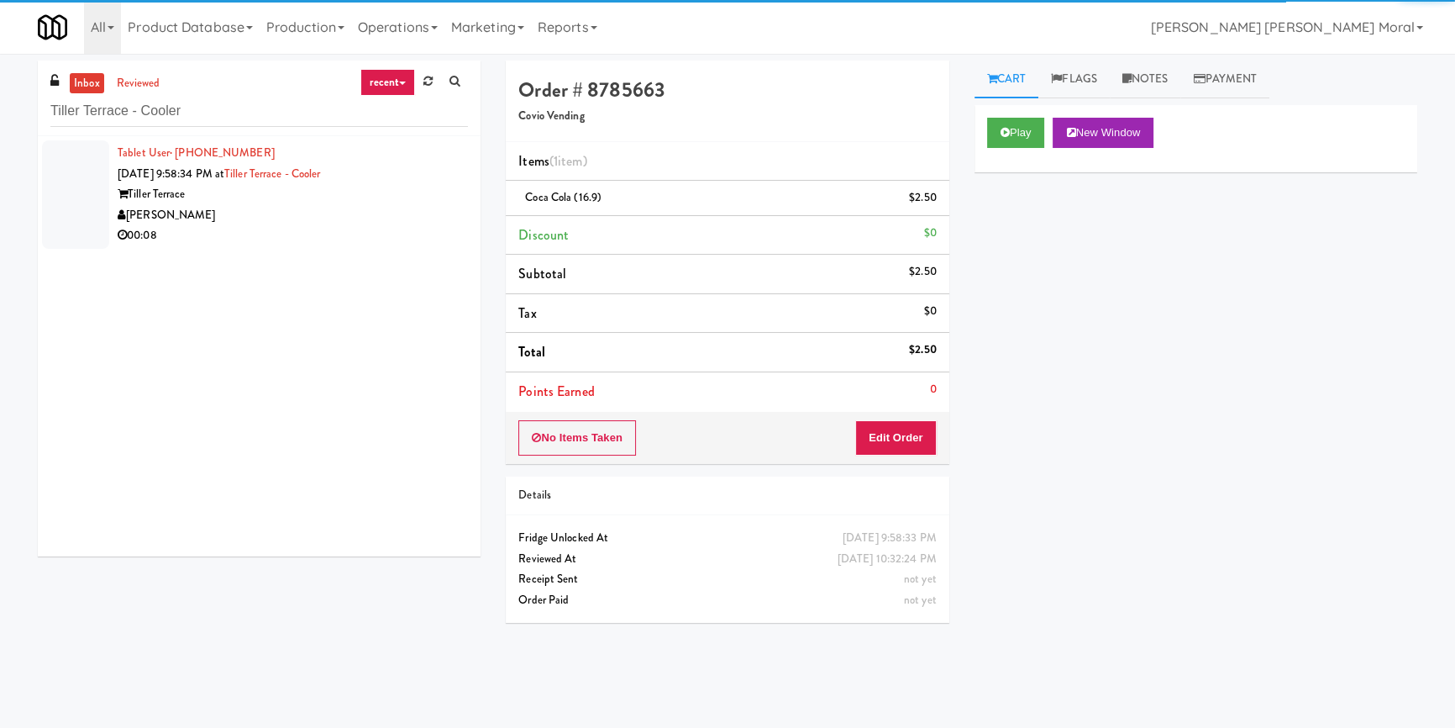
click at [411, 238] on div "00:08" at bounding box center [293, 235] width 350 height 21
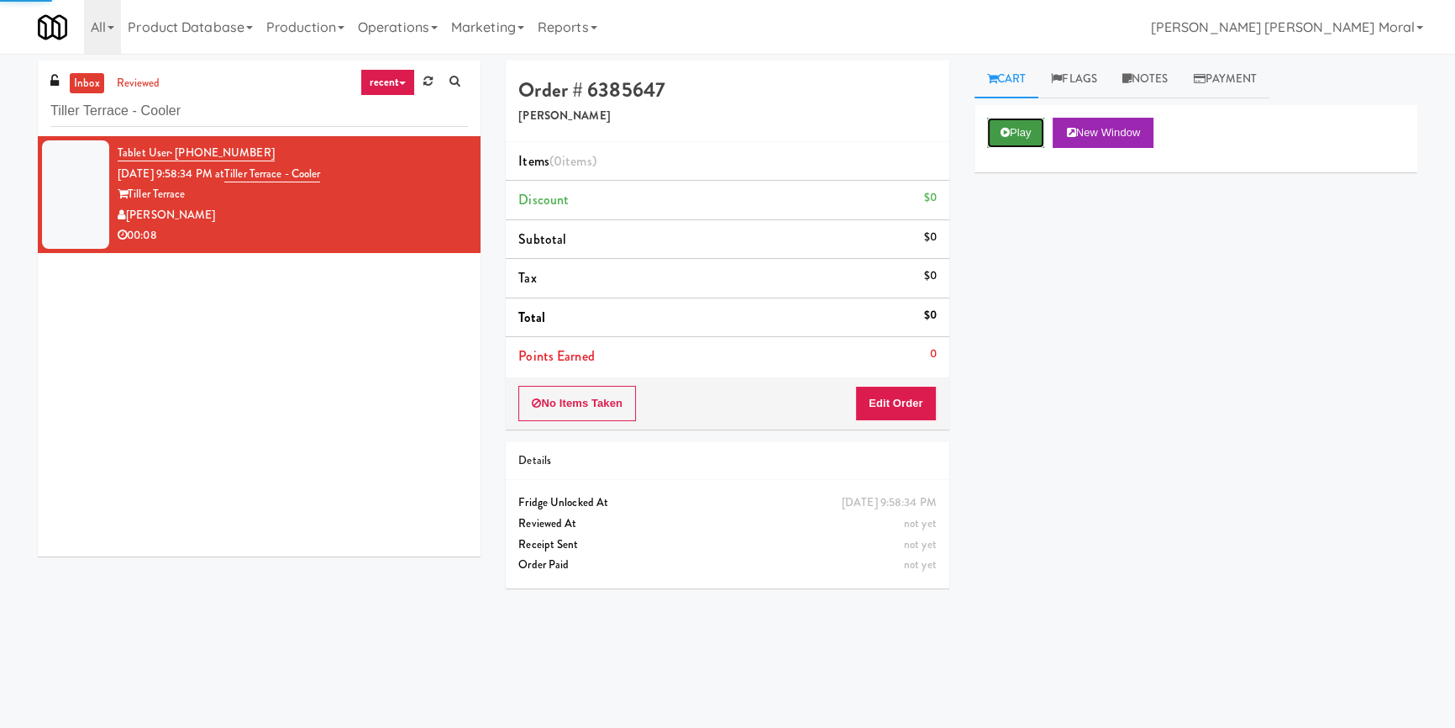
click at [1022, 136] on button "Play" at bounding box center [1016, 133] width 58 height 30
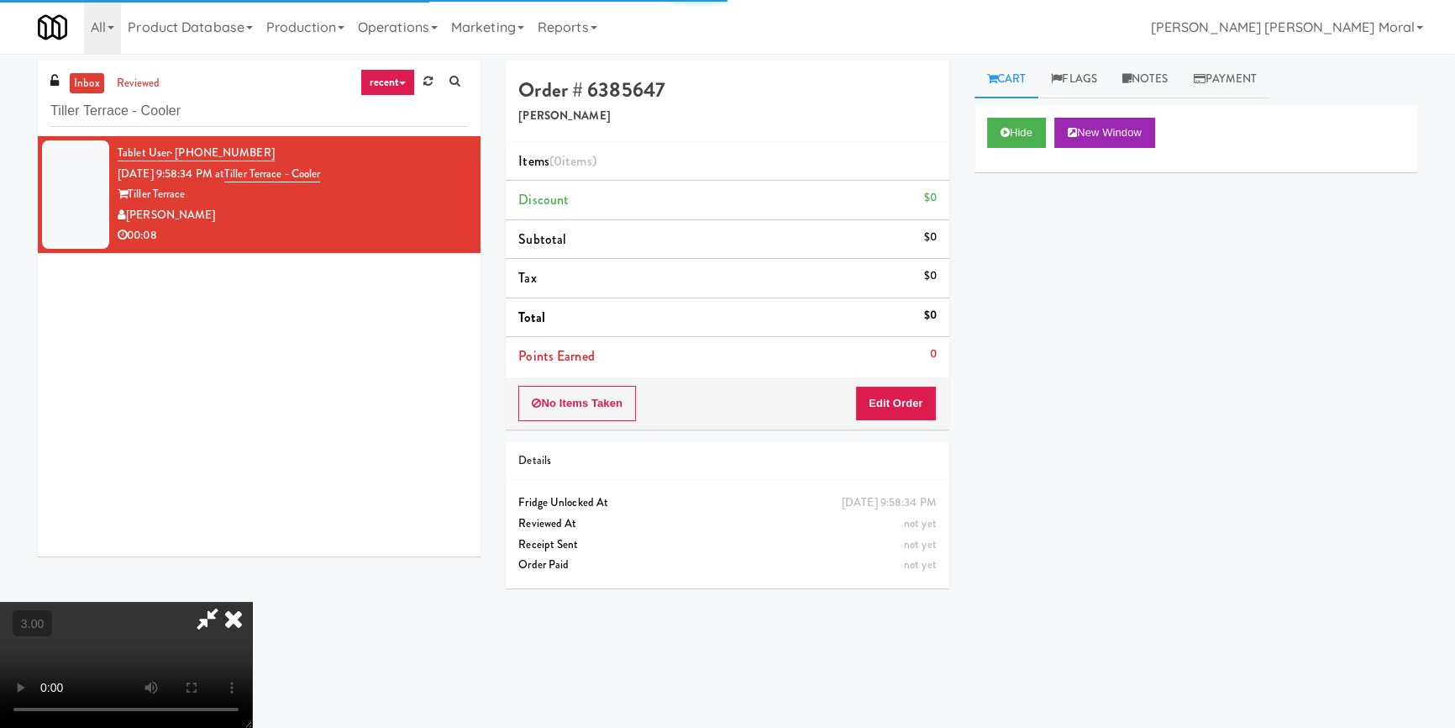
click at [1037, 251] on div "Hide New Window Primary Flag Clear Flag if unable to determine what was taken o…" at bounding box center [1195, 420] width 443 height 630
click at [252, 601] on video at bounding box center [126, 664] width 252 height 126
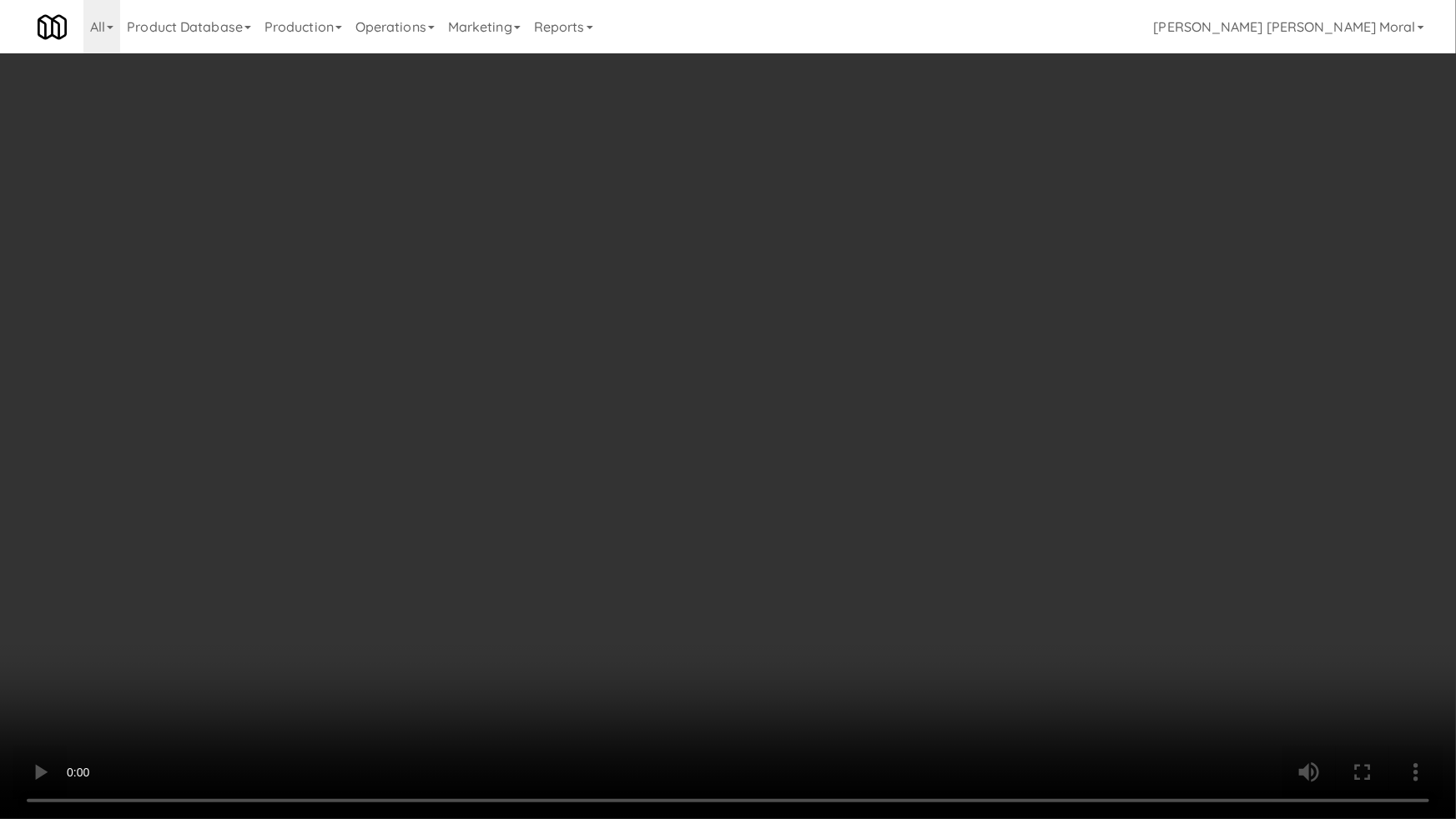
click at [825, 481] on video at bounding box center [728, 409] width 1456 height 819
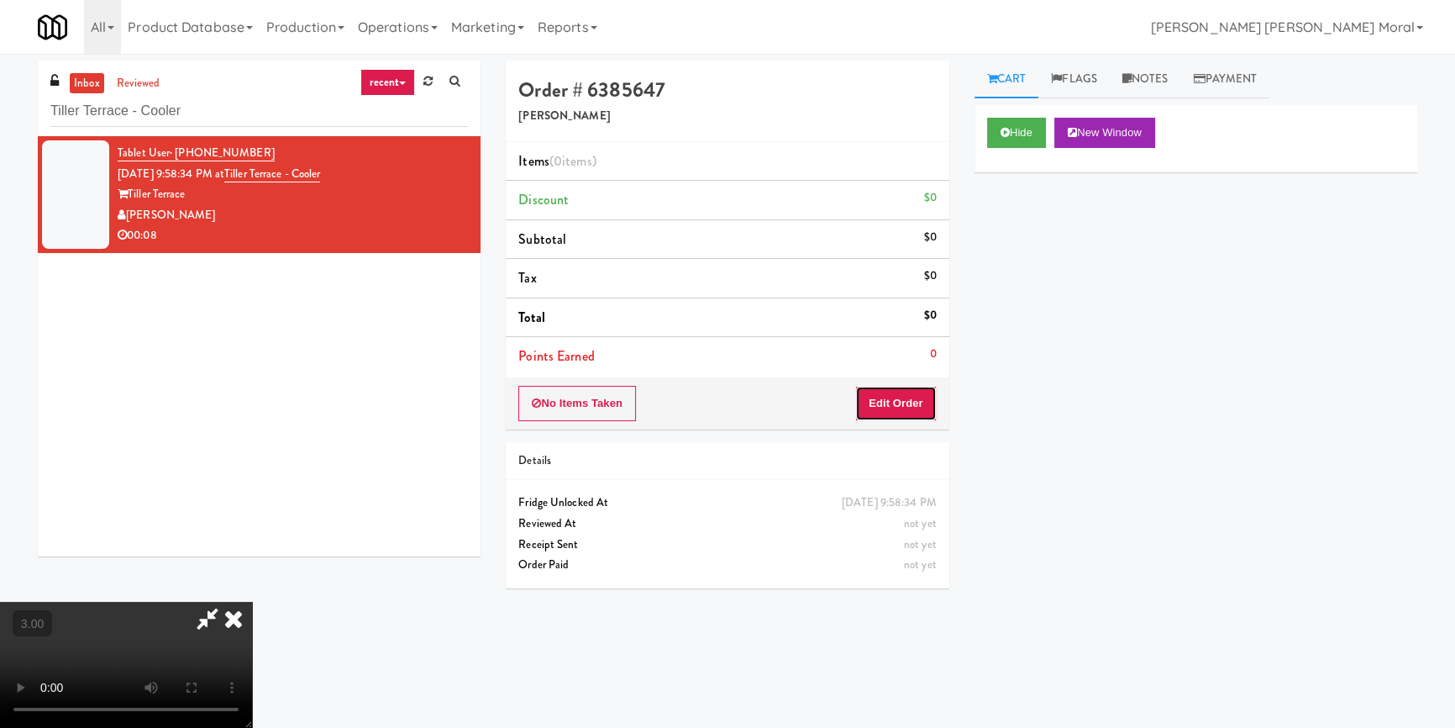
click at [913, 400] on button "Edit Order" at bounding box center [895, 403] width 81 height 35
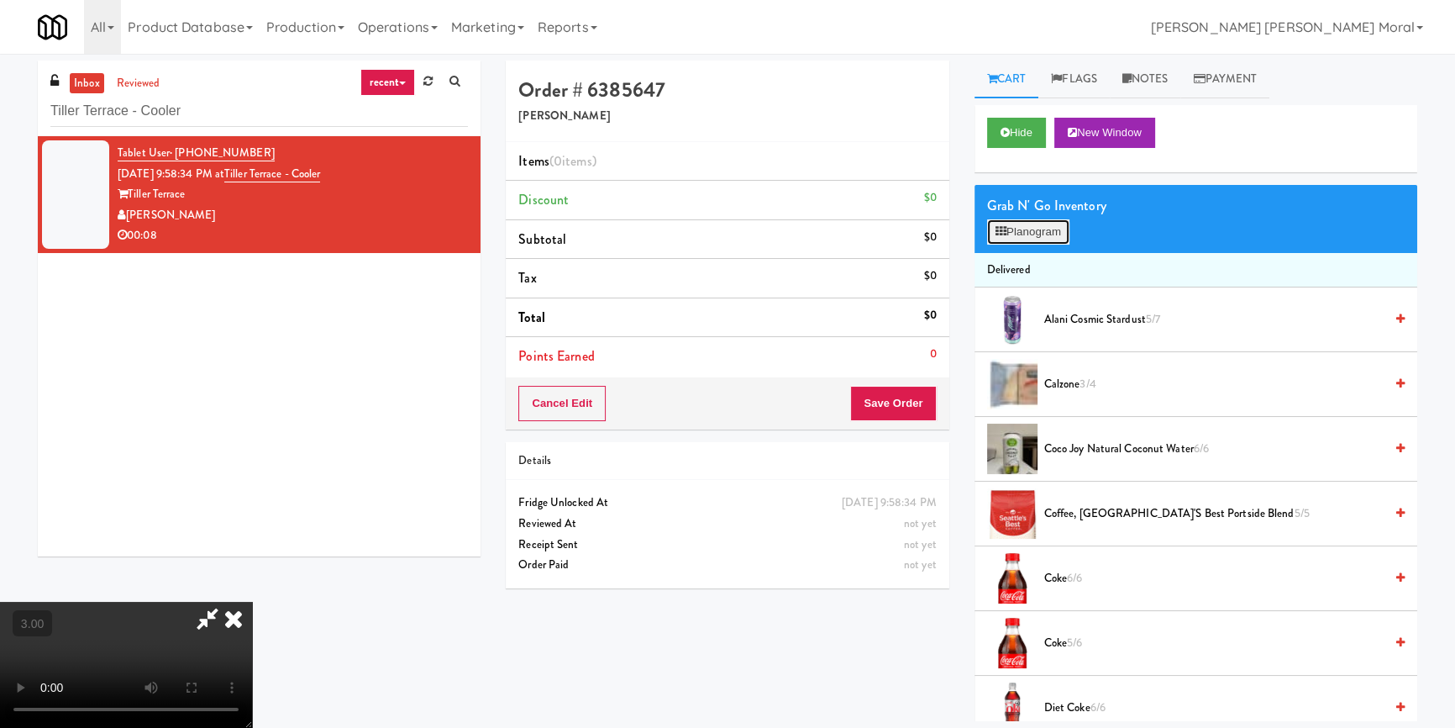
click at [1035, 221] on button "Planogram" at bounding box center [1028, 231] width 82 height 25
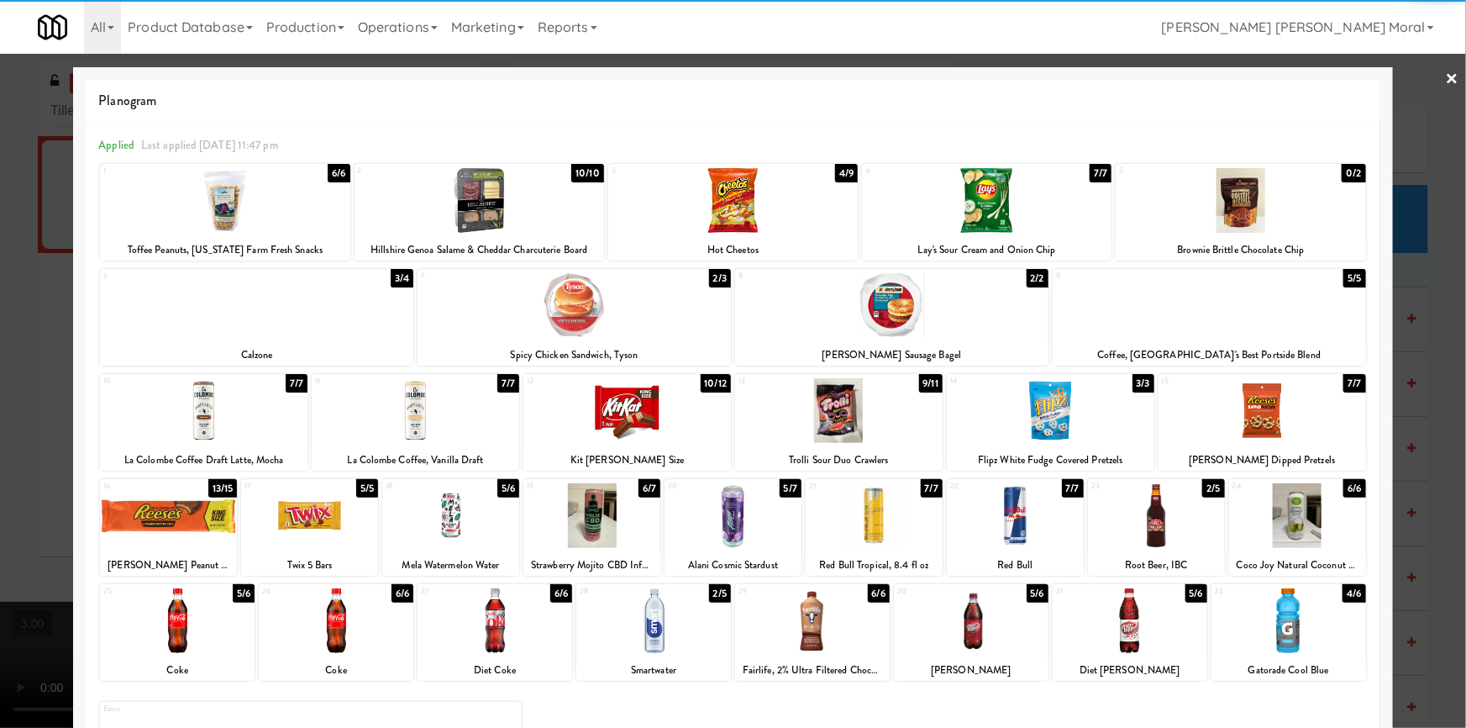
click at [1150, 627] on div at bounding box center [1130, 620] width 155 height 65
click at [415, 428] on div at bounding box center [415, 410] width 207 height 65
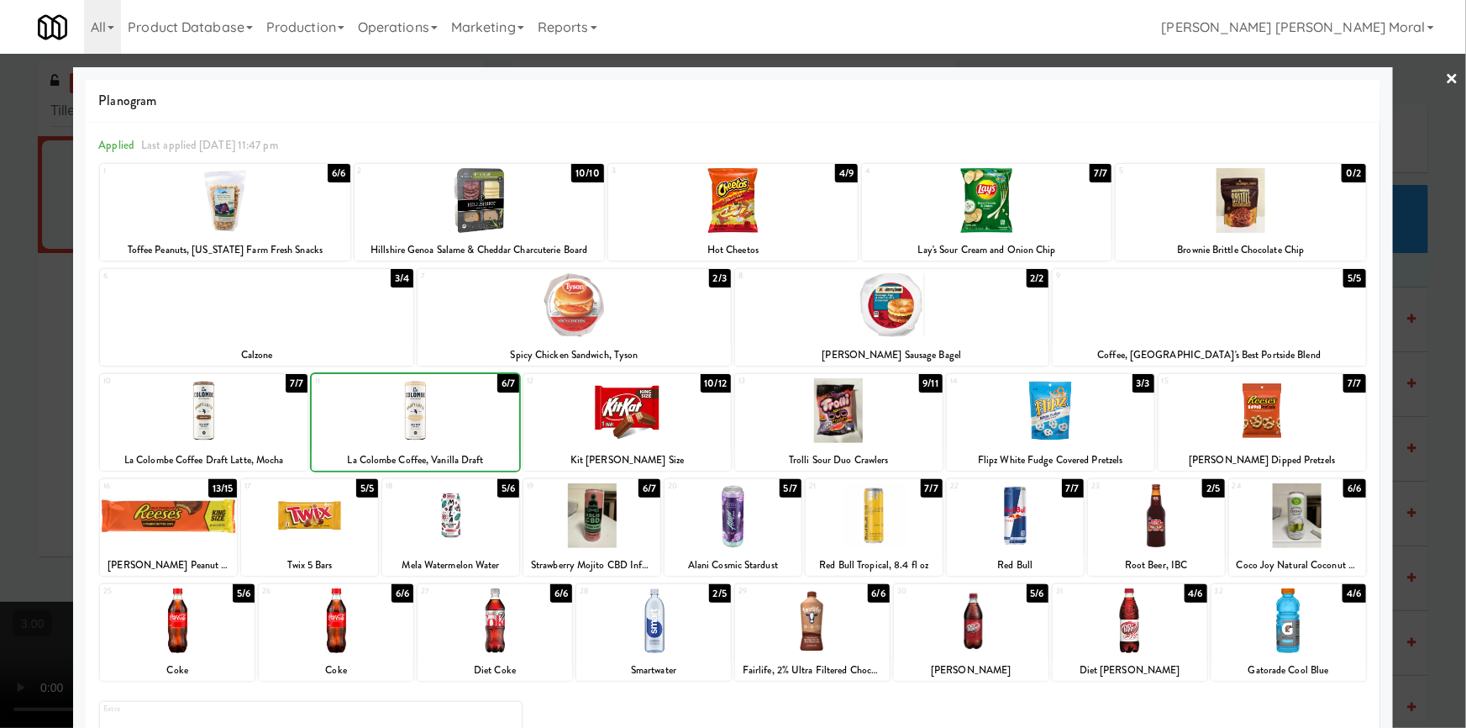
click at [0, 367] on div at bounding box center [733, 364] width 1466 height 728
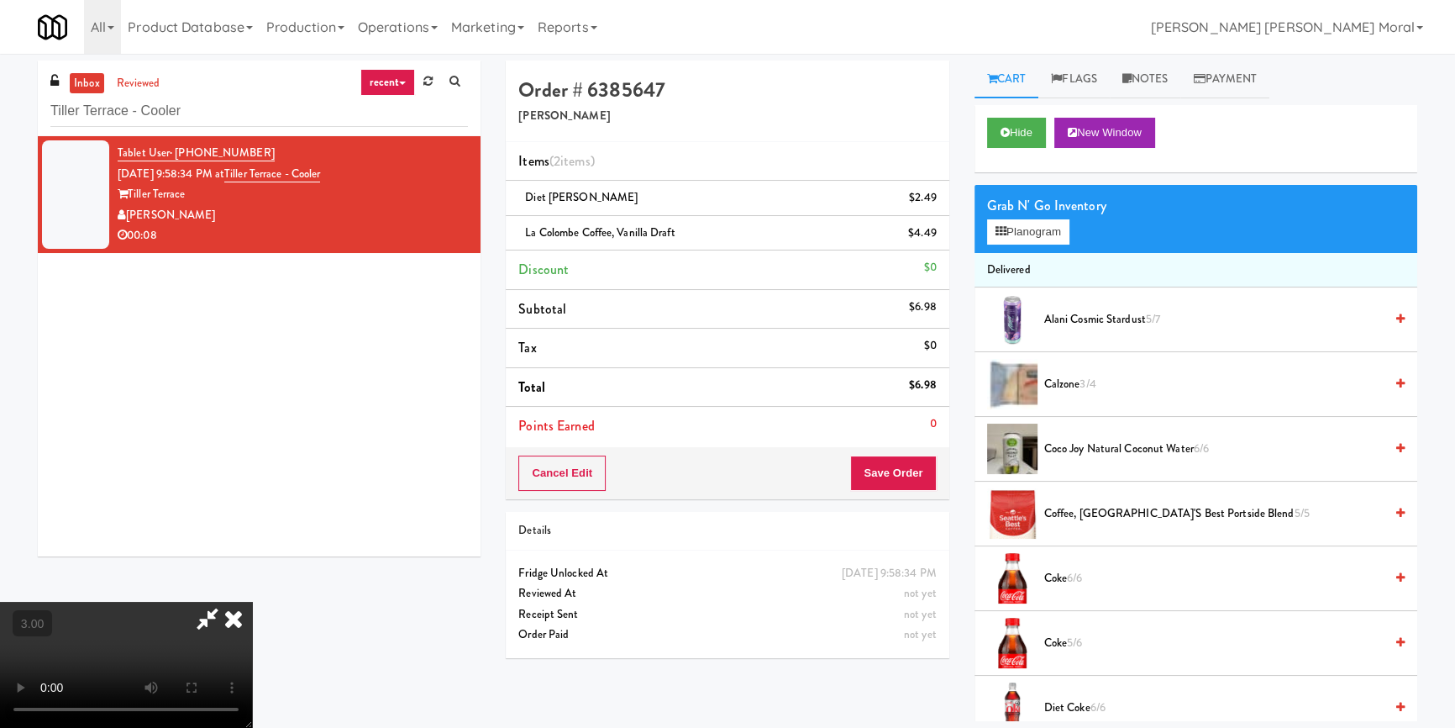
click at [252, 601] on video at bounding box center [126, 664] width 252 height 126
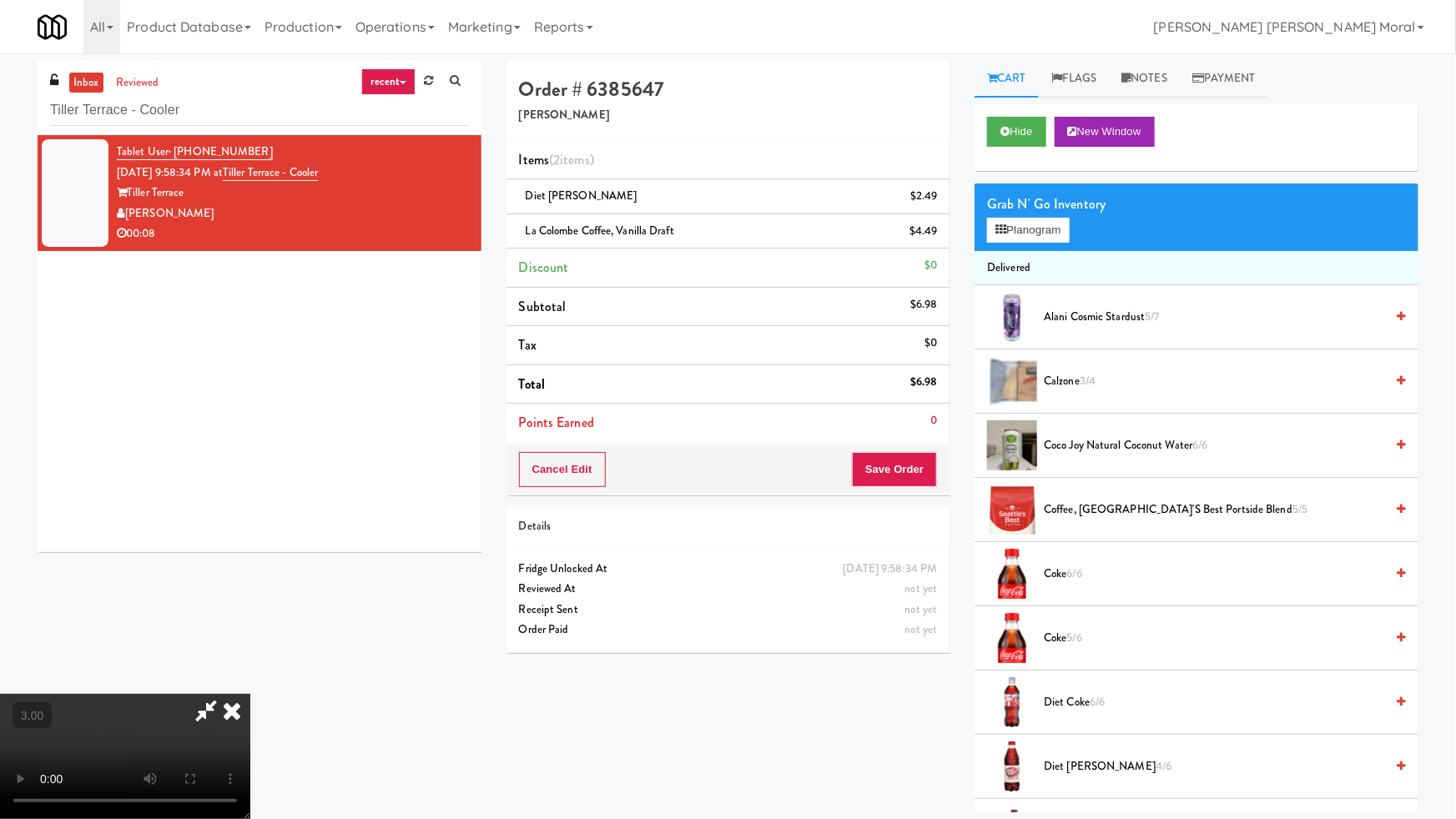
click at [250, 694] on video at bounding box center [125, 756] width 250 height 125
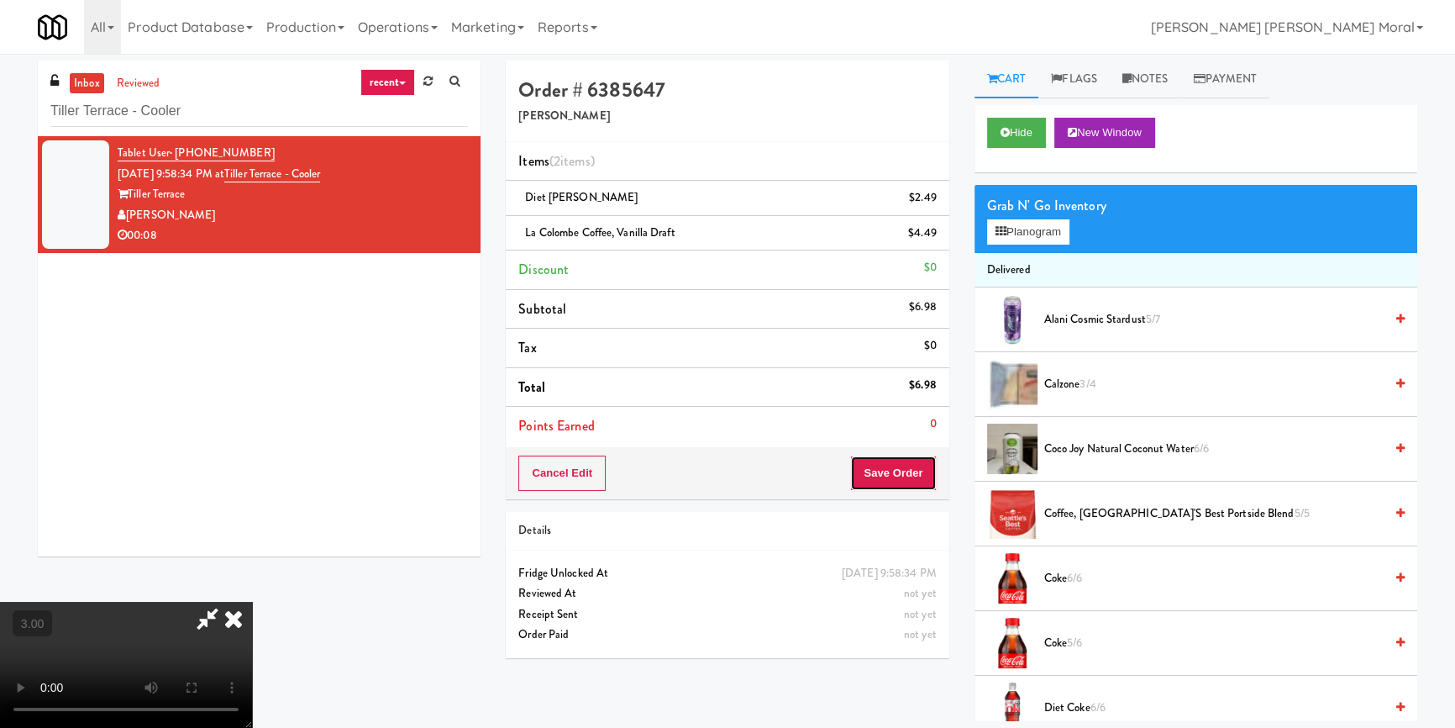
click at [927, 469] on button "Save Order" at bounding box center [893, 472] width 86 height 35
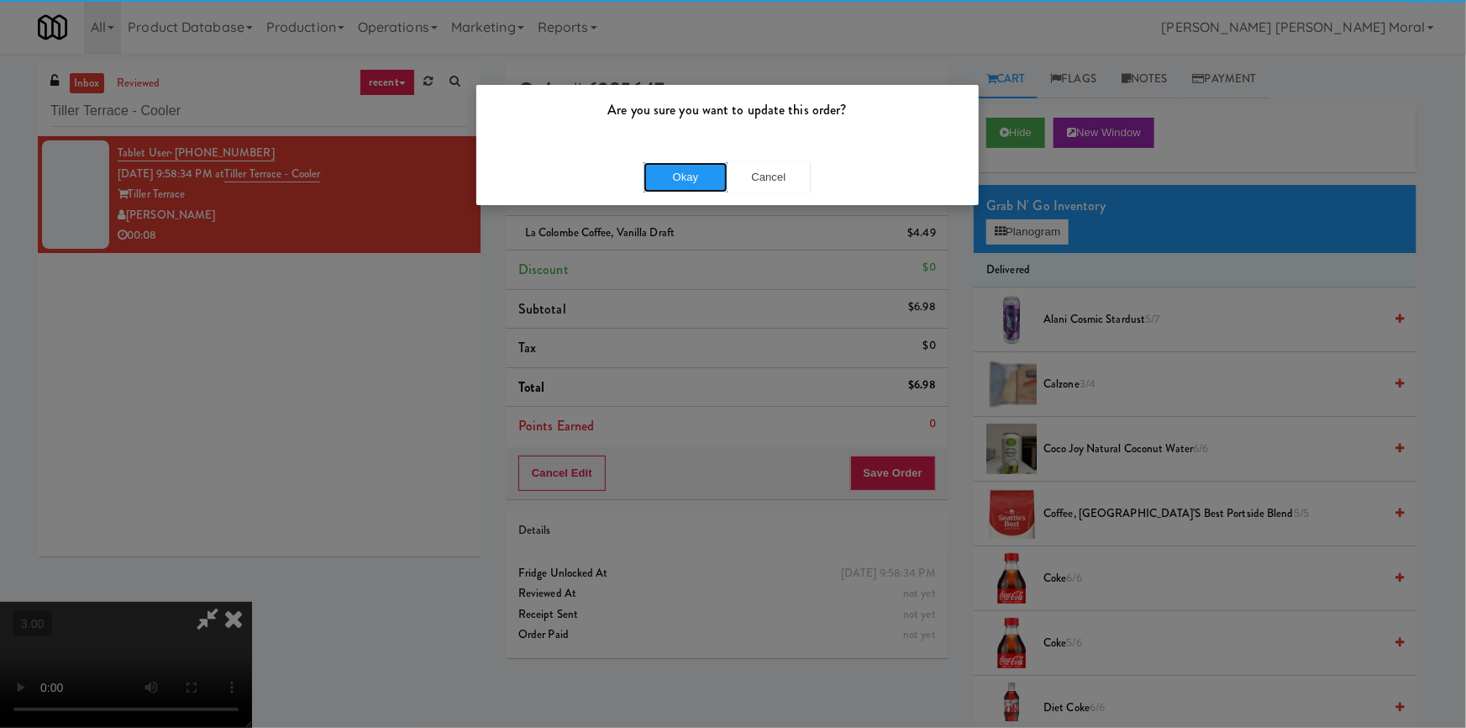
click at [685, 186] on button "Okay" at bounding box center [685, 177] width 84 height 30
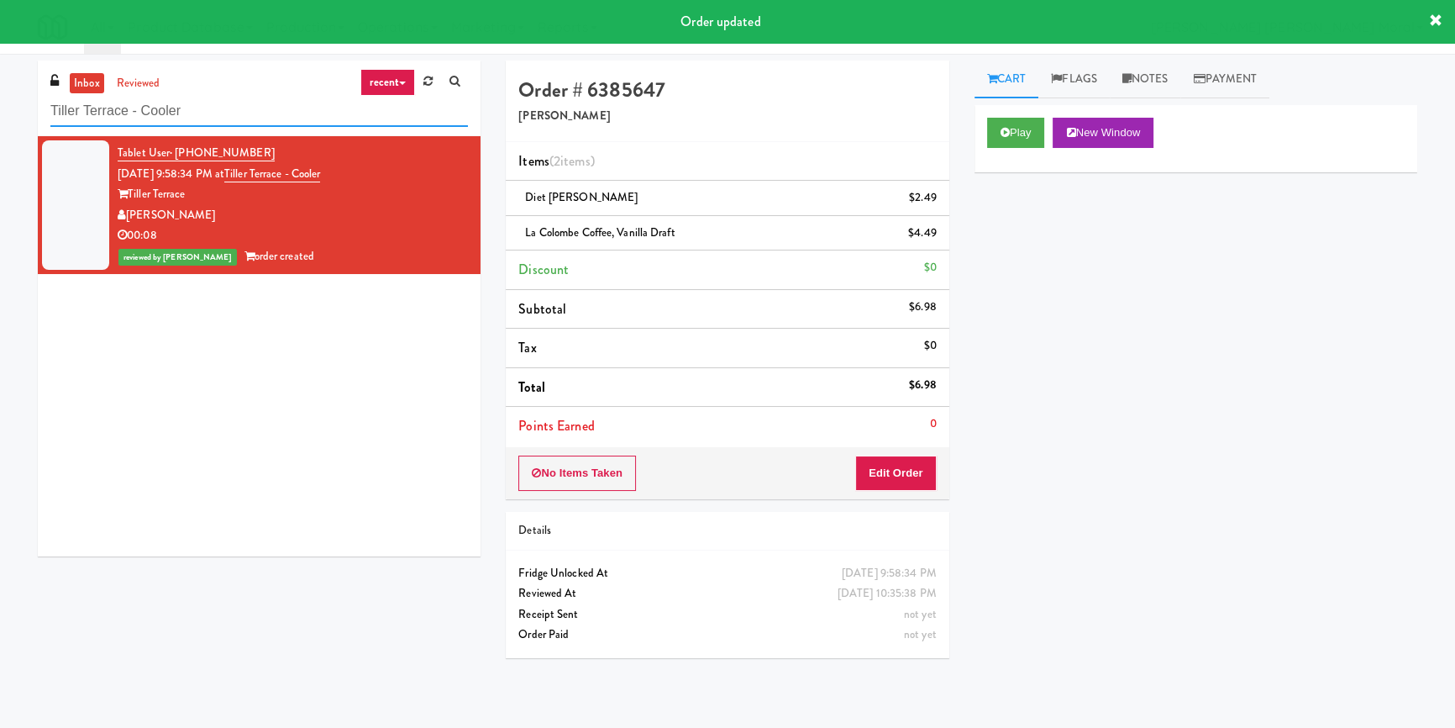
click at [192, 101] on input "Tiller Terrace - Cooler" at bounding box center [259, 111] width 418 height 31
paste input "VOC"
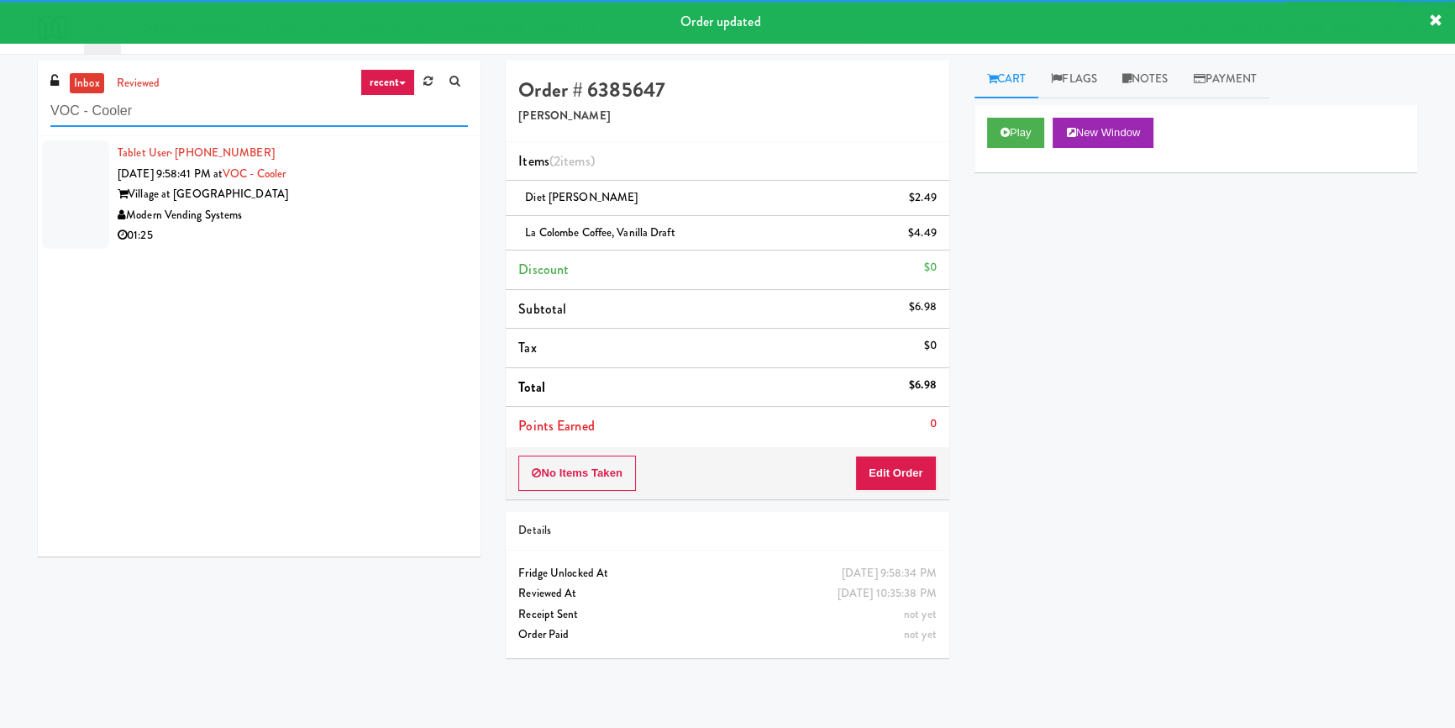
type input "VOC - Cooler"
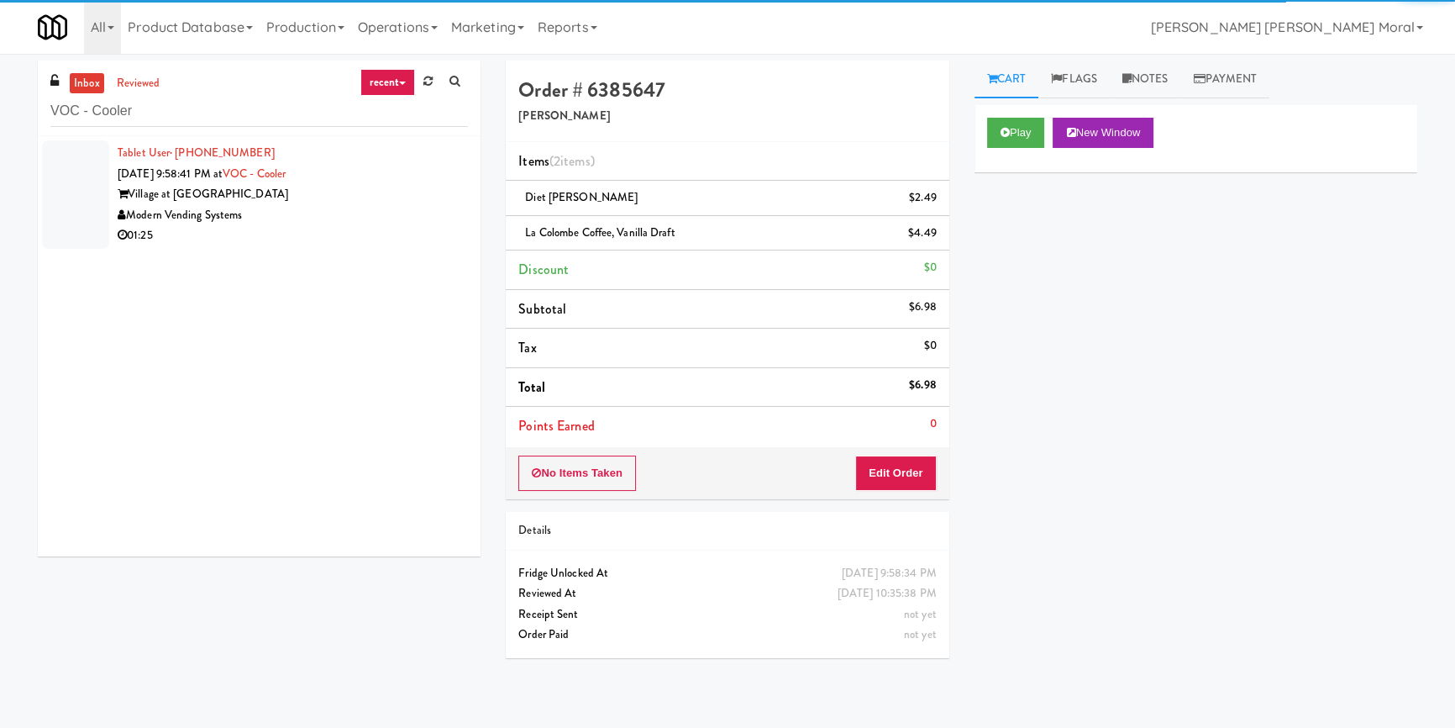
click at [380, 210] on div "Modern Vending Systems" at bounding box center [293, 215] width 350 height 21
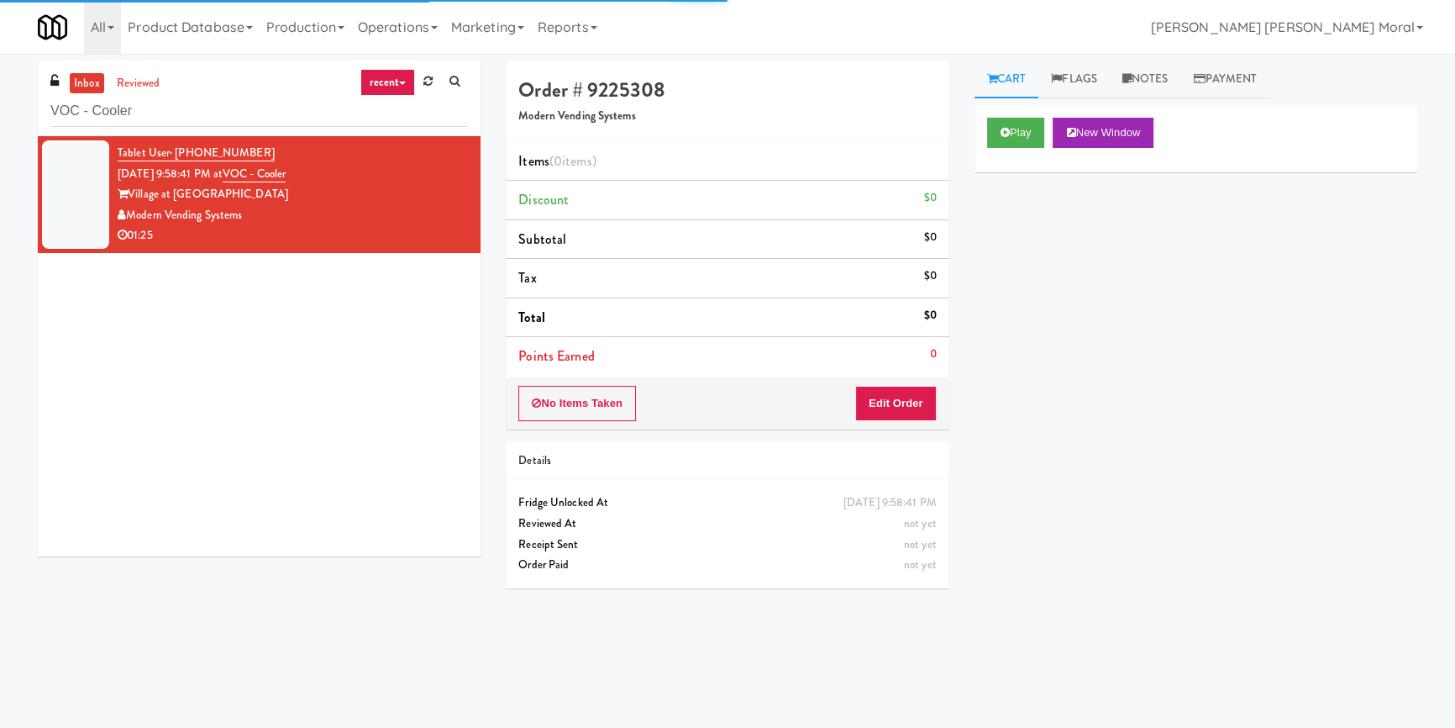
click at [1008, 113] on div "Play New Window" at bounding box center [1195, 138] width 443 height 67
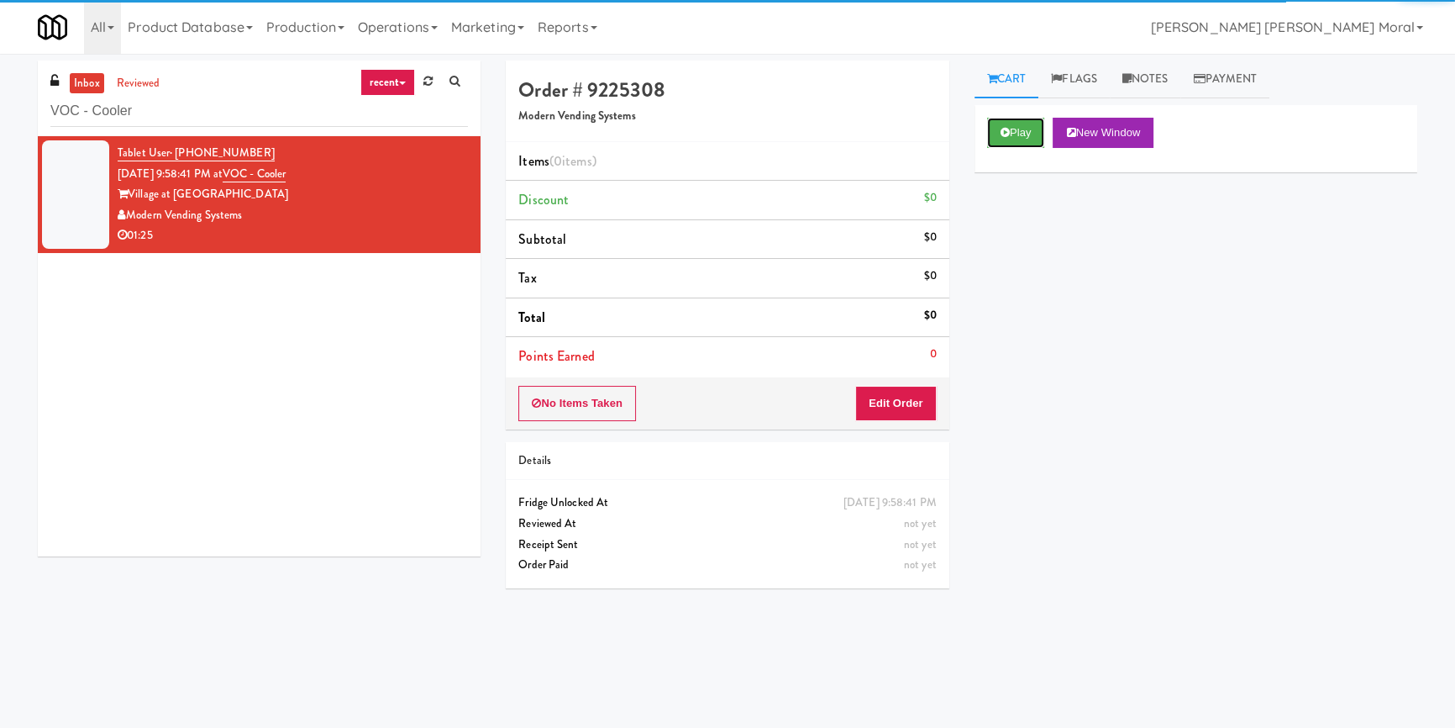
drag, startPoint x: 1010, startPoint y: 139, endPoint x: 1009, endPoint y: 181, distance: 42.9
click at [1010, 139] on button "Play" at bounding box center [1016, 133] width 58 height 30
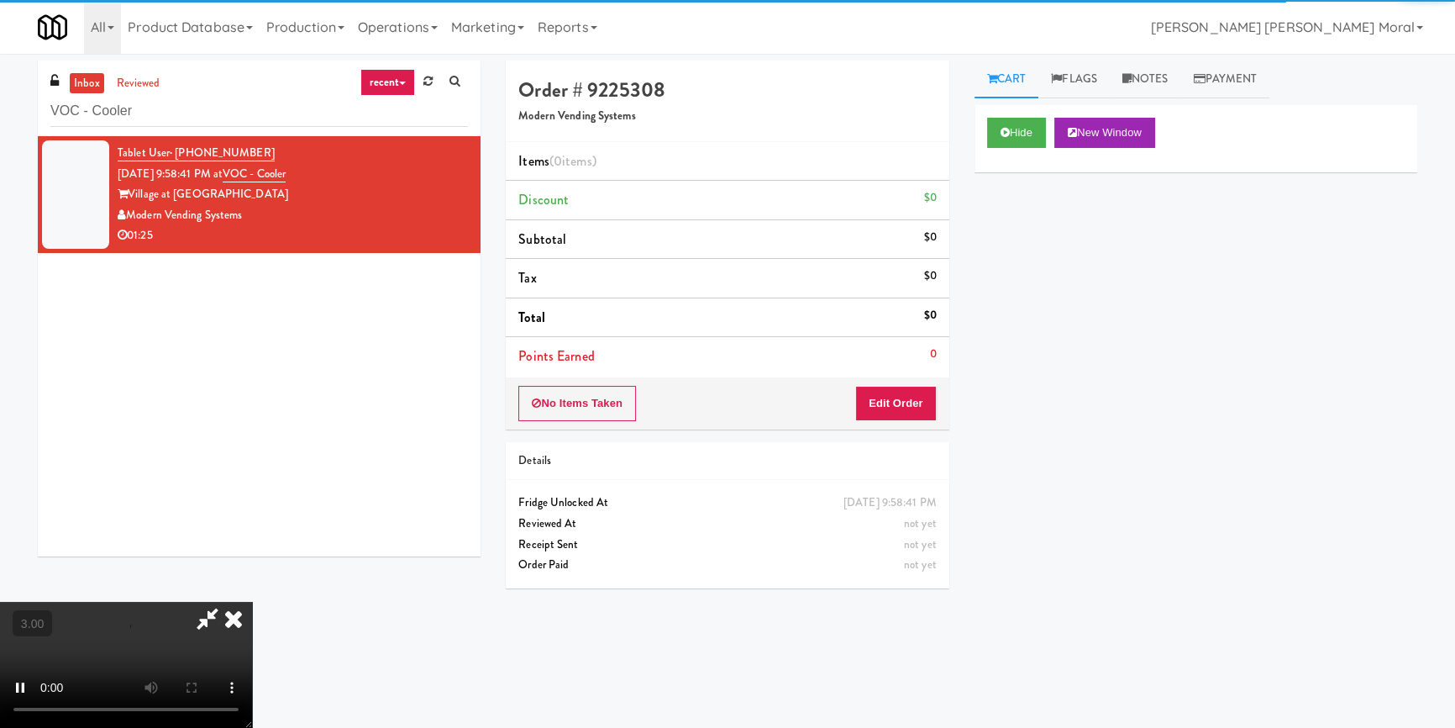
click at [1001, 241] on div "Hide New Window Primary Flag Clear Flag if unable to determine what was taken o…" at bounding box center [1195, 420] width 443 height 630
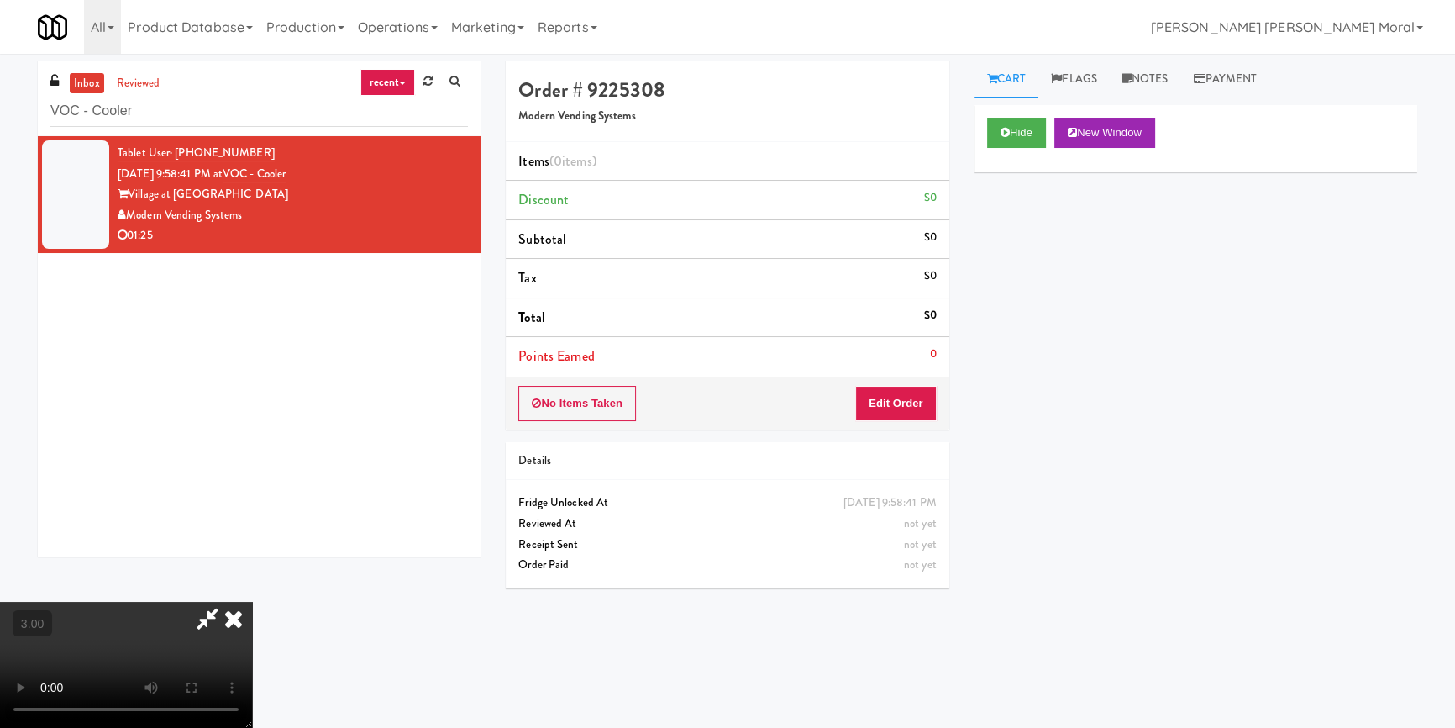
click at [252, 601] on video at bounding box center [126, 664] width 252 height 126
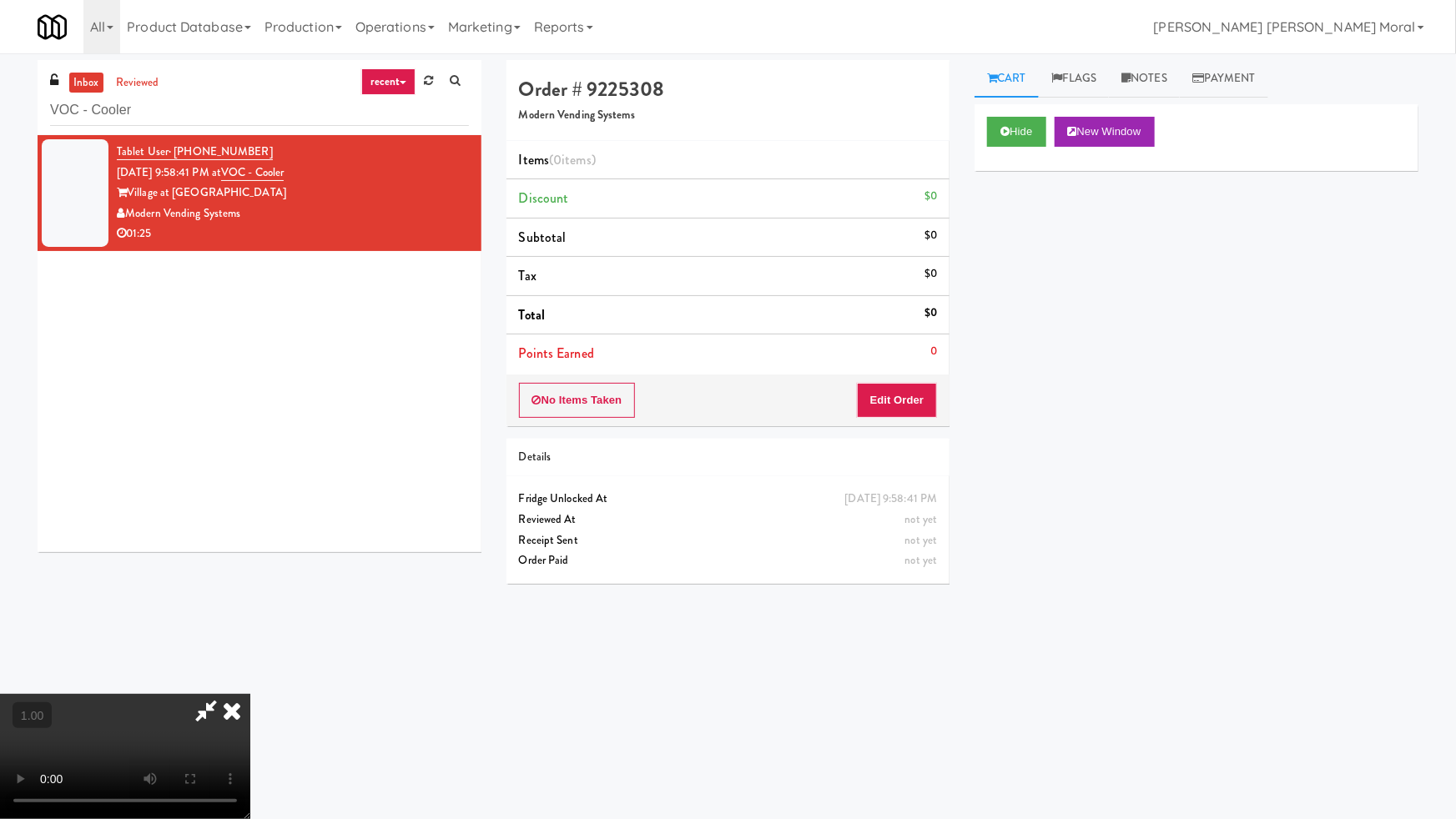
click at [250, 694] on video at bounding box center [125, 756] width 250 height 125
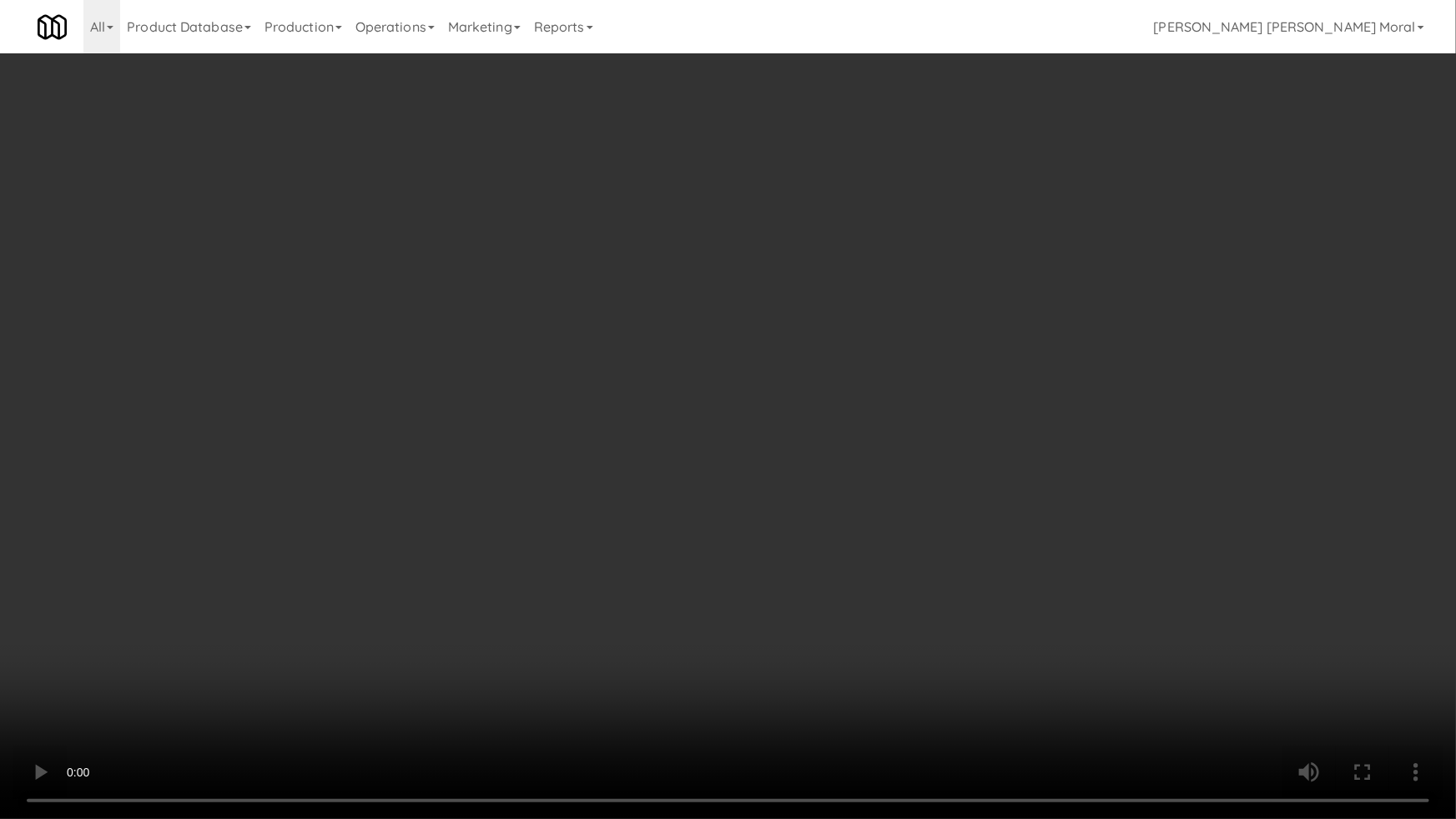
click at [932, 449] on video at bounding box center [728, 409] width 1456 height 819
click at [935, 444] on video at bounding box center [728, 409] width 1456 height 819
click at [1088, 420] on video at bounding box center [728, 409] width 1456 height 819
click at [1042, 592] on video at bounding box center [728, 409] width 1456 height 819
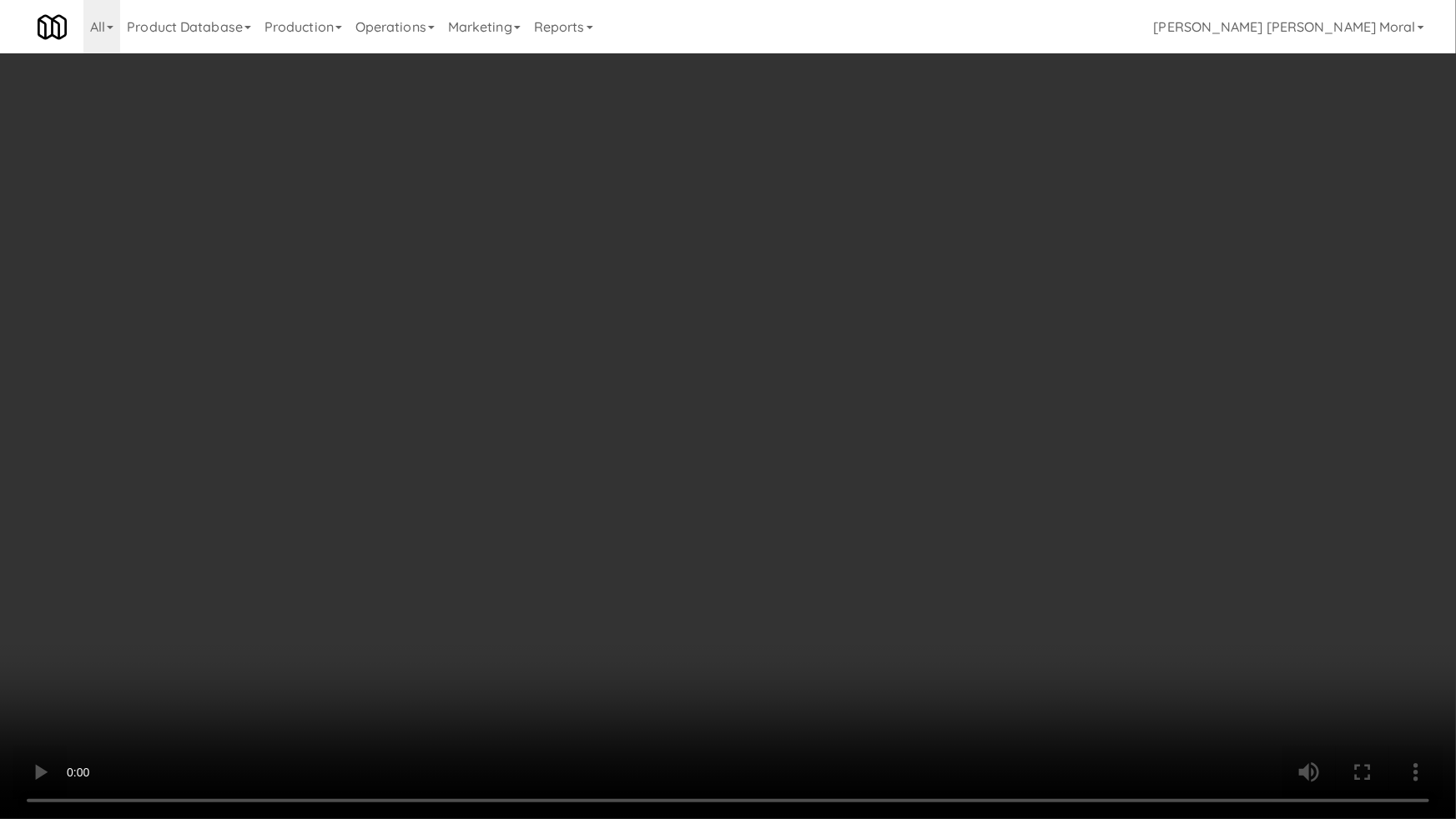
click at [1106, 584] on video at bounding box center [728, 409] width 1456 height 819
click at [1107, 584] on video at bounding box center [728, 409] width 1456 height 819
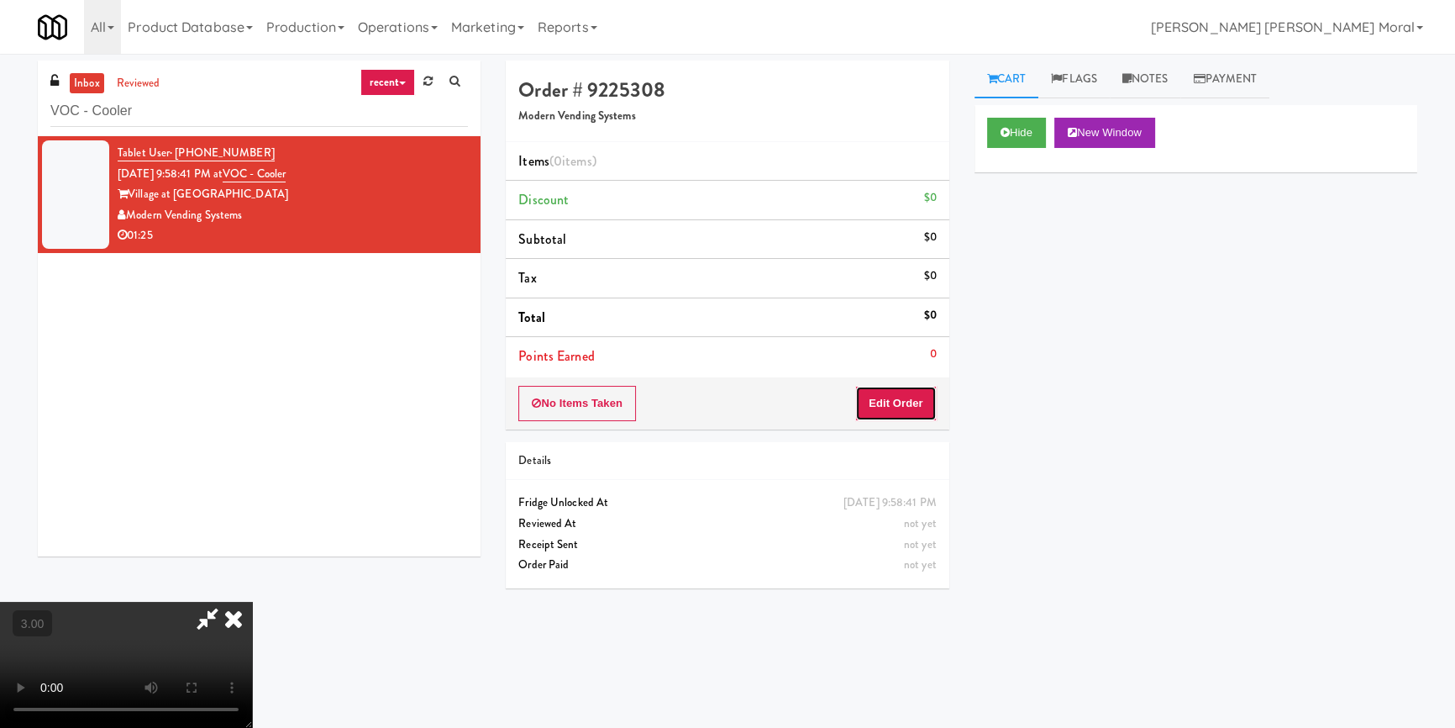
click at [899, 400] on button "Edit Order" at bounding box center [895, 403] width 81 height 35
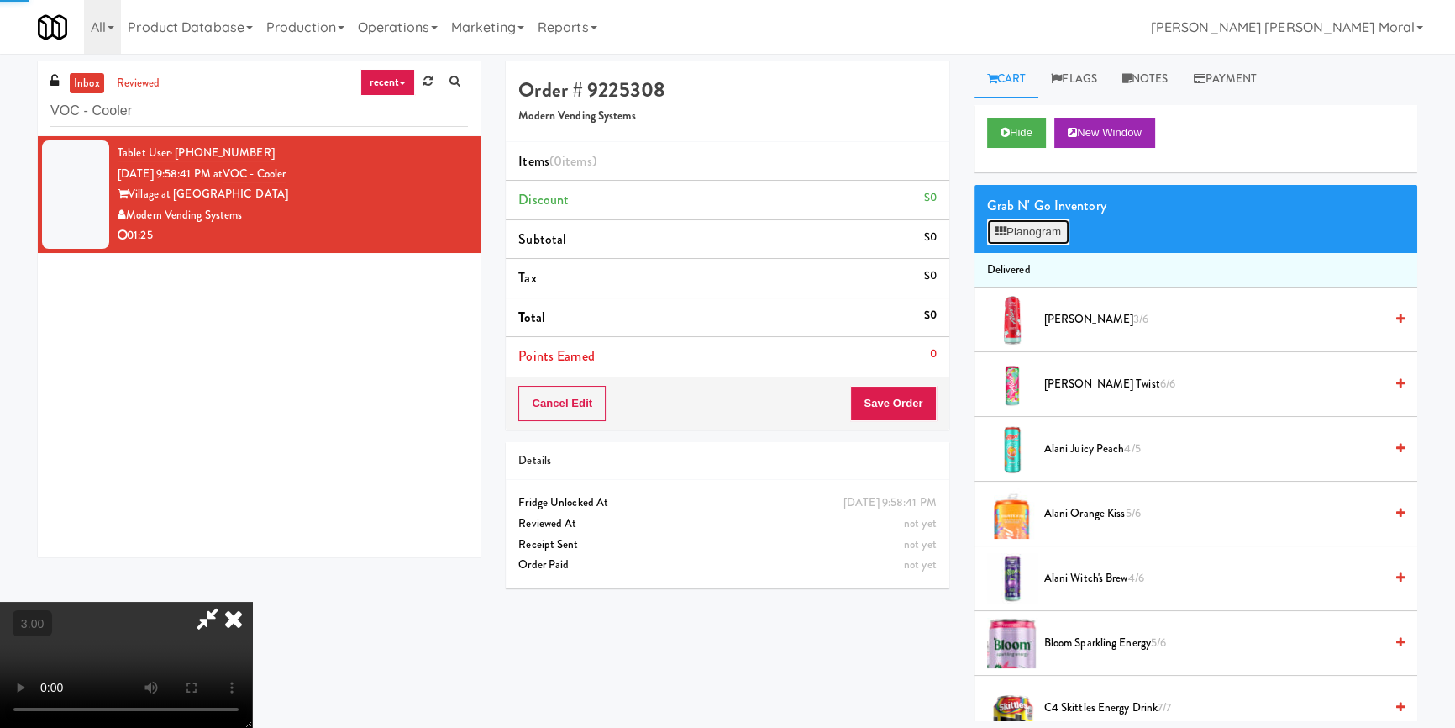
click at [1008, 234] on button "Planogram" at bounding box center [1028, 231] width 82 height 25
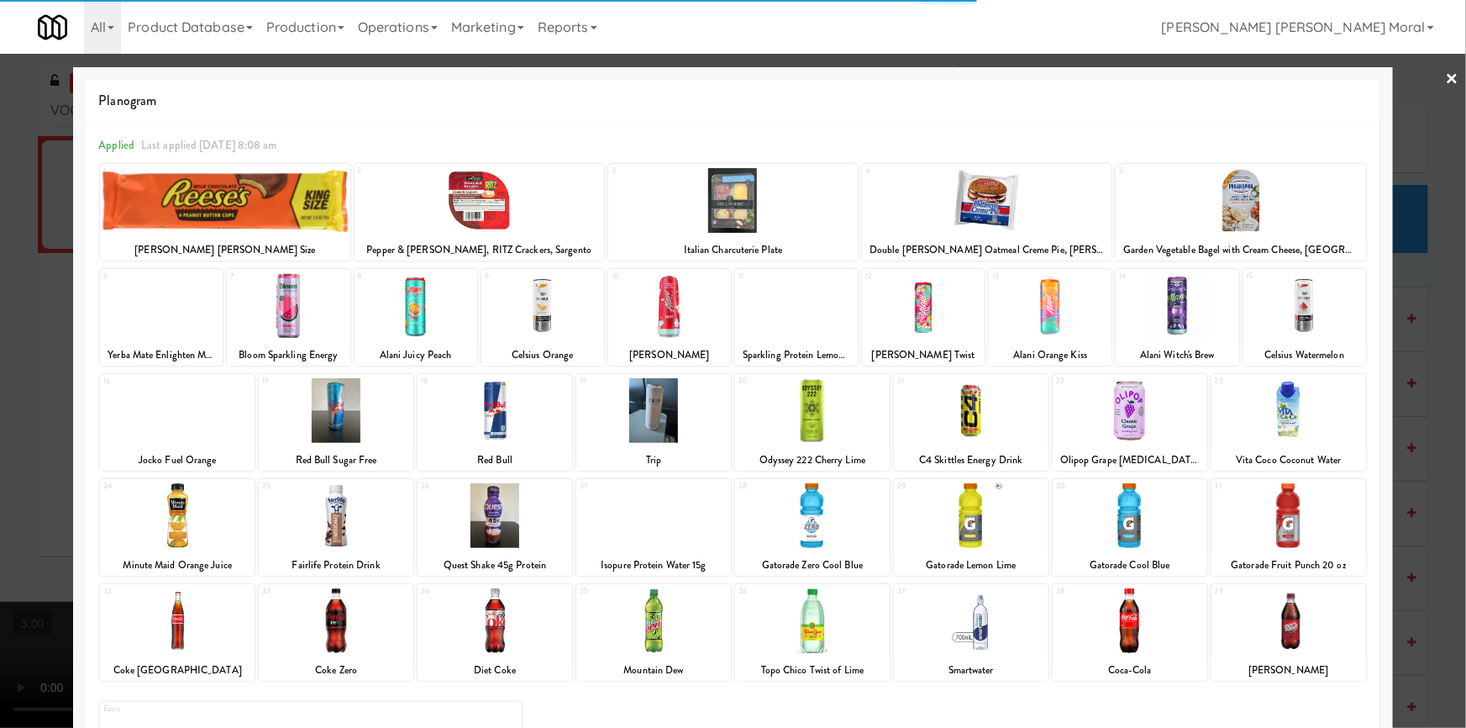
click at [1206, 318] on div at bounding box center [1177, 305] width 123 height 65
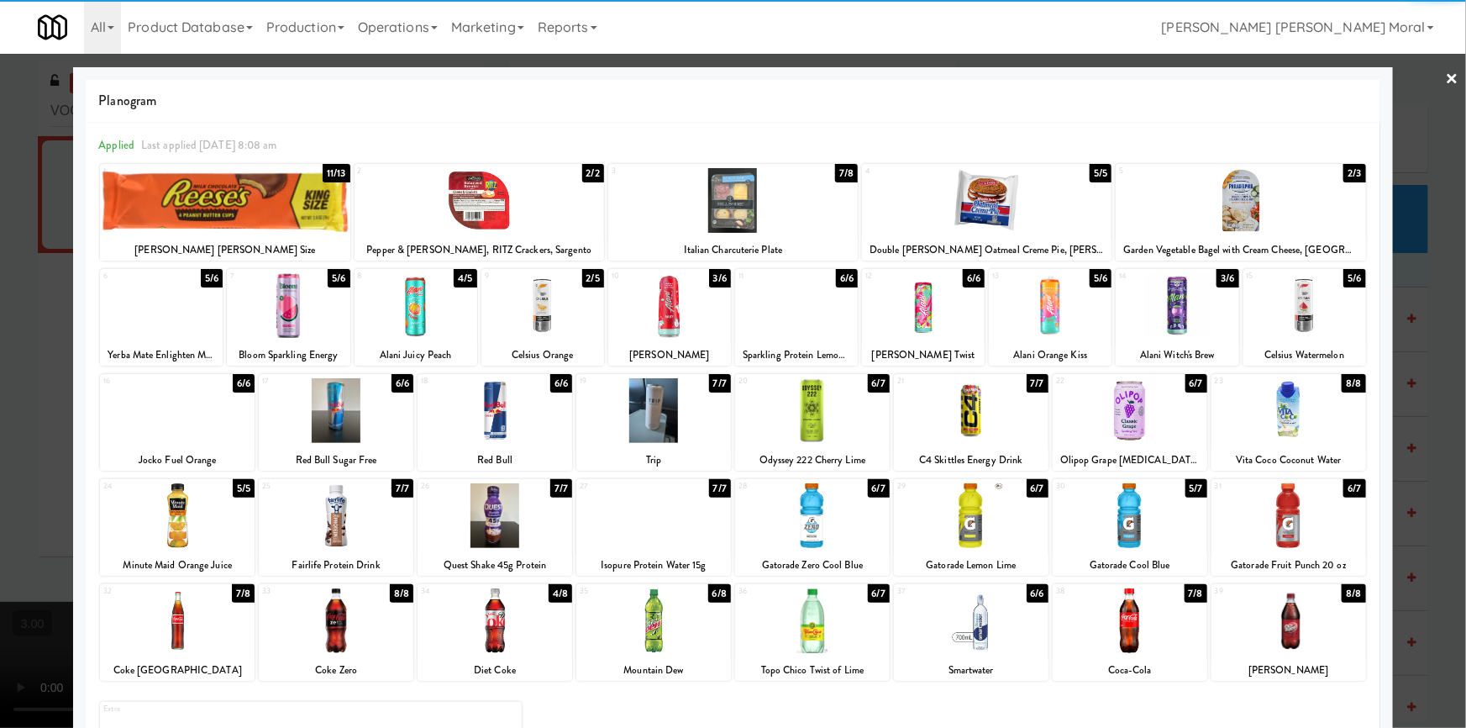
click at [655, 304] on div at bounding box center [669, 305] width 123 height 65
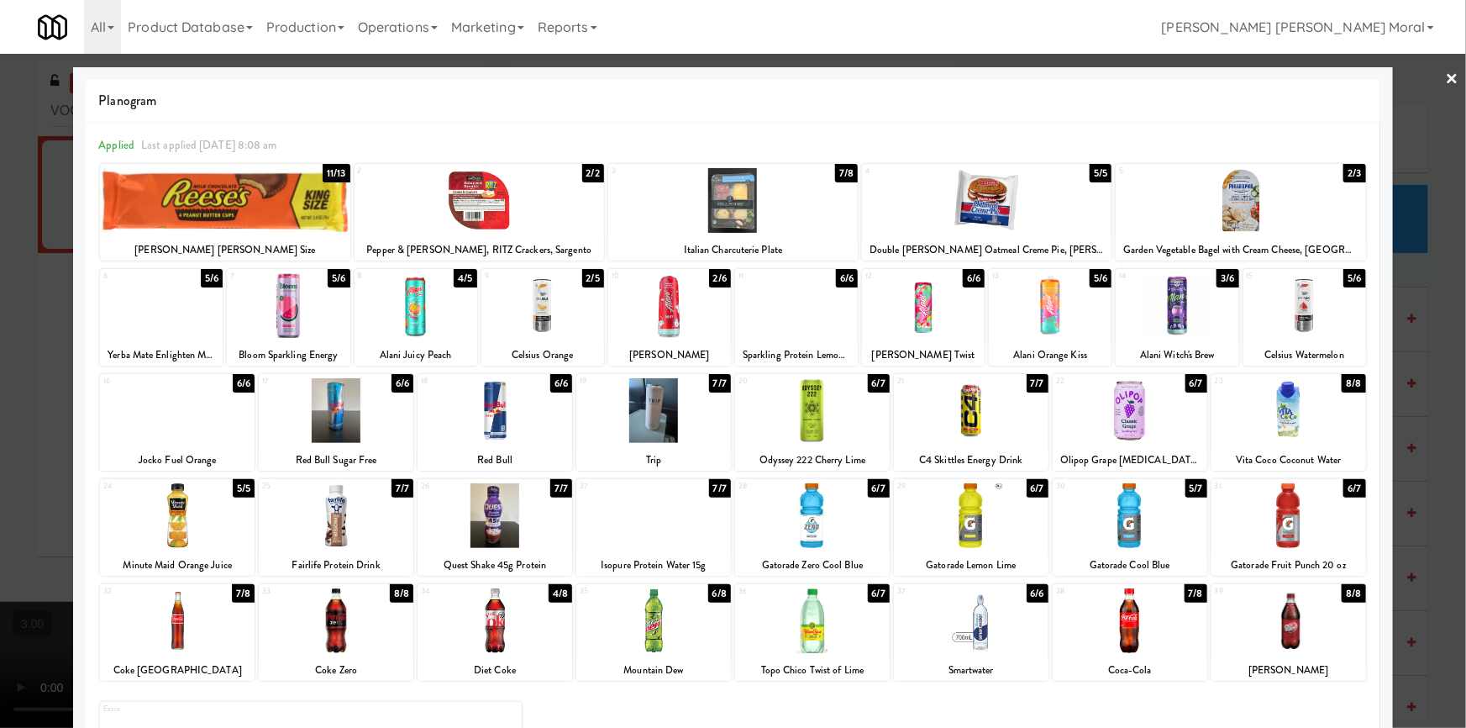
click at [970, 522] on div at bounding box center [971, 515] width 155 height 65
drag, startPoint x: 0, startPoint y: 442, endPoint x: 623, endPoint y: 569, distance: 636.1
click at [3, 443] on div at bounding box center [733, 364] width 1466 height 728
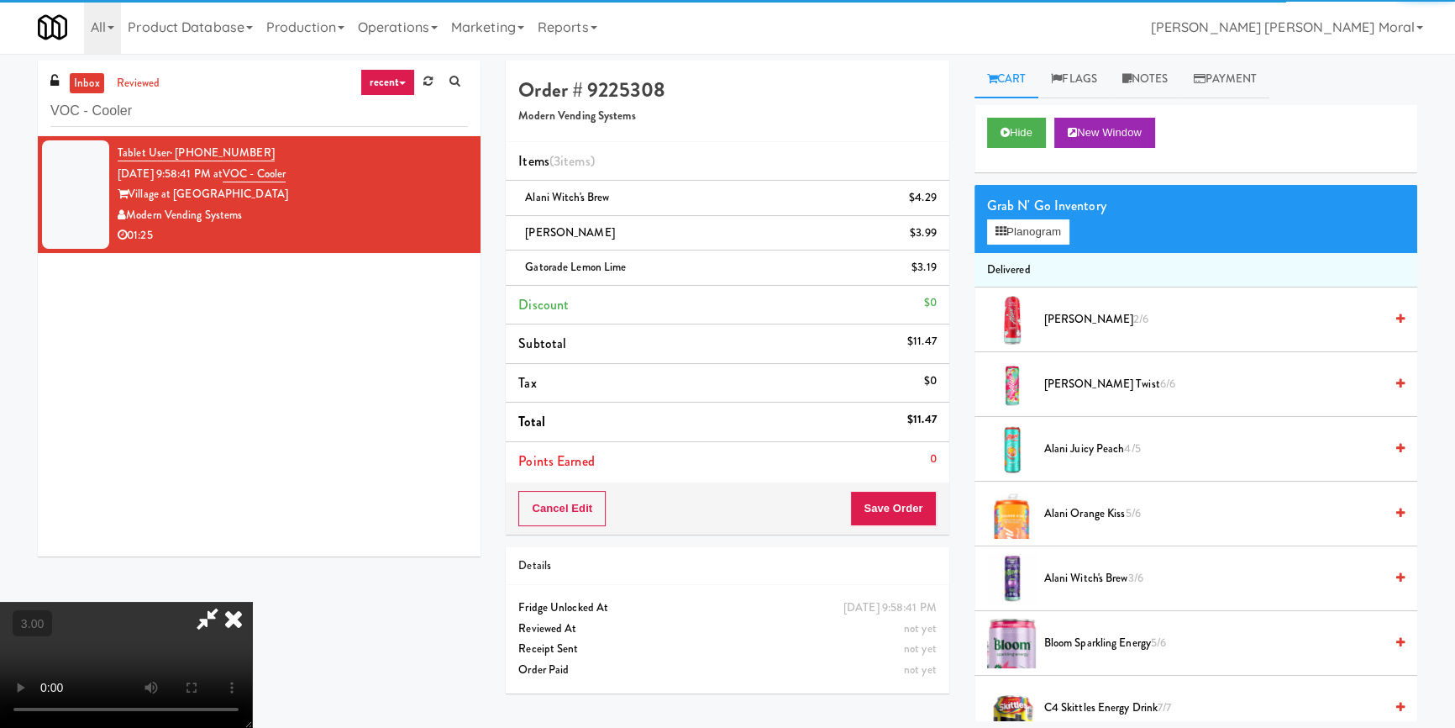
click at [252, 601] on video at bounding box center [126, 664] width 252 height 126
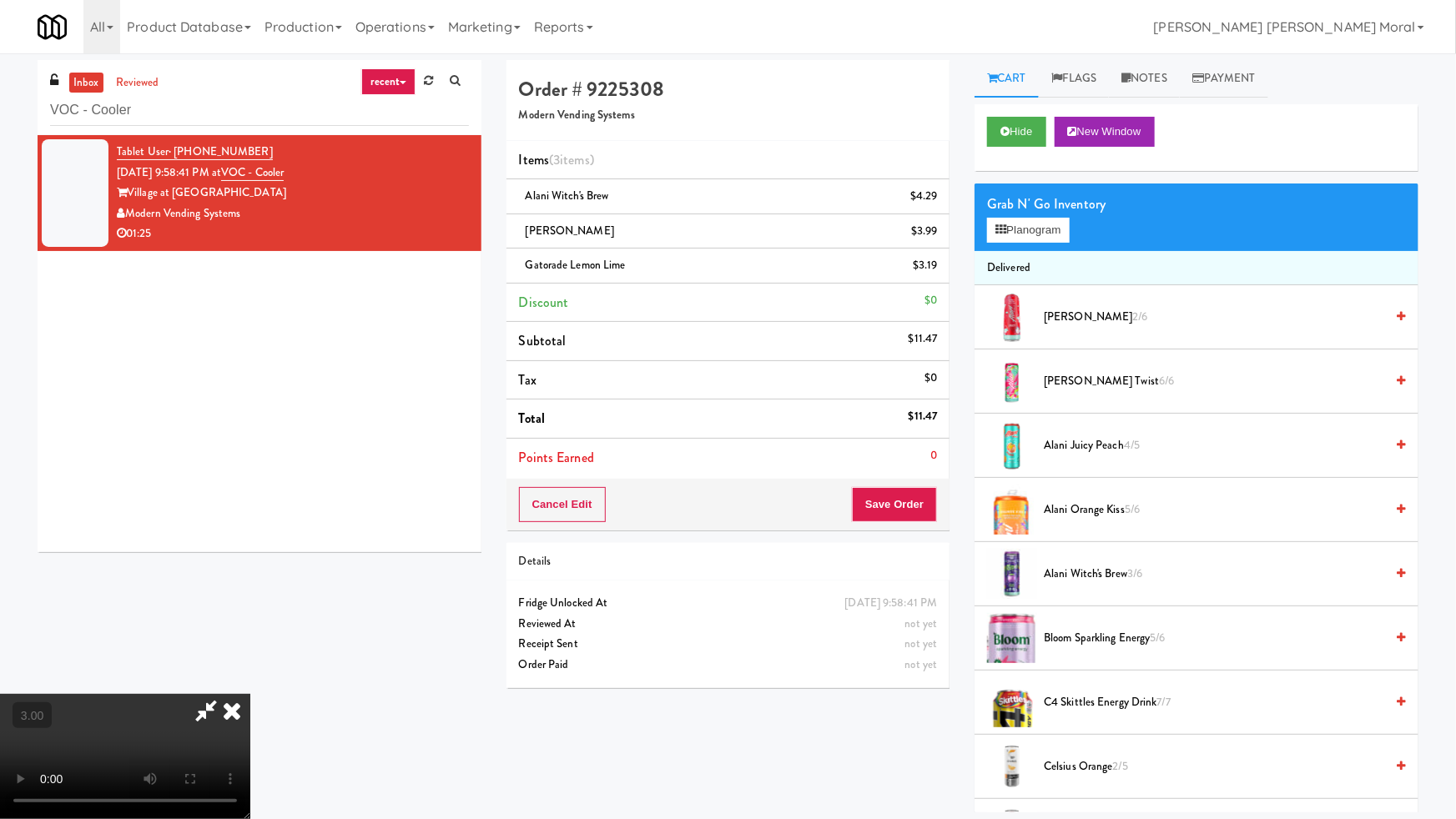
click at [250, 694] on video at bounding box center [125, 756] width 250 height 125
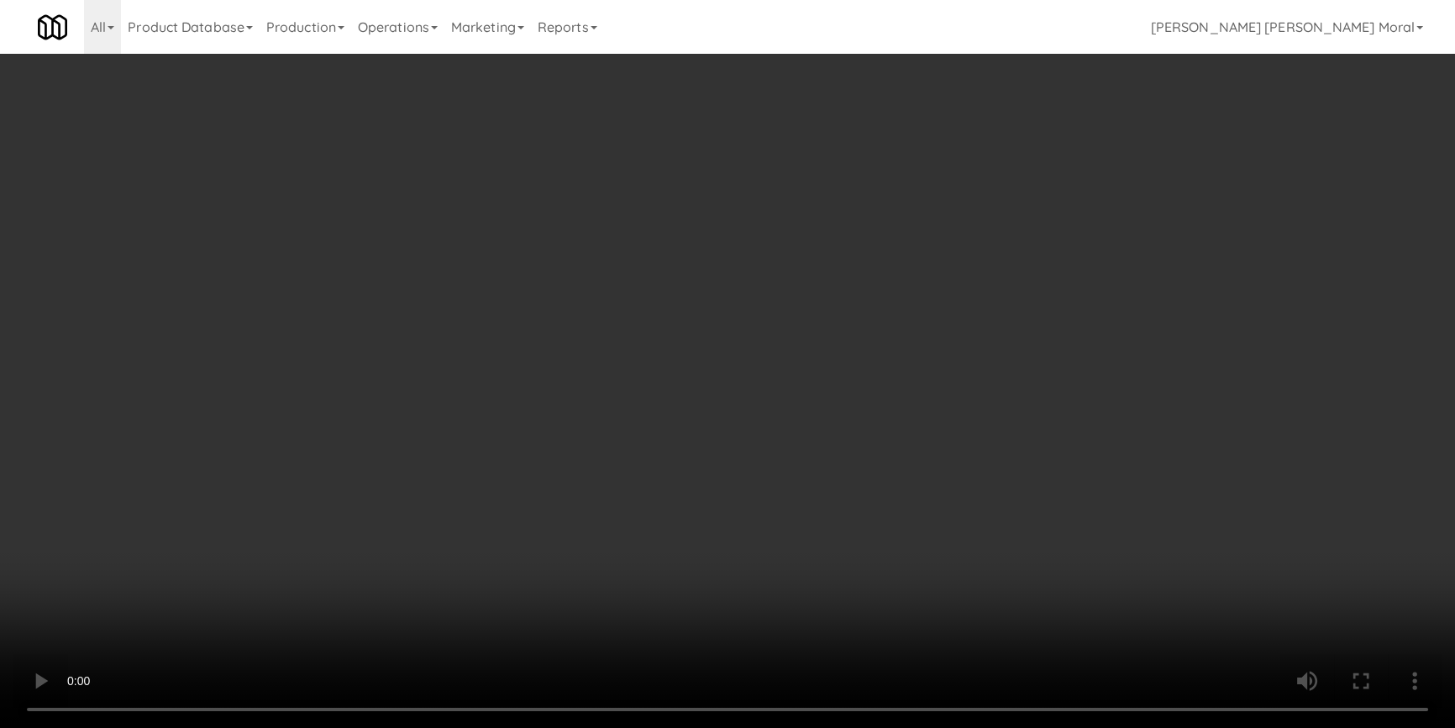
click at [948, 502] on div "Cancel Edit Save Order" at bounding box center [727, 508] width 443 height 52
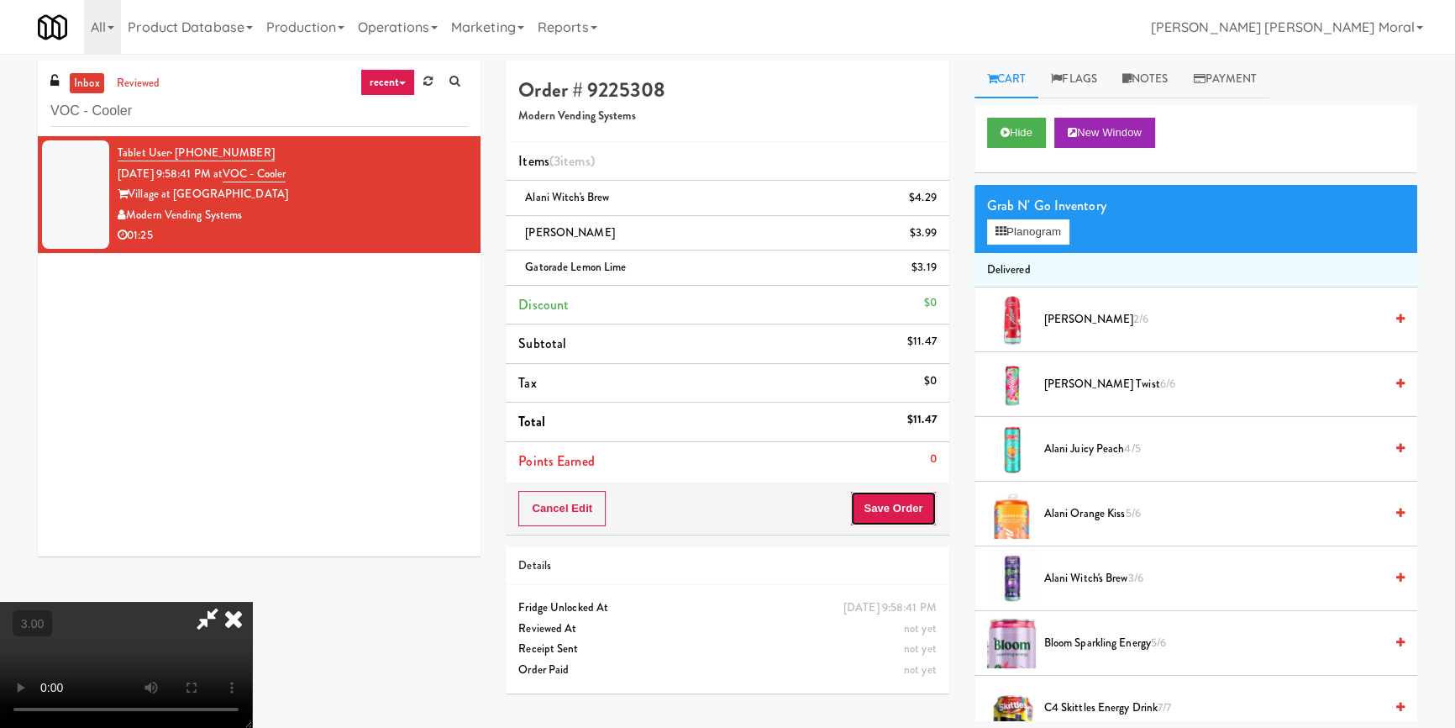
click at [929, 507] on button "Save Order" at bounding box center [893, 508] width 86 height 35
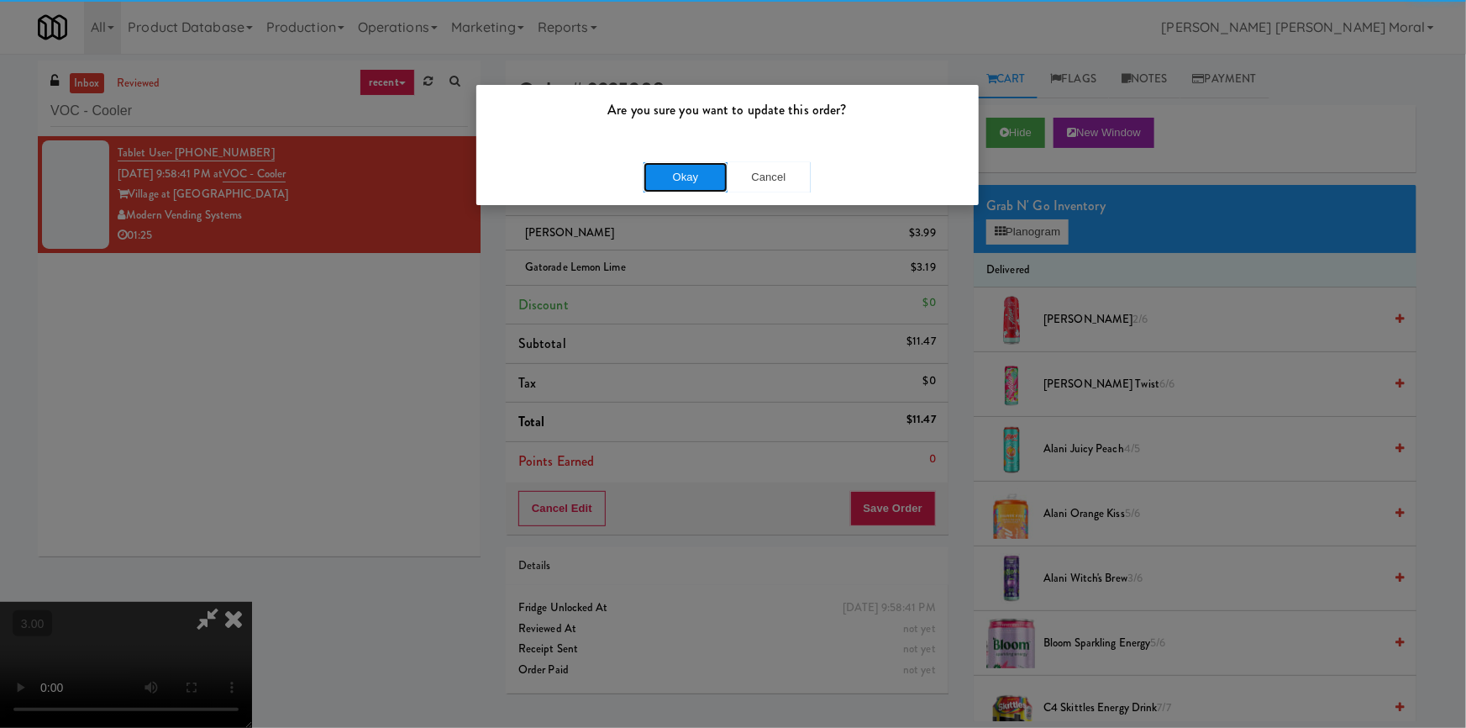
click at [686, 187] on button "Okay" at bounding box center [685, 177] width 84 height 30
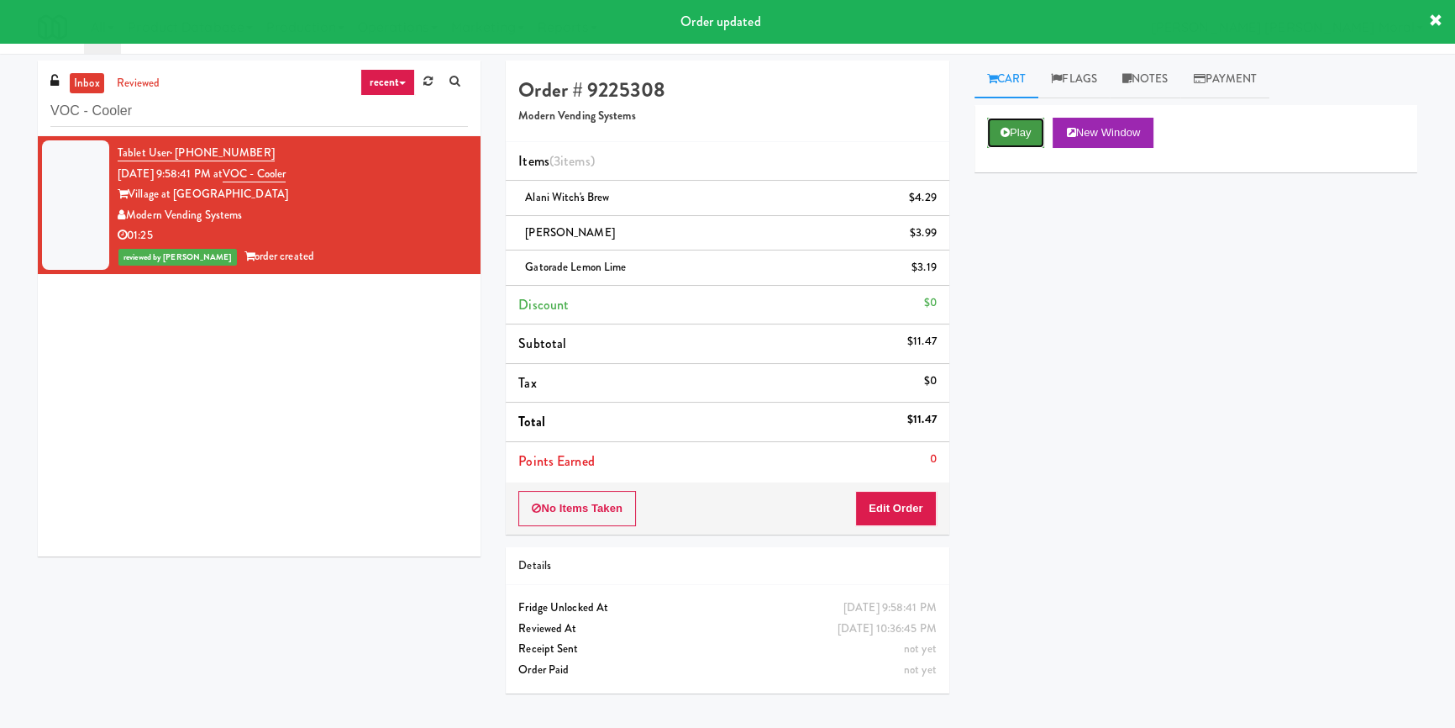
click at [1016, 138] on button "Play" at bounding box center [1016, 133] width 58 height 30
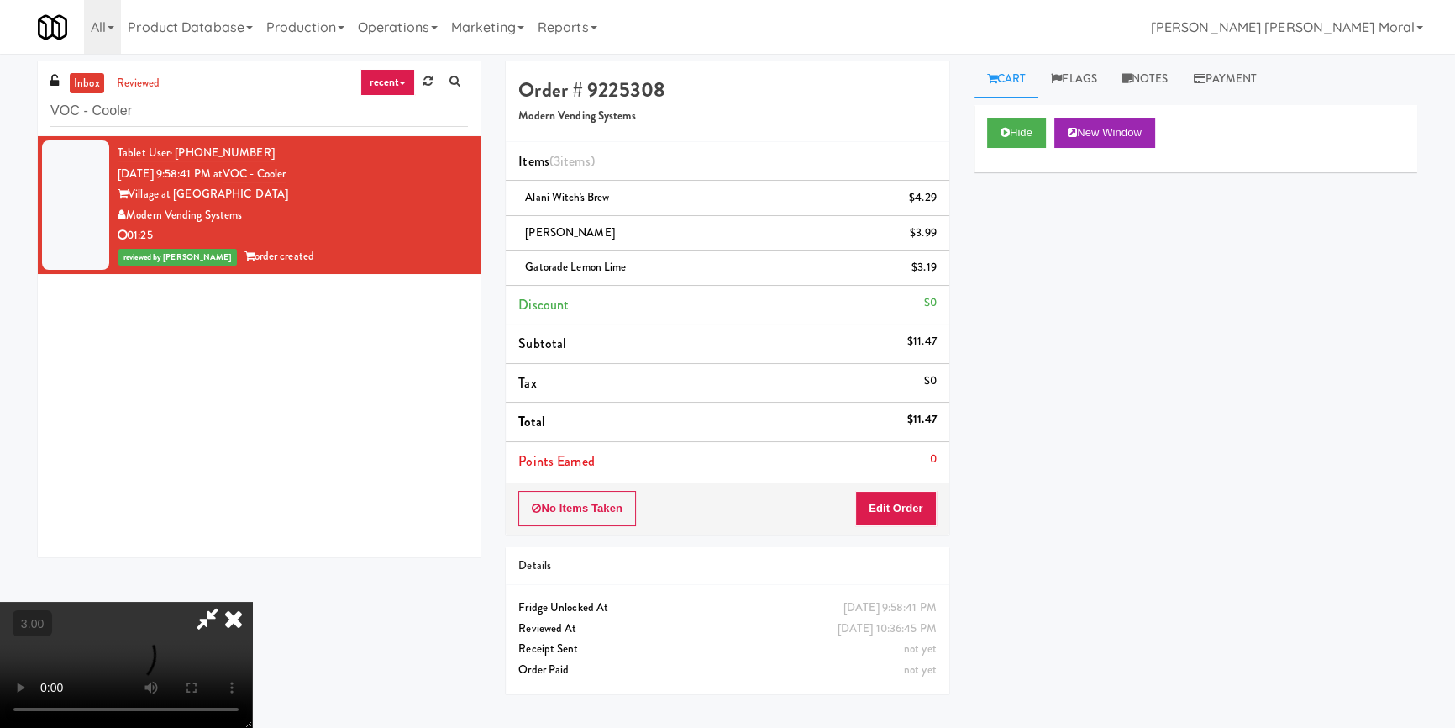
click at [252, 601] on icon at bounding box center [233, 618] width 37 height 34
drag, startPoint x: 234, startPoint y: 622, endPoint x: 234, endPoint y: 563, distance: 58.8
click at [234, 622] on icon at bounding box center [233, 618] width 37 height 34
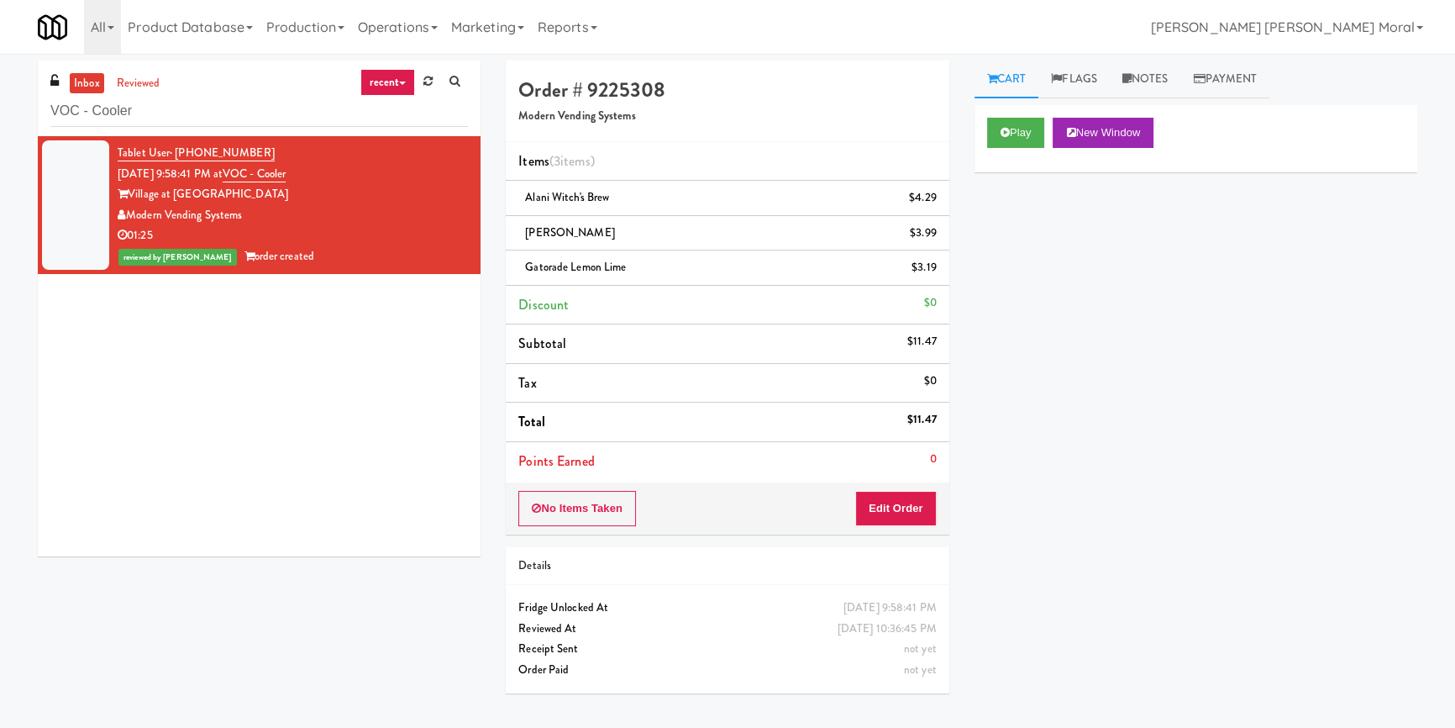
click at [260, 127] on div "inbox reviewed recent all unclear take inventory issue suspicious failed recent…" at bounding box center [259, 98] width 443 height 76
click at [260, 109] on input "VOC - Cooler" at bounding box center [259, 111] width 418 height 31
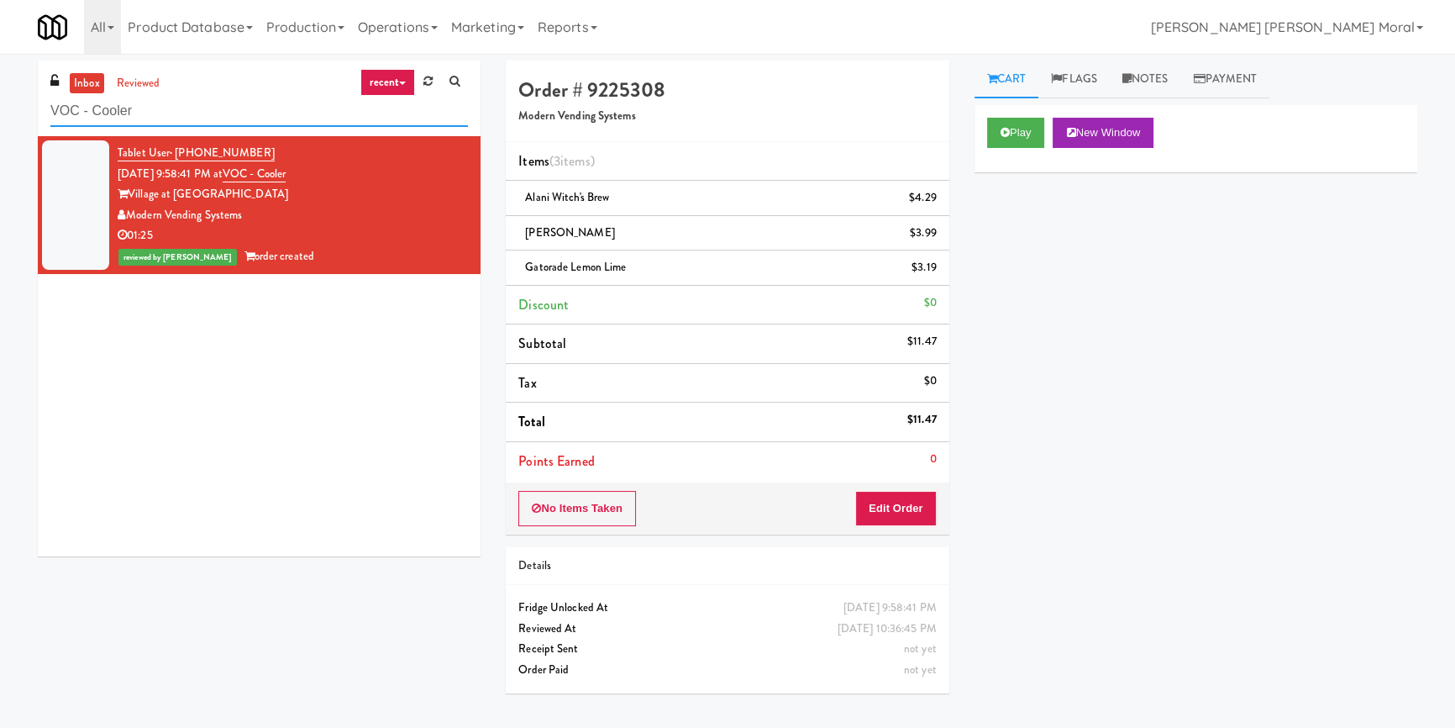
paste input "Arden of Warrenville"
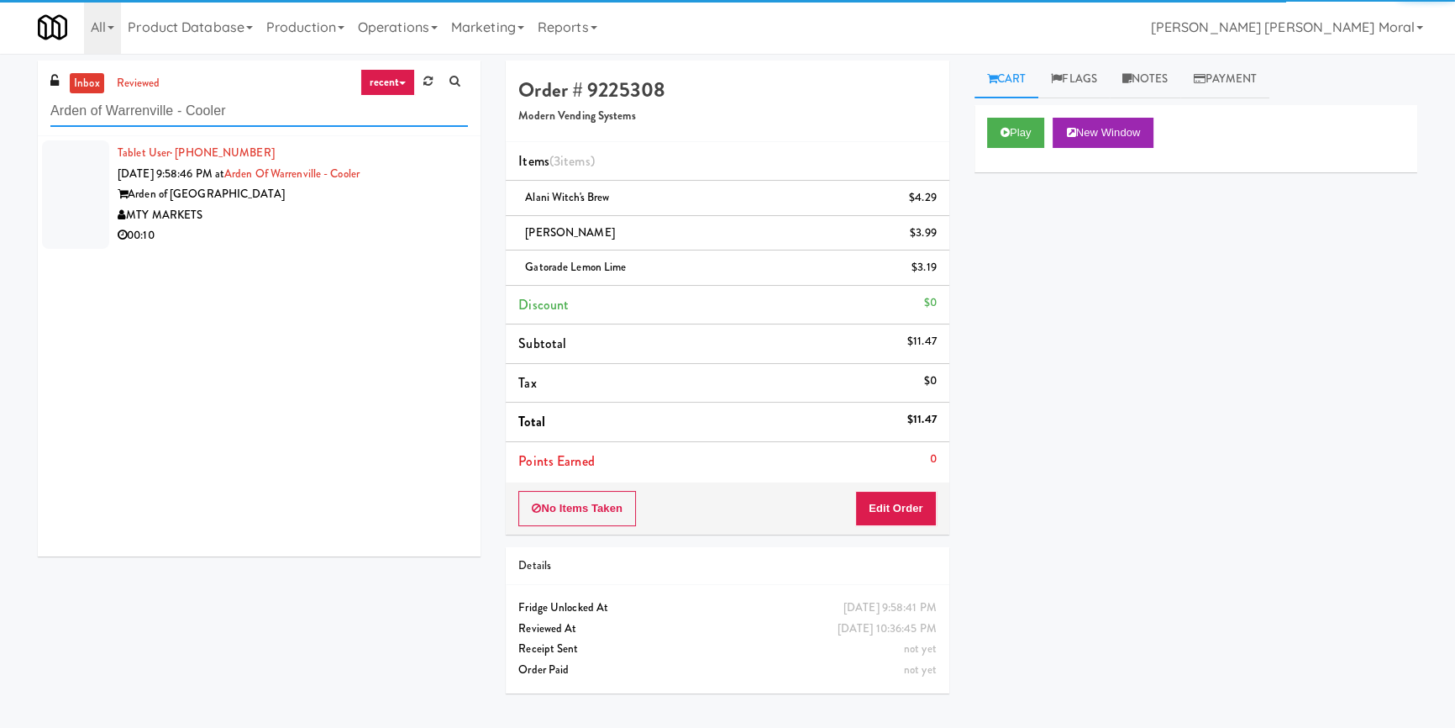
type input "Arden of Warrenville - Cooler"
click at [386, 208] on div "MTY MARKETS" at bounding box center [293, 215] width 350 height 21
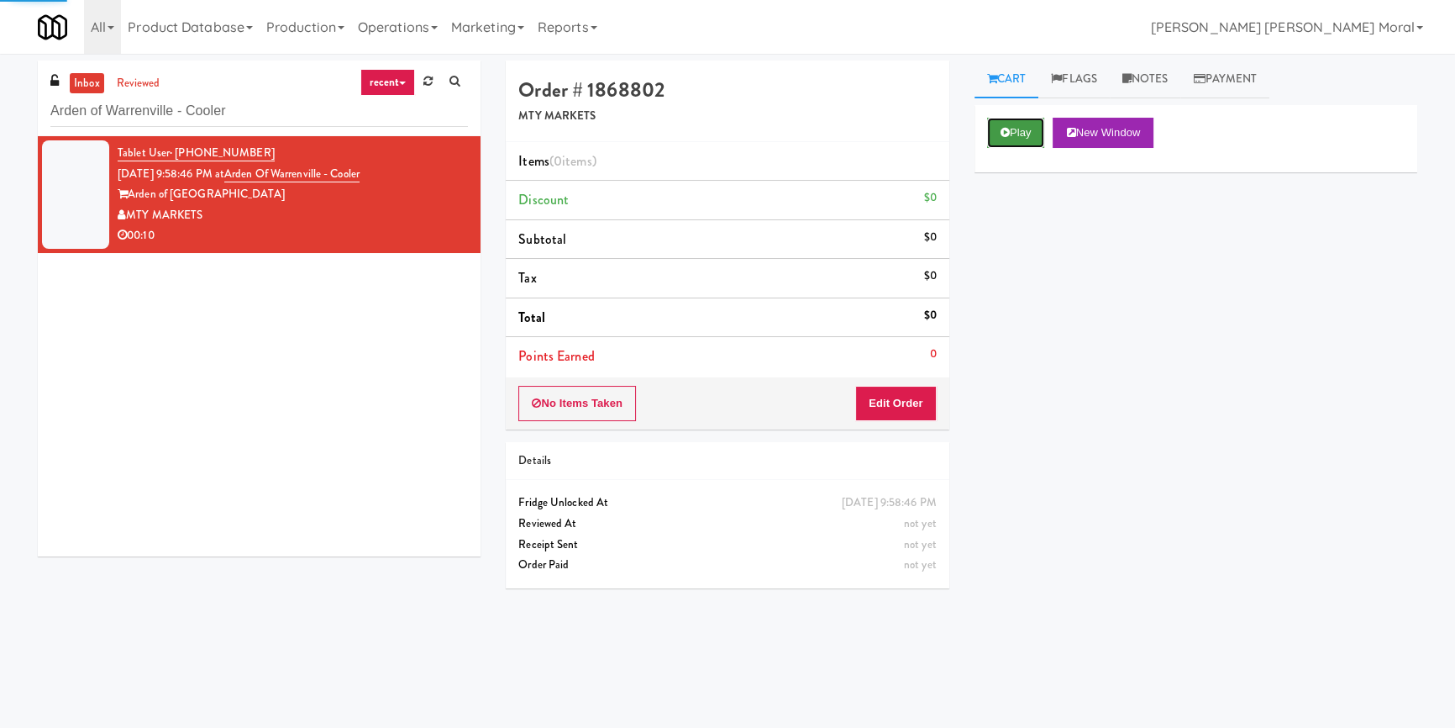
click at [1016, 123] on button "Play" at bounding box center [1016, 133] width 58 height 30
click at [1028, 249] on div "Play New Window Primary Flag Clear Flag if unable to determine what was taken o…" at bounding box center [1195, 420] width 443 height 630
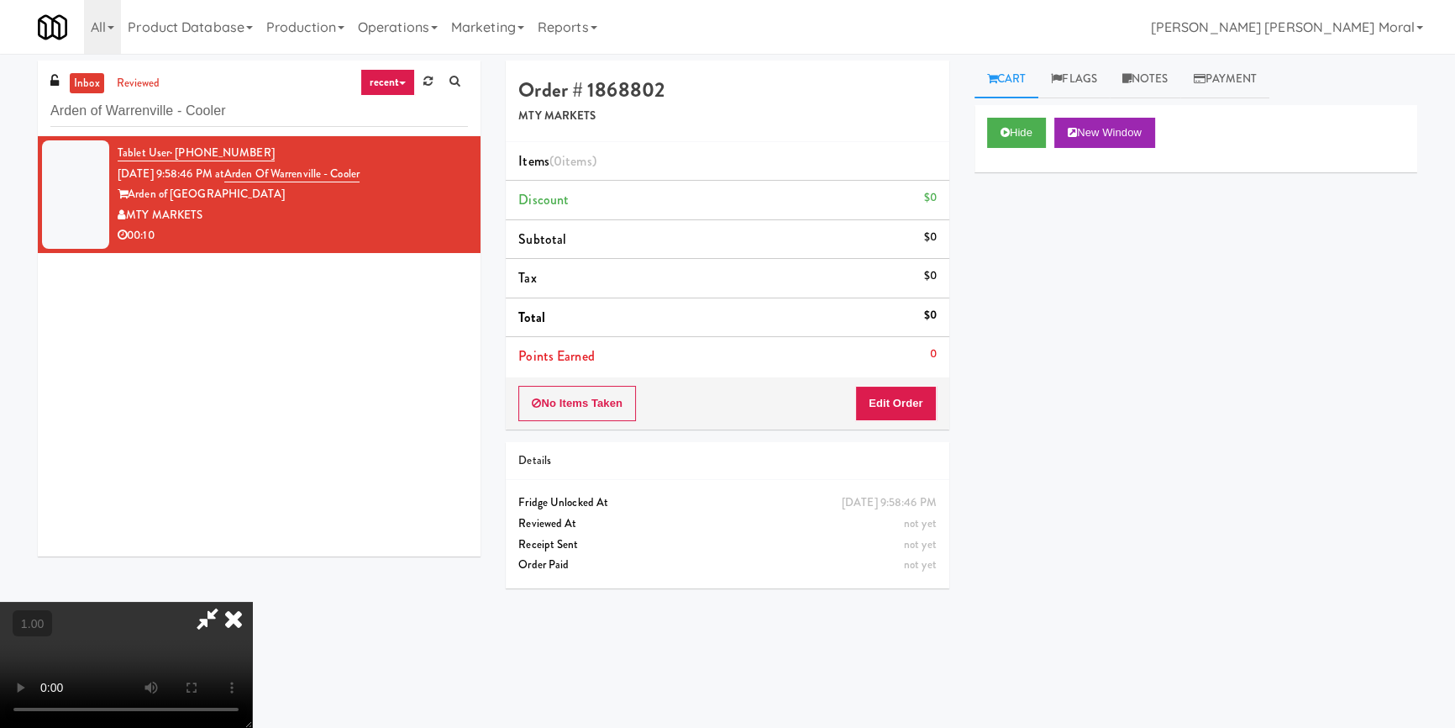
click at [252, 601] on video at bounding box center [126, 664] width 252 height 126
drag, startPoint x: 909, startPoint y: 415, endPoint x: 971, endPoint y: 297, distance: 133.8
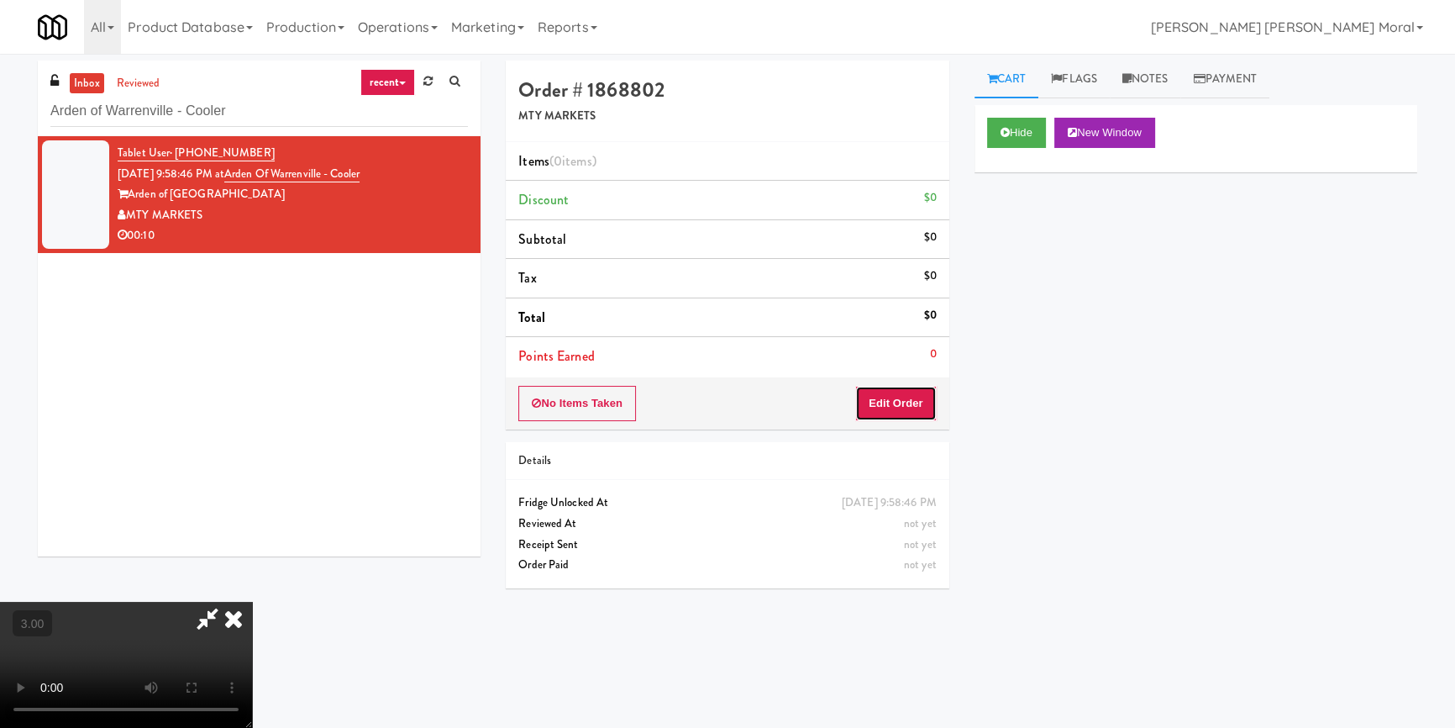
click at [909, 412] on button "Edit Order" at bounding box center [895, 403] width 81 height 35
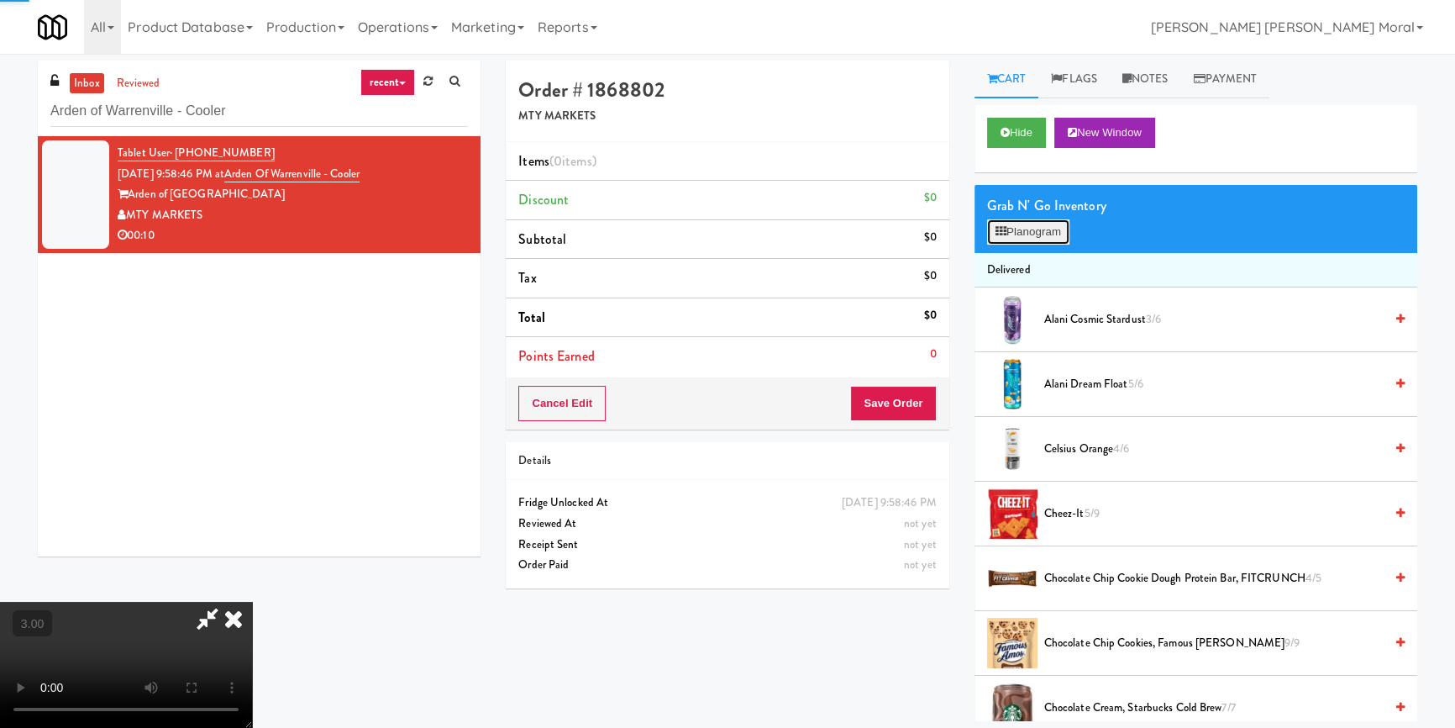
click at [1009, 226] on button "Planogram" at bounding box center [1028, 231] width 82 height 25
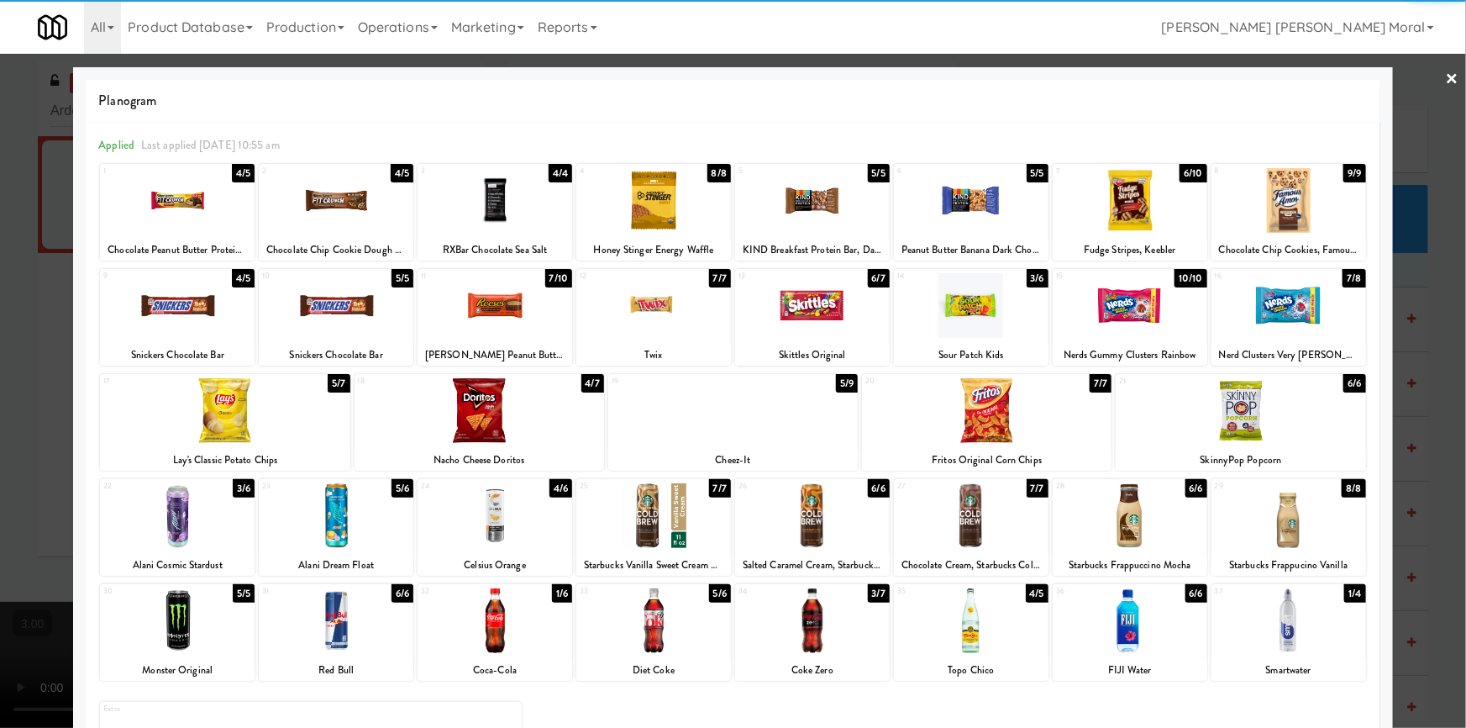
click at [319, 315] on div at bounding box center [336, 305] width 155 height 65
click at [675, 306] on div at bounding box center [653, 305] width 155 height 65
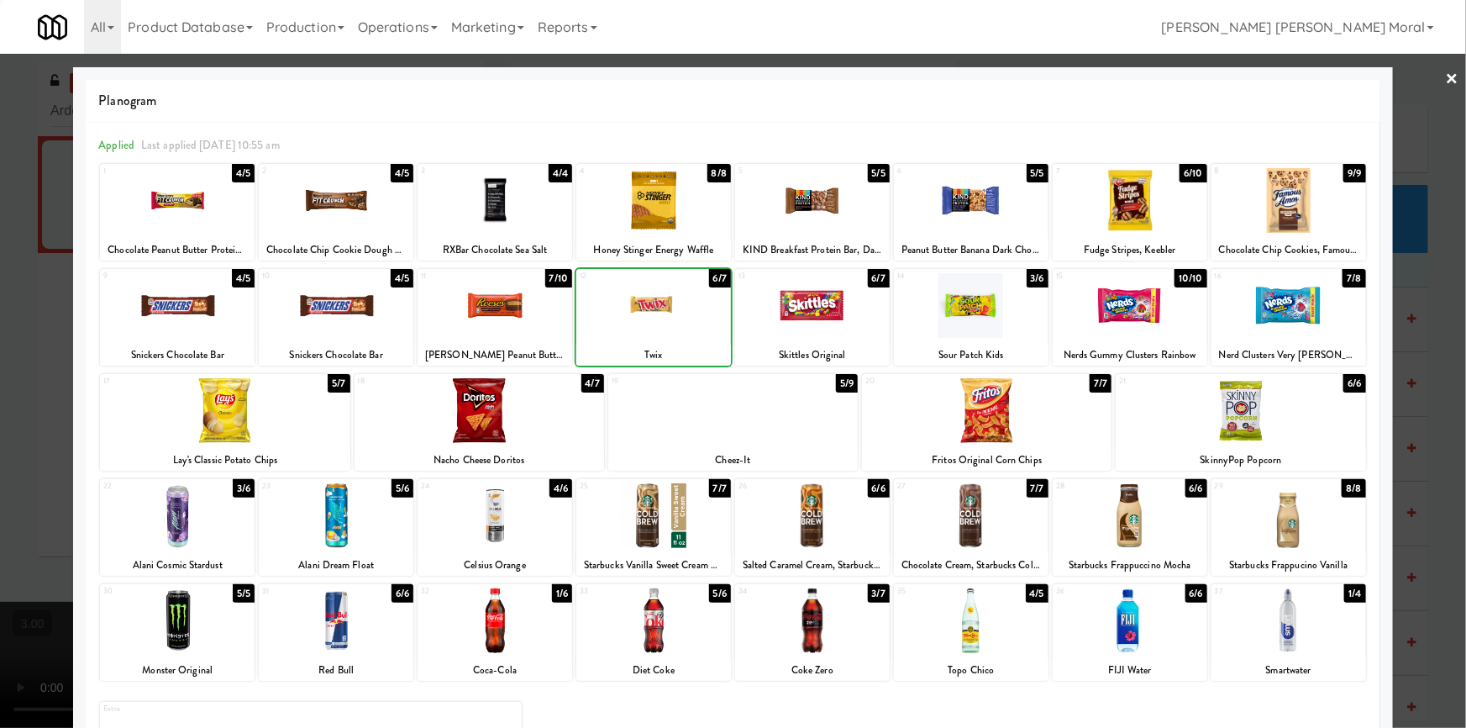
drag, startPoint x: 0, startPoint y: 307, endPoint x: 38, endPoint y: 318, distance: 39.1
click at [3, 309] on div at bounding box center [733, 364] width 1466 height 728
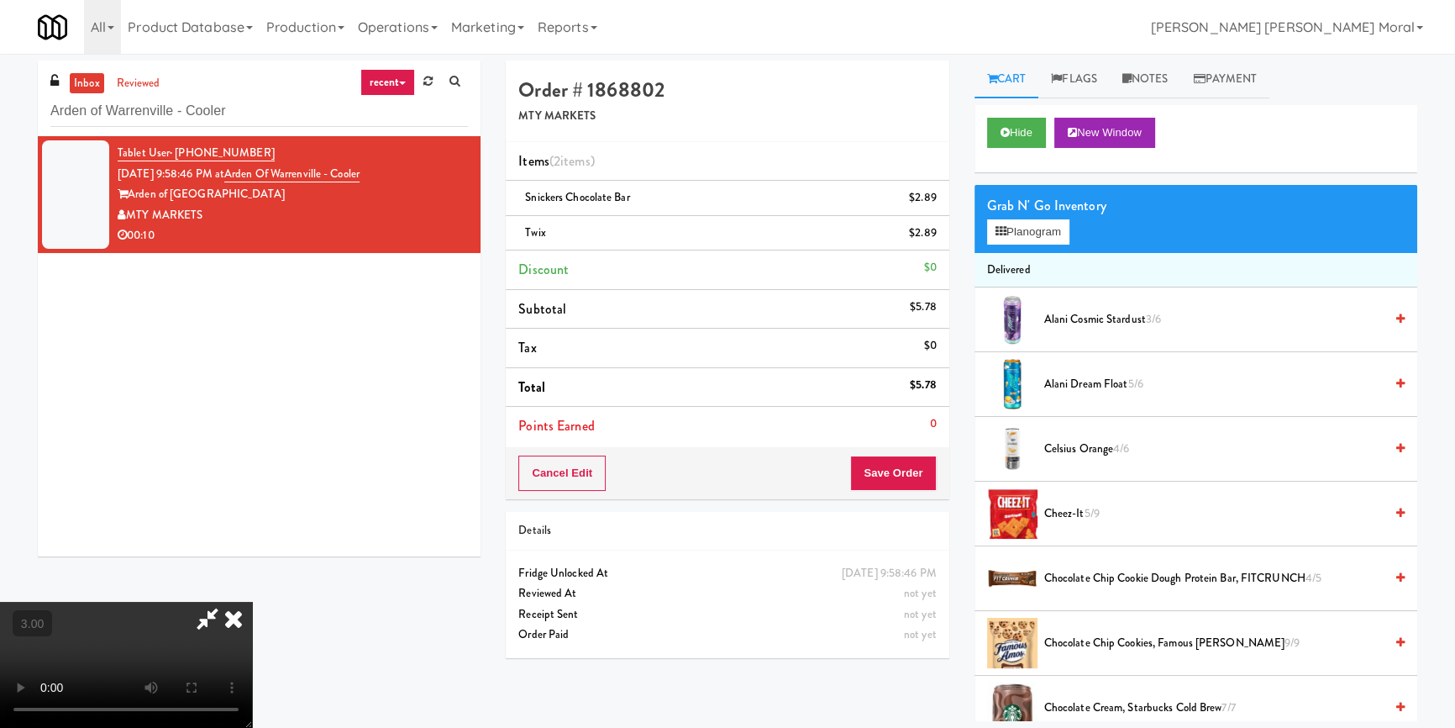
click at [890, 447] on div "Cancel Edit Save Order" at bounding box center [727, 473] width 443 height 52
click at [896, 468] on button "Save Order" at bounding box center [893, 472] width 86 height 35
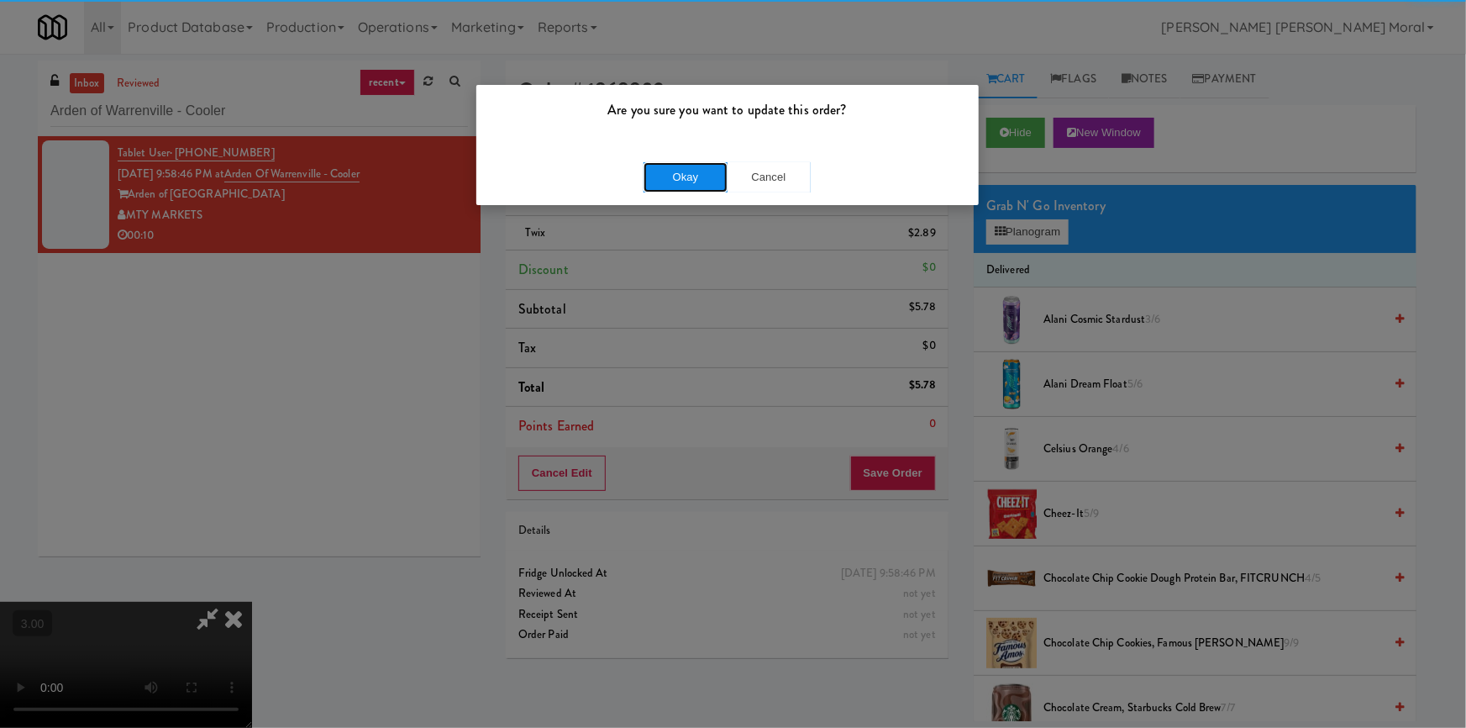
click at [683, 164] on button "Okay" at bounding box center [685, 177] width 84 height 30
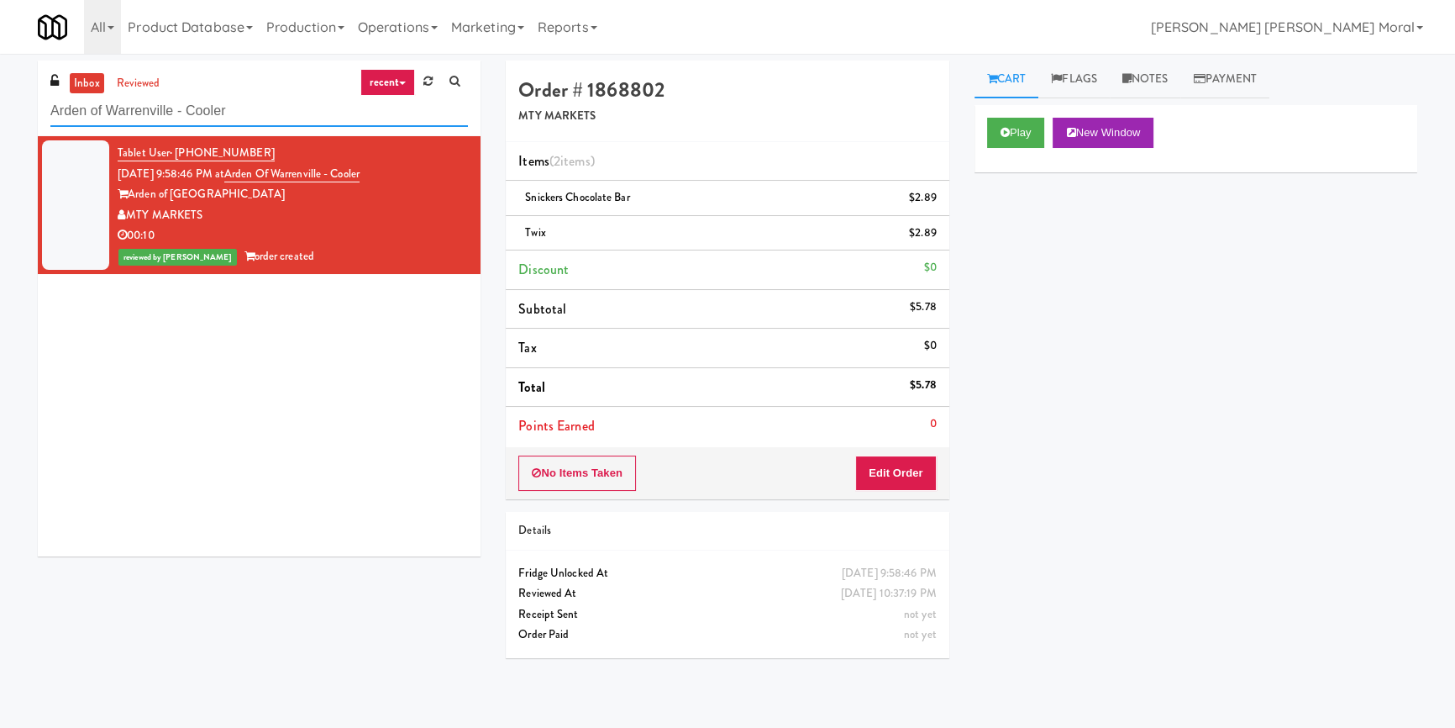
click at [182, 113] on input "Arden of Warrenville - Cooler" at bounding box center [259, 111] width 418 height 31
paste input "Elara - Cooler - Right"
click at [182, 113] on input "Elara - Cooler - Right" at bounding box center [259, 111] width 418 height 31
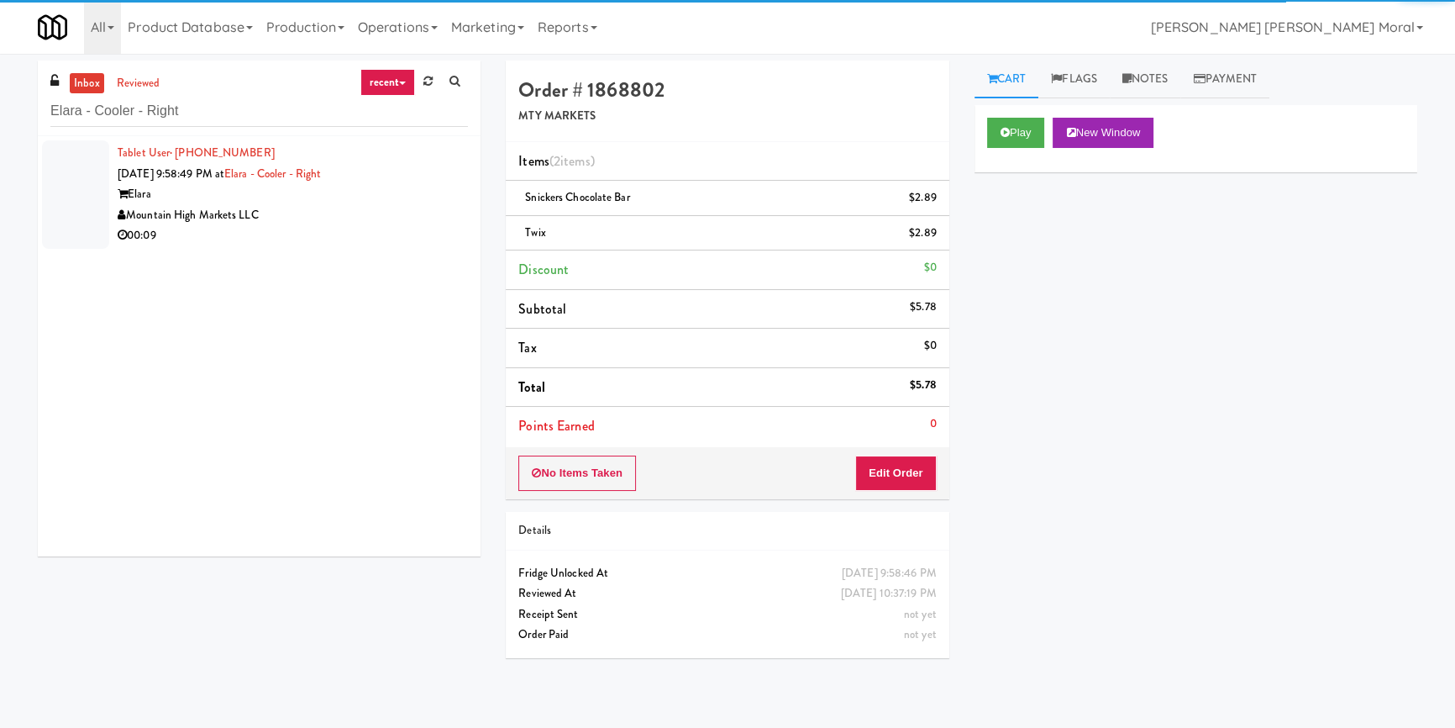
click at [425, 219] on div "Mountain High Markets LLC" at bounding box center [293, 215] width 350 height 21
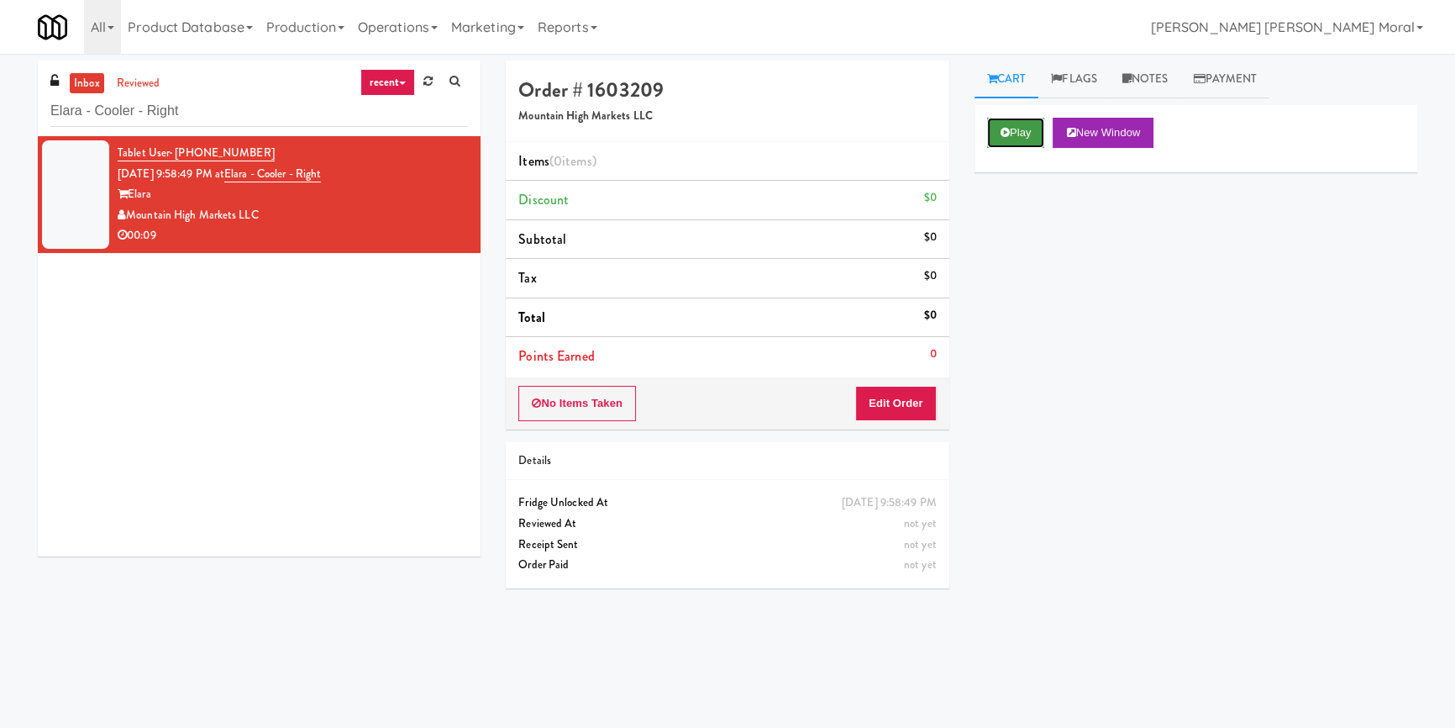
click at [1027, 137] on button "Play" at bounding box center [1016, 133] width 58 height 30
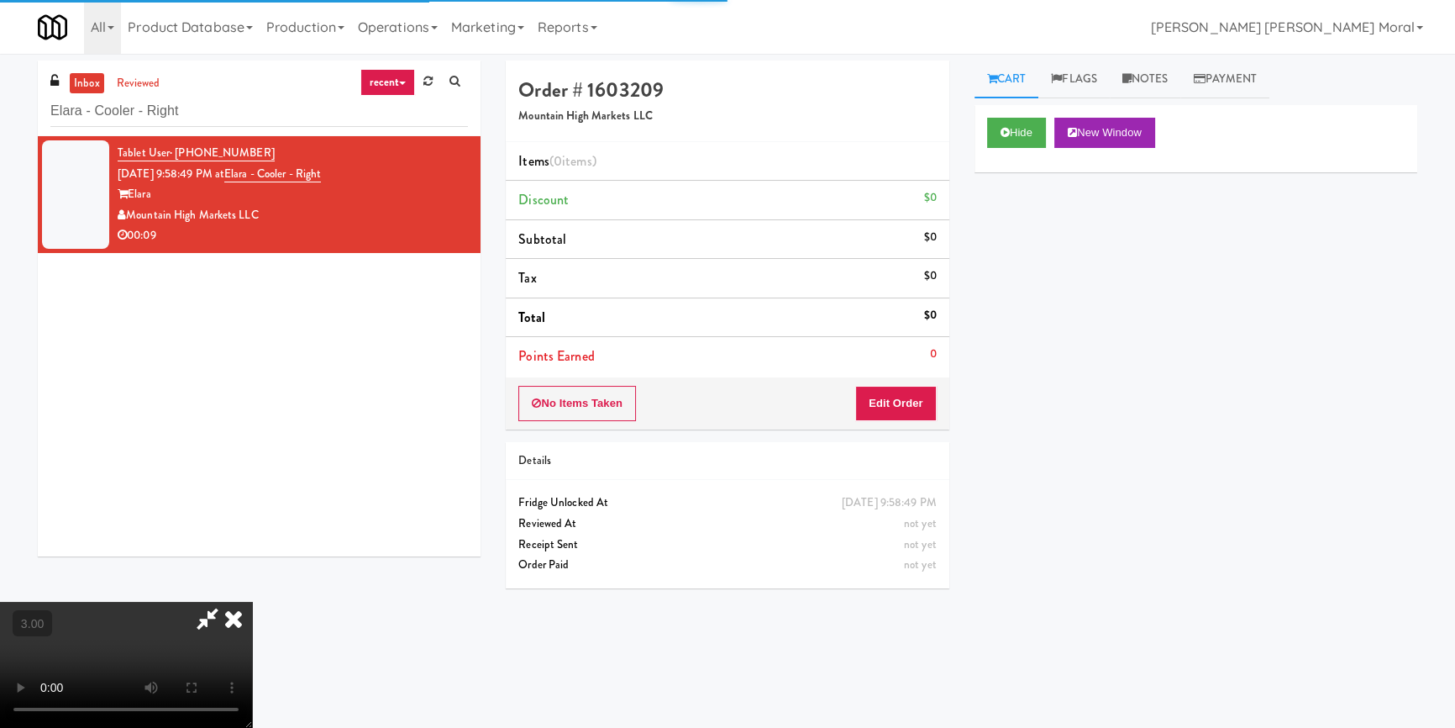
click at [1037, 234] on div "Hide New Window Primary Flag Clear Flag if unable to determine what was taken o…" at bounding box center [1195, 420] width 443 height 630
click at [1108, 393] on div "Hide New Window Primary Flag Clear Flag if unable to determine what was taken o…" at bounding box center [1195, 420] width 443 height 630
click at [252, 601] on video at bounding box center [126, 664] width 252 height 126
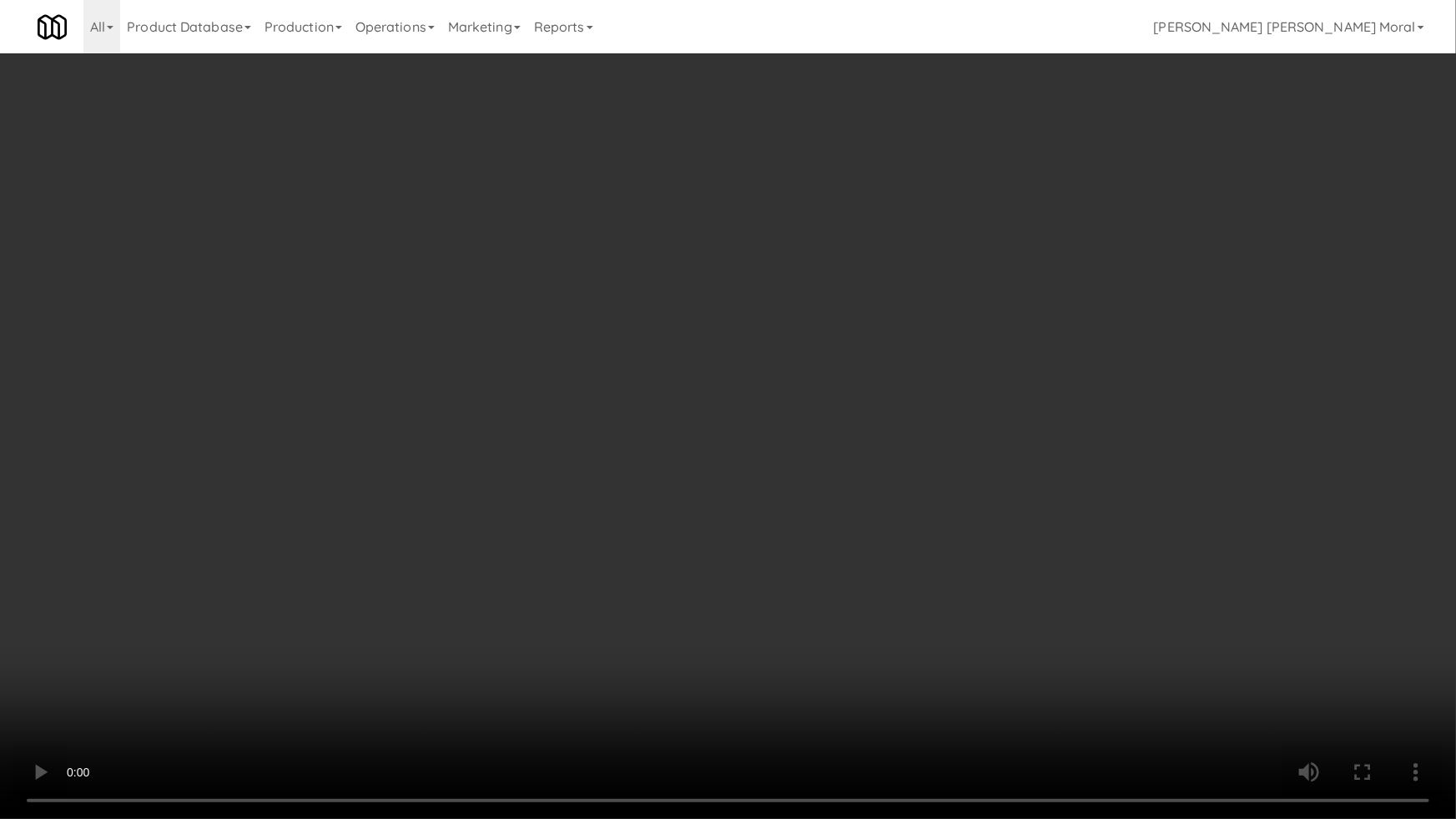
click at [921, 435] on video at bounding box center [728, 409] width 1456 height 819
click at [944, 427] on video at bounding box center [728, 409] width 1456 height 819
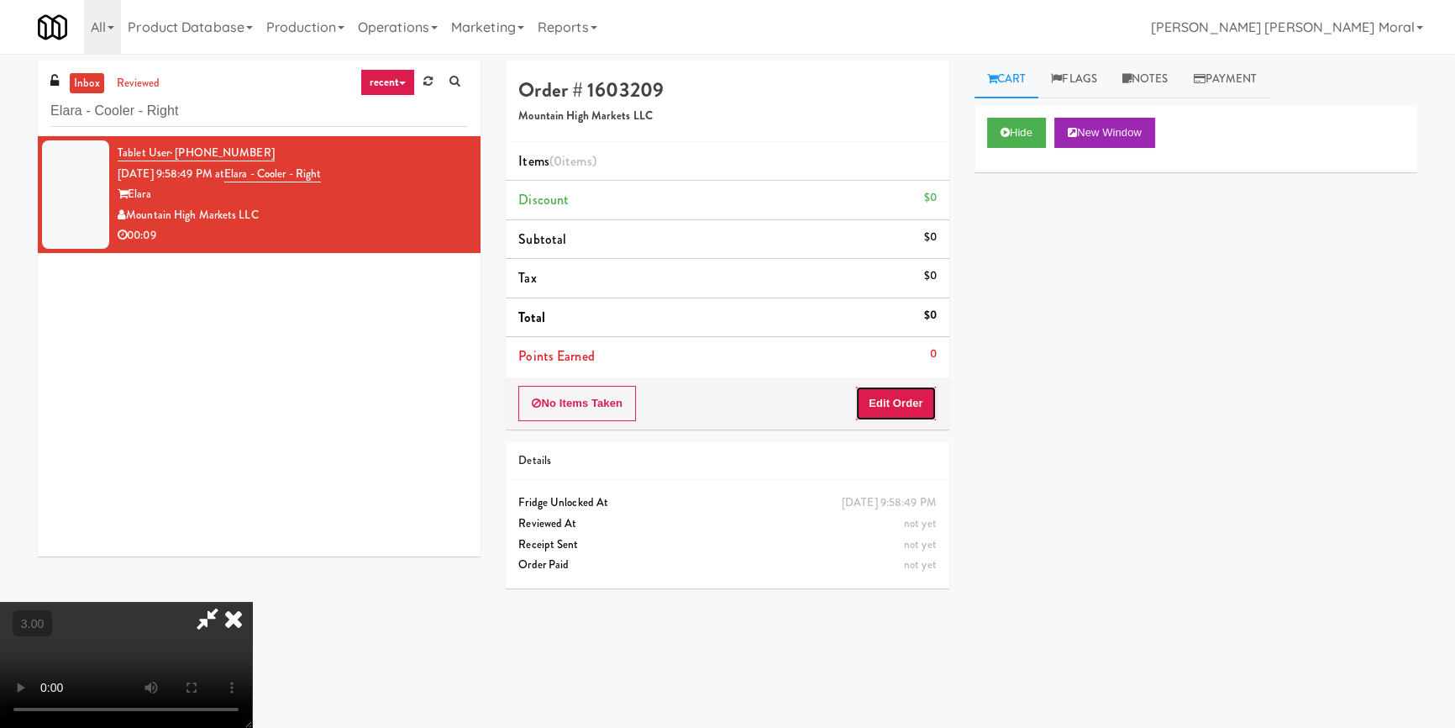
drag, startPoint x: 911, startPoint y: 401, endPoint x: 972, endPoint y: 320, distance: 100.8
click at [913, 397] on button "Edit Order" at bounding box center [895, 403] width 81 height 35
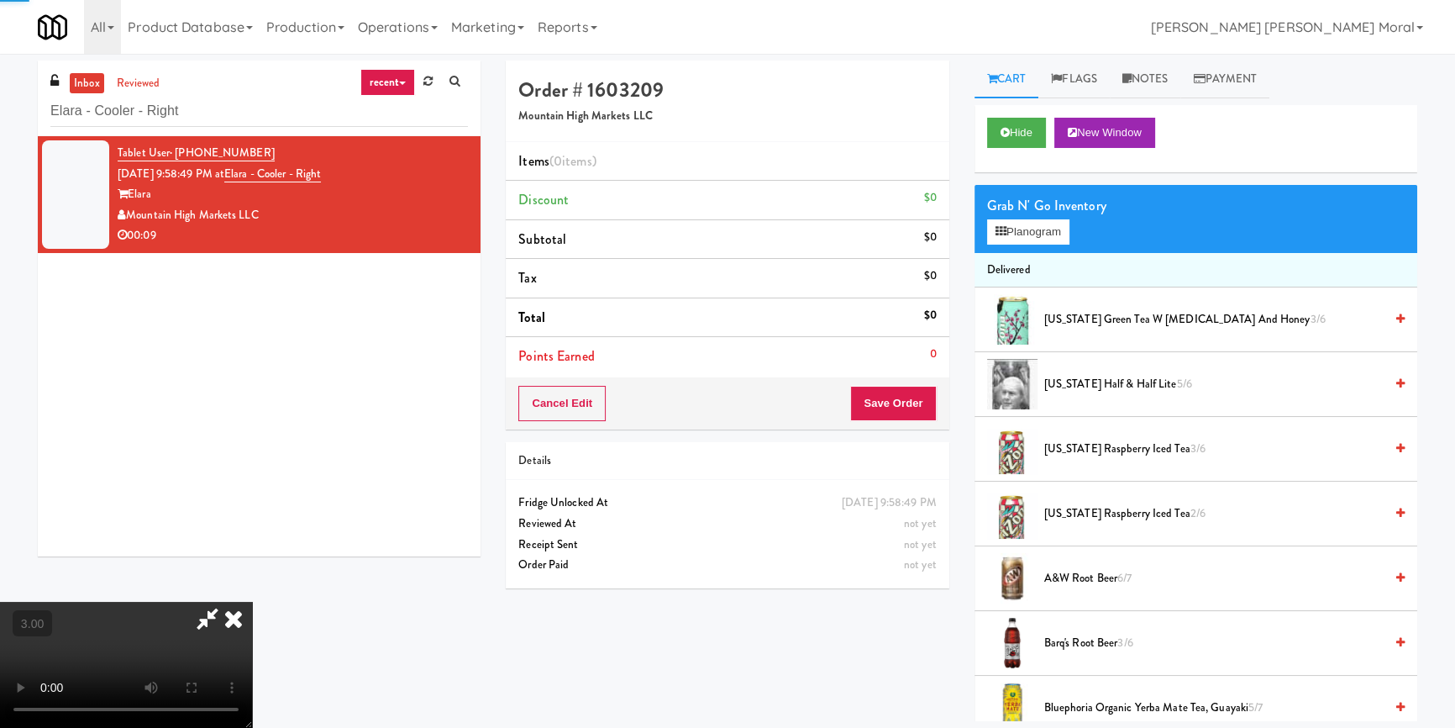
click at [1026, 235] on button "Planogram" at bounding box center [1028, 231] width 82 height 25
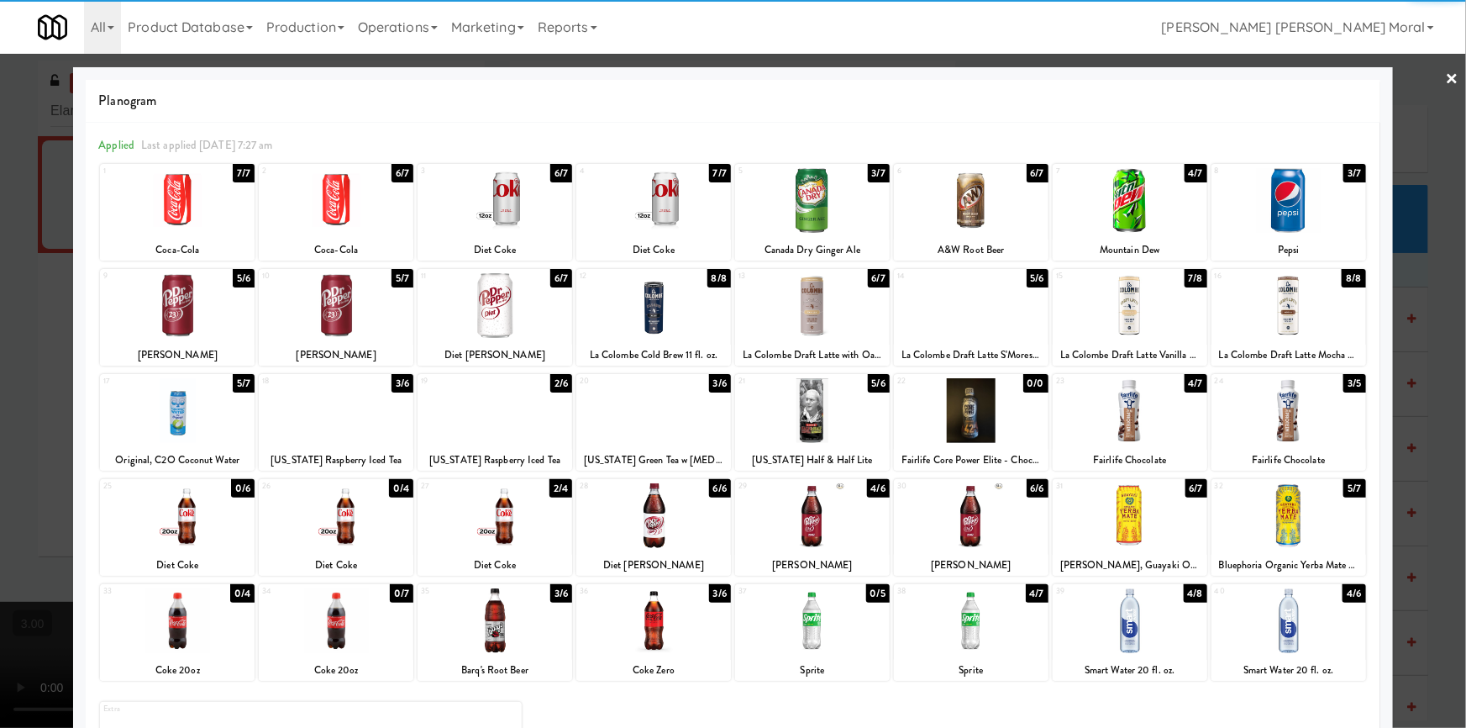
drag, startPoint x: 338, startPoint y: 321, endPoint x: 585, endPoint y: 302, distance: 247.7
click at [338, 320] on div at bounding box center [336, 305] width 155 height 65
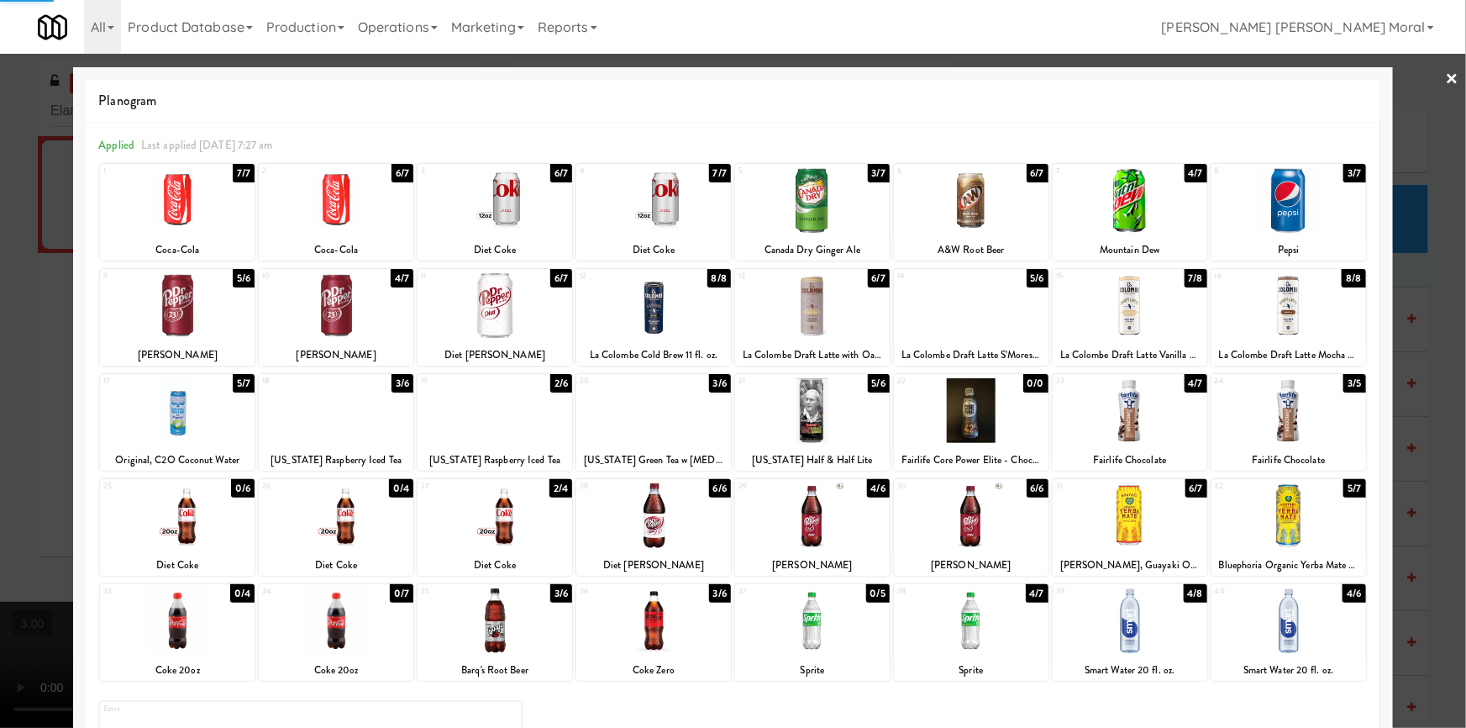
click at [838, 227] on div at bounding box center [812, 200] width 155 height 65
click at [0, 419] on div at bounding box center [733, 364] width 1466 height 728
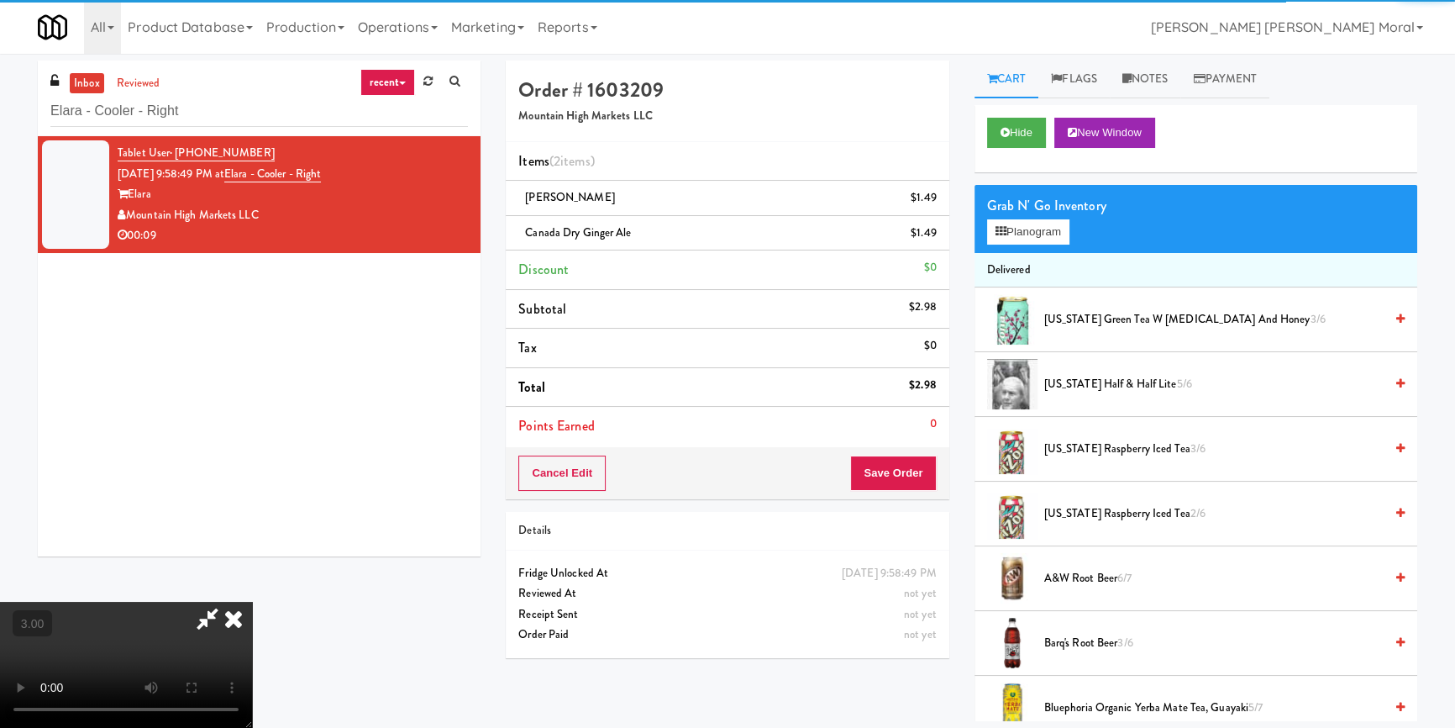
click at [252, 601] on video at bounding box center [126, 664] width 252 height 126
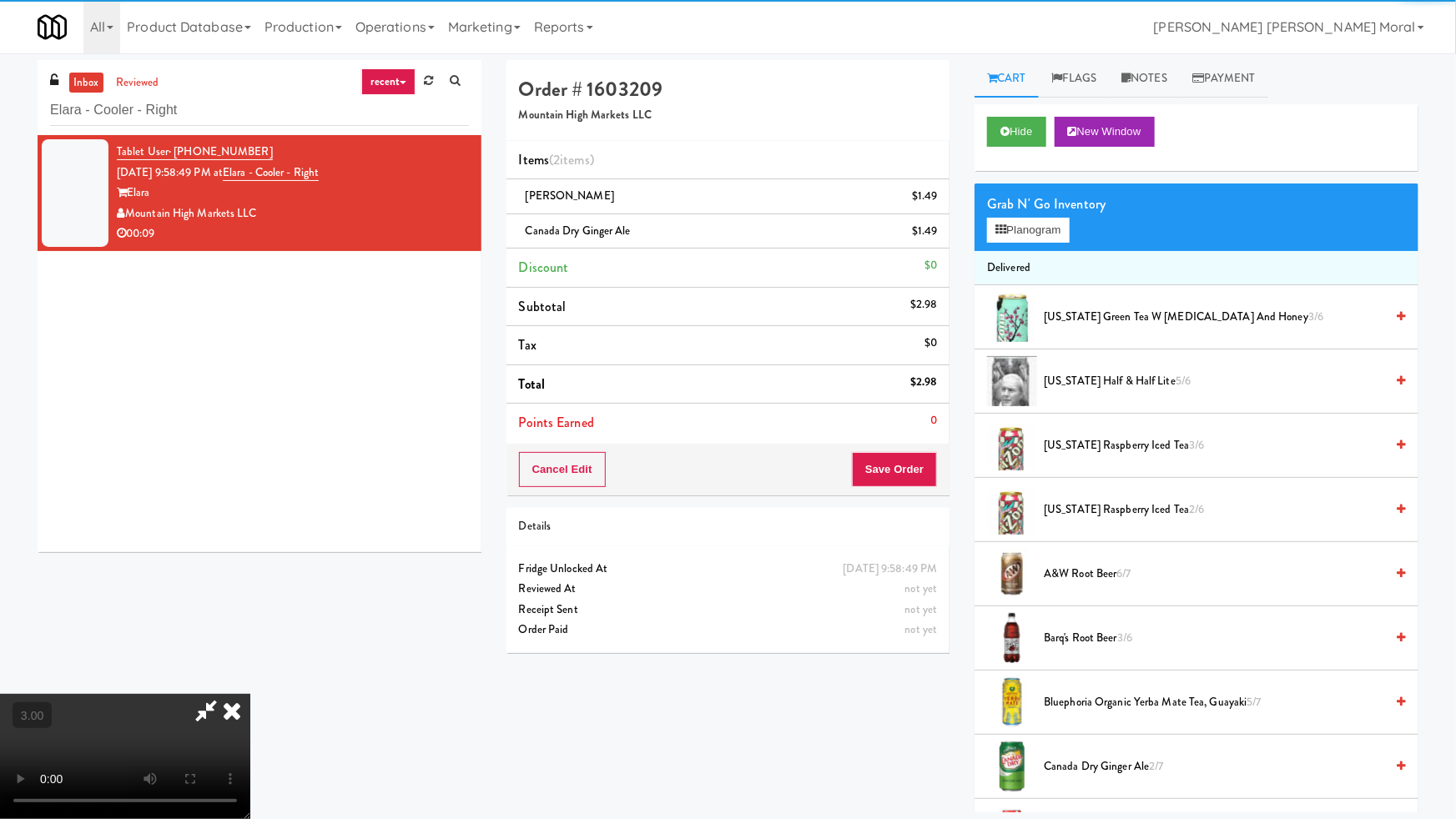
click at [250, 694] on video at bounding box center [125, 756] width 250 height 125
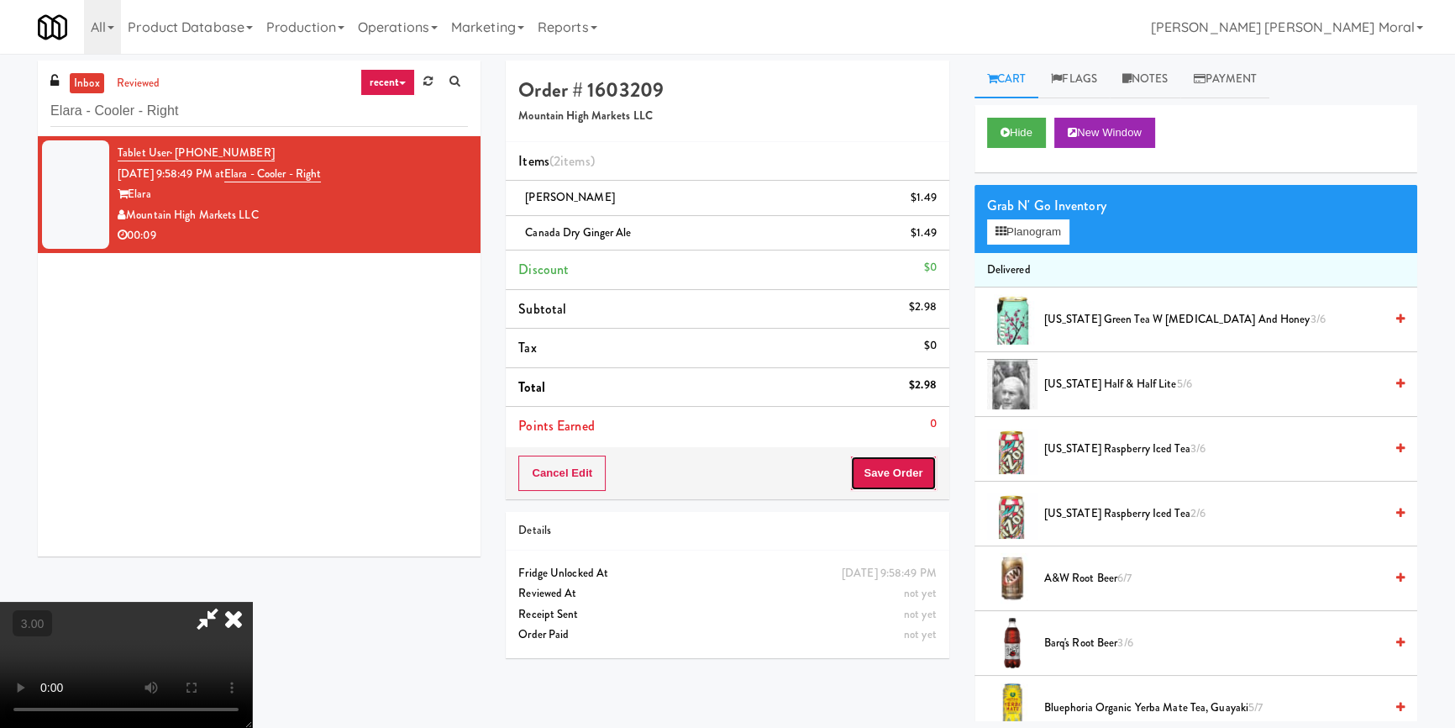
click at [922, 477] on button "Save Order" at bounding box center [893, 472] width 86 height 35
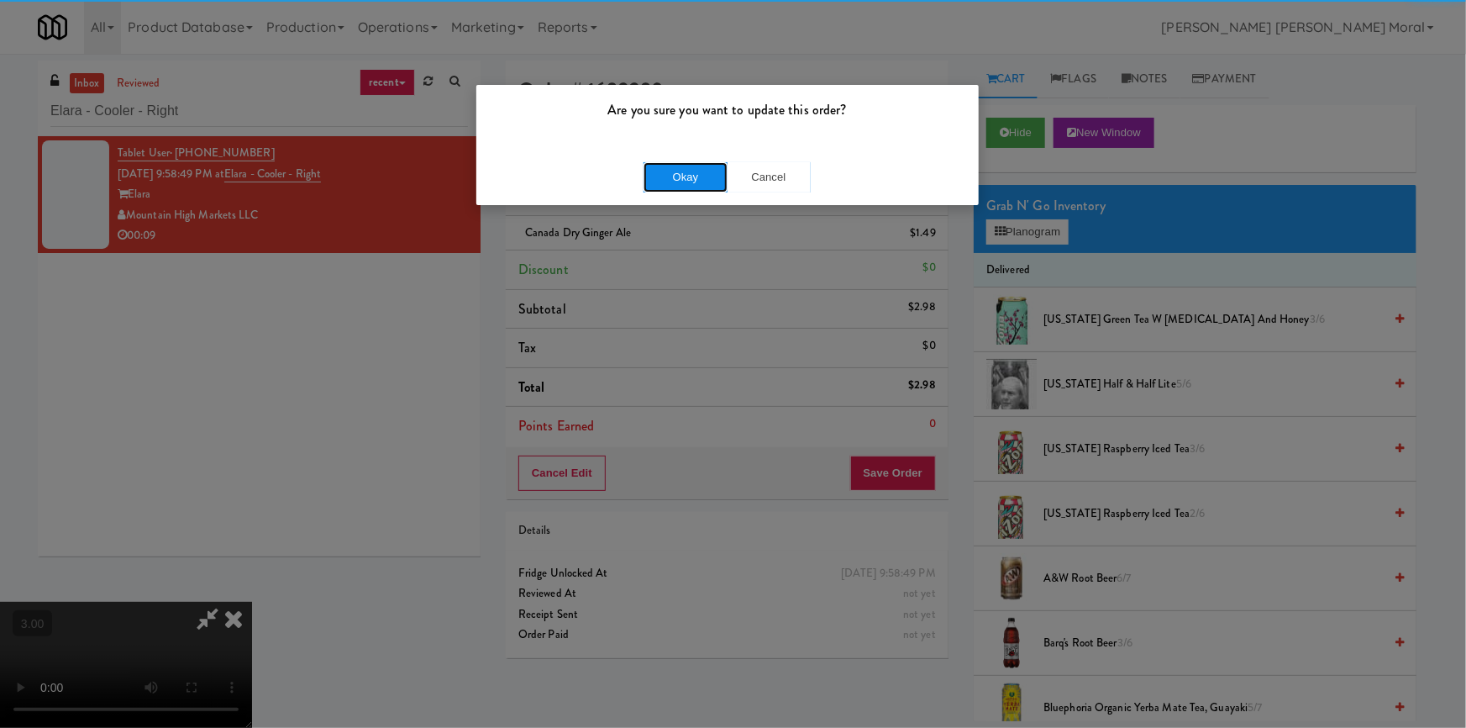
click at [680, 175] on button "Okay" at bounding box center [685, 177] width 84 height 30
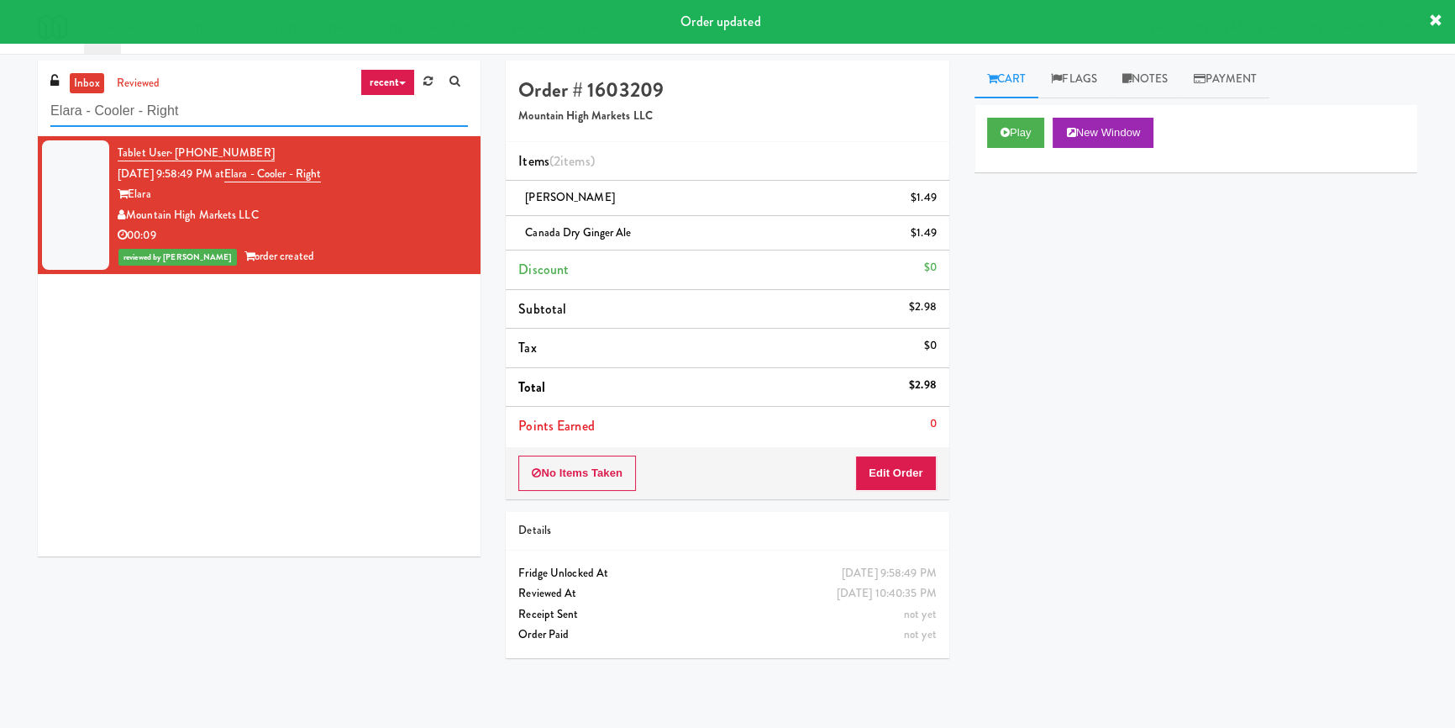
click at [198, 107] on input "Elara - Cooler - Right" at bounding box center [259, 111] width 418 height 31
paste input "Park Place"
click at [198, 107] on input "Park Place - Cooler - Right" at bounding box center [259, 111] width 418 height 31
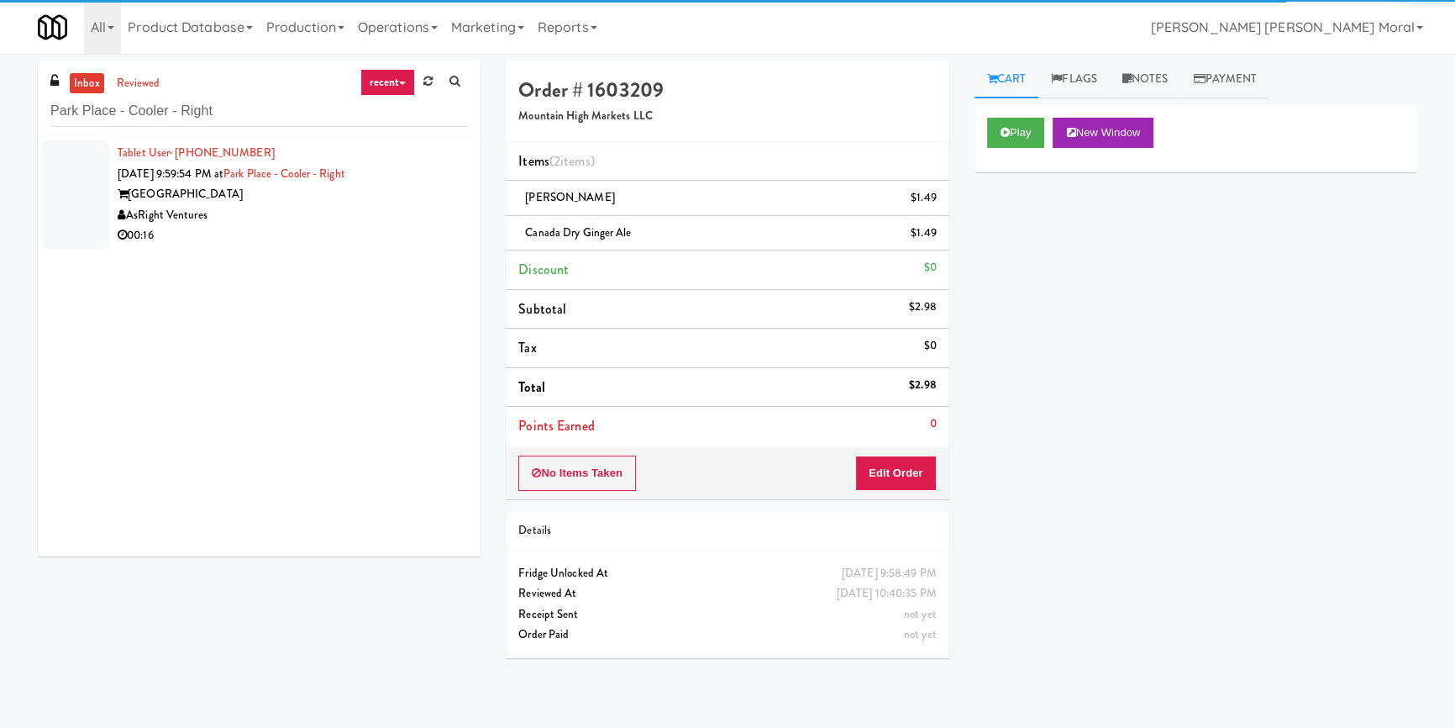
click at [329, 222] on div "AsRight Ventures" at bounding box center [293, 215] width 350 height 21
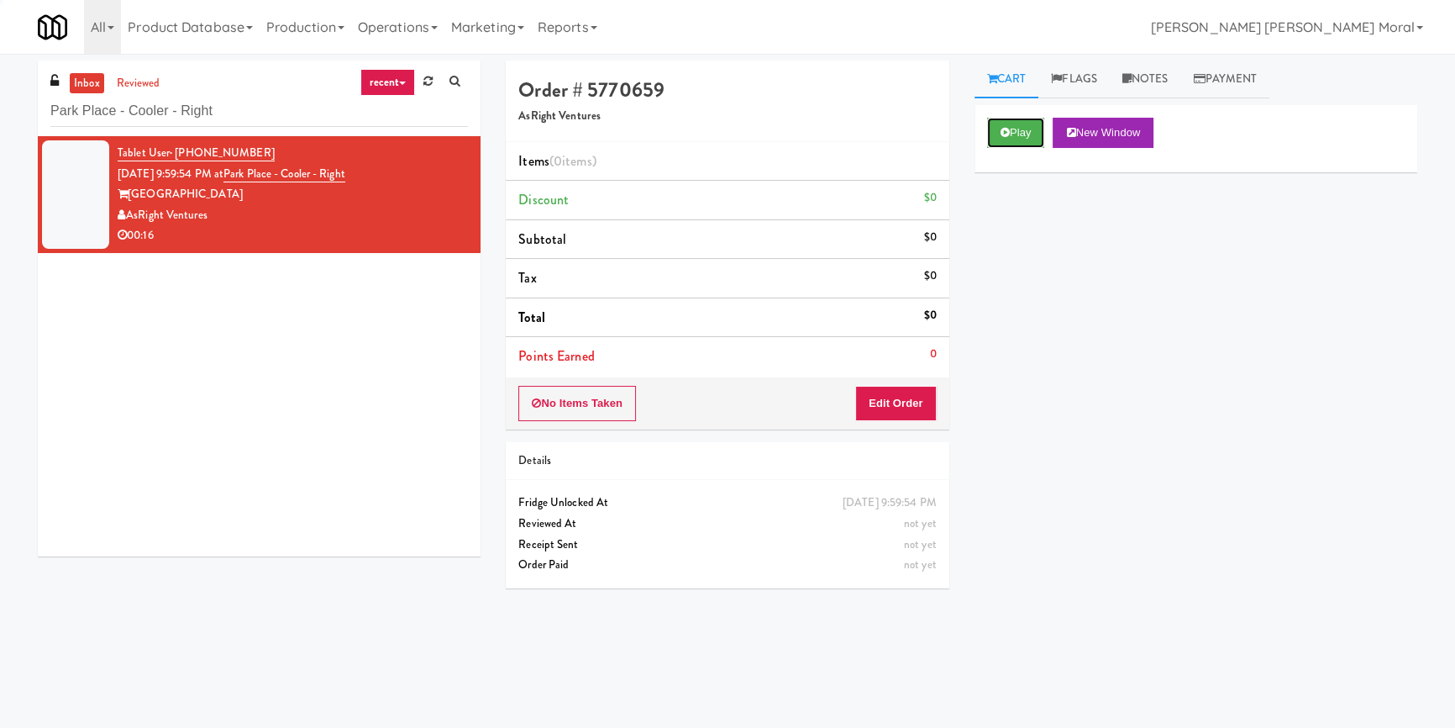
click at [1009, 135] on button "Play" at bounding box center [1016, 133] width 58 height 30
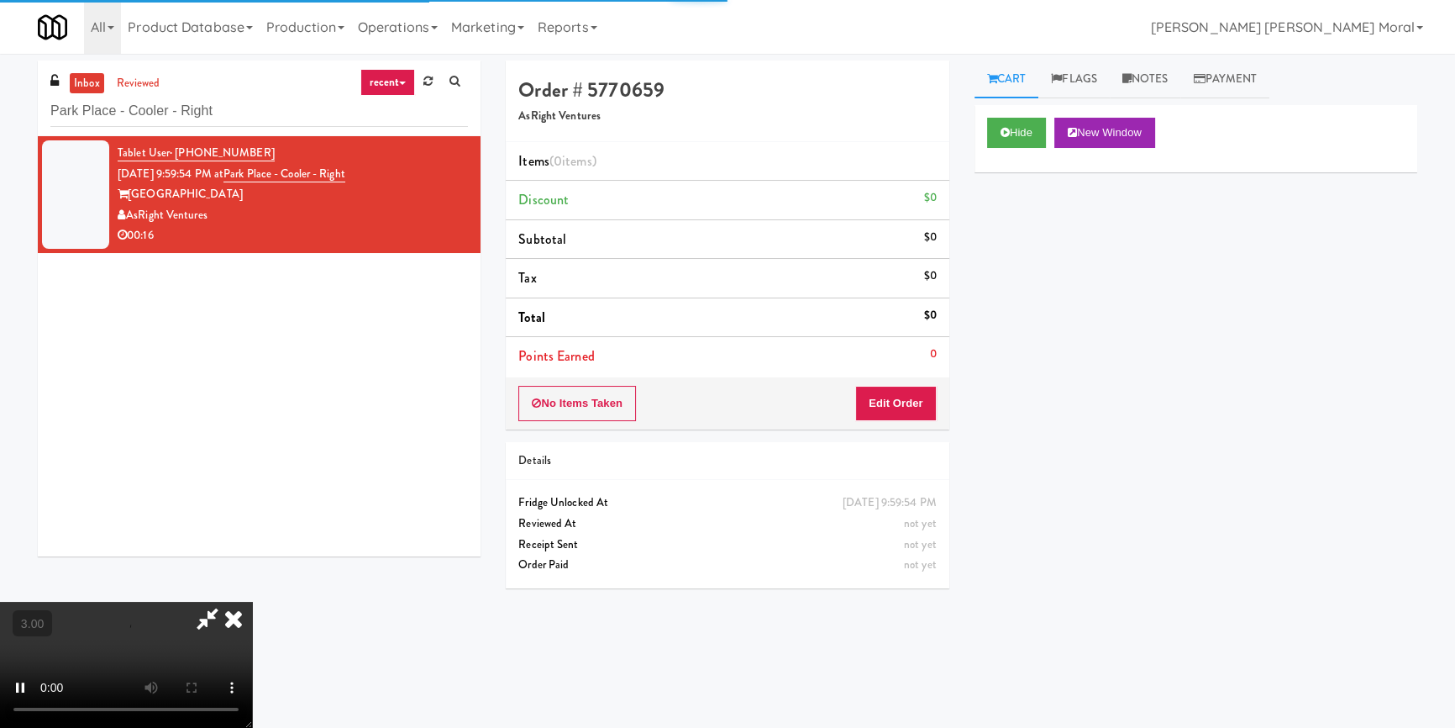
click at [1014, 197] on div "Hide New Window Primary Flag Clear Flag if unable to determine what was taken o…" at bounding box center [1195, 420] width 443 height 630
click at [252, 601] on video at bounding box center [126, 664] width 252 height 126
drag, startPoint x: 913, startPoint y: 400, endPoint x: 966, endPoint y: 327, distance: 90.2
click at [913, 398] on button "Edit Order" at bounding box center [895, 403] width 81 height 35
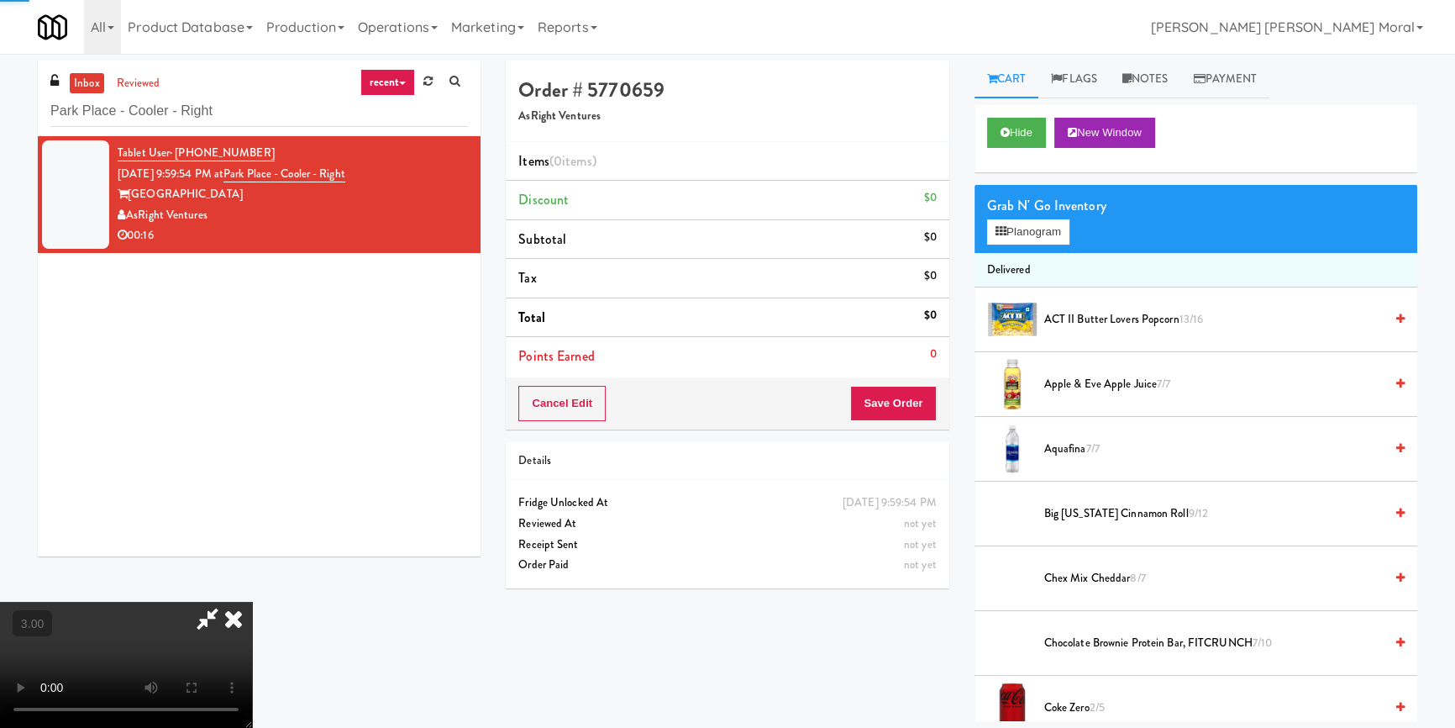
click at [1037, 228] on button "Planogram" at bounding box center [1028, 231] width 82 height 25
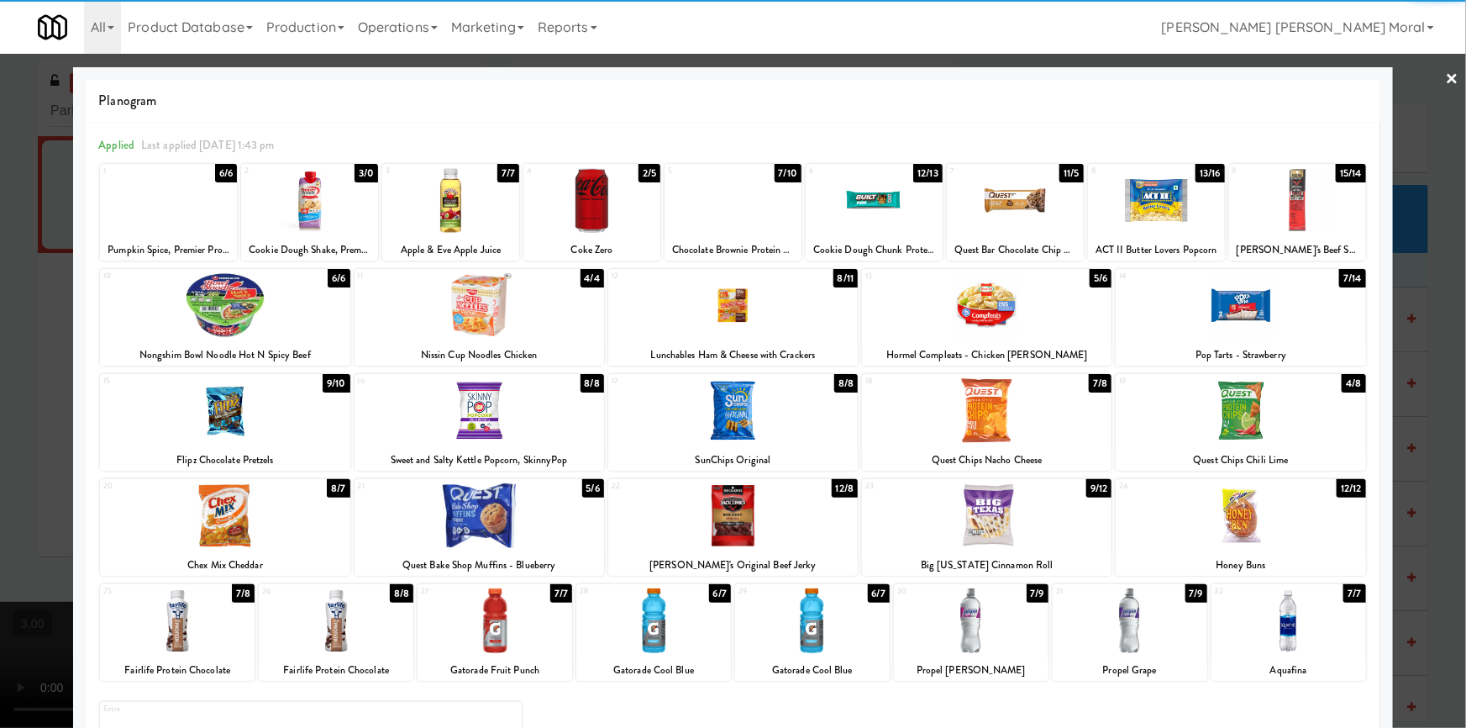
click at [964, 628] on div at bounding box center [971, 620] width 155 height 65
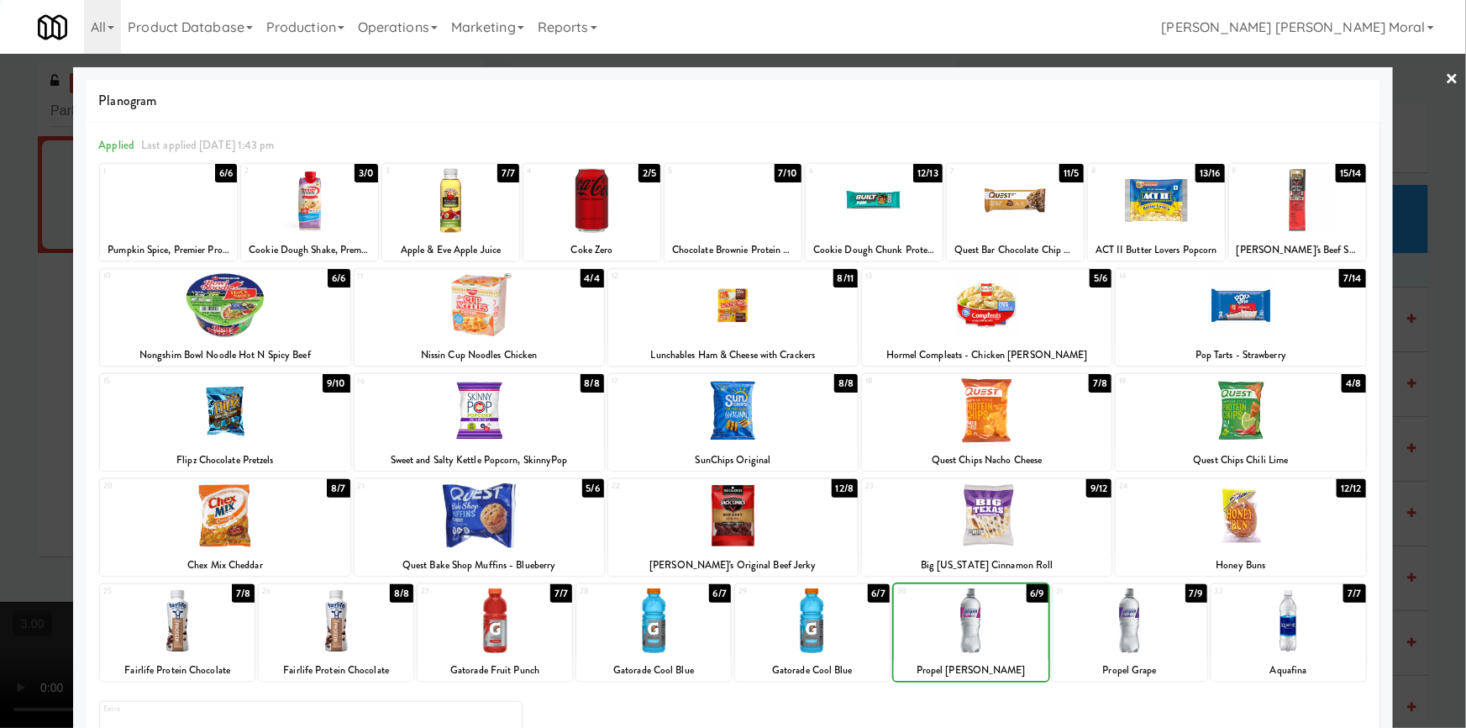
click at [1, 406] on div at bounding box center [733, 364] width 1466 height 728
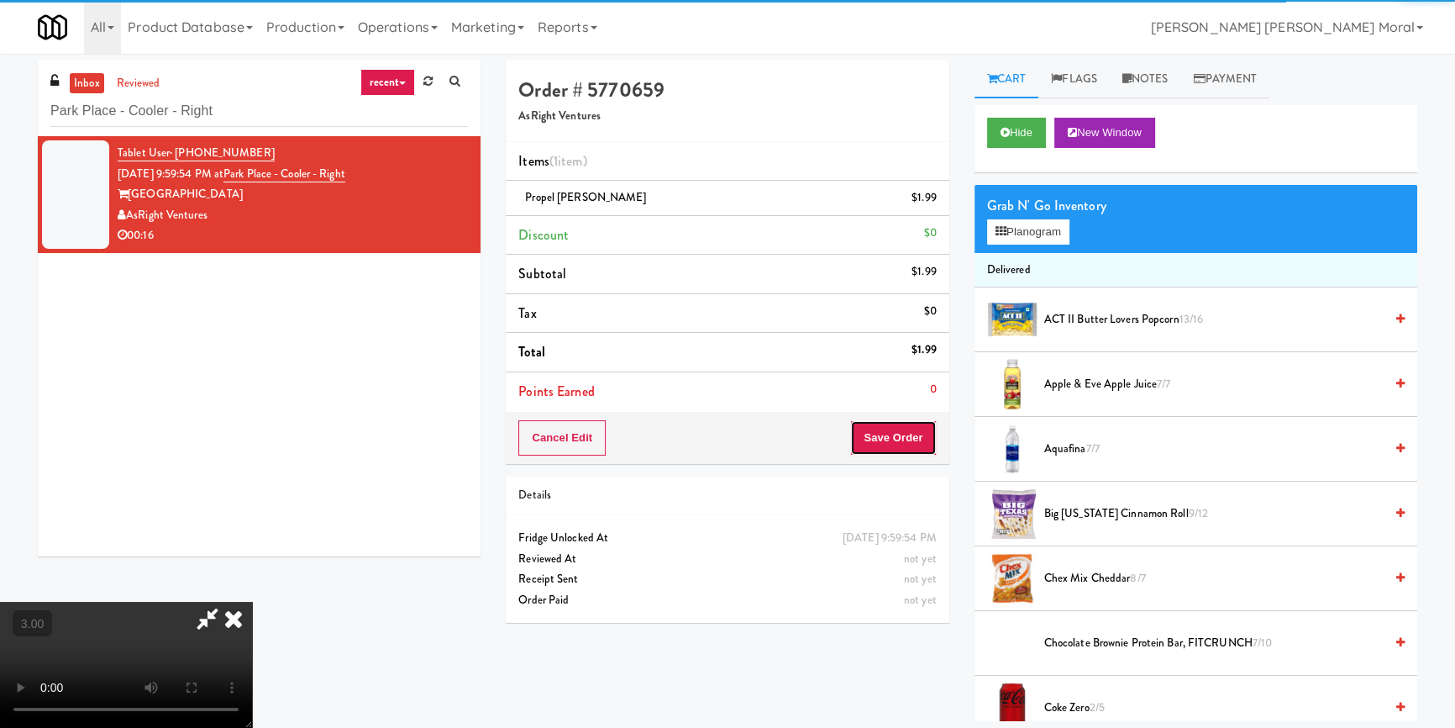
click at [912, 446] on button "Save Order" at bounding box center [893, 437] width 86 height 35
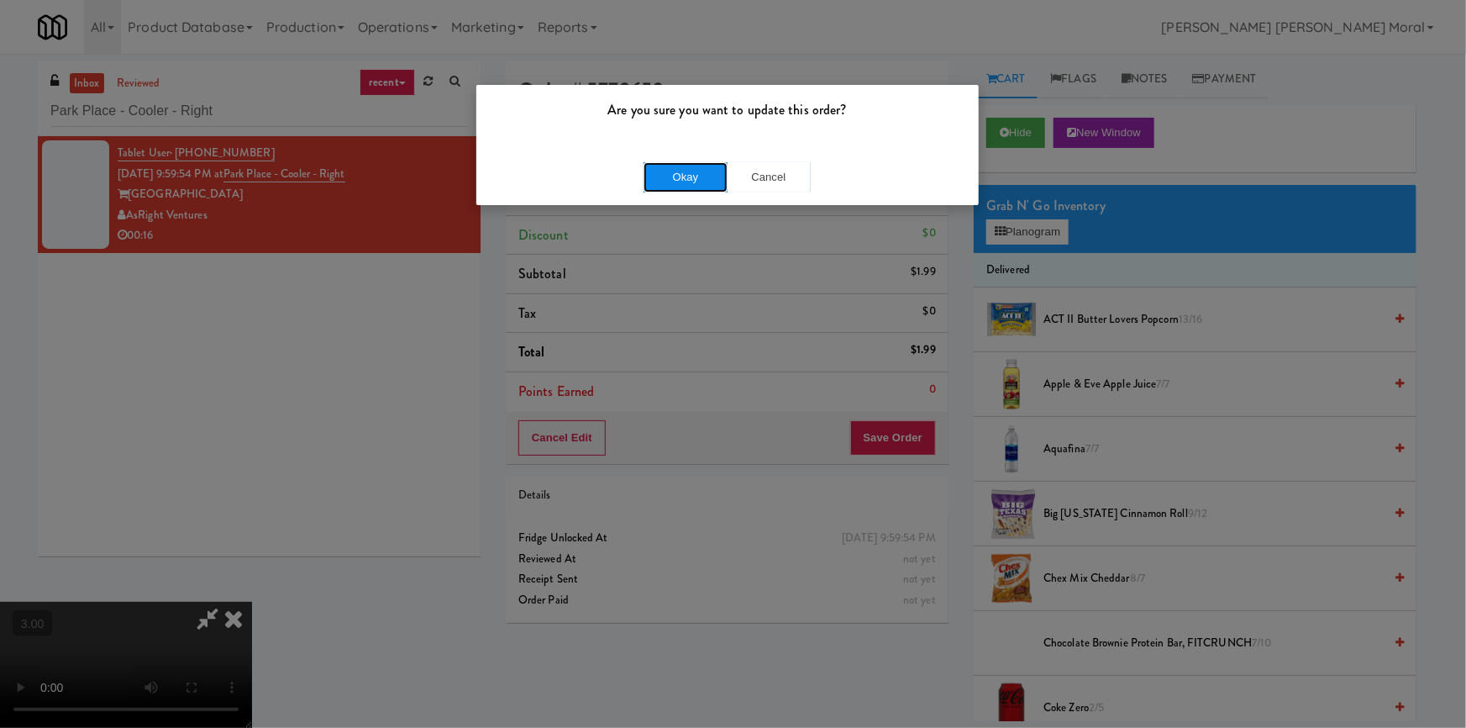
click at [691, 168] on button "Okay" at bounding box center [685, 177] width 84 height 30
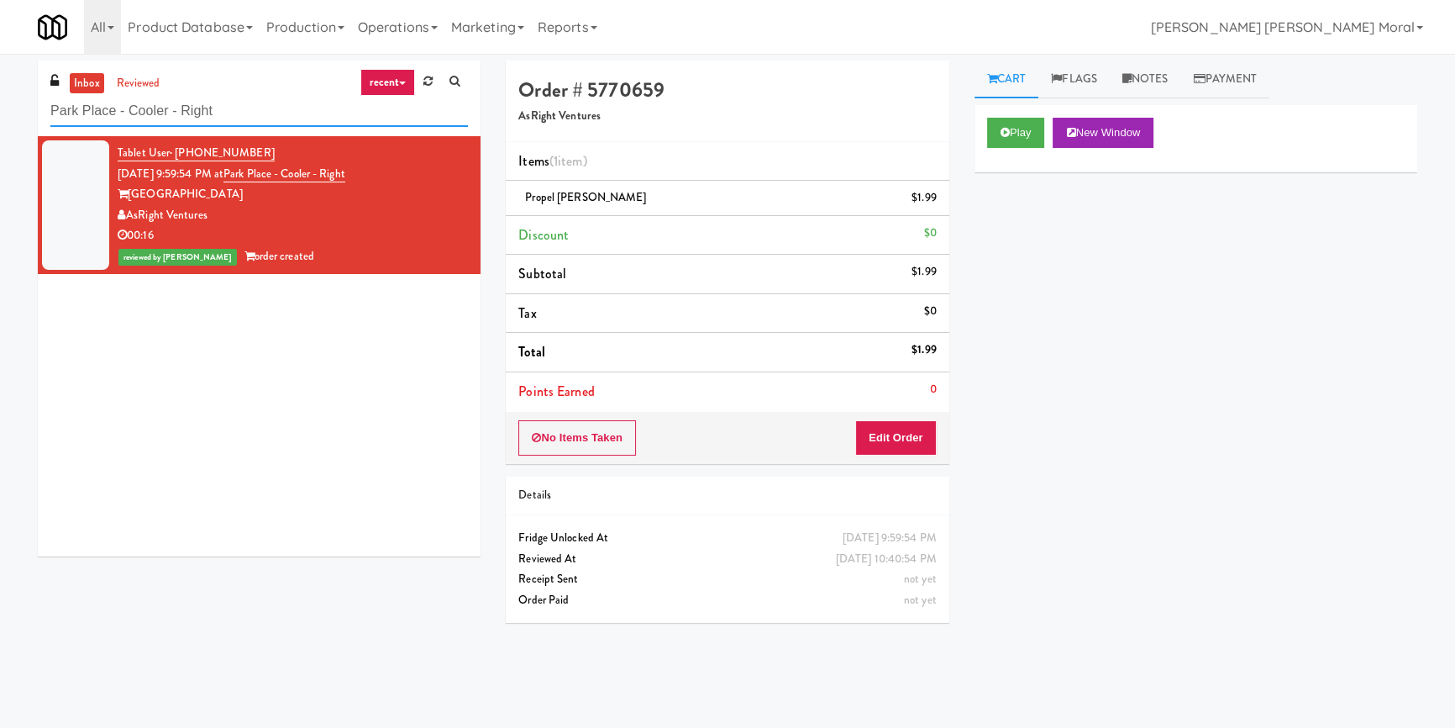
click at [197, 99] on input "Park Place - Cooler - Right" at bounding box center [259, 111] width 418 height 31
paste input "hase II - Combo Cooler"
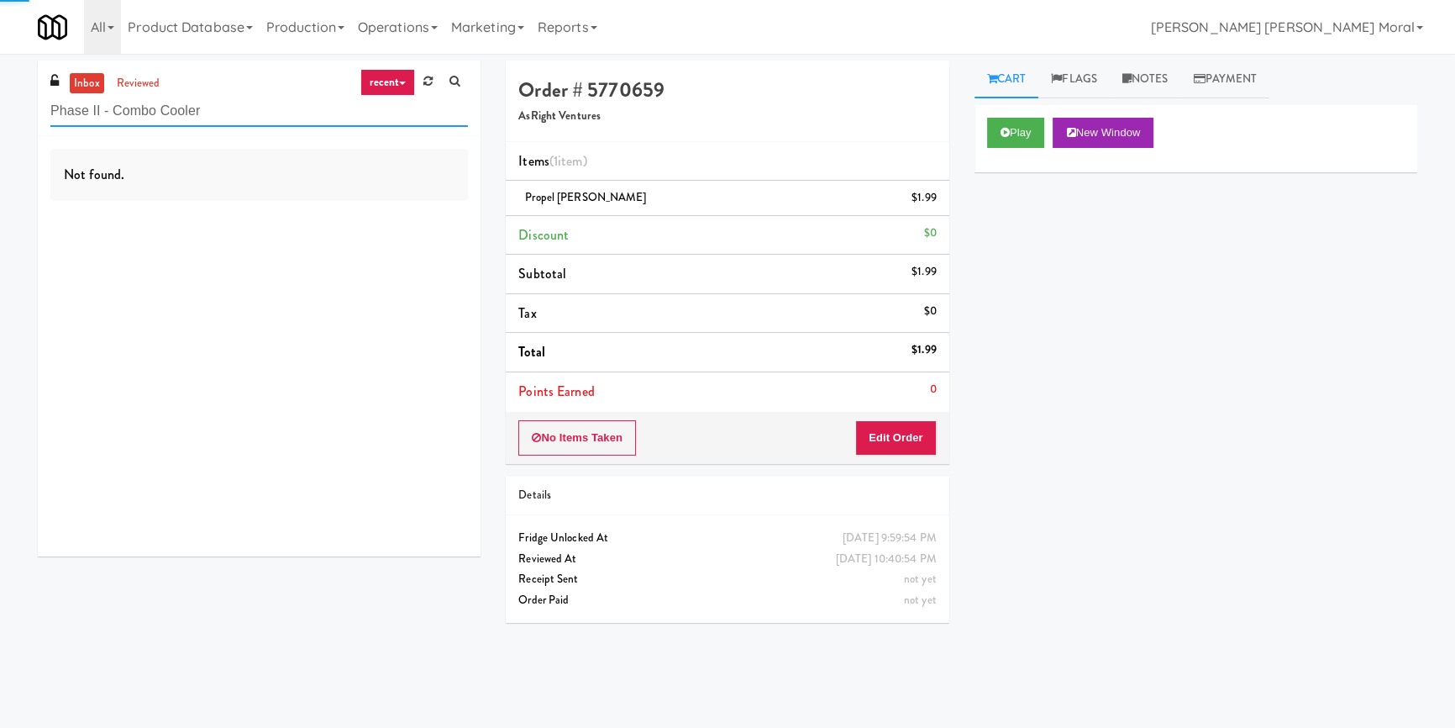
type input "Phase II - Combo Cooler"
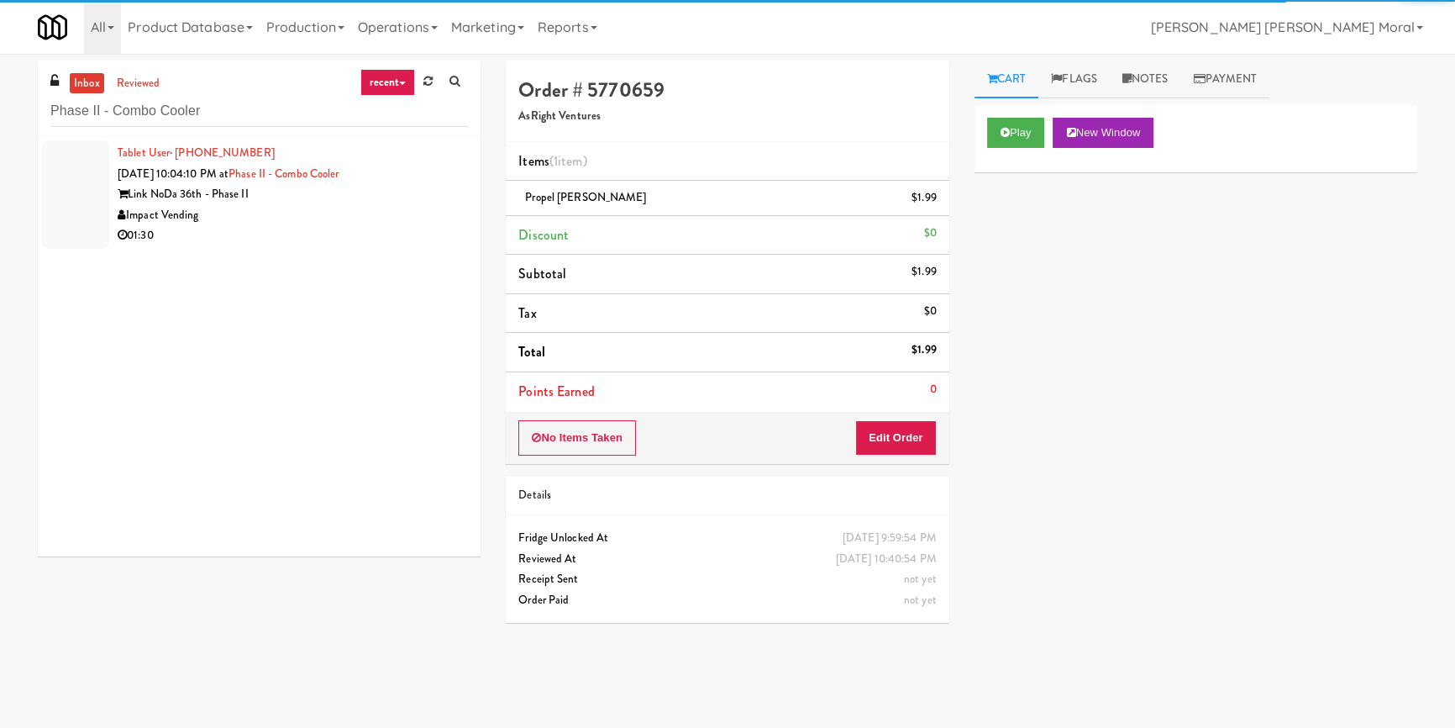
click at [403, 217] on div "Impact Vending" at bounding box center [293, 215] width 350 height 21
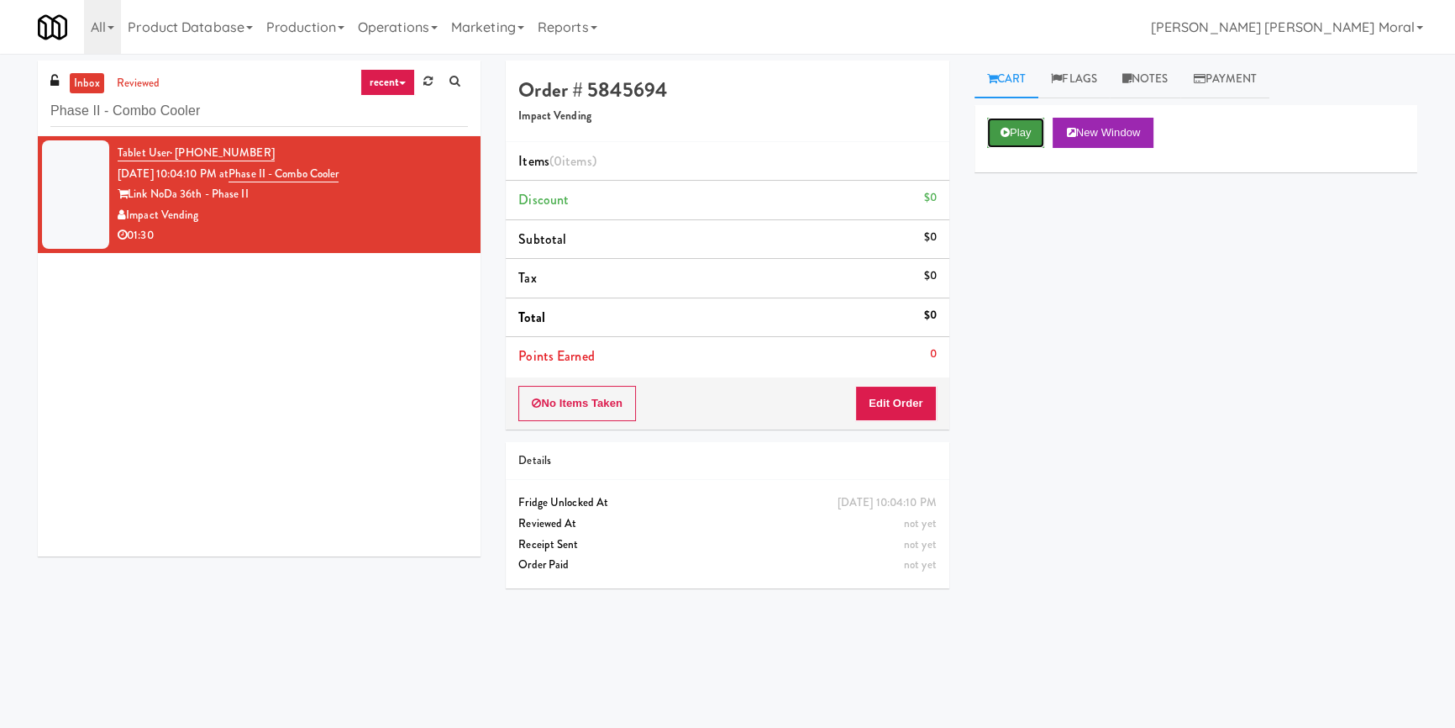
click at [1001, 132] on icon at bounding box center [1005, 132] width 9 height 11
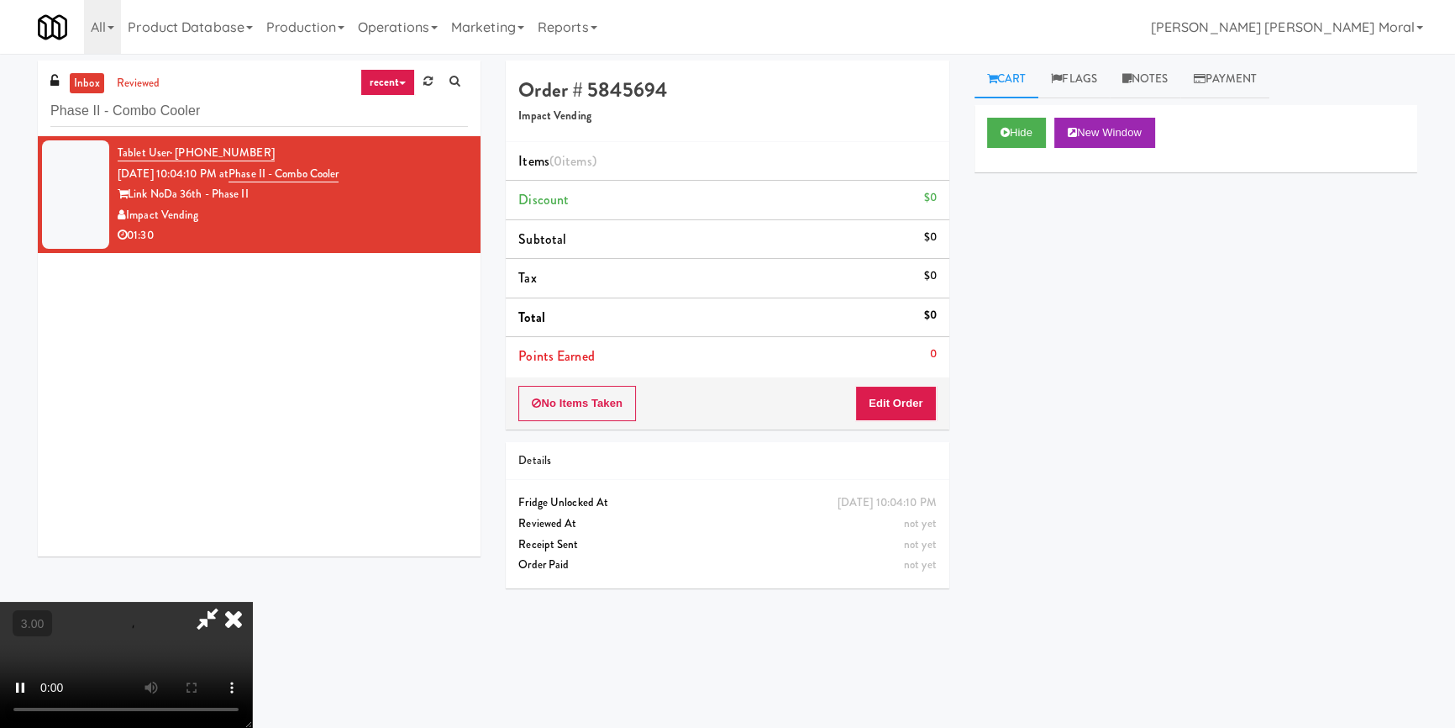
click at [1016, 245] on div "Hide New Window Primary Flag Clear Flag if unable to determine what was taken o…" at bounding box center [1195, 420] width 443 height 630
click at [252, 601] on video at bounding box center [126, 664] width 252 height 126
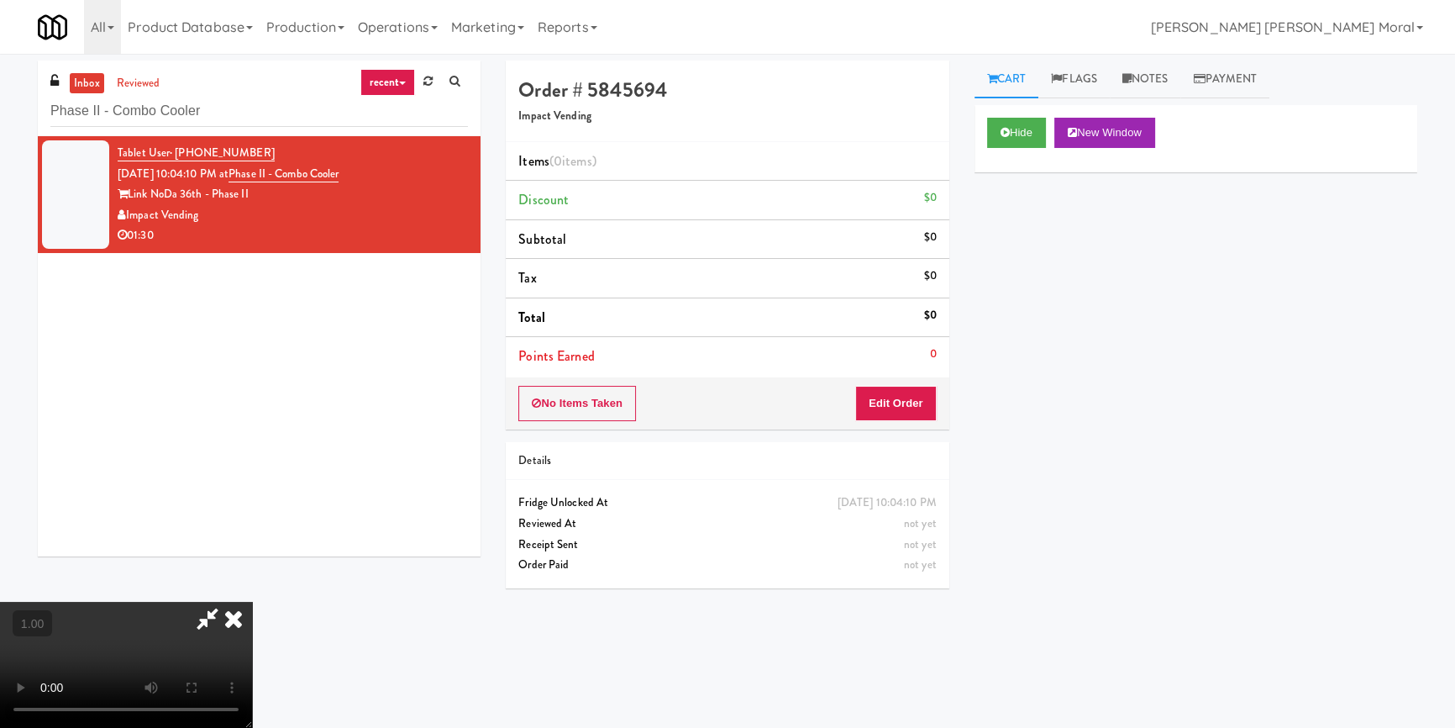
scroll to position [0, 0]
click at [252, 601] on video at bounding box center [126, 664] width 252 height 126
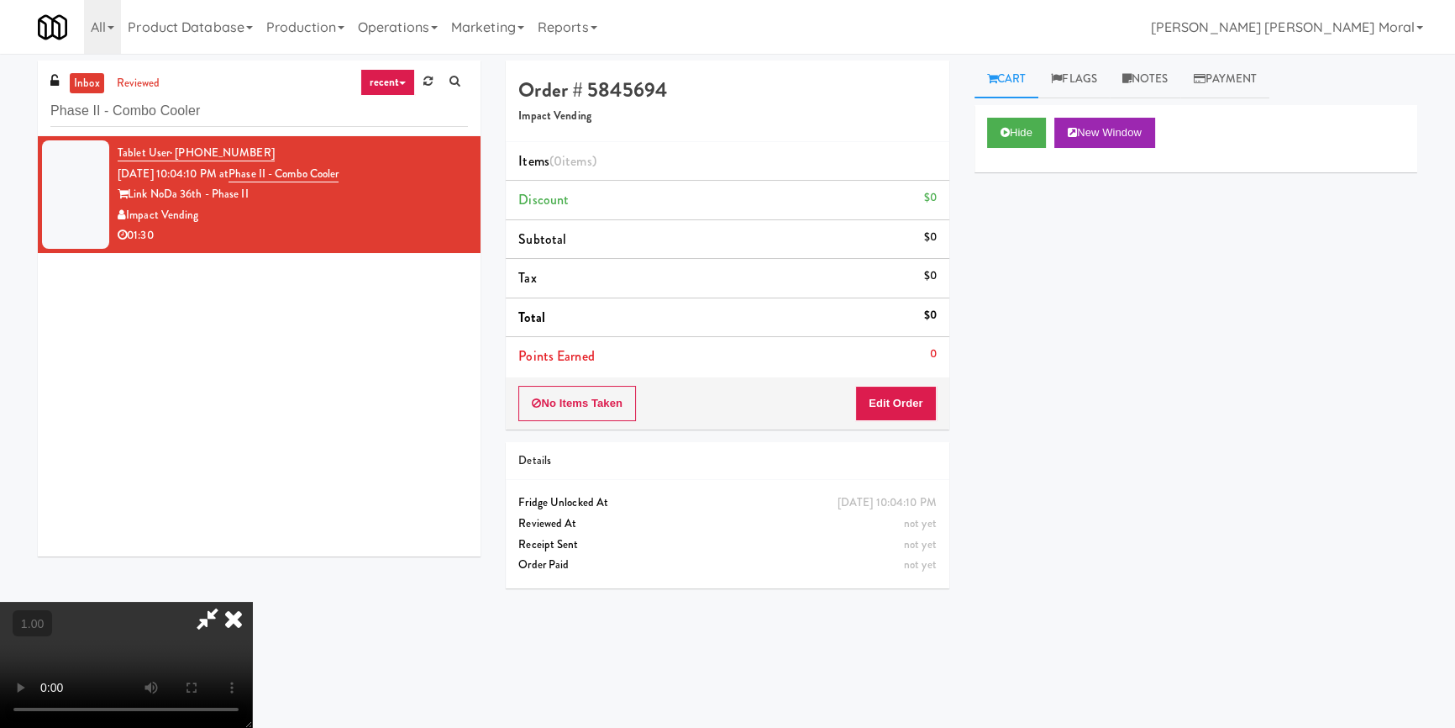
click at [252, 601] on video at bounding box center [126, 664] width 252 height 126
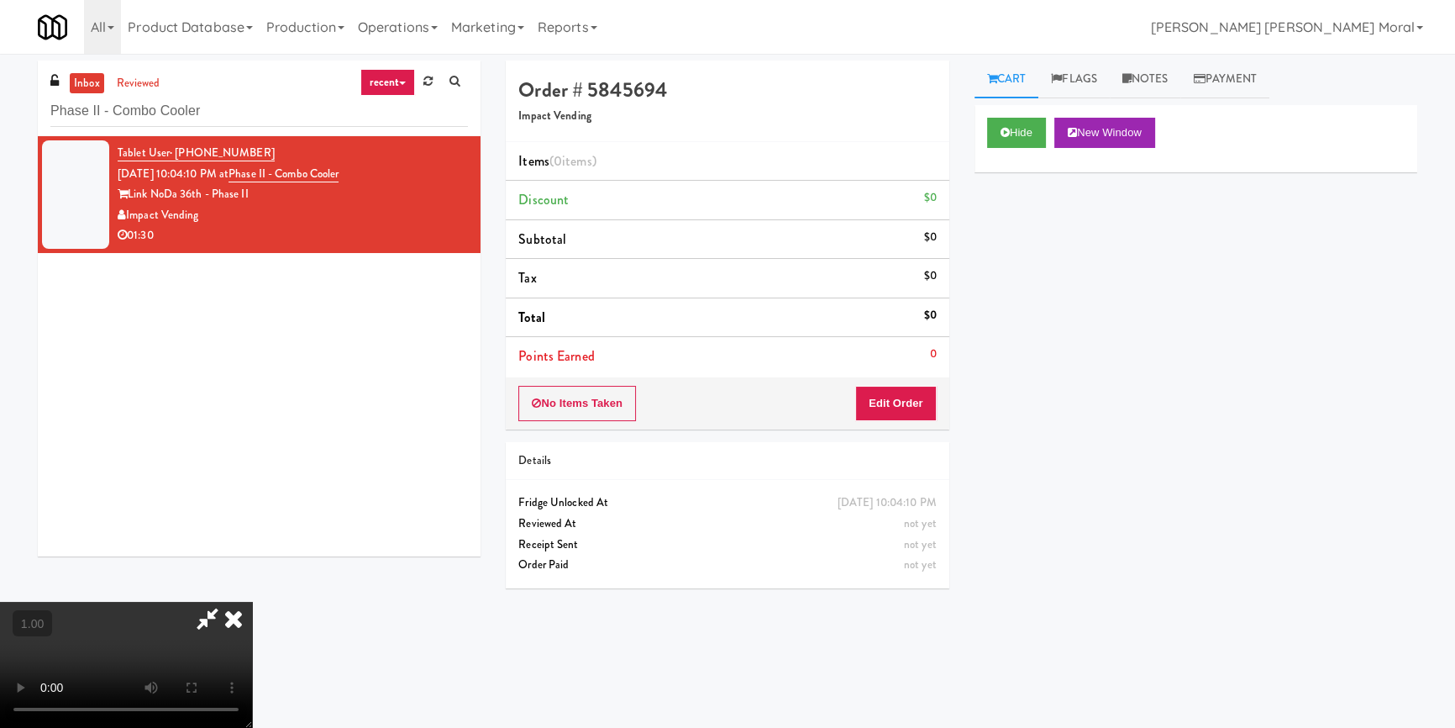
click at [252, 601] on video at bounding box center [126, 664] width 252 height 126
click at [917, 387] on button "Edit Order" at bounding box center [895, 403] width 81 height 35
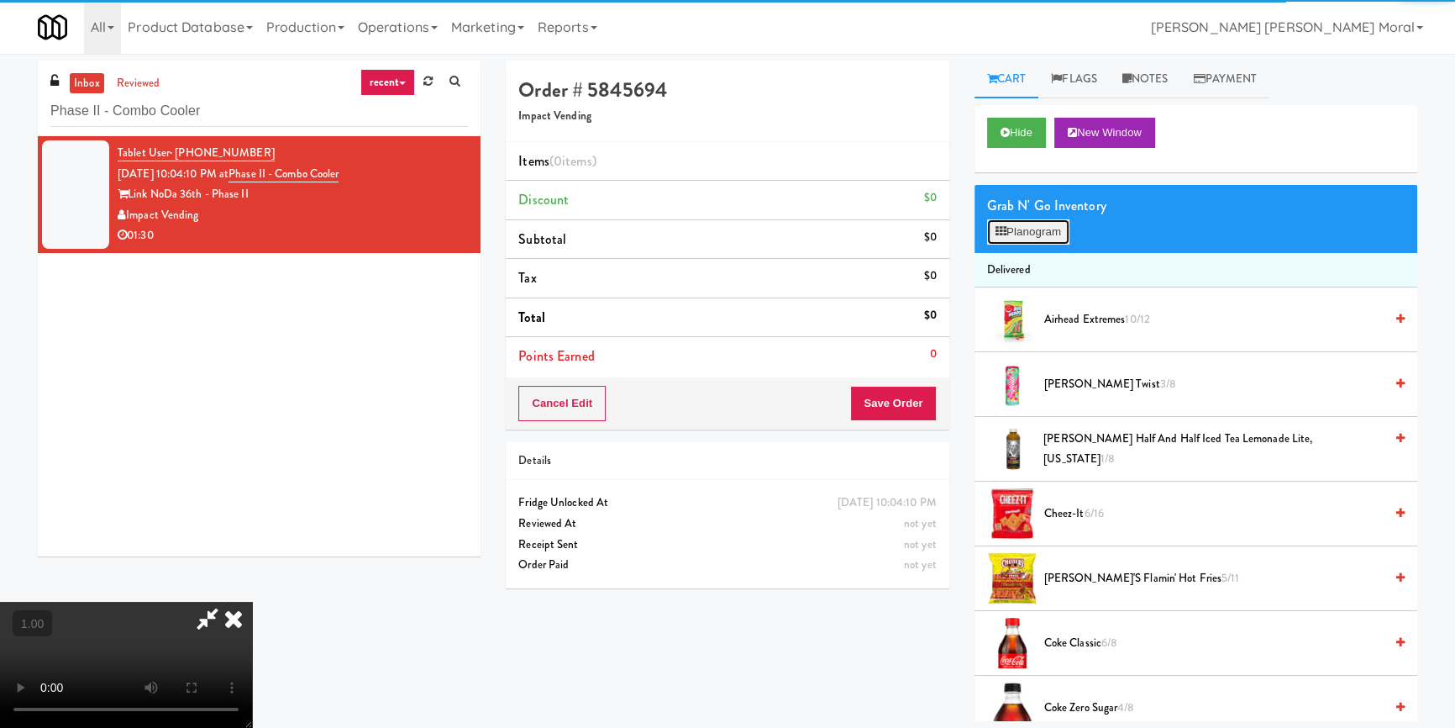
click at [1030, 221] on button "Planogram" at bounding box center [1028, 231] width 82 height 25
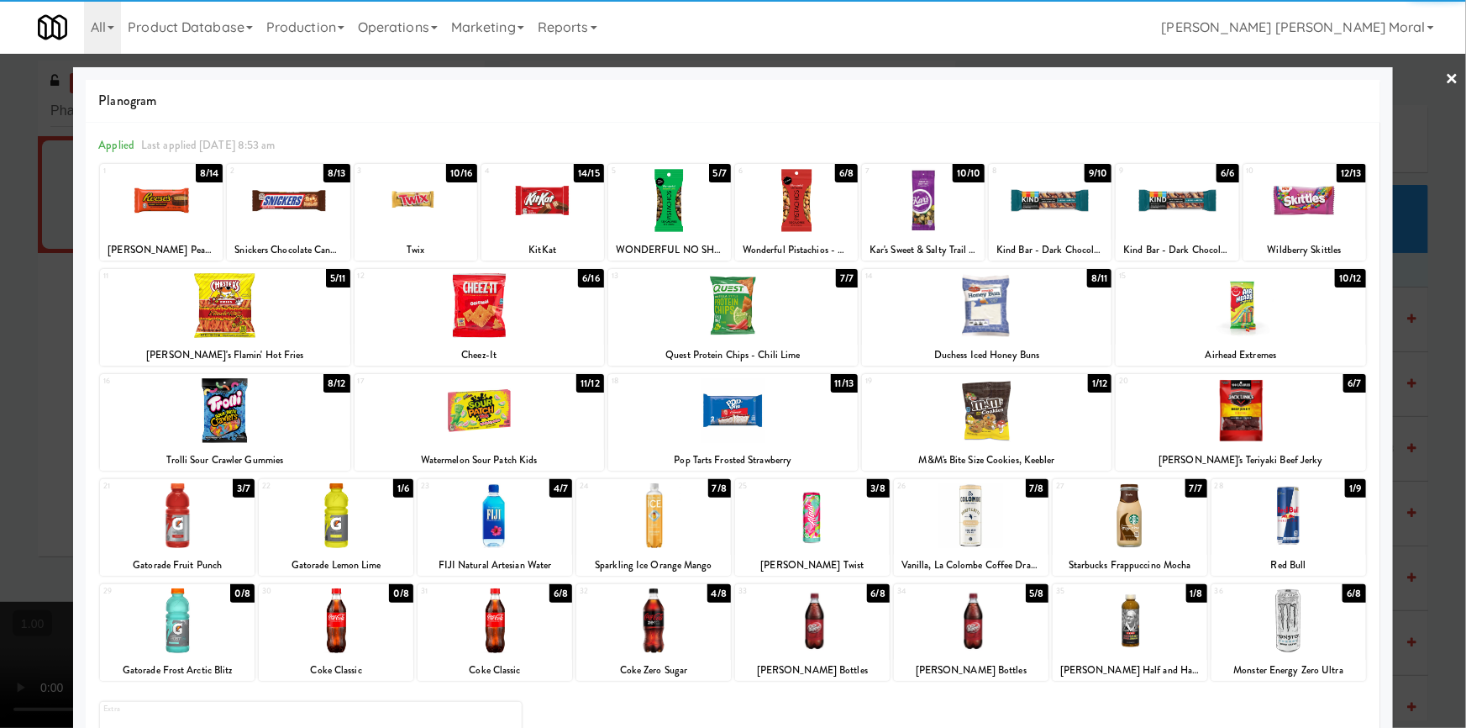
click at [241, 323] on div at bounding box center [225, 305] width 250 height 65
click at [545, 204] on div at bounding box center [542, 200] width 123 height 65
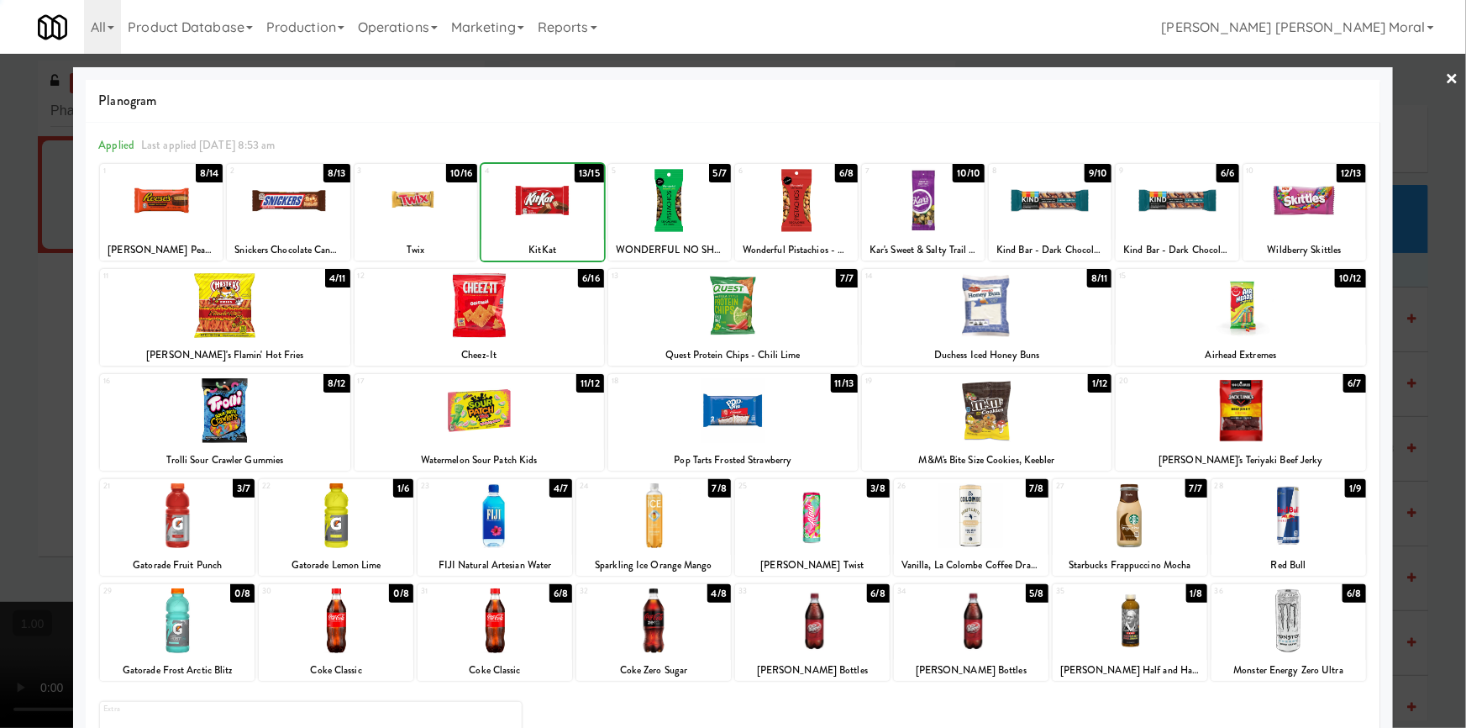
click at [431, 205] on div at bounding box center [416, 200] width 123 height 65
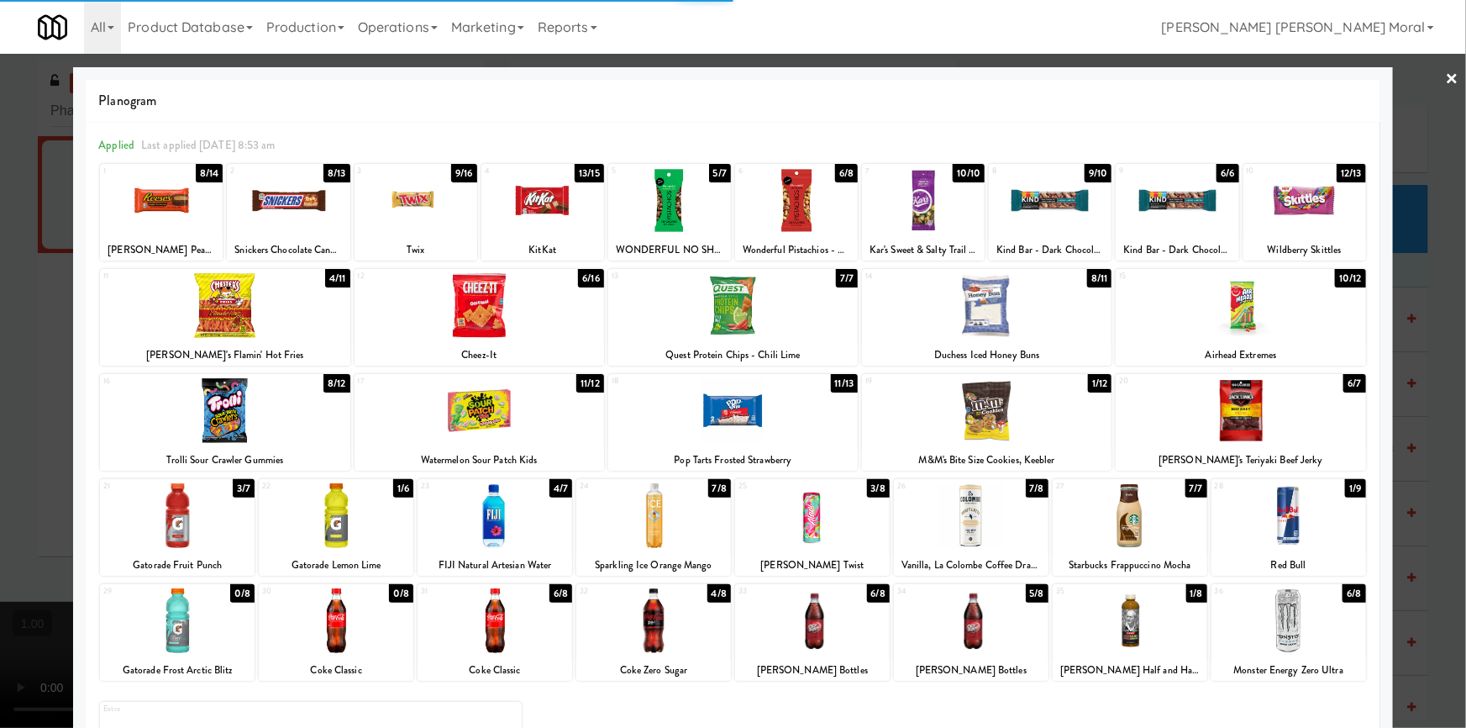
click at [0, 399] on div at bounding box center [733, 364] width 1466 height 728
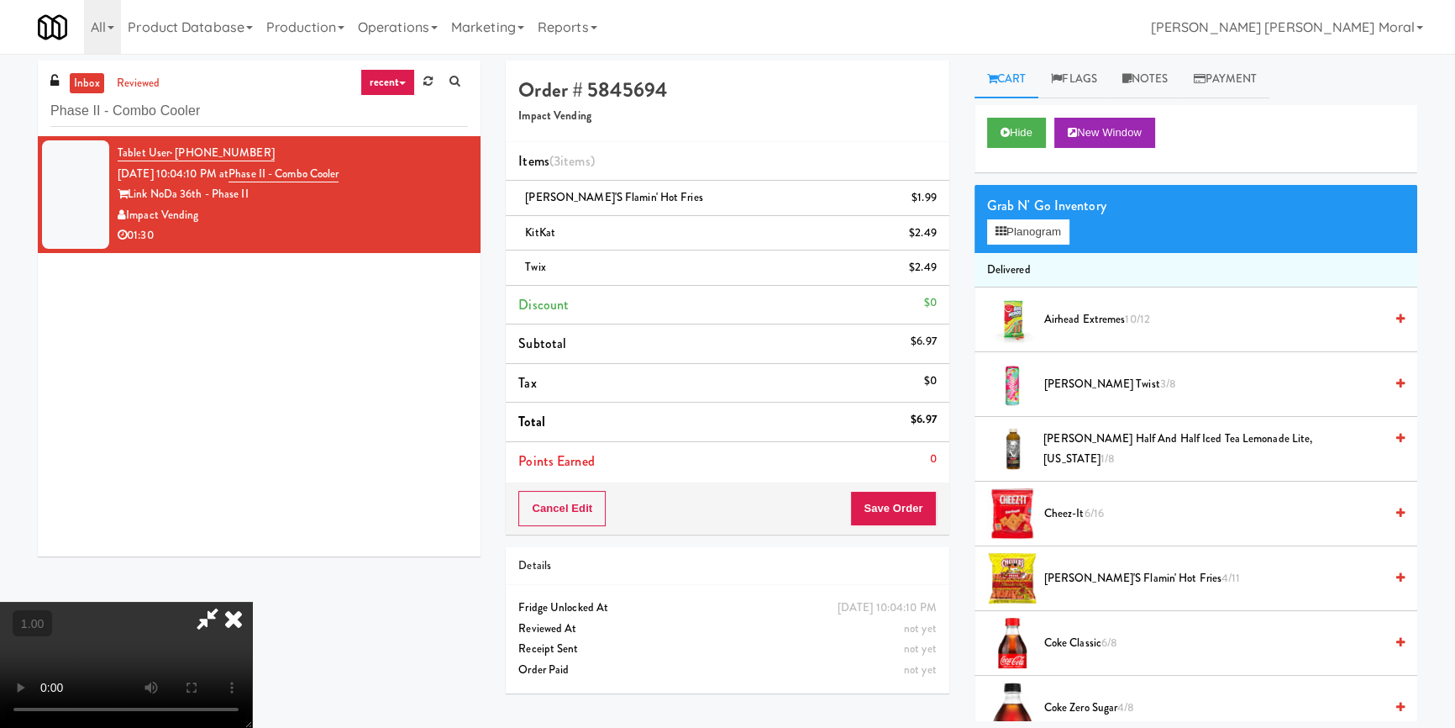
click at [252, 601] on video at bounding box center [126, 664] width 252 height 126
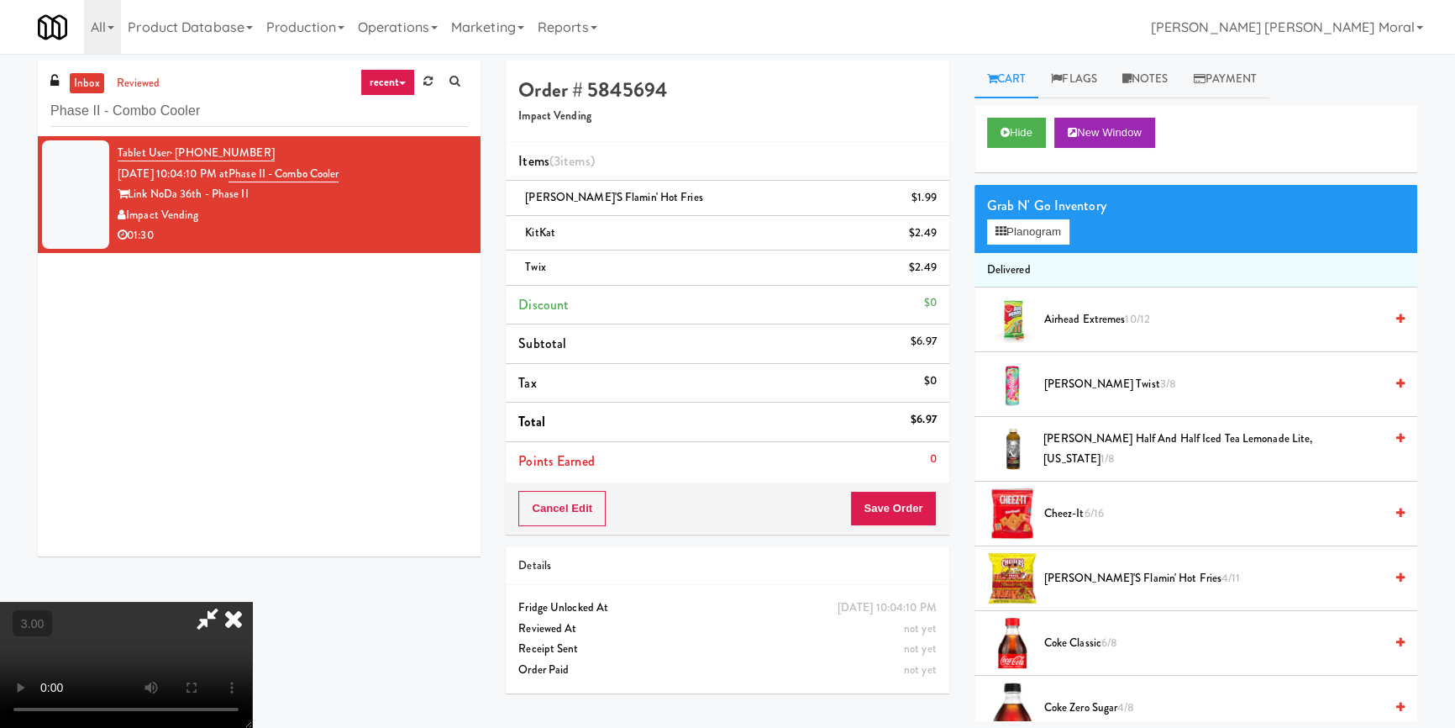
click at [252, 601] on video at bounding box center [126, 664] width 252 height 126
click at [1011, 234] on button "Planogram" at bounding box center [1028, 231] width 82 height 25
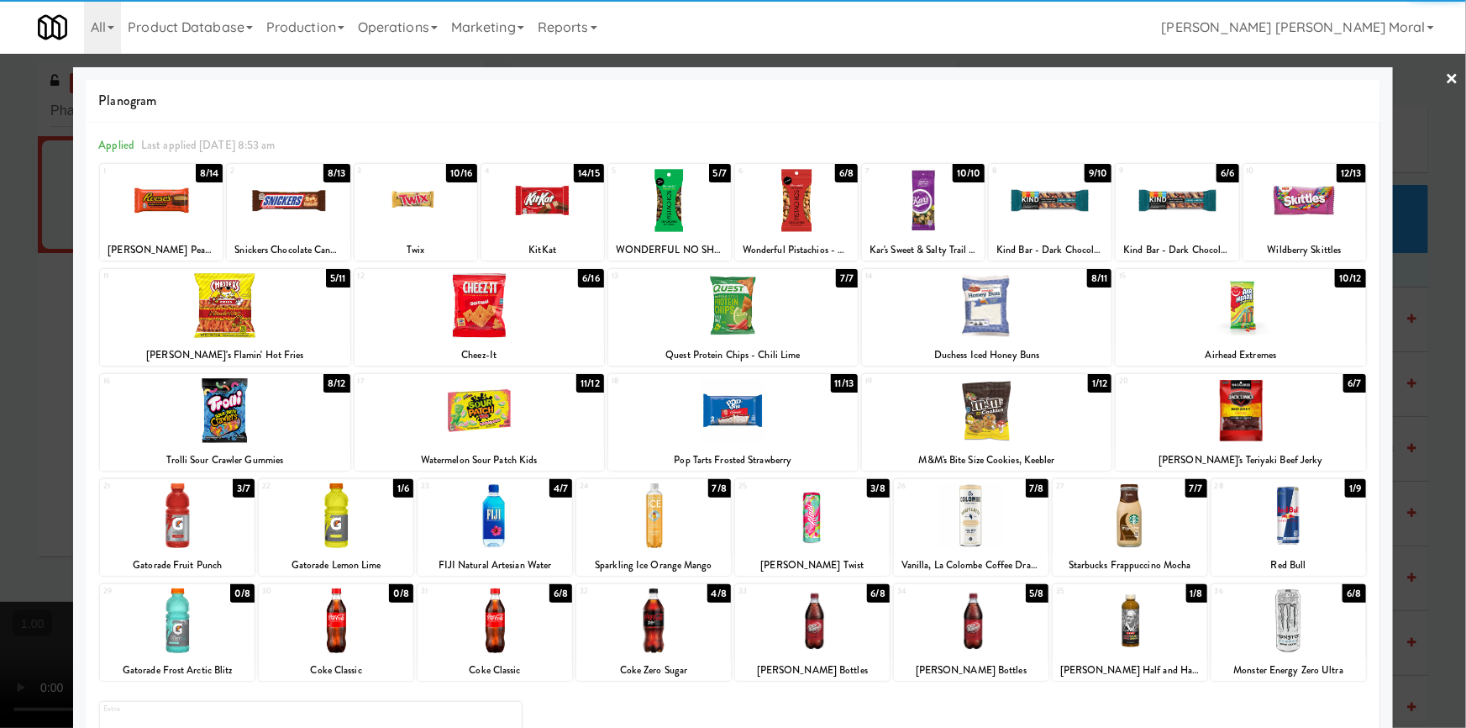
click at [1007, 412] on div at bounding box center [987, 410] width 250 height 65
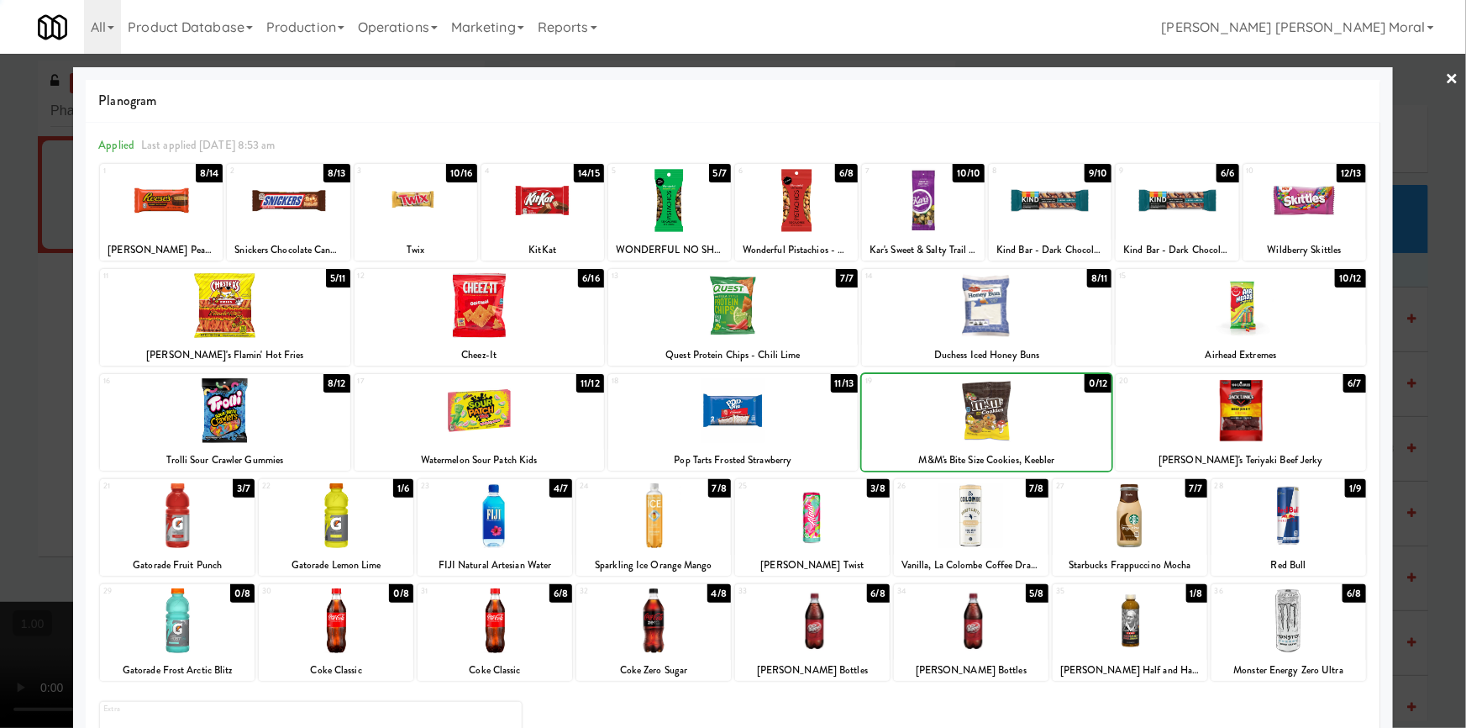
click at [0, 387] on div at bounding box center [733, 364] width 1466 height 728
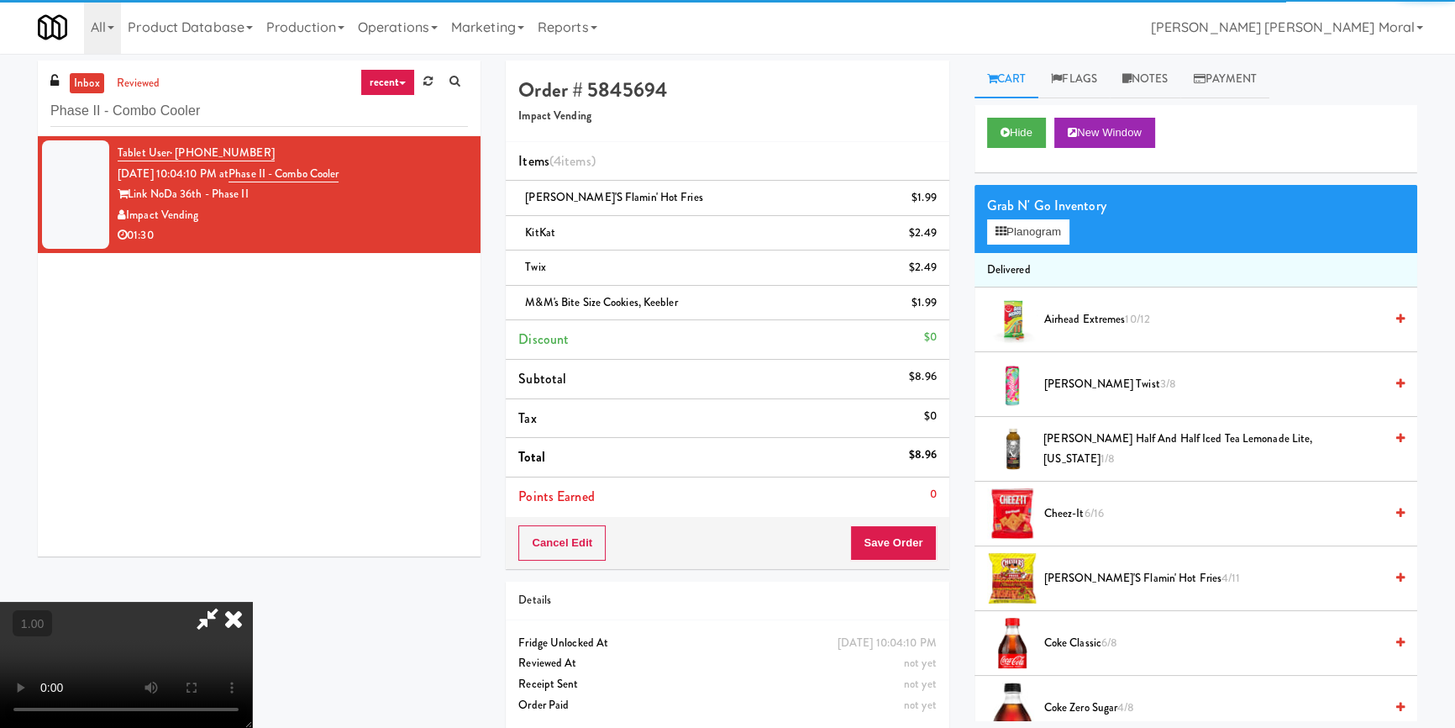
click at [252, 601] on video at bounding box center [126, 664] width 252 height 126
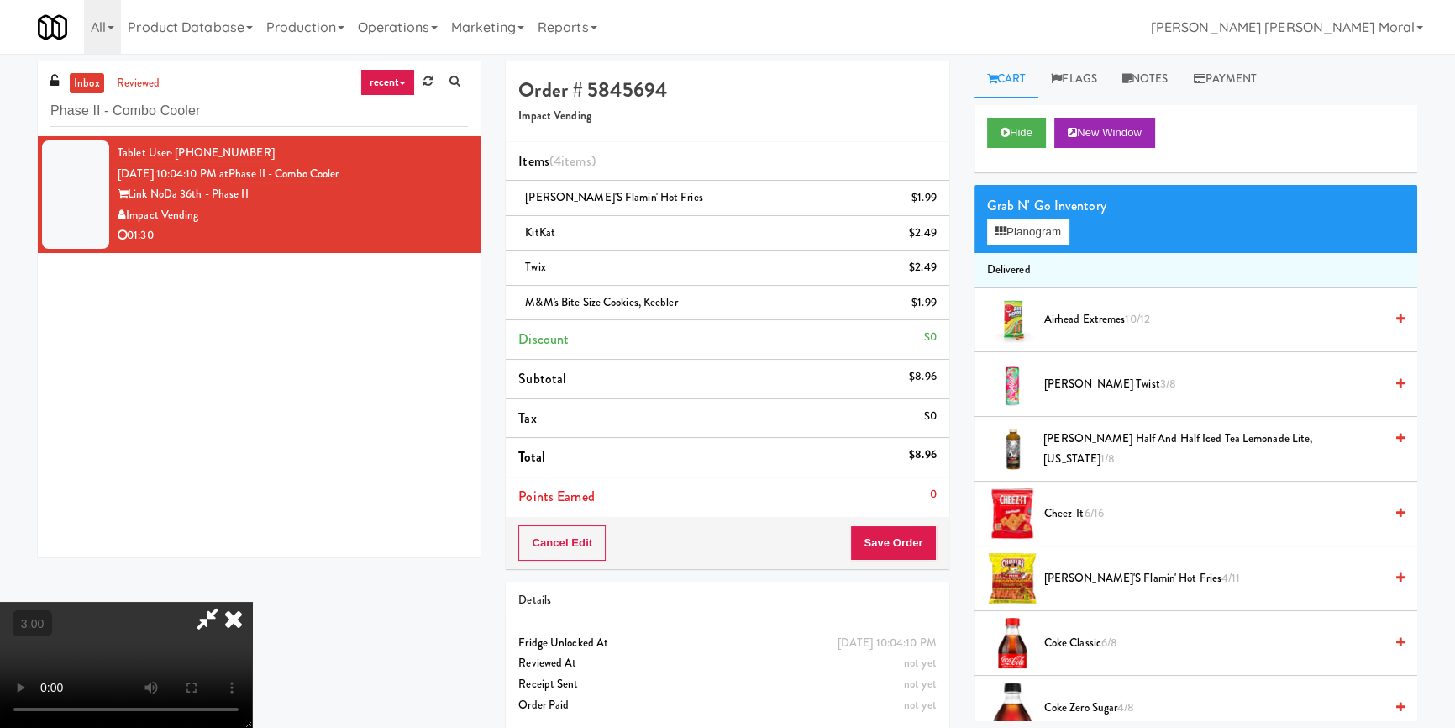
click at [252, 601] on video at bounding box center [126, 664] width 252 height 126
click at [252, 601] on icon at bounding box center [233, 618] width 37 height 34
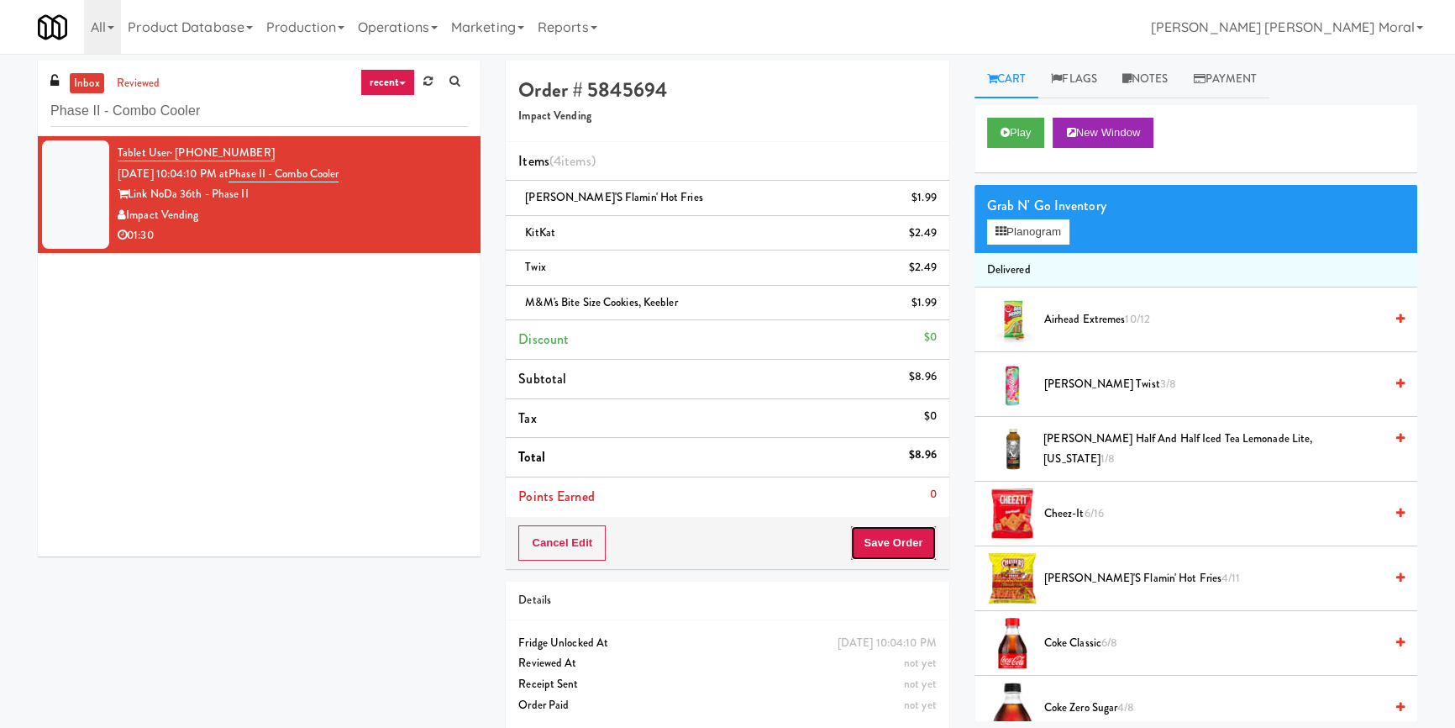
click at [893, 538] on button "Save Order" at bounding box center [893, 542] width 86 height 35
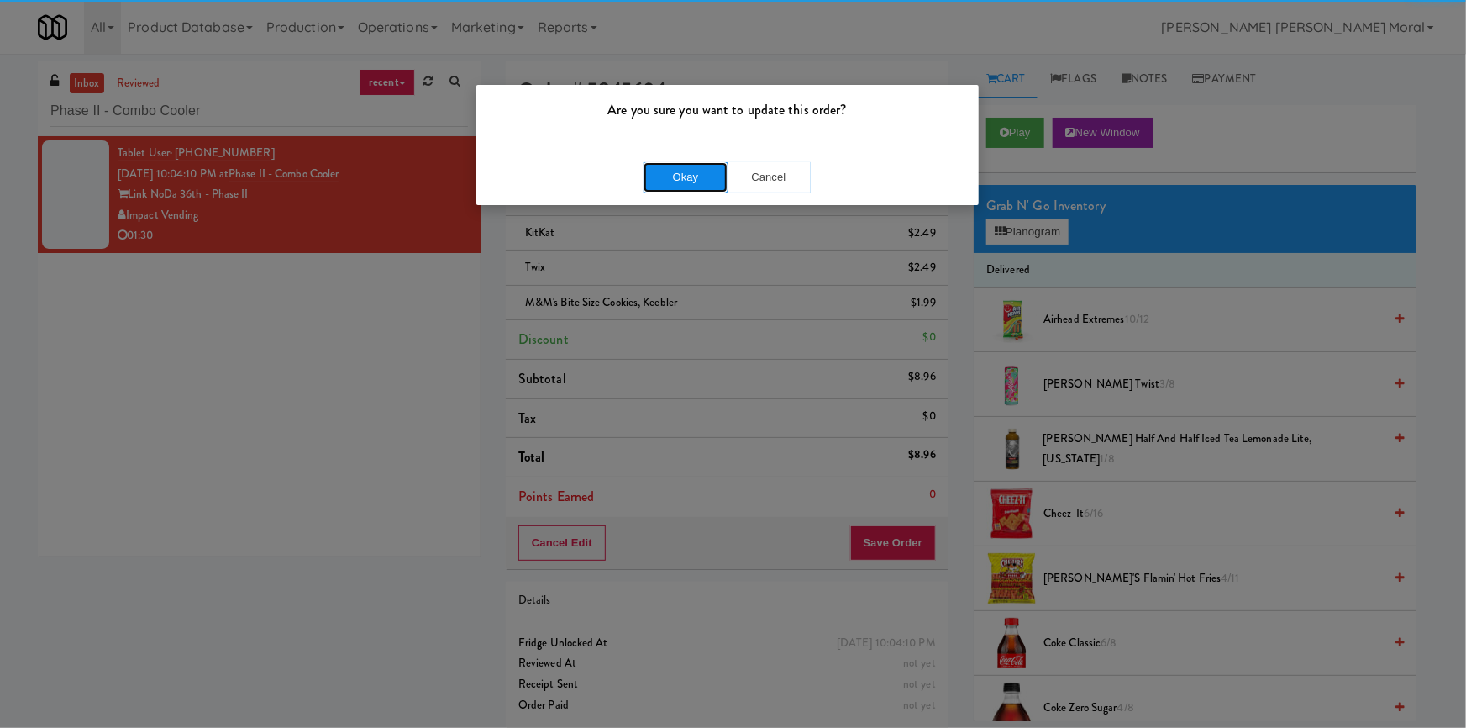
click at [689, 168] on button "Okay" at bounding box center [685, 177] width 84 height 30
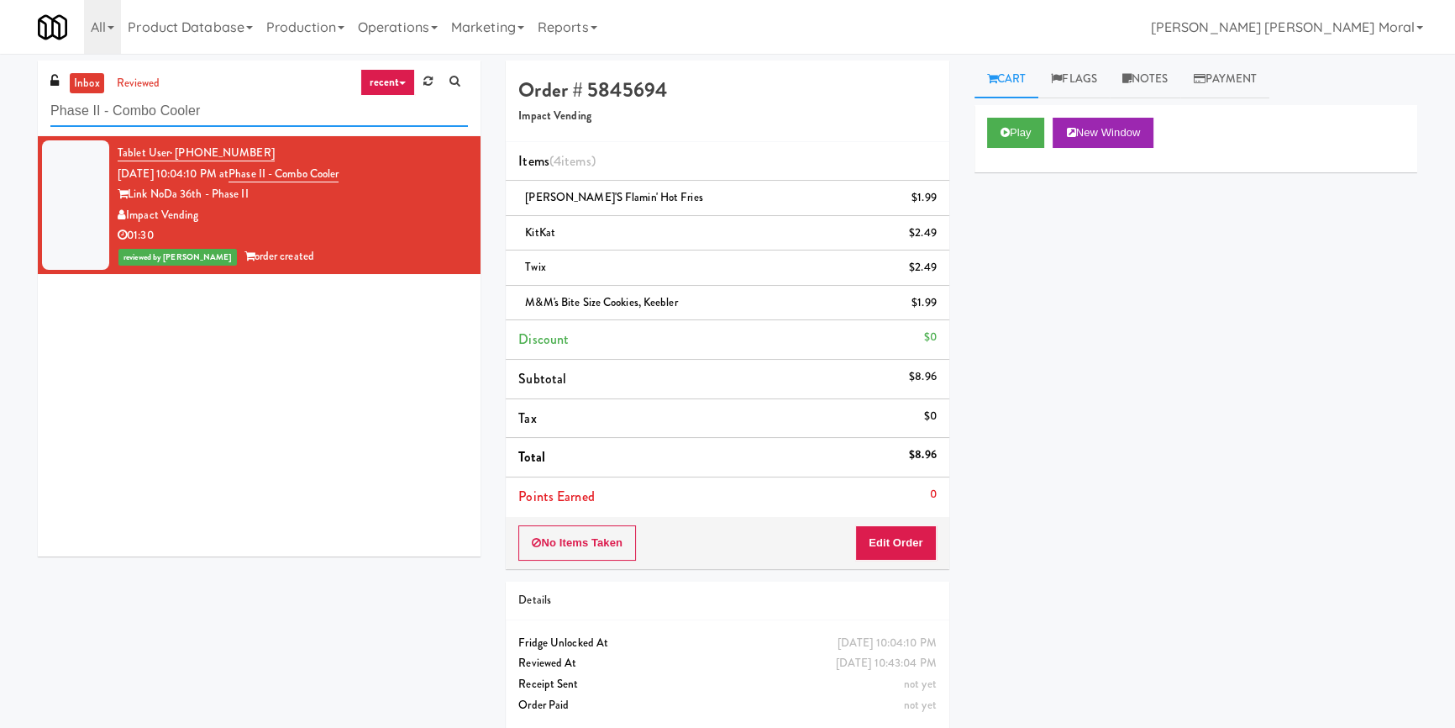
click at [225, 97] on input "Phase II - Combo Cooler" at bounding box center [259, 111] width 418 height 31
paste input "K14 -"
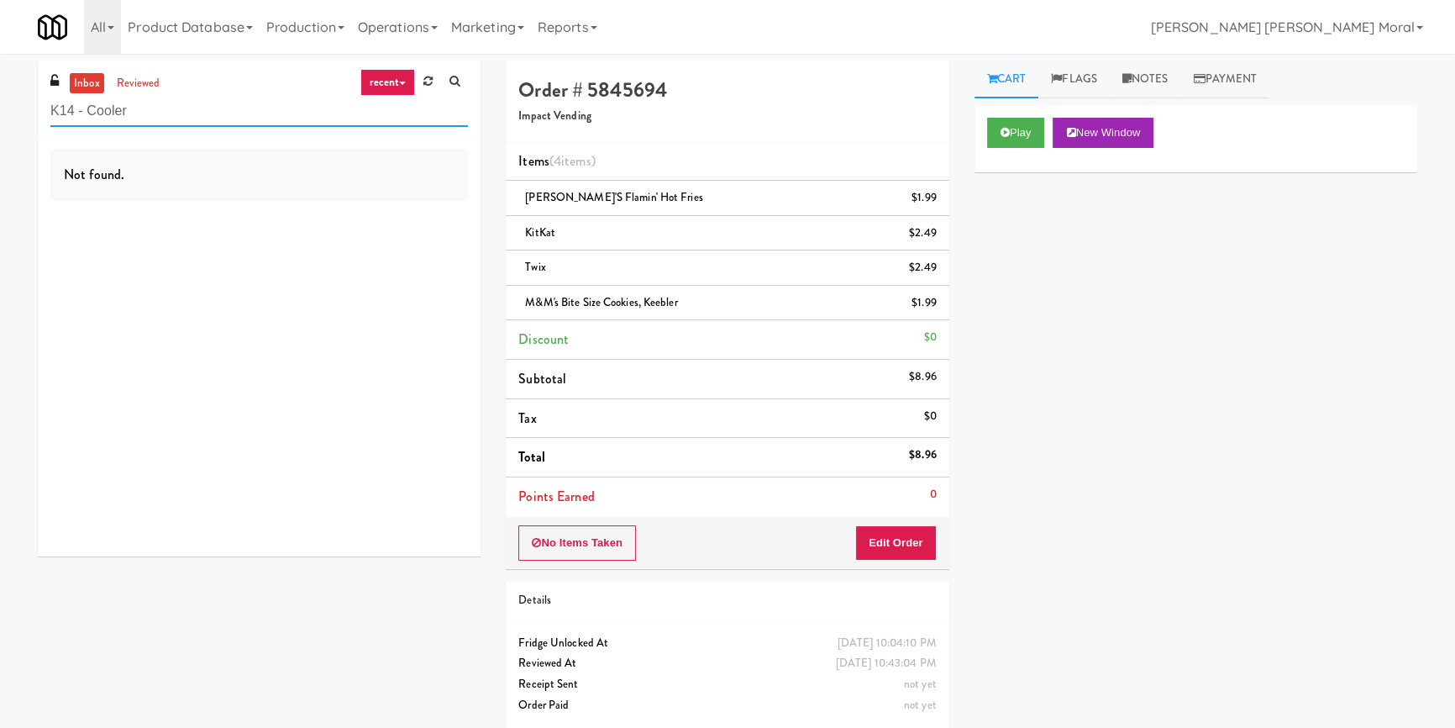
click at [221, 108] on input "K14 - Cooler" at bounding box center [259, 111] width 418 height 31
click at [220, 108] on input "K14 - Cooler" at bounding box center [259, 111] width 418 height 31
paste input "ado - Combo"
click at [227, 120] on input "Kado - Combo Cooler" at bounding box center [259, 111] width 418 height 31
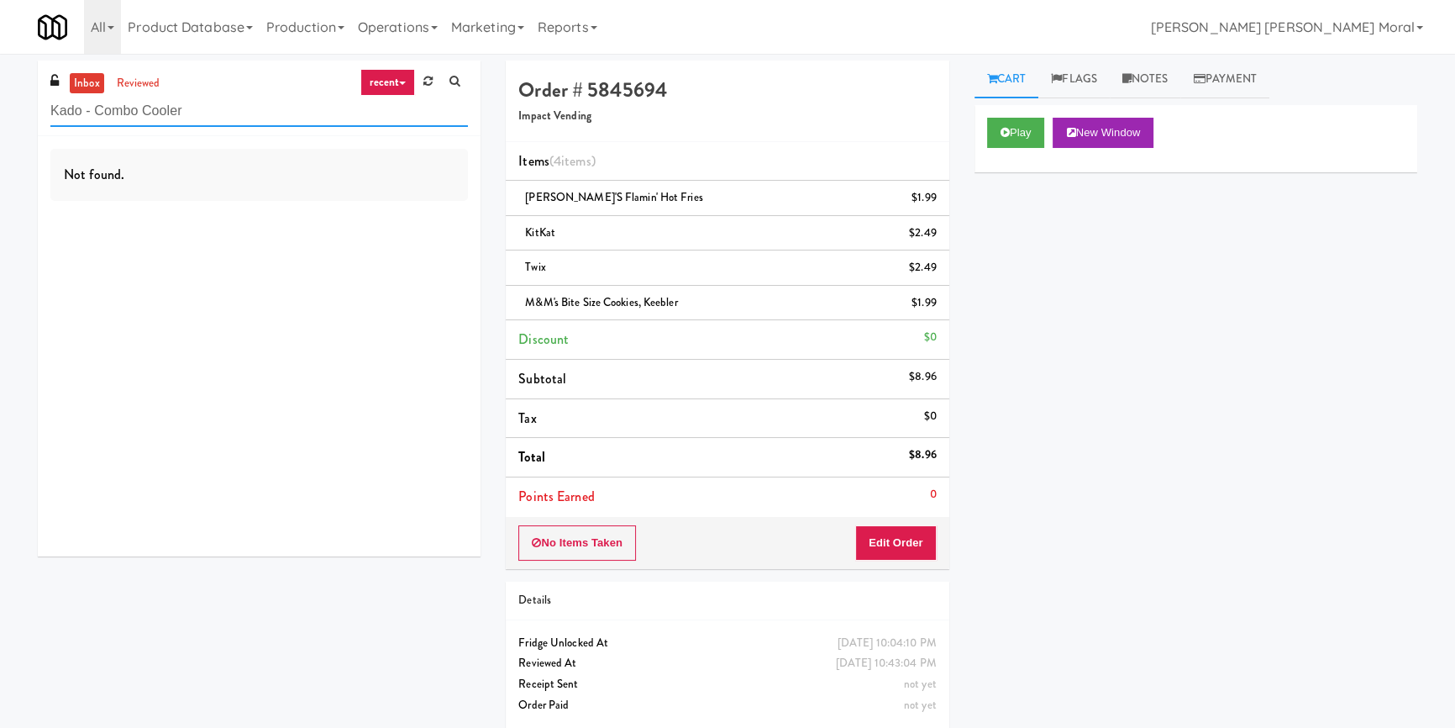
click at [227, 120] on input "Kado - Combo Cooler" at bounding box center [259, 111] width 418 height 31
paste input "Hale - Pantry - Left"
click at [227, 120] on input "Hale - Pantry - Left" at bounding box center [259, 111] width 418 height 31
click at [200, 112] on input "Hale - Pantry - Left" at bounding box center [259, 111] width 418 height 31
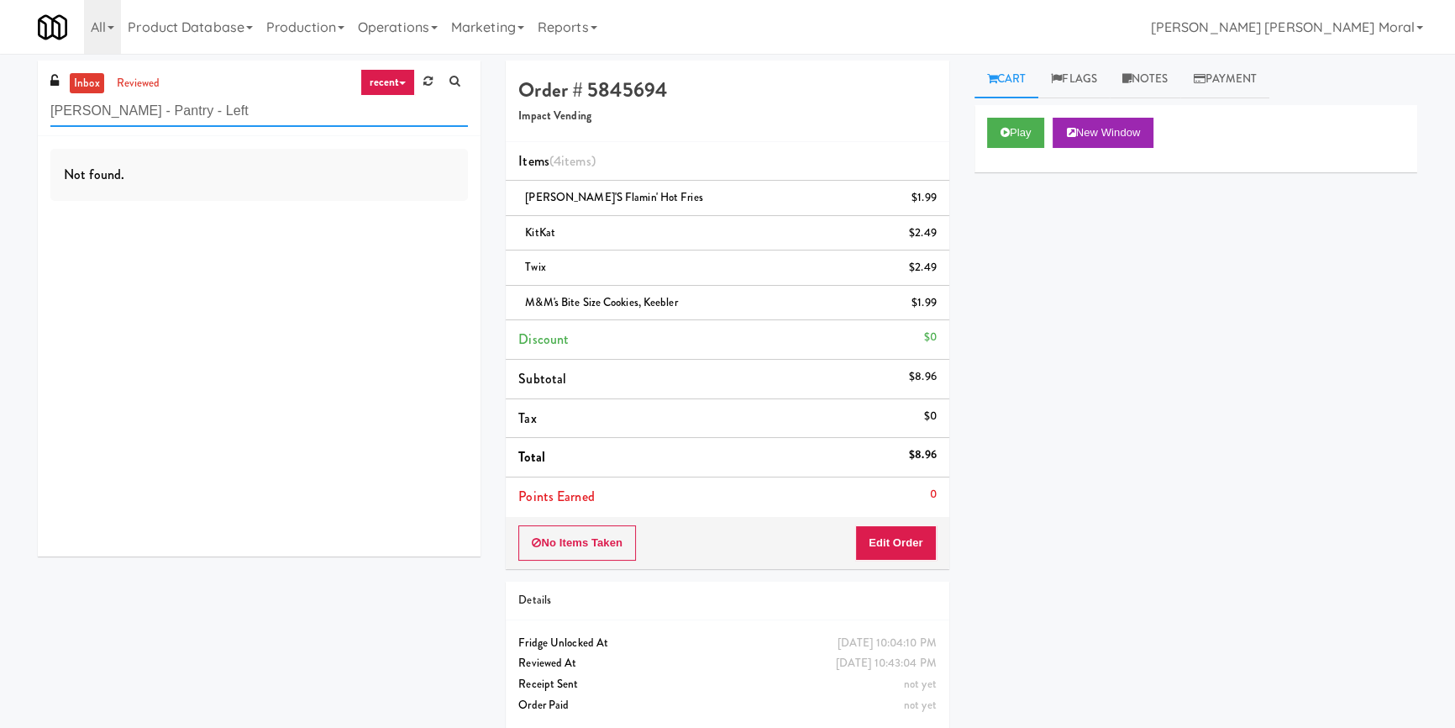
click at [200, 112] on input "Hale - Pantry - Left" at bounding box center [259, 111] width 418 height 31
paste input "St. James Drink Fridge"
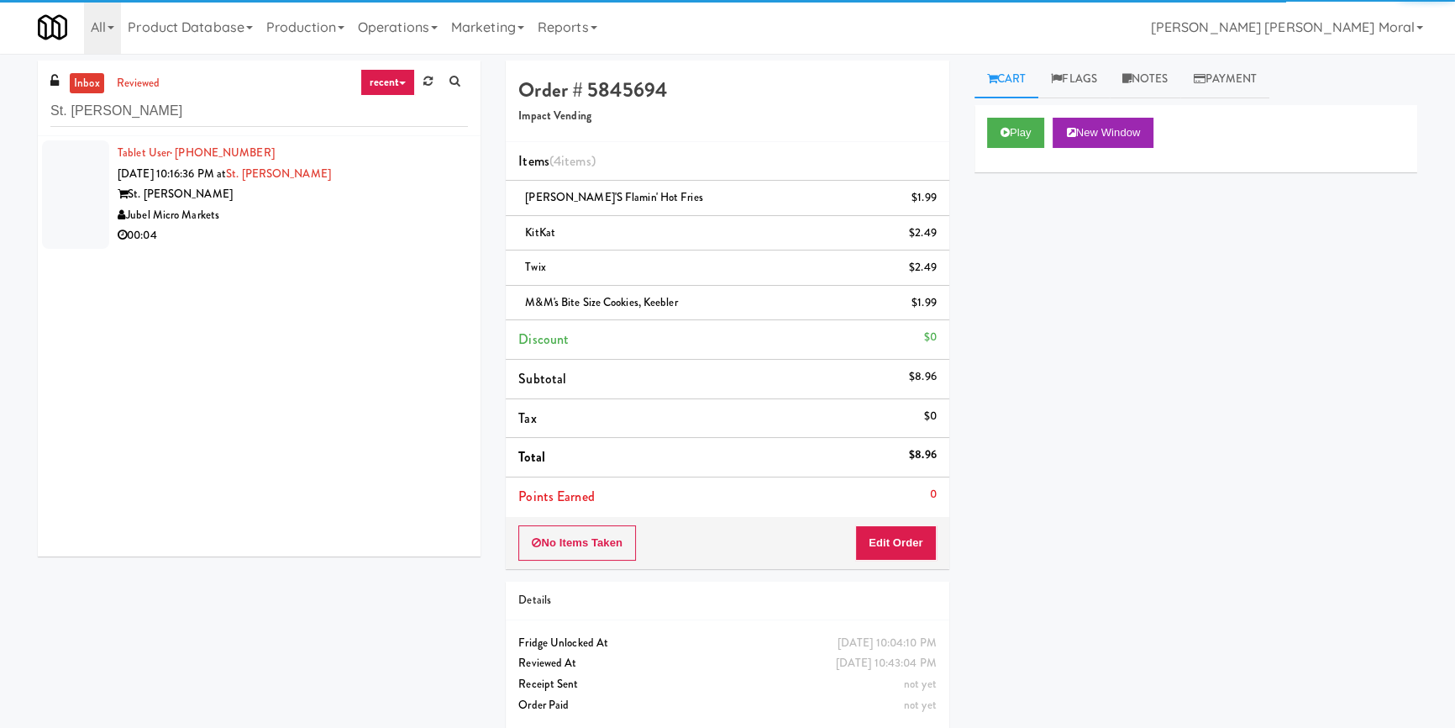
drag, startPoint x: 372, startPoint y: 214, endPoint x: 426, endPoint y: 221, distance: 54.2
click at [372, 213] on div "Jubel Micro Markets" at bounding box center [293, 215] width 350 height 21
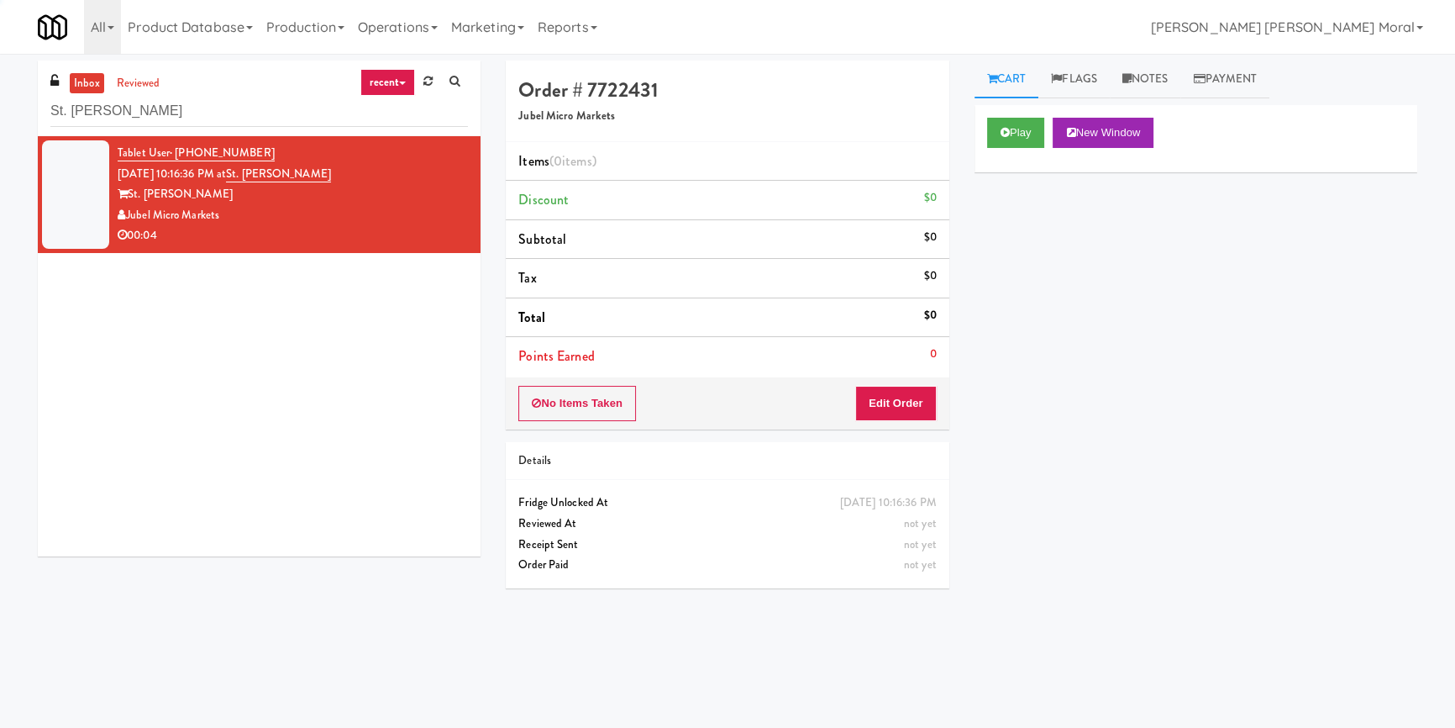
click at [993, 118] on button "Play" at bounding box center [1016, 133] width 58 height 30
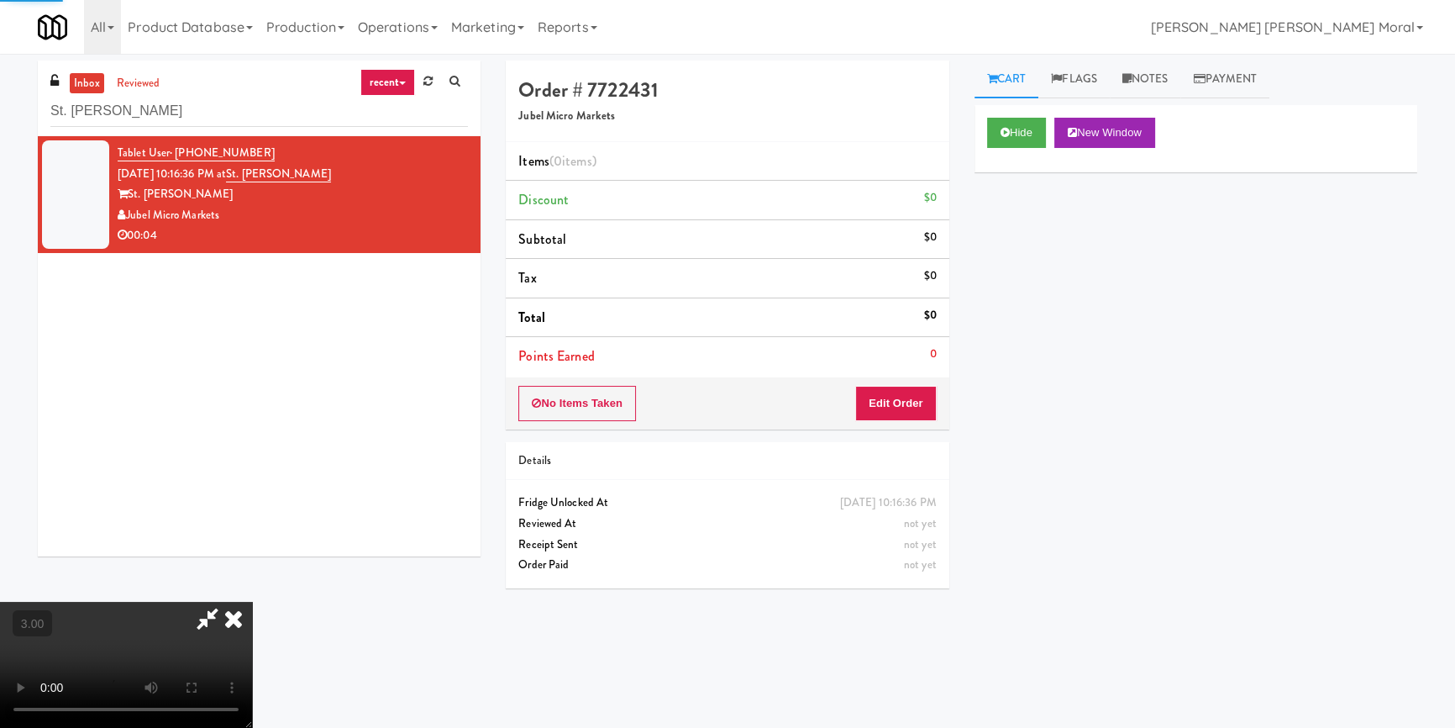
click at [1035, 198] on div "Hide New Window Primary Flag Clear Flag if unable to determine what was taken o…" at bounding box center [1195, 420] width 443 height 630
click at [252, 601] on video at bounding box center [126, 664] width 252 height 126
click at [903, 411] on button "Edit Order" at bounding box center [895, 403] width 81 height 35
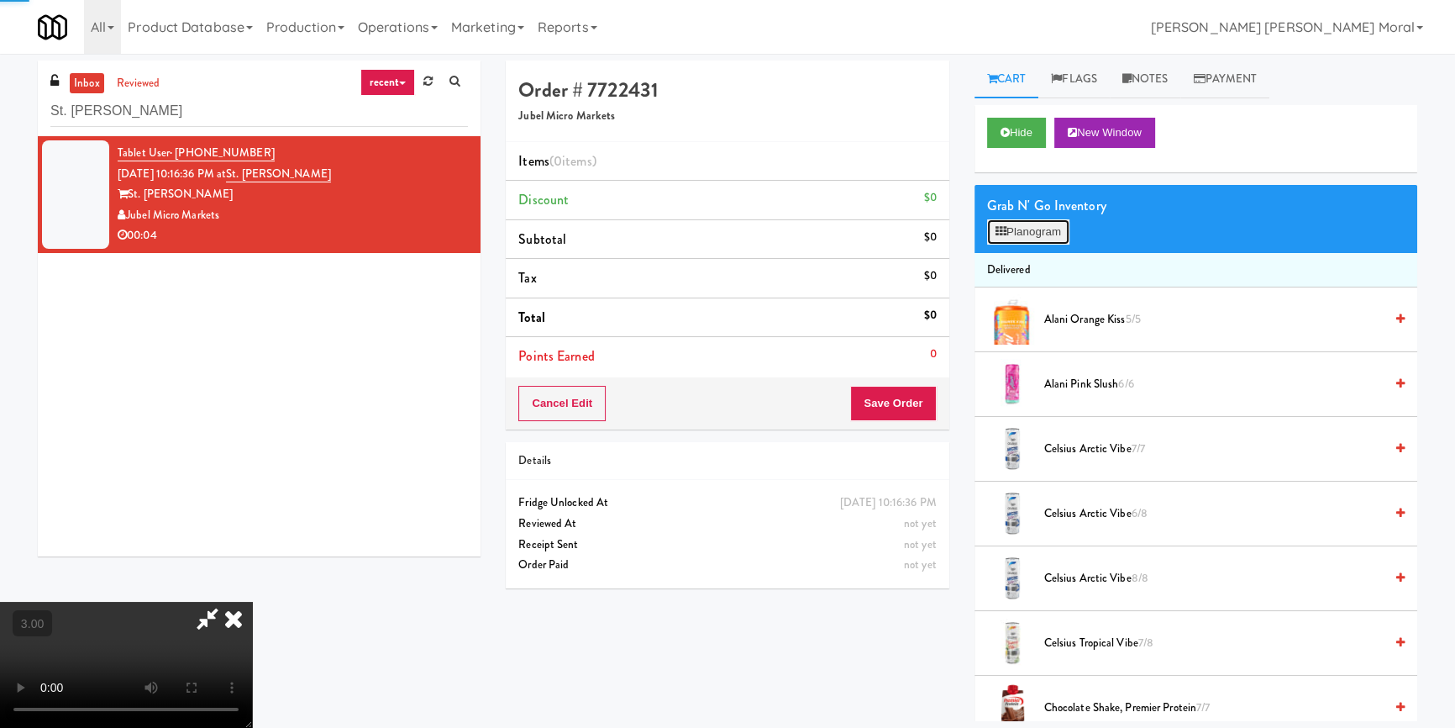
click at [1016, 234] on button "Planogram" at bounding box center [1028, 231] width 82 height 25
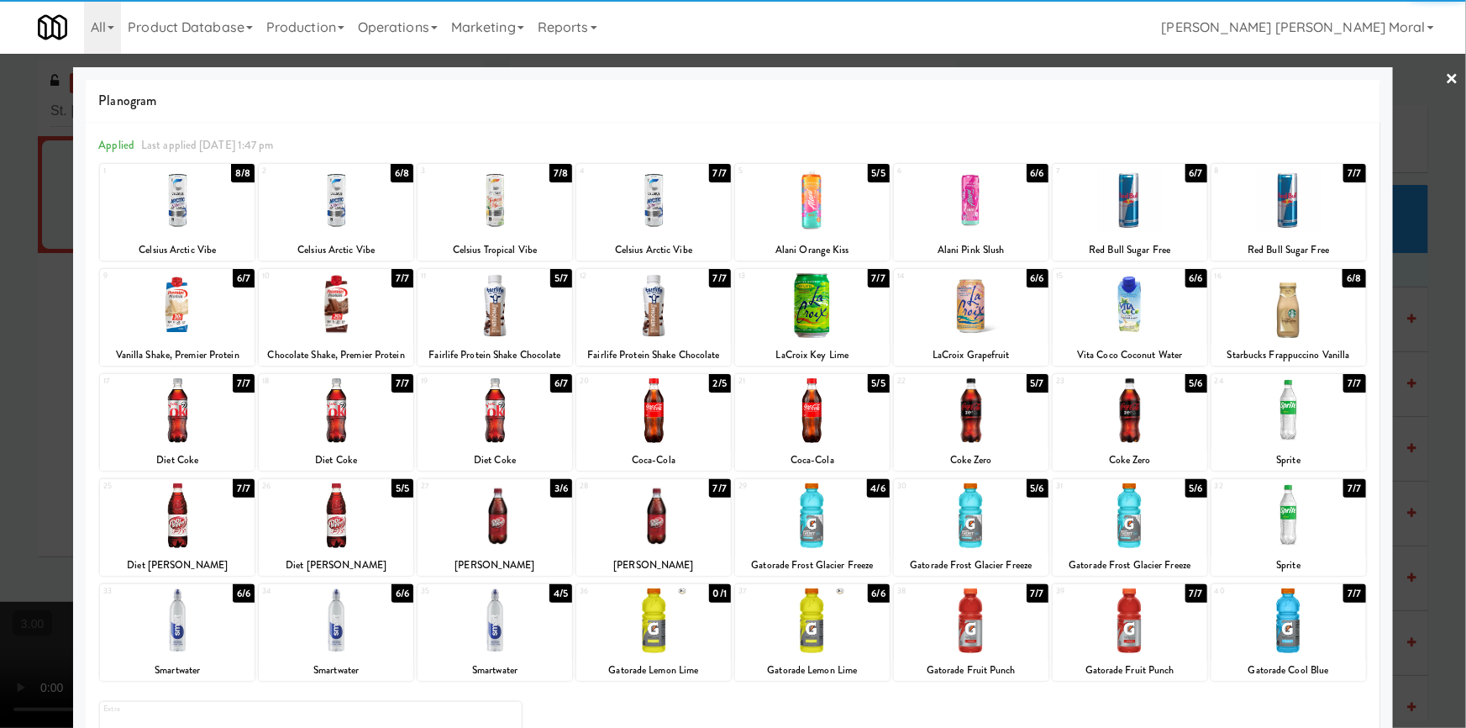
click at [512, 428] on div at bounding box center [495, 410] width 155 height 65
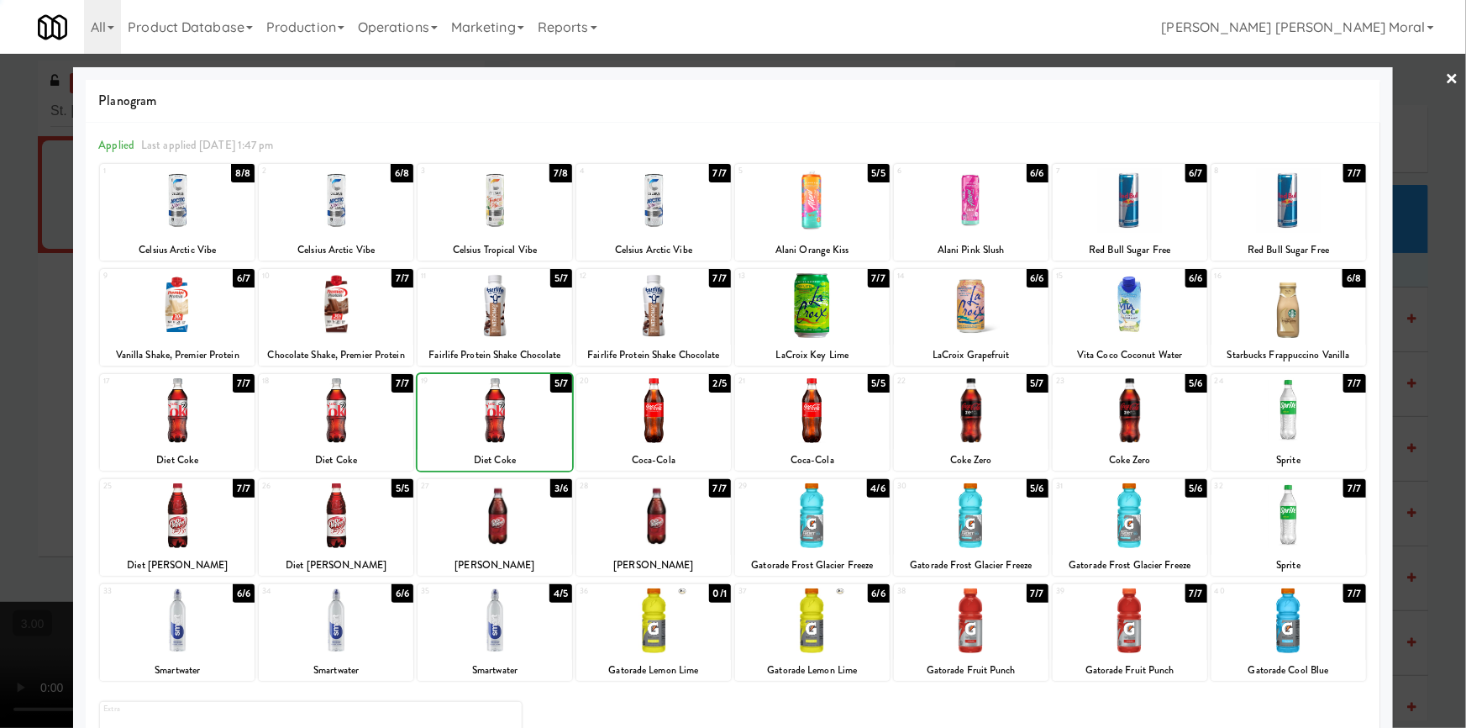
click at [2, 433] on div at bounding box center [733, 364] width 1466 height 728
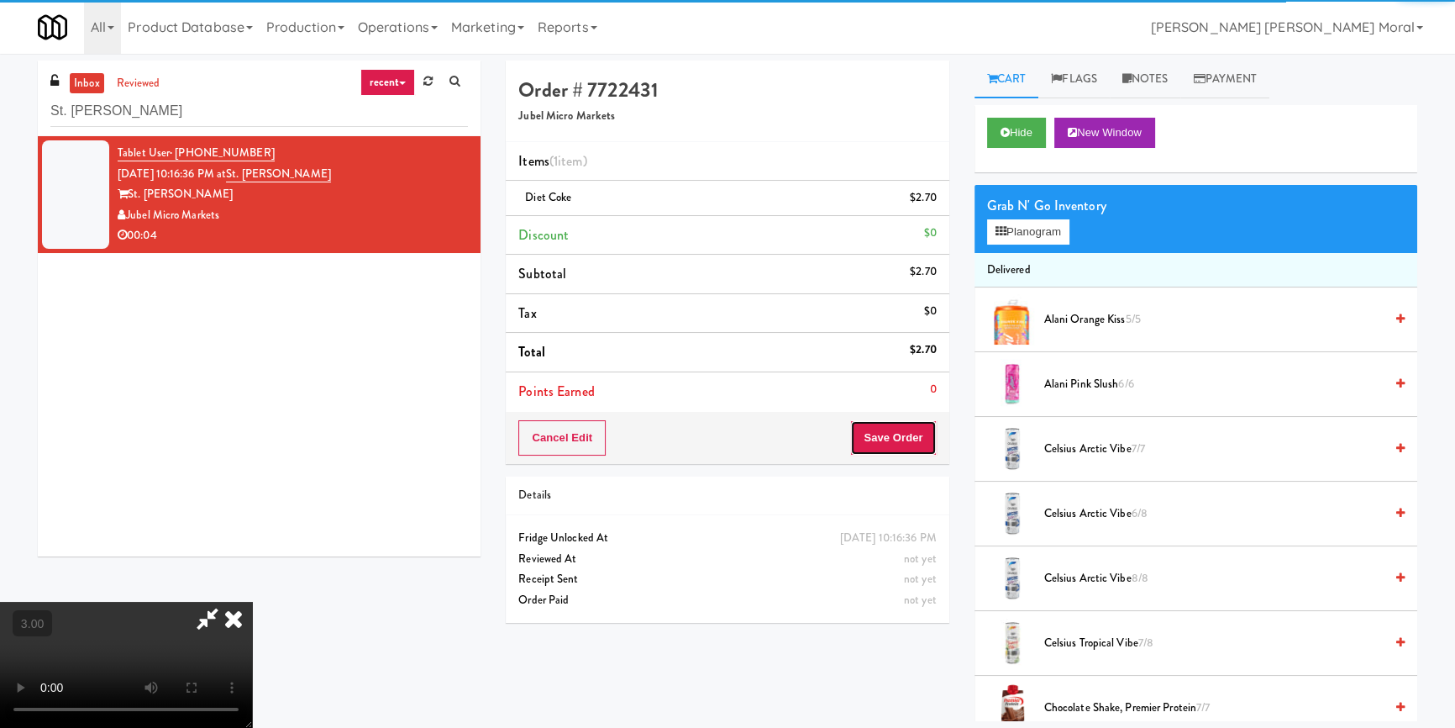
click at [914, 428] on button "Save Order" at bounding box center [893, 437] width 86 height 35
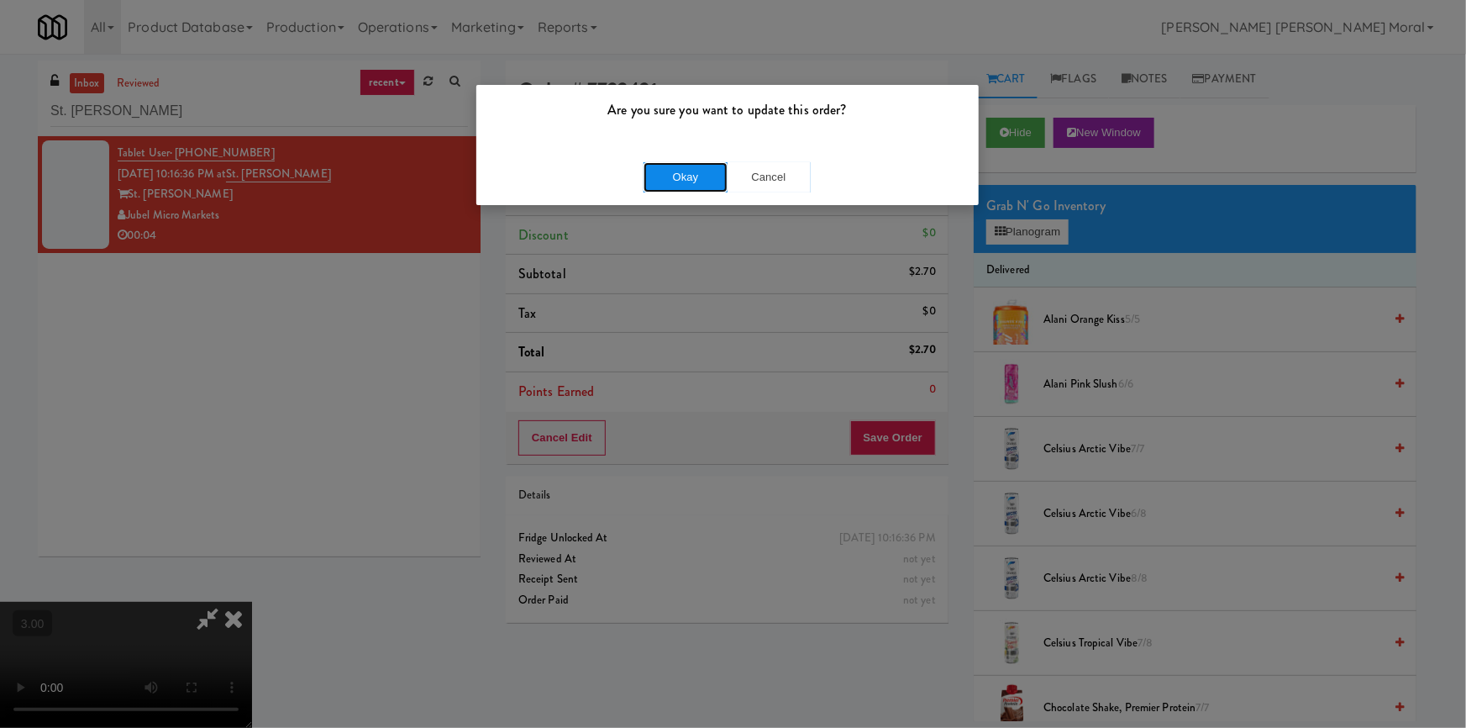
click at [693, 167] on button "Okay" at bounding box center [685, 177] width 84 height 30
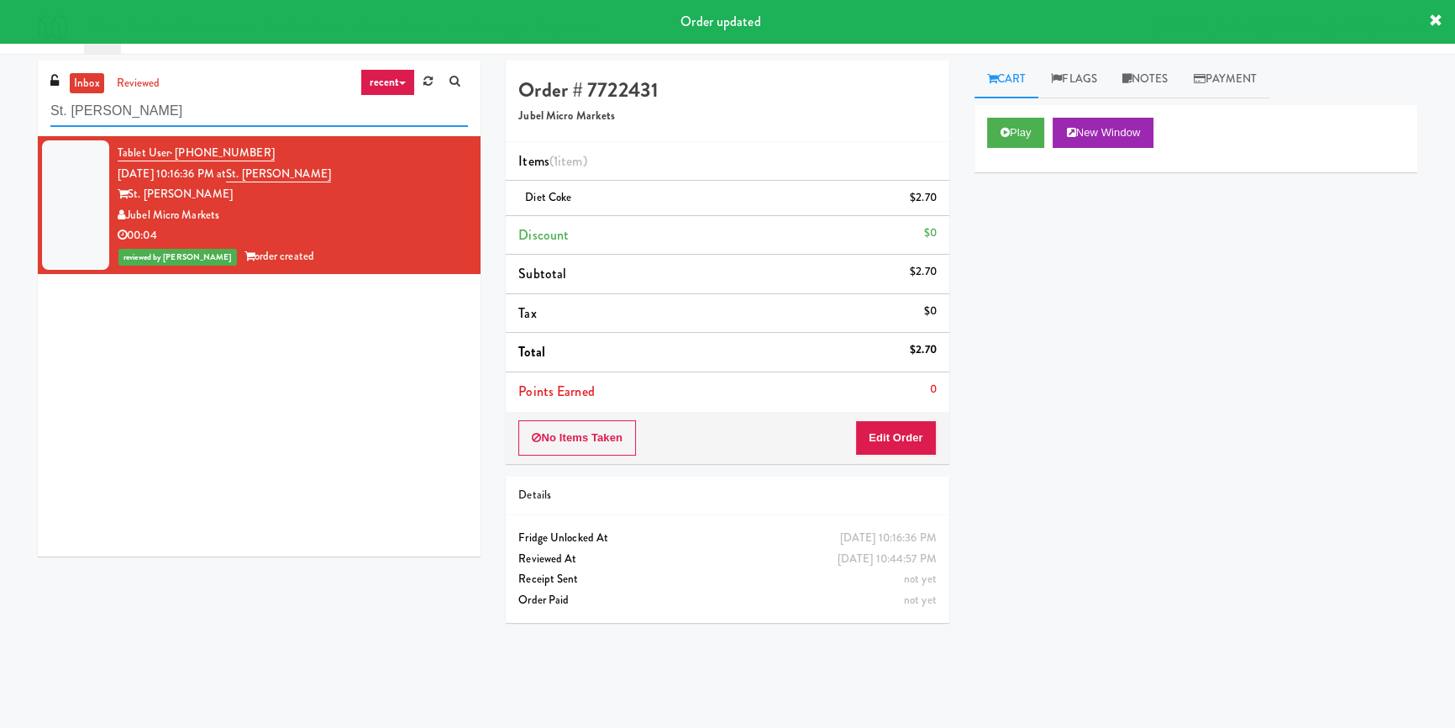
click at [229, 113] on input "St. James Drink Fridge" at bounding box center [259, 111] width 418 height 31
paste input "The Quincy - Cooler"
click at [229, 113] on input "The Quincy - Cooler" at bounding box center [259, 111] width 418 height 31
paste input "The Quincy - Cooler"
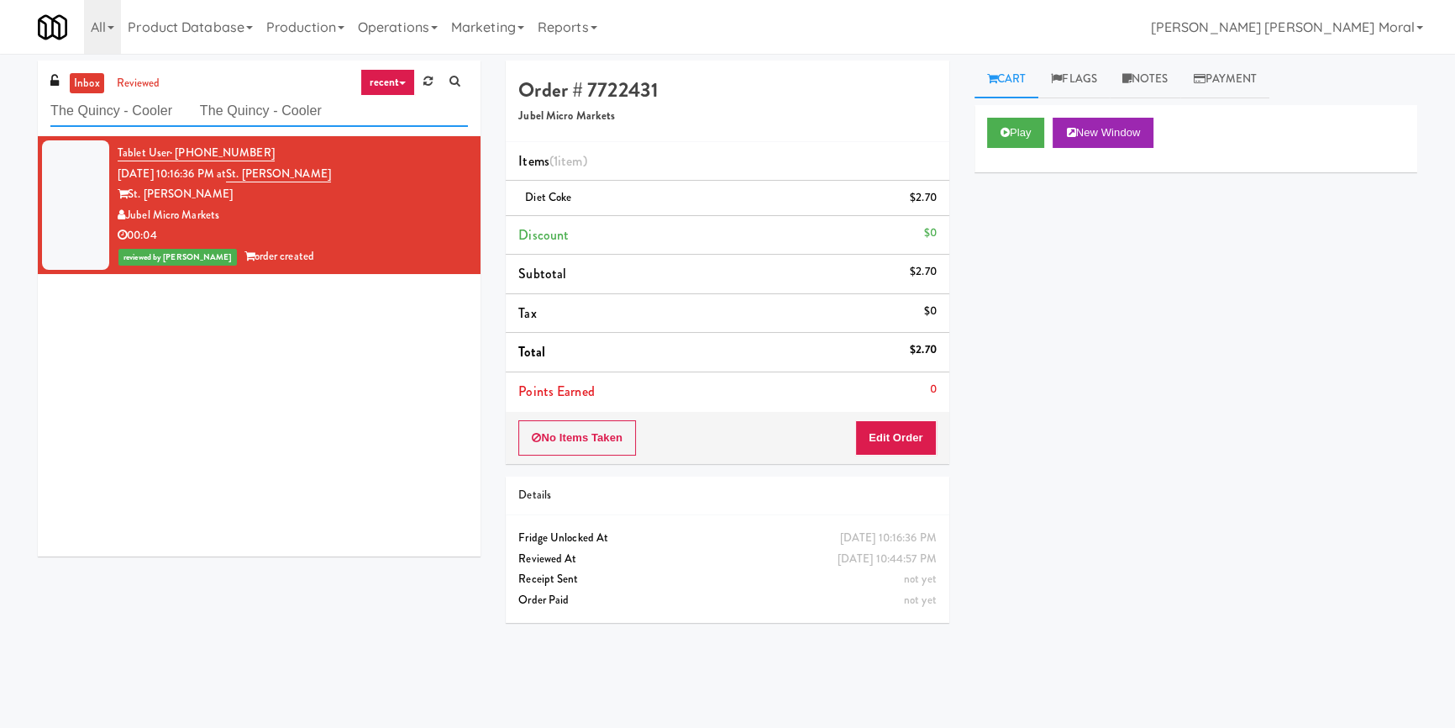
click at [260, 114] on input "The Quincy - Cooler The Quincy - Cooler" at bounding box center [259, 111] width 418 height 31
click at [260, 113] on input "The Quincy - Cooler The Quincy - Cooler" at bounding box center [259, 111] width 418 height 31
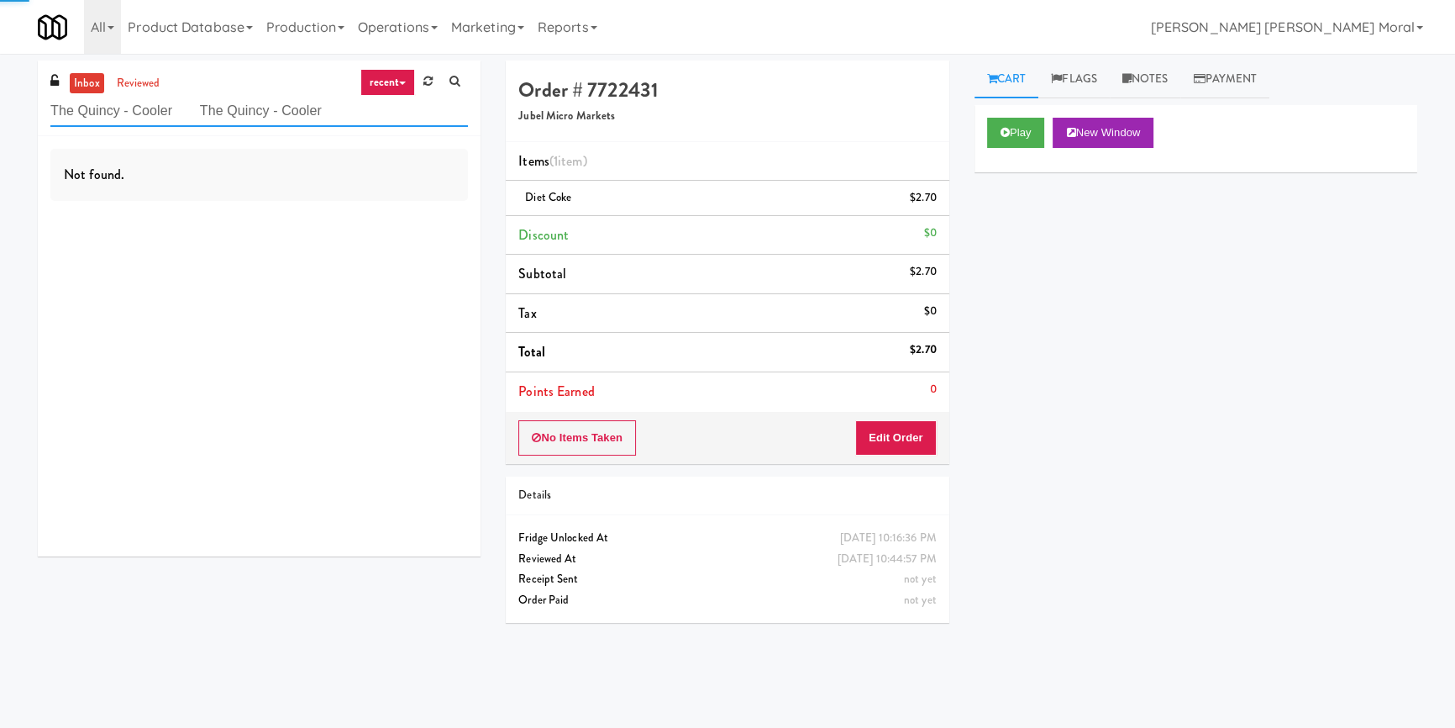
click at [260, 113] on input "The Quincy - Cooler The Quincy - Cooler" at bounding box center [259, 111] width 418 height 31
paste input "text"
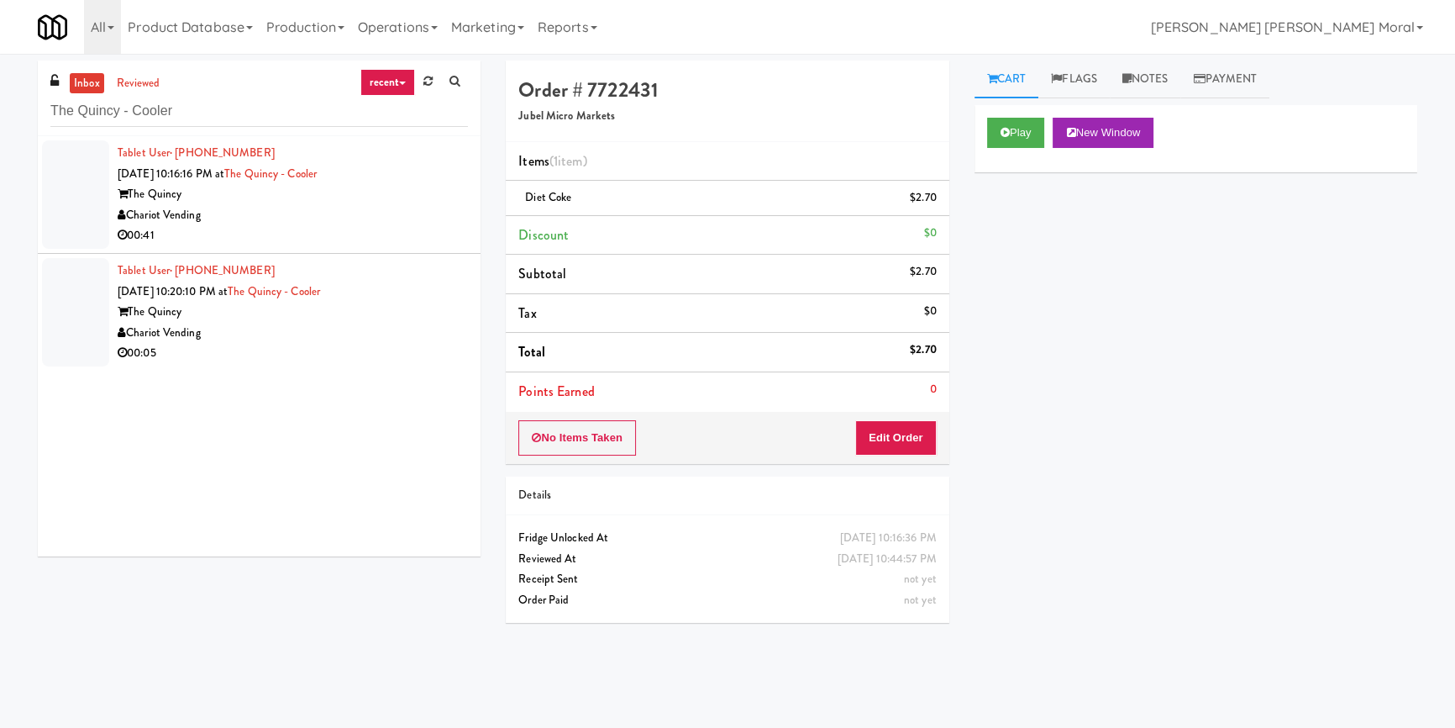
click at [386, 223] on div "Chariot Vending" at bounding box center [293, 215] width 350 height 21
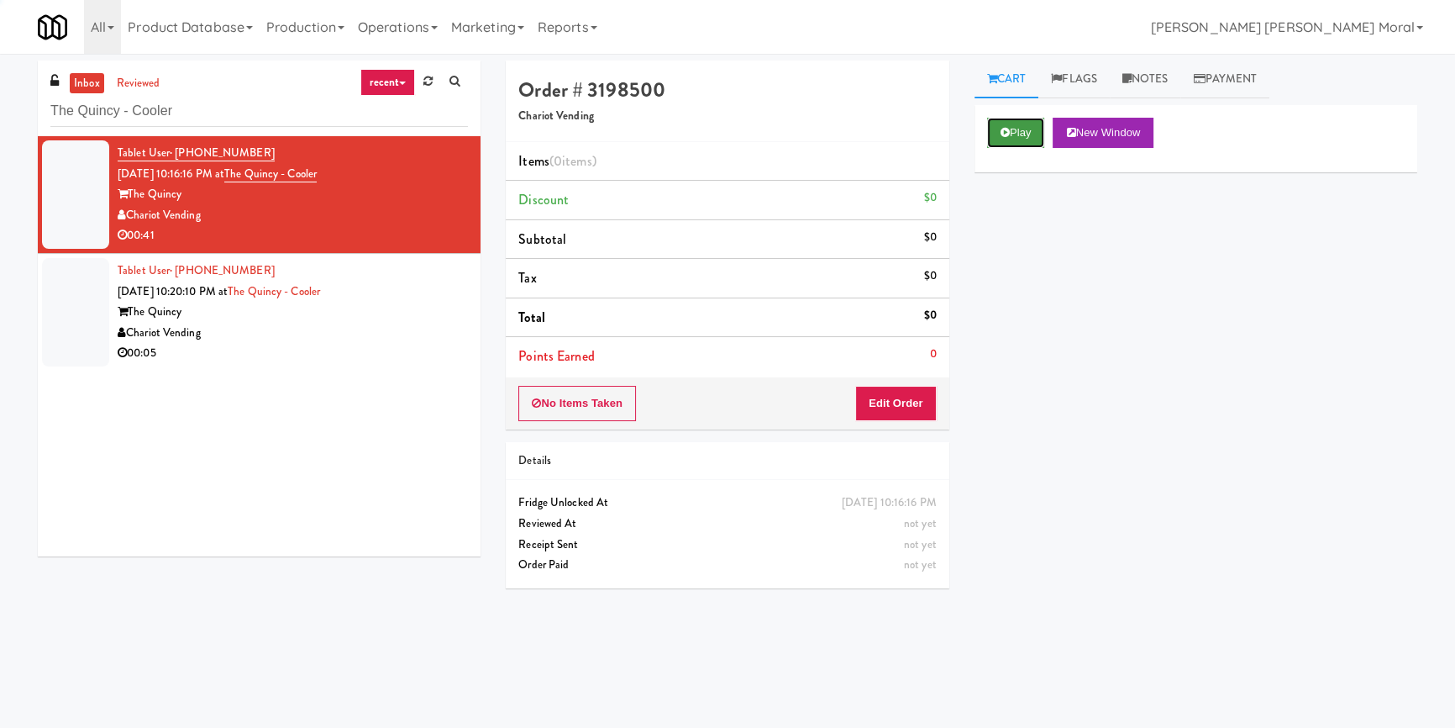
click at [1009, 129] on button "Play" at bounding box center [1016, 133] width 58 height 30
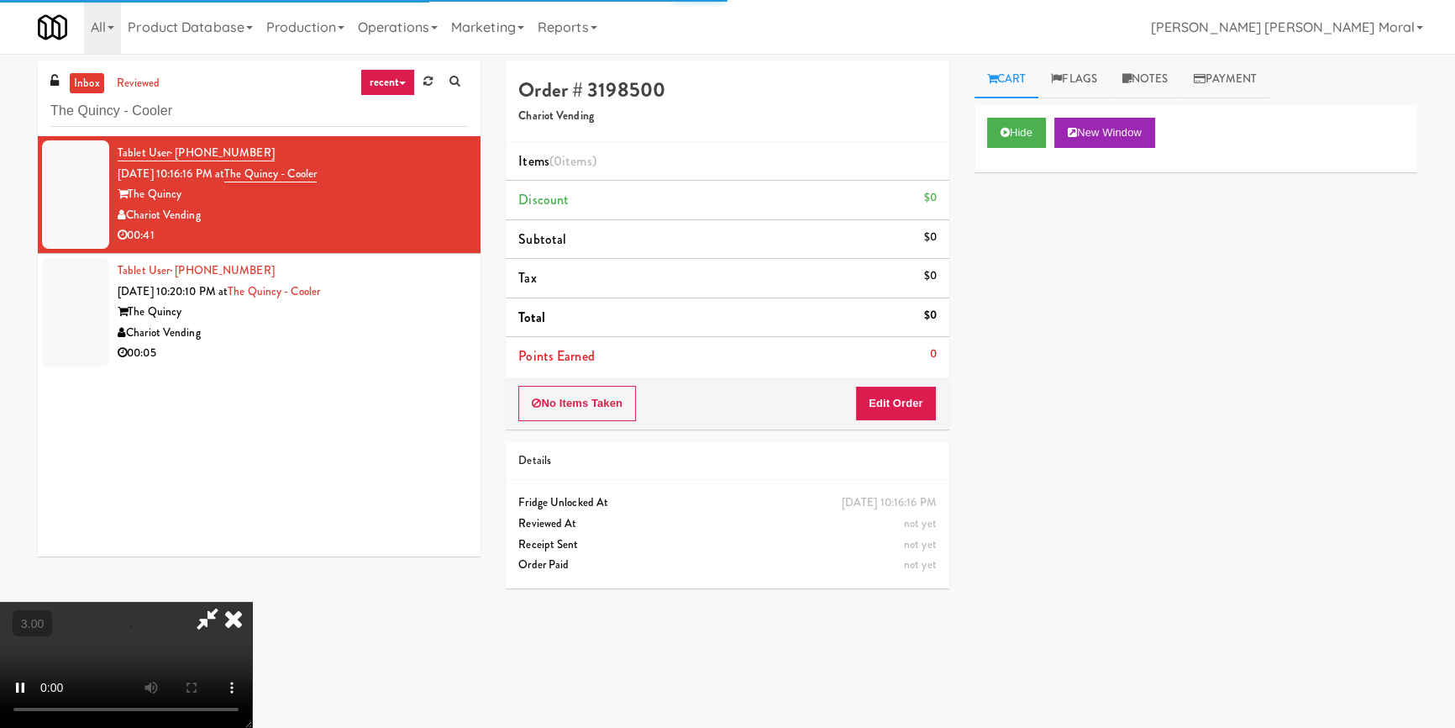
click at [1012, 211] on div "Hide New Window Primary Flag Clear Flag if unable to determine what was taken o…" at bounding box center [1195, 420] width 443 height 630
click at [252, 601] on video at bounding box center [126, 664] width 252 height 126
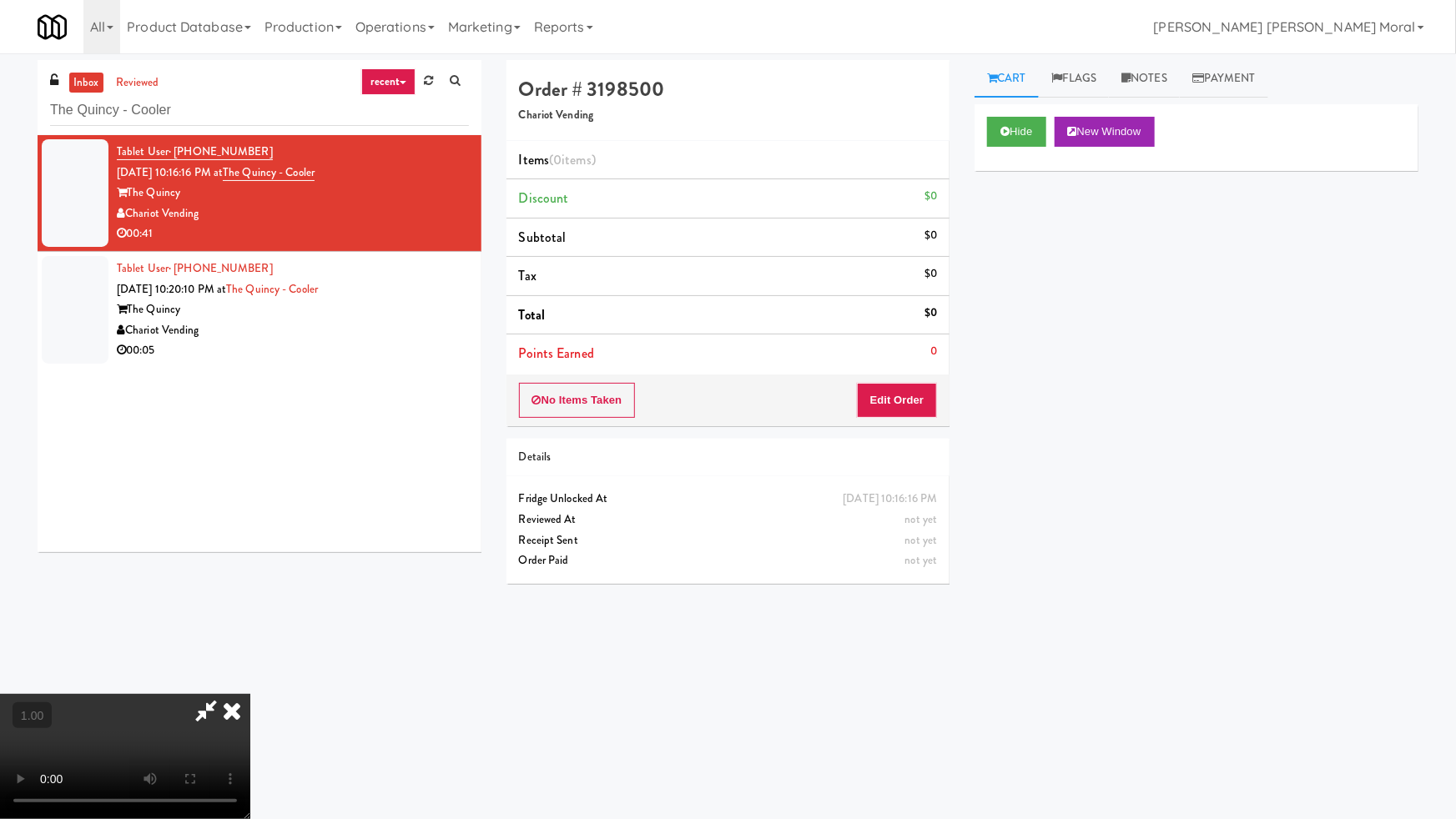
click at [250, 694] on video at bounding box center [125, 756] width 250 height 125
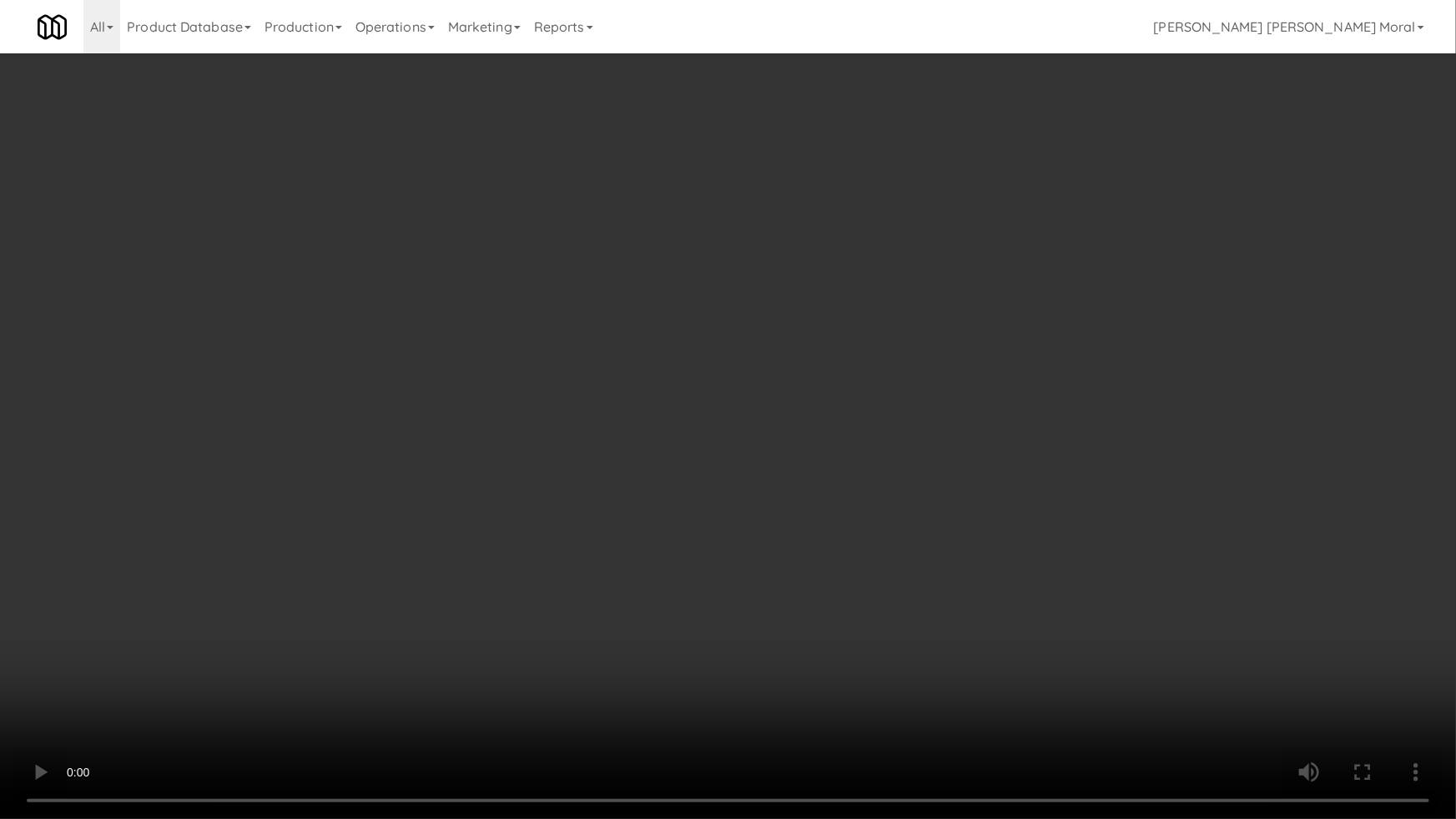
click at [973, 441] on video at bounding box center [728, 409] width 1456 height 819
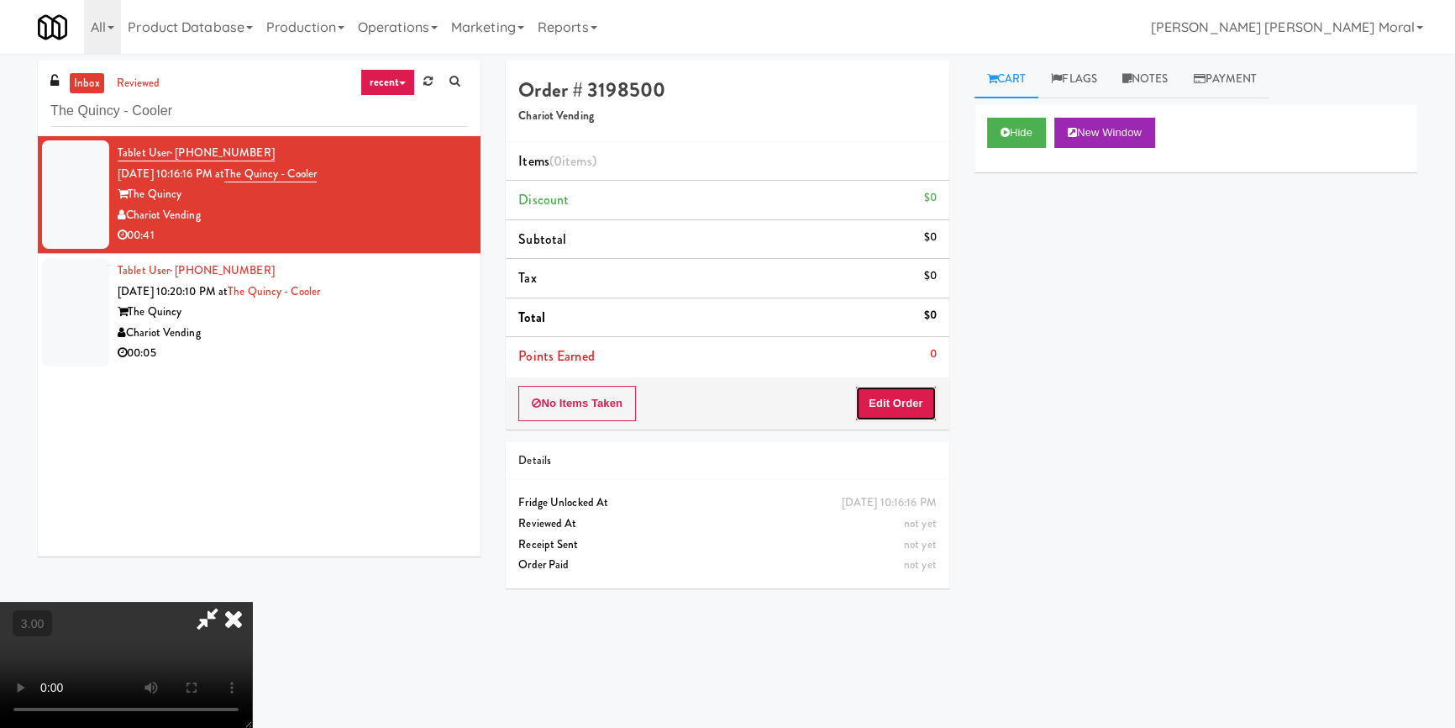
click at [912, 394] on button "Edit Order" at bounding box center [895, 403] width 81 height 35
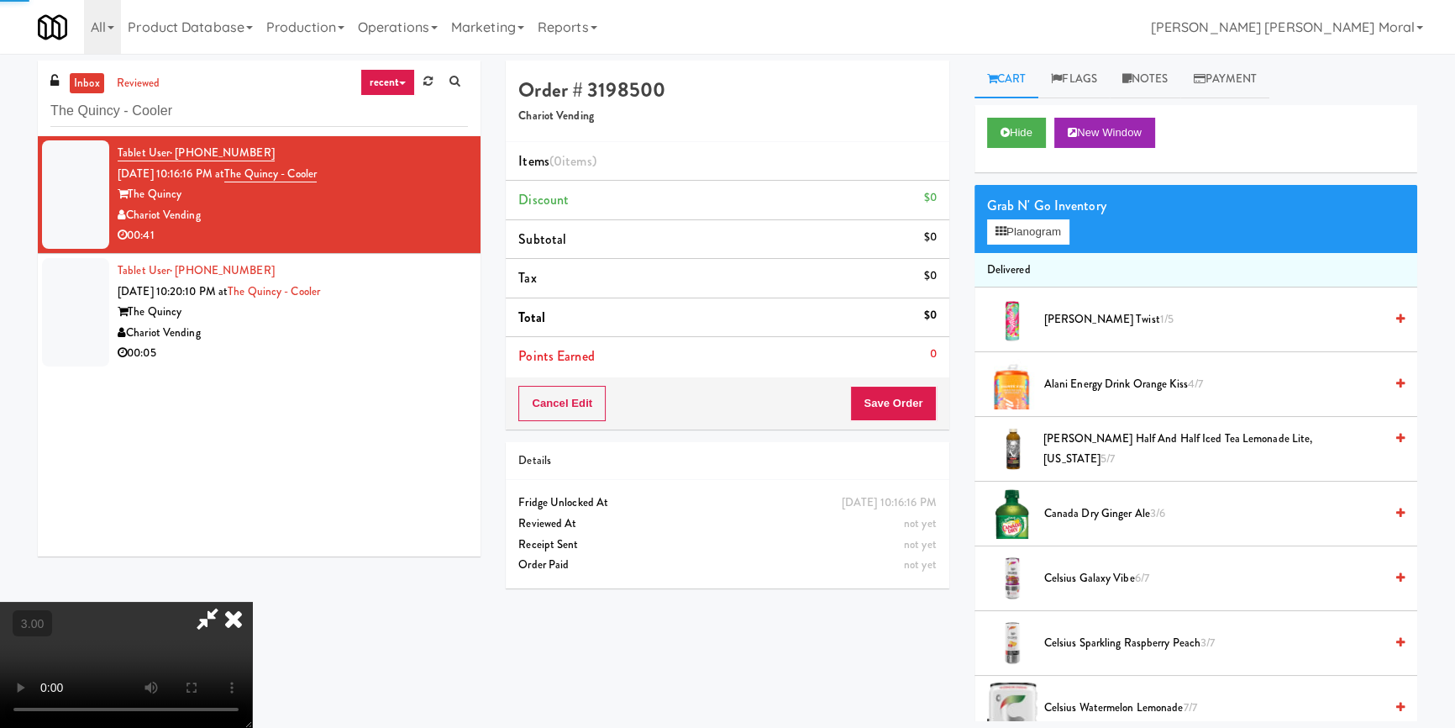
click at [1085, 197] on div "Grab N' Go Inventory" at bounding box center [1196, 205] width 418 height 25
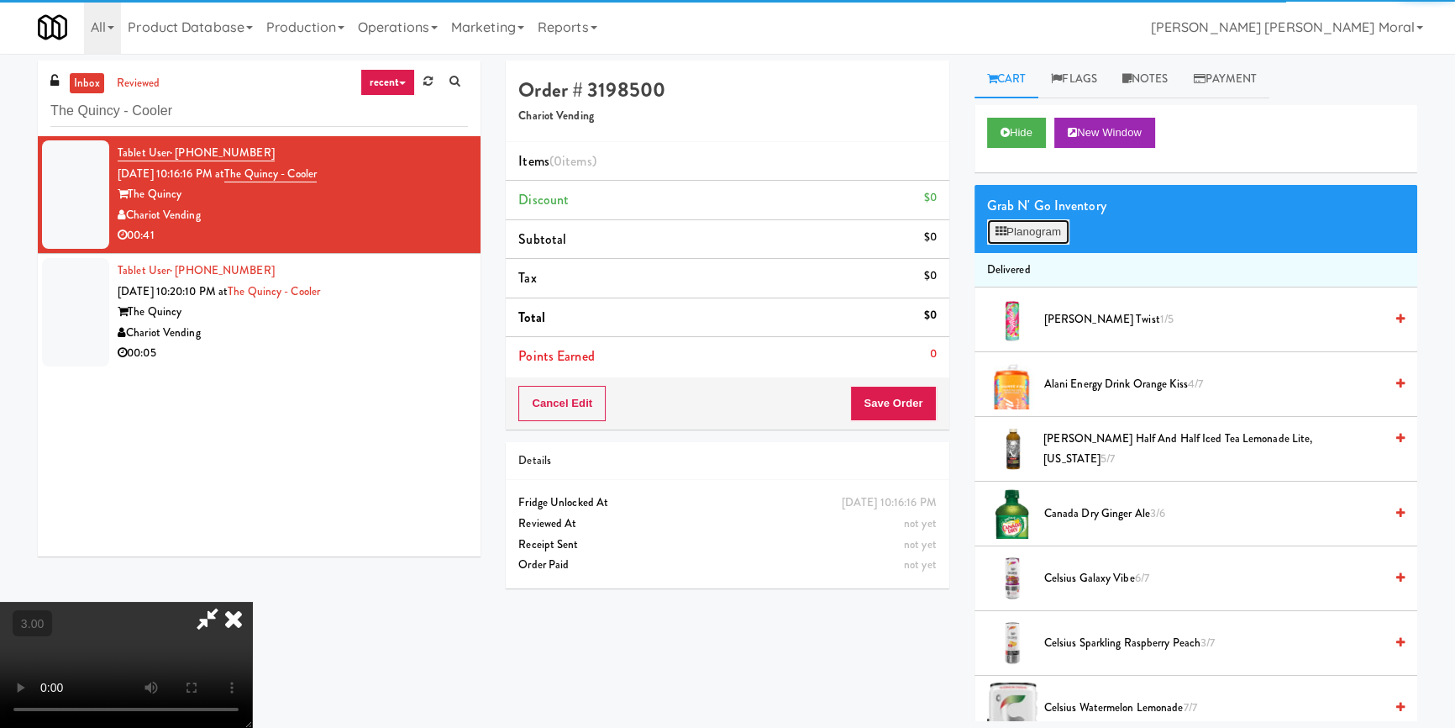
click at [1043, 226] on button "Planogram" at bounding box center [1028, 231] width 82 height 25
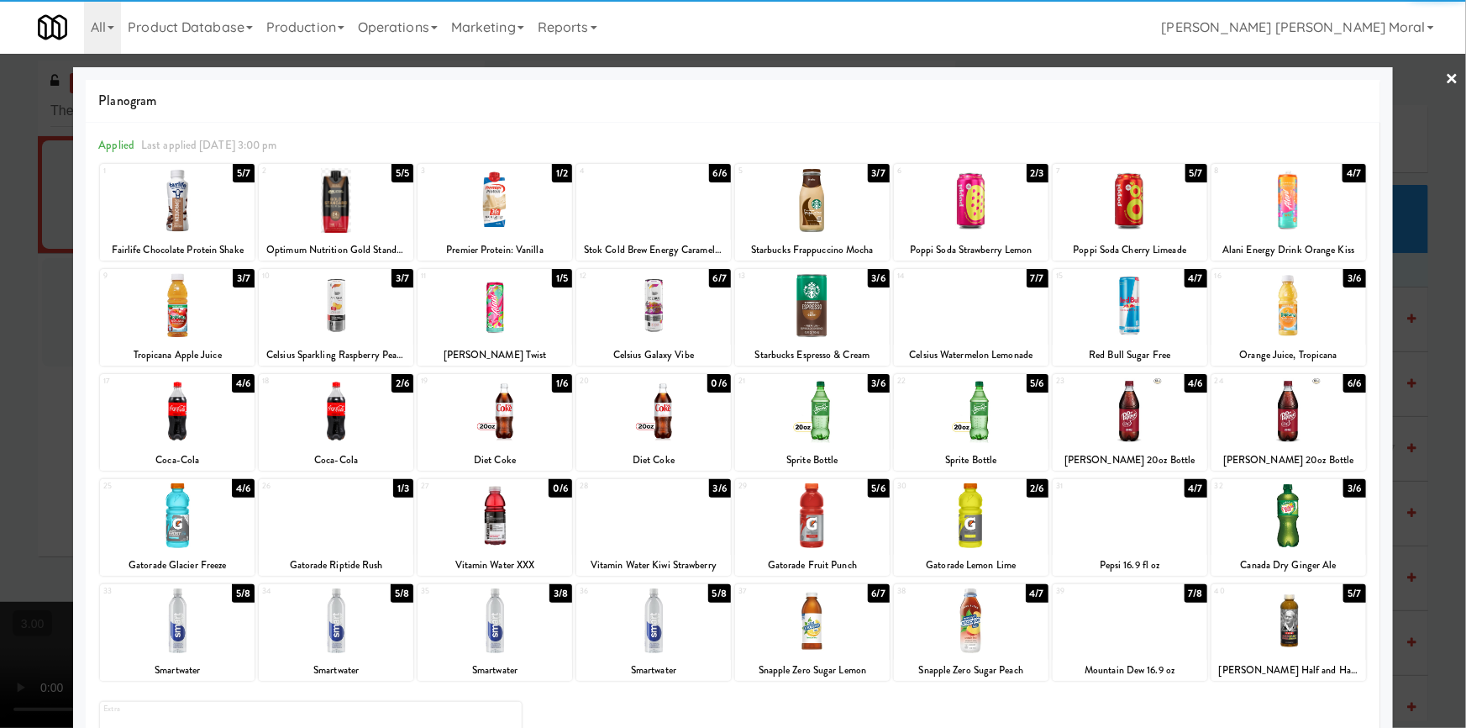
click at [853, 414] on div at bounding box center [812, 410] width 155 height 65
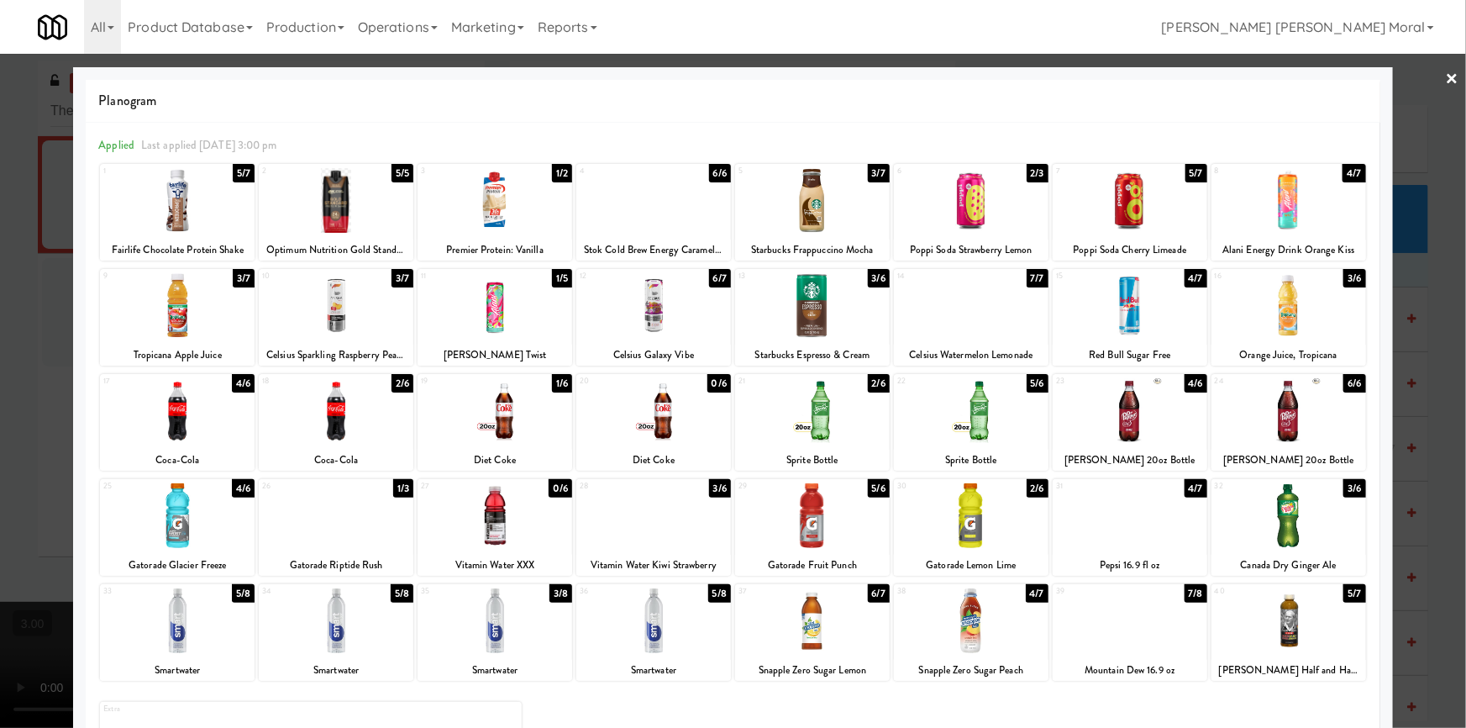
click at [974, 628] on div at bounding box center [971, 620] width 155 height 65
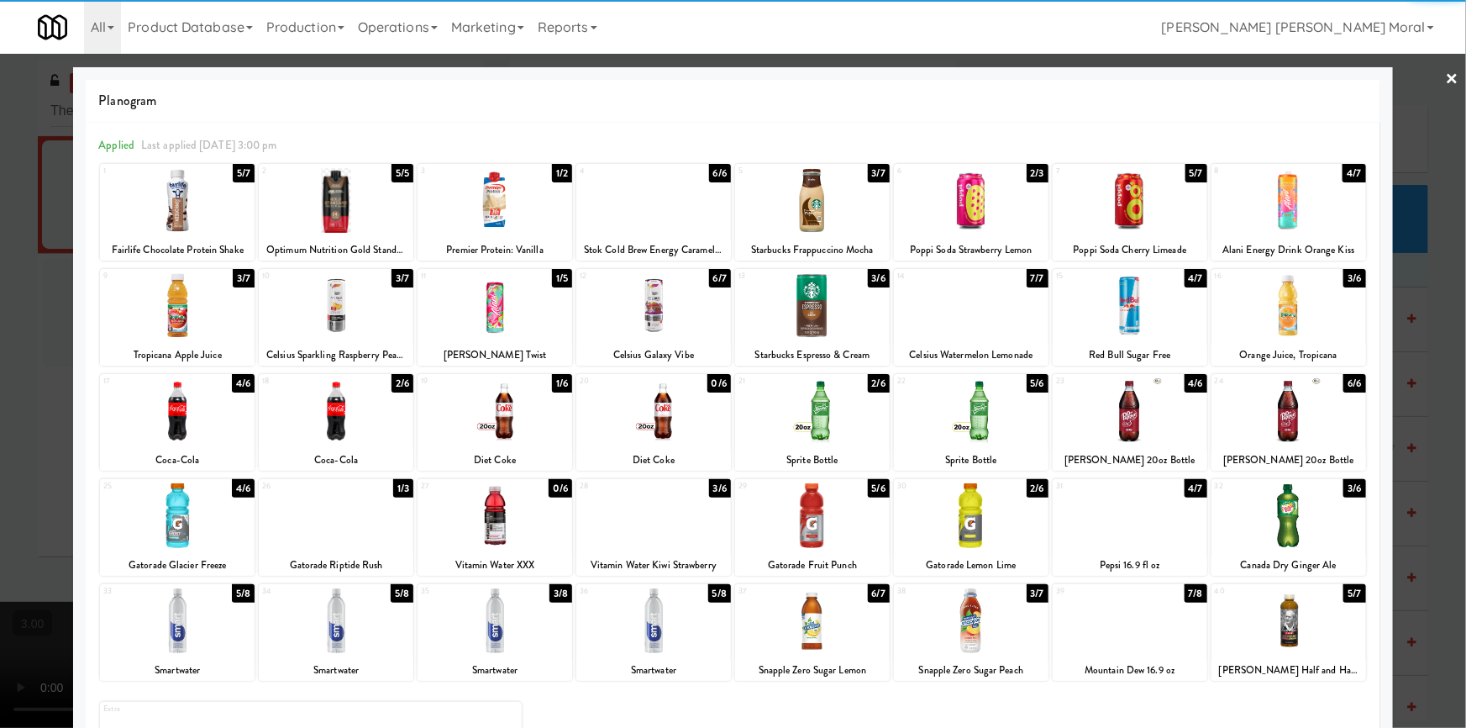
click at [55, 501] on div at bounding box center [733, 364] width 1466 height 728
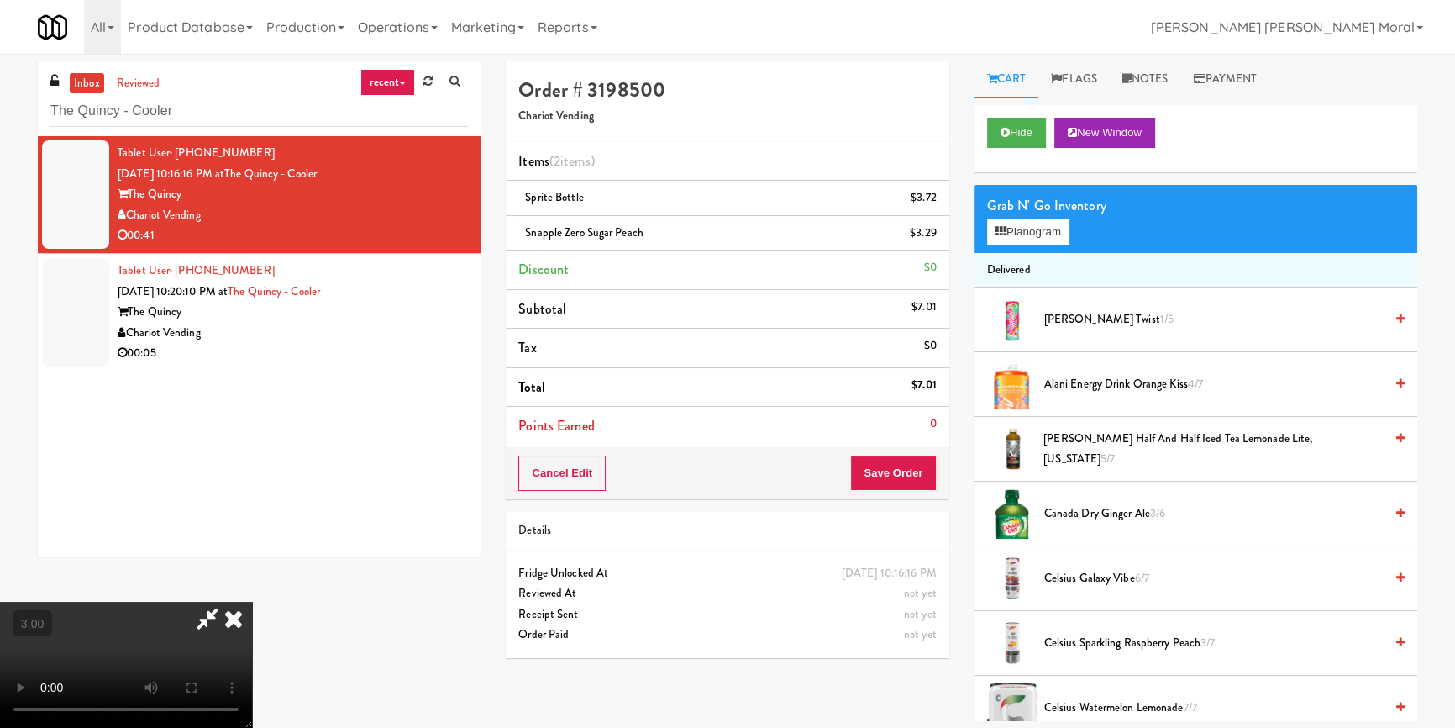
click at [252, 601] on video at bounding box center [126, 664] width 252 height 126
drag, startPoint x: 529, startPoint y: 487, endPoint x: 546, endPoint y: 549, distance: 63.6
click at [252, 601] on video at bounding box center [126, 664] width 252 height 126
click at [911, 475] on button "Save Order" at bounding box center [893, 472] width 86 height 35
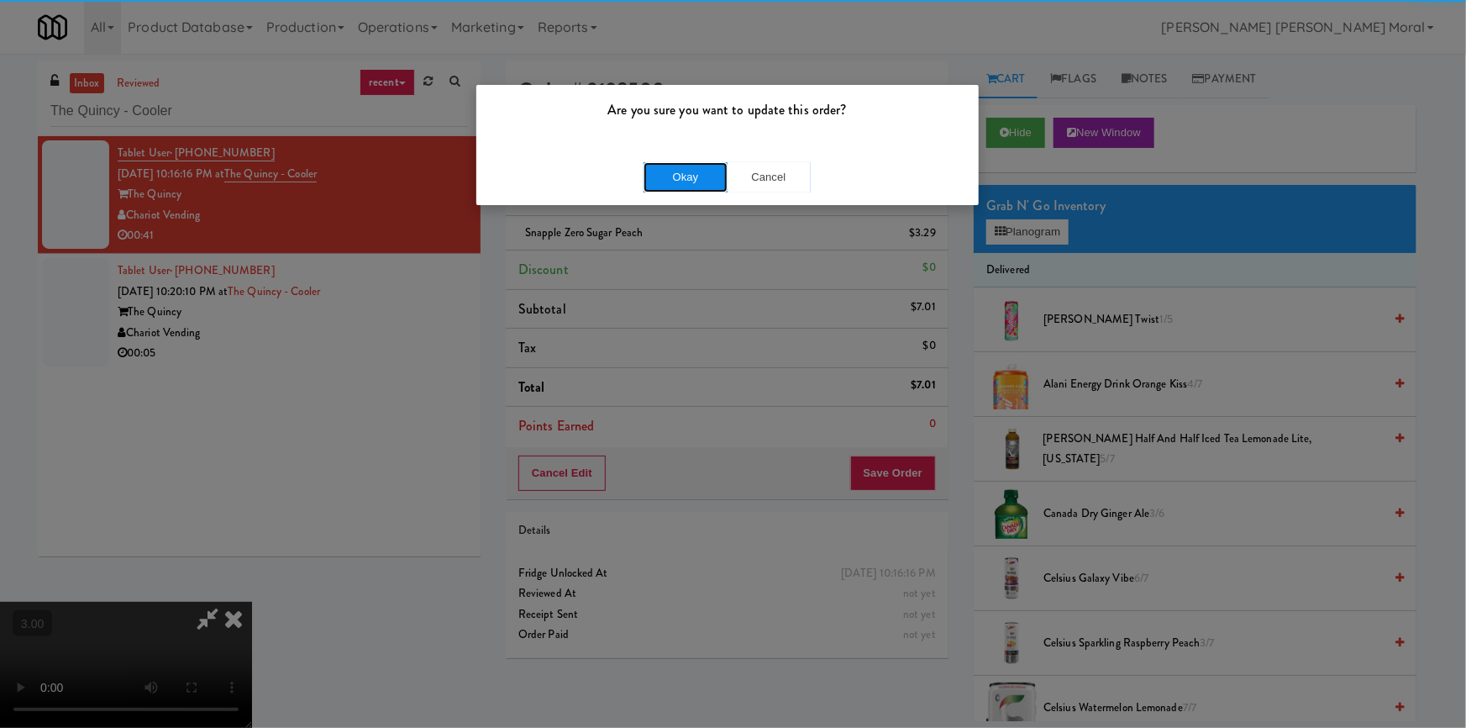
click at [685, 166] on button "Okay" at bounding box center [685, 177] width 84 height 30
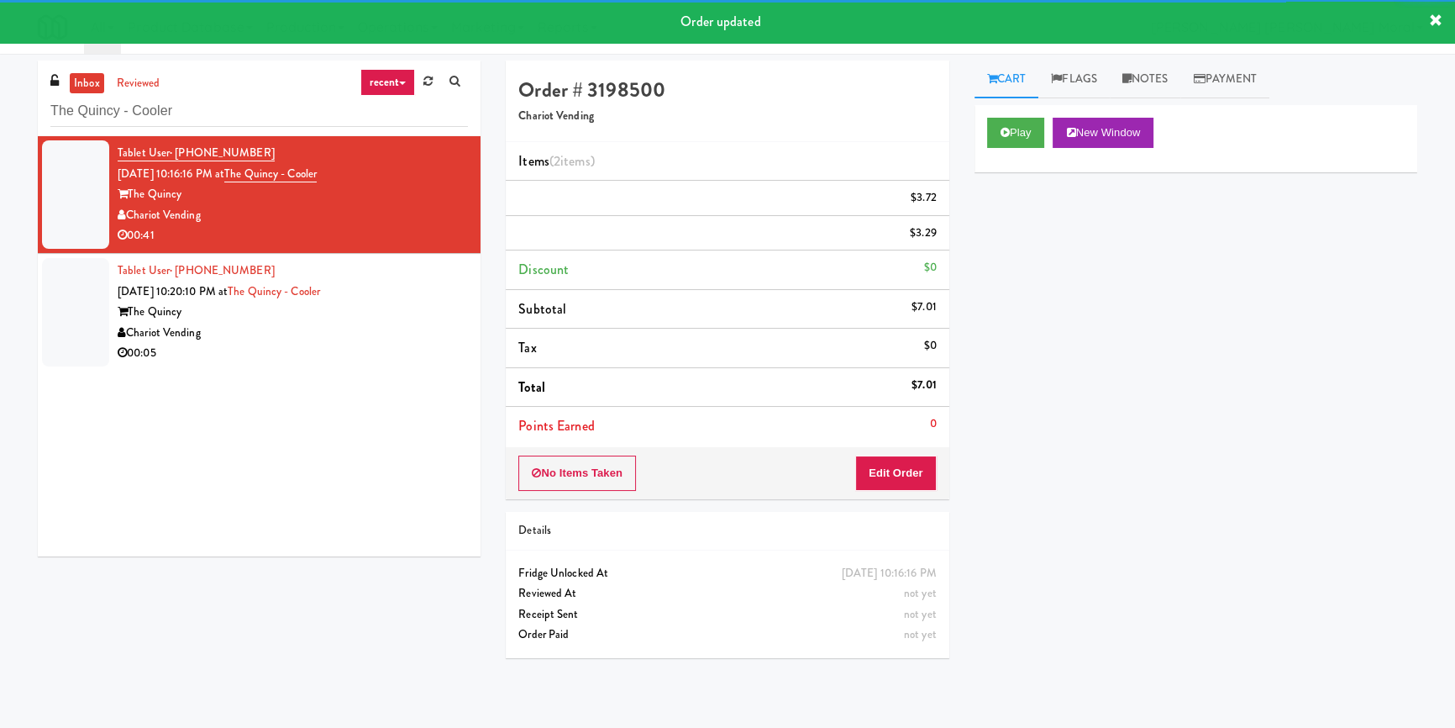
click at [427, 355] on div "Tablet User · (609) 432-2798 Sep 24, 2025 10:20:10 PM at The Quincy - Cooler Th…" at bounding box center [293, 311] width 350 height 103
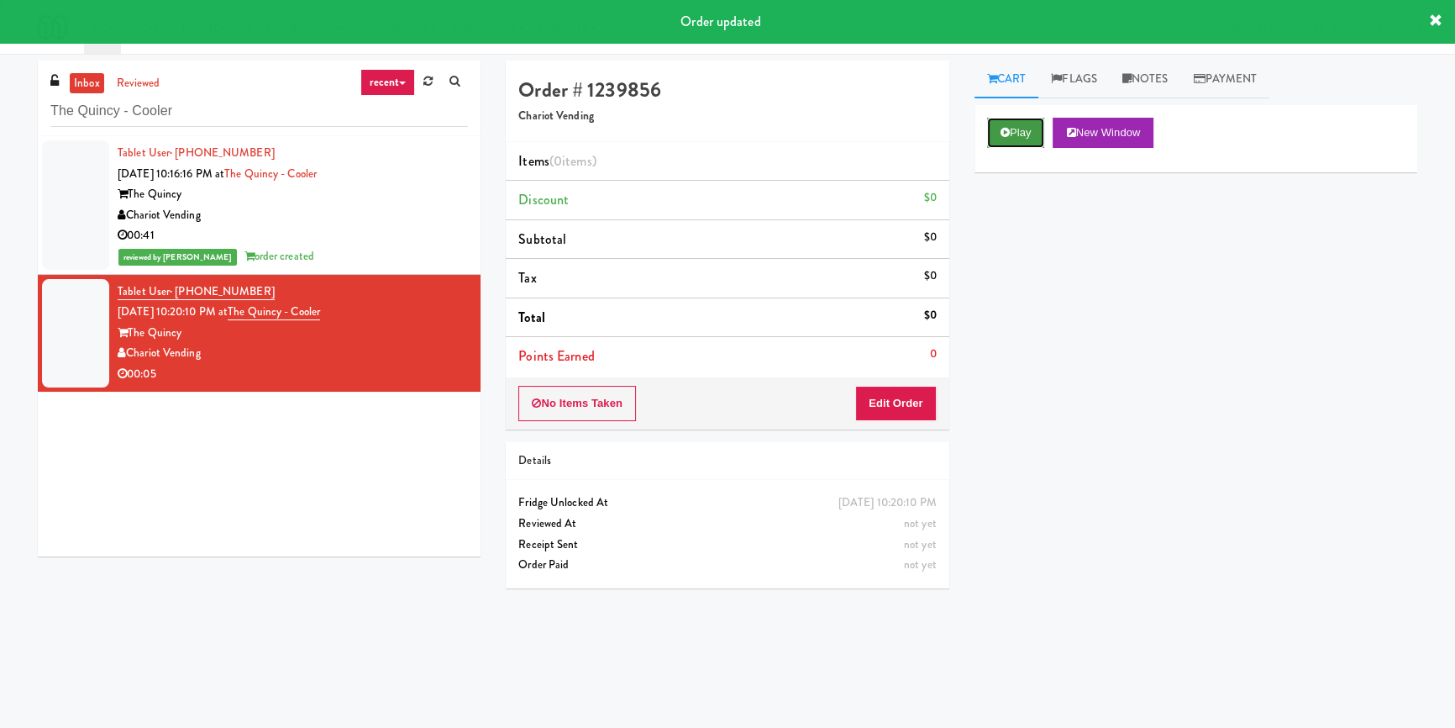
click at [1016, 140] on button "Play" at bounding box center [1016, 133] width 58 height 30
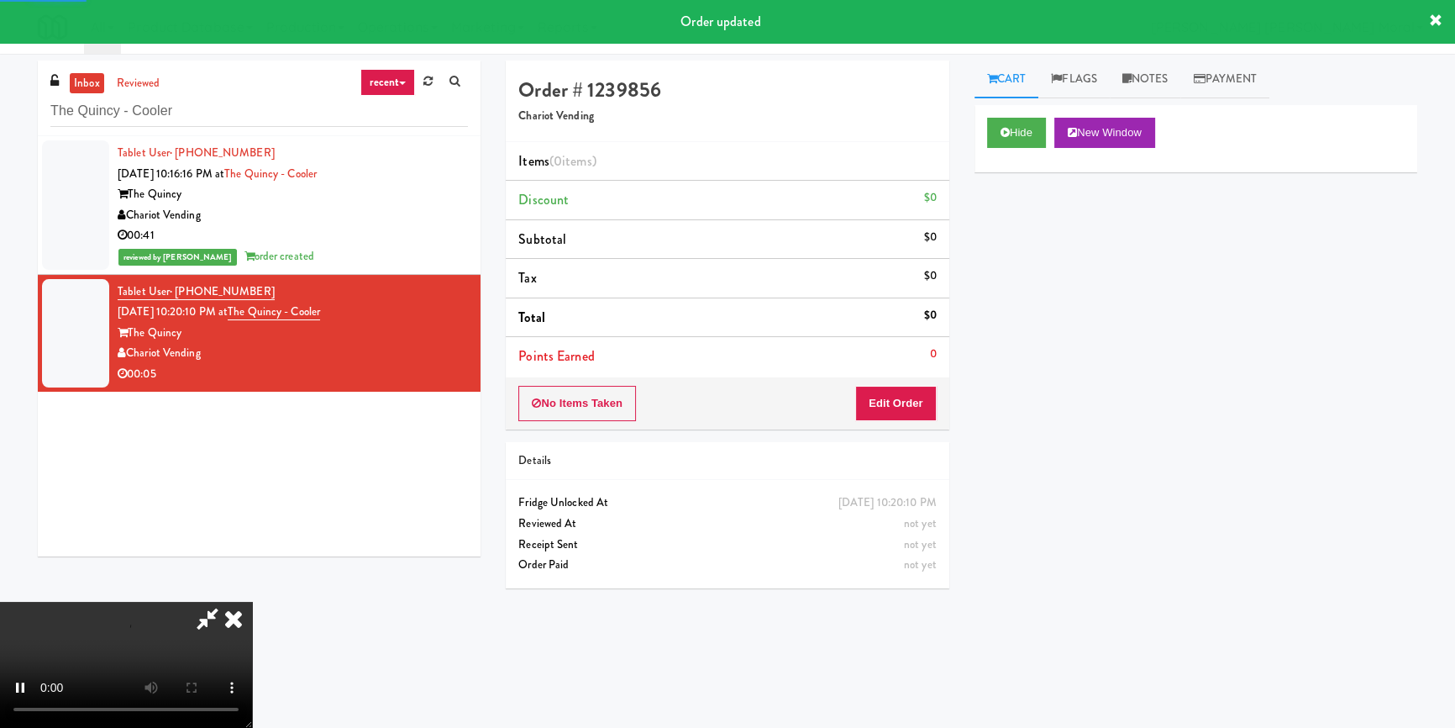
click at [1019, 254] on div "Hide New Window Primary Flag Clear Flag if unable to determine what was taken o…" at bounding box center [1195, 420] width 443 height 630
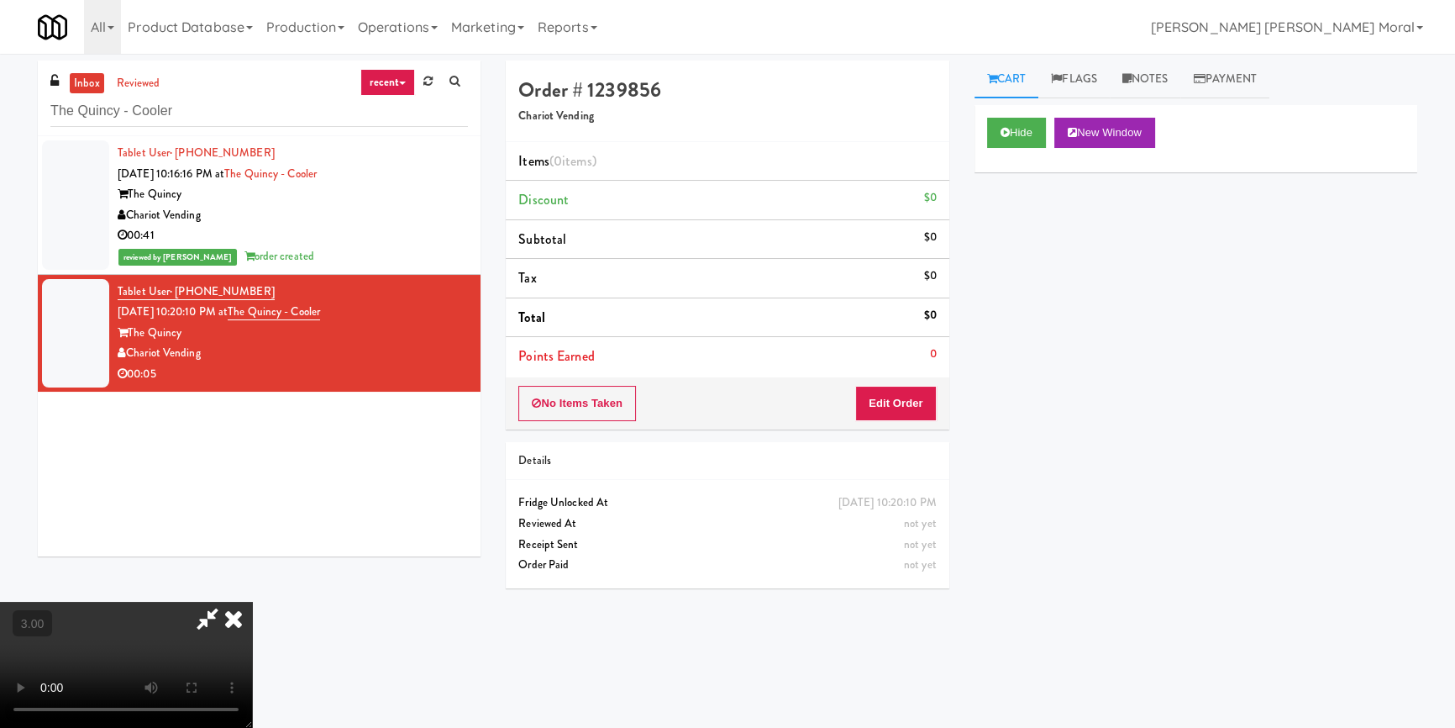
click at [252, 601] on video at bounding box center [126, 664] width 252 height 126
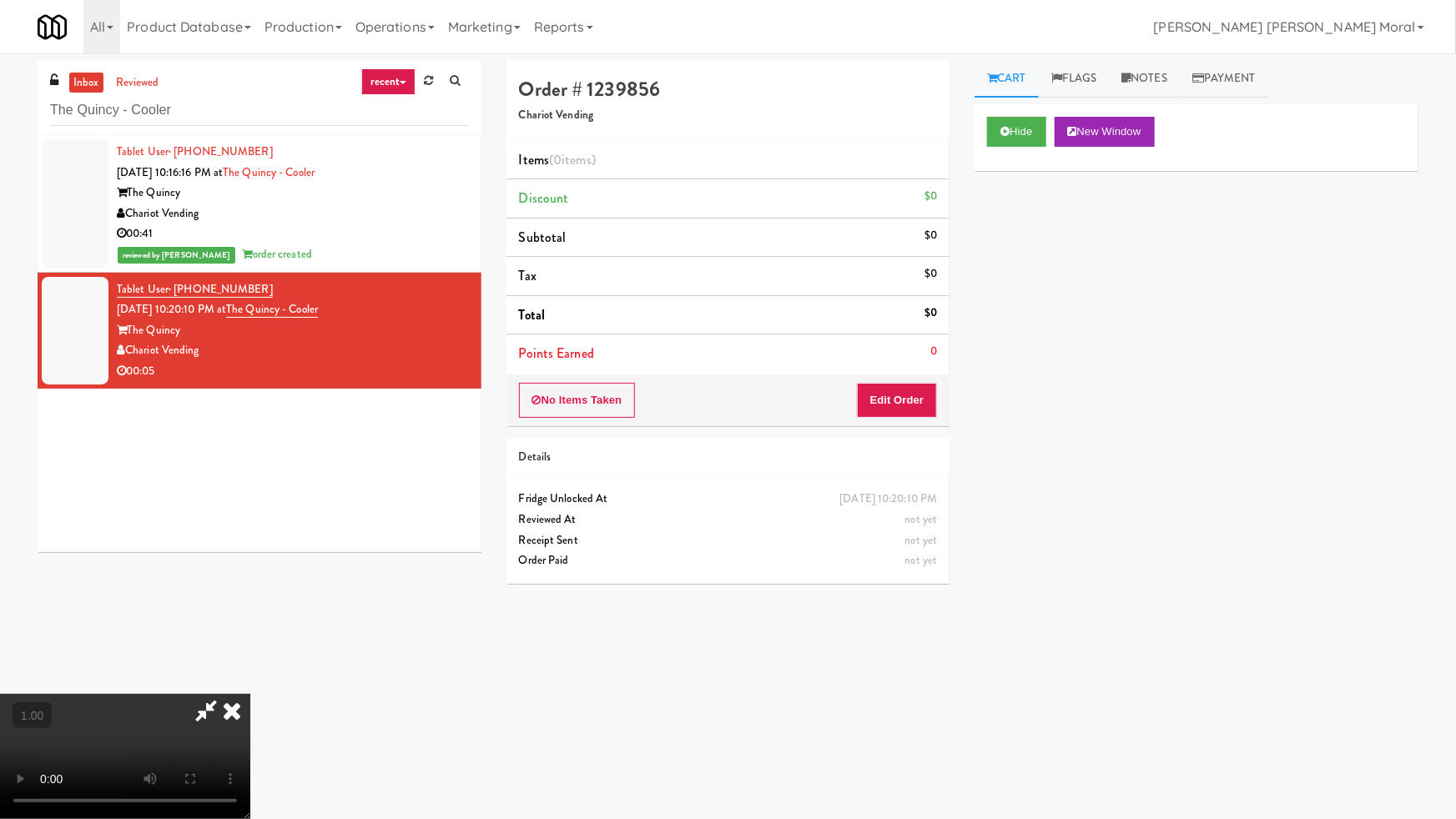
click at [250, 694] on video at bounding box center [125, 756] width 250 height 125
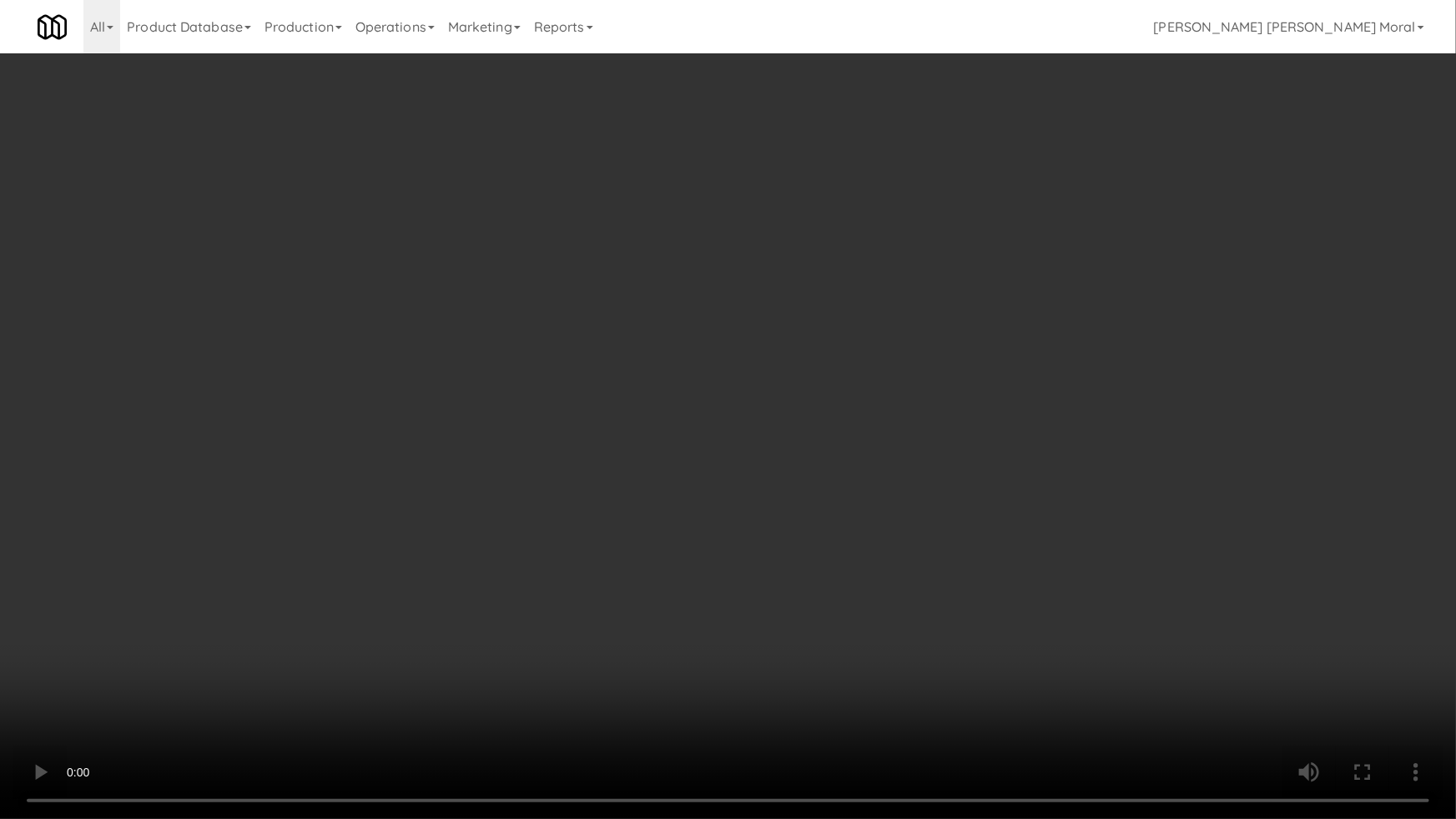
click at [874, 462] on video at bounding box center [728, 409] width 1456 height 819
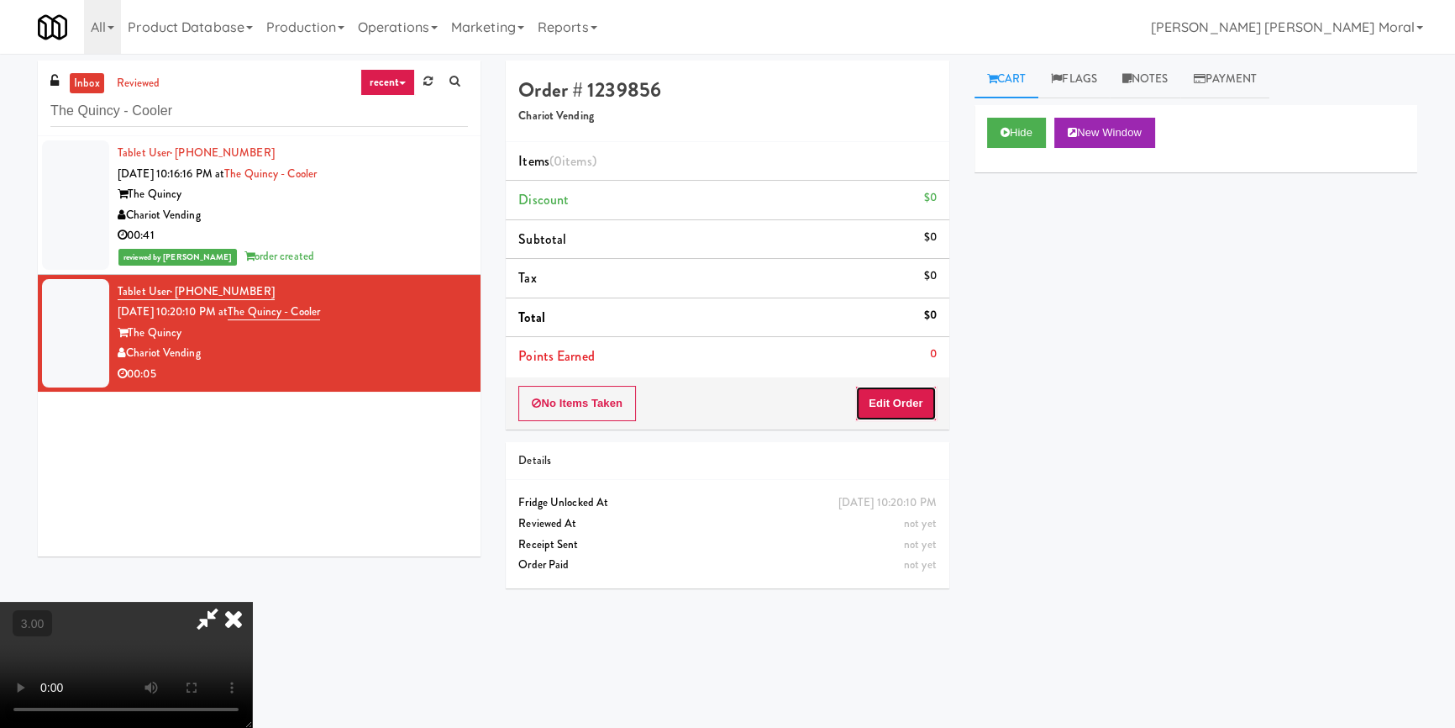
drag, startPoint x: 899, startPoint y: 397, endPoint x: 965, endPoint y: 315, distance: 105.7
click at [899, 397] on button "Edit Order" at bounding box center [895, 403] width 81 height 35
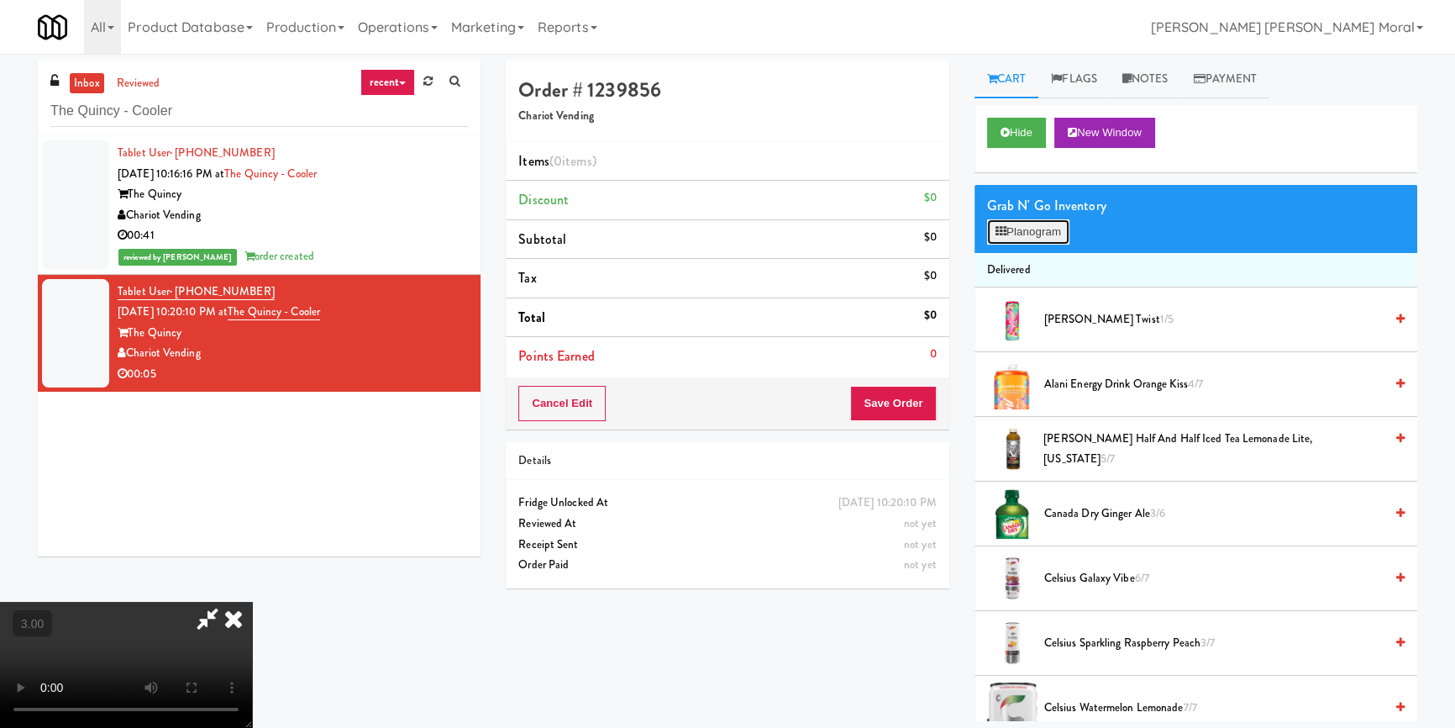
click at [1030, 233] on button "Planogram" at bounding box center [1028, 231] width 82 height 25
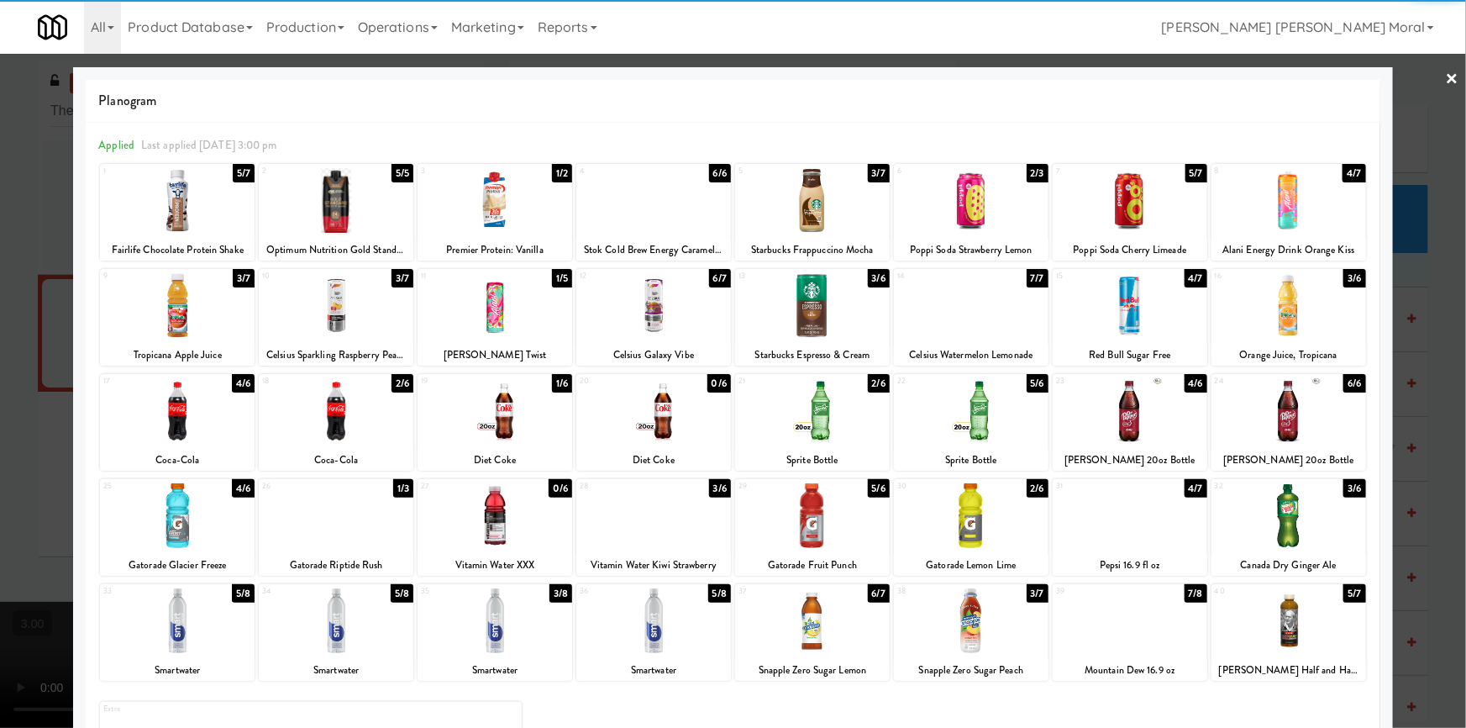
click at [669, 533] on div at bounding box center [653, 515] width 155 height 65
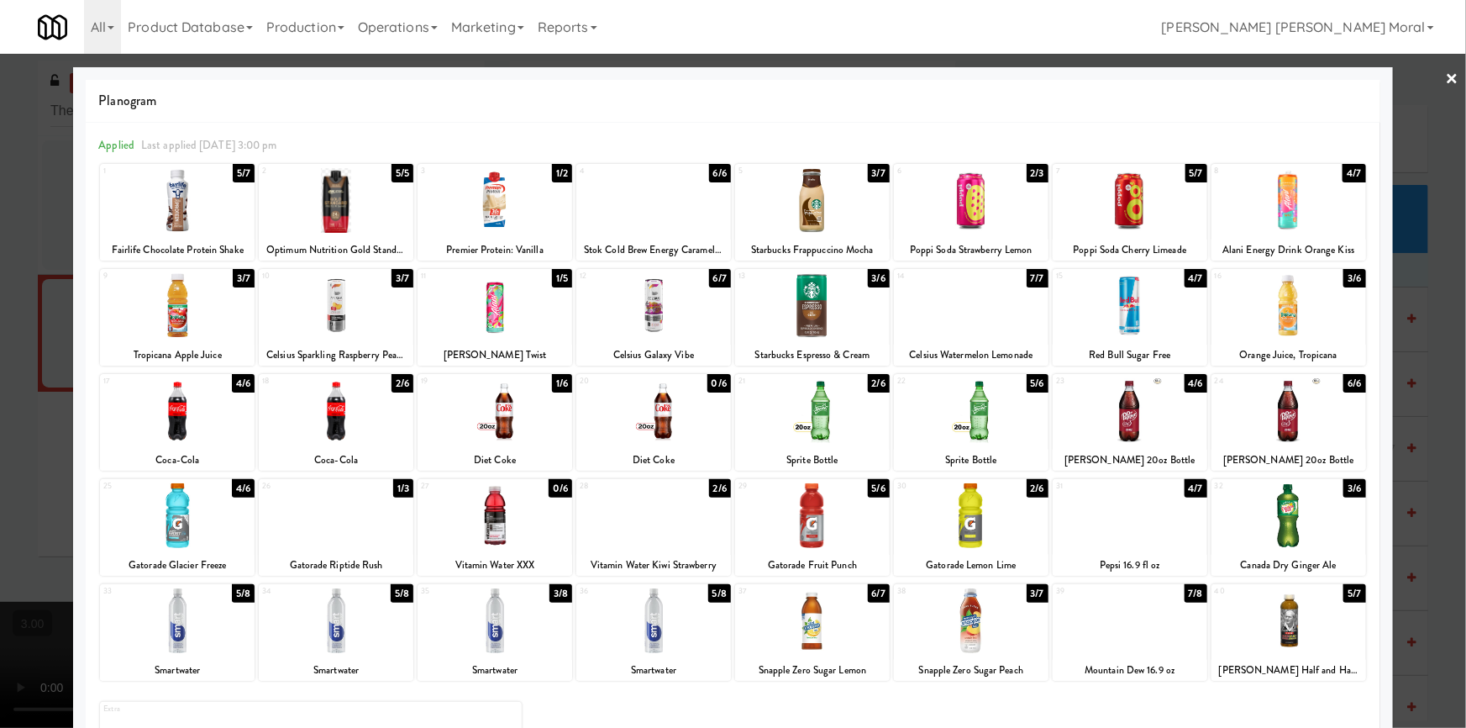
click at [0, 454] on div at bounding box center [733, 364] width 1466 height 728
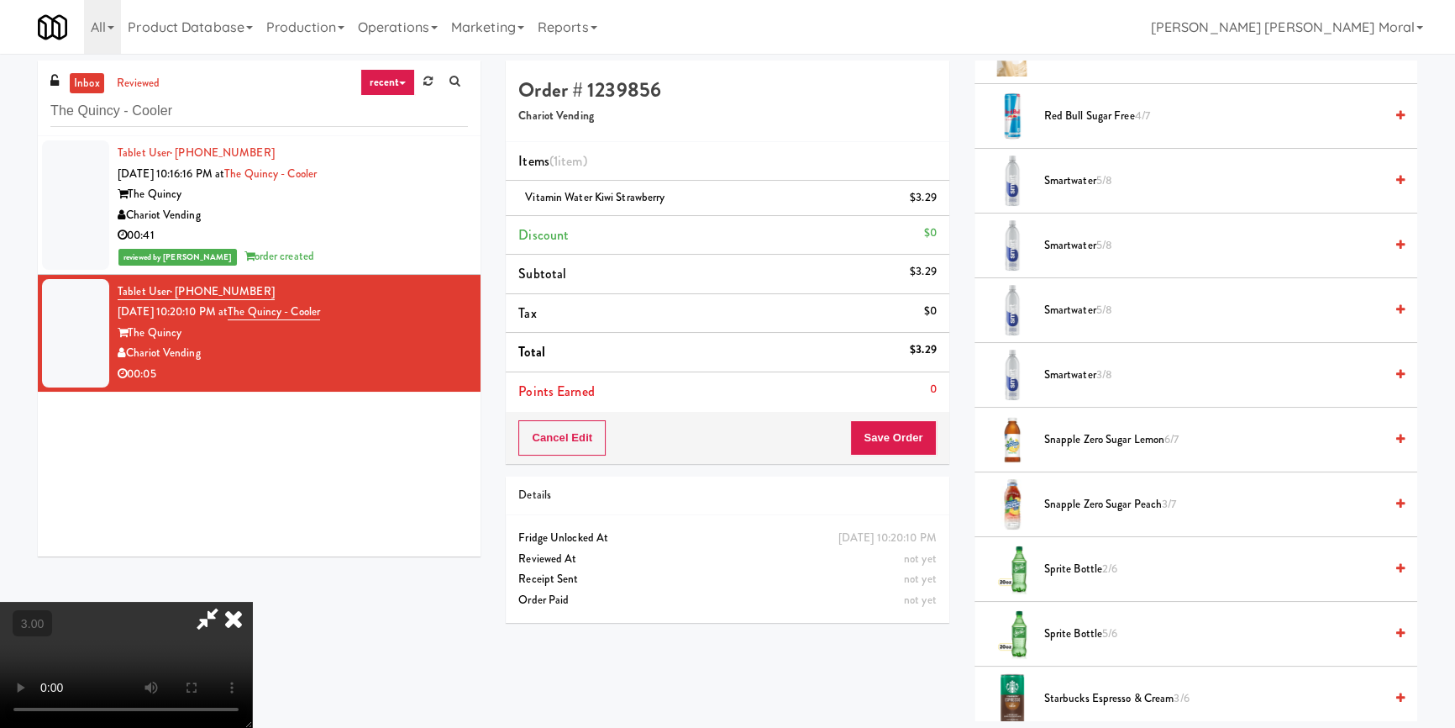
scroll to position [2138, 0]
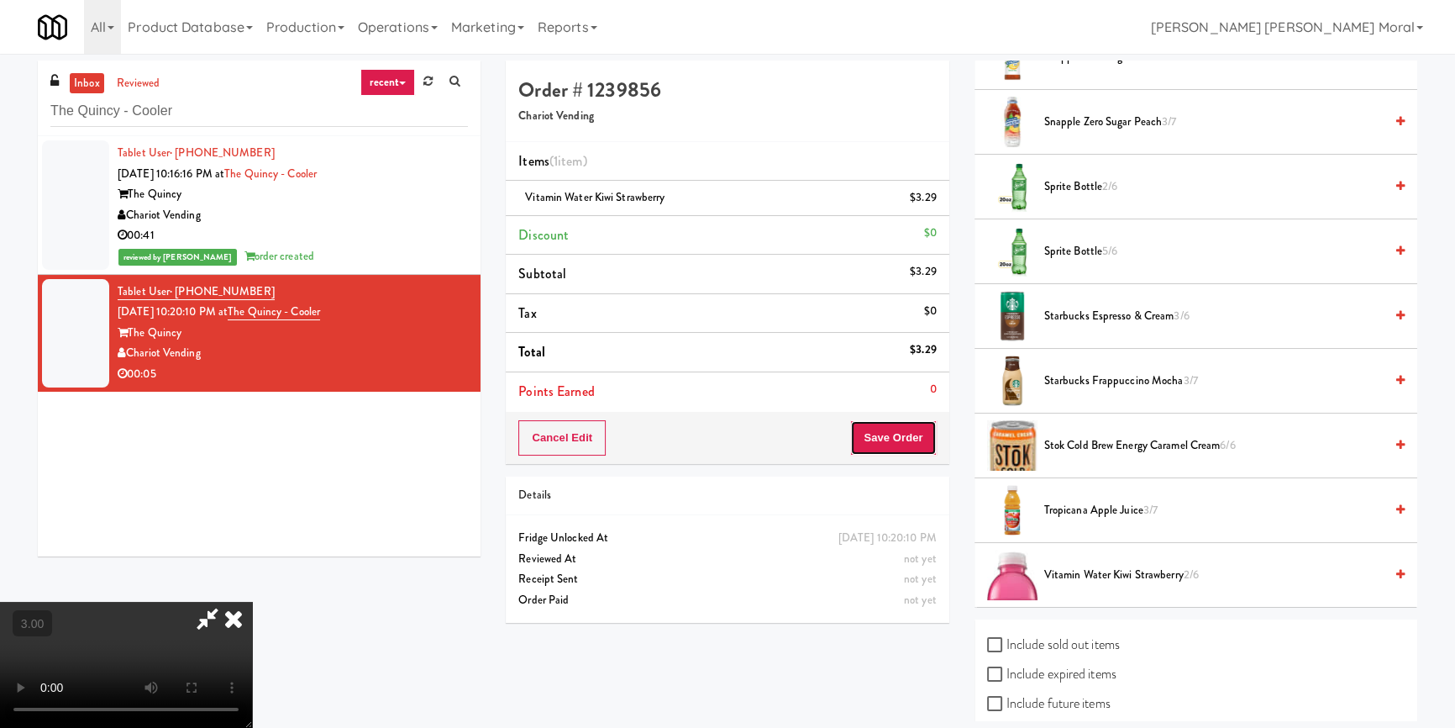
click at [911, 444] on button "Save Order" at bounding box center [893, 437] width 86 height 35
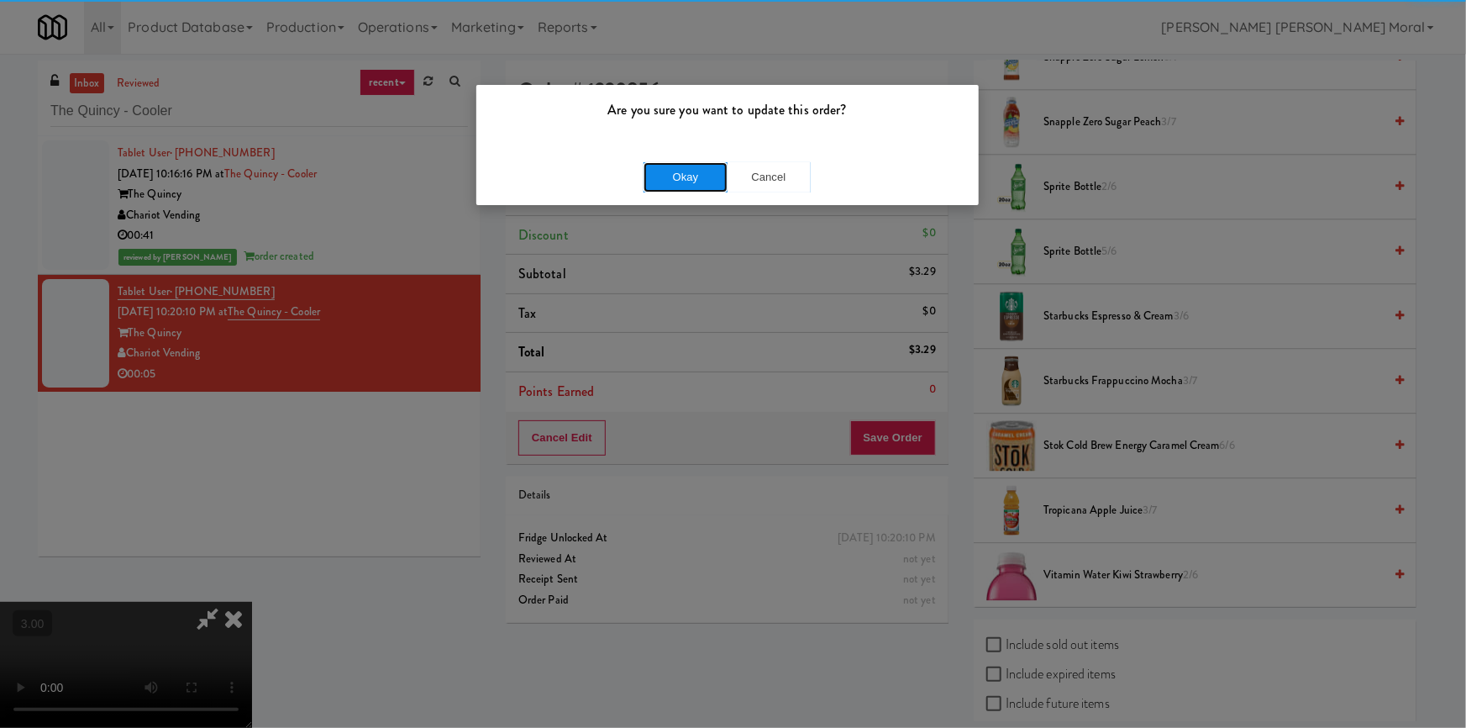
click at [686, 175] on button "Okay" at bounding box center [685, 177] width 84 height 30
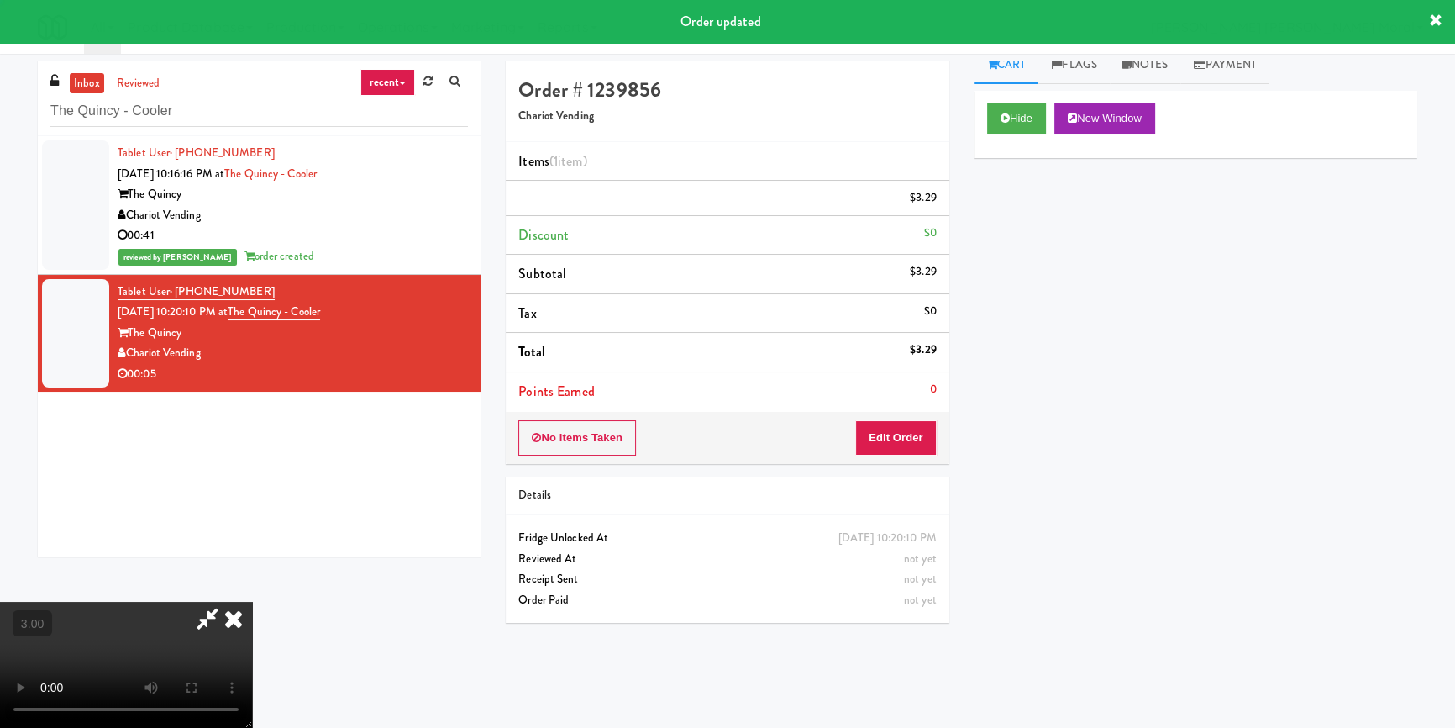
scroll to position [13, 0]
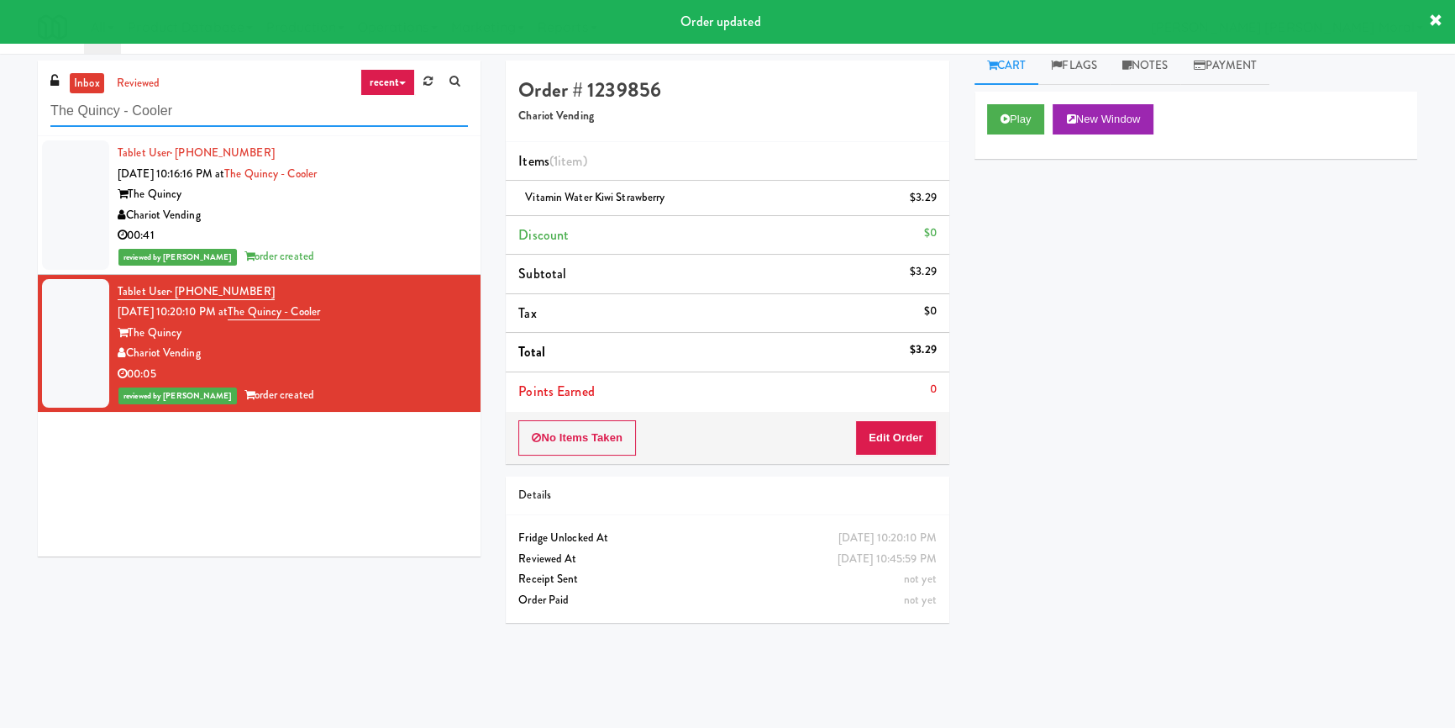
click at [159, 108] on input "The Quincy - Cooler" at bounding box center [259, 111] width 418 height 31
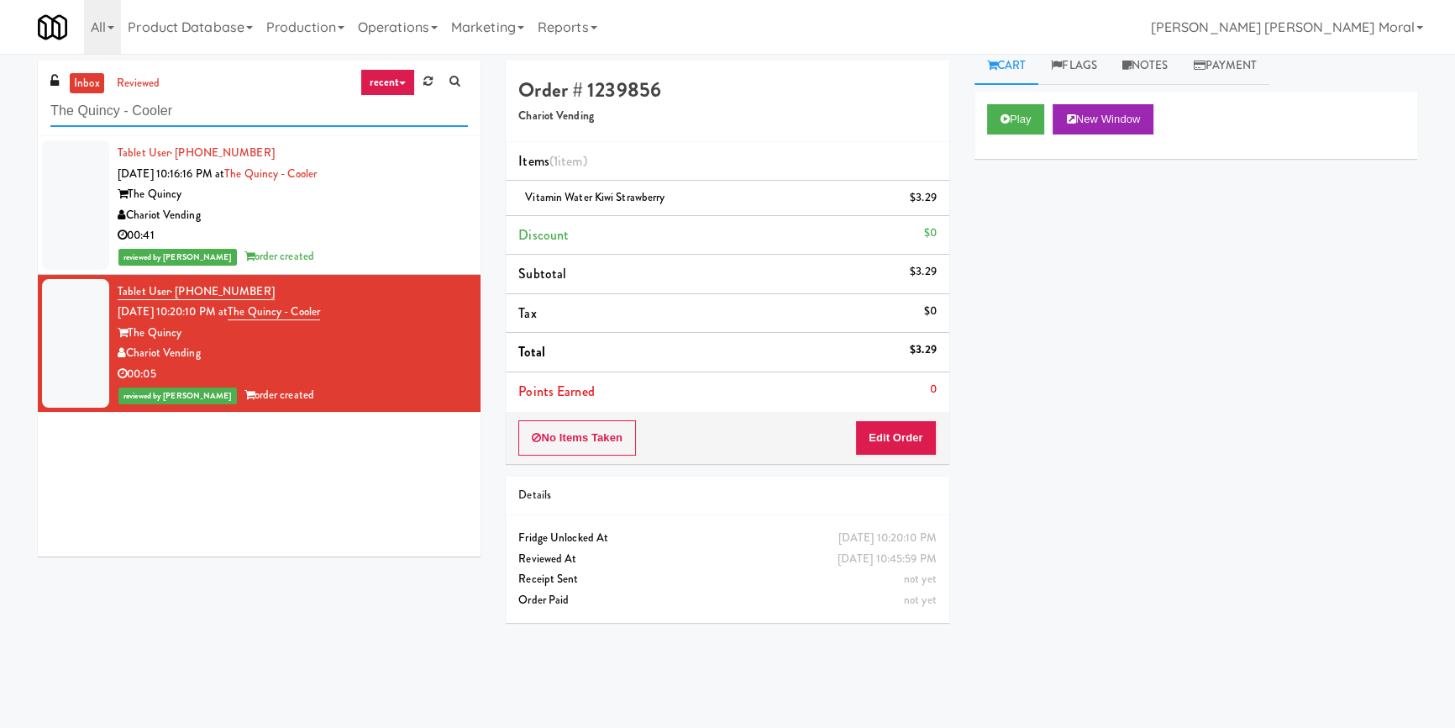
click at [159, 108] on input "The Quincy - Cooler" at bounding box center [259, 111] width 418 height 31
paste input "Fridge Right-1 Columbus"
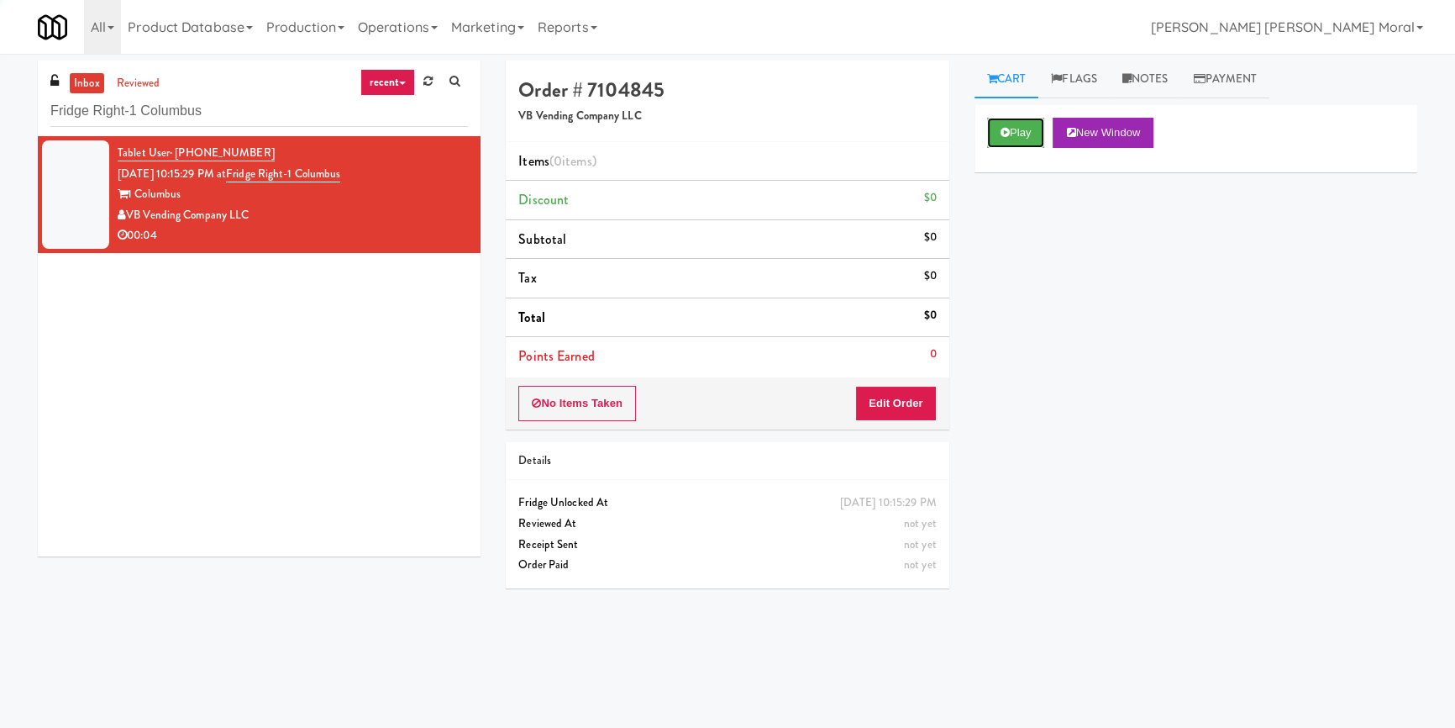
drag, startPoint x: 1031, startPoint y: 181, endPoint x: 1025, endPoint y: 205, distance: 25.1
click at [1018, 119] on button "Play" at bounding box center [1016, 133] width 58 height 30
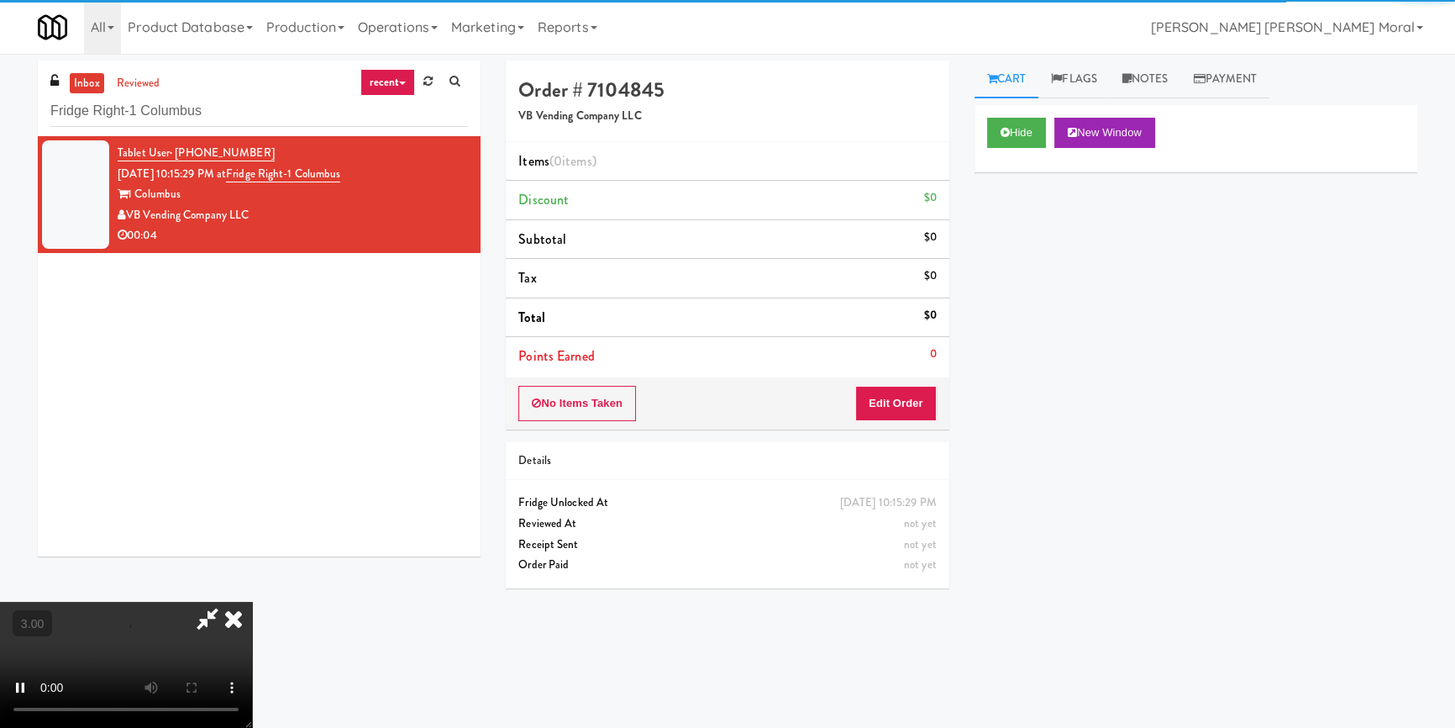
click at [1031, 215] on div "Hide New Window Primary Flag Clear Flag if unable to determine what was taken o…" at bounding box center [1195, 420] width 443 height 630
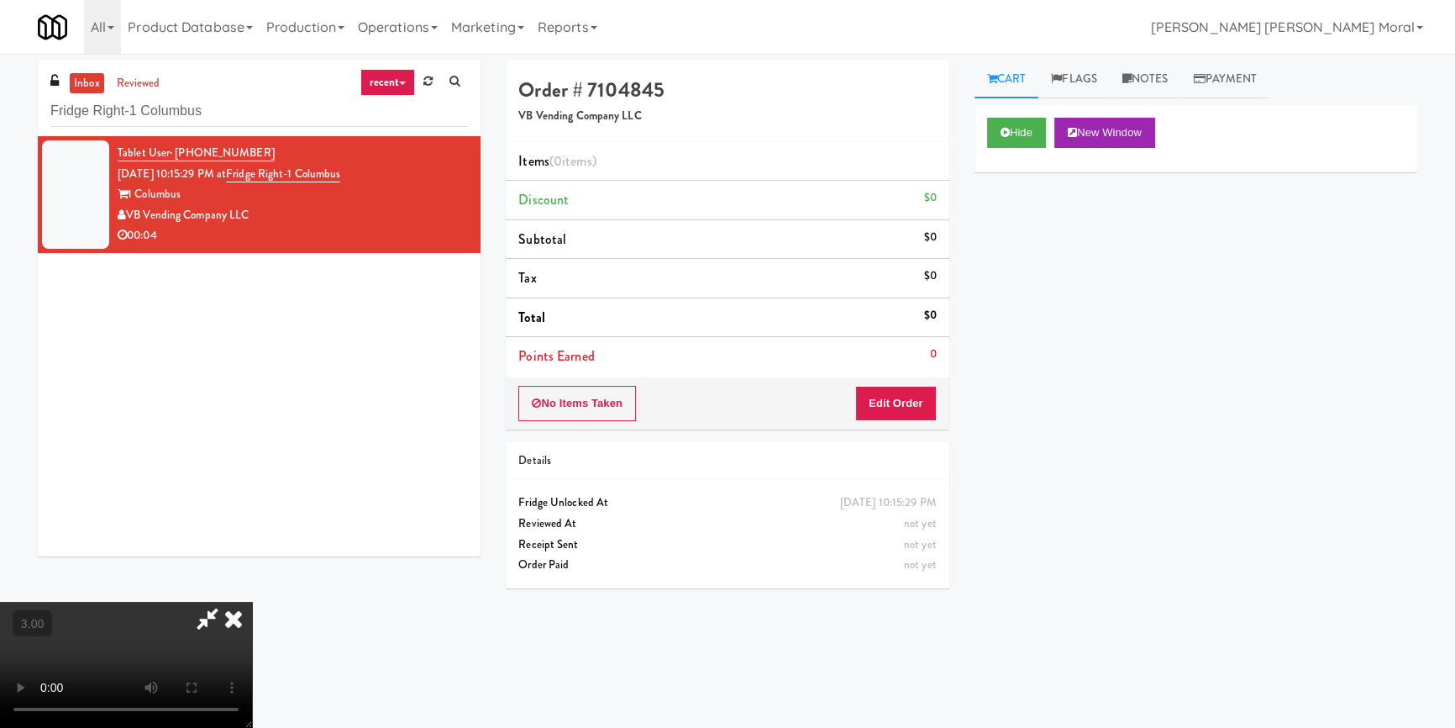
click at [252, 601] on video at bounding box center [126, 664] width 252 height 126
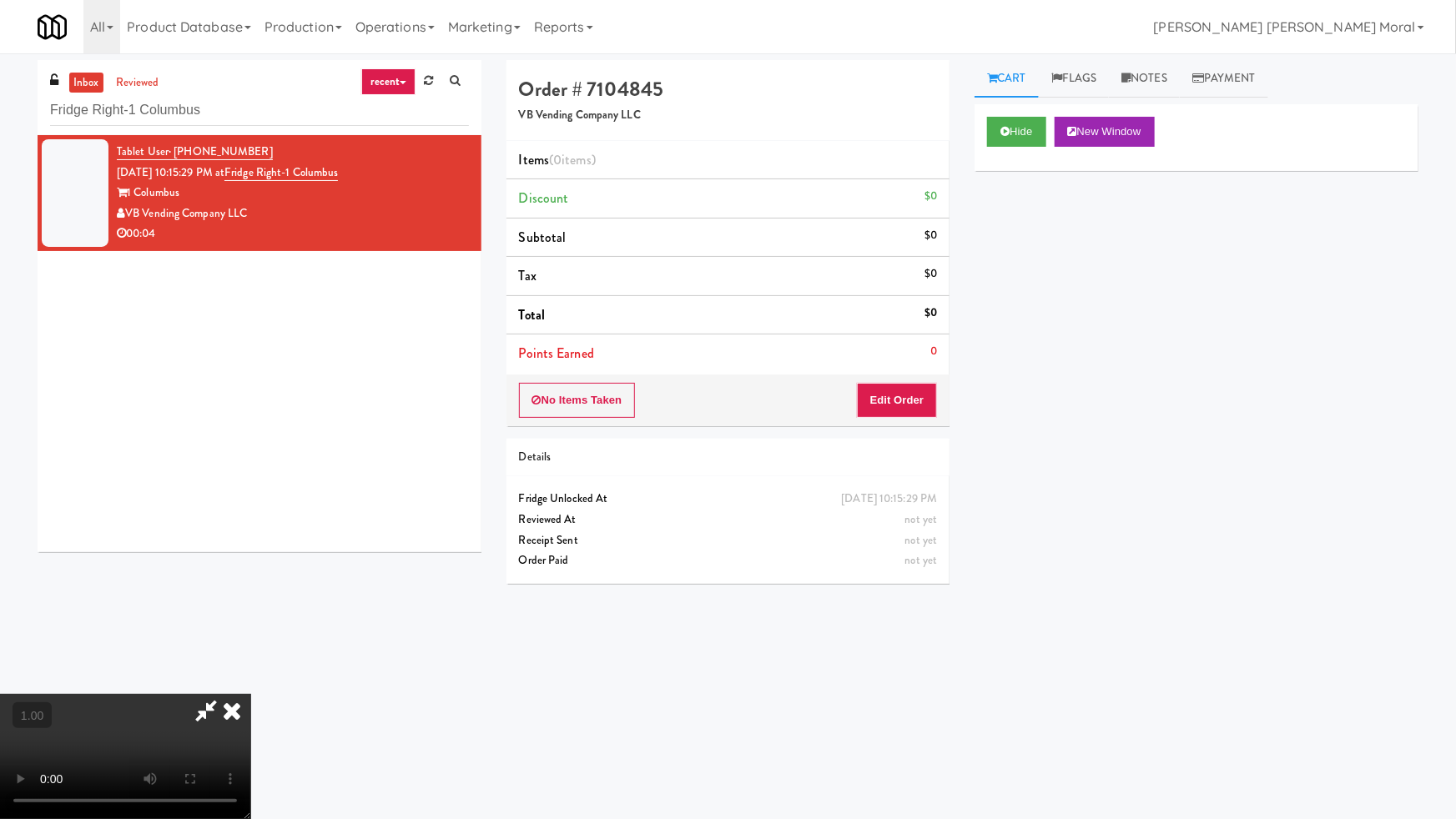
click at [250, 694] on video at bounding box center [125, 756] width 250 height 125
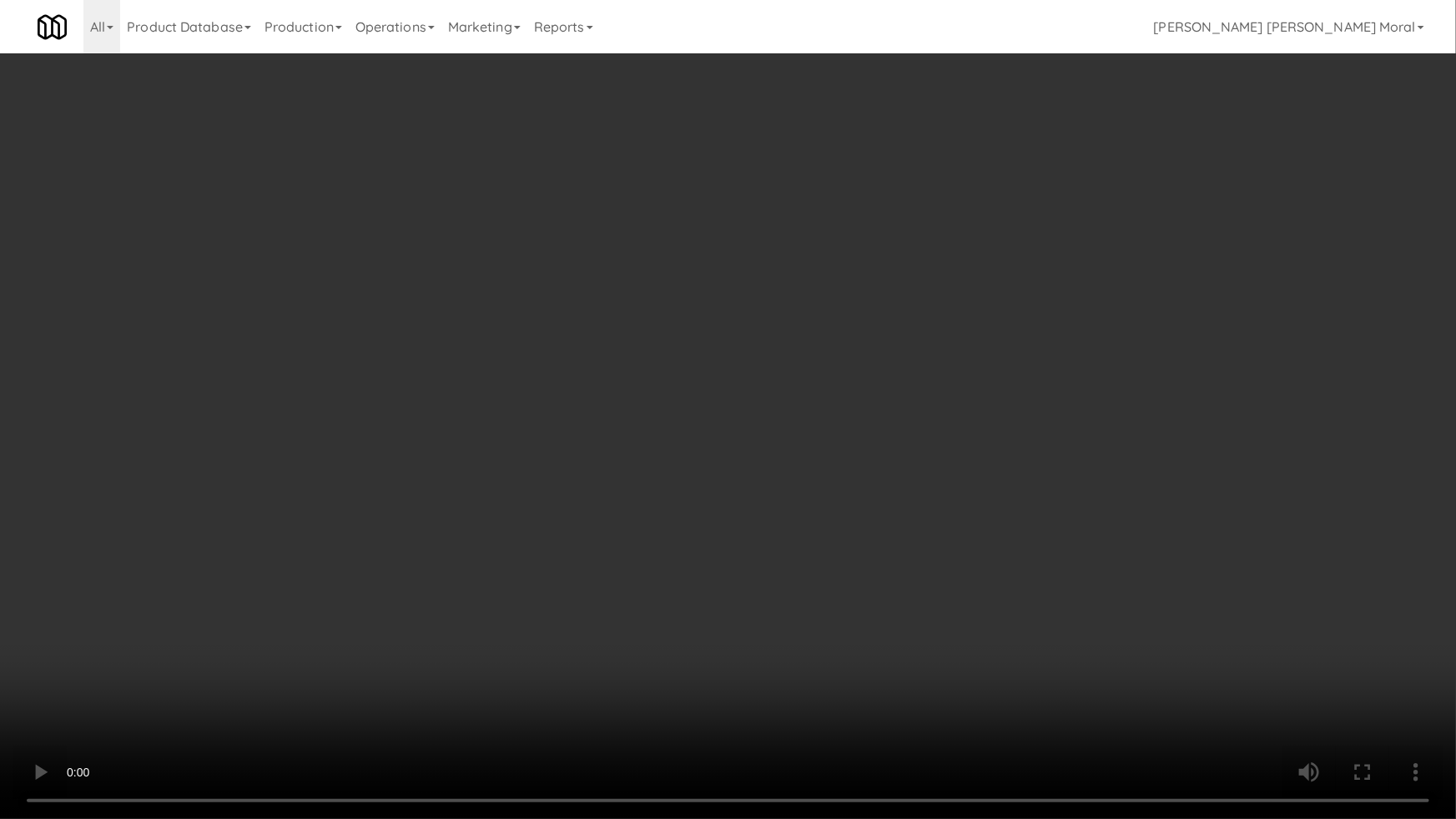
click at [809, 534] on video at bounding box center [728, 409] width 1456 height 819
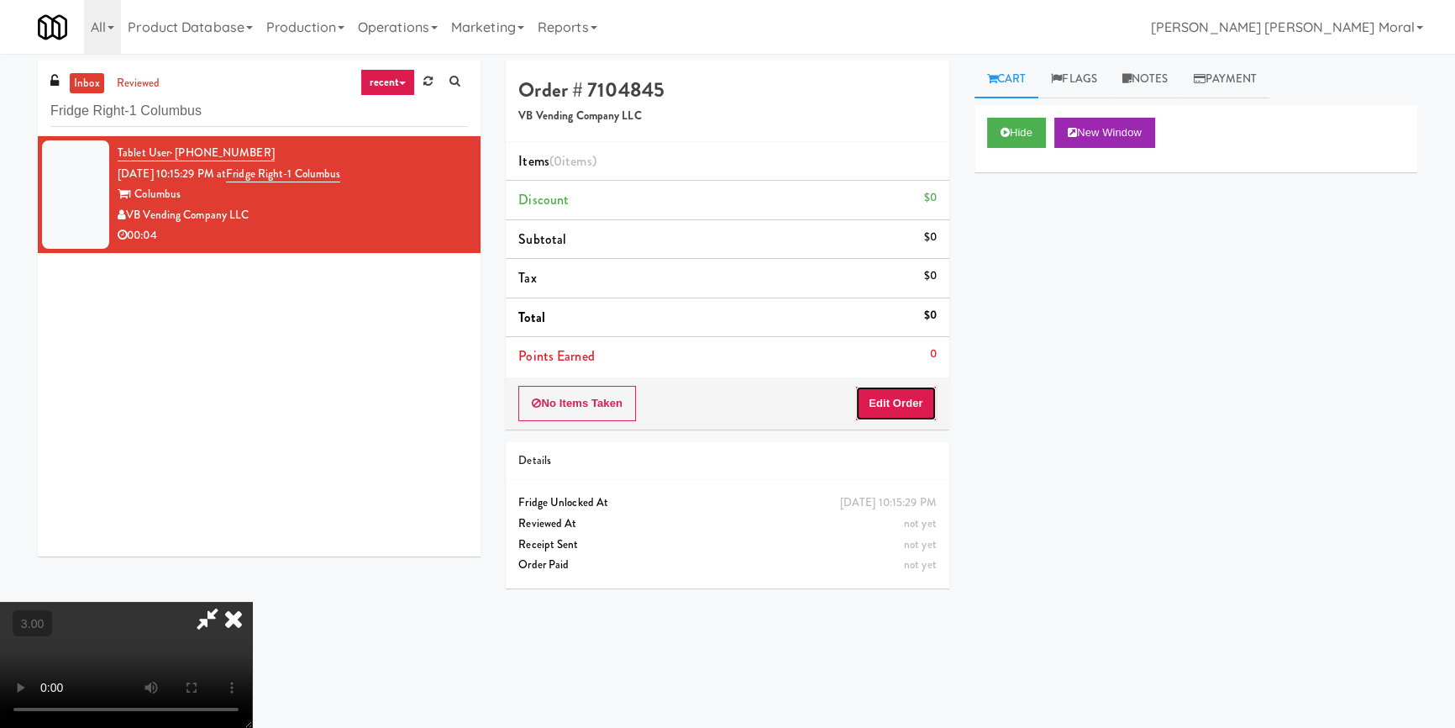
click at [907, 399] on button "Edit Order" at bounding box center [895, 403] width 81 height 35
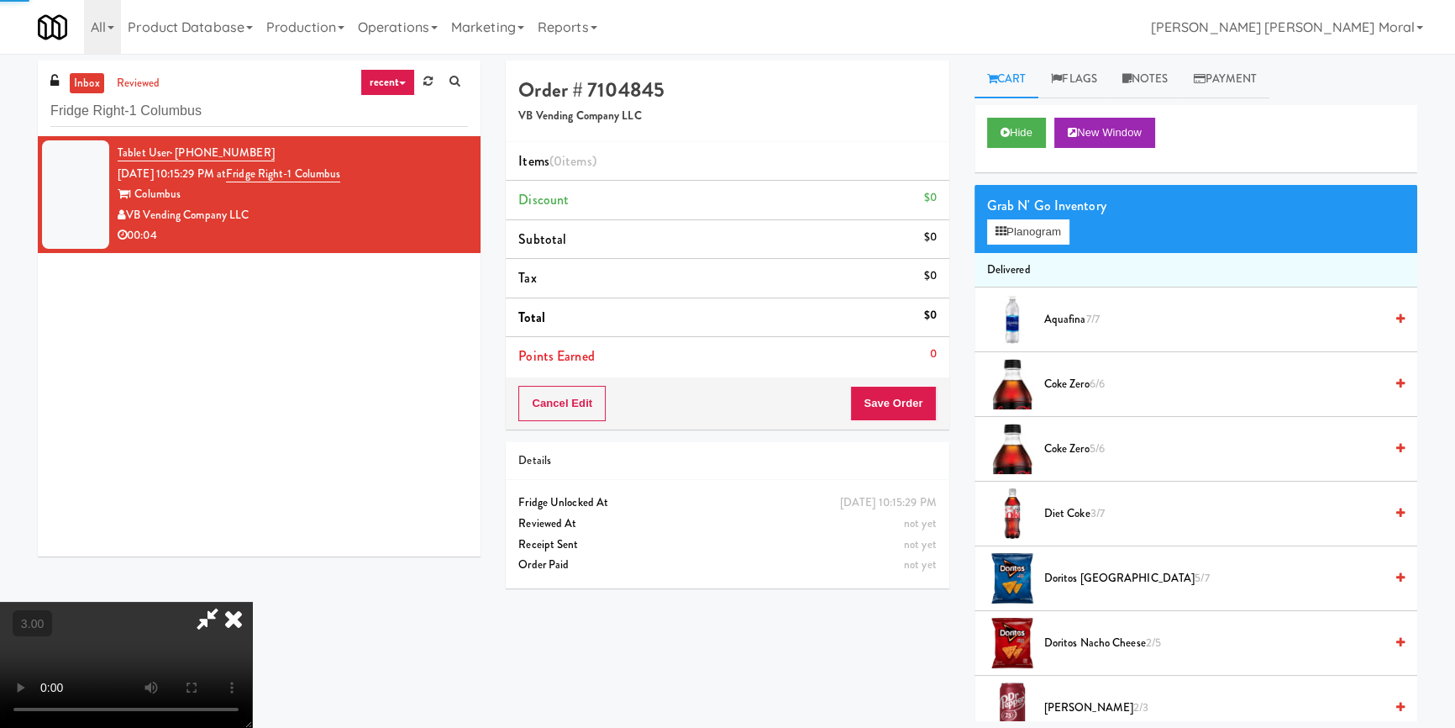
click at [1012, 230] on button "Planogram" at bounding box center [1028, 231] width 82 height 25
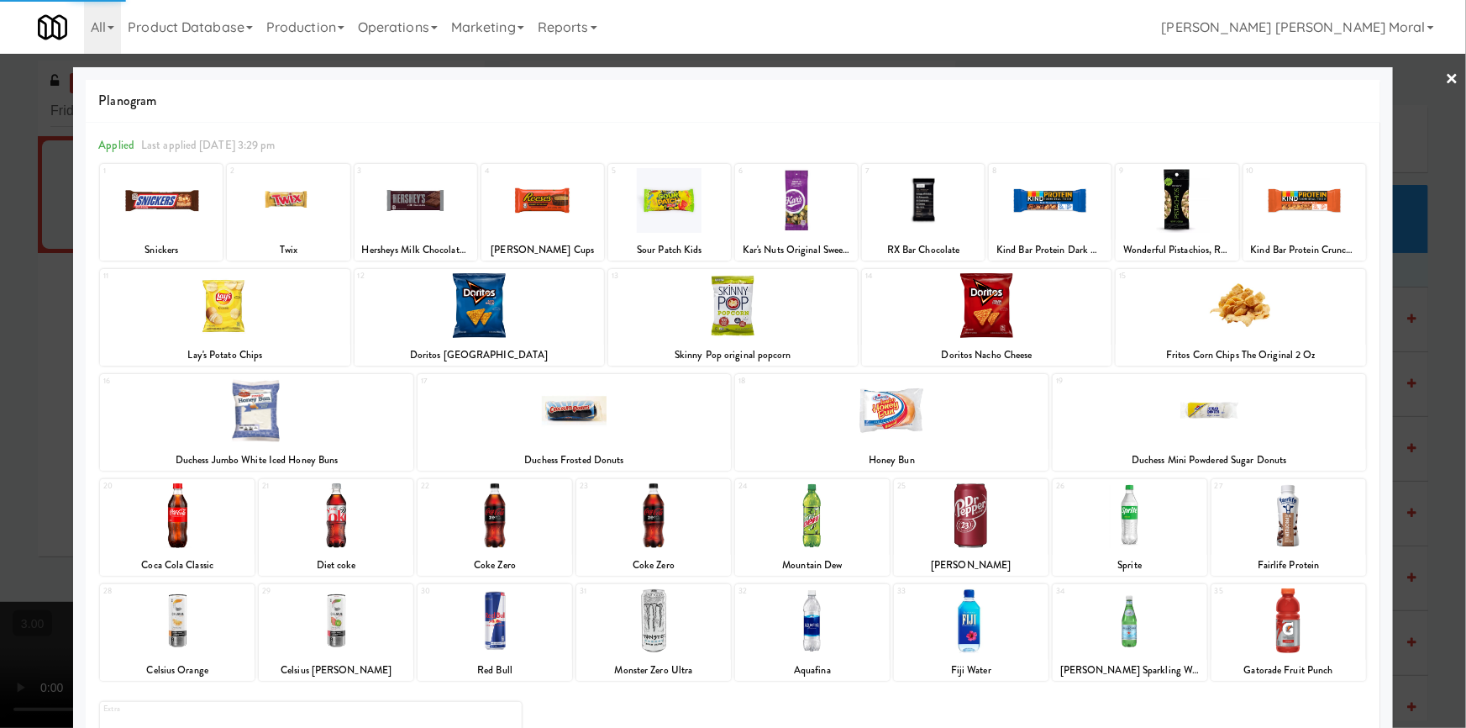
click at [984, 533] on div at bounding box center [971, 515] width 155 height 65
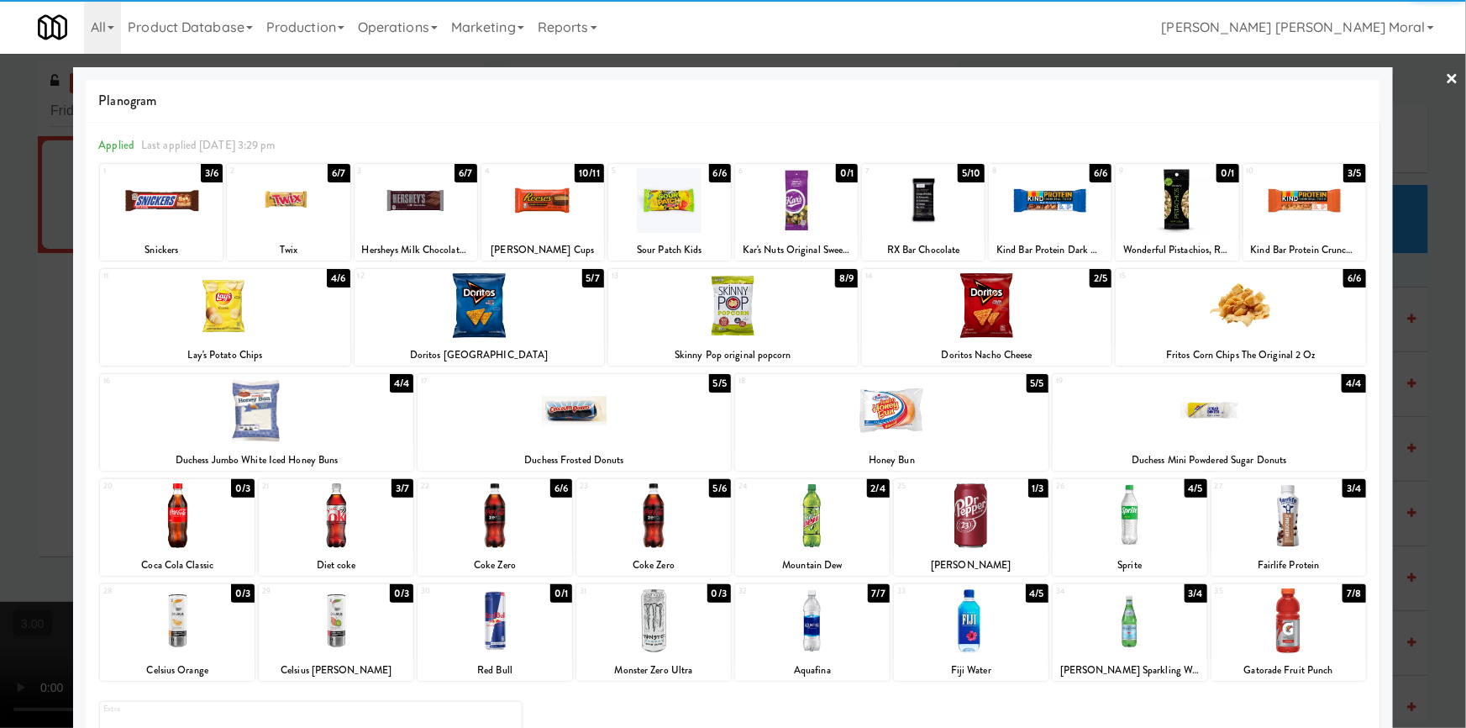
click at [984, 533] on div at bounding box center [971, 515] width 155 height 65
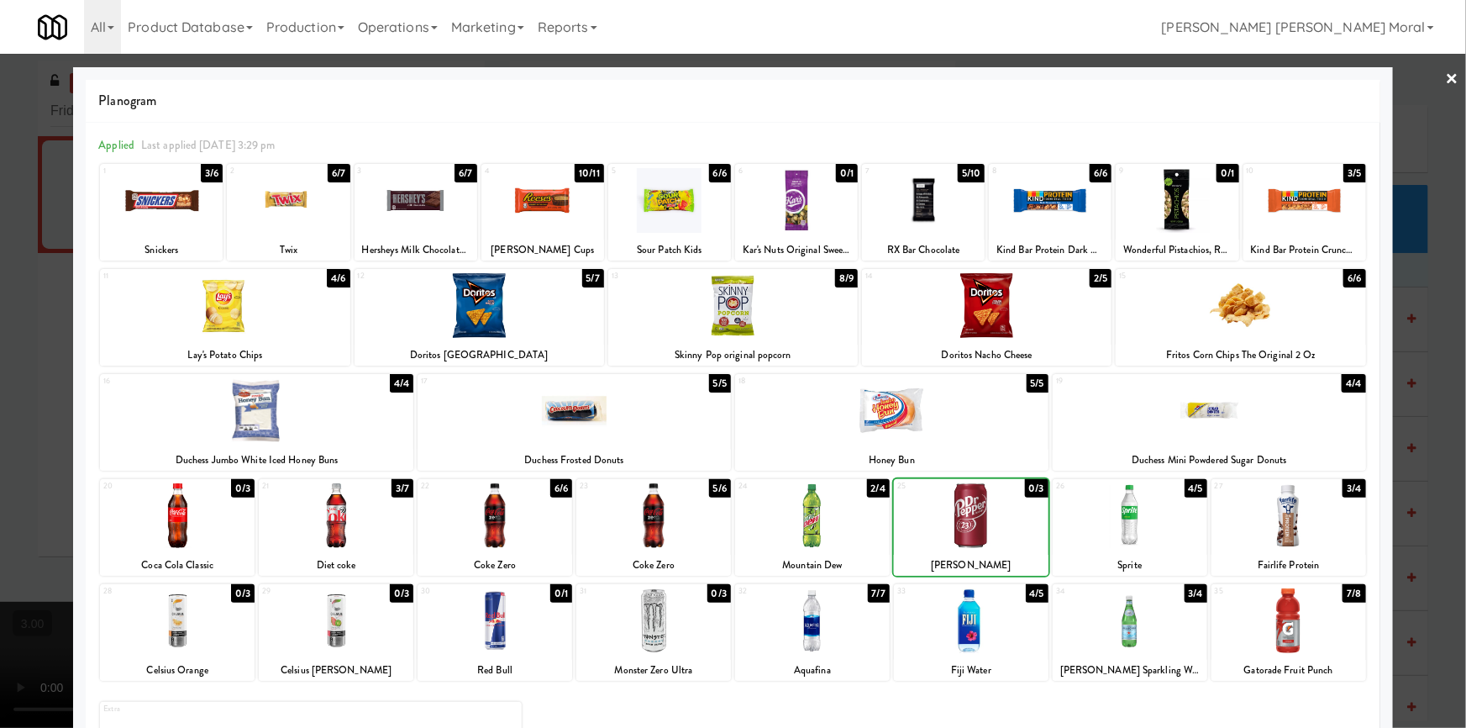
click at [0, 443] on div at bounding box center [733, 364] width 1466 height 728
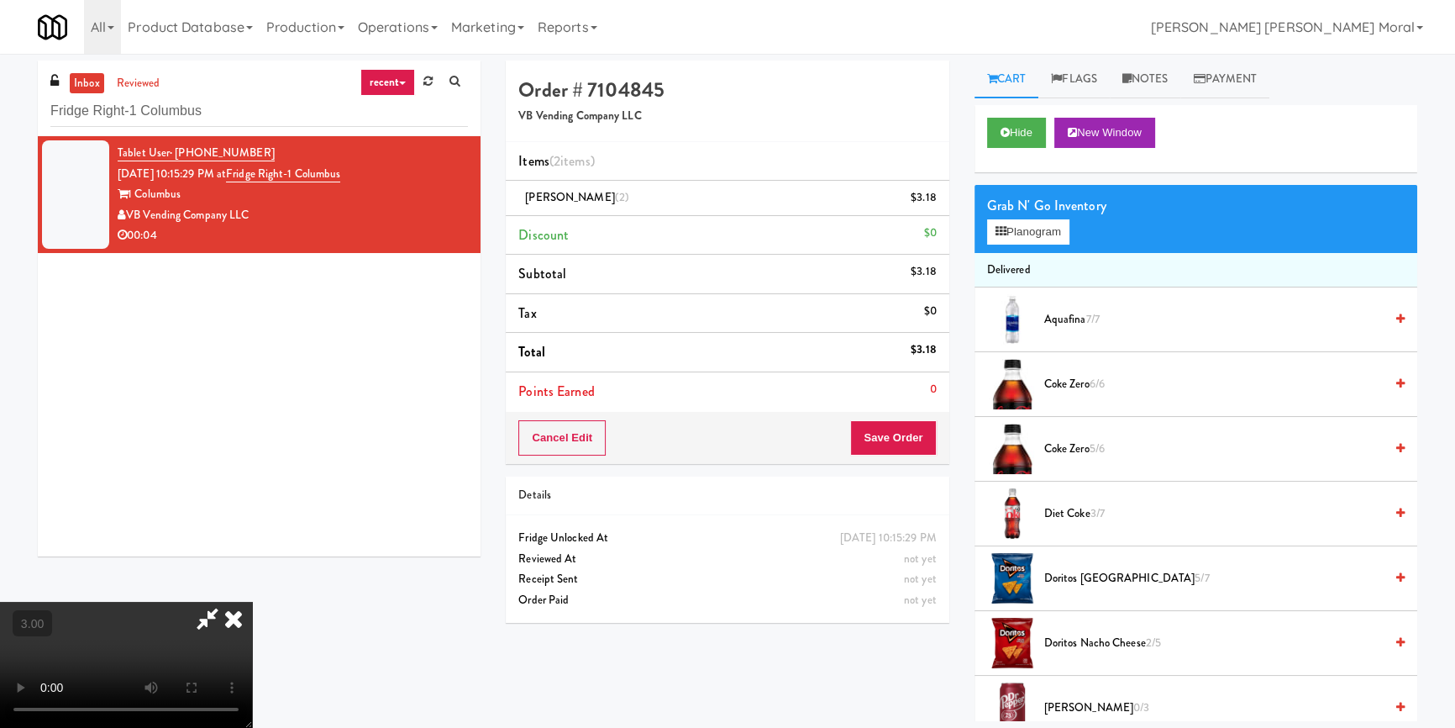
click at [252, 601] on icon at bounding box center [233, 618] width 37 height 34
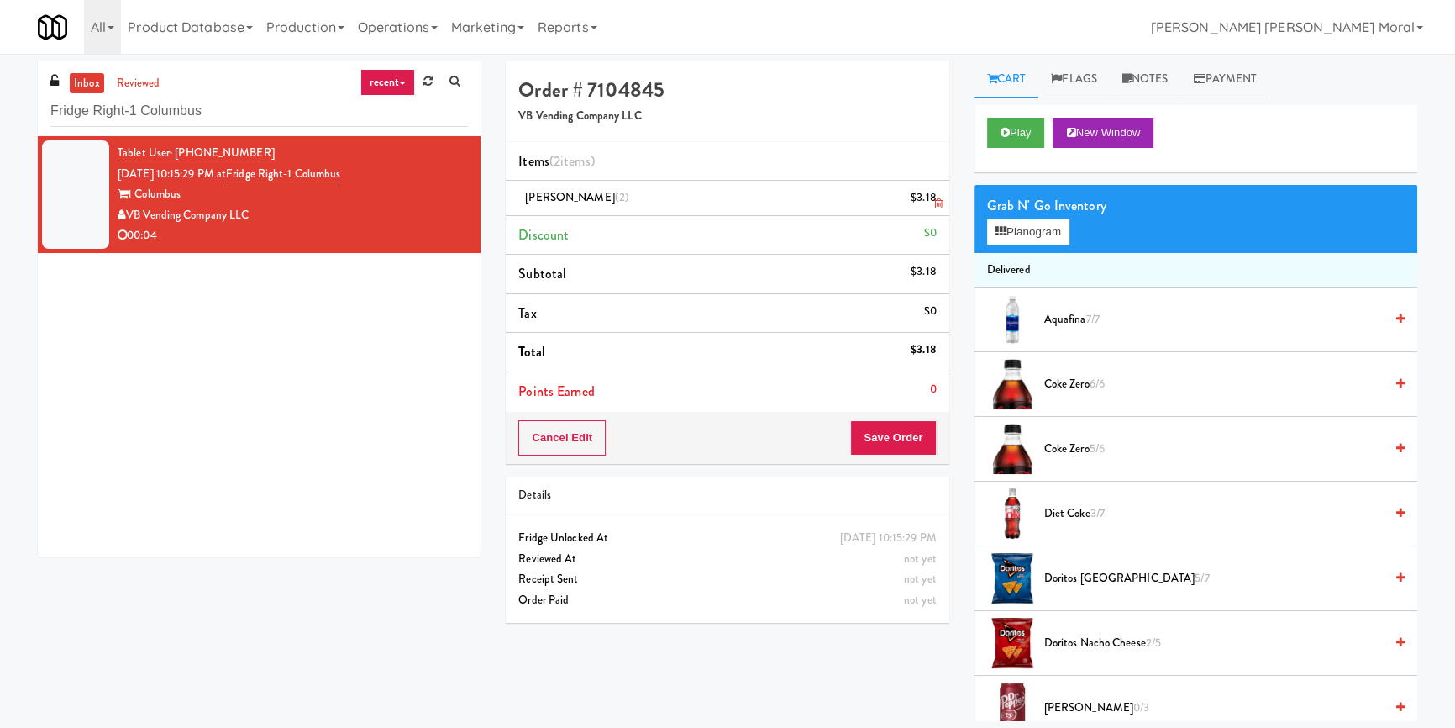
click at [932, 202] on link at bounding box center [934, 204] width 15 height 21
click at [907, 435] on button "Save Order" at bounding box center [893, 437] width 86 height 35
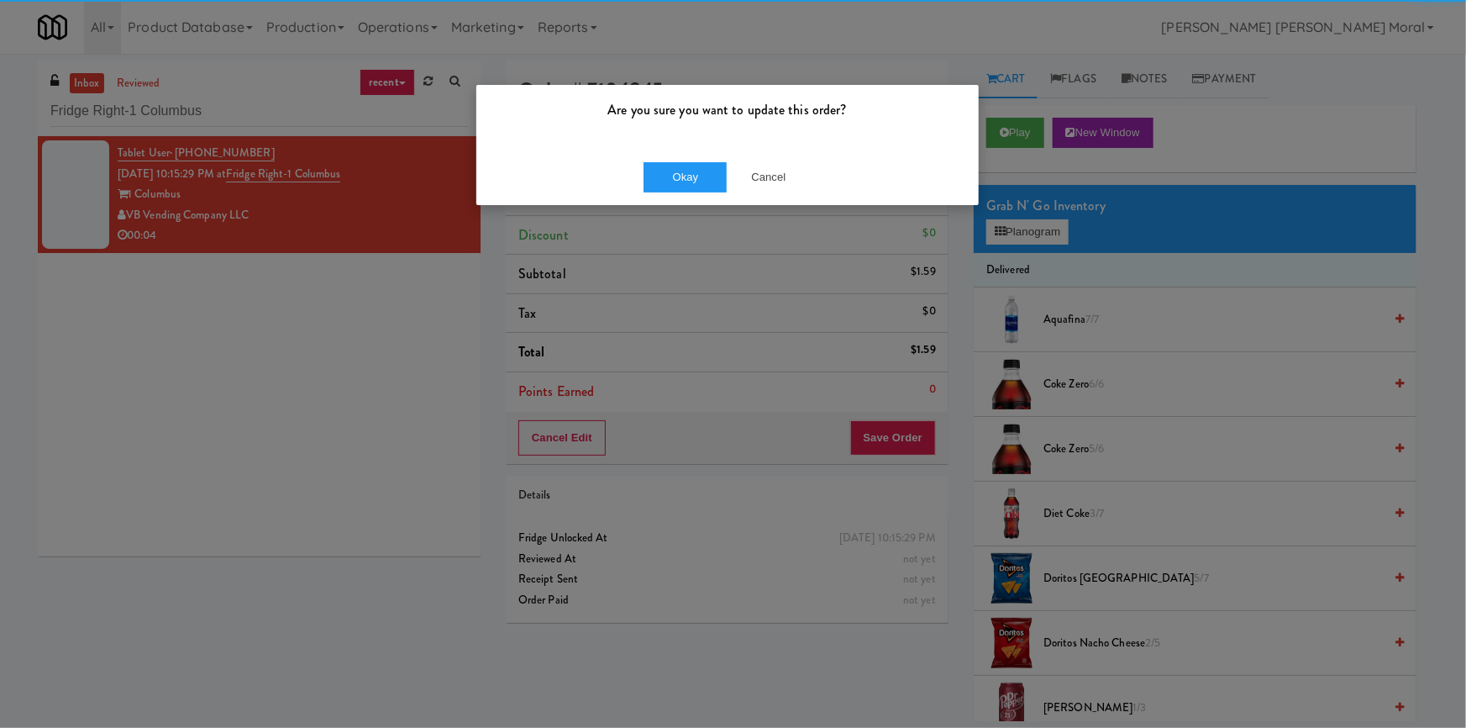
click at [696, 185] on div "Okay Cancel" at bounding box center [727, 177] width 502 height 56
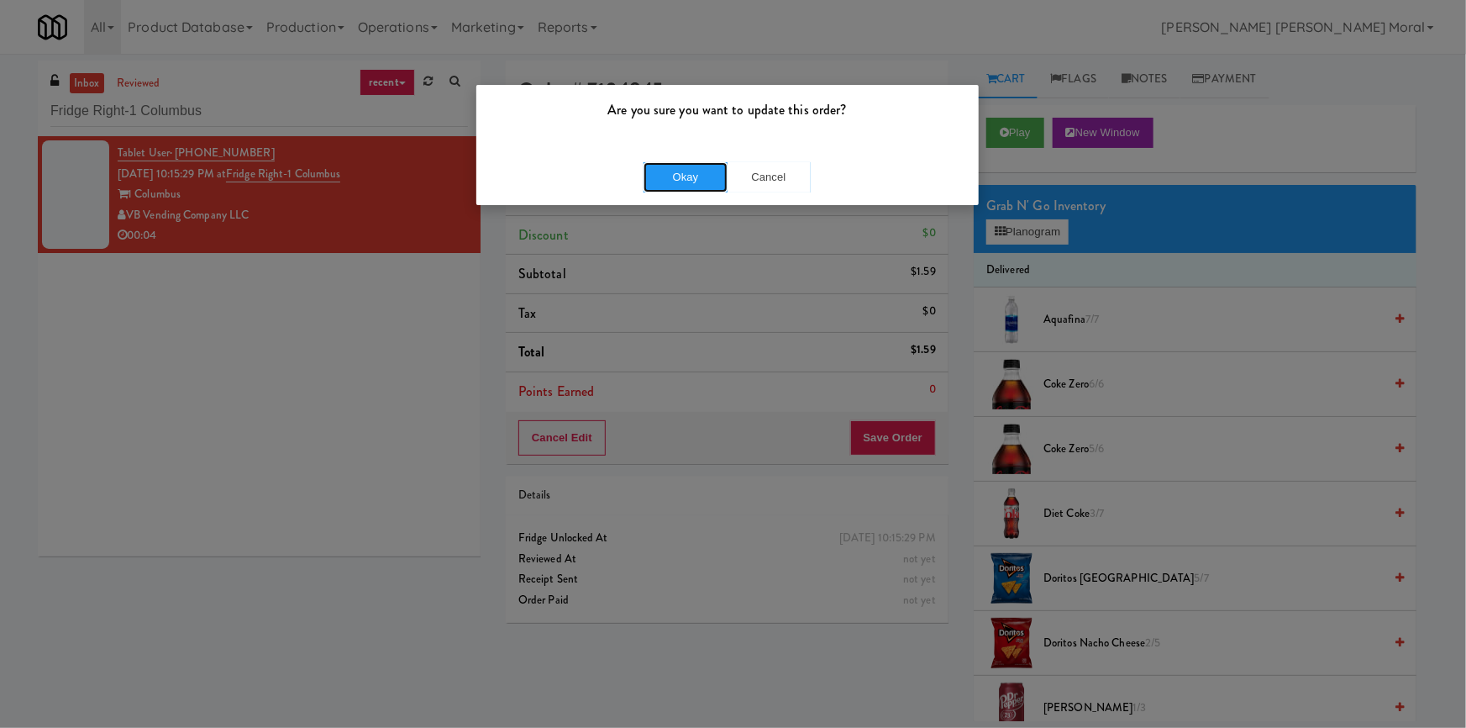
click at [696, 185] on button "Okay" at bounding box center [685, 177] width 84 height 30
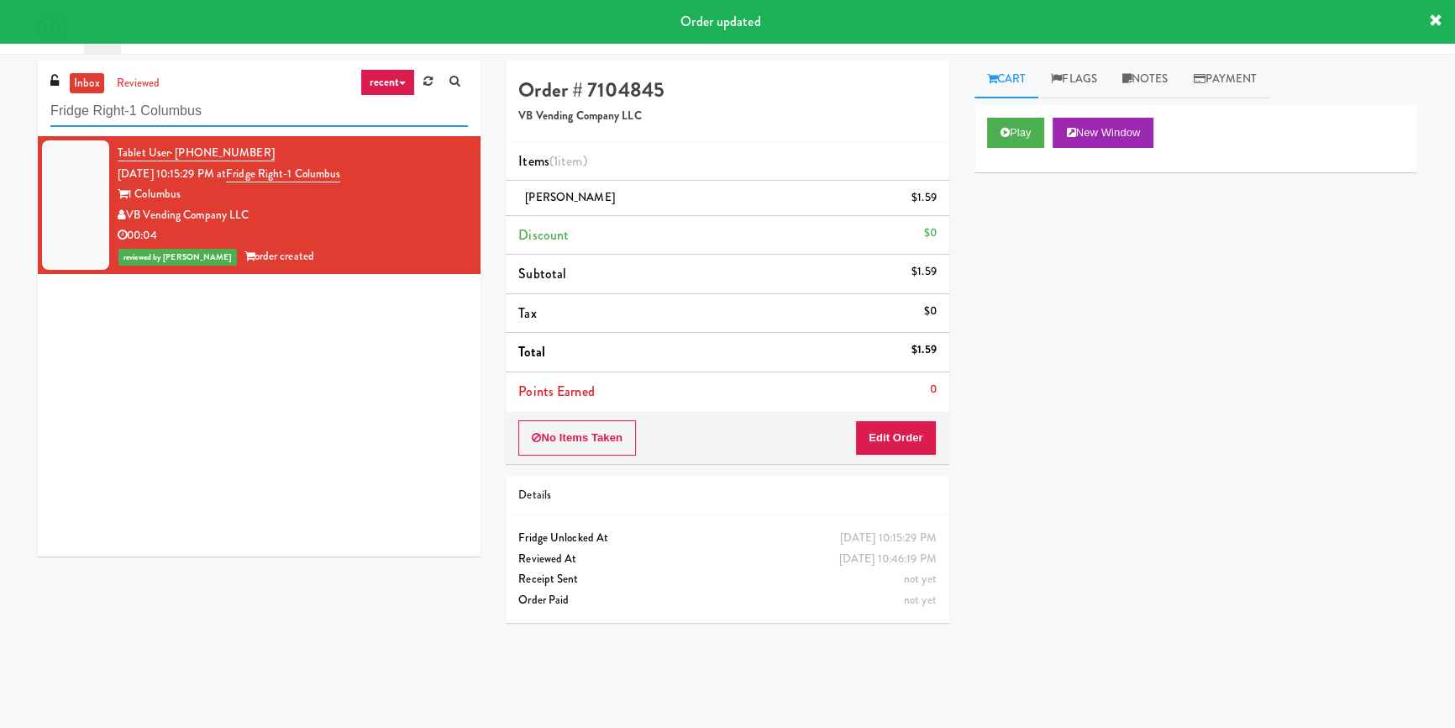
click at [199, 100] on input "Fridge Right-1 Columbus" at bounding box center [259, 111] width 418 height 31
paste input "Hub Cincinnati Fridge"
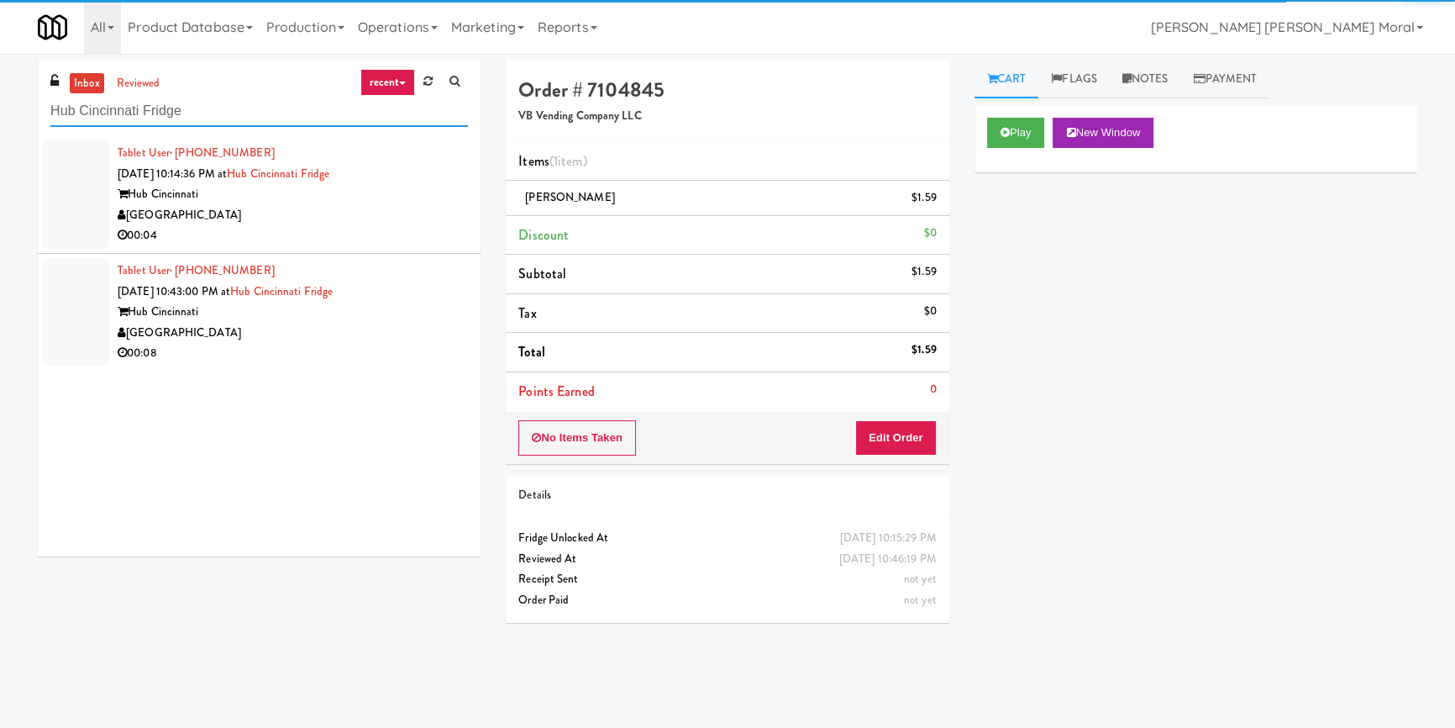
type input "Hub Cincinnati Fridge"
click at [353, 226] on div "00:04" at bounding box center [293, 235] width 350 height 21
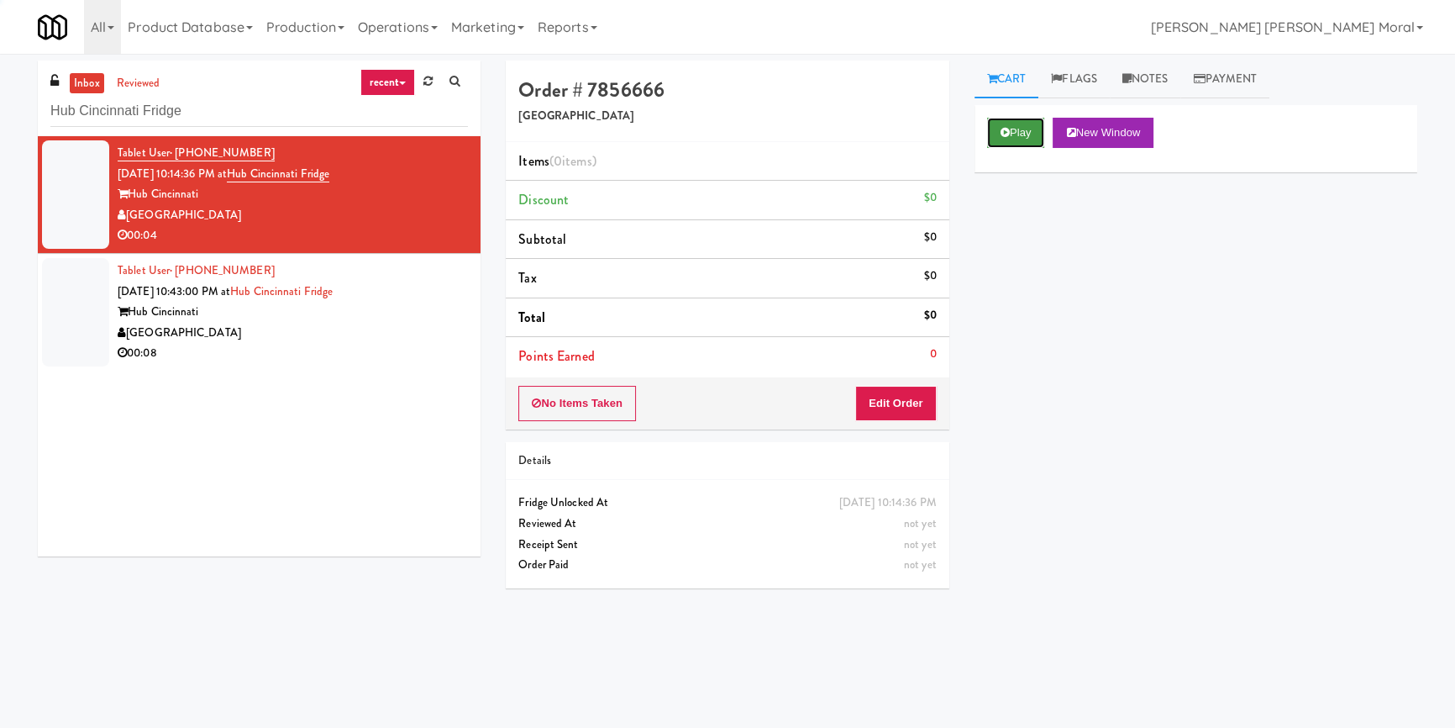
click at [1025, 139] on button "Play" at bounding box center [1016, 133] width 58 height 30
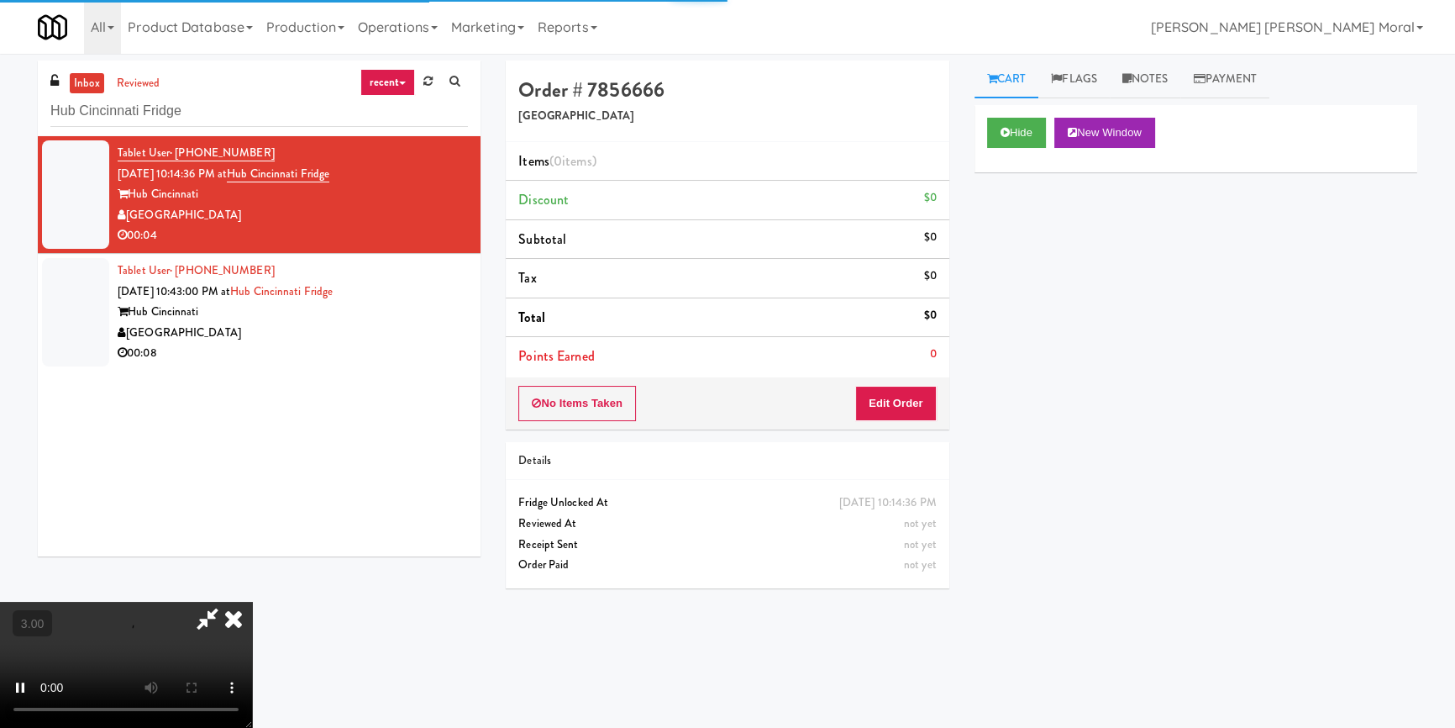
click at [1005, 239] on div "Hide New Window Primary Flag Clear Flag if unable to determine what was taken o…" at bounding box center [1195, 420] width 443 height 630
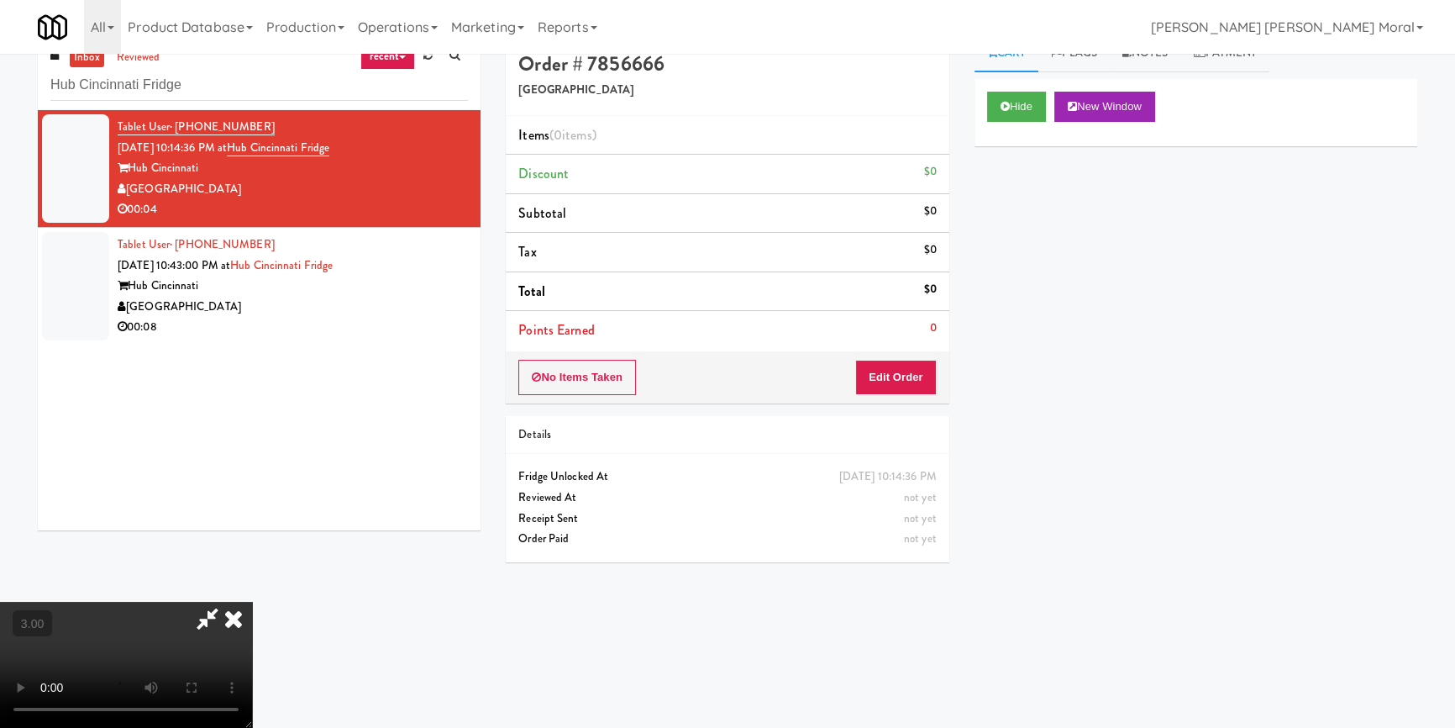
scroll to position [53, 0]
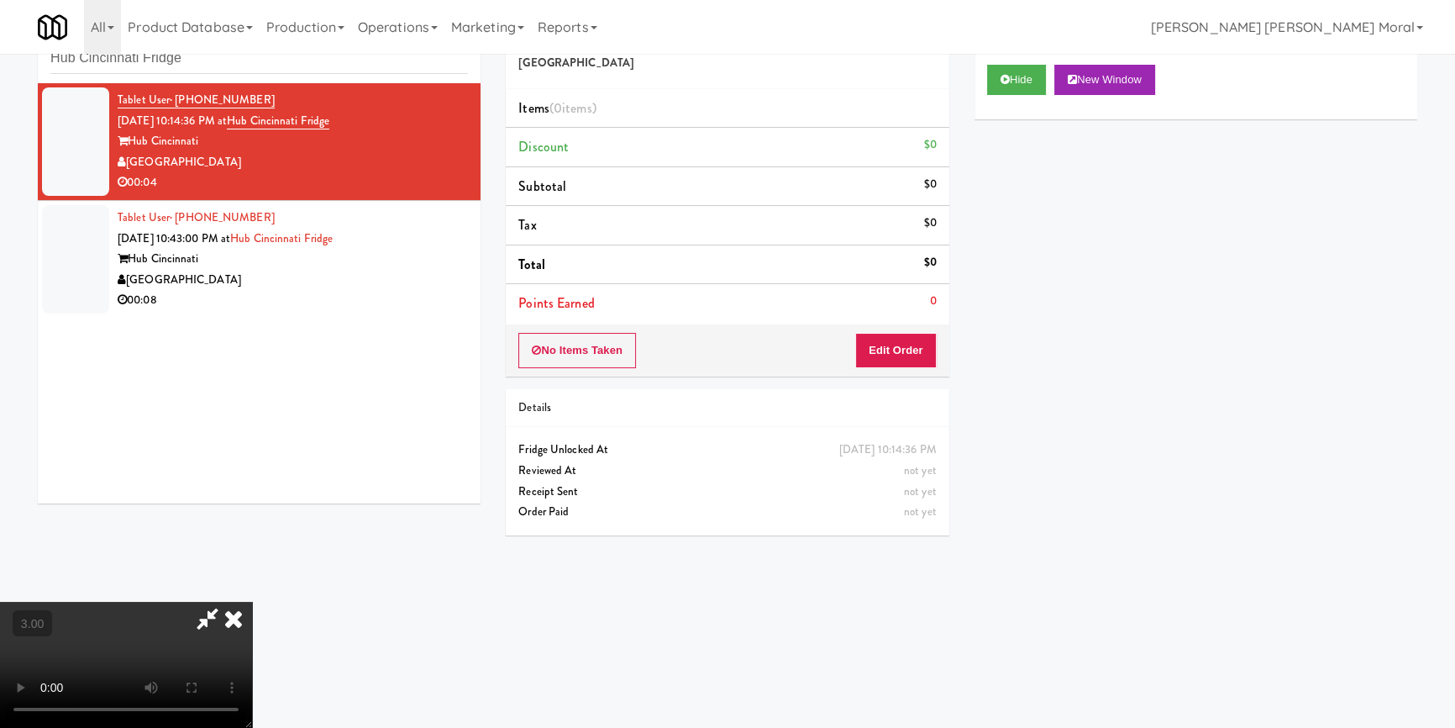
click at [1009, 431] on div "Hide New Window Primary Flag Clear Flag if unable to determine what was taken o…" at bounding box center [1195, 367] width 443 height 630
click at [252, 601] on video at bounding box center [126, 664] width 252 height 126
click at [917, 337] on button "Edit Order" at bounding box center [895, 350] width 81 height 35
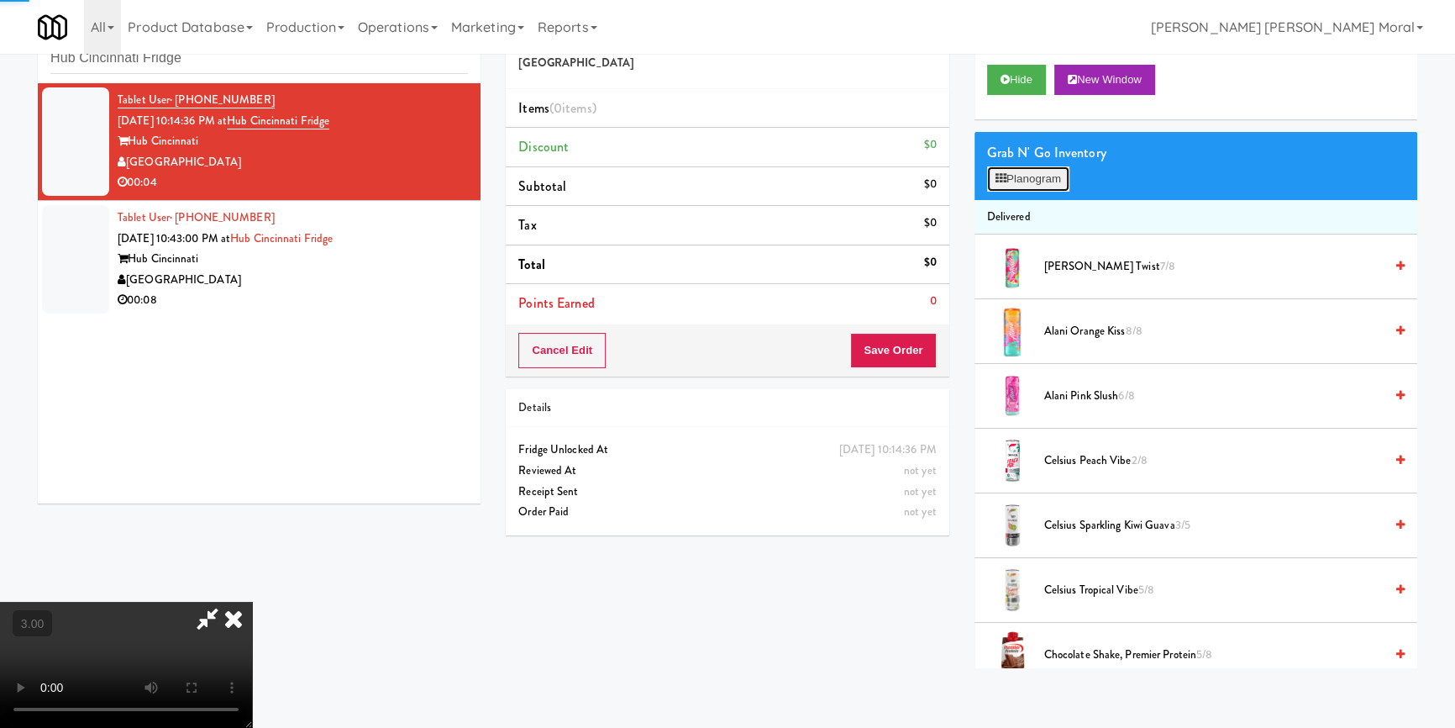
click at [1022, 181] on button "Planogram" at bounding box center [1028, 178] width 82 height 25
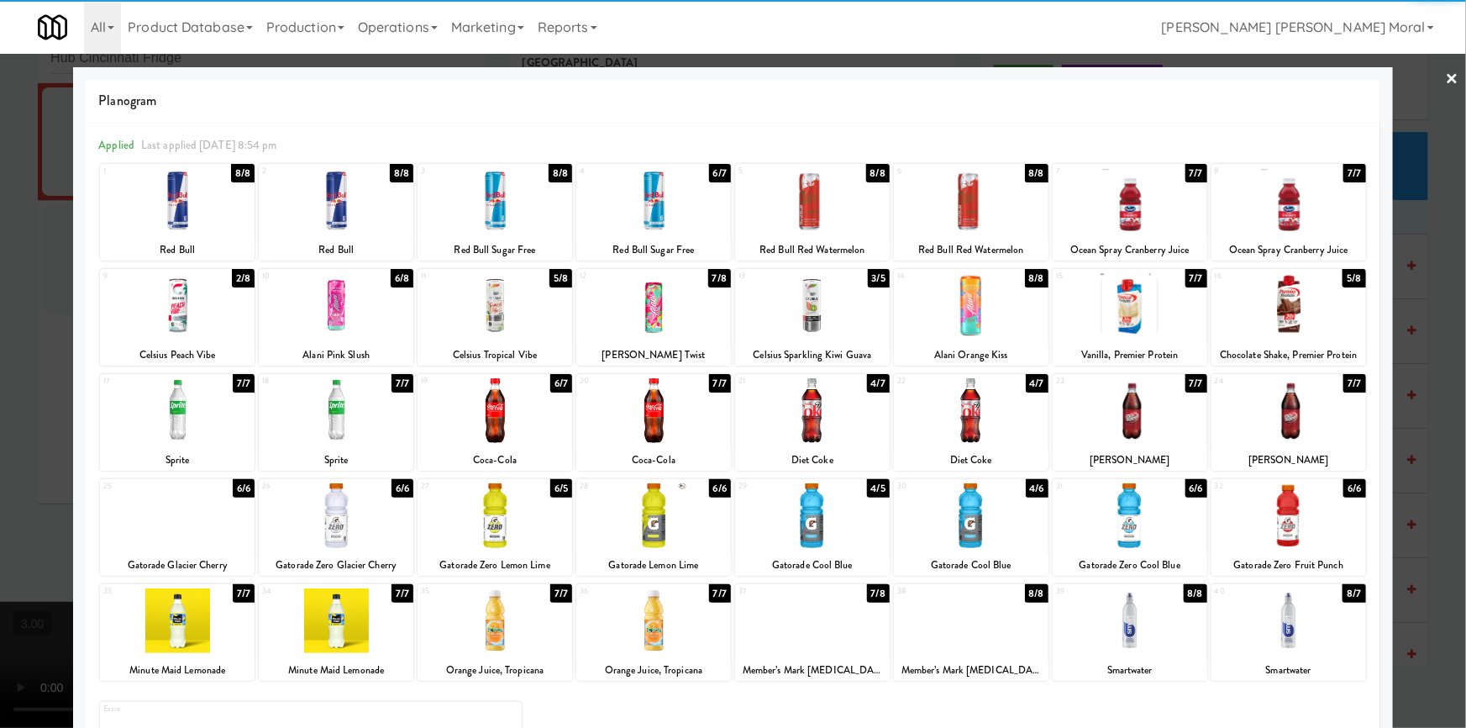
click at [337, 432] on div at bounding box center [336, 410] width 155 height 65
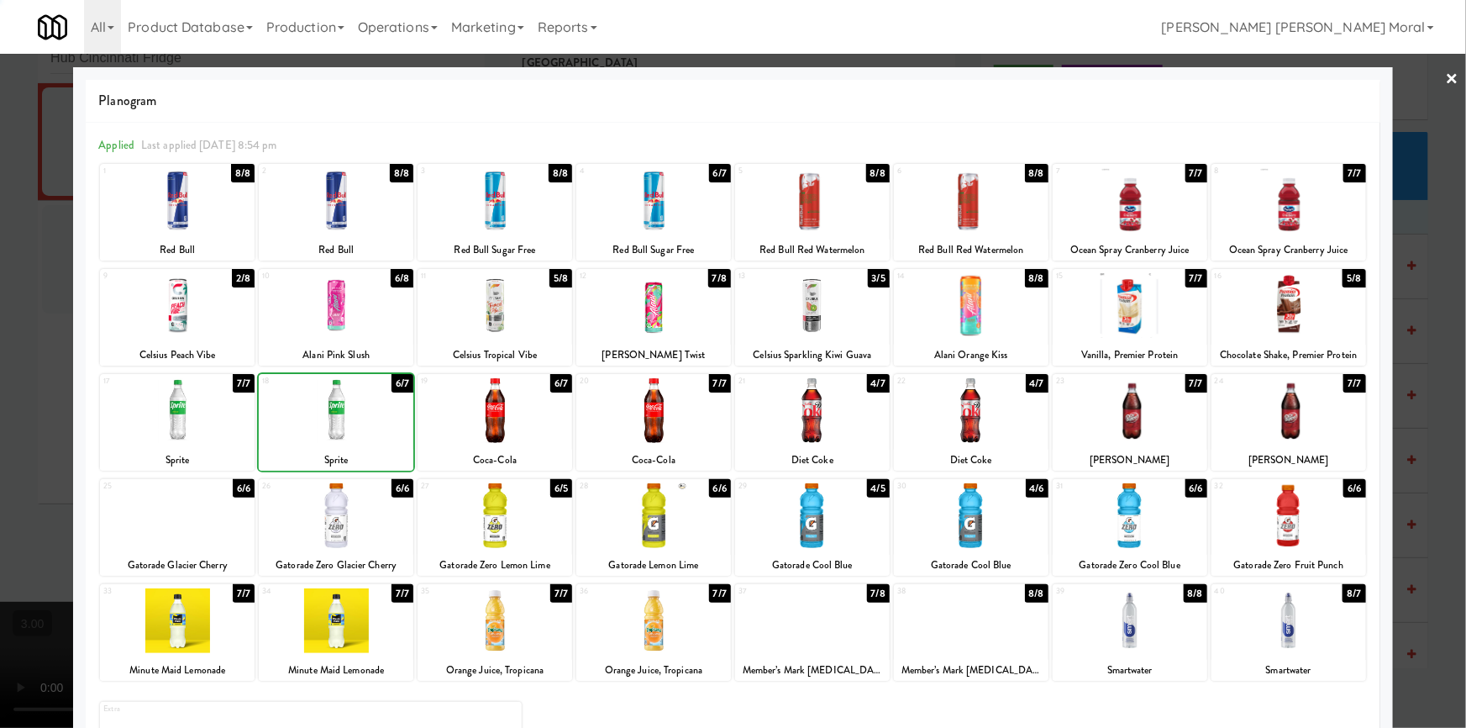
drag, startPoint x: 0, startPoint y: 394, endPoint x: 419, endPoint y: 402, distance: 419.3
click at [24, 396] on div at bounding box center [733, 364] width 1466 height 728
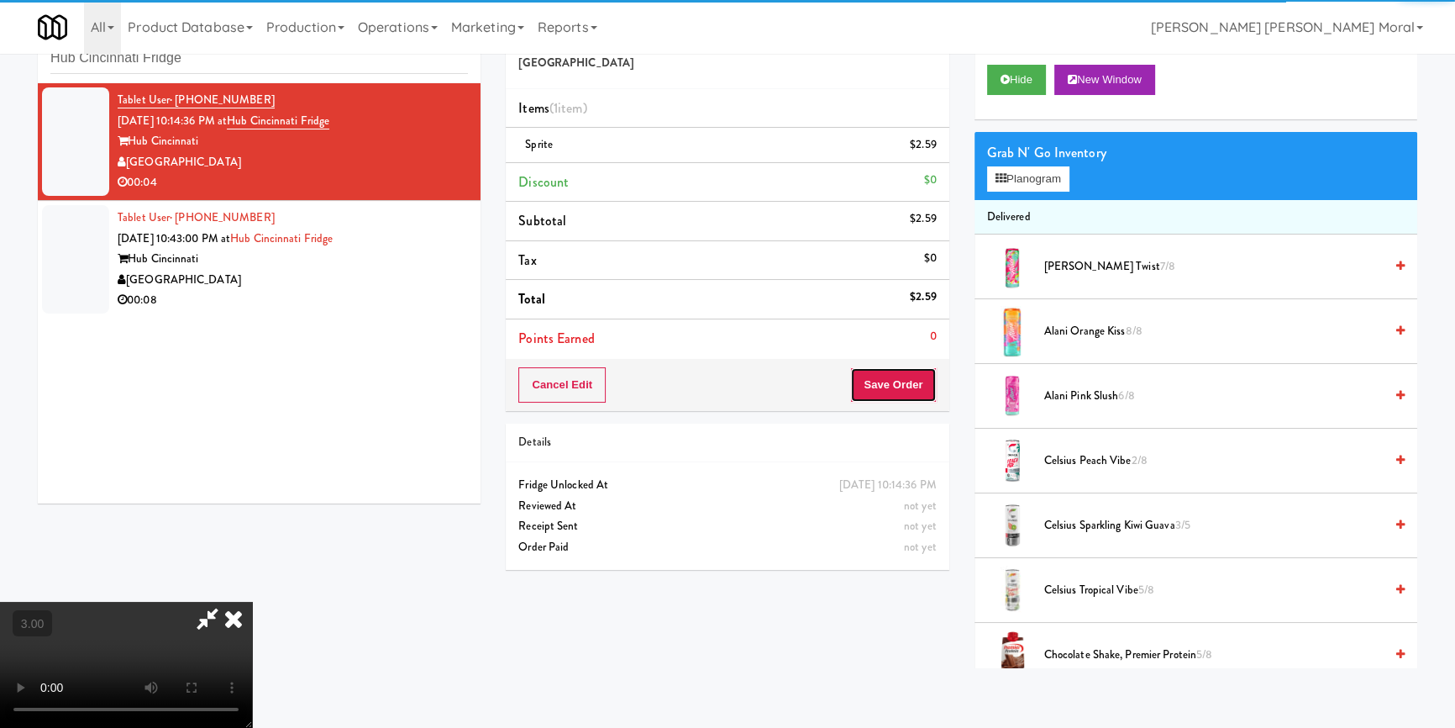
click at [920, 390] on button "Save Order" at bounding box center [893, 384] width 86 height 35
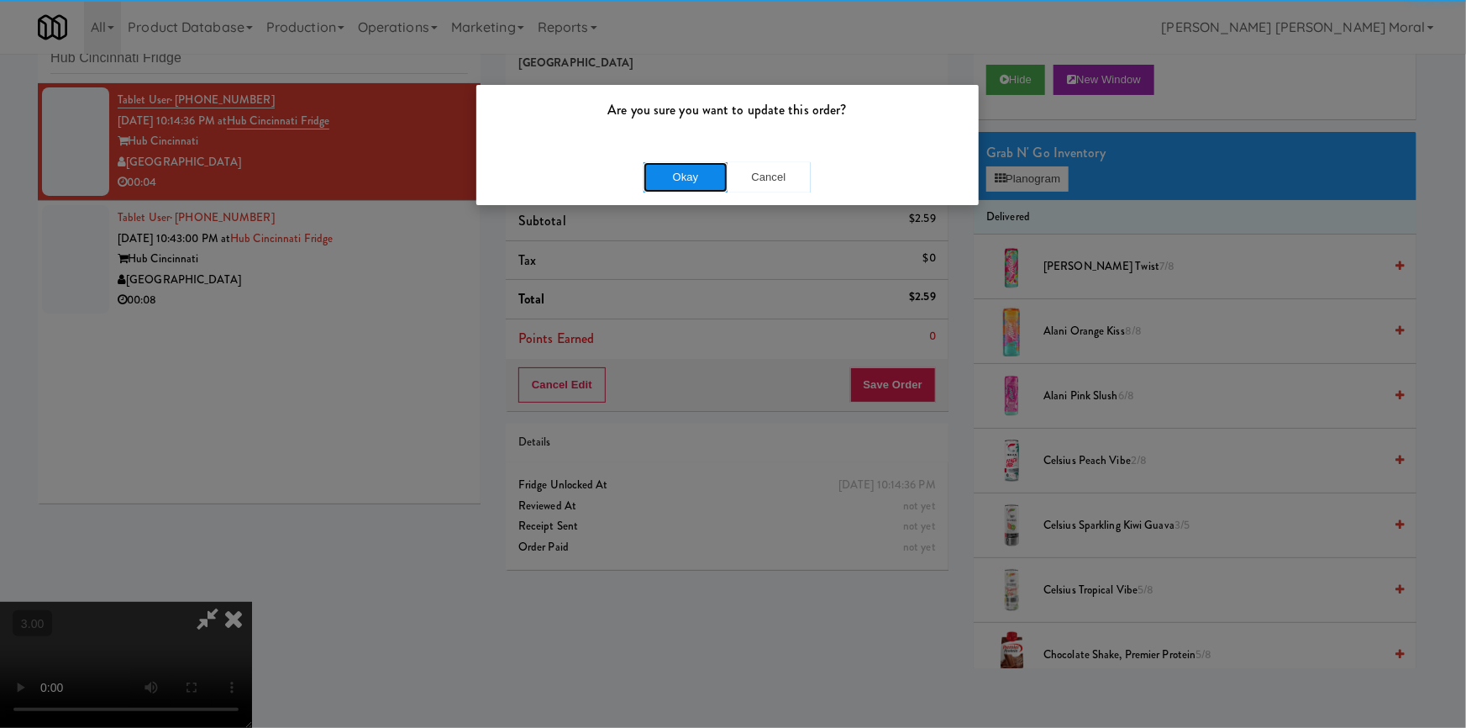
click at [704, 158] on div "Okay Cancel" at bounding box center [727, 177] width 502 height 56
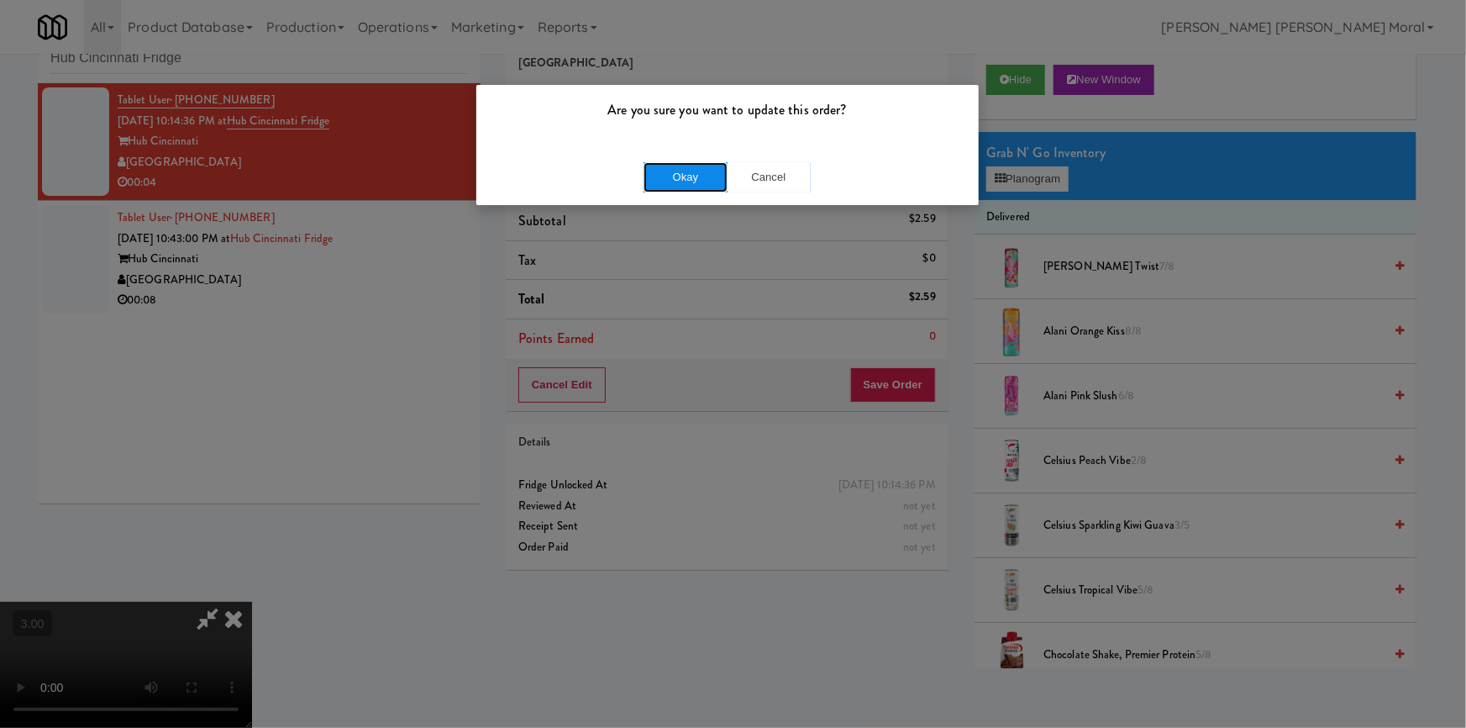
click at [698, 175] on button "Okay" at bounding box center [685, 177] width 84 height 30
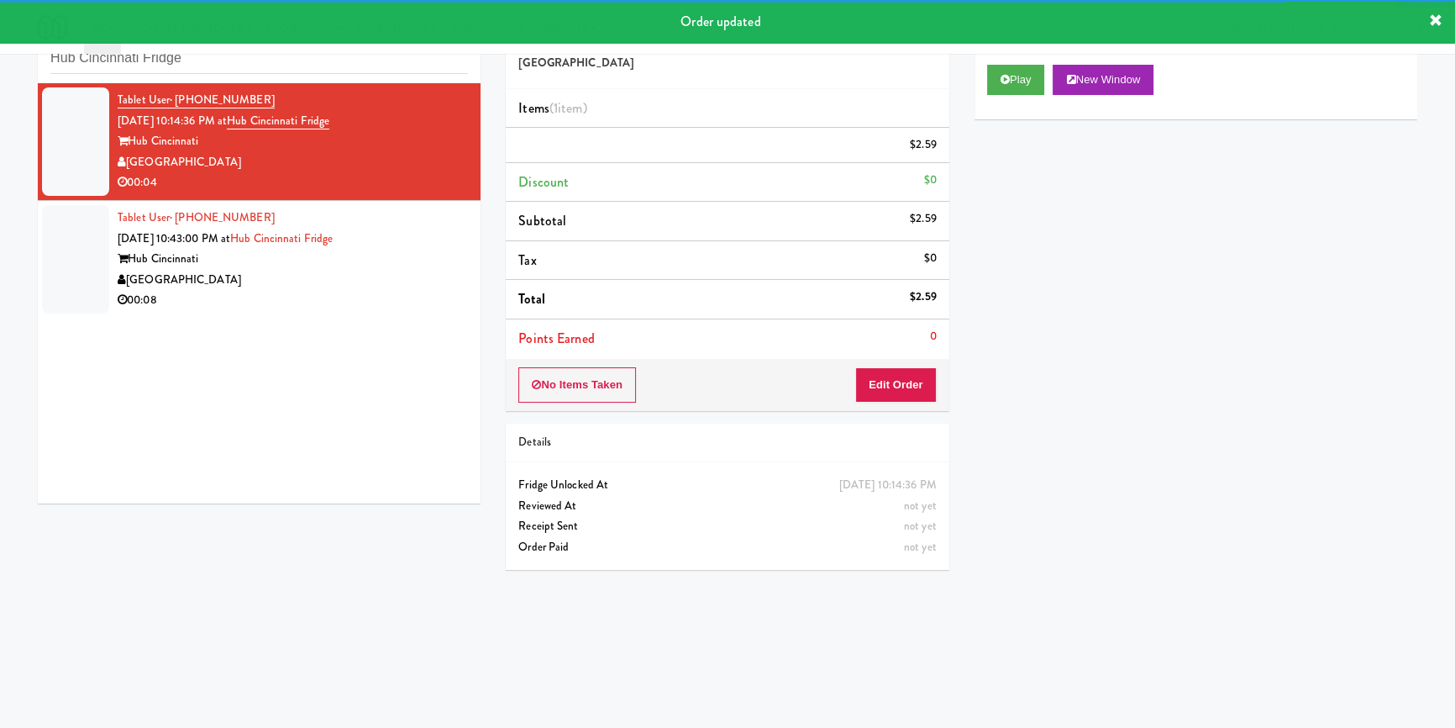
drag, startPoint x: 405, startPoint y: 288, endPoint x: 428, endPoint y: 287, distance: 22.7
click at [407, 286] on div "Tablet User · (330) 506-7349 Sep 24, 2025 10:43:00 PM at Hub Cincinnati Fridge …" at bounding box center [293, 258] width 350 height 103
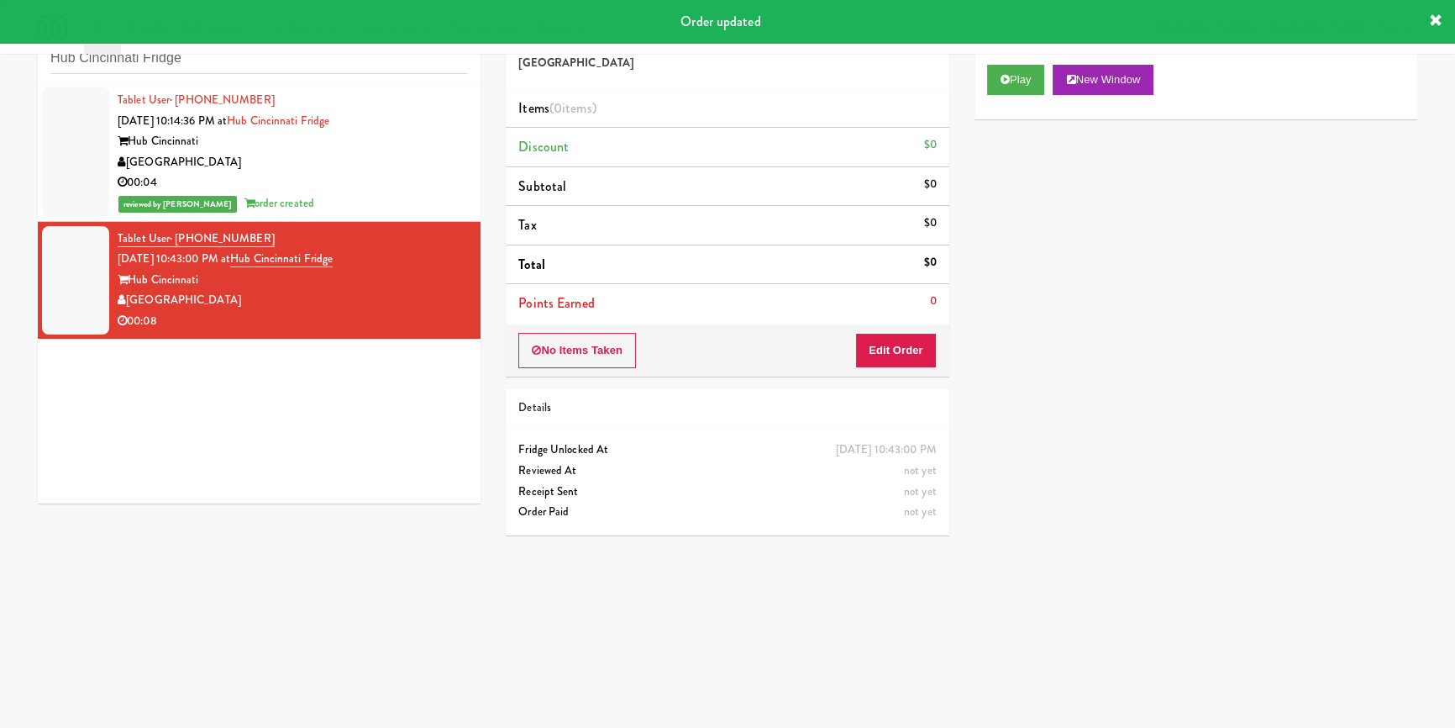
click at [1027, 102] on div "Play New Window" at bounding box center [1195, 85] width 443 height 67
click at [1020, 81] on button "Play" at bounding box center [1016, 80] width 58 height 30
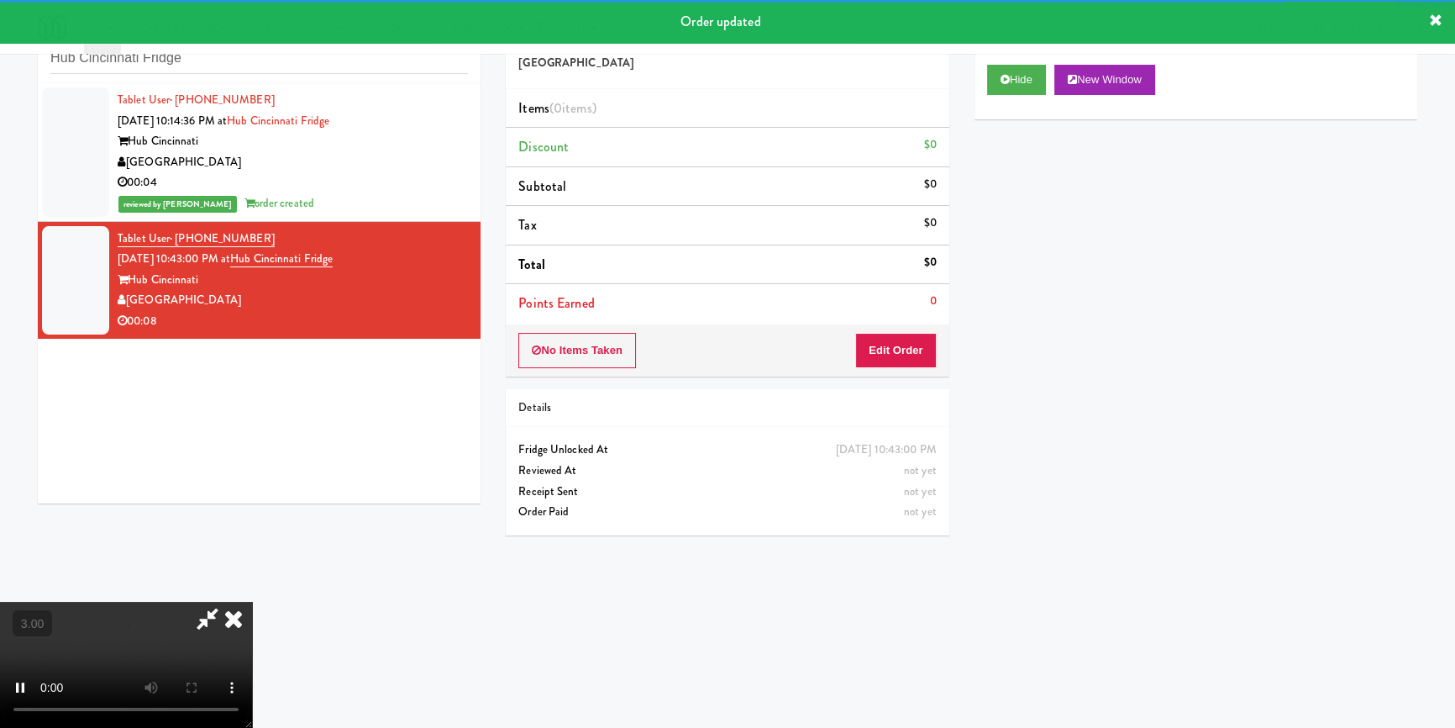
drag, startPoint x: 1031, startPoint y: 222, endPoint x: 1051, endPoint y: 281, distance: 62.2
click at [1032, 226] on div "Hide New Window Primary Flag Clear Flag if unable to determine what was taken o…" at bounding box center [1195, 367] width 443 height 630
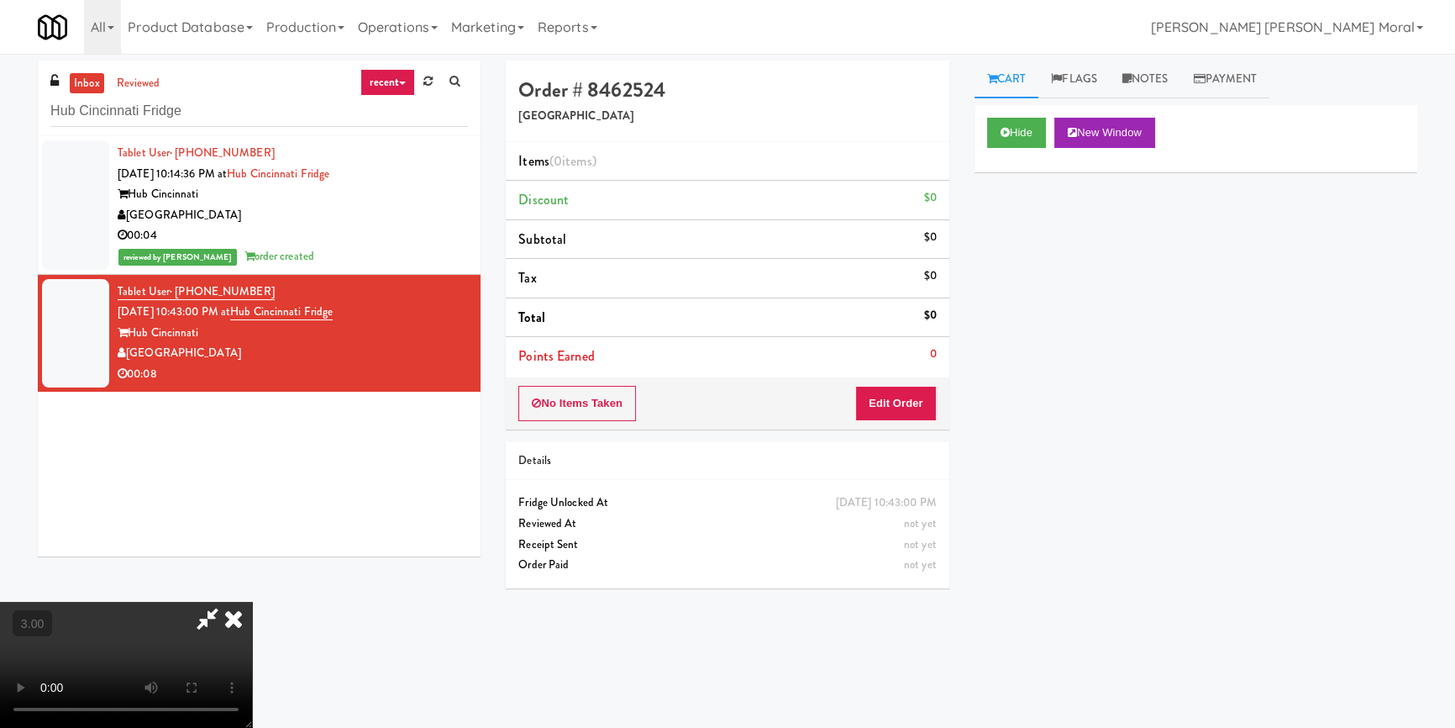
scroll to position [6, 0]
click at [906, 406] on button "Edit Order" at bounding box center [895, 403] width 81 height 35
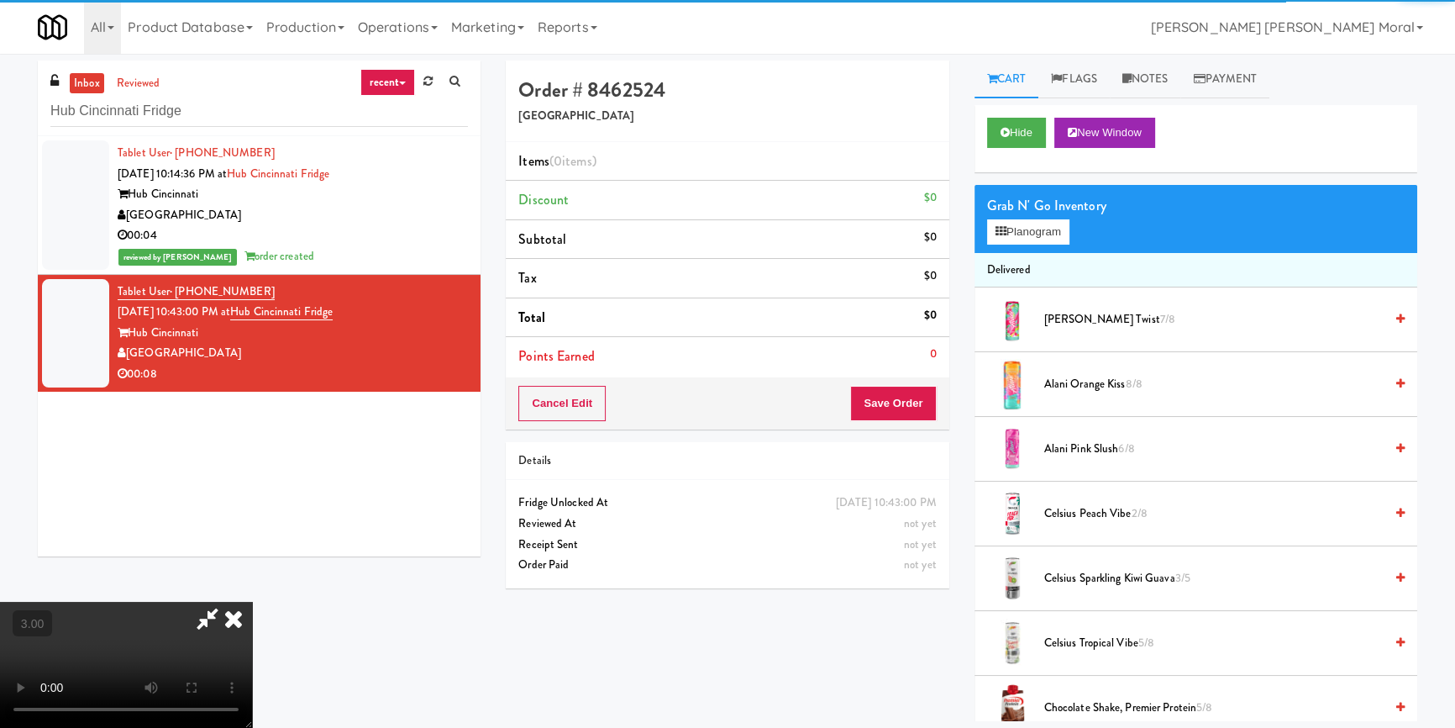
click at [1064, 324] on span "Alani Cherry Twist 7/8" at bounding box center [1213, 319] width 339 height 21
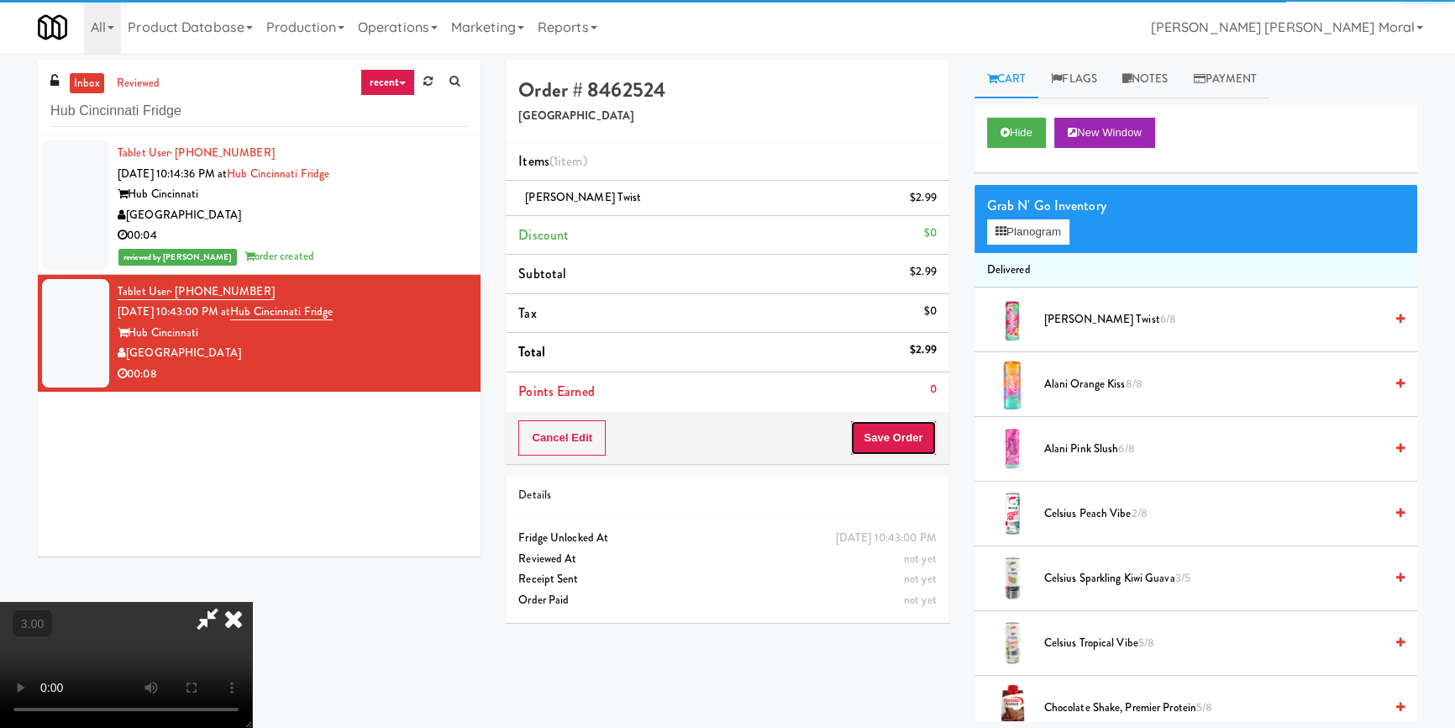
click at [901, 437] on button "Save Order" at bounding box center [893, 437] width 86 height 35
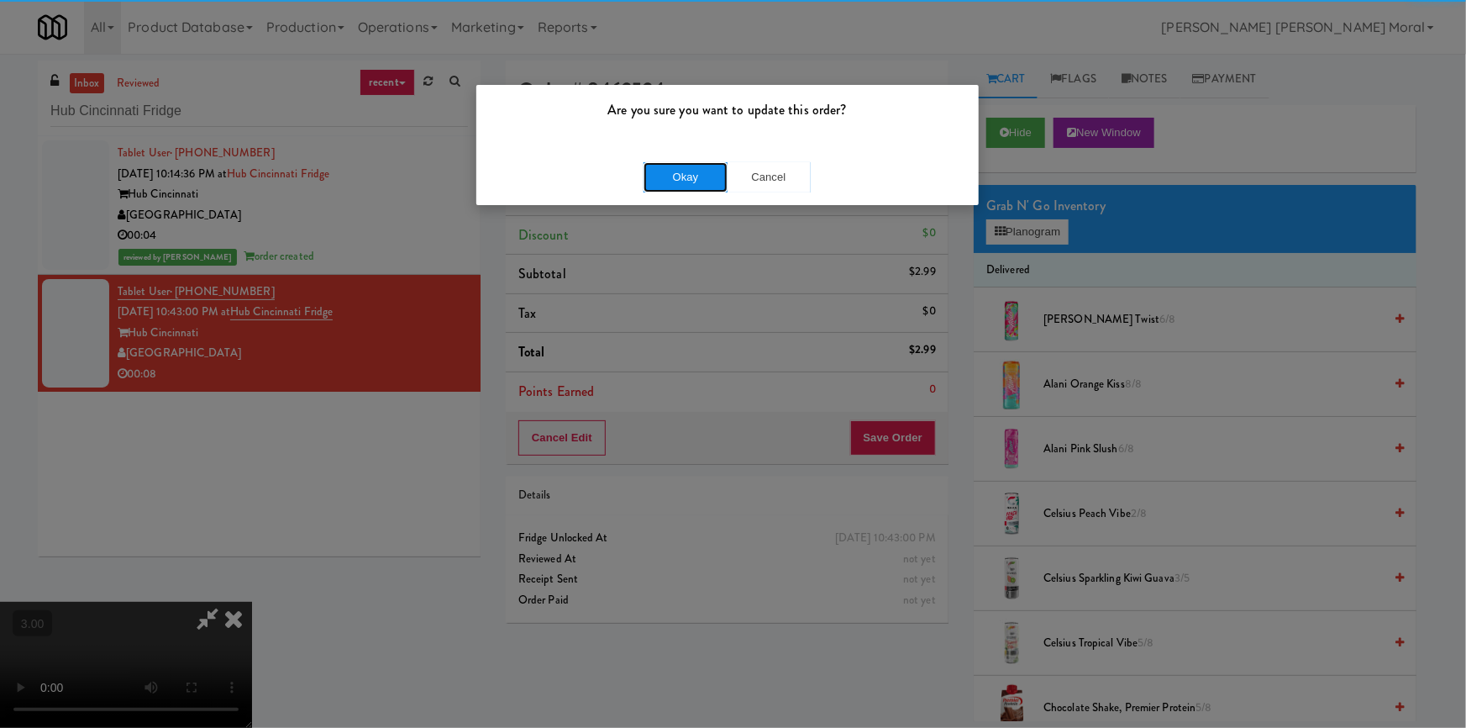
click at [659, 183] on button "Okay" at bounding box center [685, 177] width 84 height 30
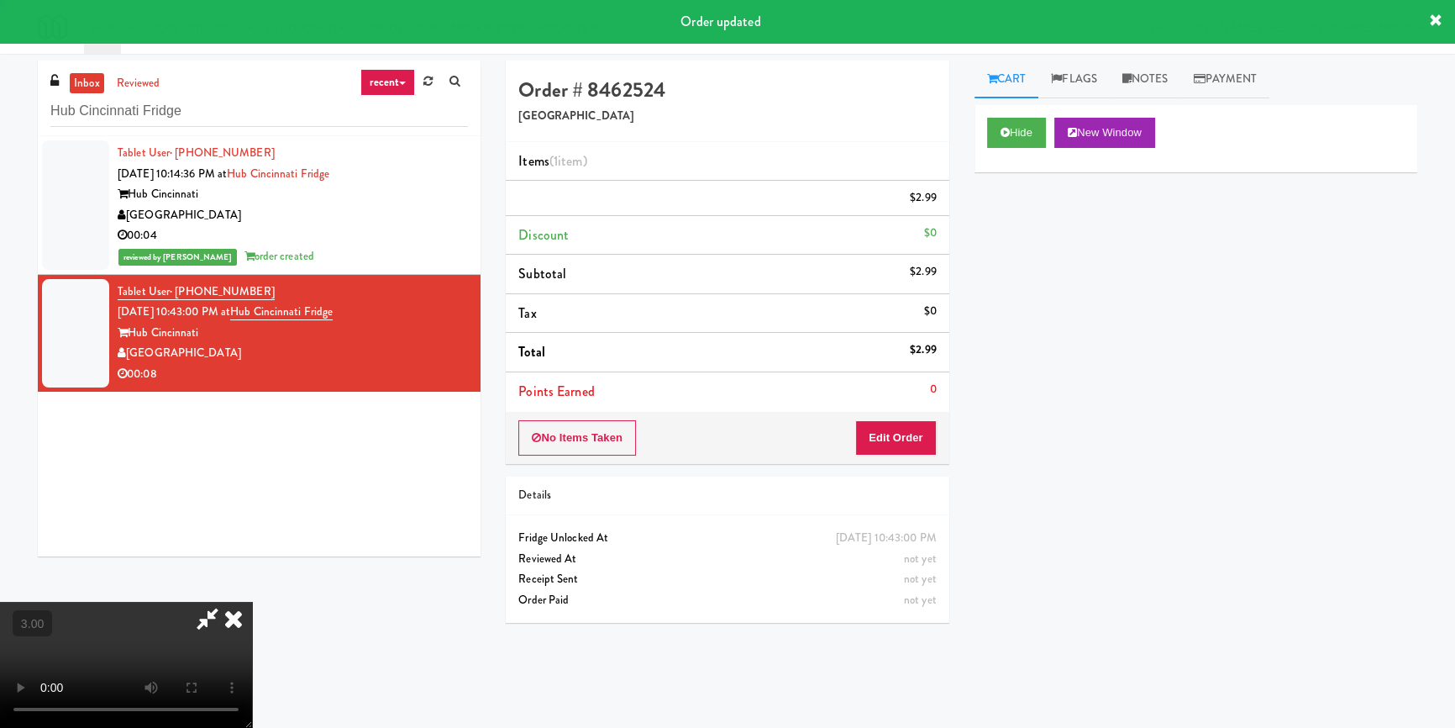
scroll to position [0, 0]
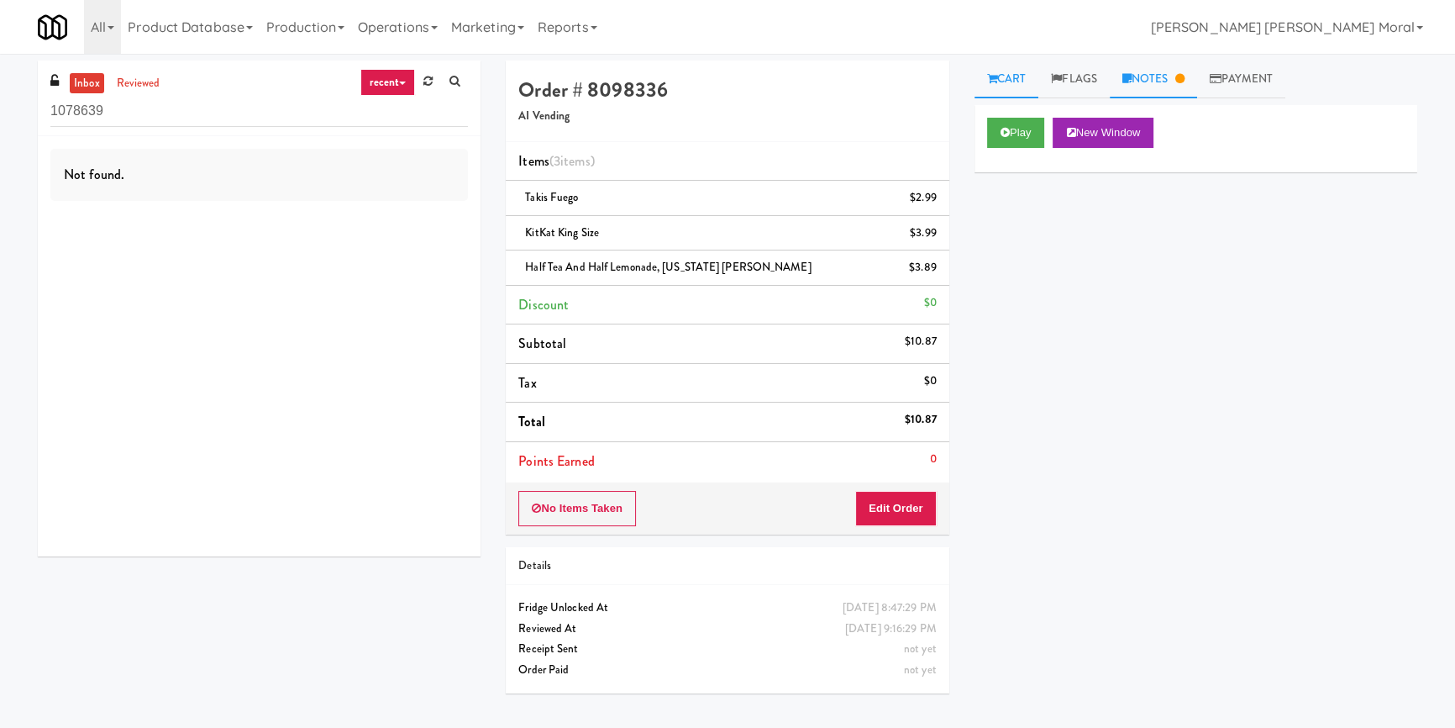
click at [1140, 67] on link "Notes" at bounding box center [1153, 79] width 87 height 38
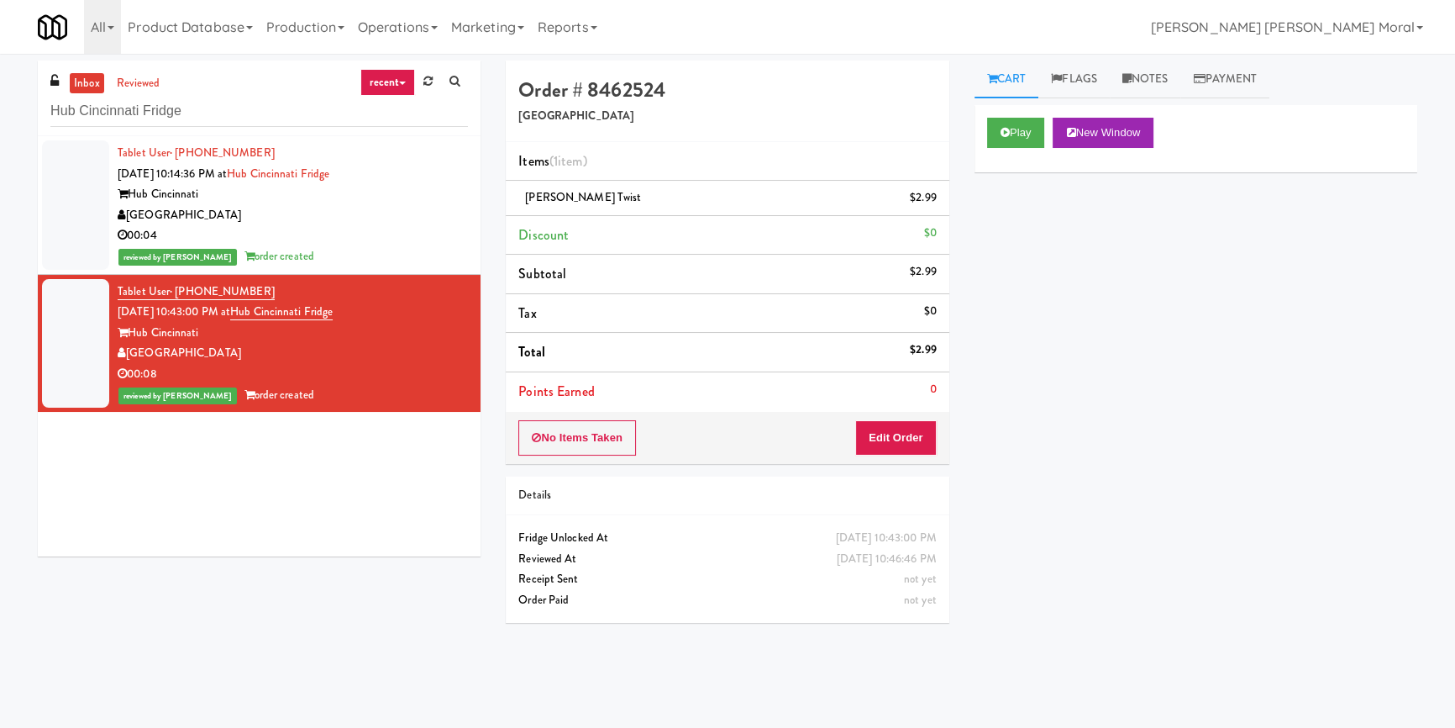
click at [175, 526] on div "Tablet User · (614) 588-3087 [DATE] 10:14:36 PM at Hub Cincinnati Fridge Hub Ci…" at bounding box center [259, 346] width 443 height 420
click at [191, 106] on input "Hub Cincinnati Fridge" at bounding box center [259, 111] width 418 height 31
paste input "[PERSON_NAME] - Cooler - Left"
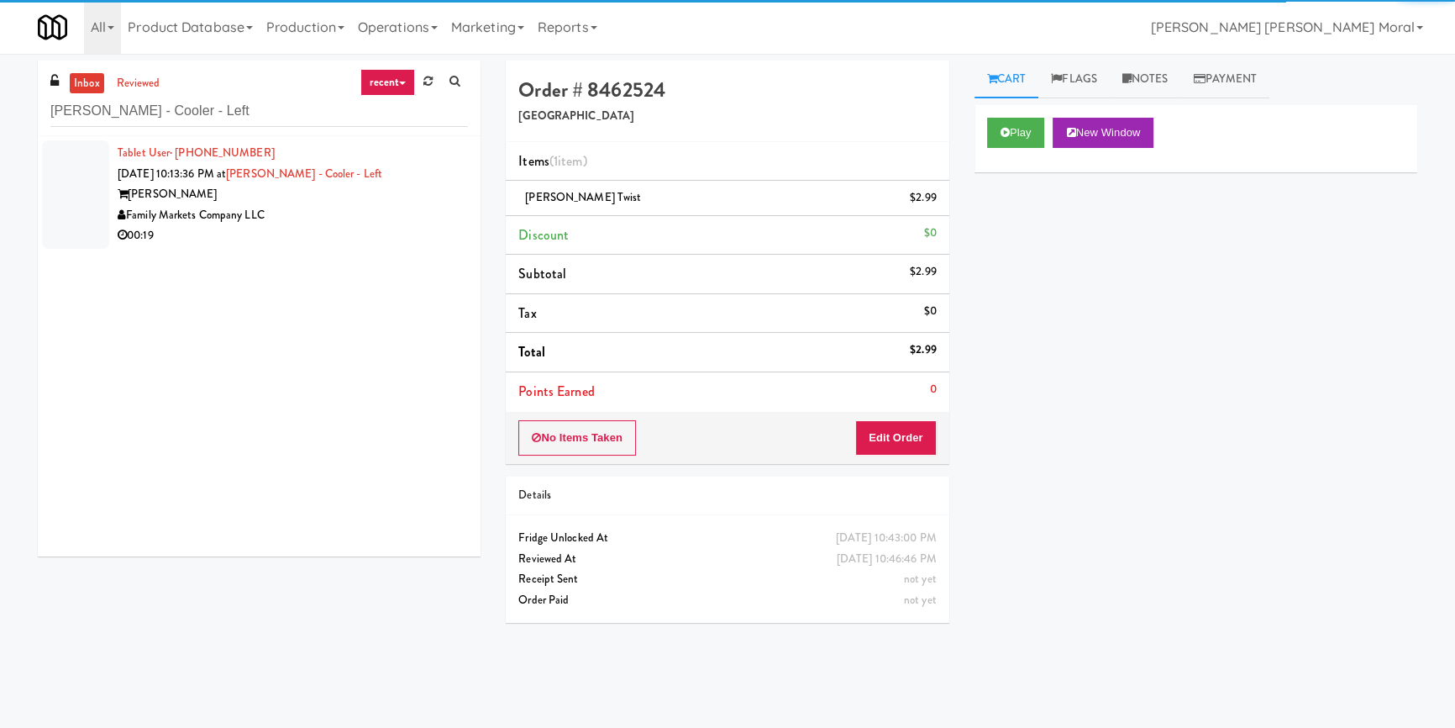
click at [378, 218] on div "Family Markets Company LLC" at bounding box center [293, 215] width 350 height 21
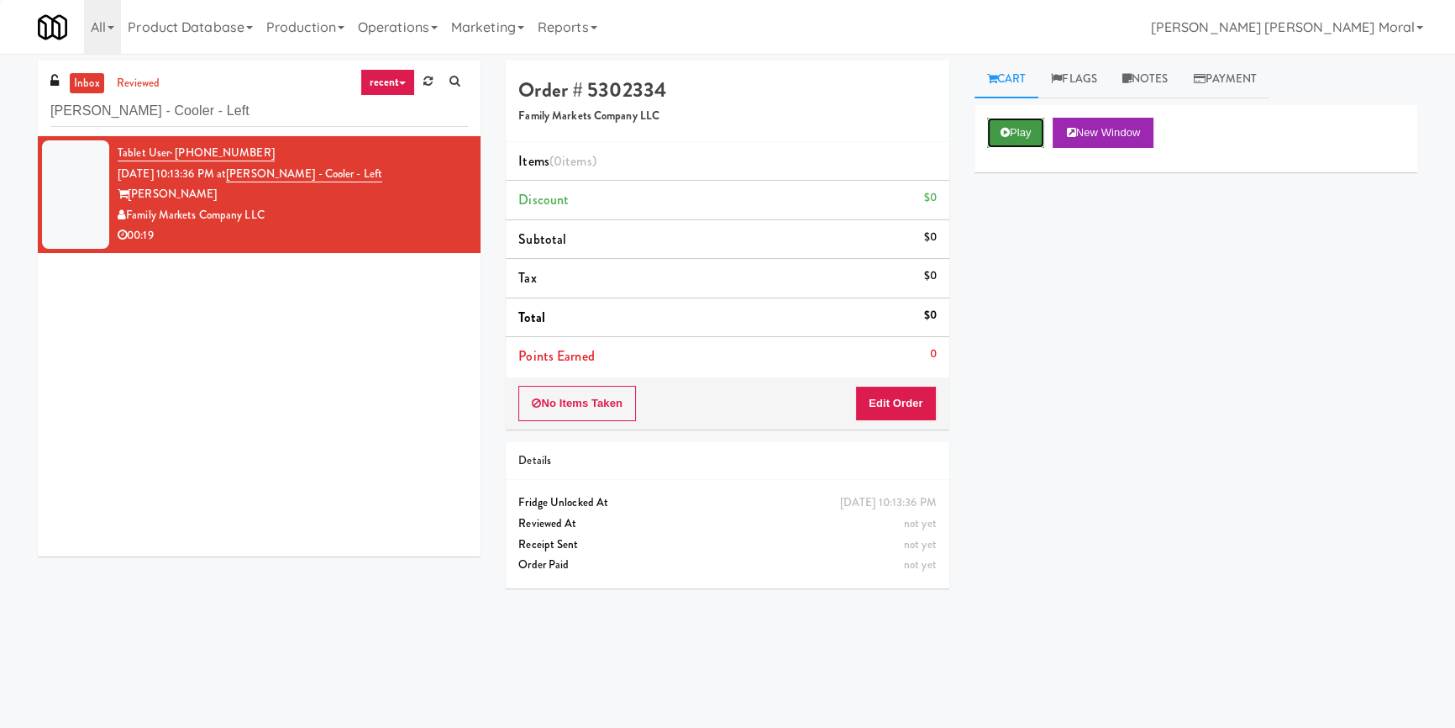
click at [1001, 144] on button "Play" at bounding box center [1016, 133] width 58 height 30
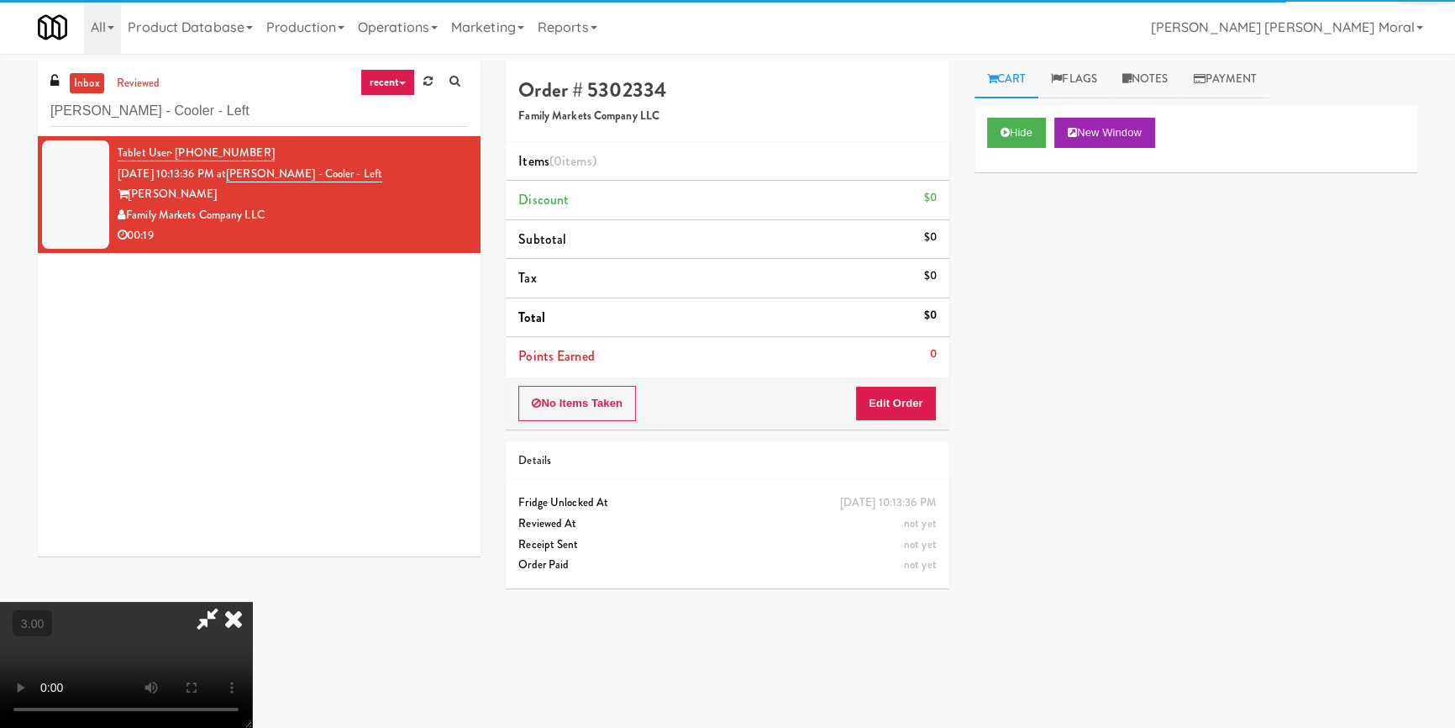
click at [1008, 232] on div "Hide New Window Primary Flag Clear Flag if unable to determine what was taken o…" at bounding box center [1195, 420] width 443 height 630
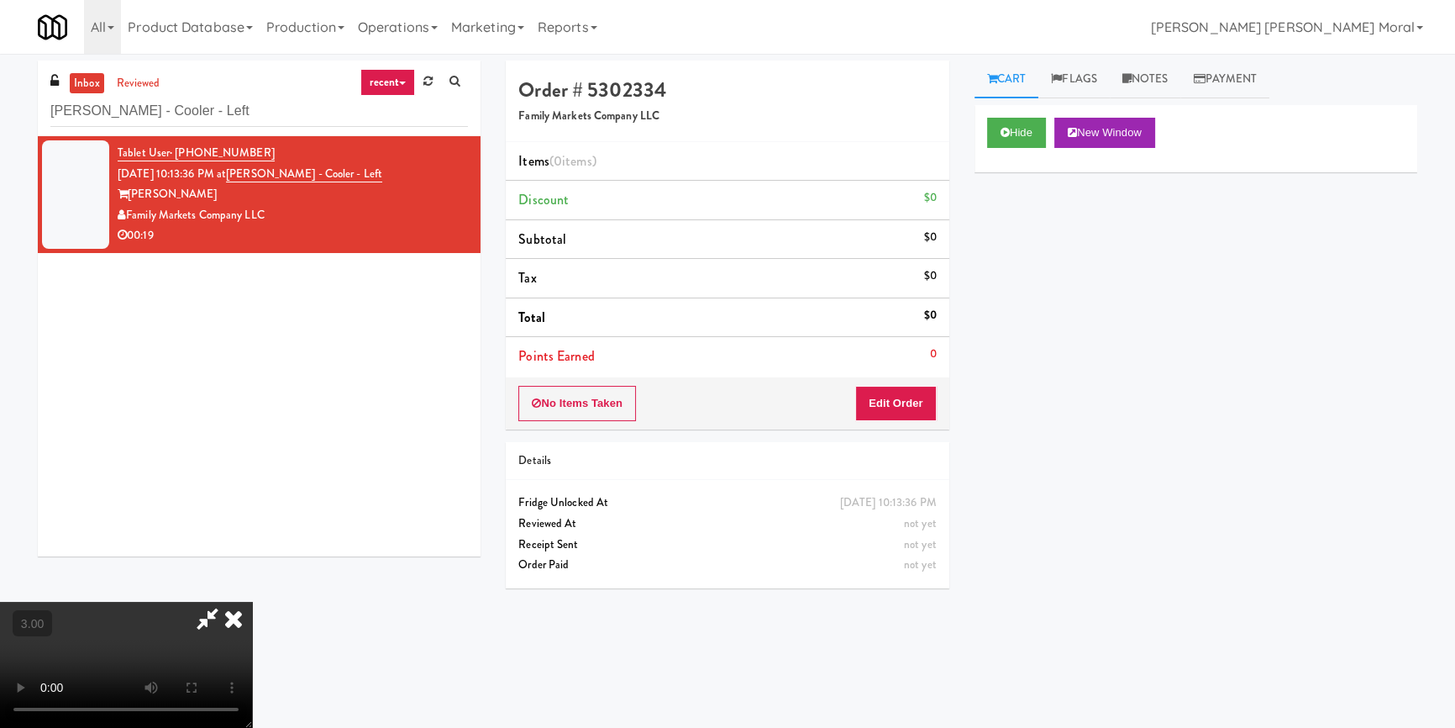
click at [1050, 355] on div "Hide New Window Primary Flag Clear Flag if unable to determine what was taken o…" at bounding box center [1195, 420] width 443 height 630
drag, startPoint x: 901, startPoint y: 409, endPoint x: 961, endPoint y: 310, distance: 116.1
click at [901, 405] on button "Edit Order" at bounding box center [895, 403] width 81 height 35
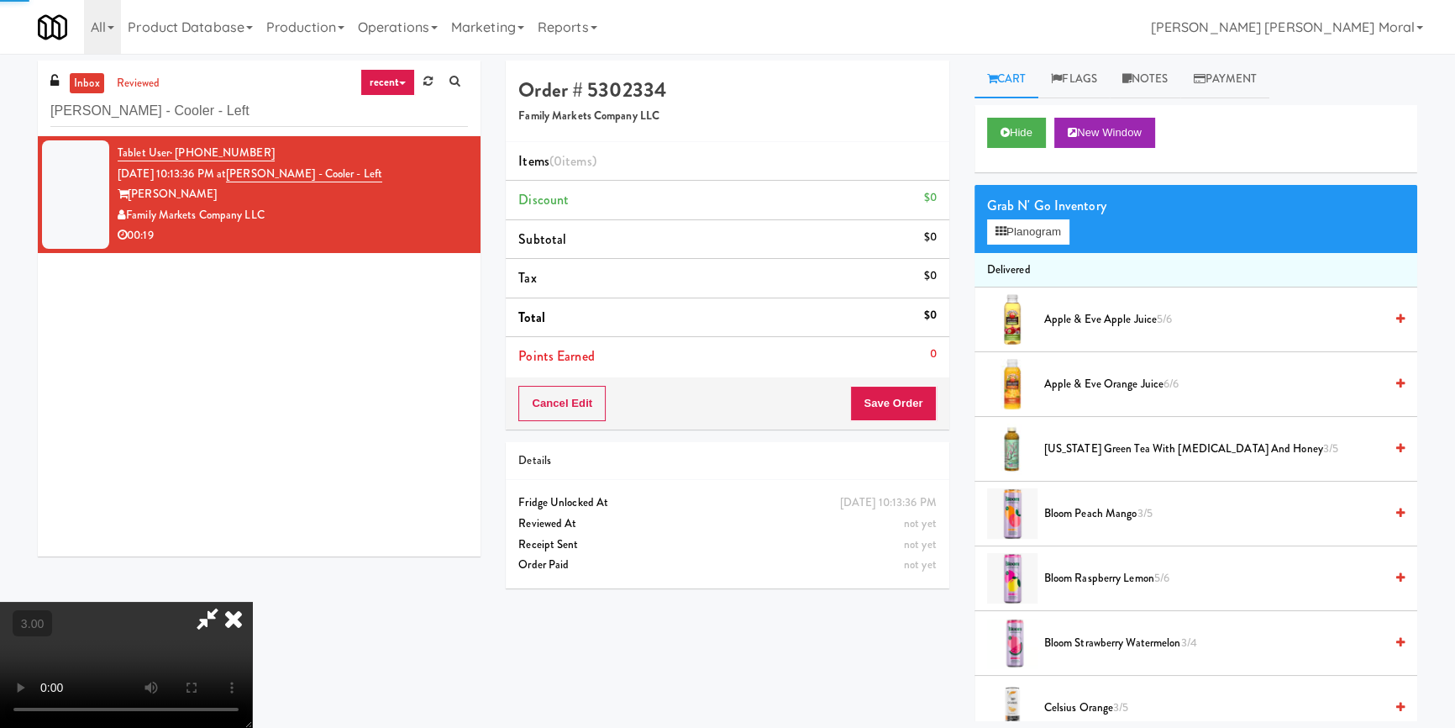
click at [1009, 244] on div "Grab N' Go Inventory Planogram" at bounding box center [1195, 219] width 443 height 68
click at [1016, 234] on button "Planogram" at bounding box center [1028, 231] width 82 height 25
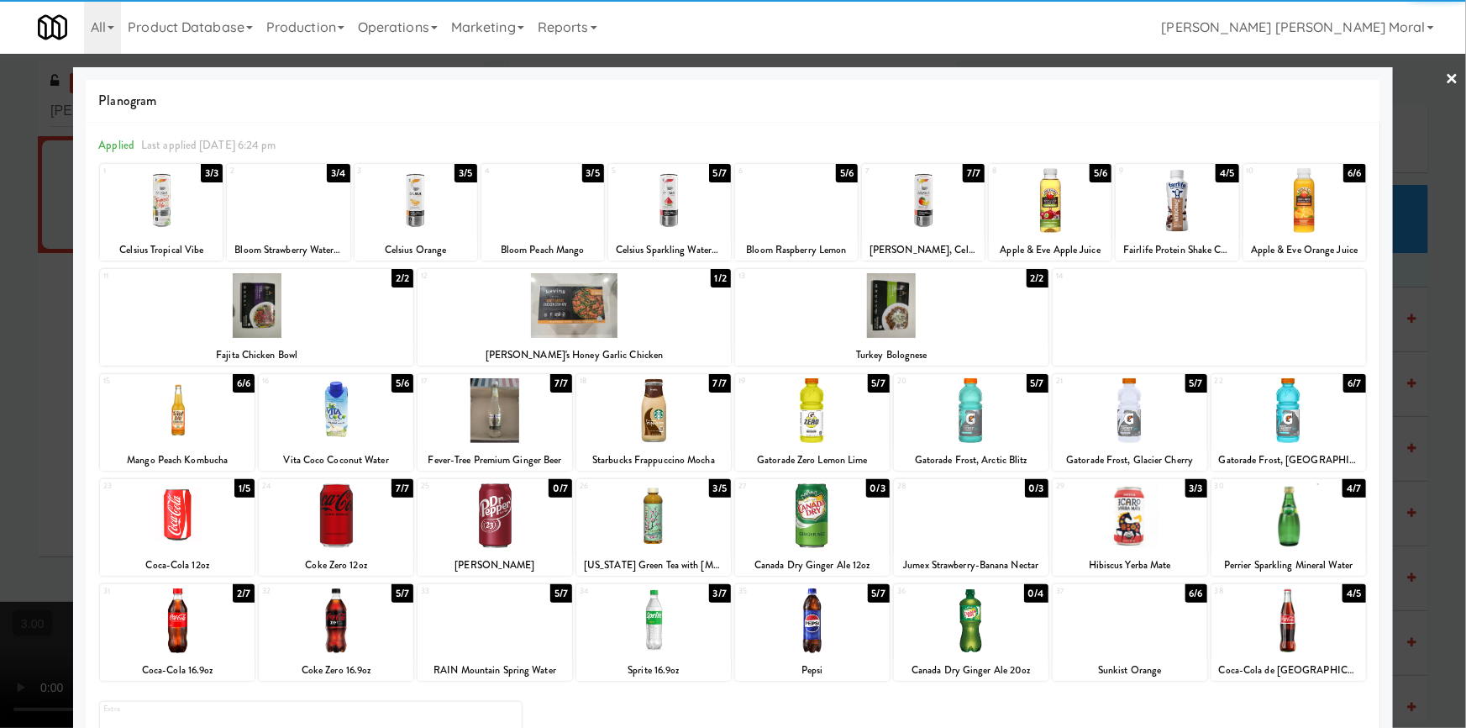
click at [825, 619] on div at bounding box center [812, 620] width 155 height 65
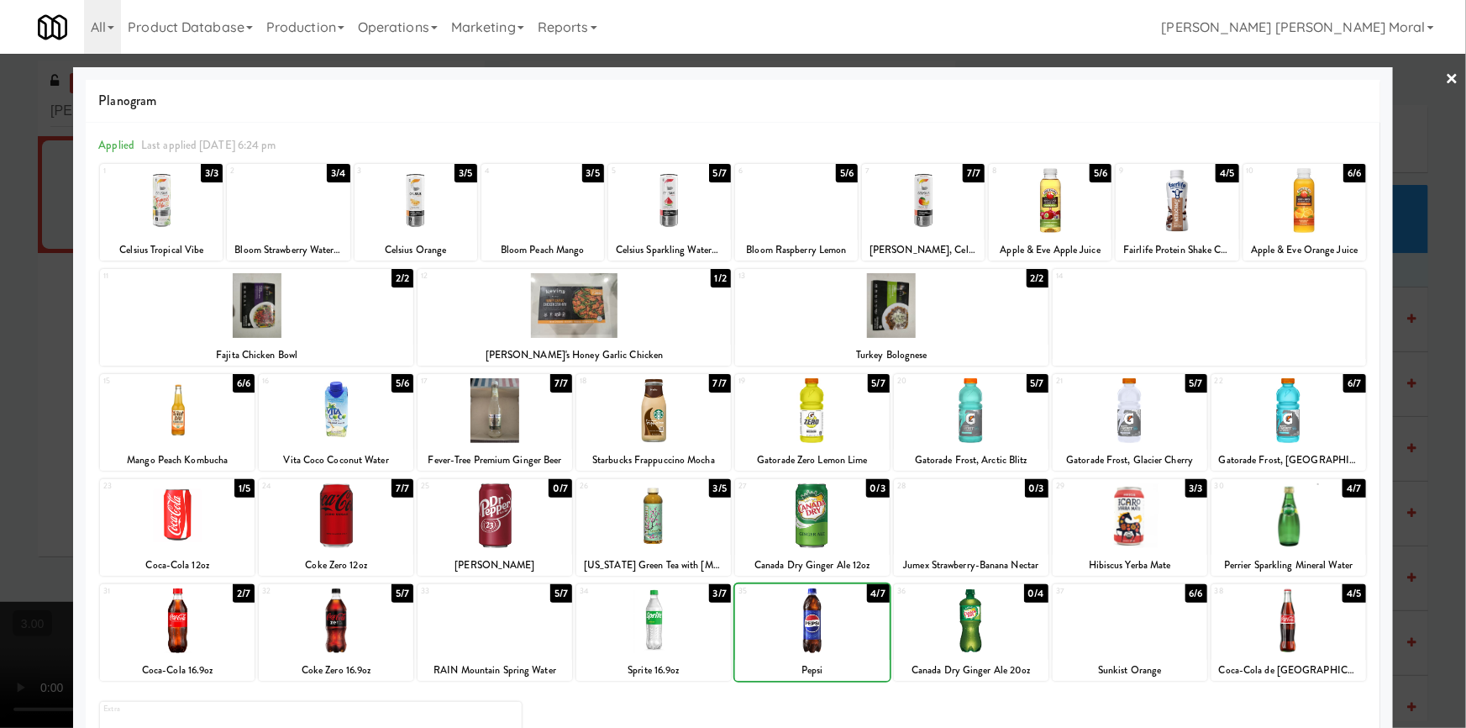
click at [666, 631] on div at bounding box center [653, 620] width 155 height 65
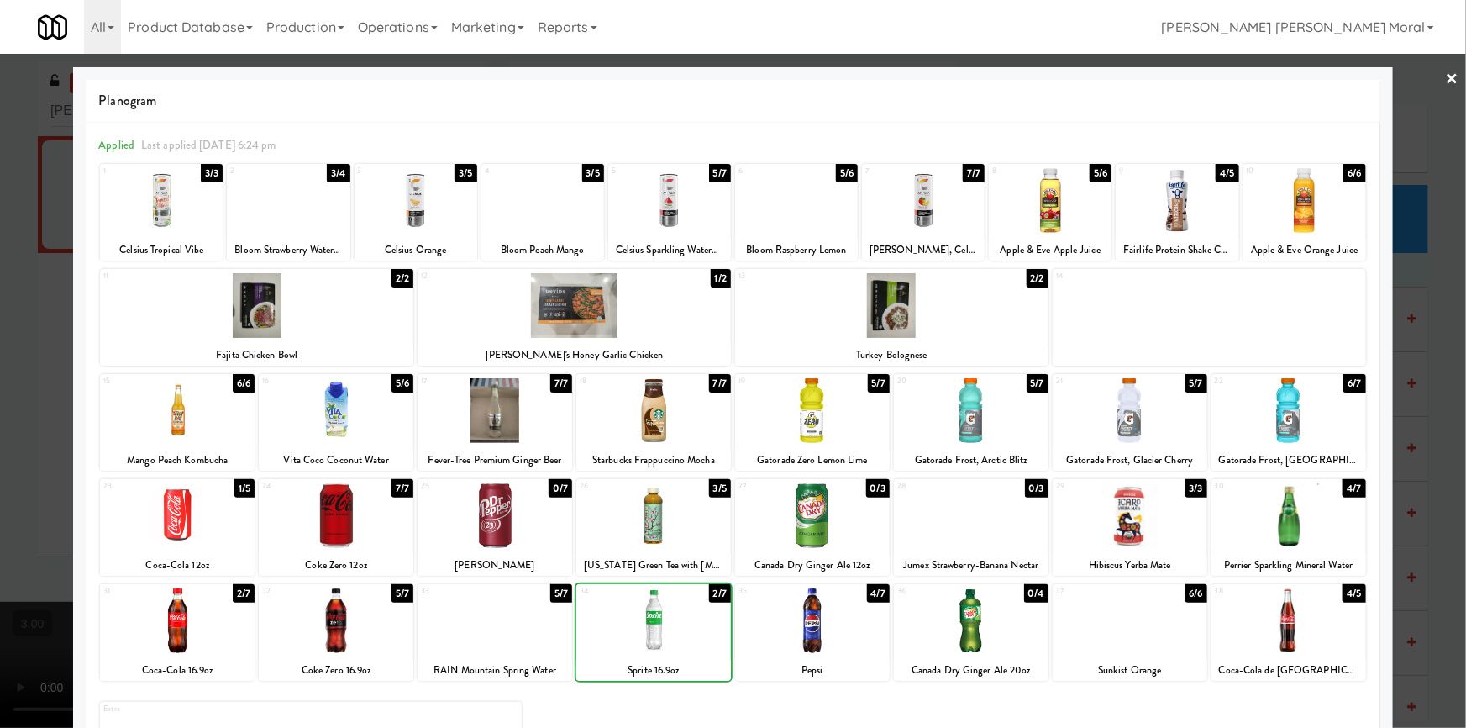
click at [0, 428] on div at bounding box center [733, 364] width 1466 height 728
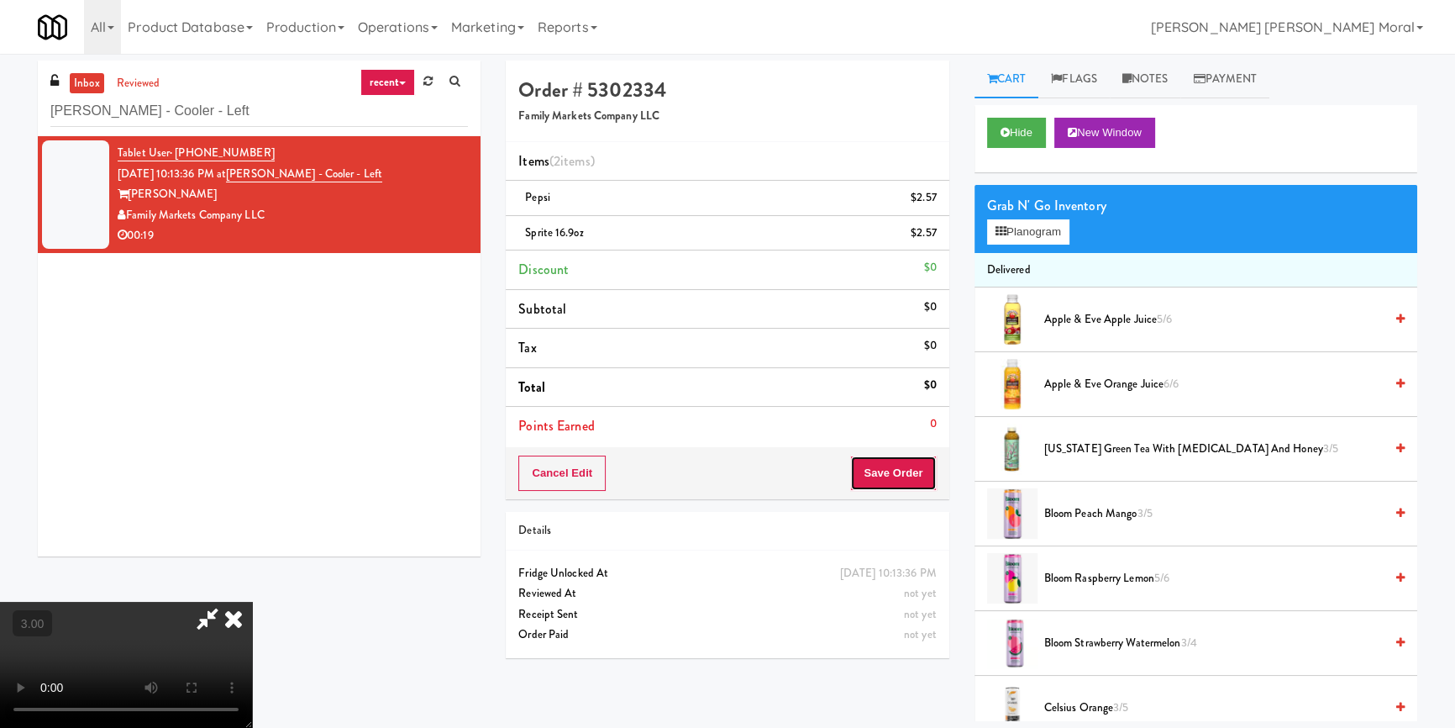
click at [924, 465] on button "Save Order" at bounding box center [893, 472] width 86 height 35
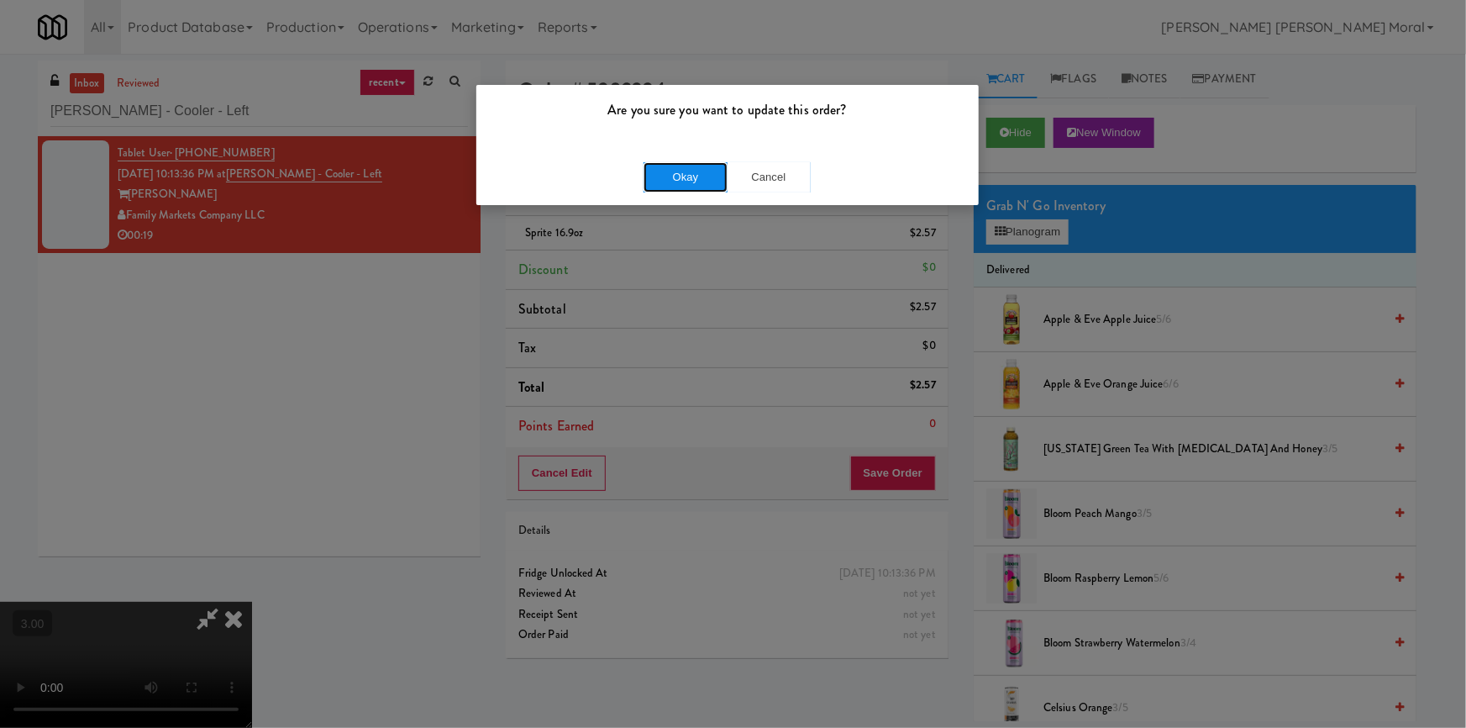
click at [716, 181] on button "Okay" at bounding box center [685, 177] width 84 height 30
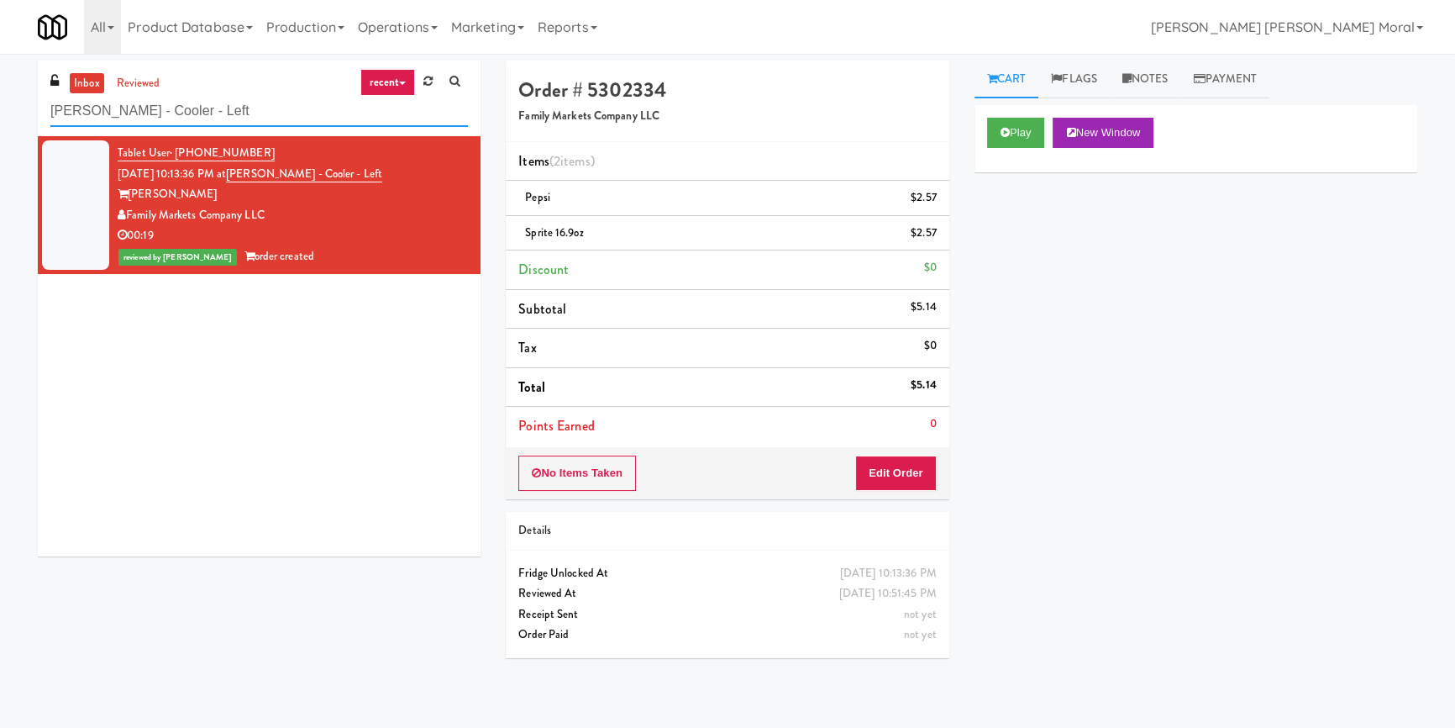
click at [275, 113] on input "[PERSON_NAME] - Cooler - Left" at bounding box center [259, 111] width 418 height 31
paste input "Cosmopolitan at [GEOGRAPHIC_DATA] - Cooler #2"
click at [275, 113] on input "Cosmopolitan at [GEOGRAPHIC_DATA] - Cooler #2" at bounding box center [259, 111] width 418 height 31
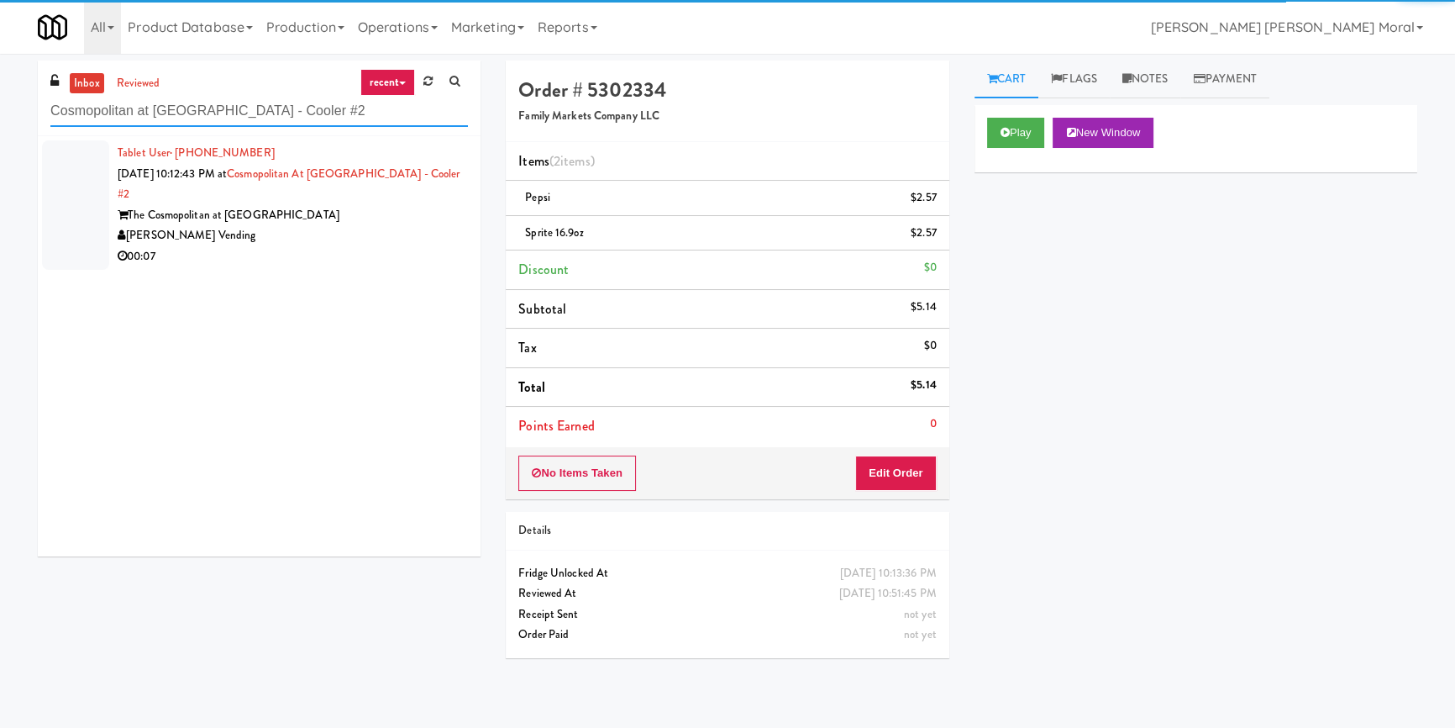
type input "Cosmopolitan at [GEOGRAPHIC_DATA] - Cooler #2"
click at [406, 246] on div "00:07" at bounding box center [293, 256] width 350 height 21
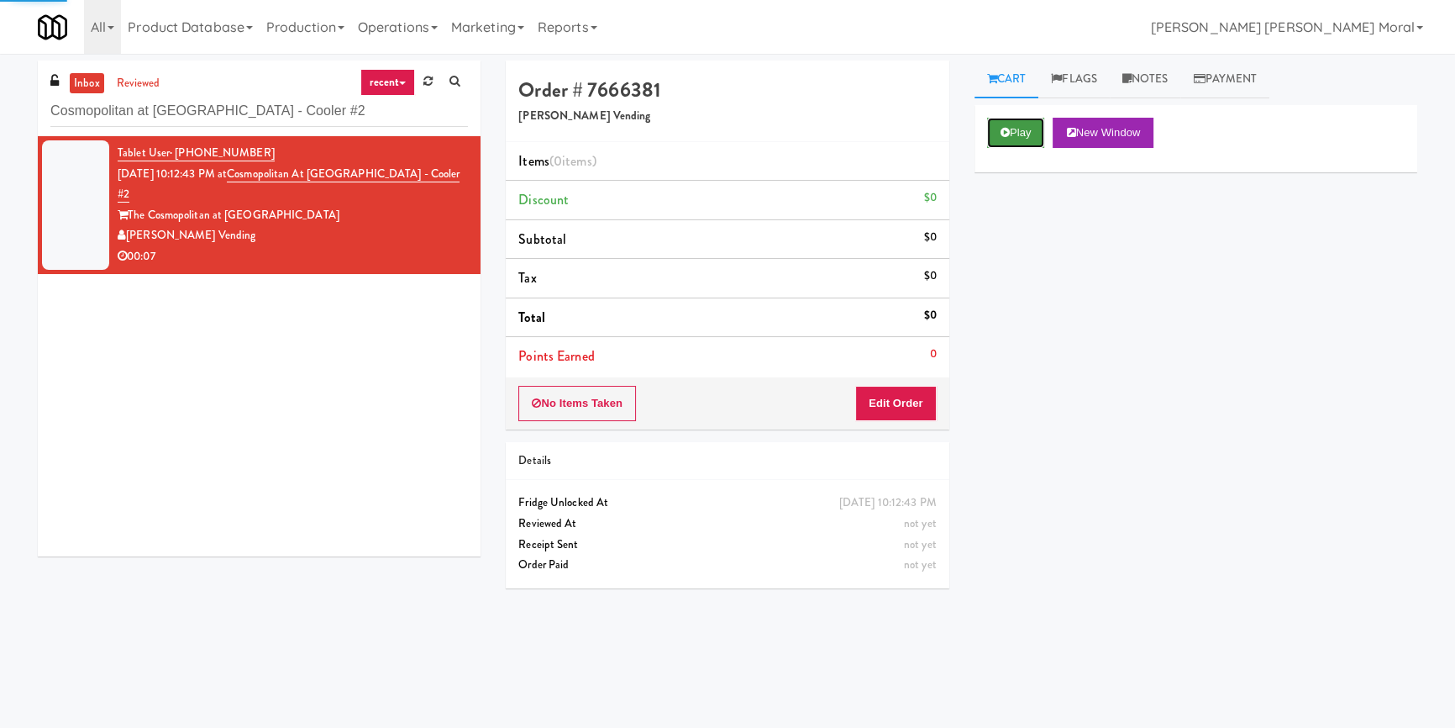
click at [1001, 133] on icon at bounding box center [1005, 132] width 9 height 11
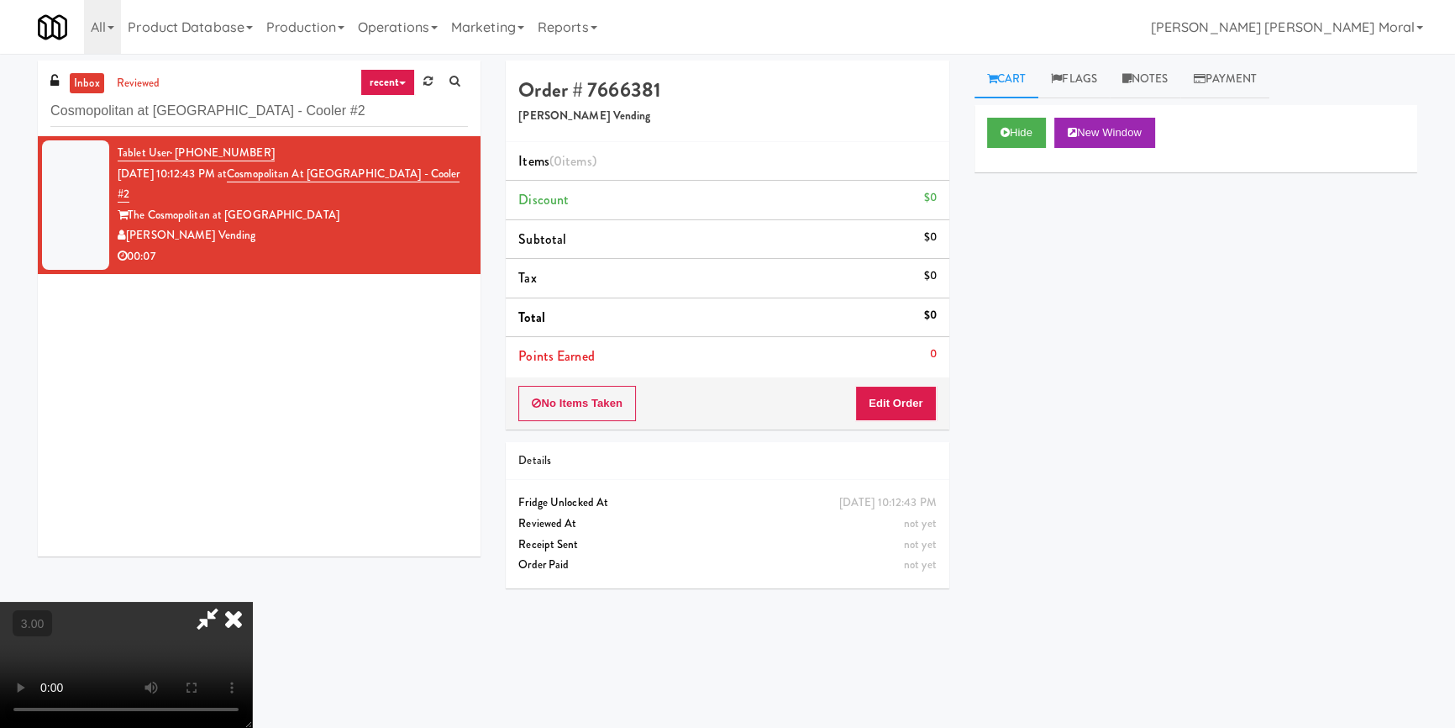
click at [1048, 278] on div "Hide New Window Primary Flag Clear Flag if unable to determine what was taken o…" at bounding box center [1195, 420] width 443 height 630
click at [1009, 126] on button "Hide" at bounding box center [1016, 133] width 59 height 30
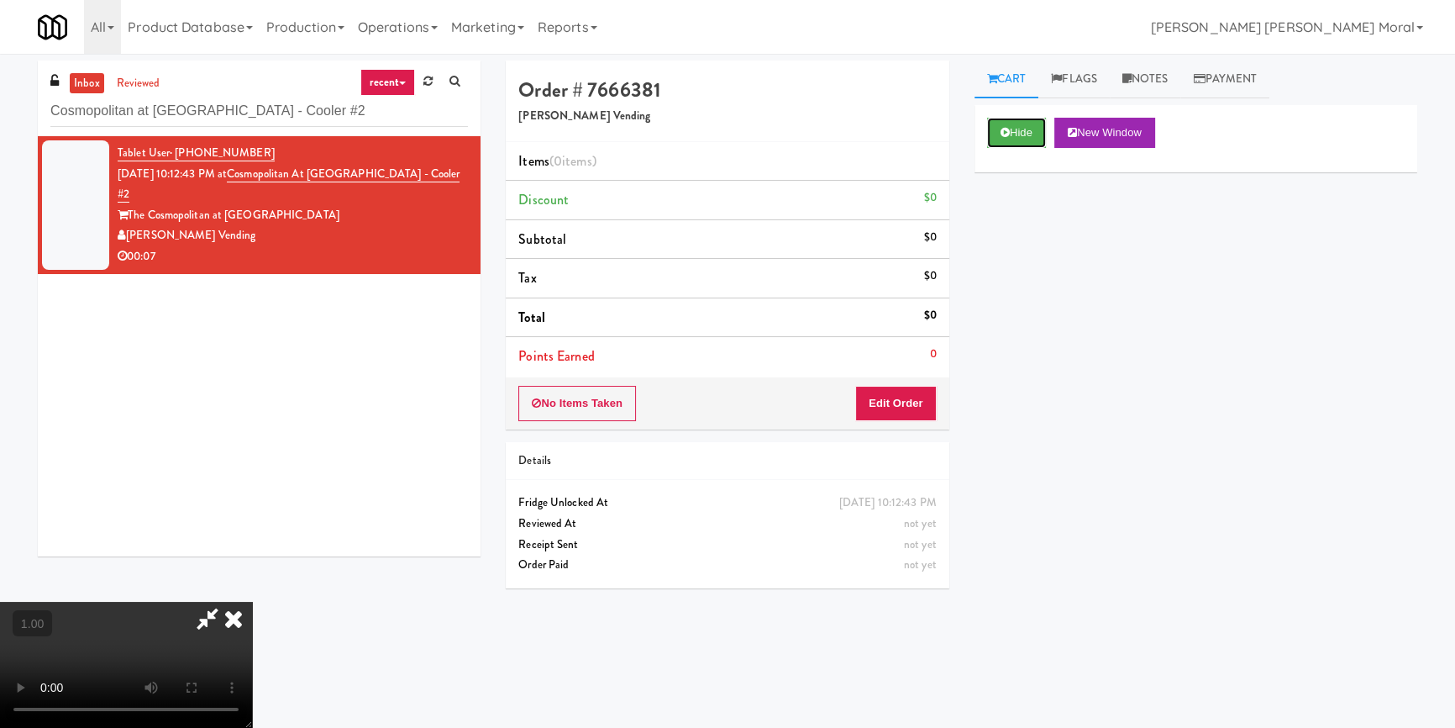
scroll to position [82, 0]
click at [896, 401] on button "Edit Order" at bounding box center [895, 403] width 81 height 35
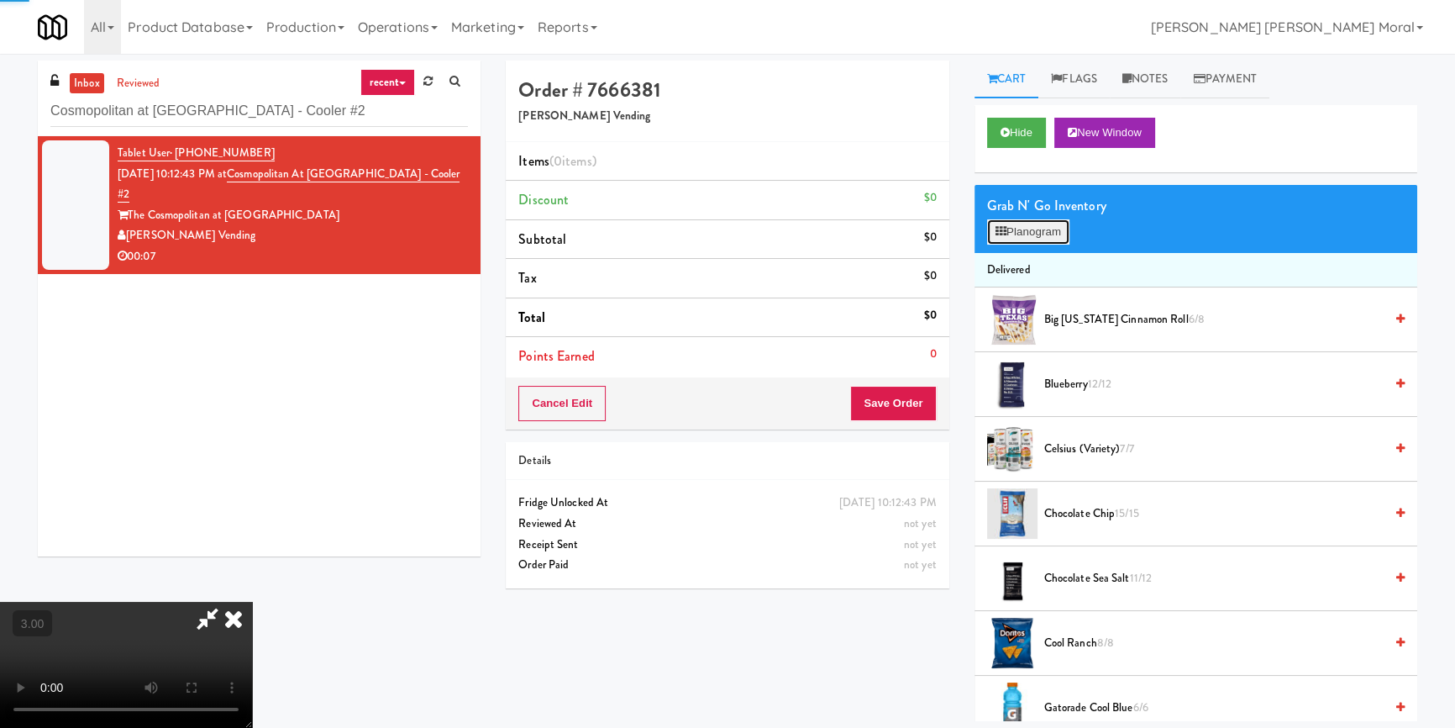
click at [995, 242] on button "Planogram" at bounding box center [1028, 231] width 82 height 25
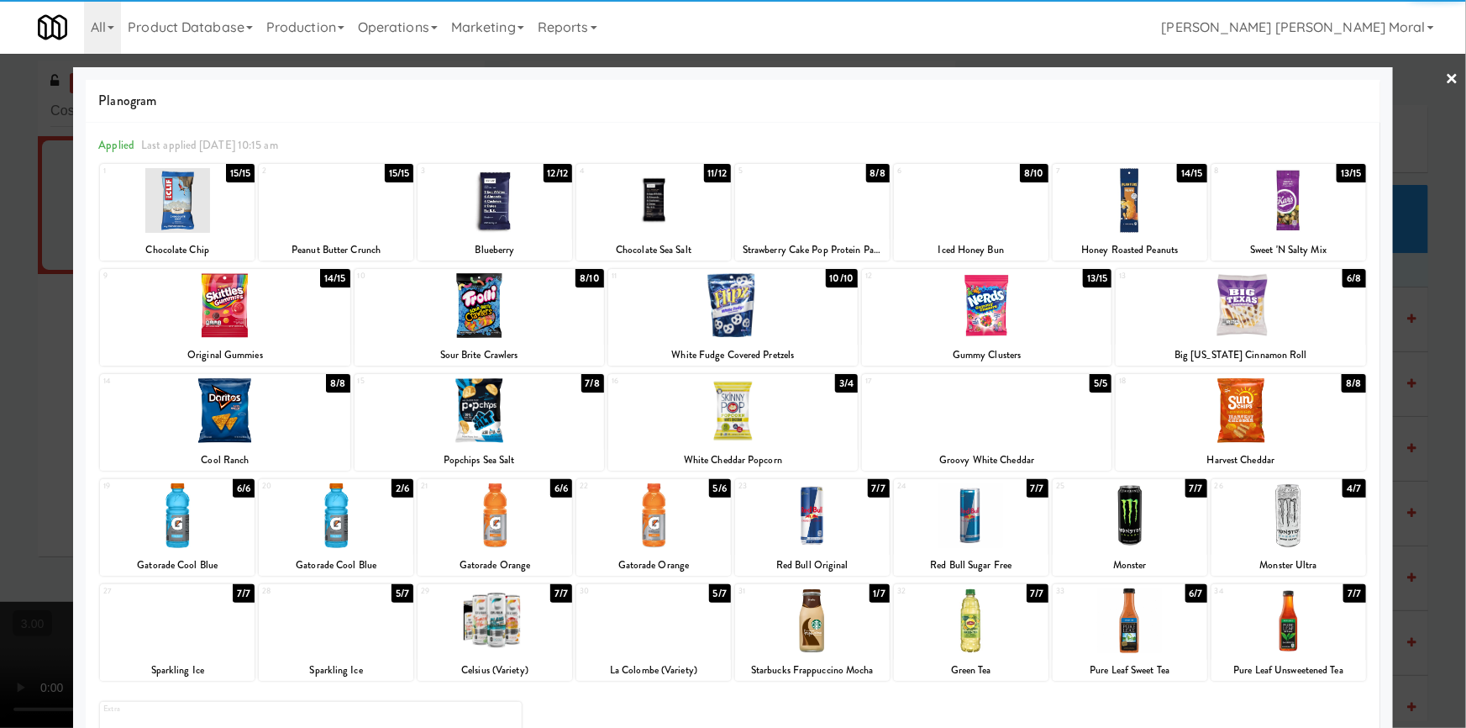
click at [498, 521] on div at bounding box center [495, 515] width 155 height 65
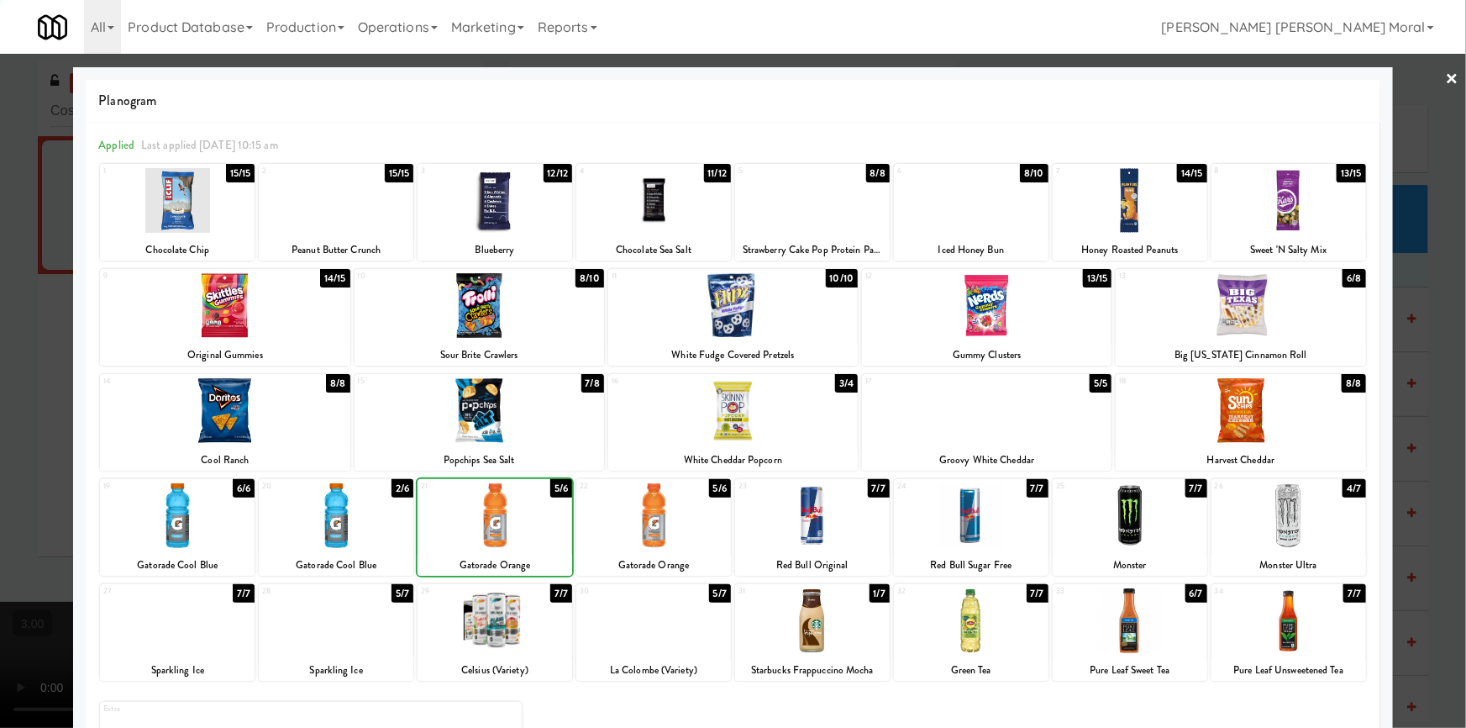
click at [0, 486] on div at bounding box center [733, 364] width 1466 height 728
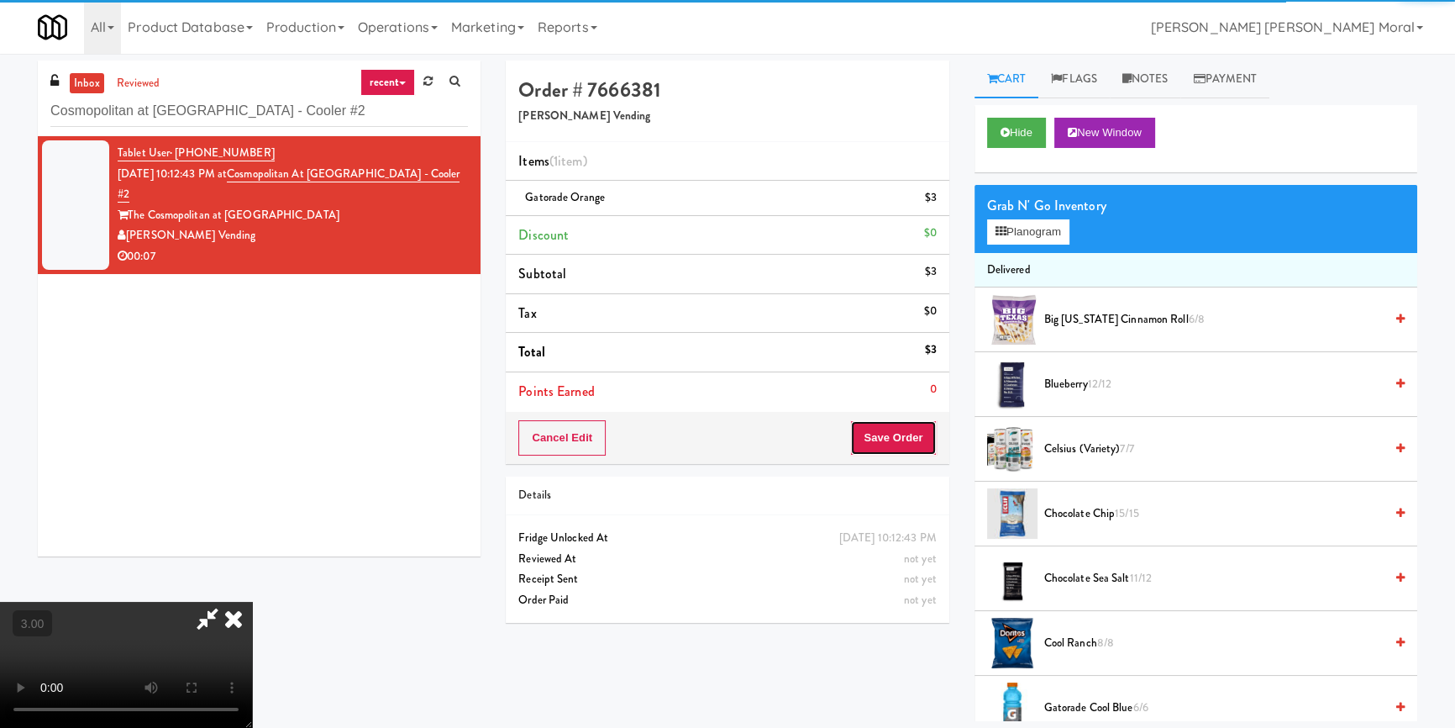
click at [891, 444] on button "Save Order" at bounding box center [893, 437] width 86 height 35
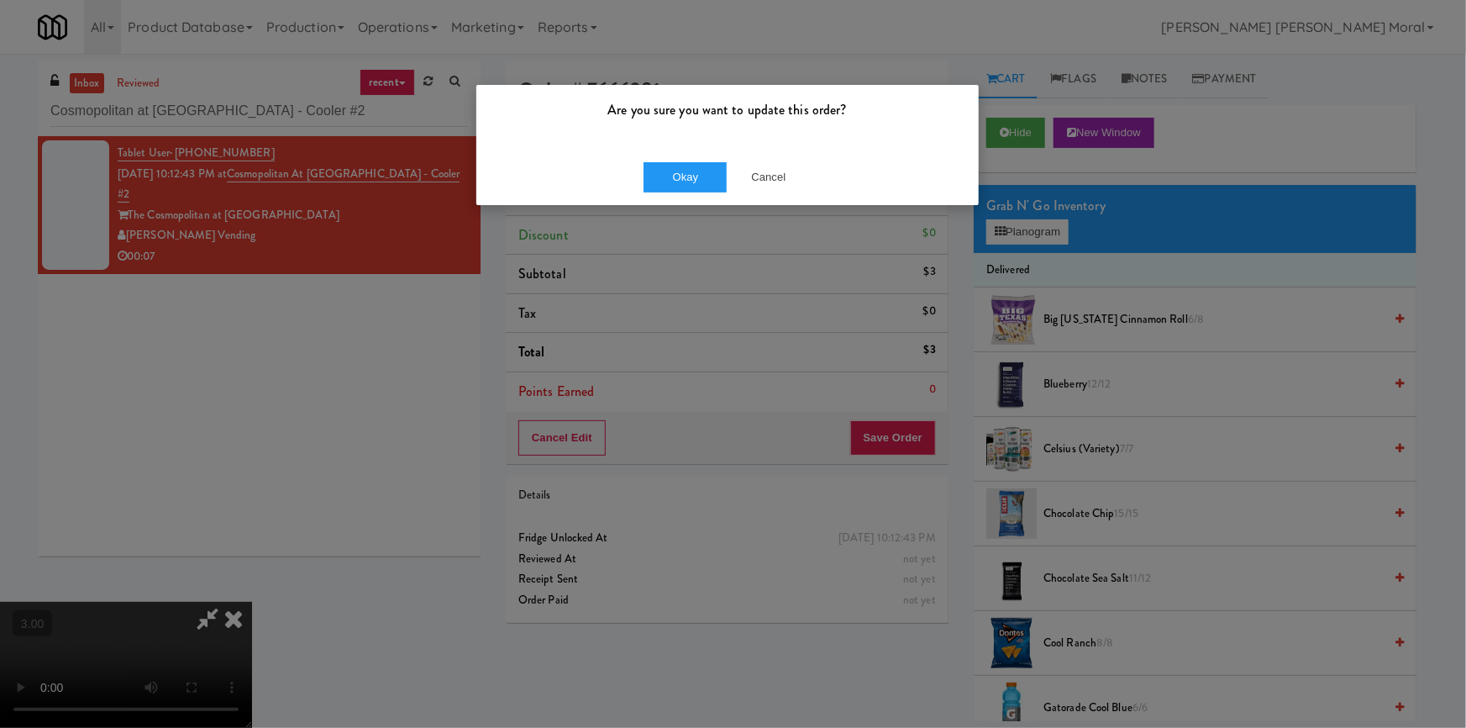
click at [693, 191] on div "Okay Cancel" at bounding box center [727, 177] width 502 height 56
click at [697, 183] on button "Okay" at bounding box center [685, 177] width 84 height 30
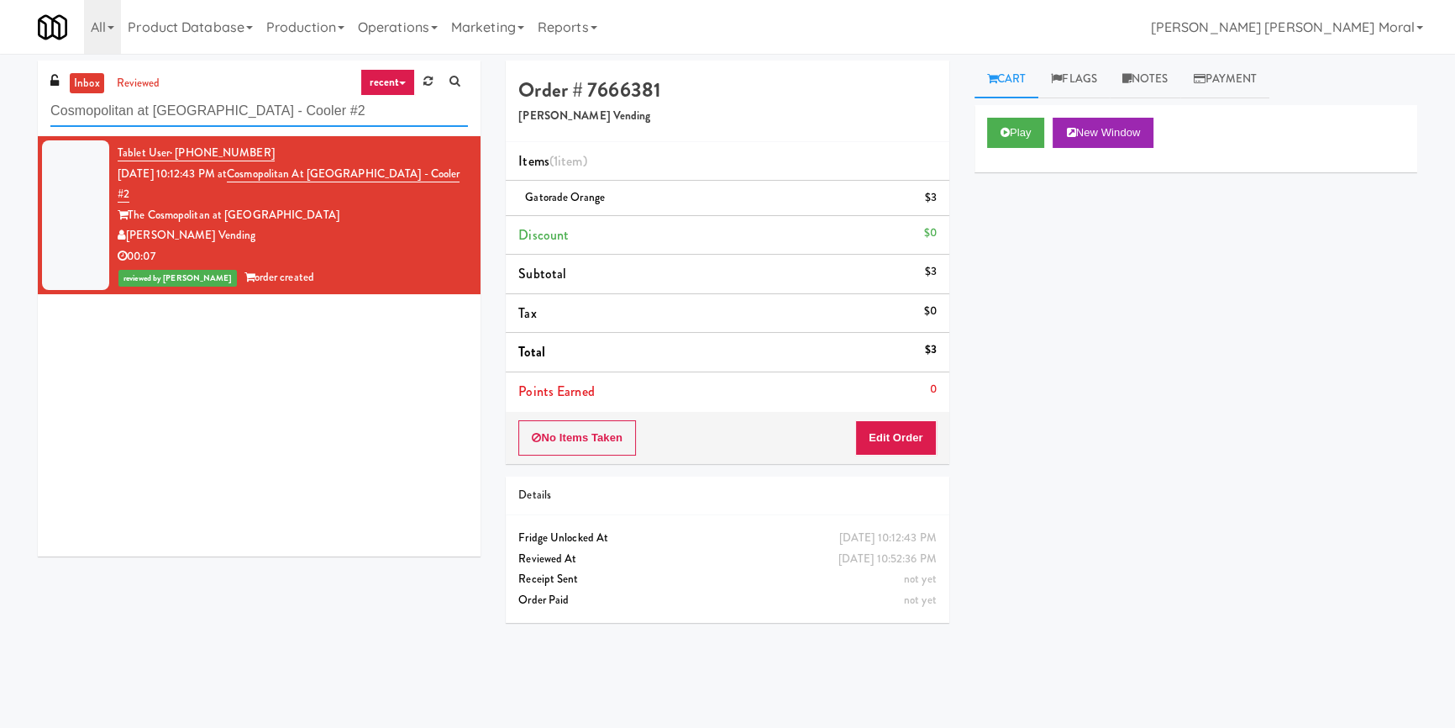
click at [210, 110] on input "Cosmopolitan at [GEOGRAPHIC_DATA] - Cooler #2" at bounding box center [259, 111] width 418 height 31
paste input "[PERSON_NAME] Cabinet 1"
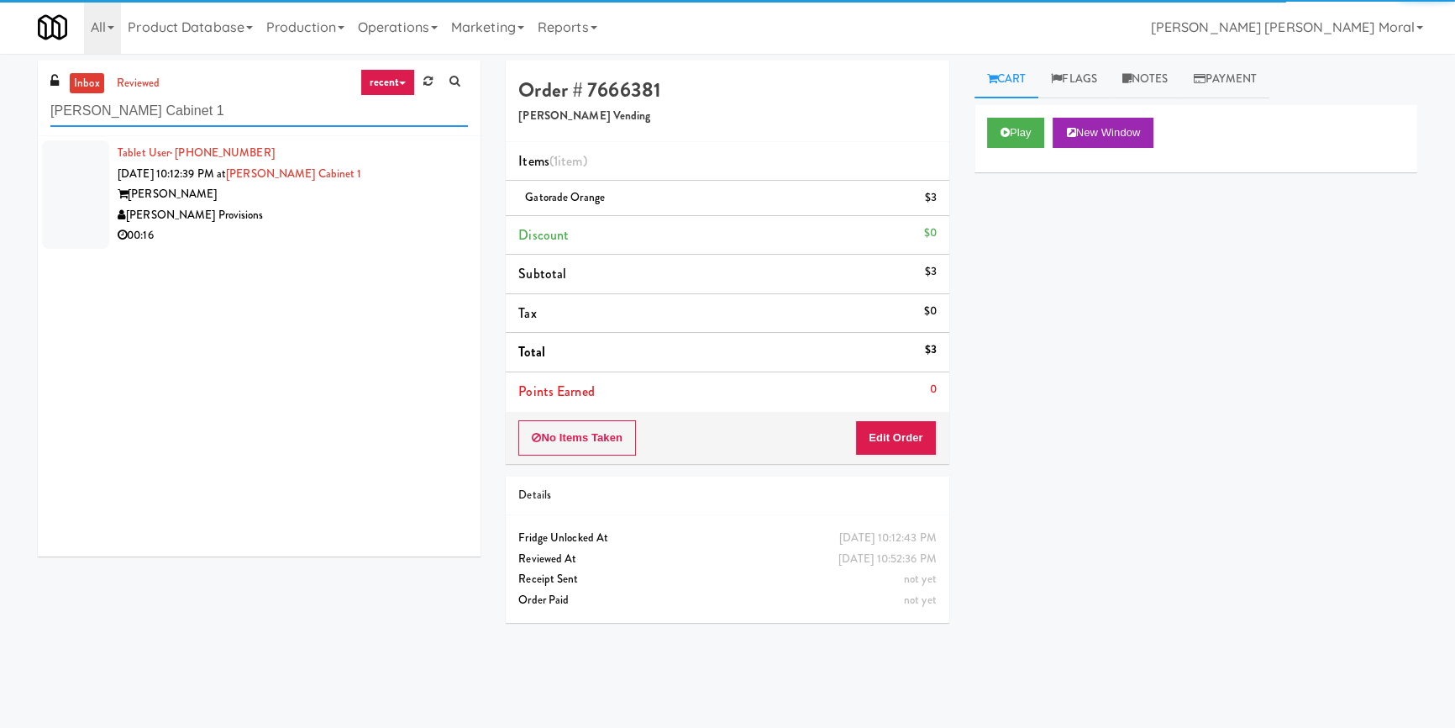
type input "[PERSON_NAME] Cabinet 1"
click at [360, 202] on div "[PERSON_NAME]" at bounding box center [293, 194] width 350 height 21
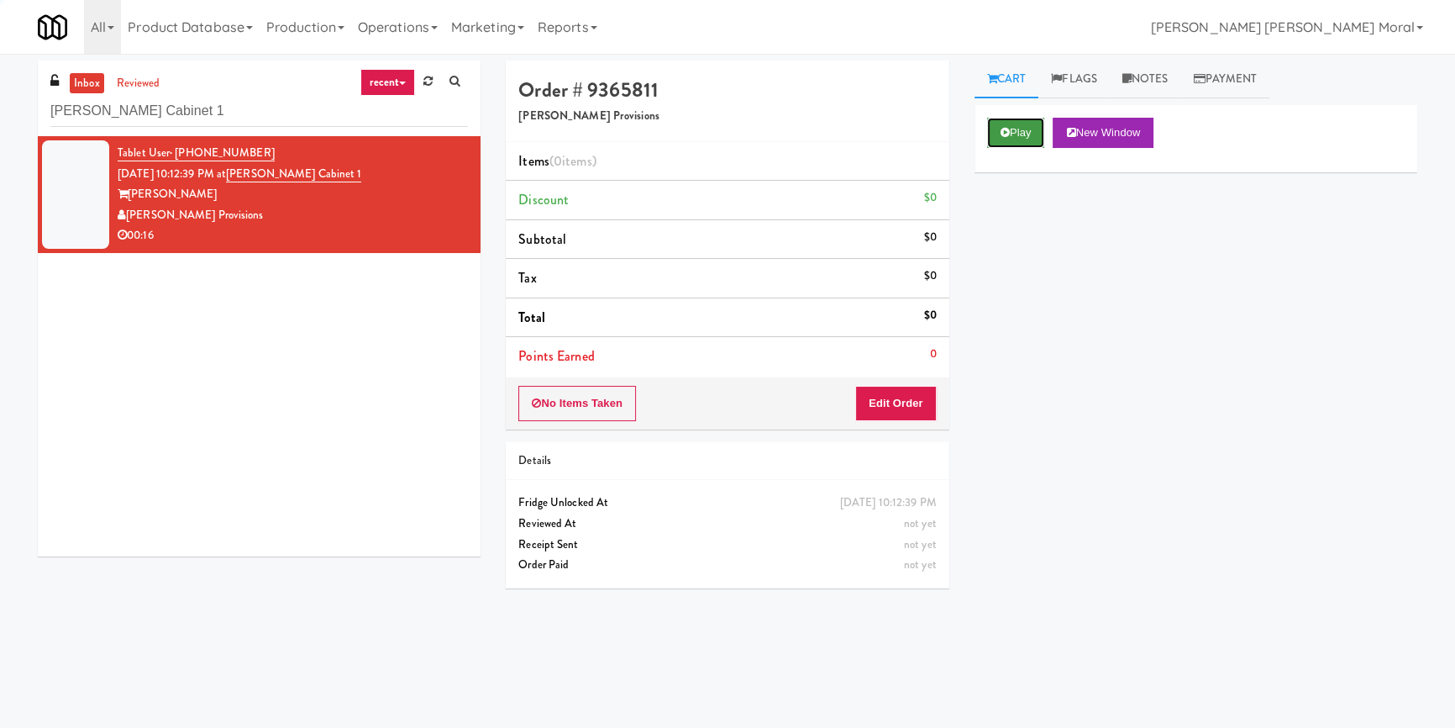
click at [1007, 126] on button "Play" at bounding box center [1016, 133] width 58 height 30
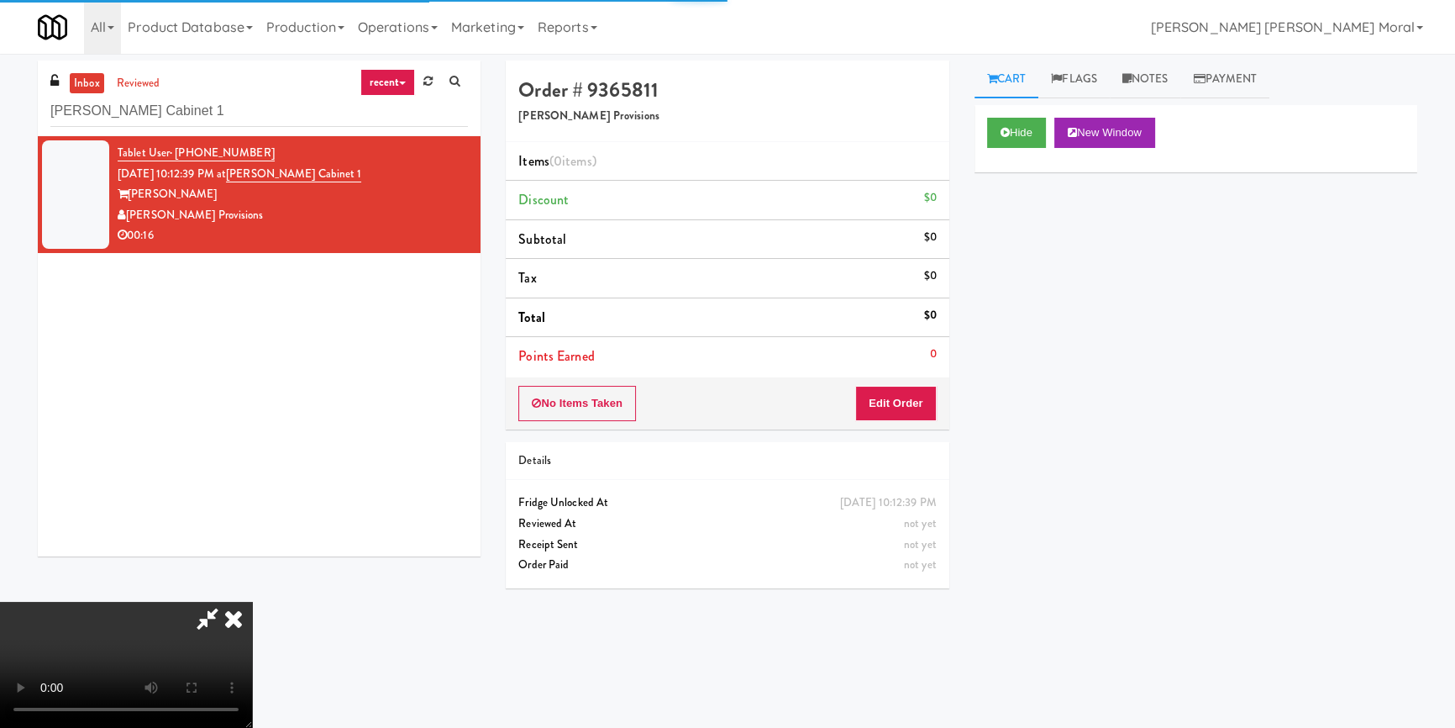
click at [1005, 209] on div "Hide New Window Primary Flag Clear Flag if unable to determine what was taken o…" at bounding box center [1195, 420] width 443 height 630
click at [1026, 362] on div "Hide New Window Primary Flag Clear Flag if unable to determine what was taken o…" at bounding box center [1195, 420] width 443 height 630
click at [252, 601] on video at bounding box center [126, 664] width 252 height 126
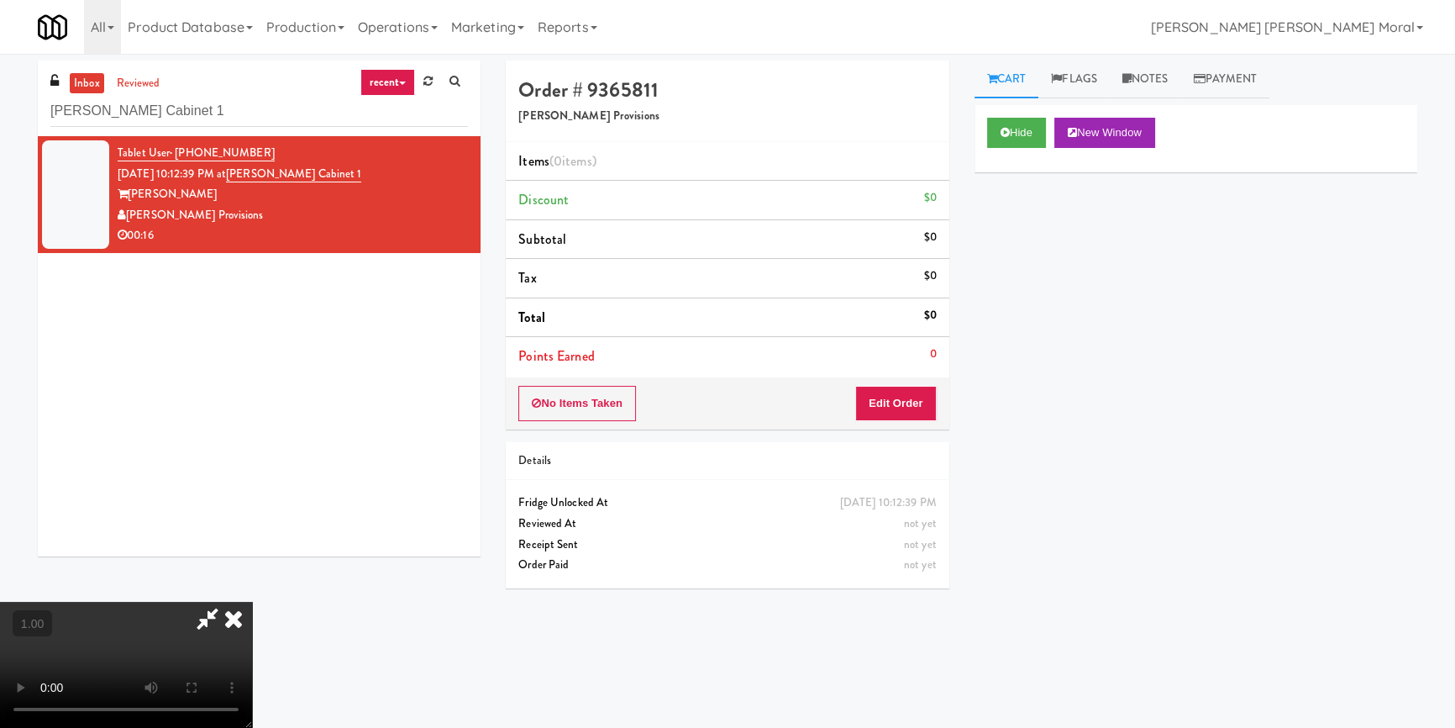
scroll to position [235, 0]
click at [252, 601] on video at bounding box center [126, 664] width 252 height 126
click at [901, 389] on button "Edit Order" at bounding box center [895, 403] width 81 height 35
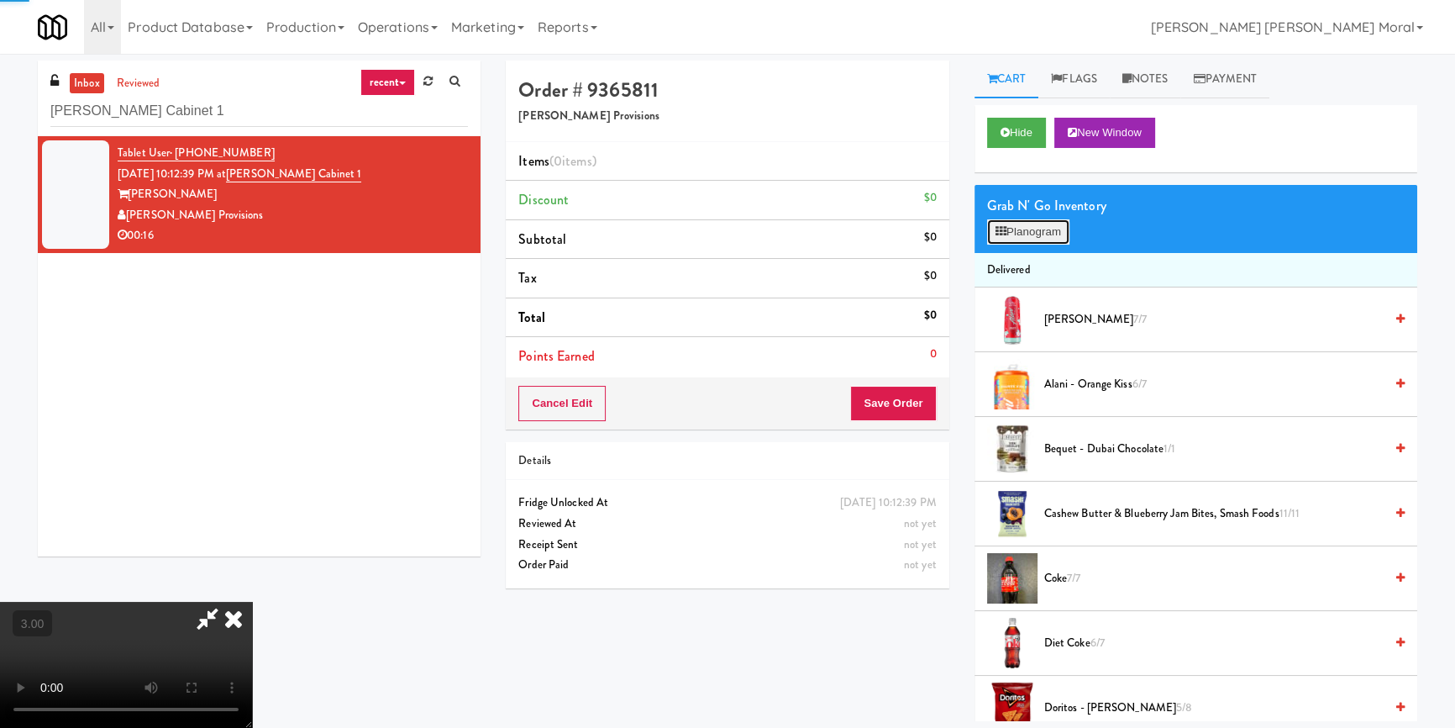
click at [1001, 227] on icon at bounding box center [1000, 231] width 11 height 11
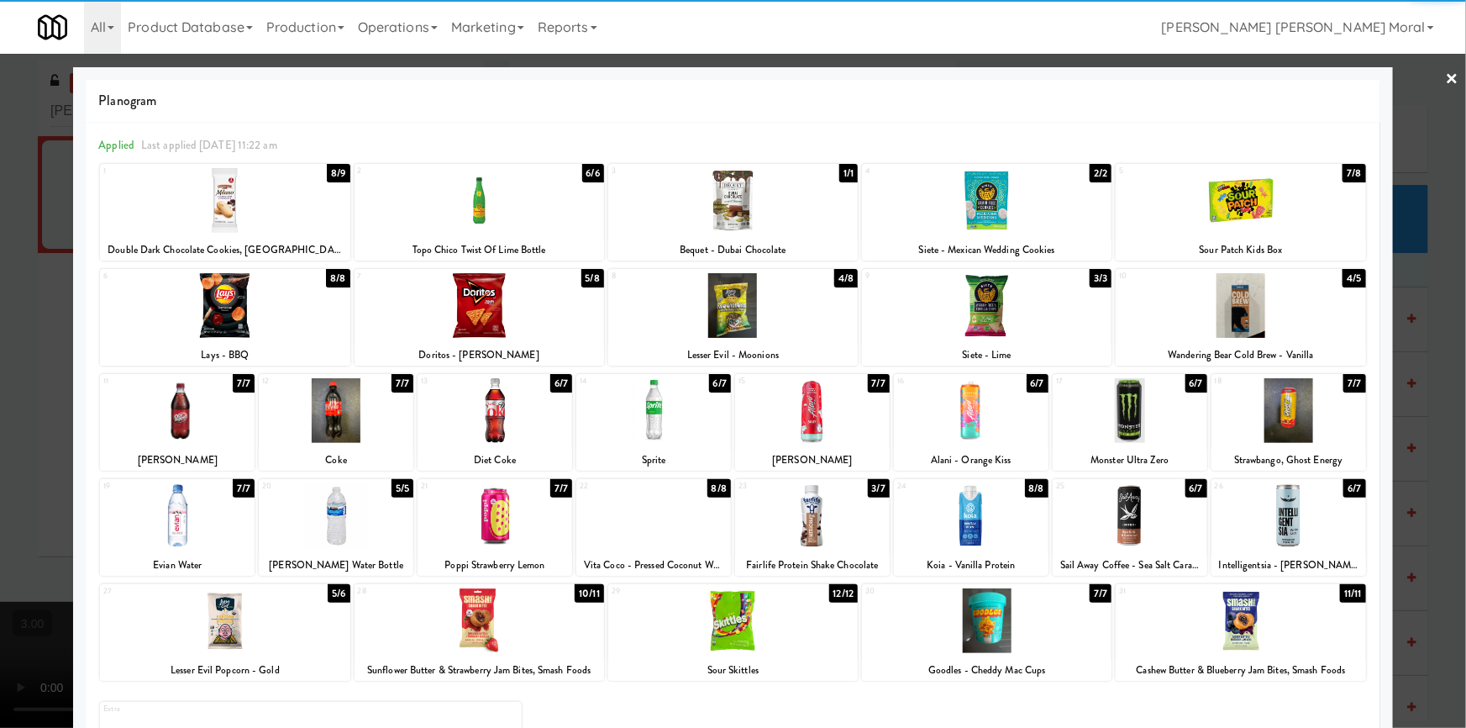
click at [260, 205] on div at bounding box center [225, 200] width 250 height 65
drag, startPoint x: 260, startPoint y: 205, endPoint x: 293, endPoint y: 278, distance: 80.1
click at [260, 204] on div at bounding box center [225, 200] width 250 height 65
click at [498, 429] on div at bounding box center [495, 410] width 155 height 65
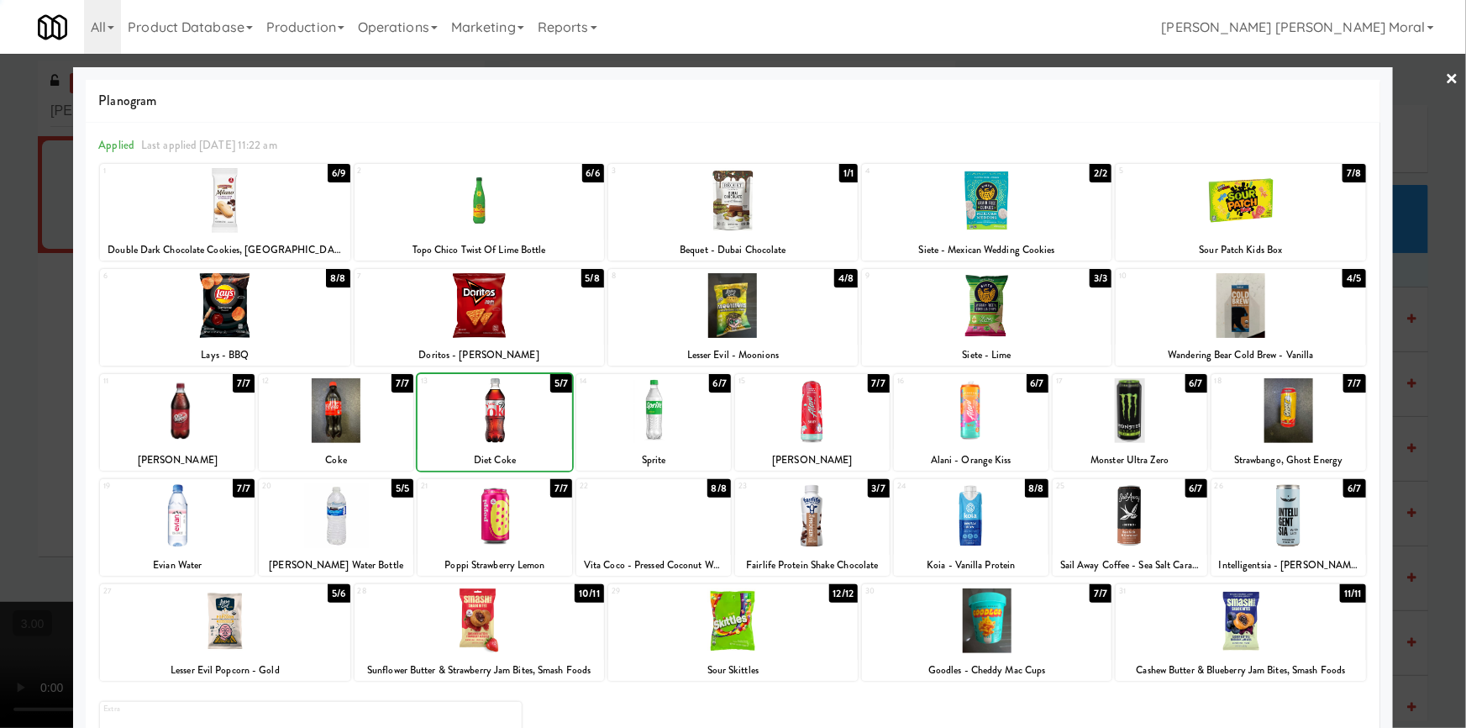
click at [360, 428] on div at bounding box center [336, 410] width 155 height 65
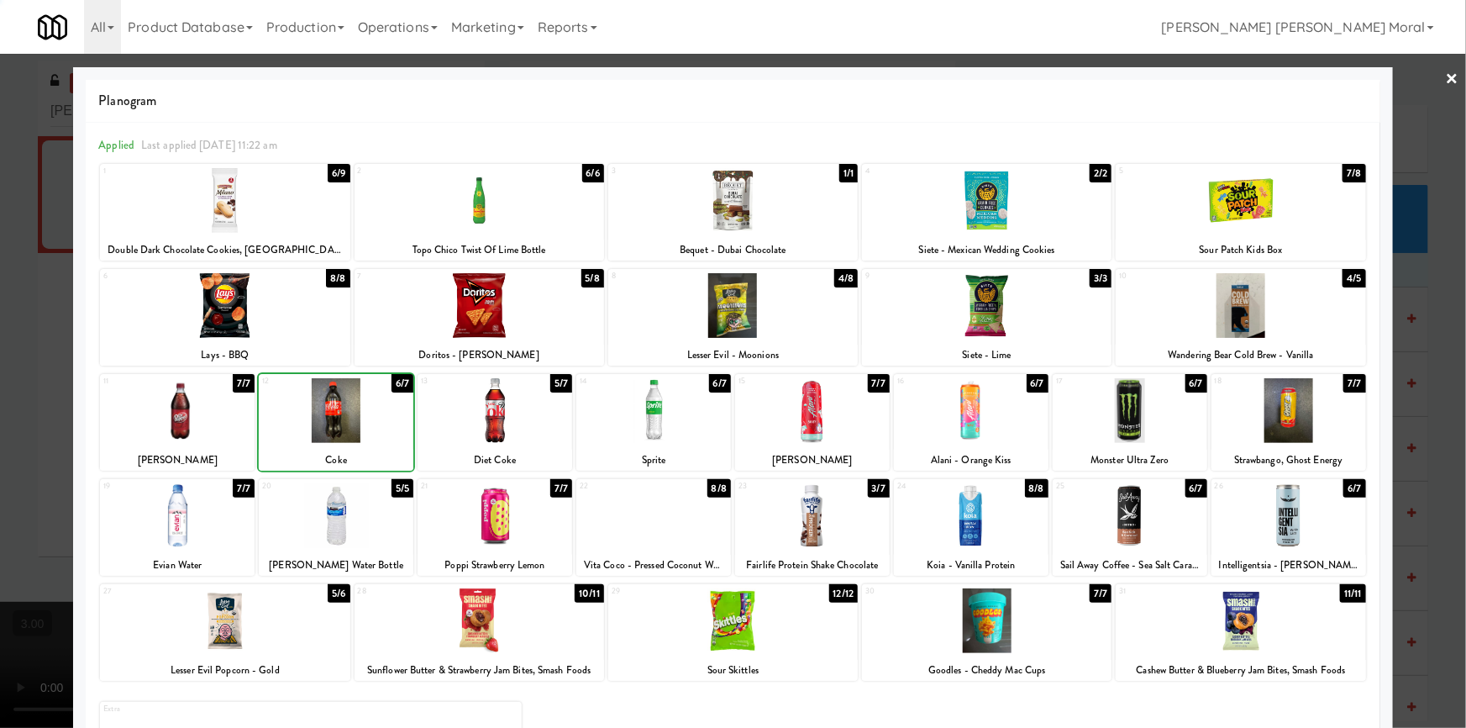
click at [16, 421] on div at bounding box center [733, 364] width 1466 height 728
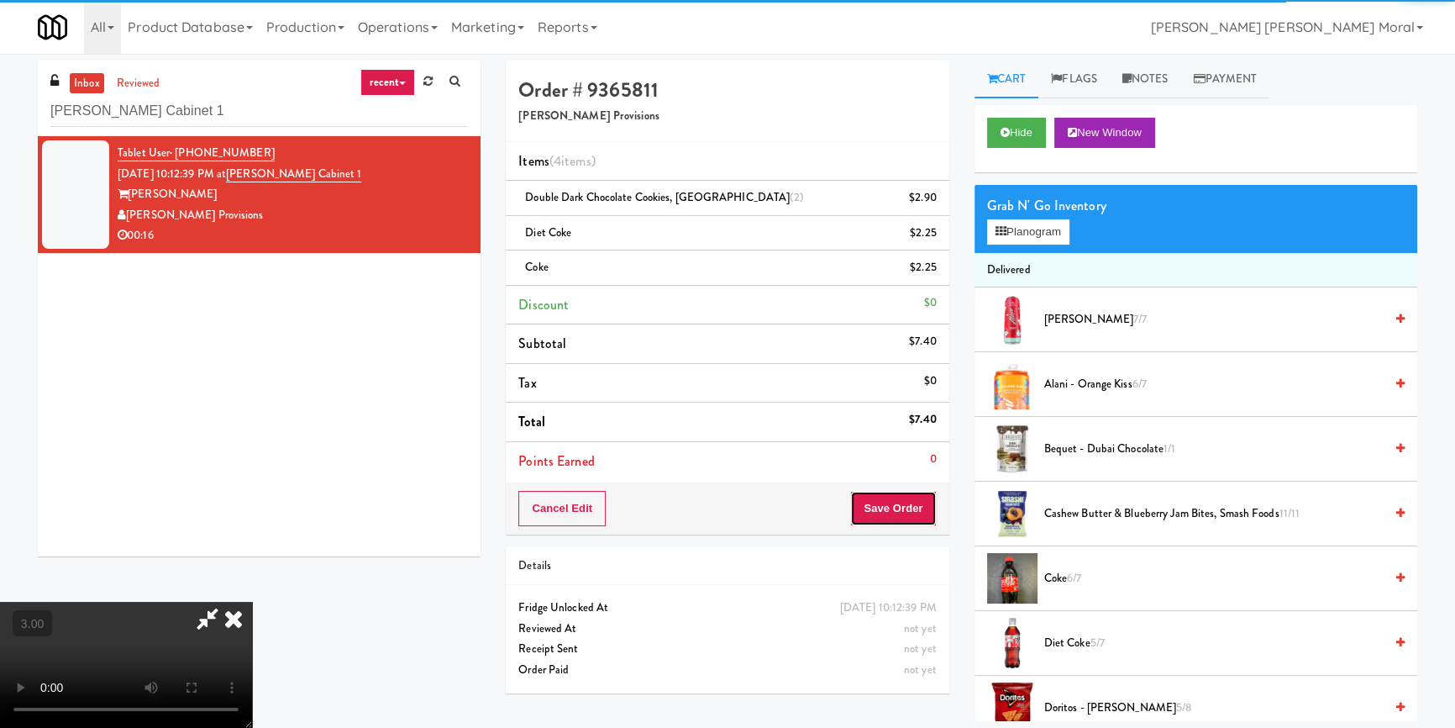
click at [890, 508] on button "Save Order" at bounding box center [893, 508] width 86 height 35
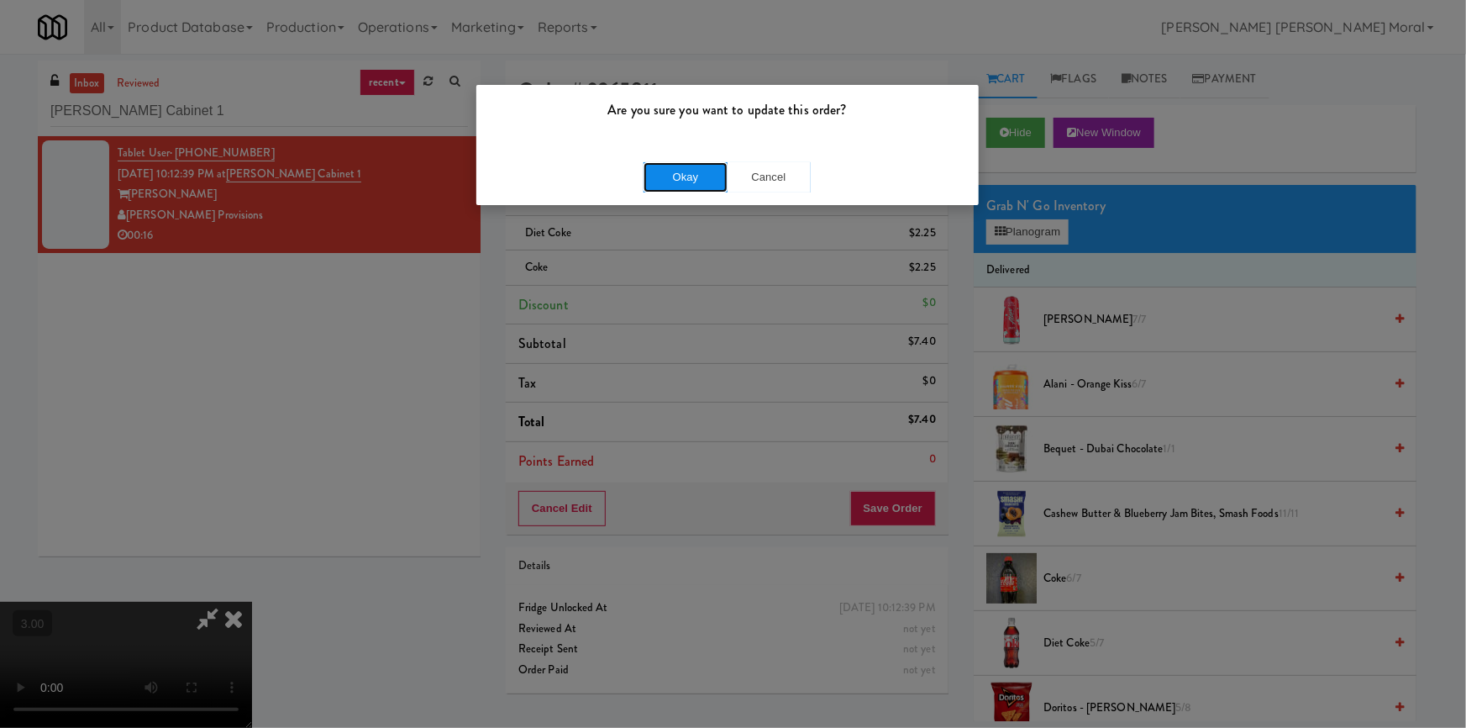
click at [678, 180] on button "Okay" at bounding box center [685, 177] width 84 height 30
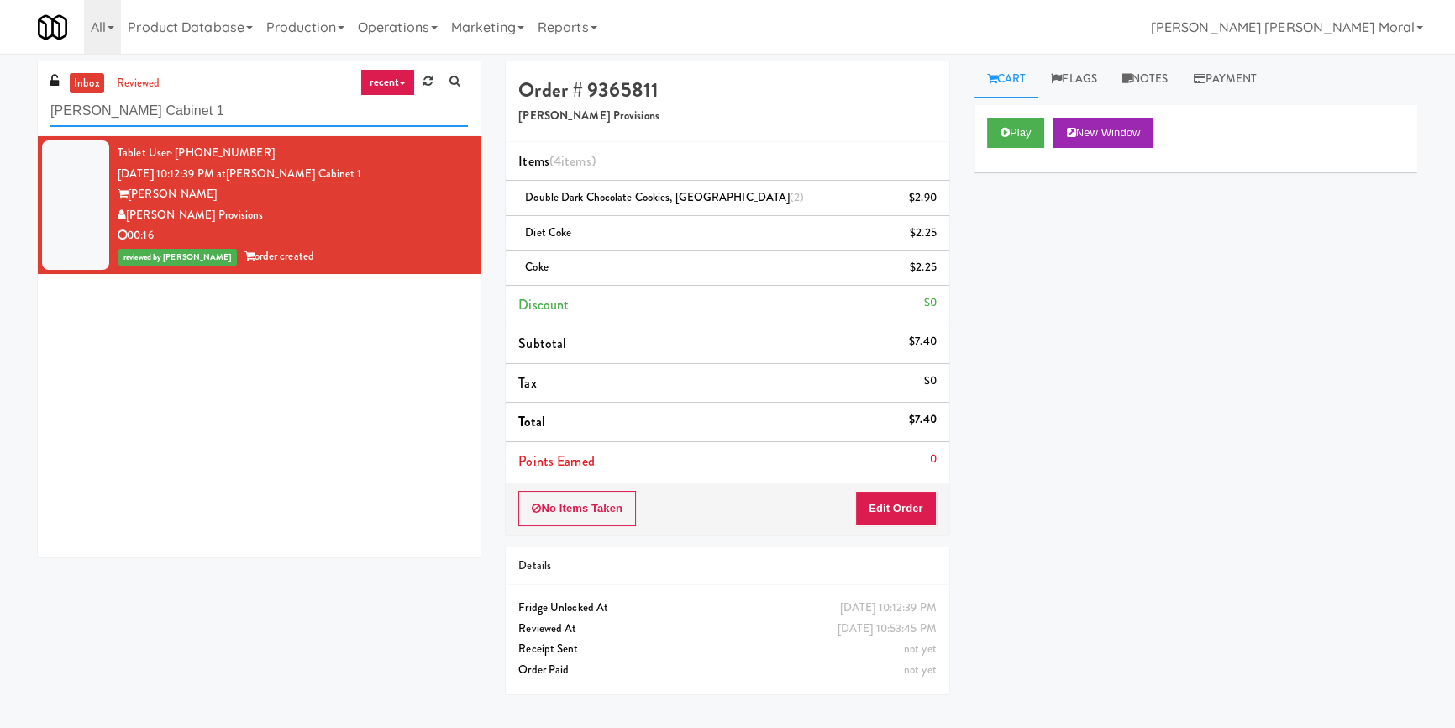
click at [223, 113] on input "[PERSON_NAME] Cabinet 1" at bounding box center [259, 111] width 418 height 31
paste input "The Mo - Fridge"
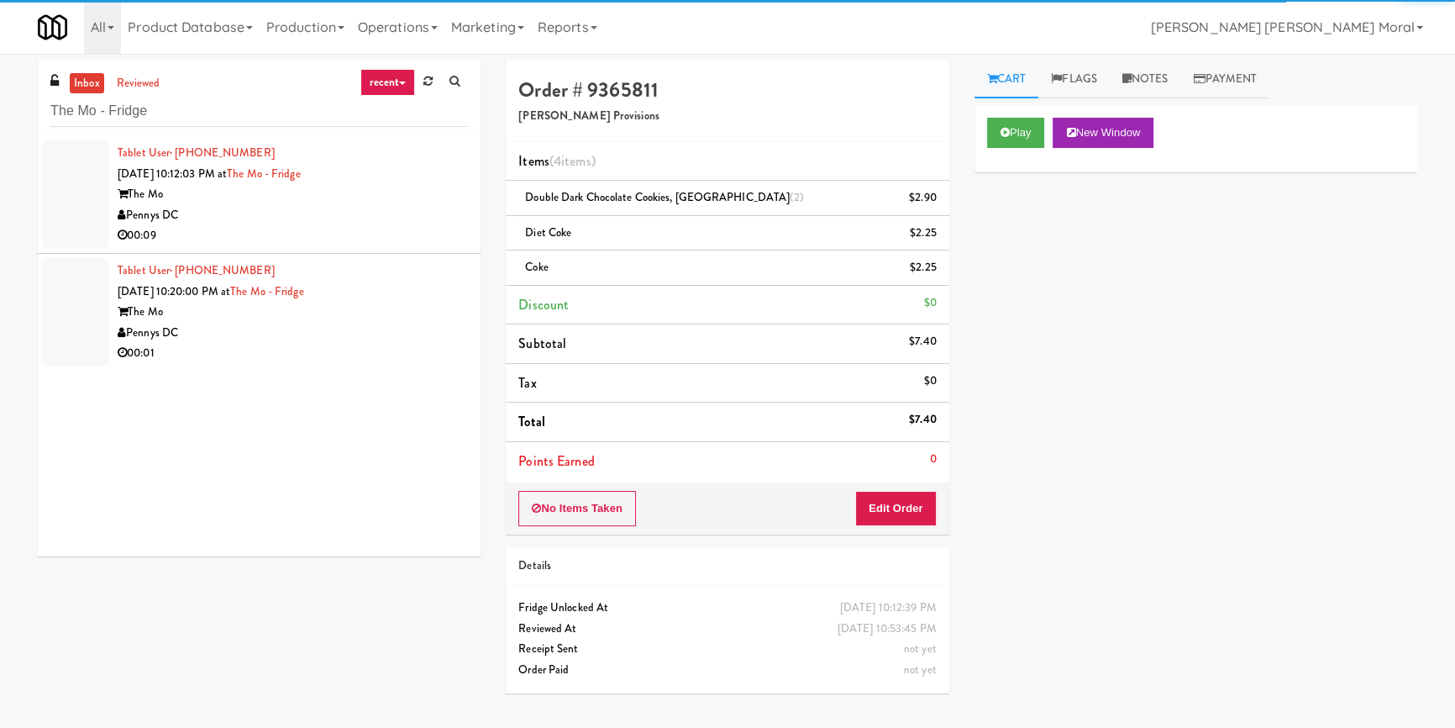
click at [394, 212] on div "Pennys DC" at bounding box center [293, 215] width 350 height 21
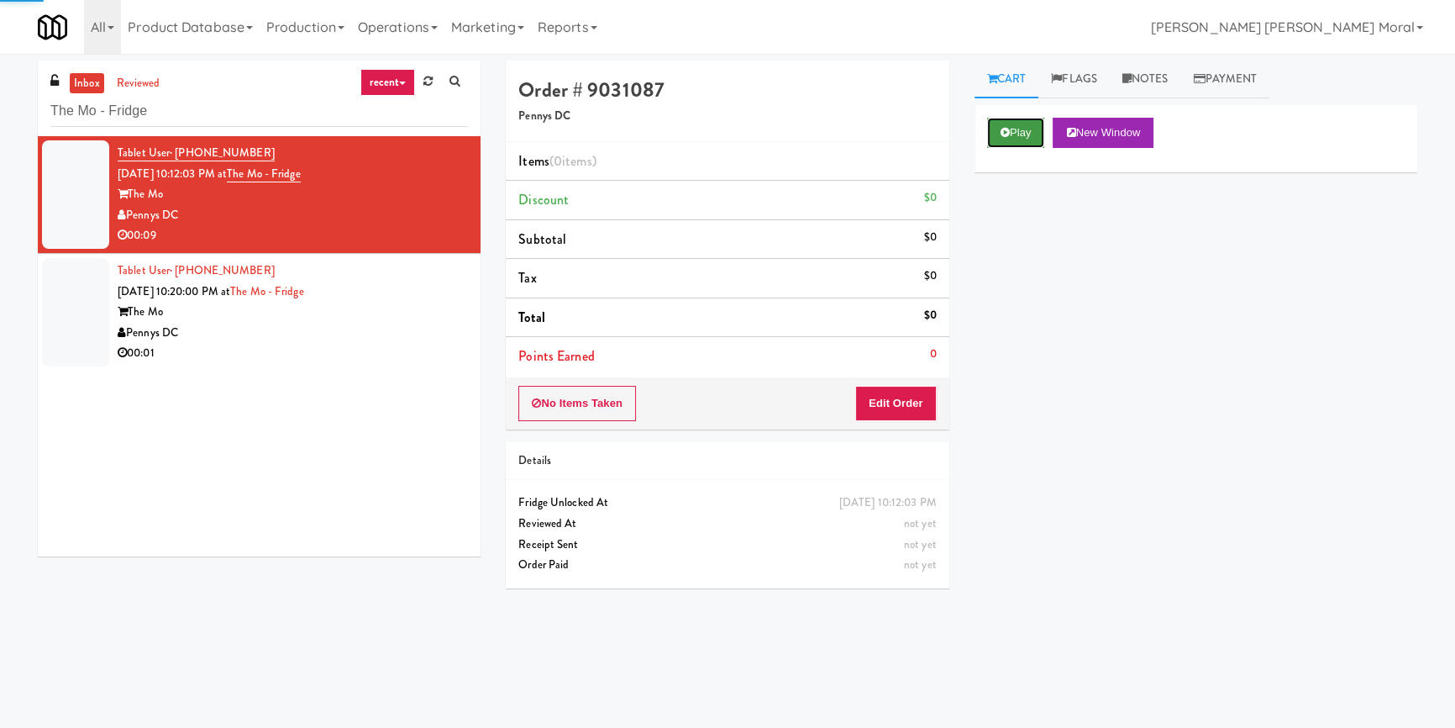
click at [1020, 130] on button "Play" at bounding box center [1016, 133] width 58 height 30
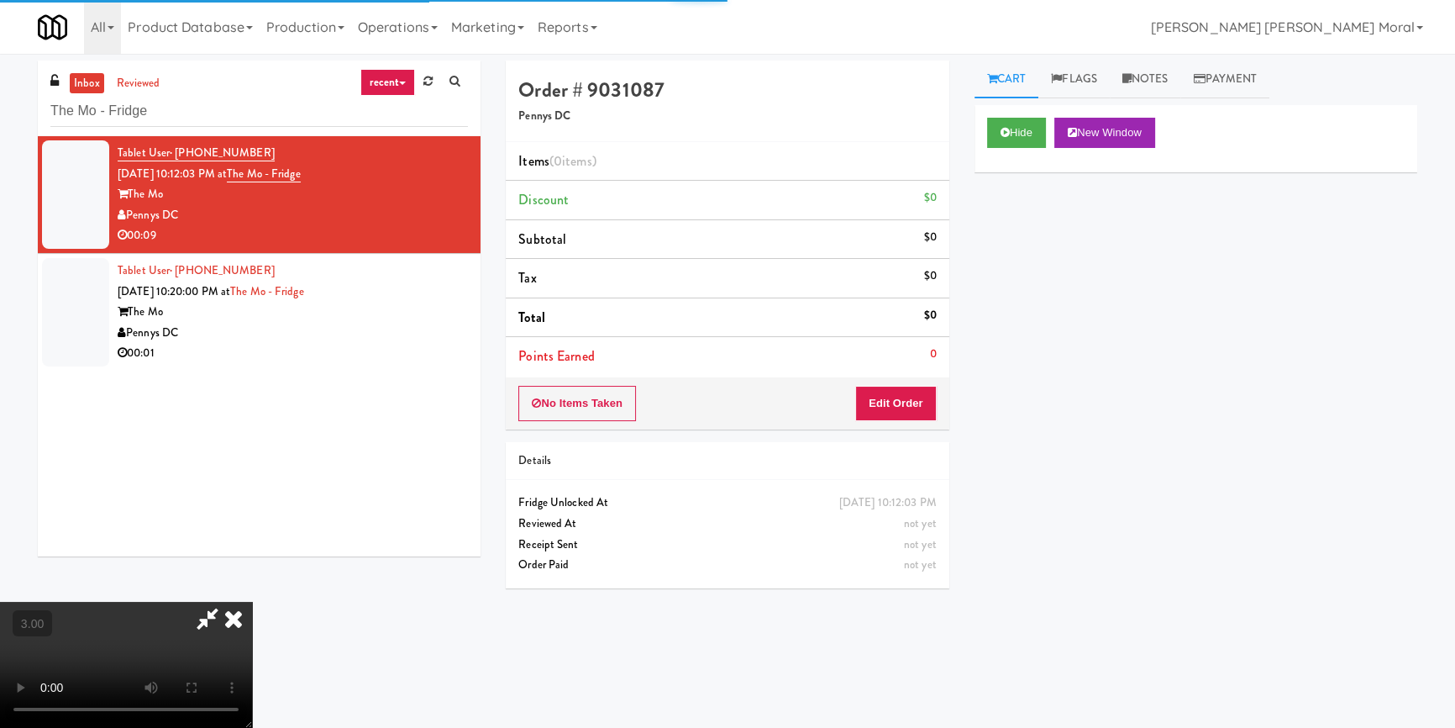
click at [1027, 213] on div "Hide New Window Primary Flag Clear Flag if unable to determine what was taken o…" at bounding box center [1195, 420] width 443 height 630
click at [1164, 611] on div "Hide New Window Primary Flag Clear Flag if unable to determine what was taken o…" at bounding box center [1195, 420] width 443 height 630
click at [252, 601] on video at bounding box center [126, 664] width 252 height 126
click at [909, 407] on button "Edit Order" at bounding box center [895, 403] width 81 height 35
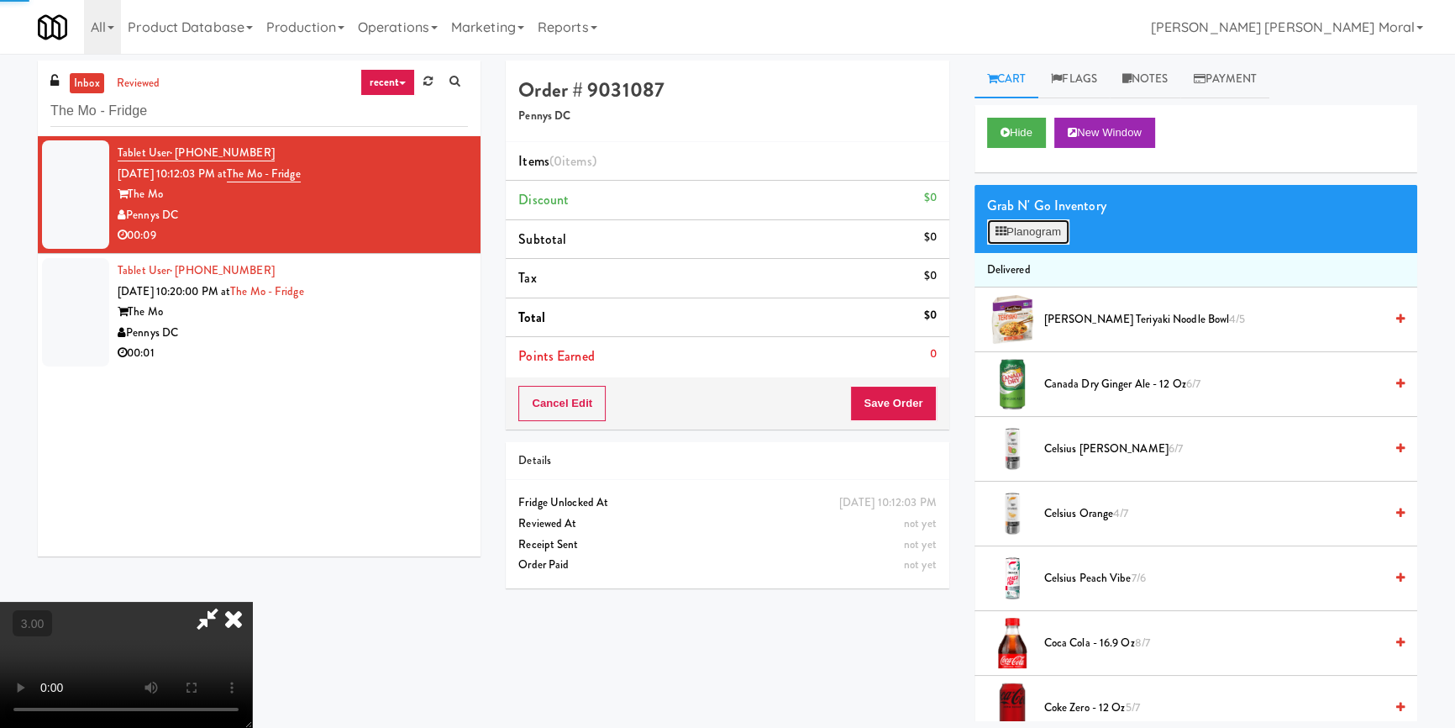
click at [1033, 229] on button "Planogram" at bounding box center [1028, 231] width 82 height 25
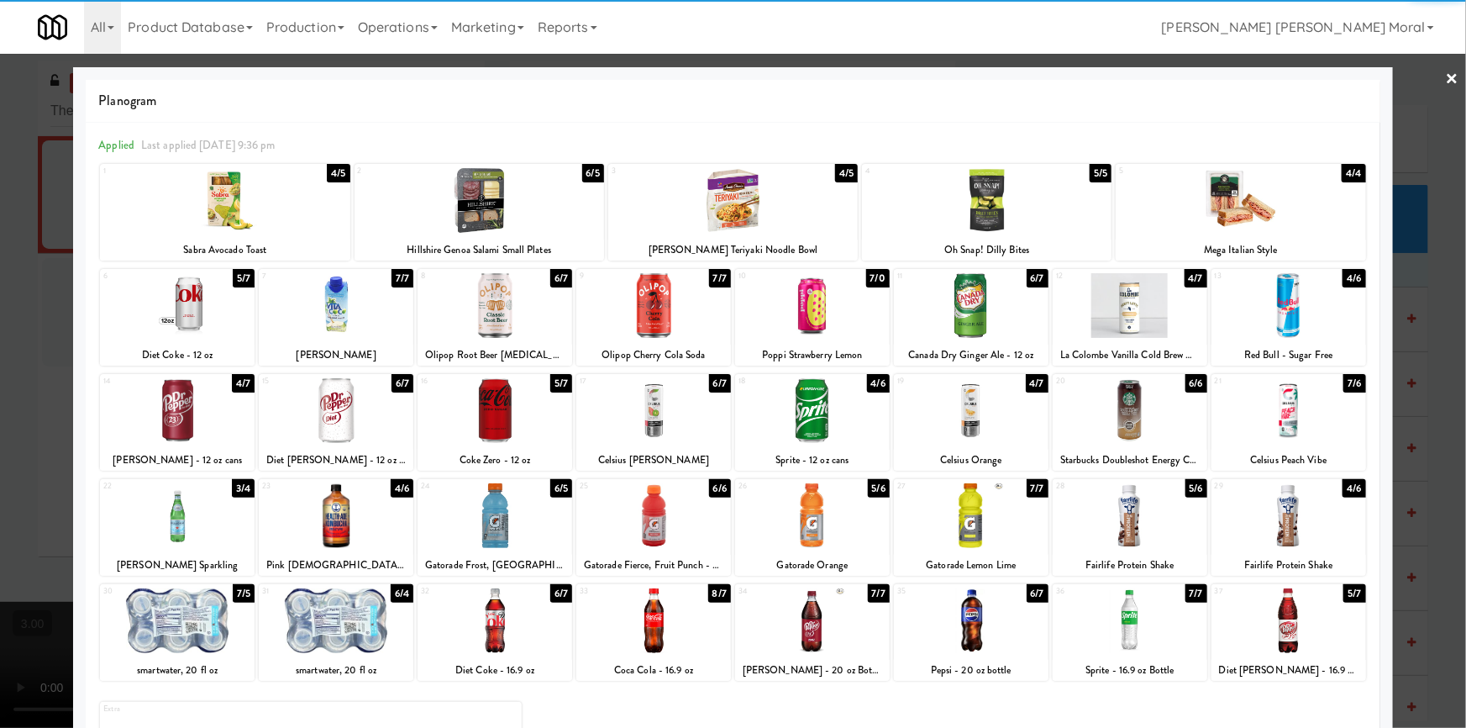
drag, startPoint x: 670, startPoint y: 519, endPoint x: 825, endPoint y: 523, distance: 155.5
click at [671, 519] on div at bounding box center [653, 515] width 155 height 65
click at [825, 523] on div at bounding box center [812, 515] width 155 height 65
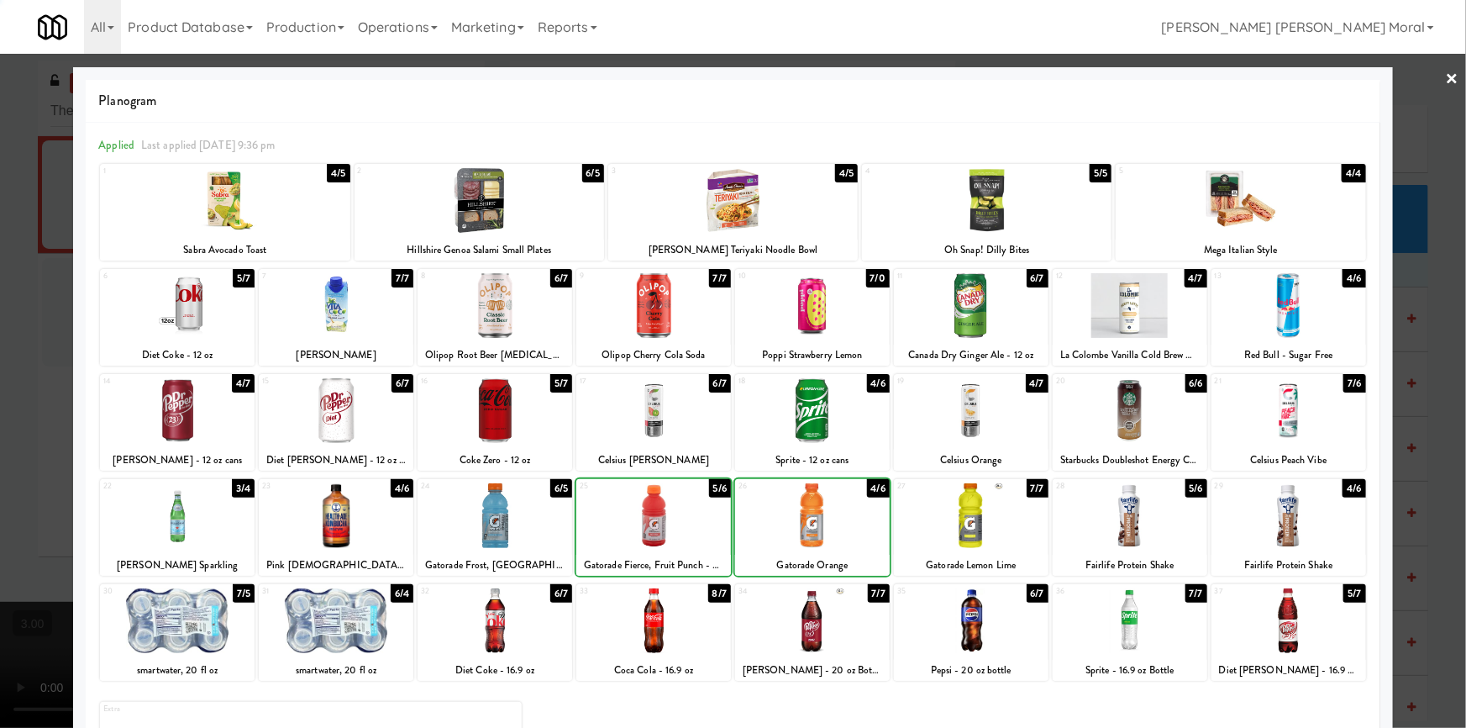
click at [0, 380] on div at bounding box center [733, 364] width 1466 height 728
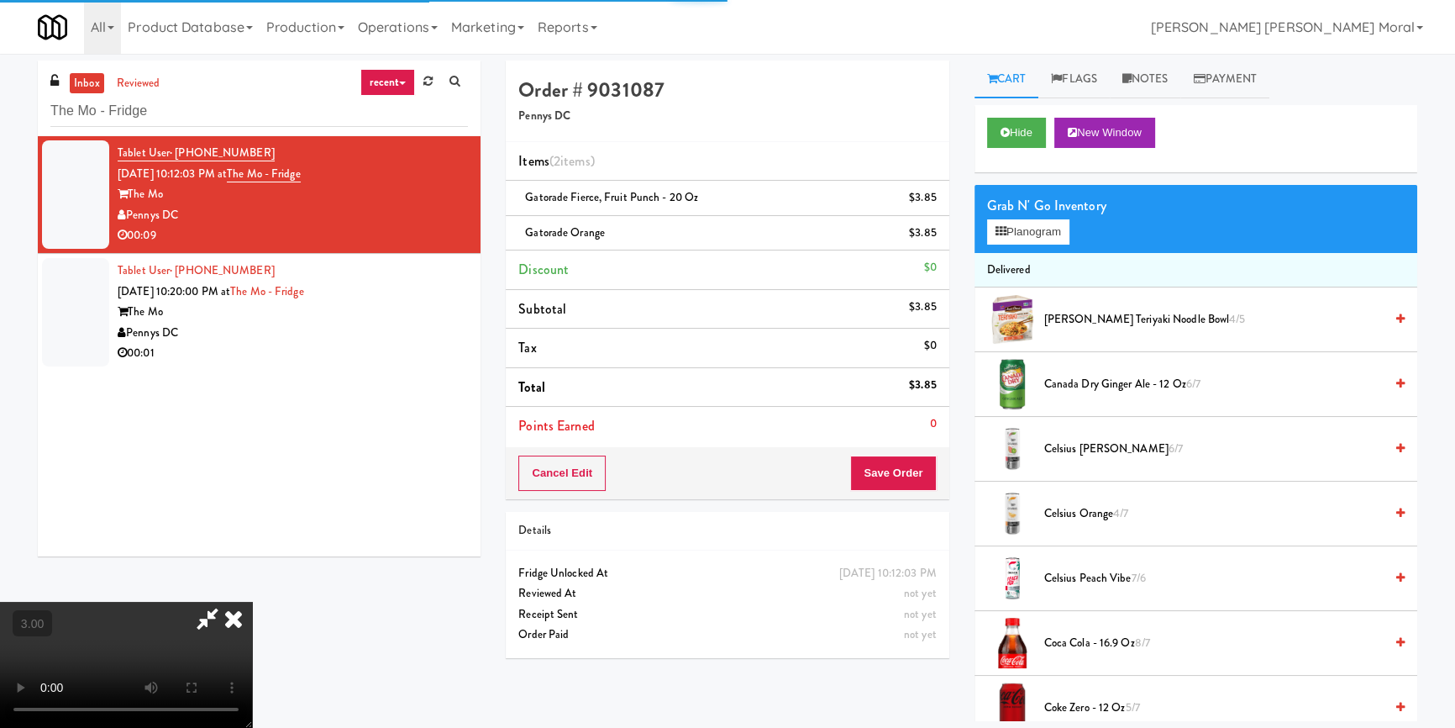
click at [252, 601] on video at bounding box center [126, 664] width 252 height 126
click at [908, 468] on button "Save Order" at bounding box center [893, 472] width 86 height 35
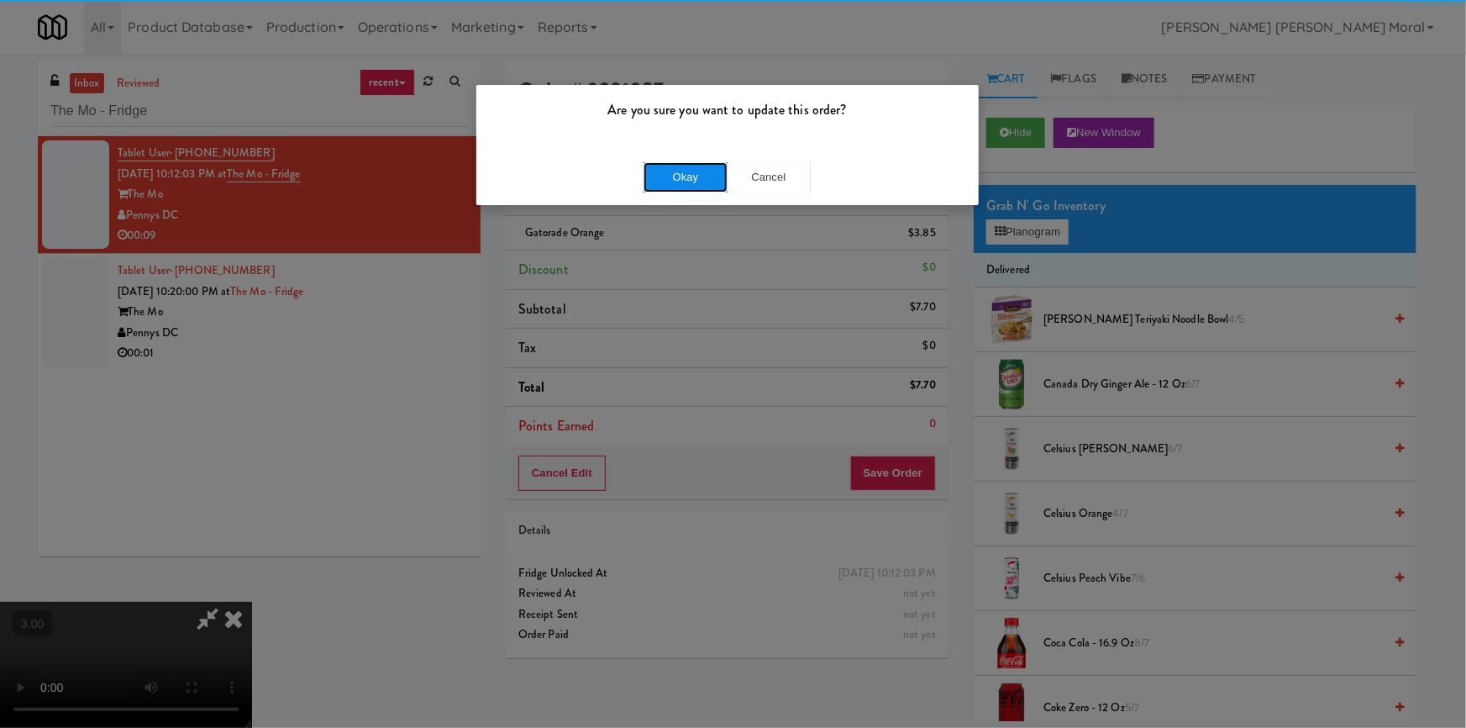
click at [691, 174] on button "Okay" at bounding box center [685, 177] width 84 height 30
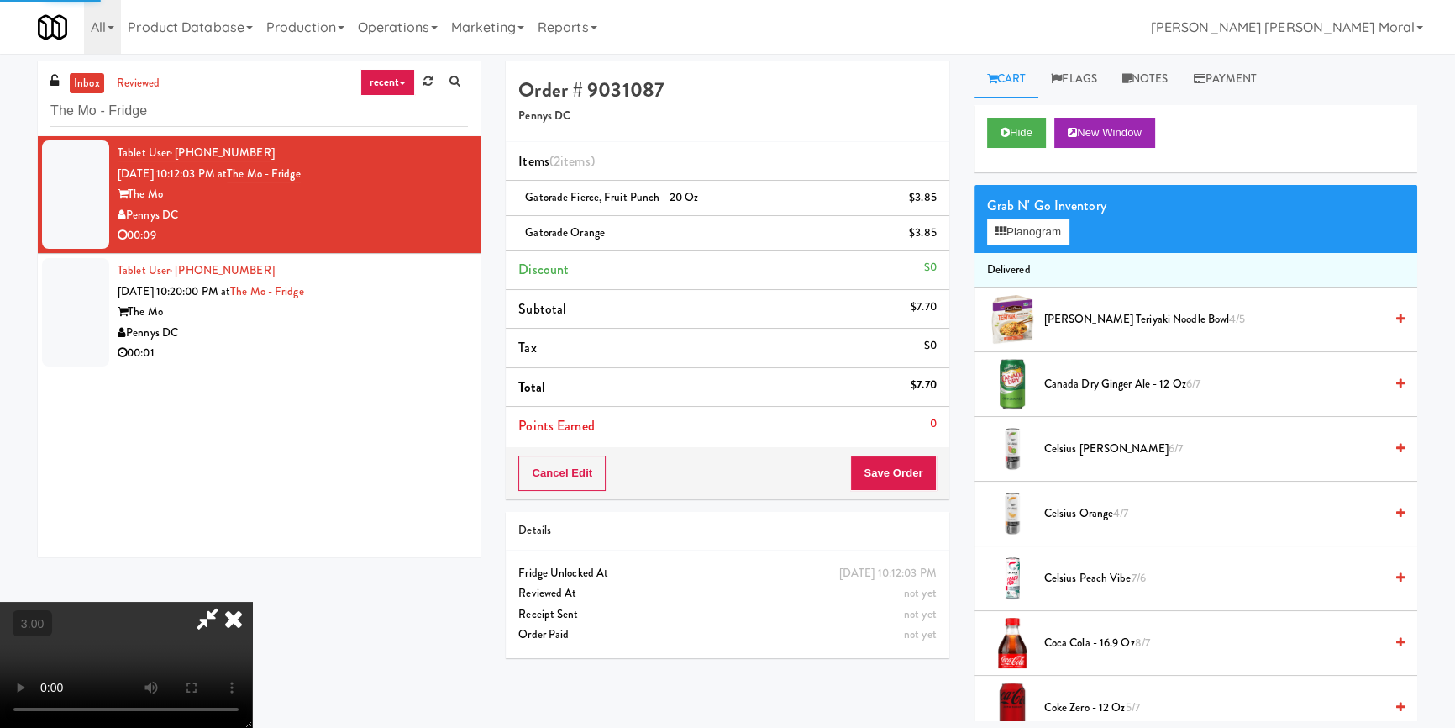
scroll to position [0, 0]
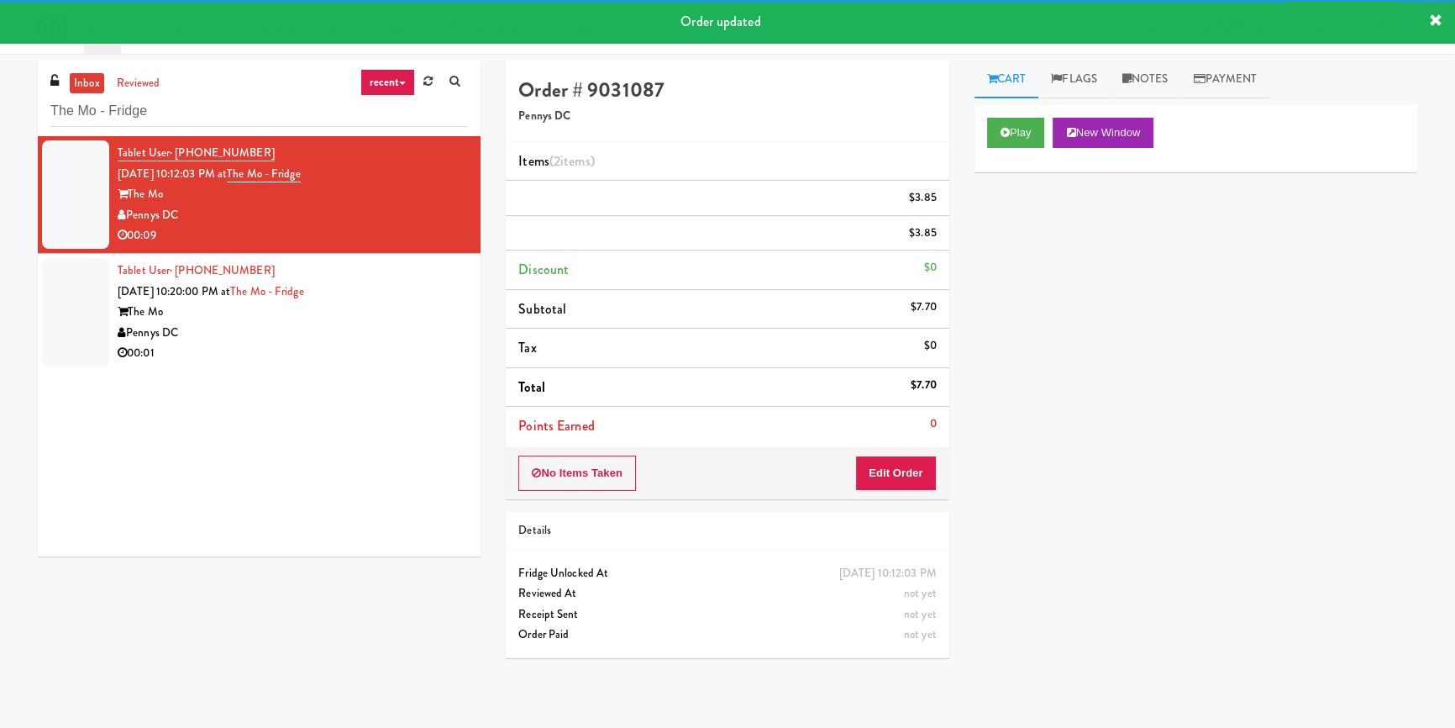
click at [409, 355] on div "00:01" at bounding box center [293, 353] width 350 height 21
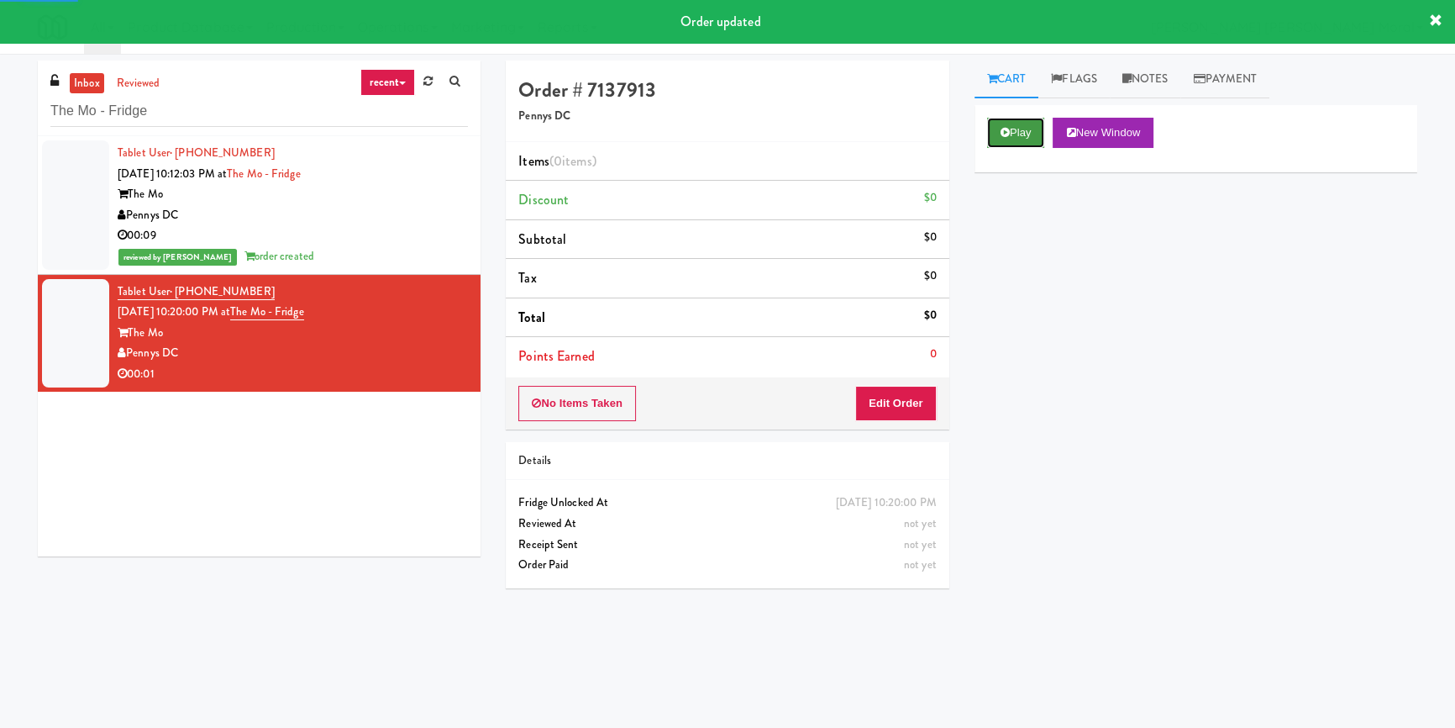
click at [1010, 128] on button "Play" at bounding box center [1016, 133] width 58 height 30
click at [1042, 252] on div "Play New Window Primary Flag Clear Flag if unable to determine what was taken o…" at bounding box center [1195, 420] width 443 height 630
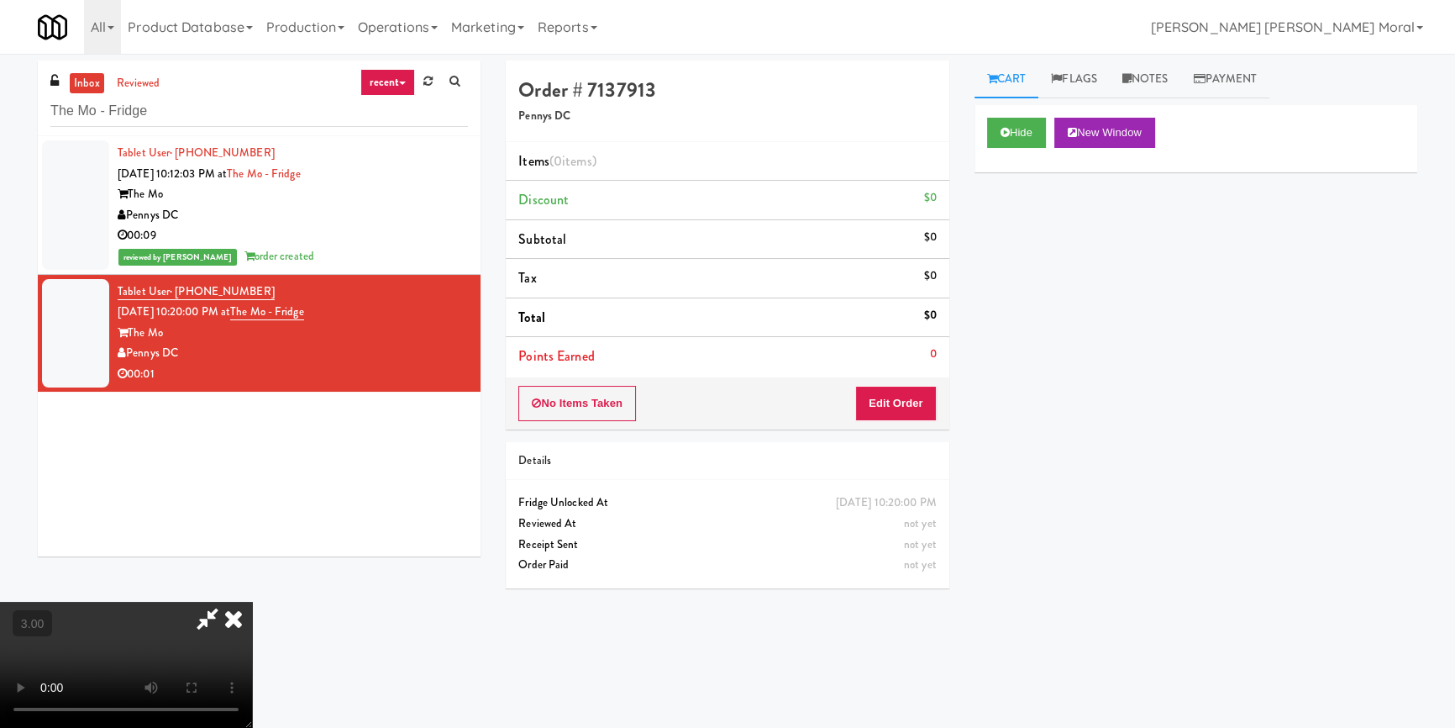
scroll to position [6, 0]
click at [252, 601] on icon at bounding box center [233, 618] width 37 height 34
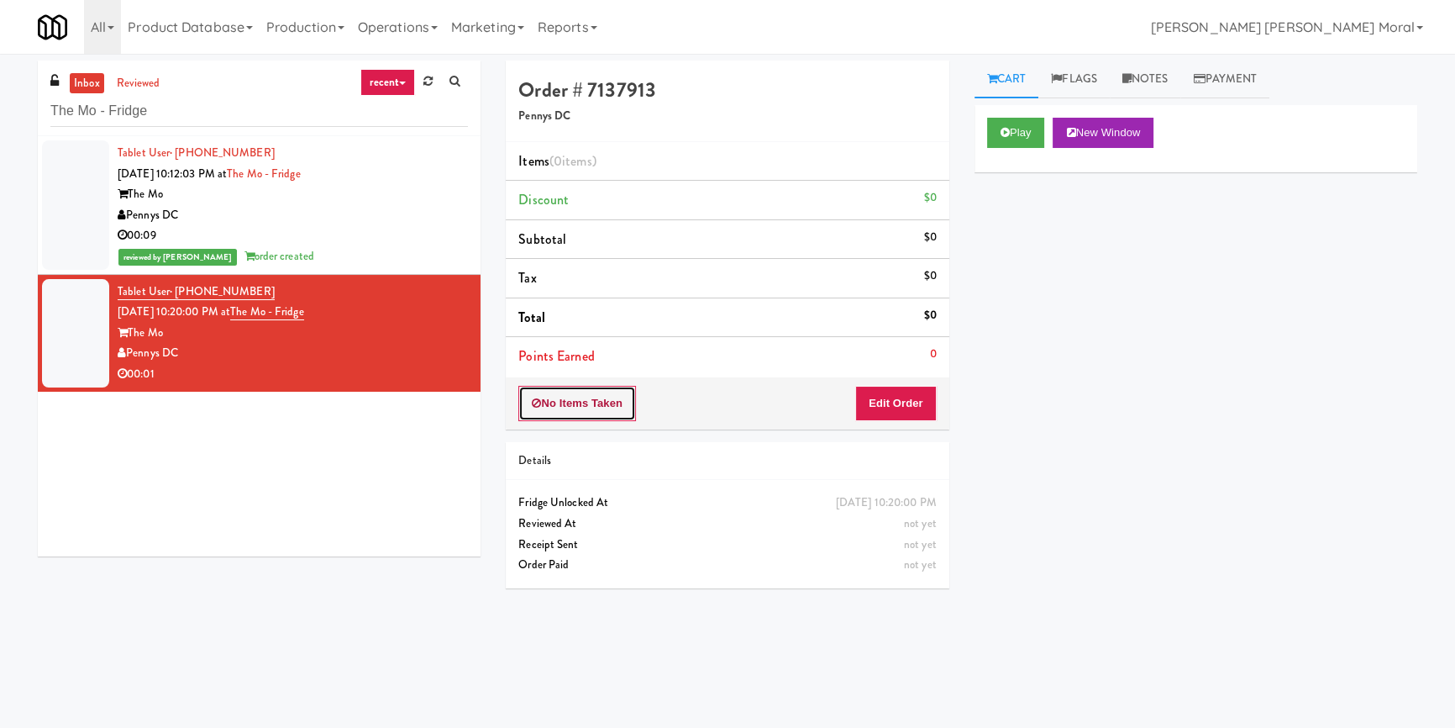
click at [578, 412] on button "No Items Taken" at bounding box center [577, 403] width 118 height 35
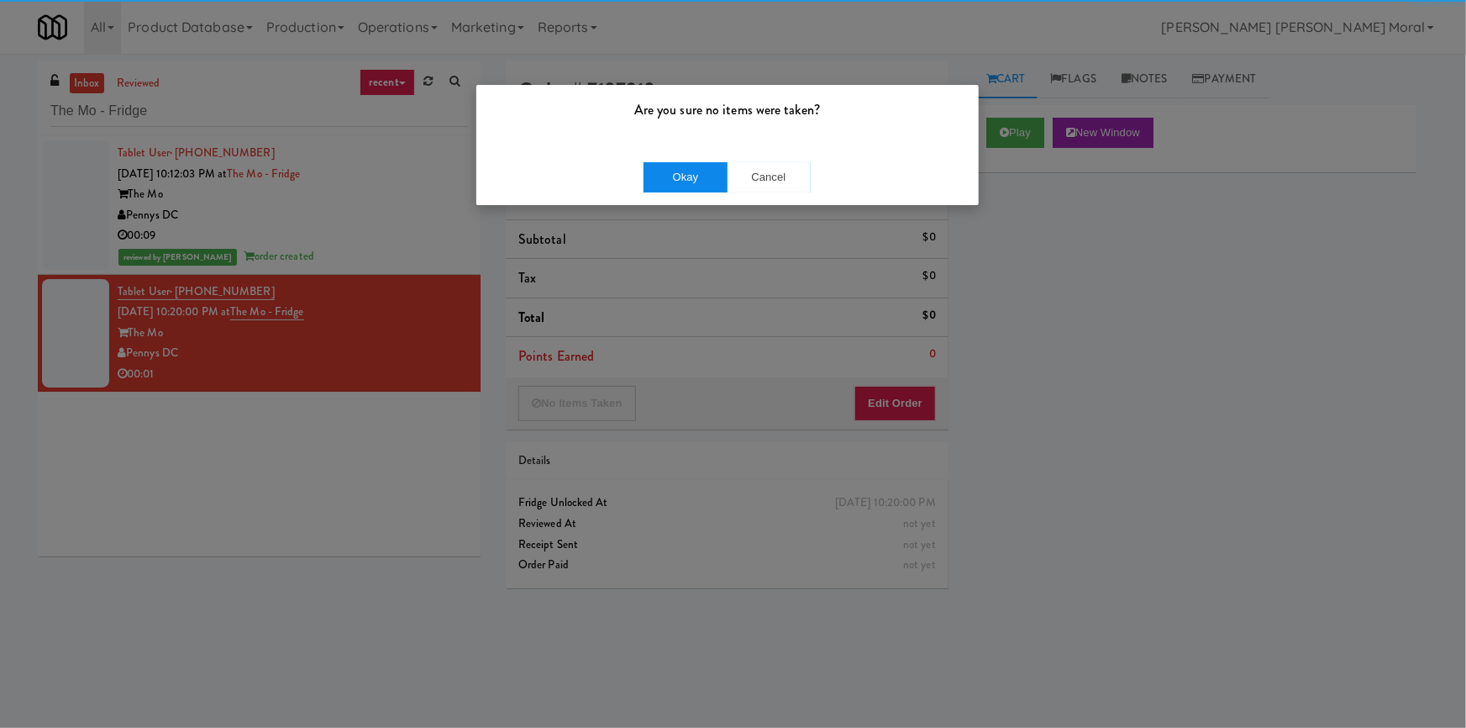
click at [672, 197] on div "Okay Cancel" at bounding box center [727, 177] width 502 height 56
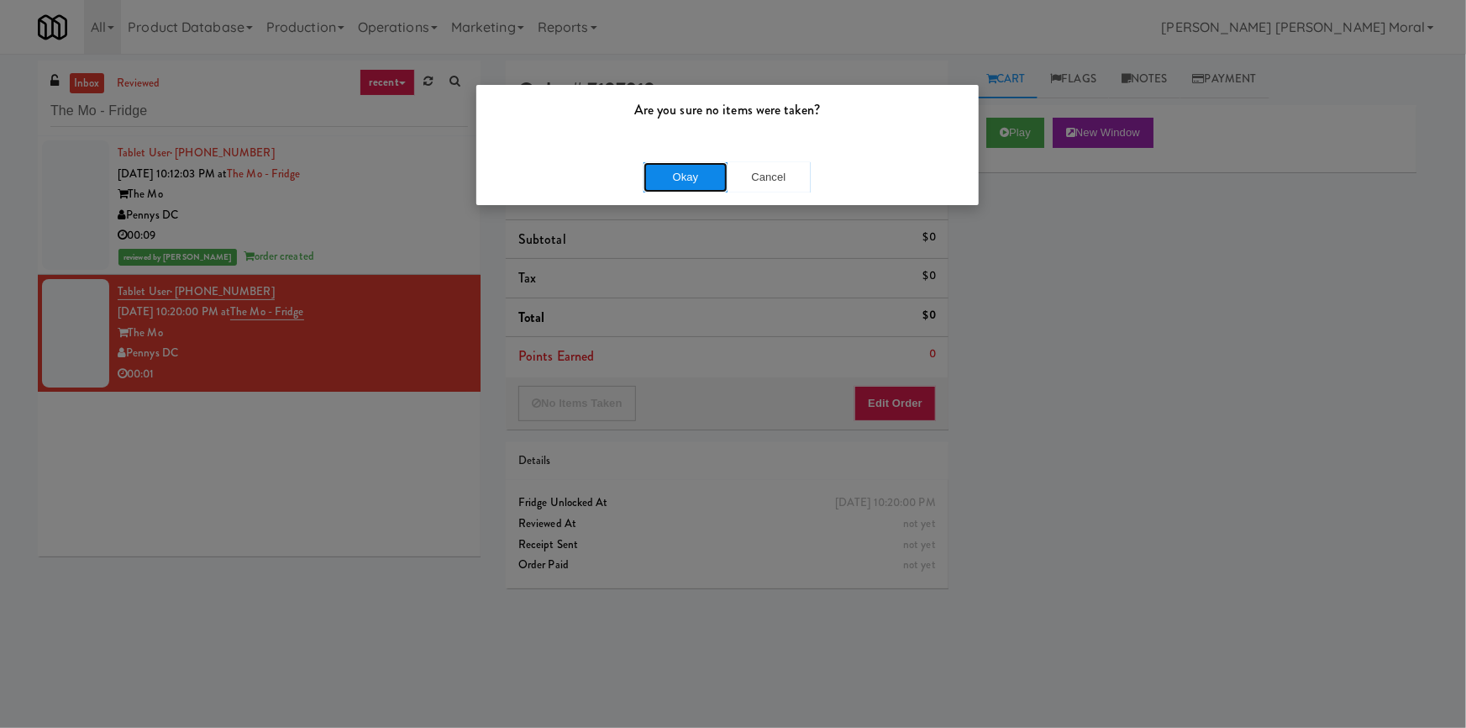
click at [677, 185] on button "Okay" at bounding box center [685, 177] width 84 height 30
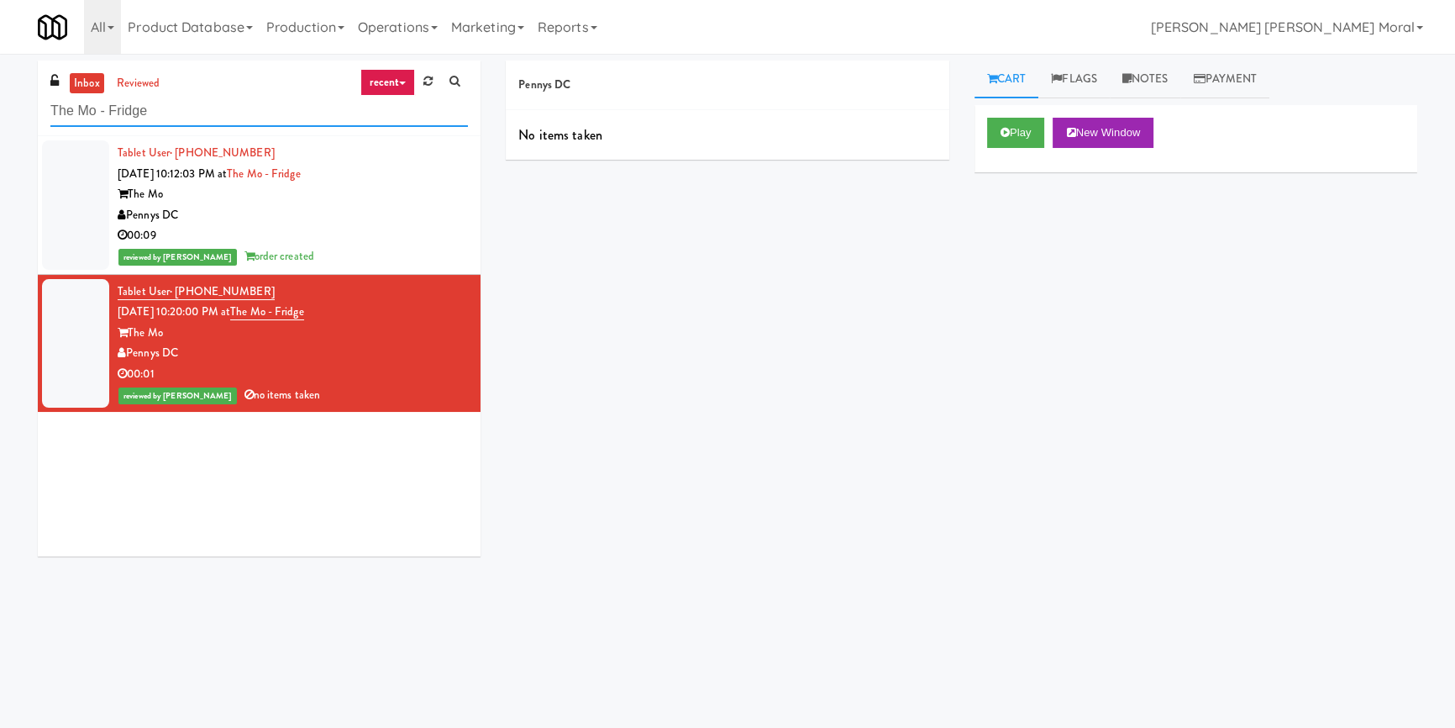
click at [176, 120] on input "The Mo - Fridge" at bounding box center [259, 111] width 418 height 31
click at [176, 118] on input "The Mo - Fridge" at bounding box center [259, 111] width 418 height 31
paste input "Optima - Middle"
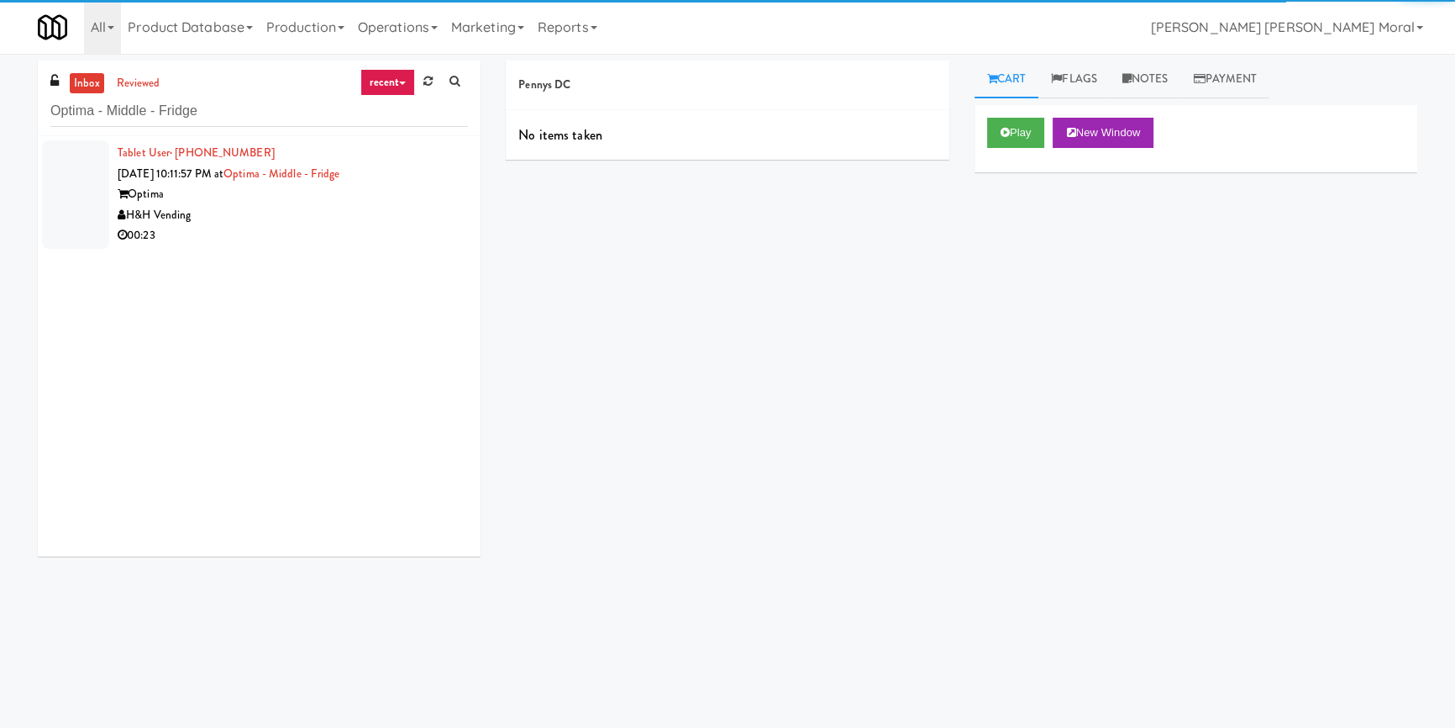
click at [354, 226] on div "00:23" at bounding box center [293, 235] width 350 height 21
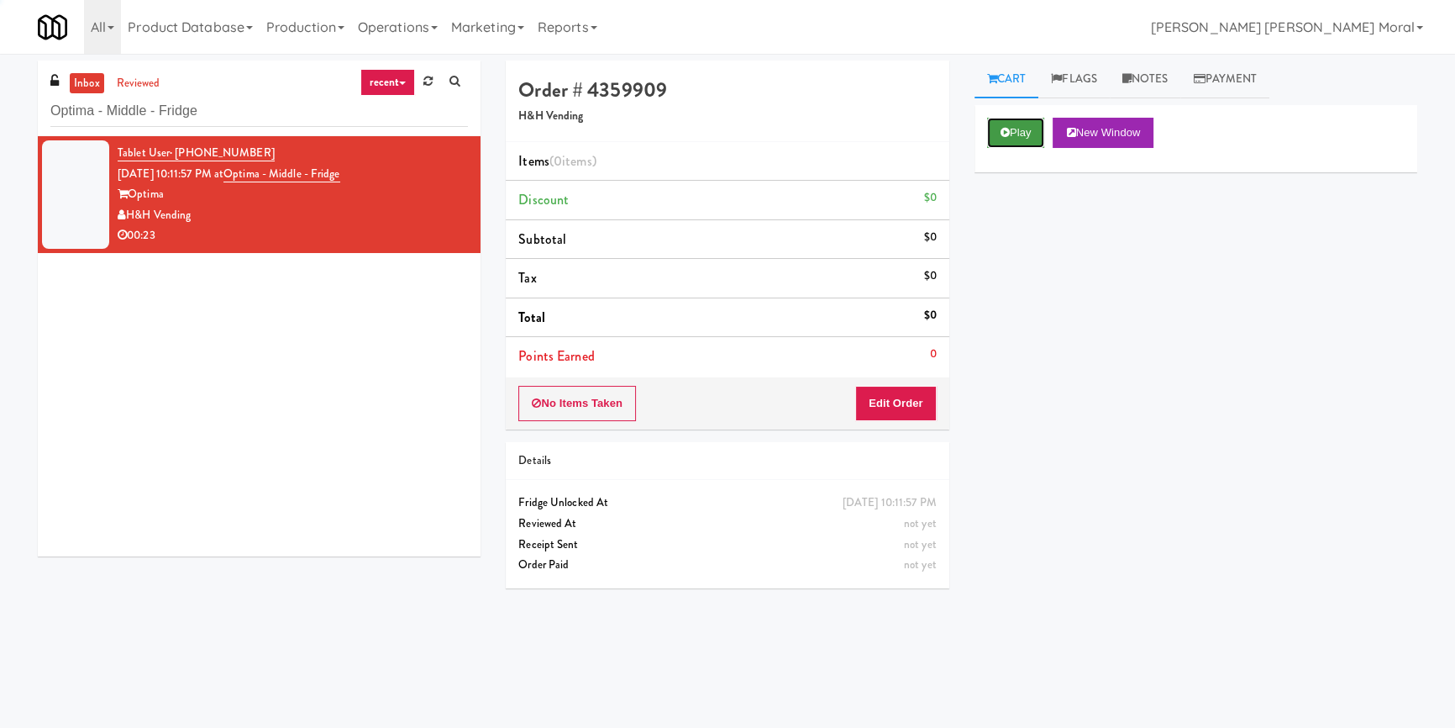
click at [1004, 133] on icon at bounding box center [1005, 132] width 9 height 11
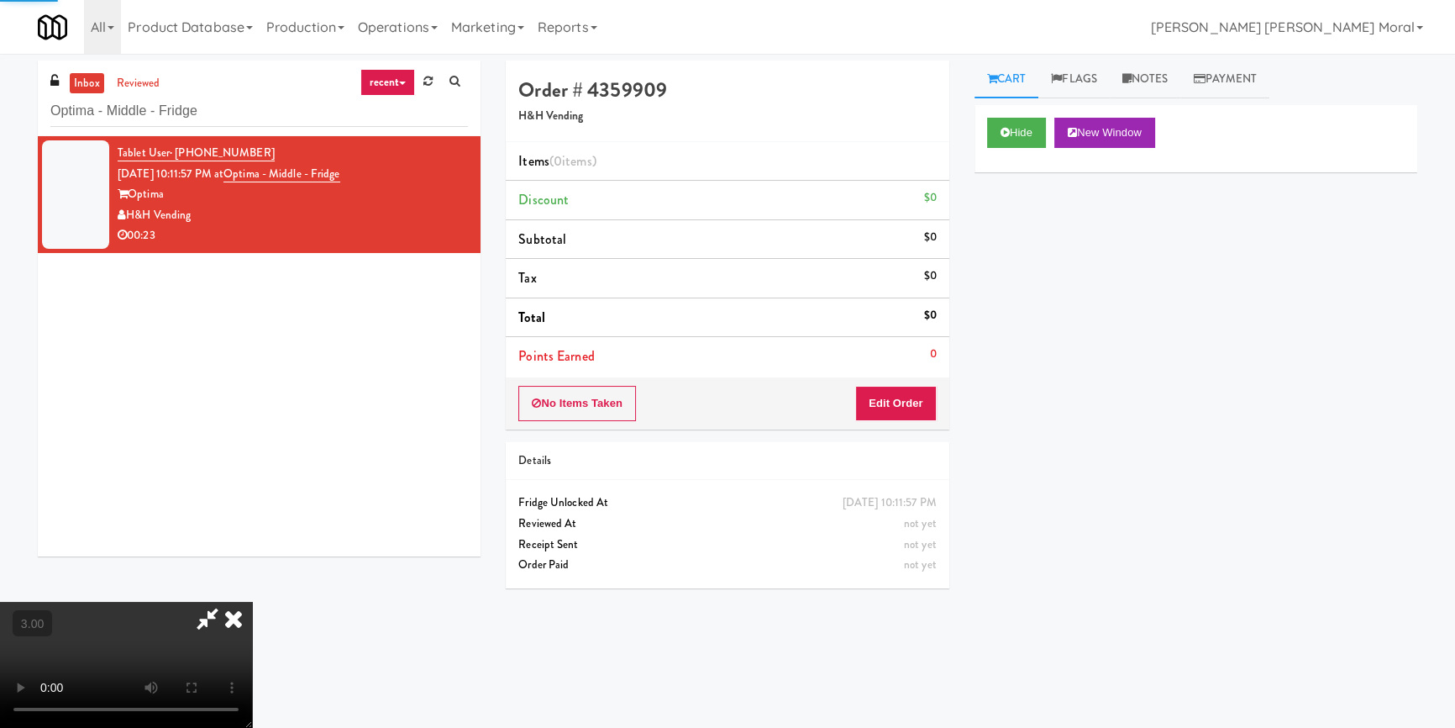
click at [1024, 260] on div "Hide New Window Primary Flag Clear Flag if unable to determine what was taken o…" at bounding box center [1195, 420] width 443 height 630
click at [252, 601] on video at bounding box center [126, 664] width 252 height 126
drag, startPoint x: 932, startPoint y: 402, endPoint x: 973, endPoint y: 311, distance: 100.1
click at [932, 400] on button "Edit Order" at bounding box center [895, 403] width 81 height 35
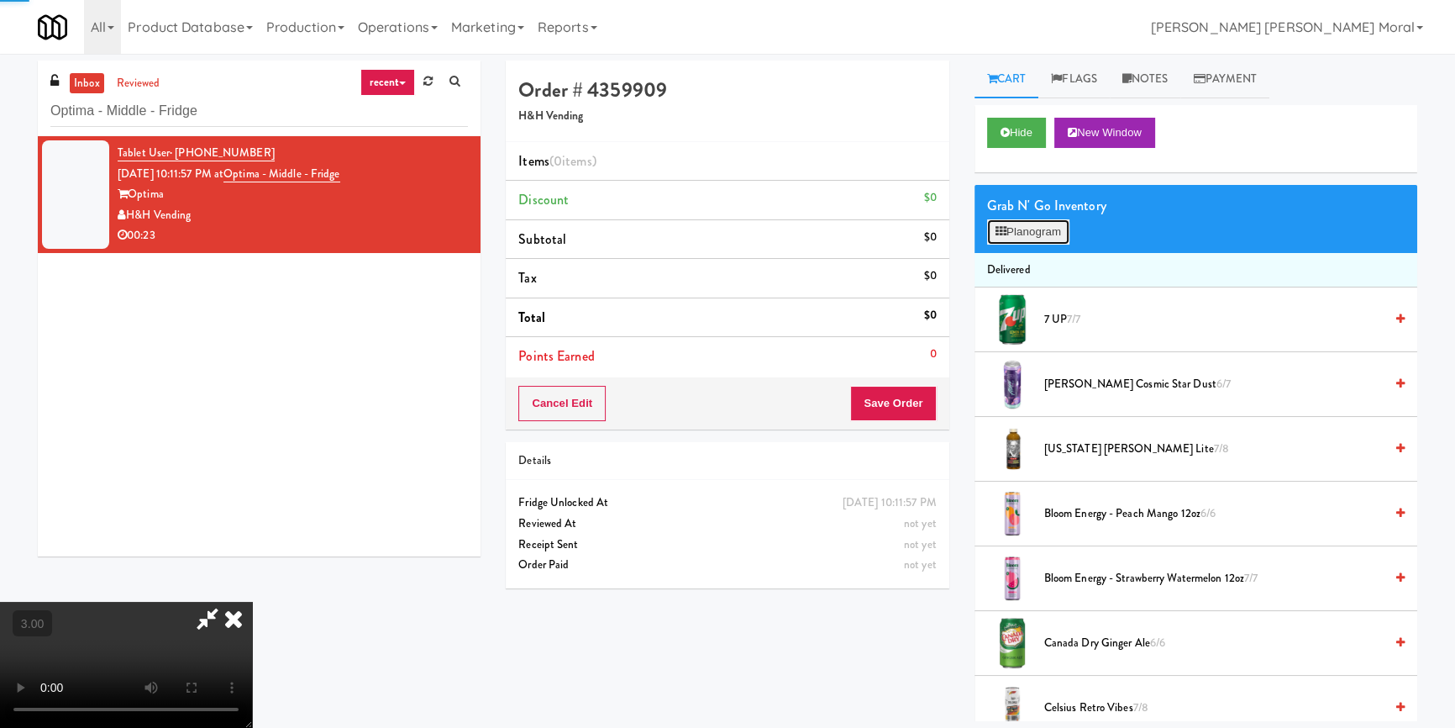
click at [1037, 227] on button "Planogram" at bounding box center [1028, 231] width 82 height 25
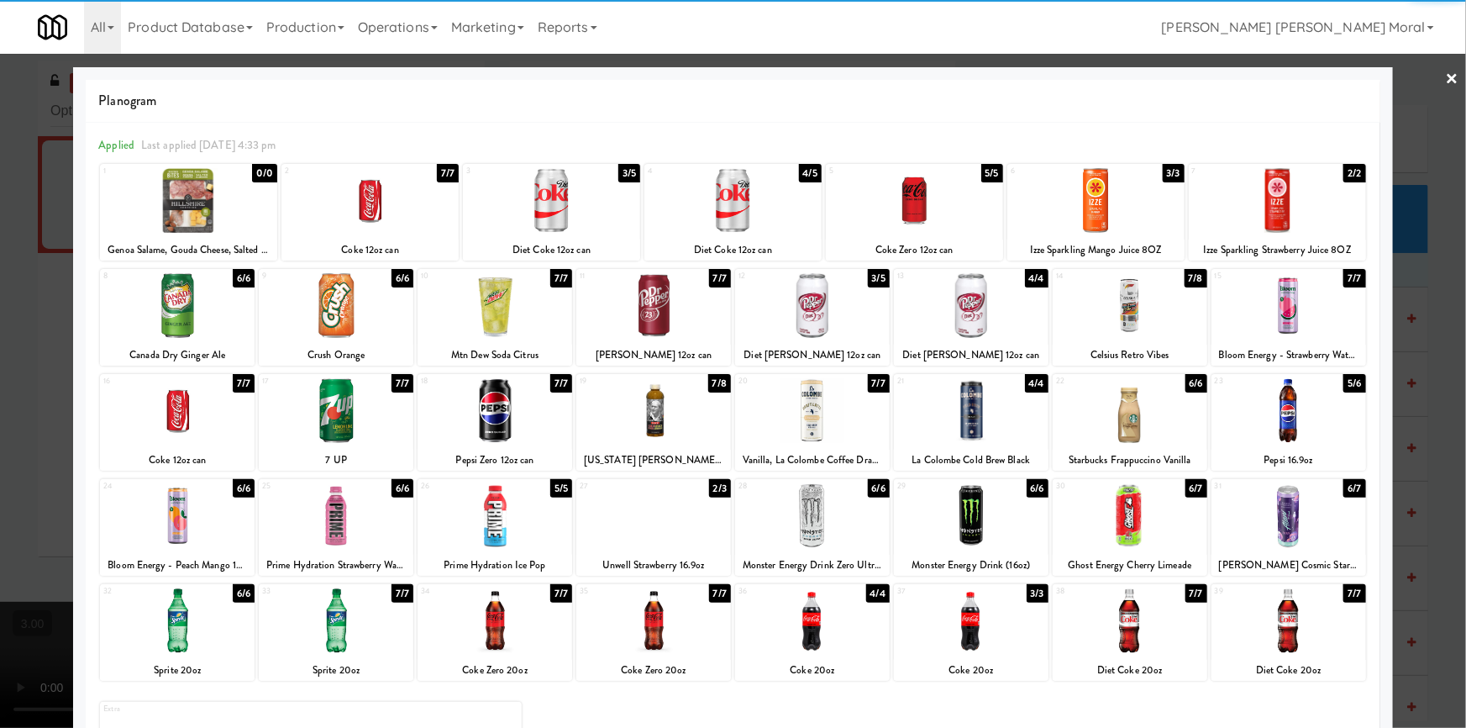
click at [921, 207] on div at bounding box center [914, 200] width 177 height 65
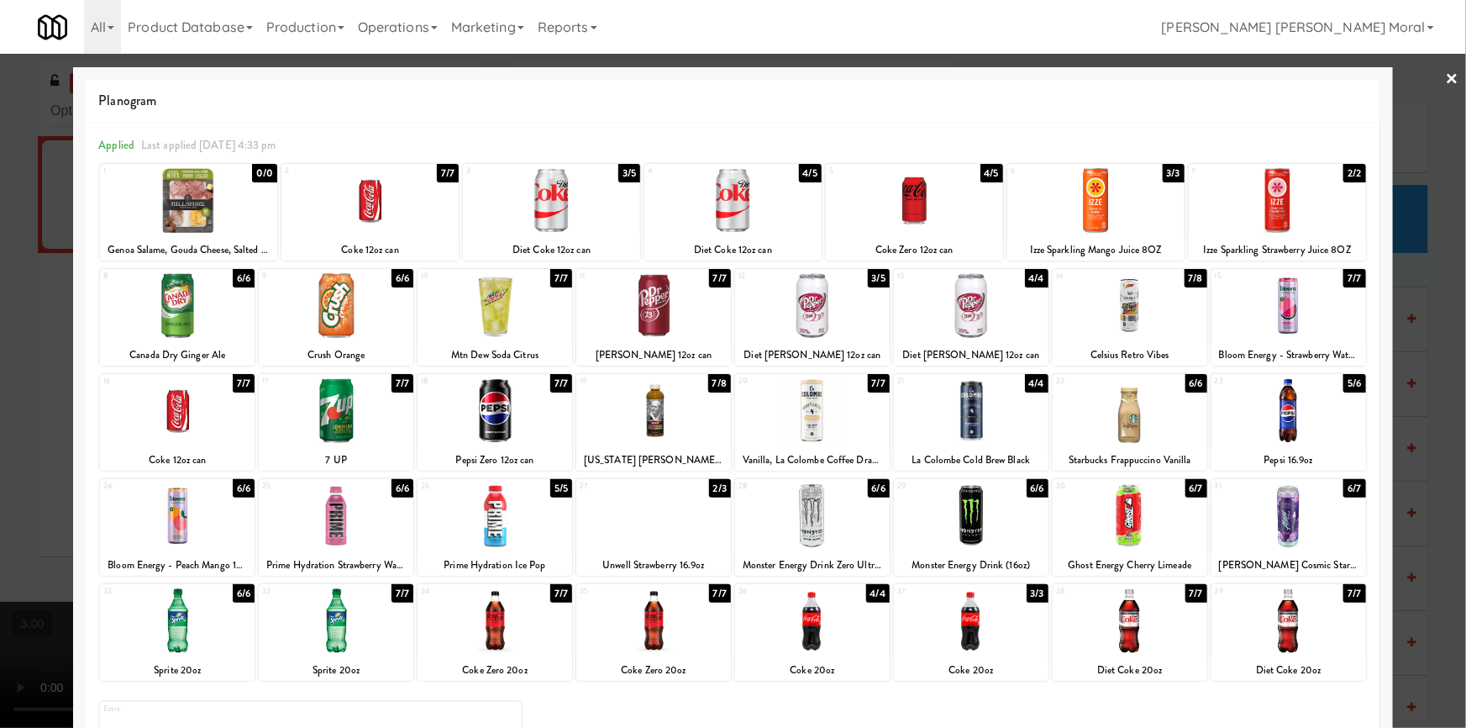
click at [676, 307] on div at bounding box center [653, 305] width 155 height 65
click at [0, 450] on div at bounding box center [733, 364] width 1466 height 728
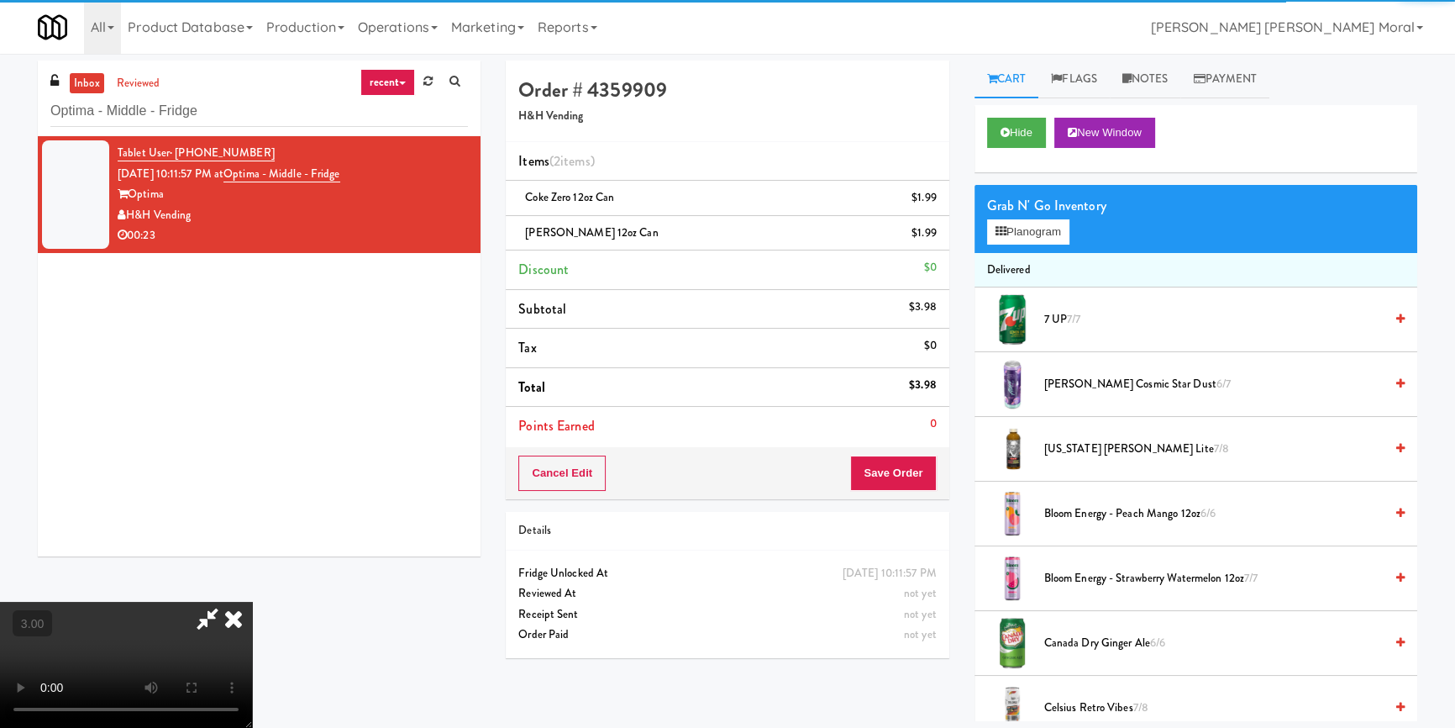
click at [252, 601] on video at bounding box center [126, 664] width 252 height 126
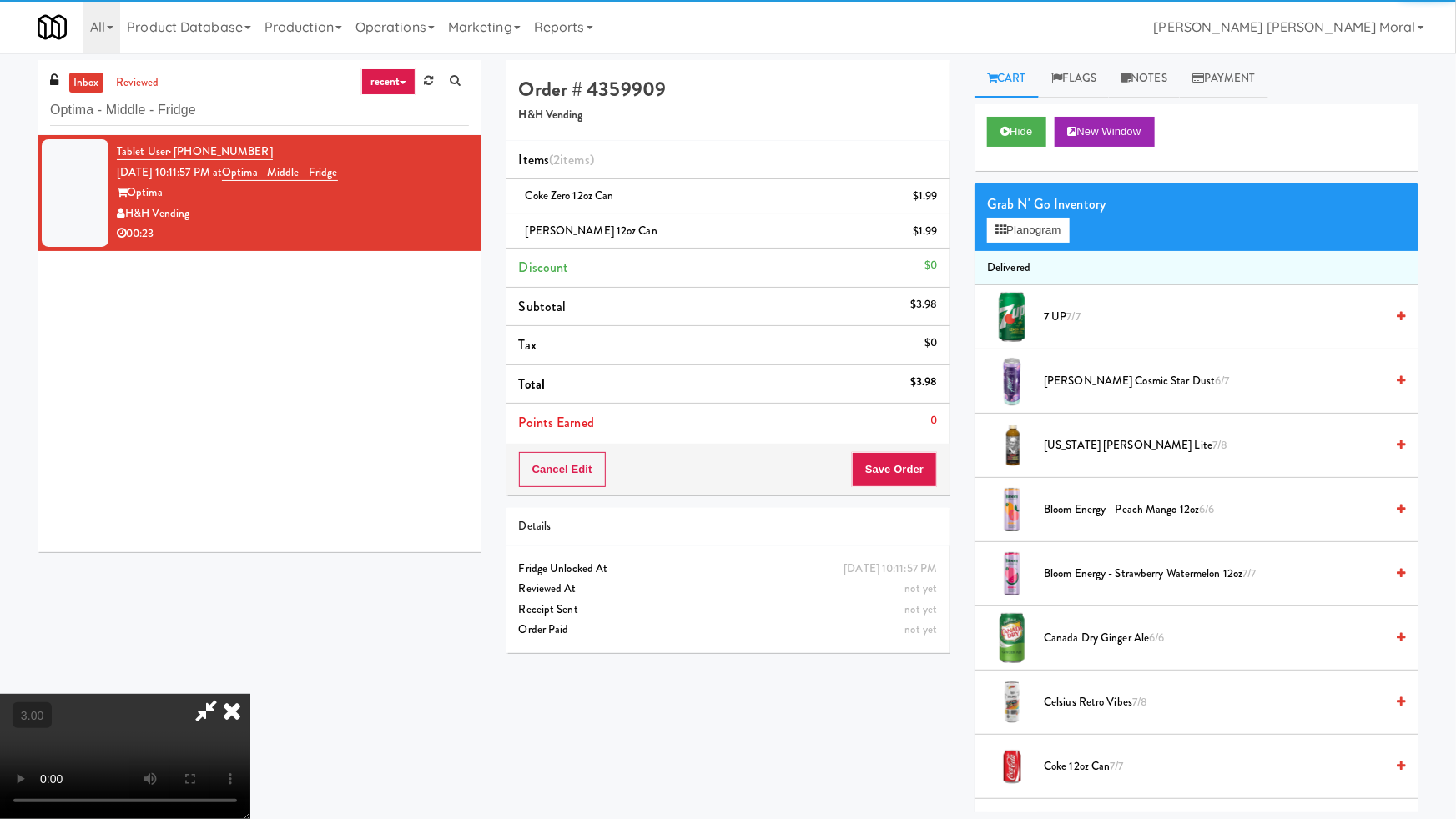
click at [250, 694] on video at bounding box center [125, 756] width 250 height 125
